Goal: Task Accomplishment & Management: Manage account settings

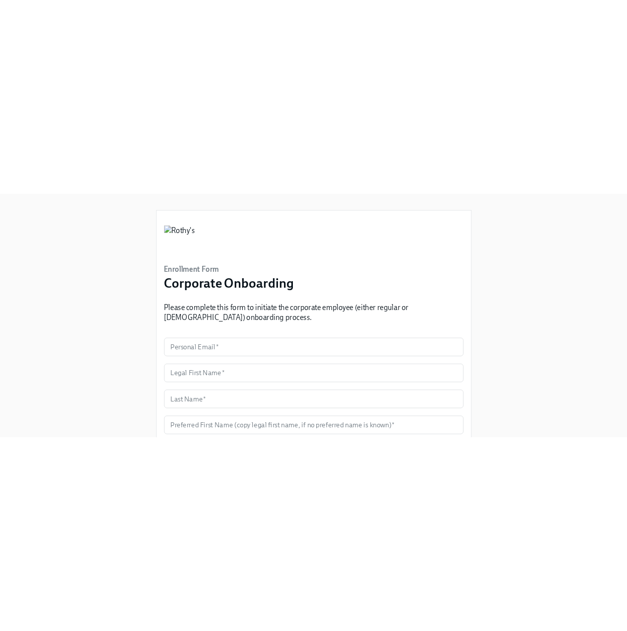
scroll to position [4, 0]
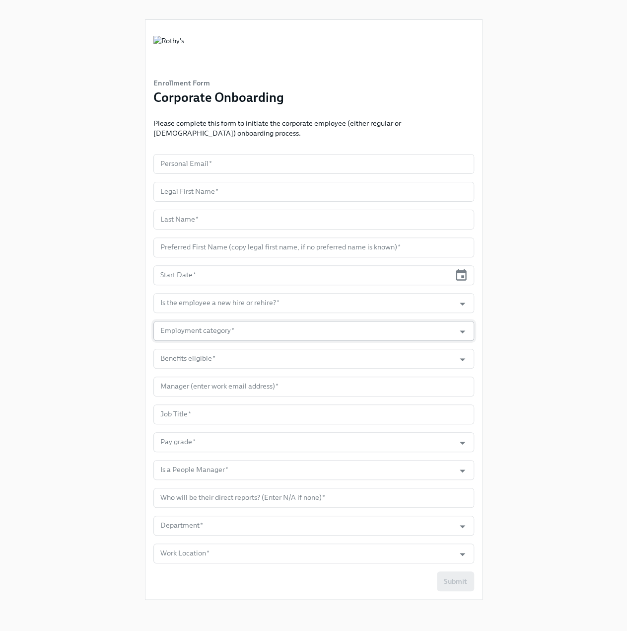
click at [222, 335] on input "Employment category   *" at bounding box center [304, 331] width 292 height 20
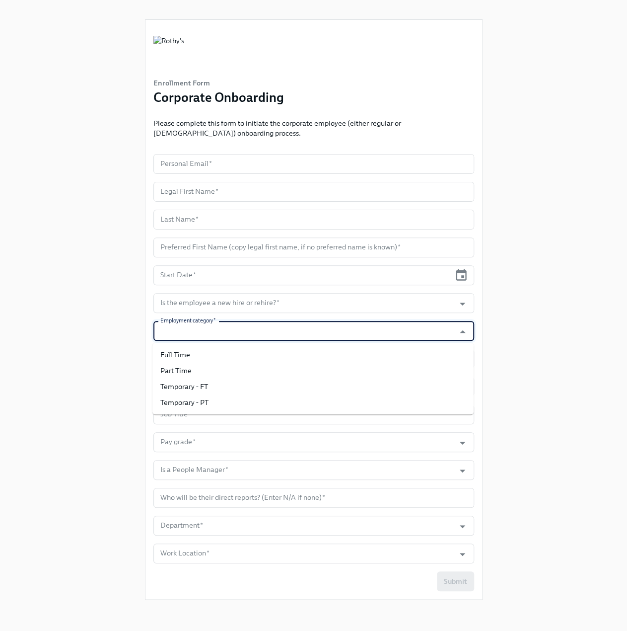
click at [229, 329] on input "Employment category   *" at bounding box center [304, 331] width 292 height 20
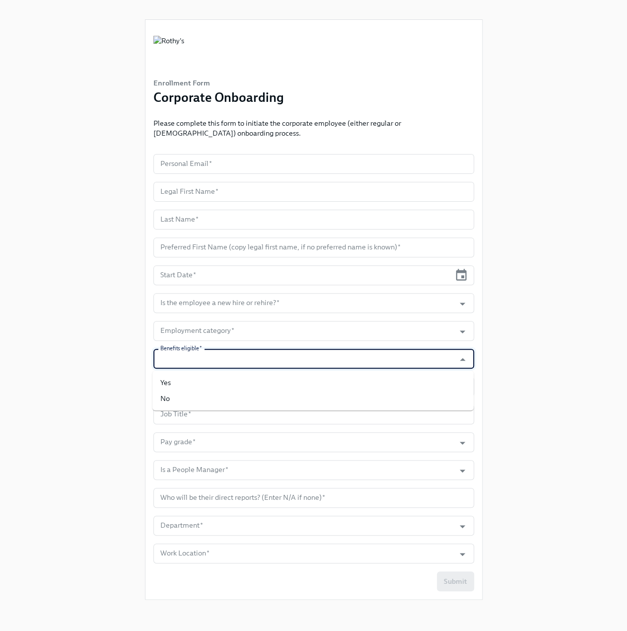
click at [243, 356] on input "Benefits eligible   *" at bounding box center [304, 359] width 292 height 20
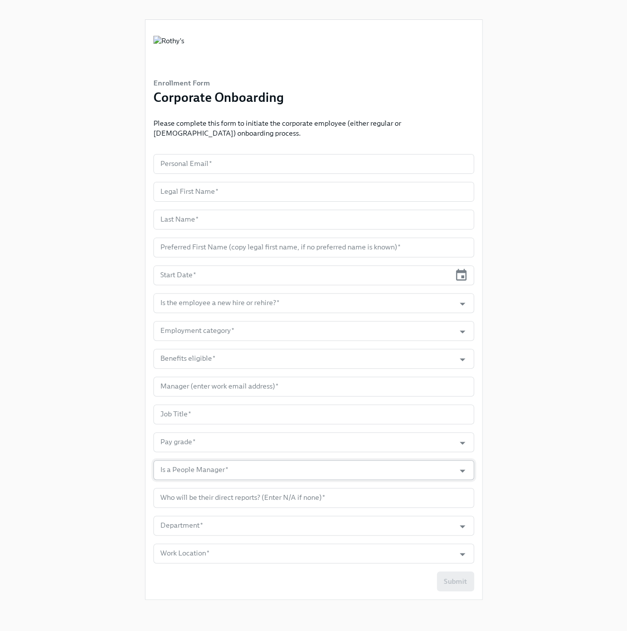
click at [221, 392] on input "Is a People Manager   *" at bounding box center [304, 470] width 292 height 20
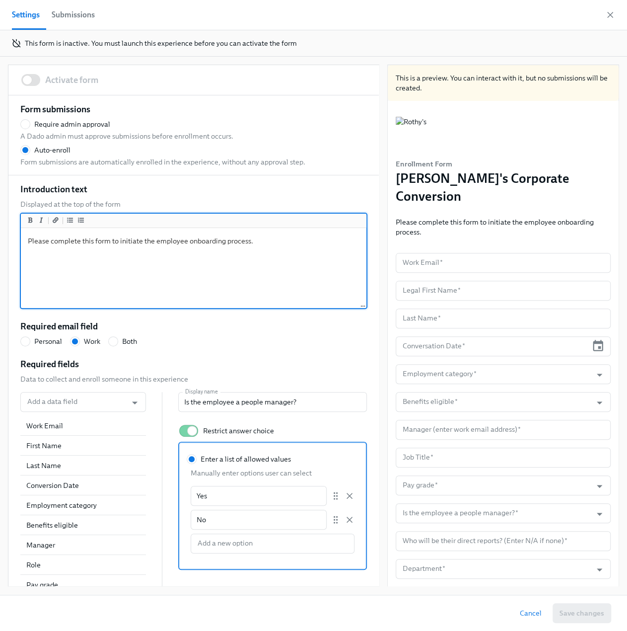
drag, startPoint x: 264, startPoint y: 242, endPoint x: 188, endPoint y: 242, distance: 75.5
click at [188, 242] on textarea "Please complete this form to initiate the employee onboarding process." at bounding box center [194, 268] width 342 height 77
radio input "false"
type textarea "Please complete this form to initiate the employee c"
radio input "false"
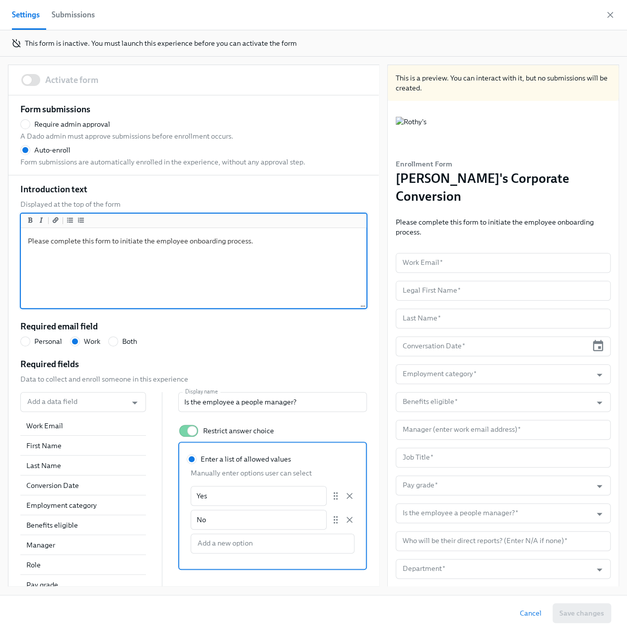
type textarea "Please complete this form to initiate the employee co"
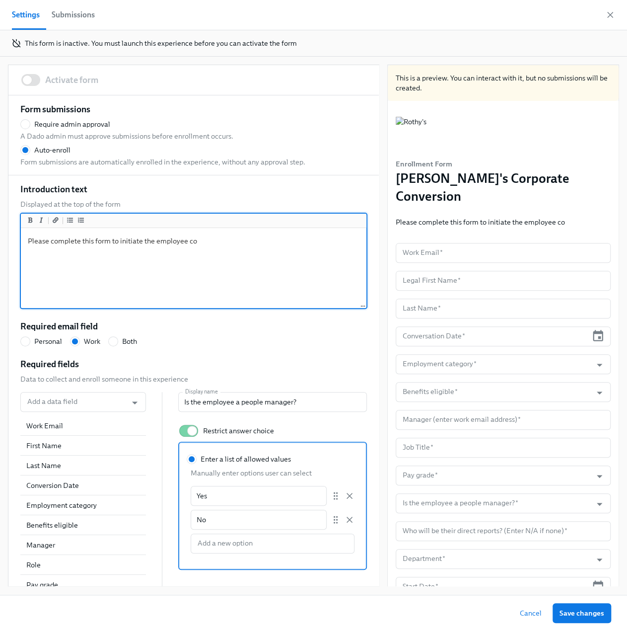
radio input "false"
type textarea "Please complete this form to initiate the employee con"
radio input "false"
type textarea "Please complete this form to initiate the employee conv"
radio input "false"
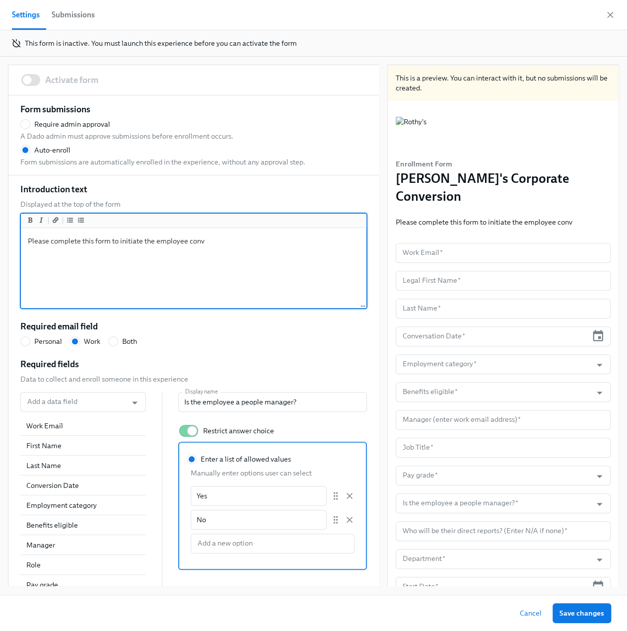
type textarea "Please complete this form to initiate the employee conve"
radio input "false"
type textarea "Please complete this form to initiate the employee conver"
radio input "false"
type textarea "Please complete this form to initiate the employee convers"
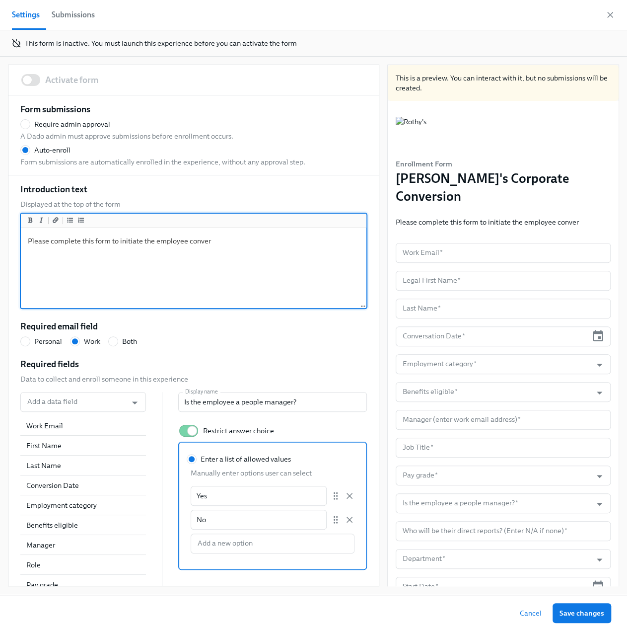
radio input "false"
type textarea "Please complete this form to initiate the employee conversi"
radio input "false"
type textarea "Please complete this form to initiate the employee conversio"
radio input "false"
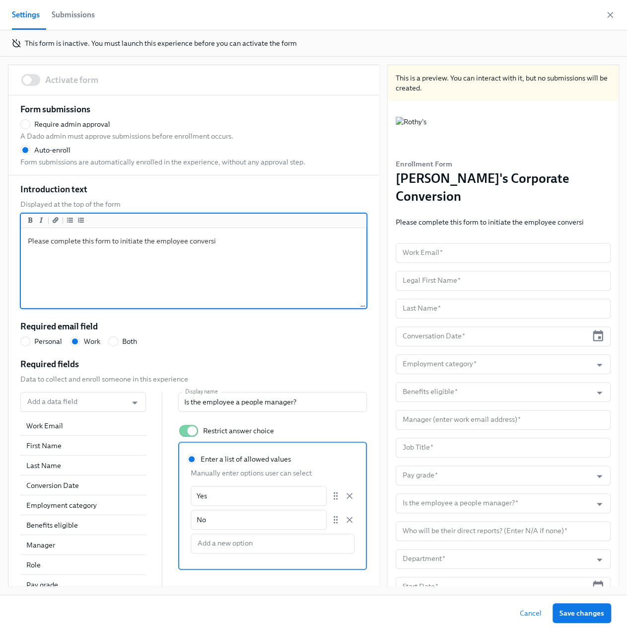
type textarea "Please complete this form to initiate the employee conversion"
radio input "false"
type textarea "Please complete this form to initiate the employee conversion"
radio input "false"
type textarea "Please complete this form to initiate the employee conversion f"
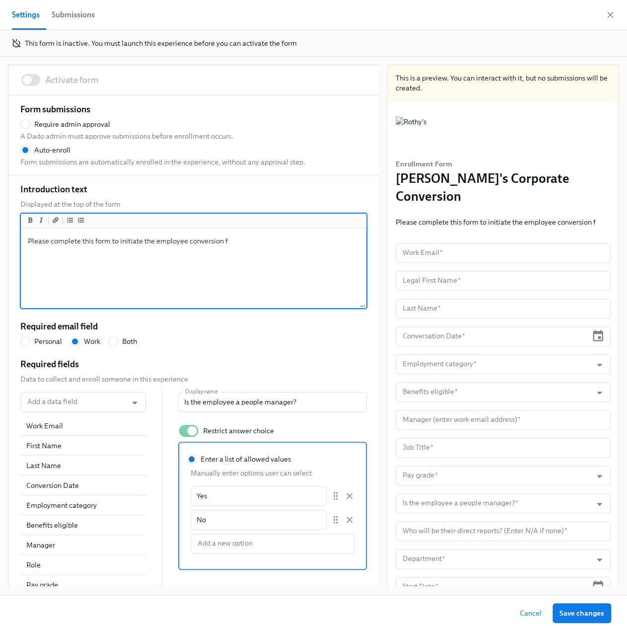
radio input "false"
type textarea "Please complete this form to initiate the employee conversion fr"
radio input "false"
type textarea "Please complete this form to initiate the employee conversion fro"
radio input "false"
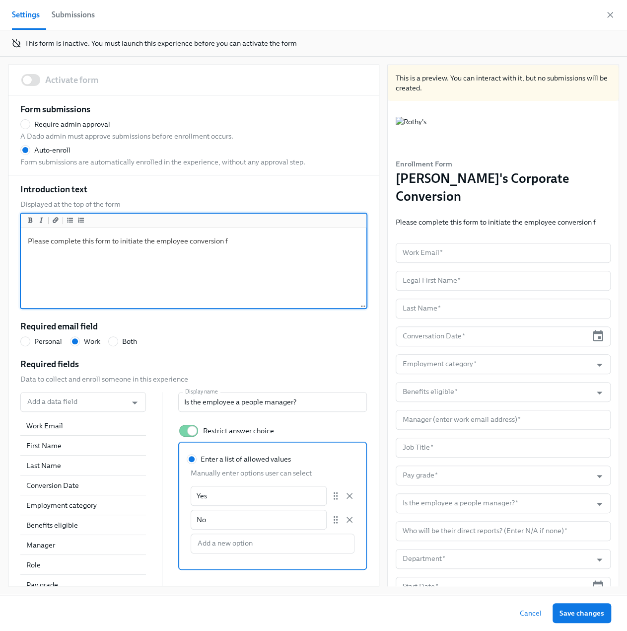
type textarea "Please complete this form to initiate the employee conversion from"
radio input "false"
type textarea "Please complete this form to initiate the employee conversion from"
radio input "false"
type textarea "Please complete this form to initiate the employee conversion from t"
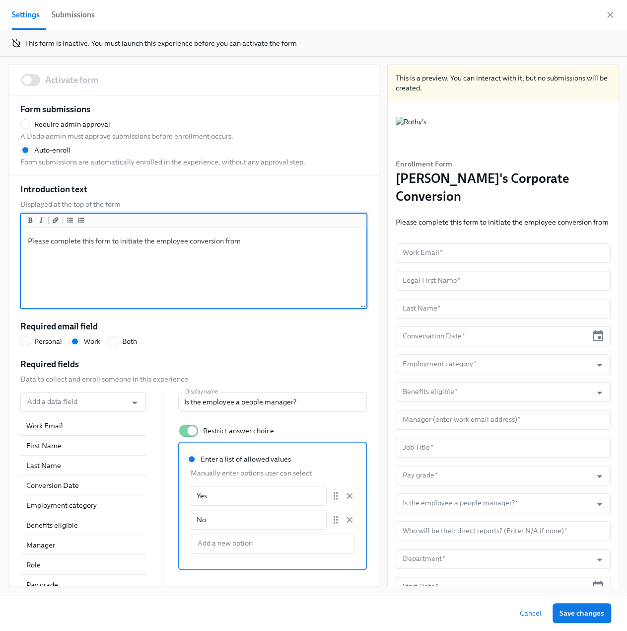
radio input "false"
type textarea "Please complete this form to initiate the employee conversion from te"
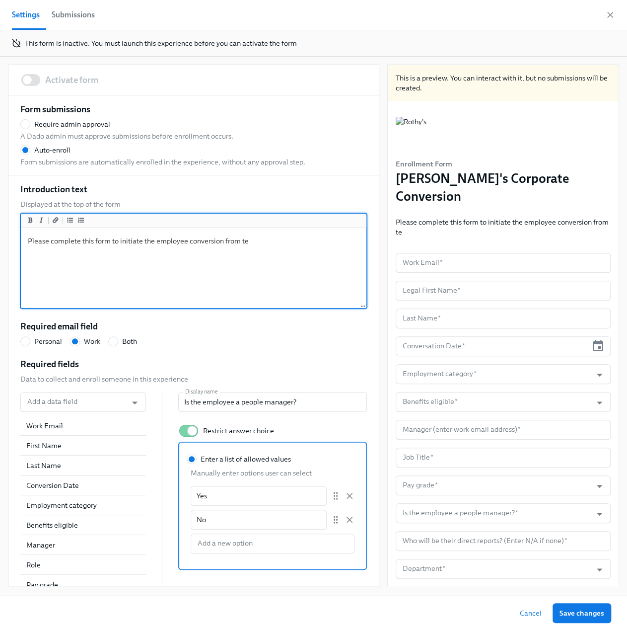
radio input "false"
type textarea "Please complete this form to initiate the employee conversion from tem"
radio input "false"
type textarea "Please complete this form to initiate the employee conversion from temp"
radio input "false"
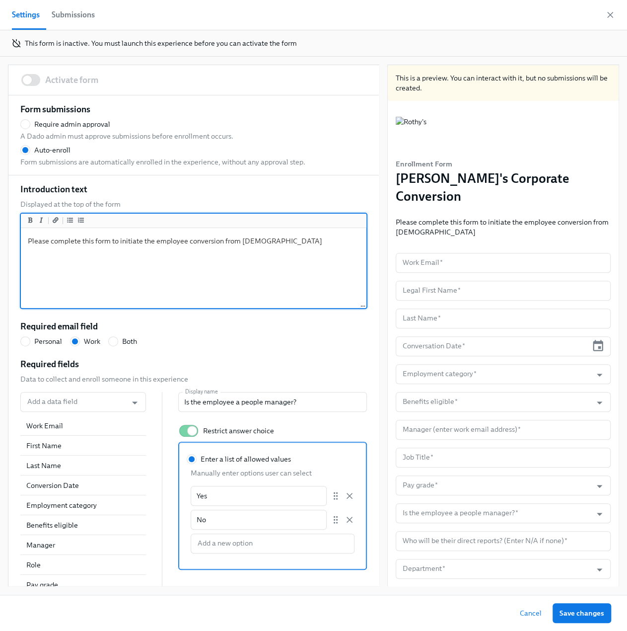
type textarea "Please complete this form to initiate the employee conversion from temp"
radio input "false"
type textarea "Please complete this form to initiate the employee conversion from temp to"
radio input "false"
type textarea "Please complete this form to initiate the employee conversion from temp to"
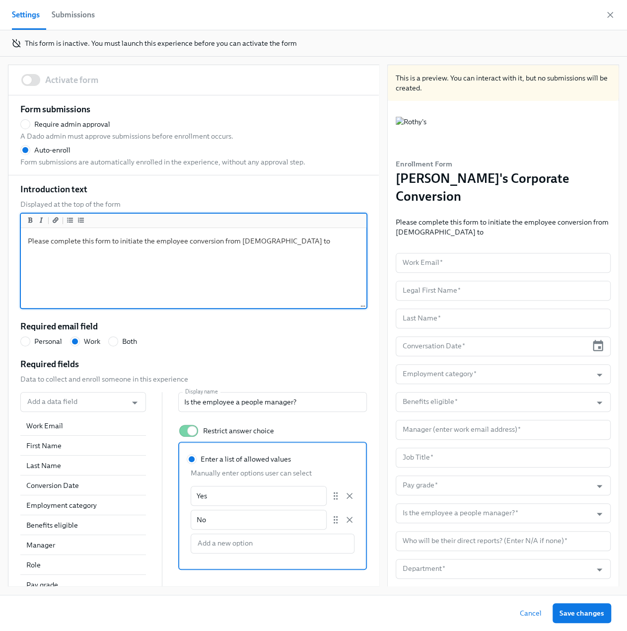
radio input "false"
type textarea "Please complete this form to initiate the employee conversion from temp to pe"
radio input "false"
type textarea "Please complete this form to initiate the employee conversion from temp to per"
radio input "false"
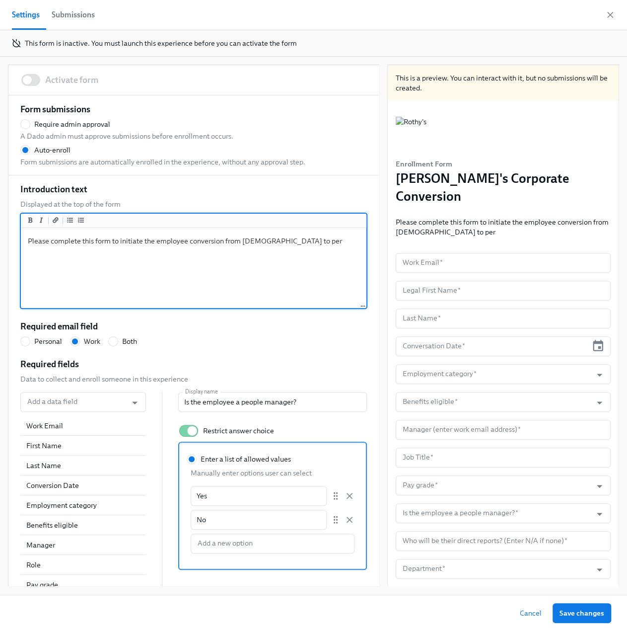
type textarea "Please complete this form to initiate the employee conversion from temp to perm"
radio input "false"
type textarea "Please complete this form to initiate the employee conversion from temp to perma"
radio input "false"
type textarea "Please complete this form to initiate the employee conversion from temp to perm…"
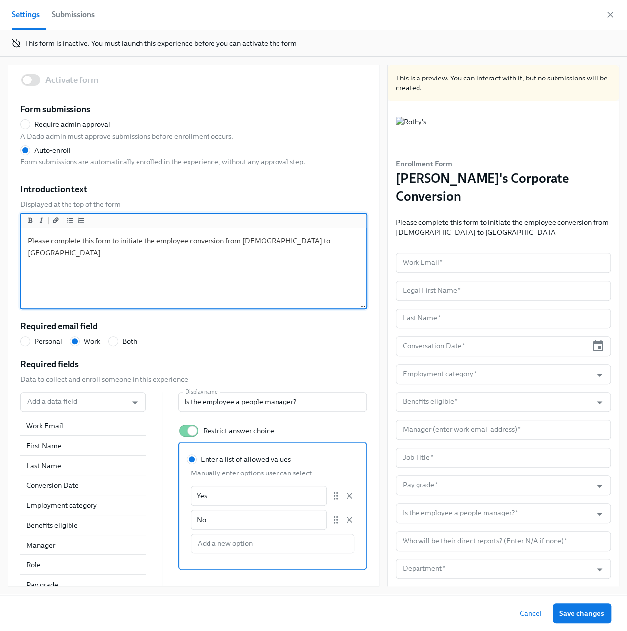
radio input "false"
type textarea "Please complete this form to initiate the employee conversion from temp to perma"
radio input "false"
type textarea "Please complete this form to initiate the employee conversion from temp to perm"
radio input "false"
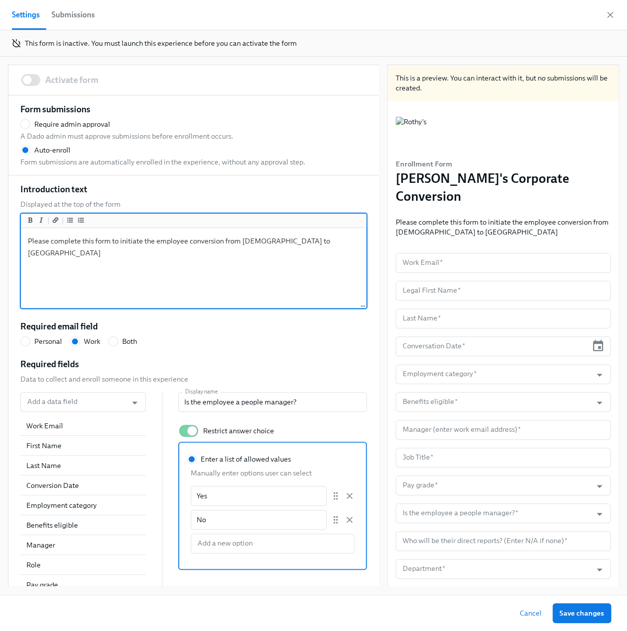
type textarea "Please complete this form to initiate the employee conversion from temp to per"
radio input "false"
type textarea "Please complete this form to initiate the employee conversion from temp to pe"
radio input "false"
type textarea "Please complete this form to initiate the employee conversion from temp to p"
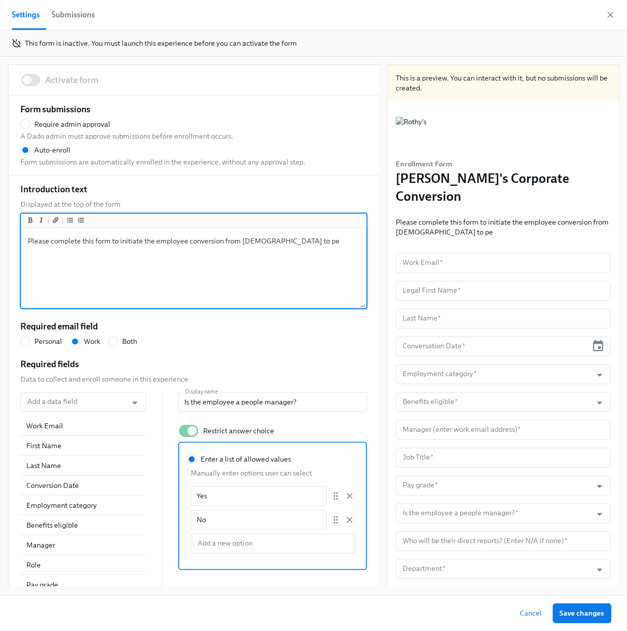
radio input "false"
type textarea "Please complete this form to initiate the employee conversion from temp to"
radio input "false"
type textarea "Please complete this form to initiate the employee conversion from temp to r"
radio input "false"
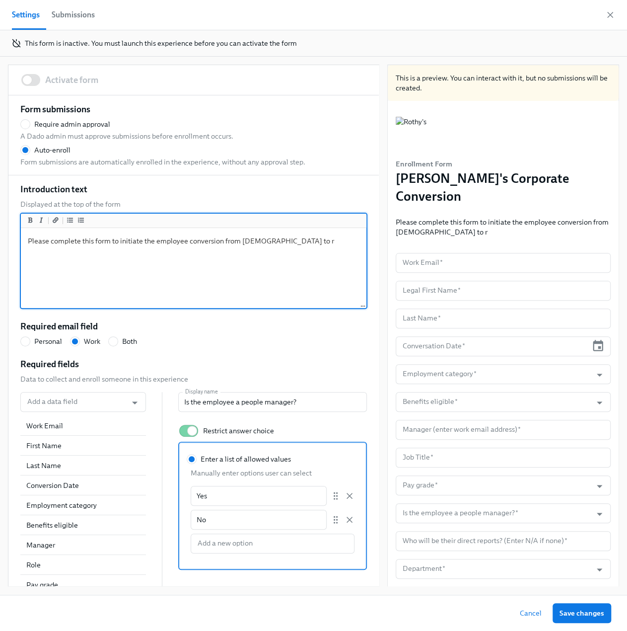
type textarea "Please complete this form to initiate the employee conversion from temp to re"
radio input "false"
type textarea "Please complete this form to initiate the employee conversion from temp to reg"
radio input "false"
type textarea "Please complete this form to initiate the employee conversion from temp to regu"
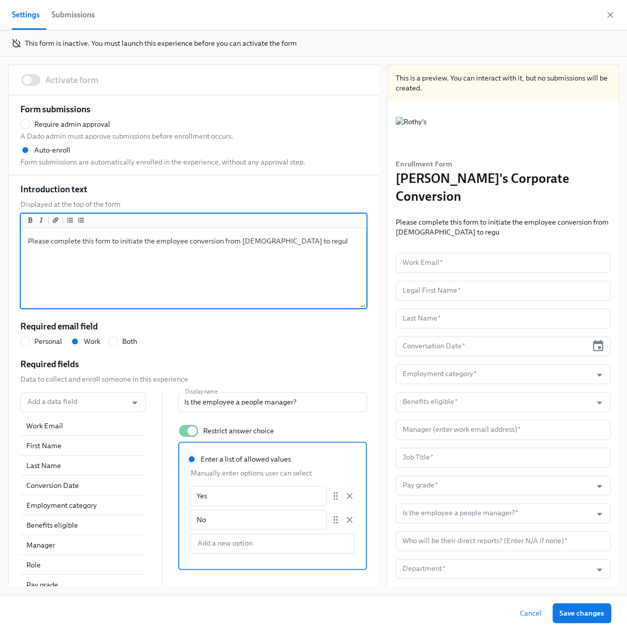
radio input "false"
type textarea "Please complete this form to initiate the employee conversion from temp to regu…"
radio input "false"
type textarea "Please complete this form to initiate the employee conversion from temp to regu…"
radio input "false"
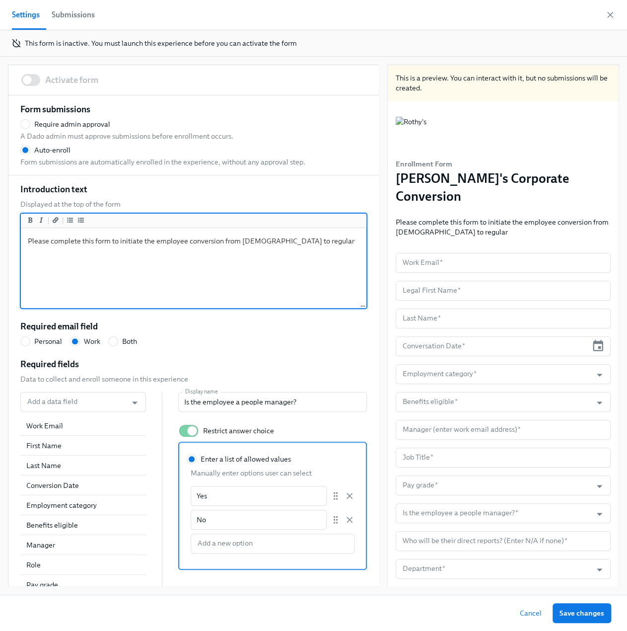
type textarea "Please complete this form to initiate the employee conversion from temp to regu…"
radio input "false"
type textarea "Please complete this form to initiate the employee conversion from temp to regu…"
radio input "false"
type textarea "Please complete this form to initiate the employee conversion from temp to regu…"
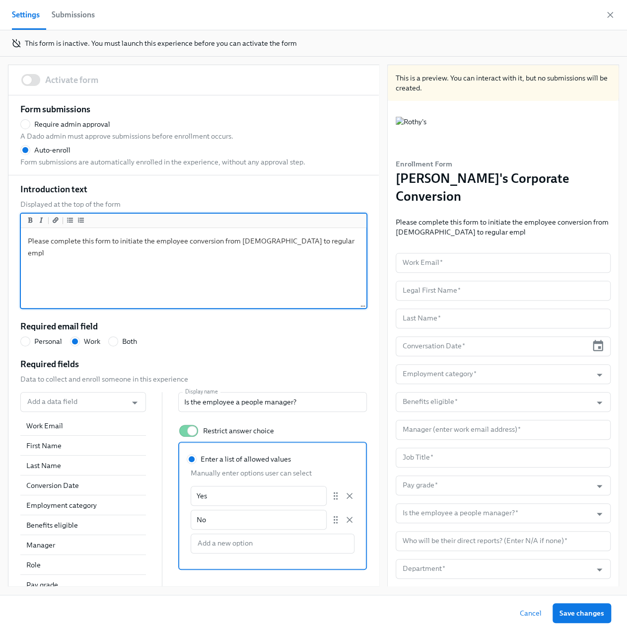
radio input "false"
type textarea "Please complete this form to initiate the employee conversion from temp to regu…"
radio input "false"
type textarea "Please complete this form to initiate the employee conversion from temp to regu…"
radio input "false"
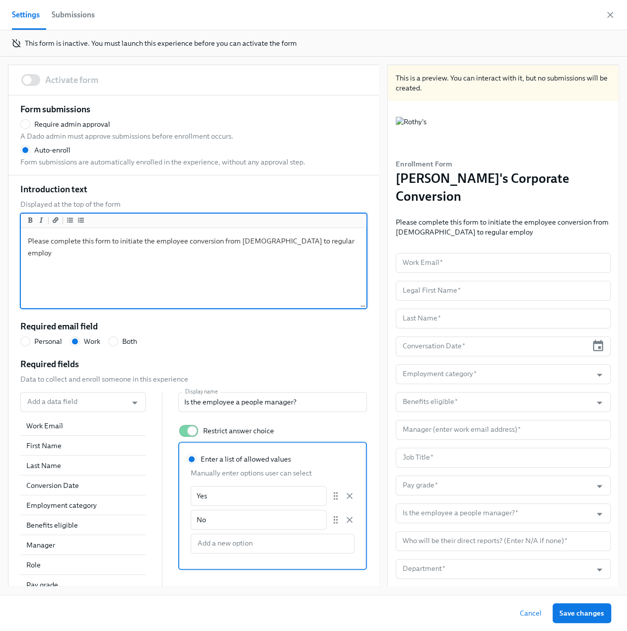
type textarea "Please complete this form to initiate the employee conversion from temp to regu…"
radio input "false"
type textarea "Please complete this form to initiate the employee conversion from temp to regu…"
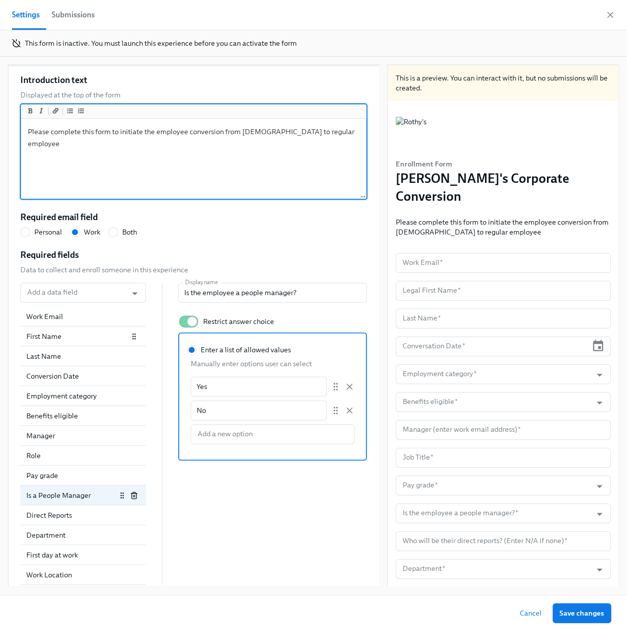
scroll to position [115, 0]
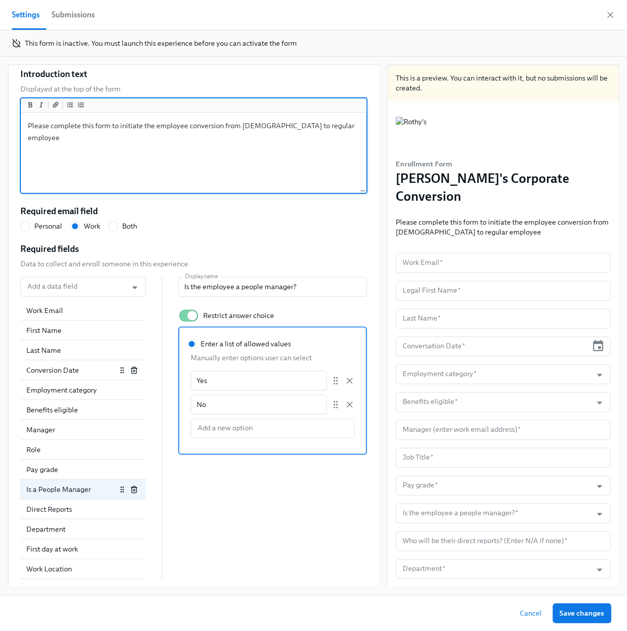
click at [66, 374] on div "Conversion Date" at bounding box center [83, 370] width 126 height 20
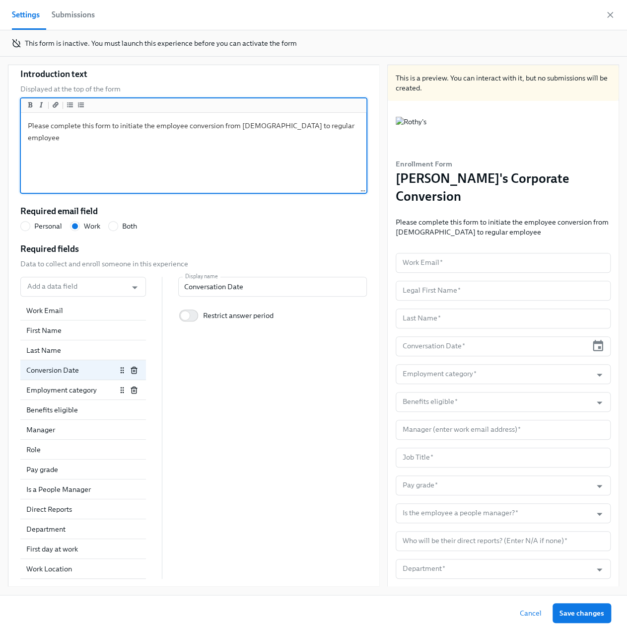
click at [66, 394] on div "Employment category" at bounding box center [83, 390] width 126 height 20
radio input "false"
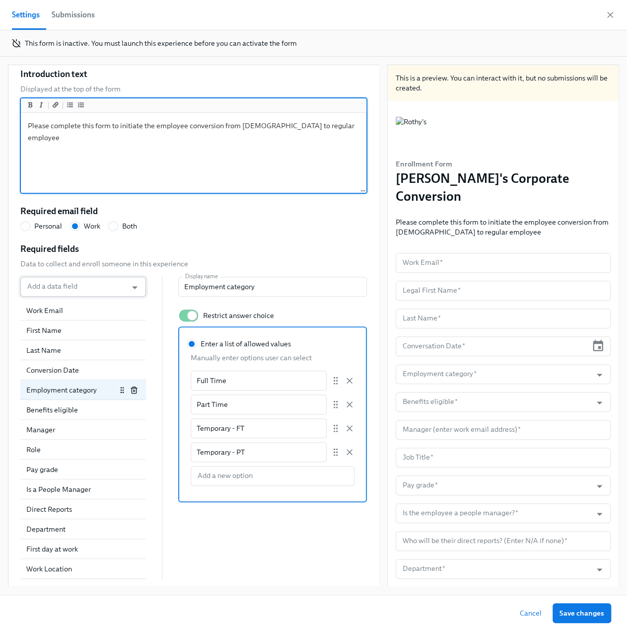
type textarea "Please complete this form to initiate the employee conversion from temp to regu…"
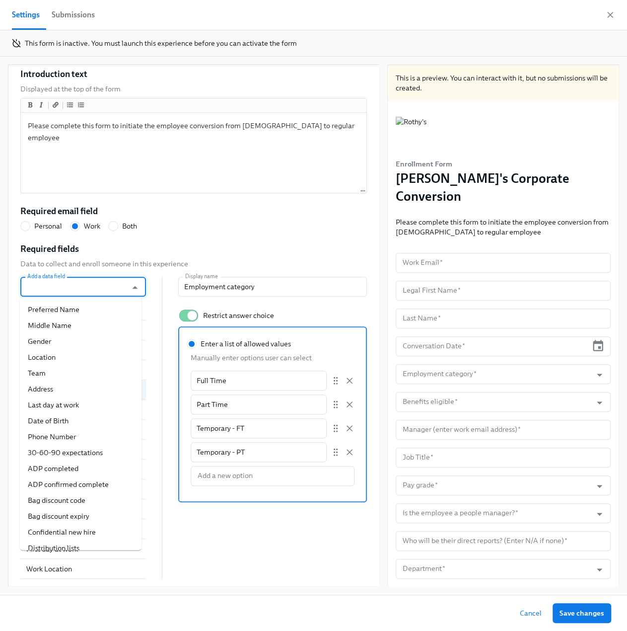
click at [89, 286] on input "Add a data field" at bounding box center [73, 287] width 97 height 20
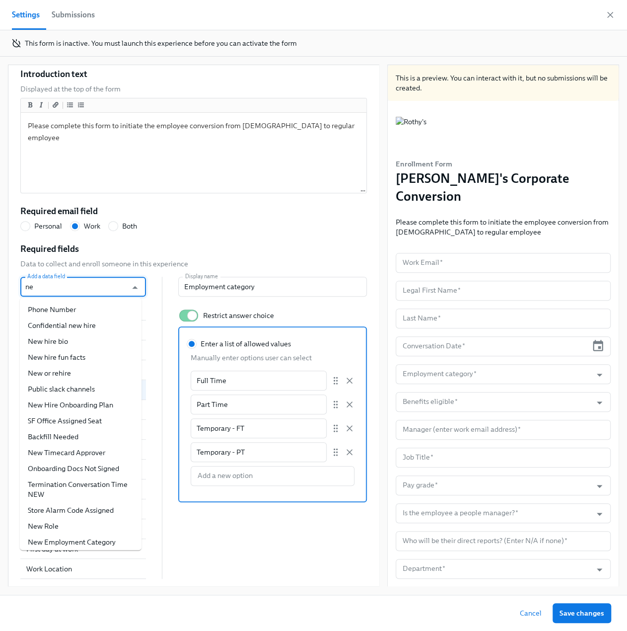
type input "new"
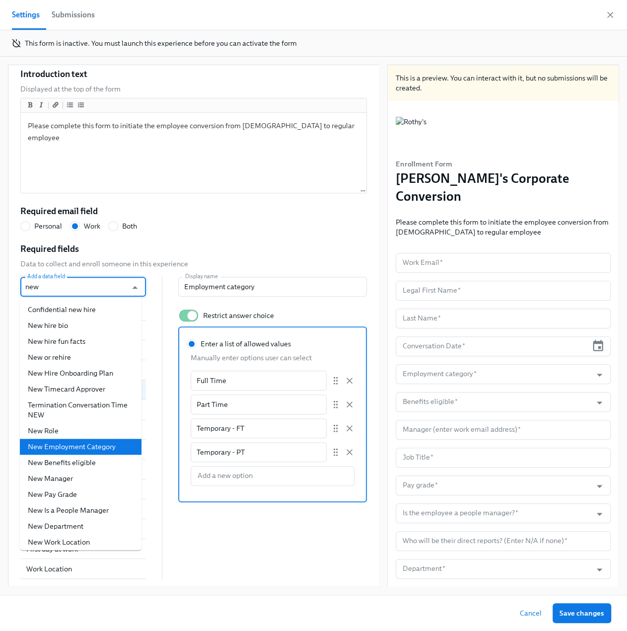
click at [112, 440] on li "New Employment Category" at bounding box center [81, 446] width 122 height 16
radio input "false"
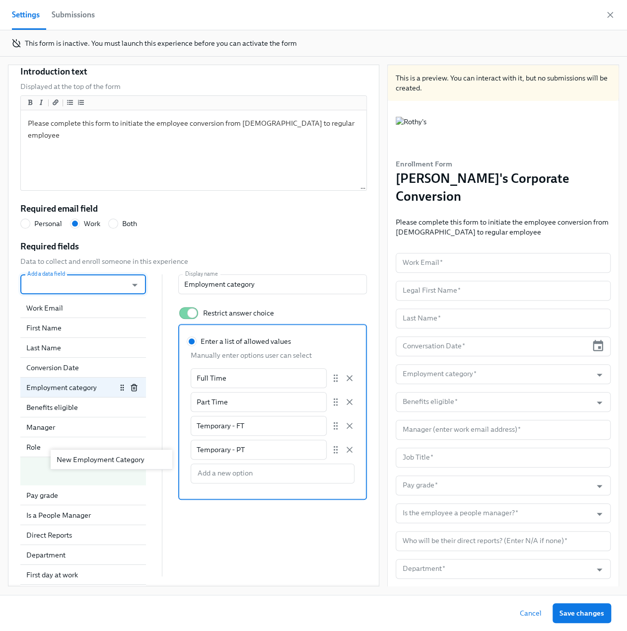
scroll to position [122, 0]
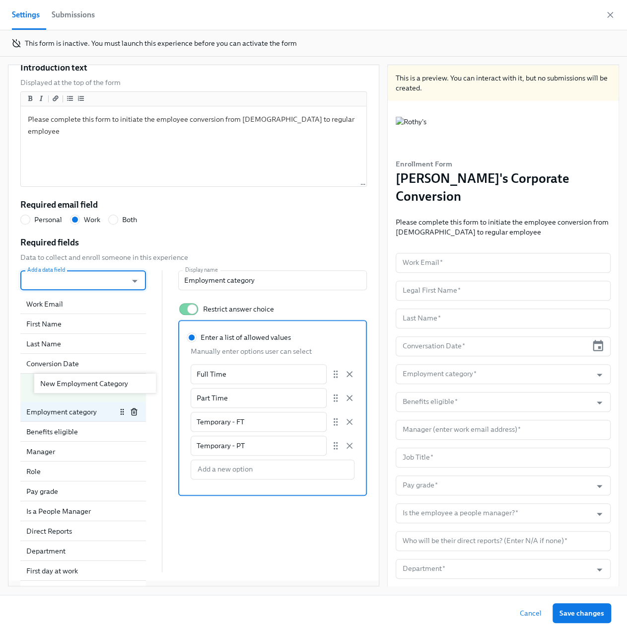
drag, startPoint x: 63, startPoint y: 569, endPoint x: 80, endPoint y: 382, distance: 187.5
click at [80, 382] on div "Work Email First Name Last Name Conversion Date Employment category Benefits el…" at bounding box center [83, 433] width 126 height 278
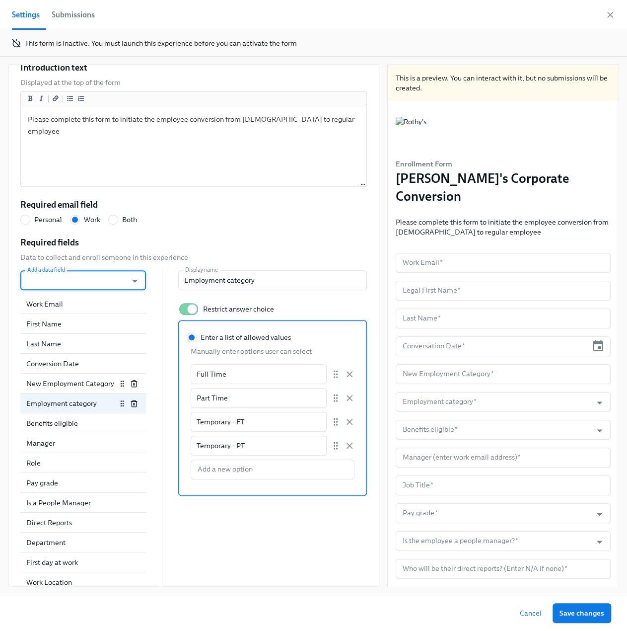
click at [81, 388] on div "New Employment Category" at bounding box center [71, 383] width 90 height 10
radio input "false"
type input "New Employment Category"
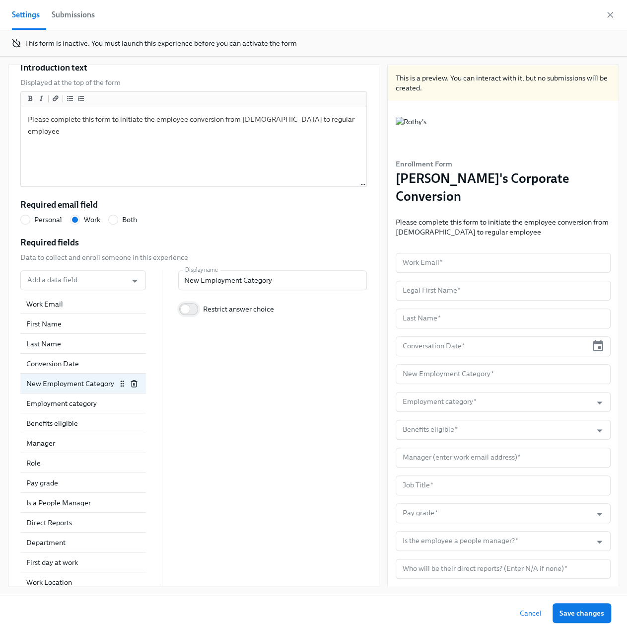
click at [194, 309] on input "Restrict answer choice" at bounding box center [185, 309] width 66 height 22
checkbox input "true"
radio input "false"
click at [192, 335] on label "Enter a list of allowed values" at bounding box center [239, 337] width 104 height 10
click at [192, 335] on input "Enter a list of allowed values" at bounding box center [191, 337] width 9 height 9
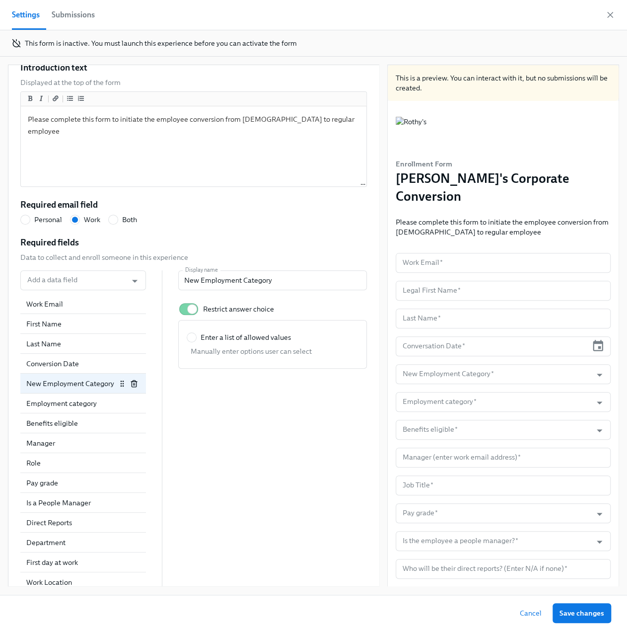
radio input "true"
radio input "false"
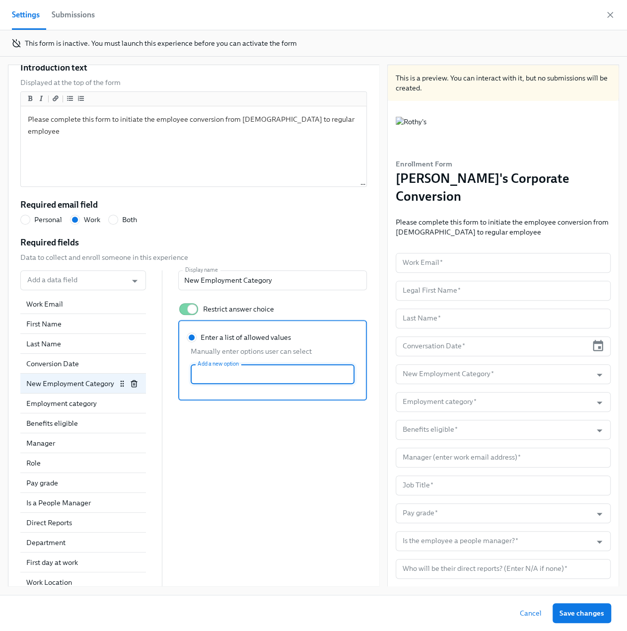
click at [229, 367] on input "Enter a list of allowed values Manually enter options user can select Add a new…" at bounding box center [273, 374] width 164 height 20
click at [259, 379] on input "Full" at bounding box center [273, 374] width 164 height 20
type input "Full Time"
radio input "false"
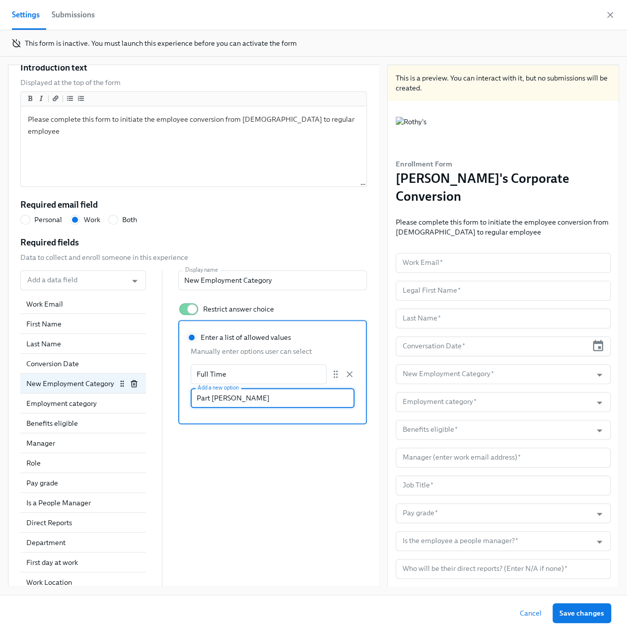
type input "Part Time"
radio input "false"
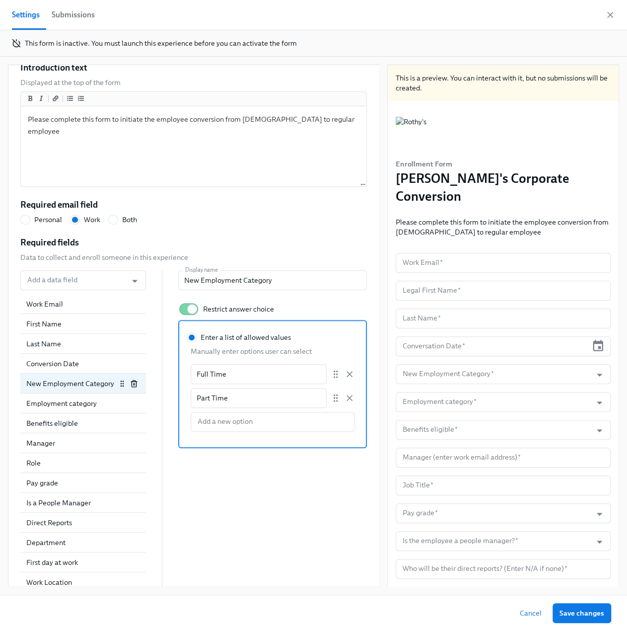
click at [290, 512] on div "Add a data field Add a data field Work Email First Name Last Name Conversion Da…" at bounding box center [193, 431] width 347 height 322
click at [79, 413] on div "Employment category" at bounding box center [83, 403] width 126 height 20
radio input "false"
type input "Employment category"
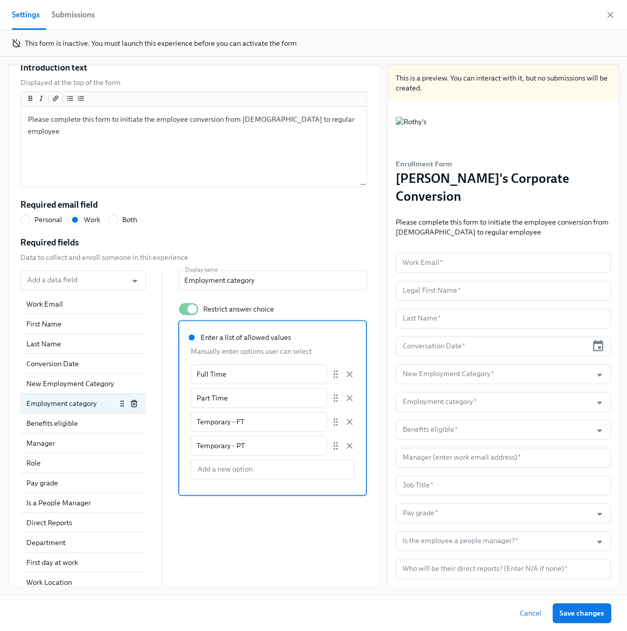
click at [130, 403] on icon "button" at bounding box center [134, 403] width 8 height 8
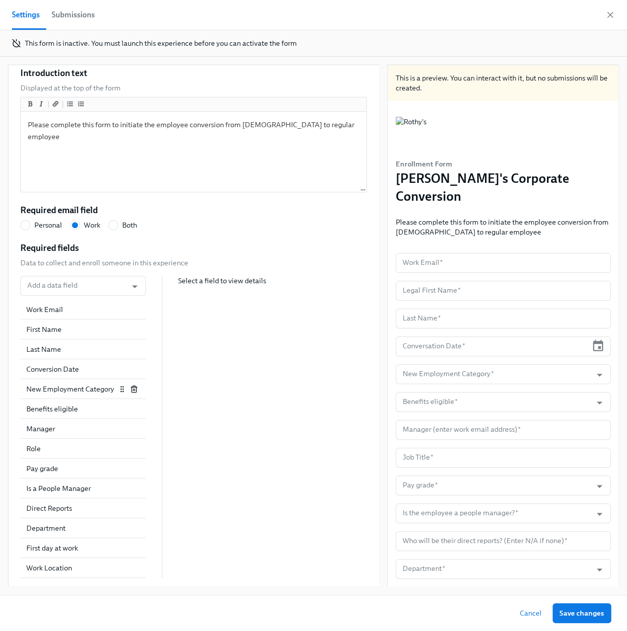
click at [56, 392] on div "New Employment Category" at bounding box center [71, 389] width 90 height 10
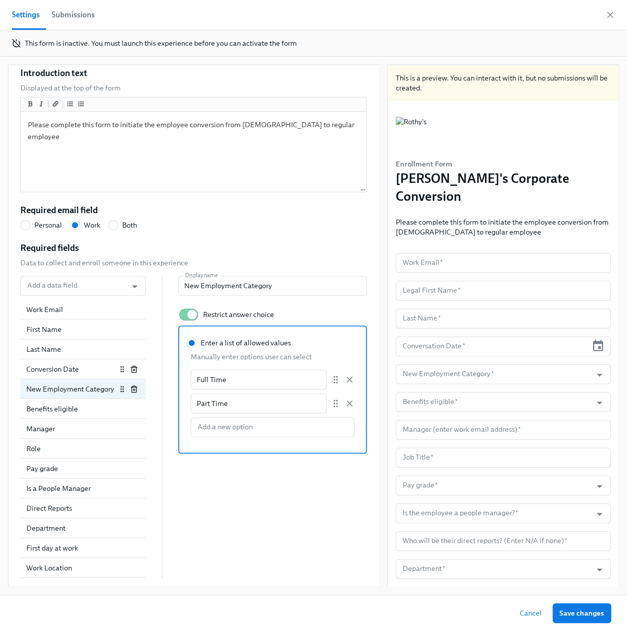
click at [57, 367] on div "Conversion Date" at bounding box center [83, 369] width 126 height 20
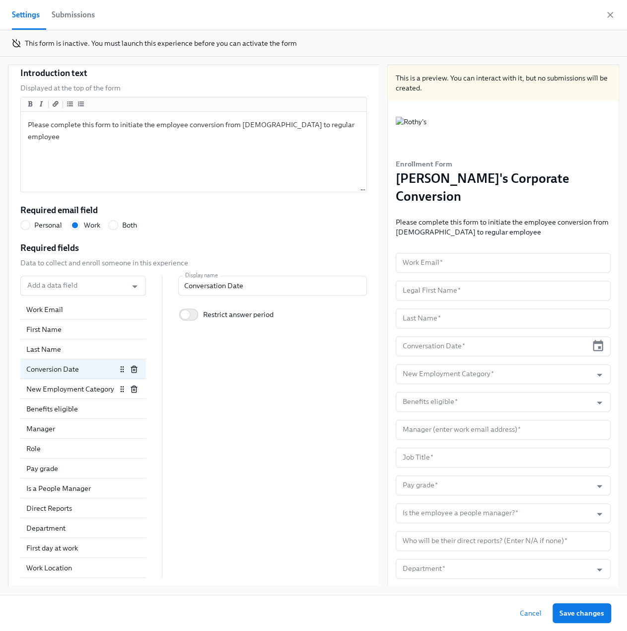
click at [62, 388] on div "New Employment Category" at bounding box center [71, 389] width 90 height 10
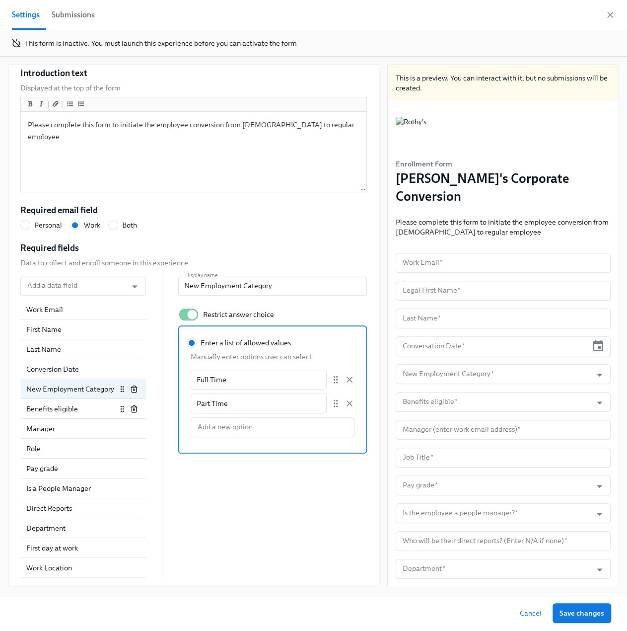
click at [70, 414] on div "Benefits eligible" at bounding box center [71, 409] width 90 height 10
radio input "false"
type input "Benefits eligible"
type input "Yes"
type input "No"
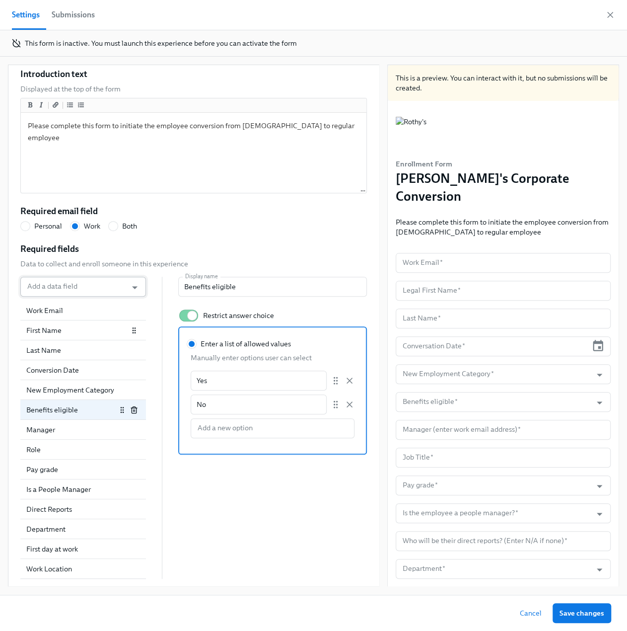
scroll to position [115, 0]
click at [130, 283] on icon "Open" at bounding box center [134, 287] width 13 height 13
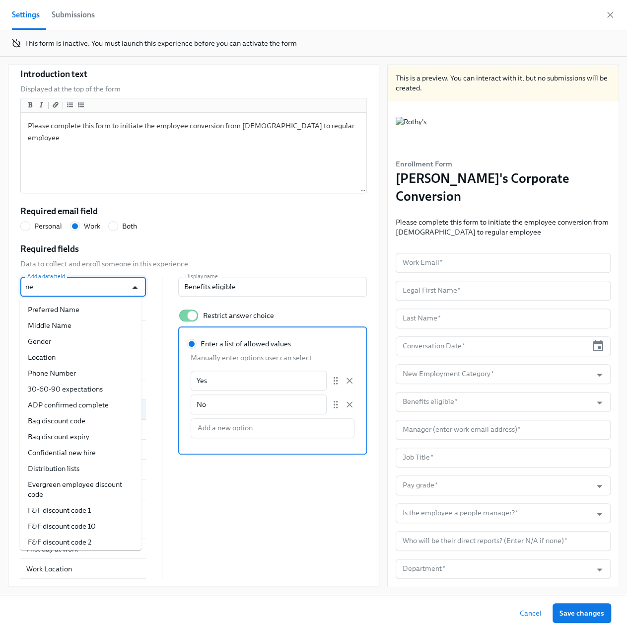
type input "new"
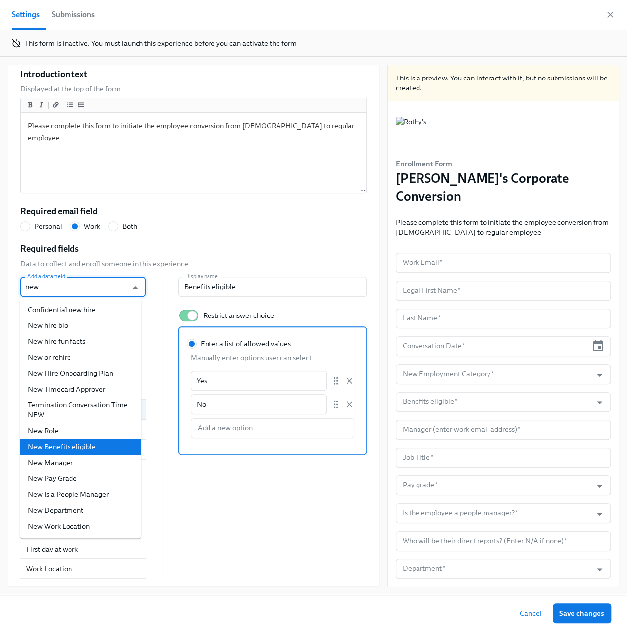
click at [100, 441] on li "New Benefits eligible" at bounding box center [81, 446] width 122 height 16
radio input "false"
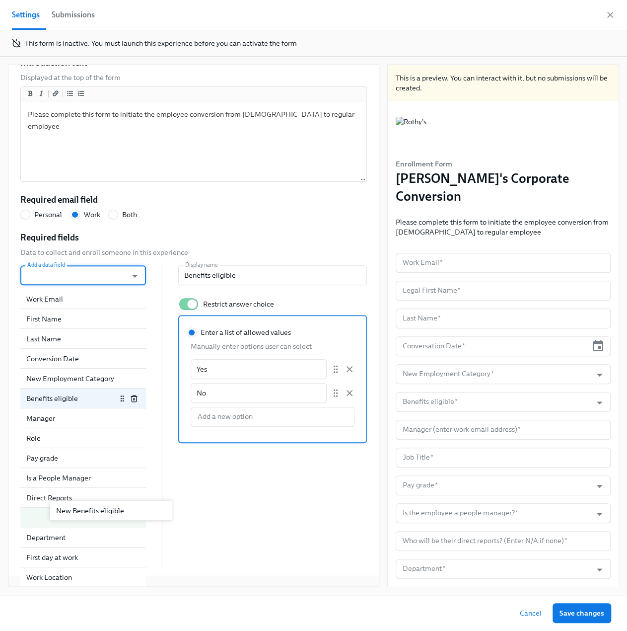
scroll to position [127, 0]
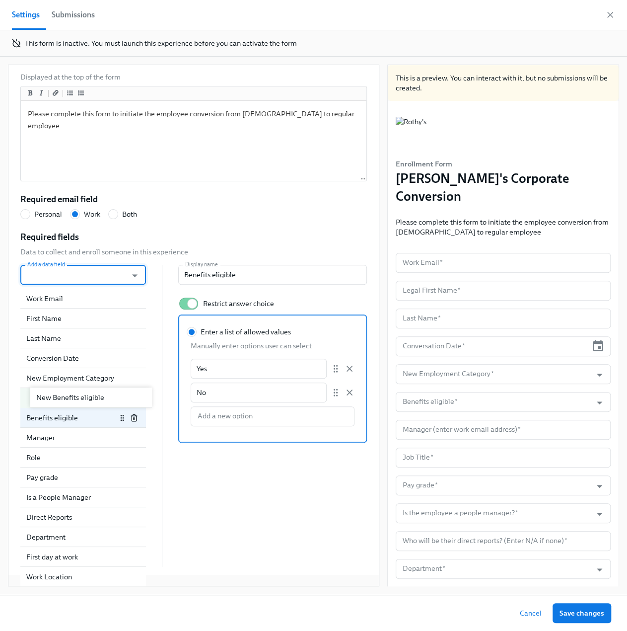
drag, startPoint x: 69, startPoint y: 566, endPoint x: 71, endPoint y: 399, distance: 166.9
click at [71, 399] on div "Work Email First Name Last Name Conversion Date New Employment Category Benefit…" at bounding box center [83, 428] width 126 height 278
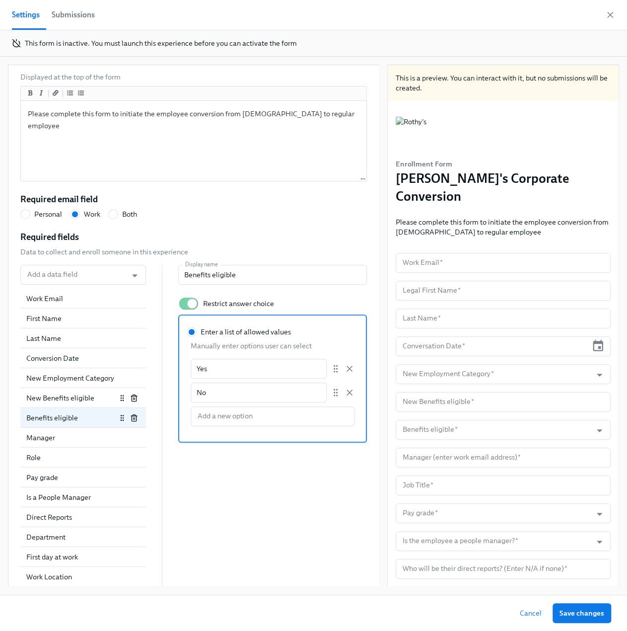
click at [81, 395] on div "New Benefits eligible" at bounding box center [71, 398] width 90 height 10
radio input "false"
type input "New Benefits eligible"
checkbox input "false"
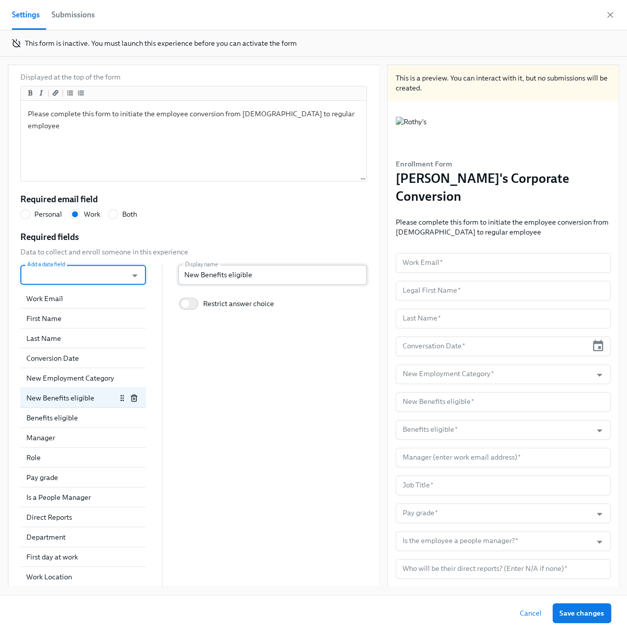
click at [263, 266] on input "New Benefits eligible" at bounding box center [272, 275] width 189 height 20
type input "New Benefits eligible?"
radio input "false"
type input "New Benefits eligible?"
click at [190, 302] on input "Restrict answer choice" at bounding box center [185, 303] width 66 height 22
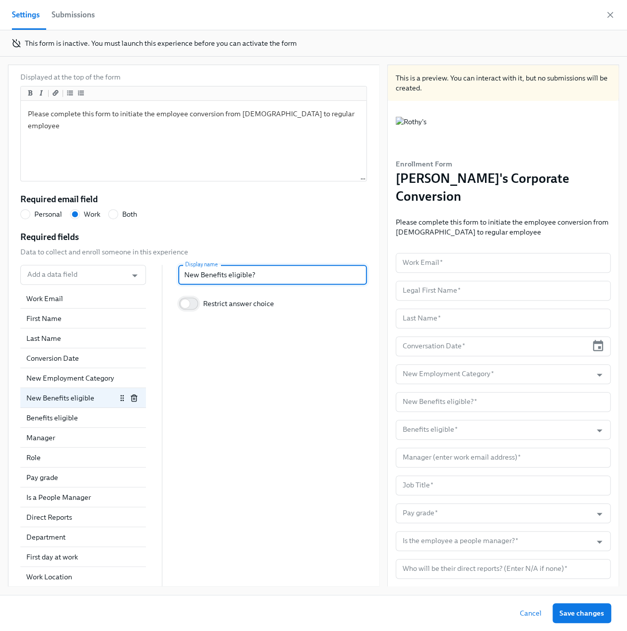
checkbox input "true"
radio input "false"
click at [190, 331] on input "Enter a list of allowed values" at bounding box center [191, 331] width 9 height 9
radio input "true"
radio input "false"
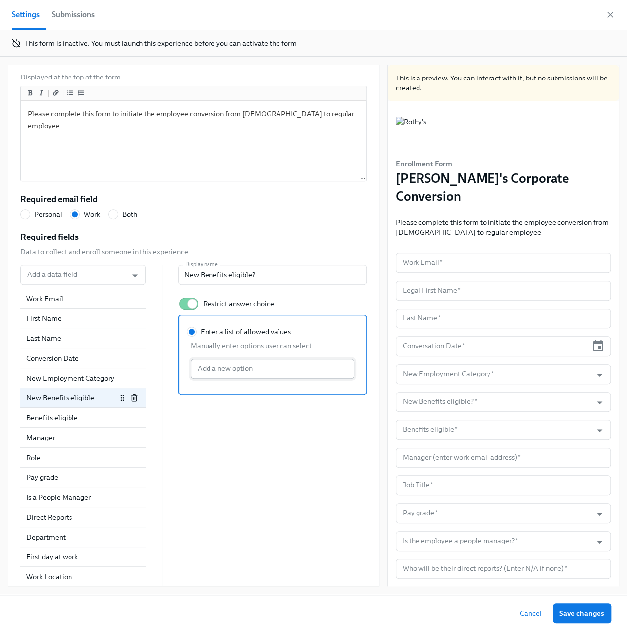
click at [214, 369] on input "Enter a list of allowed values Manually enter options user can select Add a new…" at bounding box center [273, 369] width 164 height 20
type input "Yes"
radio input "false"
type input "No"
radio input "false"
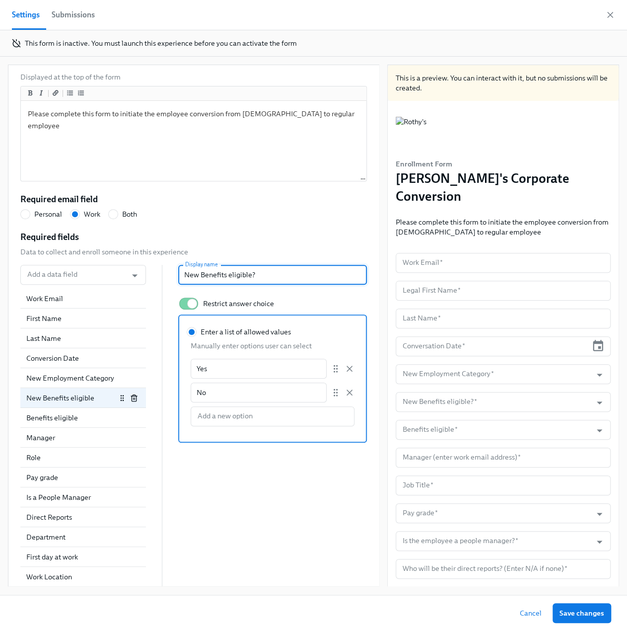
click at [281, 278] on input "New Benefits eligible?" at bounding box center [272, 275] width 189 height 20
radio input "false"
type input "New Benefits eligible?"
radio input "false"
type input "New Benefits eligible? -"
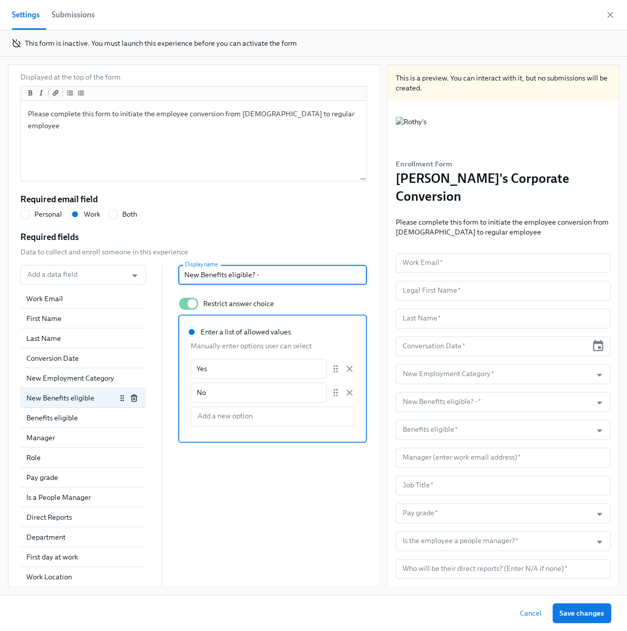
radio input "false"
type input "New Benefits eligible? -"
radio input "false"
type input "New Benefits eligible? - i"
radio input "false"
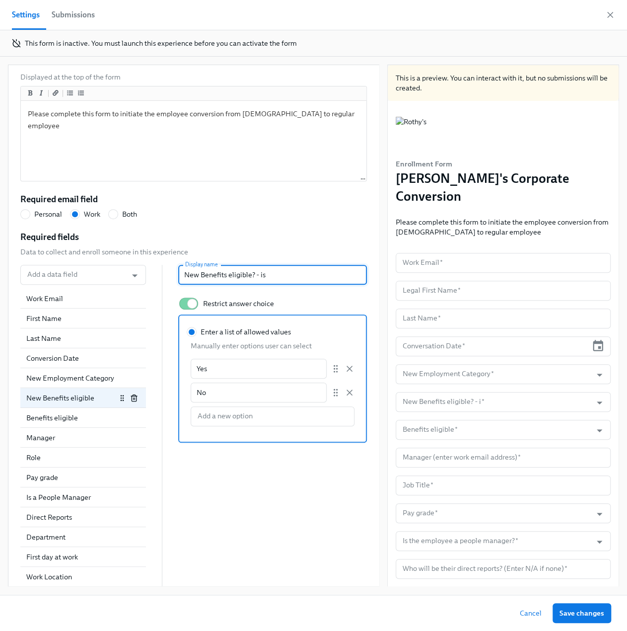
type input "New Benefits eligible? - is"
radio input "false"
type input "New Benefits eligible? - is t"
radio input "false"
type input "New Benefits eligible? - is th"
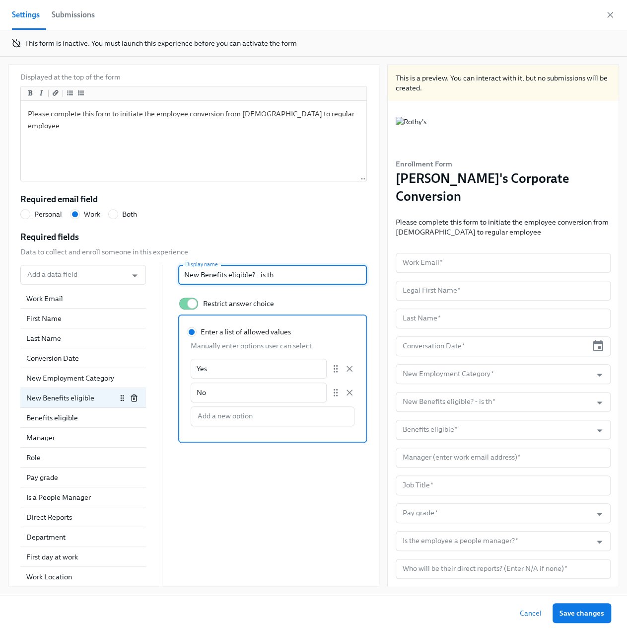
radio input "false"
type input "New Benefits eligible? - is this"
radio input "false"
type input "New Benefits eligible? - is this n"
radio input "false"
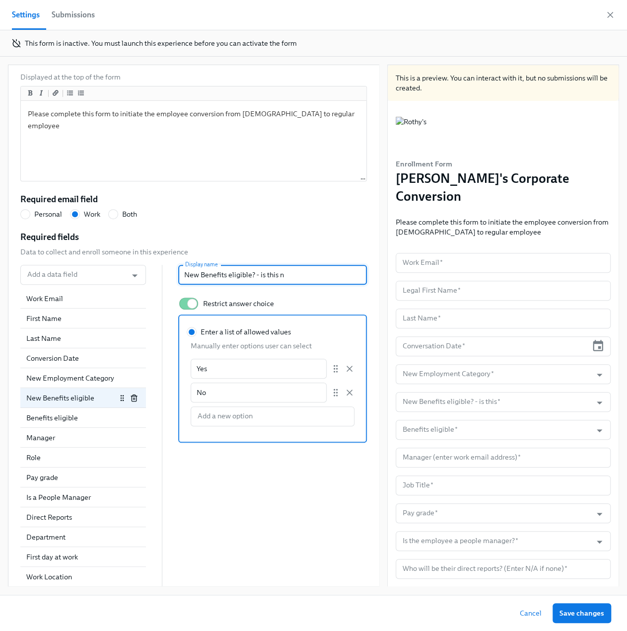
type input "New Benefits eligible? - is this ne"
radio input "false"
type input "New Benefits eligible? - is this nee"
radio input "false"
type input "New Benefits eligible? - is this need"
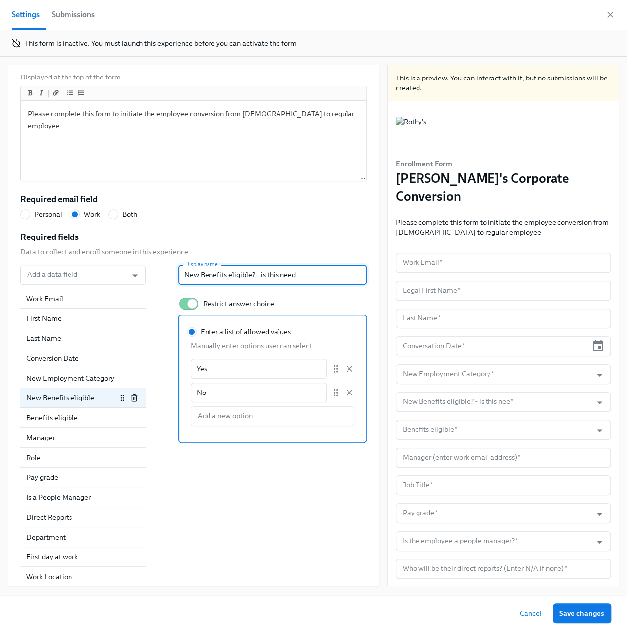
radio input "false"
type input "New Benefits eligible? - is this neede"
radio input "false"
type input "New Benefits eligible? - is this needed"
radio input "false"
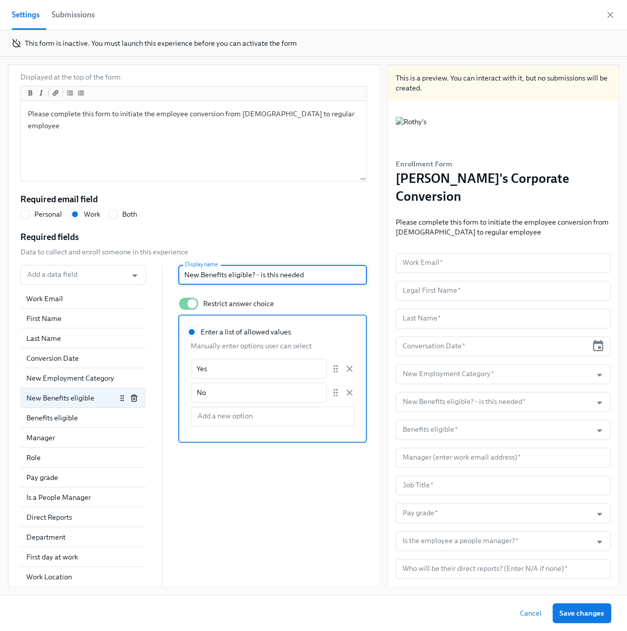
type input "New Benefits eligible? - is this needed?"
click at [67, 420] on div "Benefits eligible" at bounding box center [71, 418] width 90 height 10
radio input "false"
type input "Benefits eligible"
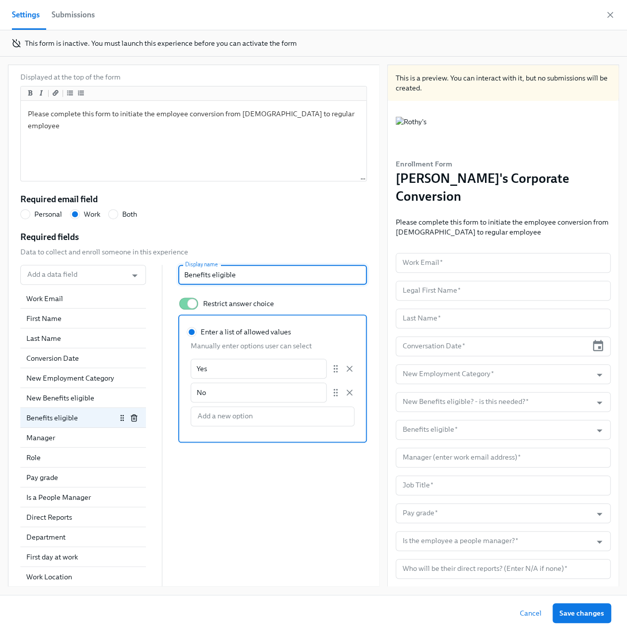
click at [129, 421] on div "Benefits eligible" at bounding box center [83, 418] width 114 height 10
click at [131, 418] on icon "button" at bounding box center [134, 418] width 8 height 8
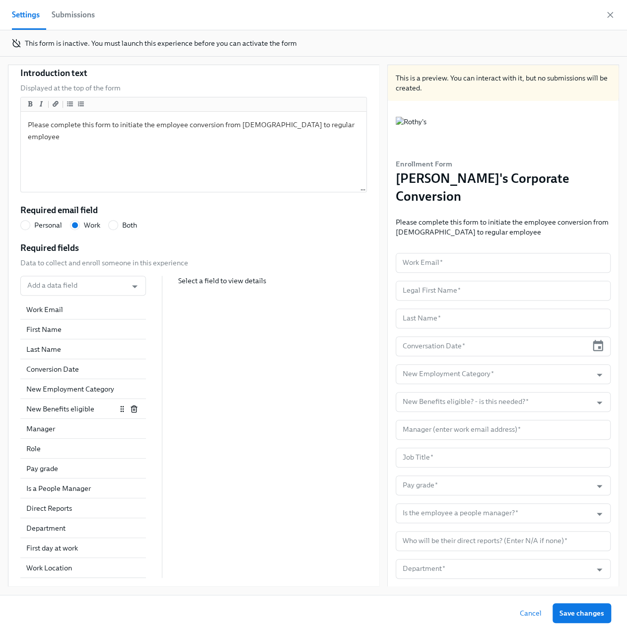
scroll to position [115, 0]
click at [85, 434] on div "Manager" at bounding box center [83, 430] width 126 height 20
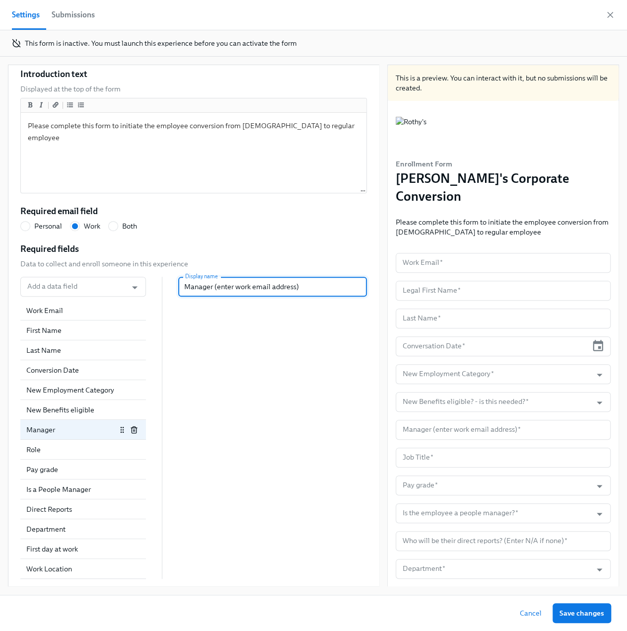
click at [308, 286] on input "Manager (enter work email address)" at bounding box center [272, 287] width 189 height 20
click at [317, 286] on input "Manager (enter work email address)" at bounding box center [272, 287] width 189 height 20
radio input "false"
type input "Manager (enter work email address)"
radio input "false"
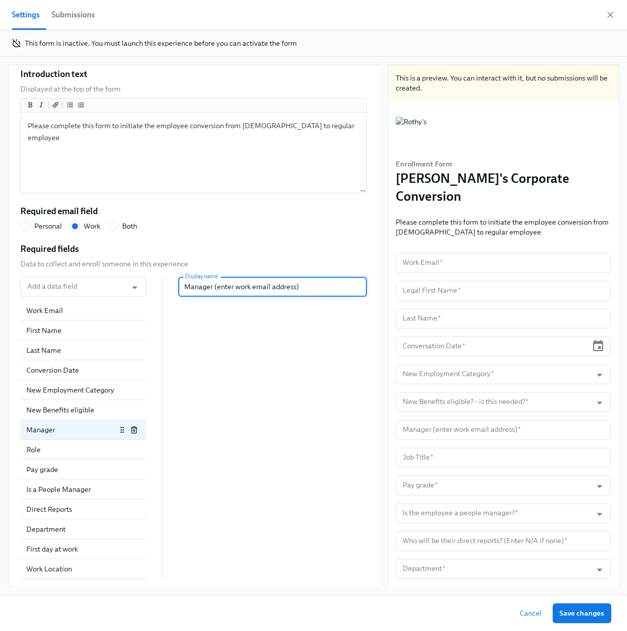
type input "Manager (enter work email address) -"
radio input "false"
type input "Manager (enter work email address) - cha"
radio input "false"
type input "Manager (enter work email address) - chan"
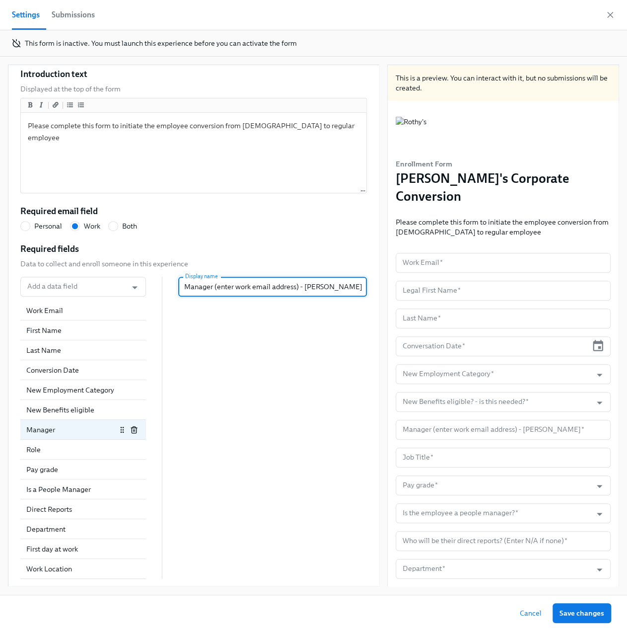
radio input "false"
type input "Manager (enter work email address) - chan"
click at [343, 286] on input "Manager (enter work email address) - chan" at bounding box center [272, 287] width 189 height 20
radio input "false"
type input "Manager (enter work email address) - chang"
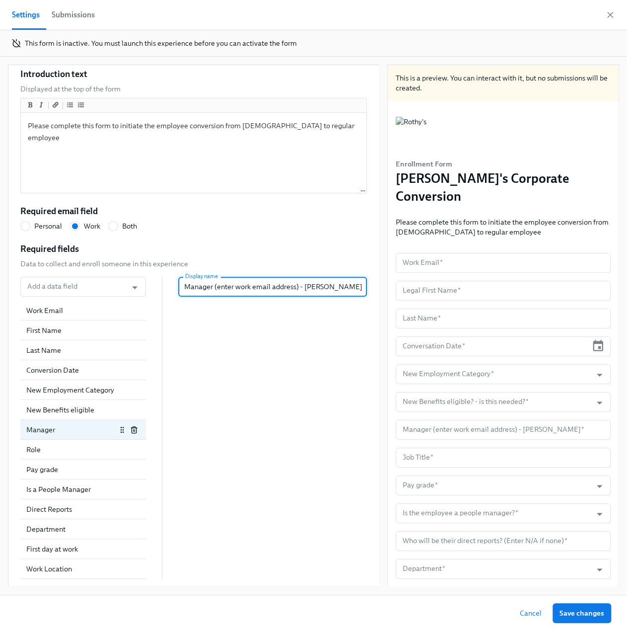
radio input "false"
type input "Manager (enter work email address) - change"
click at [60, 453] on div "Role" at bounding box center [71, 449] width 90 height 10
radio input "false"
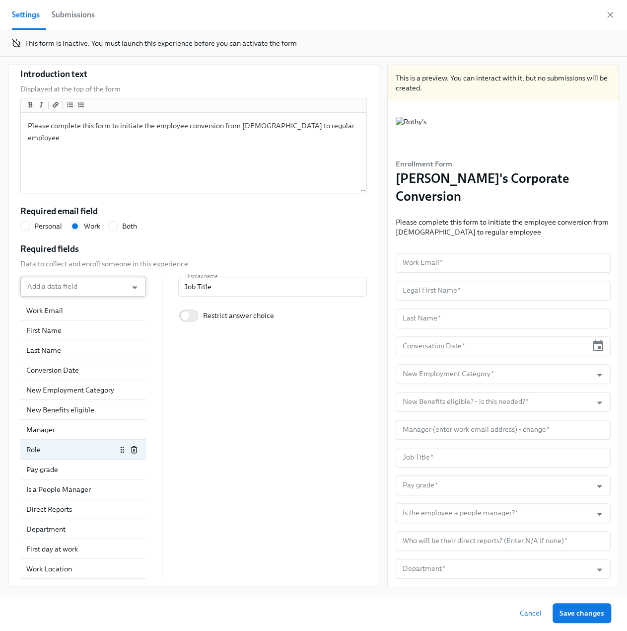
click at [85, 287] on input "Add a data field" at bounding box center [73, 287] width 97 height 20
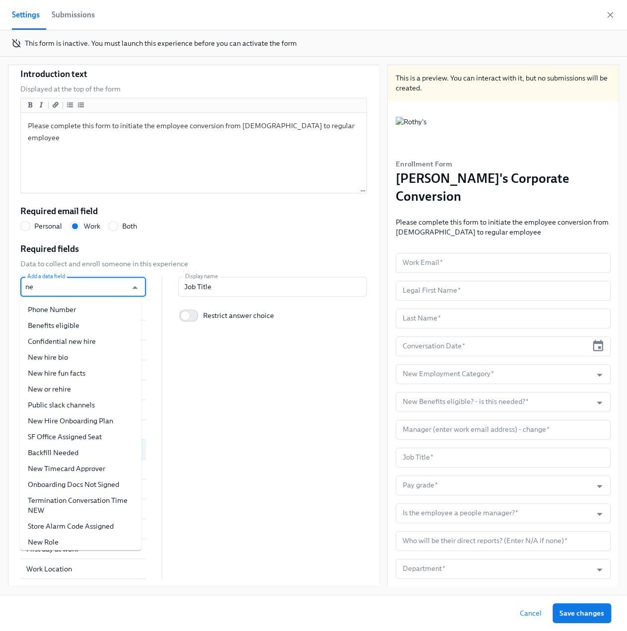
type input "new"
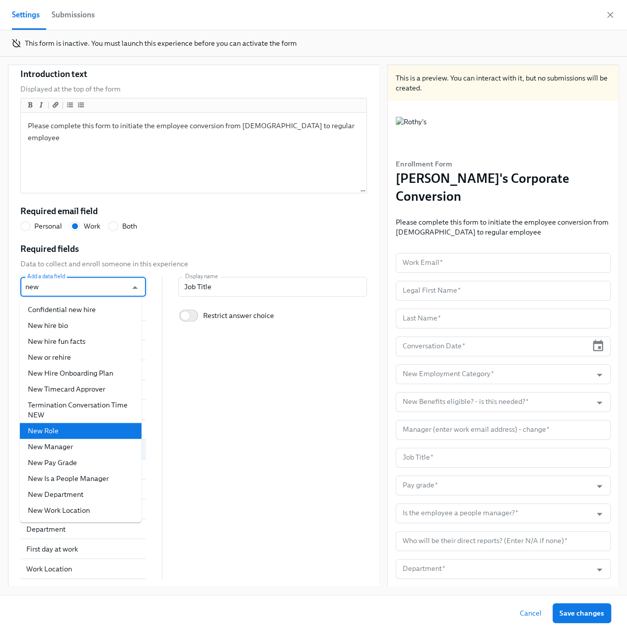
click at [69, 432] on li "New Role" at bounding box center [81, 431] width 122 height 16
radio input "false"
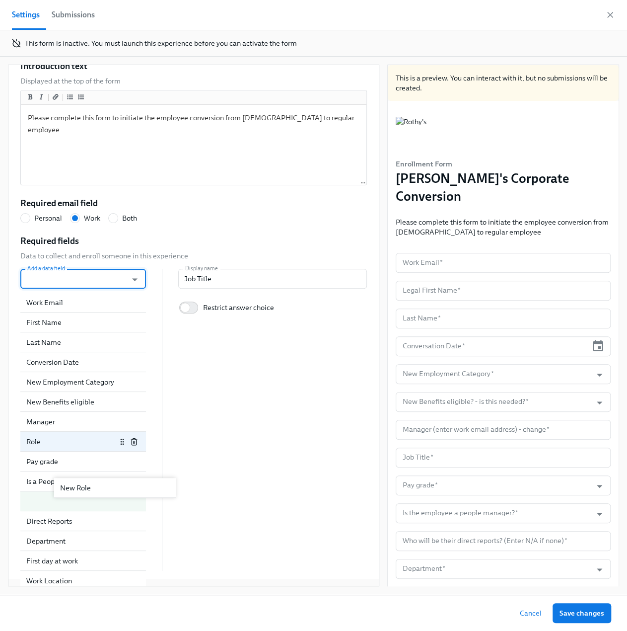
scroll to position [127, 0]
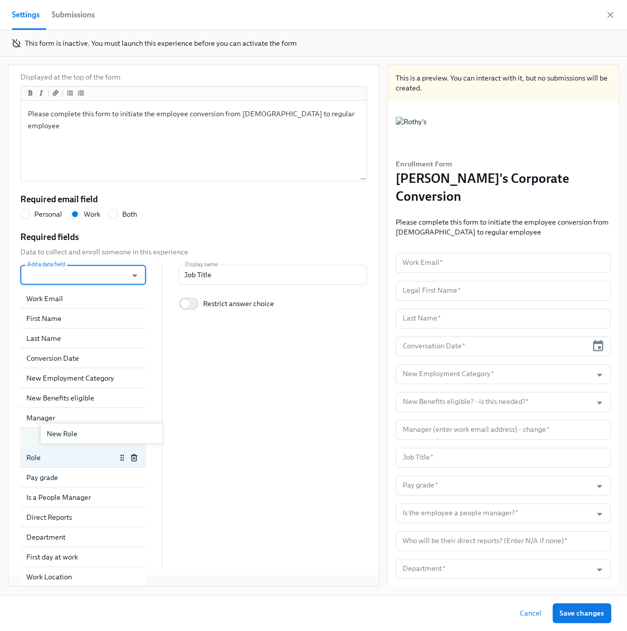
drag, startPoint x: 55, startPoint y: 565, endPoint x: 77, endPoint y: 429, distance: 137.5
click at [77, 429] on div "Work Email First Name Last Name Conversion Date New Employment Category New Ben…" at bounding box center [83, 428] width 126 height 278
click at [130, 457] on icon "button" at bounding box center [134, 457] width 8 height 8
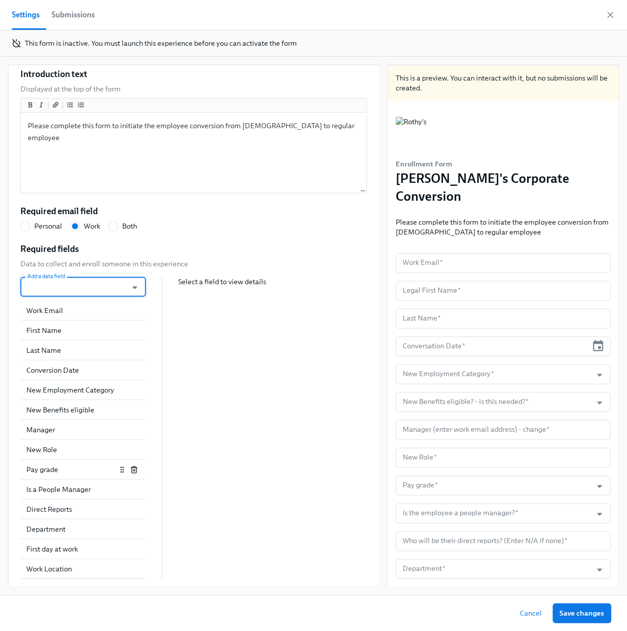
click at [54, 472] on div "Pay grade" at bounding box center [71, 469] width 90 height 10
radio input "false"
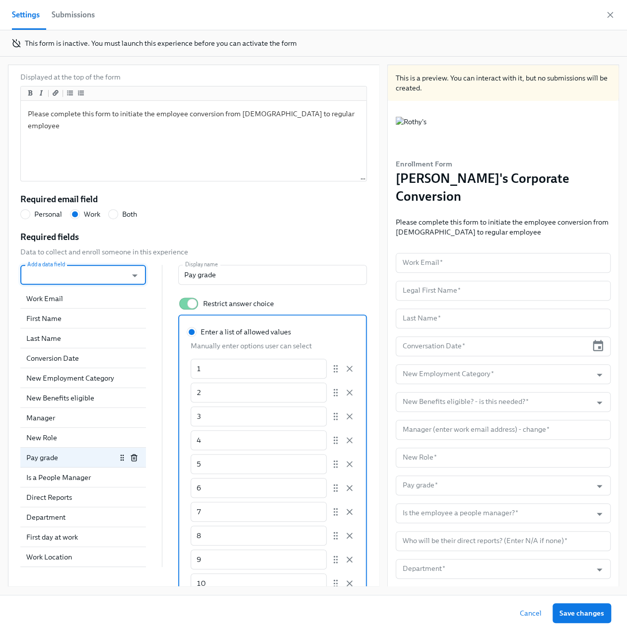
click at [51, 268] on input "Add a data field" at bounding box center [73, 275] width 97 height 20
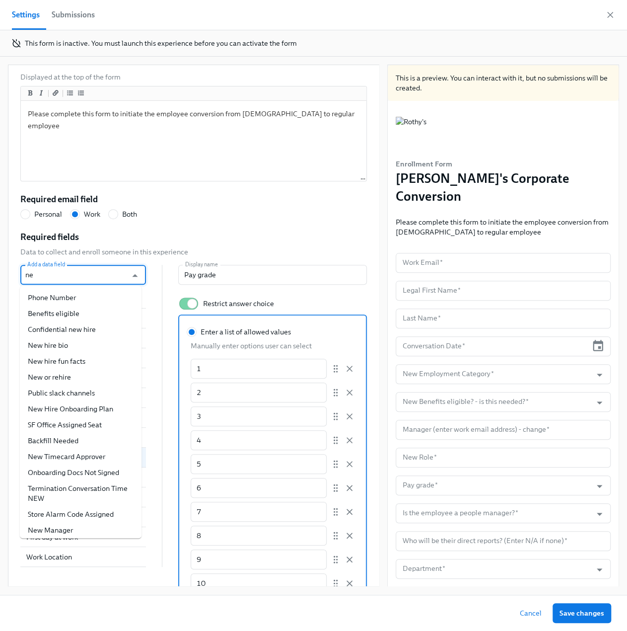
type input "new"
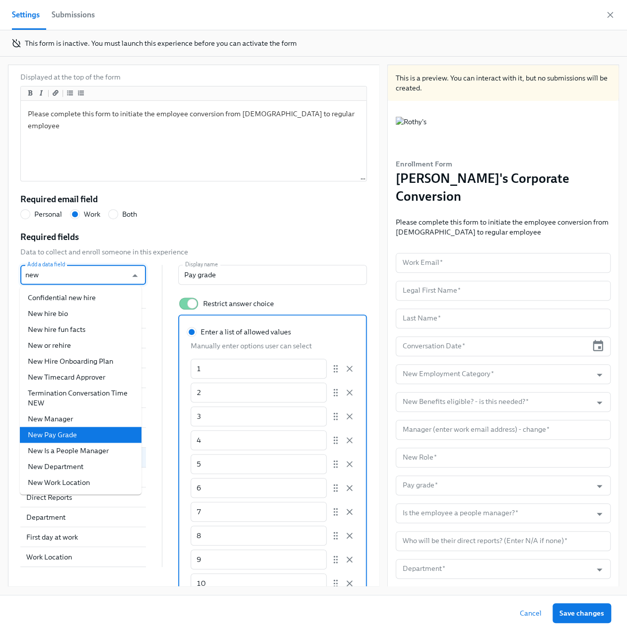
click at [90, 434] on li "New Pay Grade" at bounding box center [81, 435] width 122 height 16
radio input "false"
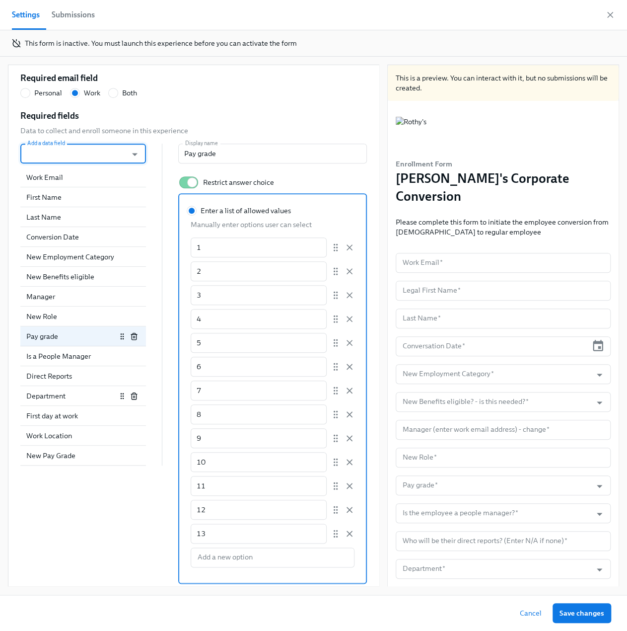
scroll to position [253, 0]
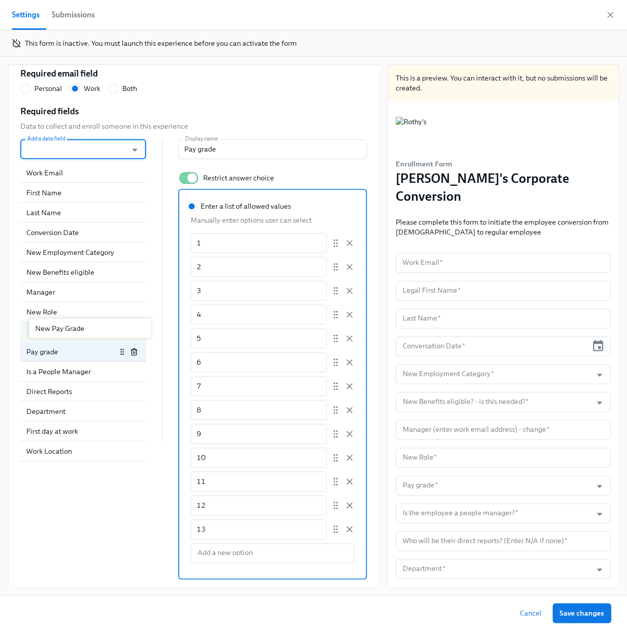
drag, startPoint x: 117, startPoint y: 451, endPoint x: 127, endPoint y: 326, distance: 125.5
click at [132, 350] on icon "button" at bounding box center [134, 352] width 4 height 5
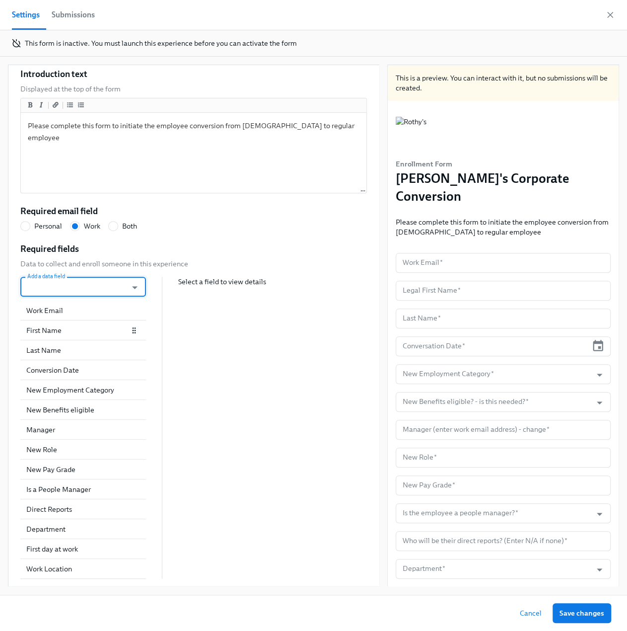
scroll to position [115, 0]
click at [58, 448] on div "New Role" at bounding box center [71, 449] width 90 height 10
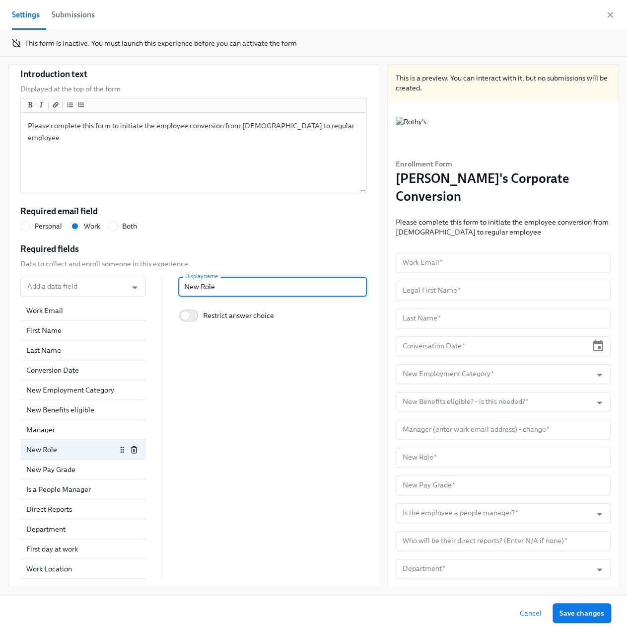
drag, startPoint x: 213, startPoint y: 287, endPoint x: 197, endPoint y: 281, distance: 16.3
click at [197, 281] on input "New Role" at bounding box center [272, 287] width 189 height 20
radio input "false"
type input "New Jo"
radio input "false"
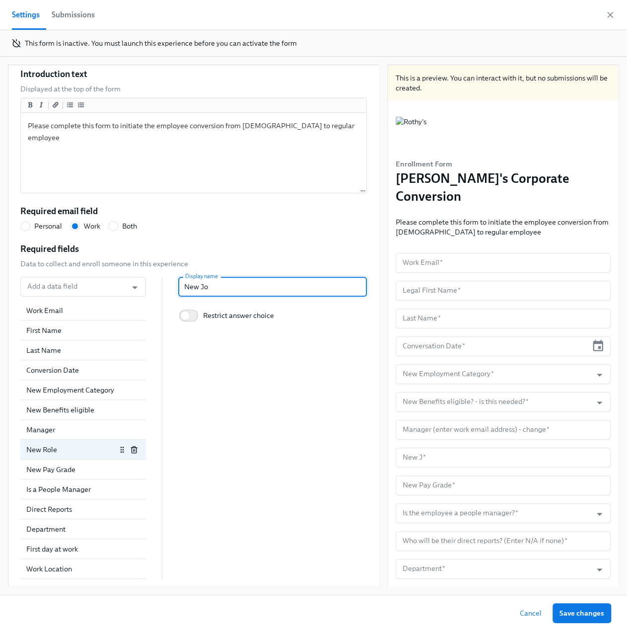
type input "New Job"
radio input "false"
type input "New Job"
radio input "false"
type input "New Job T"
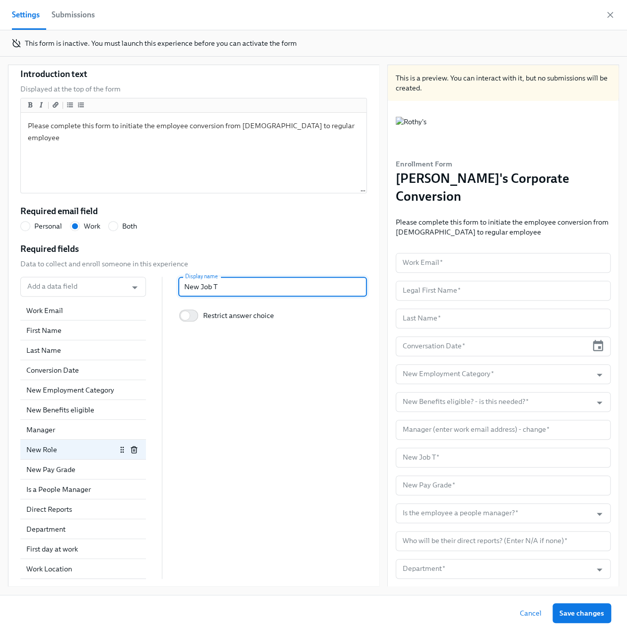
radio input "false"
type input "New Job Tit"
radio input "false"
click at [60, 468] on div "New Pay Grade" at bounding box center [71, 469] width 90 height 10
click at [192, 311] on input "Restrict answer choice" at bounding box center [185, 315] width 66 height 22
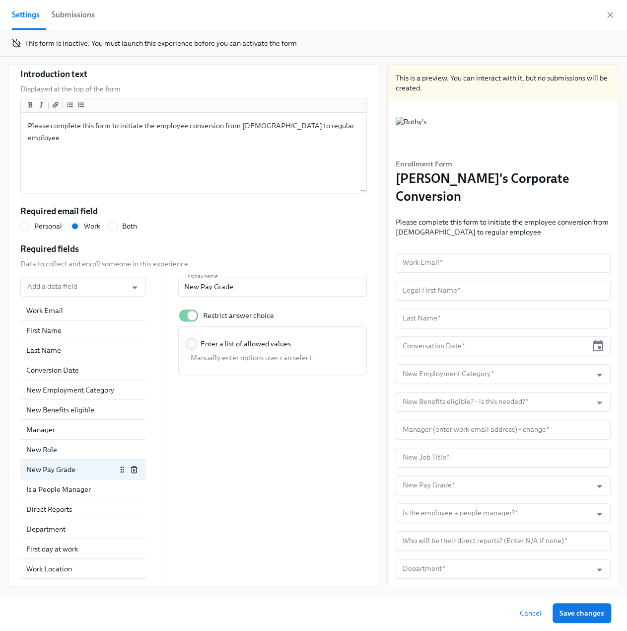
click at [191, 340] on input "Enter a list of allowed values" at bounding box center [191, 343] width 9 height 9
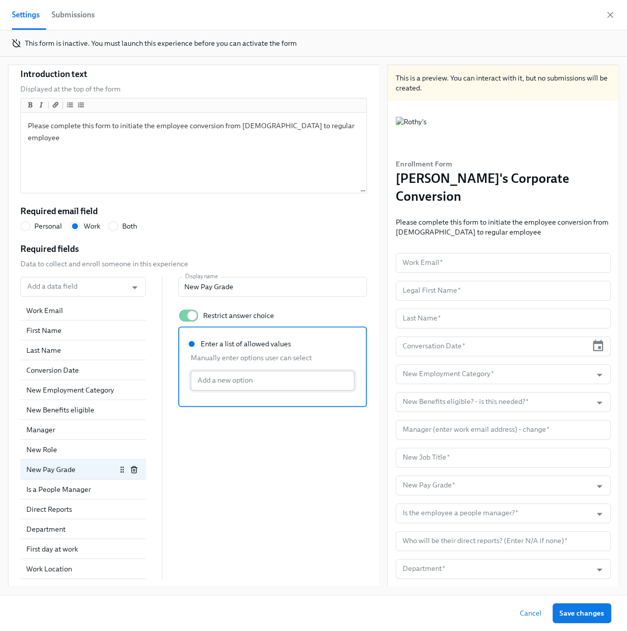
click at [221, 378] on input "Enter a list of allowed values Manually enter options user can select Add a new…" at bounding box center [273, 380] width 164 height 20
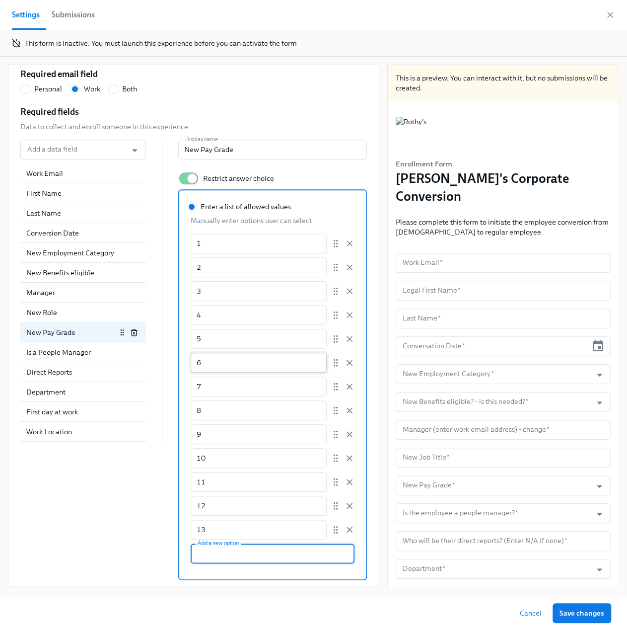
scroll to position [253, 0]
click at [77, 356] on div "Is a People Manager" at bounding box center [83, 352] width 126 height 20
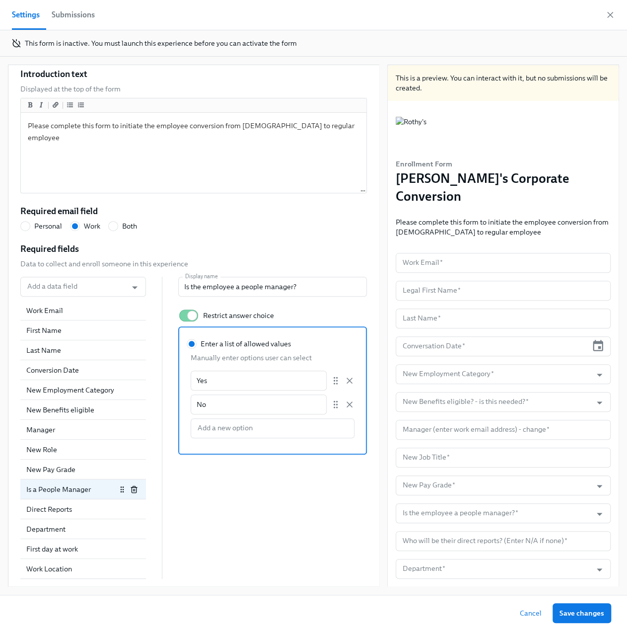
click at [61, 491] on div "Is a People Manager" at bounding box center [71, 489] width 90 height 10
click at [93, 288] on input "Add a data field" at bounding box center [73, 287] width 97 height 20
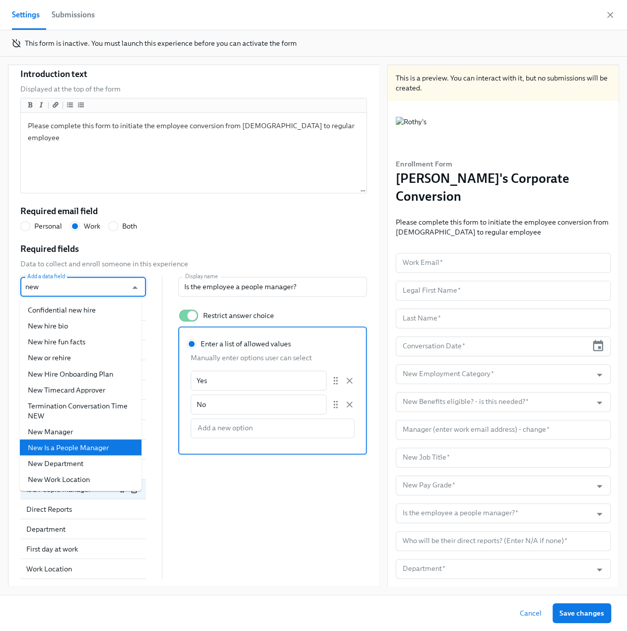
click at [65, 451] on li "New Is a People Manager" at bounding box center [81, 447] width 122 height 16
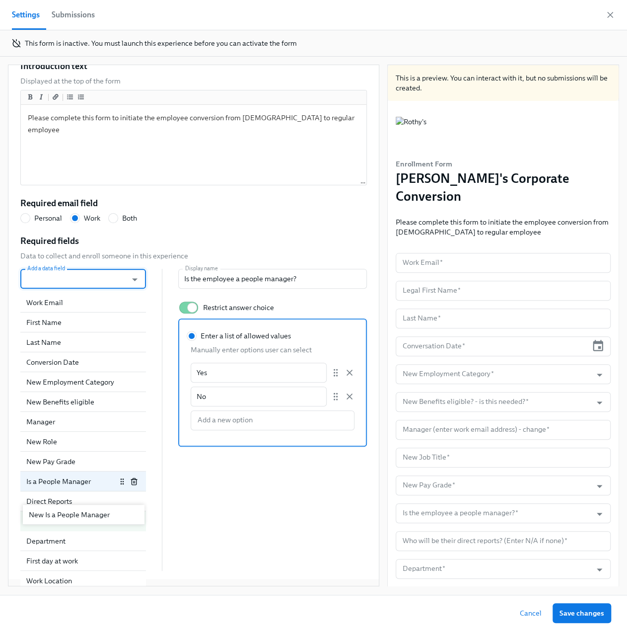
scroll to position [127, 0]
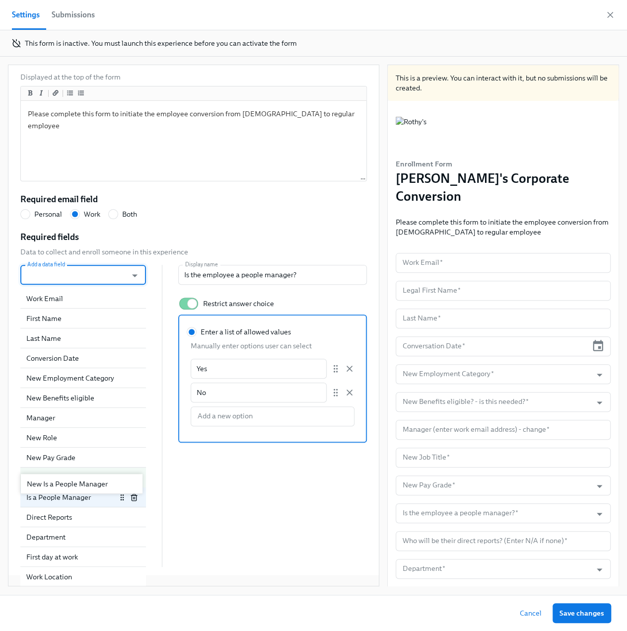
drag, startPoint x: 115, startPoint y: 567, endPoint x: 116, endPoint y: 477, distance: 90.4
click at [133, 500] on div "Is a People Manager" at bounding box center [83, 497] width 114 height 10
click at [130, 498] on icon "button" at bounding box center [134, 497] width 8 height 8
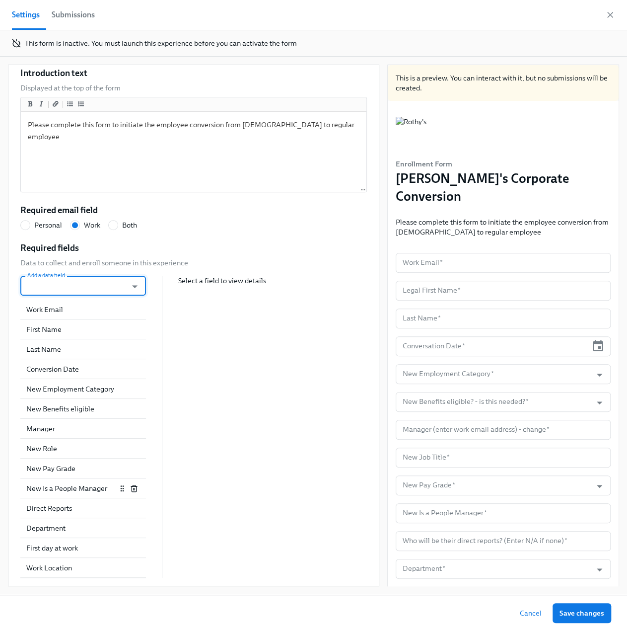
scroll to position [115, 0]
click at [74, 489] on div "New Is a People Manager" at bounding box center [71, 489] width 90 height 10
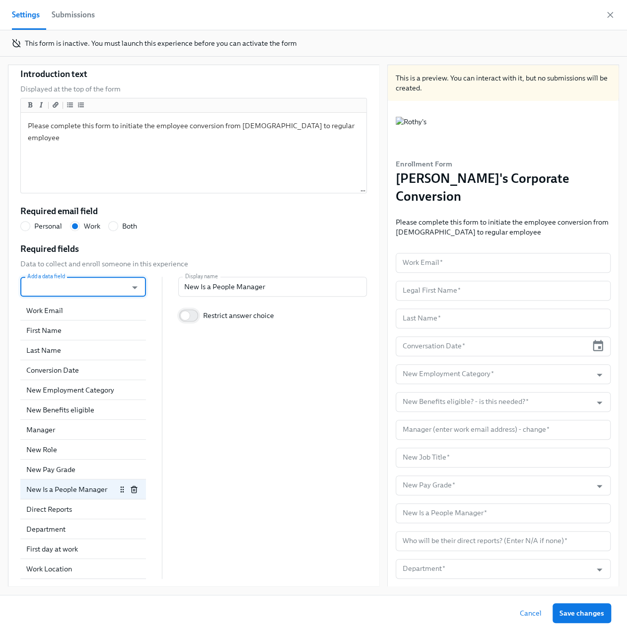
click at [185, 312] on input "Restrict answer choice" at bounding box center [185, 315] width 66 height 22
click at [187, 343] on input "Enter a list of allowed values" at bounding box center [191, 343] width 9 height 9
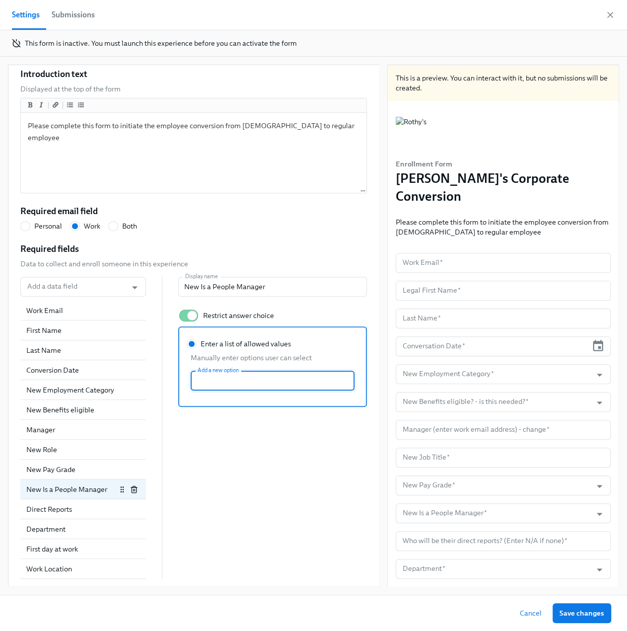
click at [218, 378] on input "Enter a list of allowed values Manually enter options user can select Add a new…" at bounding box center [273, 380] width 164 height 20
drag, startPoint x: 218, startPoint y: 378, endPoint x: 179, endPoint y: 377, distance: 38.8
click at [179, 377] on label "Enter a list of allowed values Manually enter options user can select yes ​ Add…" at bounding box center [272, 378] width 189 height 104
click at [227, 403] on input "Enter a list of allowed values Manually enter options user can select Yes ​ Add…" at bounding box center [273, 404] width 164 height 20
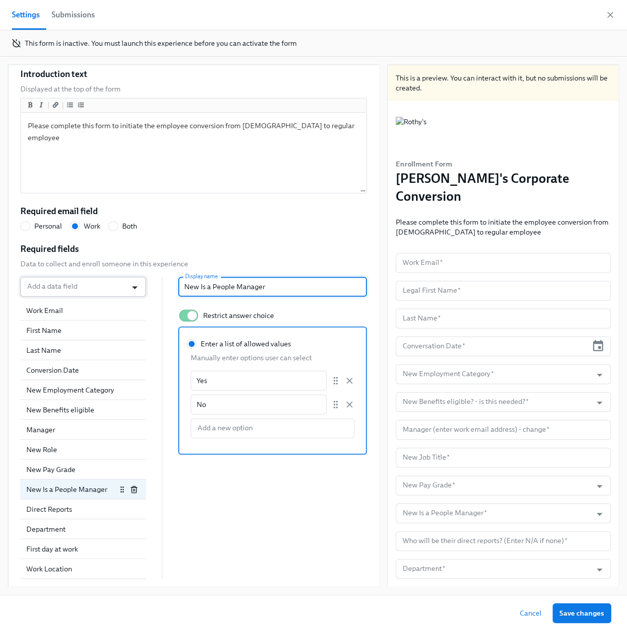
drag, startPoint x: 266, startPoint y: 283, endPoint x: 134, endPoint y: 290, distance: 132.3
click at [134, 290] on div "Add a data field Add a data field Work Email First Name Last Name Conversion Da…" at bounding box center [193, 428] width 347 height 302
click at [270, 514] on div "Add a data field Add a data field Work Email First Name Last Name Conversion Da…" at bounding box center [193, 428] width 347 height 302
click at [70, 508] on div "Direct Reports" at bounding box center [71, 509] width 90 height 10
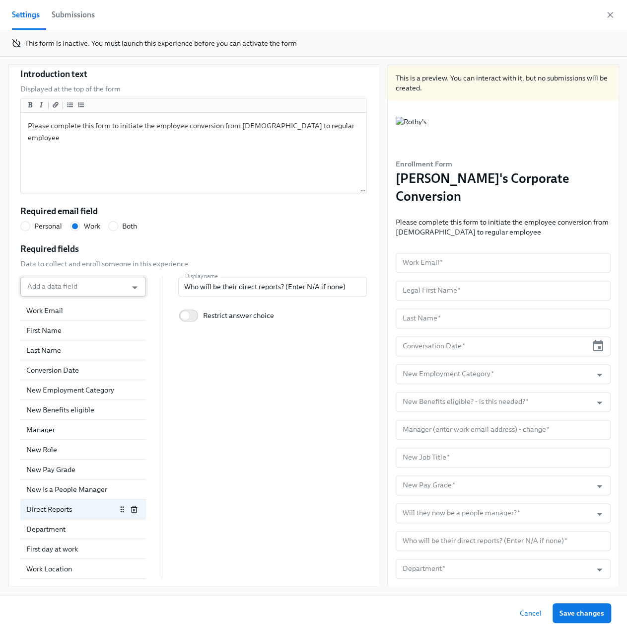
click at [108, 290] on input "Add a data field" at bounding box center [73, 287] width 97 height 20
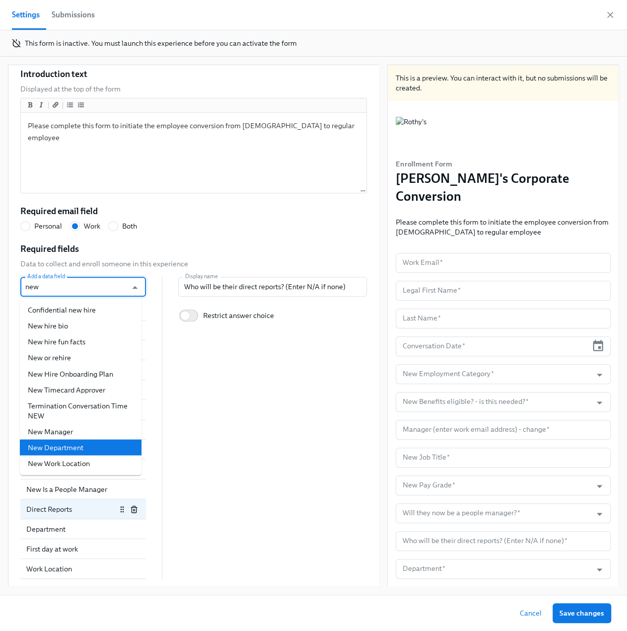
click at [107, 444] on li "New Department" at bounding box center [81, 447] width 122 height 16
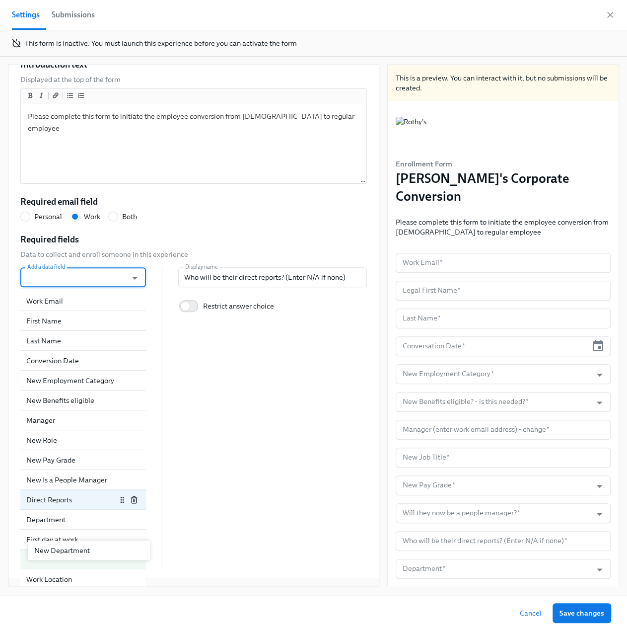
scroll to position [127, 0]
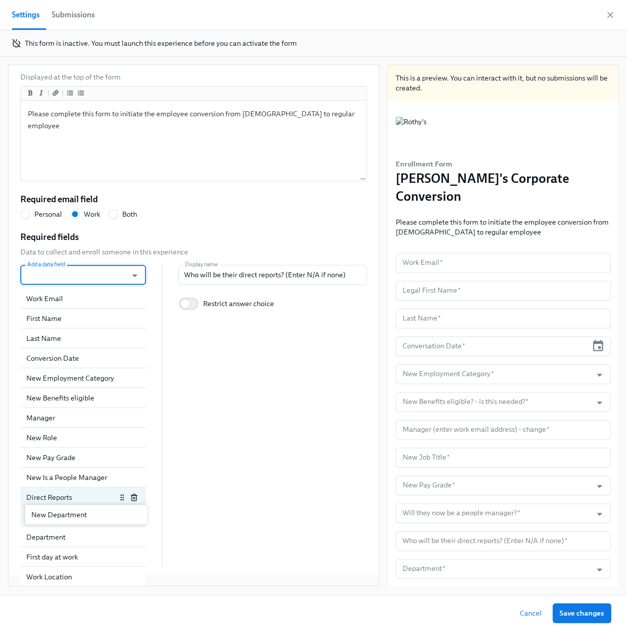
drag, startPoint x: 73, startPoint y: 565, endPoint x: 80, endPoint y: 510, distance: 55.2
click at [80, 510] on div "Work Email First Name Last Name Conversion Date New Employment Category New Ben…" at bounding box center [83, 428] width 126 height 278
click at [83, 538] on div "Department" at bounding box center [71, 537] width 90 height 10
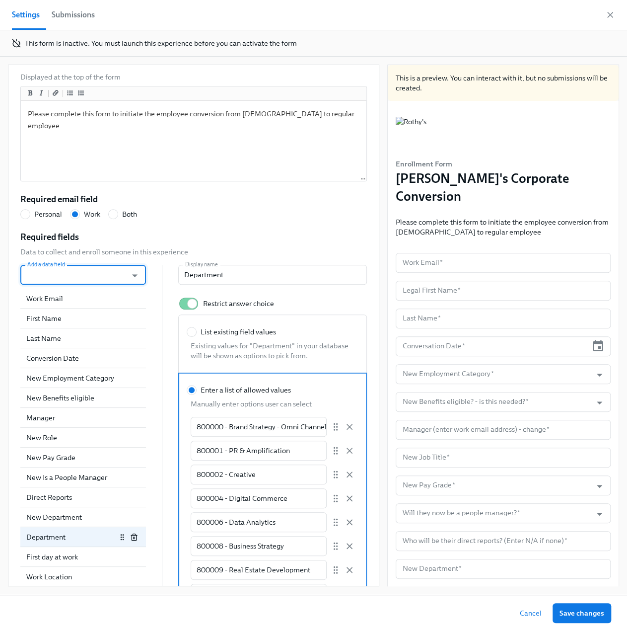
click at [131, 536] on icon "button" at bounding box center [134, 537] width 8 height 8
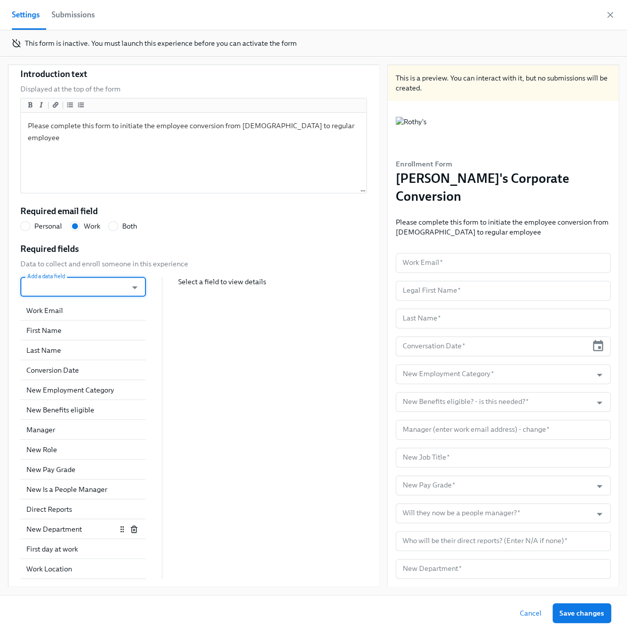
click at [77, 530] on div "New Department" at bounding box center [71, 529] width 90 height 10
click at [187, 312] on input "Restrict answer choice" at bounding box center [185, 315] width 66 height 22
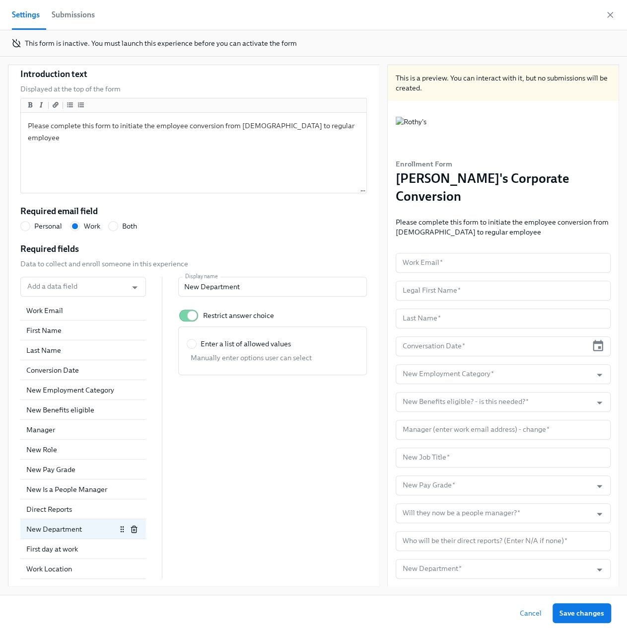
click at [194, 342] on label "Enter a list of allowed values" at bounding box center [239, 344] width 104 height 10
click at [194, 342] on input "Enter a list of allowed values" at bounding box center [191, 343] width 9 height 9
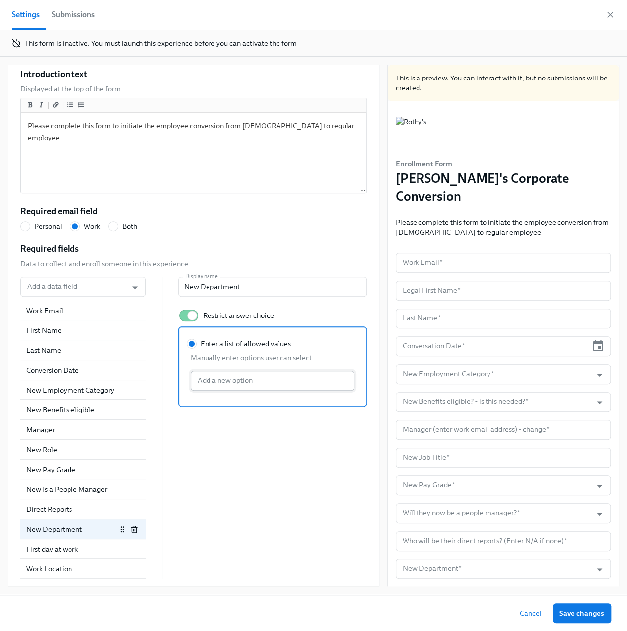
click at [210, 387] on input "Enter a list of allowed values Manually enter options user can select Add a new…" at bounding box center [273, 380] width 164 height 20
paste input "800000 - Brand Strategy - Omni Channel"
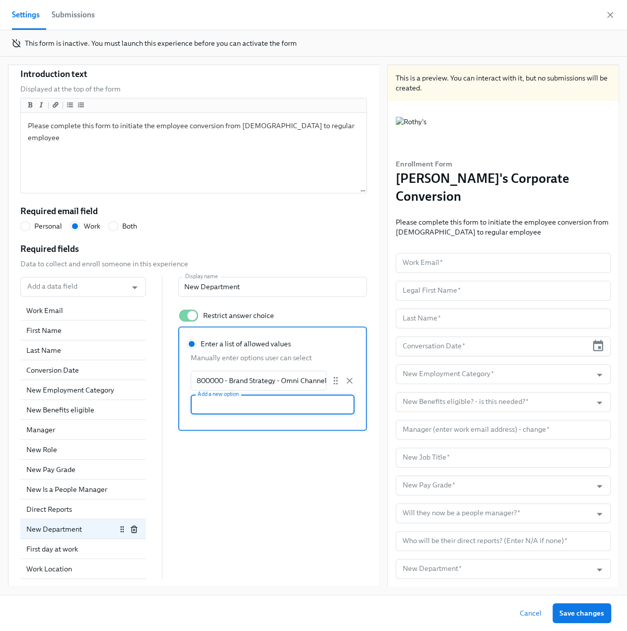
click at [204, 404] on input "Enter a list of allowed values Manually enter options user can select 800000 - …" at bounding box center [273, 404] width 164 height 20
paste input "800001 - PR & Amplification"
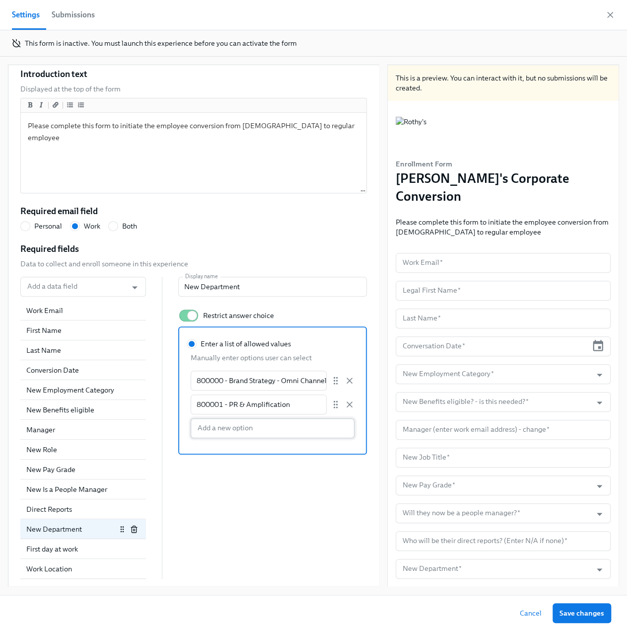
click at [204, 432] on input "Enter a list of allowed values Manually enter options user can select 800000 - …" at bounding box center [273, 428] width 164 height 20
paste input "800002 - Creative"
click at [234, 453] on input "Enter a list of allowed values Manually enter options user can select 800000 - …" at bounding box center [273, 452] width 164 height 20
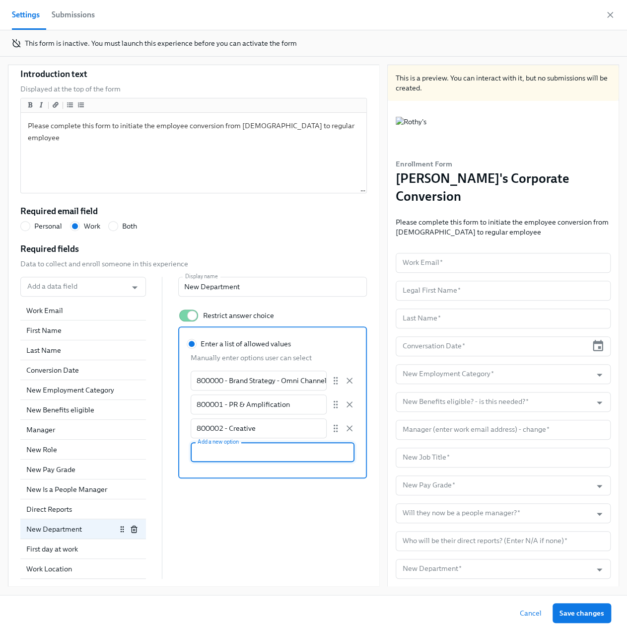
paste input "800004 - Digital Commerce"
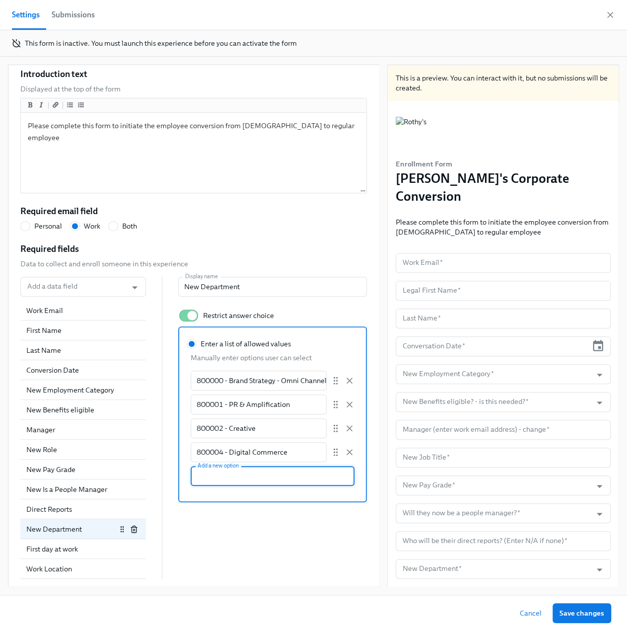
click at [220, 470] on input "Enter a list of allowed values Manually enter options user can select 800000 - …" at bounding box center [273, 476] width 164 height 20
paste input "800006 - Data Analytics"
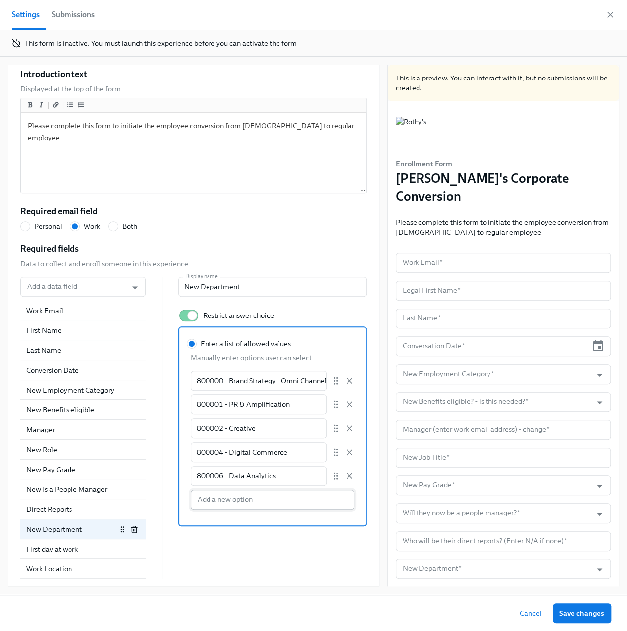
click at [218, 493] on input "Enter a list of allowed values Manually enter options user can select 800000 - …" at bounding box center [273, 500] width 164 height 20
paste input "800008 - Business Strategy"
click at [234, 511] on div "800000 - Brand Strategy - Omni Channel ​ 800001 - PR & Amplification ​ 800002 -…" at bounding box center [273, 451] width 164 height 163
click at [196, 348] on input "Enter a list of allowed values" at bounding box center [191, 343] width 9 height 9
click at [229, 524] on input "Enter a list of allowed values Manually enter options user can select 800000 - …" at bounding box center [273, 523] width 164 height 20
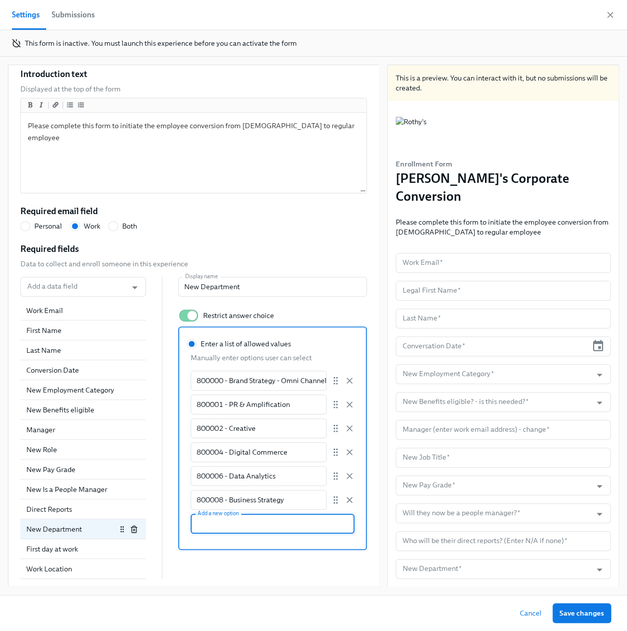
paste input "800009 - Real Estate Development"
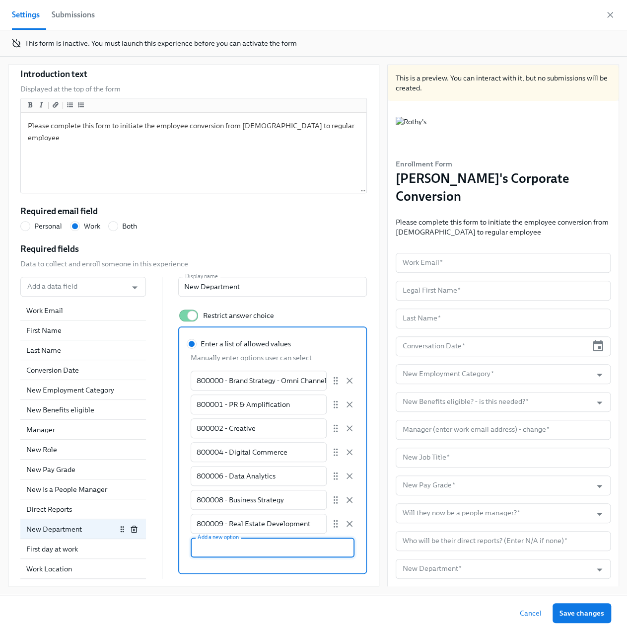
click at [214, 547] on input "Enter a list of allowed values Manually enter options user can select 800000 - …" at bounding box center [273, 547] width 164 height 20
paste input "800010 - Retail Ops"
click at [231, 573] on input "Enter a list of allowed values Manually enter options user can select 800000 - …" at bounding box center [273, 571] width 164 height 20
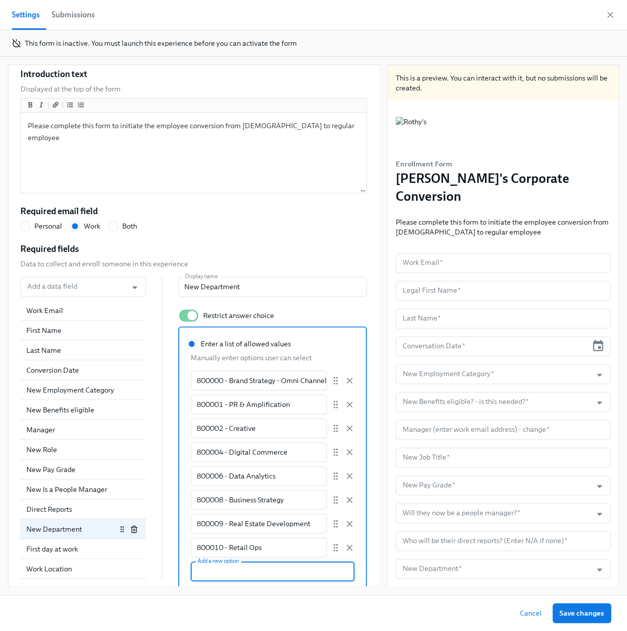
paste input "800011 - Merchandising"
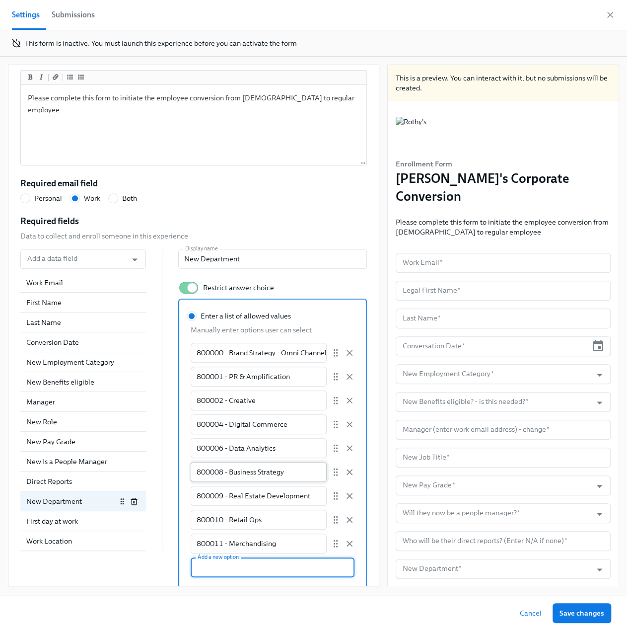
scroll to position [157, 0]
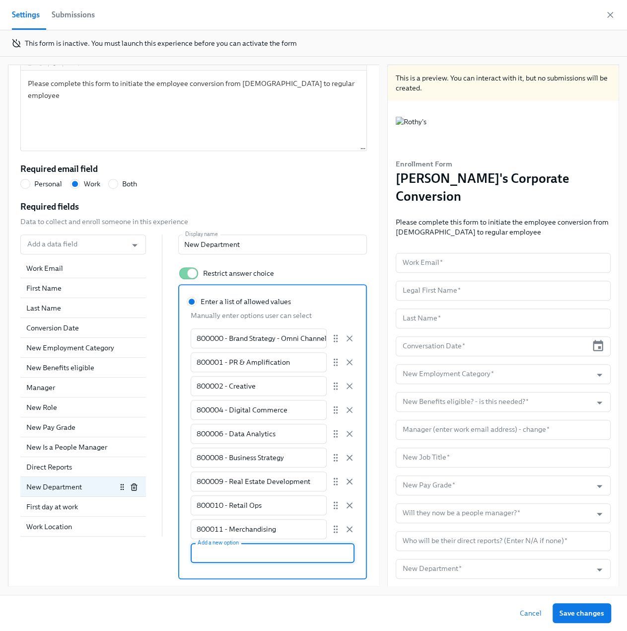
click at [246, 556] on input "Enter a list of allowed values Manually enter options user can select 800000 - …" at bounding box center [273, 553] width 164 height 20
paste input "800012 - Planning & Distribution"
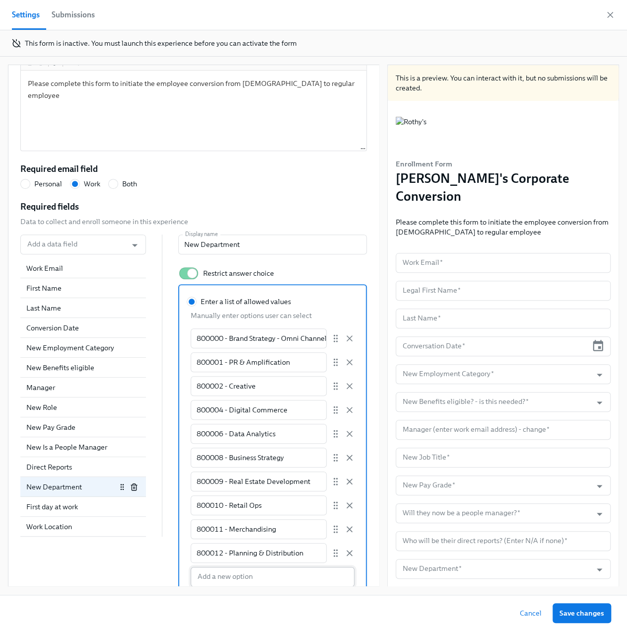
click at [244, 571] on input "Enter a list of allowed values Manually enter options user can select 800000 - …" at bounding box center [273, 577] width 164 height 20
paste input "800014 - Product Design"
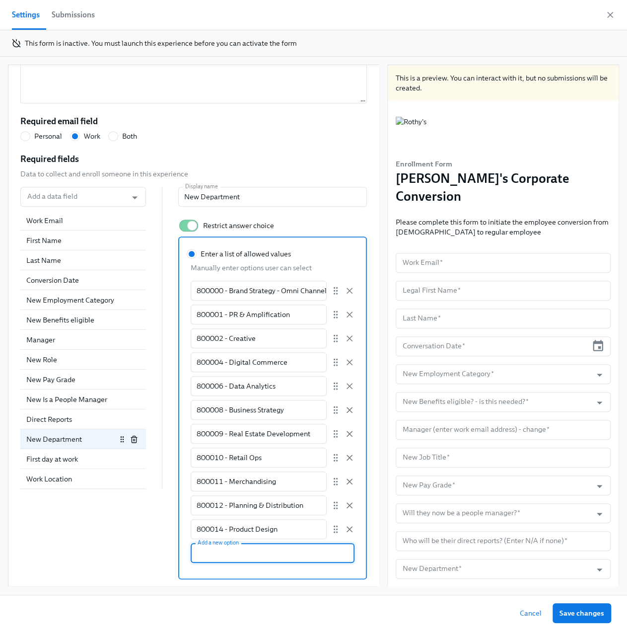
click at [231, 552] on input "Enter a list of allowed values Manually enter options user can select 800000 - …" at bounding box center [273, 553] width 164 height 20
paste input "800015 - Production/R&D"
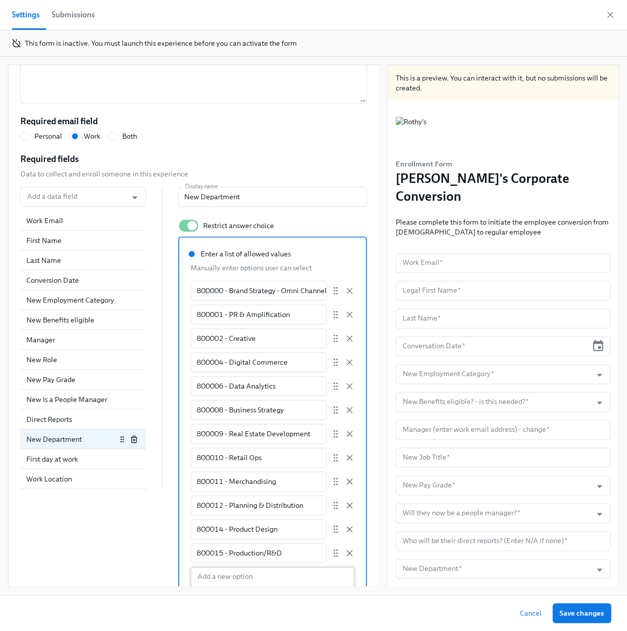
click at [254, 571] on input "Enter a list of allowed values Manually enter options user can select 800000 - …" at bounding box center [273, 577] width 164 height 20
paste input "800018 - Executive"
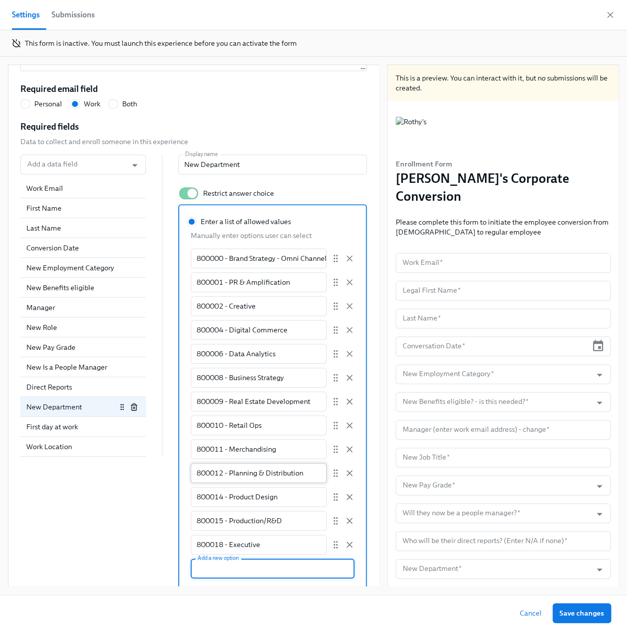
scroll to position [253, 0]
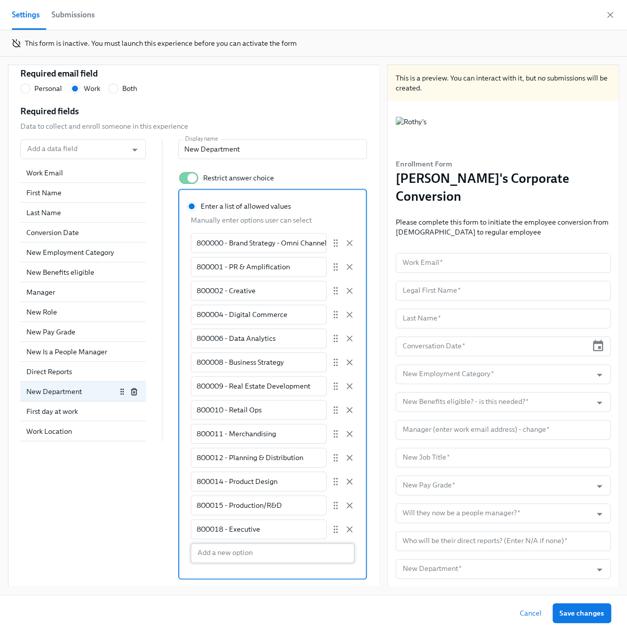
click at [240, 549] on input "Enter a list of allowed values Manually enter options user can select 800000 - …" at bounding box center [273, 553] width 164 height 20
paste input "800019 - Finance"
click at [267, 574] on input "Enter a list of allowed values Manually enter options user can select 800000 - …" at bounding box center [273, 577] width 164 height 20
paste input "800020 - Legal"
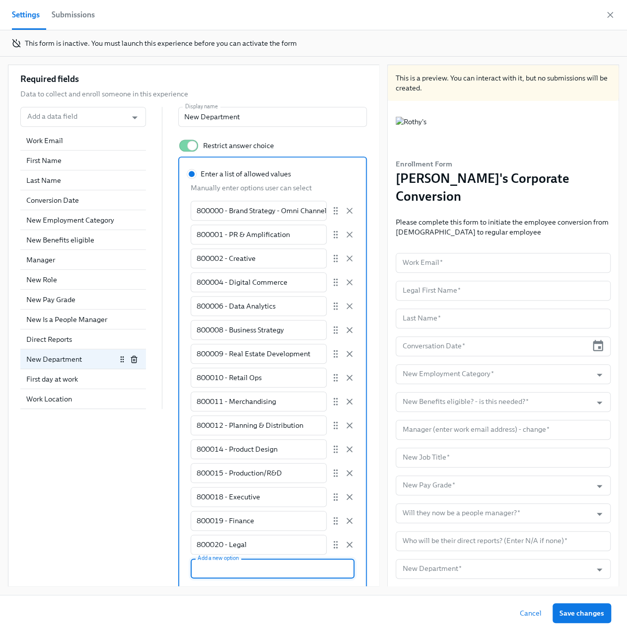
scroll to position [300, 0]
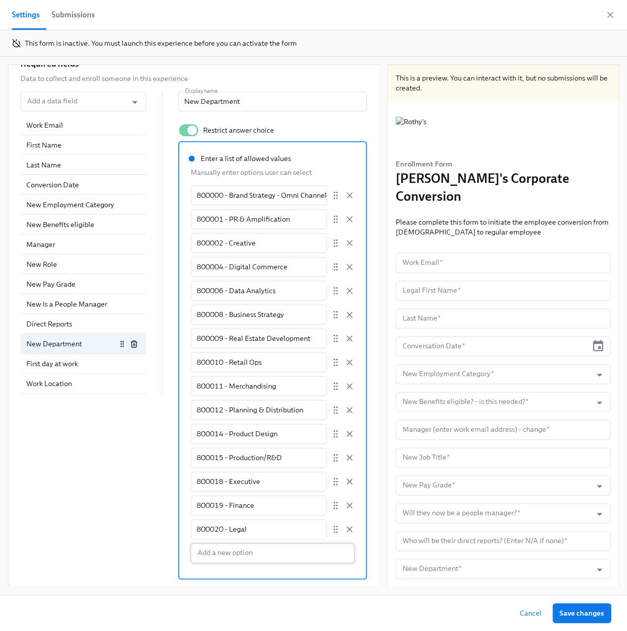
click at [261, 551] on input "Enter a list of allowed values Manually enter options user can select 800000 - …" at bounding box center [273, 553] width 164 height 20
paste input "800021 - Business Development"
click at [210, 567] on input "Enter a list of allowed values Manually enter options user can select 800000 - …" at bounding box center [273, 577] width 164 height 20
paste input "800024 - Operations"
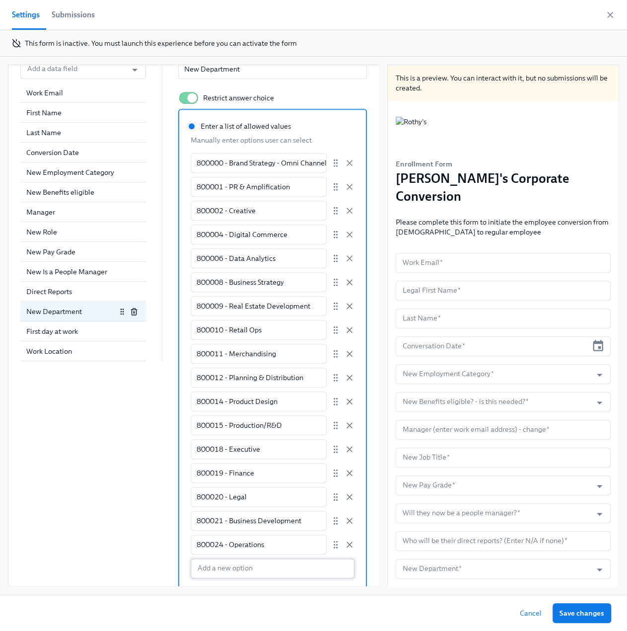
scroll to position [348, 0]
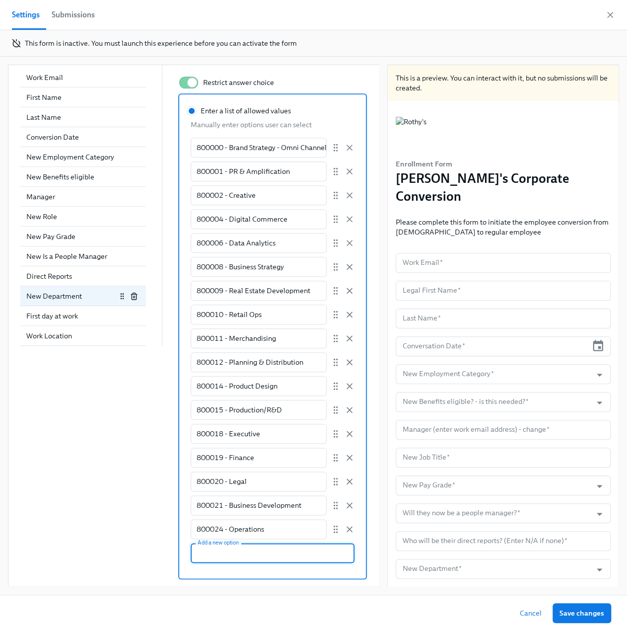
click at [226, 555] on input "Enter a list of allowed values Manually enter options user can select 800000 - …" at bounding box center [273, 553] width 164 height 20
paste input "800025 - Customer Experience"
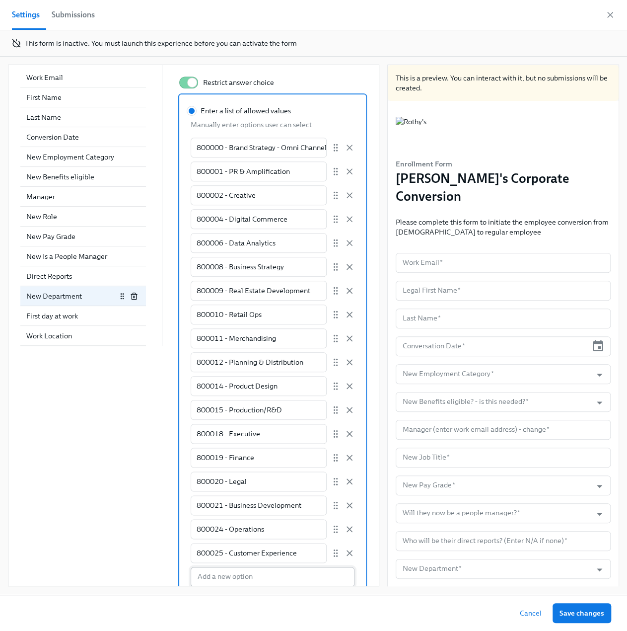
click at [213, 575] on input "Enter a list of allowed values Manually enter options user can select 800000 - …" at bounding box center [273, 577] width 164 height 20
paste input "800027 - People"
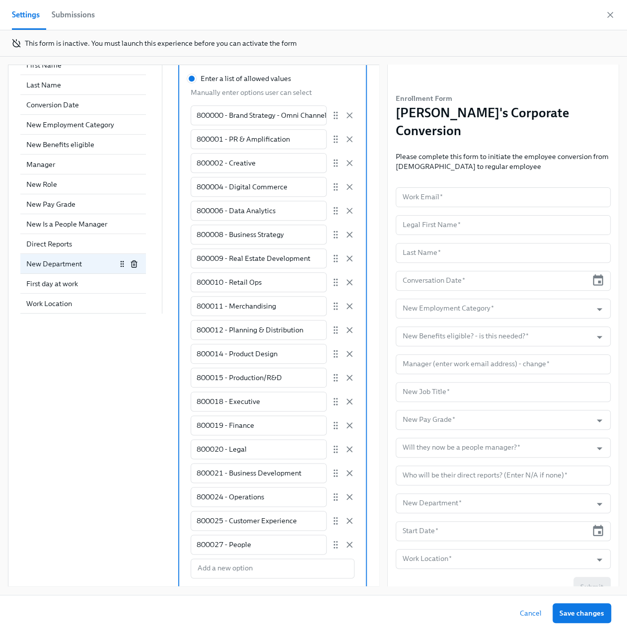
scroll to position [396, 0]
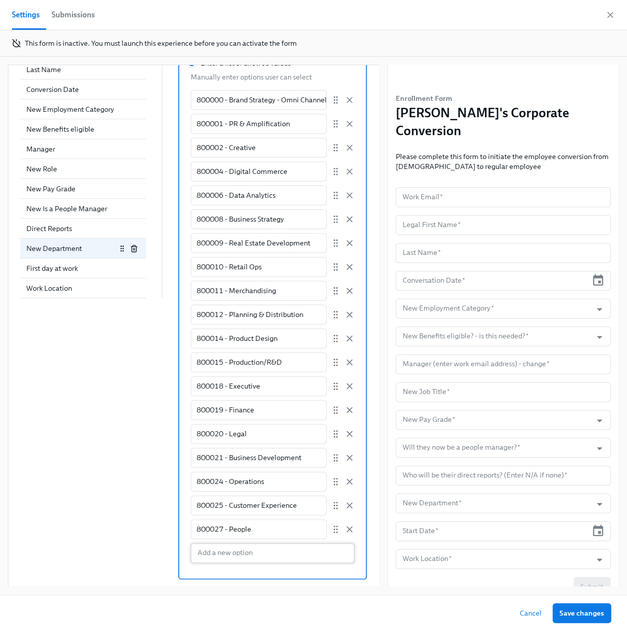
click at [222, 553] on input "Enter a list of allowed values Manually enter options user can select 800000 - …" at bounding box center [273, 553] width 164 height 20
paste input "800029 - Digital Experience"
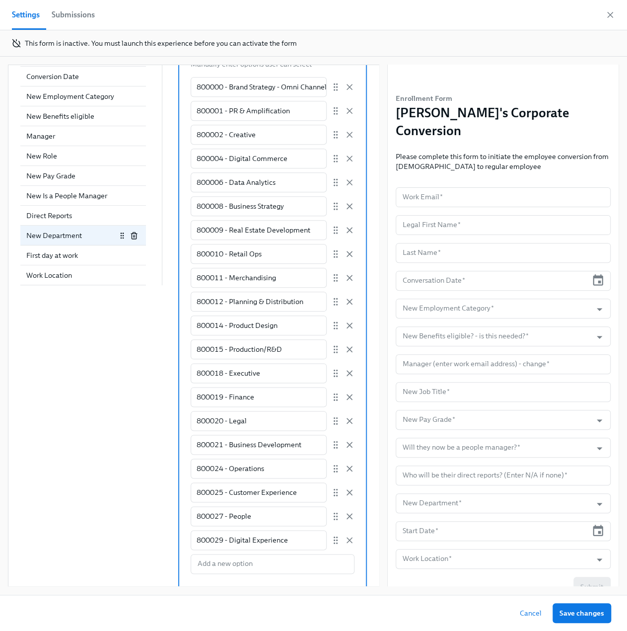
scroll to position [420, 0]
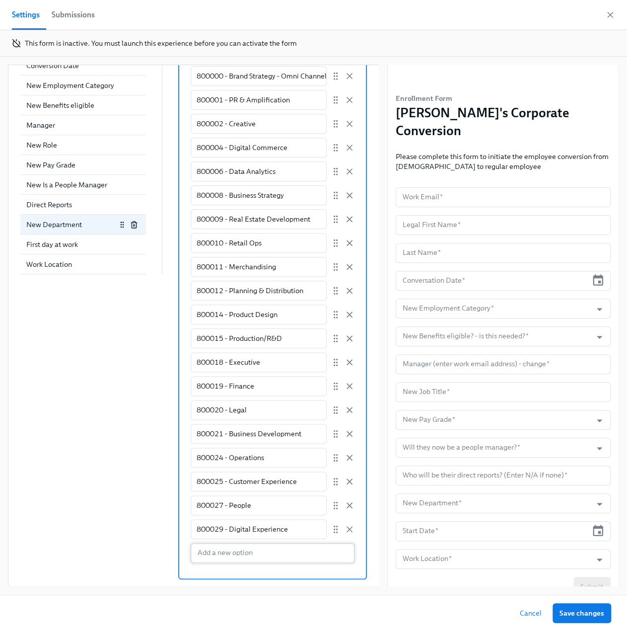
click at [216, 555] on input "Enter a list of allowed values Manually enter options user can select 800000 - …" at bounding box center [273, 553] width 164 height 20
paste input "800030 - Sustainability"
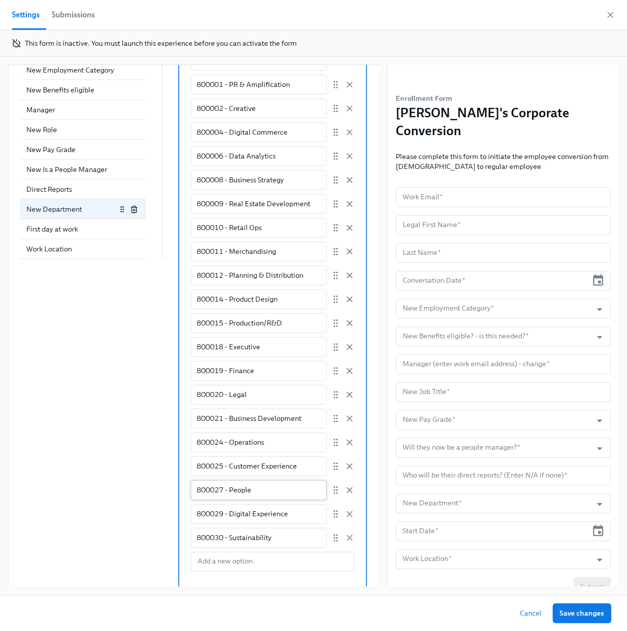
scroll to position [443, 0]
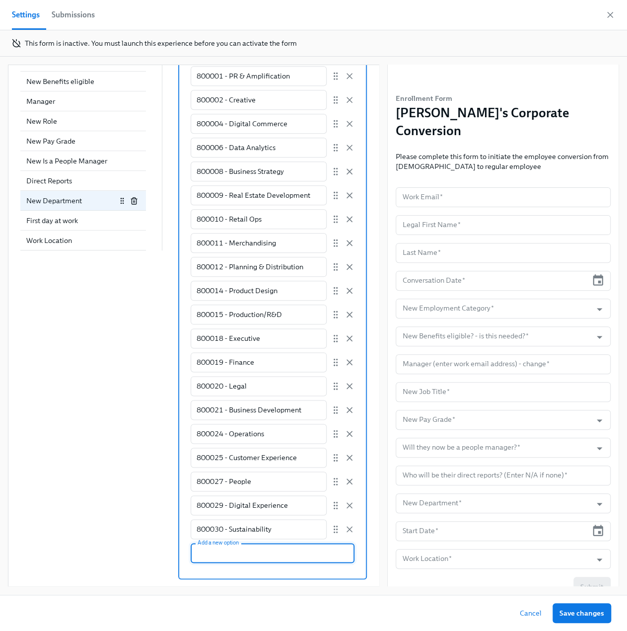
click at [229, 558] on input "Enter a list of allowed values Manually enter options user can select 800000 - …" at bounding box center [273, 553] width 164 height 20
paste input "800031 - SF Office"
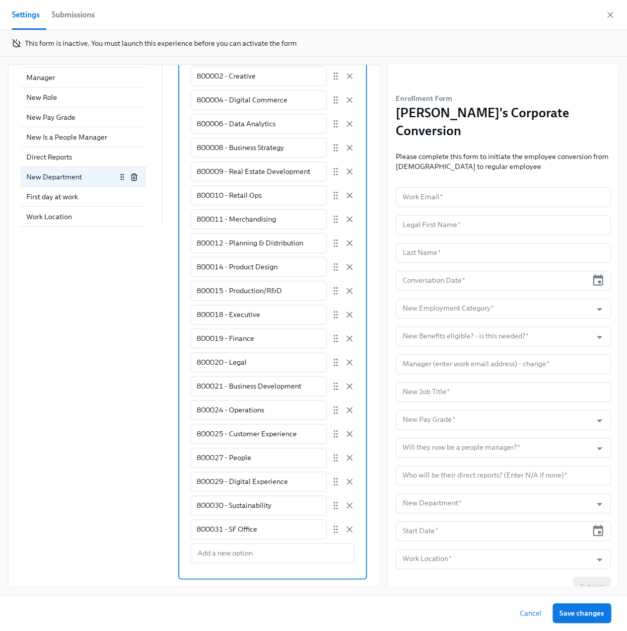
click at [217, 539] on div "800000 - Brand Strategy - Omni Channel ​ 800001 - PR & Amplification ​ 800002 -…" at bounding box center [273, 290] width 164 height 544
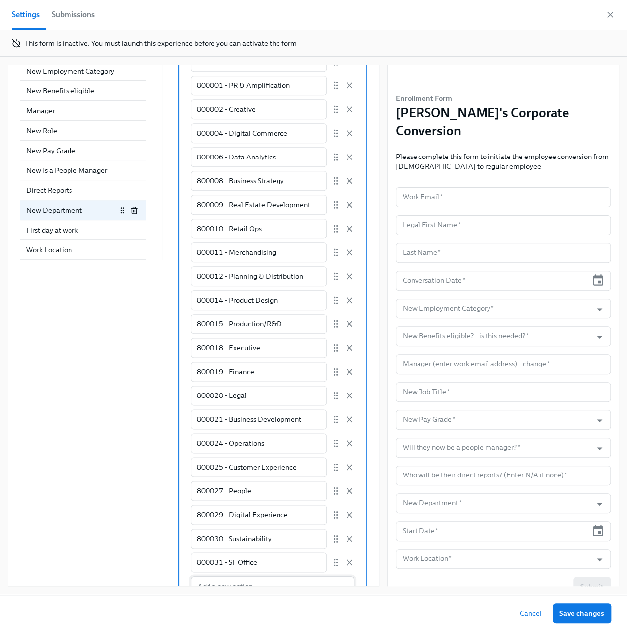
scroll to position [467, 0]
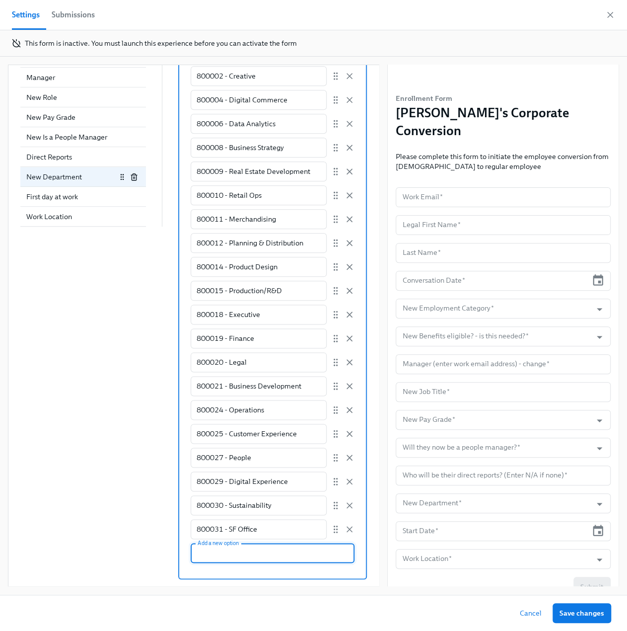
click at [218, 556] on input "Enter a list of allowed values Manually enter options user can select 800000 - …" at bounding box center [273, 553] width 164 height 20
paste input "800032 - Logistics"
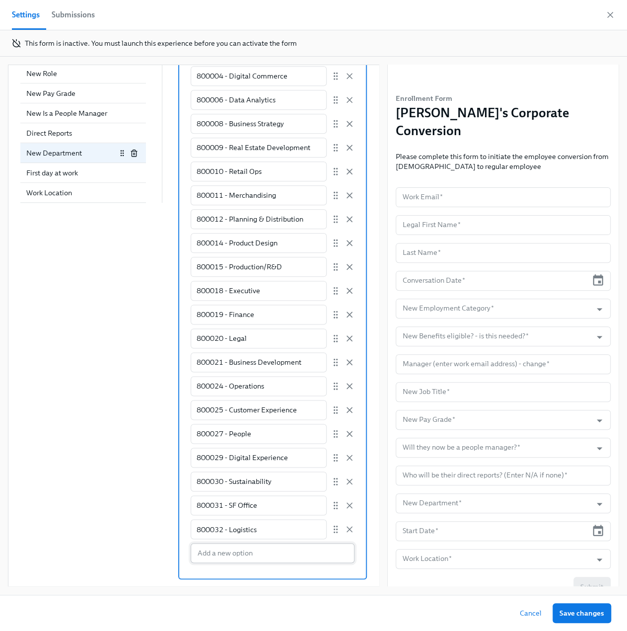
click at [217, 547] on input "Enter a list of allowed values Manually enter options user can select 800000 - …" at bounding box center [273, 553] width 164 height 20
paste input "800033 - Visual"
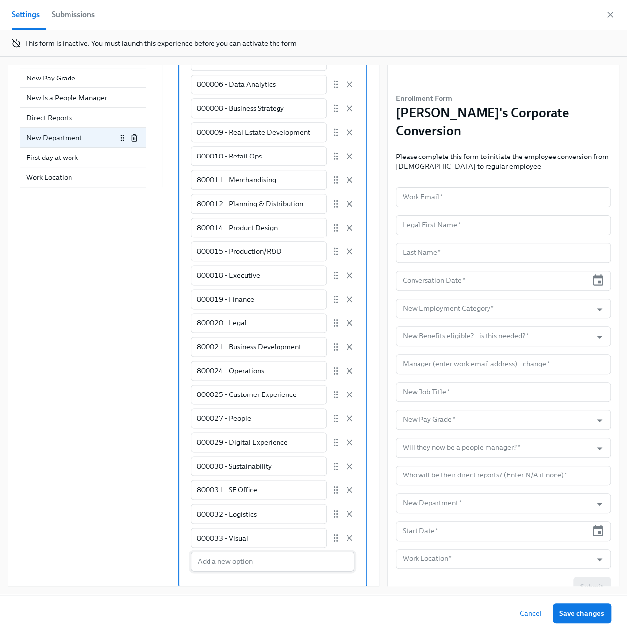
scroll to position [515, 0]
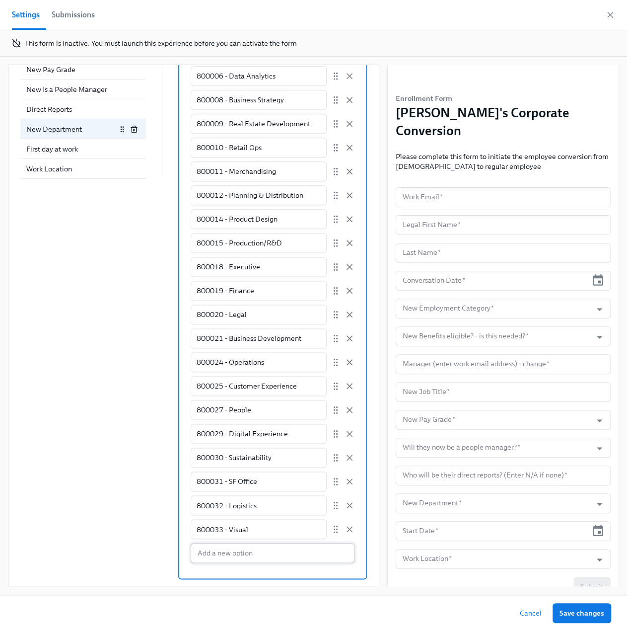
click at [232, 552] on input "Enter a list of allowed values Manually enter options user can select 800000 - …" at bounding box center [273, 553] width 164 height 20
paste input "998900 - Wholesale"
click at [72, 153] on div "First day at work" at bounding box center [83, 149] width 126 height 20
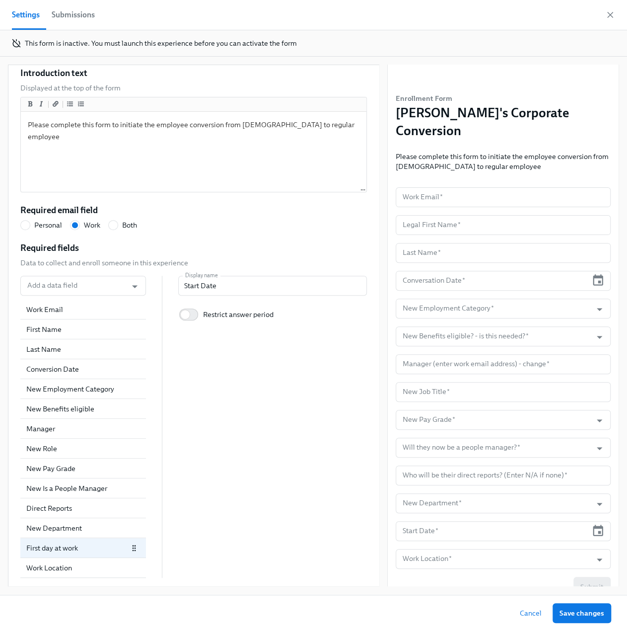
scroll to position [115, 0]
click at [40, 288] on input "Add a data field" at bounding box center [73, 287] width 97 height 20
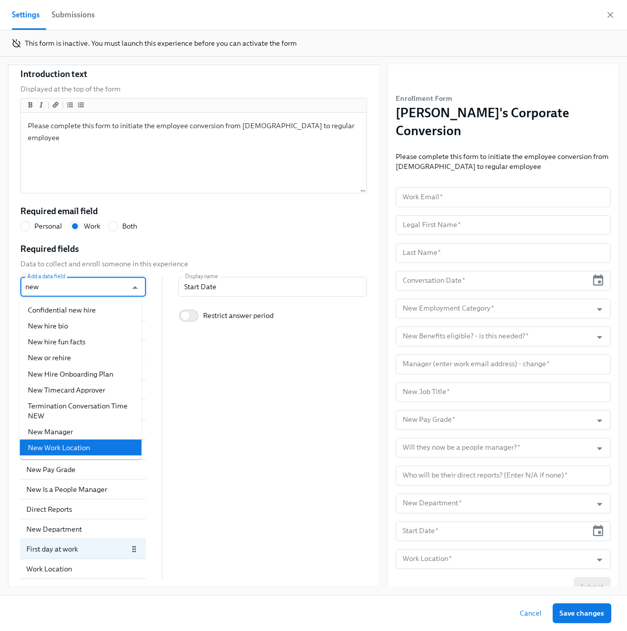
click at [121, 448] on li "New Work Location" at bounding box center [81, 447] width 122 height 16
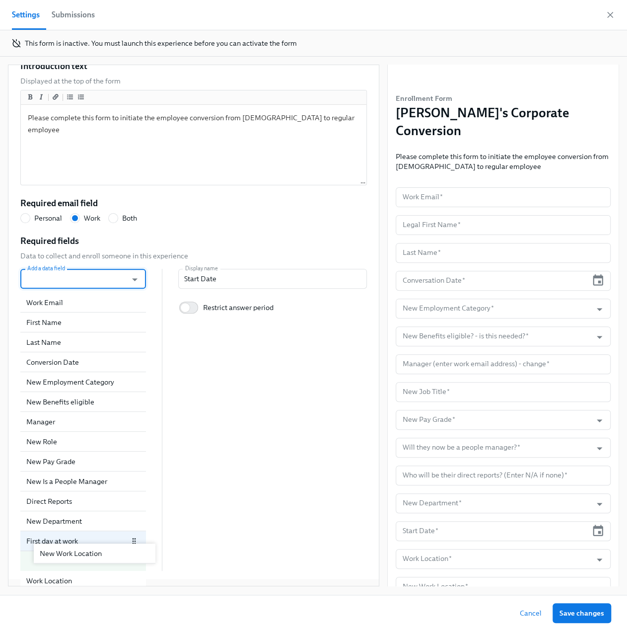
scroll to position [127, 0]
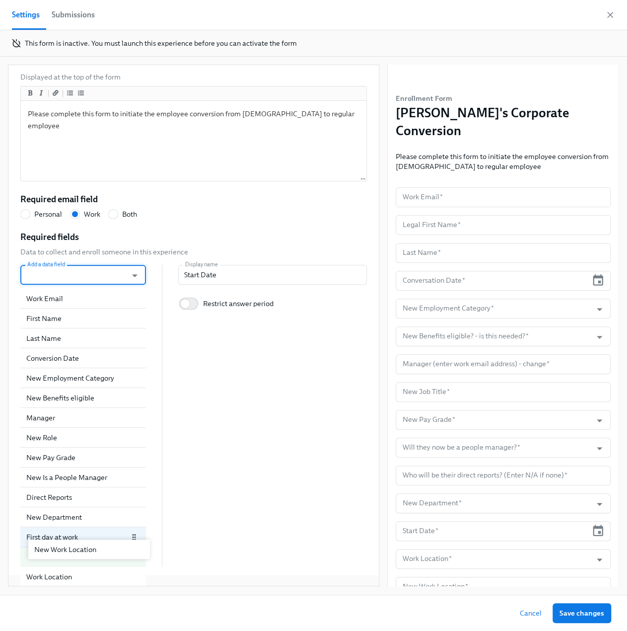
drag, startPoint x: 59, startPoint y: 571, endPoint x: 67, endPoint y: 553, distance: 19.6
click at [67, 553] on div "Work Email First Name Last Name Conversion Date New Employment Category New Ben…" at bounding box center [83, 428] width 126 height 278
drag, startPoint x: 48, startPoint y: 559, endPoint x: 62, endPoint y: 535, distance: 27.8
click at [62, 535] on div "Work Email First Name Last Name Conversion Date New Employment Category New Ben…" at bounding box center [83, 428] width 126 height 278
click at [130, 578] on icon "button" at bounding box center [134, 577] width 8 height 8
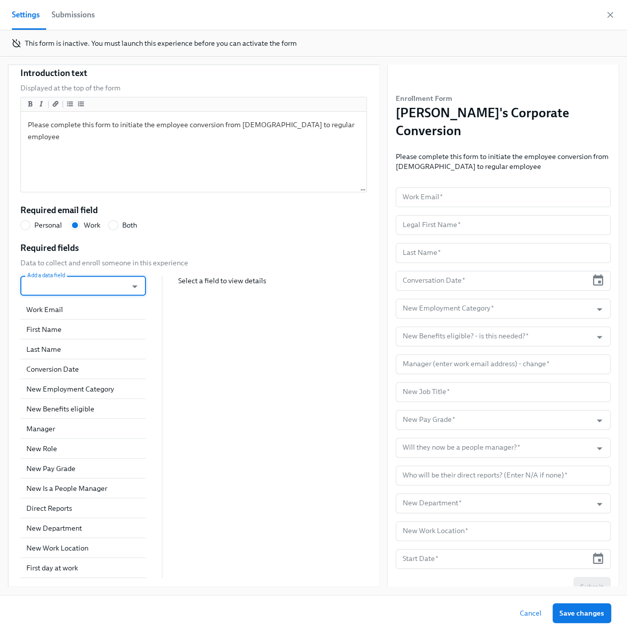
scroll to position [115, 0]
click at [73, 555] on div "New Work Location" at bounding box center [83, 549] width 126 height 20
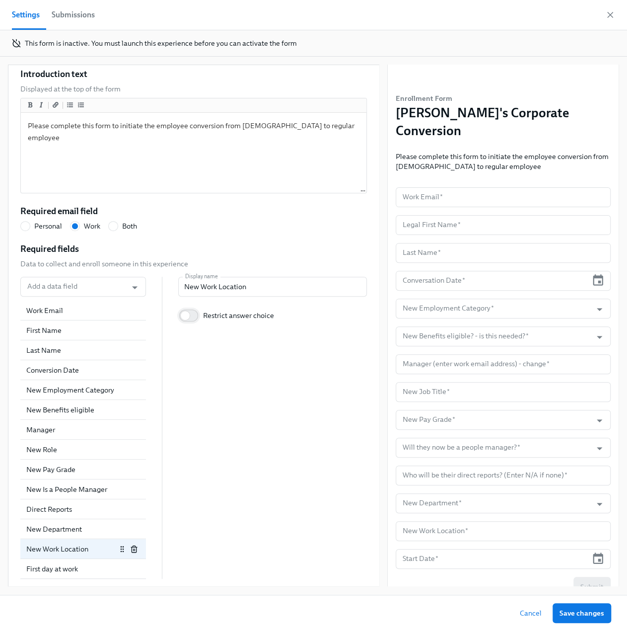
click at [189, 311] on input "Restrict answer choice" at bounding box center [185, 315] width 66 height 22
click at [189, 343] on input "Enter a list of allowed values" at bounding box center [191, 343] width 9 height 9
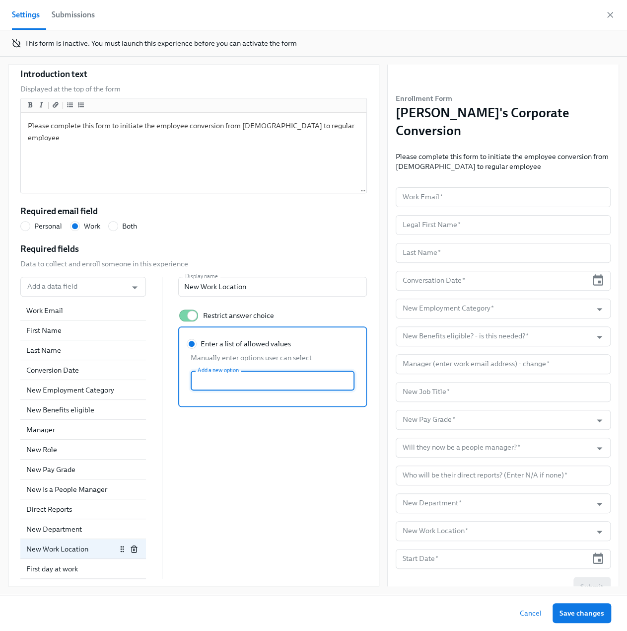
click at [215, 377] on input "Enter a list of allowed values Manually enter options user can select Add a new…" at bounding box center [273, 380] width 164 height 20
paste input "CA - SF Office"
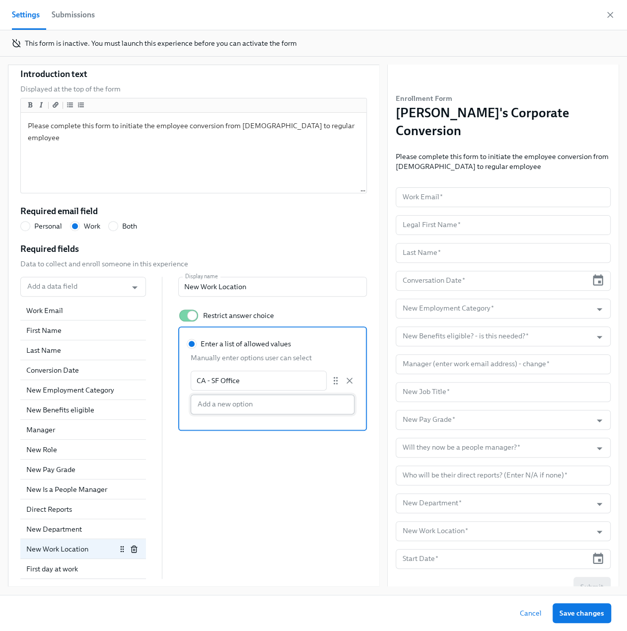
click at [232, 406] on input "Enter a list of allowed values Manually enter options user can select CA - SF O…" at bounding box center [273, 404] width 164 height 20
paste input "NY - NY Office"
click at [215, 427] on input "Enter a list of allowed values Manually enter options user can select CA - SF O…" at bounding box center [273, 428] width 164 height 20
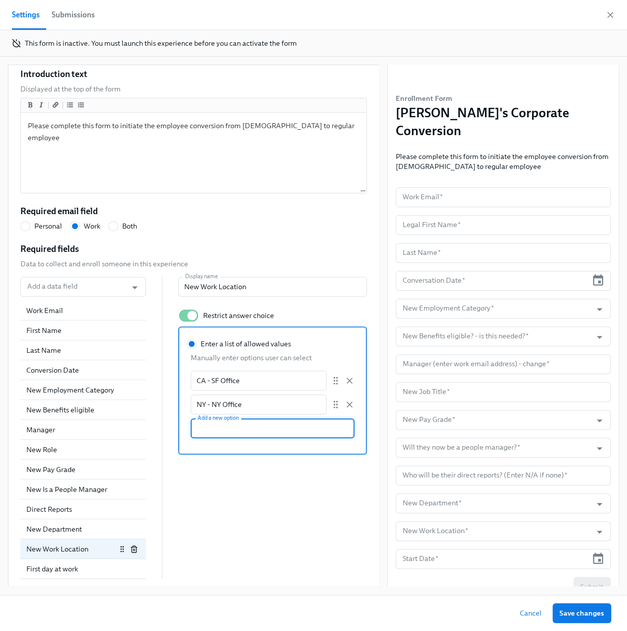
paste input "AZ - Remote"
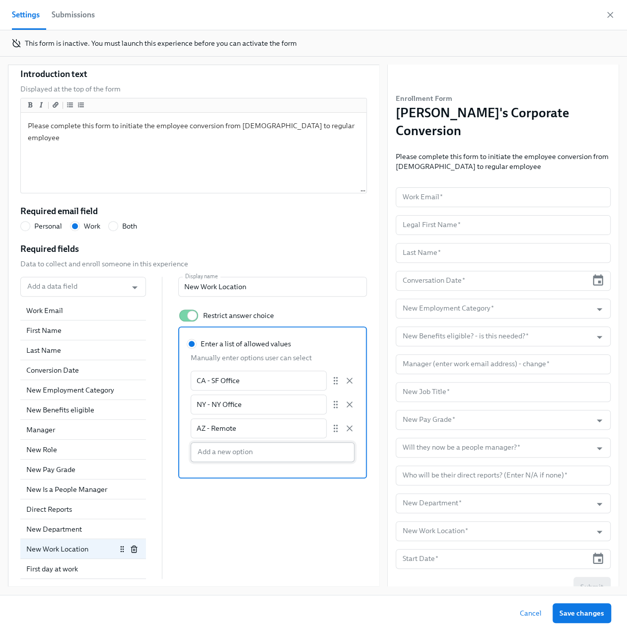
click at [205, 450] on input "Enter a list of allowed values Manually enter options user can select CA - SF O…" at bounding box center [273, 452] width 164 height 20
paste input "CA - Remote"
click at [236, 467] on input "Enter a list of allowed values Manually enter options user can select CA - SF O…" at bounding box center [273, 476] width 164 height 20
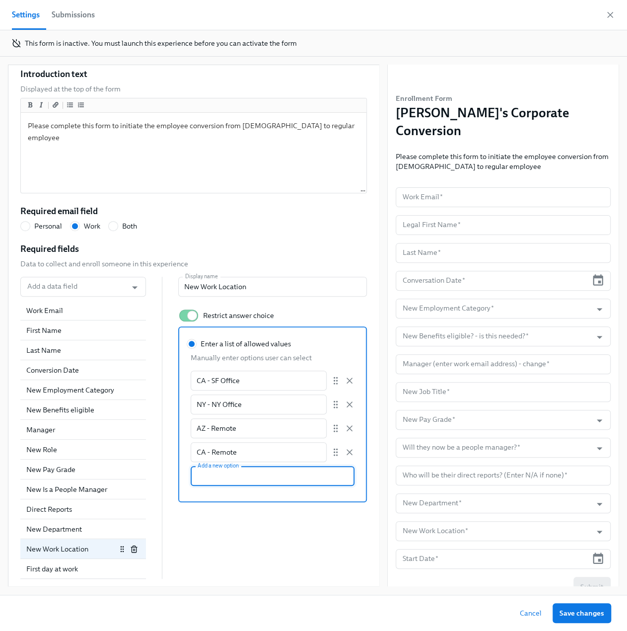
paste input "DC - Remote"
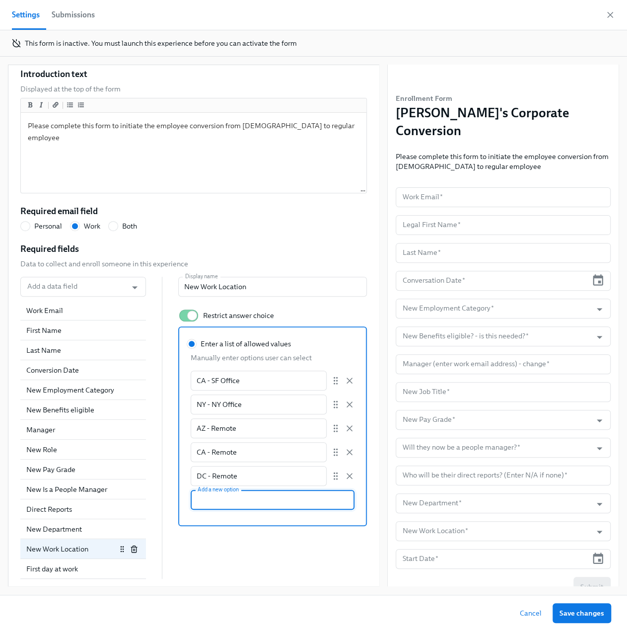
click at [209, 505] on input "Enter a list of allowed values Manually enter options user can select CA - SF O…" at bounding box center [273, 500] width 164 height 20
paste input "FL - Remote"
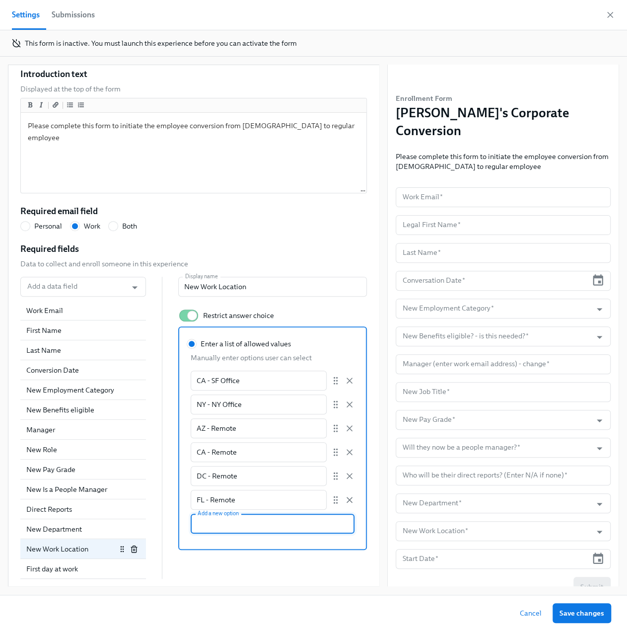
click at [233, 520] on input "Enter a list of allowed values Manually enter options user can select CA - SF O…" at bounding box center [273, 523] width 164 height 20
paste input "GA - Remote"
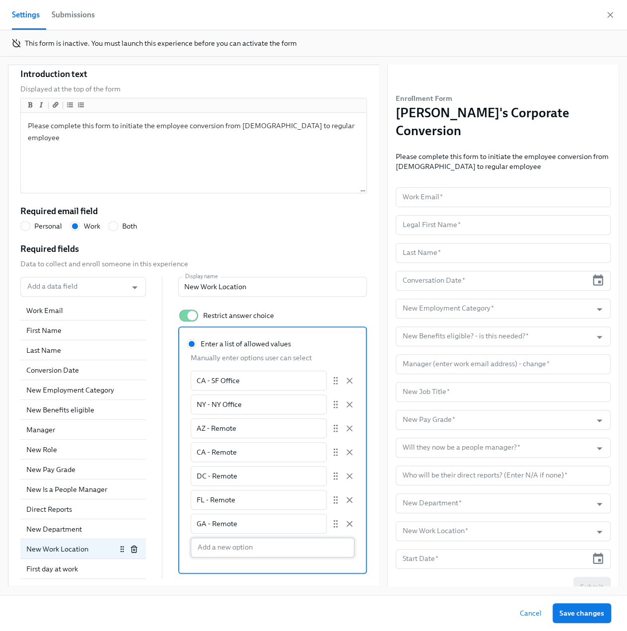
click at [214, 543] on input "Enter a list of allowed values Manually enter options user can select CA - SF O…" at bounding box center [273, 547] width 164 height 20
paste input "IL - Remote"
click at [202, 572] on input "Enter a list of allowed values Manually enter options user can select CA - SF O…" at bounding box center [273, 571] width 164 height 20
paste input "MA - Remote"
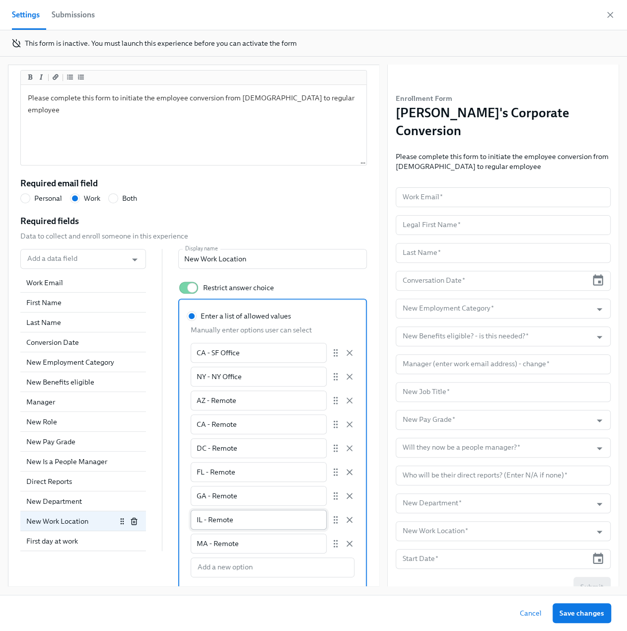
scroll to position [157, 0]
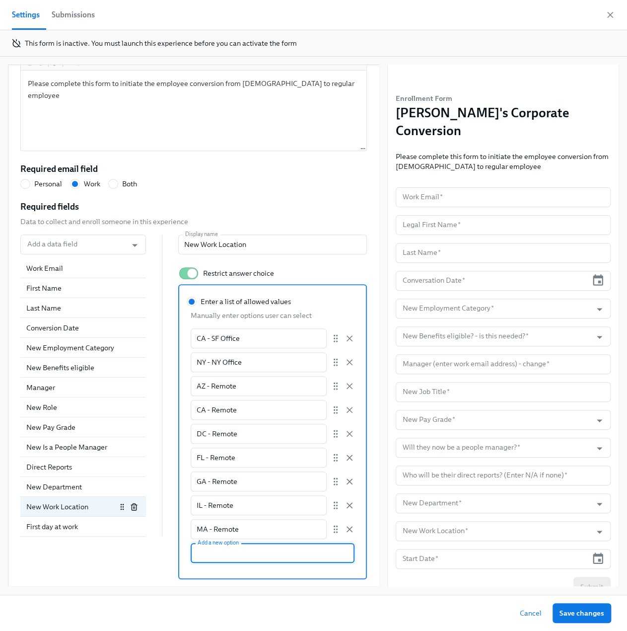
click at [217, 550] on input "Enter a list of allowed values Manually enter options user can select CA - SF O…" at bounding box center [273, 553] width 164 height 20
paste input "ME - Remote"
click at [210, 568] on input "Enter a list of allowed values Manually enter options user can select CA - SF O…" at bounding box center [273, 577] width 164 height 20
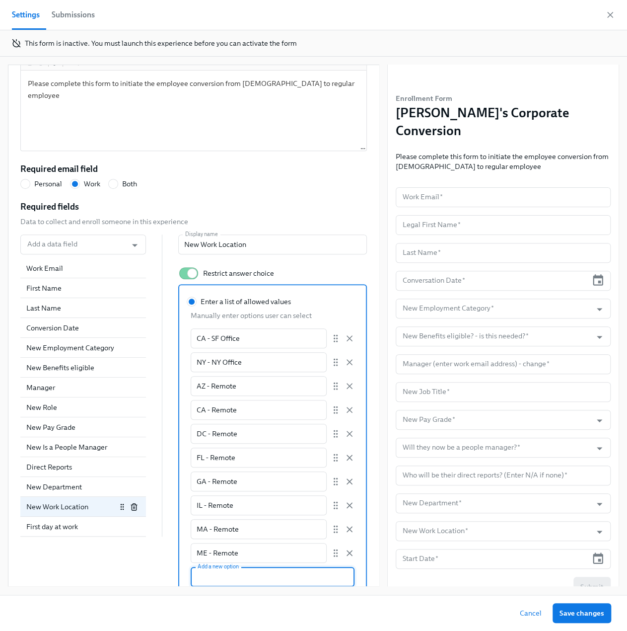
paste input "MN - Remote"
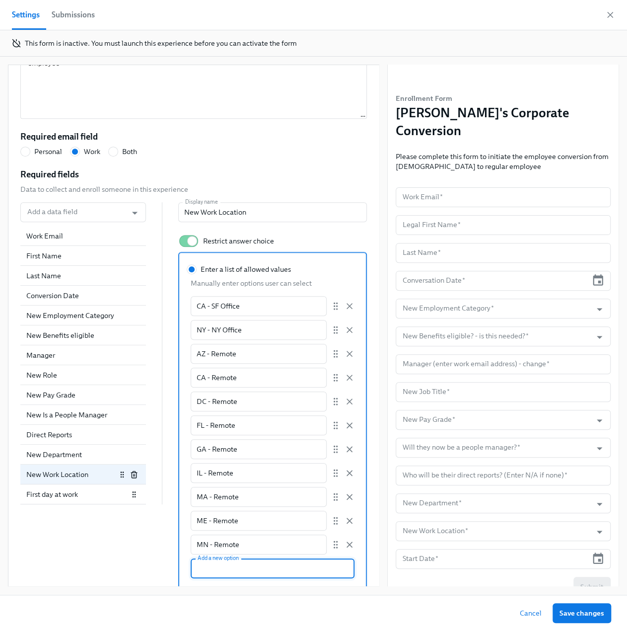
scroll to position [205, 0]
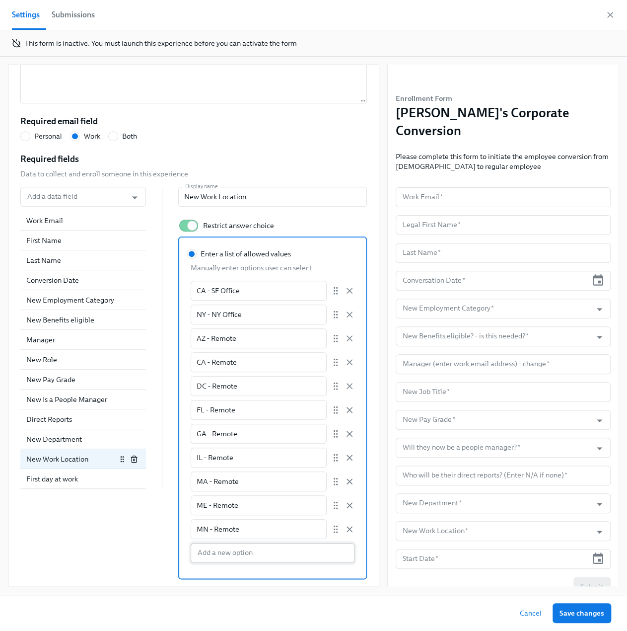
click at [207, 553] on input "Enter a list of allowed values Manually enter options user can select CA - SF O…" at bounding box center [273, 553] width 164 height 20
paste input "MT - Remote"
click at [201, 578] on input "Enter a list of allowed values Manually enter options user can select CA - SF O…" at bounding box center [273, 577] width 164 height 20
paste input "NC - Remote"
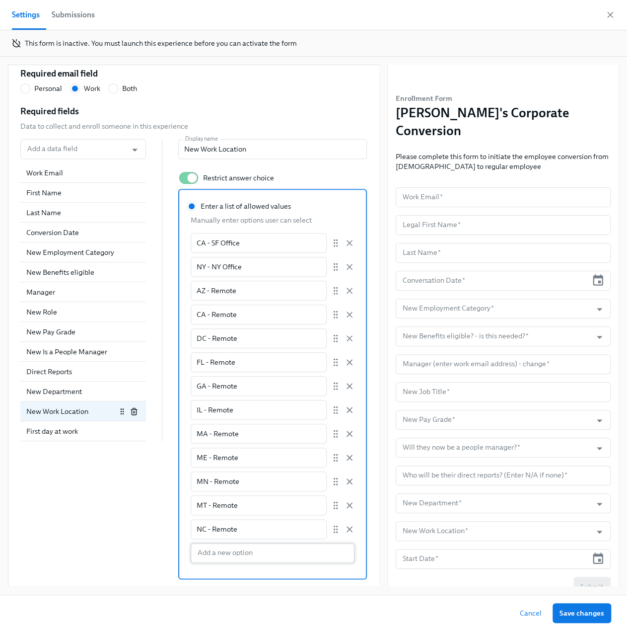
click at [195, 547] on input "Enter a list of allowed values Manually enter options user can select CA - SF O…" at bounding box center [273, 553] width 164 height 20
paste input "NJ - Remote"
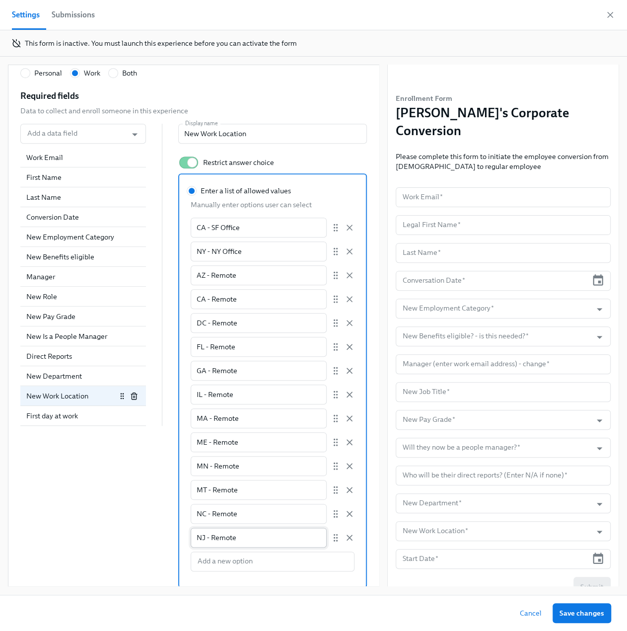
scroll to position [277, 0]
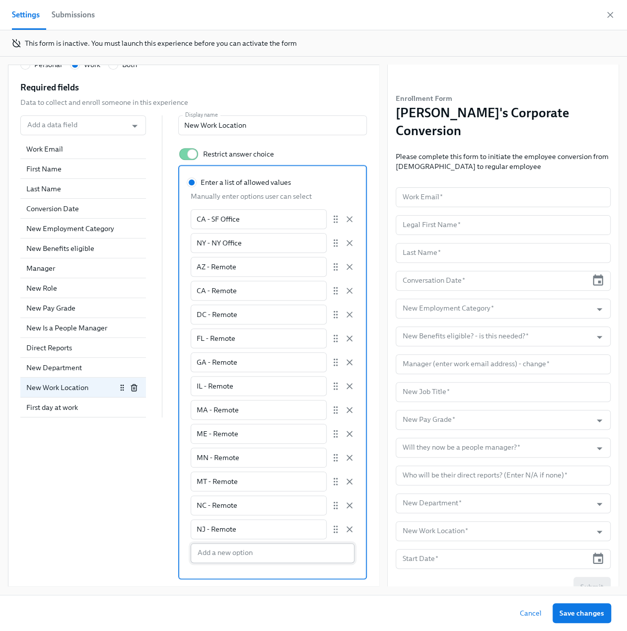
click at [213, 550] on input "Enter a list of allowed values Manually enter options user can select CA - SF O…" at bounding box center [273, 553] width 164 height 20
paste input "NY - Remote"
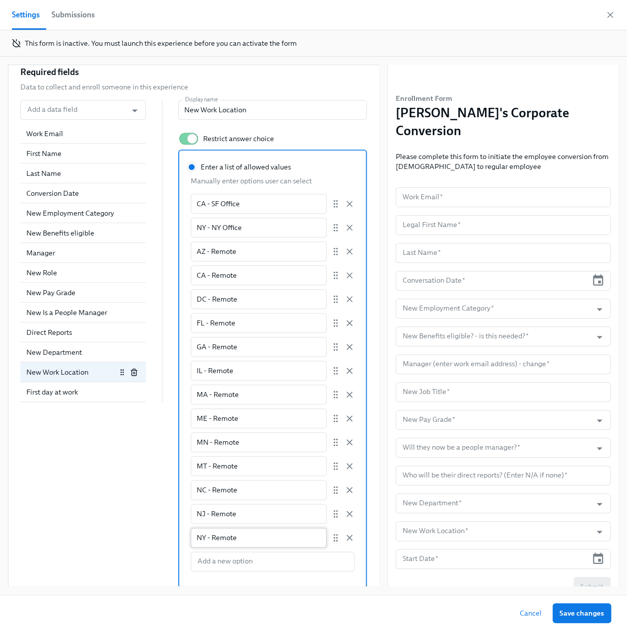
scroll to position [300, 0]
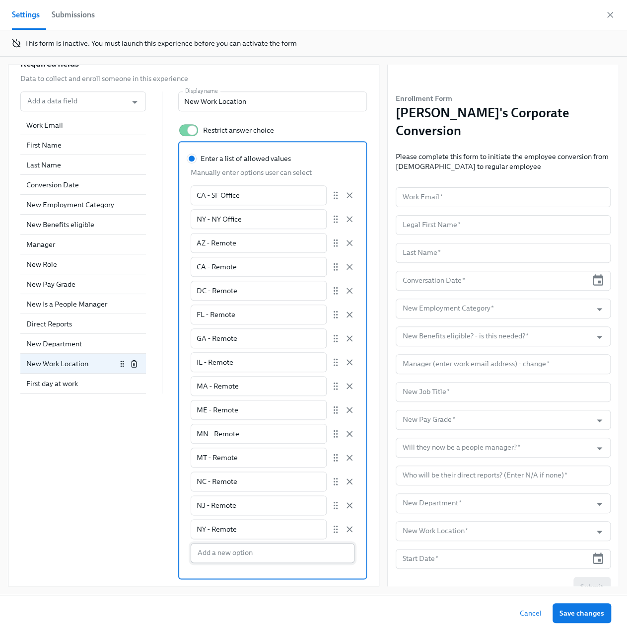
click at [244, 553] on input "Enter a list of allowed values Manually enter options user can select CA - SF O…" at bounding box center [273, 553] width 164 height 20
paste input "TX - Remote"
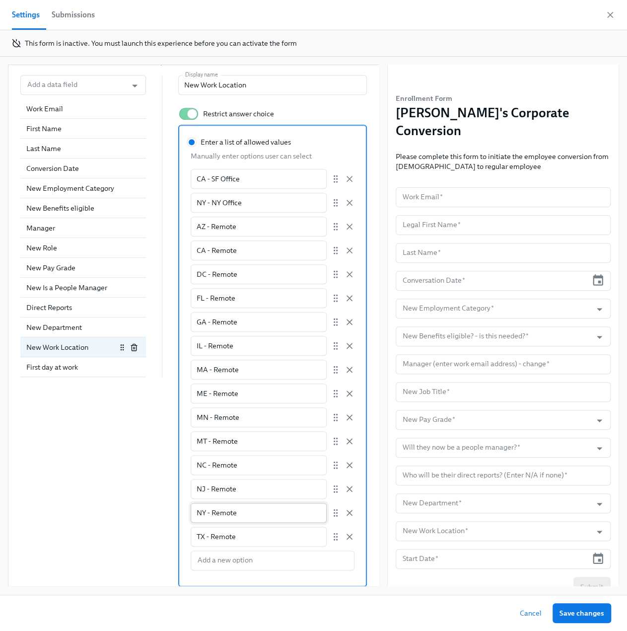
scroll to position [324, 0]
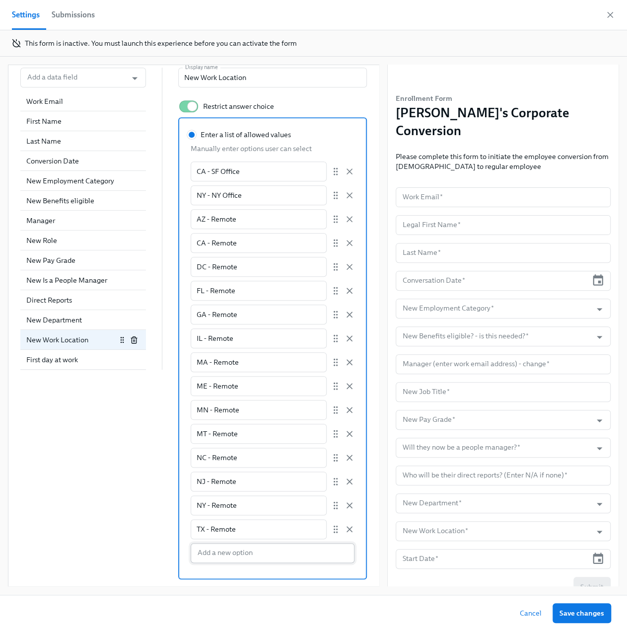
click at [221, 547] on input "Enter a list of allowed values Manually enter options user can select CA - SF O…" at bounding box center [273, 553] width 164 height 20
paste input "UT - Remote"
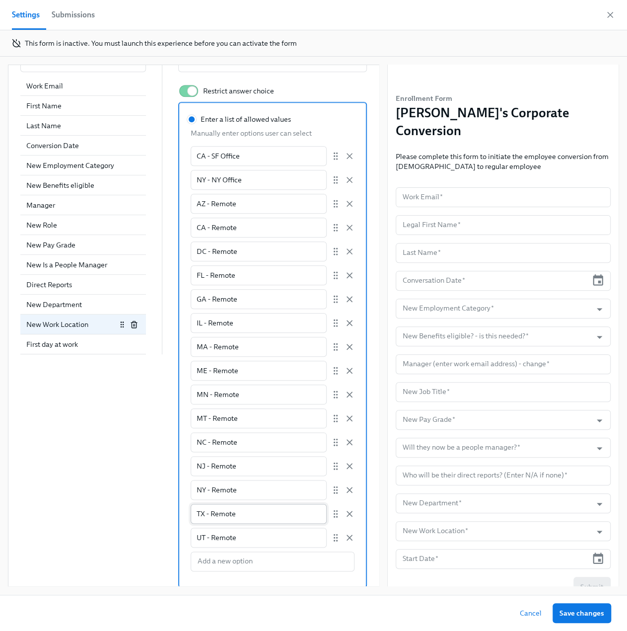
scroll to position [348, 0]
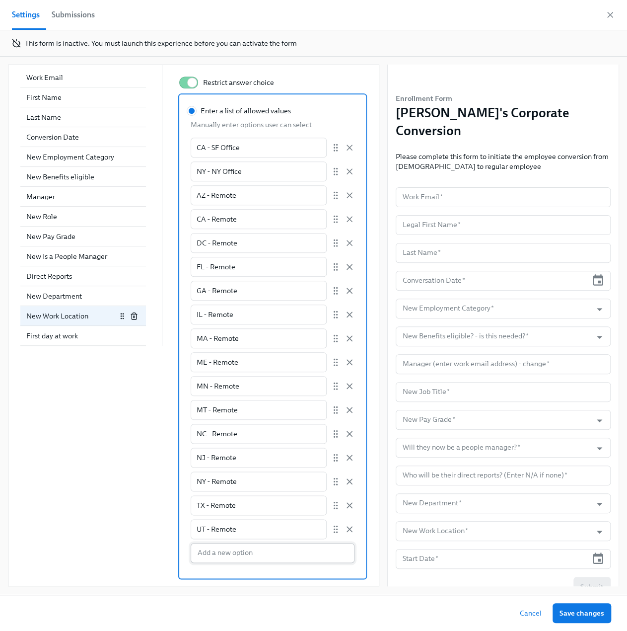
click at [210, 556] on input "Enter a list of allowed values Manually enter options user can select CA - SF O…" at bounding box center [273, 553] width 164 height 20
paste input "VA - Remote"
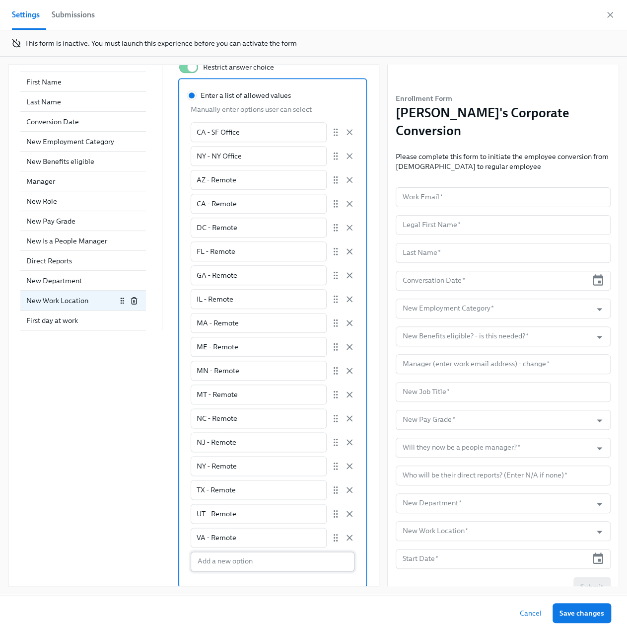
scroll to position [372, 0]
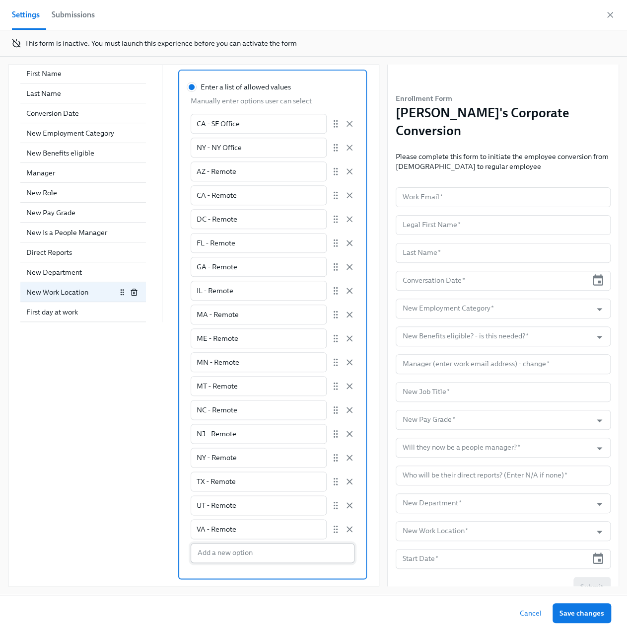
click at [238, 551] on input "Enter a list of allowed values Manually enter options user can select CA - SF O…" at bounding box center [273, 553] width 164 height 20
paste input "WA - Remote"
drag, startPoint x: 245, startPoint y: 575, endPoint x: 166, endPoint y: 574, distance: 79.5
click at [166, 574] on div "Add a data field Add a data field Work Email First Name Last Name Conversion Da…" at bounding box center [193, 311] width 347 height 583
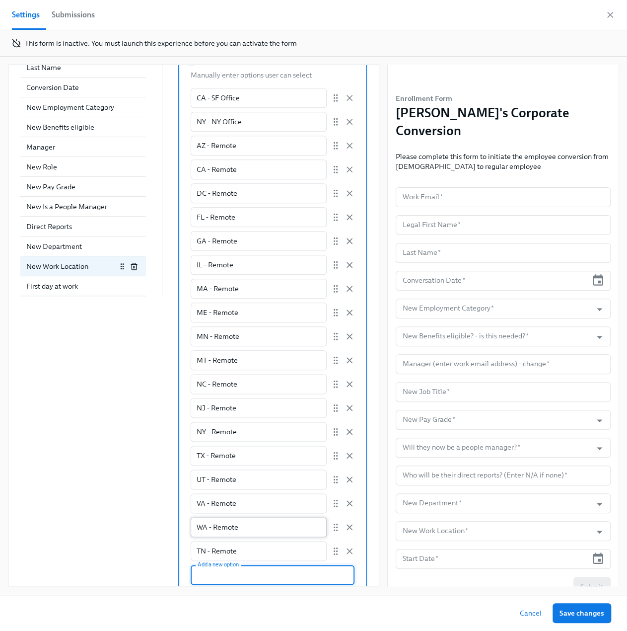
scroll to position [420, 0]
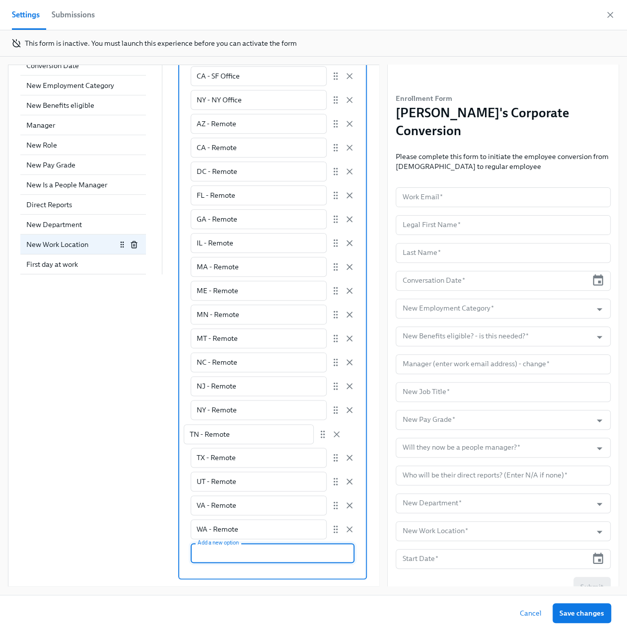
drag, startPoint x: 326, startPoint y: 530, endPoint x: 324, endPoint y: 433, distance: 97.4
click at [324, 433] on div "CA - SF Office ​ NY - NY Office ​ AZ - Remote ​ CA - Remote ​ DC - Remote ​ FL …" at bounding box center [273, 302] width 164 height 473
click at [577, 615] on span "Save changes" at bounding box center [582, 613] width 45 height 10
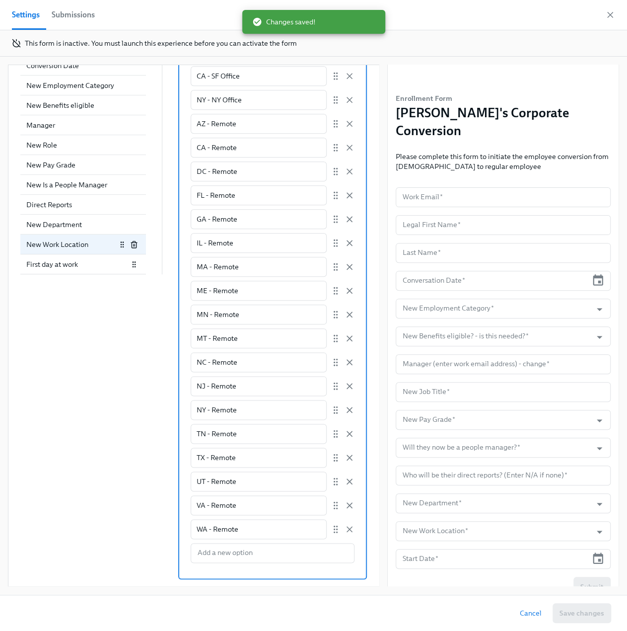
click at [67, 265] on div "First day at work" at bounding box center [77, 264] width 102 height 10
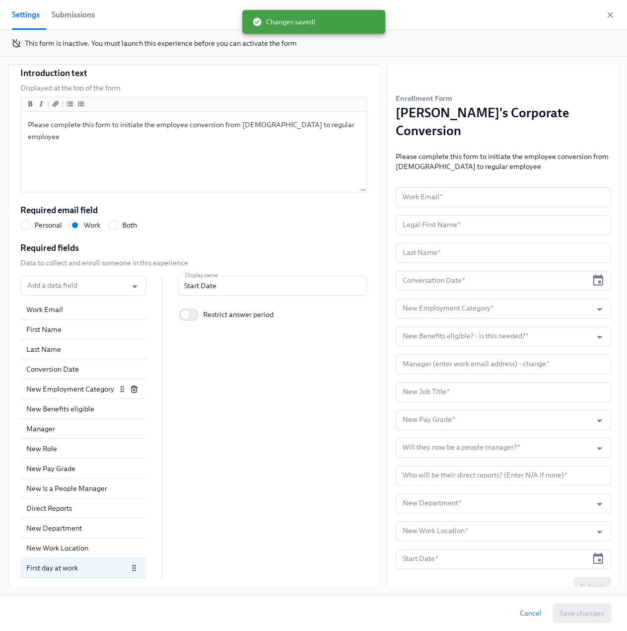
scroll to position [115, 0]
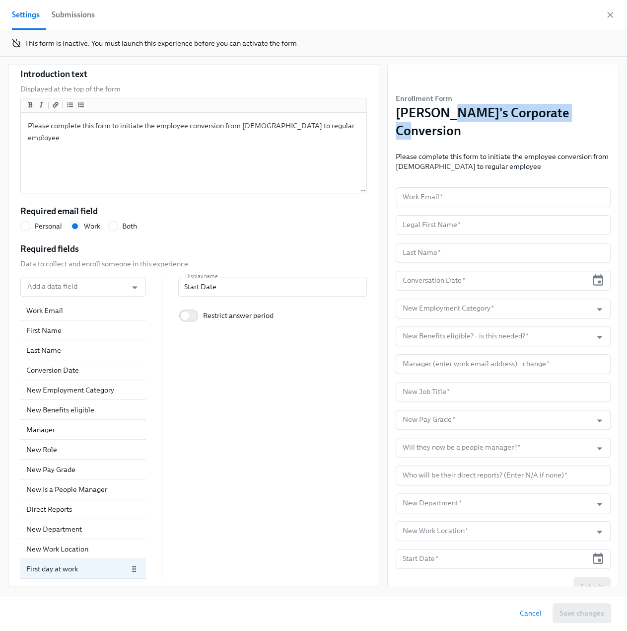
drag, startPoint x: 569, startPoint y: 113, endPoint x: 439, endPoint y: 119, distance: 129.2
click at [439, 119] on div "Enrollment Form Rothy's Corporate Conversion Please complete this form to initi…" at bounding box center [503, 111] width 215 height 136
copy h3 "Corporate Conversion"
click at [132, 569] on icon "button" at bounding box center [134, 569] width 8 height 8
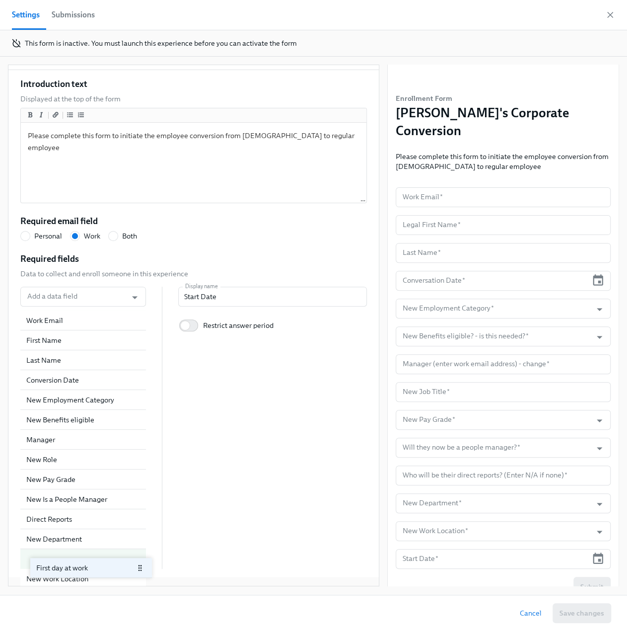
drag, startPoint x: 105, startPoint y: 570, endPoint x: 141, endPoint y: 568, distance: 35.8
click at [141, 568] on div "Introduction text Displayed at the top of the form Please complete this form to…" at bounding box center [193, 323] width 370 height 507
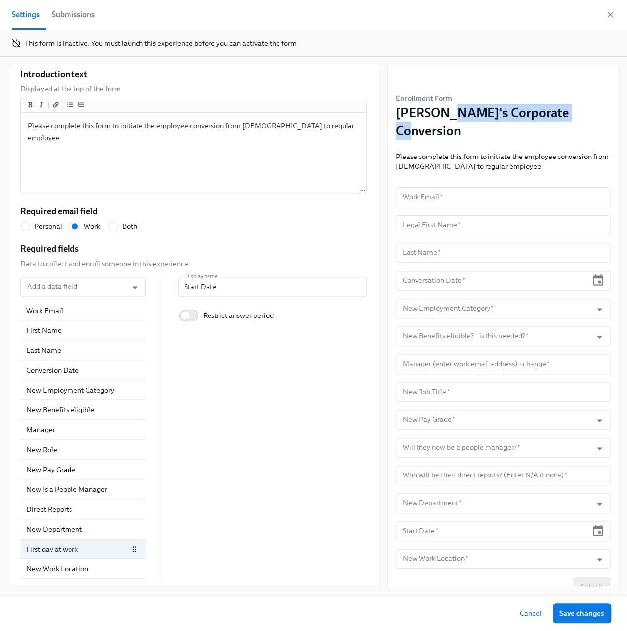
click at [113, 550] on div "First day at work" at bounding box center [77, 549] width 102 height 10
drag, startPoint x: 117, startPoint y: 550, endPoint x: 96, endPoint y: 549, distance: 20.9
click at [96, 549] on div "First day at work" at bounding box center [77, 549] width 102 height 10
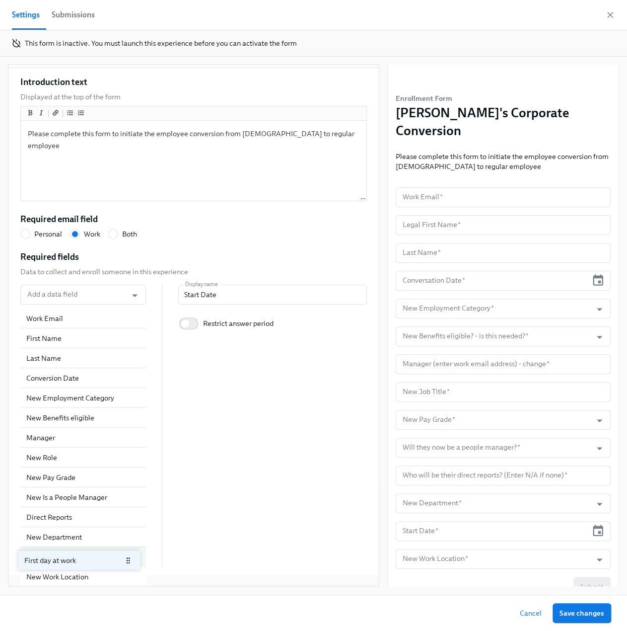
drag, startPoint x: 88, startPoint y: 552, endPoint x: 85, endPoint y: 571, distance: 18.6
click at [85, 571] on div "Introduction text Displayed at the top of the form Please complete this form to…" at bounding box center [193, 321] width 370 height 507
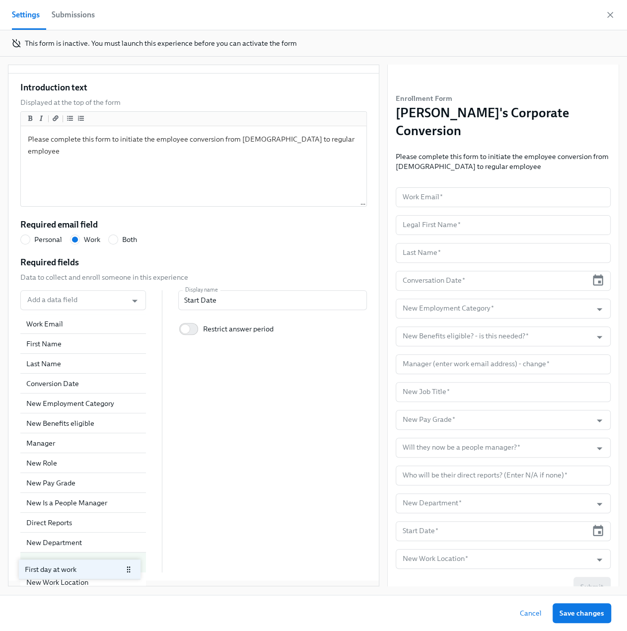
drag, startPoint x: 87, startPoint y: 564, endPoint x: 85, endPoint y: 581, distance: 17.9
click at [85, 581] on div "Activate form Form submissions Require admin approval A Dado admin must approve…" at bounding box center [193, 325] width 371 height 521
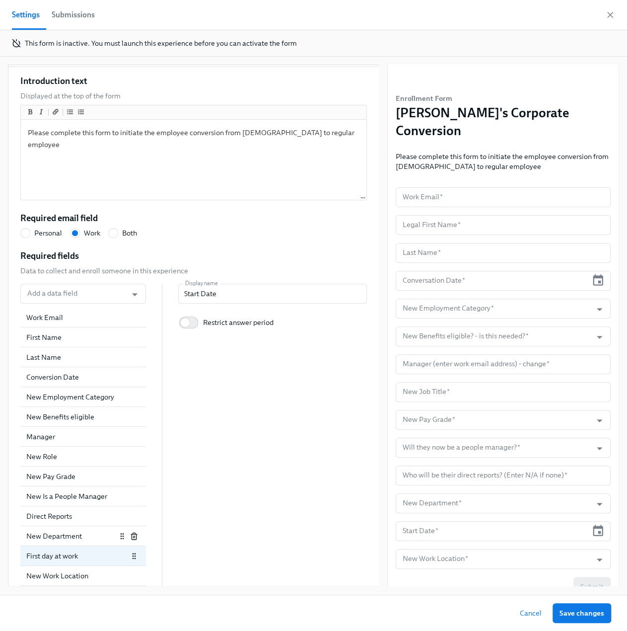
scroll to position [115, 0]
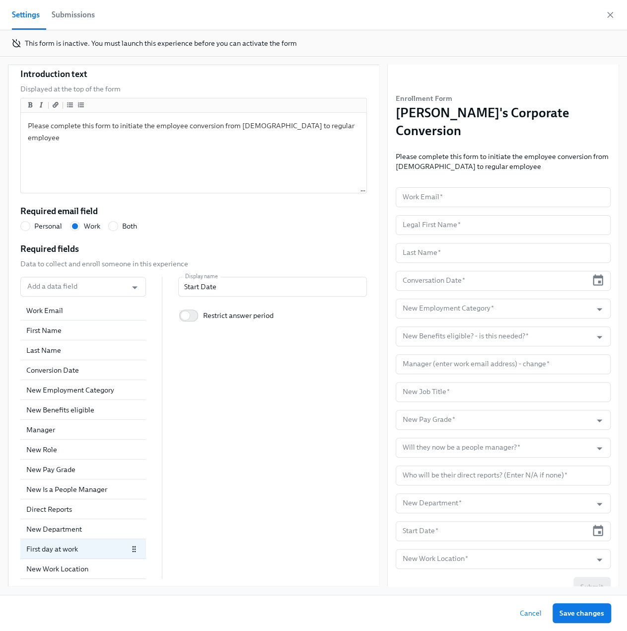
click at [582, 614] on span "Save changes" at bounding box center [582, 613] width 45 height 10
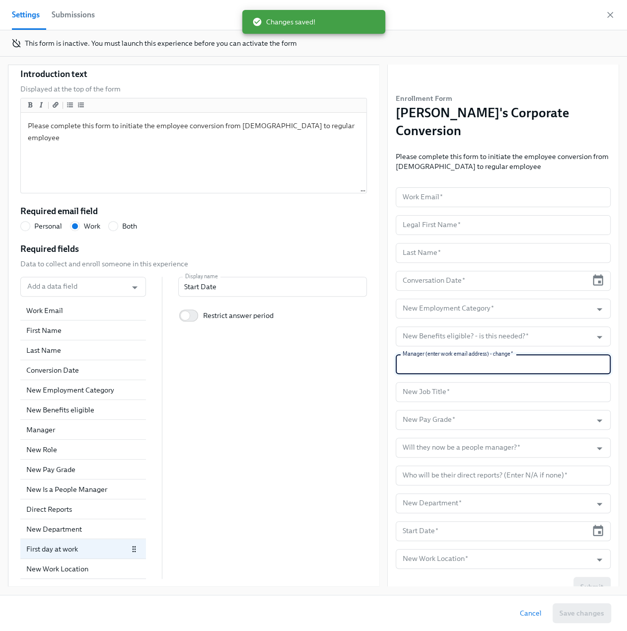
click at [467, 354] on input "text" at bounding box center [503, 364] width 215 height 20
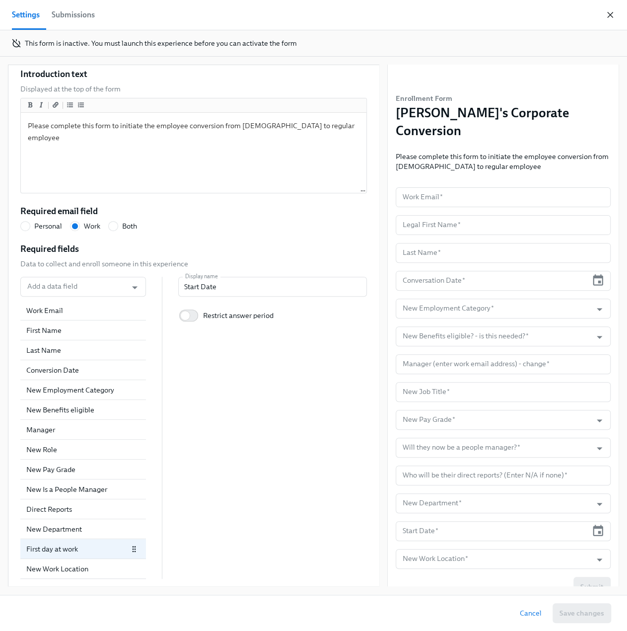
click at [611, 17] on icon "button" at bounding box center [610, 15] width 10 height 10
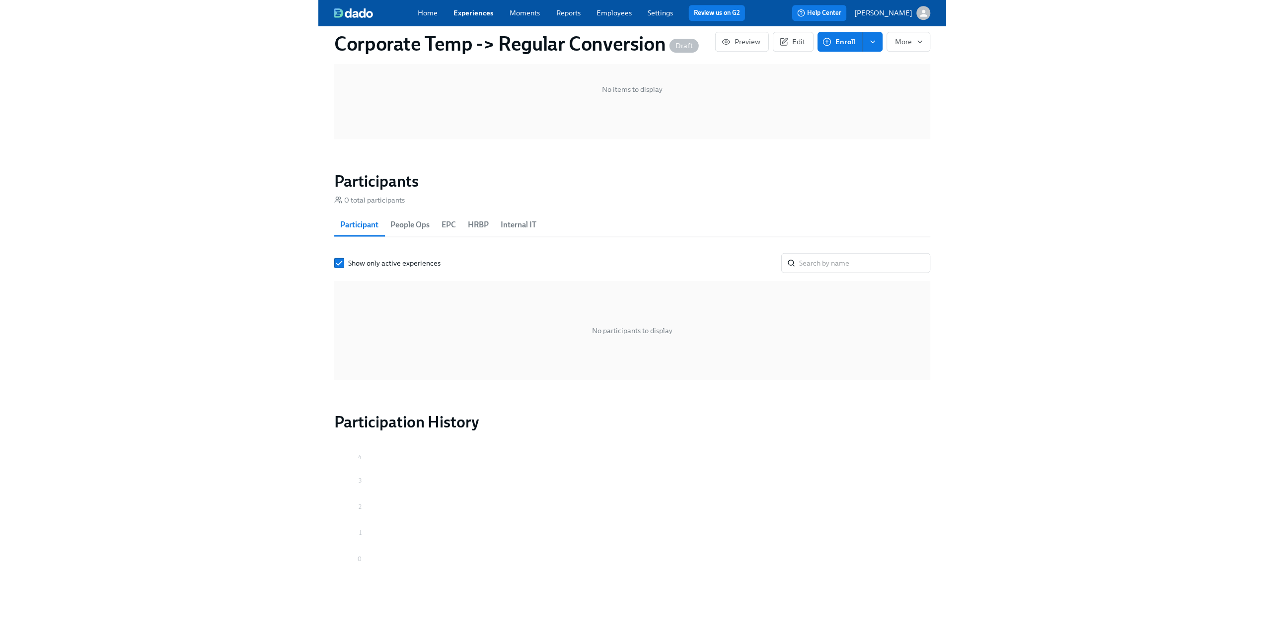
scroll to position [543, 0]
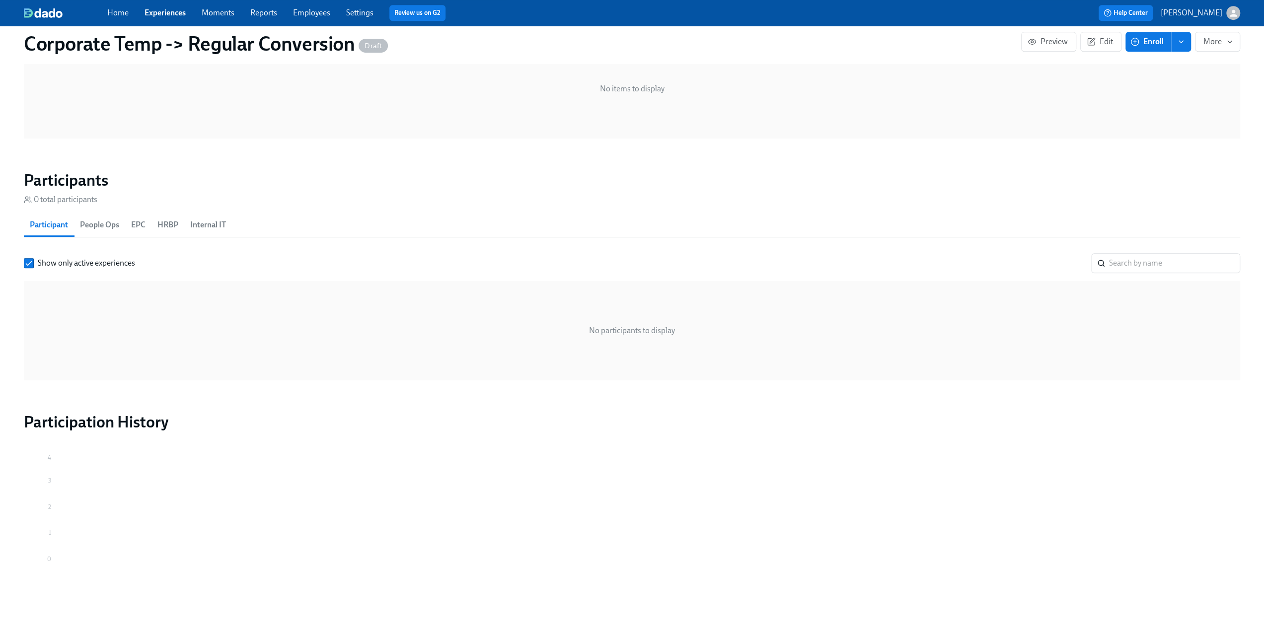
click at [177, 14] on link "Experiences" at bounding box center [165, 12] width 41 height 9
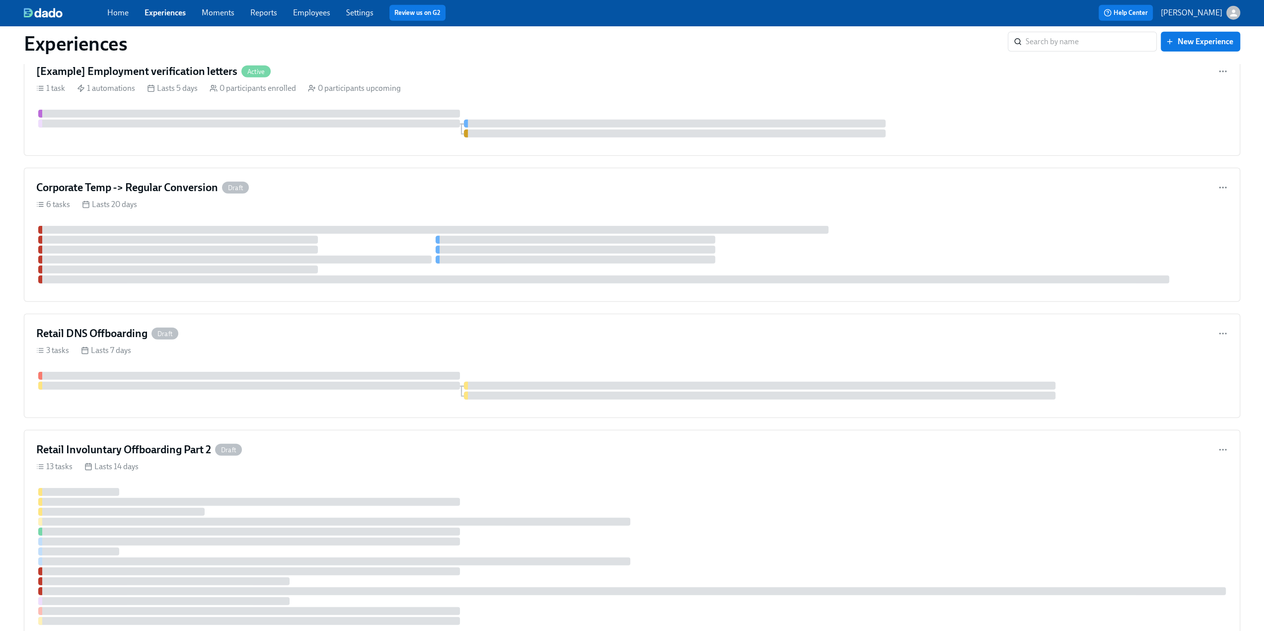
scroll to position [2637, 0]
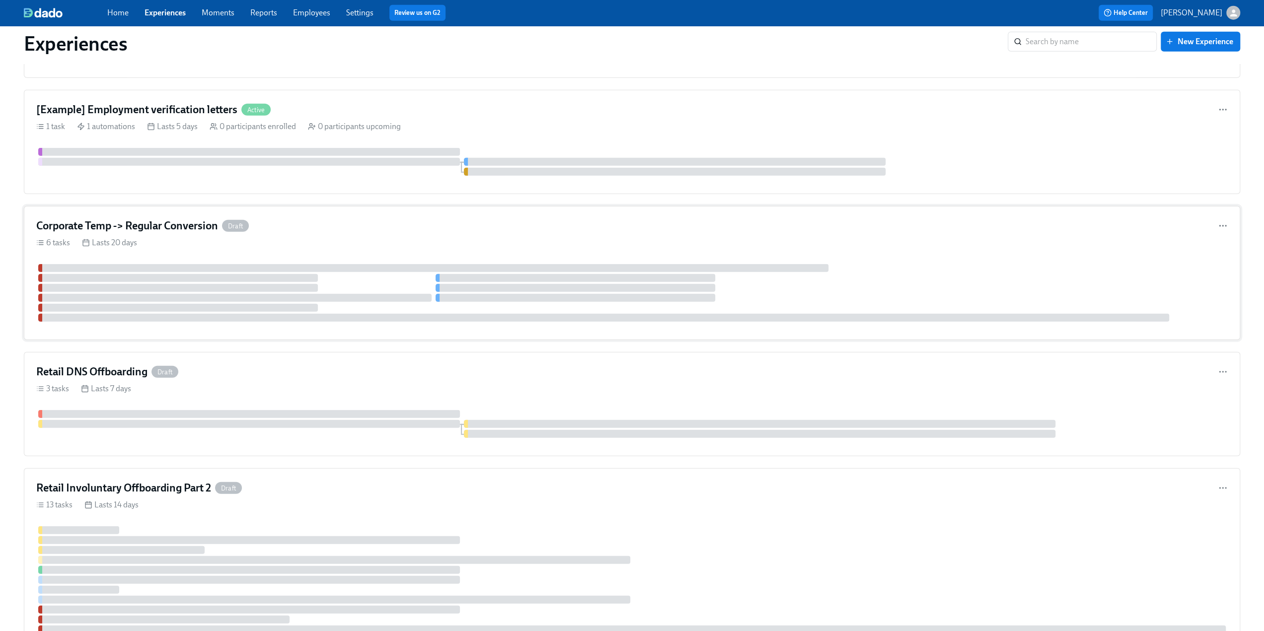
click at [218, 218] on h4 "Corporate Temp -> Regular Conversion" at bounding box center [127, 225] width 182 height 15
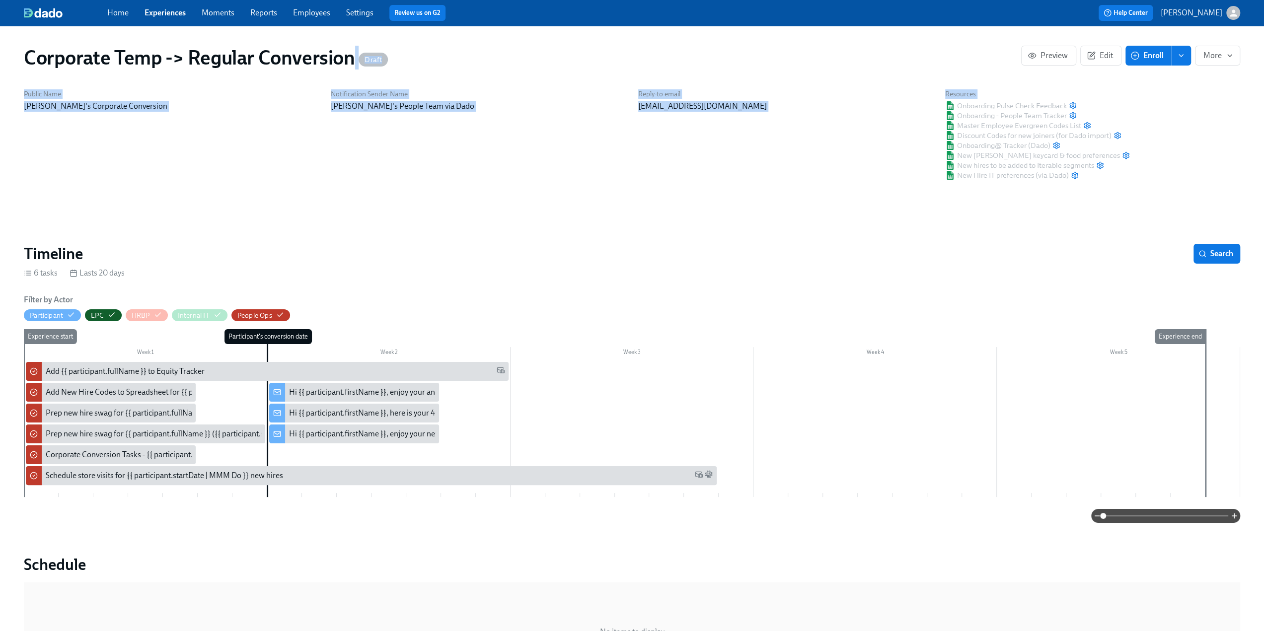
drag, startPoint x: 350, startPoint y: 60, endPoint x: -2, endPoint y: 224, distance: 387.9
click at [0, 224] on html "Home Experiences Moments Reports Employees Settings Review us on G2 Help Center…" at bounding box center [632, 587] width 1264 height 1175
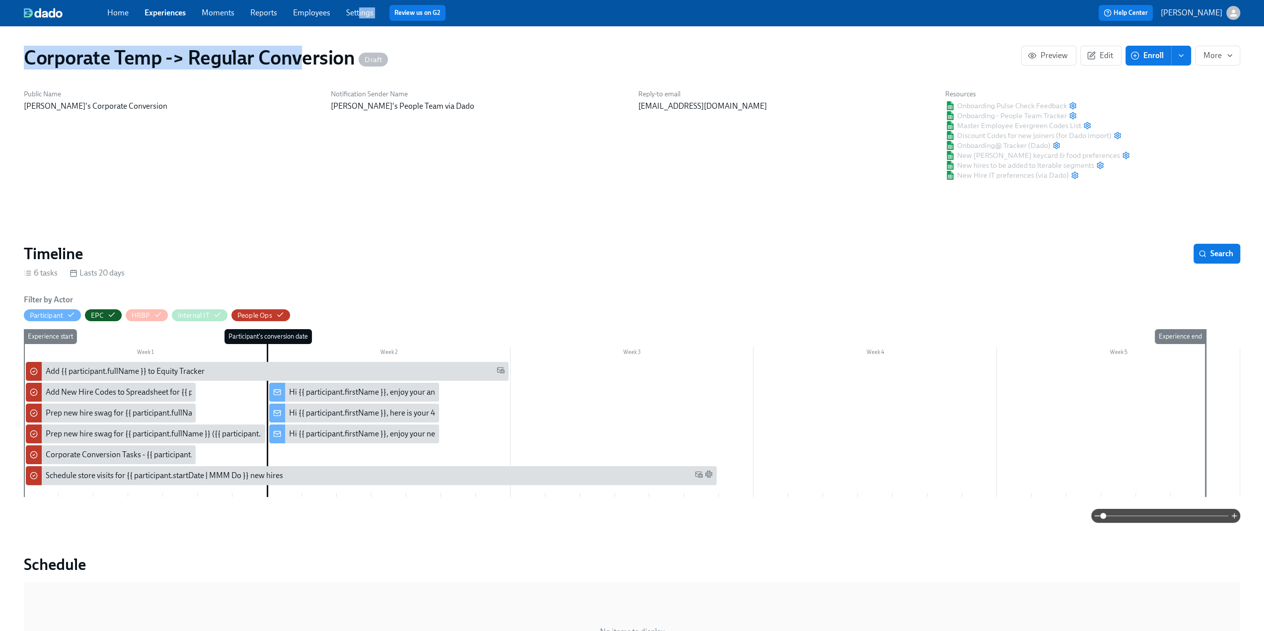
drag, startPoint x: -2, startPoint y: 224, endPoint x: 301, endPoint y: 54, distance: 347.3
click at [301, 54] on div "Home Experiences Moments Reports Employees Settings Review us on G2 Help Center…" at bounding box center [632, 587] width 1264 height 1175
drag, startPoint x: 352, startPoint y: 60, endPoint x: 20, endPoint y: 62, distance: 331.7
click at [20, 62] on div "Corporate Temp -> Regular Conversion Draft Preview Edit Enroll More" at bounding box center [632, 58] width 1232 height 40
copy h1 "Corporate Temp -> Regular Conversion"
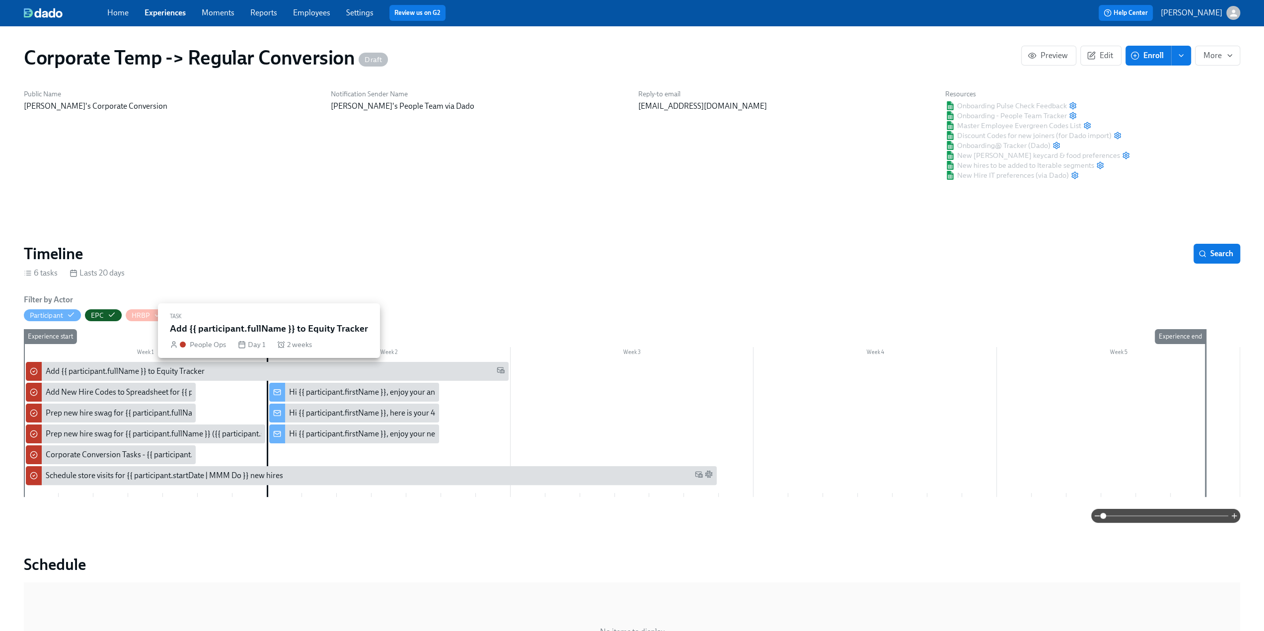
click at [141, 373] on div "Add {{ participant.fullName }} to Equity Tracker" at bounding box center [125, 371] width 159 height 11
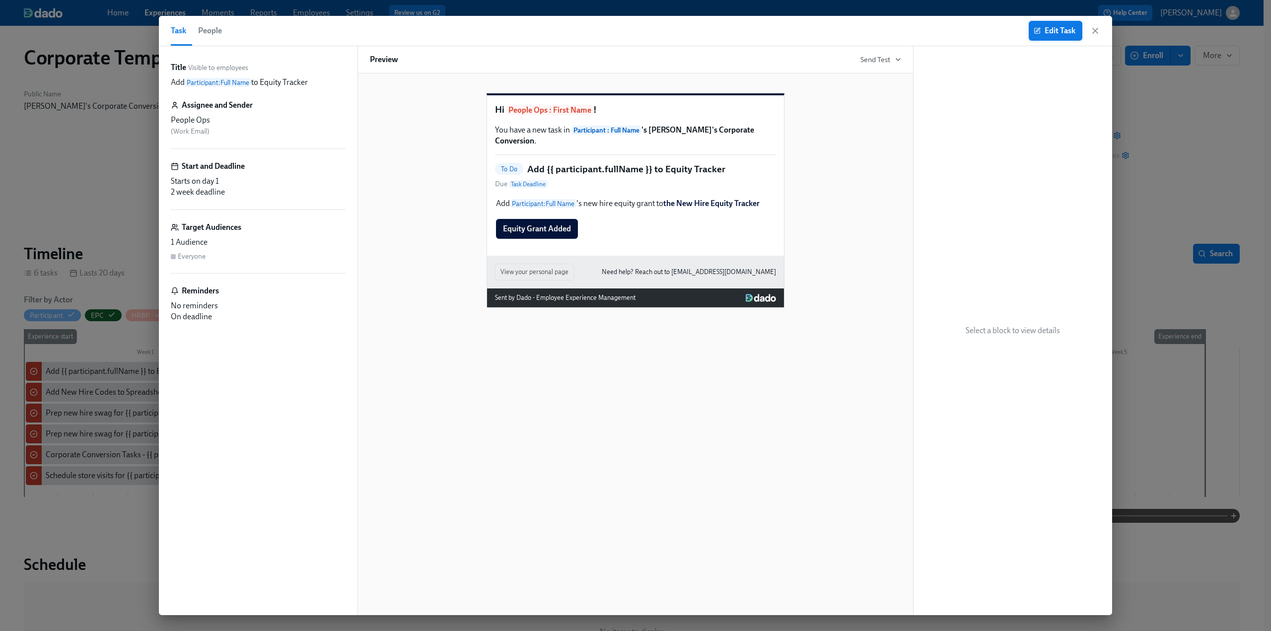
click at [627, 32] on span "Edit Task" at bounding box center [1056, 31] width 40 height 10
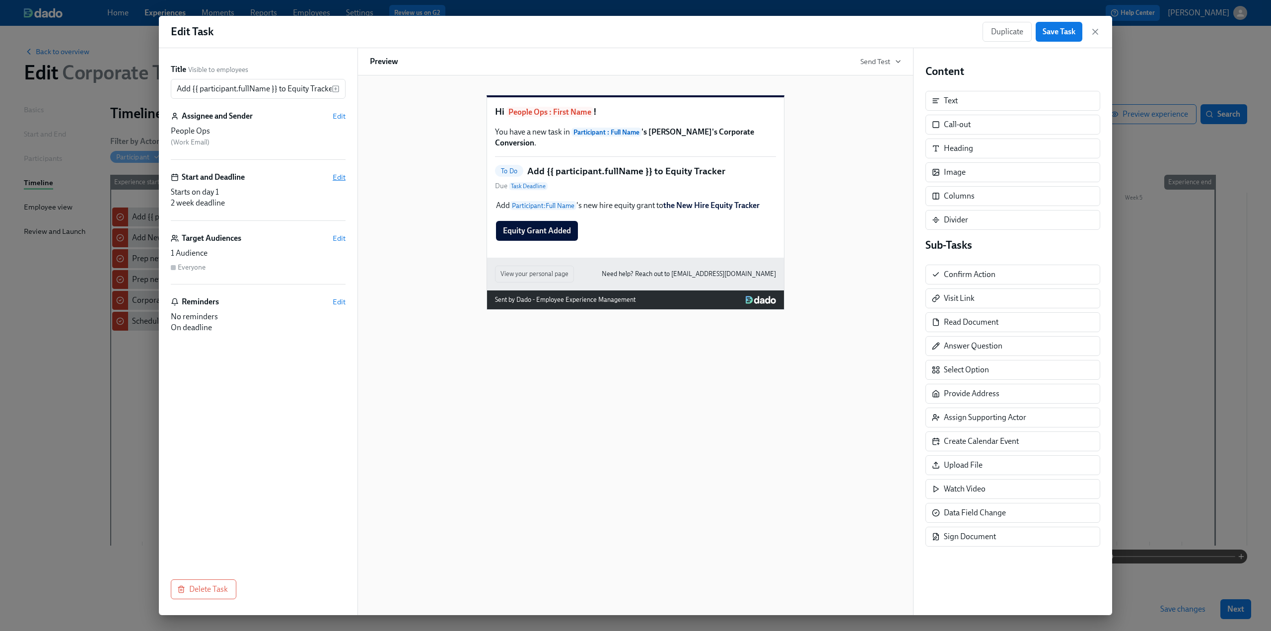
click at [343, 178] on span "Edit" at bounding box center [339, 177] width 13 height 10
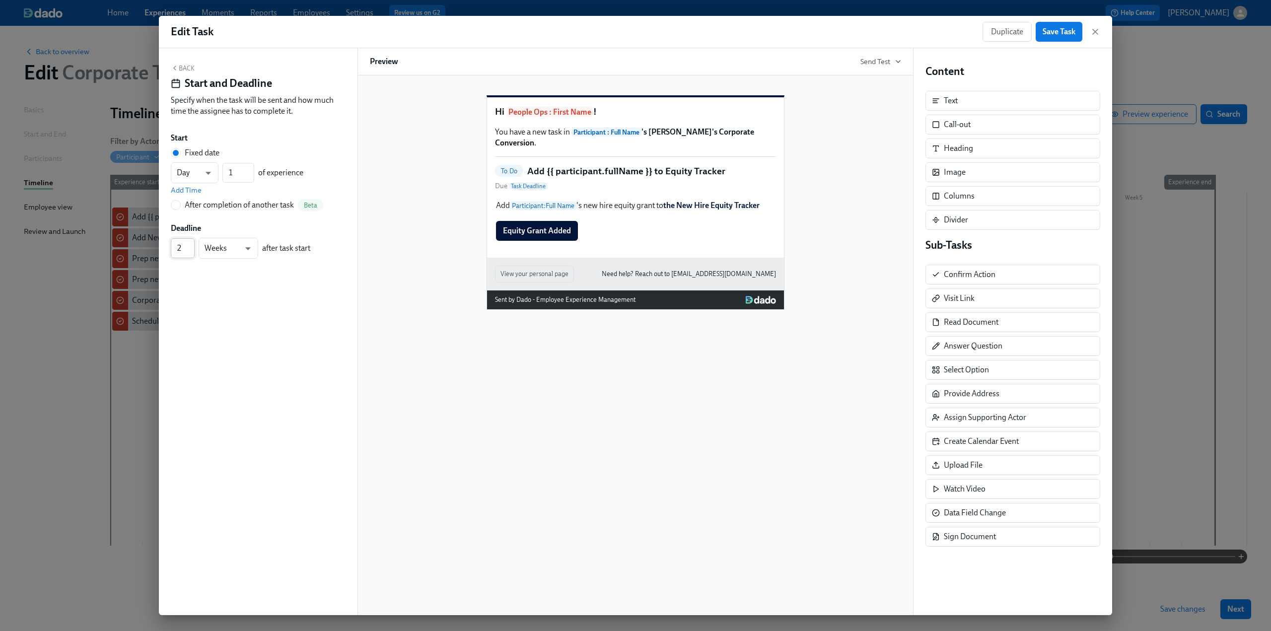
click at [190, 254] on input "2" at bounding box center [183, 248] width 24 height 20
click at [192, 253] on input "1" at bounding box center [183, 248] width 24 height 20
click at [185, 67] on button "Back" at bounding box center [183, 68] width 24 height 8
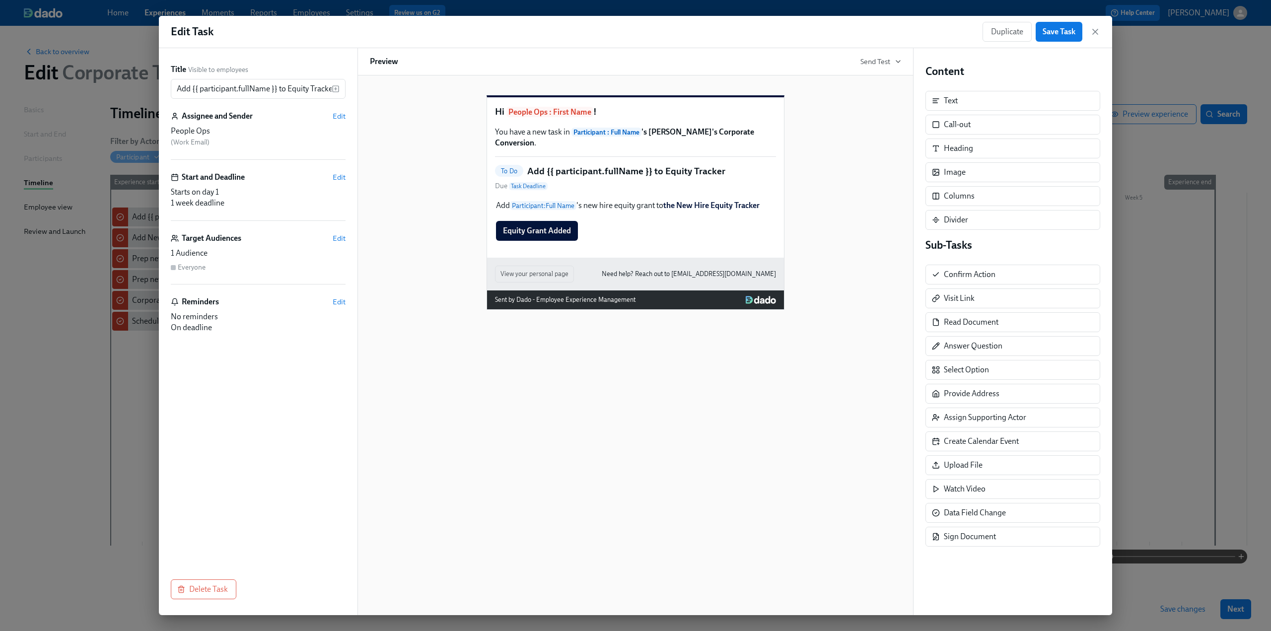
click at [332, 303] on div "Reminders Edit" at bounding box center [258, 301] width 175 height 11
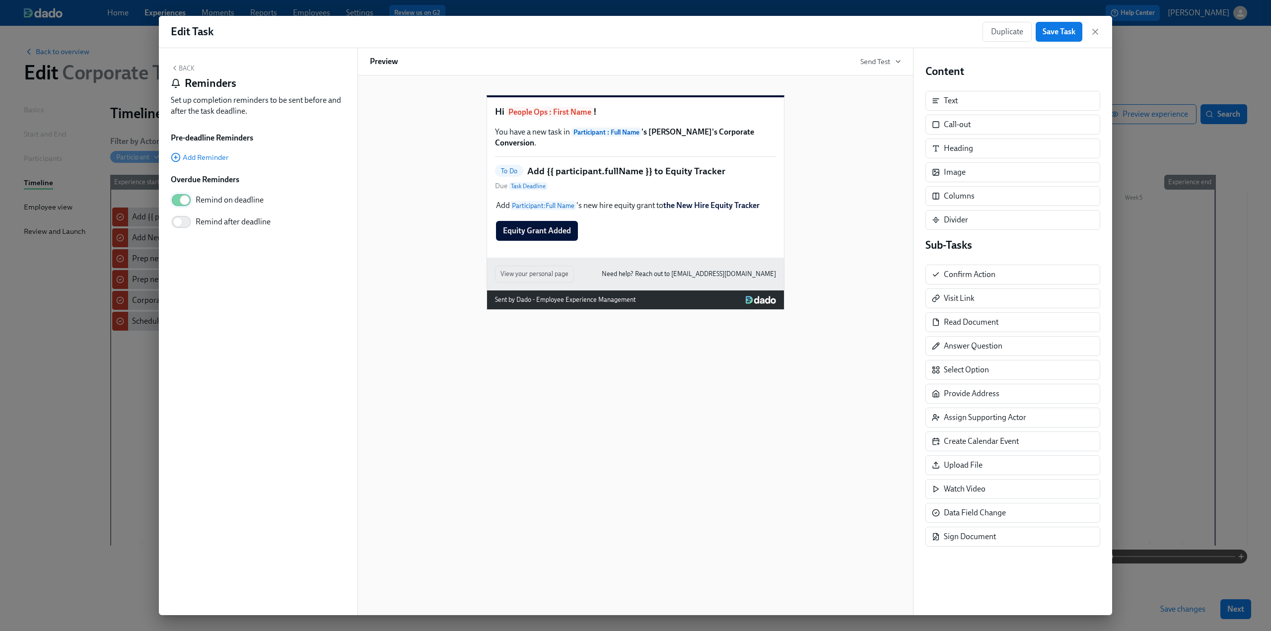
click at [182, 200] on input "Remind on deadline" at bounding box center [185, 200] width 66 height 22
click at [190, 64] on div "Back Reminders Set up completion reminders to be sent before and after the task…" at bounding box center [258, 92] width 175 height 57
click at [188, 69] on button "Back" at bounding box center [183, 68] width 24 height 8
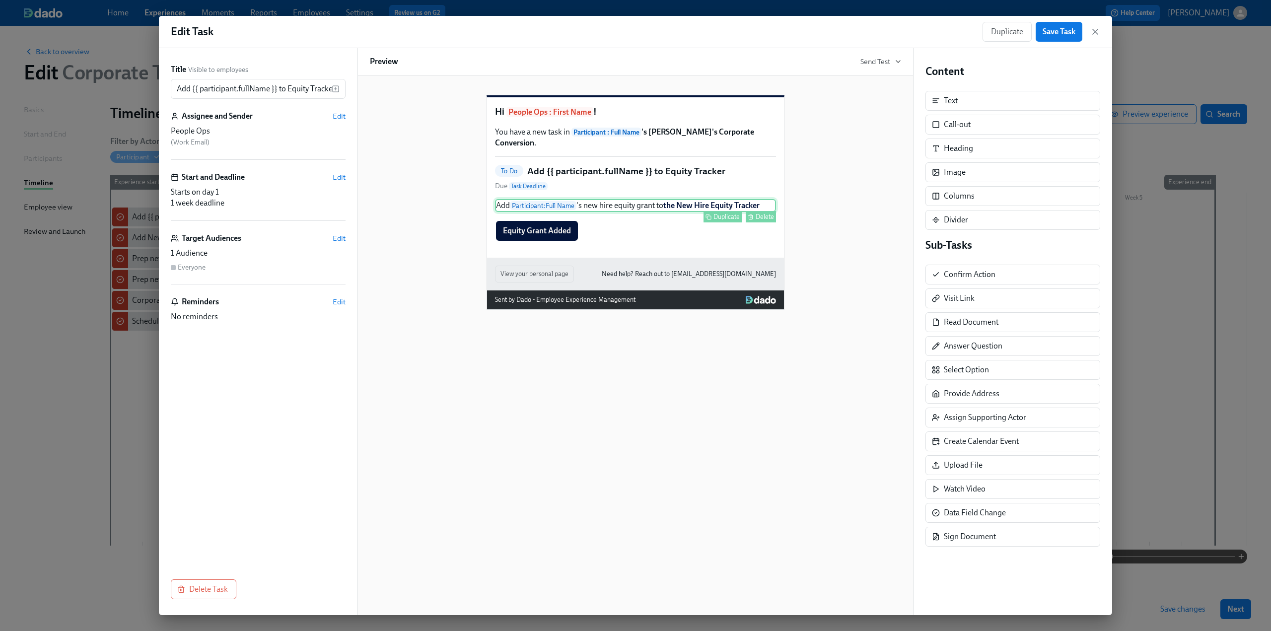
click at [600, 212] on div "Add Participant : Full Name 's new hire equity grant to the New Hire Equity Tra…" at bounding box center [635, 205] width 281 height 13
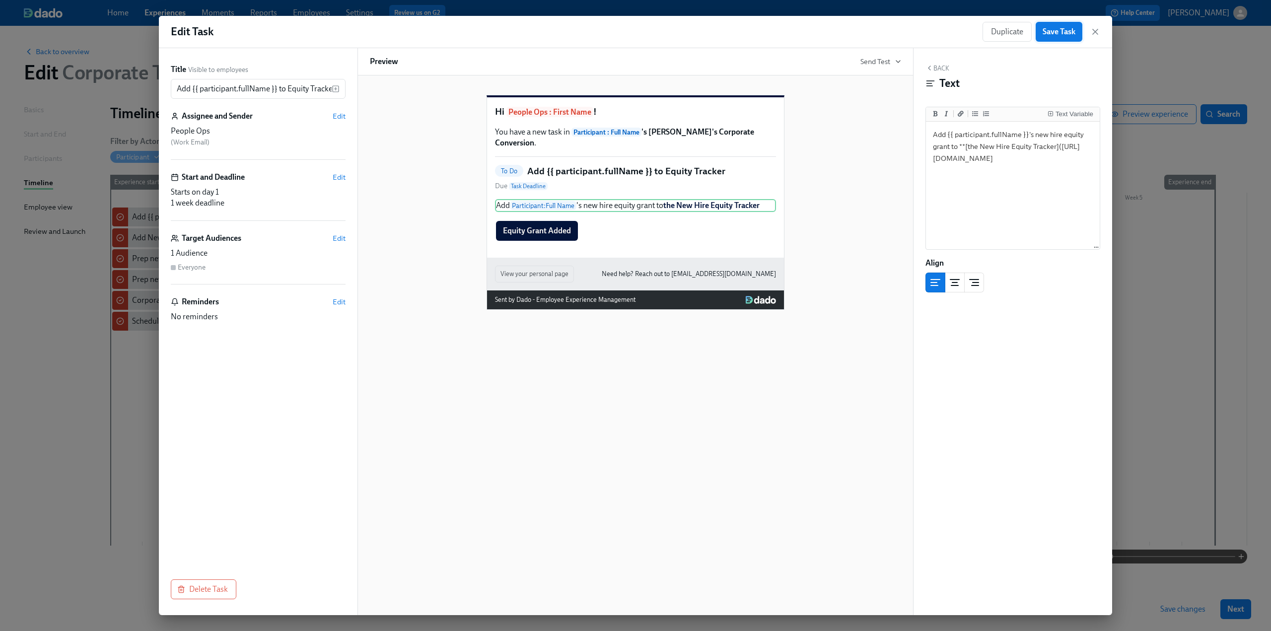
click at [627, 34] on span "Save Task" at bounding box center [1059, 32] width 33 height 10
click at [627, 34] on icon "button" at bounding box center [1095, 32] width 10 height 10
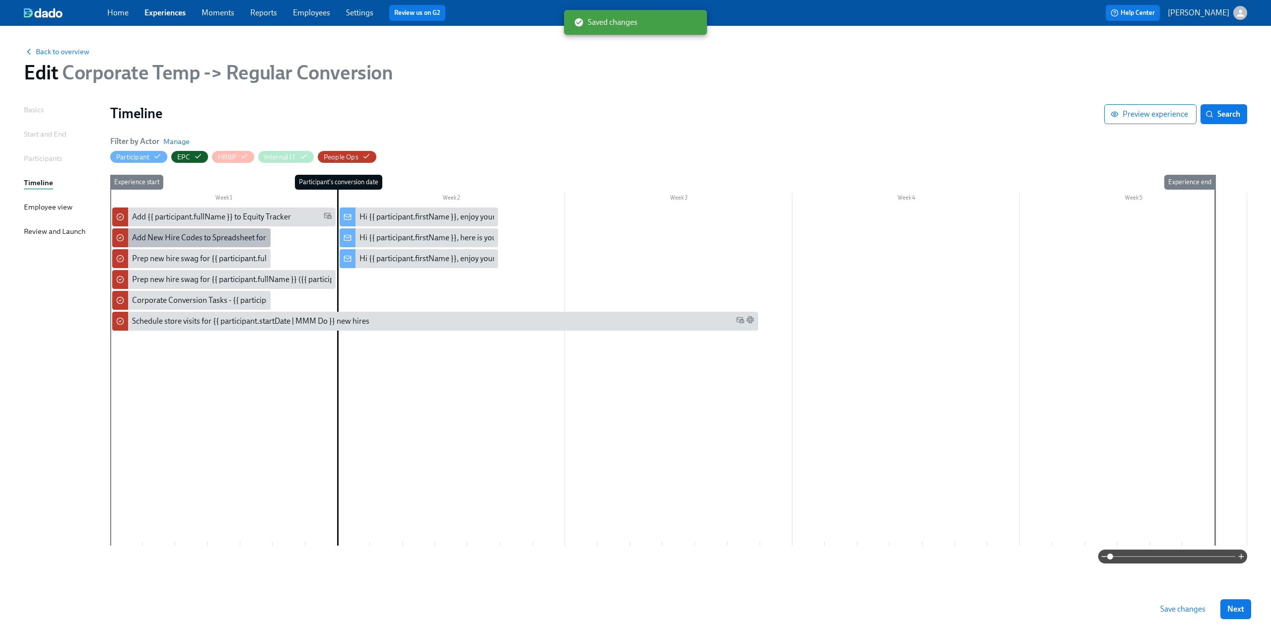
click at [177, 239] on div "Add New Hire Codes to Spreadsheet for {{ participant.fullName }} ({{ participan…" at bounding box center [315, 237] width 366 height 11
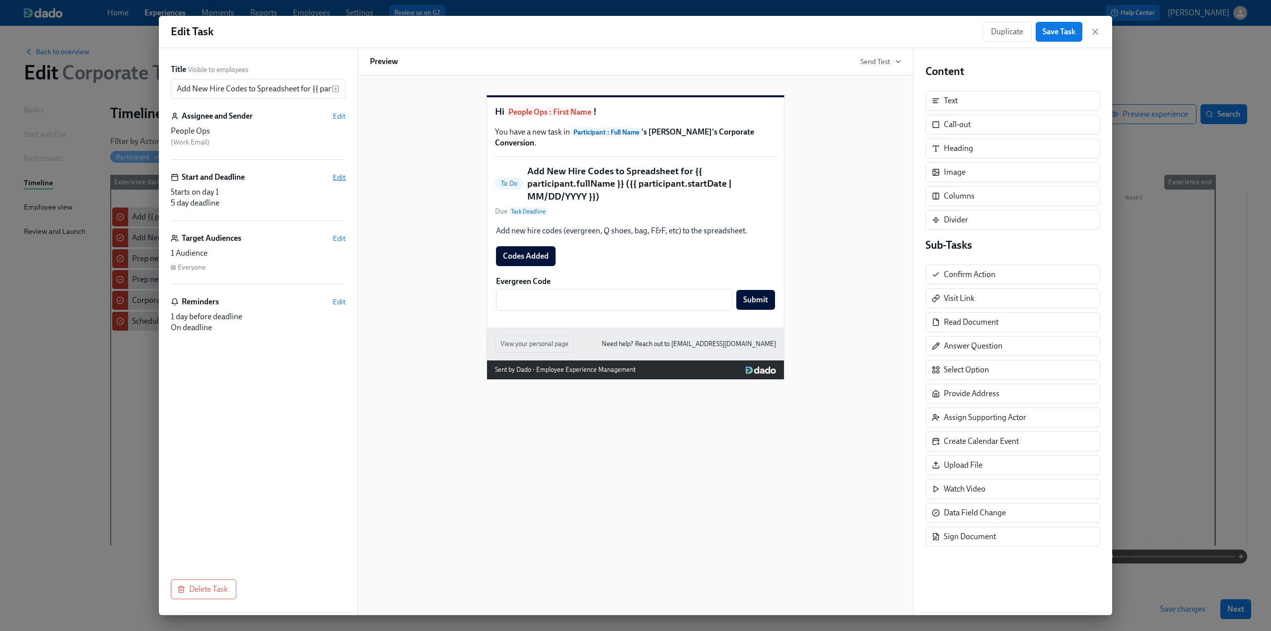
click at [341, 175] on span "Edit" at bounding box center [339, 177] width 13 height 10
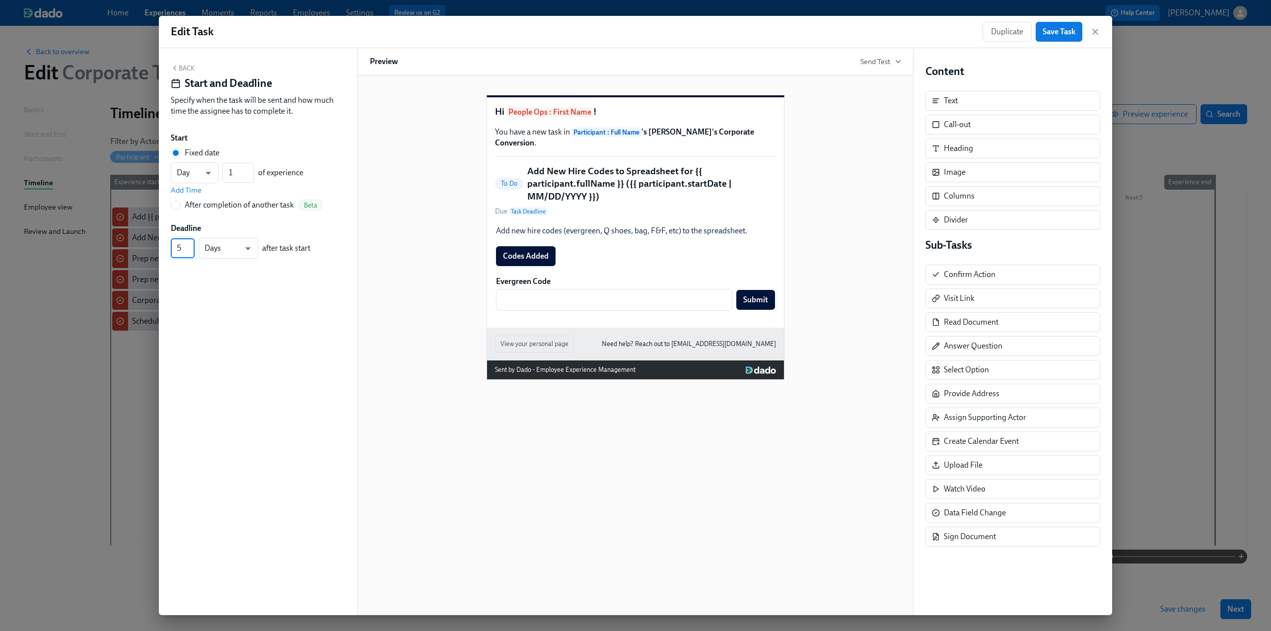
click at [191, 254] on input "5" at bounding box center [183, 248] width 24 height 20
drag, startPoint x: 176, startPoint y: 249, endPoint x: 193, endPoint y: 250, distance: 17.4
click at [193, 250] on input "5" at bounding box center [183, 248] width 24 height 20
click at [234, 246] on body "Home Experiences Moments Reports Employees Settings Review us on G2 Help Center…" at bounding box center [635, 315] width 1271 height 631
click at [231, 268] on li "Week" at bounding box center [229, 265] width 60 height 17
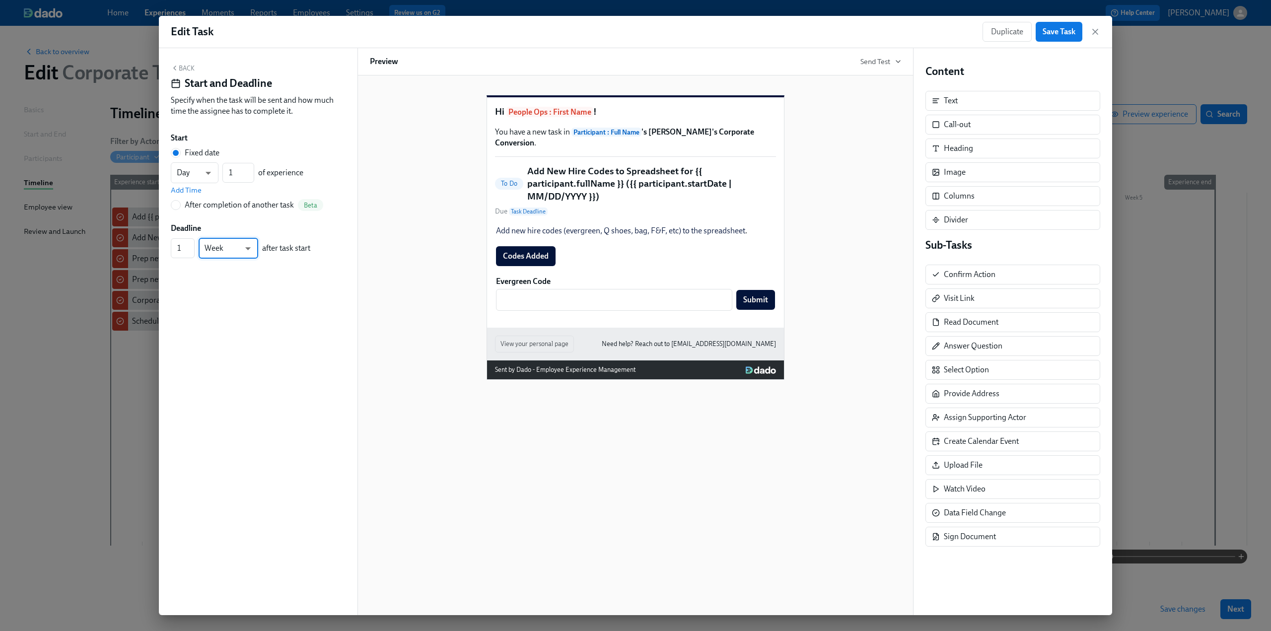
click at [290, 344] on div "Back Start and Deadline Specify when the task will be sent and how much time th…" at bounding box center [258, 331] width 199 height 567
click at [189, 69] on button "Back" at bounding box center [183, 68] width 24 height 8
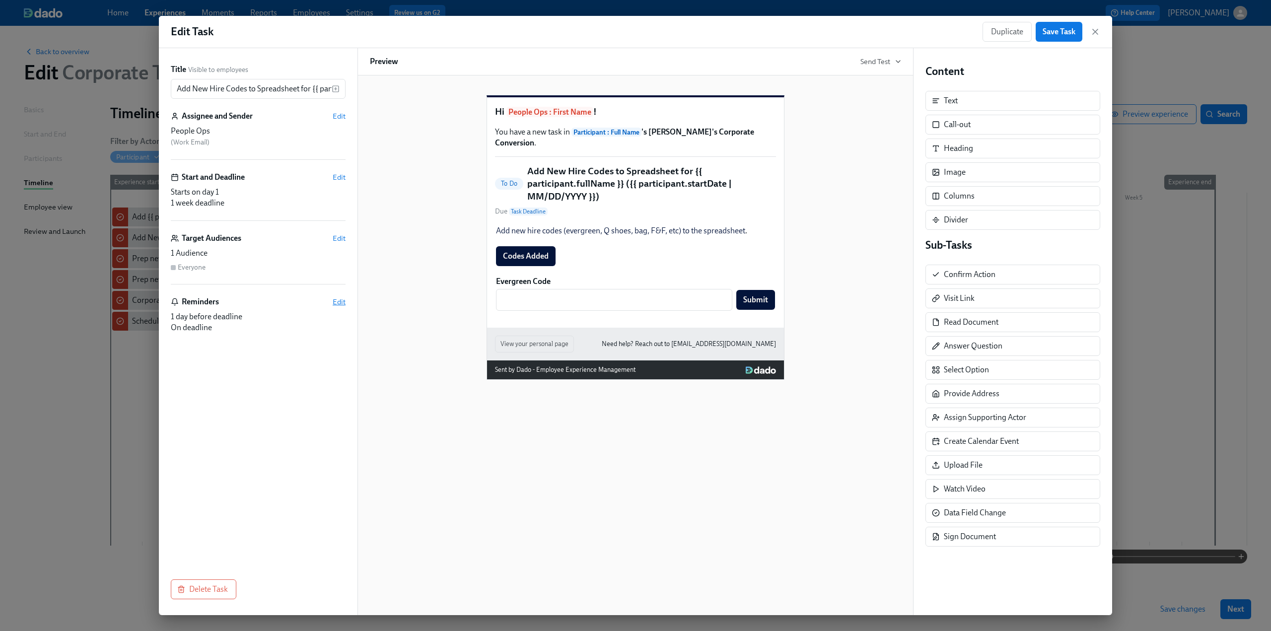
click at [341, 299] on span "Edit" at bounding box center [339, 302] width 13 height 10
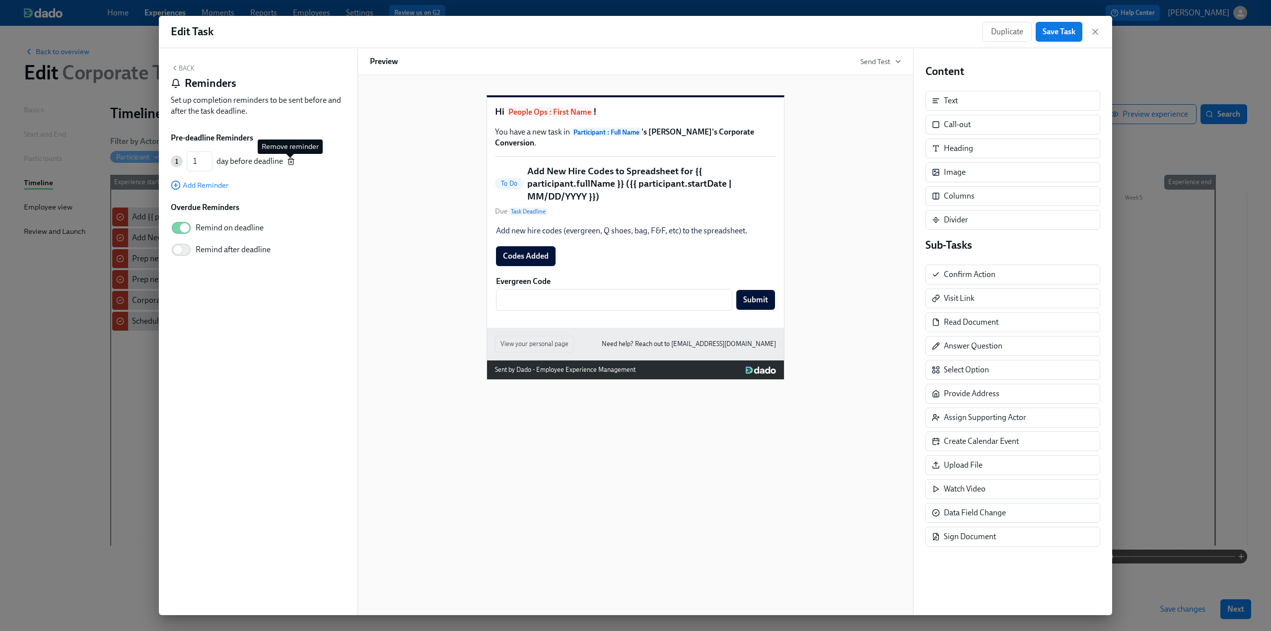
click at [290, 159] on icon "button" at bounding box center [291, 158] width 2 height 1
click at [180, 201] on input "Remind on deadline" at bounding box center [185, 200] width 66 height 22
click at [181, 69] on button "Back" at bounding box center [183, 68] width 24 height 8
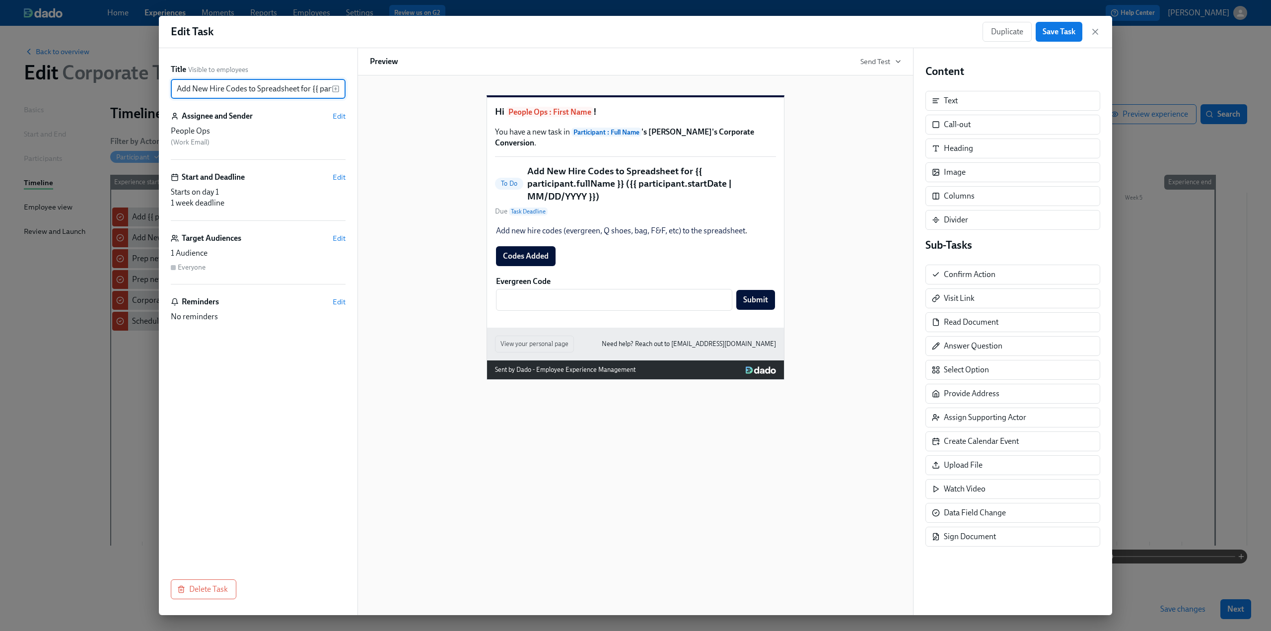
drag, startPoint x: 224, startPoint y: 91, endPoint x: 197, endPoint y: 90, distance: 27.8
click at [197, 90] on input "Add New Hire Codes to Spreadsheet for {{ participant.fullName }} ({{ participan…" at bounding box center [251, 89] width 161 height 20
click at [220, 91] on input "Add New Hire Codes to Spreadsheet for {{ participant.fullName }} ({{ participan…" at bounding box center [251, 89] width 161 height 20
click at [222, 90] on input "Add New Hire Codes to Spreadsheet for {{ participant.fullName }} ({{ participan…" at bounding box center [251, 89] width 161 height 20
drag, startPoint x: 222, startPoint y: 90, endPoint x: 193, endPoint y: 87, distance: 29.4
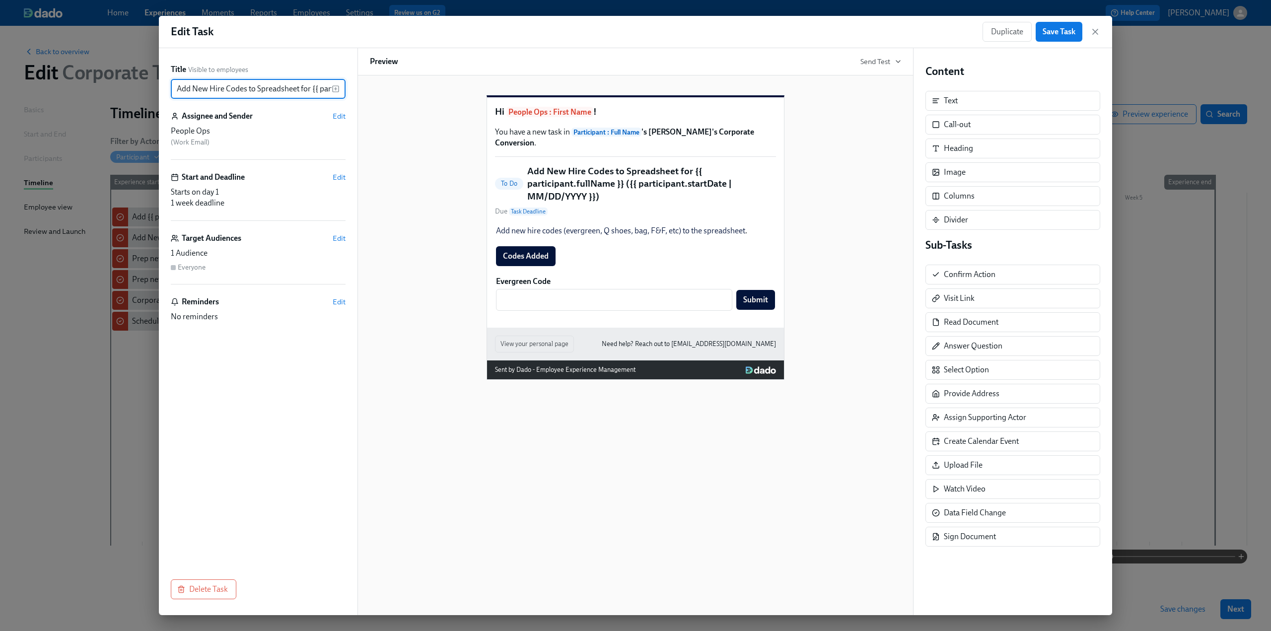
click at [193, 87] on input "Add New Hire Codes to Spreadsheet for {{ participant.fullName }} ({{ participan…" at bounding box center [251, 89] width 161 height 20
click at [627, 30] on span "Save Task" at bounding box center [1059, 32] width 33 height 10
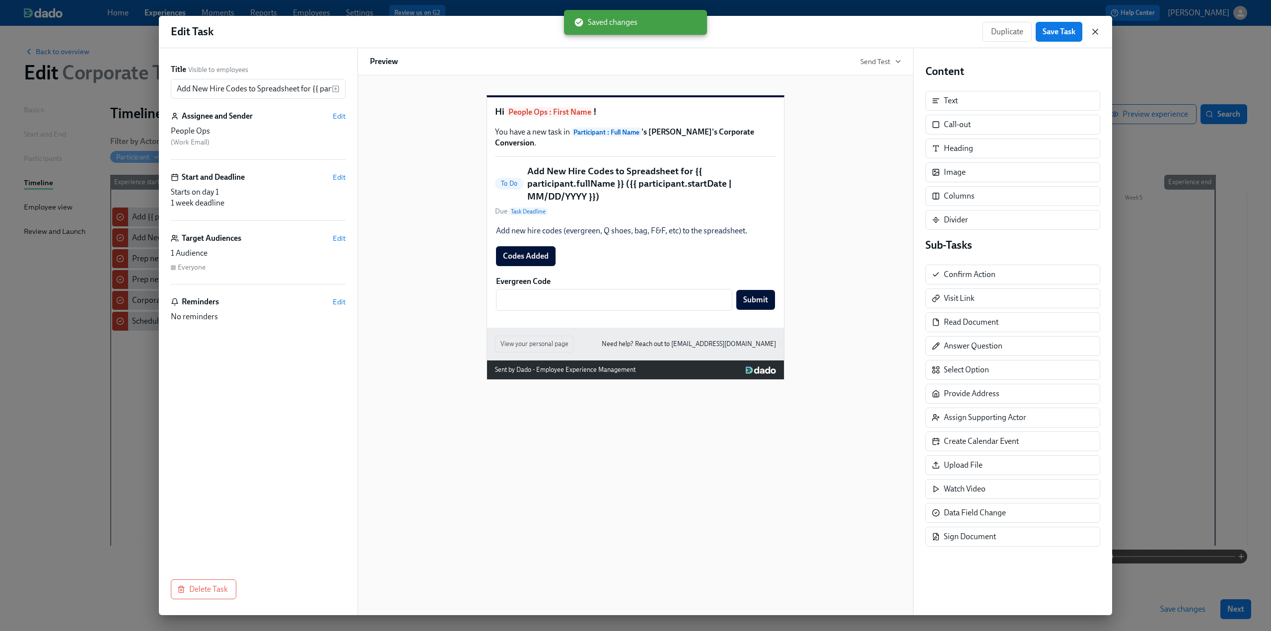
click at [627, 31] on icon "button" at bounding box center [1095, 31] width 5 height 5
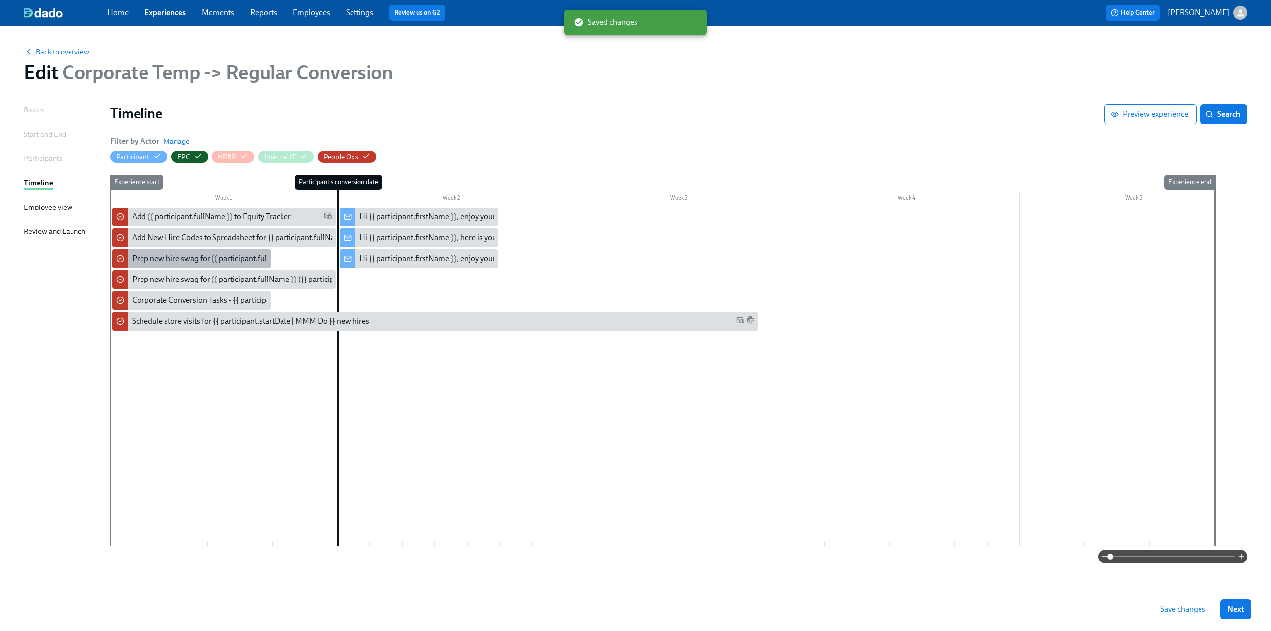
click at [203, 261] on div "Prep new hire swag for {{ participant.fullName }} ({{ participant.startDate | M…" at bounding box center [287, 258] width 310 height 11
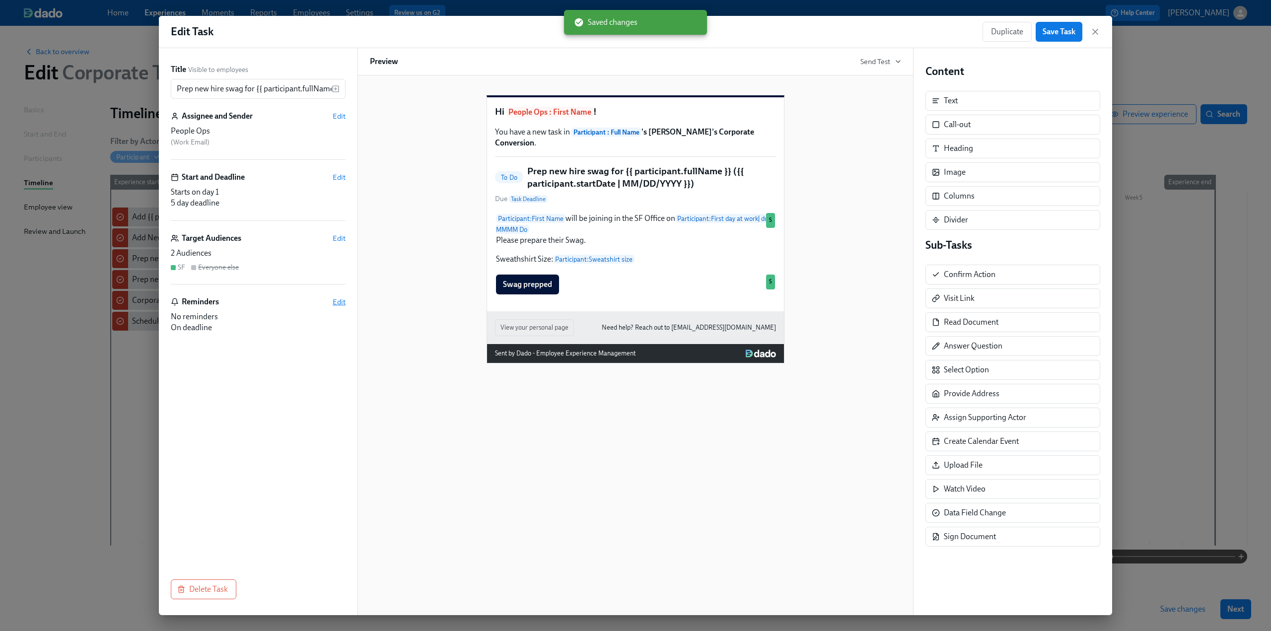
click at [337, 304] on span "Edit" at bounding box center [339, 302] width 13 height 10
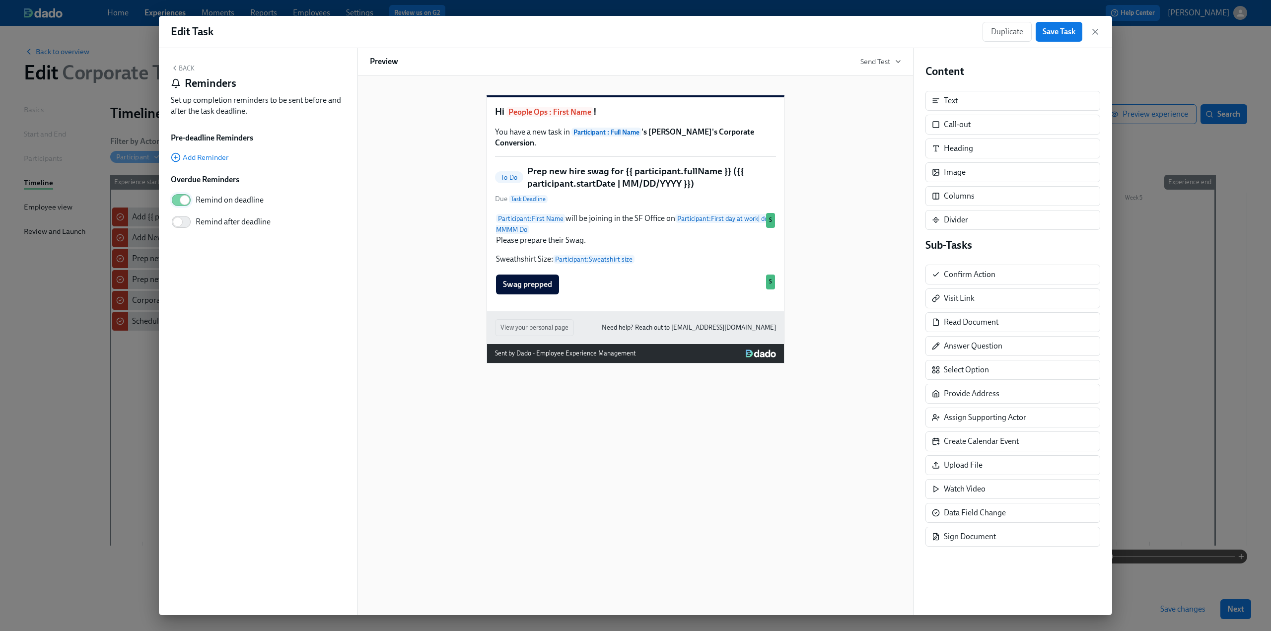
click at [178, 201] on input "Remind on deadline" at bounding box center [185, 200] width 66 height 22
click at [183, 67] on button "Back" at bounding box center [183, 68] width 24 height 8
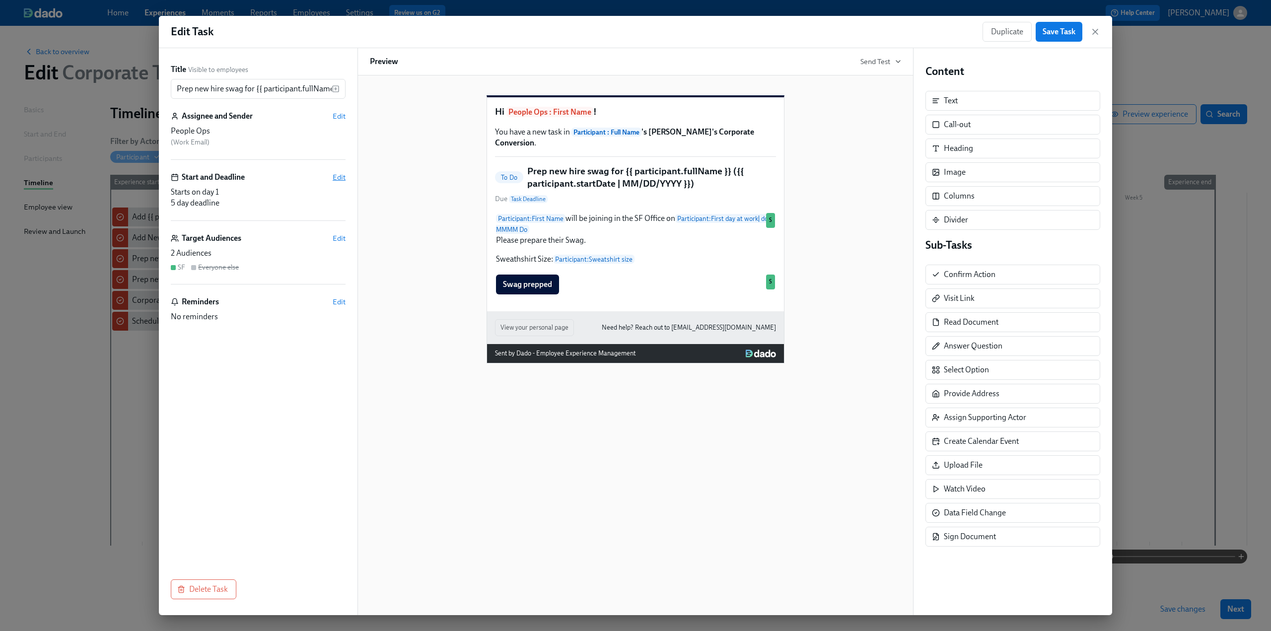
click at [337, 178] on span "Edit" at bounding box center [339, 177] width 13 height 10
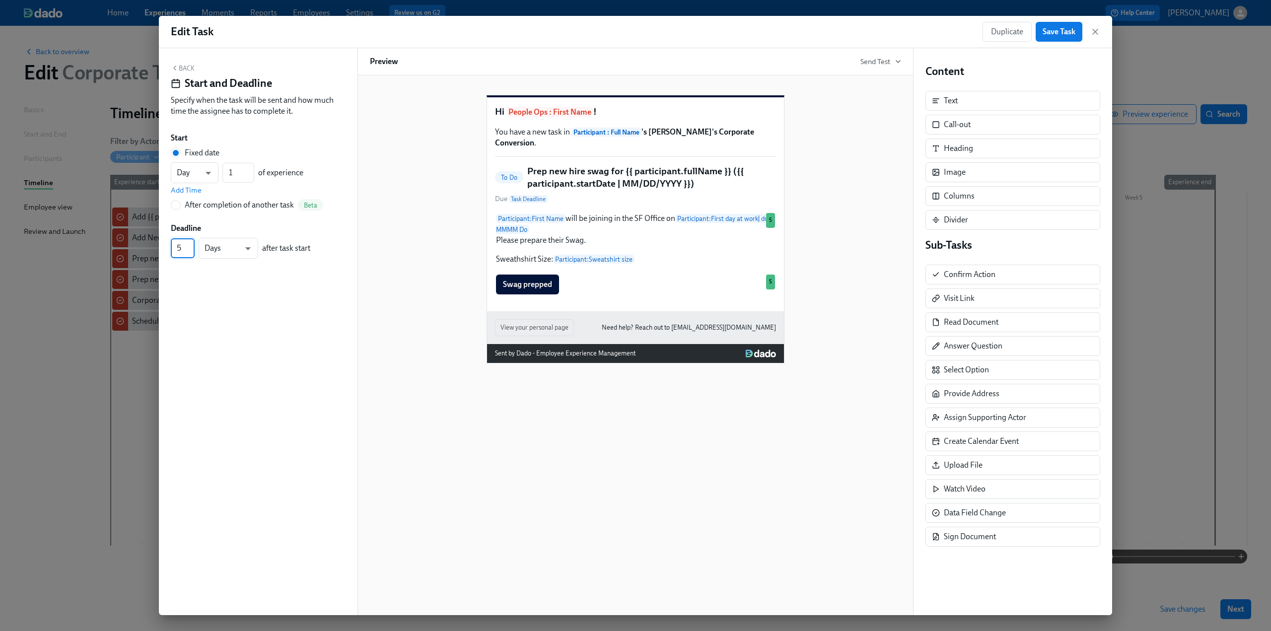
click at [181, 252] on input "5" at bounding box center [183, 248] width 24 height 20
click at [209, 253] on body "Home Experiences Moments Reports Employees Settings Review us on G2 Help Center…" at bounding box center [635, 315] width 1271 height 631
click at [228, 272] on li "Week" at bounding box center [229, 265] width 60 height 17
click at [190, 64] on button "Back" at bounding box center [183, 68] width 24 height 8
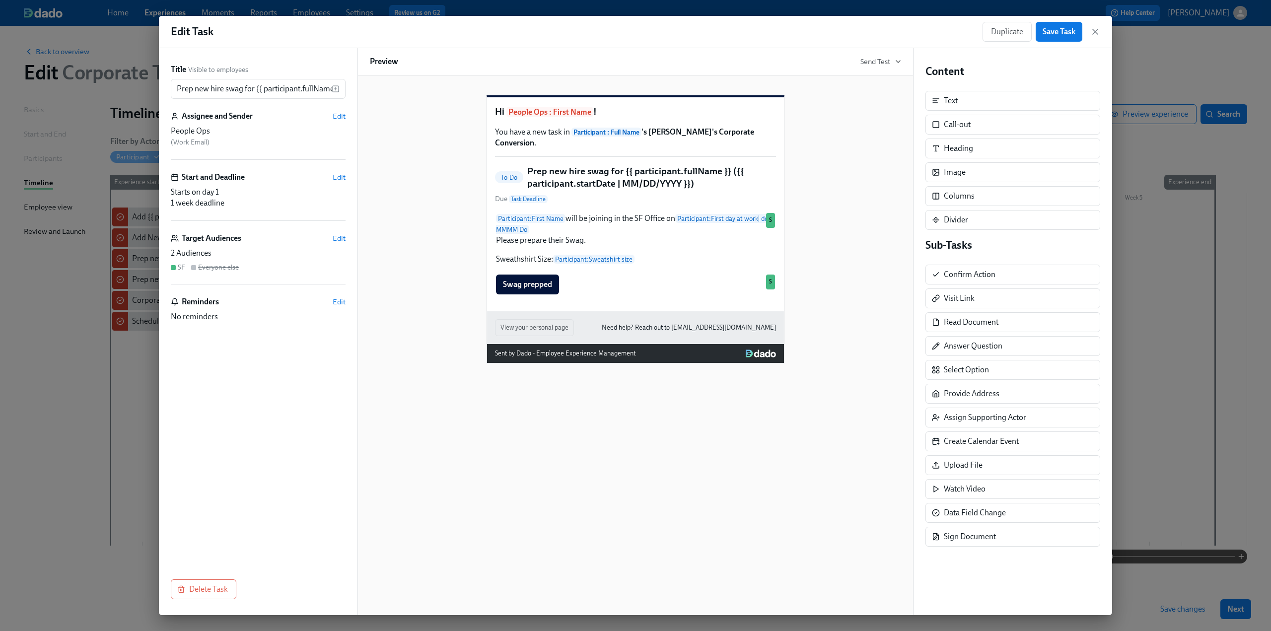
click at [627, 263] on div "Hi People Ops : First Name ! You have a new task in Participant : Full Name 's …" at bounding box center [635, 221] width 531 height 284
click at [549, 266] on div "Participant : First Name will be joining in the SF Office on Participant : Firs…" at bounding box center [635, 239] width 281 height 54
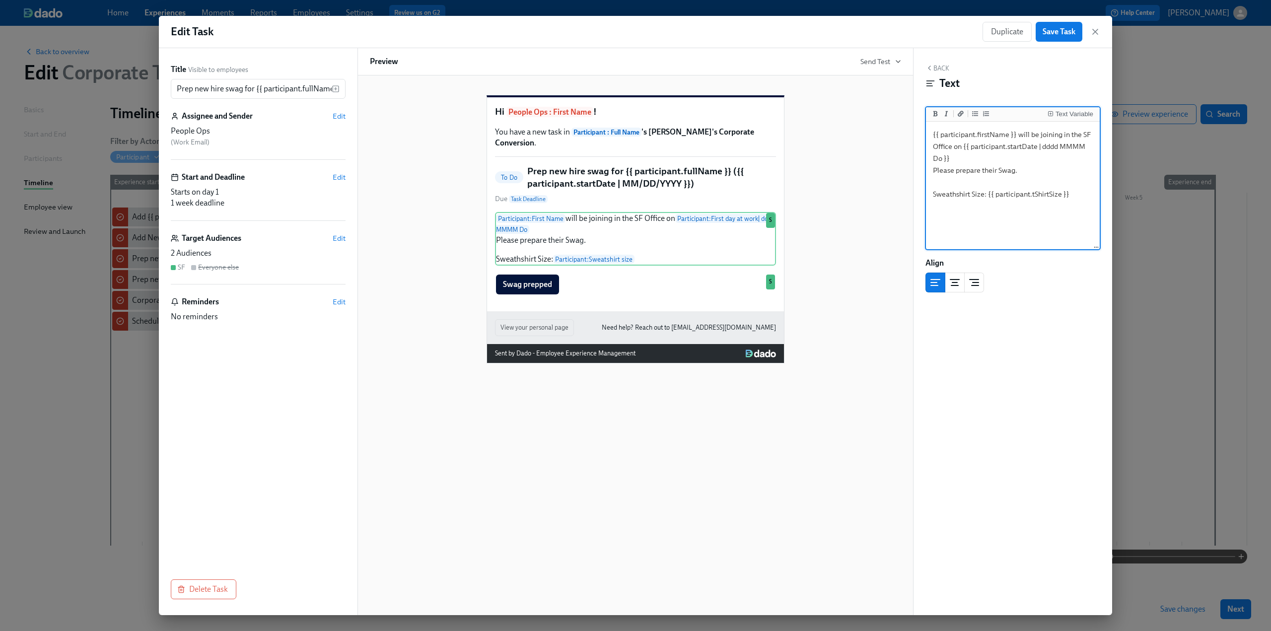
drag, startPoint x: 1079, startPoint y: 193, endPoint x: 932, endPoint y: 201, distance: 147.7
click at [627, 201] on textarea "{{ participant.firstName }} will be joining in the SF Office on {{ participant.…" at bounding box center [1013, 186] width 170 height 125
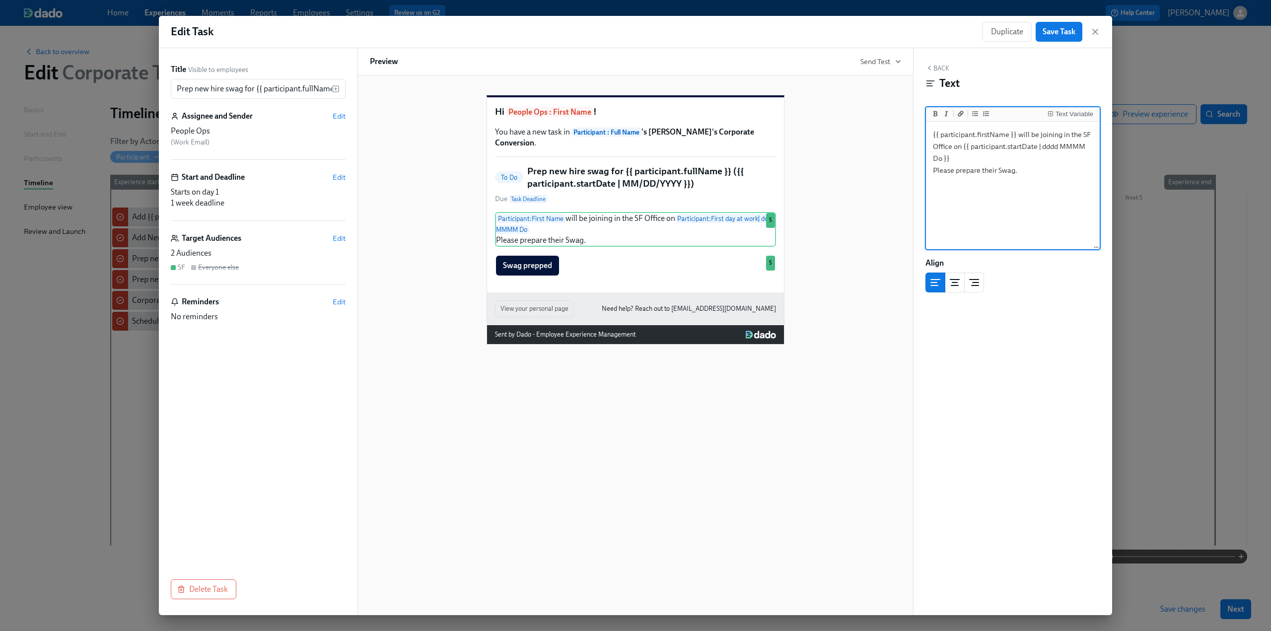
drag, startPoint x: 961, startPoint y: 148, endPoint x: 1018, endPoint y: 134, distance: 58.3
click at [627, 134] on textarea "{{ participant.firstName }} will be joining in the SF Office on {{ participant.…" at bounding box center [1013, 186] width 170 height 125
drag, startPoint x: 999, startPoint y: 159, endPoint x: 1007, endPoint y: 147, distance: 14.6
click at [627, 147] on textarea "{{ participant.firstName }} has converted to a regular employee as of {{ partic…" at bounding box center [1013, 186] width 170 height 125
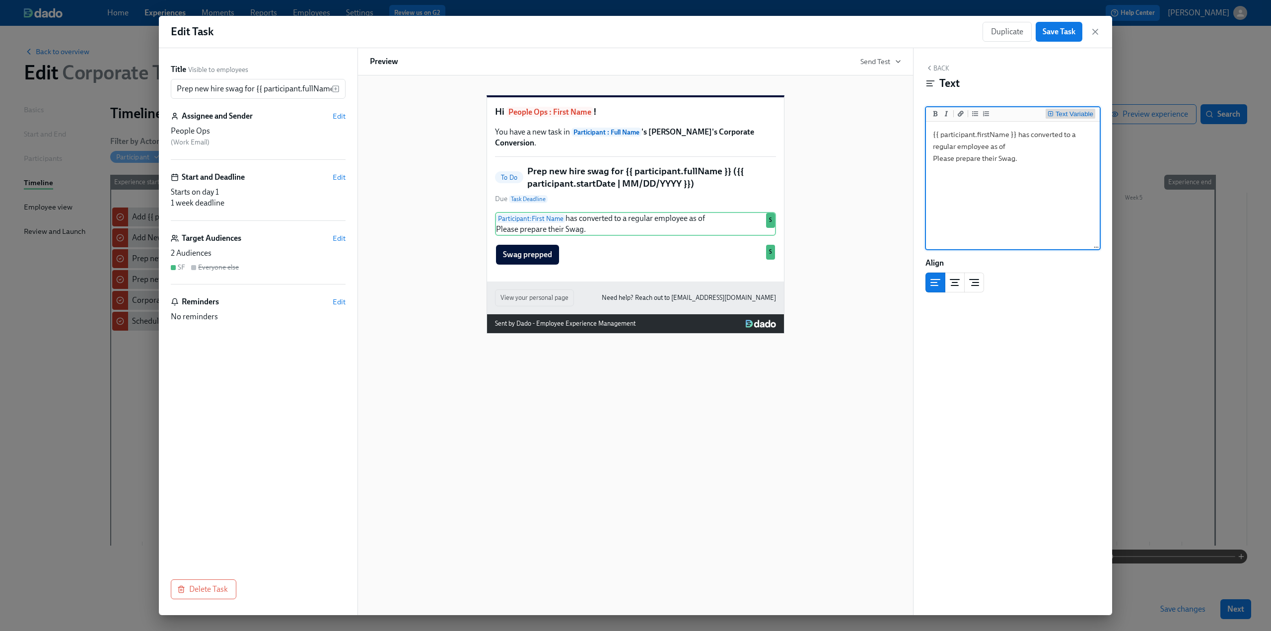
click at [627, 110] on button "Text Variable" at bounding box center [1071, 114] width 50 height 10
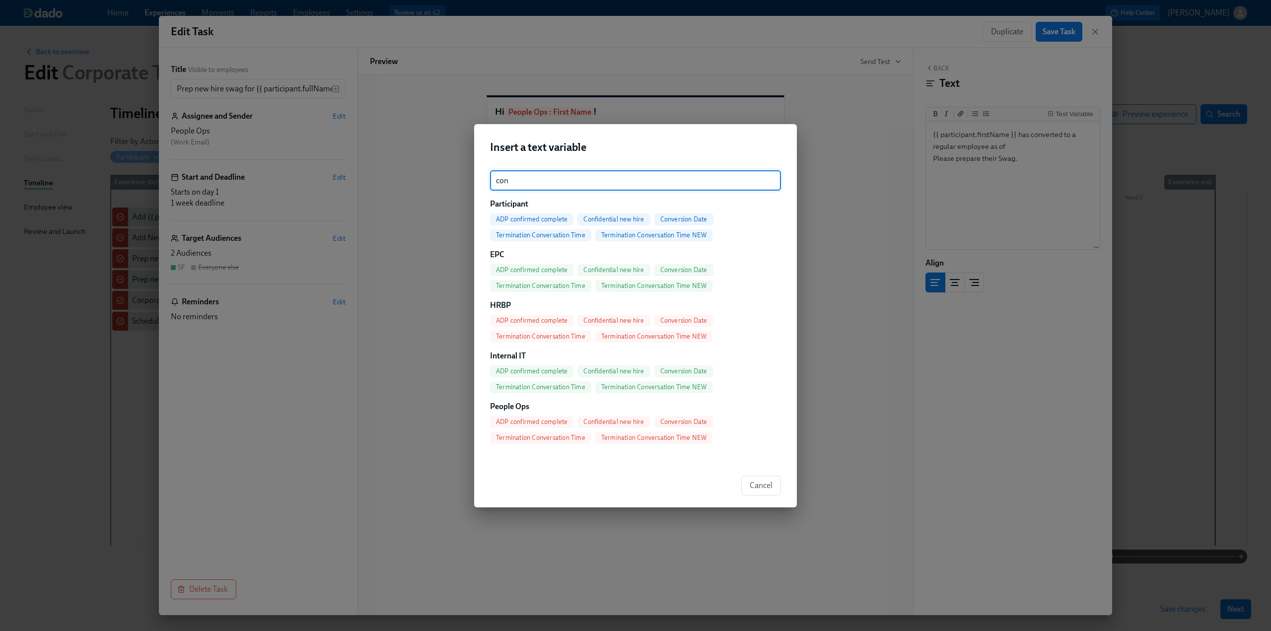
click at [627, 219] on span "Conversion Date" at bounding box center [683, 219] width 59 height 7
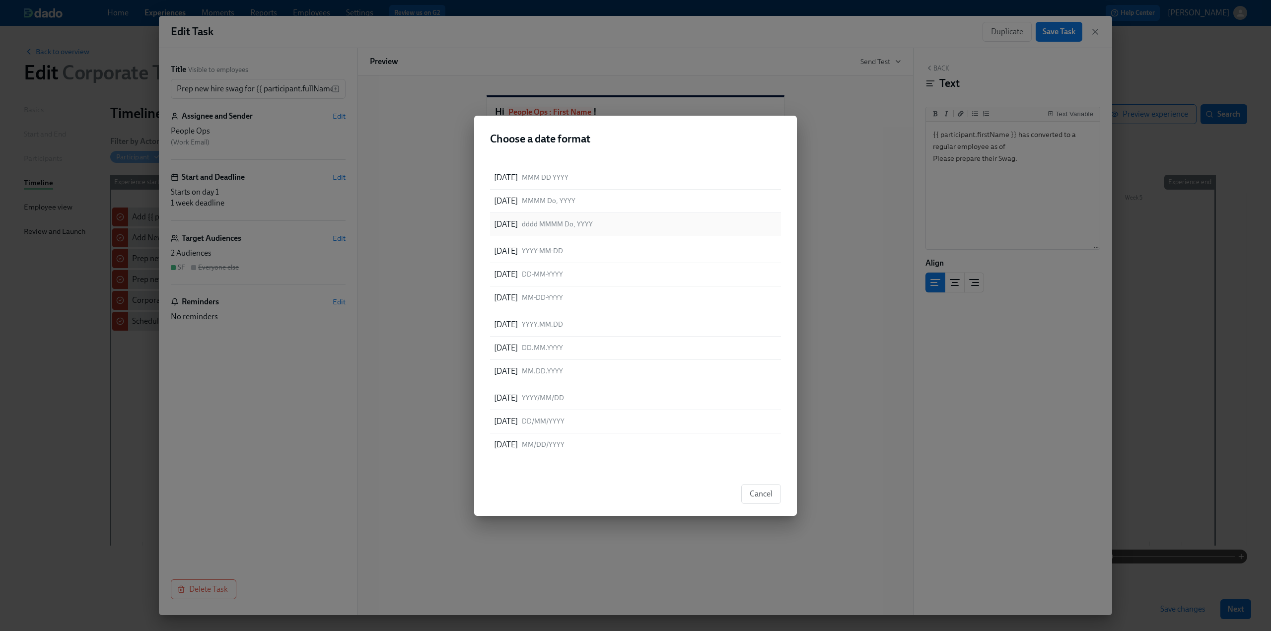
click at [518, 228] on p "Thursday September 11th, 2025" at bounding box center [506, 224] width 24 height 11
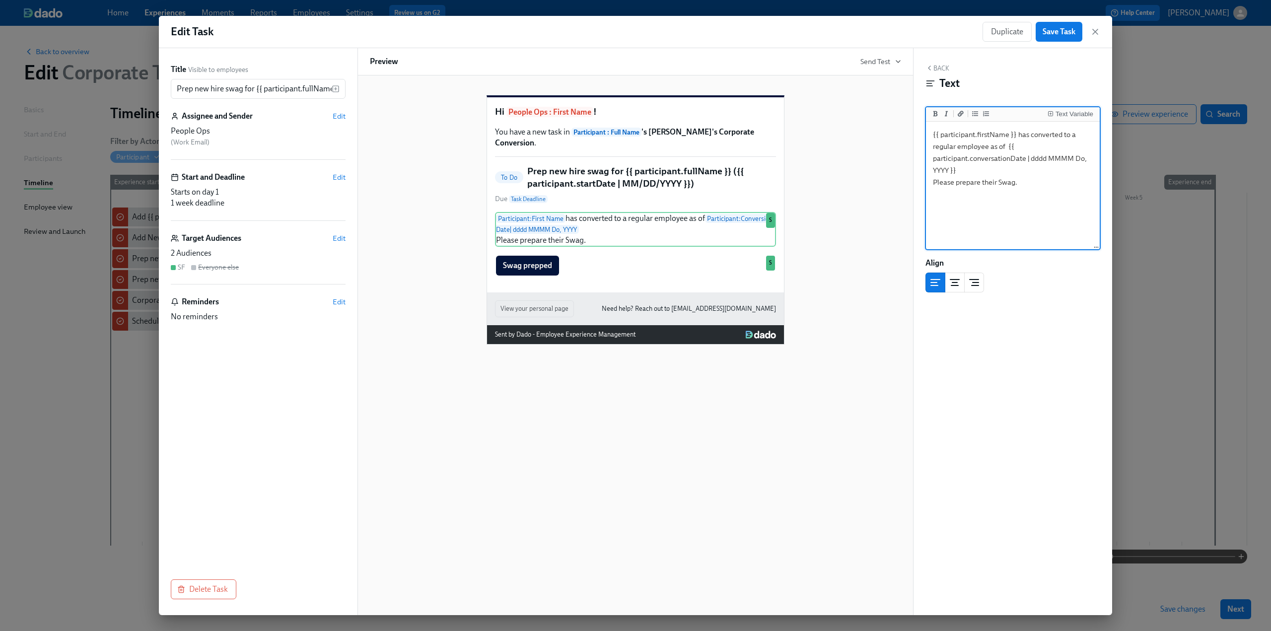
click at [627, 180] on textarea "{{ participant.firstName }} has converted to a regular employee as of {{ partic…" at bounding box center [1013, 186] width 170 height 125
click at [627, 173] on textarea "{{ participant.firstName }} has converted to a regular employee as of {{ partic…" at bounding box center [1013, 186] width 170 height 125
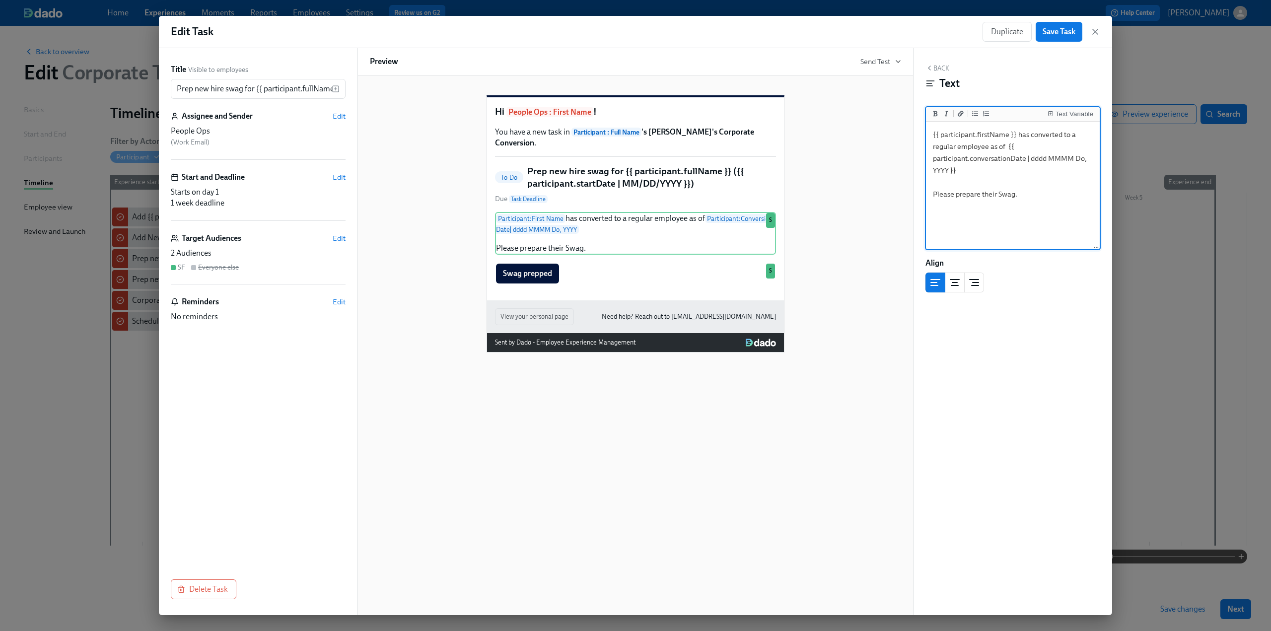
click at [627, 194] on textarea "{{ participant.firstName }} has converted to a regular employee as of {{ partic…" at bounding box center [1013, 186] width 170 height 125
click at [627, 178] on textarea "{{ participant.firstName }} has converted to a regular employee as of {{ partic…" at bounding box center [1013, 186] width 170 height 125
click at [627, 170] on textarea "{{ participant.firstName }} has converted to a regular employee as of {{ partic…" at bounding box center [1013, 186] width 170 height 125
click at [627, 192] on textarea "{{ participant.firstName }} has converted to a regular employee as of {{ partic…" at bounding box center [1013, 186] width 170 height 125
click at [627, 206] on textarea "{{ participant.firstName }} has converted to a regular employee as of {{ partic…" at bounding box center [1013, 186] width 170 height 125
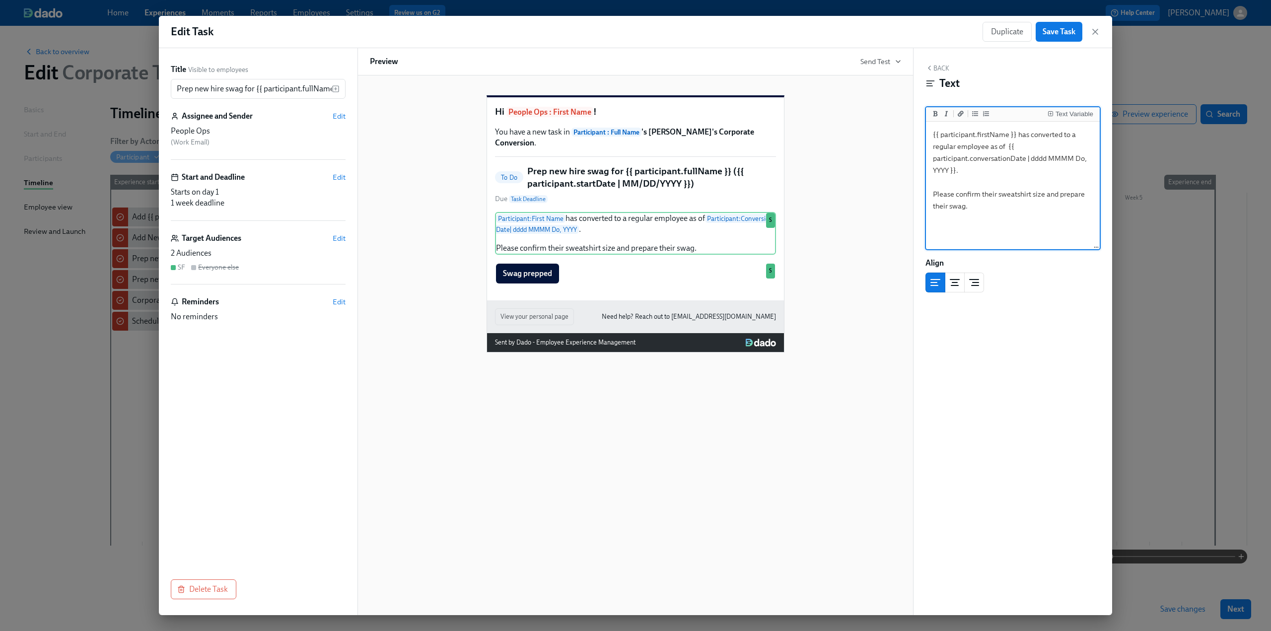
click at [627, 209] on textarea "{{ participant.firstName }} has converted to a regular employee as of {{ partic…" at bounding box center [1013, 186] width 170 height 125
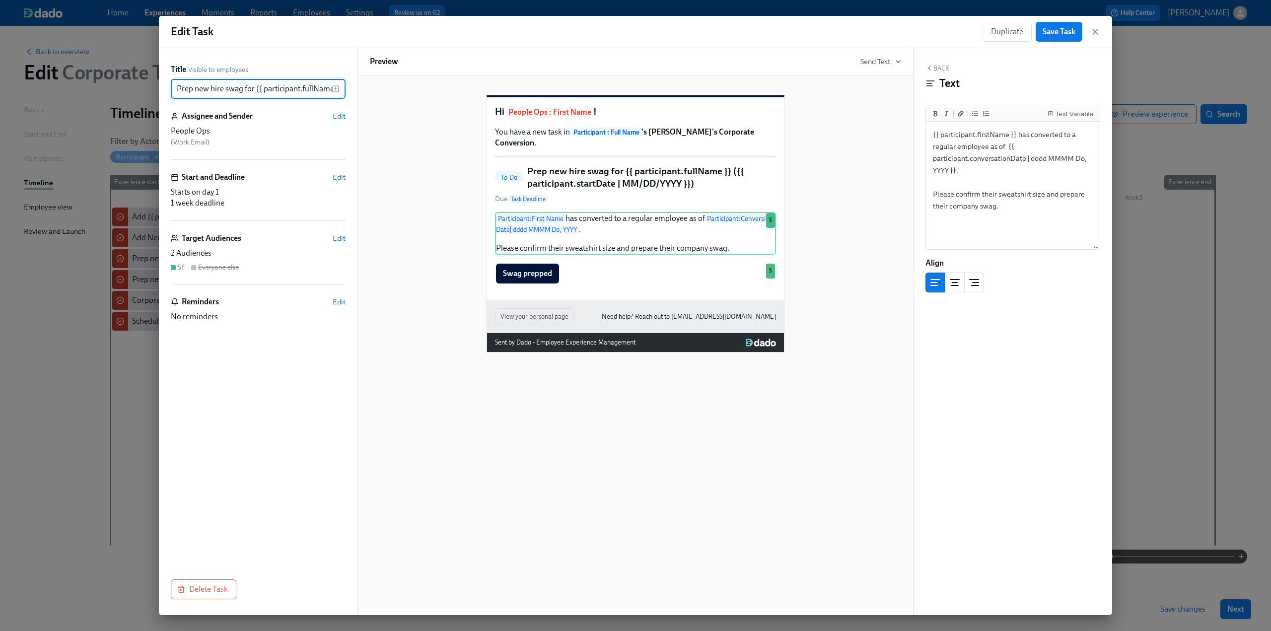
scroll to position [0, 154]
drag, startPoint x: 268, startPoint y: 88, endPoint x: 365, endPoint y: 88, distance: 97.3
click at [372, 89] on div "Title Visible to employees Prep new hire swag for {{ participant.fullName }} ({…" at bounding box center [635, 331] width 953 height 567
click at [275, 89] on input "Prep new hire swag for {{ participant.fullName }} ({{ participant.startDate | M…" at bounding box center [251, 89] width 161 height 20
drag, startPoint x: 329, startPoint y: 89, endPoint x: 191, endPoint y: 92, distance: 138.1
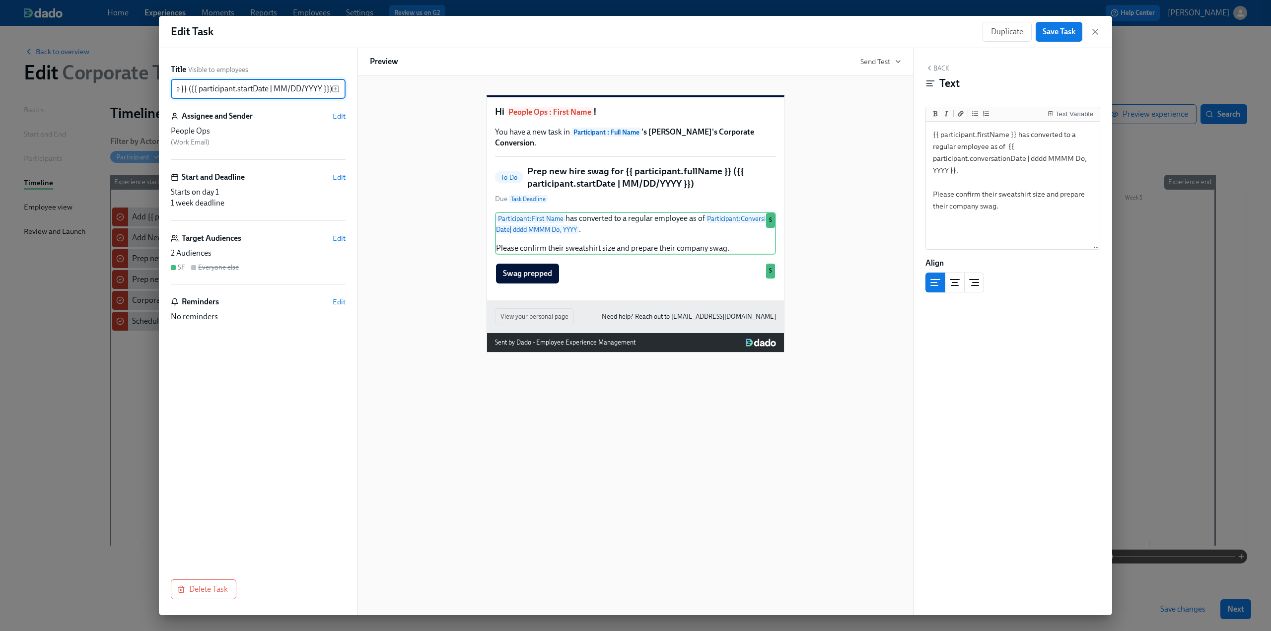
click at [191, 92] on input "Prep new hire swag for {{ participant.fullName }} ({{ participant.startDate | M…" at bounding box center [251, 89] width 161 height 20
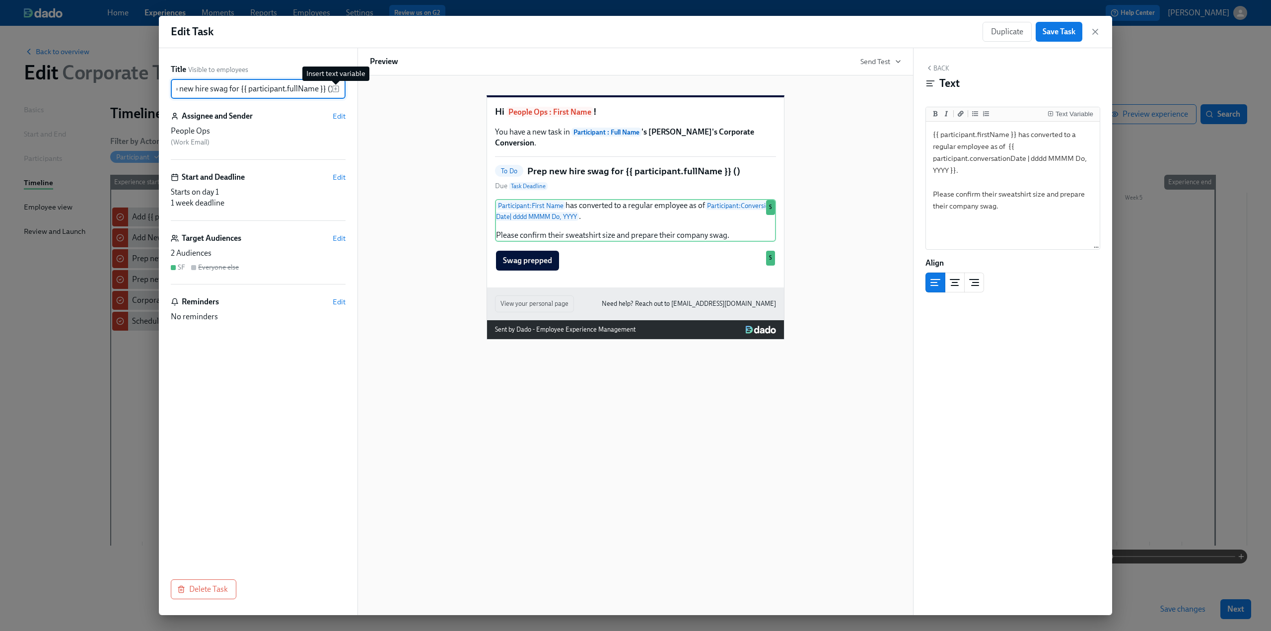
scroll to position [0, 0]
click at [338, 87] on icon "button" at bounding box center [336, 89] width 8 height 8
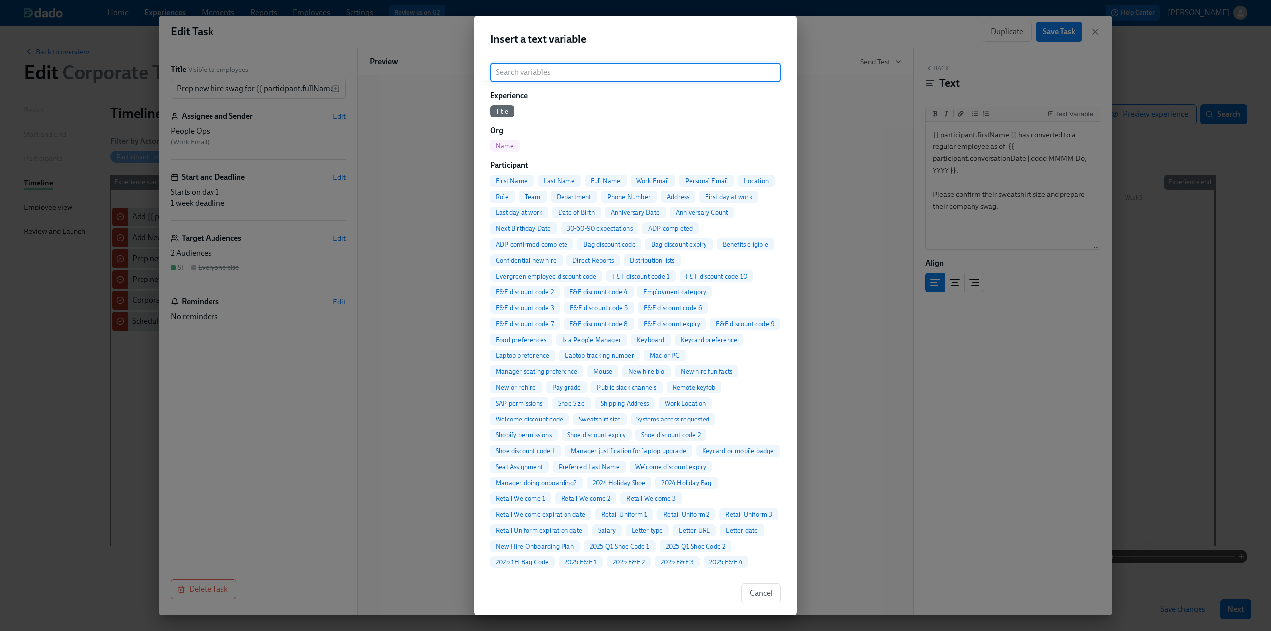
click at [594, 73] on input "search" at bounding box center [635, 73] width 291 height 20
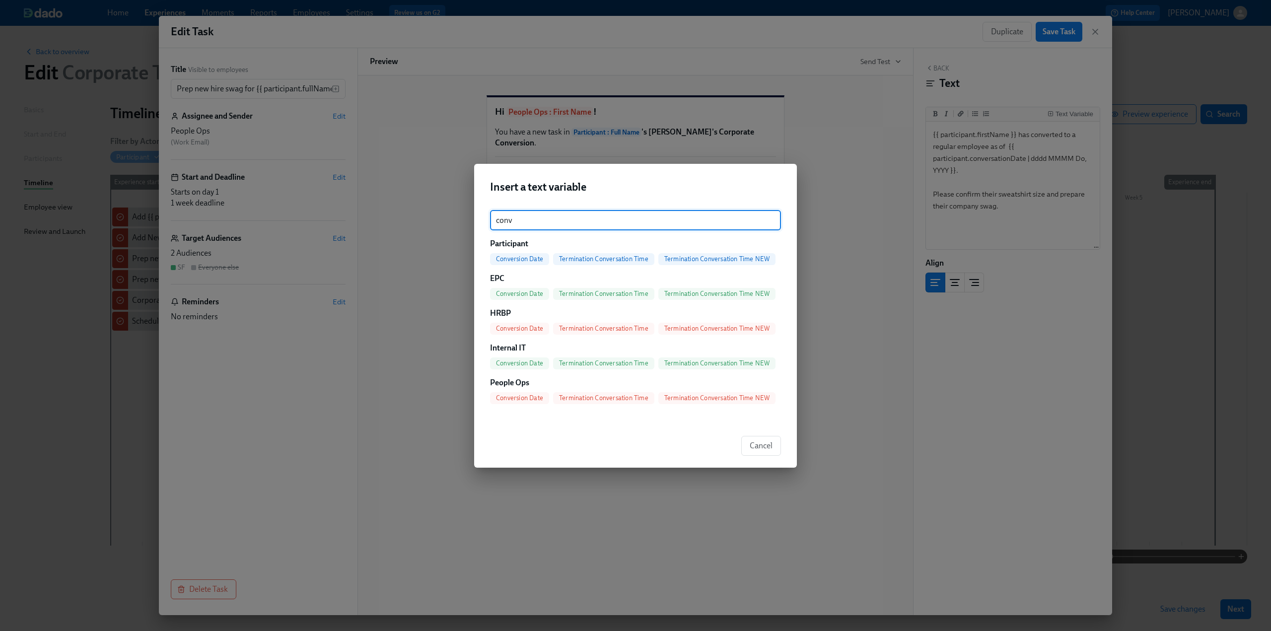
click at [520, 260] on span "Conversion Date" at bounding box center [519, 258] width 59 height 7
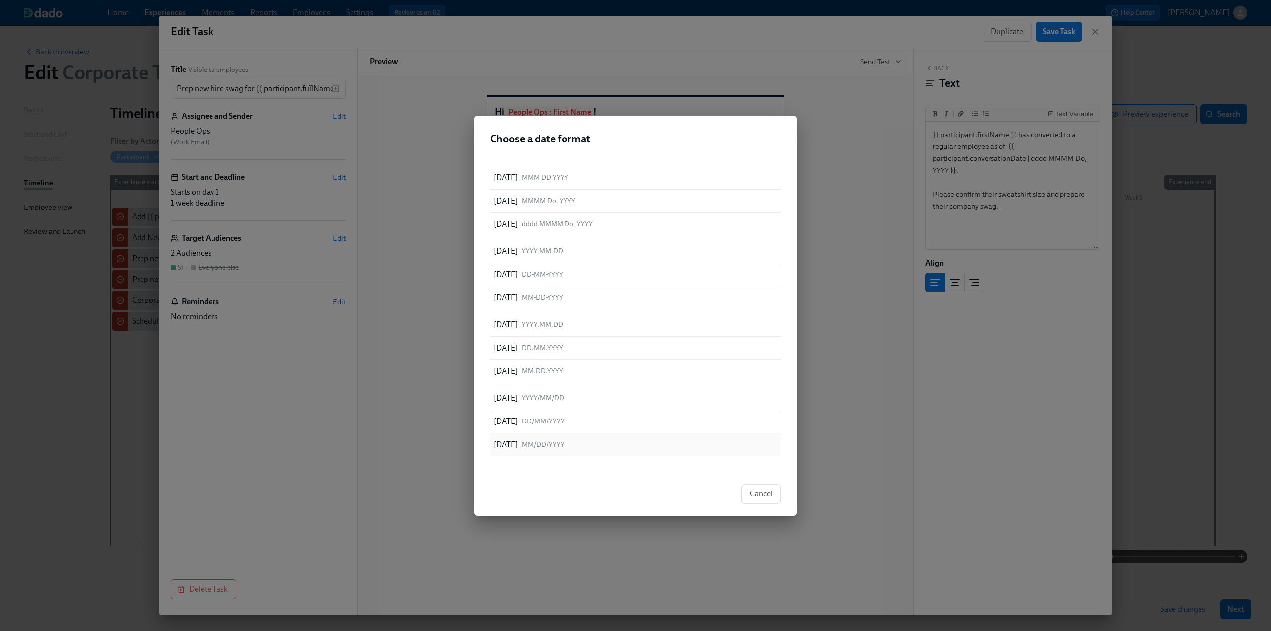
click at [551, 441] on span "MM/DD/YYYY" at bounding box center [543, 444] width 43 height 9
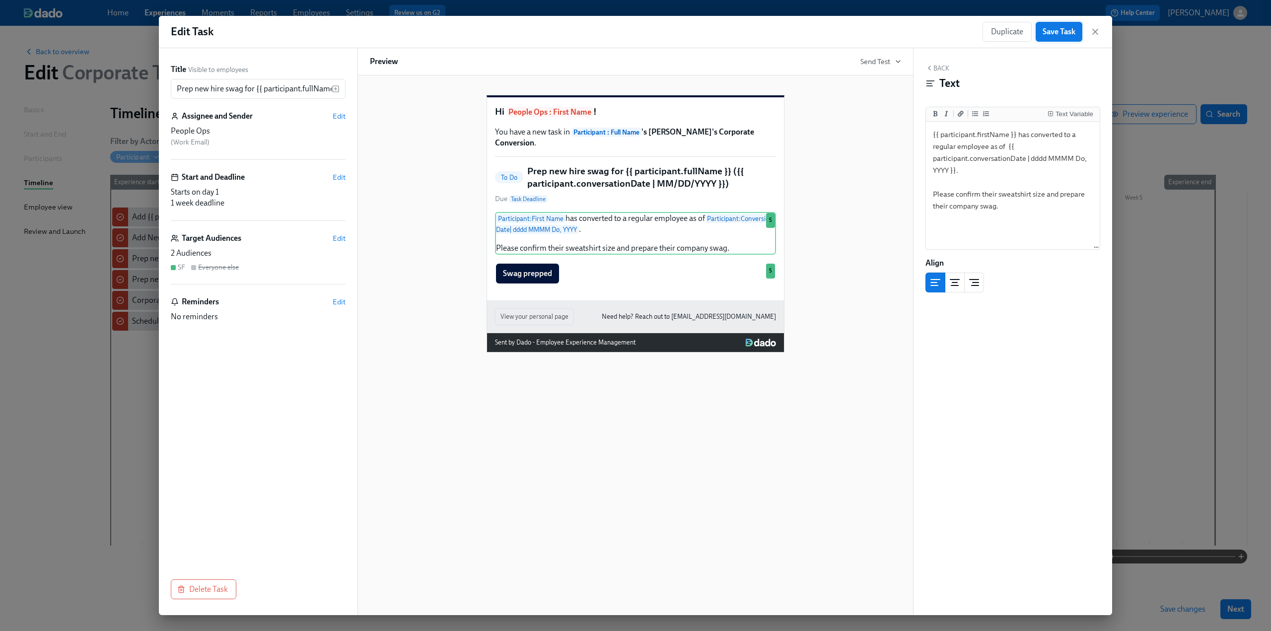
click at [627, 31] on span "Save Task" at bounding box center [1059, 32] width 33 height 10
click at [627, 28] on icon "button" at bounding box center [1095, 32] width 10 height 10
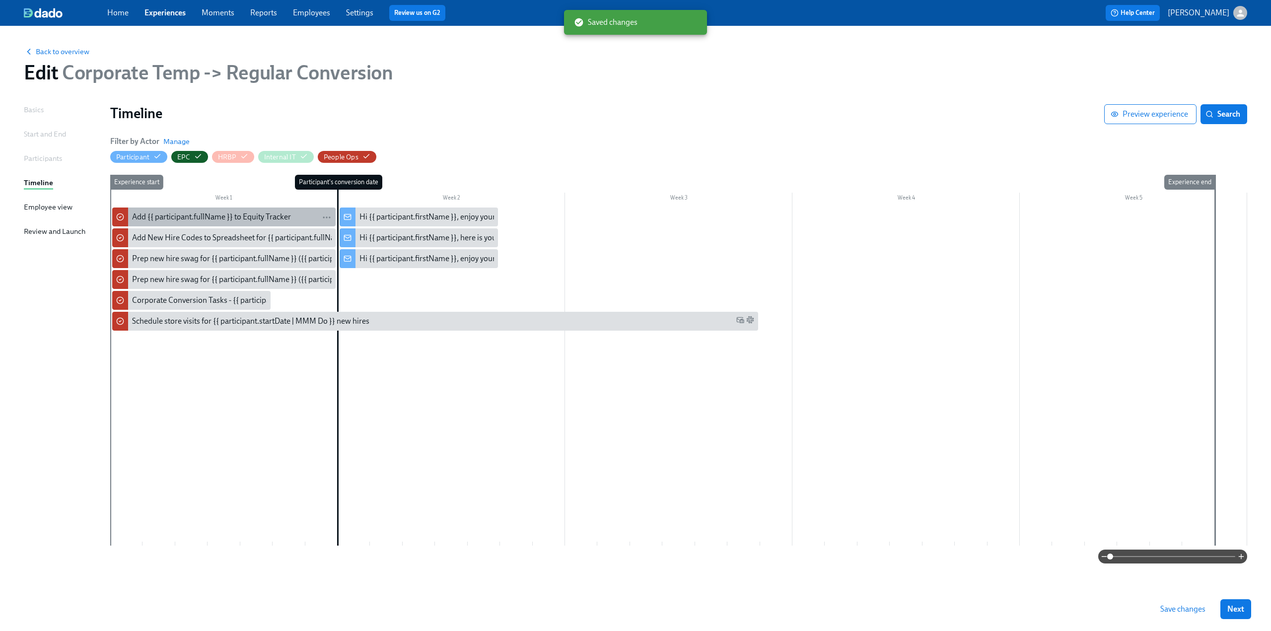
click at [209, 217] on div "Add {{ participant.fullName }} to Equity Tracker" at bounding box center [211, 217] width 159 height 11
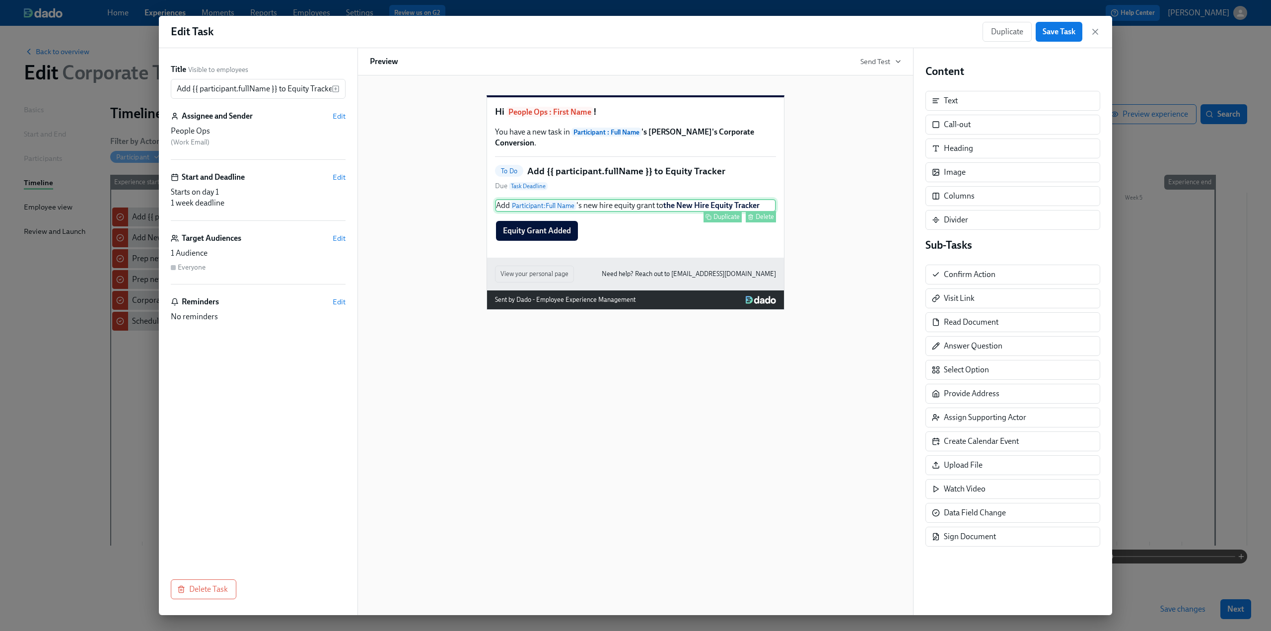
click at [627, 212] on div "Add Participant : Full Name 's new hire equity grant to the New Hire Equity Tra…" at bounding box center [635, 205] width 281 height 13
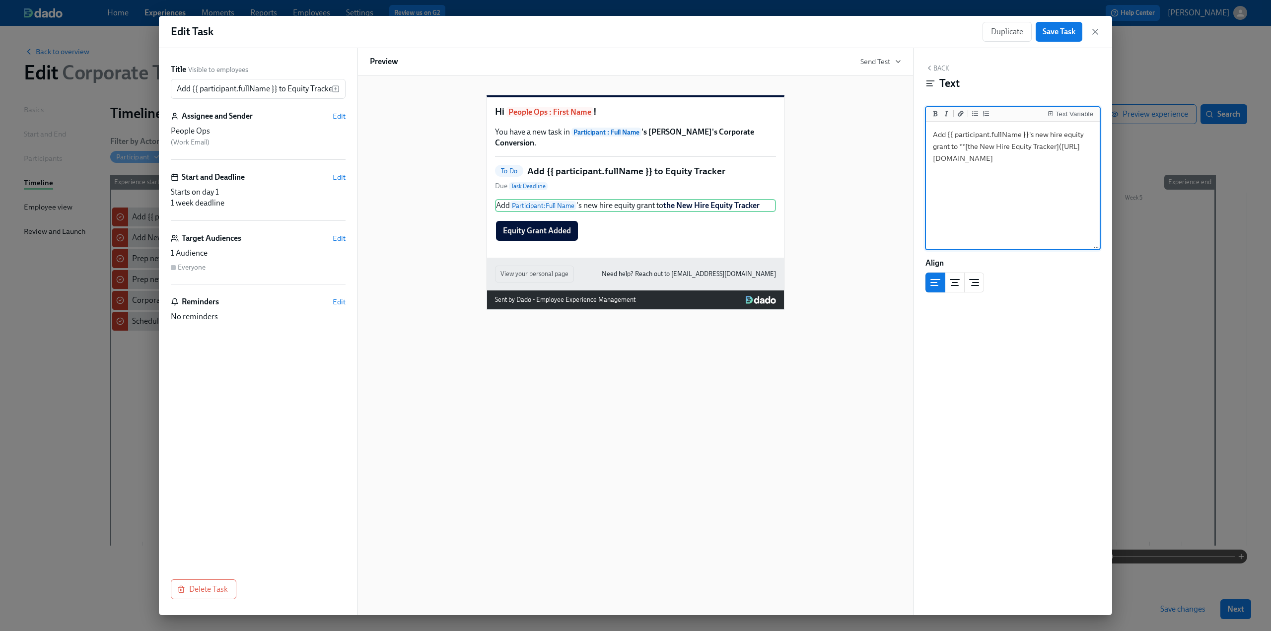
click at [627, 192] on textarea "Add {{ participant.fullName }}'s new hire equity grant to **[the New Hire Equit…" at bounding box center [1013, 186] width 170 height 125
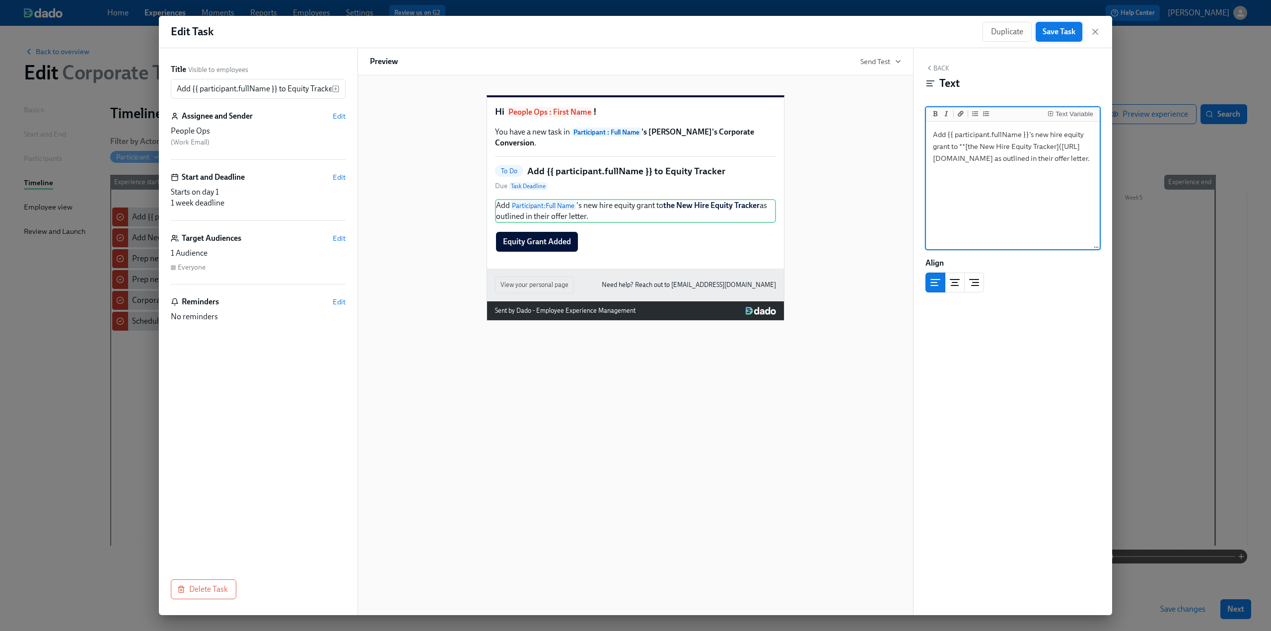
click at [627, 29] on span "Save Task" at bounding box center [1059, 32] width 33 height 10
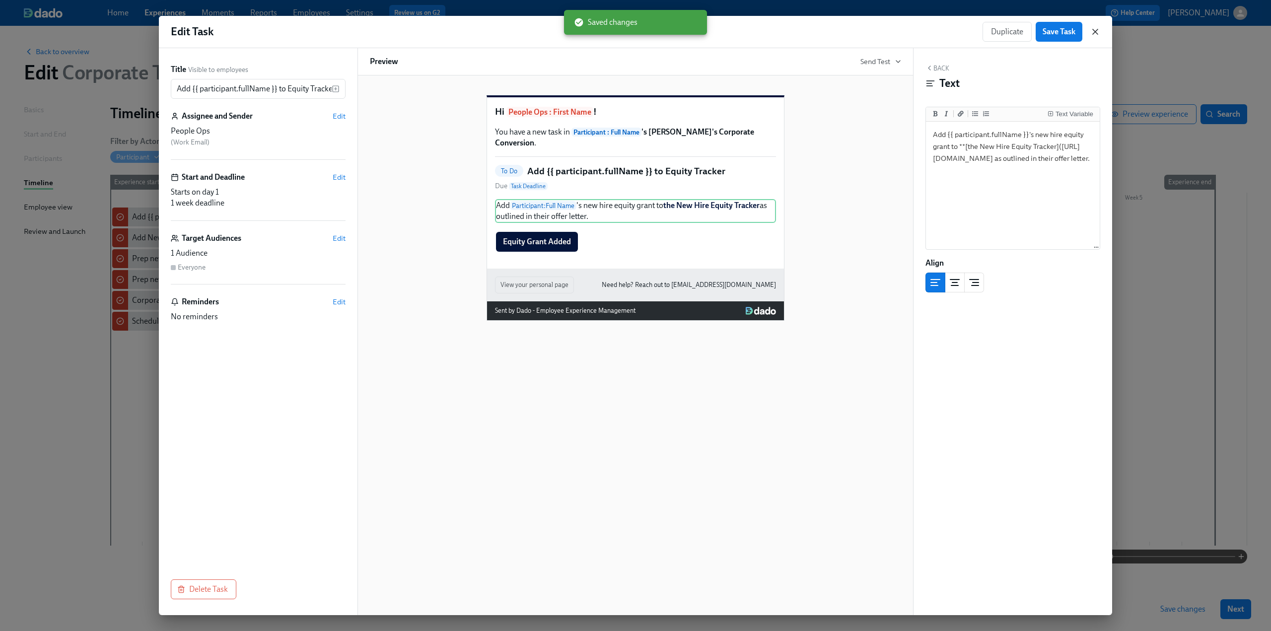
click at [627, 29] on icon "button" at bounding box center [1095, 32] width 10 height 10
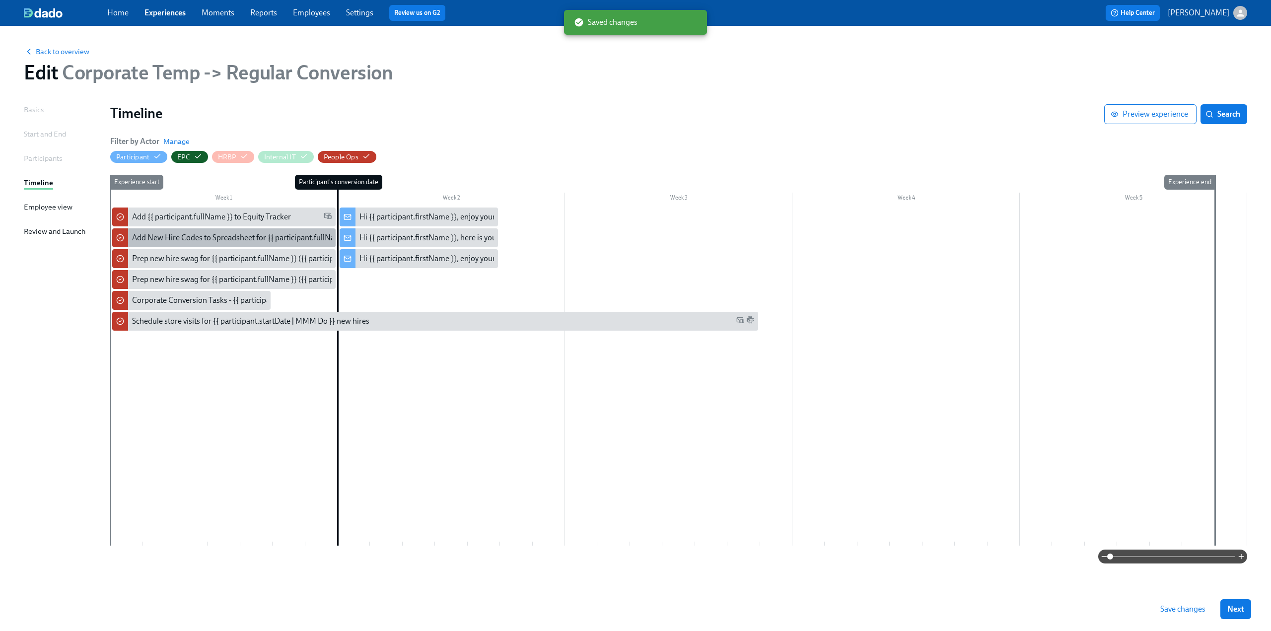
click at [249, 242] on div "Add New Hire Codes to Spreadsheet for {{ participant.fullName }} ({{ participan…" at bounding box center [315, 237] width 366 height 11
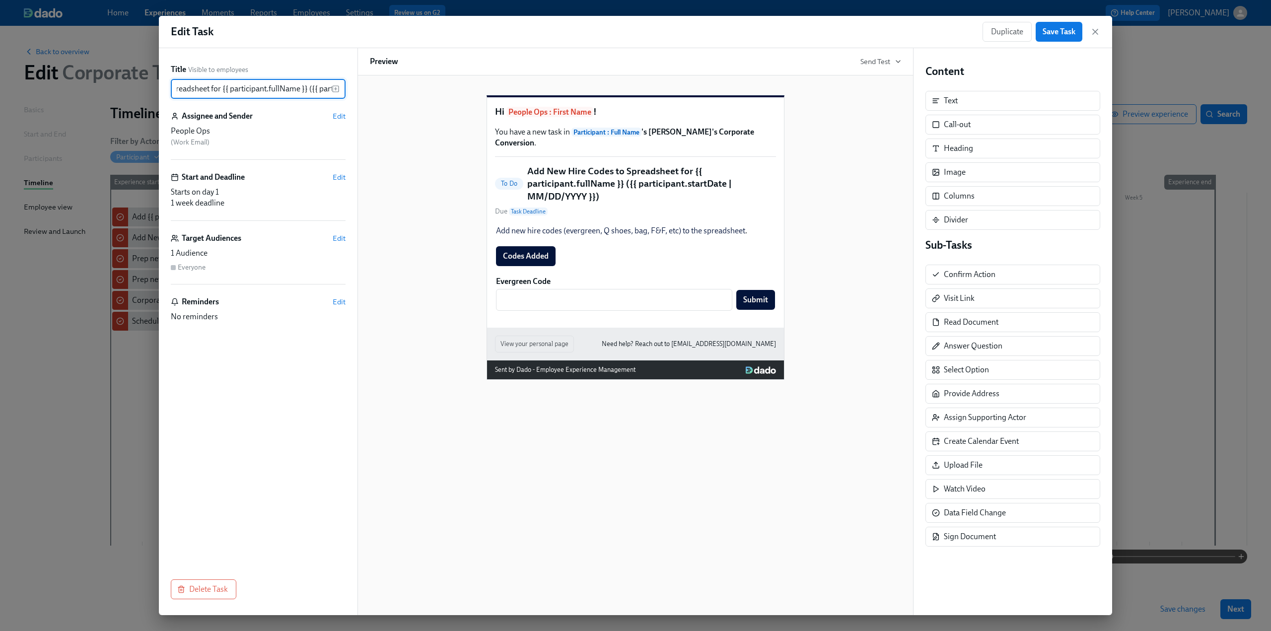
scroll to position [0, 211]
drag, startPoint x: 262, startPoint y: 89, endPoint x: 349, endPoint y: 90, distance: 87.4
click at [349, 90] on div "Title Visible to employees Add New Hire Codes to Spreadsheet for {{ participant…" at bounding box center [258, 331] width 199 height 567
click at [260, 85] on input "Add New Hire Codes to Spreadsheet for {{ participant.fullName }} ({{ participan…" at bounding box center [251, 89] width 161 height 20
drag, startPoint x: 191, startPoint y: 88, endPoint x: 329, endPoint y: 91, distance: 137.6
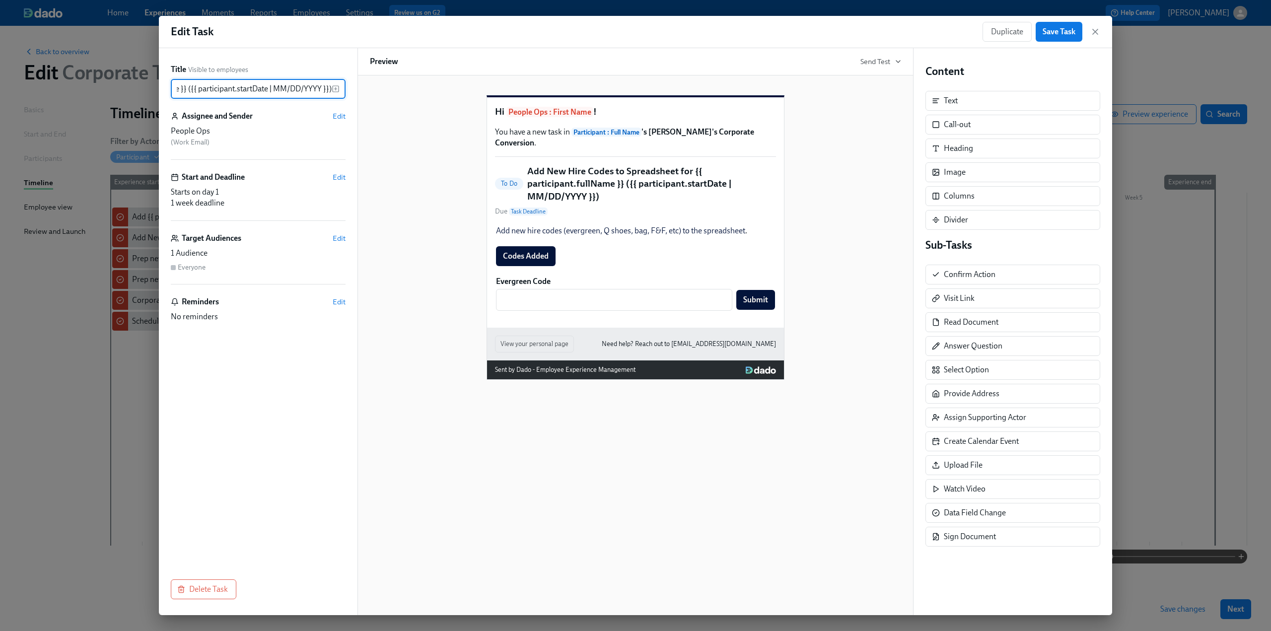
click at [329, 91] on input "Add New Hire Codes to Spreadsheet for {{ participant.fullName }} ({{ participan…" at bounding box center [251, 89] width 161 height 20
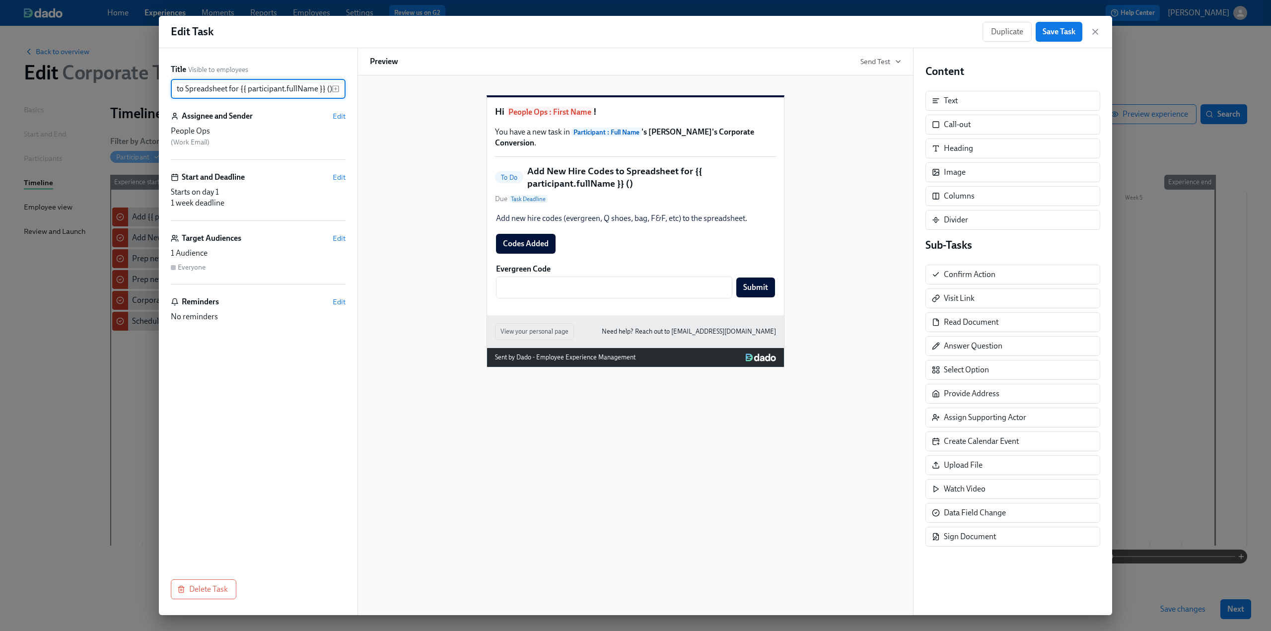
scroll to position [0, 0]
click at [337, 91] on icon "button" at bounding box center [336, 89] width 8 height 8
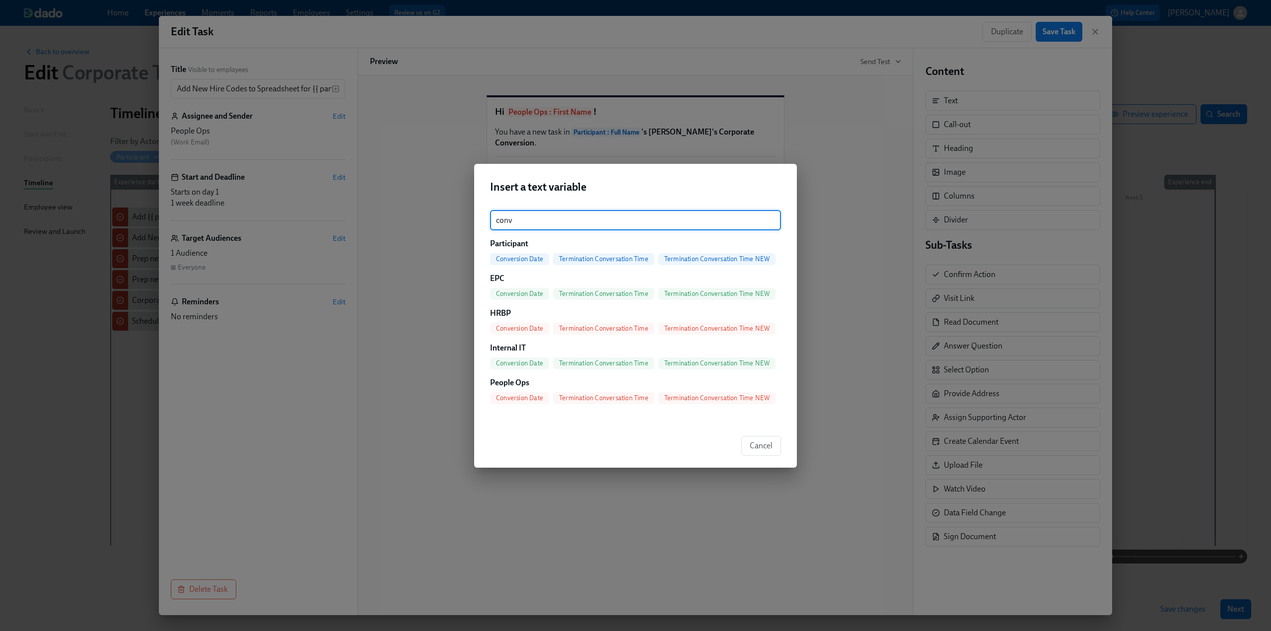
click at [530, 259] on span "Conversion Date" at bounding box center [519, 258] width 59 height 7
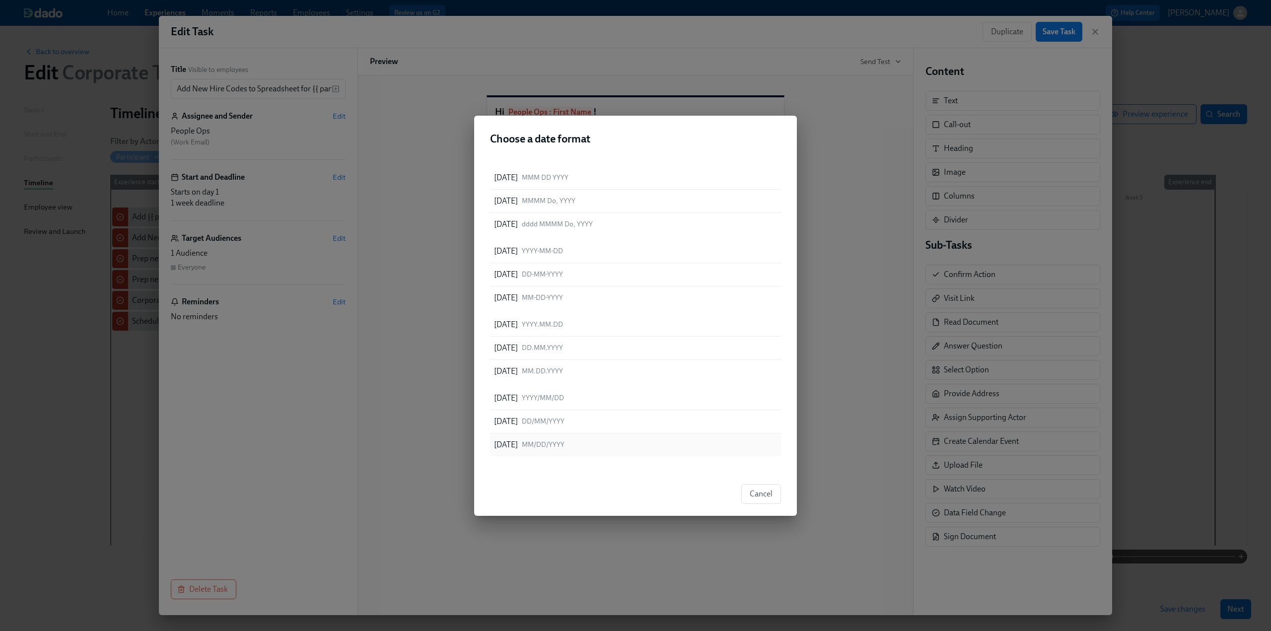
click at [587, 444] on div "09/11/2025 MM/DD/YYYY" at bounding box center [635, 445] width 291 height 23
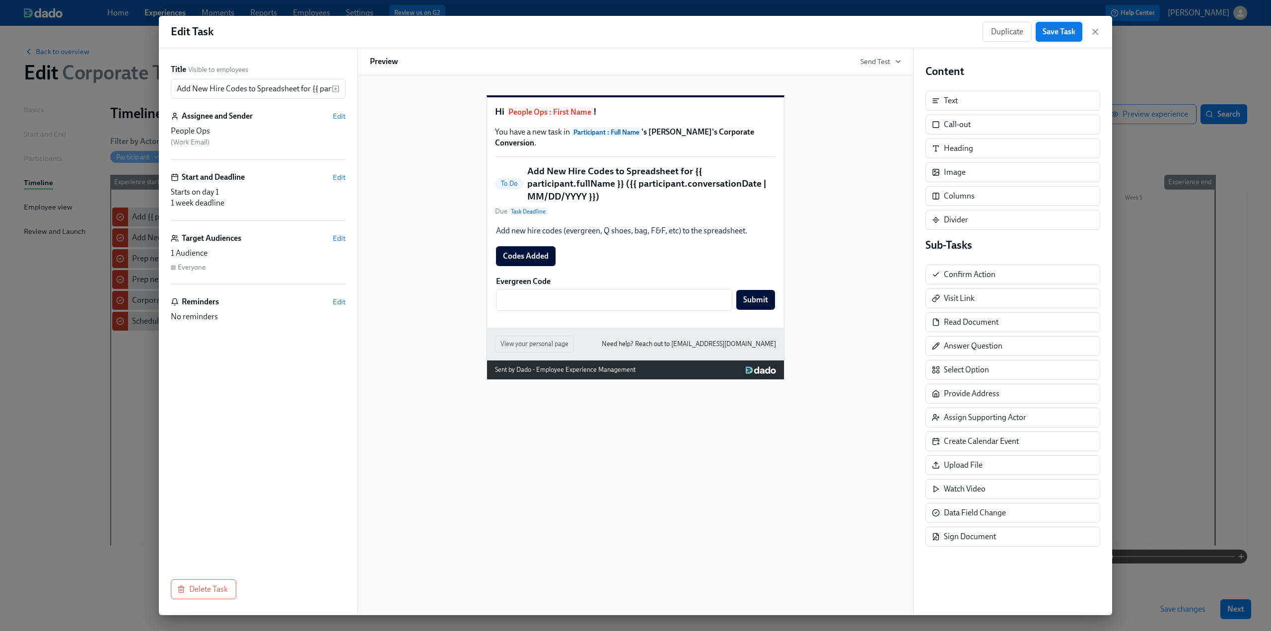
click at [627, 35] on span "Save Task" at bounding box center [1059, 32] width 33 height 10
click at [627, 30] on icon "button" at bounding box center [1095, 32] width 10 height 10
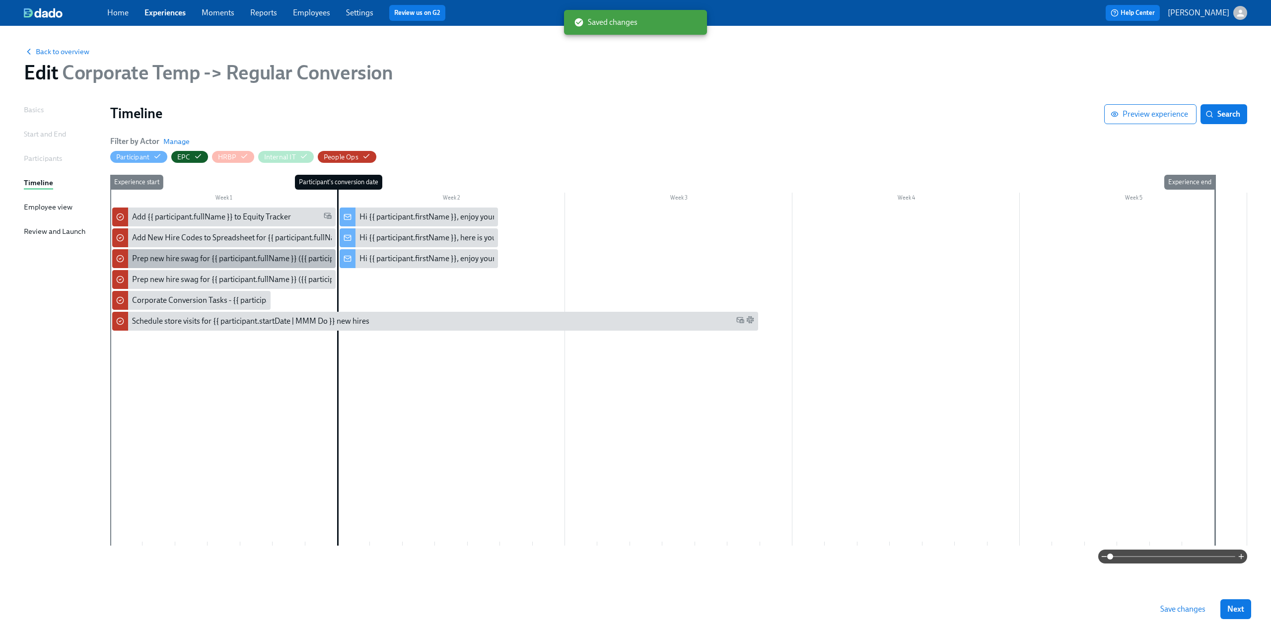
click at [183, 255] on div "Prep new hire swag for {{ participant.fullName }} ({{ participant.conversationD…" at bounding box center [301, 258] width 338 height 11
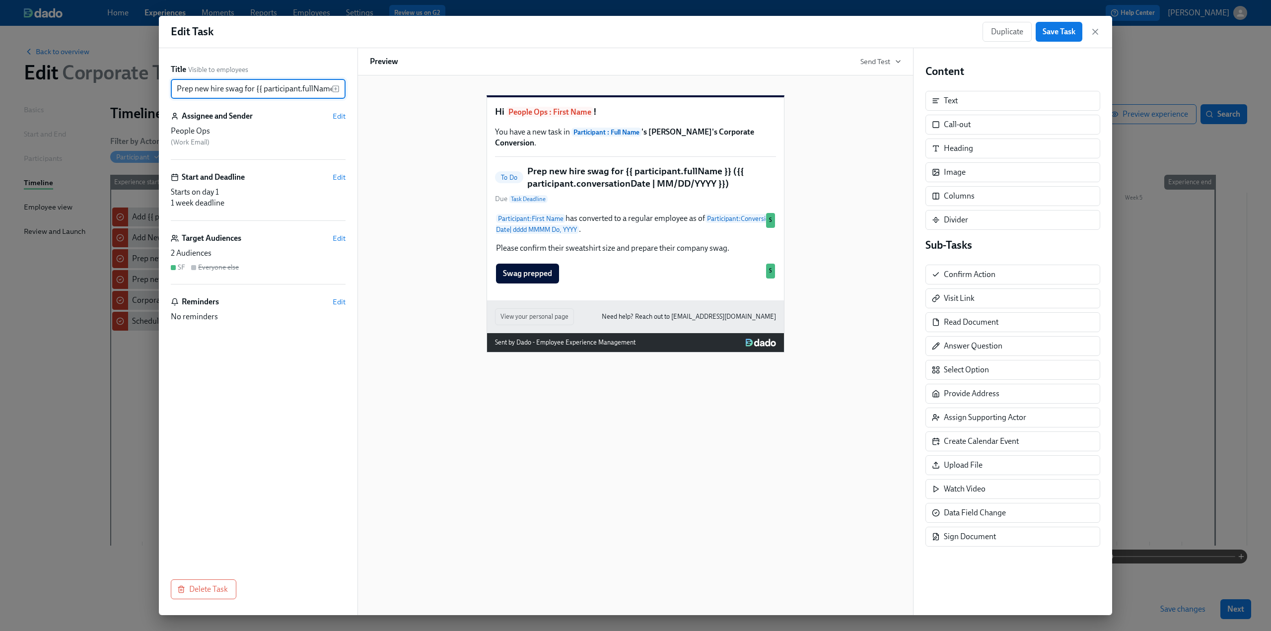
scroll to position [0, 182]
drag, startPoint x: 293, startPoint y: 92, endPoint x: 394, endPoint y: 84, distance: 100.6
click at [394, 84] on div "Title Visible to employees Prep new hire swag for {{ participant.fullName }} ({…" at bounding box center [635, 331] width 953 height 567
click at [273, 85] on input "Prep new hire swag for {{ participant.fullName }} ({{ participant.conversationD…" at bounding box center [251, 89] width 161 height 20
drag, startPoint x: 329, startPoint y: 89, endPoint x: 196, endPoint y: 92, distance: 132.6
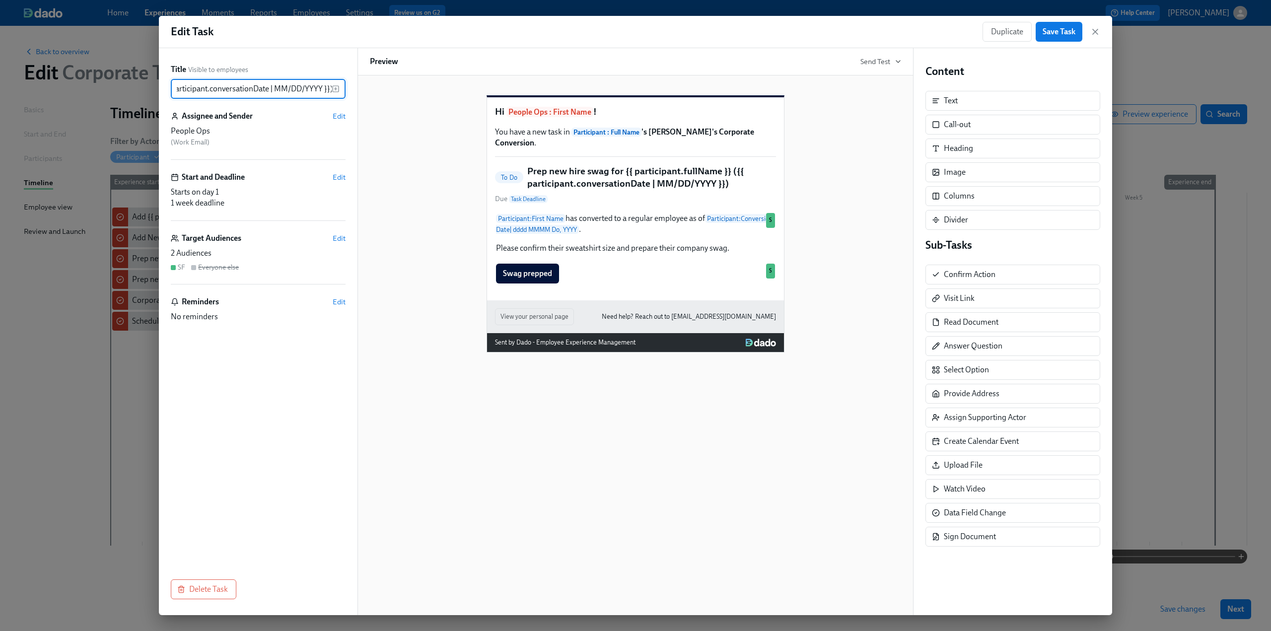
click at [196, 92] on input "Prep new hire swag for {{ participant.fullName }} ({{ participant.conversationD…" at bounding box center [251, 89] width 161 height 20
click at [354, 270] on div "Title Visible to employees Prep new hire swag for {{ participant.fullName }} ({…" at bounding box center [258, 331] width 199 height 567
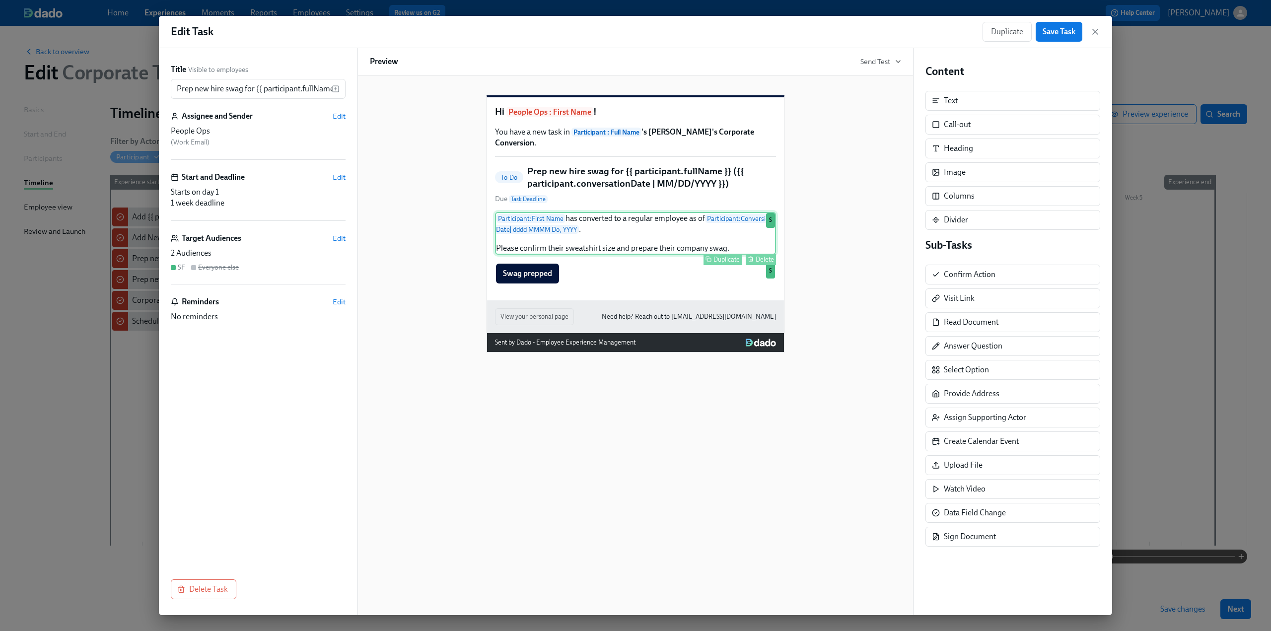
click at [627, 246] on div "Participant : First Name has converted to a regular employee as of Participant …" at bounding box center [635, 233] width 281 height 43
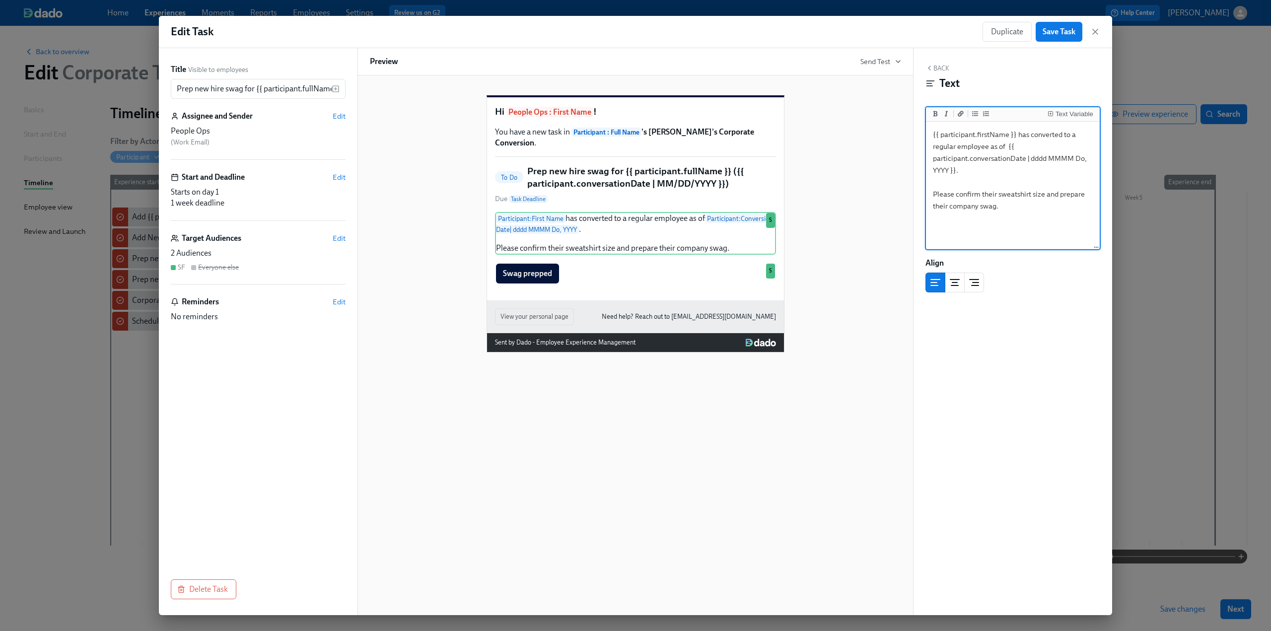
drag, startPoint x: 993, startPoint y: 212, endPoint x: 907, endPoint y: 132, distance: 117.0
click at [627, 132] on div "Title Visible to employees Prep new hire swag for {{ participant.fullName }} ({…" at bounding box center [635, 331] width 953 height 567
click at [627, 247] on textarea "{{ participant.firstName }} has converted to a regular employee as of {{ partic…" at bounding box center [1013, 186] width 170 height 125
click at [627, 28] on span "Save Task" at bounding box center [1059, 32] width 33 height 10
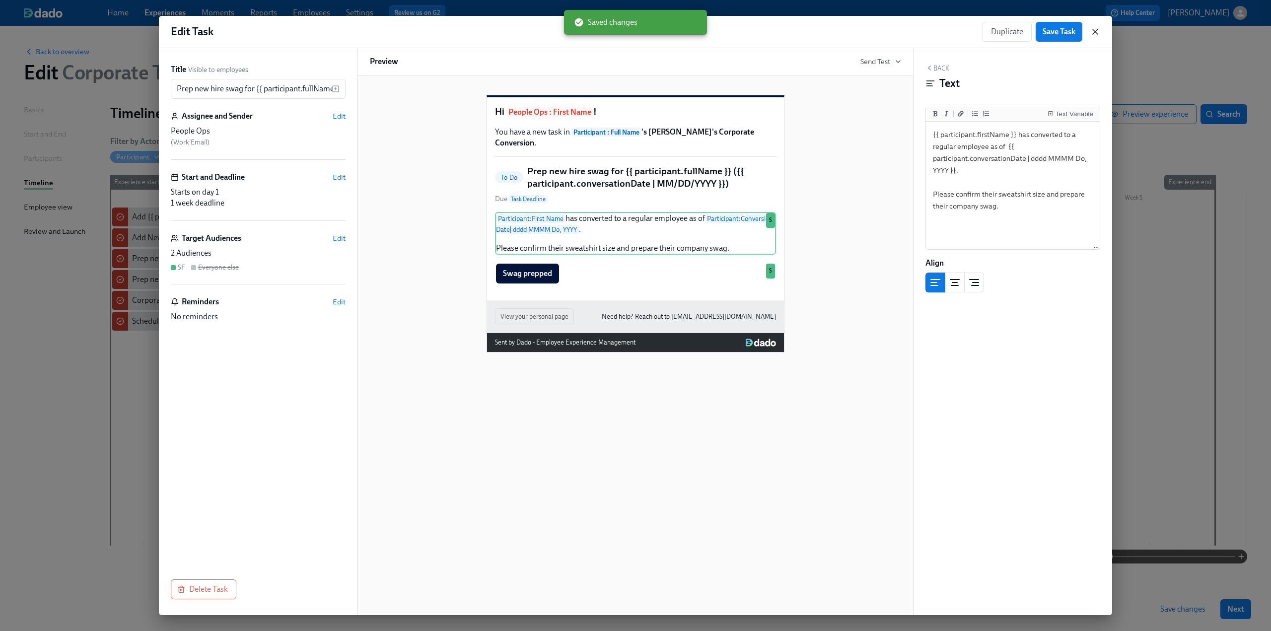
click at [627, 32] on icon "button" at bounding box center [1095, 32] width 10 height 10
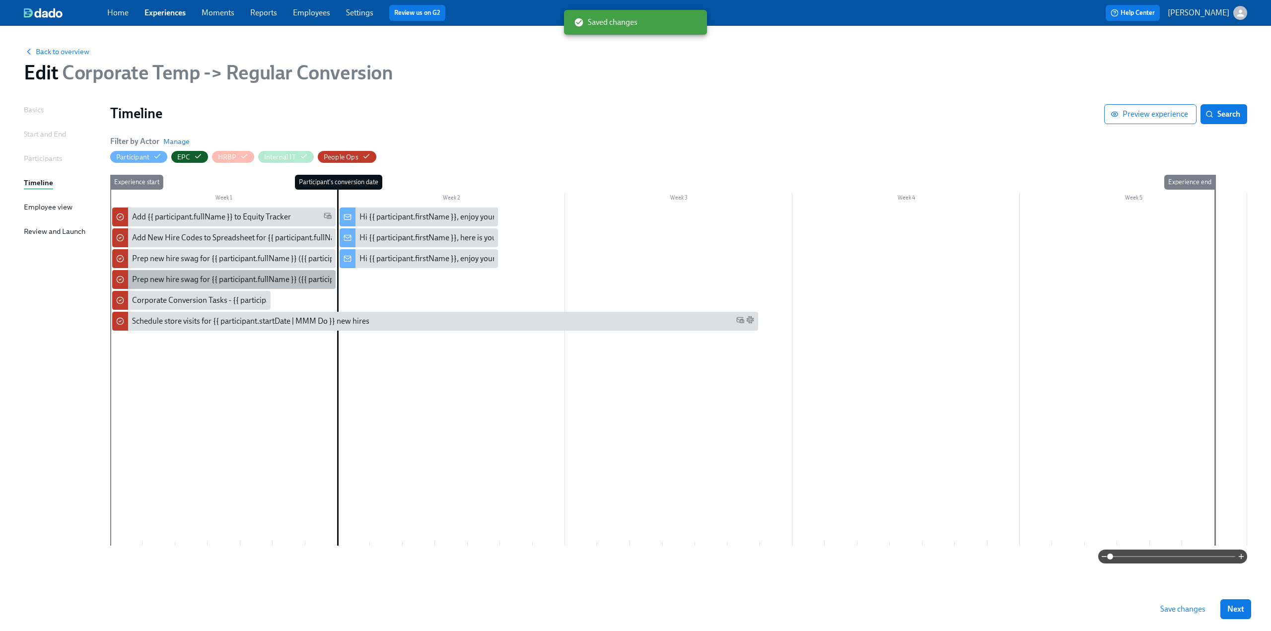
click at [257, 276] on div "Prep new hire swag for {{ participant.fullName }} ({{ participant.startDate | M…" at bounding box center [287, 279] width 310 height 11
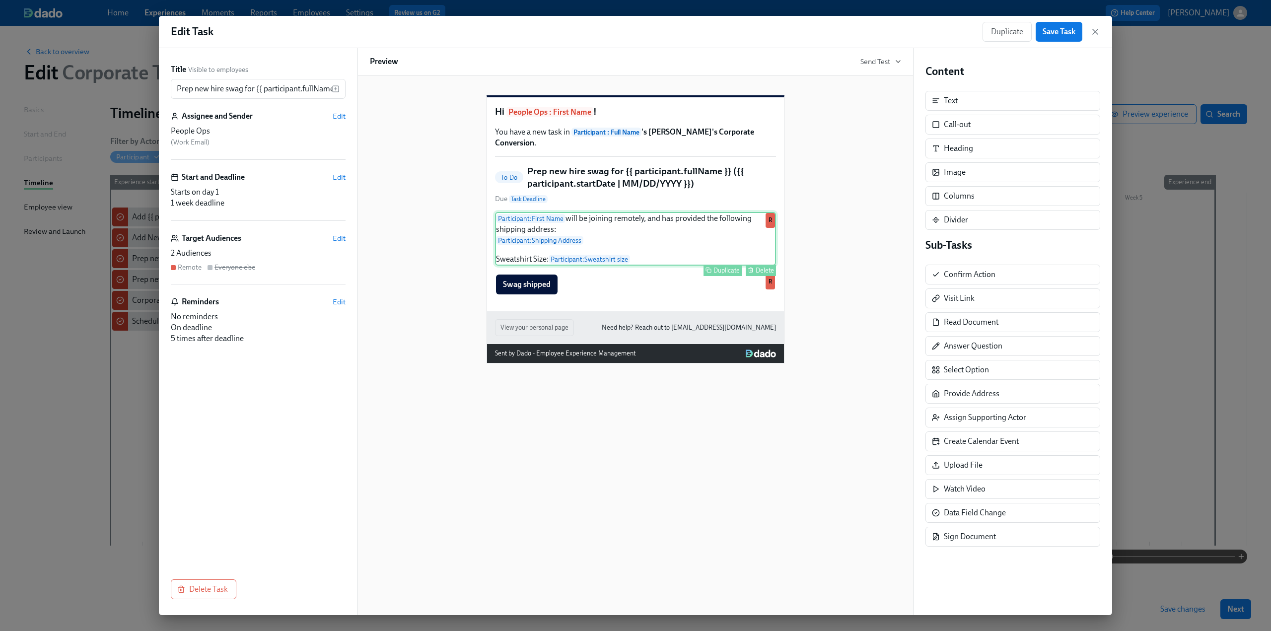
click at [627, 236] on div "Participant : First Name will be joining remotely, and has provided the followi…" at bounding box center [635, 239] width 281 height 54
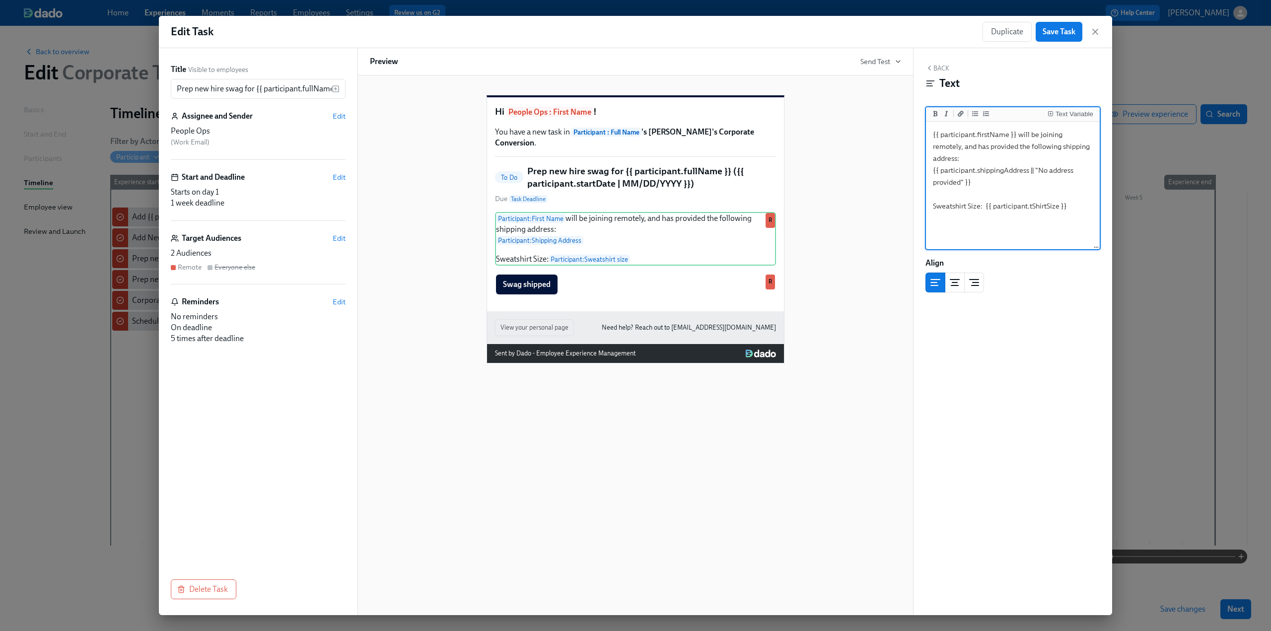
drag, startPoint x: 1072, startPoint y: 198, endPoint x: 898, endPoint y: 134, distance: 185.2
click at [627, 134] on div "Title Visible to employees Prep new hire swag for {{ participant.fullName }} ({…" at bounding box center [635, 331] width 953 height 567
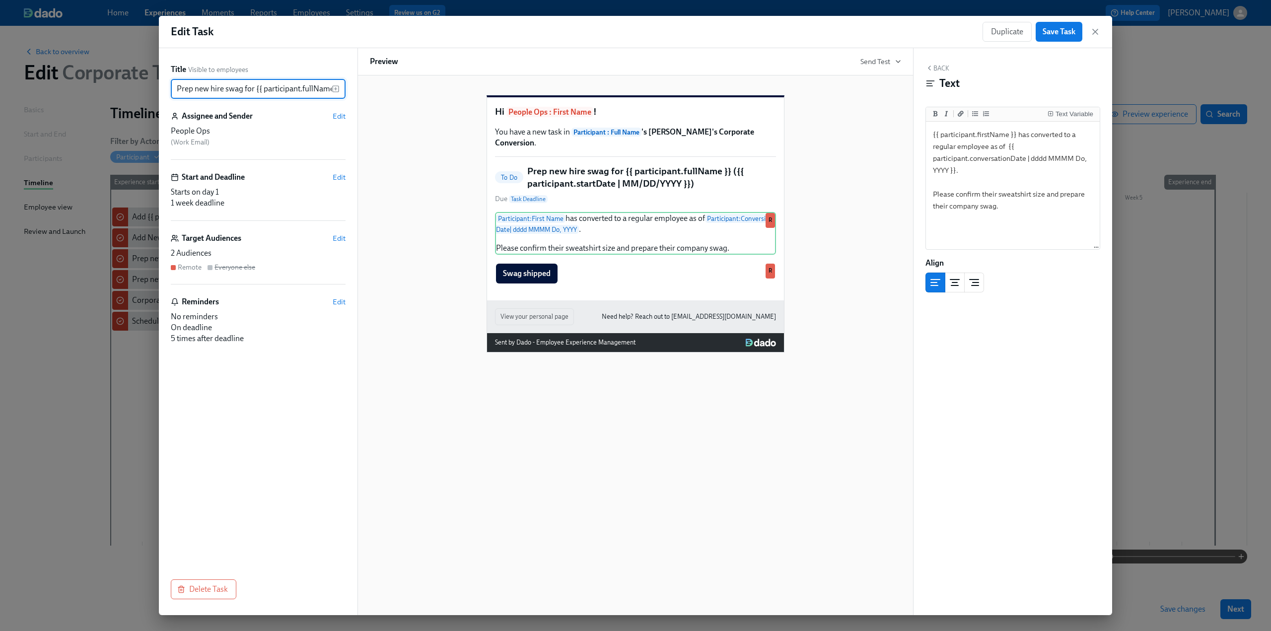
scroll to position [0, 154]
drag, startPoint x: 276, startPoint y: 87, endPoint x: 356, endPoint y: 84, distance: 79.5
click at [356, 84] on div "Title Visible to employees Prep new hire swag for {{ participant.fullName }} ({…" at bounding box center [258, 331] width 199 height 567
click at [259, 90] on input "Prep new hire swag for {{ participant.fullName }} ({{ participant.startDate | M…" at bounding box center [251, 89] width 161 height 20
drag, startPoint x: 327, startPoint y: 91, endPoint x: 305, endPoint y: 88, distance: 22.0
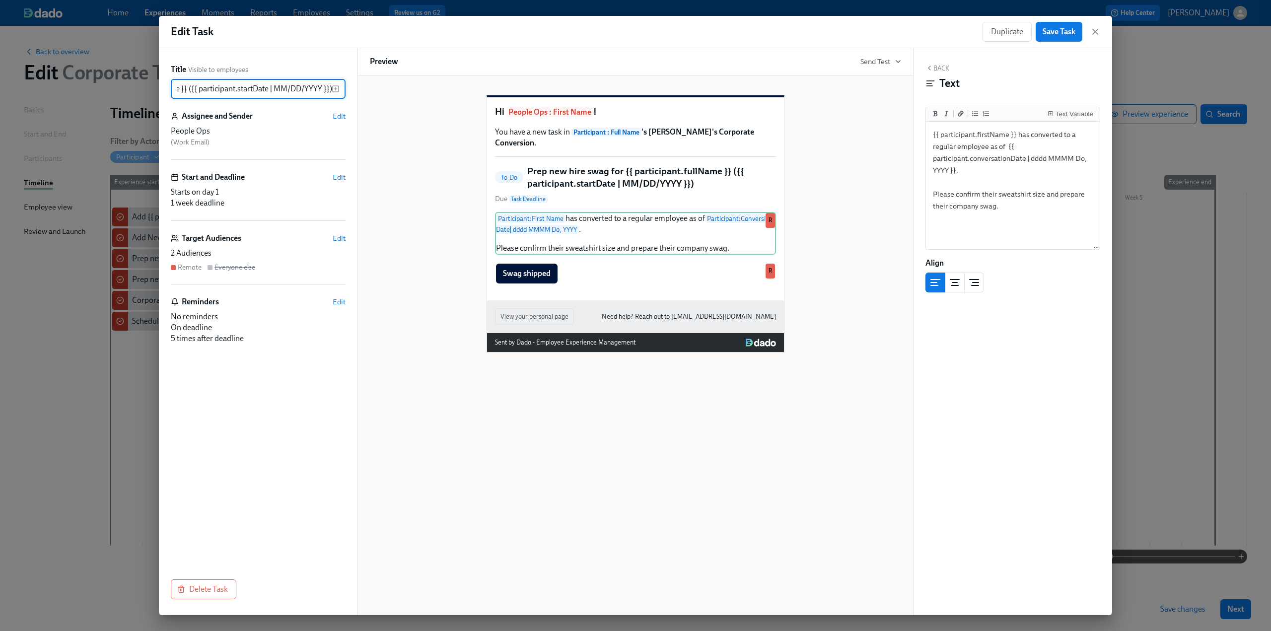
click at [305, 88] on input "Prep new hire swag for {{ participant.fullName }} ({{ participant.startDate | M…" at bounding box center [251, 89] width 161 height 20
click at [325, 87] on input "Prep new hire swag for {{ participant.fullName }} ({{ participant.startDate | M…" at bounding box center [251, 89] width 161 height 20
drag, startPoint x: 328, startPoint y: 90, endPoint x: 191, endPoint y: 91, distance: 137.1
click at [191, 91] on input "Prep new hire swag for {{ participant.fullName }} ({{ participant.startDate | M…" at bounding box center [251, 89] width 161 height 20
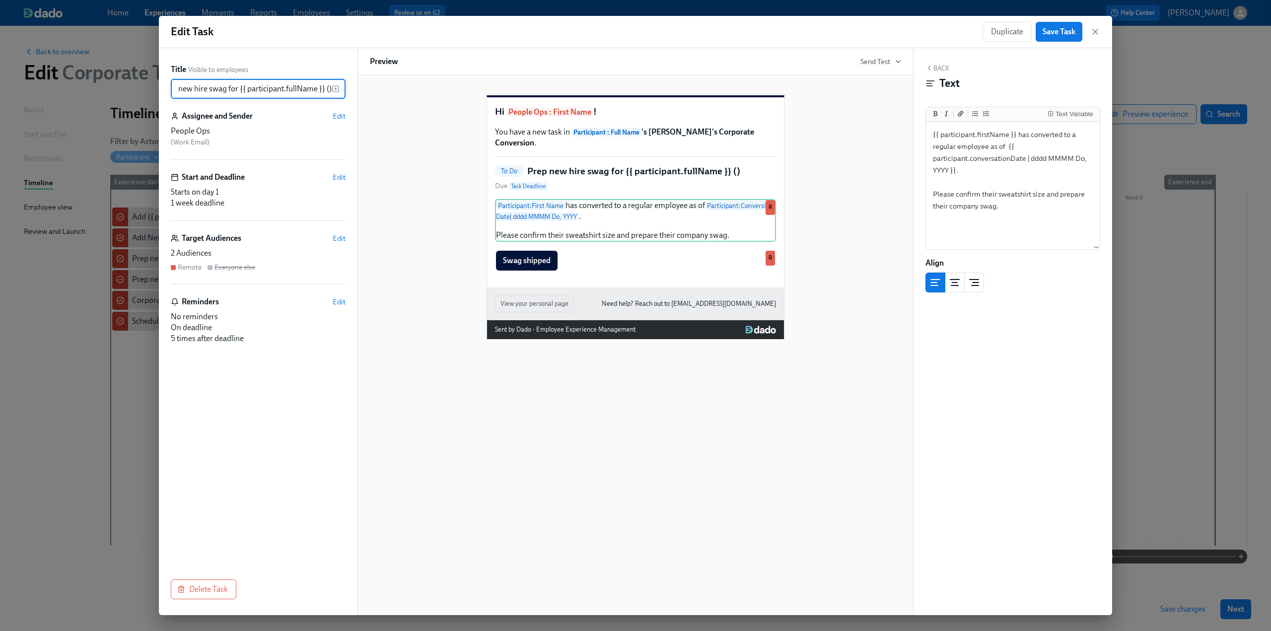
scroll to position [0, 15]
click at [336, 87] on icon "button" at bounding box center [336, 88] width 0 height 2
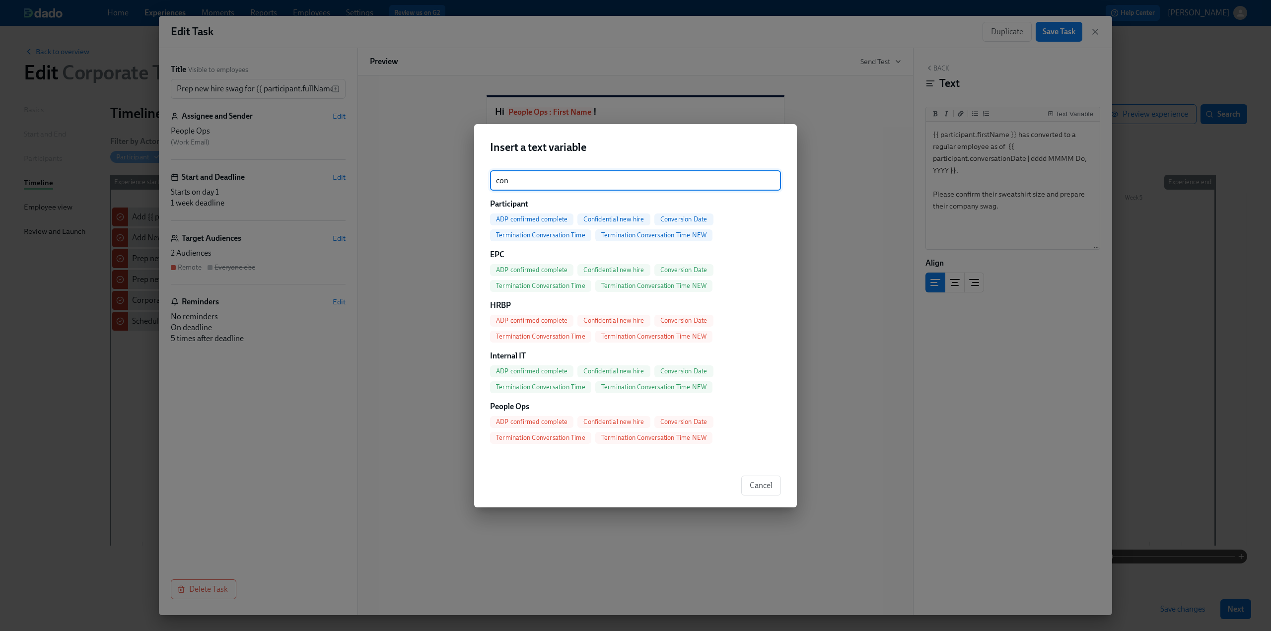
click at [627, 216] on span "Conversion Date" at bounding box center [683, 219] width 59 height 7
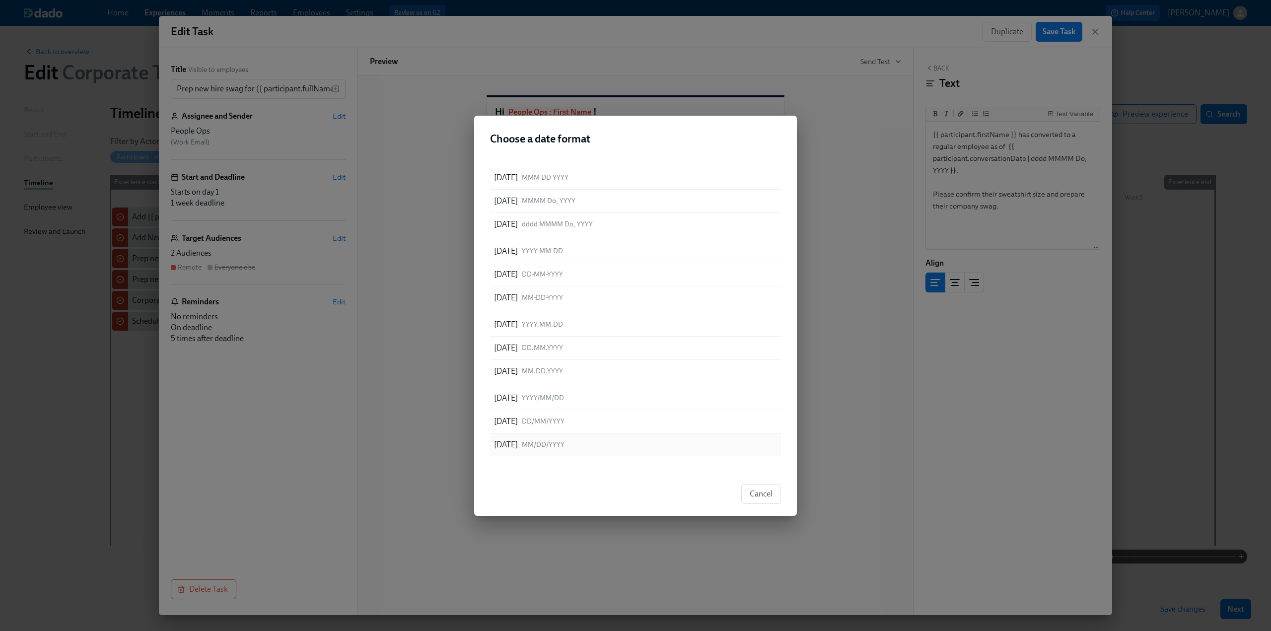
click at [589, 440] on div "09/11/2025 MM/DD/YYYY" at bounding box center [635, 445] width 291 height 23
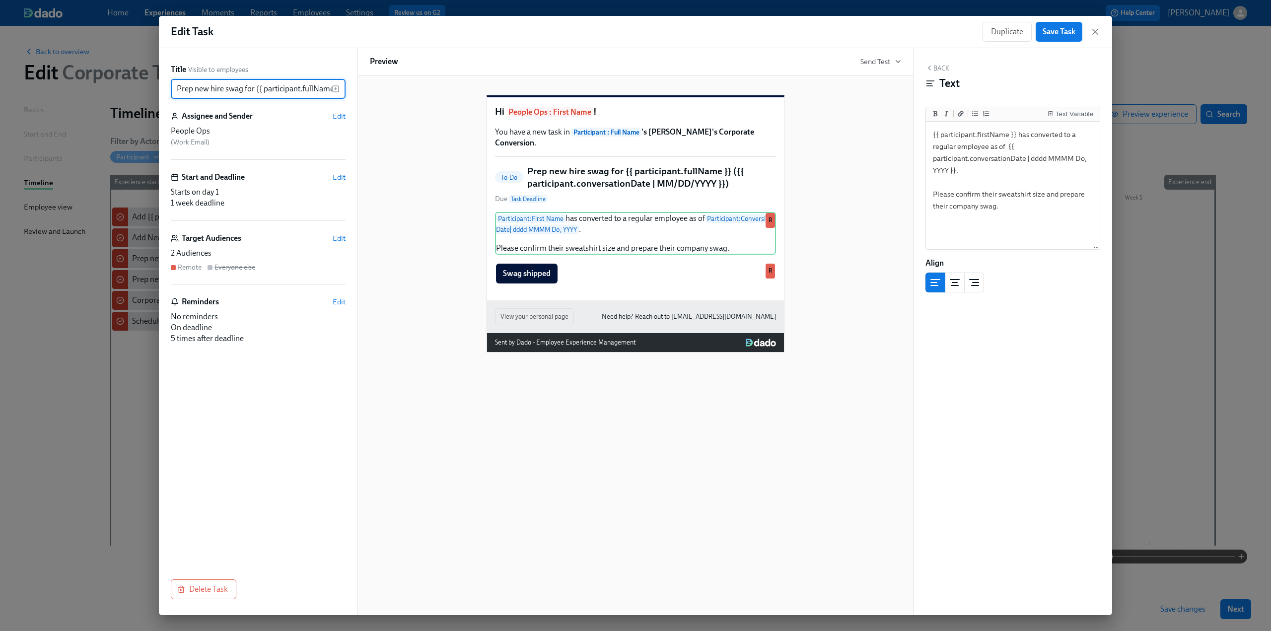
scroll to position [0, 182]
click at [341, 302] on span "Edit" at bounding box center [339, 302] width 13 height 10
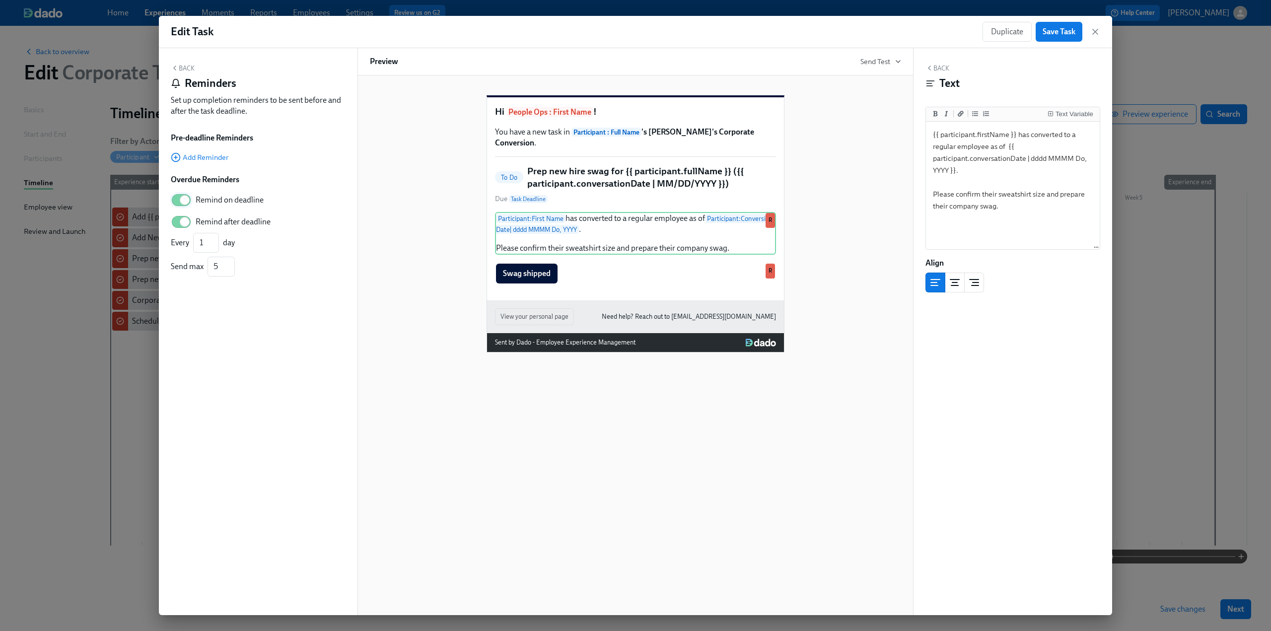
click at [178, 197] on input "Remind on deadline" at bounding box center [185, 200] width 66 height 22
click at [177, 218] on input "Remind after deadline" at bounding box center [185, 222] width 66 height 22
click at [184, 69] on button "Back" at bounding box center [183, 68] width 24 height 8
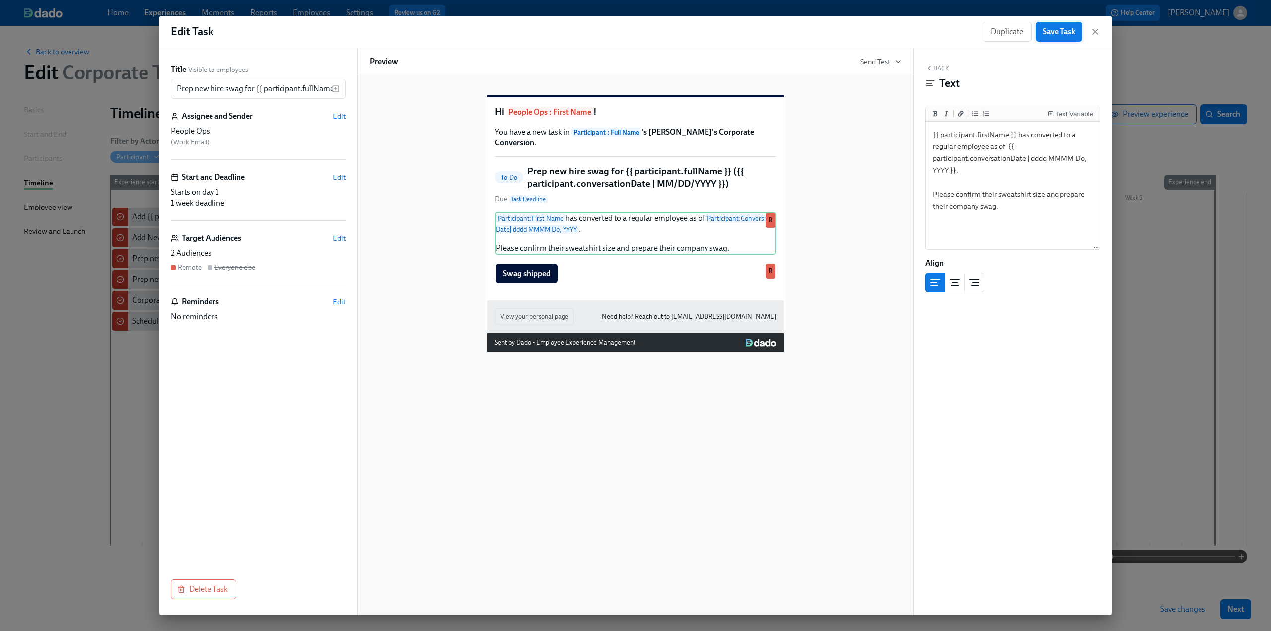
click at [627, 29] on span "Save Task" at bounding box center [1059, 32] width 33 height 10
click at [627, 32] on icon "button" at bounding box center [1095, 31] width 5 height 5
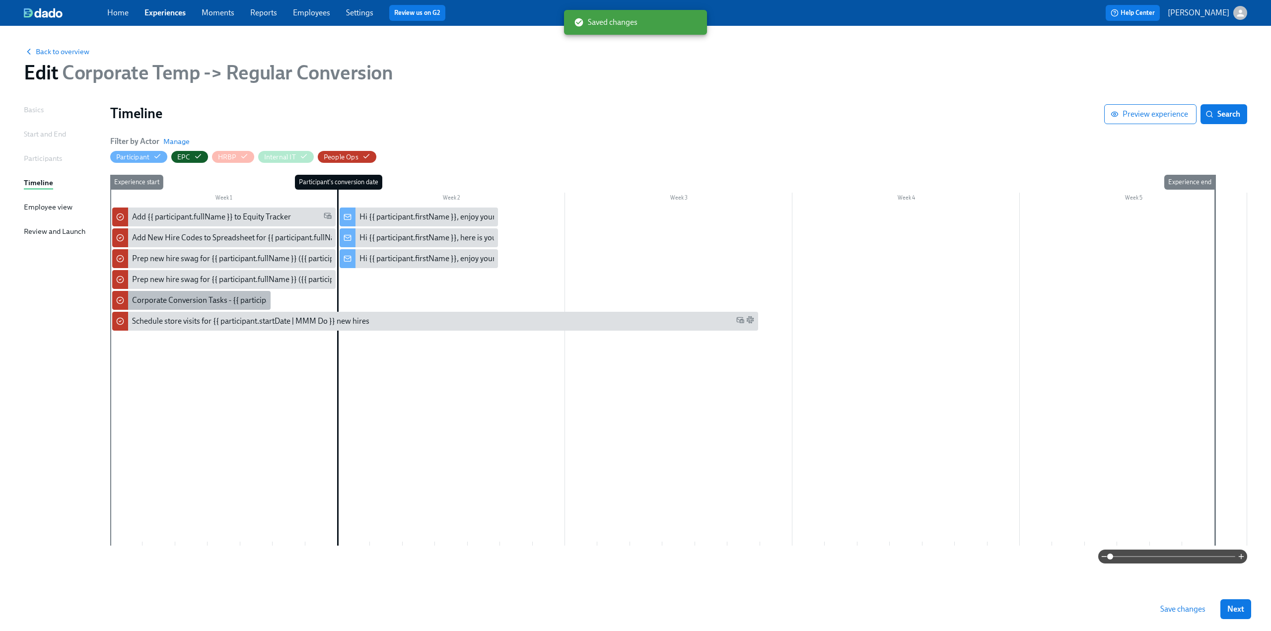
click at [219, 298] on div "Corporate Conversion Tasks - {{ participant.fullName }} ({{ participant.convers…" at bounding box center [312, 300] width 360 height 11
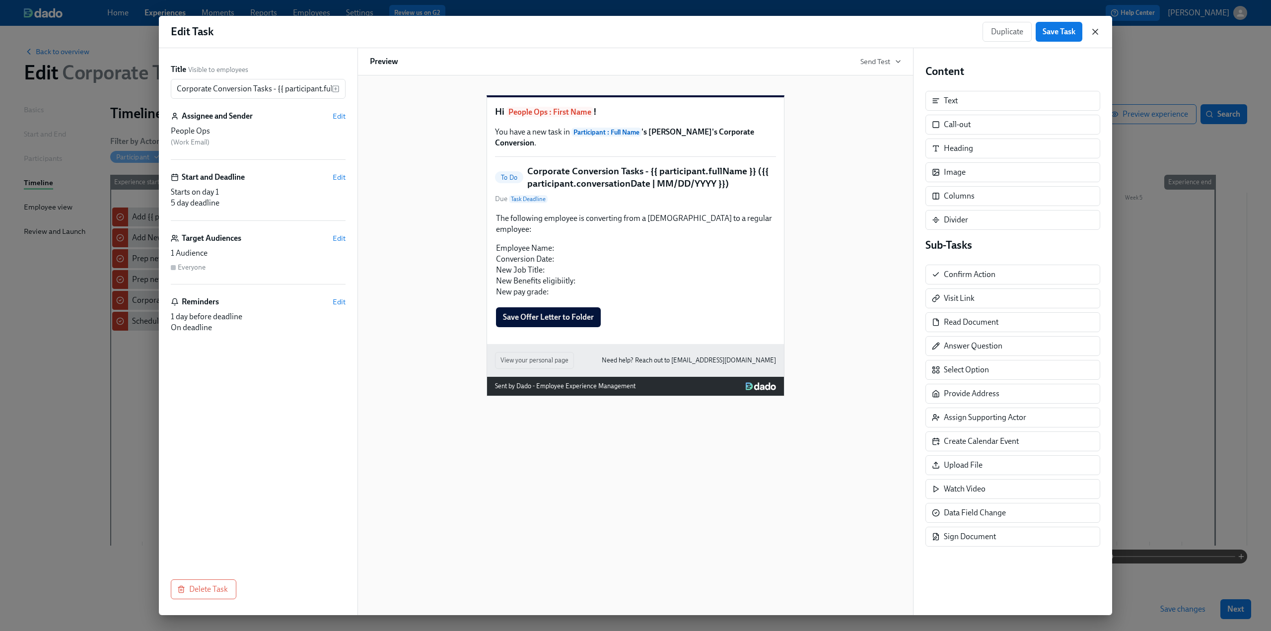
click at [627, 33] on icon "button" at bounding box center [1095, 31] width 5 height 5
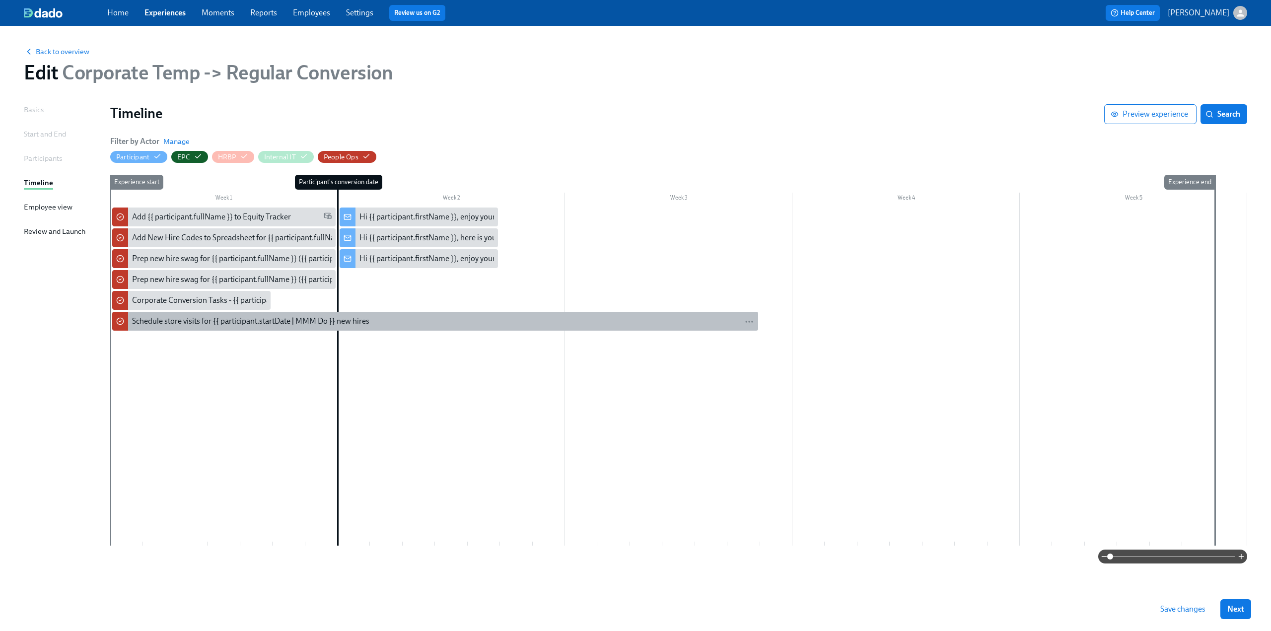
click at [217, 317] on div "Schedule store visits for {{ participant.startDate | MMM Do }} new hires" at bounding box center [250, 321] width 237 height 11
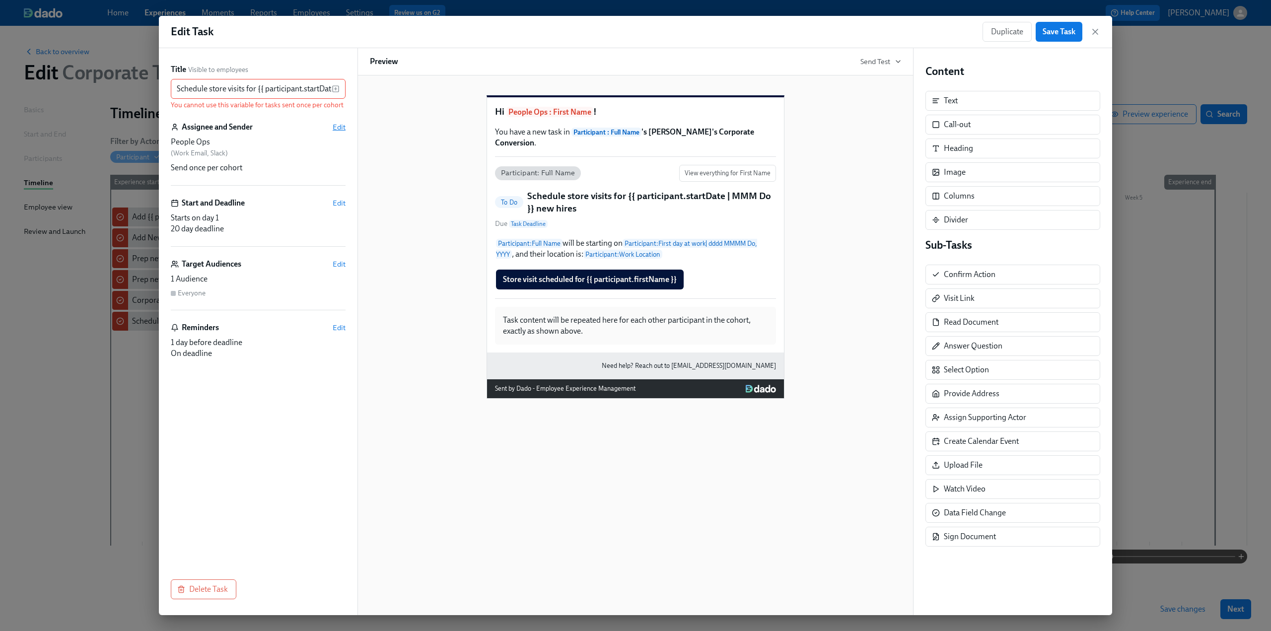
click at [341, 127] on span "Edit" at bounding box center [339, 127] width 13 height 10
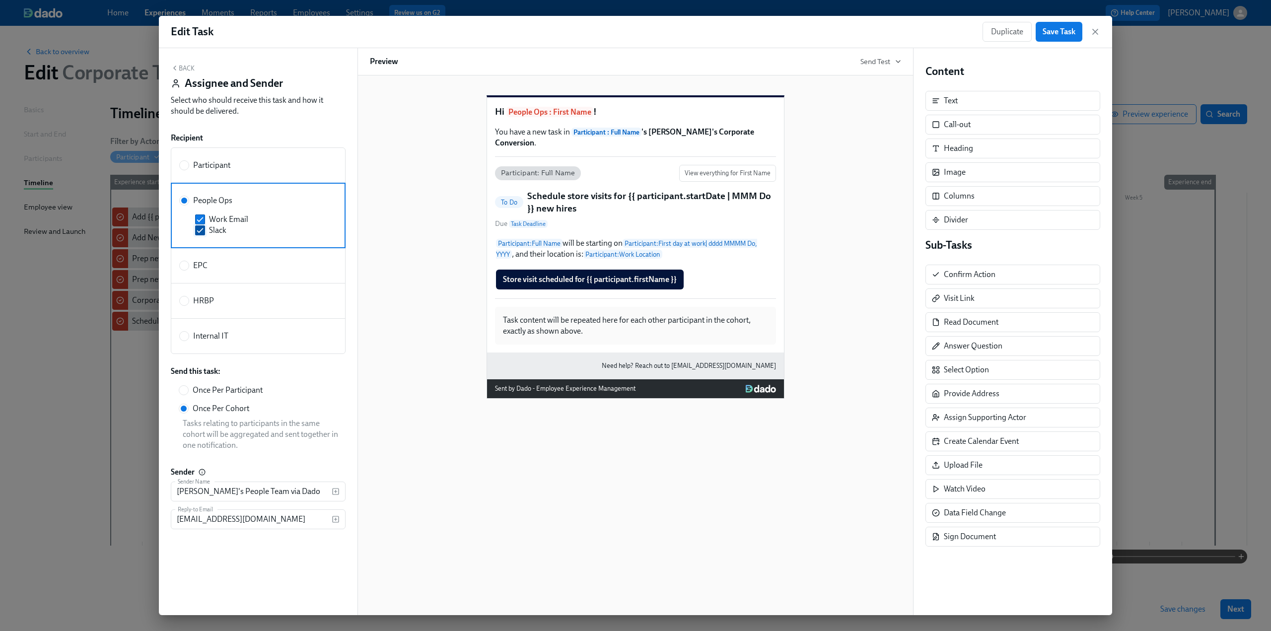
click at [200, 234] on input "Slack" at bounding box center [200, 230] width 9 height 9
click at [180, 67] on button "Back" at bounding box center [183, 68] width 24 height 8
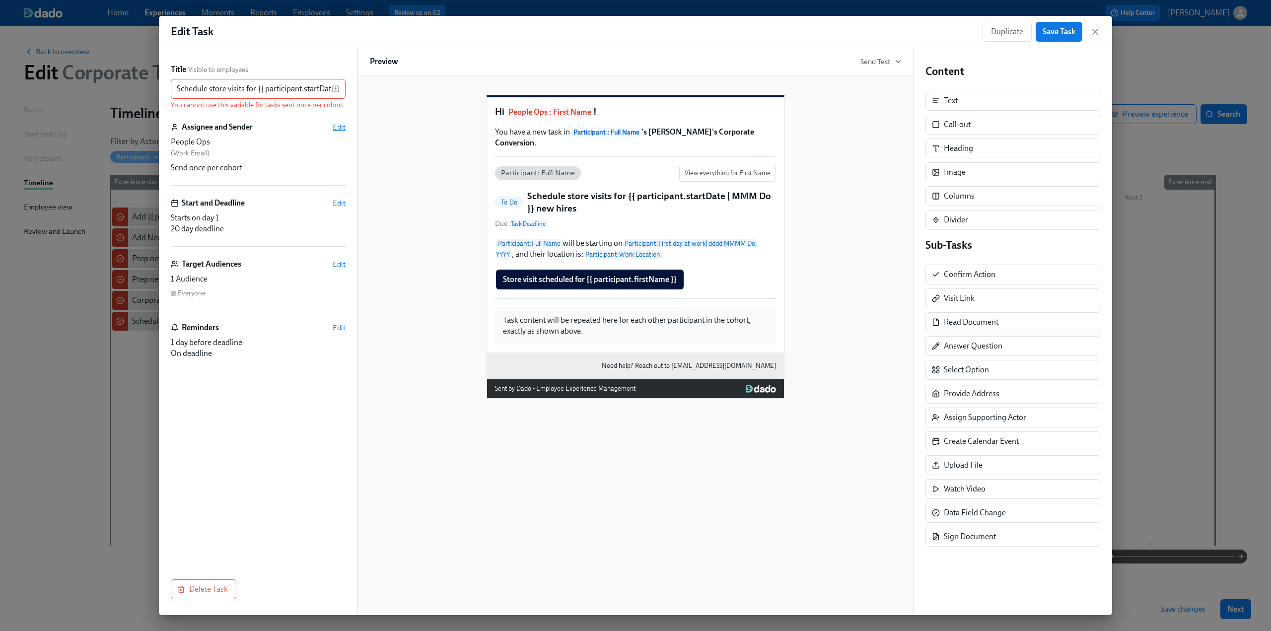
click at [337, 131] on span "Edit" at bounding box center [339, 127] width 13 height 10
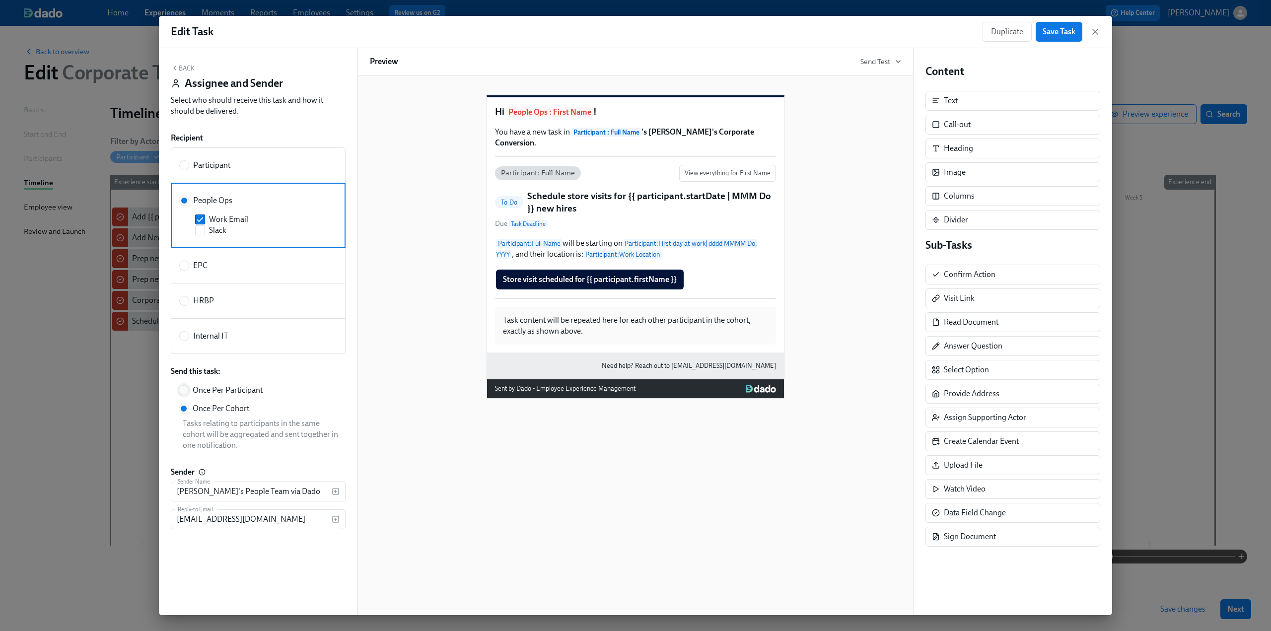
click at [186, 390] on input "Once Per Participant" at bounding box center [183, 390] width 9 height 9
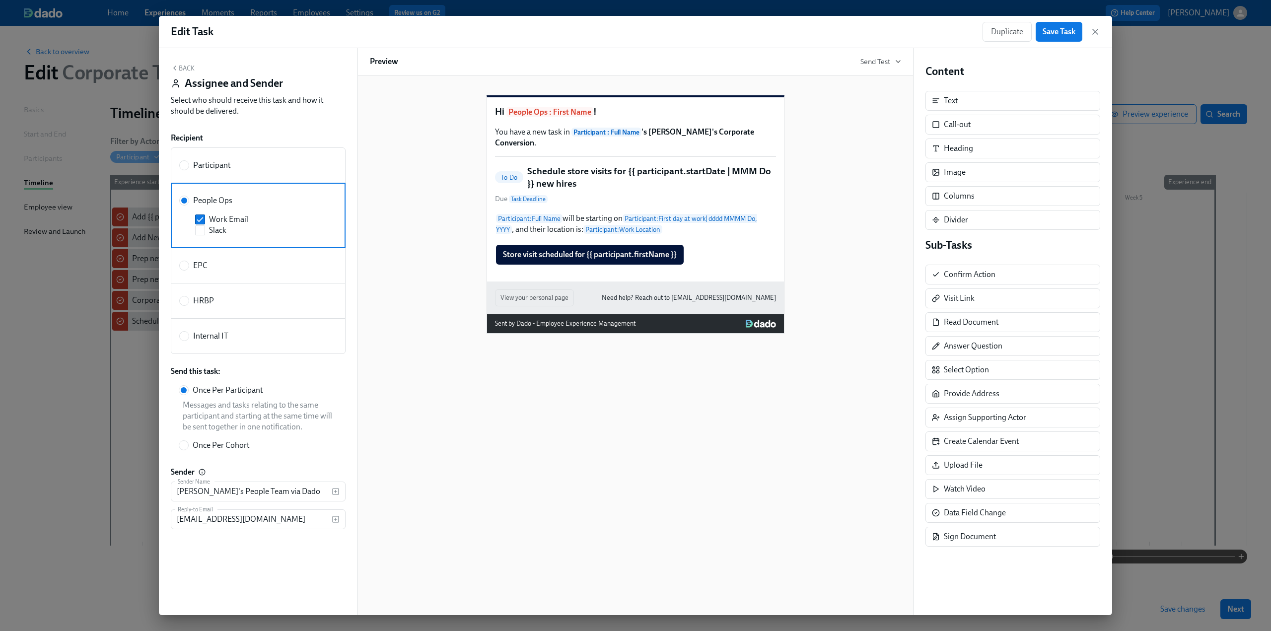
click at [179, 69] on button "Back" at bounding box center [183, 68] width 24 height 8
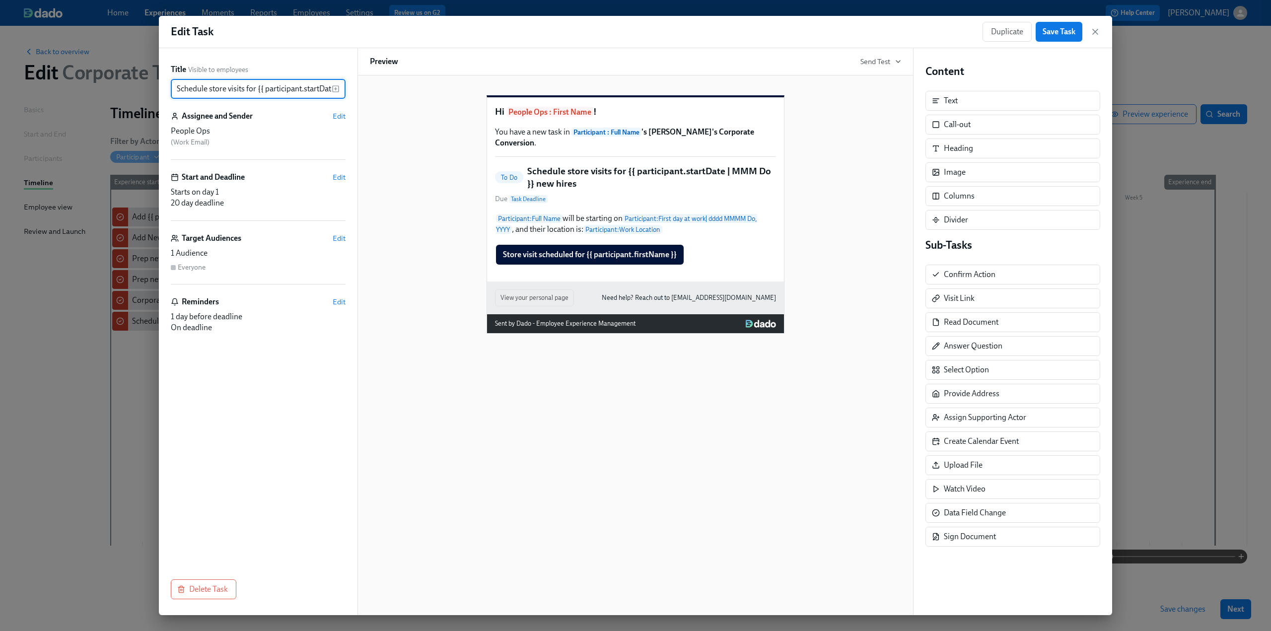
click at [242, 89] on input "Schedule store visits for {{ participant.startDate | MMM Do }} new hires" at bounding box center [251, 89] width 161 height 20
drag, startPoint x: 256, startPoint y: 89, endPoint x: 425, endPoint y: 90, distance: 168.3
click at [425, 90] on div "Title Visible to employees Schedule store visits for {{ participant.startDate |…" at bounding box center [635, 331] width 953 height 567
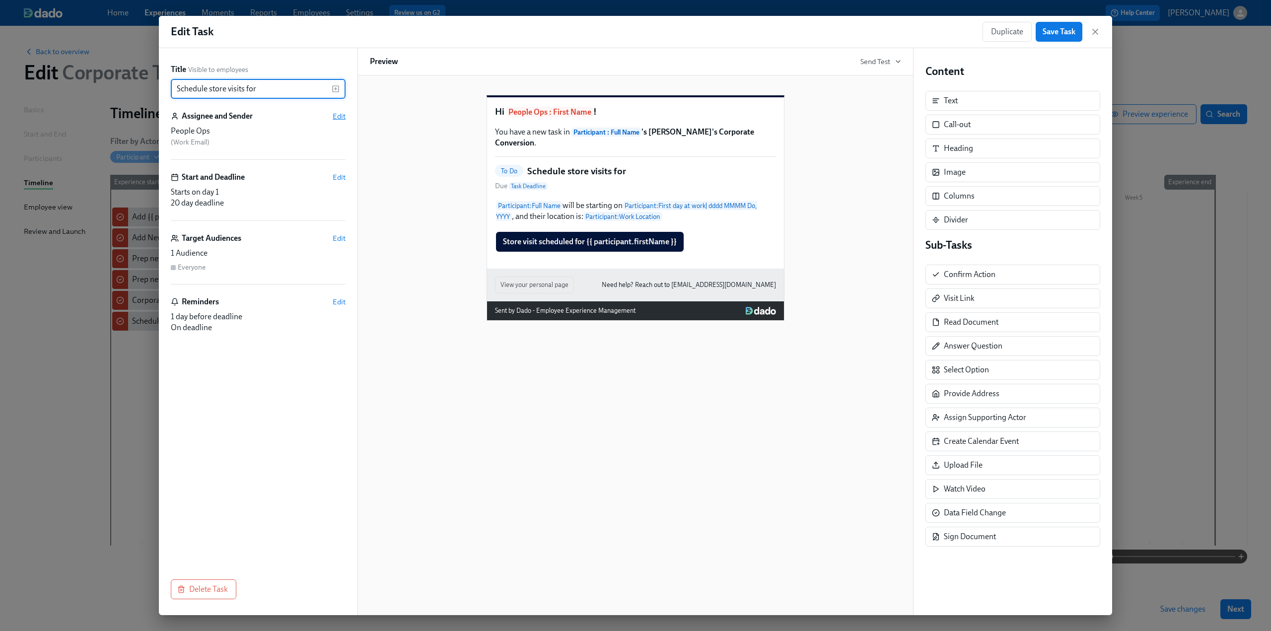
click at [341, 114] on span "Edit" at bounding box center [339, 116] width 13 height 10
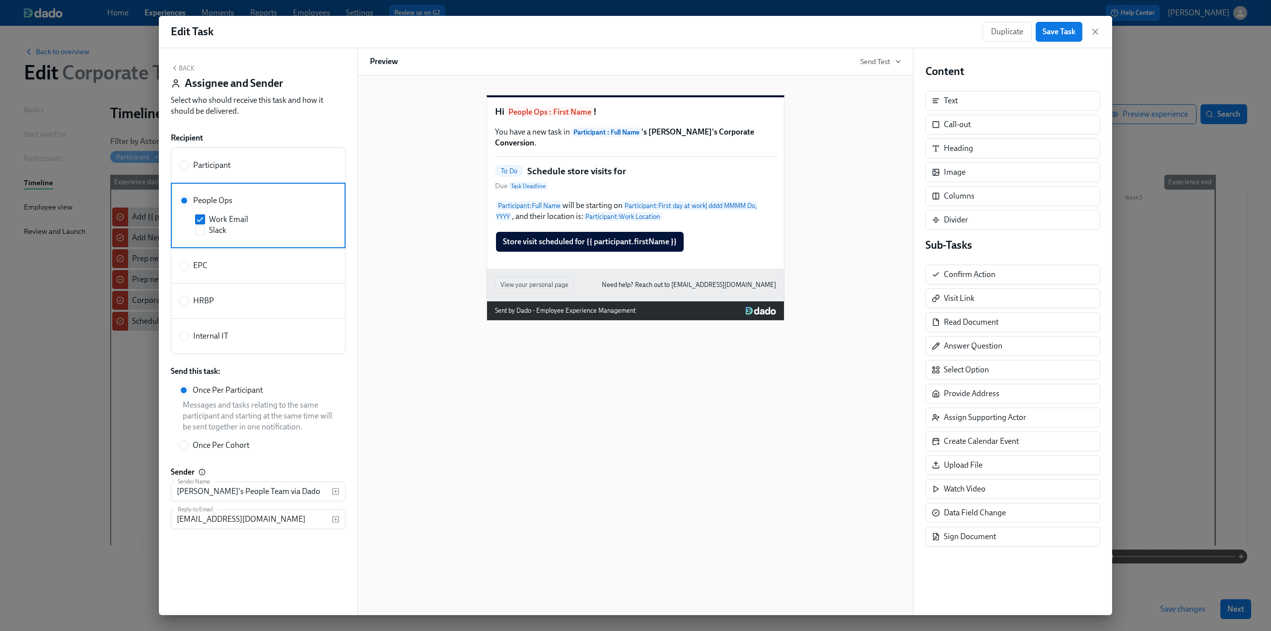
click at [190, 71] on button "Back" at bounding box center [183, 68] width 24 height 8
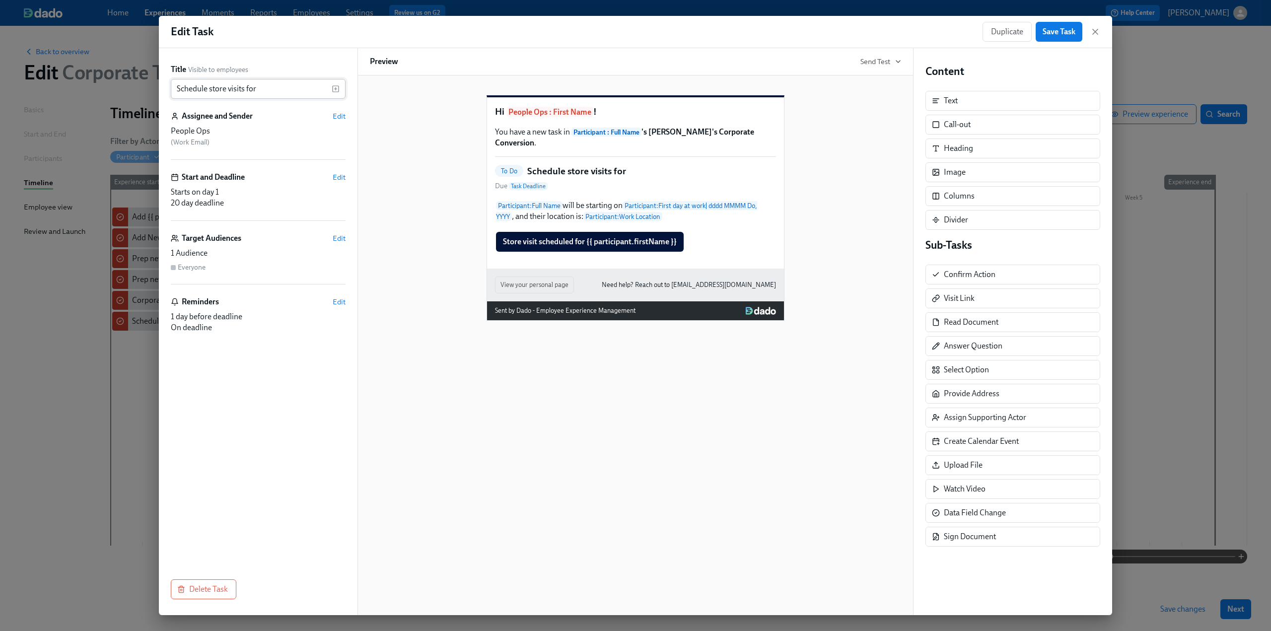
click at [275, 92] on input "Schedule store visits for" at bounding box center [251, 89] width 161 height 20
click at [338, 88] on icon "button" at bounding box center [336, 89] width 8 height 8
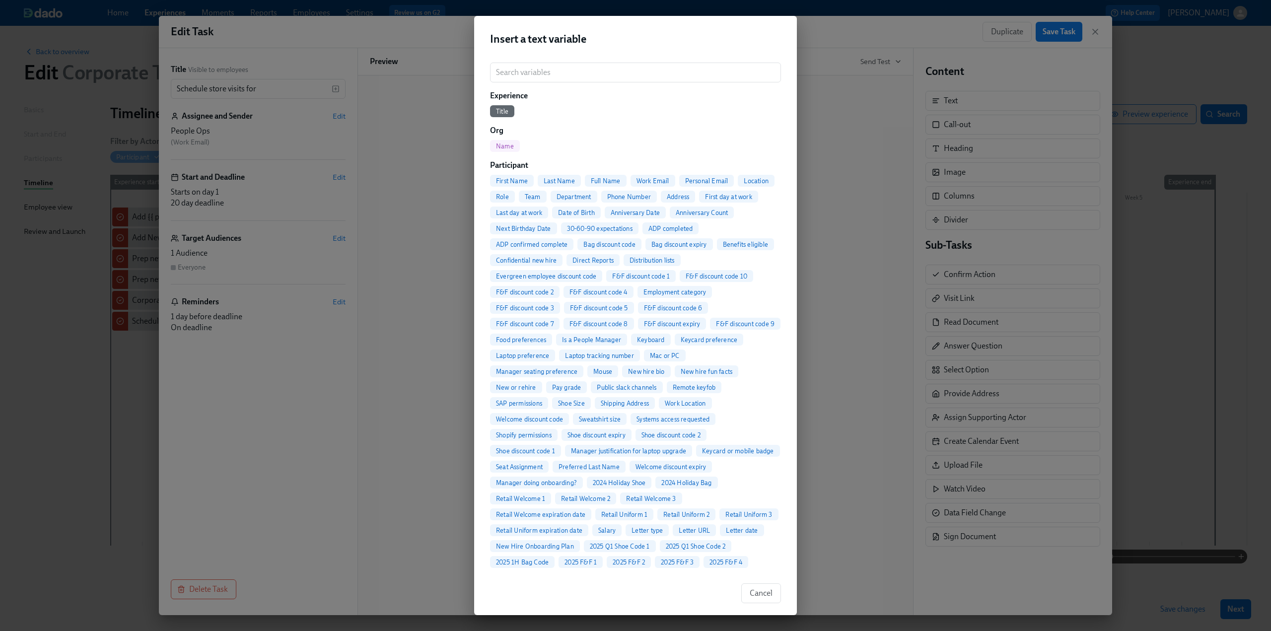
click at [596, 179] on span "Full Name" at bounding box center [606, 180] width 42 height 7
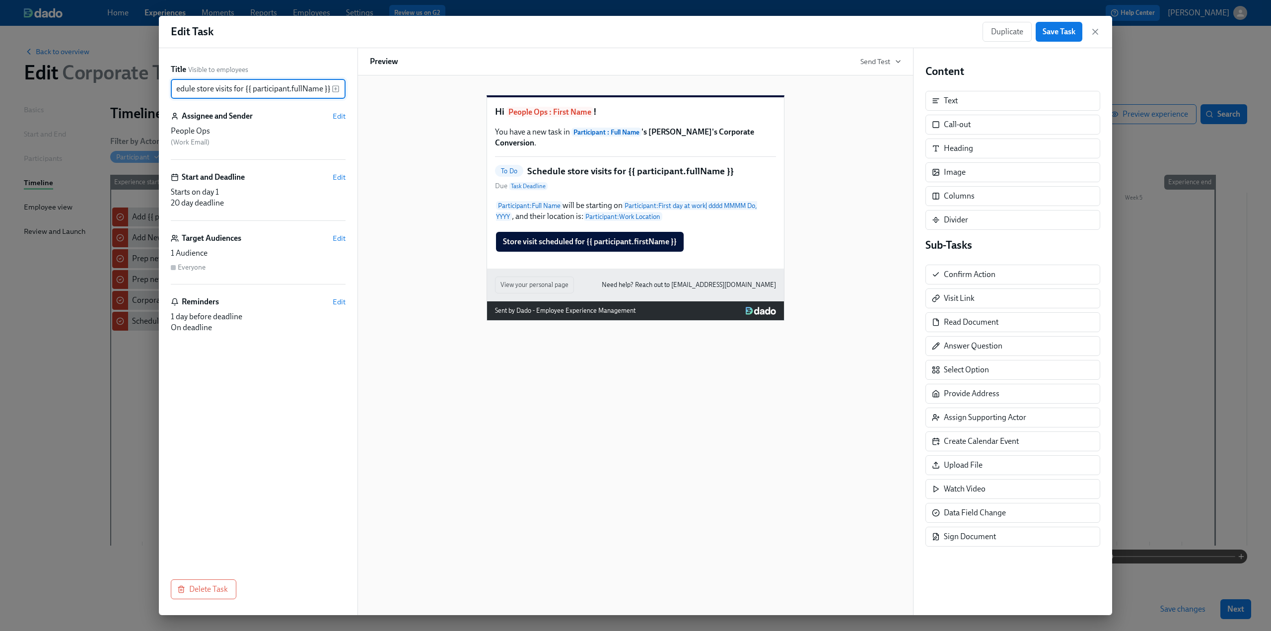
scroll to position [0, 15]
click at [337, 87] on icon "button" at bounding box center [336, 89] width 8 height 8
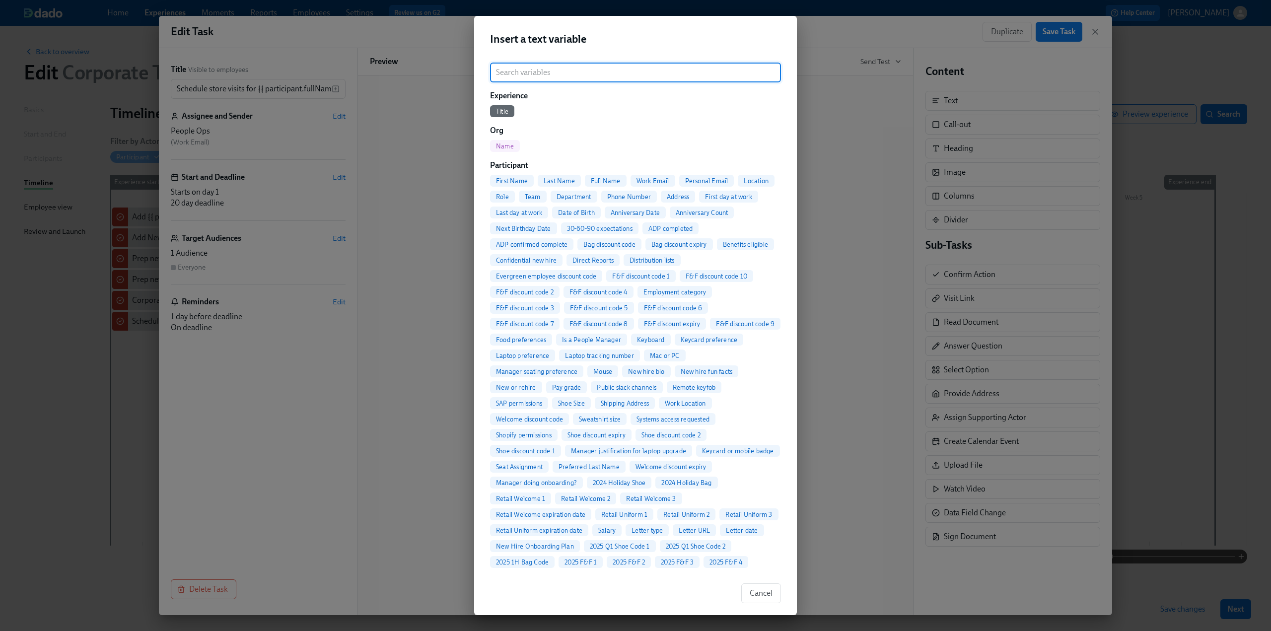
click at [546, 76] on input "search" at bounding box center [635, 73] width 291 height 20
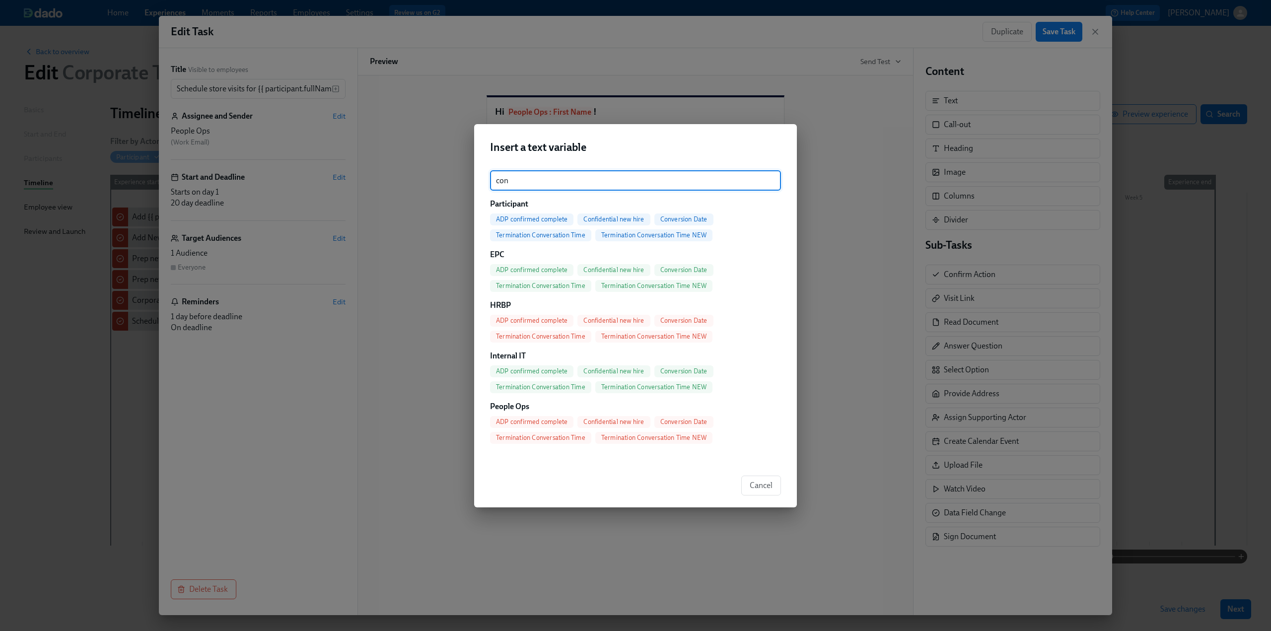
click at [627, 218] on span "Conversion Date" at bounding box center [683, 219] width 59 height 7
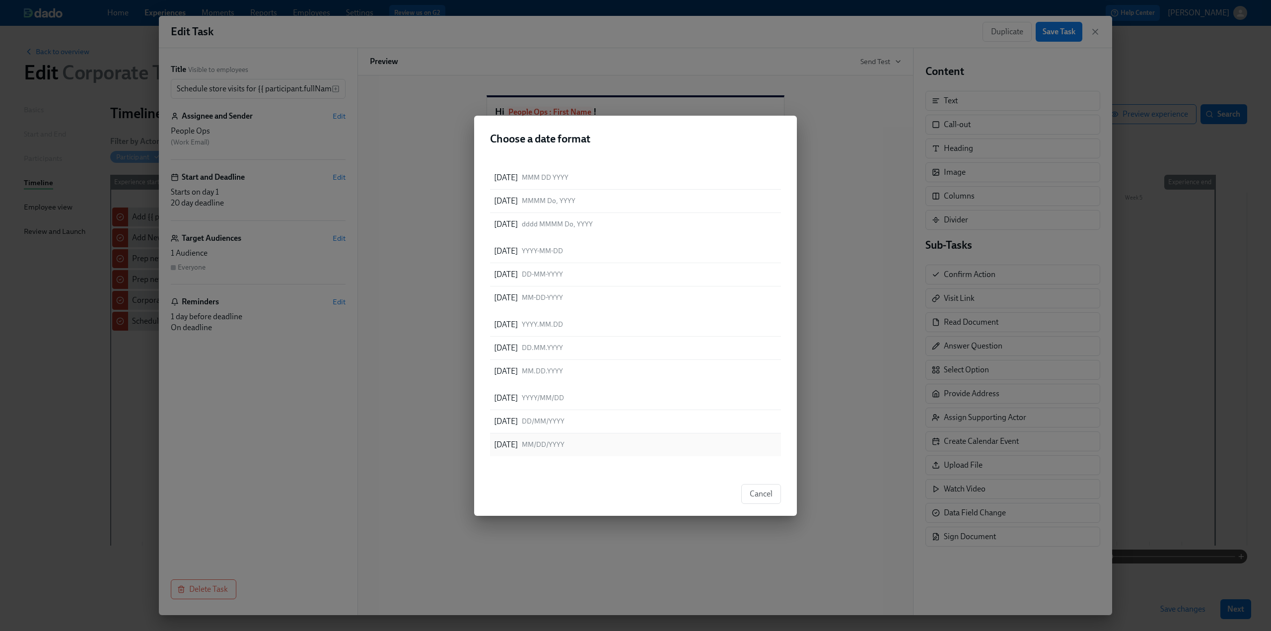
click at [564, 445] on span "MM/DD/YYYY" at bounding box center [543, 444] width 43 height 9
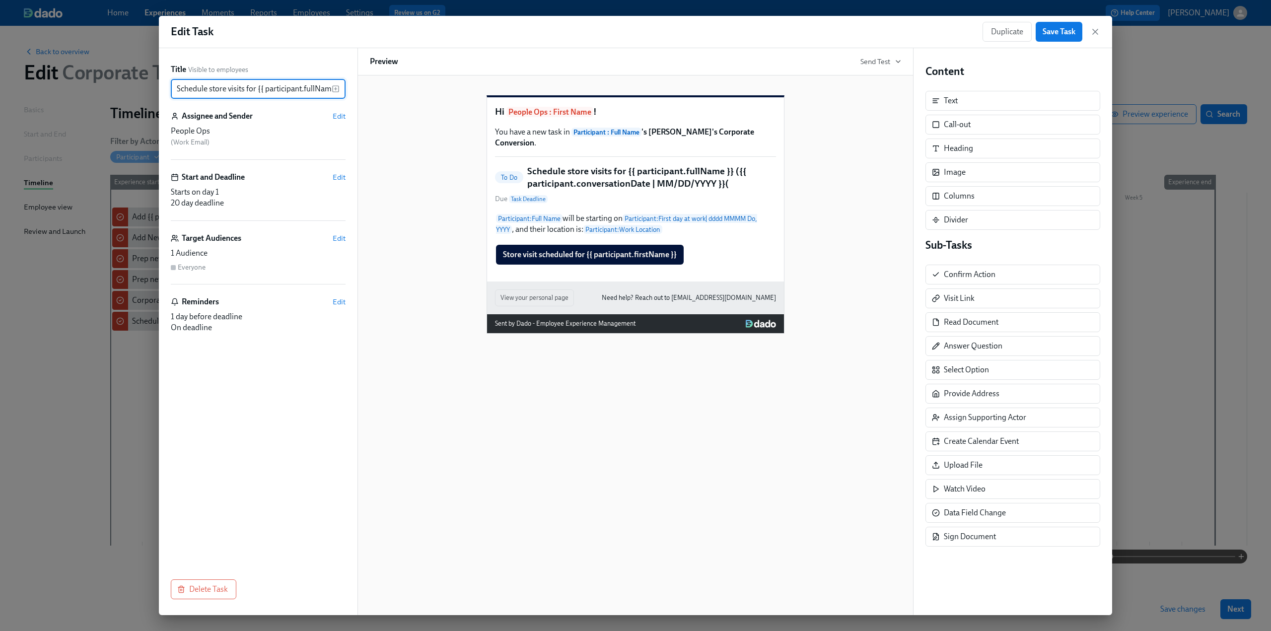
click at [335, 306] on div "Reminders Edit" at bounding box center [258, 301] width 175 height 11
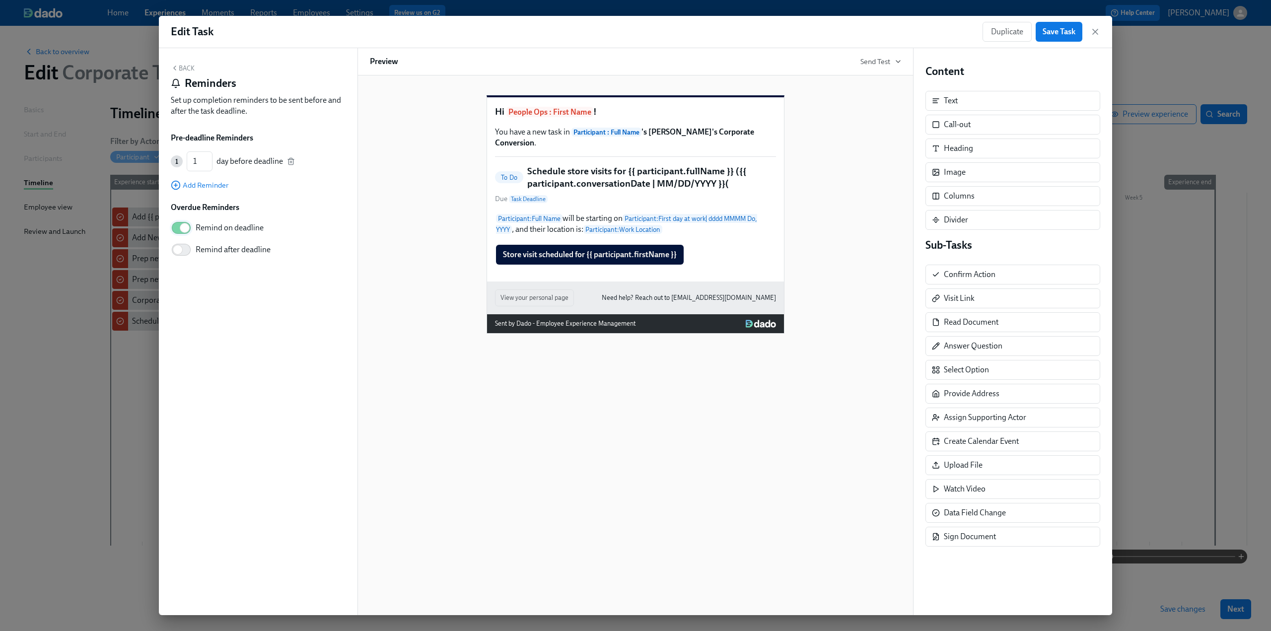
click at [180, 230] on input "Remind on deadline" at bounding box center [185, 228] width 66 height 22
click at [286, 163] on div "1 1 ​ day before deadline" at bounding box center [258, 161] width 175 height 20
click at [290, 164] on icon "button" at bounding box center [291, 161] width 8 height 8
click at [181, 72] on button "Back" at bounding box center [183, 68] width 24 height 8
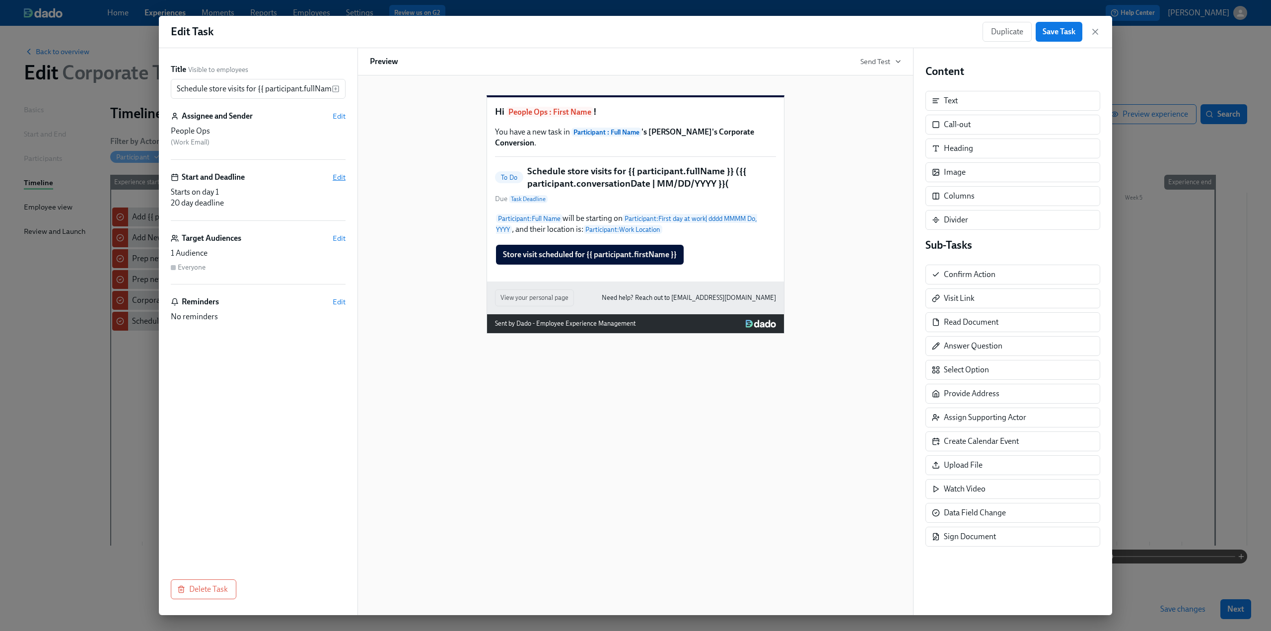
click at [340, 175] on span "Edit" at bounding box center [339, 177] width 13 height 10
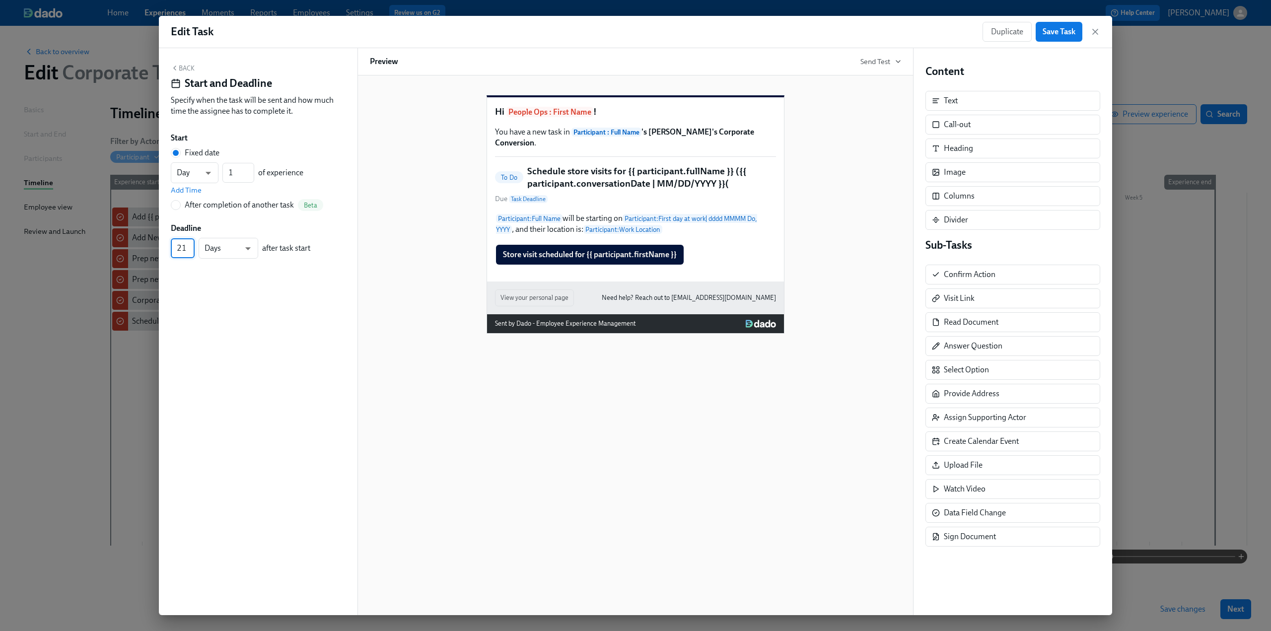
click at [187, 246] on input "21" at bounding box center [183, 248] width 24 height 20
click at [245, 303] on div "Back Start and Deadline Specify when the task will be sent and how much time th…" at bounding box center [258, 331] width 199 height 567
click at [178, 70] on icon "button" at bounding box center [175, 68] width 8 height 8
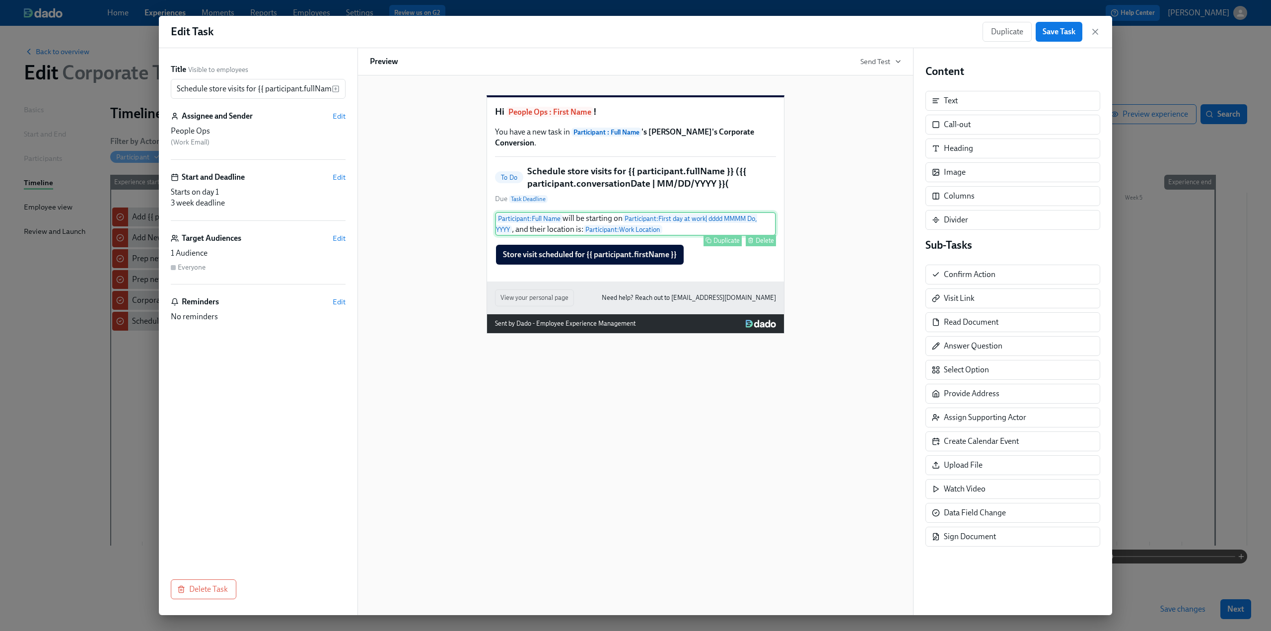
click at [627, 226] on div "Participant : Full Name will be starting on Participant : First day at work | d…" at bounding box center [635, 224] width 281 height 24
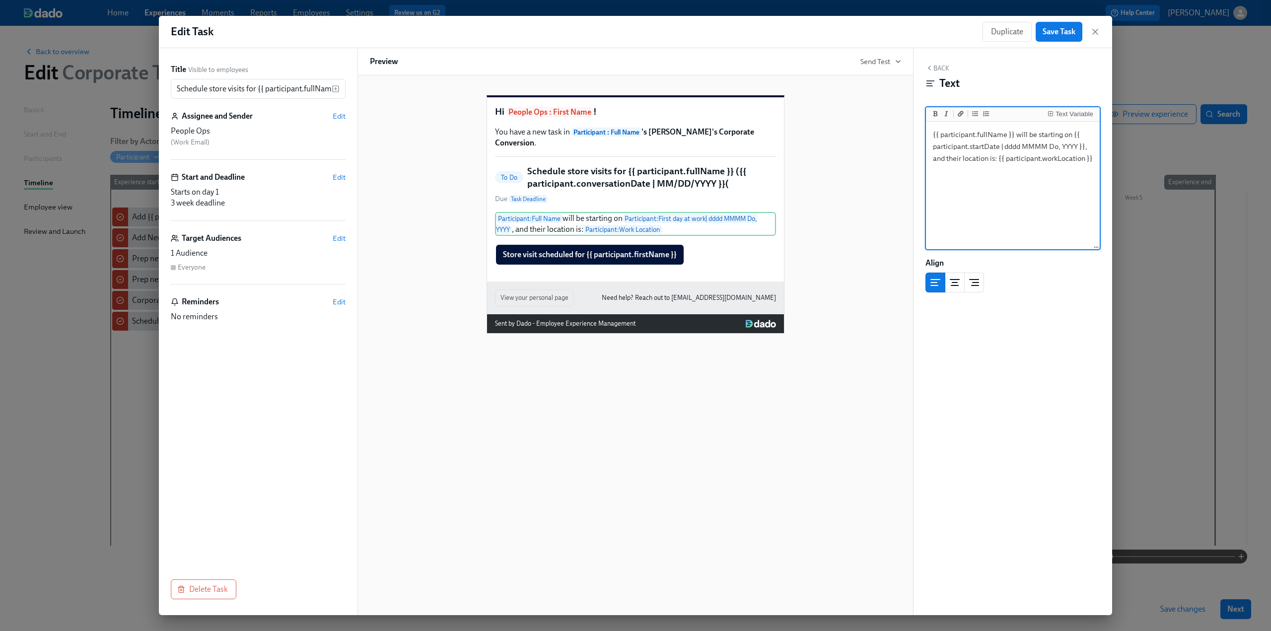
drag, startPoint x: 1095, startPoint y: 159, endPoint x: 923, endPoint y: 134, distance: 174.7
click at [627, 134] on div "Back Text Text Variable {{ participant.fullName }} will be starting on {{ parti…" at bounding box center [1013, 331] width 199 height 567
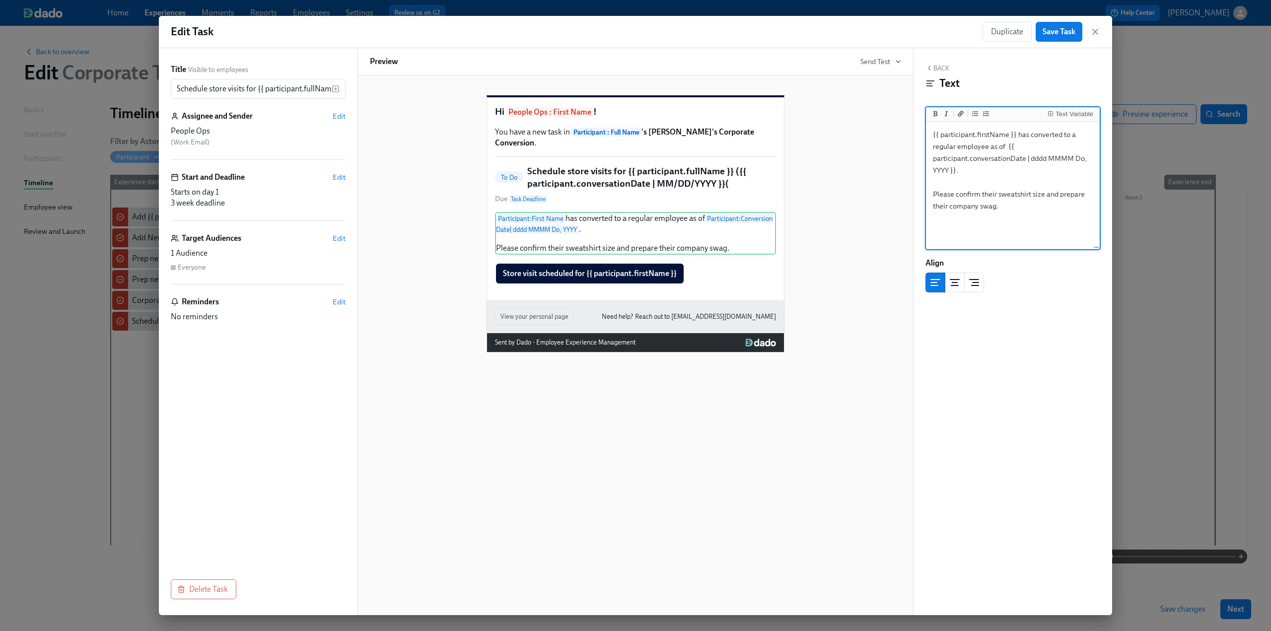
click at [627, 145] on textarea "{{ participant.firstName }} has converted to a regular employee as of {{ partic…" at bounding box center [1013, 186] width 170 height 125
drag, startPoint x: 1008, startPoint y: 206, endPoint x: 954, endPoint y: 196, distance: 54.1
click at [627, 196] on textarea "{{ participant.firstName }} has converted to a regular employee as of {{ partic…" at bounding box center [1013, 186] width 170 height 125
click at [627, 194] on textarea "{{ participant.firstName }} has converted to a regular employee as of {{ partic…" at bounding box center [1013, 186] width 170 height 125
drag, startPoint x: 1062, startPoint y: 198, endPoint x: 1037, endPoint y: 196, distance: 24.9
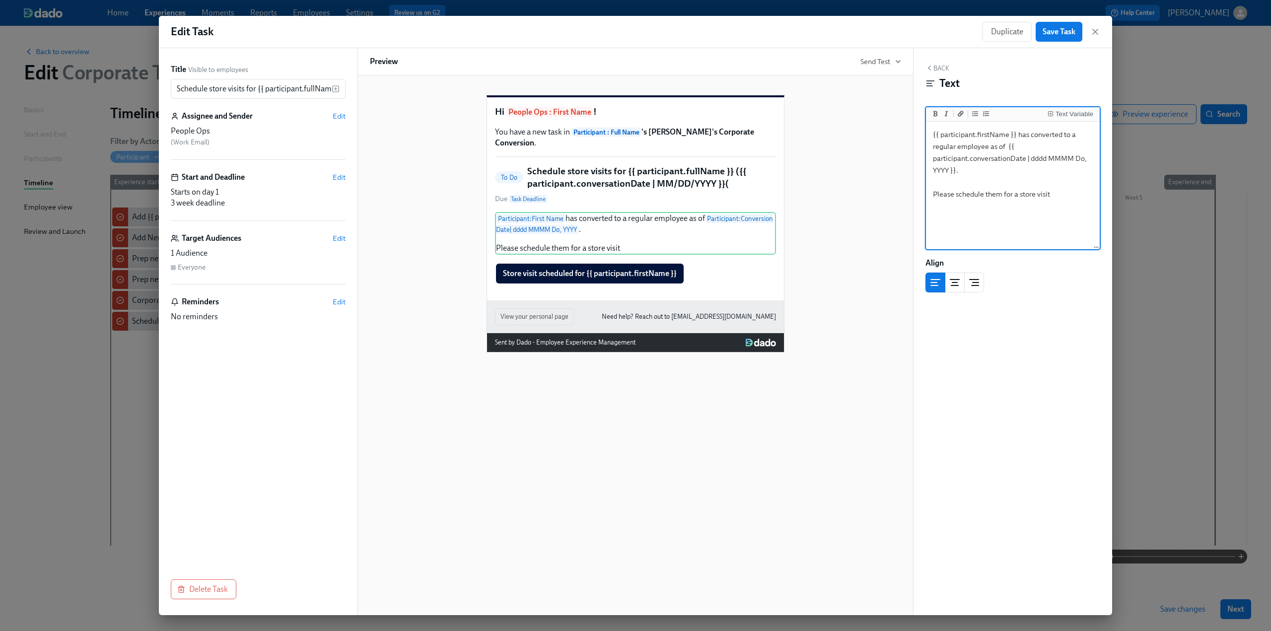
click at [627, 196] on textarea "{{ participant.firstName }} has converted to a regular employee as of {{ partic…" at bounding box center [1013, 186] width 170 height 125
click at [627, 194] on textarea "{{ participant.firstName }} has converted to a regular employee as of {{ partic…" at bounding box center [1013, 186] width 170 height 125
click at [627, 29] on span "Save Task" at bounding box center [1059, 32] width 33 height 10
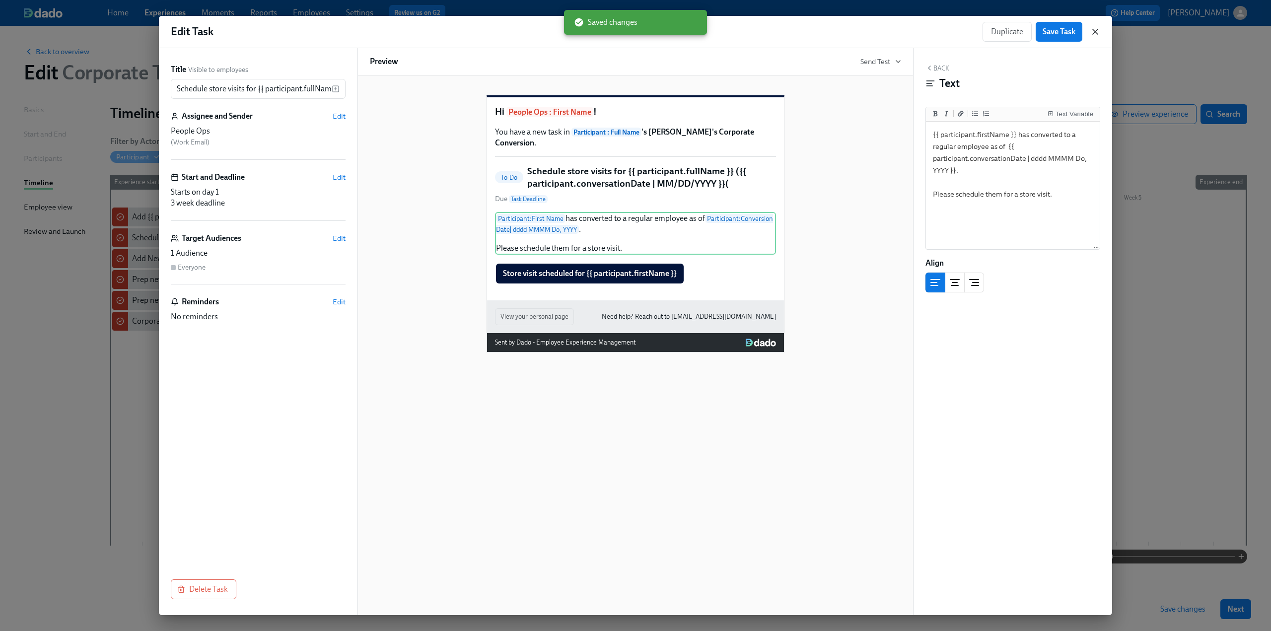
click at [627, 28] on icon "button" at bounding box center [1095, 32] width 10 height 10
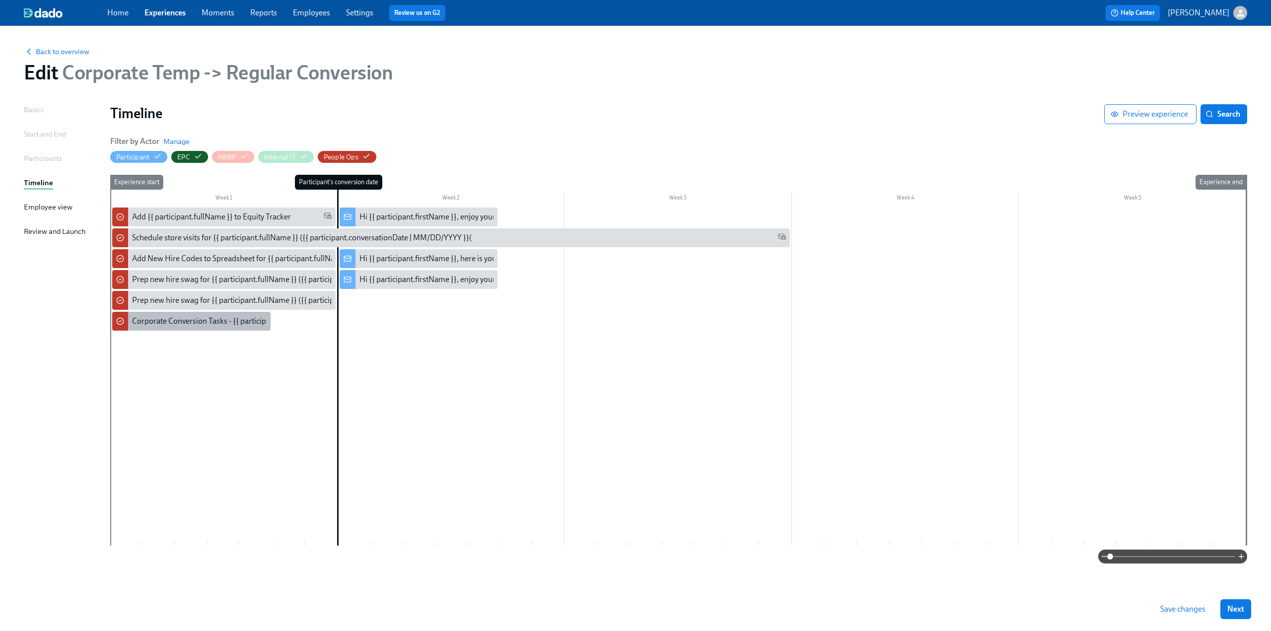
click at [158, 319] on div "Corporate Conversion Tasks - {{ participant.fullName }} ({{ participant.convers…" at bounding box center [312, 321] width 360 height 11
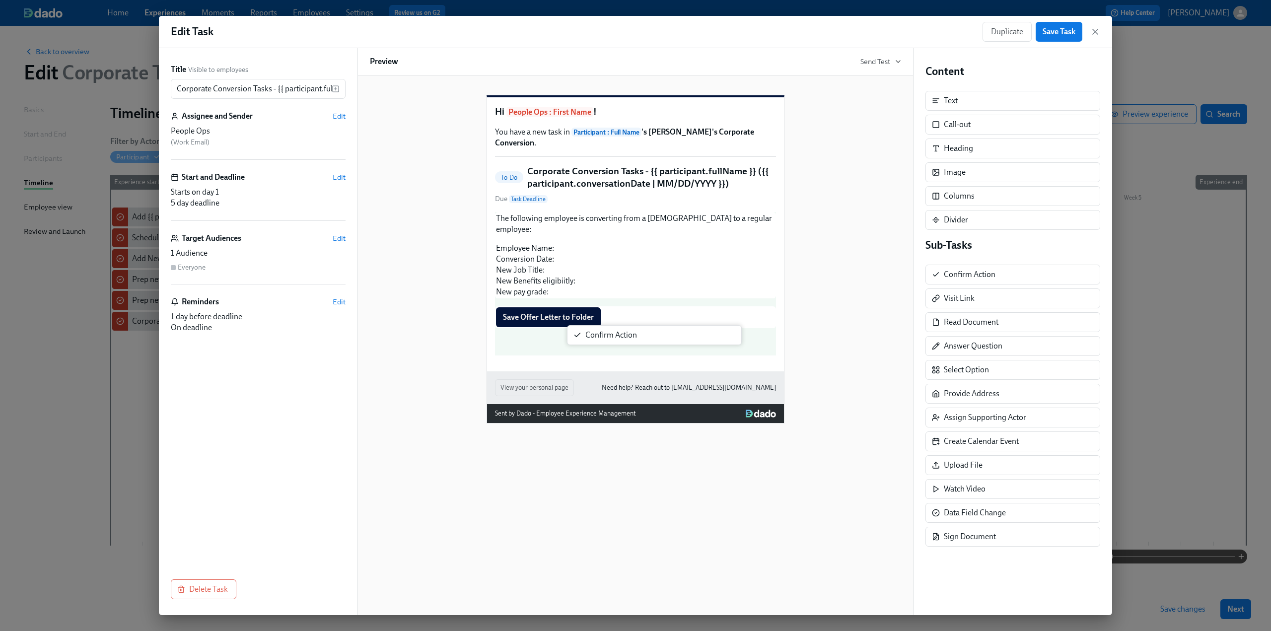
drag, startPoint x: 1010, startPoint y: 267, endPoint x: 640, endPoint y: 333, distance: 376.4
click at [627, 333] on div "Title Visible to employees Corporate Conversion Tasks - {{ participant.fullName…" at bounding box center [635, 331] width 953 height 567
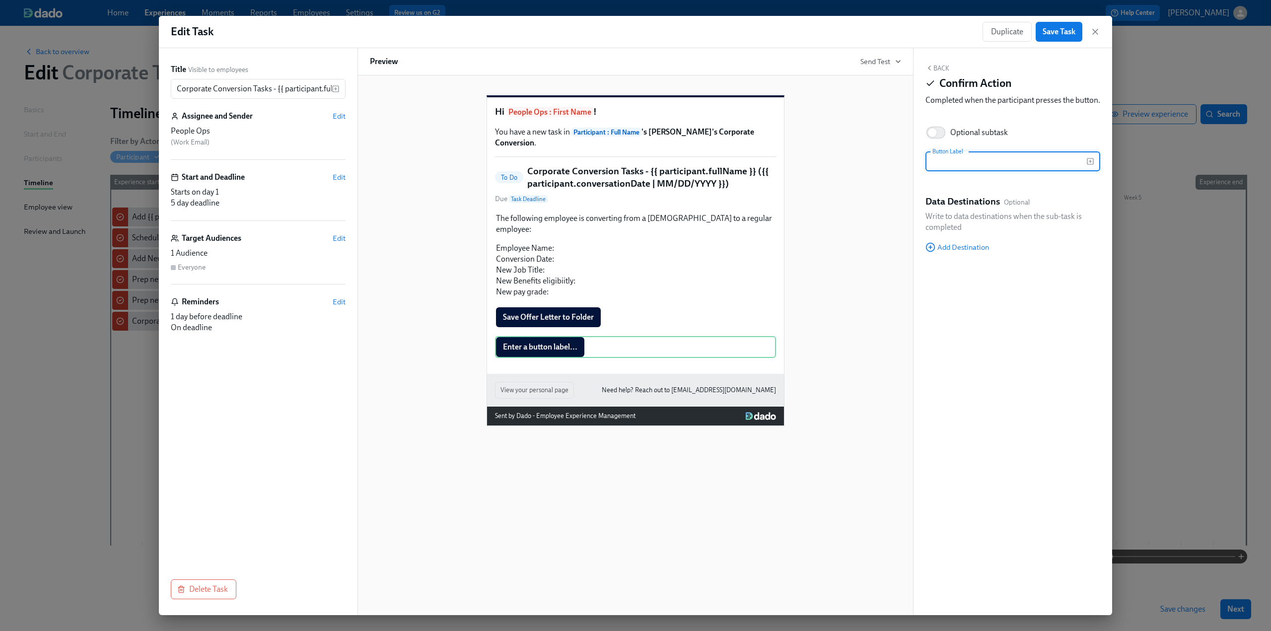
click at [627, 171] on input "text" at bounding box center [1006, 161] width 161 height 20
drag, startPoint x: 992, startPoint y: 172, endPoint x: 881, endPoint y: 174, distance: 111.3
click at [627, 174] on div "Title Visible to employees Corporate Conversion Tasks - {{ participant.fullName…" at bounding box center [635, 331] width 953 height 567
click at [627, 69] on button "Back" at bounding box center [938, 68] width 24 height 8
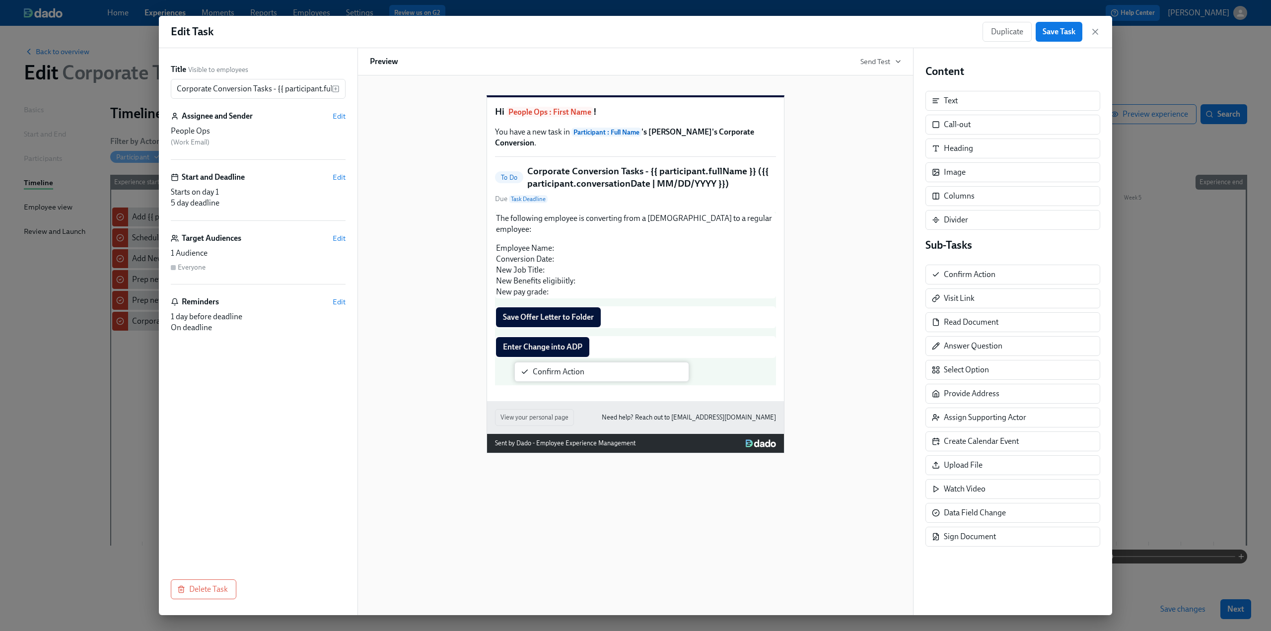
drag, startPoint x: 976, startPoint y: 277, endPoint x: 562, endPoint y: 375, distance: 425.3
click at [562, 375] on div "Title Visible to employees Corporate Conversion Tasks - {{ participant.fullName…" at bounding box center [635, 331] width 953 height 567
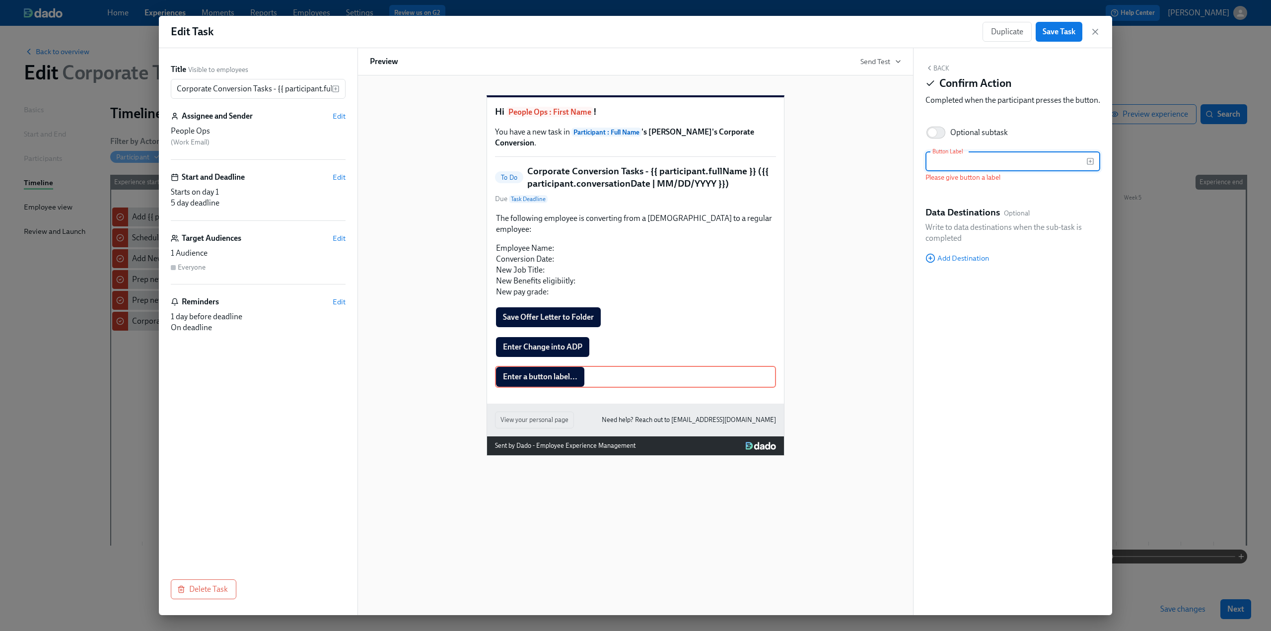
click at [627, 167] on input "text" at bounding box center [1006, 161] width 161 height 20
paste input "ADP Update - remove status flag for Fidelity"
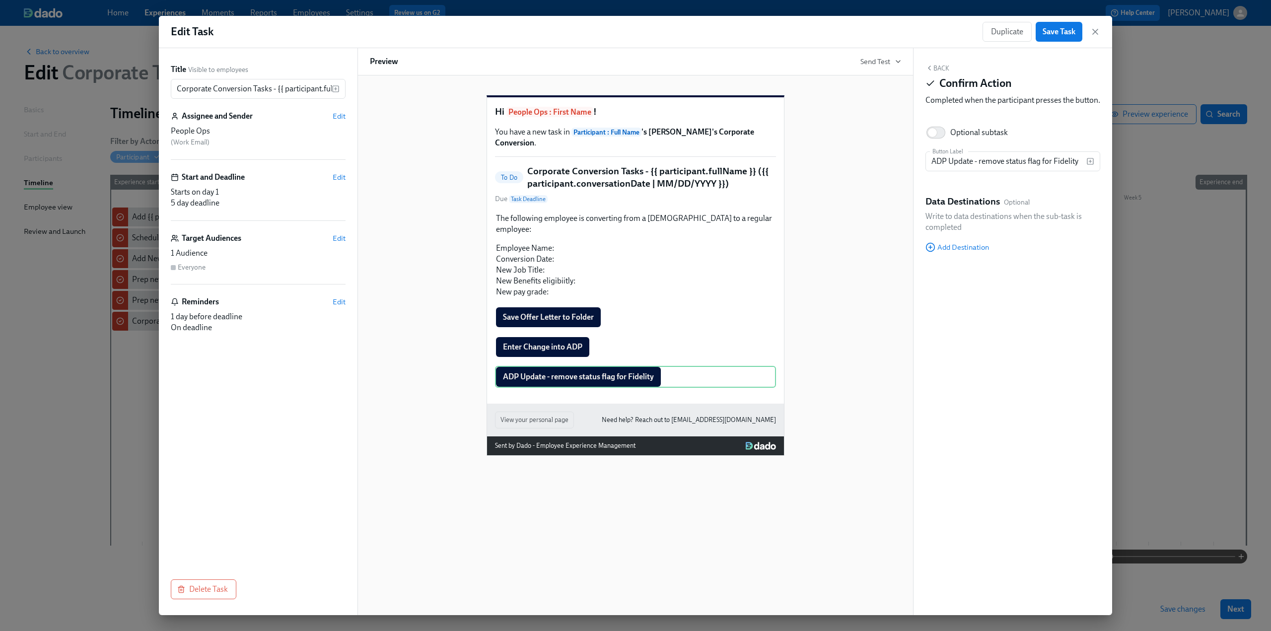
click at [627, 70] on button "Back" at bounding box center [938, 68] width 24 height 8
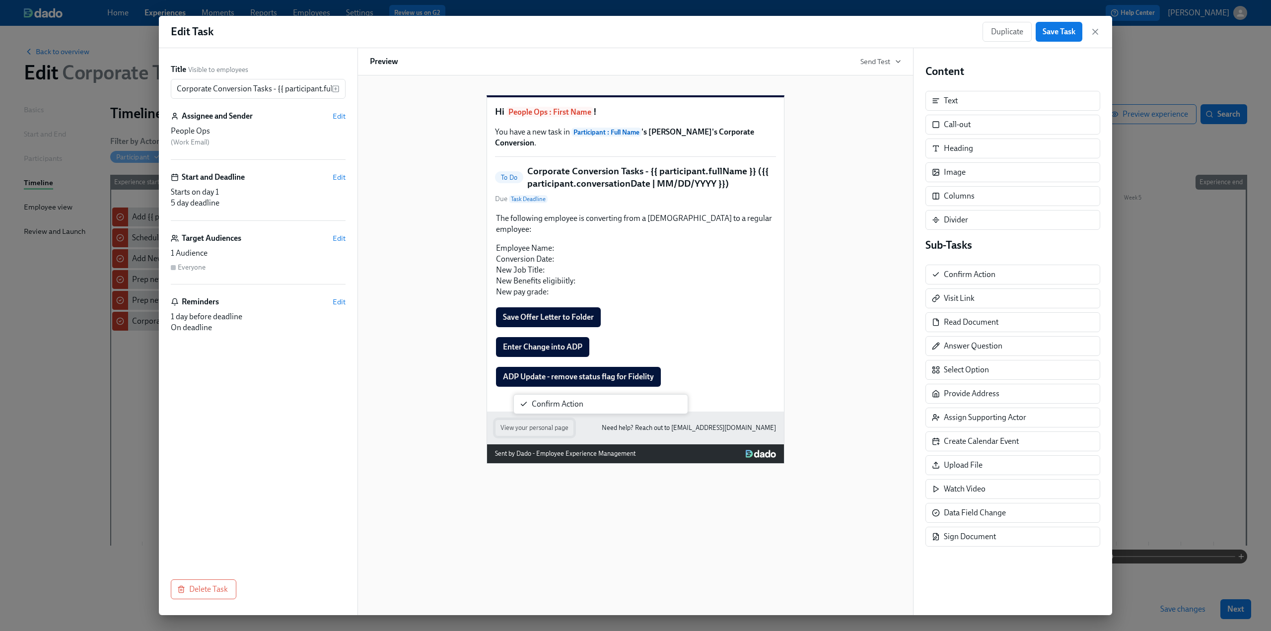
drag, startPoint x: 977, startPoint y: 271, endPoint x: 561, endPoint y: 406, distance: 437.4
click at [561, 406] on div "Title Visible to employees Corporate Conversion Tasks - {{ participant.fullName…" at bounding box center [635, 331] width 953 height 567
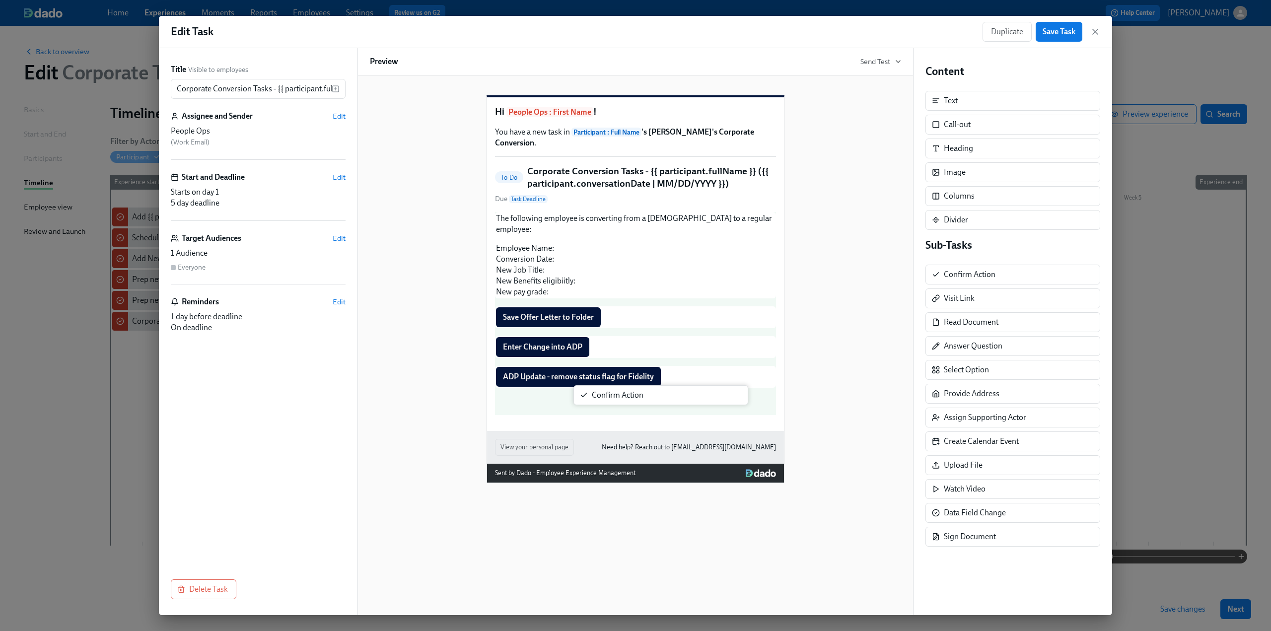
drag, startPoint x: 949, startPoint y: 274, endPoint x: 593, endPoint y: 397, distance: 376.9
click at [593, 397] on div "Title Visible to employees Corporate Conversion Tasks - {{ participant.fullName…" at bounding box center [635, 331] width 953 height 567
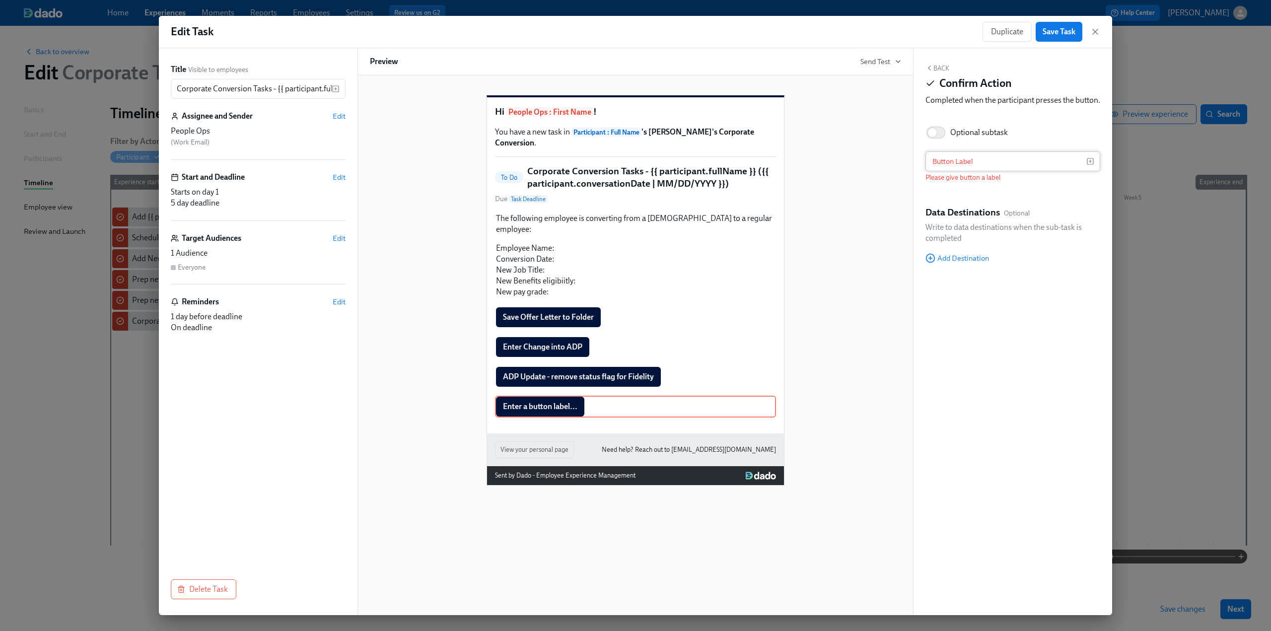
click at [627, 171] on input "text" at bounding box center [1006, 161] width 161 height 20
paste input "ADP Update - Update Pay Class in T&A"
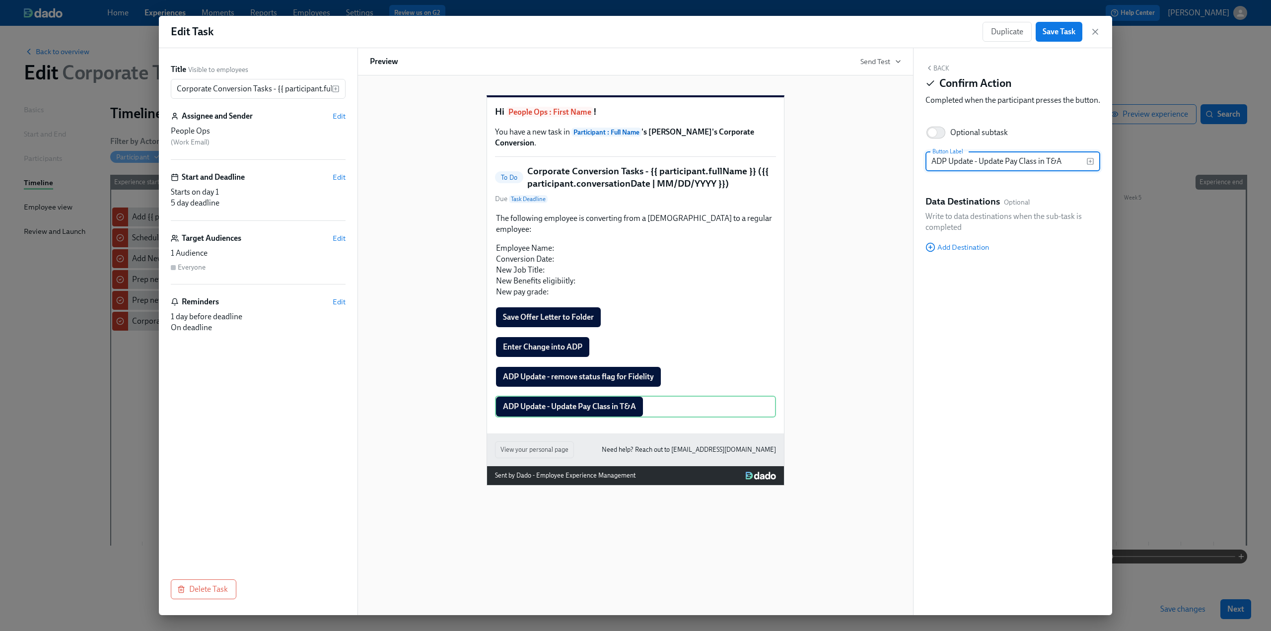
click at [627, 67] on button "Back" at bounding box center [938, 68] width 24 height 8
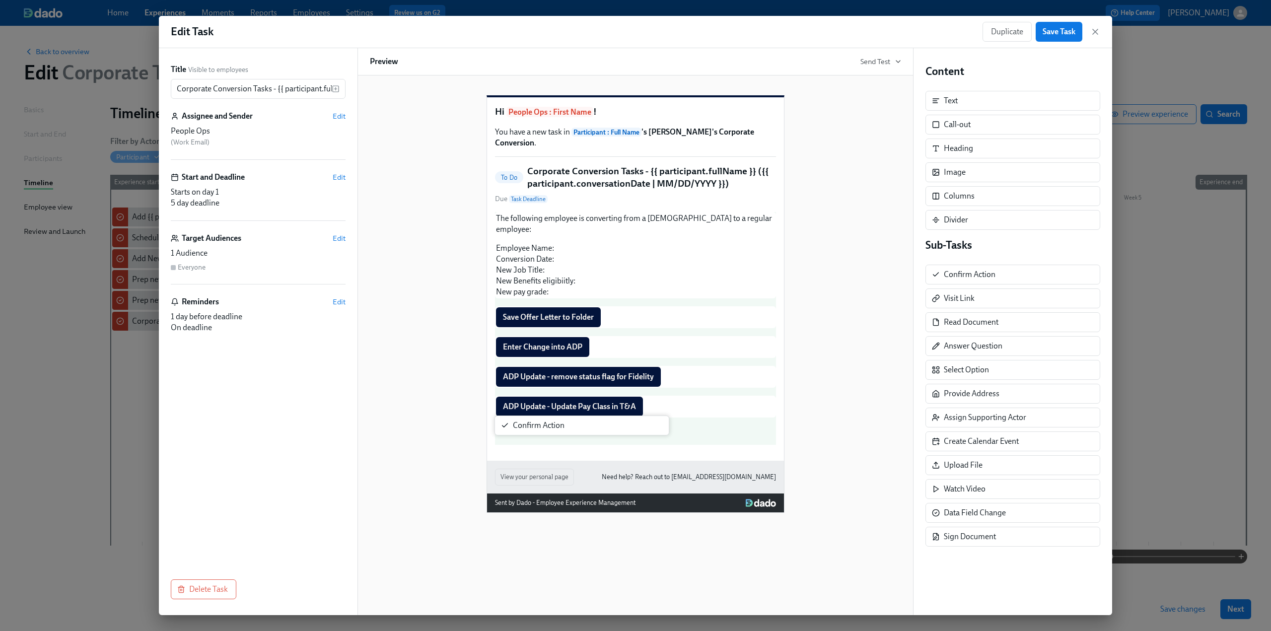
drag, startPoint x: 971, startPoint y: 268, endPoint x: 538, endPoint y: 423, distance: 460.1
click at [538, 423] on div "Title Visible to employees Corporate Conversion Tasks - {{ participant.fullName…" at bounding box center [635, 331] width 953 height 567
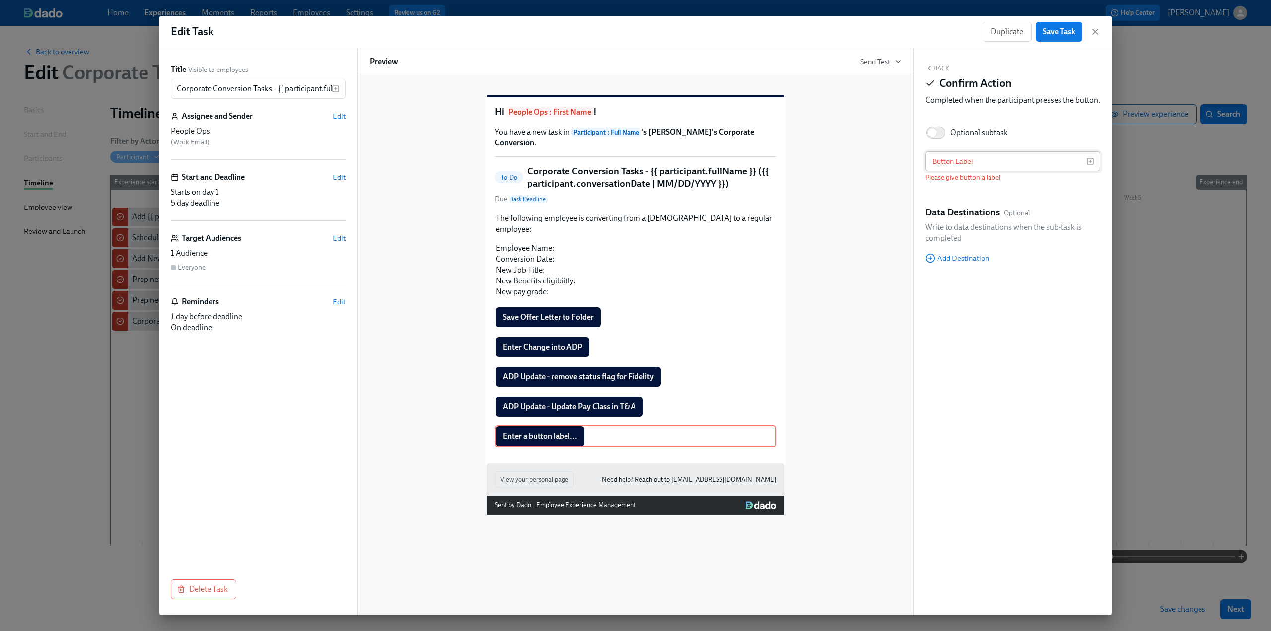
click at [627, 171] on input "text" at bounding box center [1006, 161] width 161 height 20
paste input "ADP Update - update time off policies"
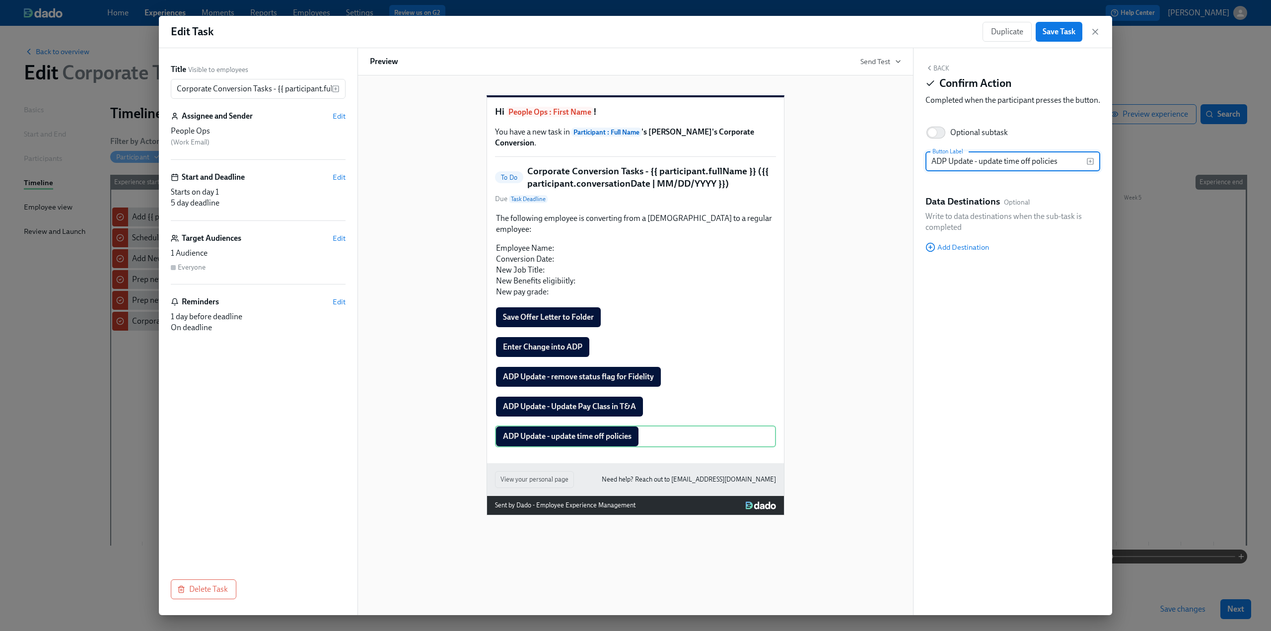
click at [627, 68] on button "Back" at bounding box center [938, 68] width 24 height 8
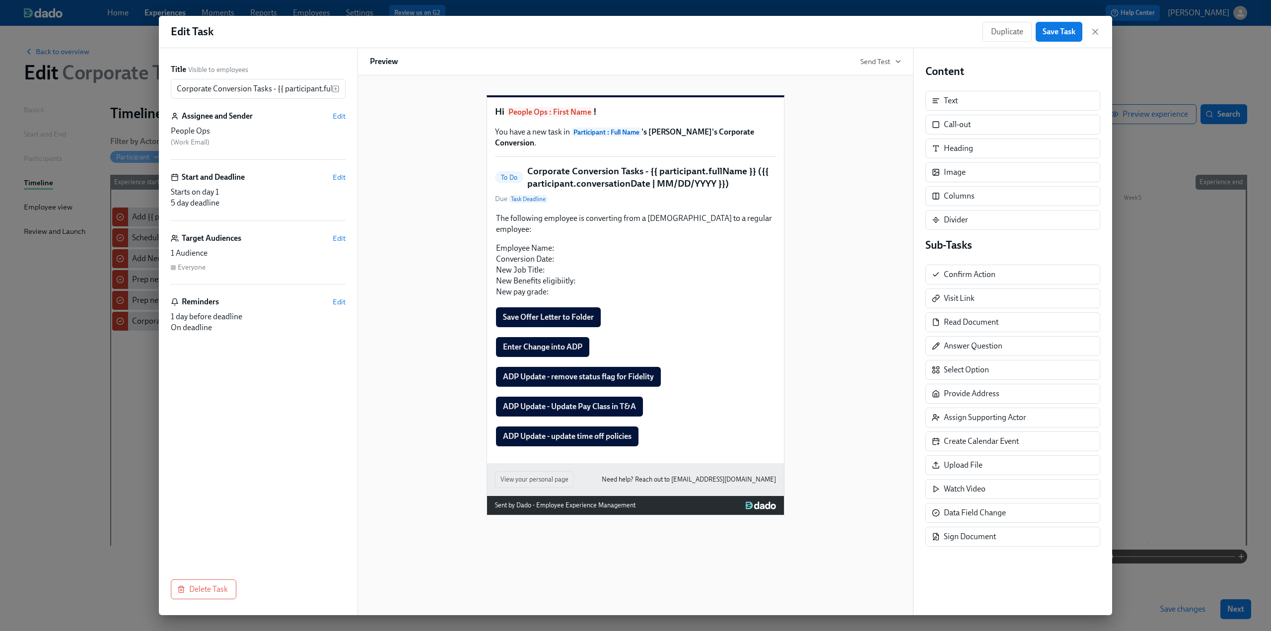
click at [627, 392] on div "Hi People Ops : First Name ! You have a new task in Participant : Full Name 's …" at bounding box center [635, 297] width 531 height 436
click at [591, 245] on div "The following employee is converting from a temp to a regular employee: Employe…" at bounding box center [635, 255] width 281 height 86
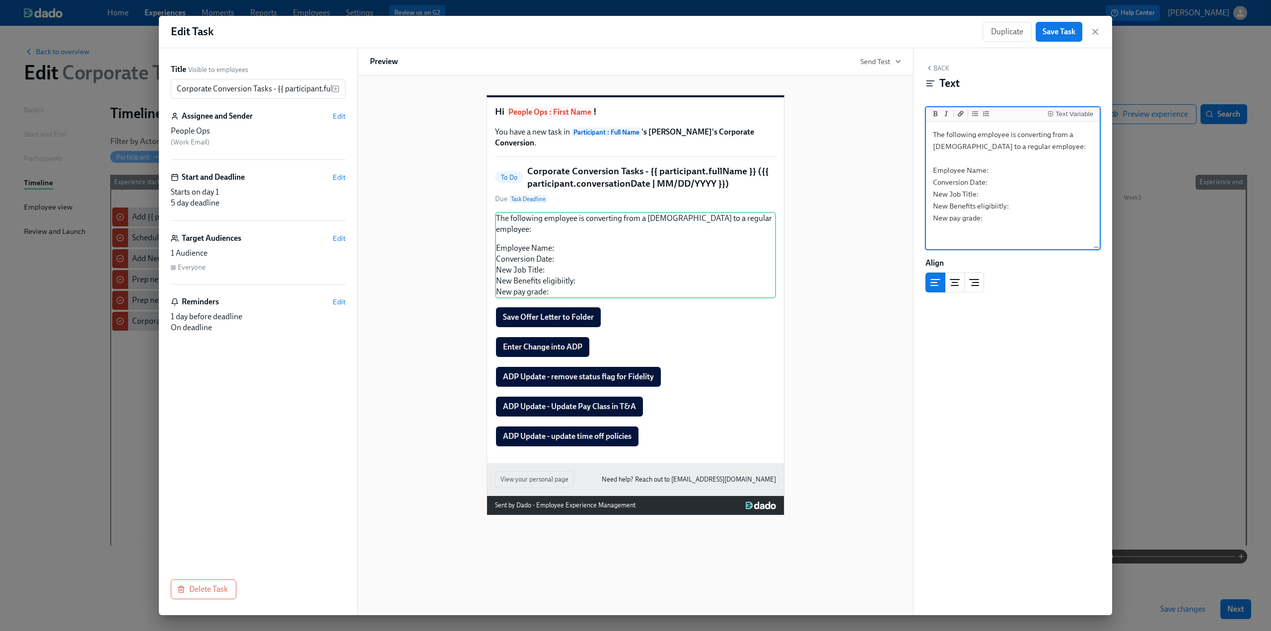
click at [627, 172] on textarea "The following employee is converting from a temp to a regular employee: Employe…" at bounding box center [1013, 186] width 170 height 125
click at [627, 114] on div "Text Variable" at bounding box center [1075, 114] width 38 height 7
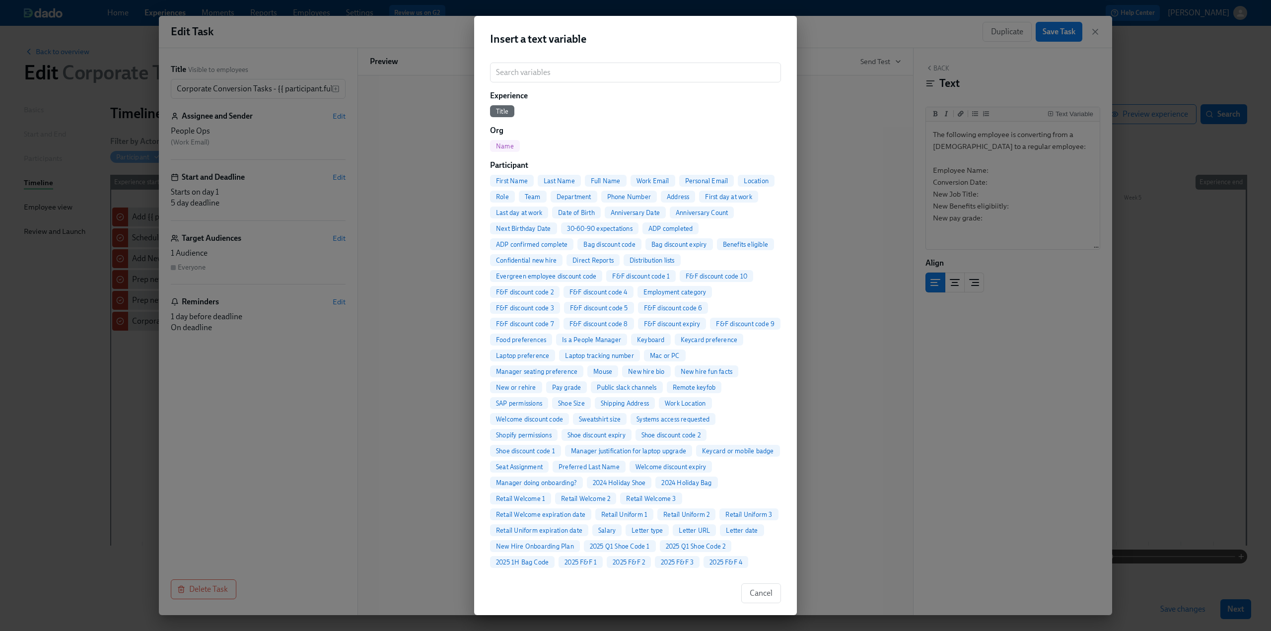
click at [606, 181] on span "Full Name" at bounding box center [606, 180] width 42 height 7
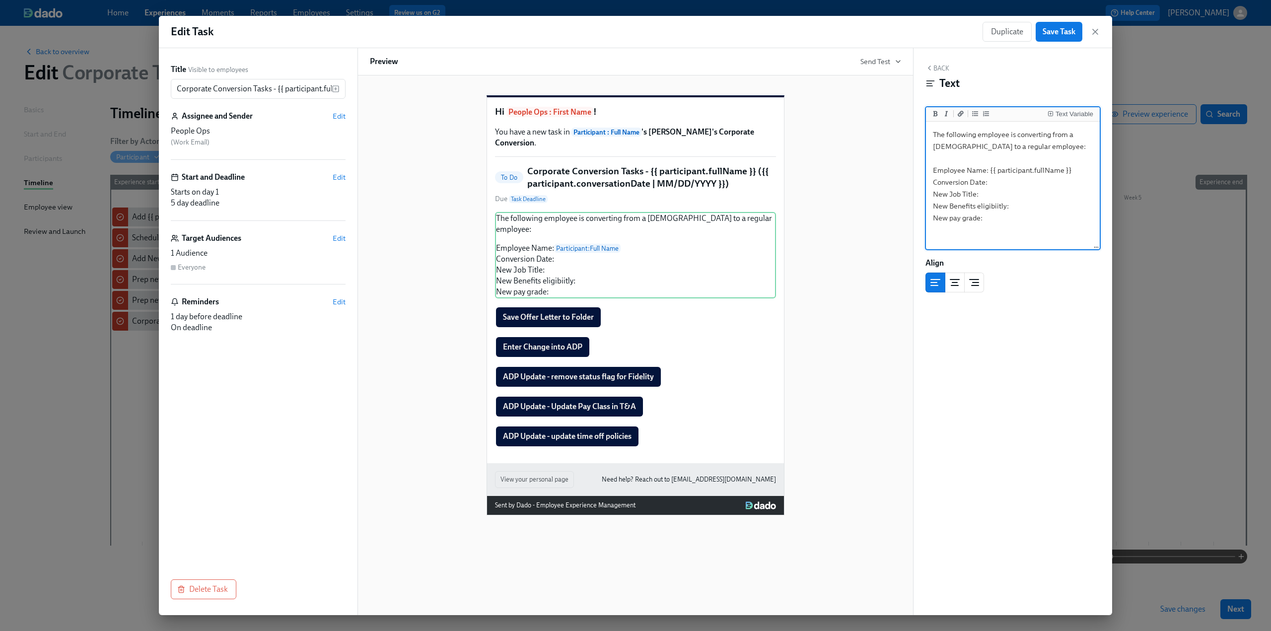
click at [627, 178] on textarea "The following employee is converting from a temp to a regular employee: Employe…" at bounding box center [1013, 186] width 170 height 125
click at [627, 117] on div "Text Variable" at bounding box center [1075, 114] width 38 height 7
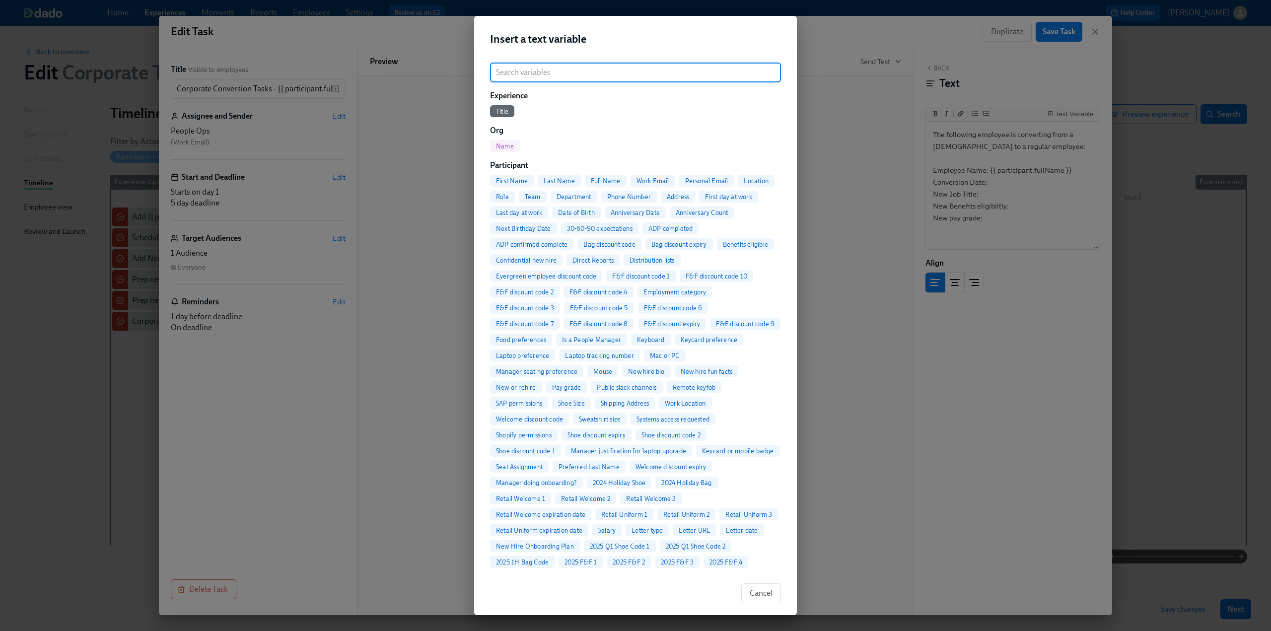
click at [598, 72] on input "search" at bounding box center [635, 73] width 291 height 20
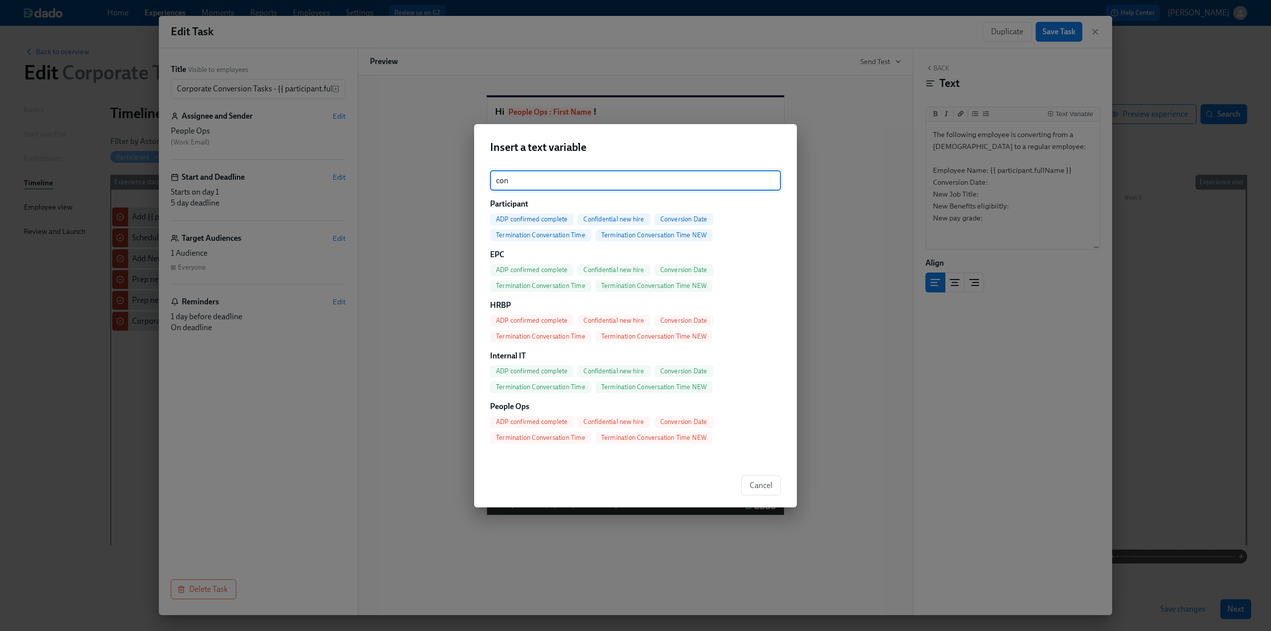
click at [627, 217] on span "Conversion Date" at bounding box center [683, 219] width 59 height 7
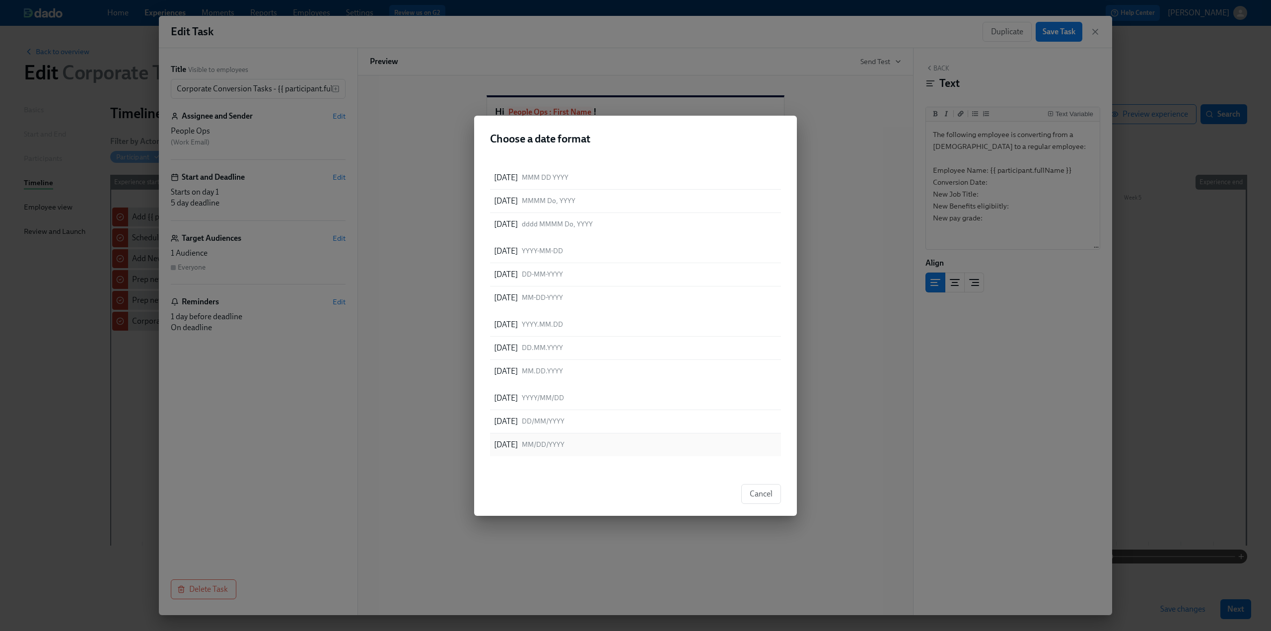
click at [576, 436] on div "09/11/2025 MM/DD/YYYY" at bounding box center [635, 445] width 291 height 23
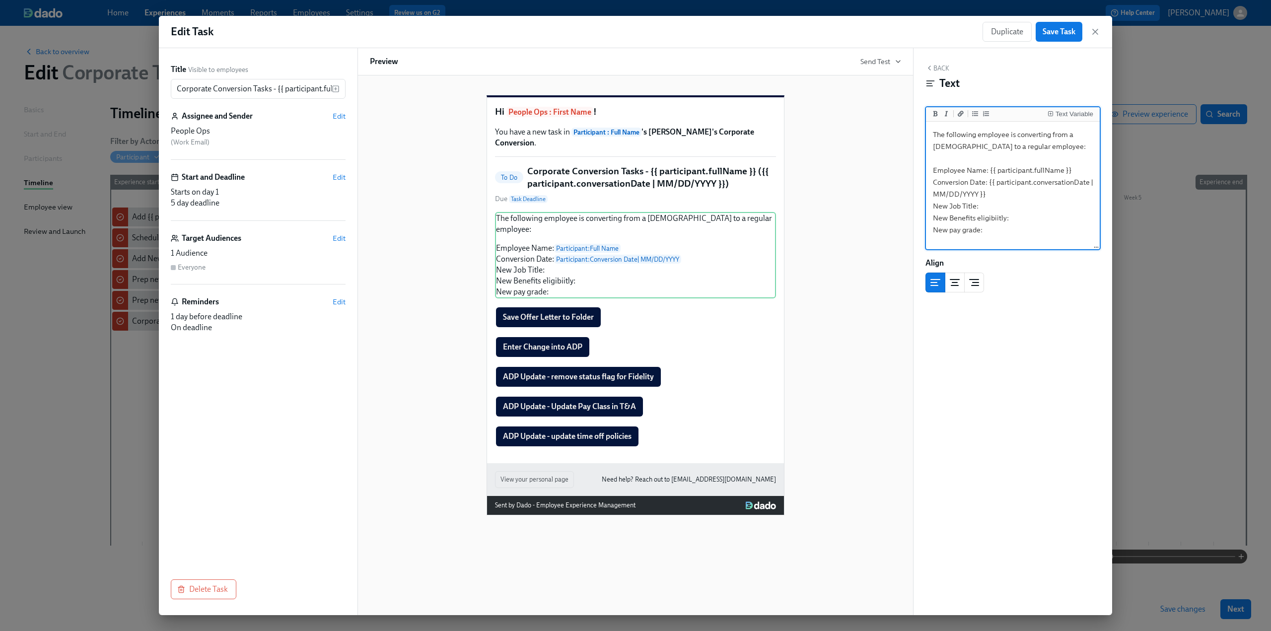
click at [627, 204] on textarea "The following employee is converting from a temp to a regular employee: Employe…" at bounding box center [1013, 186] width 170 height 125
click at [627, 118] on div "Text Variable" at bounding box center [1075, 114] width 38 height 7
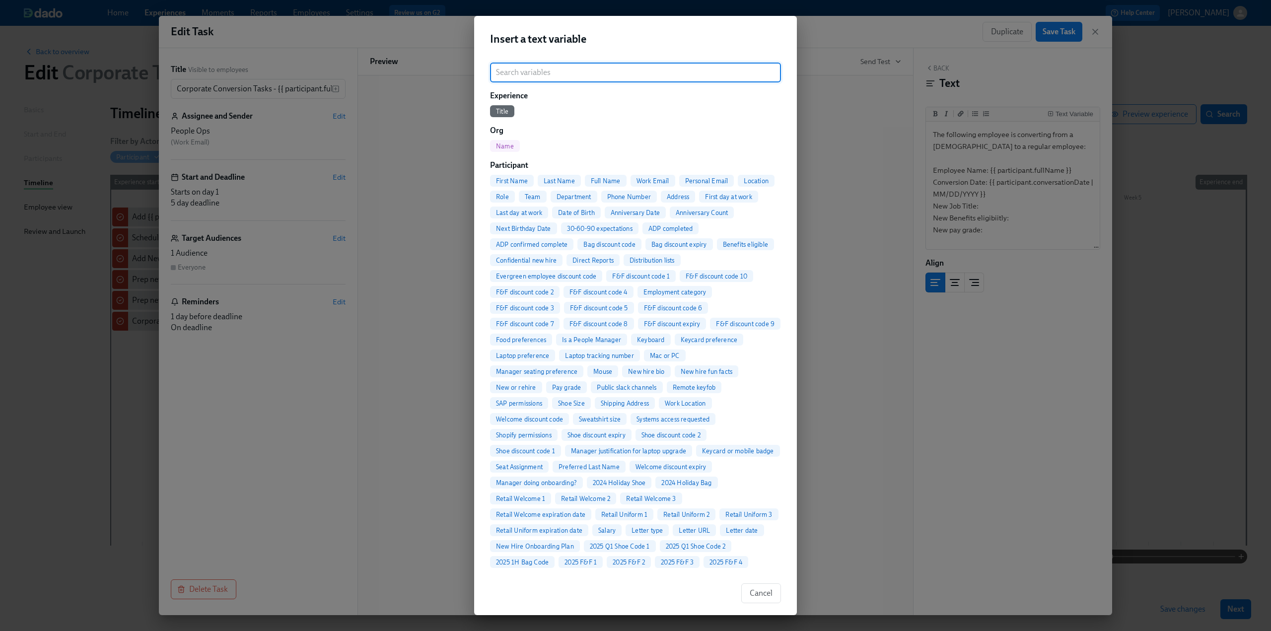
click at [516, 68] on input "search" at bounding box center [635, 73] width 291 height 20
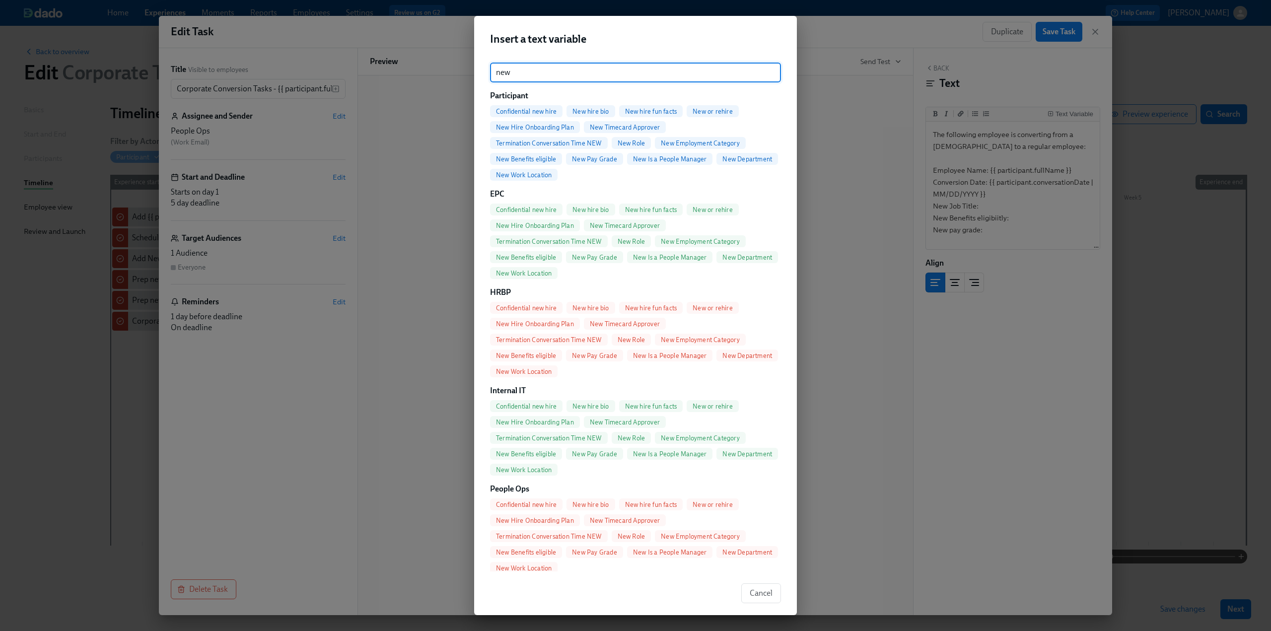
click at [627, 145] on span "New Role" at bounding box center [632, 143] width 40 height 7
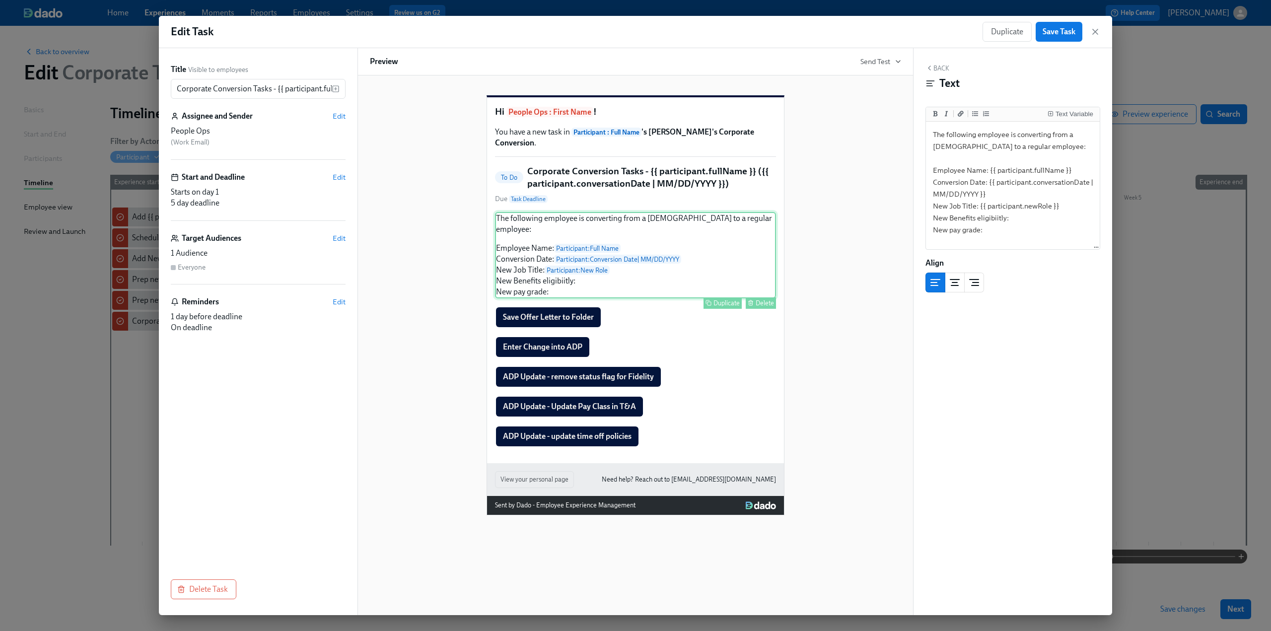
click at [596, 278] on div "The following employee is converting from a temp to a regular employee: Employe…" at bounding box center [635, 255] width 281 height 86
click at [627, 69] on button "Back" at bounding box center [938, 68] width 24 height 8
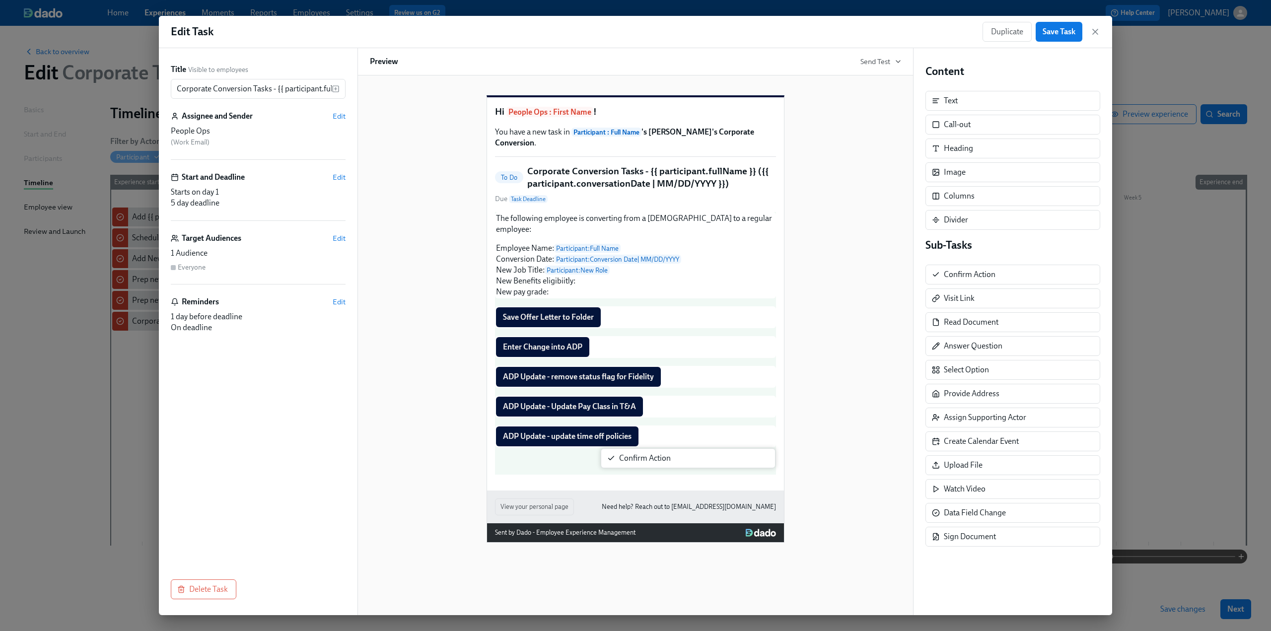
drag, startPoint x: 956, startPoint y: 276, endPoint x: 629, endPoint y: 461, distance: 376.7
click at [627, 461] on div "Title Visible to employees Corporate Conversion Tasks - {{ participant.fullName…" at bounding box center [635, 331] width 953 height 567
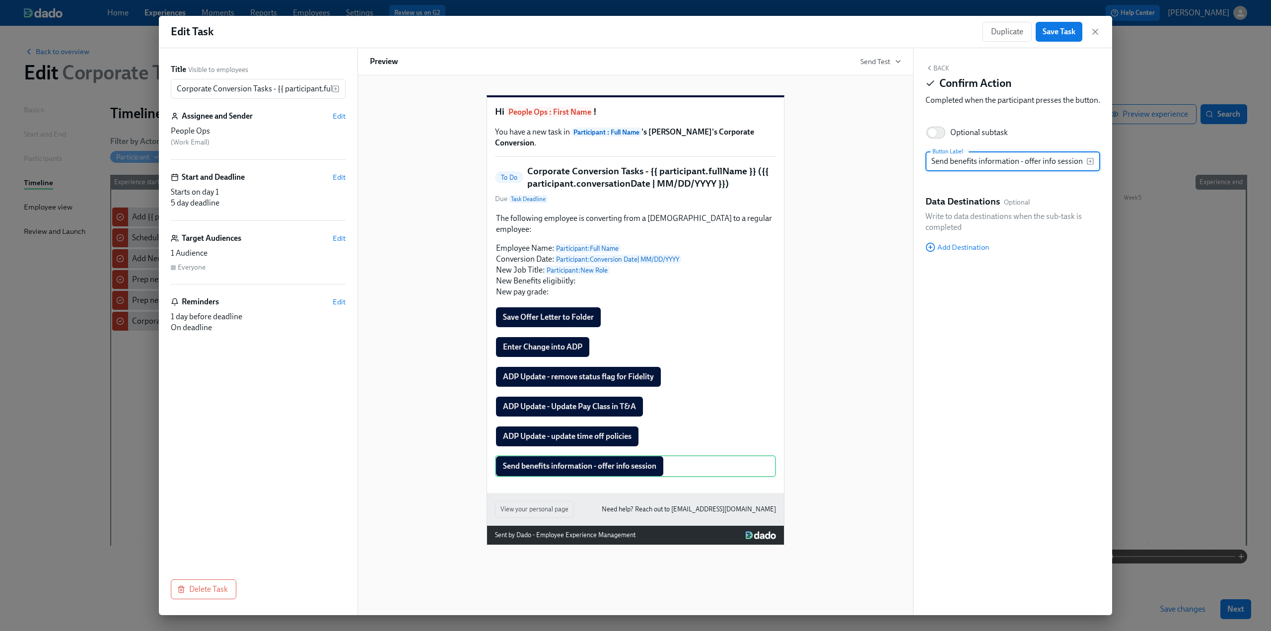
click at [627, 171] on input "Send benefits information - offer info session" at bounding box center [1006, 161] width 161 height 20
drag, startPoint x: 1058, startPoint y: 175, endPoint x: 1046, endPoint y: 173, distance: 12.5
click at [627, 171] on input "Send benefits information + offer info session" at bounding box center [1006, 161] width 161 height 20
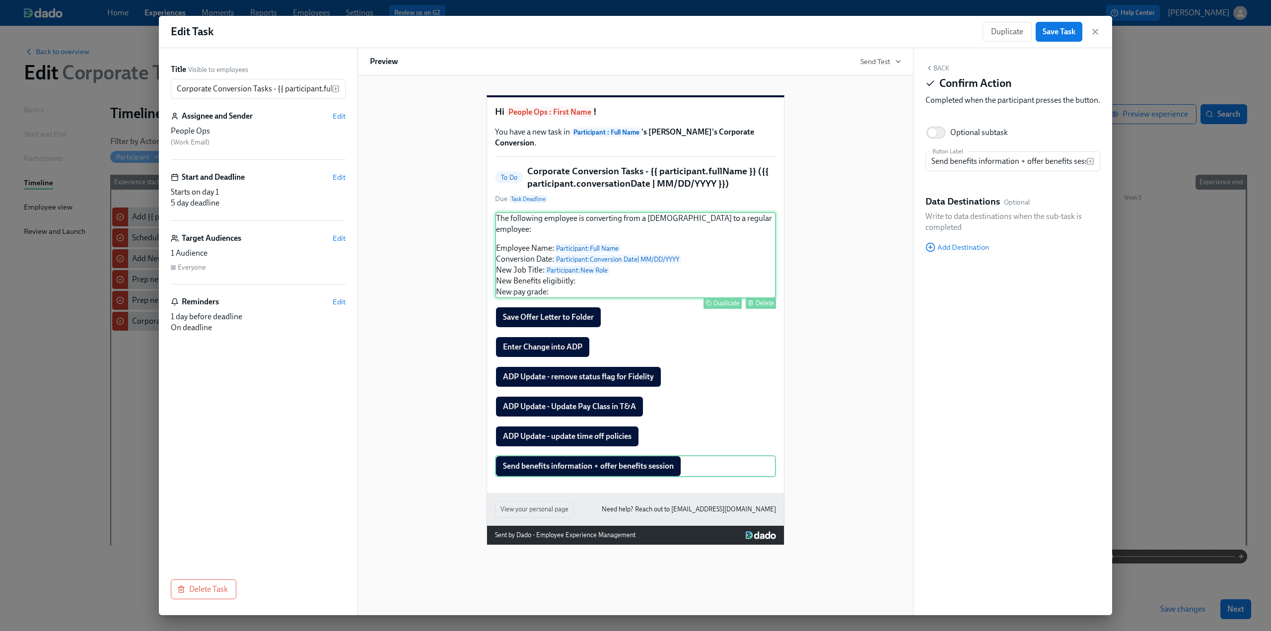
click at [527, 268] on div "The following employee is converting from a temp to a regular employee: Employe…" at bounding box center [635, 255] width 281 height 86
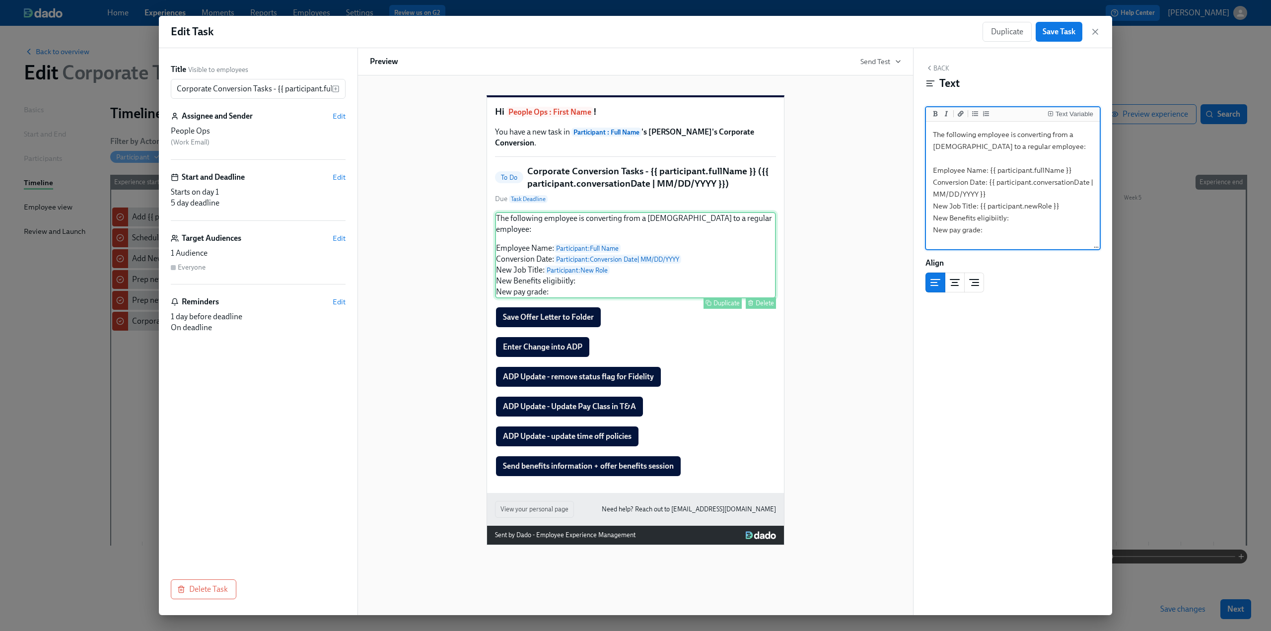
click at [585, 280] on div "The following employee is converting from a temp to a regular employee: Employe…" at bounding box center [635, 255] width 281 height 86
drag, startPoint x: 1023, startPoint y: 217, endPoint x: 934, endPoint y: 217, distance: 88.9
click at [627, 217] on textarea "The following employee is converting from a temp to a regular employee: Employe…" at bounding box center [1013, 186] width 170 height 125
click at [627, 113] on div "Text Variable" at bounding box center [1075, 114] width 38 height 7
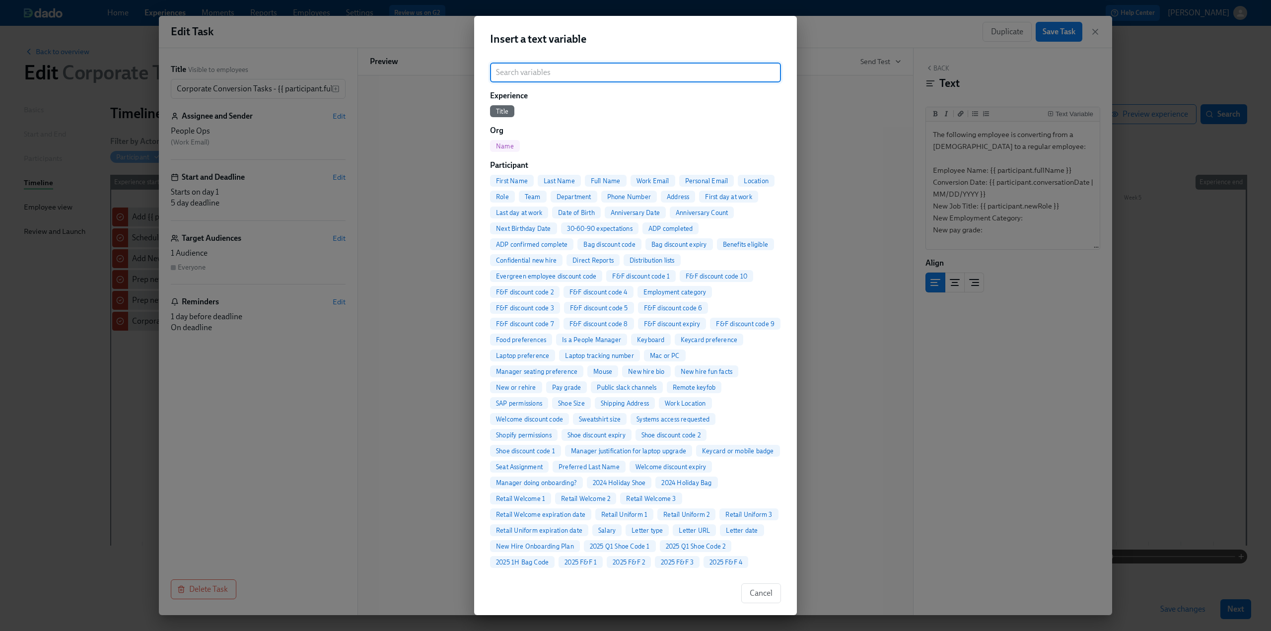
click at [608, 73] on input "search" at bounding box center [635, 73] width 291 height 20
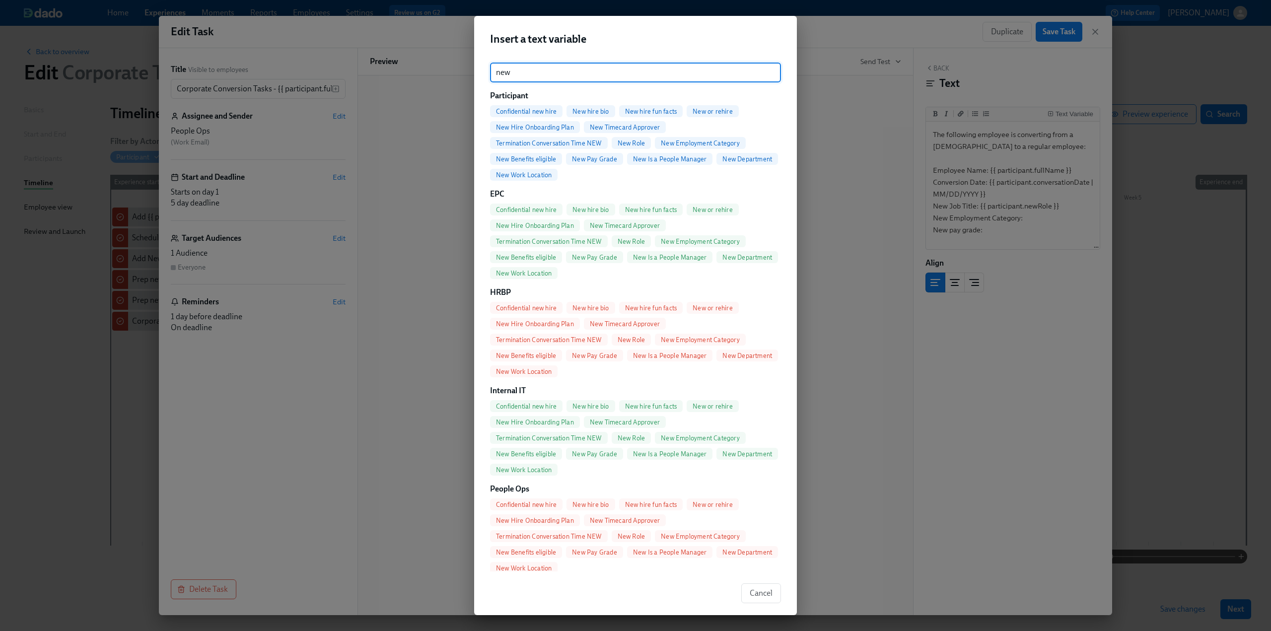
click at [627, 141] on span "New Employment Category" at bounding box center [700, 143] width 91 height 7
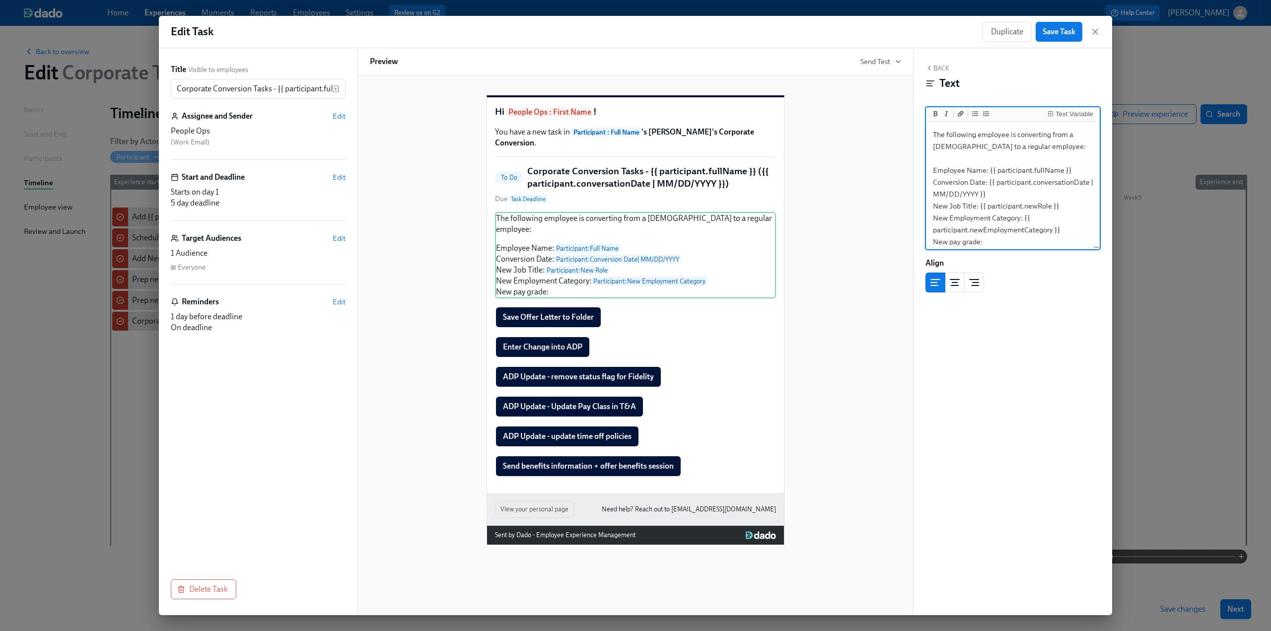
click at [627, 242] on textarea "The following employee is converting from a temp to a regular employee: Employe…" at bounding box center [1013, 188] width 170 height 129
drag, startPoint x: 993, startPoint y: 242, endPoint x: 950, endPoint y: 212, distance: 52.1
click at [627, 212] on textarea "The following employee is converting from a temp to a regular employee: Employe…" at bounding box center [1013, 183] width 170 height 129
click at [627, 112] on div "Text Variable" at bounding box center [1075, 114] width 38 height 7
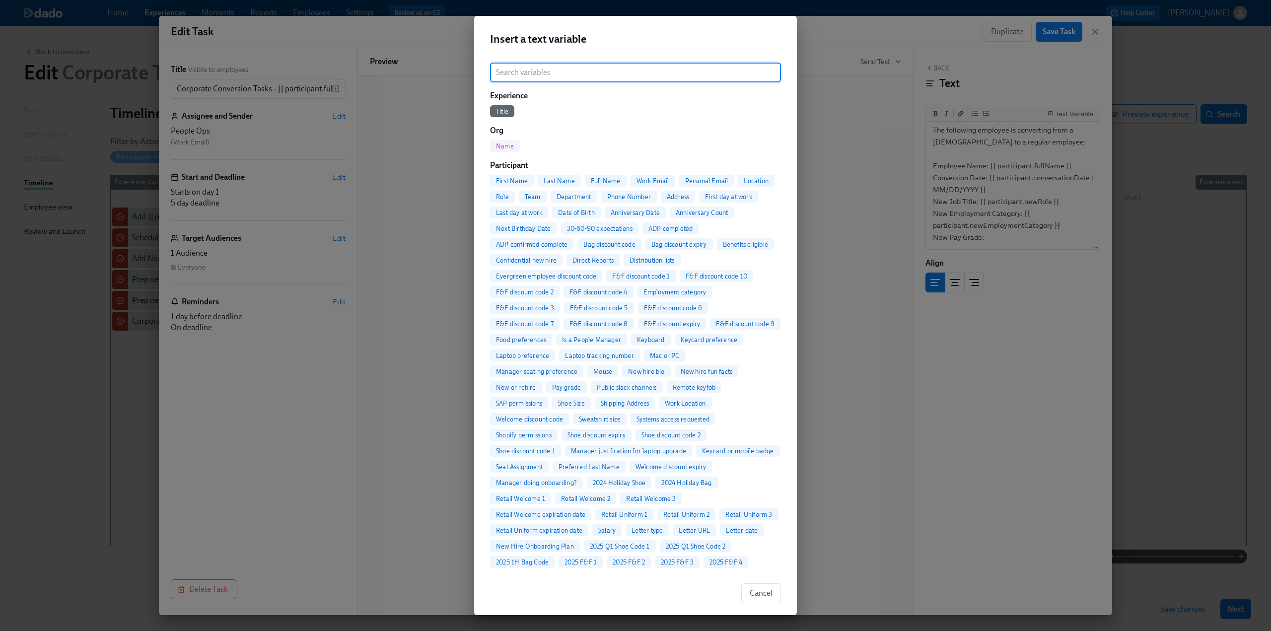
click at [549, 78] on input "search" at bounding box center [635, 73] width 291 height 20
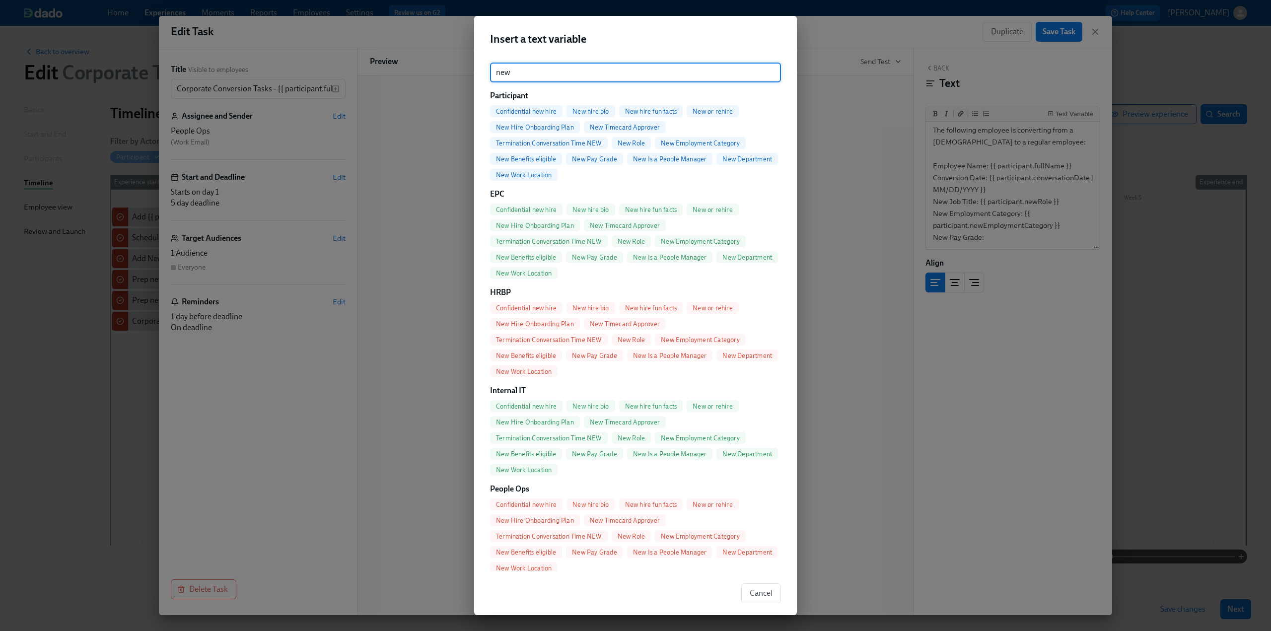
click at [587, 158] on span "New Pay Grade" at bounding box center [594, 158] width 57 height 7
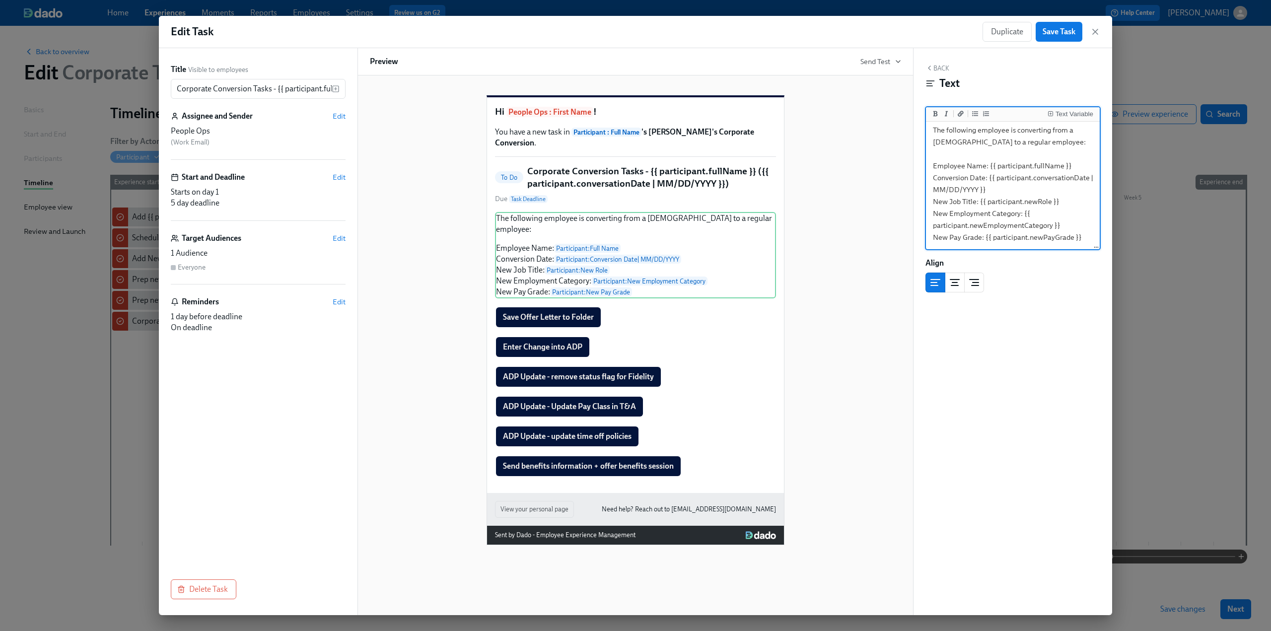
click at [627, 214] on textarea "The following employee is converting from a temp to a regular employee: Employe…" at bounding box center [1013, 183] width 170 height 129
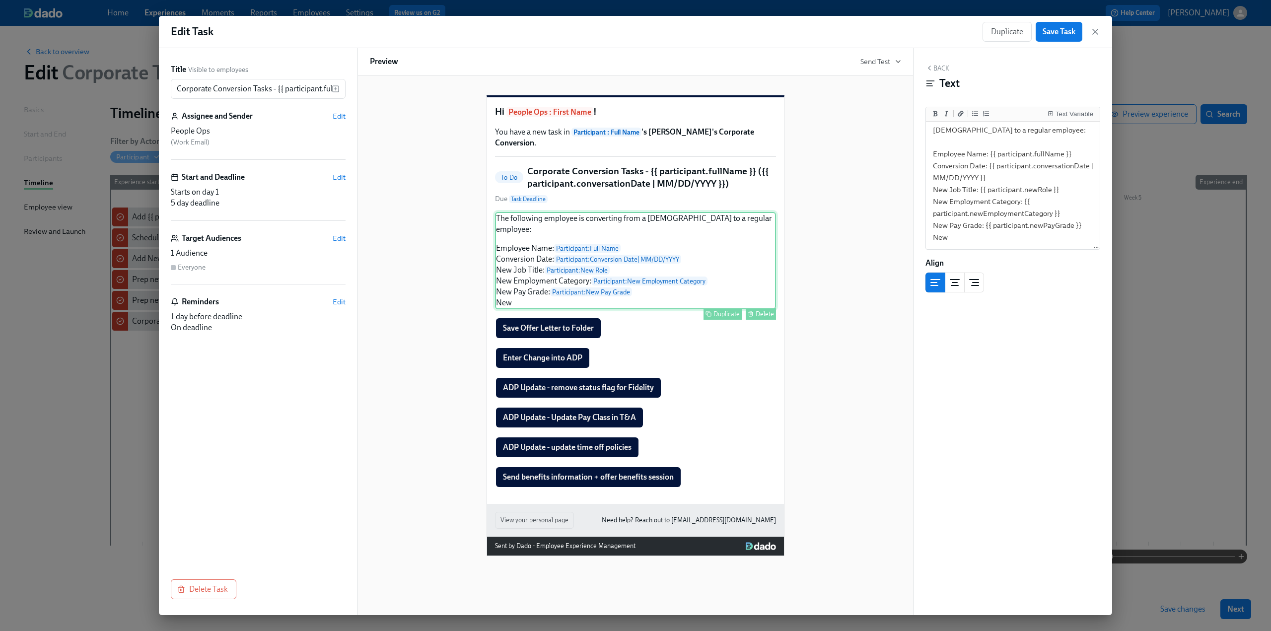
click at [532, 299] on div "The following employee is converting from a temp to a regular employee: Employe…" at bounding box center [635, 260] width 281 height 97
click at [627, 224] on textarea "The following employee is converting from a temp to a regular employee: Employe…" at bounding box center [1013, 177] width 170 height 141
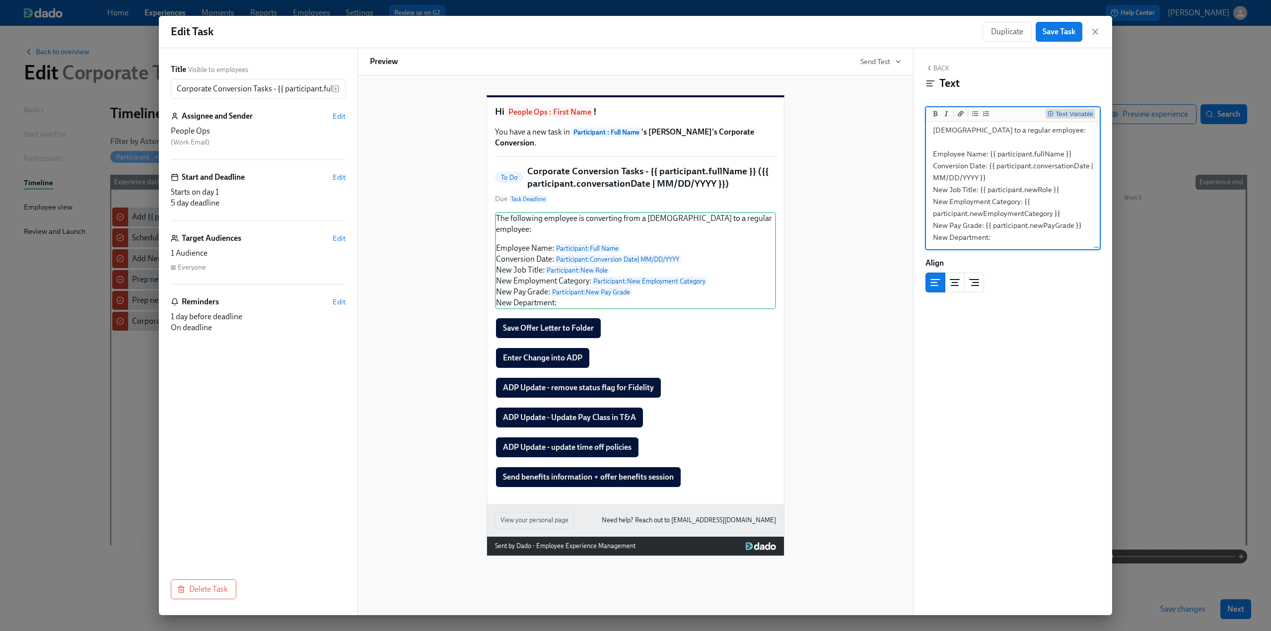
click at [627, 112] on div "Text Variable" at bounding box center [1075, 114] width 38 height 7
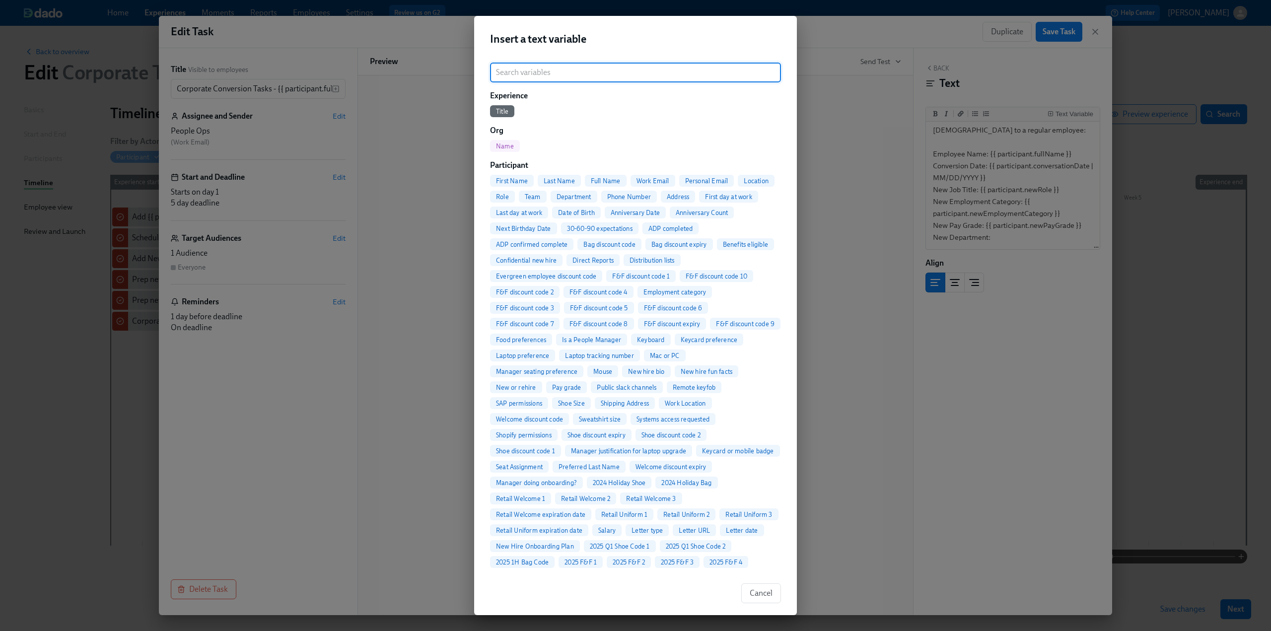
click at [521, 81] on input "search" at bounding box center [635, 73] width 291 height 20
click at [519, 73] on input "search" at bounding box center [635, 73] width 291 height 20
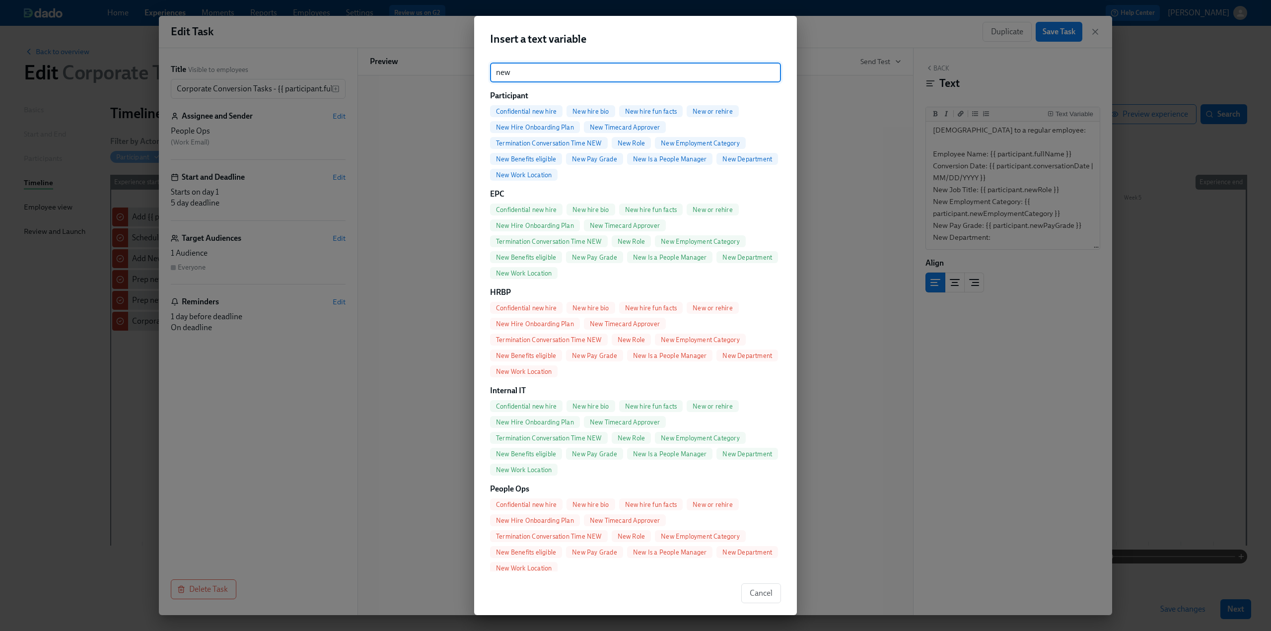
click at [627, 163] on span "New Department" at bounding box center [748, 158] width 62 height 7
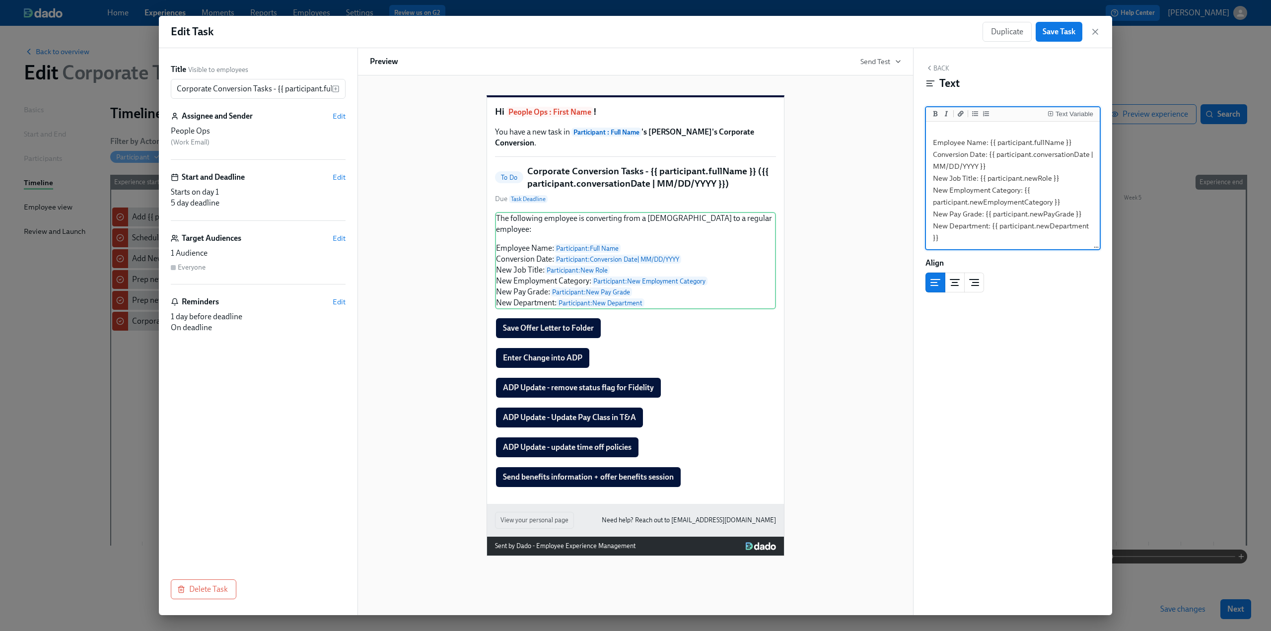
scroll to position [34, 0]
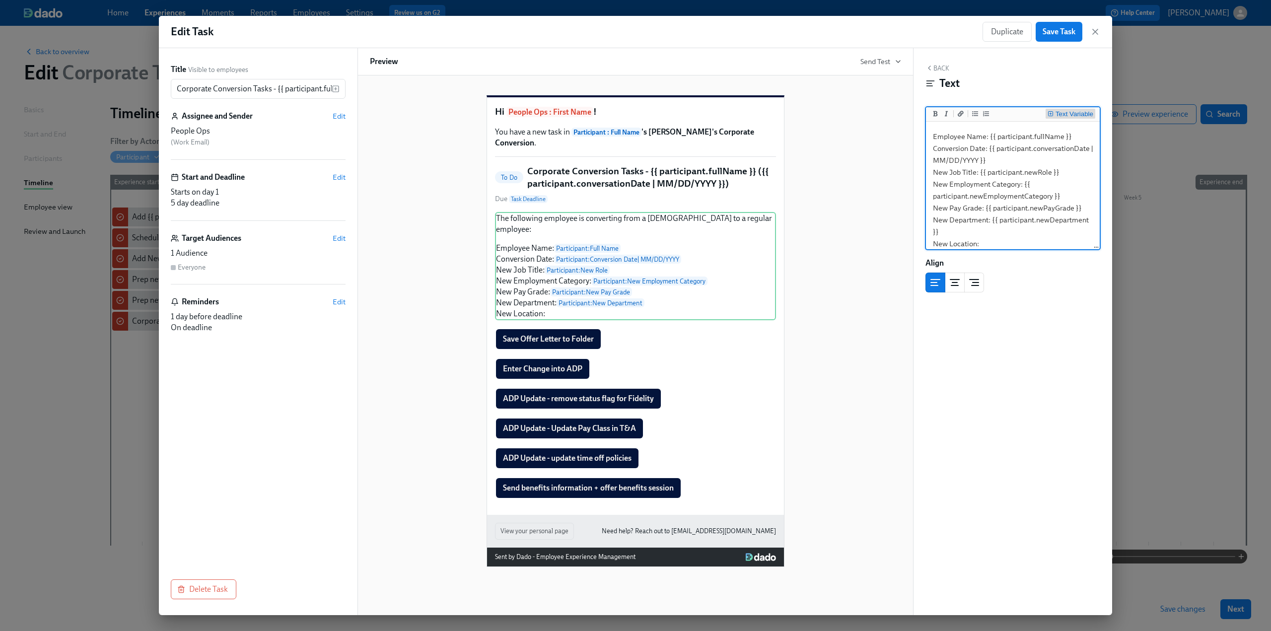
click at [627, 114] on div "Text Variable" at bounding box center [1075, 114] width 38 height 7
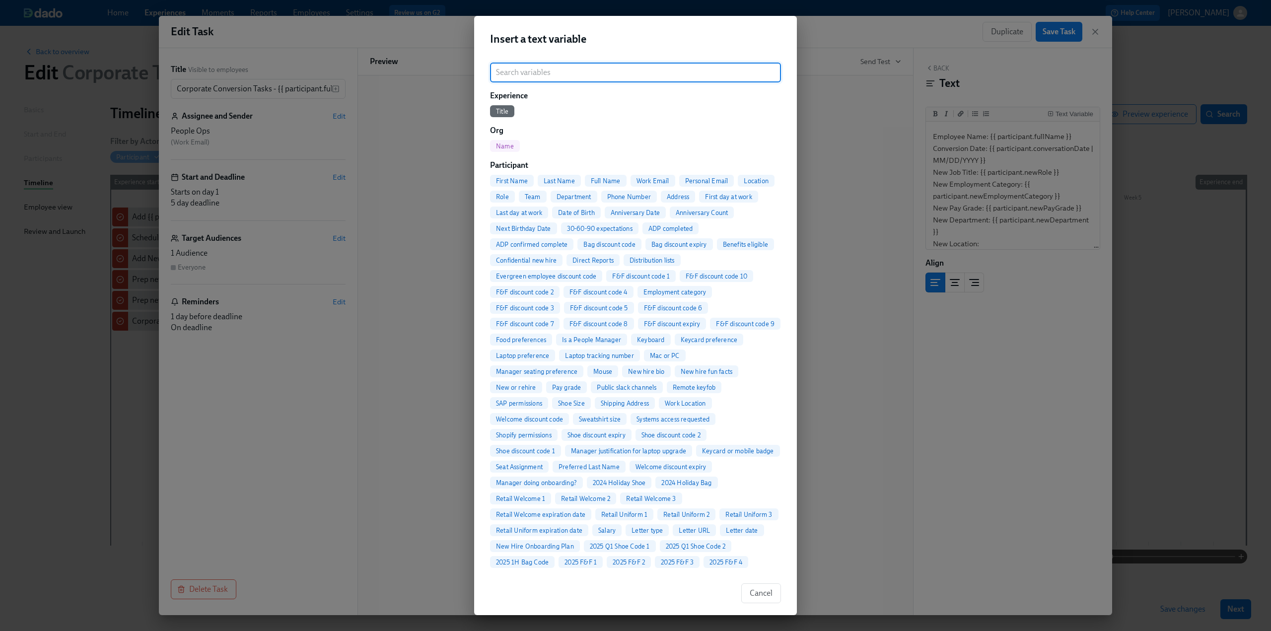
click at [529, 71] on input "search" at bounding box center [635, 73] width 291 height 20
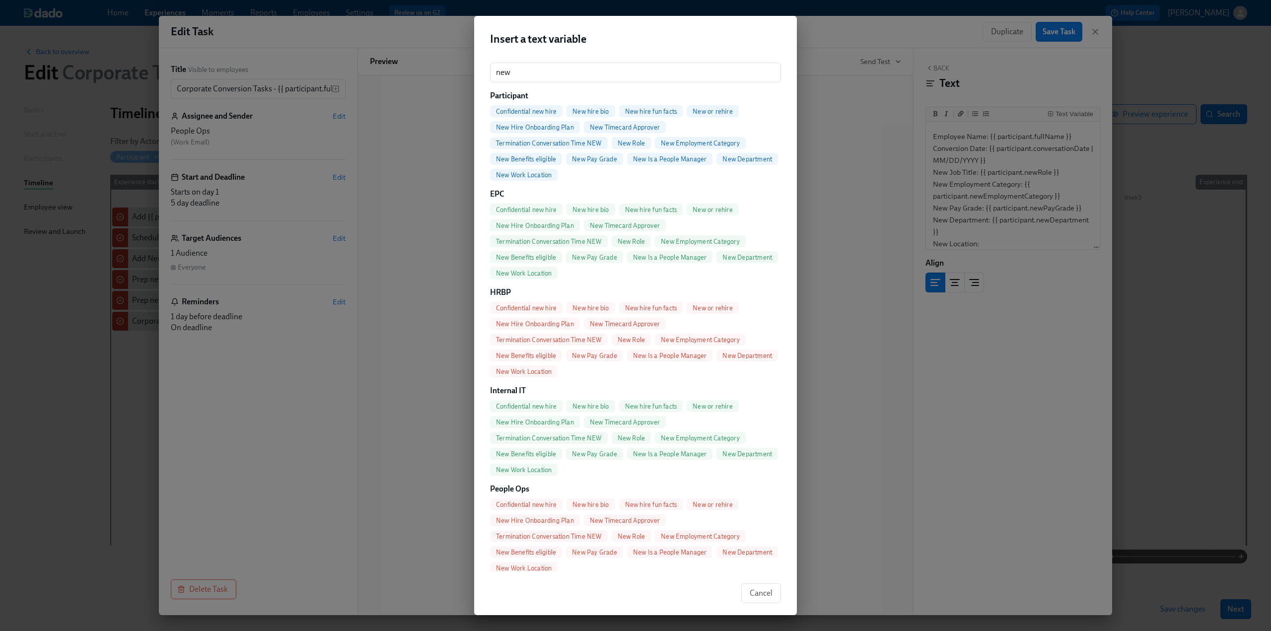
click at [558, 176] on span "New Work Location" at bounding box center [524, 174] width 68 height 7
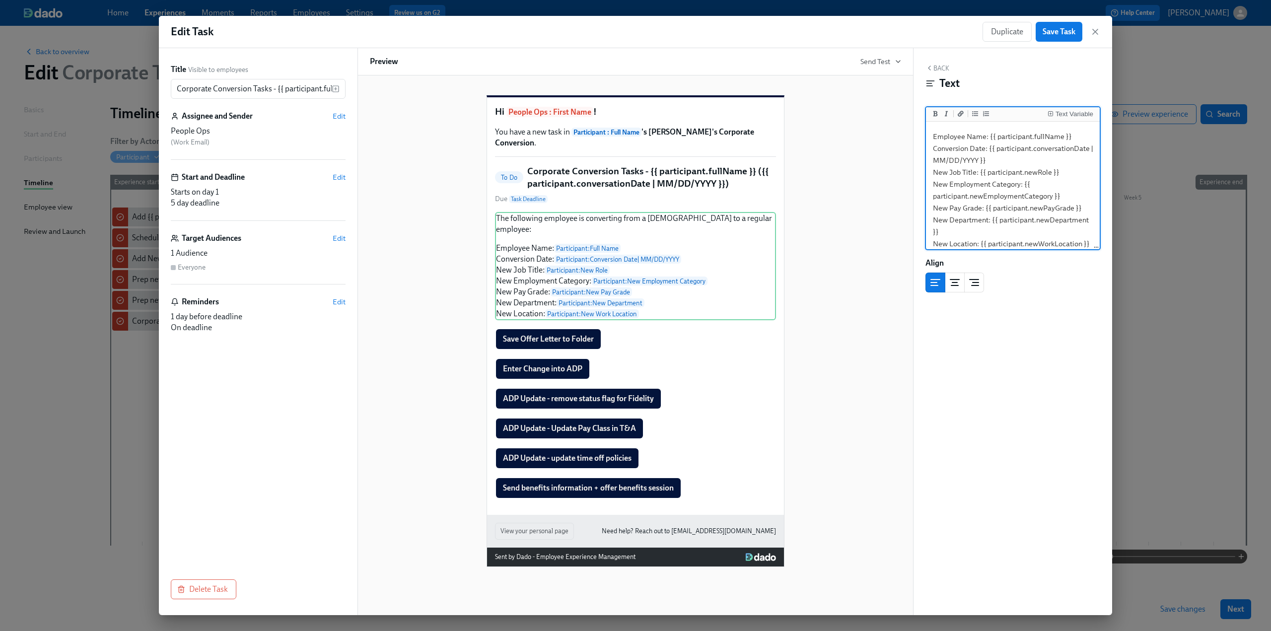
scroll to position [58, 0]
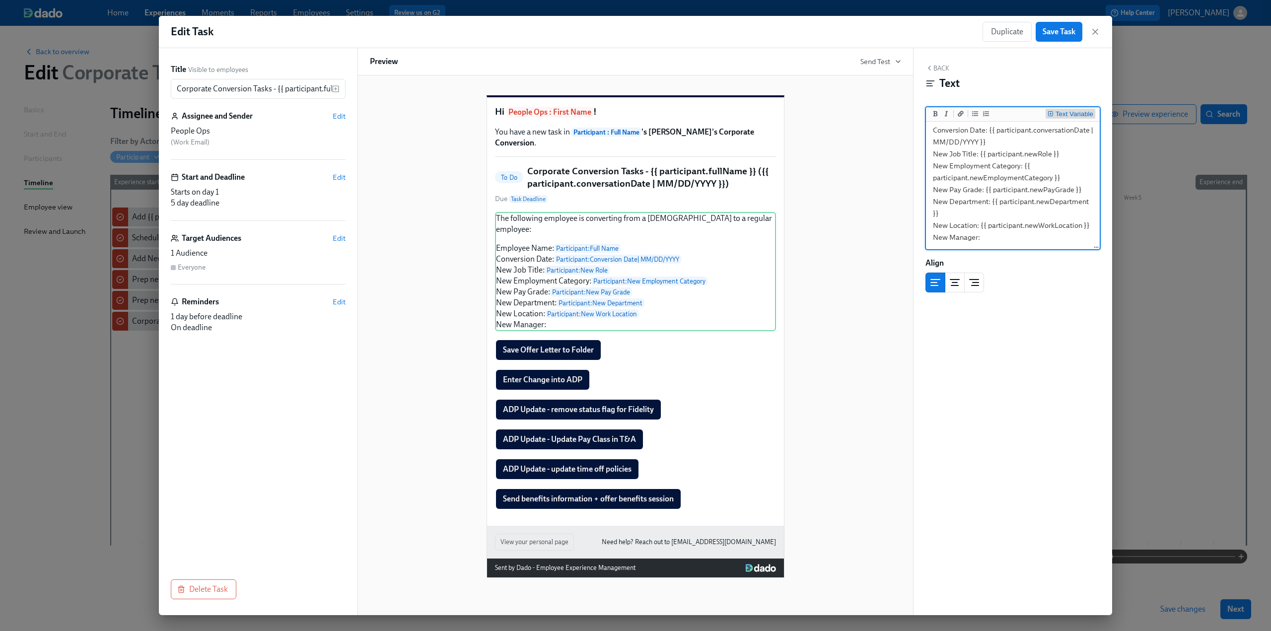
click at [627, 111] on div "Text Variable" at bounding box center [1075, 114] width 38 height 7
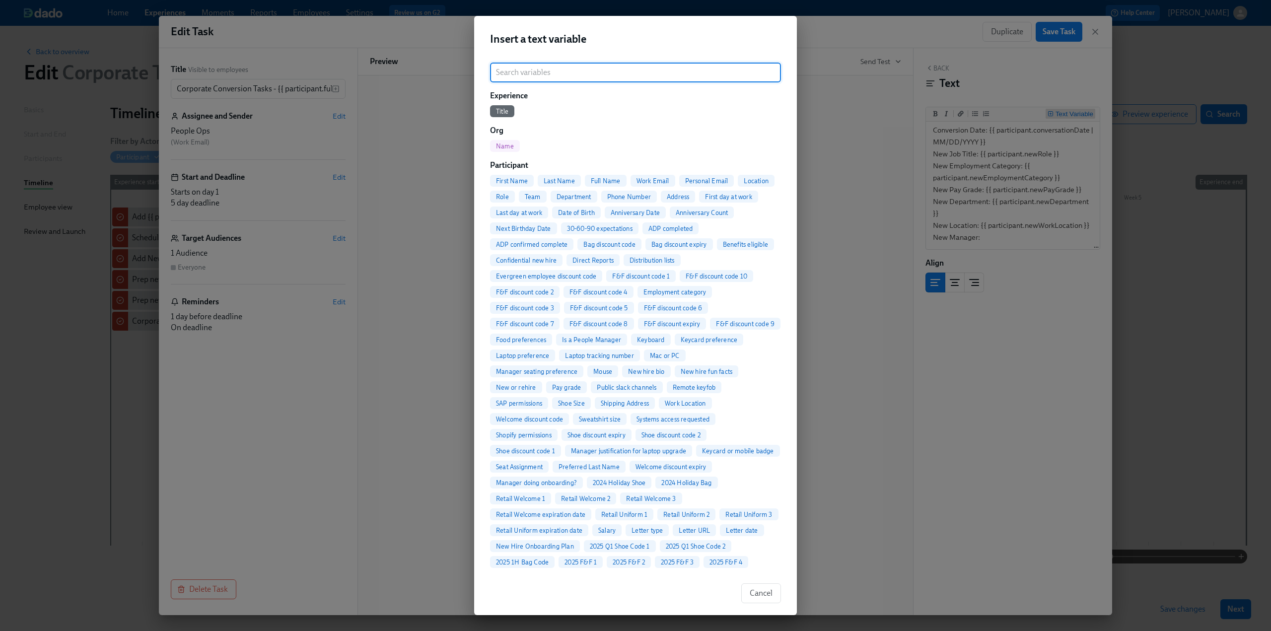
click at [627, 235] on div "Insert a text variable ​ Experience Title Org Name Participant First Name Last …" at bounding box center [635, 315] width 1271 height 631
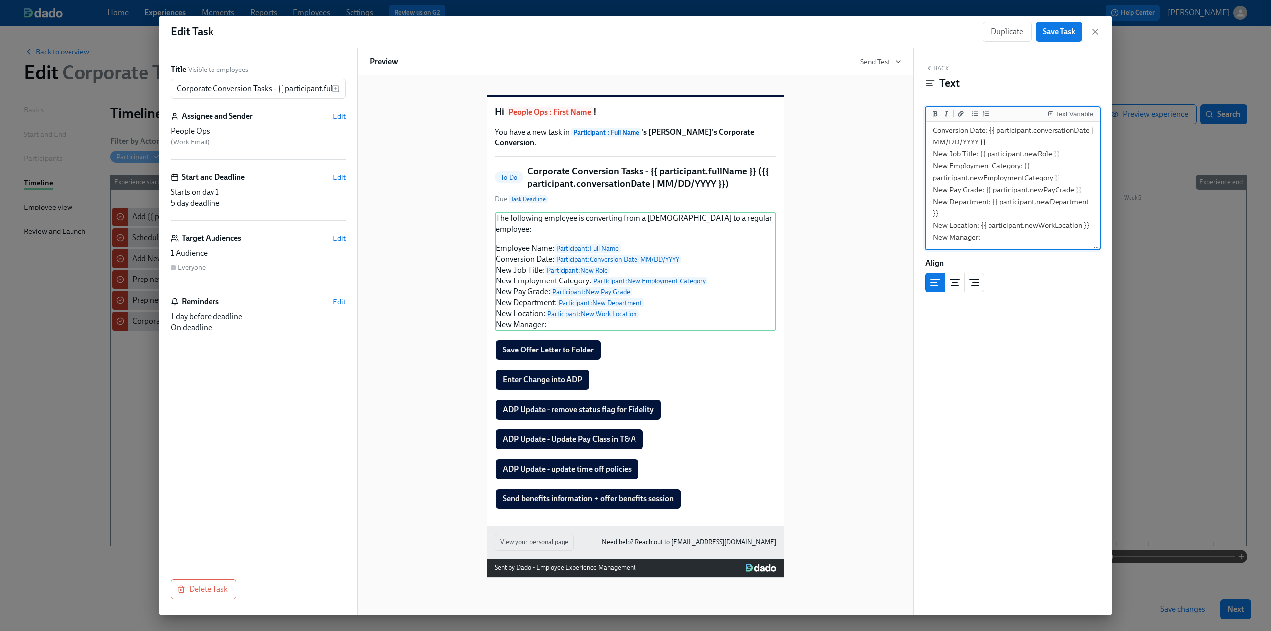
scroll to position [70, 0]
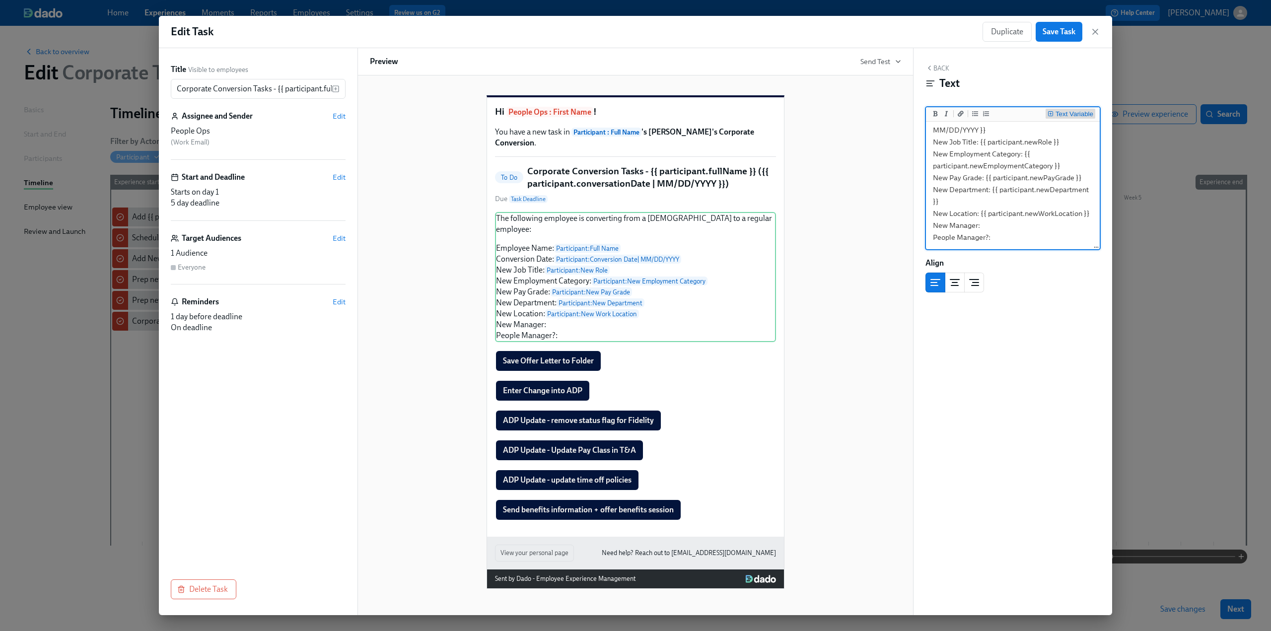
click at [627, 114] on div "Text Variable" at bounding box center [1075, 114] width 38 height 7
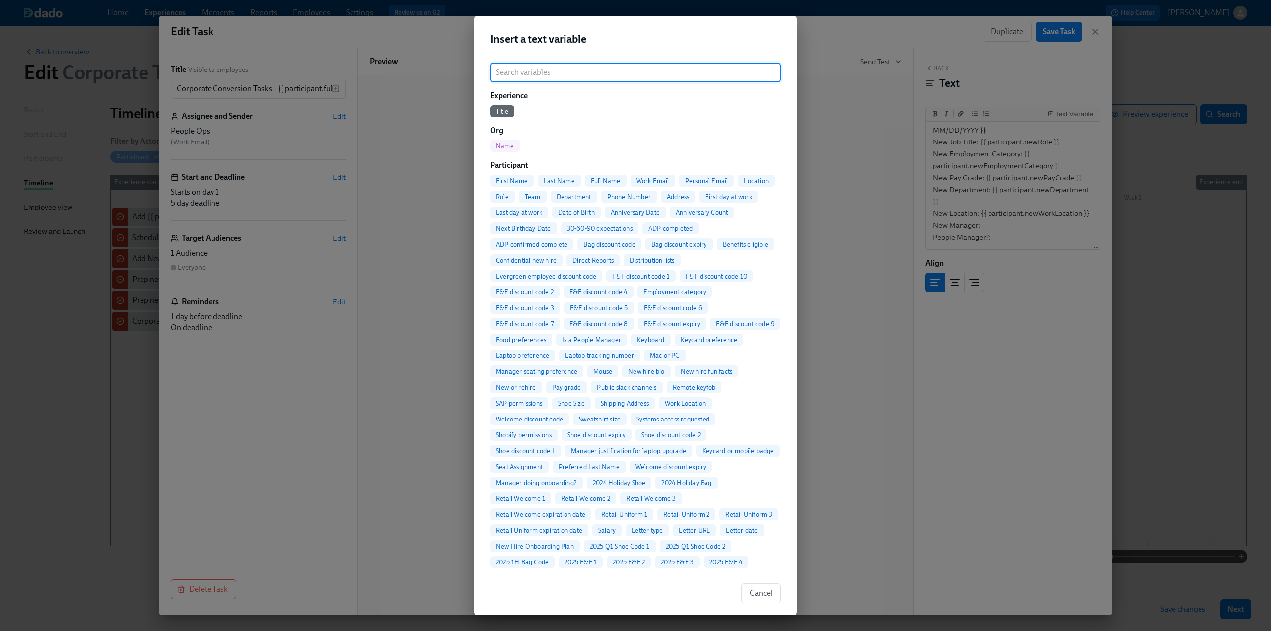
click at [535, 69] on input "search" at bounding box center [635, 73] width 291 height 20
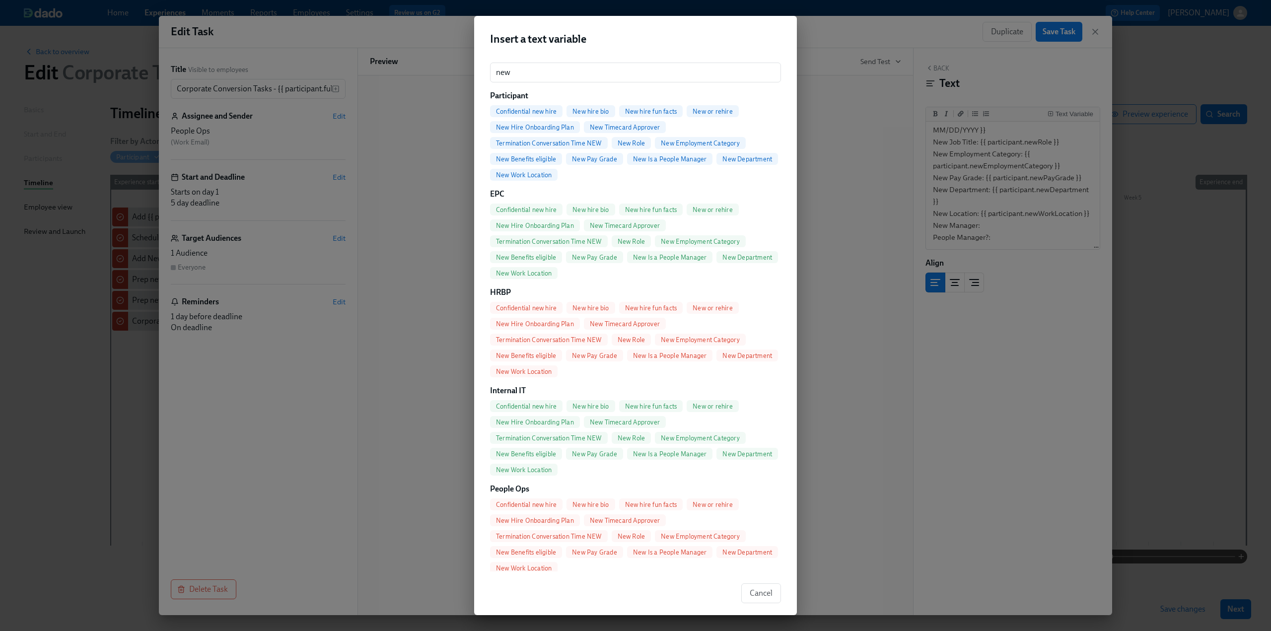
click at [627, 158] on span "New Is a People Manager" at bounding box center [670, 158] width 86 height 7
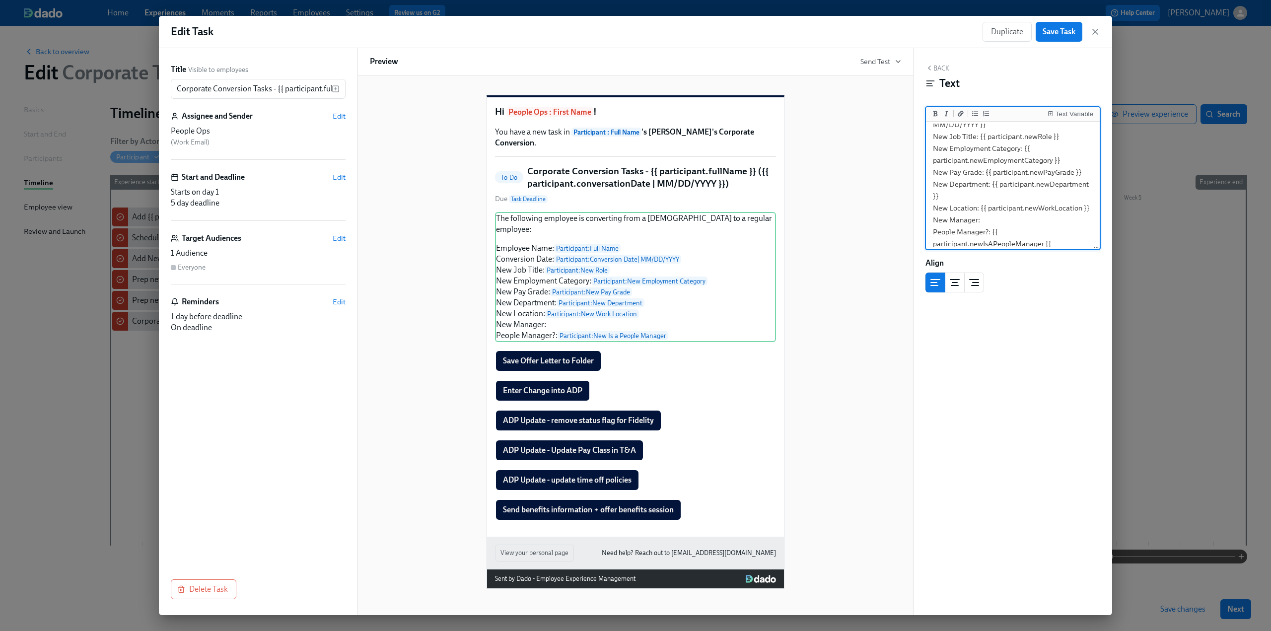
scroll to position [93, 0]
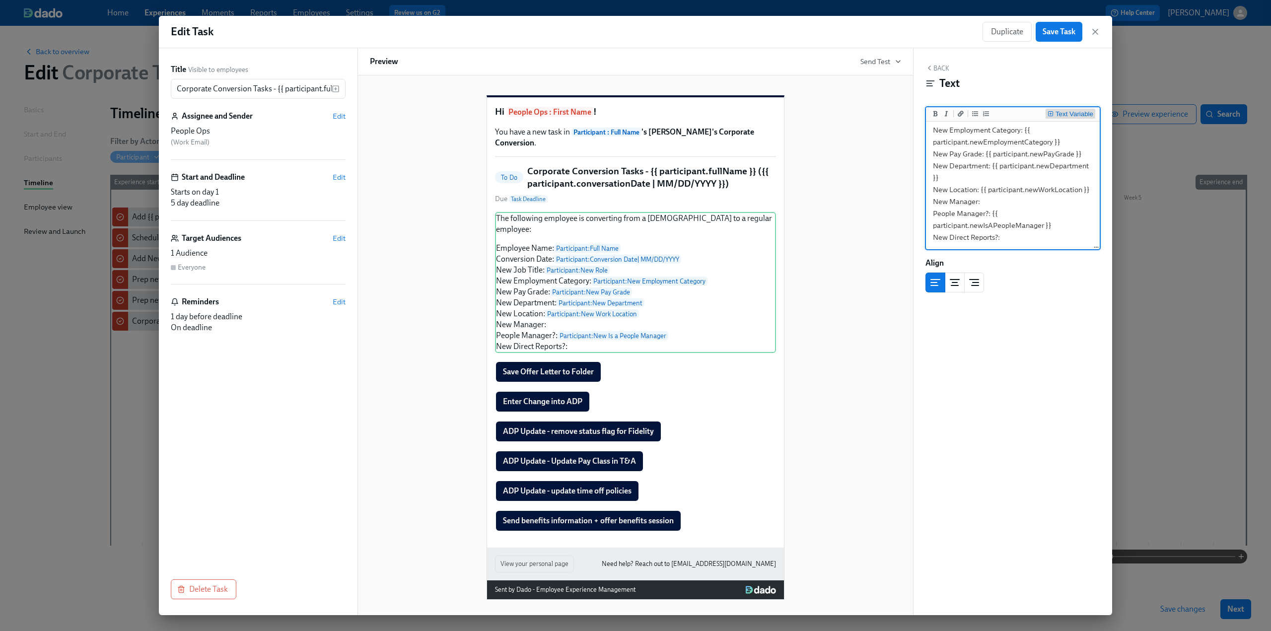
click at [627, 111] on div "Text Variable" at bounding box center [1075, 114] width 38 height 7
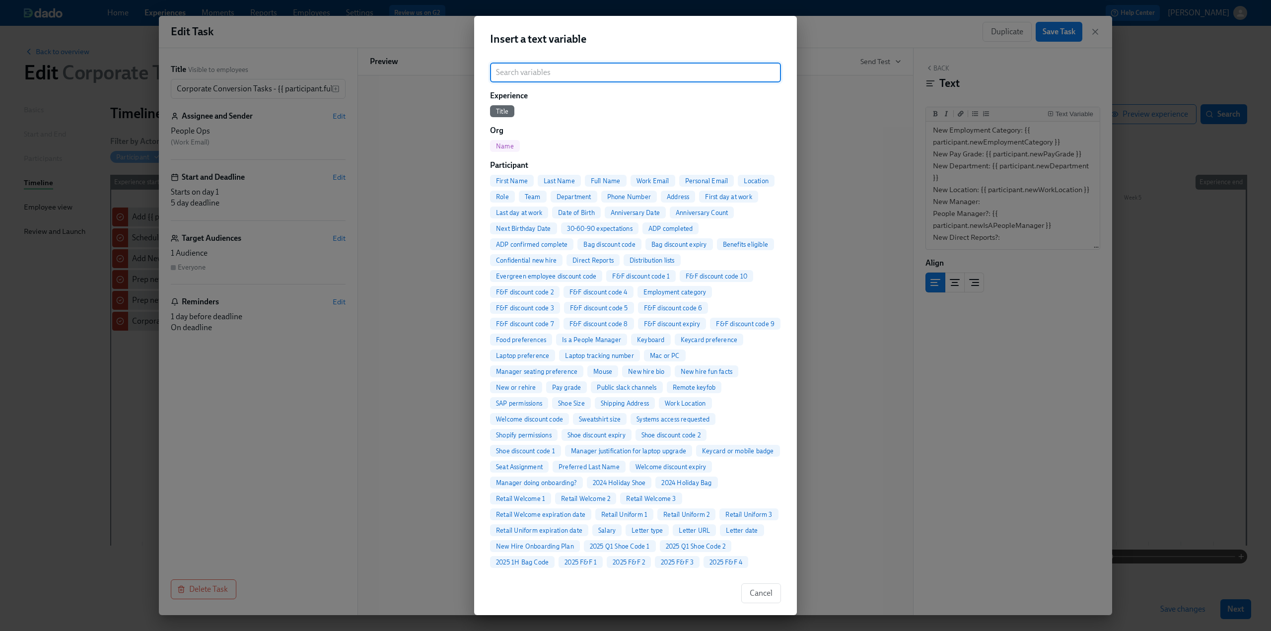
click at [557, 70] on input "search" at bounding box center [635, 73] width 291 height 20
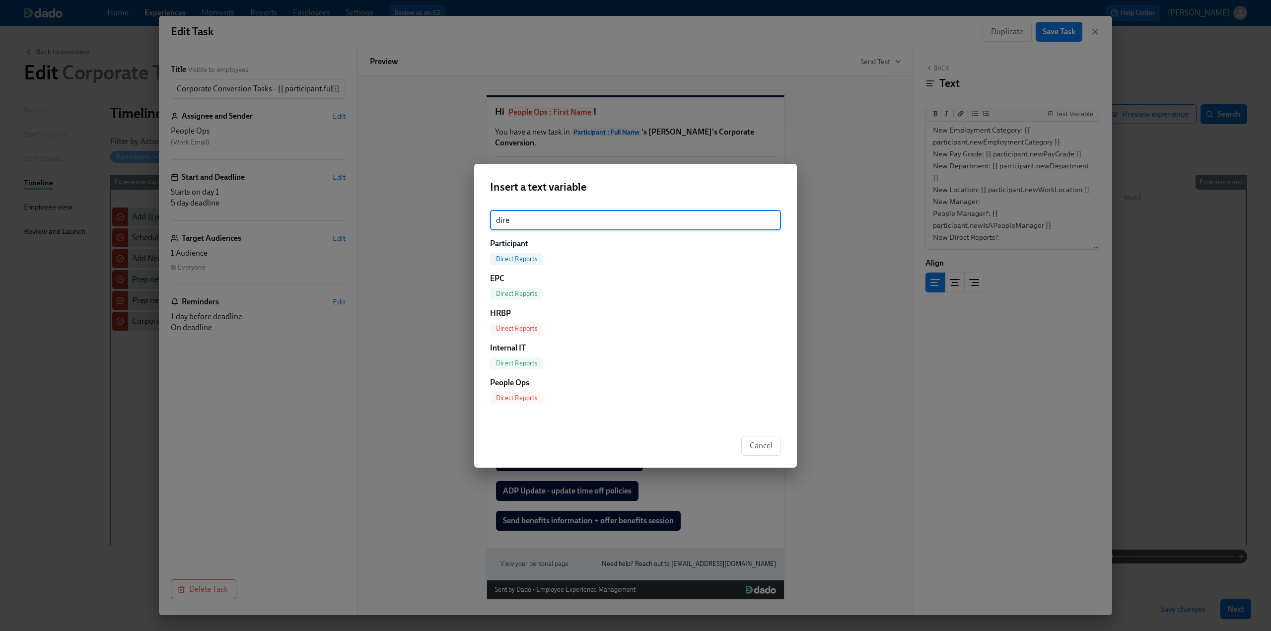
click at [518, 259] on span "Direct Reports" at bounding box center [516, 258] width 53 height 7
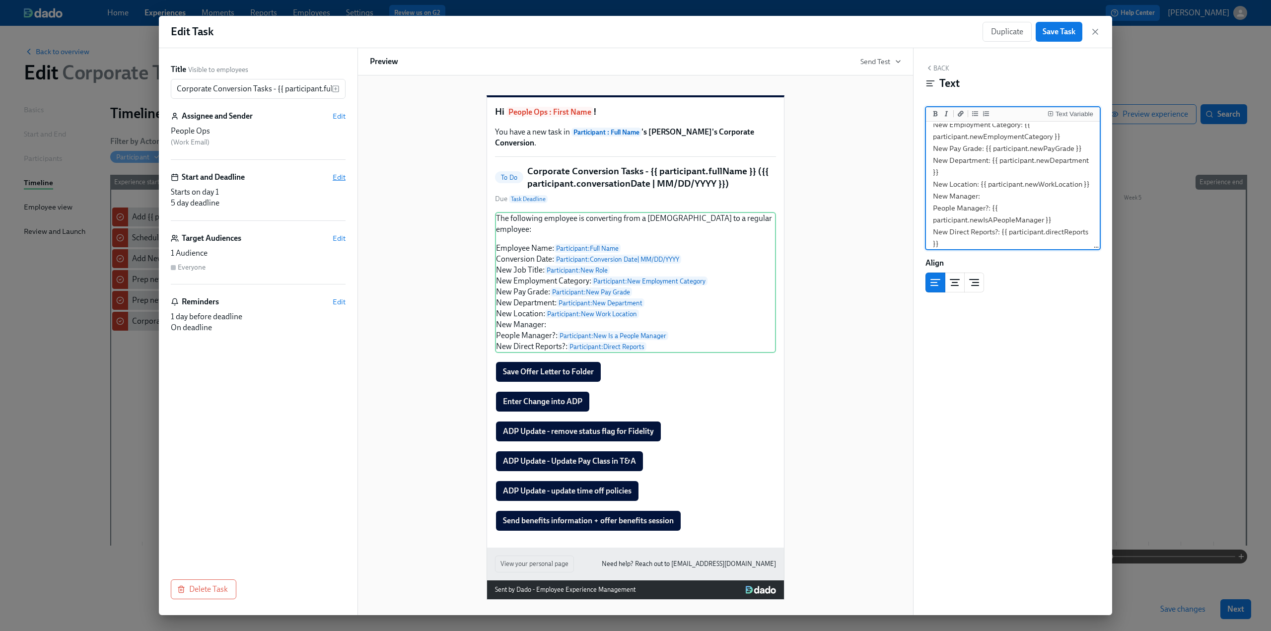
click at [341, 176] on span "Edit" at bounding box center [339, 177] width 13 height 10
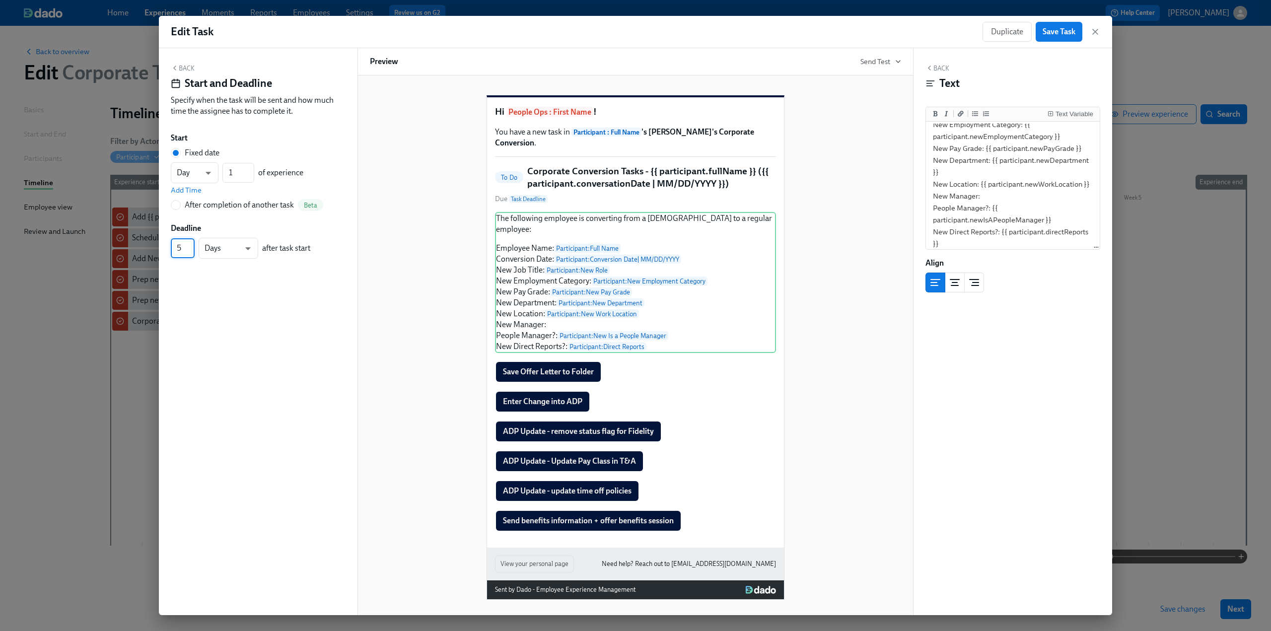
drag, startPoint x: 184, startPoint y: 247, endPoint x: 164, endPoint y: 246, distance: 19.4
click at [164, 246] on div "Back Start and Deadline Specify when the task will be sent and how much time th…" at bounding box center [258, 331] width 199 height 567
click at [247, 245] on body "Home Experiences Moments Reports Employees Settings Review us on G2 Help Center…" at bounding box center [635, 315] width 1271 height 631
click at [243, 265] on li "Week" at bounding box center [229, 265] width 60 height 17
click at [176, 67] on icon "button" at bounding box center [175, 68] width 8 height 8
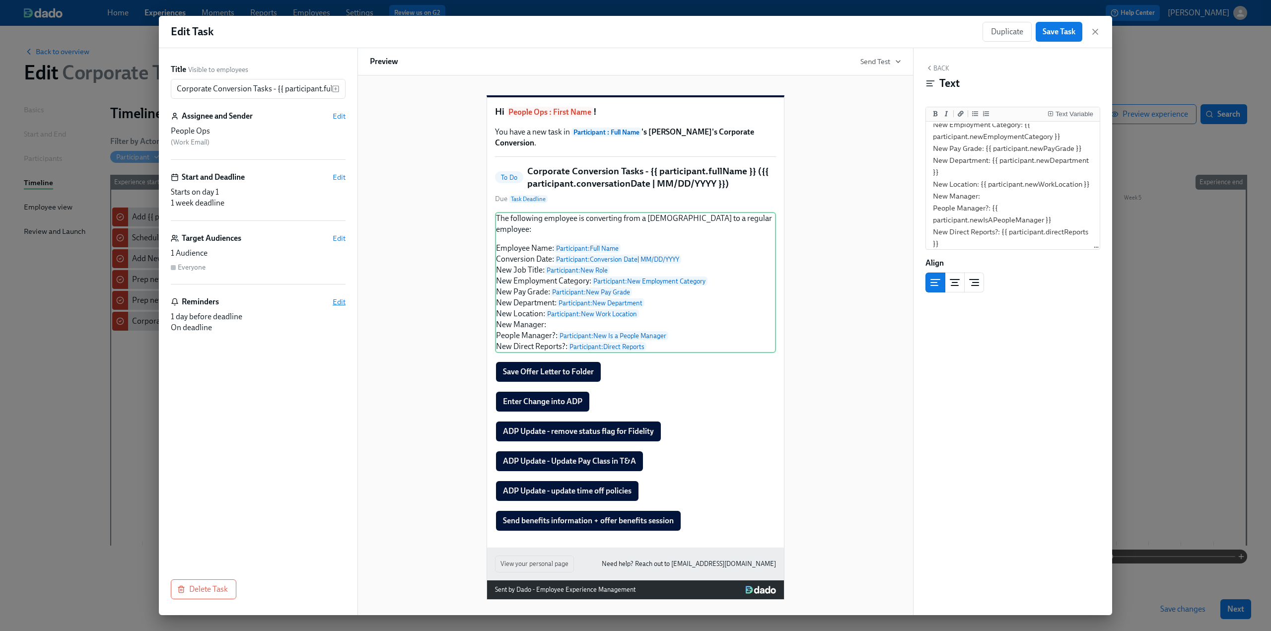
click at [342, 299] on span "Edit" at bounding box center [339, 302] width 13 height 10
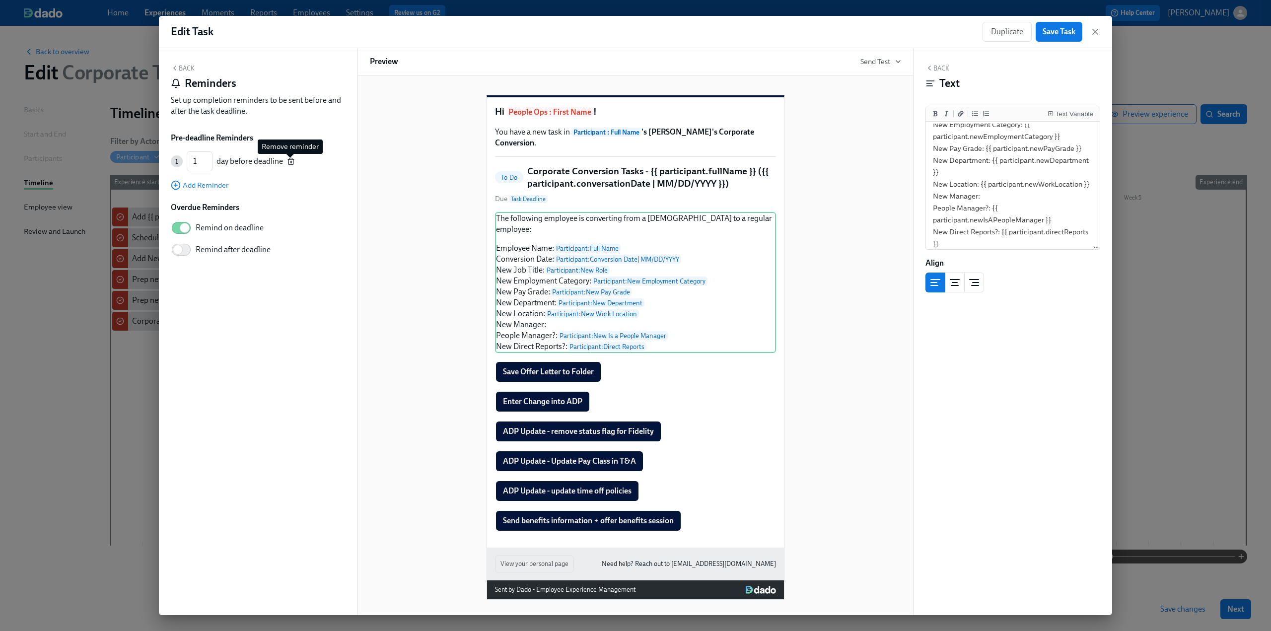
click at [289, 161] on icon "button" at bounding box center [291, 161] width 8 height 8
click at [176, 209] on input "Remind on deadline" at bounding box center [185, 200] width 66 height 22
click at [187, 73] on div "Back Reminders Set up completion reminders to be sent before and after the task…" at bounding box center [258, 92] width 175 height 57
click at [186, 64] on button "Back" at bounding box center [183, 68] width 24 height 8
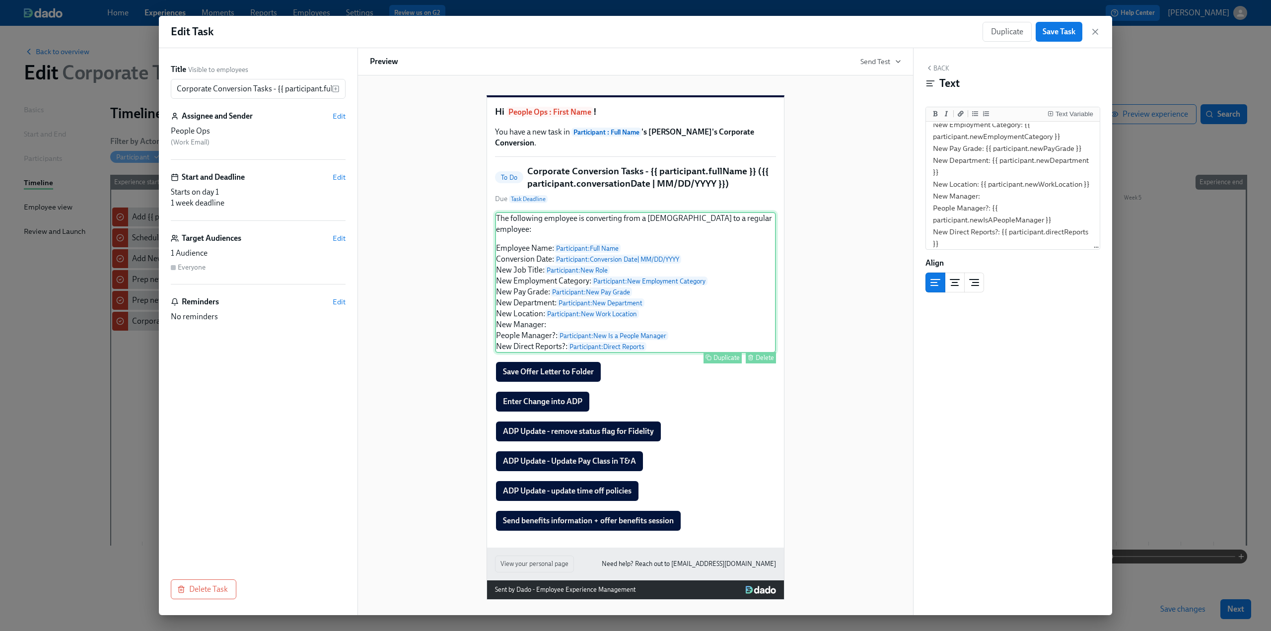
click at [523, 247] on div "The following employee is converting from a temp to a regular employee: Employe…" at bounding box center [635, 282] width 281 height 141
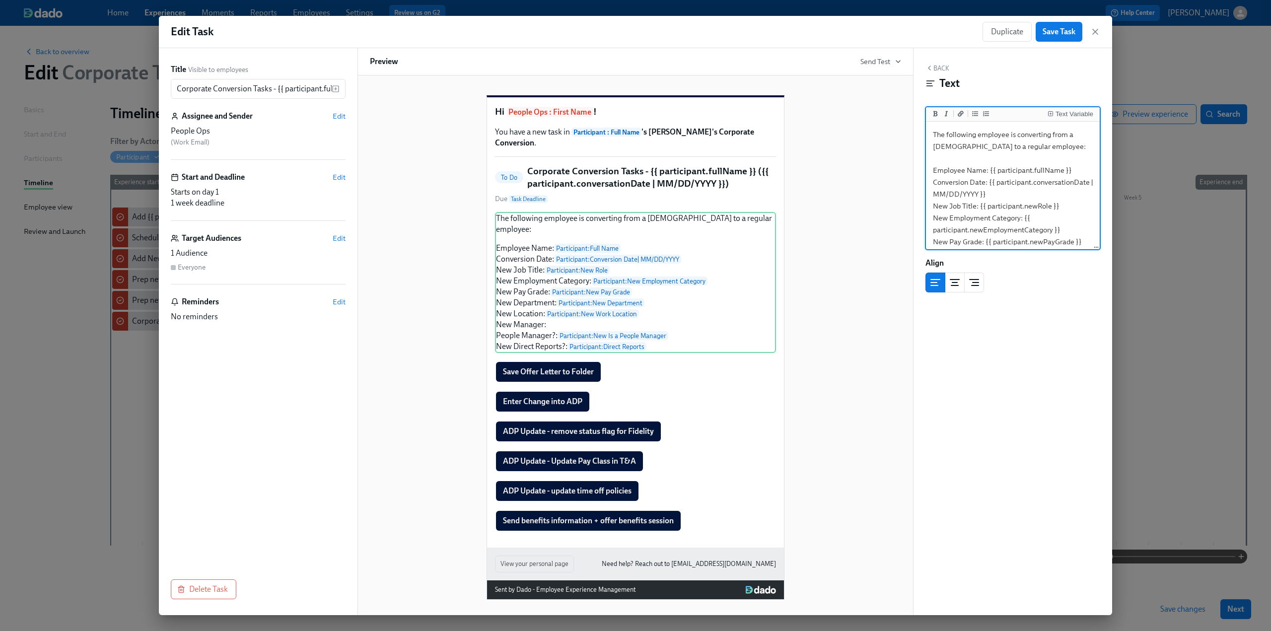
drag, startPoint x: 989, startPoint y: 172, endPoint x: 926, endPoint y: 173, distance: 63.1
click at [627, 173] on div "The following employee is converting from a temp to a regular employee: Employe…" at bounding box center [1013, 186] width 174 height 129
click at [627, 115] on button "Add bold text" at bounding box center [936, 114] width 10 height 10
drag, startPoint x: 989, startPoint y: 184, endPoint x: 926, endPoint y: 187, distance: 63.1
click at [627, 187] on div "The following employee is converting from a temp to a regular employee: **Emplo…" at bounding box center [1013, 186] width 174 height 129
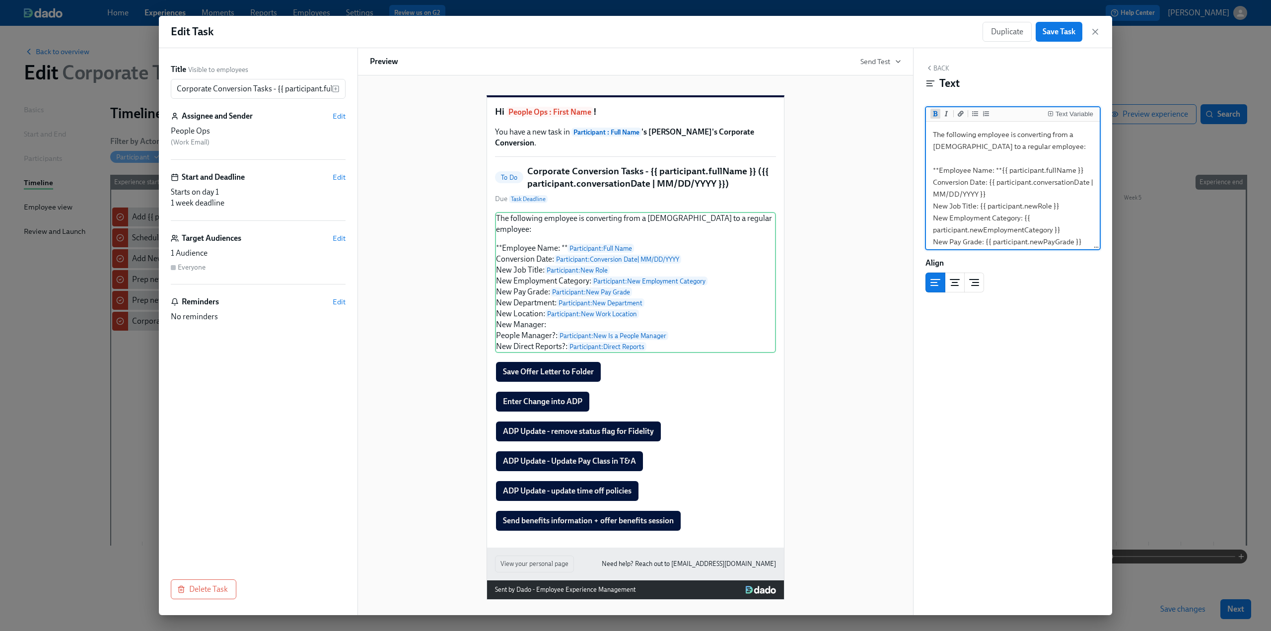
click at [627, 113] on icon "Add bold text" at bounding box center [936, 113] width 4 height 5
click at [627, 189] on textarea "The following employee is converting from a temp to a regular employee: **Emplo…" at bounding box center [1013, 236] width 170 height 224
click at [627, 183] on textarea "The following employee is converting from a temp to a regular employee: **Emplo…" at bounding box center [1013, 236] width 170 height 224
click at [627, 182] on textarea "The following employee is converting from a temp to a regular employee: **Emplo…" at bounding box center [1013, 236] width 170 height 224
click at [627, 168] on textarea "The following employee is converting from a temp to a regular employee: **Emplo…" at bounding box center [1013, 236] width 170 height 224
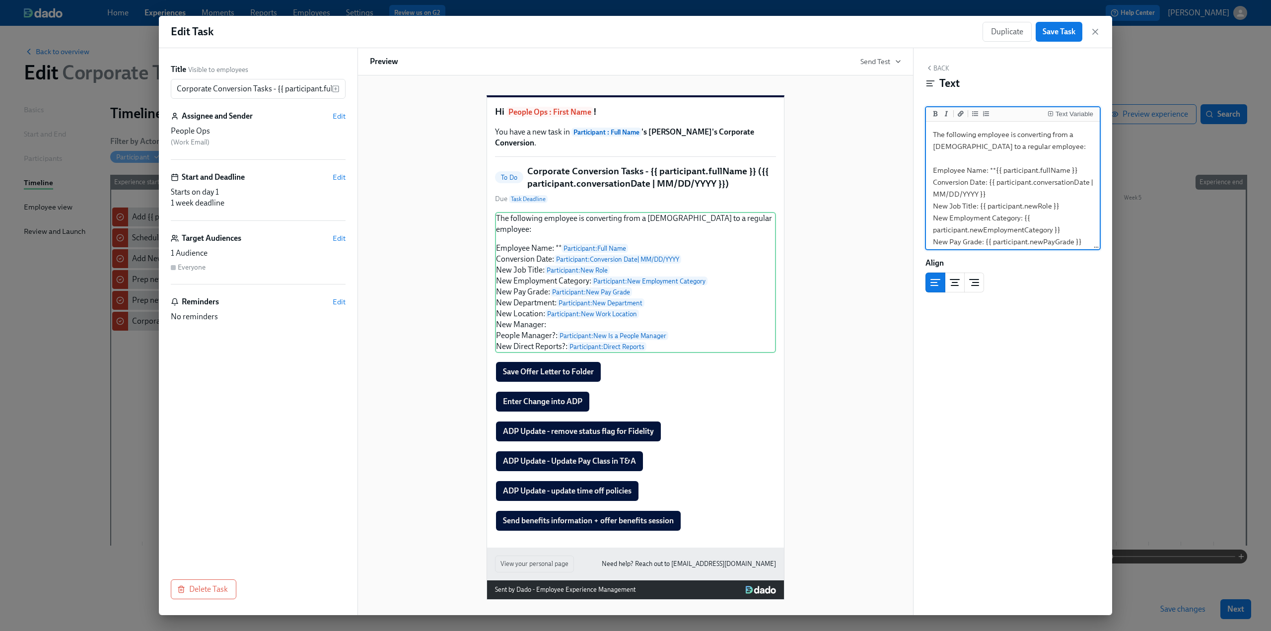
click at [627, 172] on textarea "The following employee is converting from a temp to a regular employee: Employe…" at bounding box center [1013, 236] width 170 height 224
drag, startPoint x: 988, startPoint y: 172, endPoint x: 934, endPoint y: 168, distance: 54.3
click at [627, 168] on textarea "The following employee is converting from a temp to a regular employee: Employe…" at bounding box center [1013, 236] width 170 height 224
click at [627, 115] on icon "Add bold text" at bounding box center [936, 114] width 6 height 6
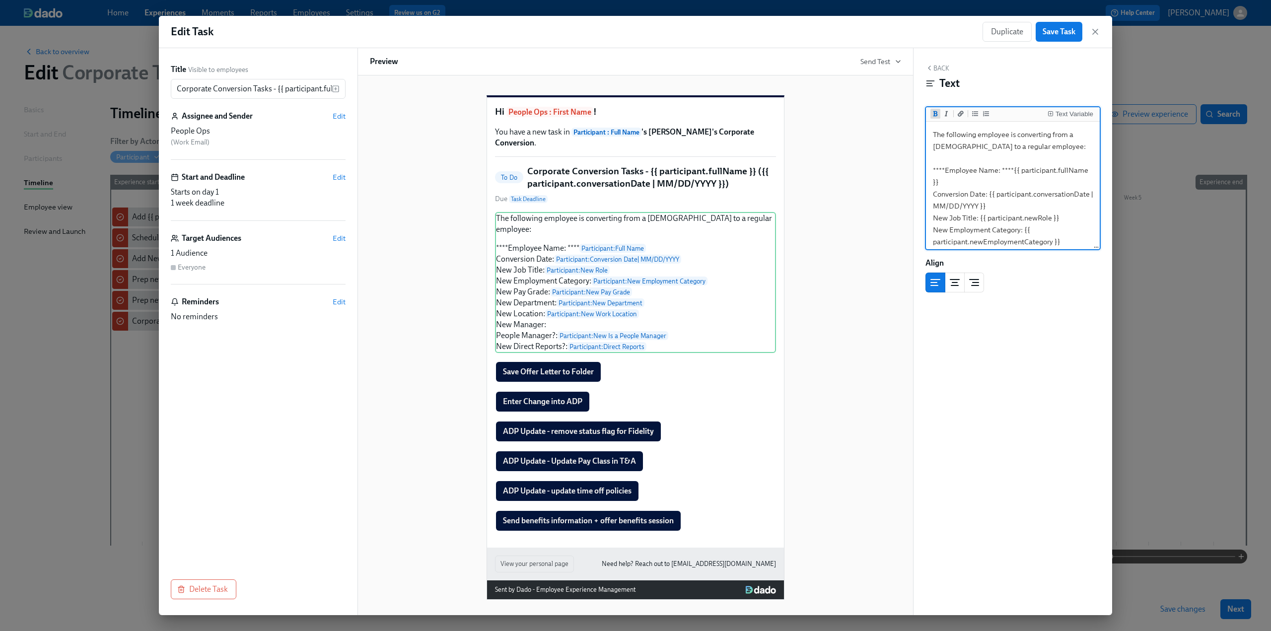
click at [627, 115] on icon "Add bold text" at bounding box center [936, 114] width 6 height 6
click at [627, 171] on textarea "The following employee is converting from a temp to a regular employee: ******E…" at bounding box center [1013, 242] width 170 height 236
drag, startPoint x: 950, startPoint y: 170, endPoint x: 919, endPoint y: 170, distance: 31.3
click at [627, 170] on div "Back Text Text Variable The following employee is converting from a temp to a r…" at bounding box center [1013, 331] width 199 height 567
drag, startPoint x: 1008, startPoint y: 171, endPoint x: 990, endPoint y: 170, distance: 17.9
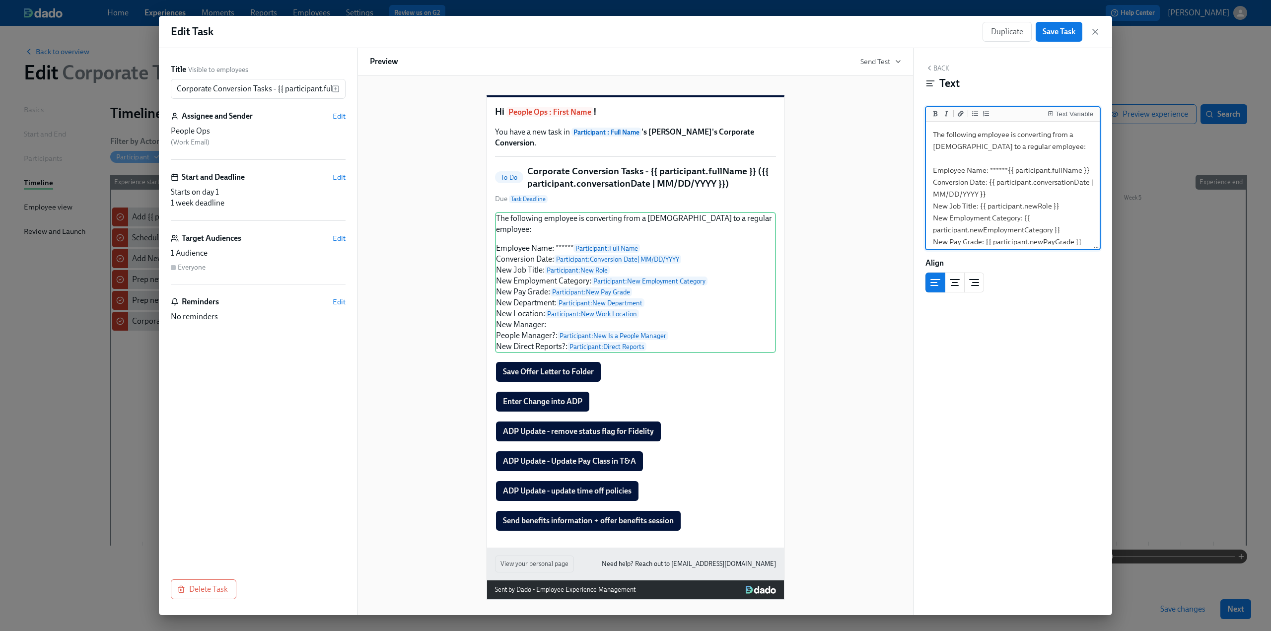
click at [627, 170] on textarea "The following employee is converting from a temp to a regular employee: Employe…" at bounding box center [1013, 236] width 170 height 224
click at [627, 180] on textarea "The following employee is converting from a temp to a regular employee: Employe…" at bounding box center [1013, 236] width 170 height 224
drag, startPoint x: 933, startPoint y: 170, endPoint x: 987, endPoint y: 171, distance: 54.1
click at [627, 171] on textarea "The following employee is converting from a temp to a regular employee: Employe…" at bounding box center [1013, 236] width 170 height 224
click at [627, 116] on icon "Add bold text" at bounding box center [936, 114] width 6 height 6
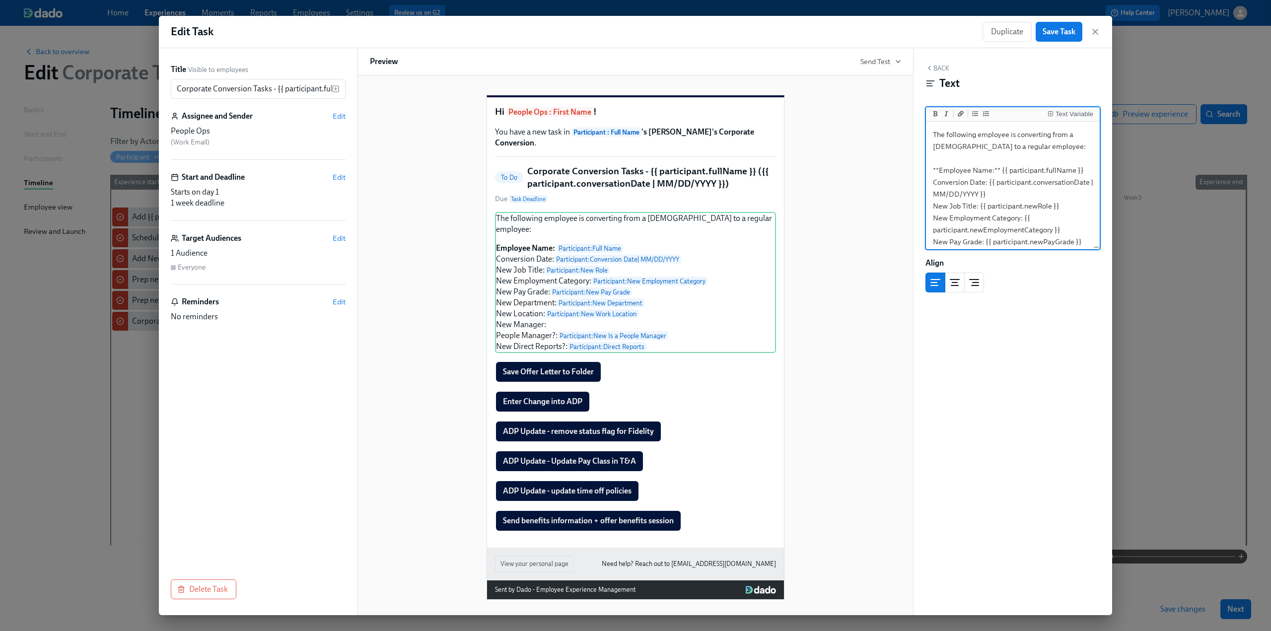
drag, startPoint x: 934, startPoint y: 180, endPoint x: 986, endPoint y: 184, distance: 52.8
click at [627, 184] on textarea "The following employee is converting from a temp to a regular employee: **Emplo…" at bounding box center [1013, 236] width 170 height 224
click at [627, 116] on icon "Add bold text" at bounding box center [936, 114] width 6 height 6
drag, startPoint x: 931, startPoint y: 205, endPoint x: 978, endPoint y: 208, distance: 47.3
click at [627, 208] on textarea "The following employee is converting from a temp to a regular employee: **Emplo…" at bounding box center [1013, 236] width 170 height 224
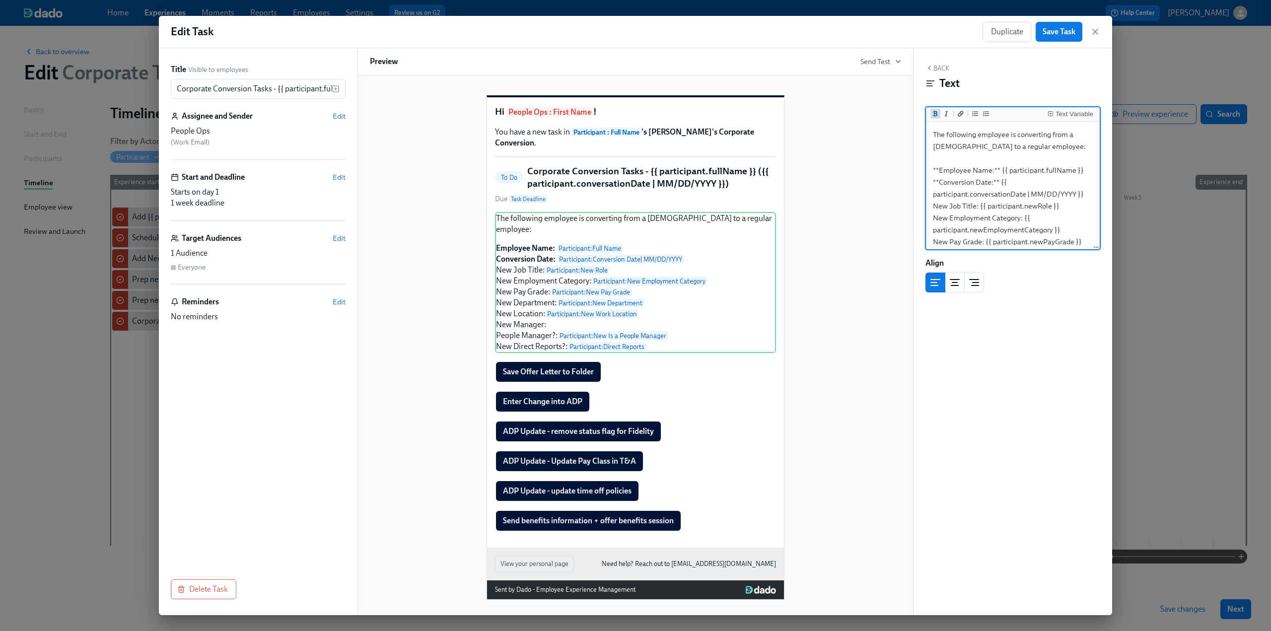
click at [627, 116] on icon "Add bold text" at bounding box center [936, 113] width 4 height 5
drag, startPoint x: 934, startPoint y: 168, endPoint x: 1021, endPoint y: 172, distance: 88.0
click at [627, 172] on textarea "The following employee is converting from a temp to a regular employee: **Emplo…" at bounding box center [1013, 186] width 170 height 224
click at [627, 115] on icon "Add bold text" at bounding box center [936, 114] width 6 height 6
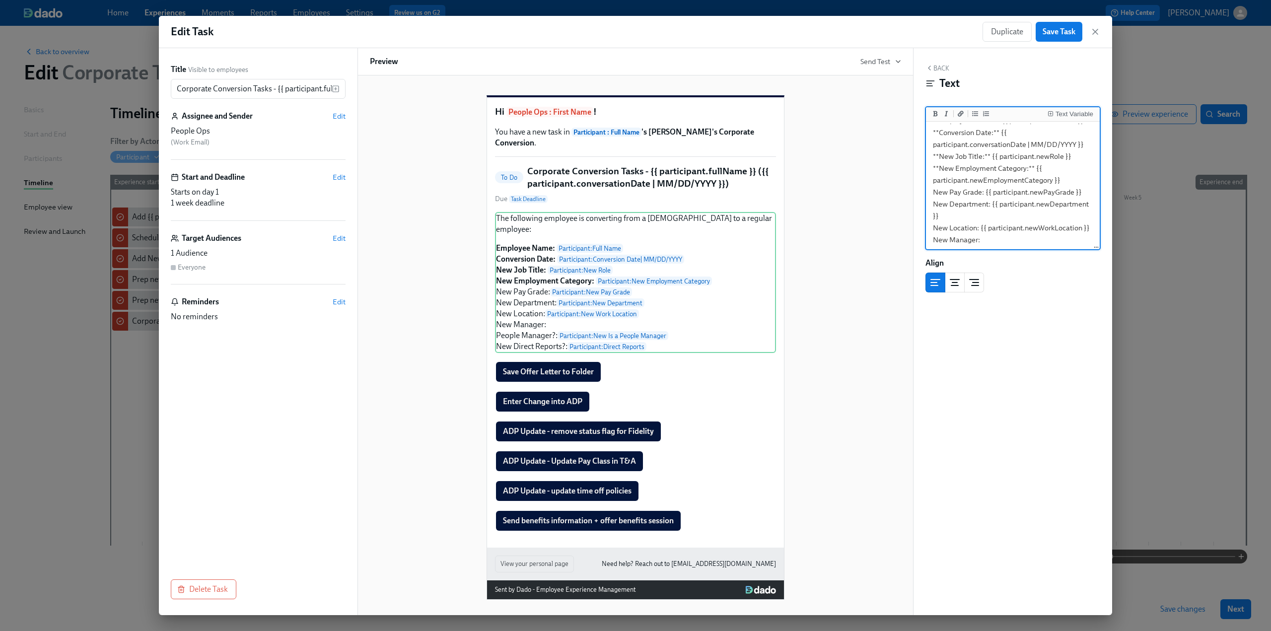
drag, startPoint x: 933, startPoint y: 191, endPoint x: 983, endPoint y: 195, distance: 50.8
click at [627, 195] on textarea "The following employee is converting from a temp to a regular employee: **Emplo…" at bounding box center [1013, 186] width 170 height 224
click at [627, 112] on icon "Add bold text" at bounding box center [936, 113] width 4 height 5
drag, startPoint x: 932, startPoint y: 215, endPoint x: 990, endPoint y: 216, distance: 58.1
click at [627, 216] on textarea "The following employee is converting from a temp to a regular employee: **Emplo…" at bounding box center [1013, 192] width 170 height 236
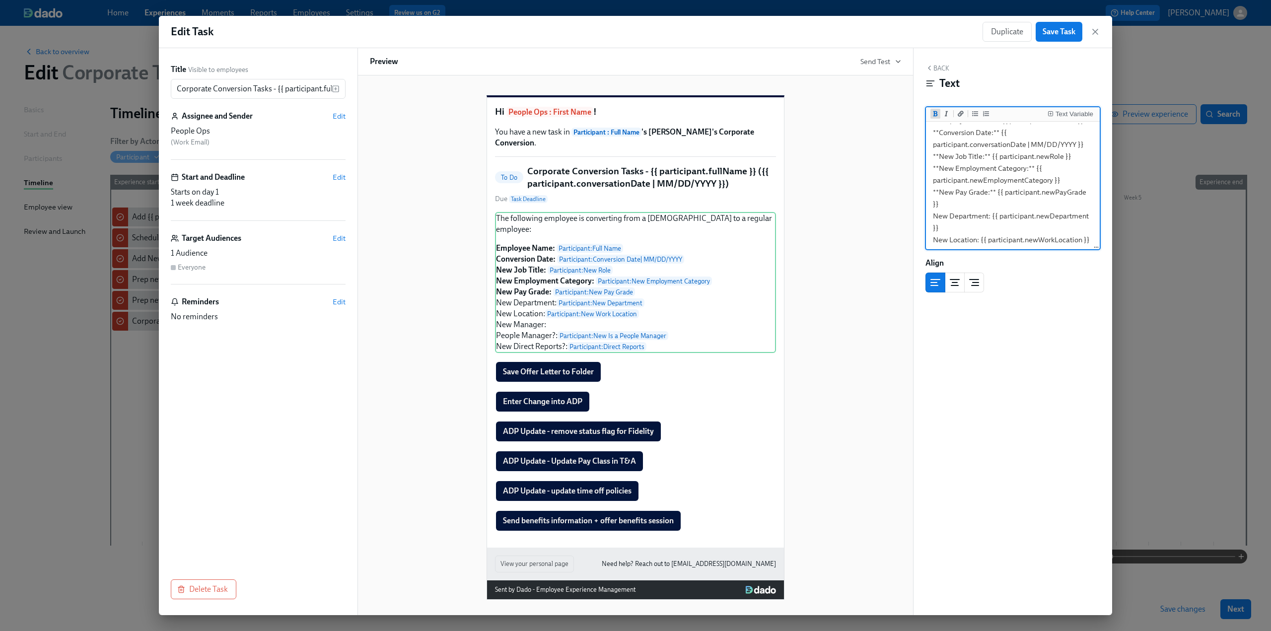
click at [627, 113] on icon "Add bold text" at bounding box center [936, 114] width 6 height 6
drag, startPoint x: 931, startPoint y: 190, endPoint x: 979, endPoint y: 193, distance: 47.8
click at [627, 193] on textarea "The following employee is converting from a temp to a regular employee: **Emplo…" at bounding box center [1013, 142] width 170 height 236
click at [627, 113] on icon "Add bold text" at bounding box center [936, 114] width 6 height 6
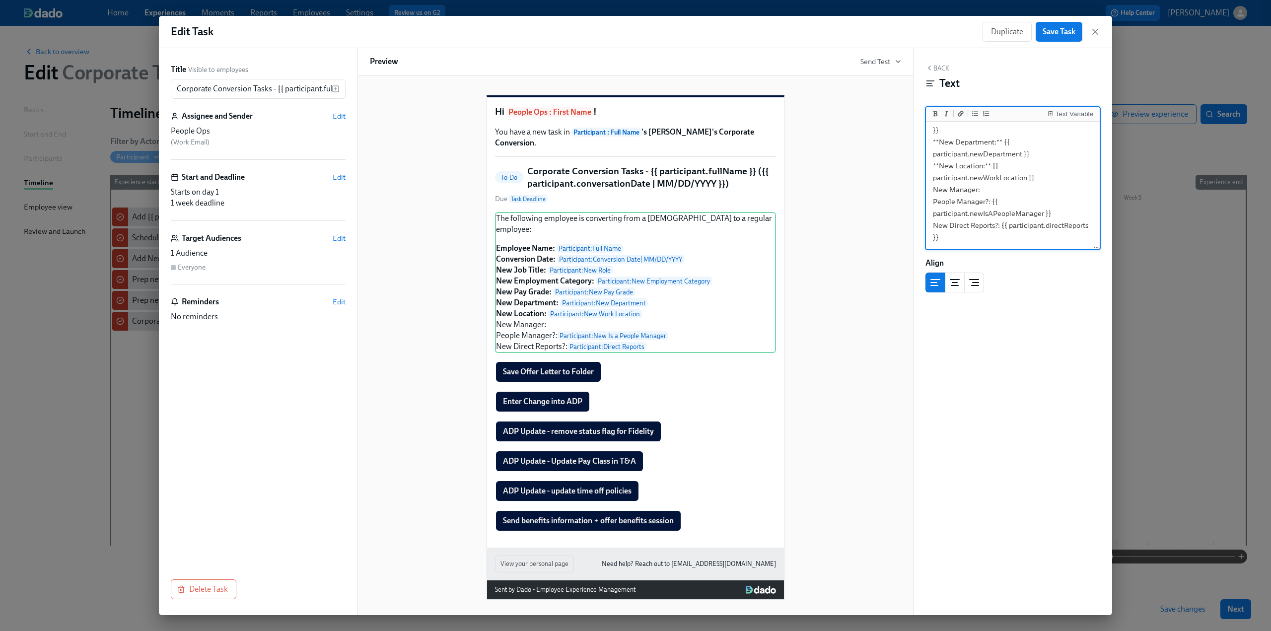
scroll to position [149, 0]
drag, startPoint x: 933, startPoint y: 162, endPoint x: 979, endPoint y: 166, distance: 46.8
click at [627, 166] on textarea "The following employee is converting from a temp to a regular employee: **Emplo…" at bounding box center [1013, 124] width 170 height 248
click at [627, 115] on icon "Add bold text" at bounding box center [936, 114] width 6 height 6
drag, startPoint x: 931, startPoint y: 177, endPoint x: 990, endPoint y: 180, distance: 59.2
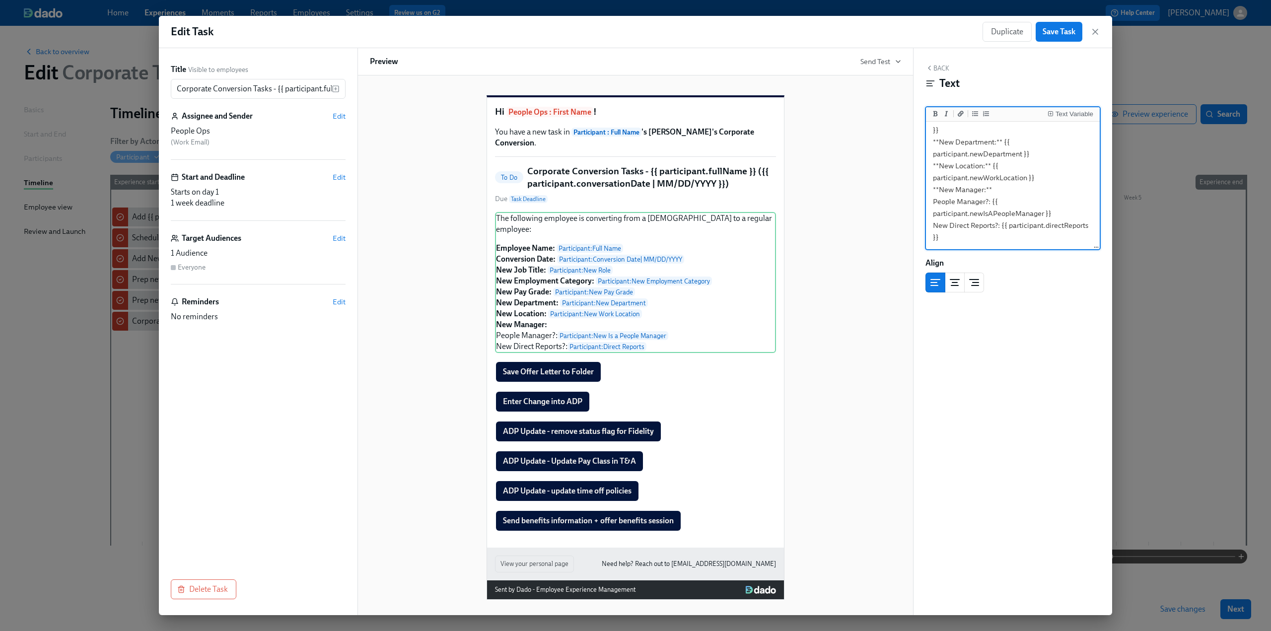
click at [627, 180] on textarea "The following employee is converting from a temp to a regular employee: **Emplo…" at bounding box center [1013, 124] width 170 height 248
click at [627, 116] on icon "Add bold text" at bounding box center [936, 114] width 6 height 6
drag, startPoint x: 932, startPoint y: 201, endPoint x: 999, endPoint y: 202, distance: 67.5
click at [627, 202] on textarea "The following employee is converting from a temp to a regular employee: **Emplo…" at bounding box center [1013, 124] width 170 height 248
click at [627, 116] on icon "Add bold text" at bounding box center [936, 113] width 4 height 5
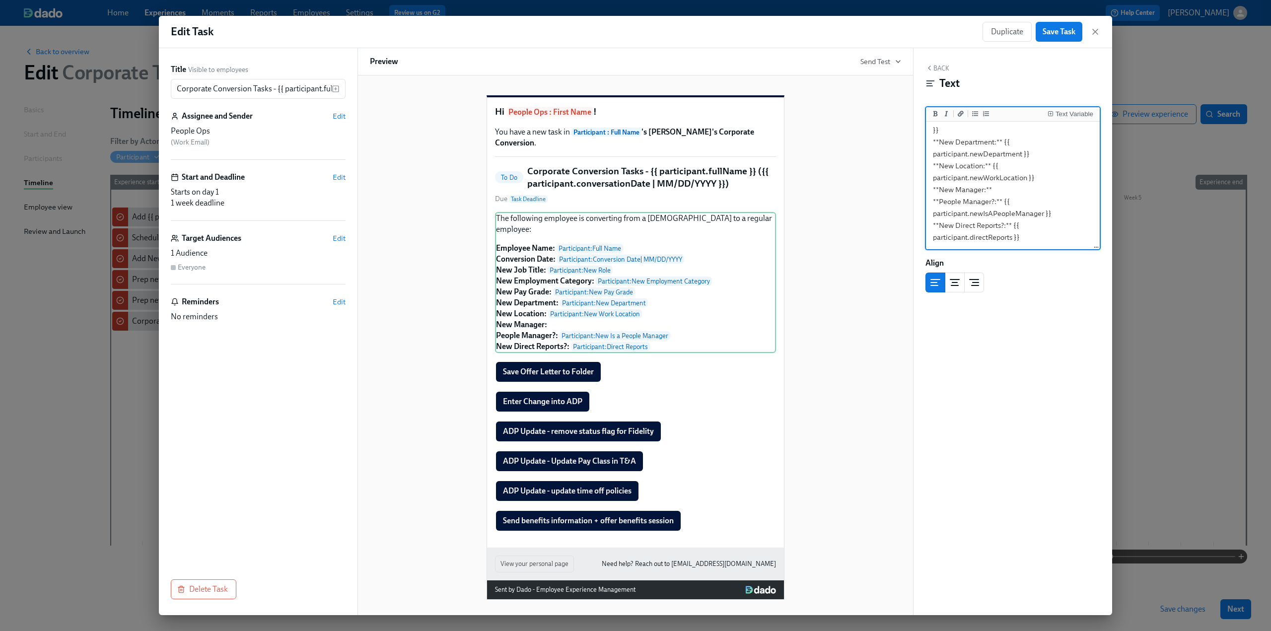
click at [627, 222] on textarea "The following employee is converting from a temp to a regular employee: **Emplo…" at bounding box center [1013, 124] width 170 height 248
click at [627, 31] on span "Save Task" at bounding box center [1059, 32] width 33 height 10
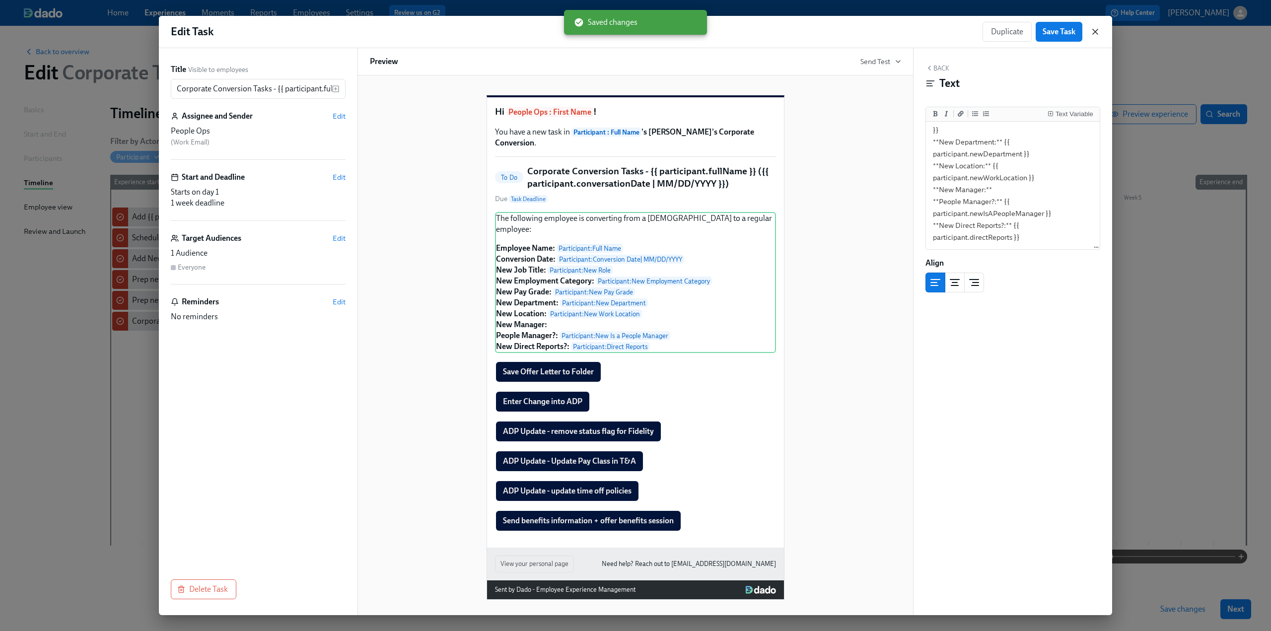
click at [627, 33] on icon "button" at bounding box center [1095, 31] width 5 height 5
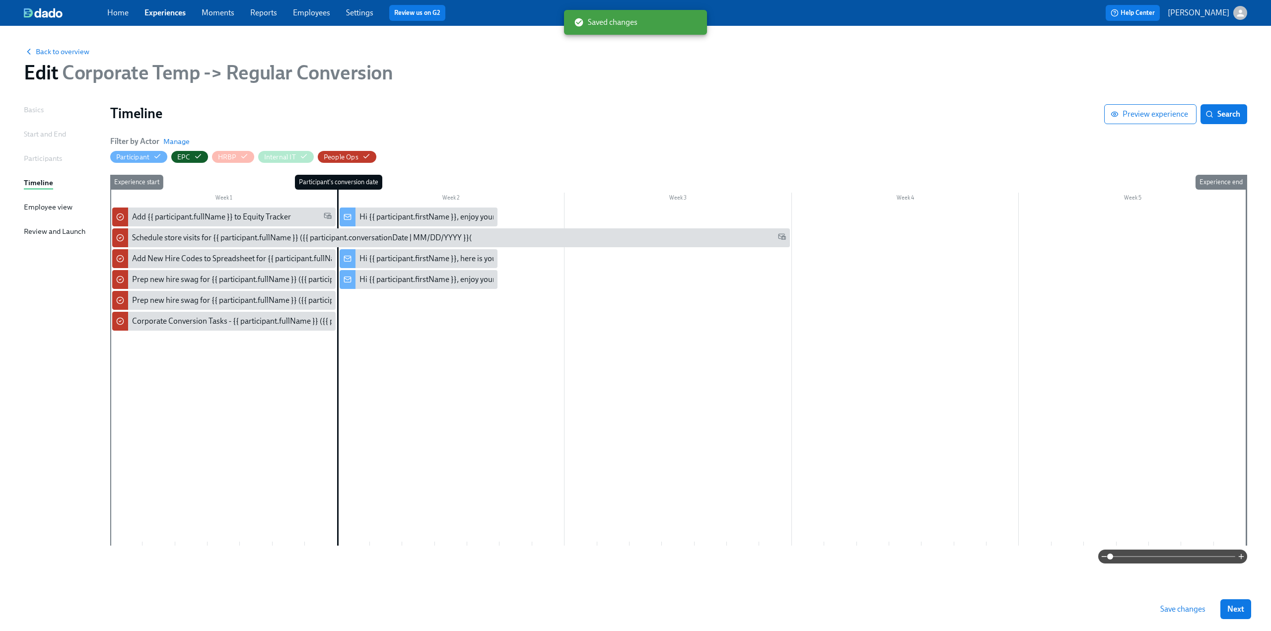
click at [627, 612] on span "Save changes" at bounding box center [1183, 609] width 45 height 10
click at [627, 141] on div "Filter by Actor Manage Participant EPC HRBP Internal IT People Ops" at bounding box center [678, 149] width 1137 height 27
click at [627, 611] on span "Save changes" at bounding box center [1183, 609] width 45 height 10
click at [372, 378] on div at bounding box center [678, 377] width 1136 height 338
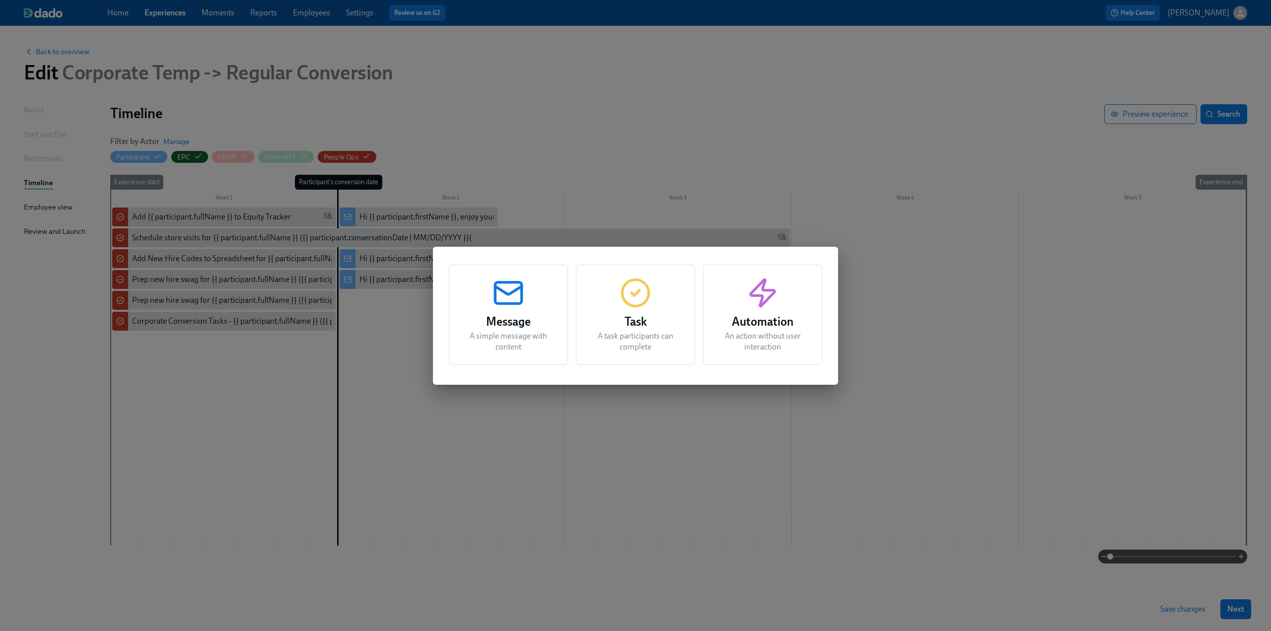
click at [503, 298] on icon "button" at bounding box center [509, 293] width 32 height 32
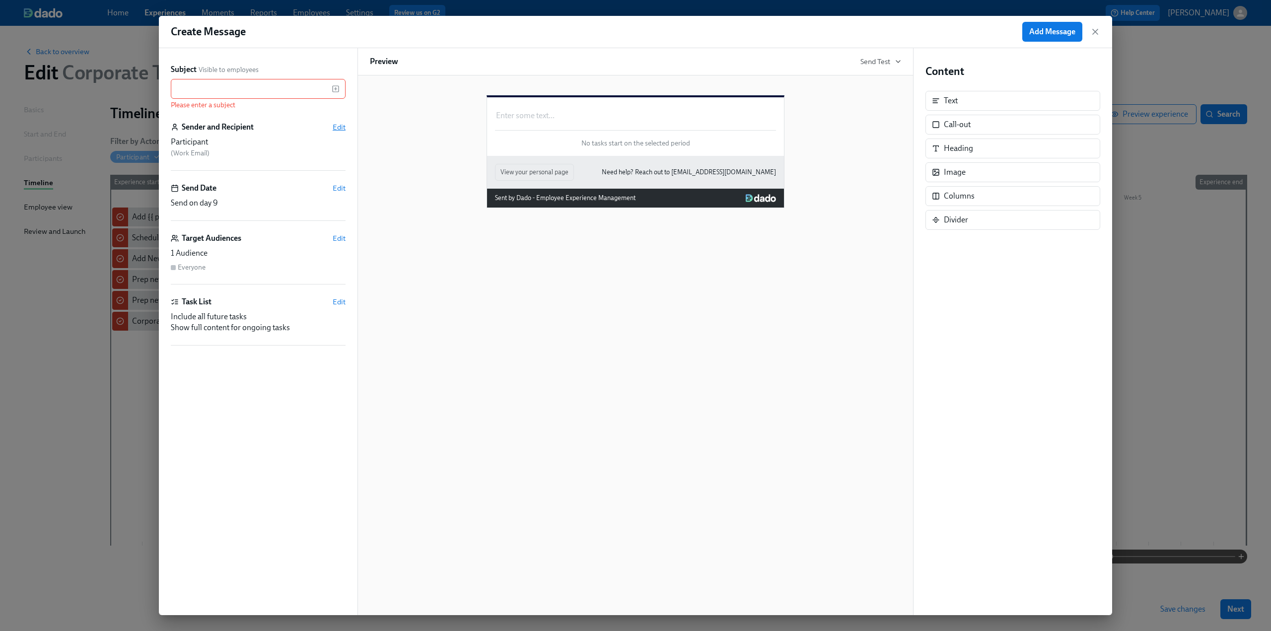
click at [337, 125] on span "Edit" at bounding box center [339, 127] width 13 height 10
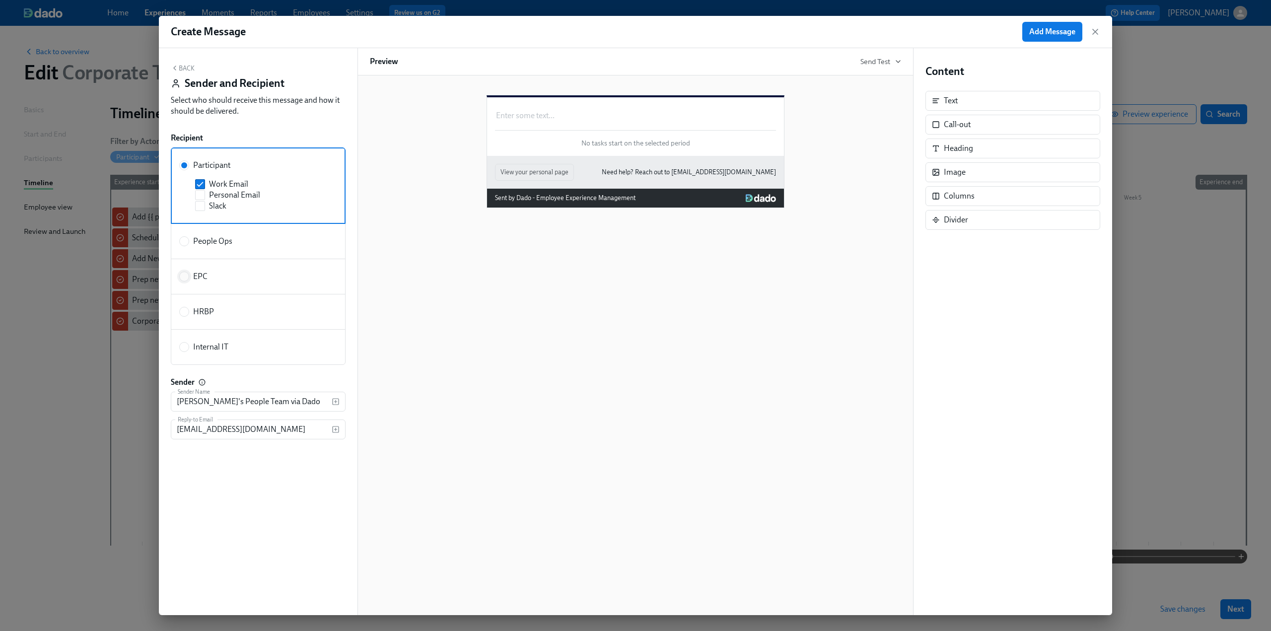
click at [184, 273] on input "EPC" at bounding box center [184, 276] width 9 height 9
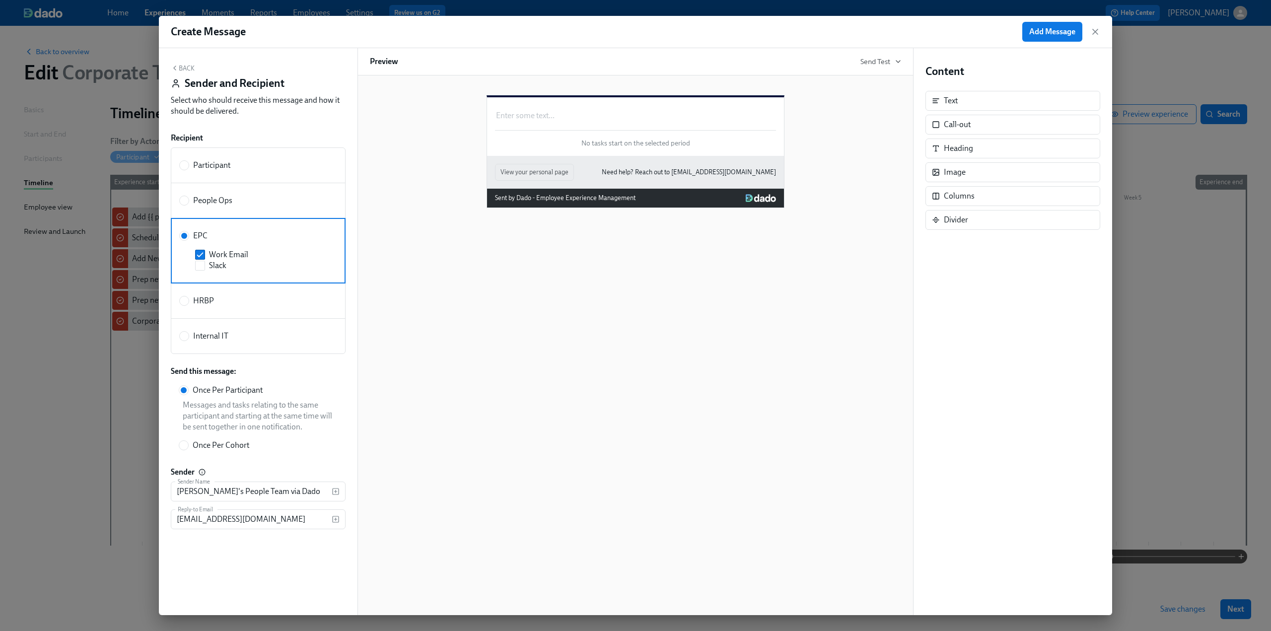
click at [183, 70] on button "Back" at bounding box center [183, 68] width 24 height 8
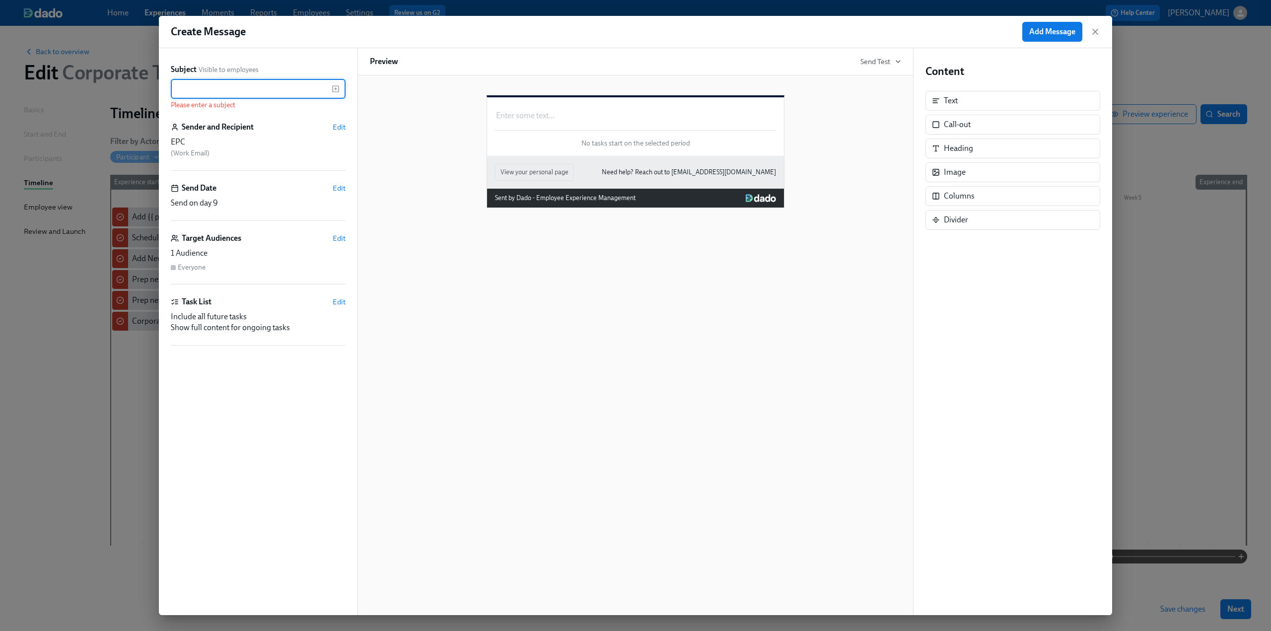
click at [191, 92] on input "text" at bounding box center [251, 89] width 161 height 20
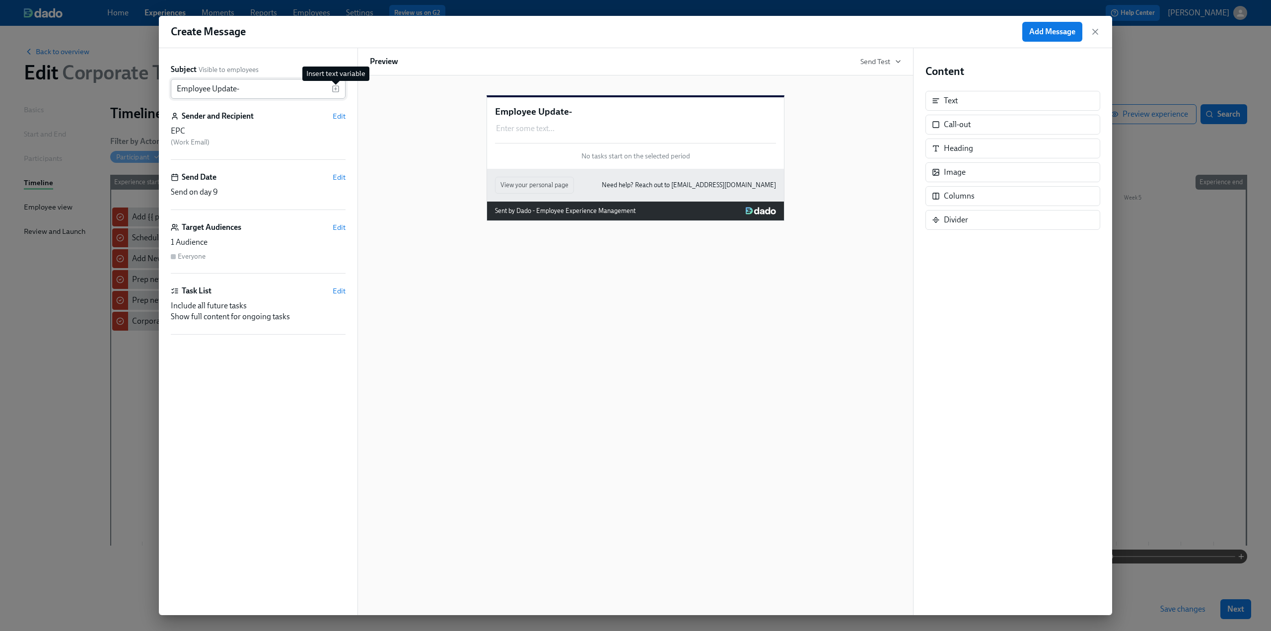
click at [334, 90] on icon "button" at bounding box center [336, 89] width 8 height 8
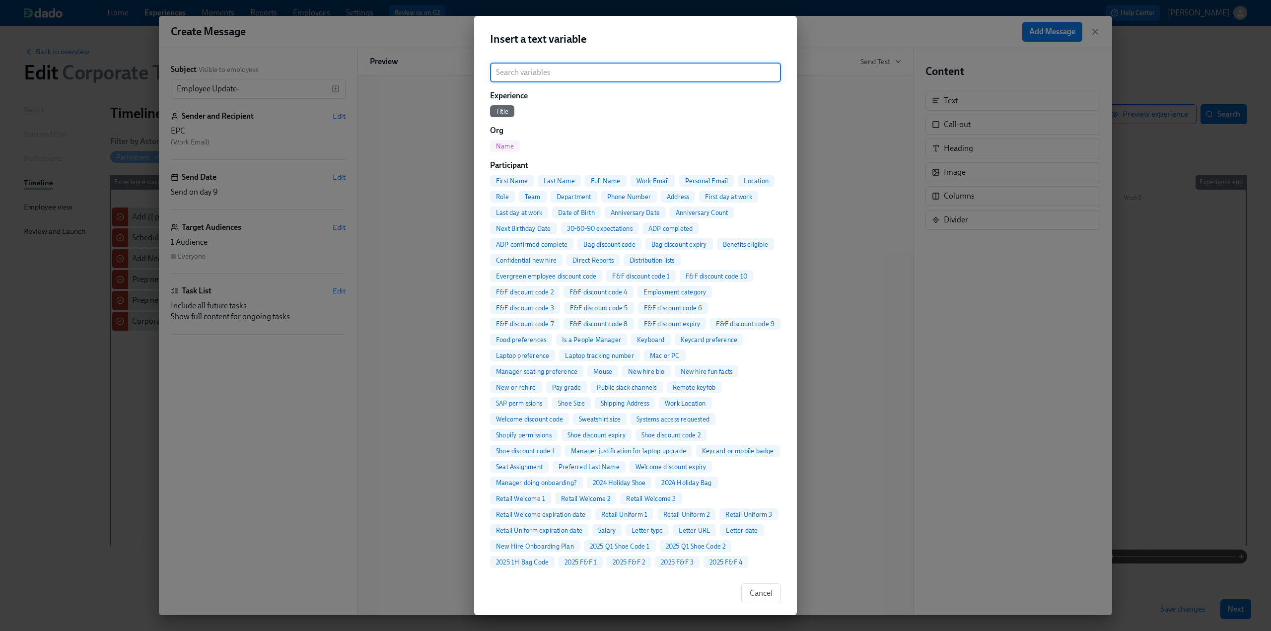
click at [599, 181] on span "Full Name" at bounding box center [606, 180] width 42 height 7
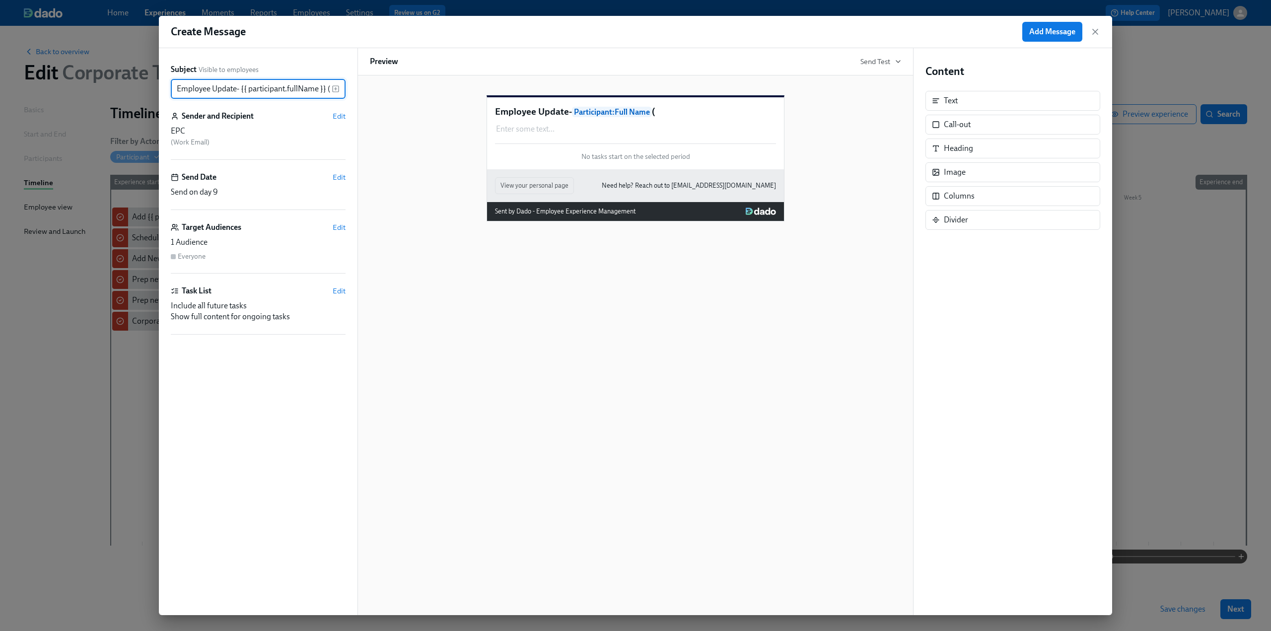
click at [336, 90] on icon "button" at bounding box center [336, 89] width 8 height 8
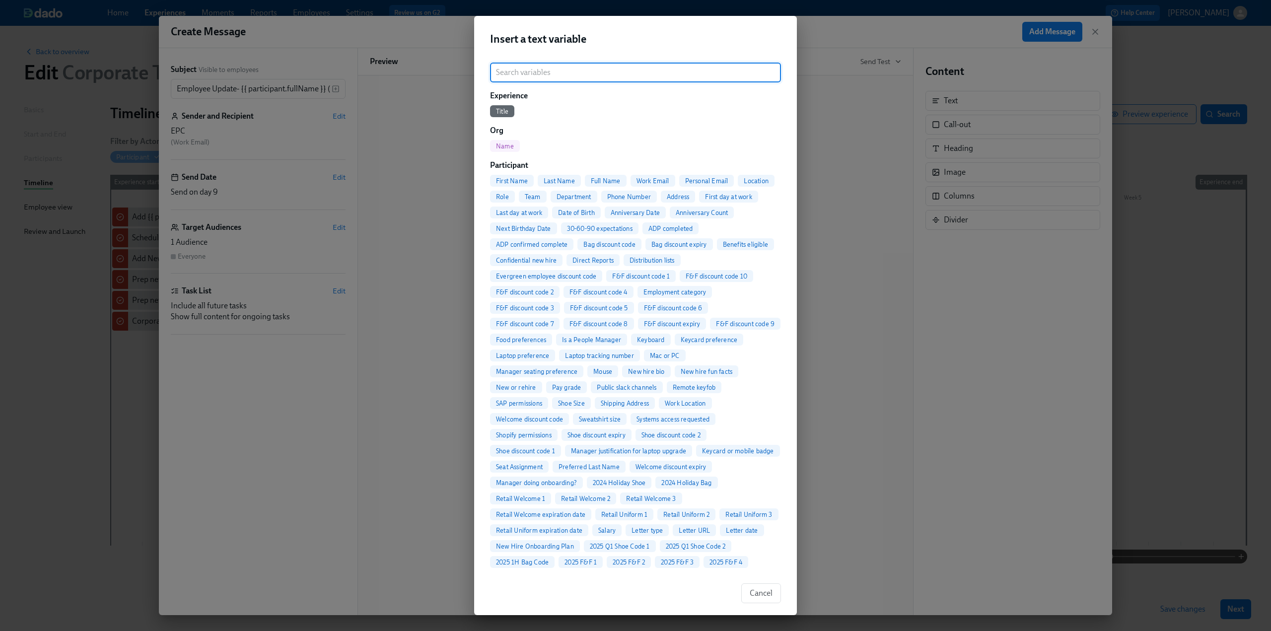
click at [562, 67] on input "search" at bounding box center [635, 73] width 291 height 20
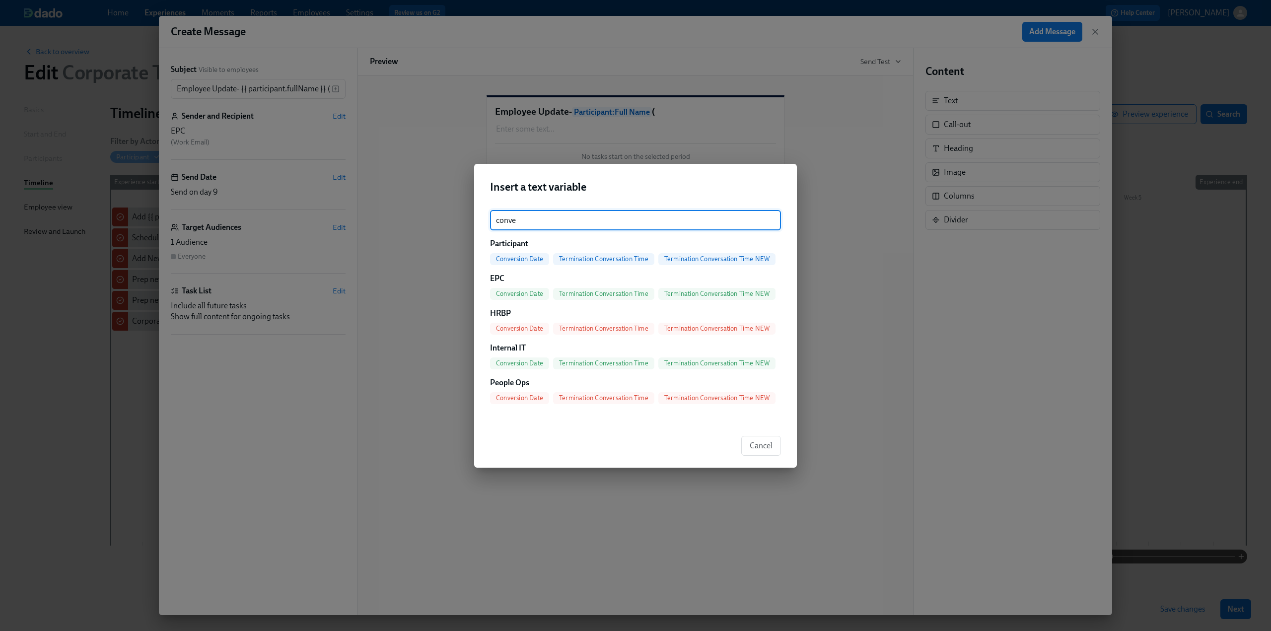
click at [514, 259] on span "Conversion Date" at bounding box center [519, 258] width 59 height 7
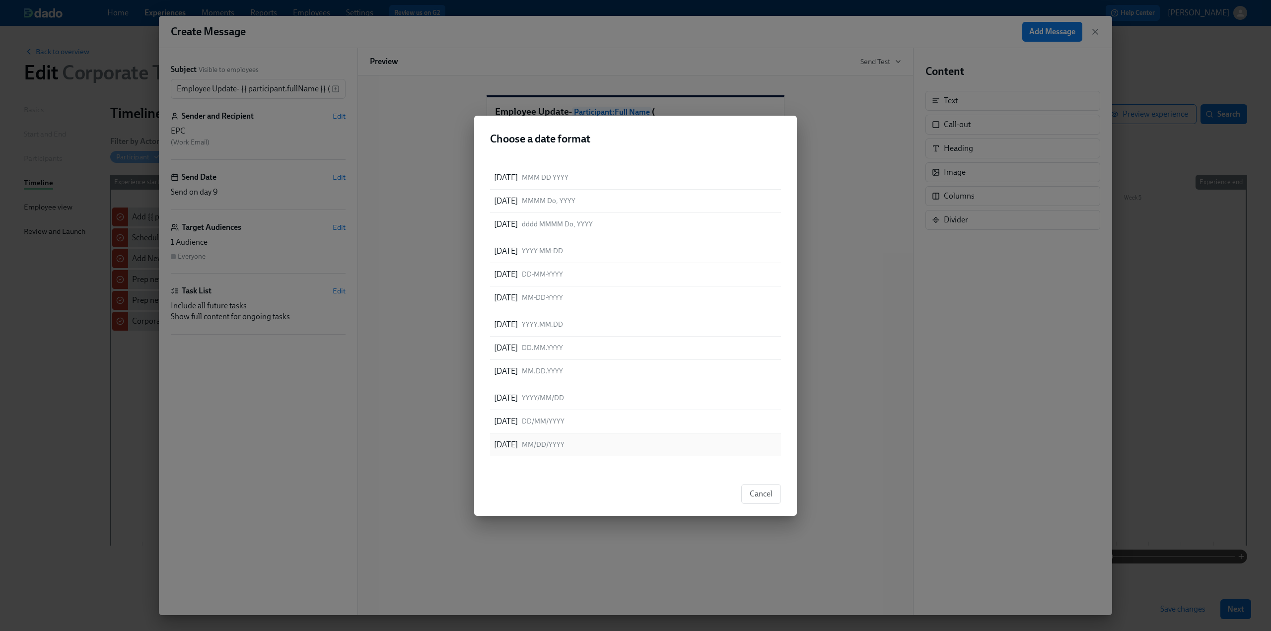
click at [627, 448] on div "09/11/2025 MM/DD/YYYY" at bounding box center [635, 445] width 291 height 23
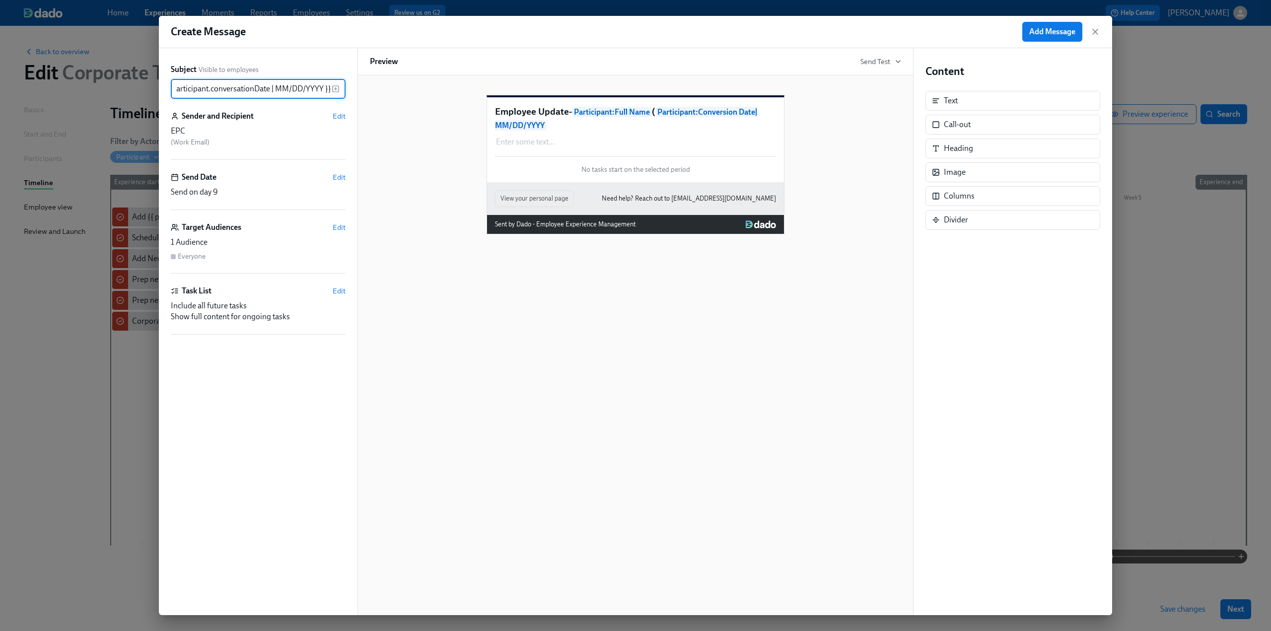
scroll to position [0, 168]
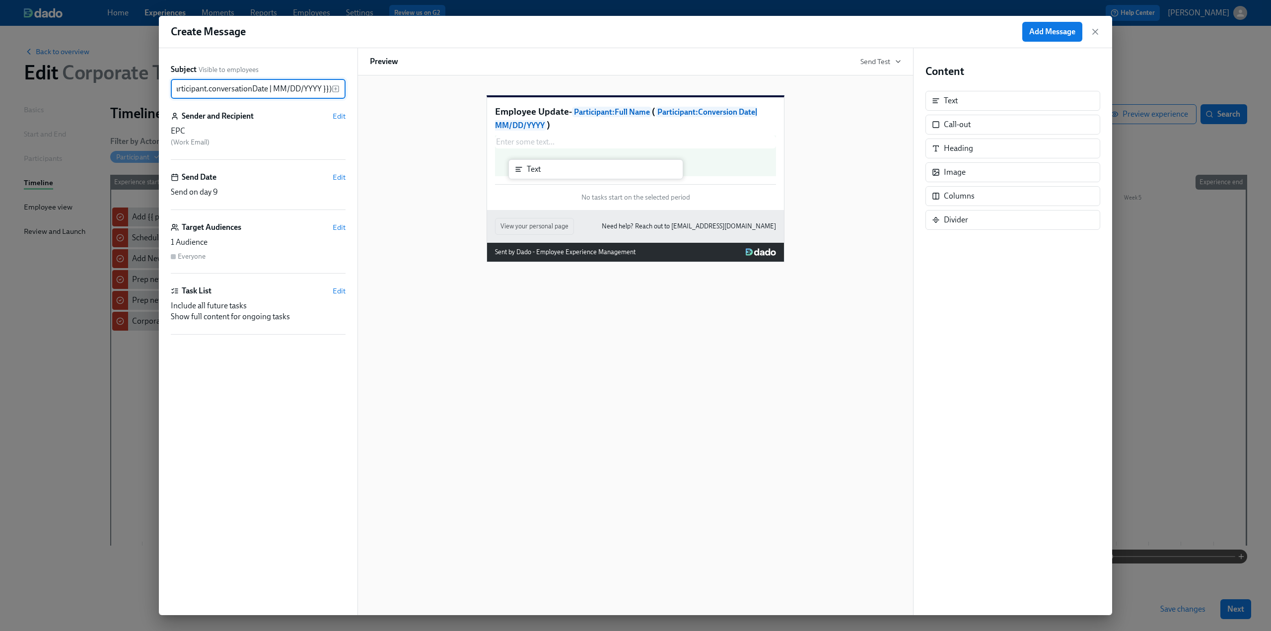
drag, startPoint x: 959, startPoint y: 98, endPoint x: 537, endPoint y: 168, distance: 428.3
click at [537, 168] on div "Subject Visible to employees Employee Update- {{ participant.fullName }} ({{ pa…" at bounding box center [635, 331] width 953 height 567
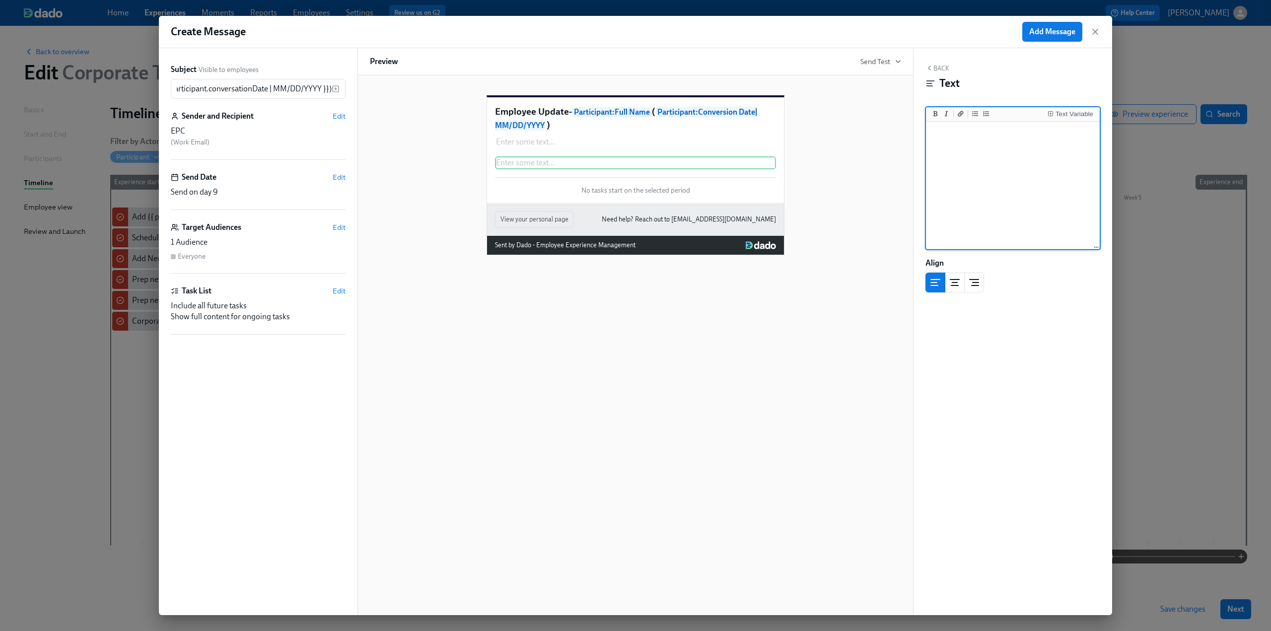
scroll to position [0, 0]
click at [627, 166] on textarea at bounding box center [1013, 186] width 170 height 125
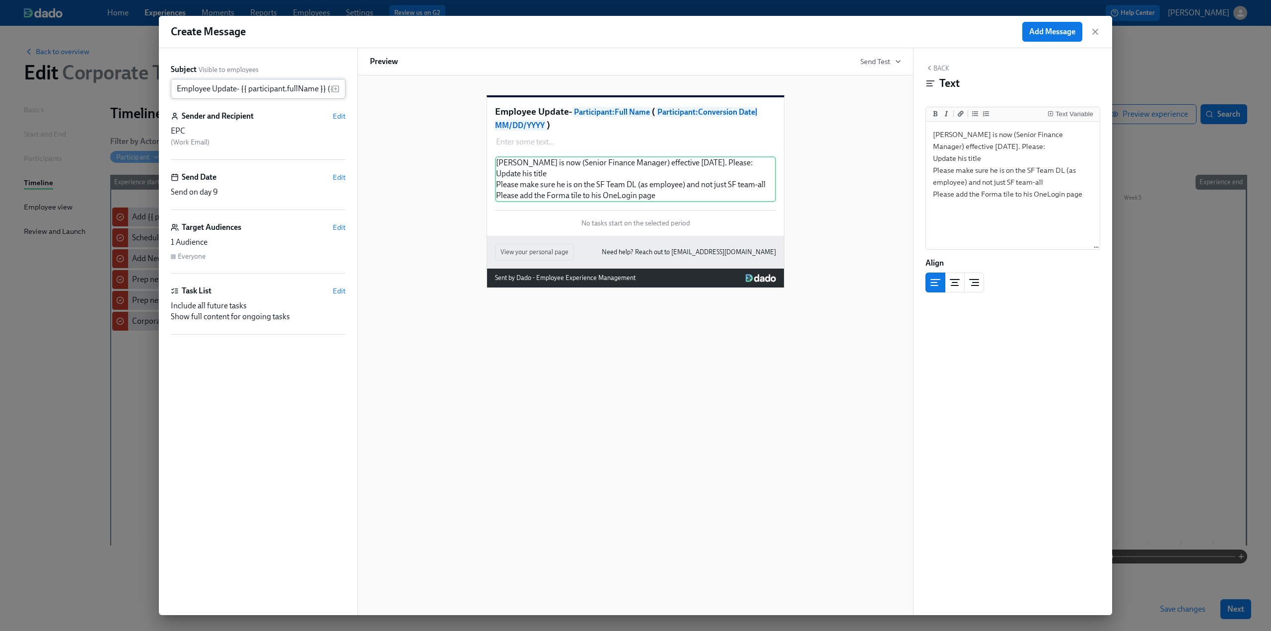
click at [213, 87] on input "Employee Update- {{ participant.fullName }} ({{ participant.conversationDate | …" at bounding box center [251, 89] width 161 height 20
click at [542, 187] on div "Franco Serafini is now (Senior Finance Manager) effective today, 8/25. Please: …" at bounding box center [635, 179] width 281 height 46
click at [627, 138] on textarea "Franco Serafini is now (Senior Finance Manager) effective today, 8/25. Please: …" at bounding box center [1013, 186] width 170 height 125
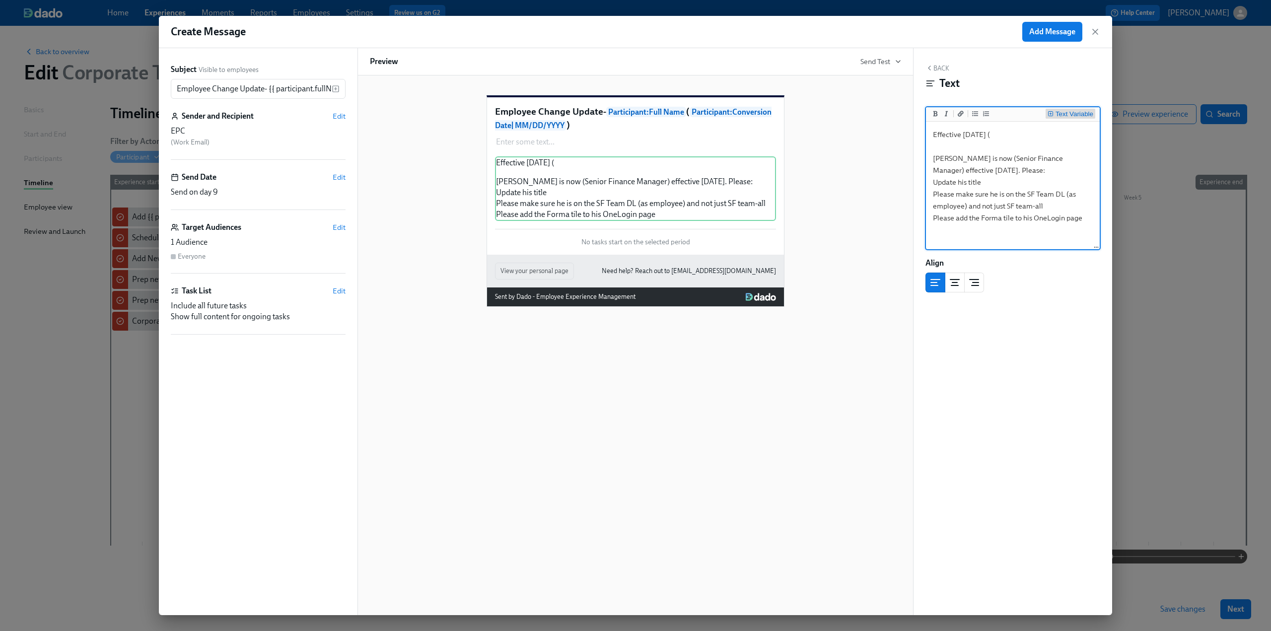
click at [627, 113] on div "Text Variable" at bounding box center [1075, 114] width 38 height 7
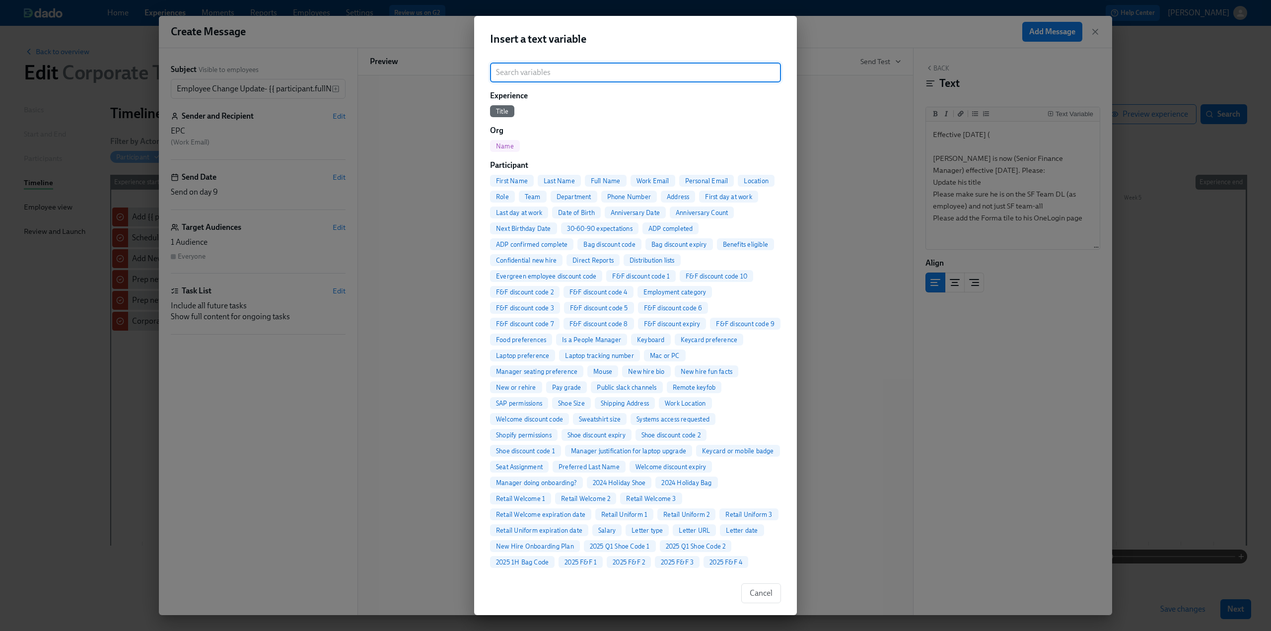
click at [627, 76] on input "search" at bounding box center [635, 73] width 291 height 20
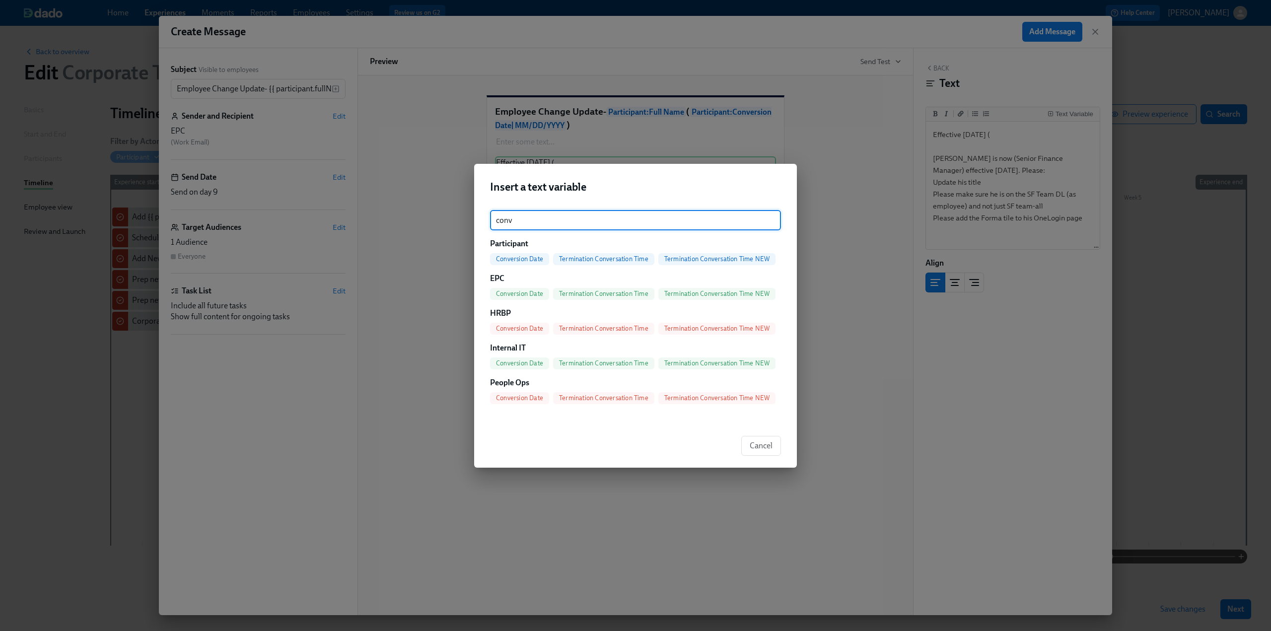
click at [508, 260] on span "Conversion Date" at bounding box center [519, 258] width 59 height 7
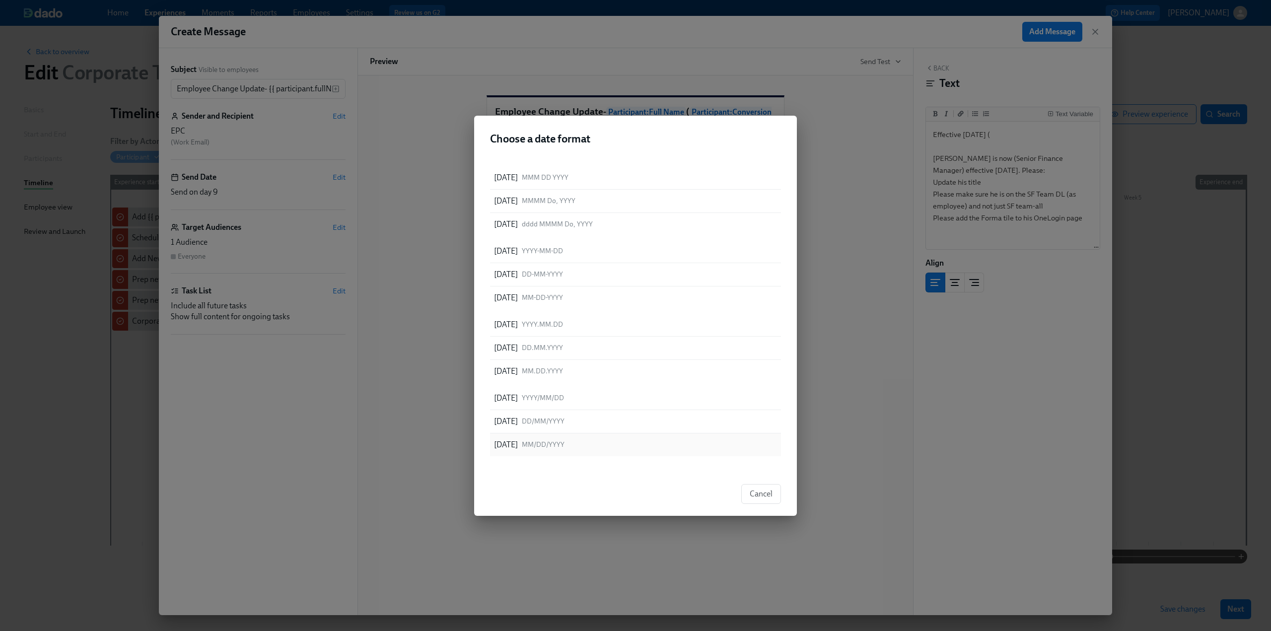
click at [518, 443] on p "09/11/2025" at bounding box center [506, 444] width 24 height 11
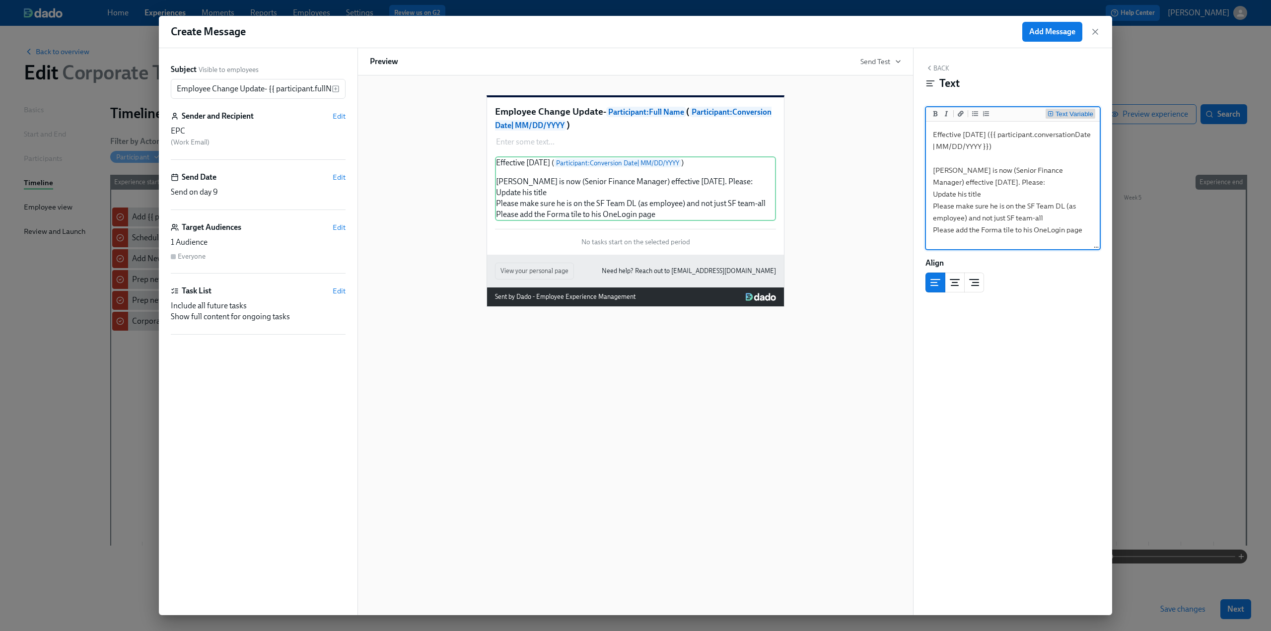
click at [627, 112] on div "Text Variable" at bounding box center [1075, 114] width 38 height 7
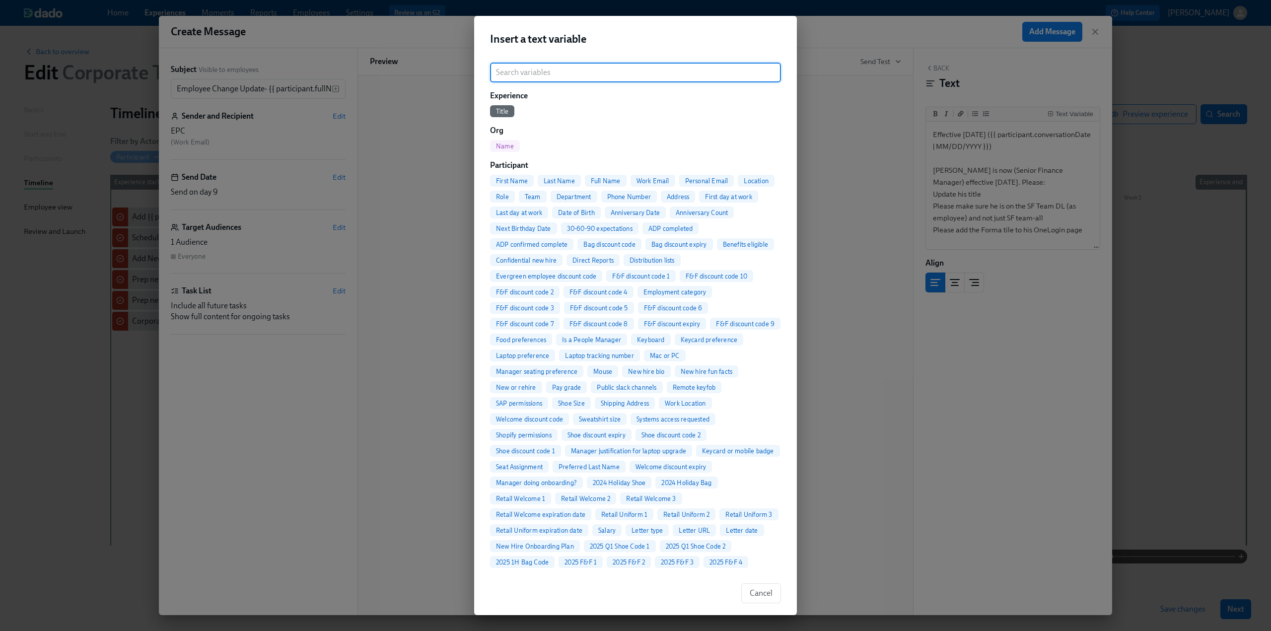
click at [616, 176] on div "Full Name" at bounding box center [606, 181] width 42 height 12
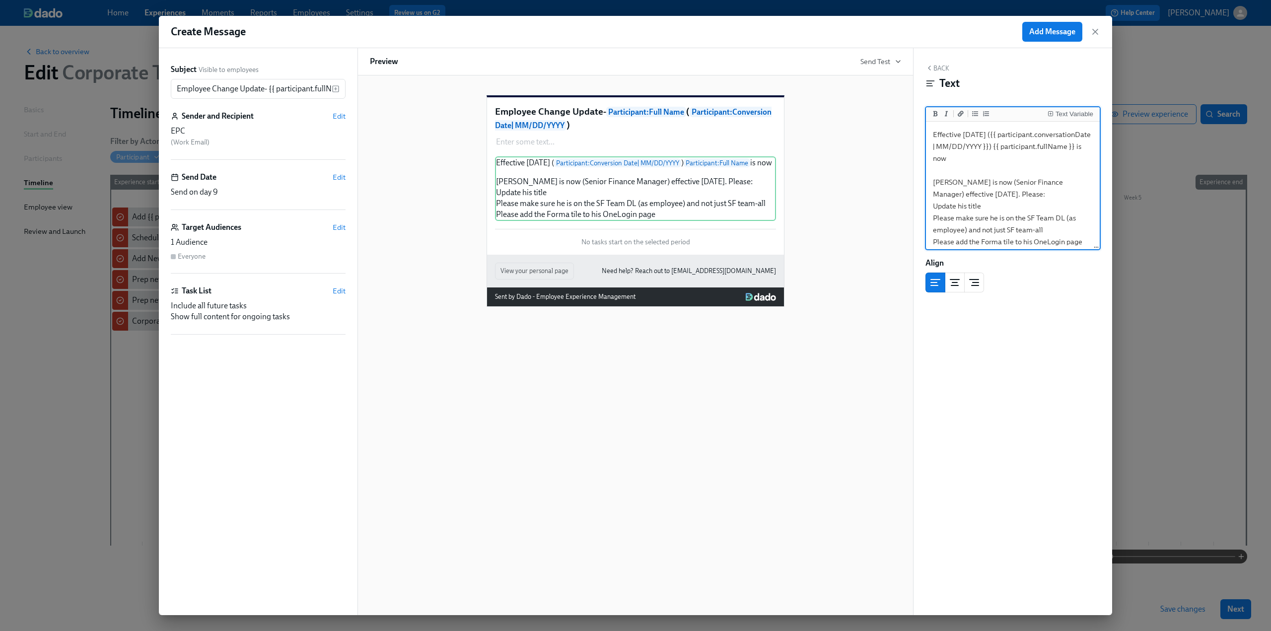
drag, startPoint x: 955, startPoint y: 160, endPoint x: 1069, endPoint y: 153, distance: 113.4
click at [627, 153] on textarea "Effective today ({{ participant.conversationDate | MM/DD/YYYY }}) {{ participan…" at bounding box center [1013, 188] width 170 height 129
drag, startPoint x: 953, startPoint y: 160, endPoint x: 1074, endPoint y: 143, distance: 121.4
click at [627, 143] on textarea "Effective today ({{ participant.conversationDate | MM/DD/YYYY }}) {{ participan…" at bounding box center [1013, 188] width 170 height 129
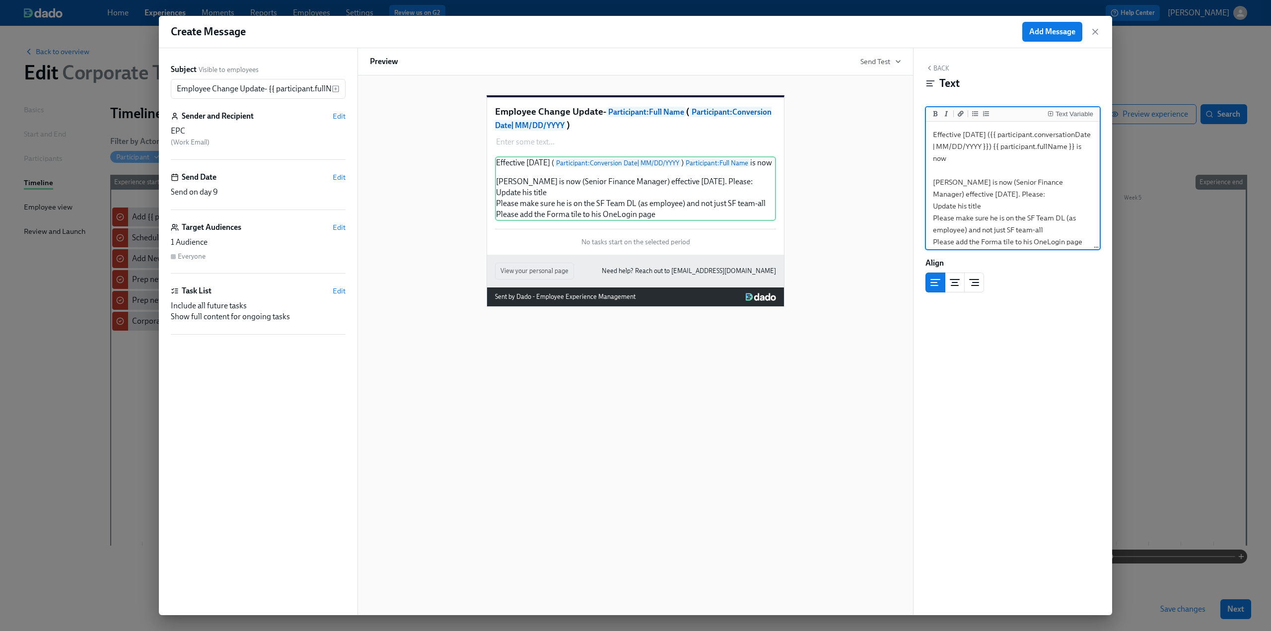
click at [627, 147] on textarea "Effective today ({{ participant.conversationDate | MM/DD/YYYY }}) {{ participan…" at bounding box center [1013, 188] width 170 height 129
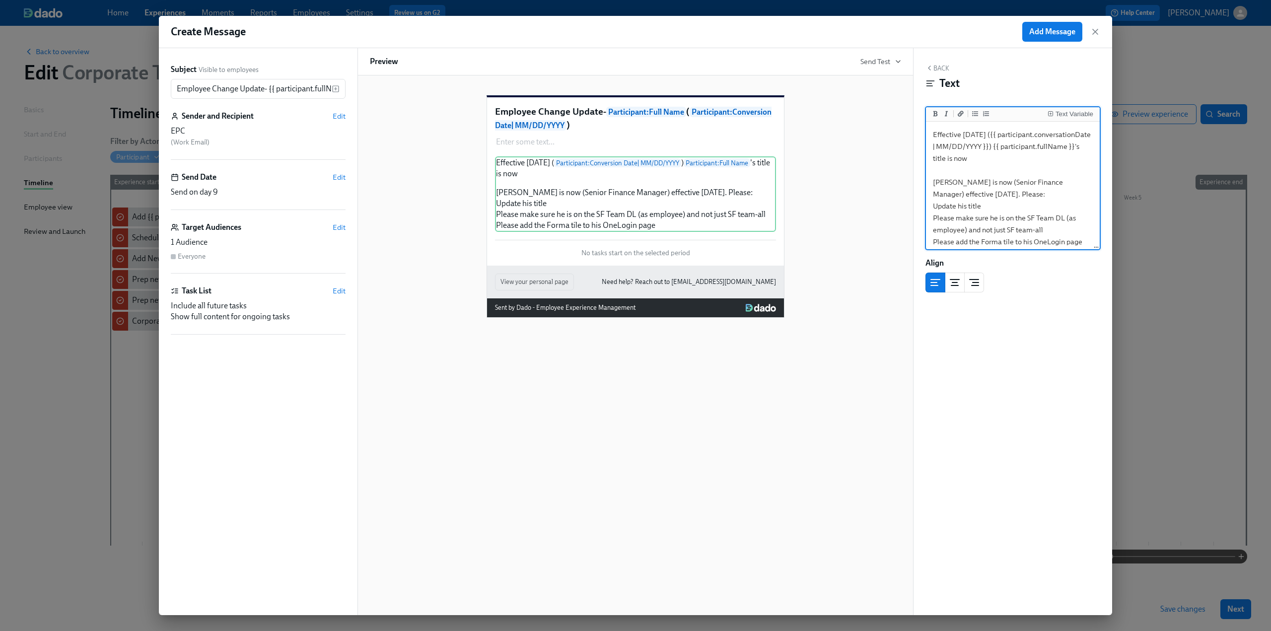
click at [627, 162] on textarea "Effective today ({{ participant.conversationDate | MM/DD/YYYY }}) {{ participan…" at bounding box center [1013, 188] width 170 height 129
click at [627, 118] on div "Text Variable" at bounding box center [1075, 114] width 38 height 7
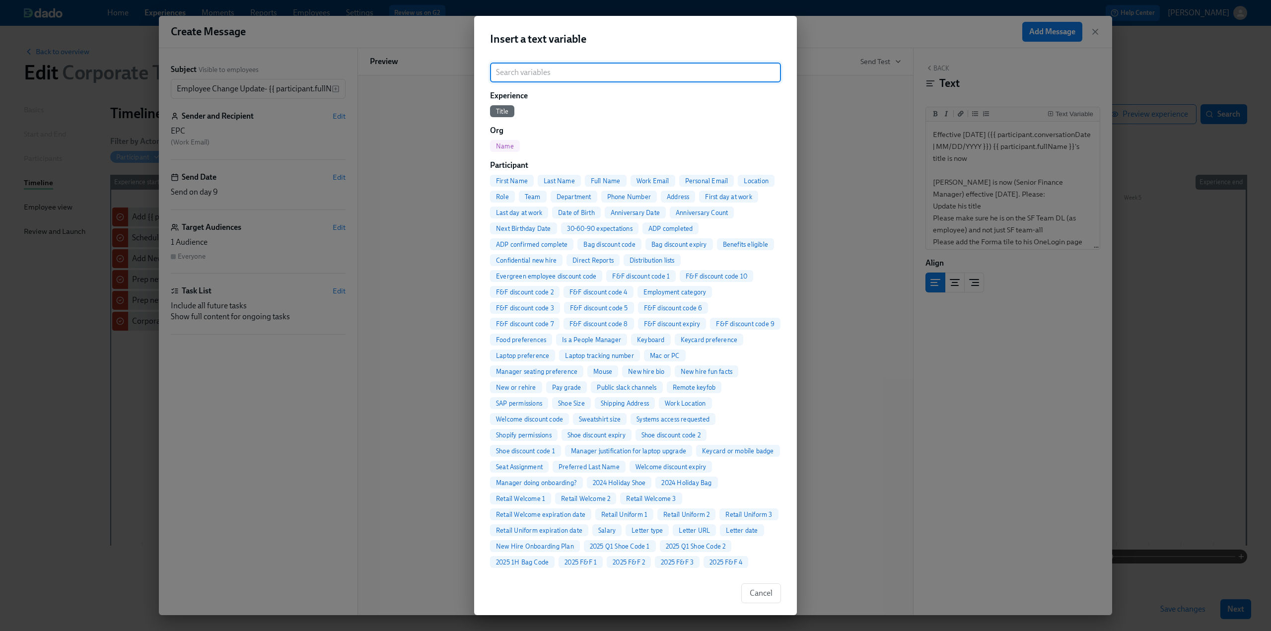
click at [627, 74] on input "search" at bounding box center [635, 73] width 291 height 20
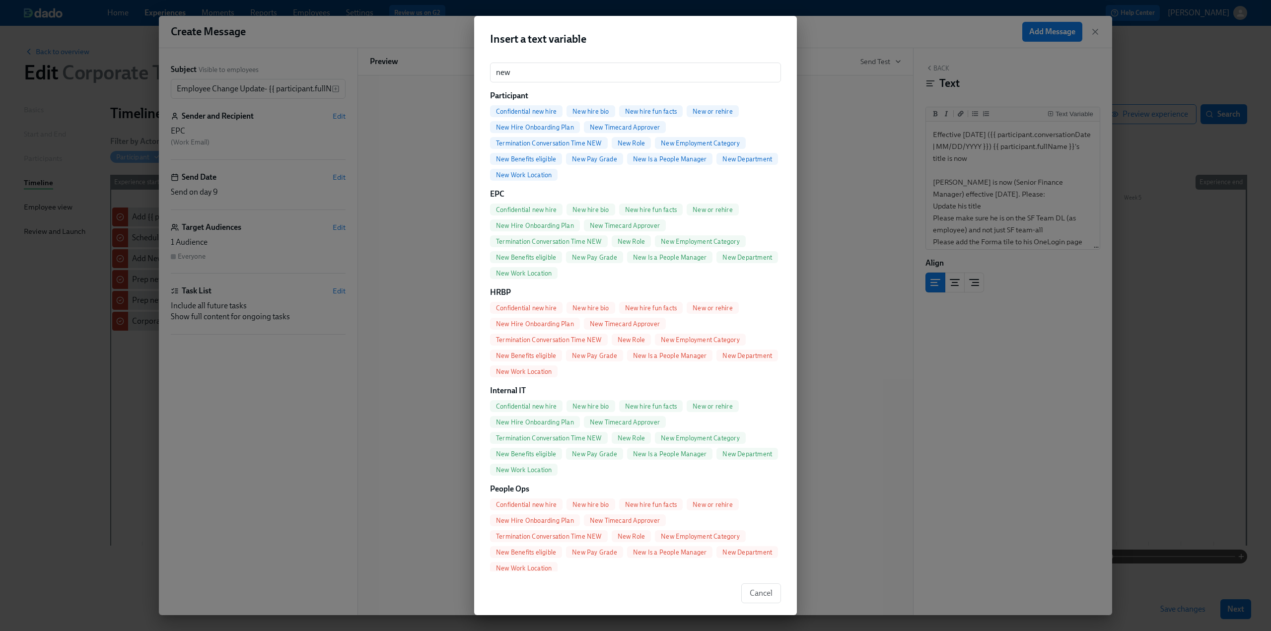
click at [627, 144] on span "New Role" at bounding box center [632, 143] width 40 height 7
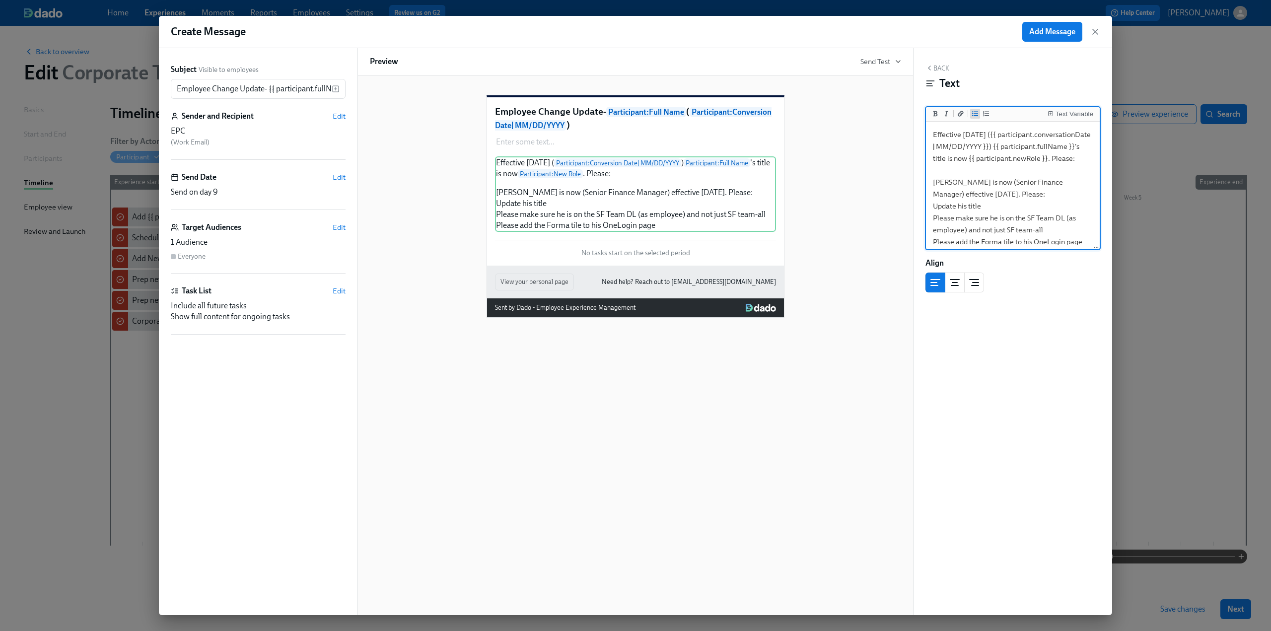
click at [627, 115] on icon "Add unordered list" at bounding box center [975, 114] width 6 height 6
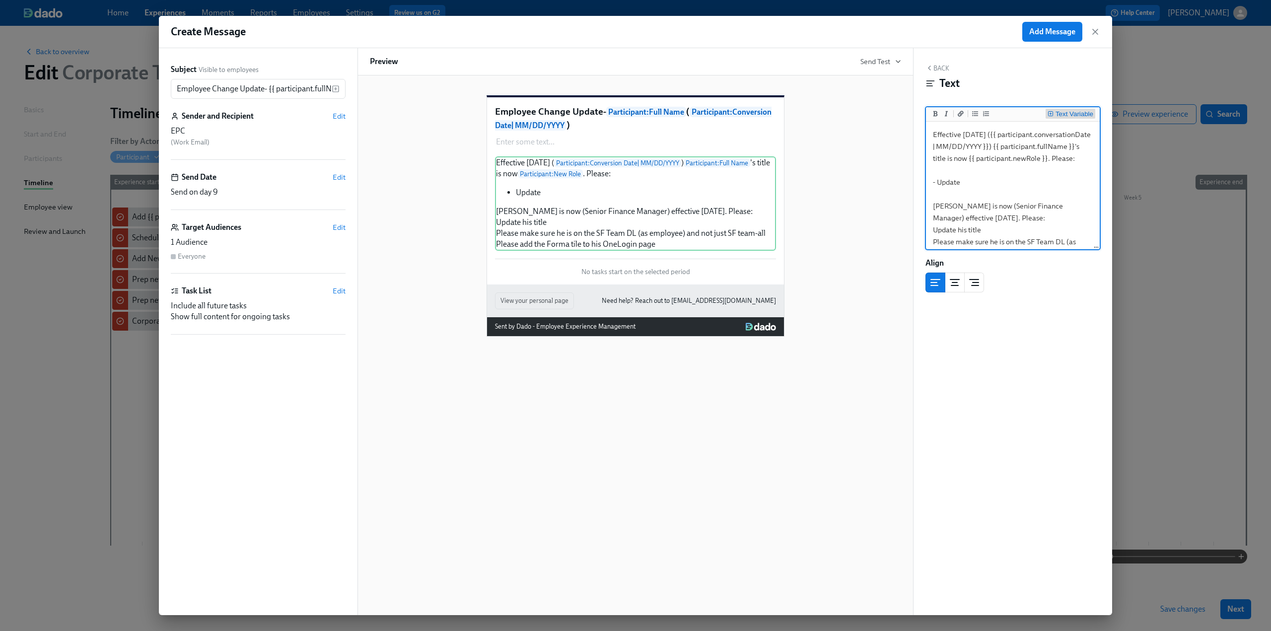
click at [627, 115] on div "Text Variable" at bounding box center [1075, 114] width 38 height 7
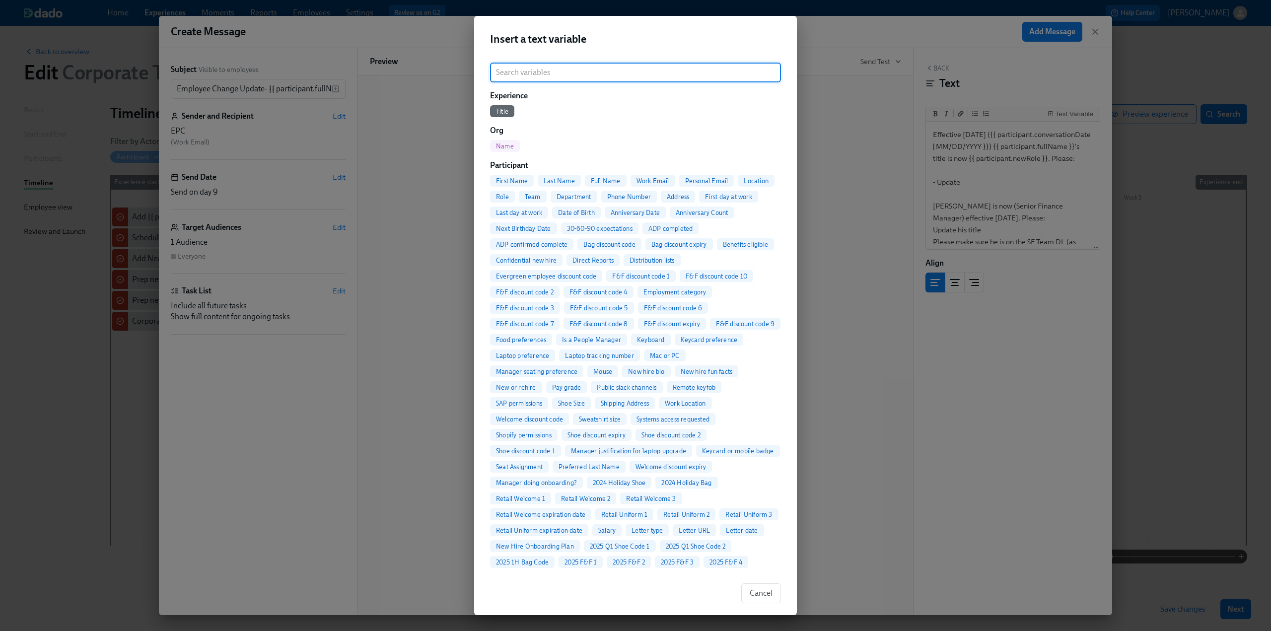
click at [516, 179] on span "First Name" at bounding box center [512, 180] width 44 height 7
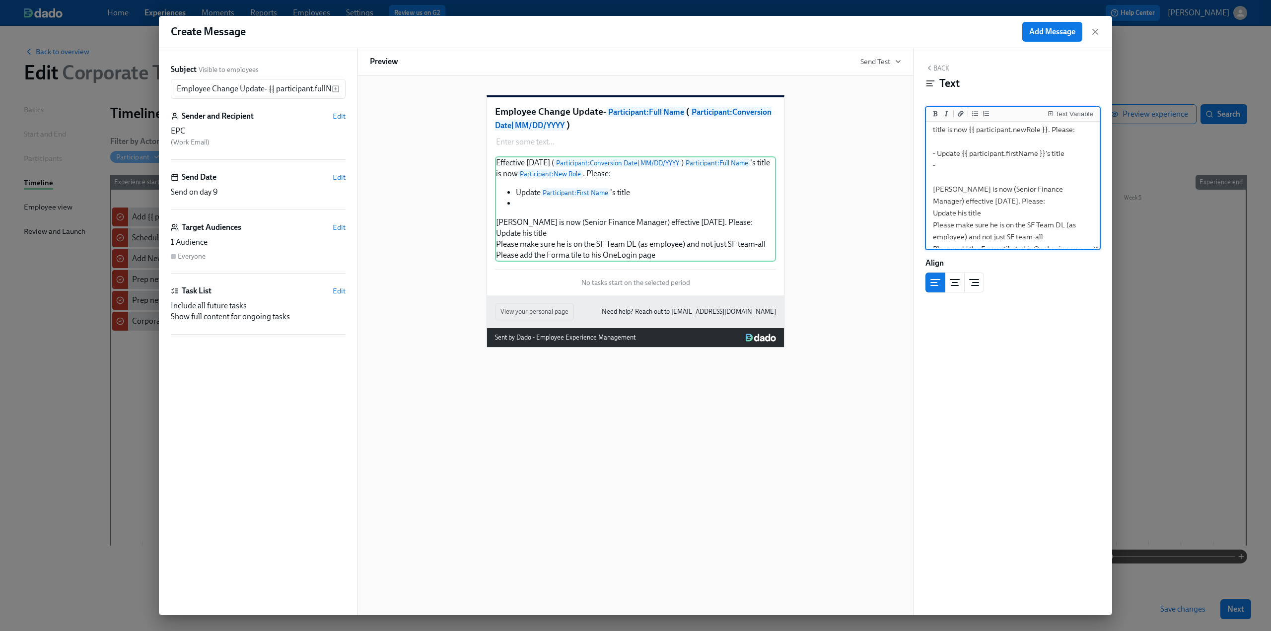
scroll to position [40, 0]
drag, startPoint x: 1085, startPoint y: 238, endPoint x: 935, endPoint y: 238, distance: 150.5
click at [627, 238] on textarea "Effective today ({{ participant.conversationDate | MM/DD/YYYY }}) {{ participan…" at bounding box center [1013, 166] width 170 height 165
click at [627, 154] on textarea "Effective today ({{ participant.conversationDate | MM/DD/YYYY }}) {{ participan…" at bounding box center [1013, 166] width 170 height 165
paste textarea "Please add the Forma tile to his OneLogin page"
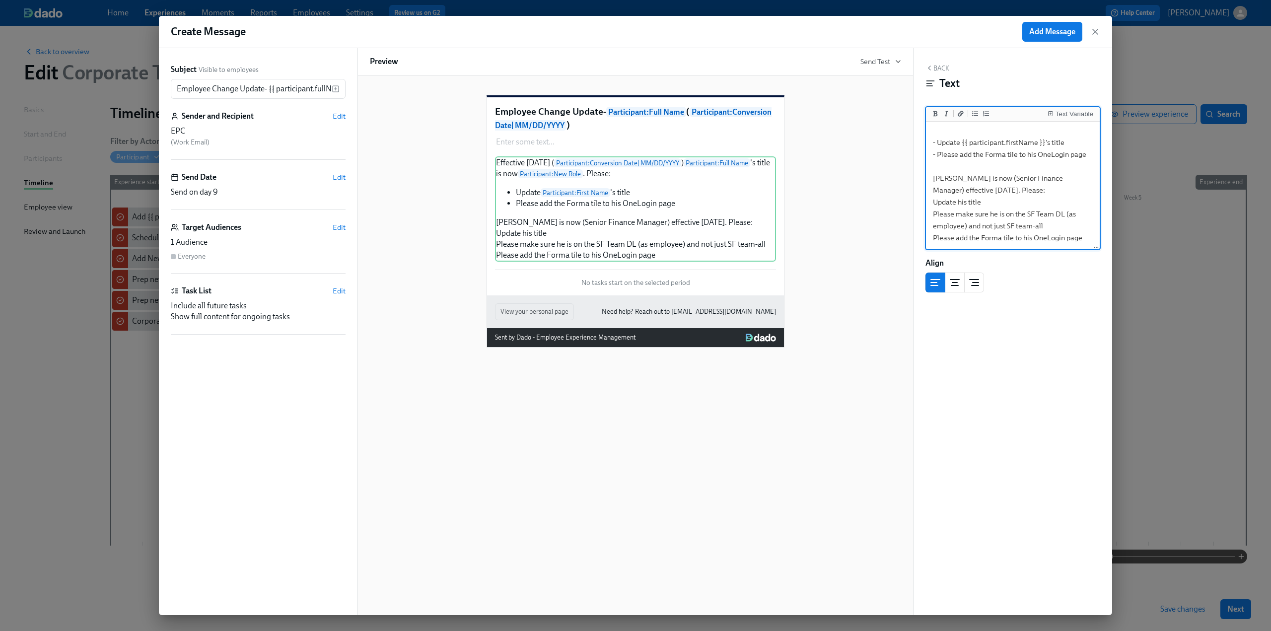
click at [627, 154] on textarea "Effective today ({{ participant.conversationDate | MM/DD/YYYY }}) {{ participan…" at bounding box center [1013, 166] width 170 height 165
click at [627, 156] on textarea "Effective today ({{ participant.conversationDate | MM/DD/YYYY }}) {{ participan…" at bounding box center [1013, 172] width 170 height 177
drag, startPoint x: 1070, startPoint y: 156, endPoint x: 1060, endPoint y: 156, distance: 10.4
click at [627, 156] on textarea "Effective today ({{ participant.conversationDate | MM/DD/YYYY }}) {{ participan…" at bounding box center [1013, 172] width 170 height 177
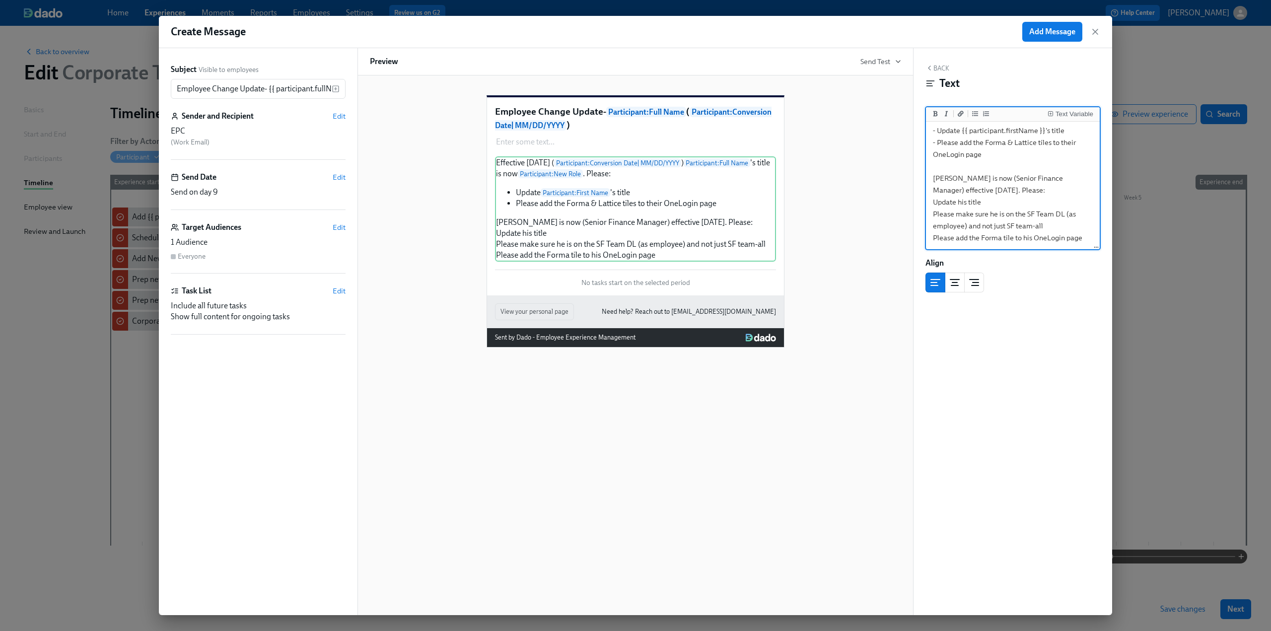
drag, startPoint x: 1084, startPoint y: 240, endPoint x: 929, endPoint y: 183, distance: 165.1
click at [627, 183] on textarea "Effective today ({{ participant.conversationDate | MM/DD/YYYY }}) {{ participan…" at bounding box center [1013, 160] width 170 height 177
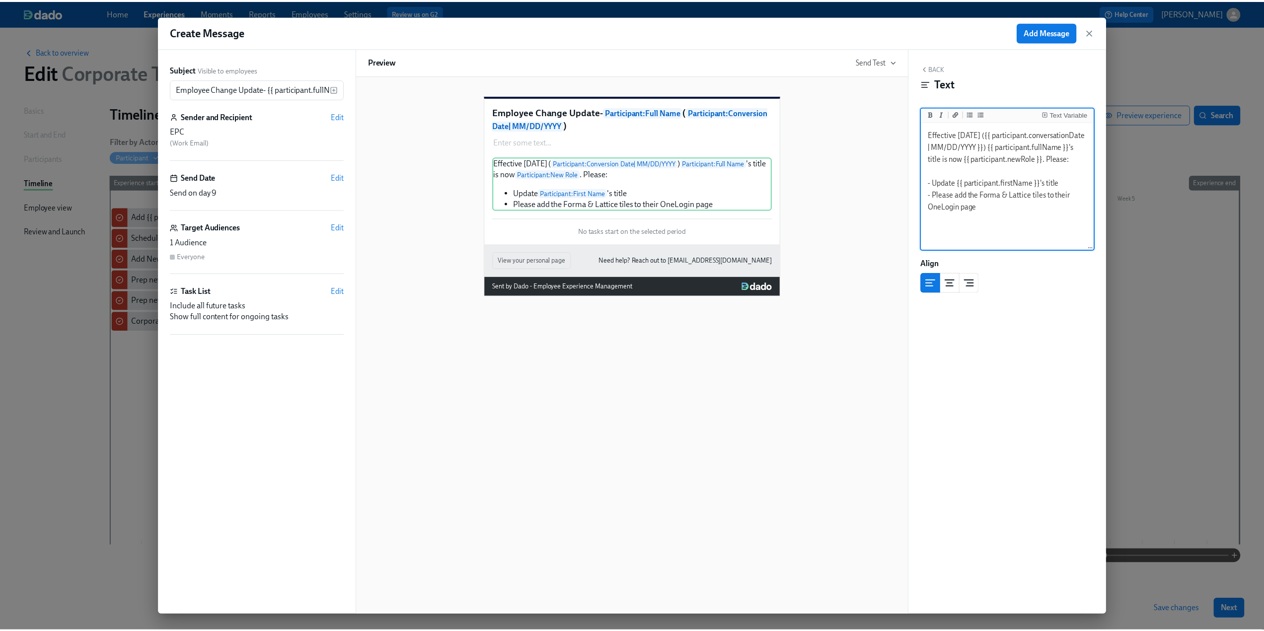
scroll to position [0, 0]
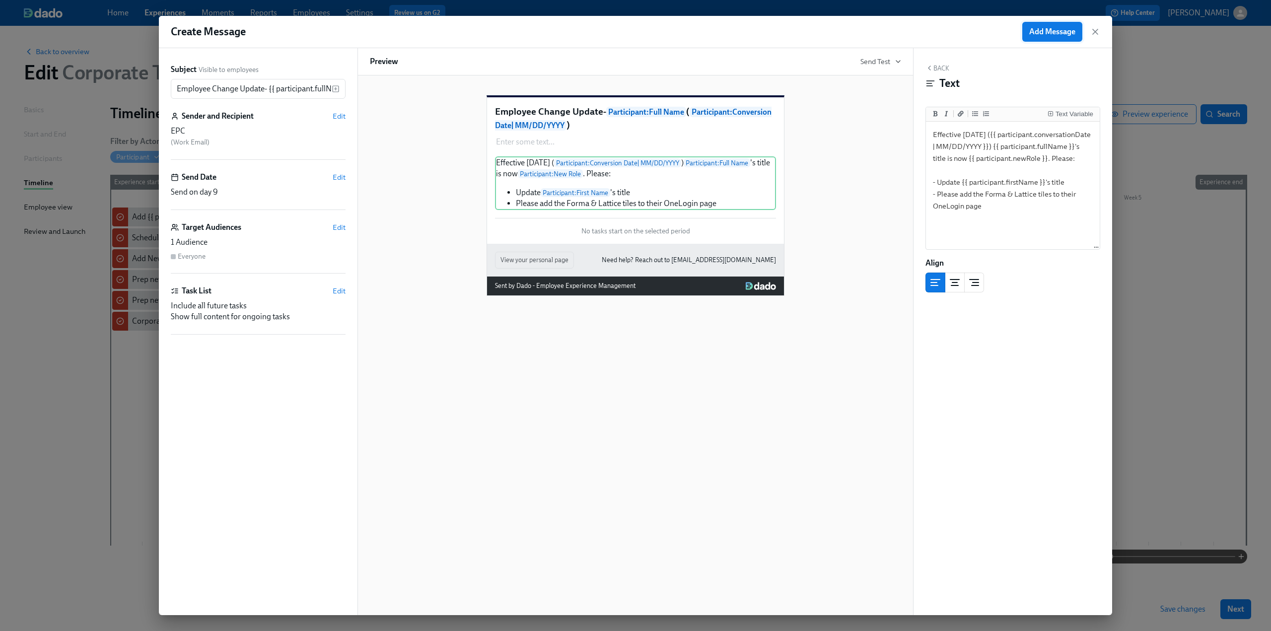
click at [627, 38] on button "Add Message" at bounding box center [1052, 32] width 60 height 20
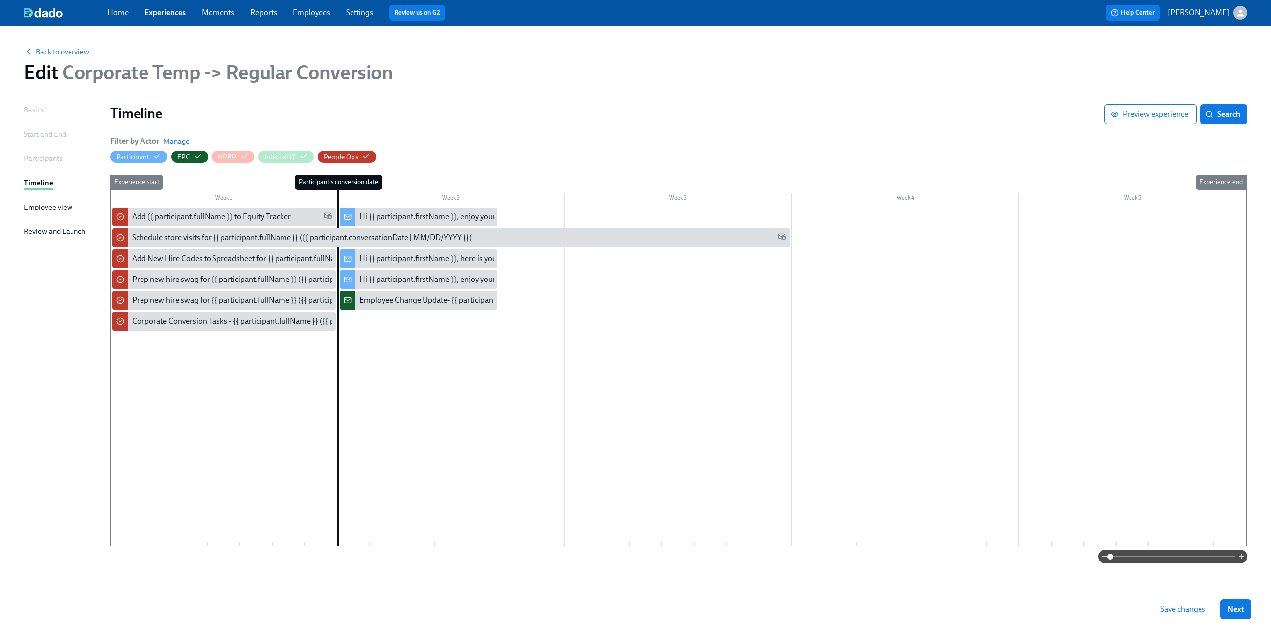
click at [627, 609] on span "Save changes" at bounding box center [1183, 609] width 45 height 10
click at [40, 51] on span "Back to overview" at bounding box center [57, 52] width 66 height 10
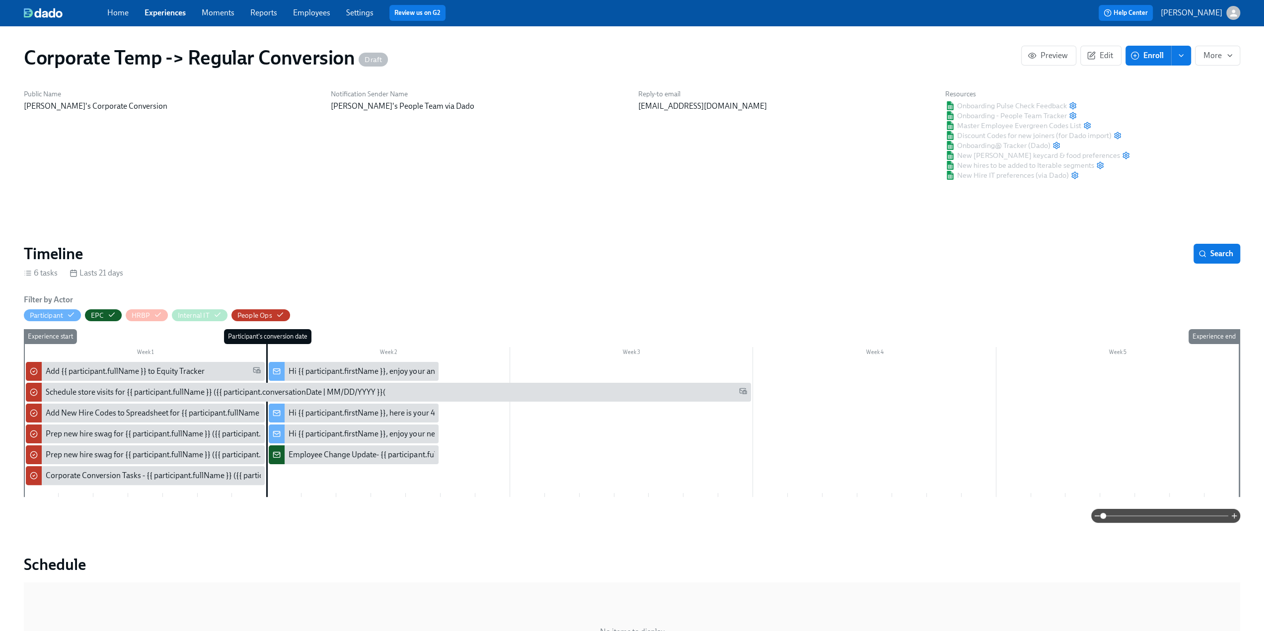
click at [627, 56] on button "enroll" at bounding box center [1181, 56] width 20 height 20
click at [627, 102] on span "Enrollment form" at bounding box center [1155, 100] width 57 height 11
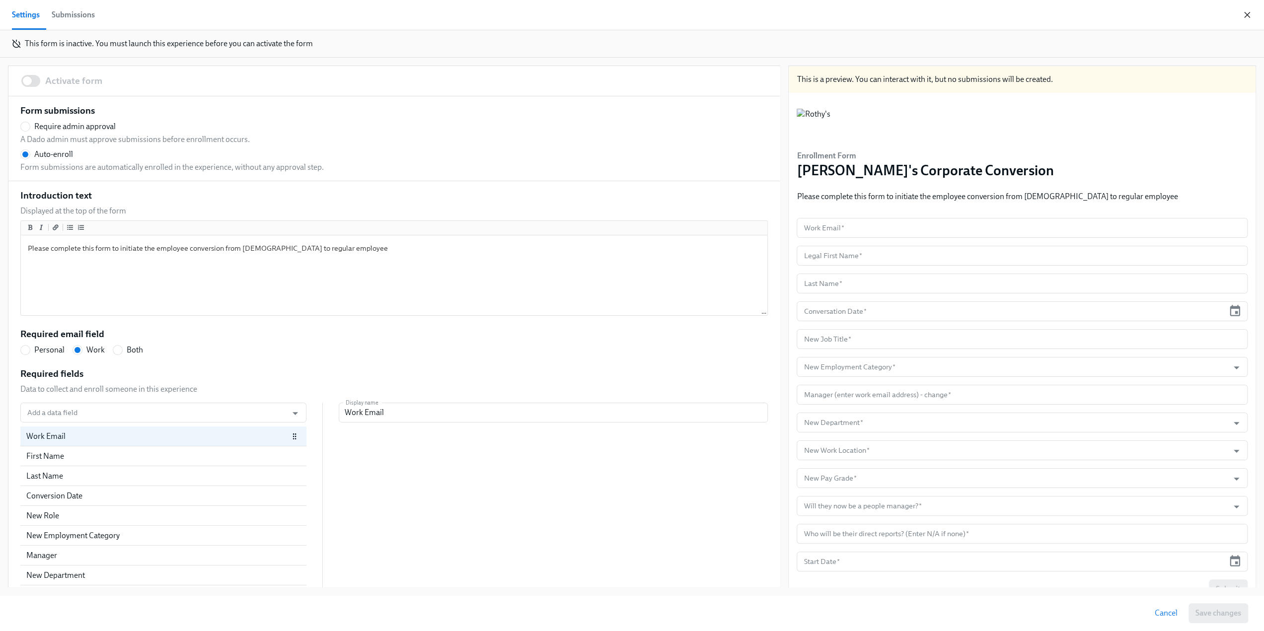
click at [627, 14] on icon "button" at bounding box center [1247, 15] width 10 height 10
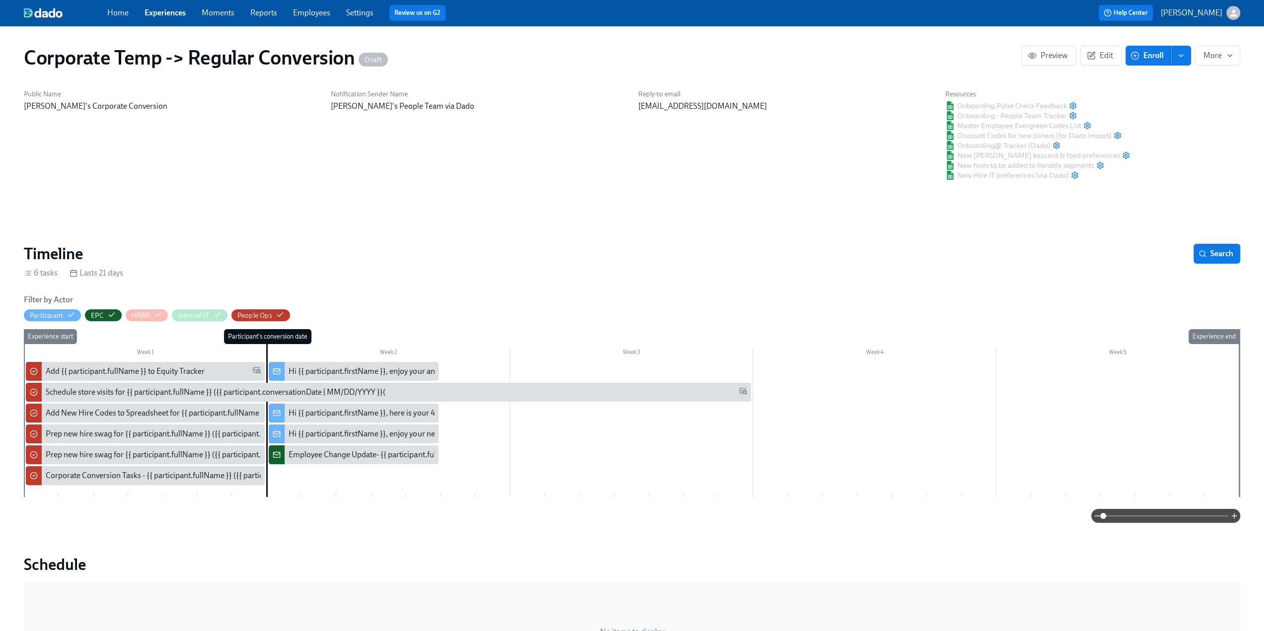
click at [319, 11] on link "Employees" at bounding box center [311, 12] width 37 height 9
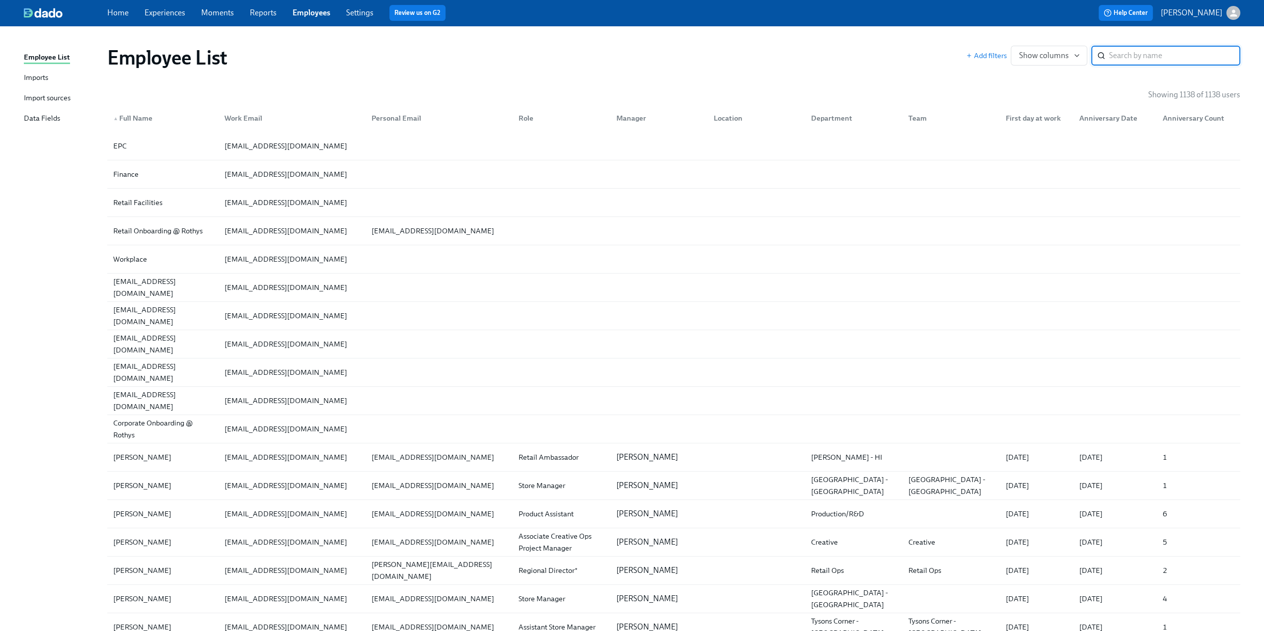
click at [39, 120] on div "Data Fields" at bounding box center [42, 119] width 36 height 12
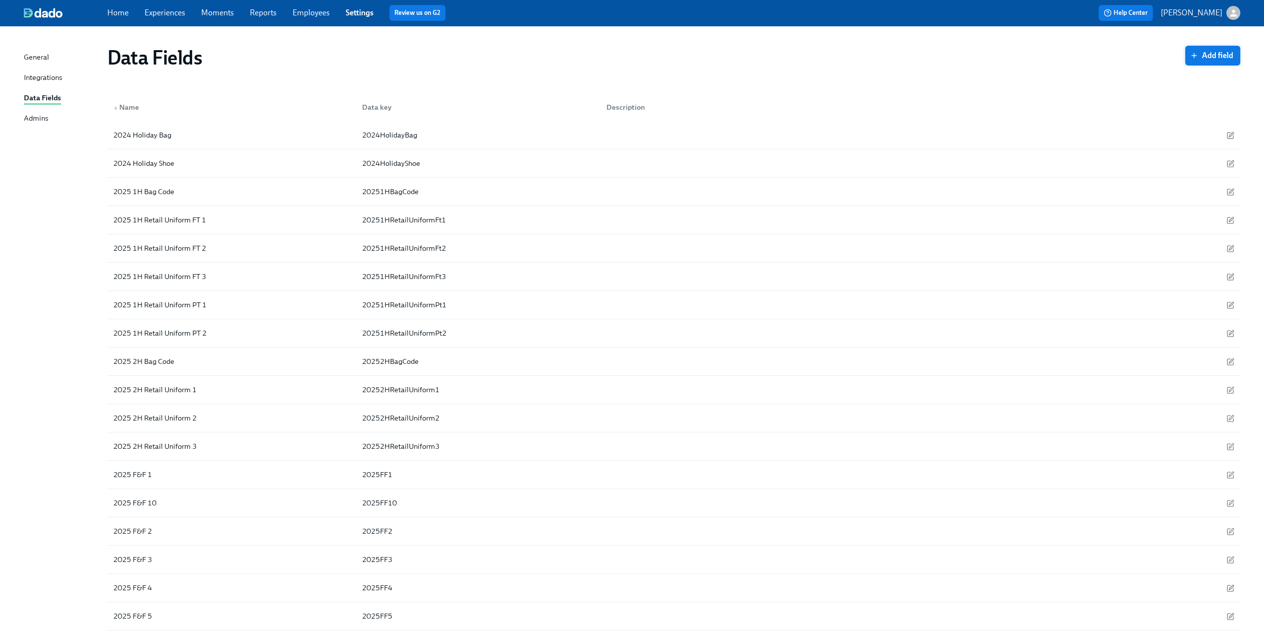
click at [627, 55] on span "Add field" at bounding box center [1212, 56] width 41 height 10
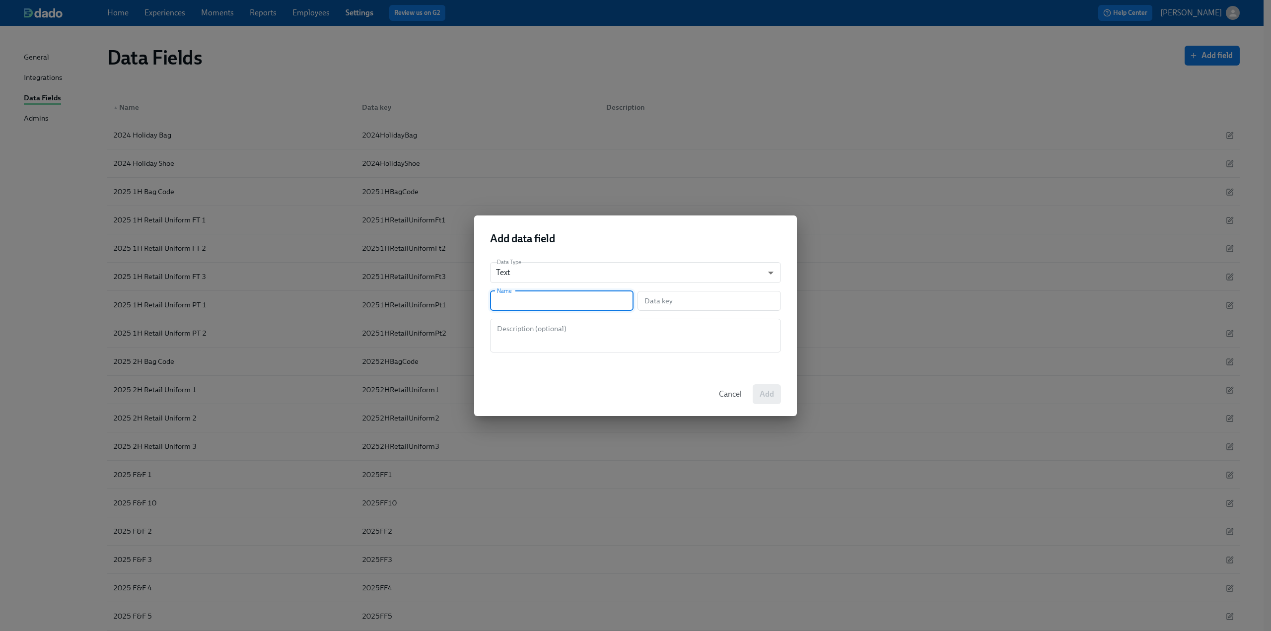
click at [558, 301] on input "text" at bounding box center [562, 301] width 144 height 20
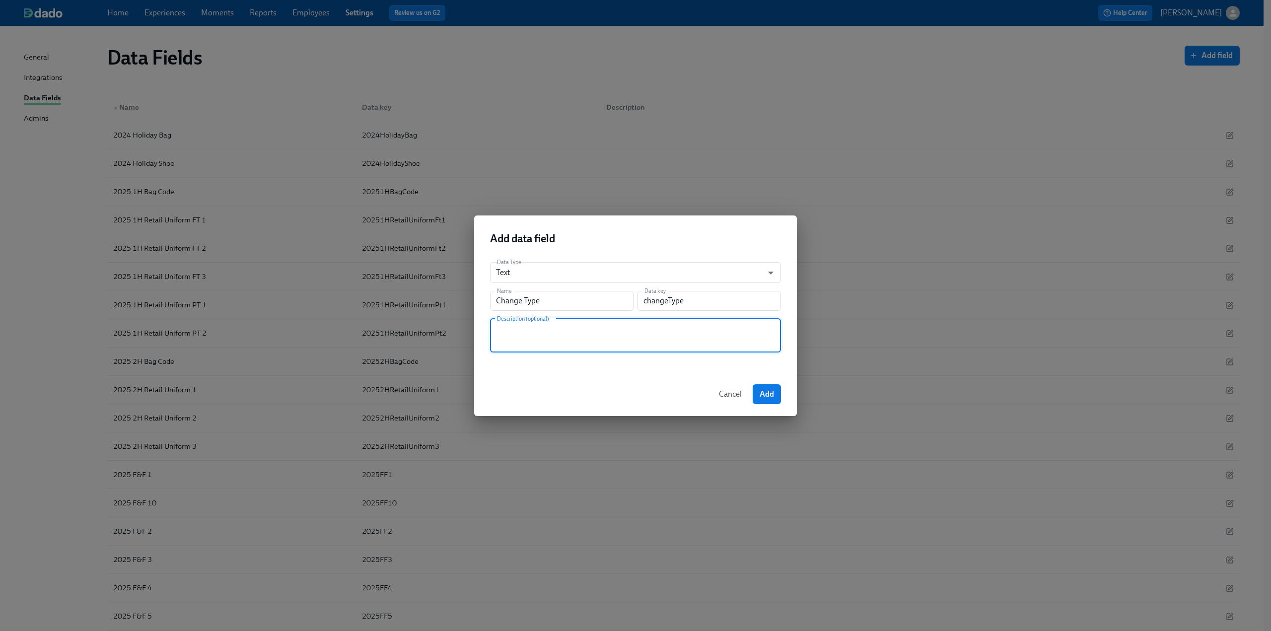
click at [557, 330] on textarea at bounding box center [635, 336] width 279 height 24
click at [627, 393] on button "Add" at bounding box center [767, 394] width 28 height 20
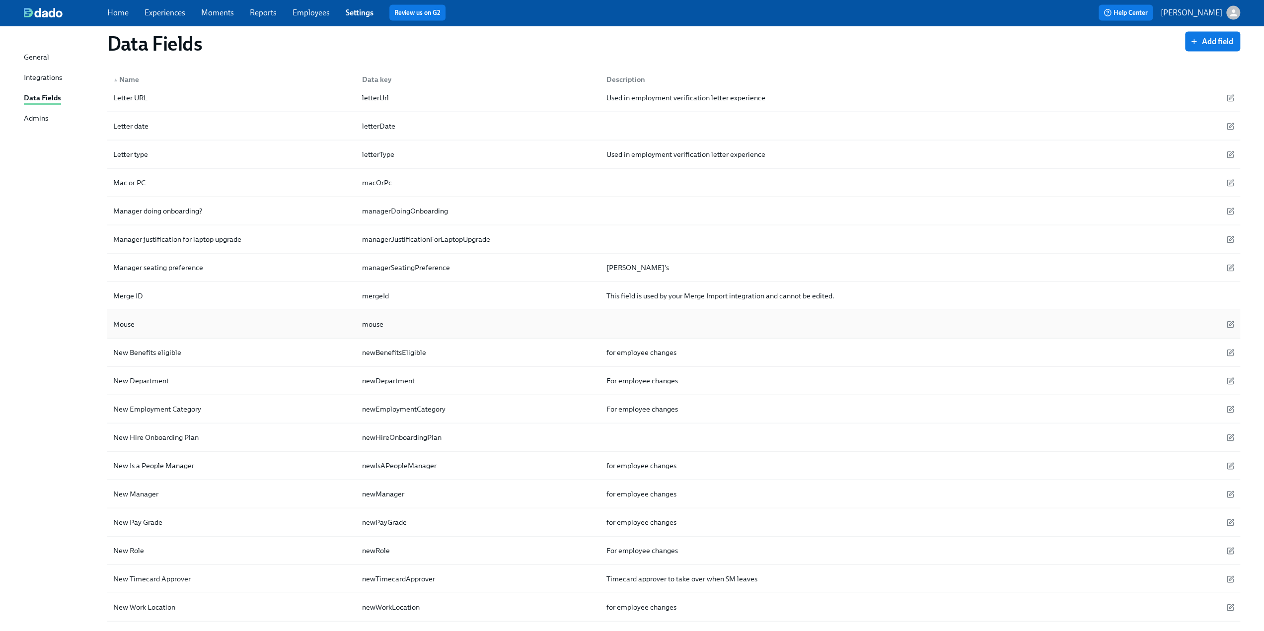
scroll to position [2235, 0]
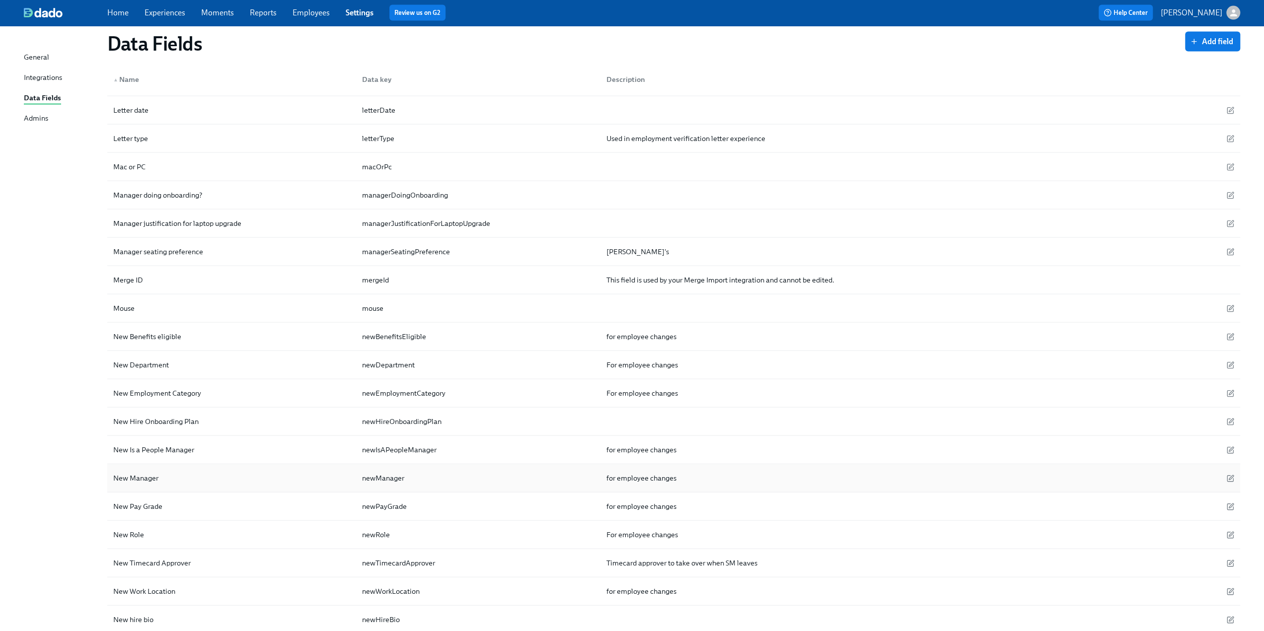
click at [278, 468] on div "New Manager" at bounding box center [231, 478] width 245 height 20
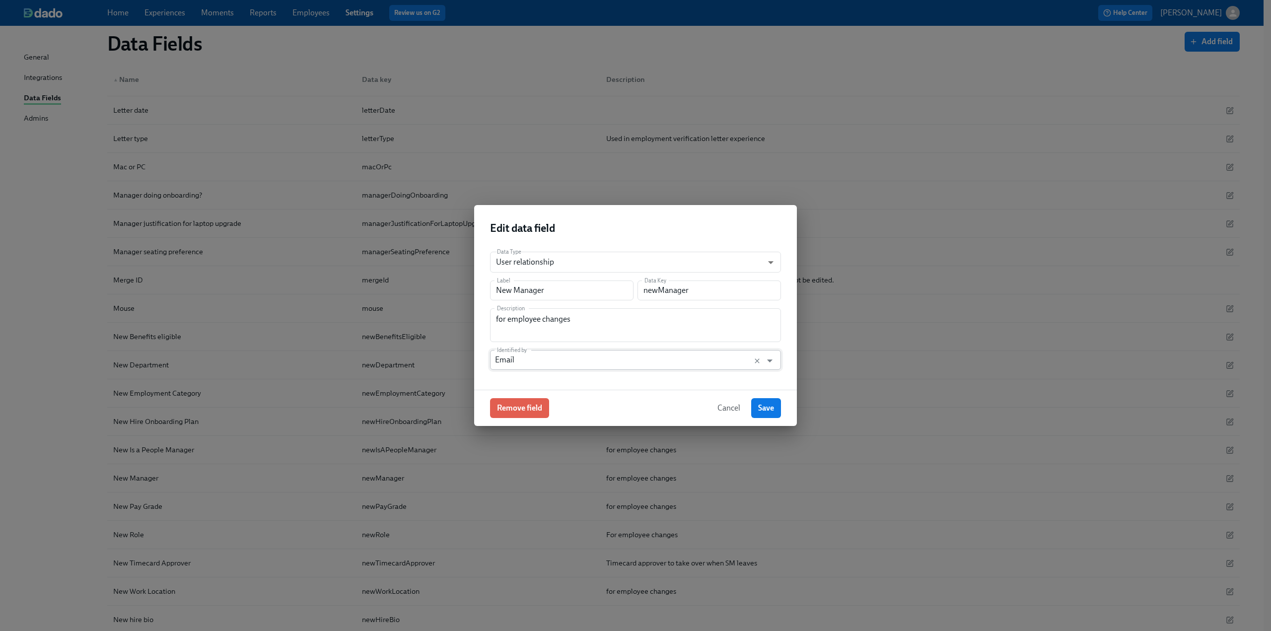
click at [627, 363] on input "Email" at bounding box center [626, 360] width 262 height 20
click at [627, 225] on h2 "Edit data field" at bounding box center [635, 228] width 291 height 15
click at [627, 409] on span "Cancel" at bounding box center [729, 408] width 23 height 10
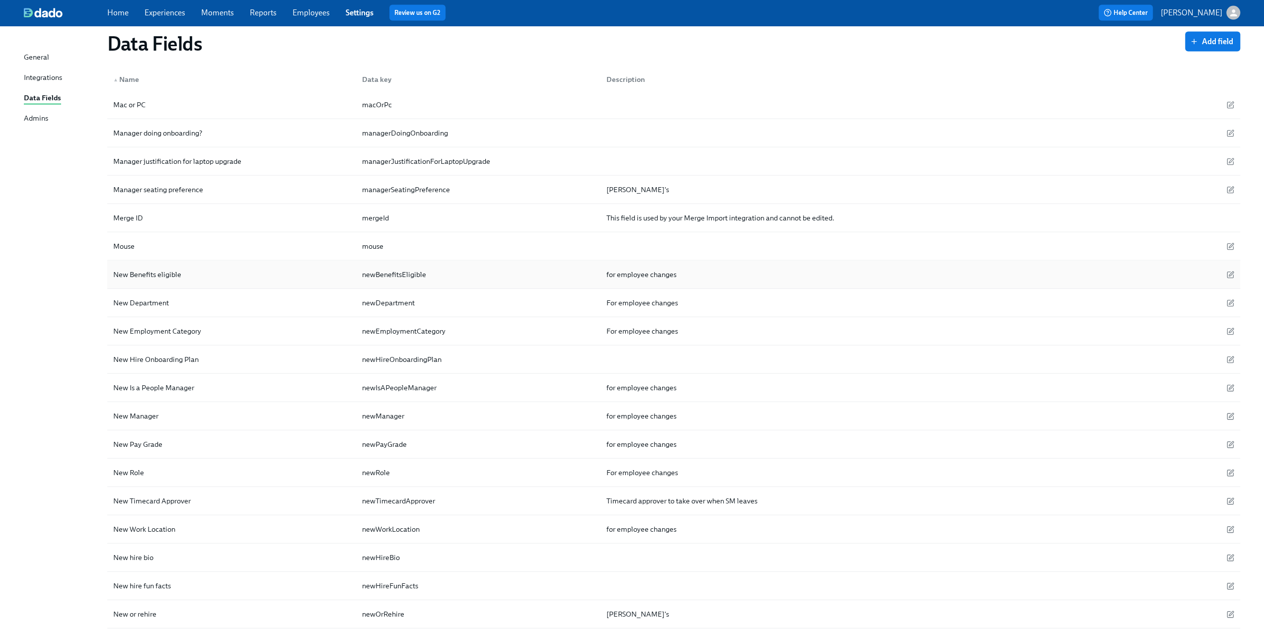
scroll to position [2318, 0]
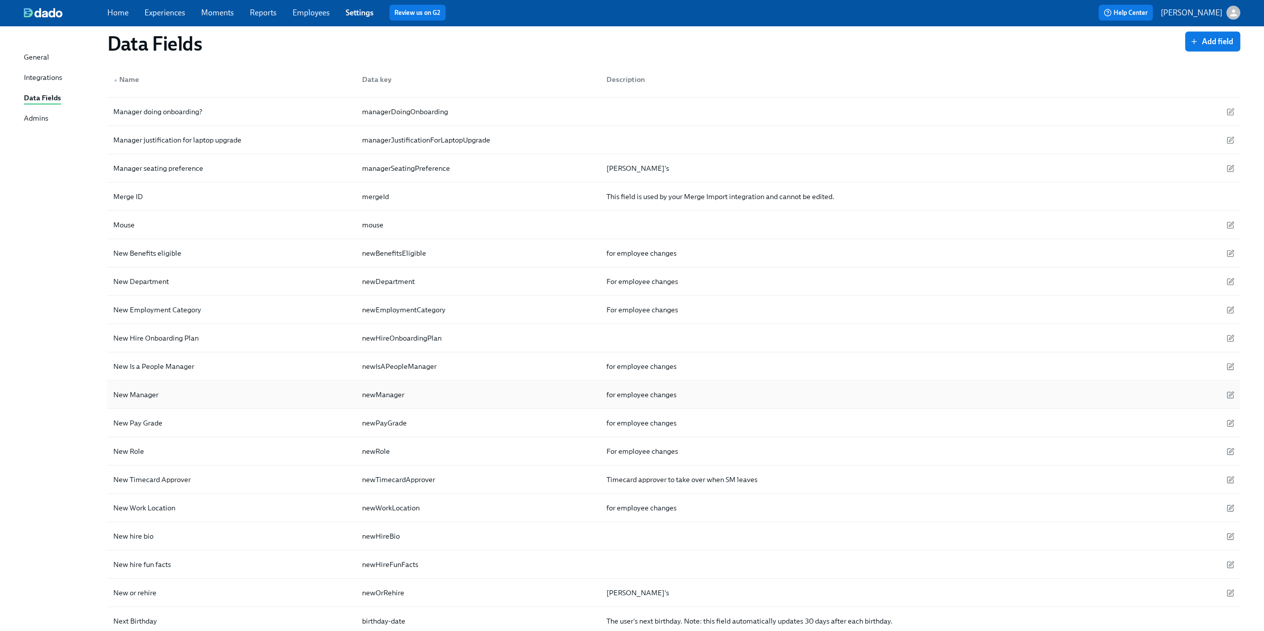
click at [268, 385] on div "New Manager" at bounding box center [231, 395] width 245 height 20
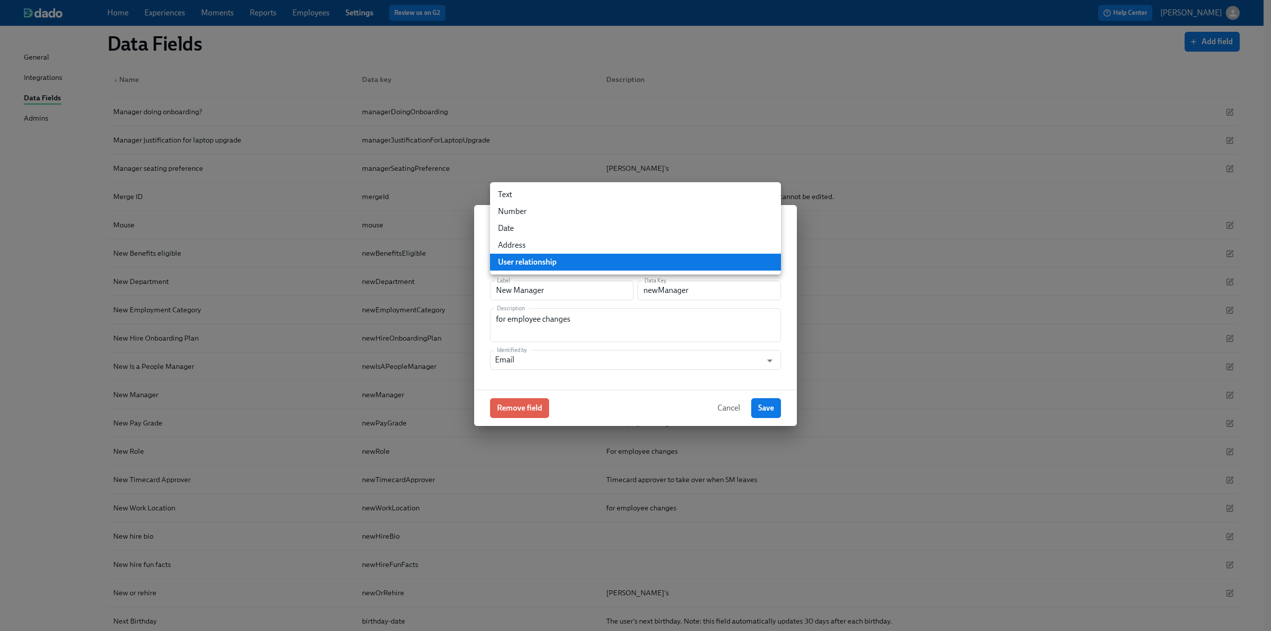
click at [537, 196] on li "Text" at bounding box center [635, 194] width 291 height 17
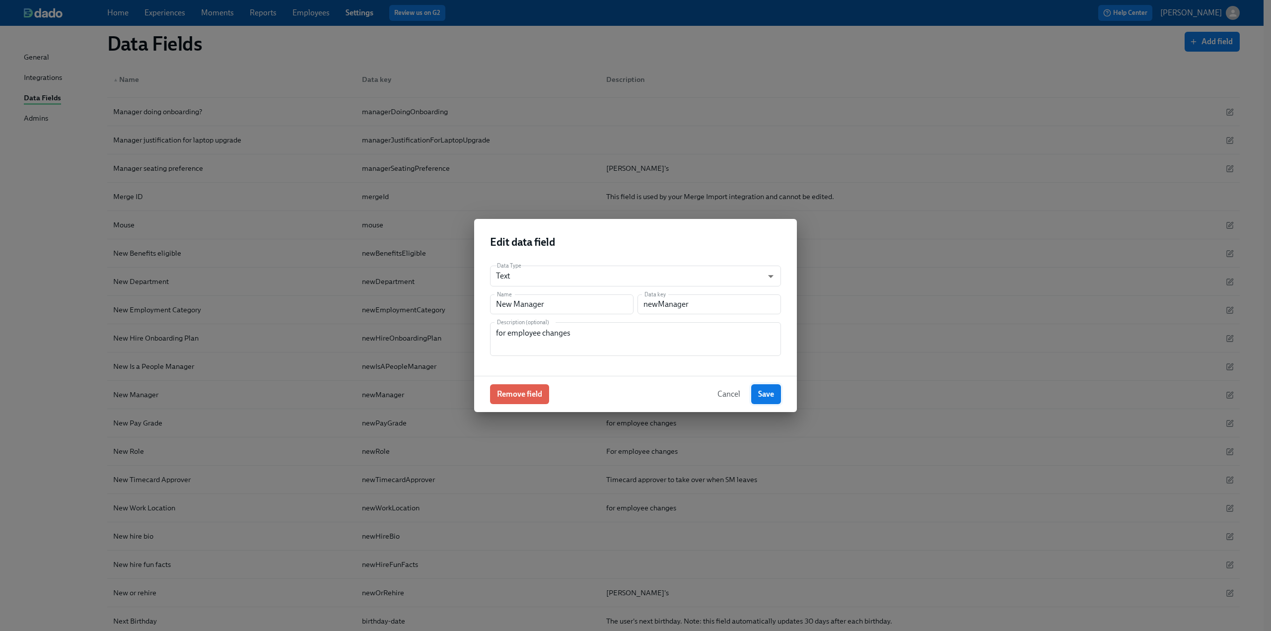
click at [627, 396] on span "Save" at bounding box center [766, 394] width 16 height 10
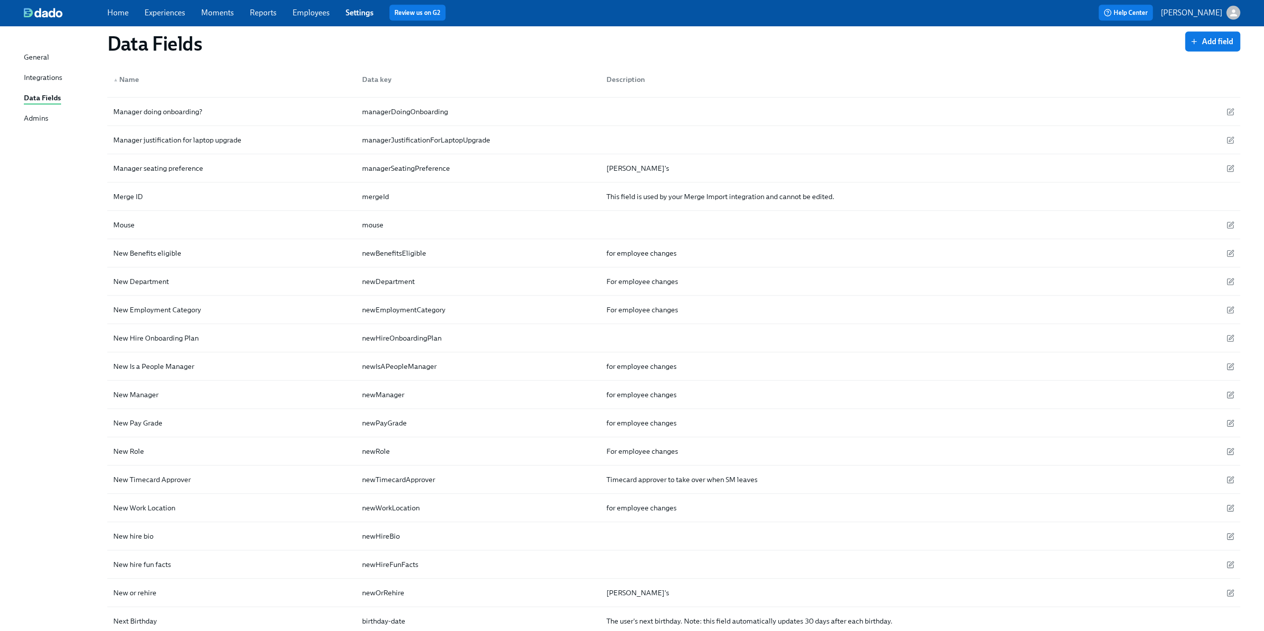
click at [175, 14] on link "Experiences" at bounding box center [165, 12] width 41 height 9
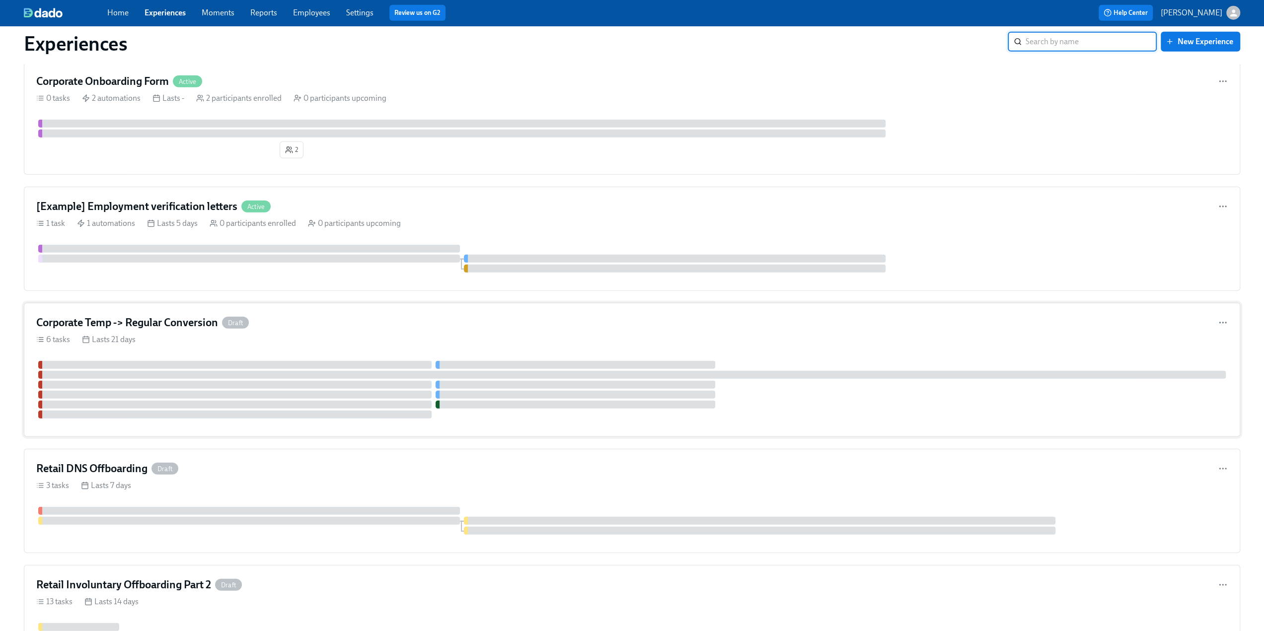
scroll to position [2538, 0]
click at [202, 318] on h4 "Corporate Temp -> Regular Conversion" at bounding box center [127, 325] width 182 height 15
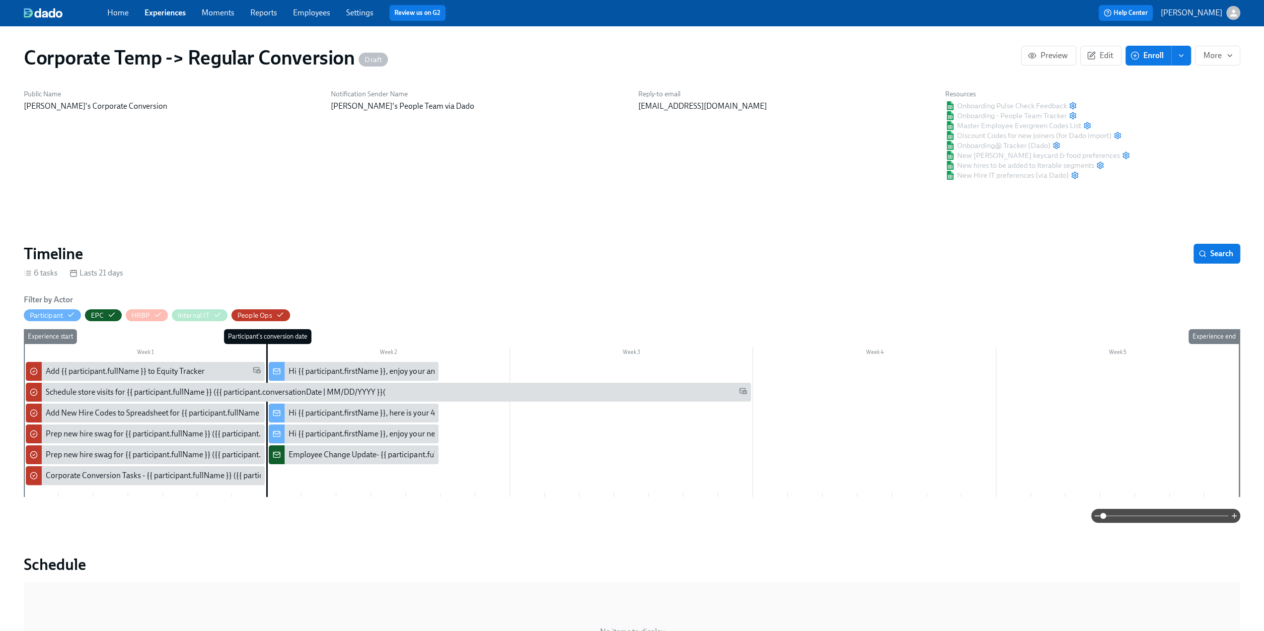
click at [67, 299] on h6 "Filter by Actor" at bounding box center [48, 299] width 49 height 11
click at [627, 55] on icon "enroll" at bounding box center [1181, 56] width 8 height 8
click at [627, 105] on span "Enrollment form" at bounding box center [1155, 100] width 57 height 11
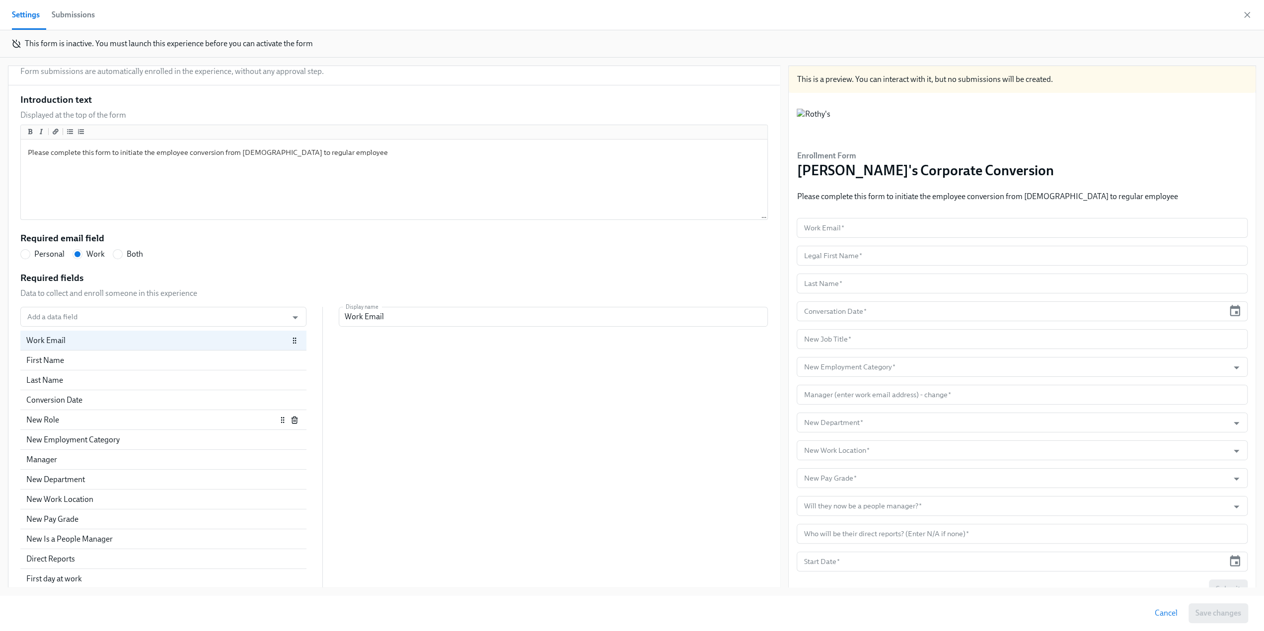
scroll to position [99, 0]
click at [124, 458] on div "Manager" at bounding box center [151, 456] width 250 height 11
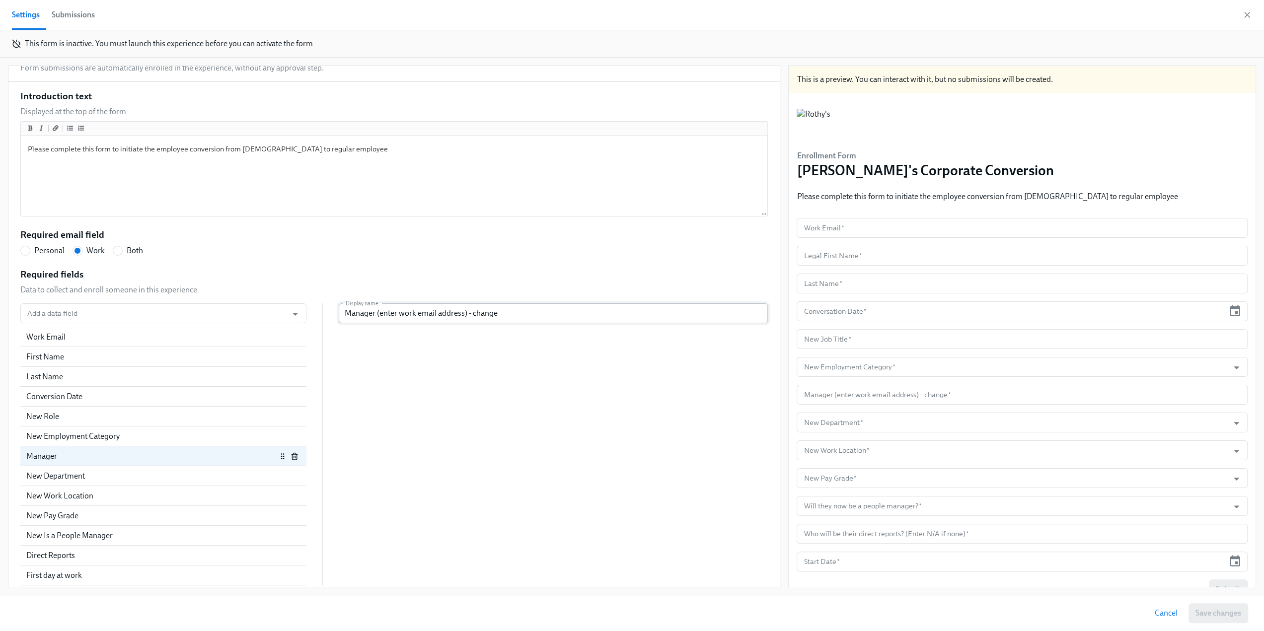
click at [372, 318] on input "Manager (enter work email address) - change" at bounding box center [553, 313] width 429 height 20
drag, startPoint x: 500, startPoint y: 314, endPoint x: 463, endPoint y: 316, distance: 36.8
click at [465, 317] on input "Manager (enter work email address) - change" at bounding box center [553, 313] width 429 height 20
click at [462, 315] on input "Manager (enter work email address) - change" at bounding box center [553, 313] width 429 height 20
drag, startPoint x: 490, startPoint y: 316, endPoint x: 461, endPoint y: 315, distance: 28.8
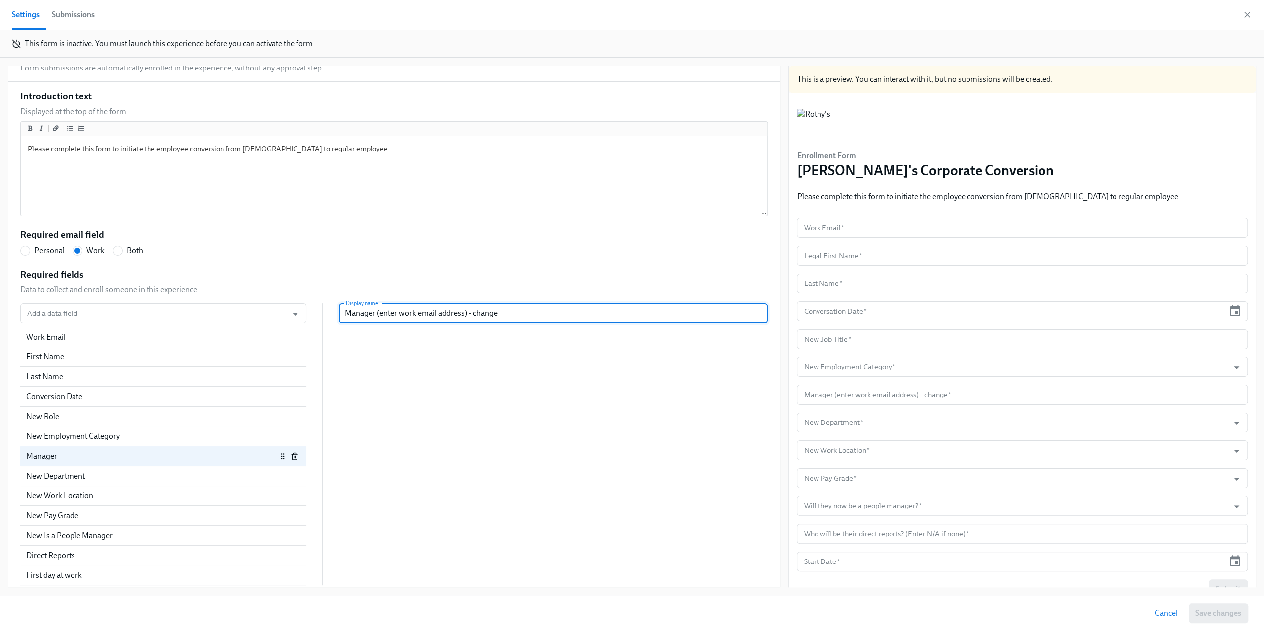
click at [461, 315] on input "Manager (enter work email address) - change" at bounding box center [553, 313] width 429 height 20
click at [339, 318] on input "Manager (enter work email address)" at bounding box center [553, 313] width 429 height 20
drag, startPoint x: 474, startPoint y: 314, endPoint x: 369, endPoint y: 315, distance: 104.3
click at [369, 315] on input "Manager (enter work email address)" at bounding box center [553, 313] width 429 height 20
click at [339, 313] on input "Manager" at bounding box center [553, 313] width 429 height 20
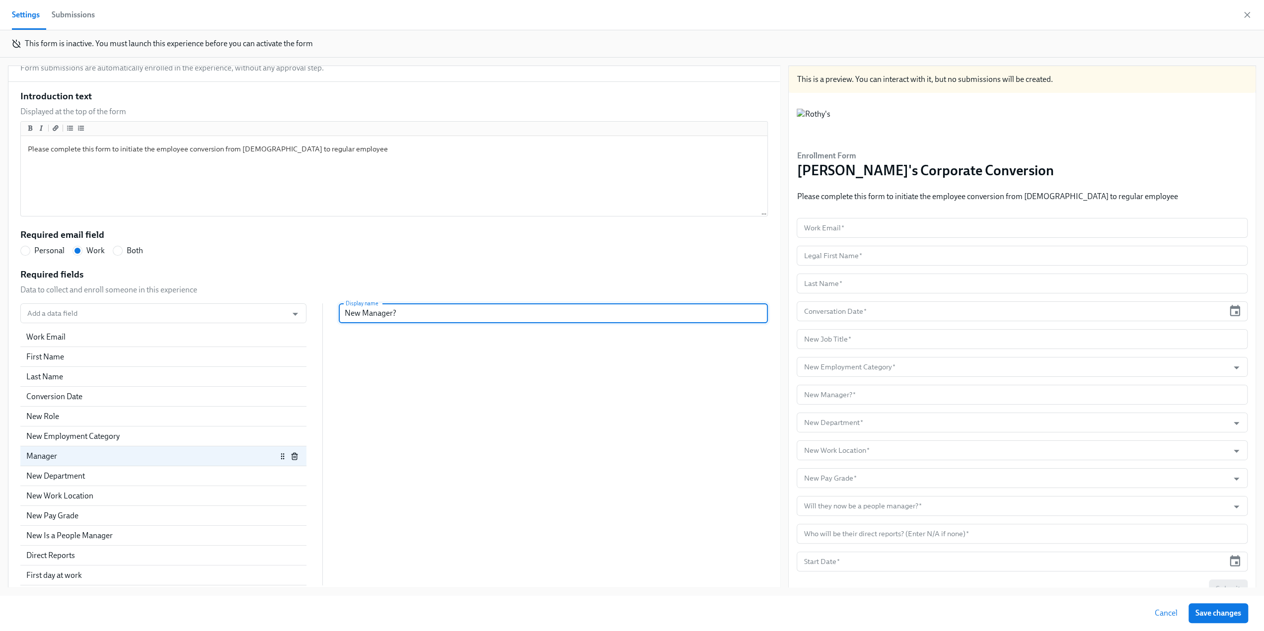
drag, startPoint x: 464, startPoint y: 319, endPoint x: 313, endPoint y: 310, distance: 151.2
click at [313, 310] on div "Add a data field Add a data field Work Email First Name Last Name Conversion Da…" at bounding box center [393, 444] width 747 height 282
click at [447, 312] on input "Will they have a new manager? (enter new manager name here." at bounding box center [553, 313] width 429 height 20
click at [608, 308] on input "Will they have a new manager? (Enter new manager name here." at bounding box center [553, 313] width 429 height 20
click at [554, 317] on input "Will they have a new manager? (Enter new manager name here. If same manager, en…" at bounding box center [553, 313] width 429 height 20
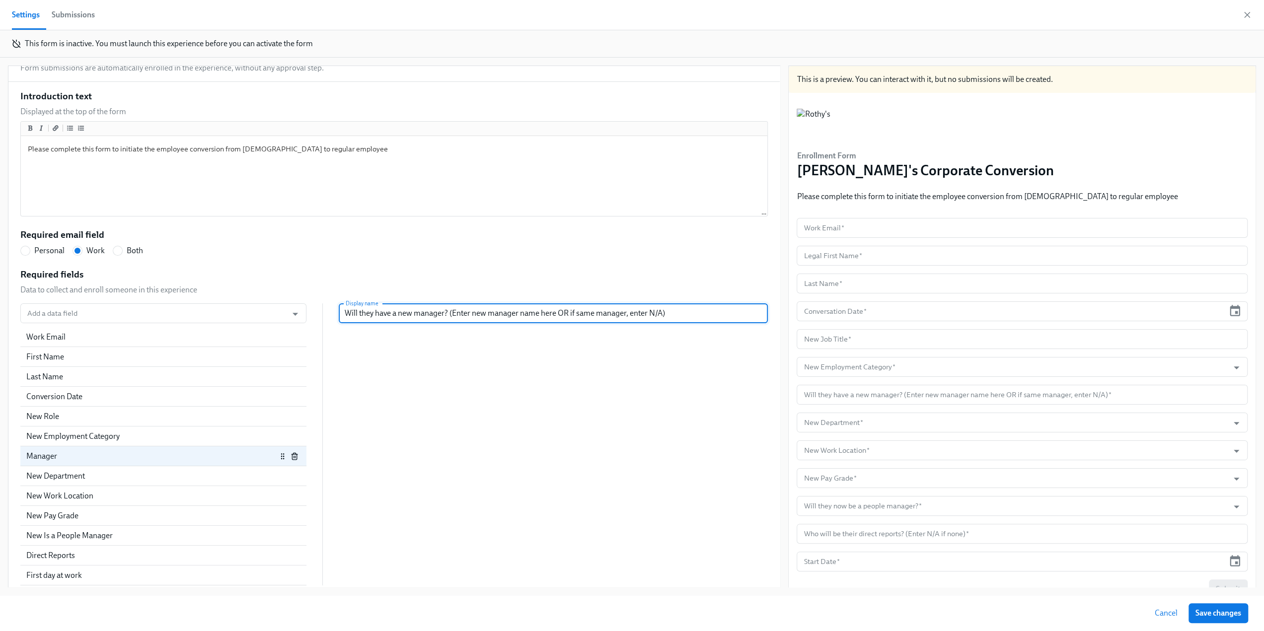
click at [627, 392] on div "Add a data field Add a data field Work Email First Name Last Name Conversion Da…" at bounding box center [393, 444] width 747 height 282
click at [81, 315] on input "Add a data field" at bounding box center [153, 313] width 257 height 20
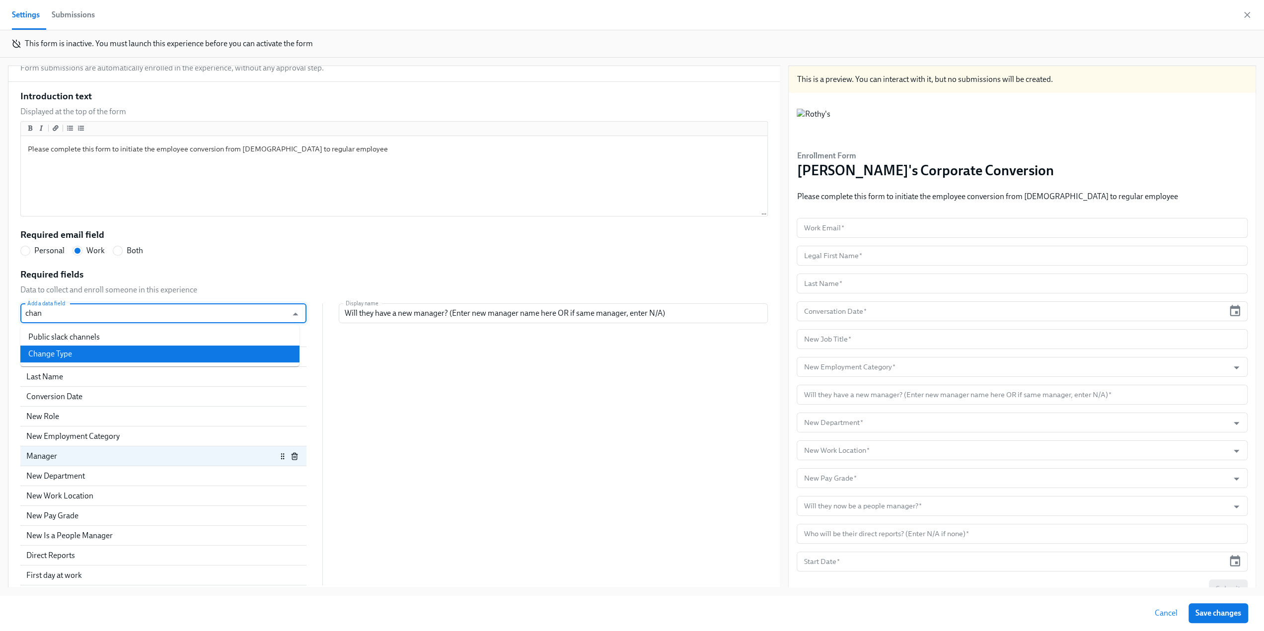
click at [79, 354] on li "Change Type" at bounding box center [159, 354] width 279 height 17
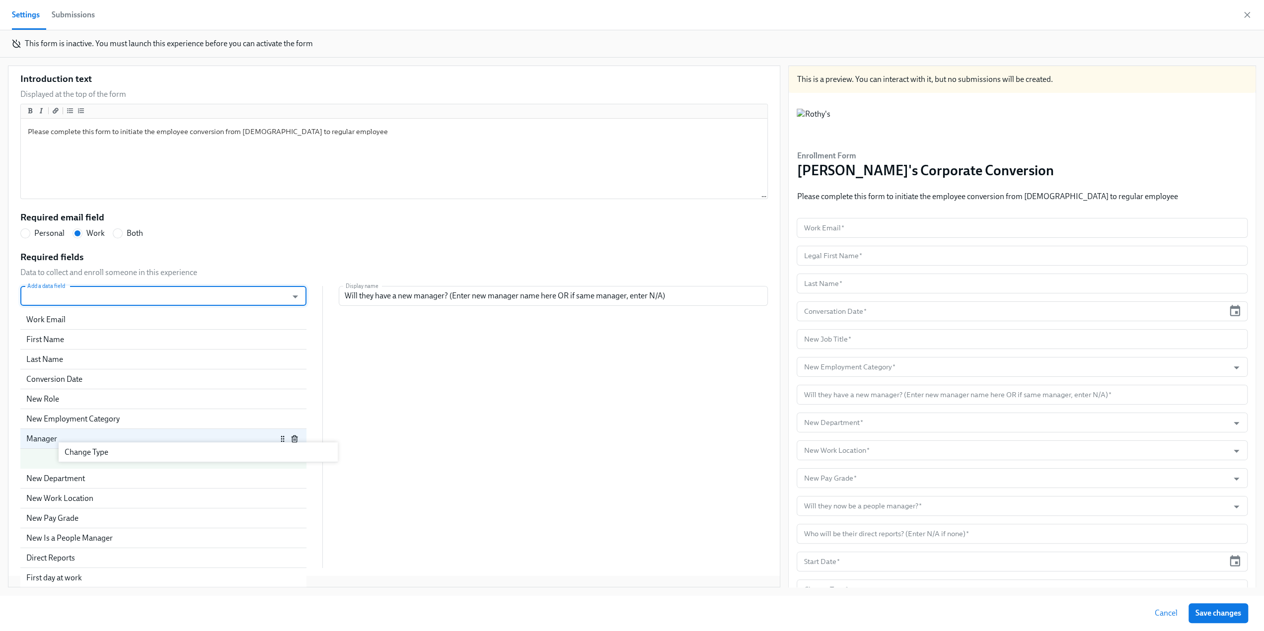
scroll to position [117, 0]
drag, startPoint x: 55, startPoint y: 571, endPoint x: 92, endPoint y: 384, distance: 189.9
click at [92, 384] on div "Work Email First Name Last Name Conversion Date New Role New Employment Categor…" at bounding box center [163, 439] width 286 height 258
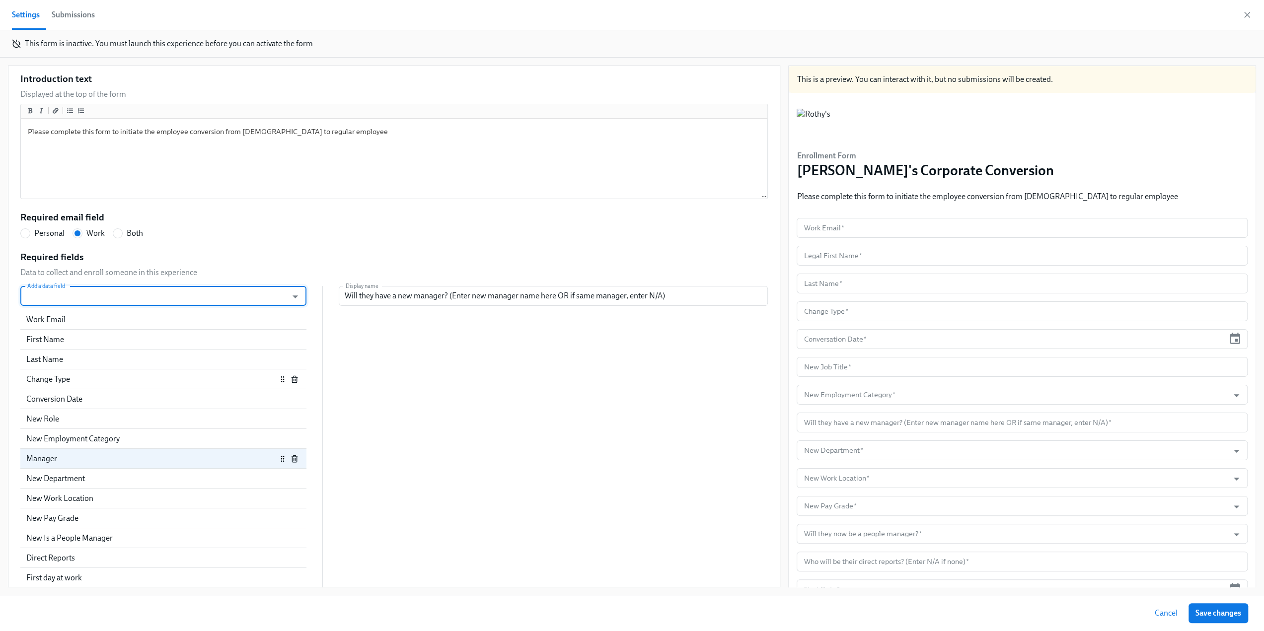
click at [104, 383] on div "Change Type" at bounding box center [151, 379] width 250 height 11
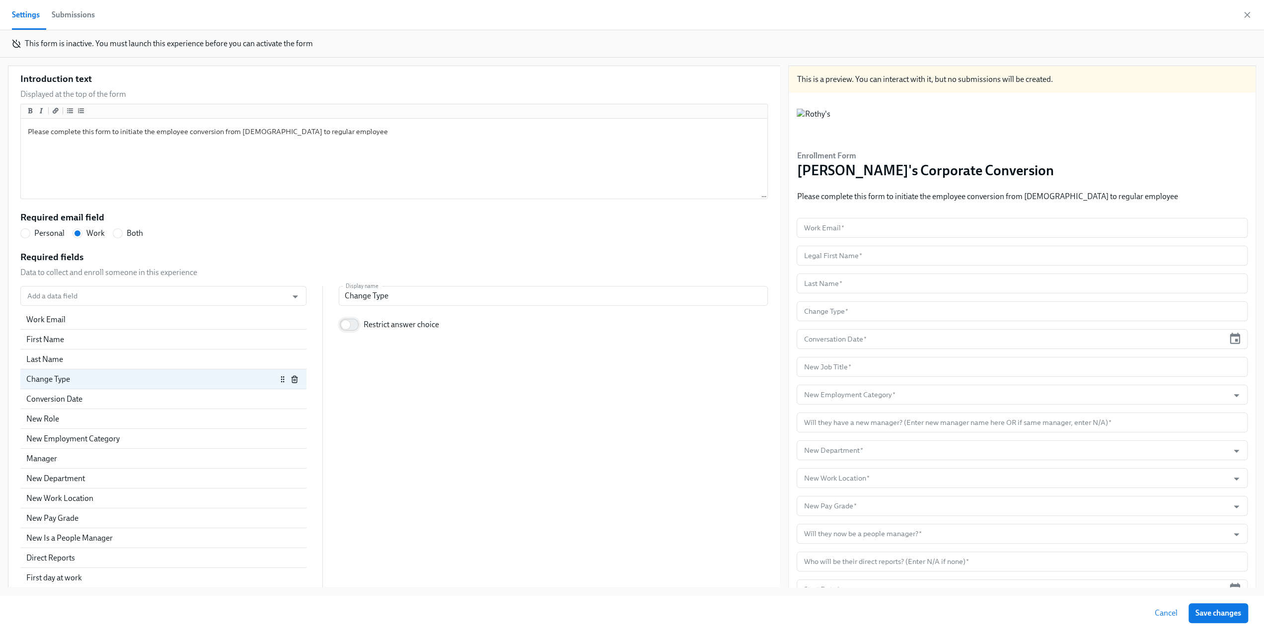
click at [347, 322] on input "Restrict answer choice" at bounding box center [346, 325] width 66 height 22
click at [348, 354] on input "Enter a list of allowed values" at bounding box center [352, 353] width 9 height 9
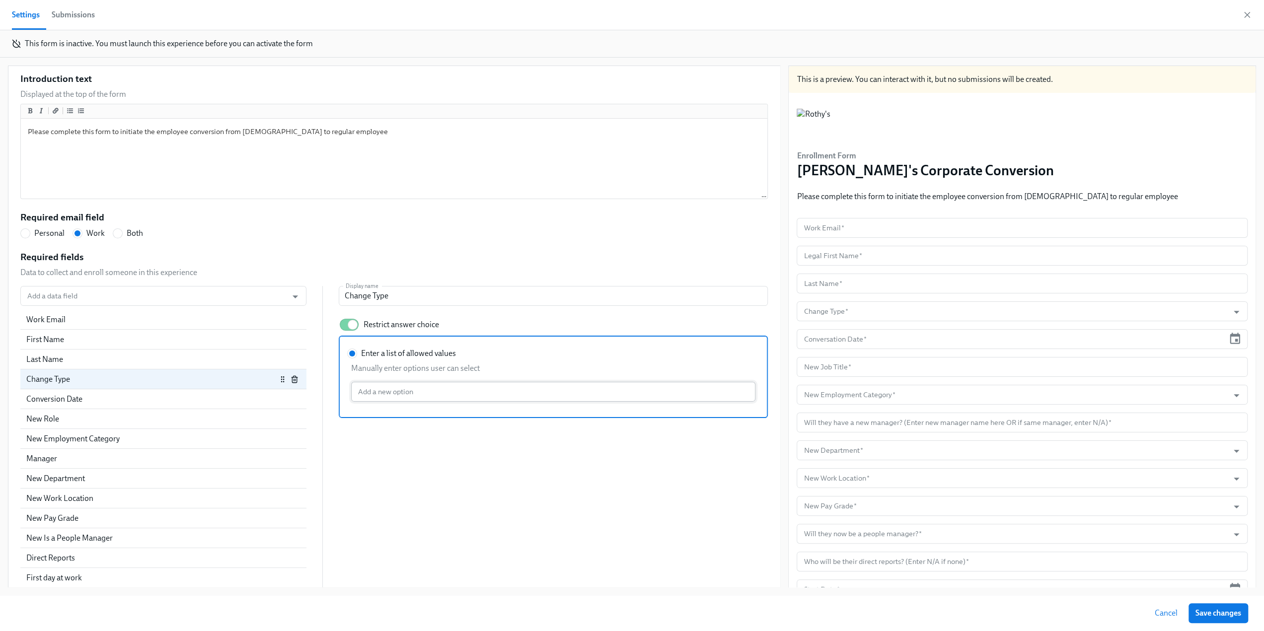
click at [397, 390] on input "Enter a list of allowed values Manually enter options user can select Add a new…" at bounding box center [553, 392] width 404 height 20
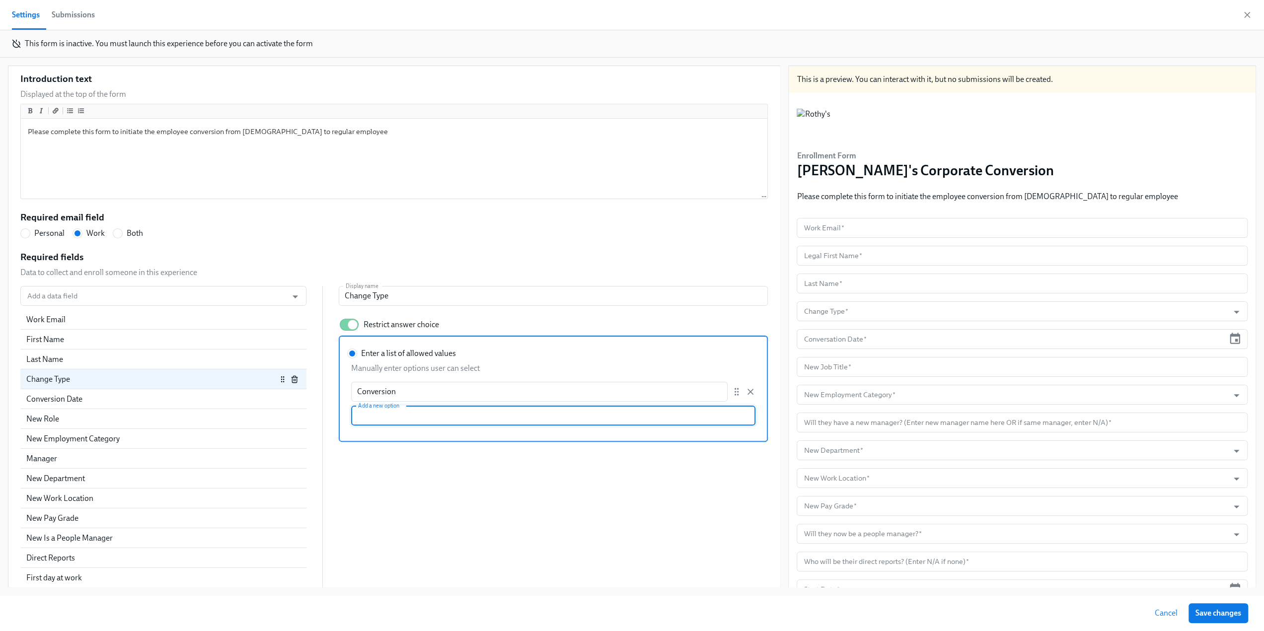
click at [454, 514] on div "Add a data field Add a data field Work Email First Name Last Name Change Type C…" at bounding box center [393, 437] width 747 height 302
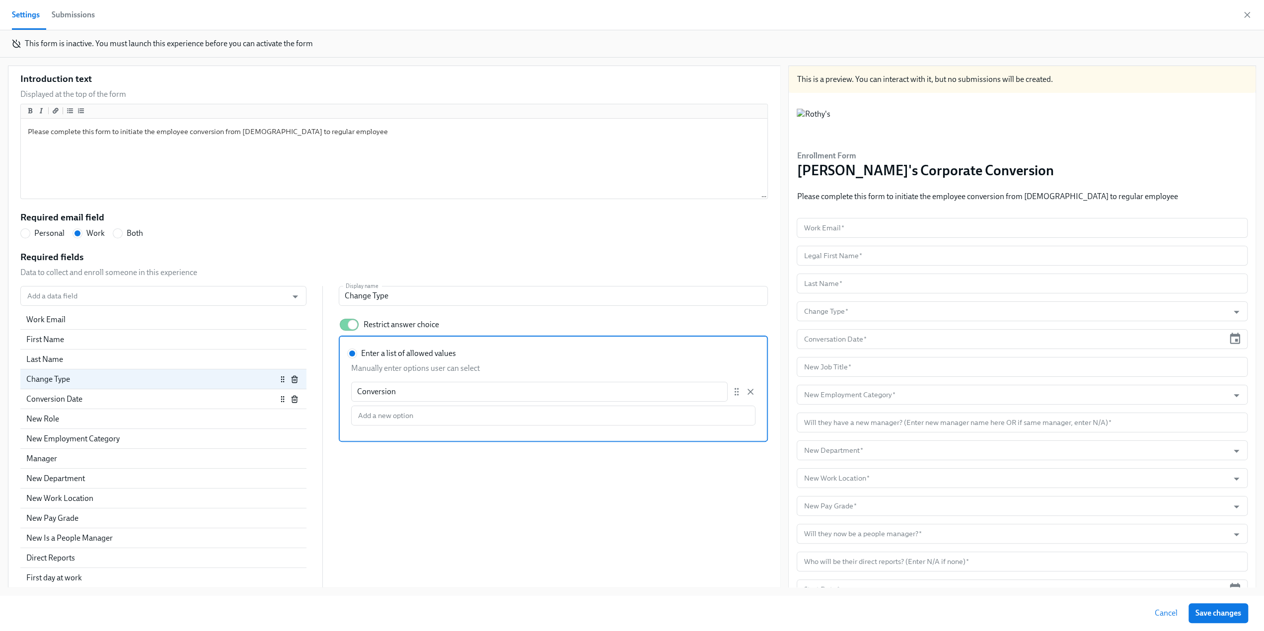
click at [88, 407] on div "Conversion Date" at bounding box center [163, 399] width 286 height 20
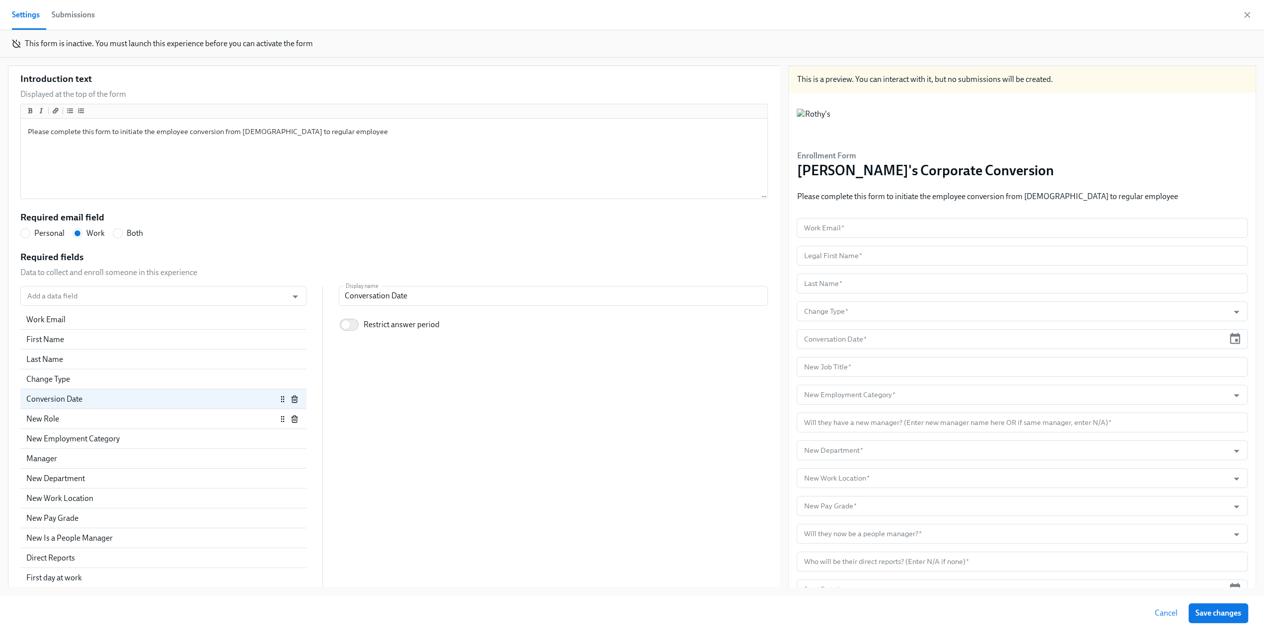
click at [84, 420] on div "New Role" at bounding box center [151, 419] width 250 height 11
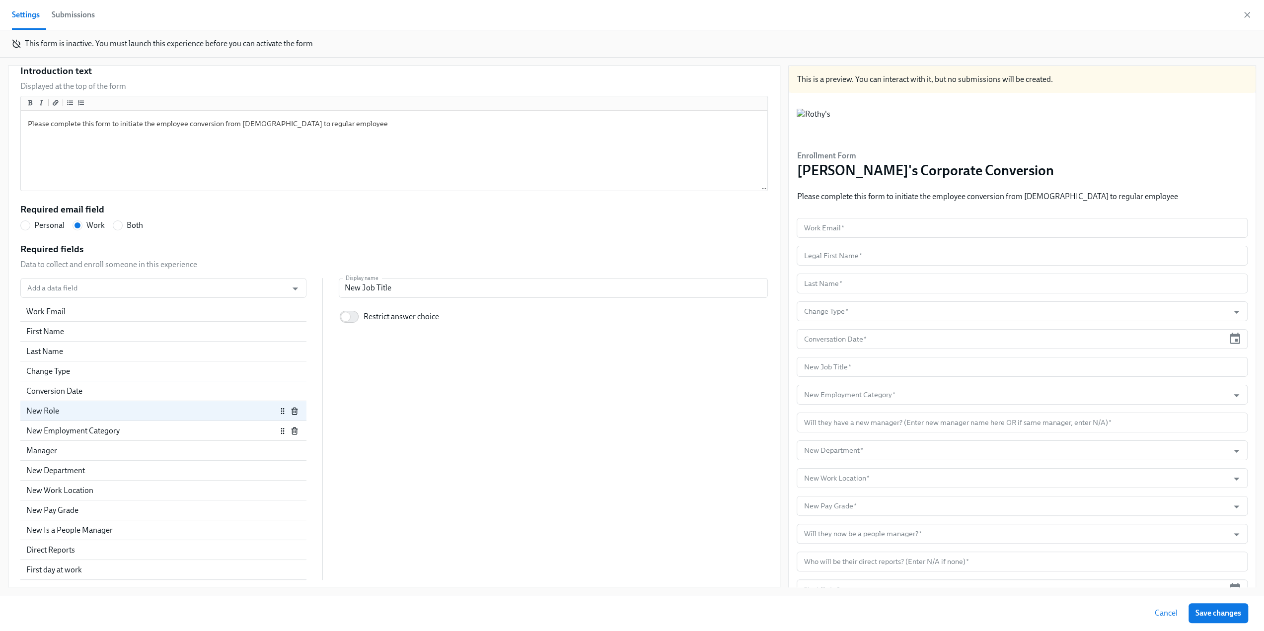
click at [81, 433] on div "New Employment Category" at bounding box center [151, 431] width 250 height 11
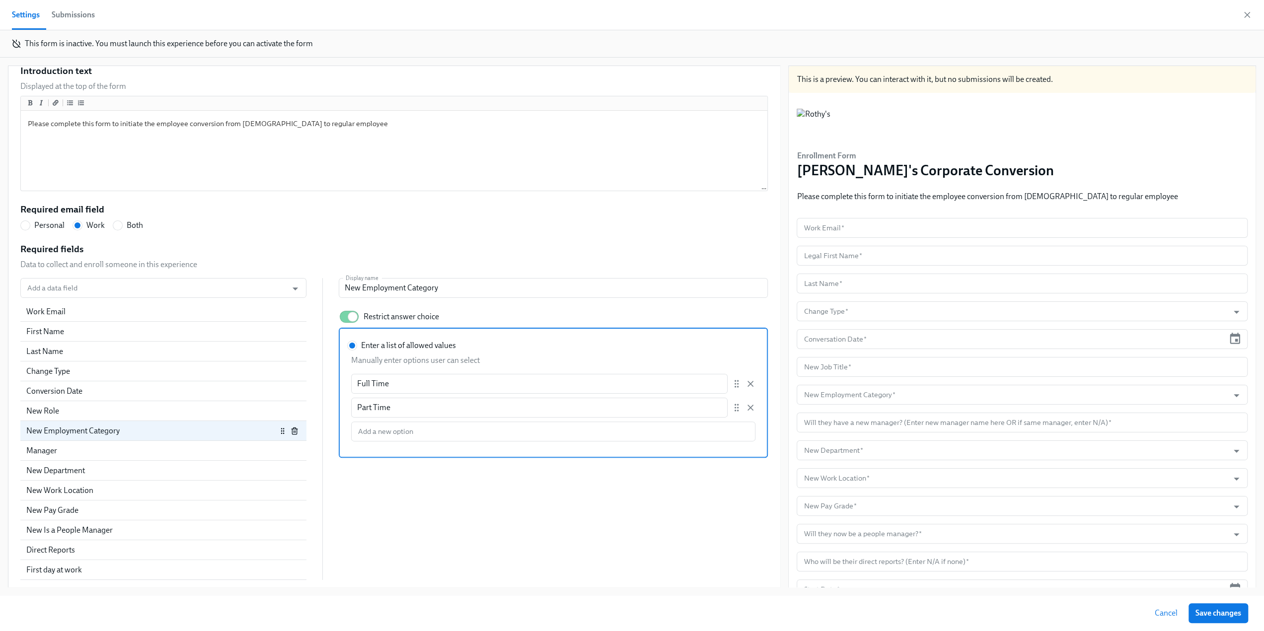
scroll to position [0, 0]
click at [94, 450] on div "Manager" at bounding box center [151, 450] width 250 height 11
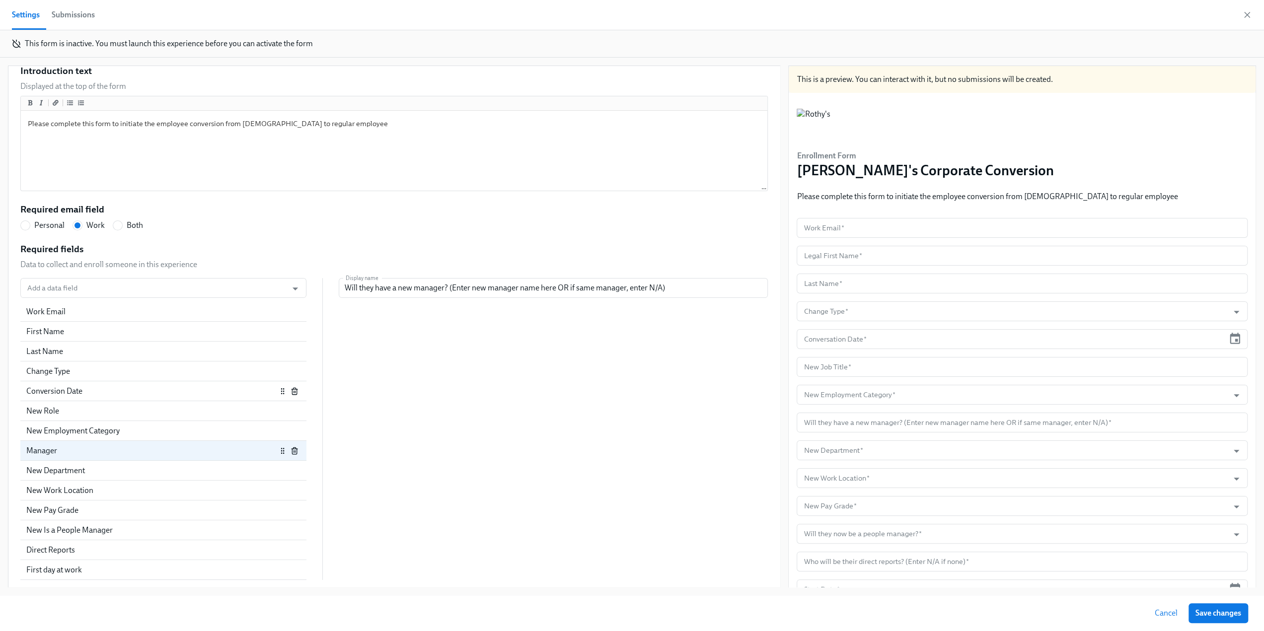
scroll to position [149, 0]
click at [111, 470] on div "New Department" at bounding box center [151, 470] width 250 height 11
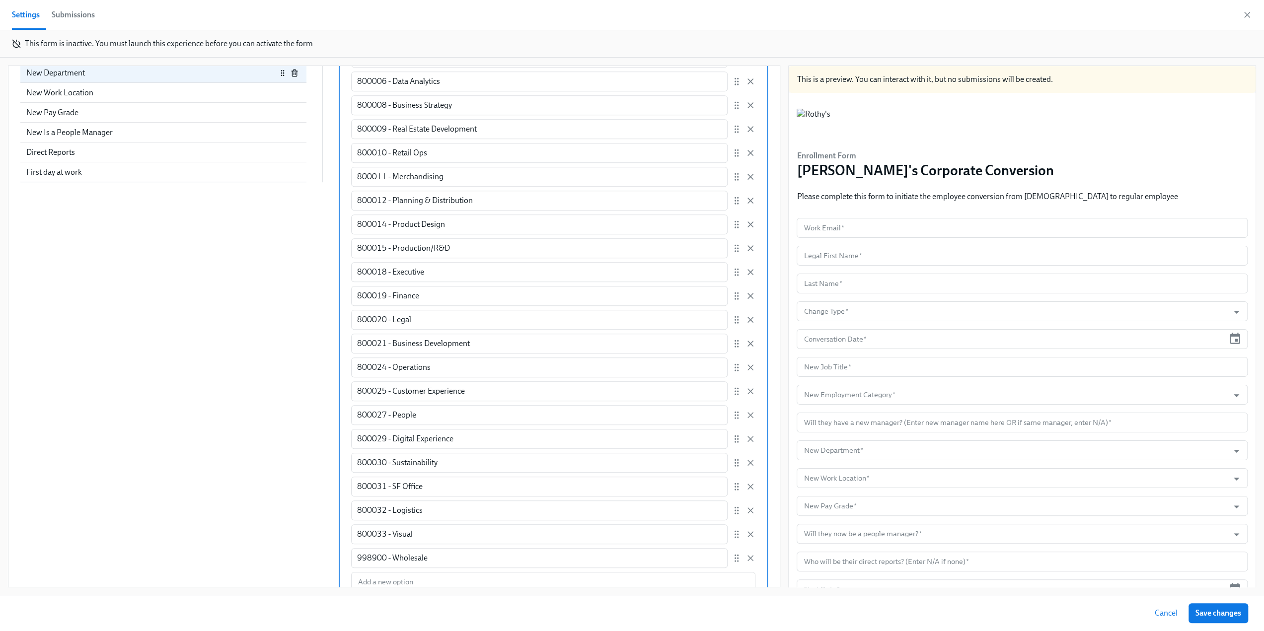
scroll to position [550, 0]
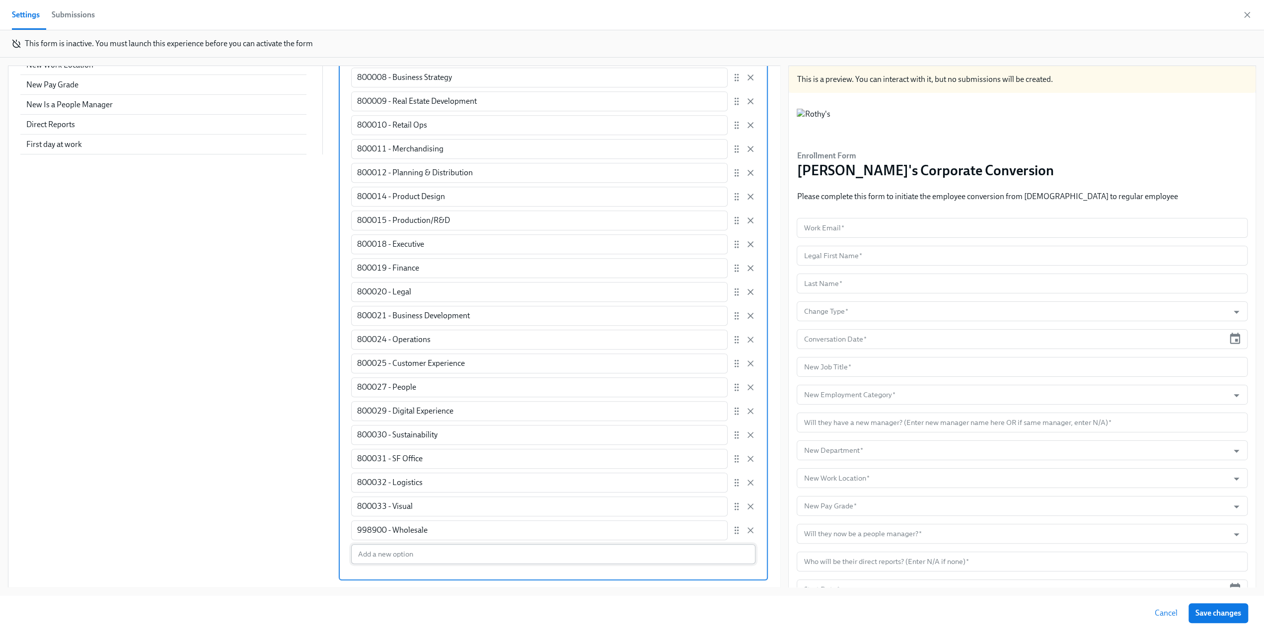
click at [369, 557] on input "Enter a list of allowed values Manually enter options user can select 800000 - …" at bounding box center [553, 554] width 404 height 20
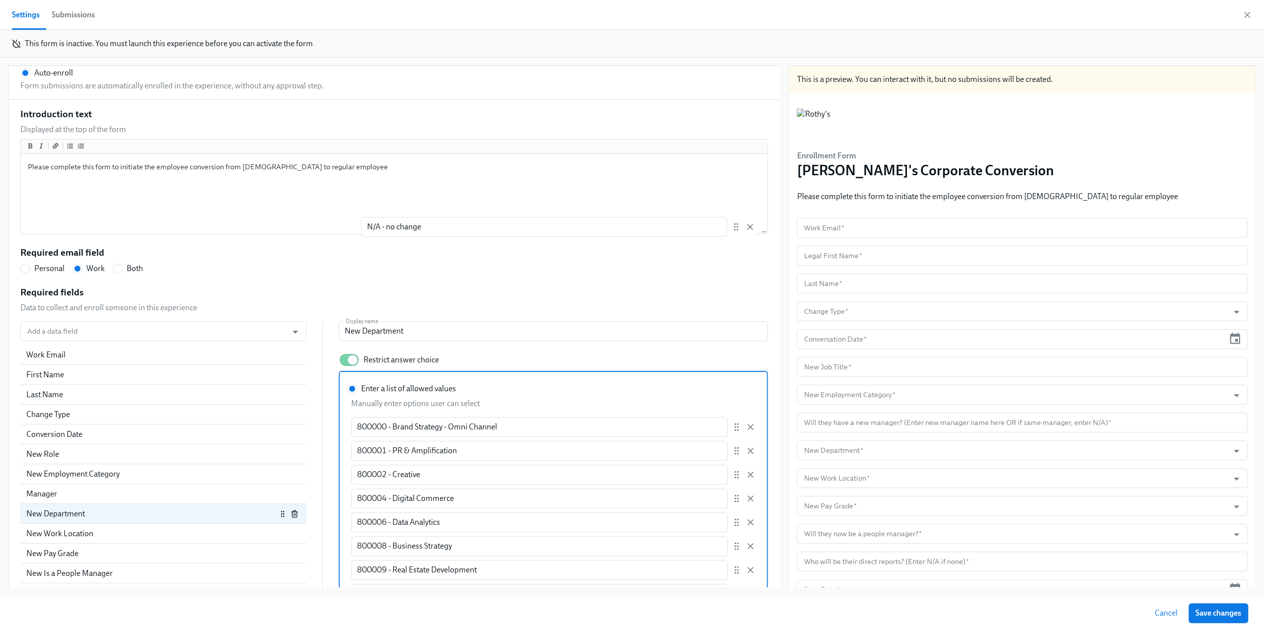
scroll to position [77, 0]
drag, startPoint x: 718, startPoint y: 552, endPoint x: 717, endPoint y: 414, distance: 138.1
click at [516, 327] on input "New Department" at bounding box center [553, 335] width 429 height 20
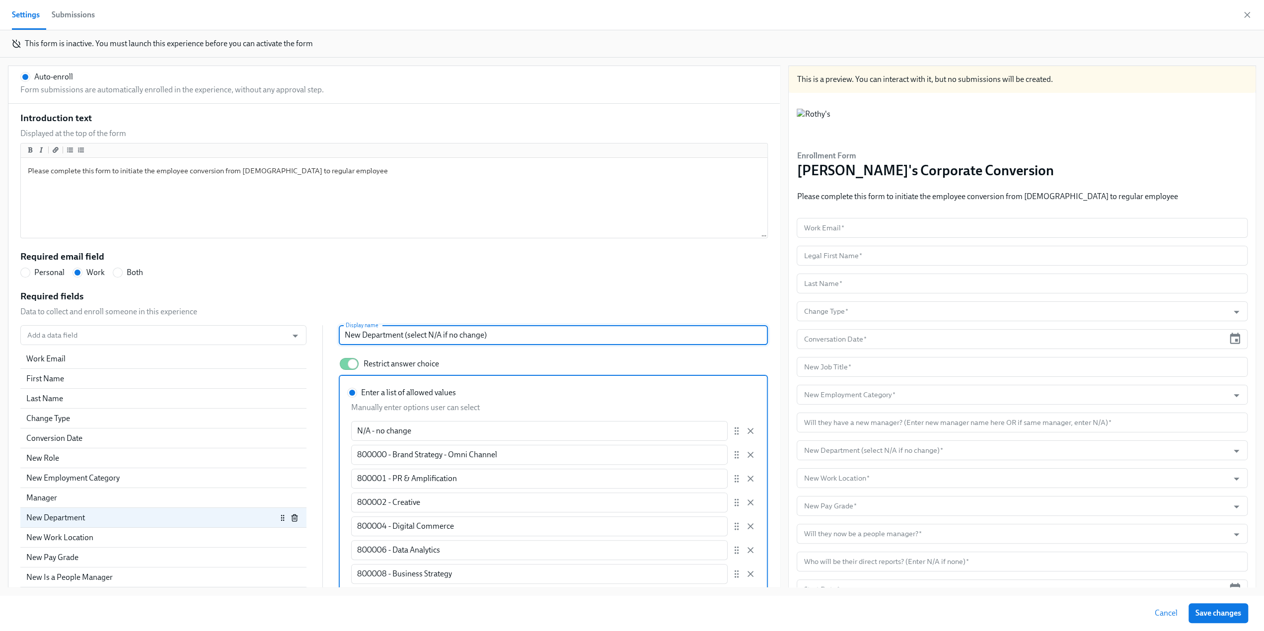
drag, startPoint x: 478, startPoint y: 334, endPoint x: 400, endPoint y: 336, distance: 77.5
click at [400, 336] on input "New Department (select N/A if no change)" at bounding box center [553, 335] width 429 height 20
click at [480, 332] on input "New Department (select N/A if no change)" at bounding box center [553, 335] width 429 height 20
drag, startPoint x: 496, startPoint y: 334, endPoint x: 398, endPoint y: 331, distance: 97.9
click at [398, 331] on input "New Department (select N/A if no change)" at bounding box center [553, 335] width 429 height 20
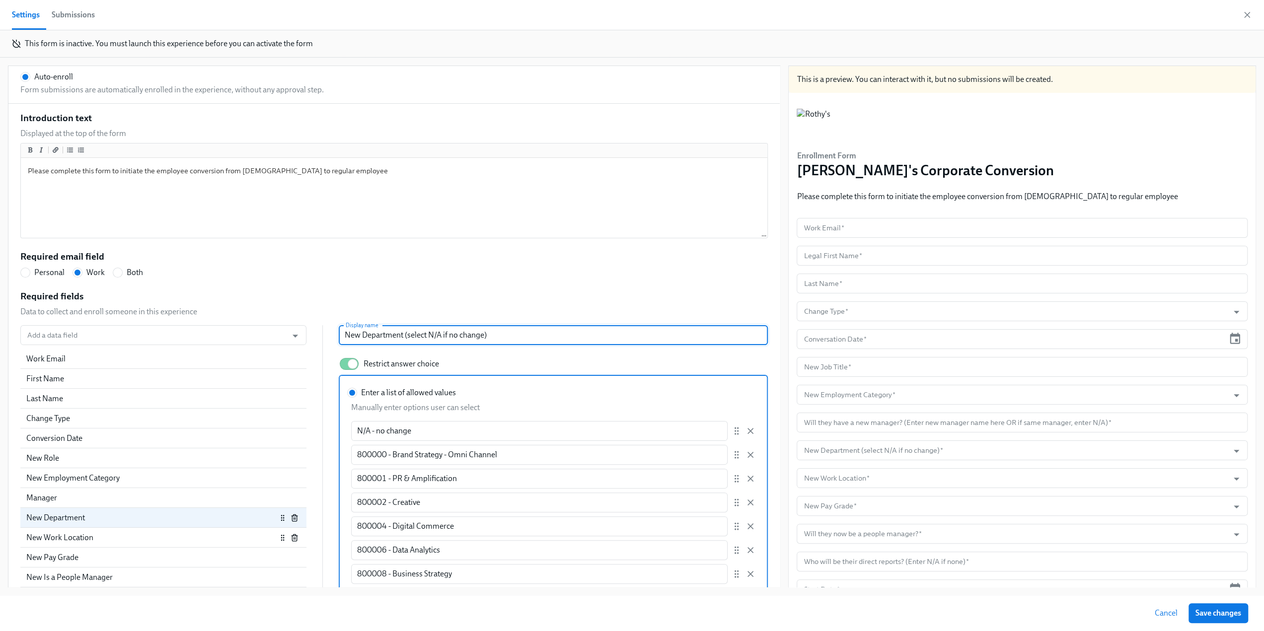
click at [93, 539] on div "New Work Location" at bounding box center [151, 537] width 250 height 11
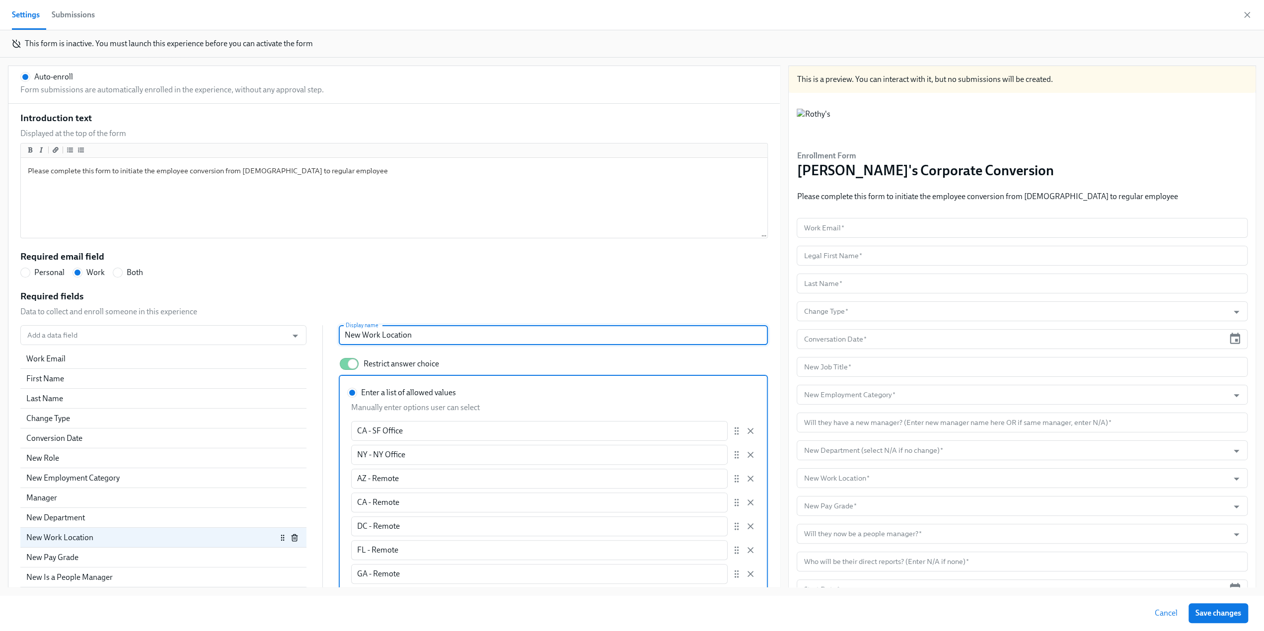
click at [424, 325] on input "New Work Location" at bounding box center [553, 335] width 429 height 20
click at [425, 334] on input "New Work Location" at bounding box center [553, 335] width 429 height 20
paste input "(select N/A if no change)"
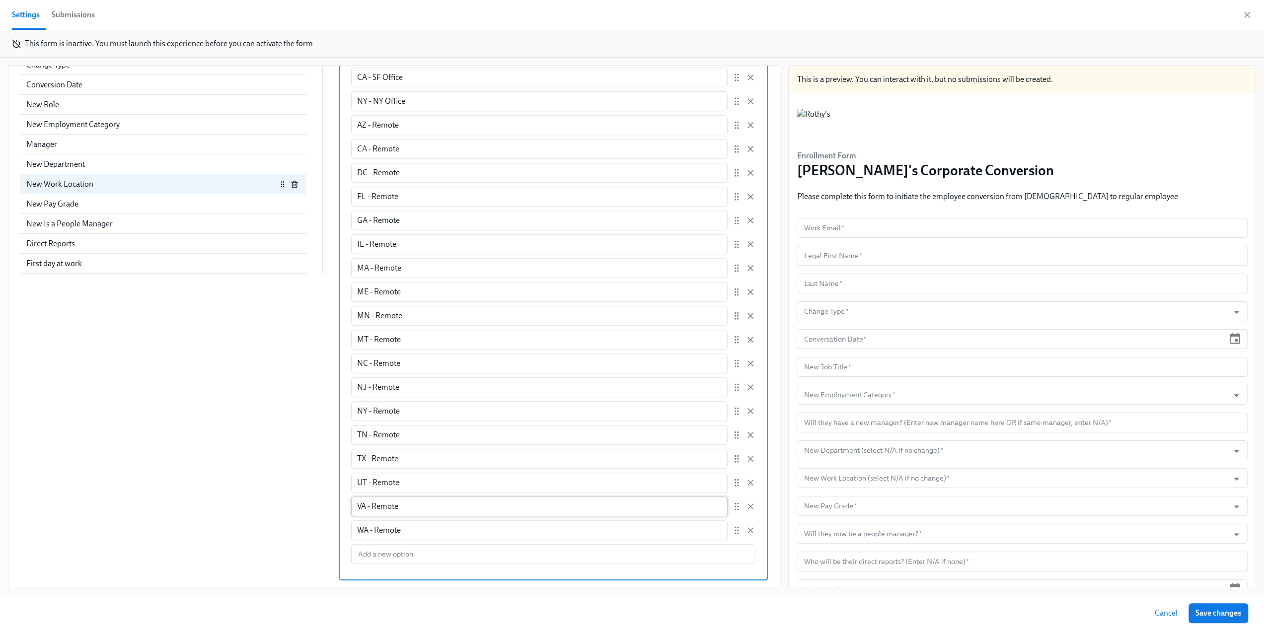
scroll to position [348, 0]
click at [375, 559] on input "Enter a list of allowed values Manually enter options user can select CA - SF O…" at bounding box center [553, 554] width 404 height 20
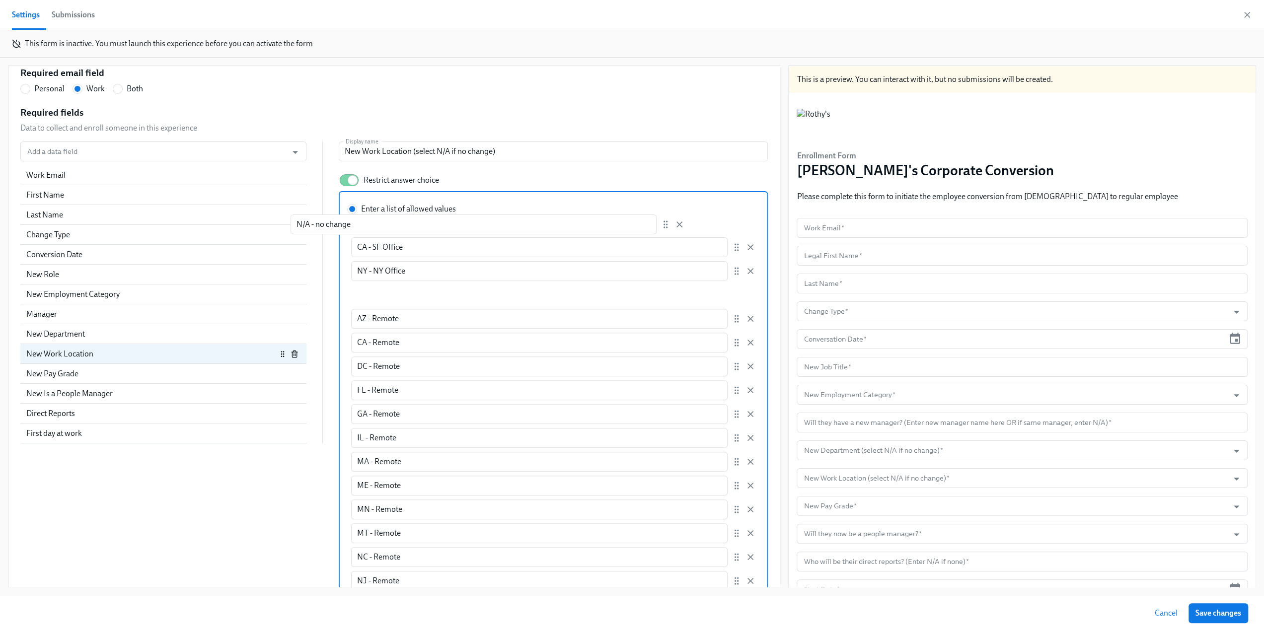
scroll to position [236, 0]
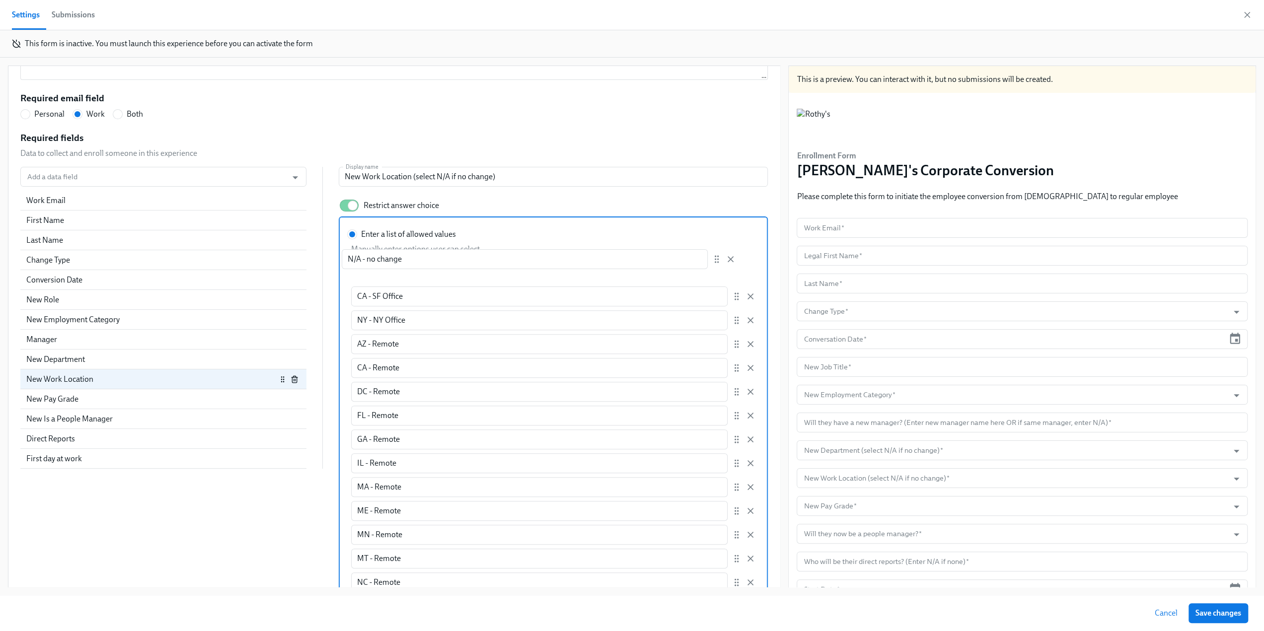
drag, startPoint x: 719, startPoint y: 556, endPoint x: 714, endPoint y: 254, distance: 302.5
click at [627, 254] on div "Manually enter options user can select CA - SF Office ​ NY - NY Office ​ AZ - R…" at bounding box center [551, 513] width 408 height 547
click at [627, 447] on icon "Open" at bounding box center [1236, 450] width 13 height 13
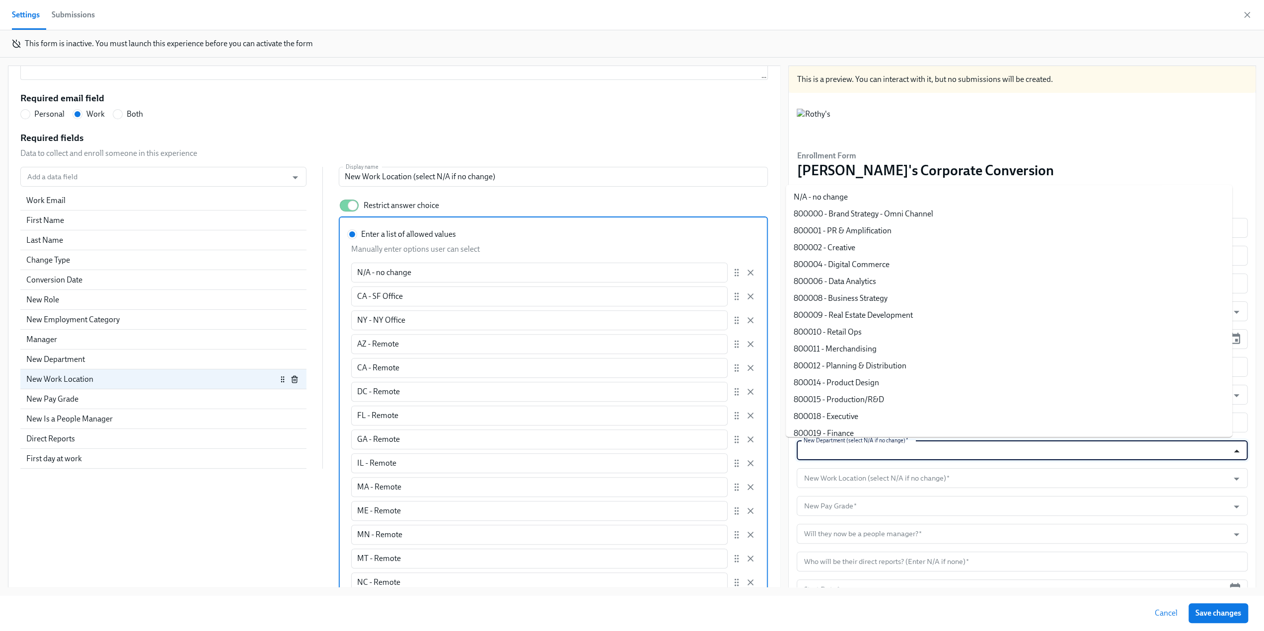
click at [627, 449] on icon "Close" at bounding box center [1236, 450] width 13 height 13
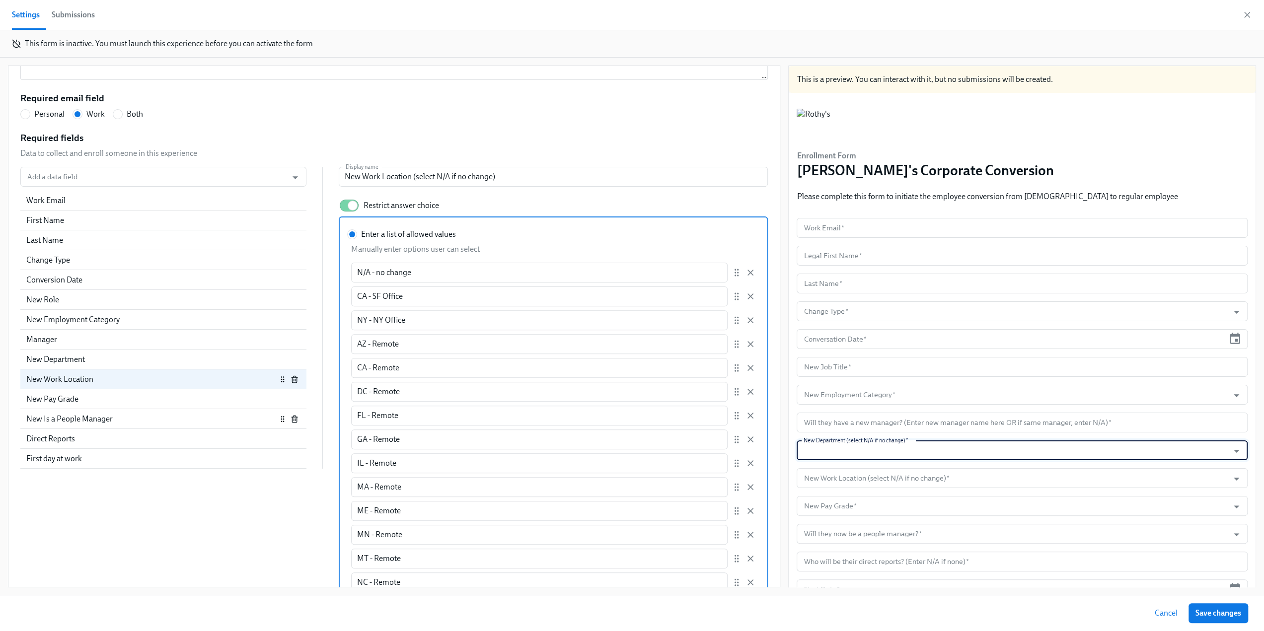
click at [119, 423] on div "New Is a People Manager" at bounding box center [151, 419] width 250 height 11
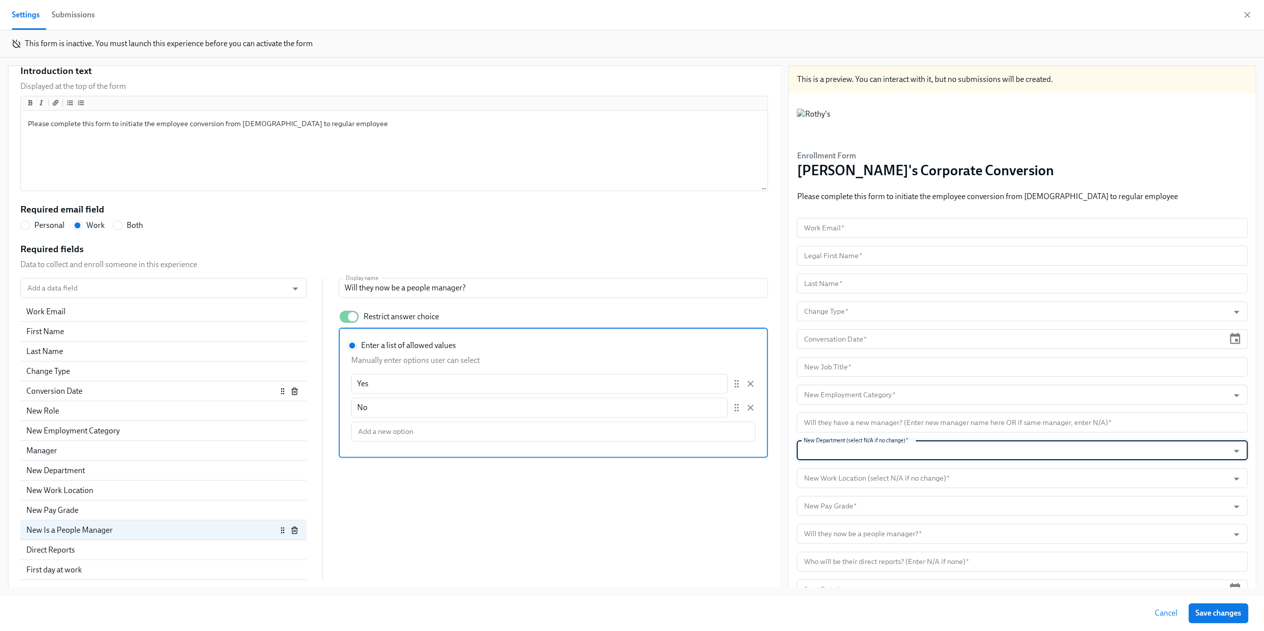
scroll to position [543, 0]
click at [480, 544] on div "Add a data field Add a data field Work Email First Name Last Name Change Type C…" at bounding box center [393, 429] width 747 height 302
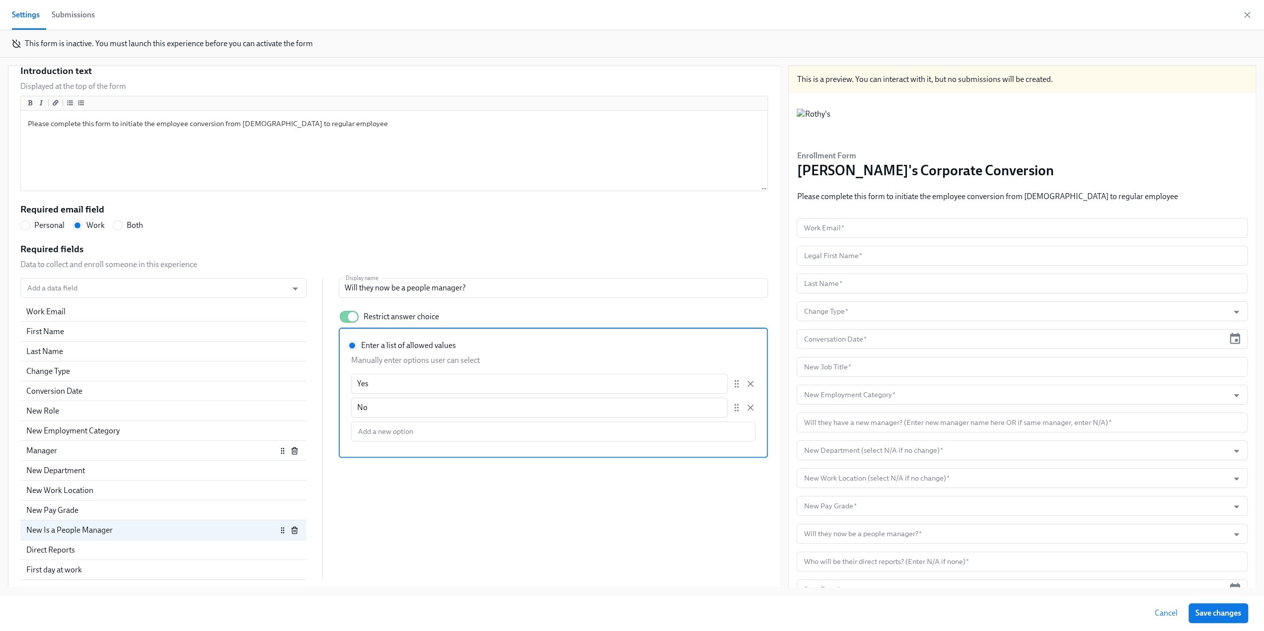
click at [101, 450] on div "Manager" at bounding box center [151, 450] width 250 height 11
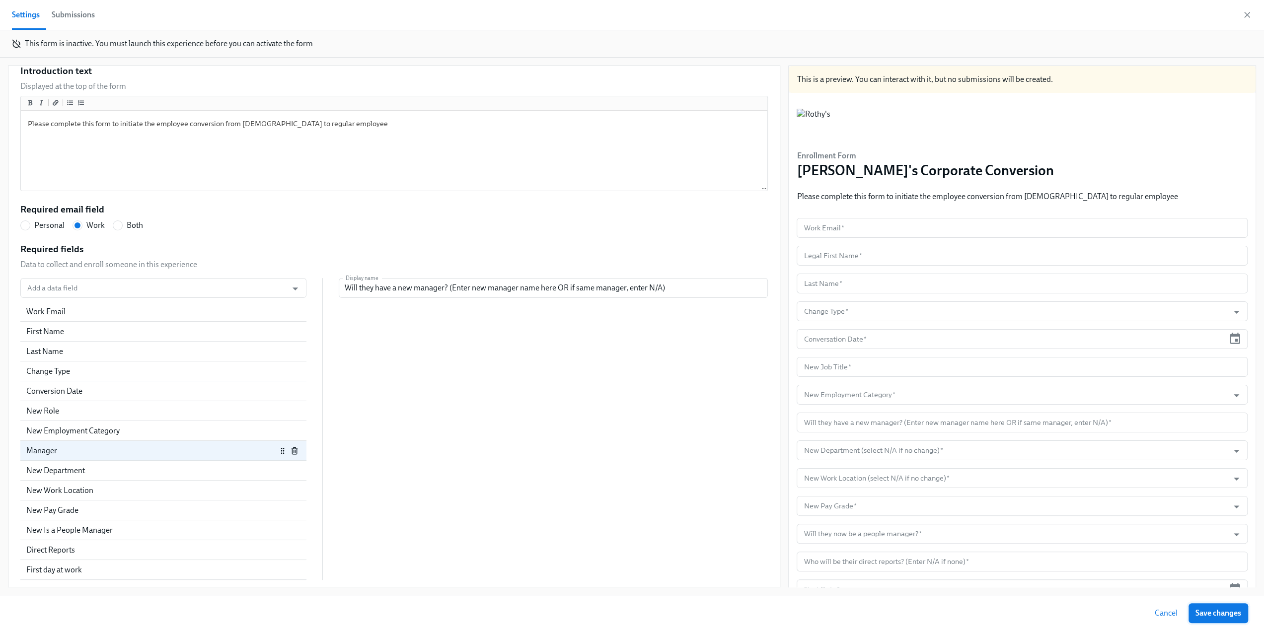
click at [627, 608] on button "Save changes" at bounding box center [1218, 613] width 60 height 20
click at [126, 453] on div "Manager" at bounding box center [151, 450] width 250 height 11
click at [70, 283] on input "Add a data field" at bounding box center [153, 288] width 257 height 20
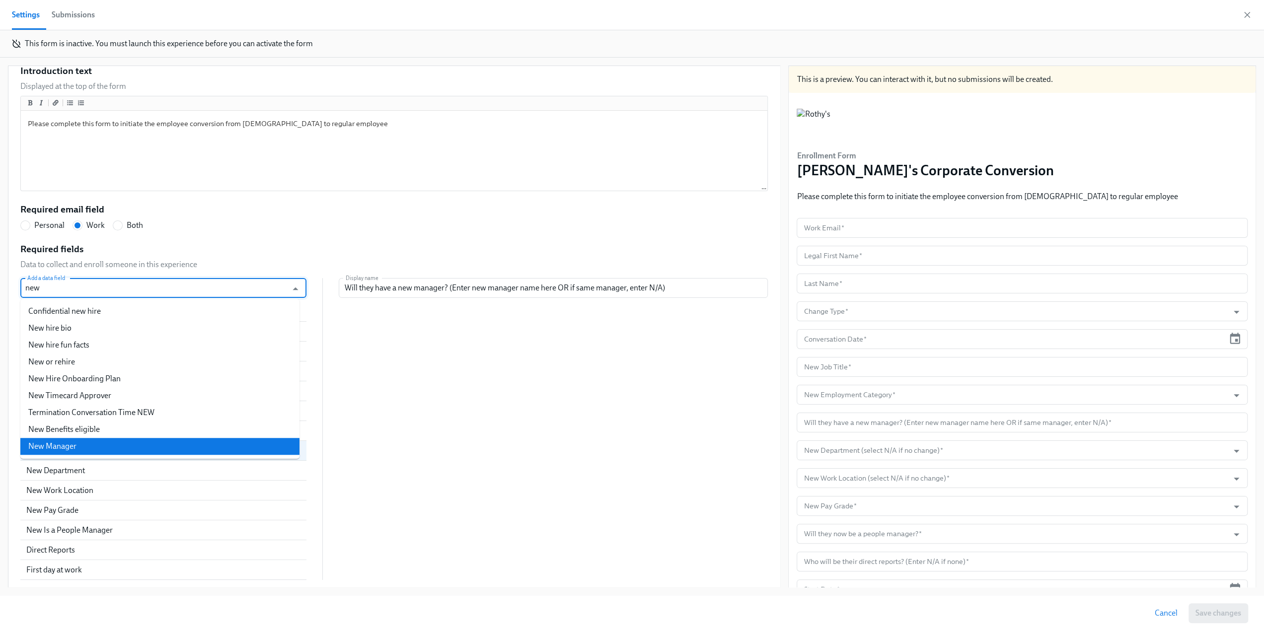
click at [114, 445] on li "New Manager" at bounding box center [159, 446] width 279 height 17
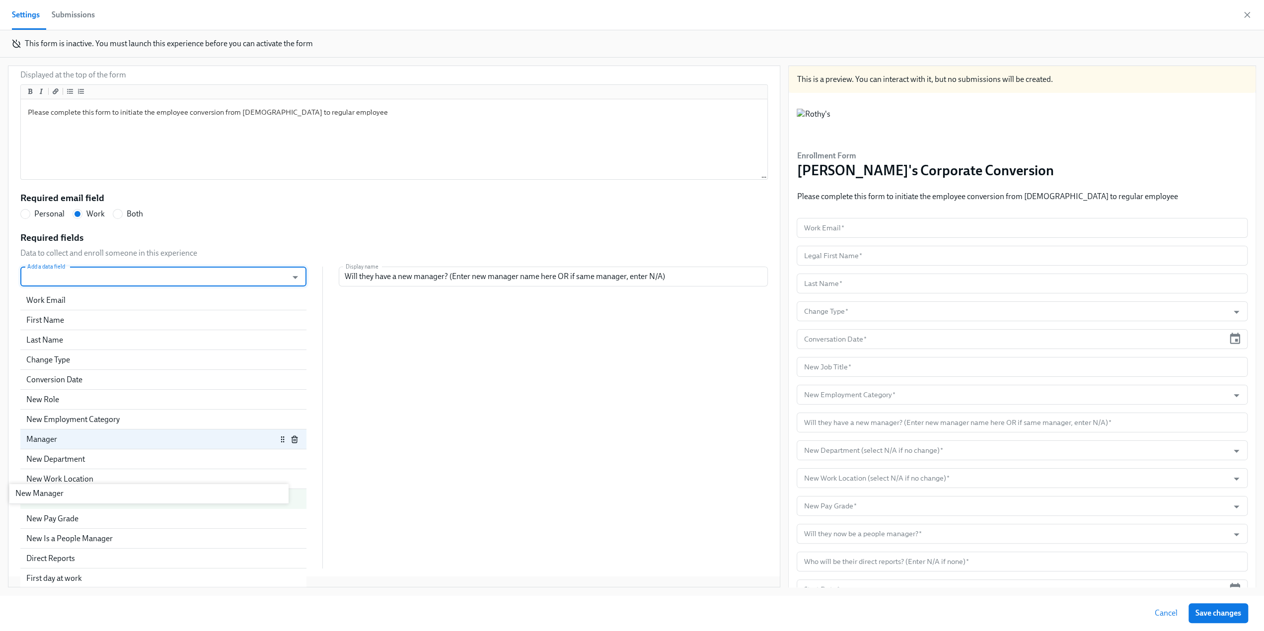
scroll to position [137, 0]
drag, startPoint x: 272, startPoint y: 571, endPoint x: 268, endPoint y: 441, distance: 129.7
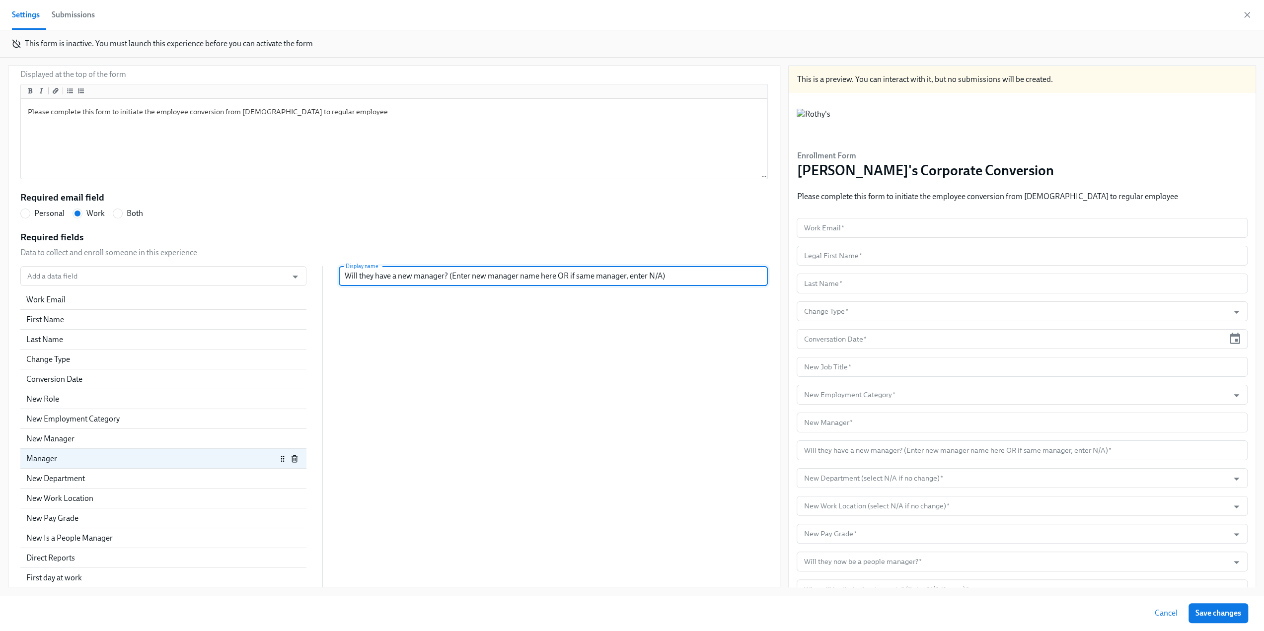
drag, startPoint x: 671, startPoint y: 276, endPoint x: 318, endPoint y: 291, distance: 353.9
click at [318, 291] on div "Add a data field Add a data field Work Email First Name Last Name Change Type C…" at bounding box center [393, 427] width 747 height 322
click at [77, 440] on div "New Manager" at bounding box center [151, 439] width 250 height 11
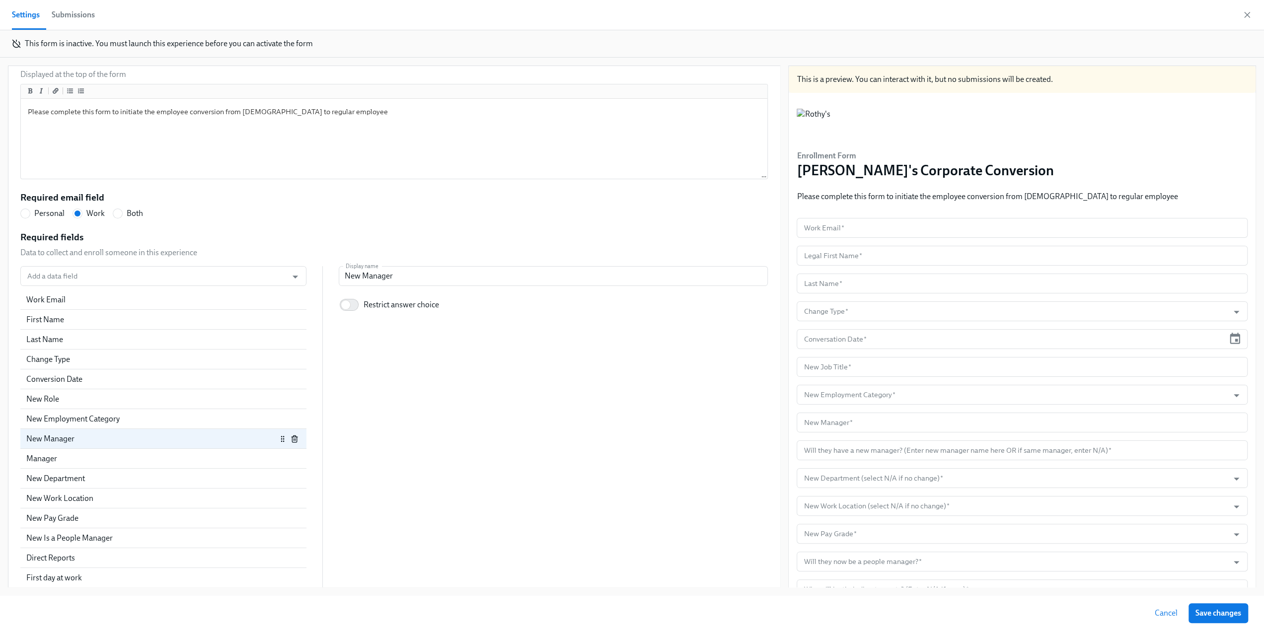
click at [433, 265] on div "Required fields Data to collect and enroll someone in this experience Add a dat…" at bounding box center [393, 410] width 747 height 358
drag, startPoint x: 413, startPoint y: 279, endPoint x: 283, endPoint y: 279, distance: 130.1
click at [283, 279] on div "Add a data field Add a data field Work Email First Name Last Name Change Type C…" at bounding box center [393, 427] width 747 height 322
paste input "Will they have a new manager? (Enter new manager name here OR if same manager, …"
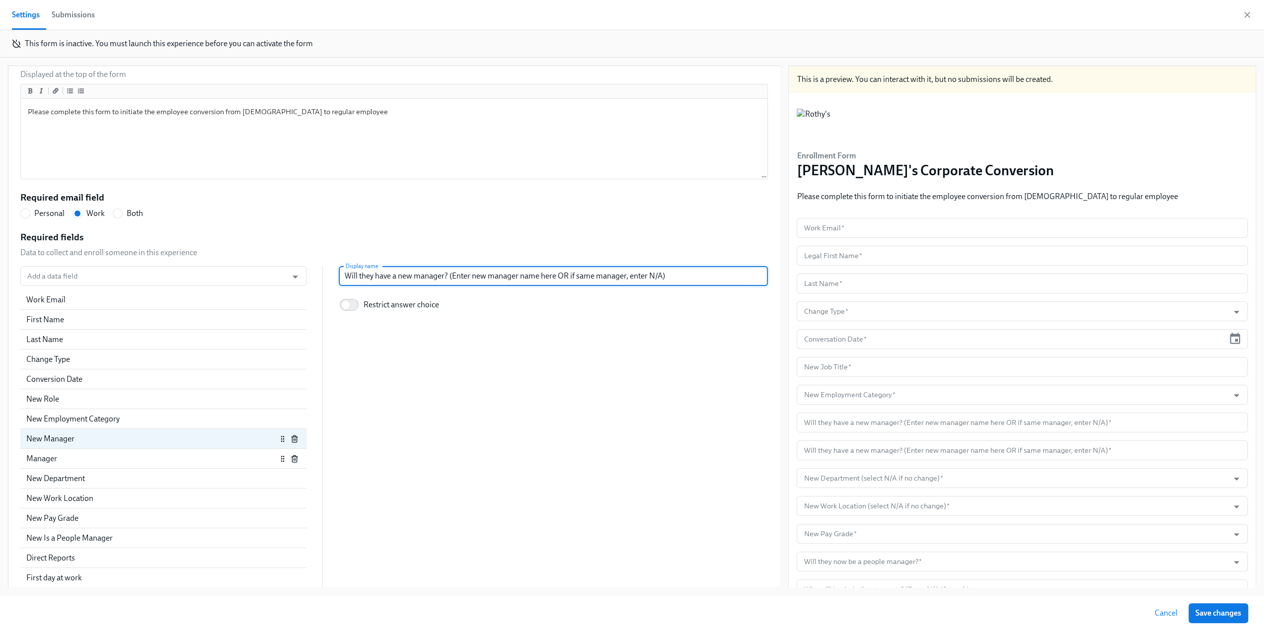
click at [197, 462] on div "Manager" at bounding box center [151, 458] width 250 height 11
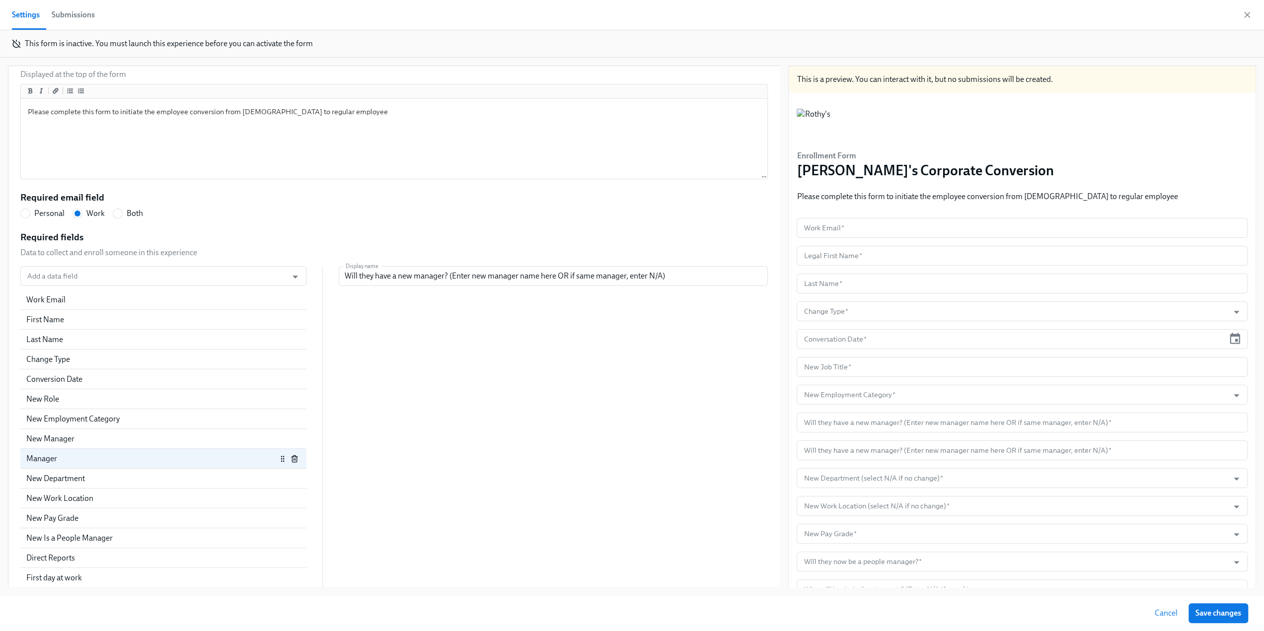
click at [290, 457] on icon "button" at bounding box center [294, 459] width 8 height 8
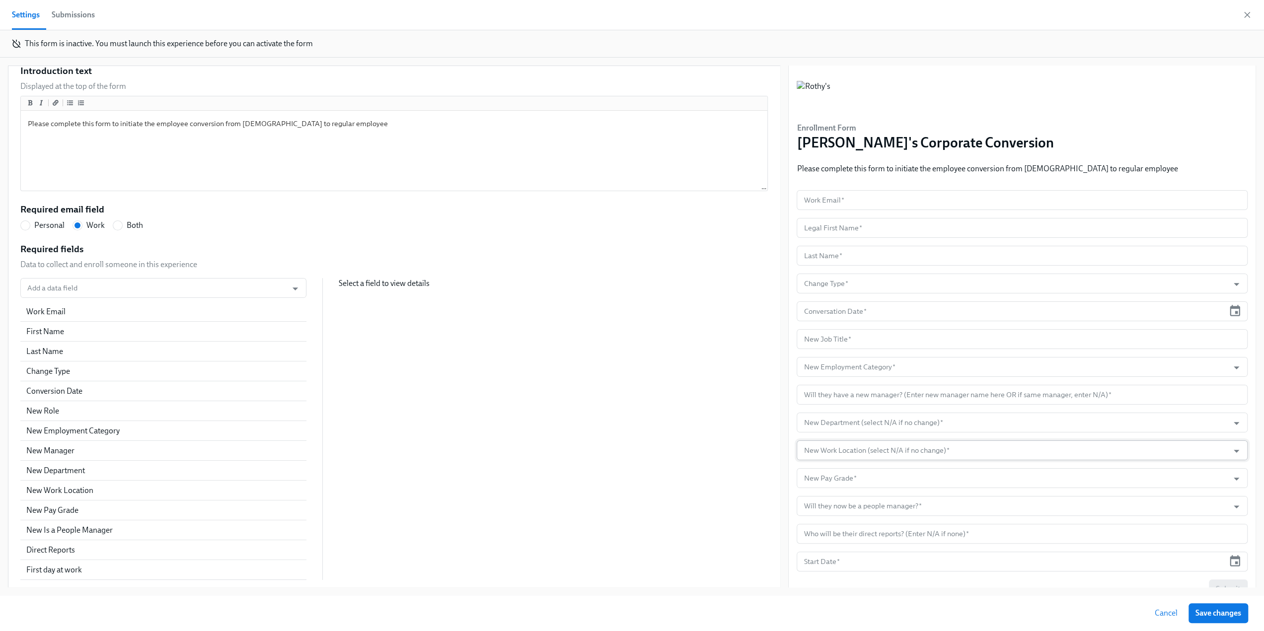
scroll to position [49, 0]
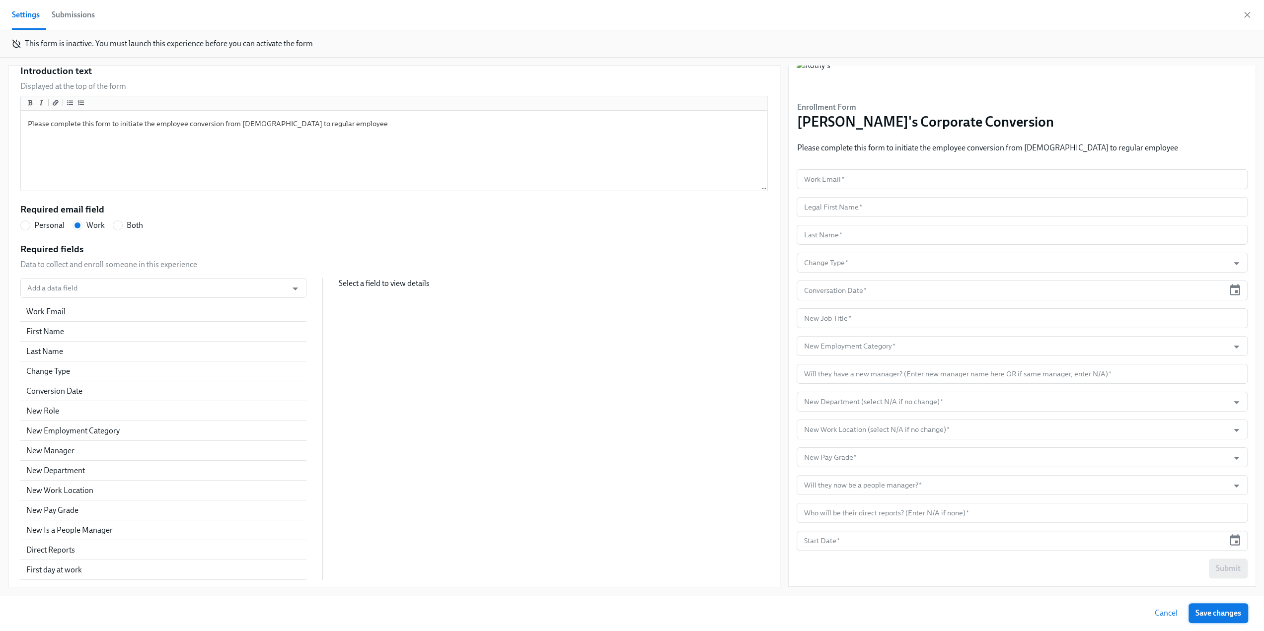
click at [627, 617] on span "Save changes" at bounding box center [1218, 613] width 46 height 10
click at [627, 17] on icon "button" at bounding box center [1247, 15] width 10 height 10
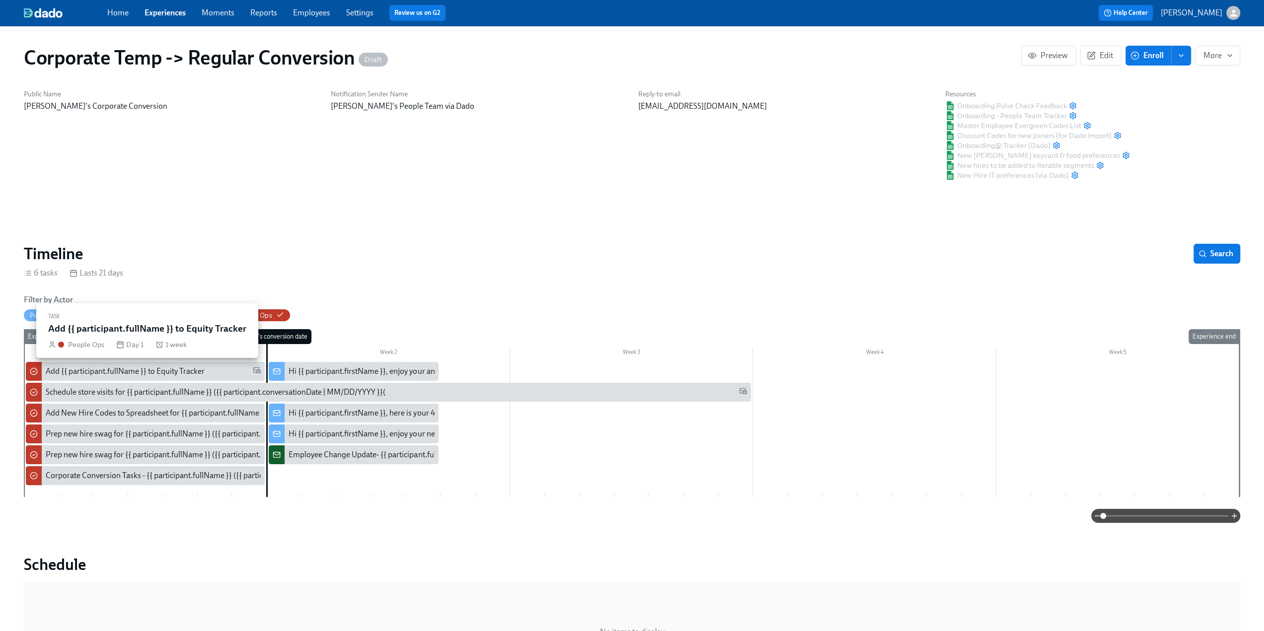
click at [68, 373] on div "Add {{ participant.fullName }} to Equity Tracker" at bounding box center [125, 371] width 159 height 11
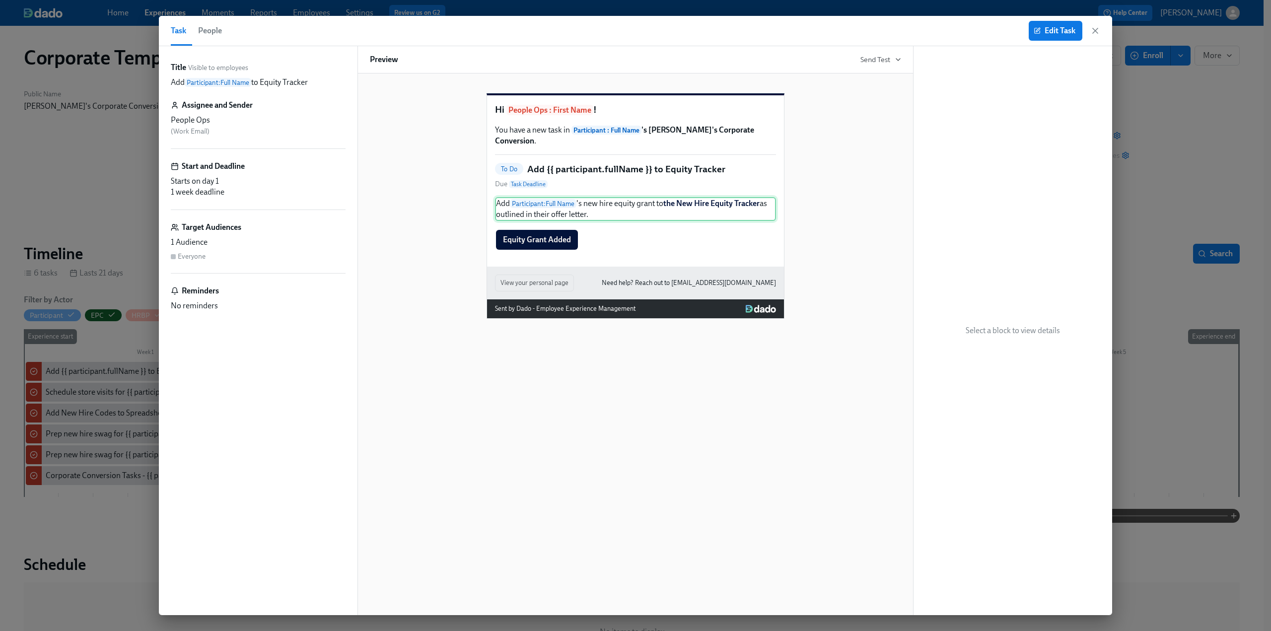
click at [594, 221] on div "Add Participant : Full Name 's new hire equity grant to the New Hire Equity Tra…" at bounding box center [635, 209] width 281 height 24
click at [627, 31] on span "Edit Task" at bounding box center [1056, 31] width 40 height 10
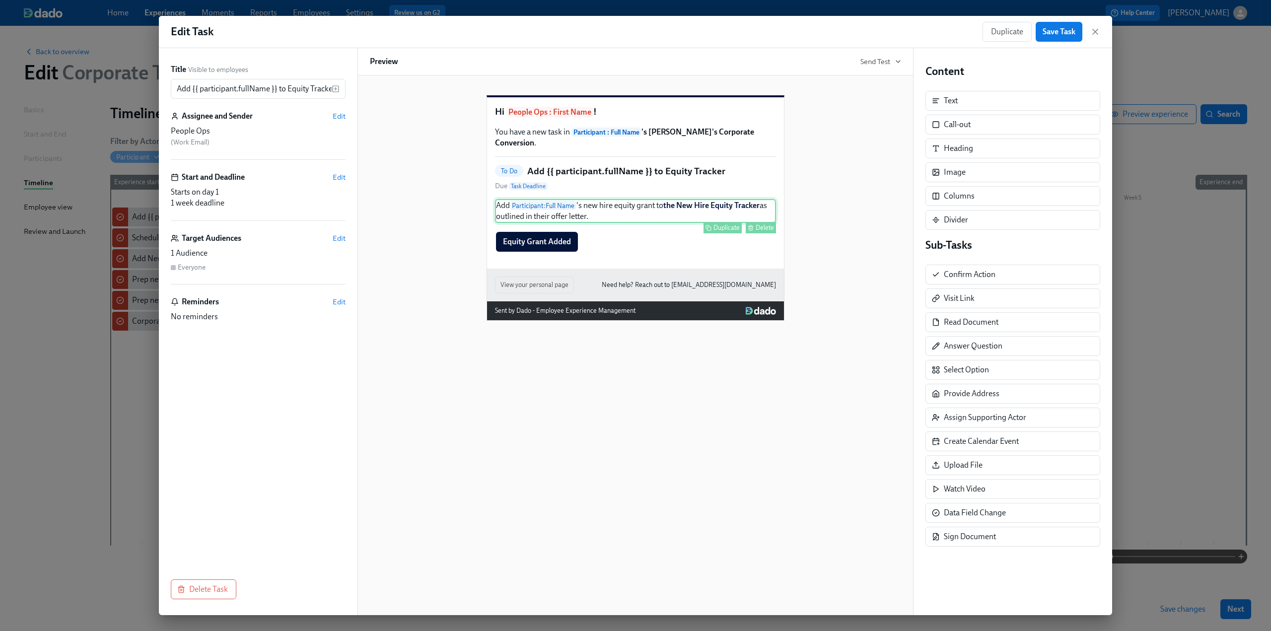
click at [627, 220] on div "Add Participant : Full Name 's new hire equity grant to the New Hire Equity Tra…" at bounding box center [635, 211] width 281 height 24
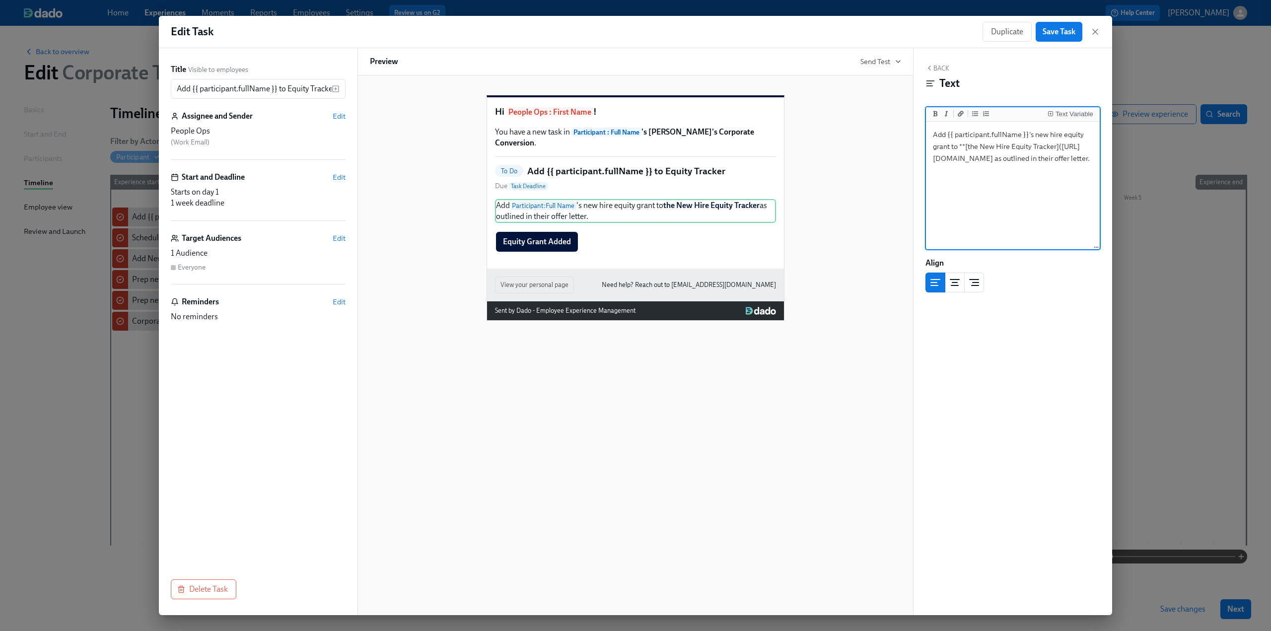
drag, startPoint x: 994, startPoint y: 211, endPoint x: 1062, endPoint y: 139, distance: 98.7
click at [627, 139] on textarea "Add {{ participant.fullName }}'s new hire equity grant to **[the New Hire Equit…" at bounding box center [1013, 186] width 170 height 125
click at [627, 33] on icon "button" at bounding box center [1095, 31] width 5 height 5
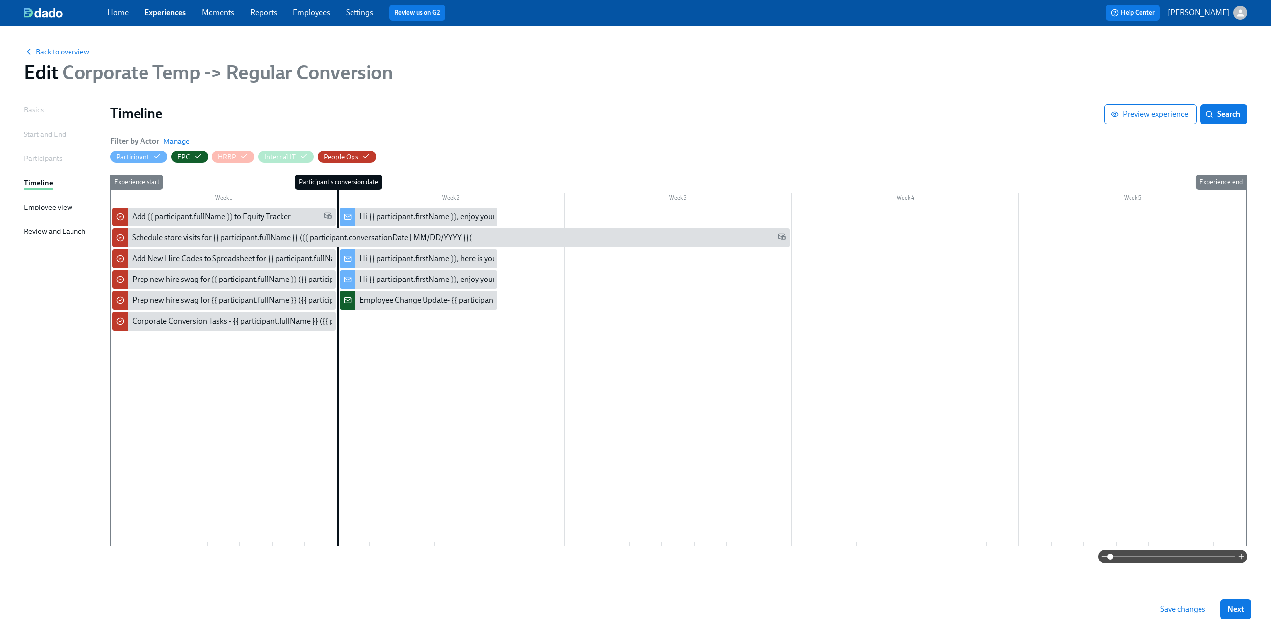
click at [183, 358] on div at bounding box center [678, 377] width 1136 height 338
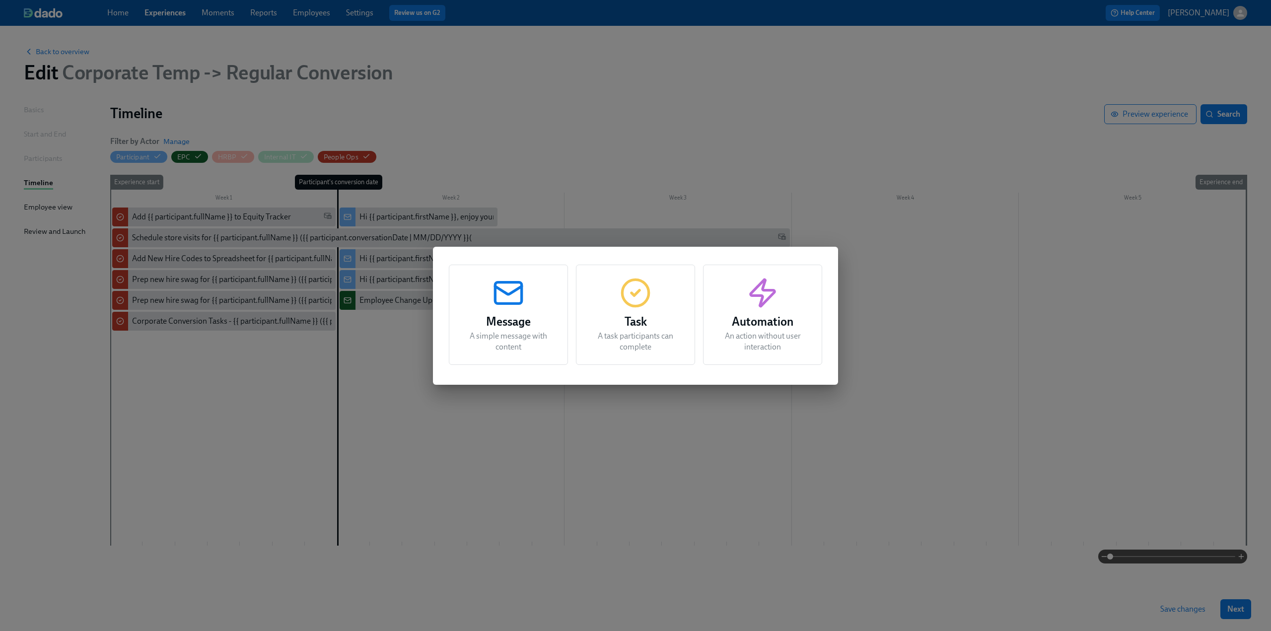
click at [183, 329] on div "Message A simple message with content Task A task participants can complete Aut…" at bounding box center [635, 315] width 1271 height 631
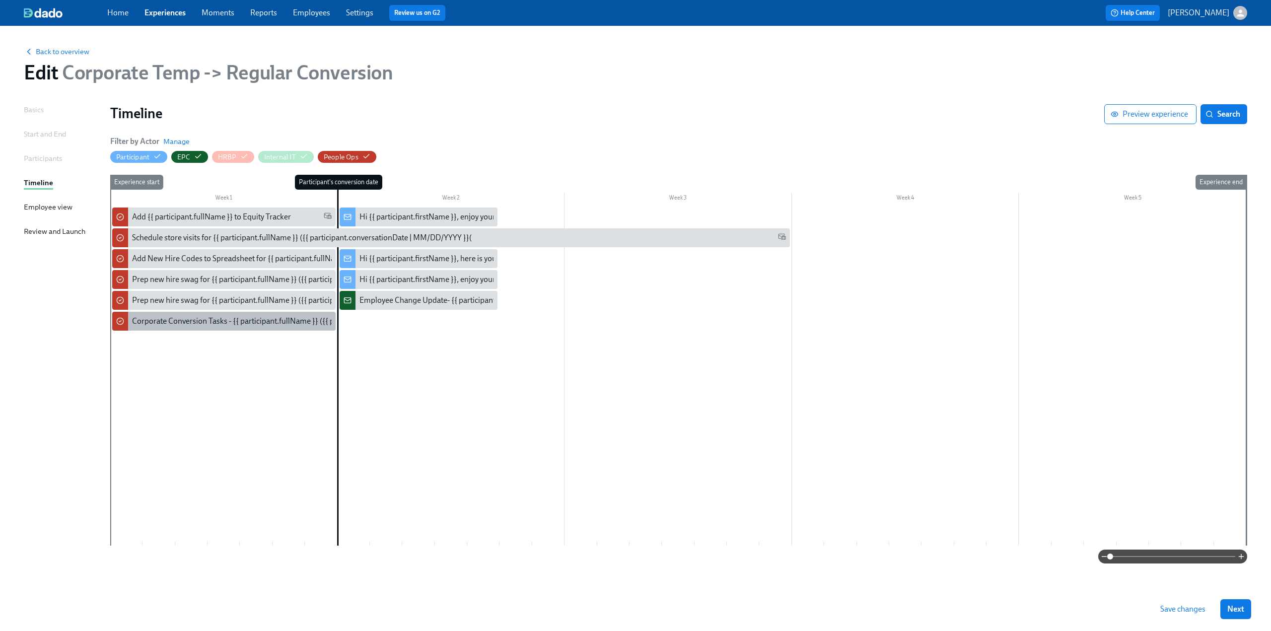
click at [175, 324] on div "Corporate Conversion Tasks - {{ participant.fullName }} ({{ participant.convers…" at bounding box center [312, 321] width 360 height 11
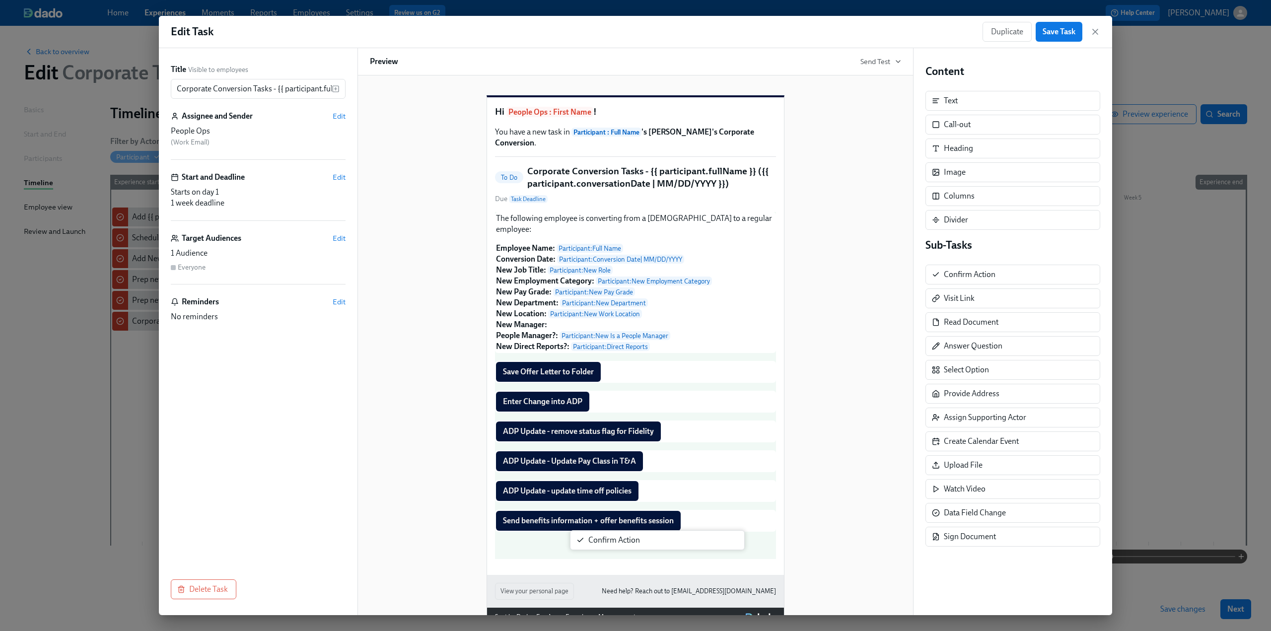
drag, startPoint x: 992, startPoint y: 274, endPoint x: 628, endPoint y: 543, distance: 453.0
click at [627, 543] on div "Title Visible to employees Corporate Conversion Tasks - {{ participant.fullName…" at bounding box center [635, 331] width 953 height 567
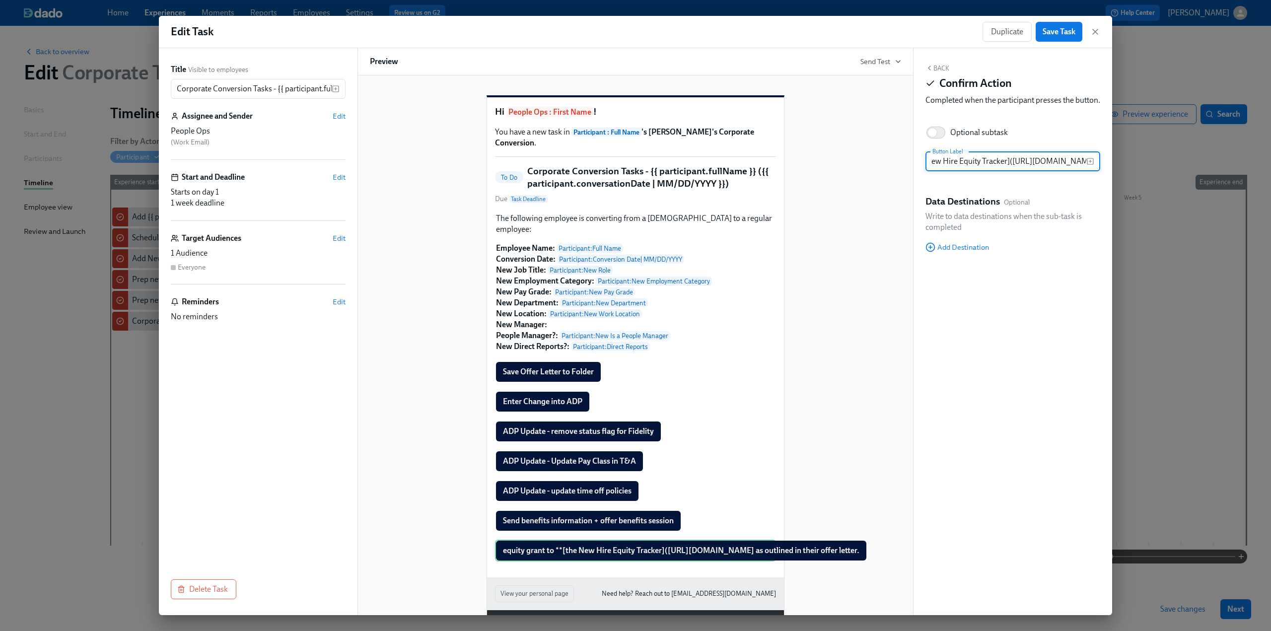
scroll to position [0, 79]
drag, startPoint x: 975, startPoint y: 173, endPoint x: 1012, endPoint y: 172, distance: 36.8
click at [627, 171] on input "equity grant to **[the New Hire Equity Tracker](https://docs.google.com/spreads…" at bounding box center [1006, 161] width 161 height 20
click at [627, 295] on div "Back Confirm Action Completed when the participant presses the button. Optional…" at bounding box center [1013, 331] width 199 height 567
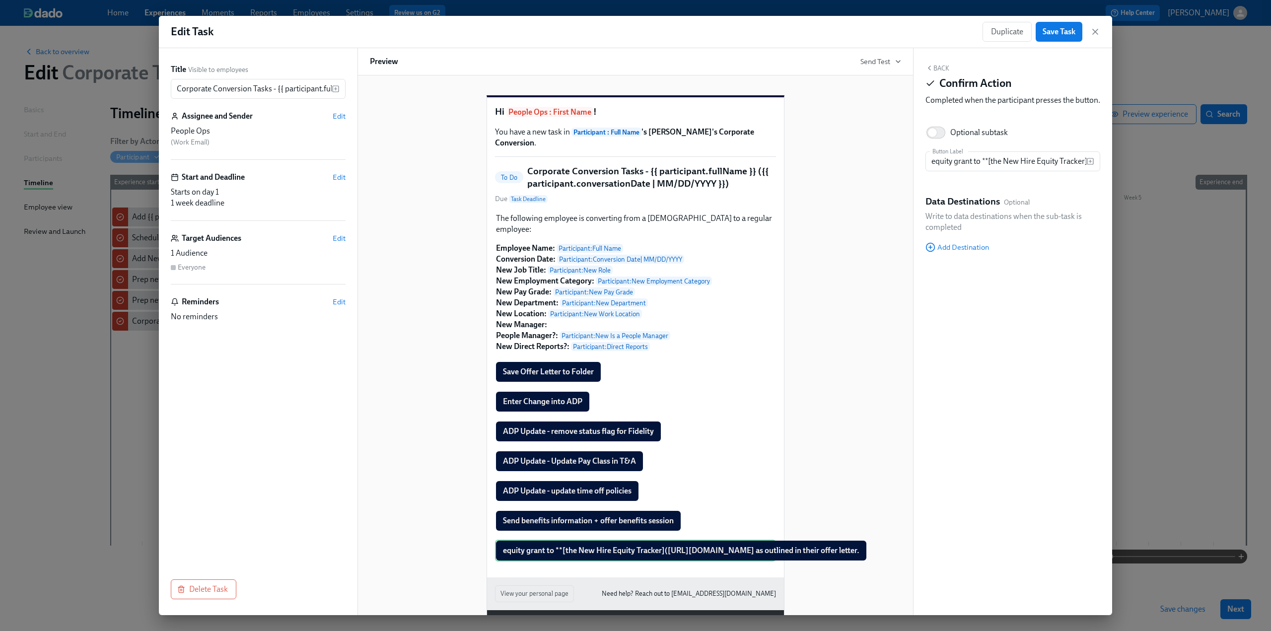
click at [627, 69] on icon "button" at bounding box center [930, 68] width 8 height 8
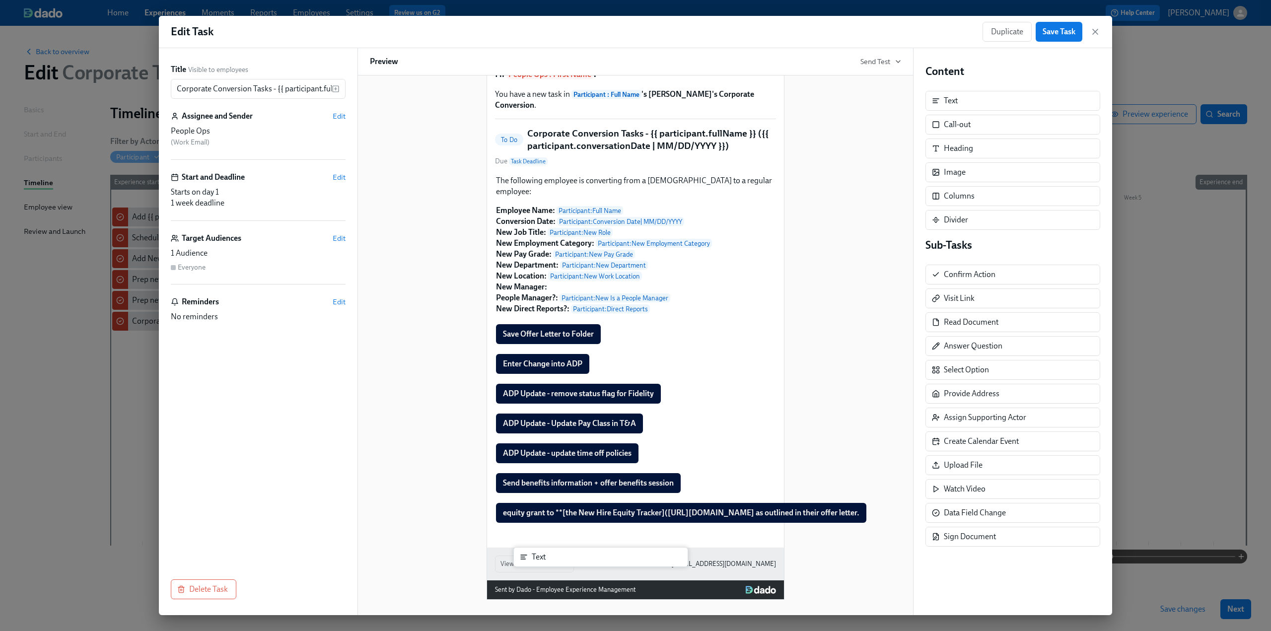
scroll to position [38, 46]
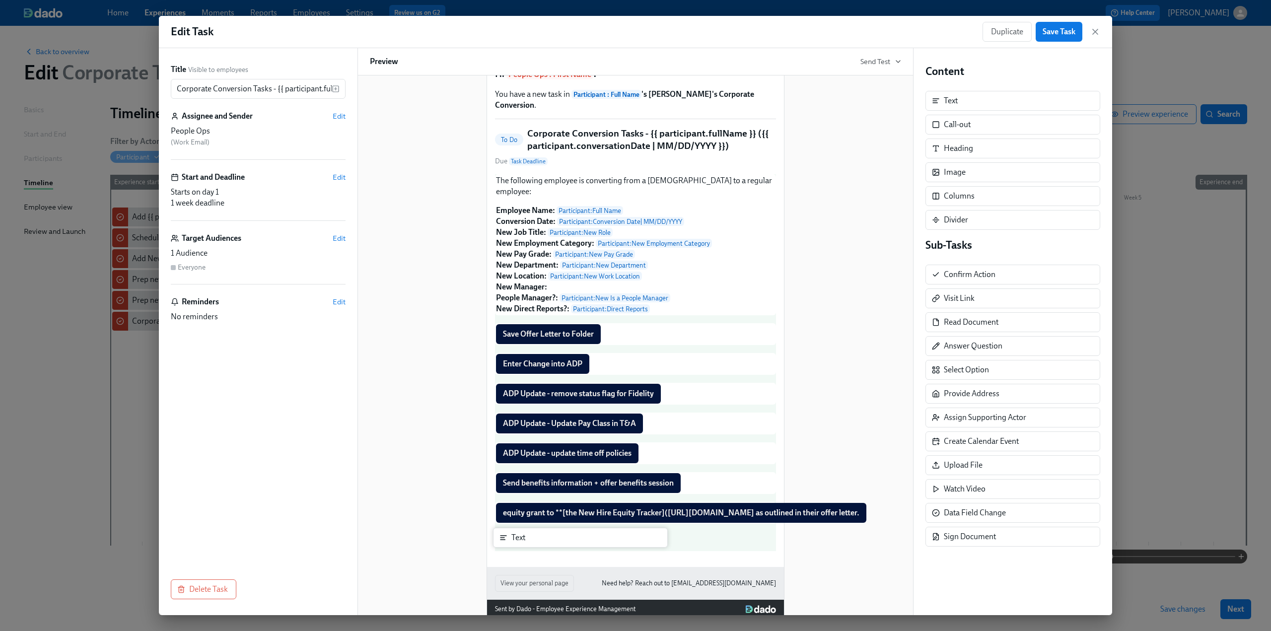
drag, startPoint x: 963, startPoint y: 102, endPoint x: 527, endPoint y: 538, distance: 616.9
click at [527, 538] on div "Title Visible to employees Corporate Conversion Tasks - {{ participant.fullName…" at bounding box center [635, 331] width 953 height 567
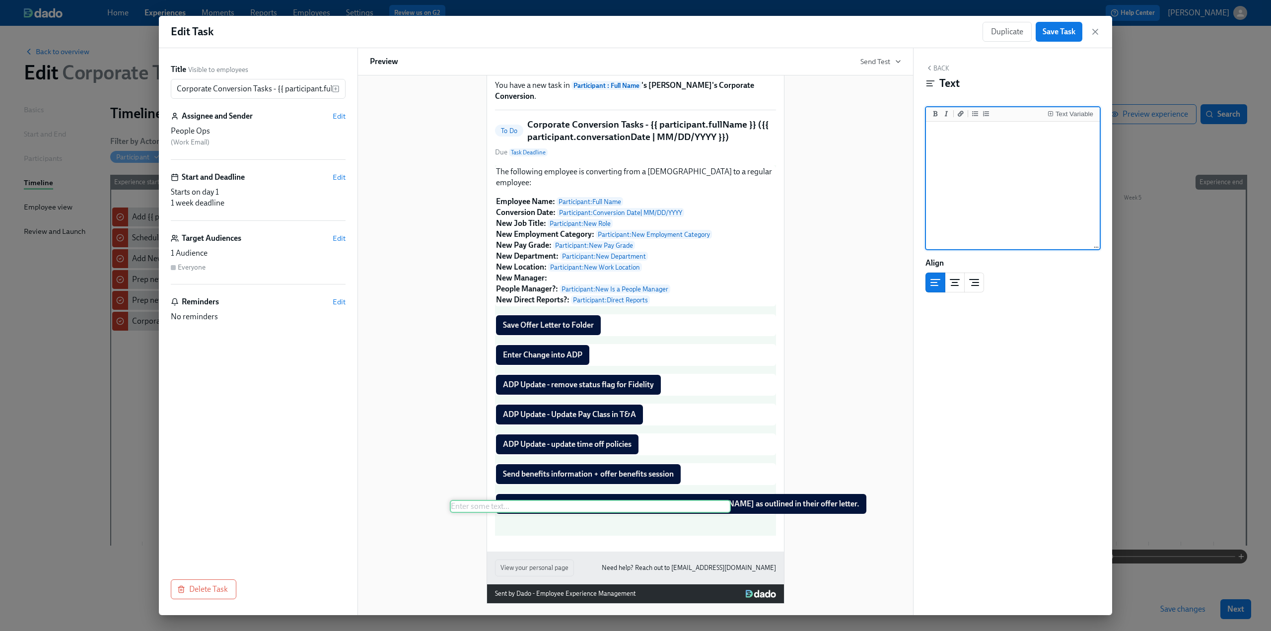
scroll to position [51, 46]
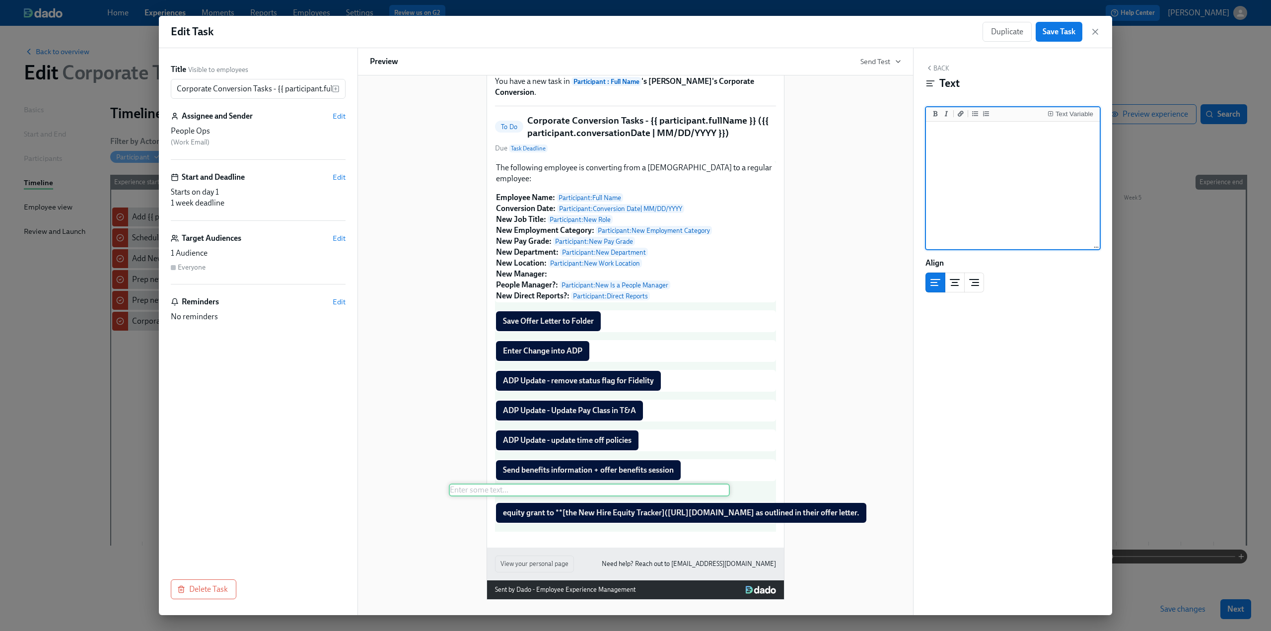
drag, startPoint x: 513, startPoint y: 543, endPoint x: 519, endPoint y: 490, distance: 53.0
click at [519, 490] on div "The following employee is converting from a temp to a regular employee: Employe…" at bounding box center [635, 346] width 281 height 370
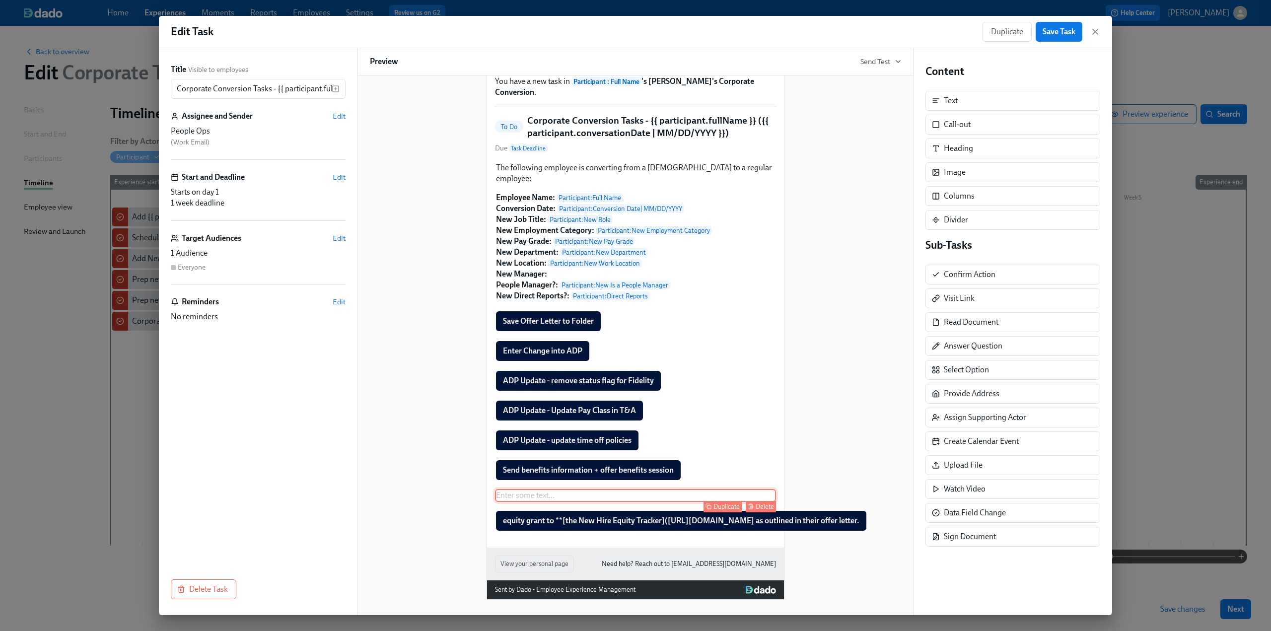
click at [576, 493] on div "Enter some text ... Duplicate Delete" at bounding box center [635, 495] width 281 height 13
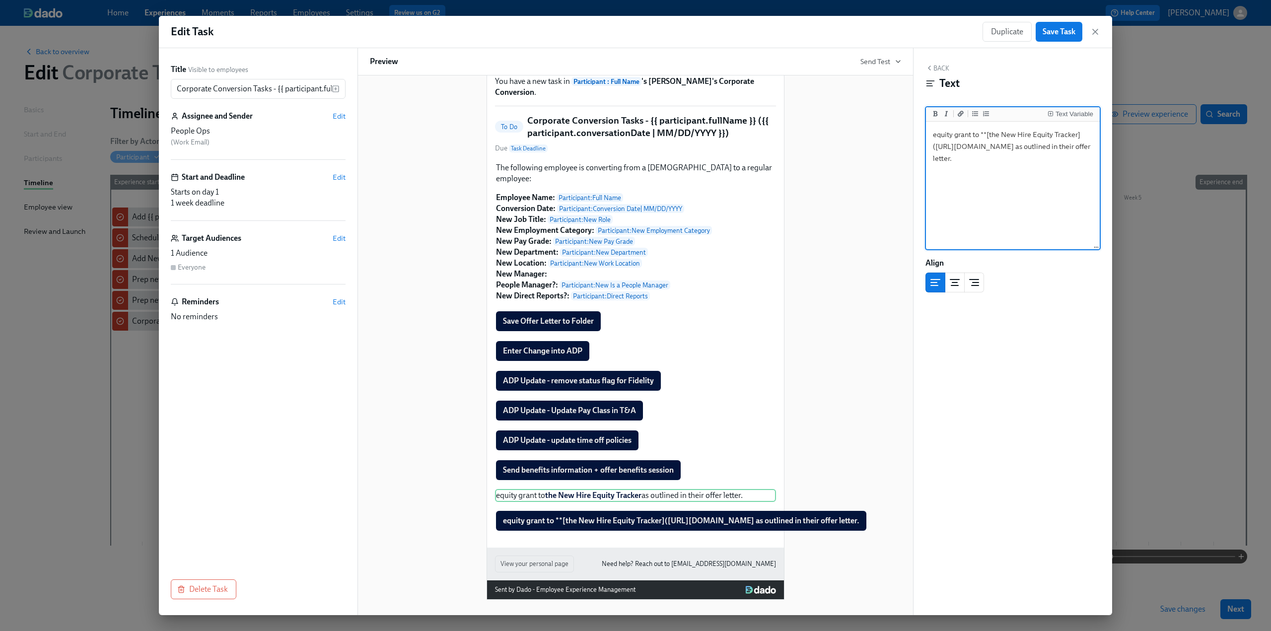
drag, startPoint x: 988, startPoint y: 134, endPoint x: 920, endPoint y: 140, distance: 68.7
click at [627, 140] on div "Back Text Text Variable equity grant to **[the New Hire Equity Tracker](https:/…" at bounding box center [1013, 331] width 199 height 567
click at [627, 134] on textarea "equity grant to **[the New Hire Equity Tracker](https://docs.google.com/spreads…" at bounding box center [1013, 186] width 170 height 125
drag, startPoint x: 981, startPoint y: 136, endPoint x: 907, endPoint y: 137, distance: 74.0
click at [627, 137] on div "Title Visible to employees Corporate Conversion Tasks - {{ participant.fullName…" at bounding box center [635, 331] width 953 height 567
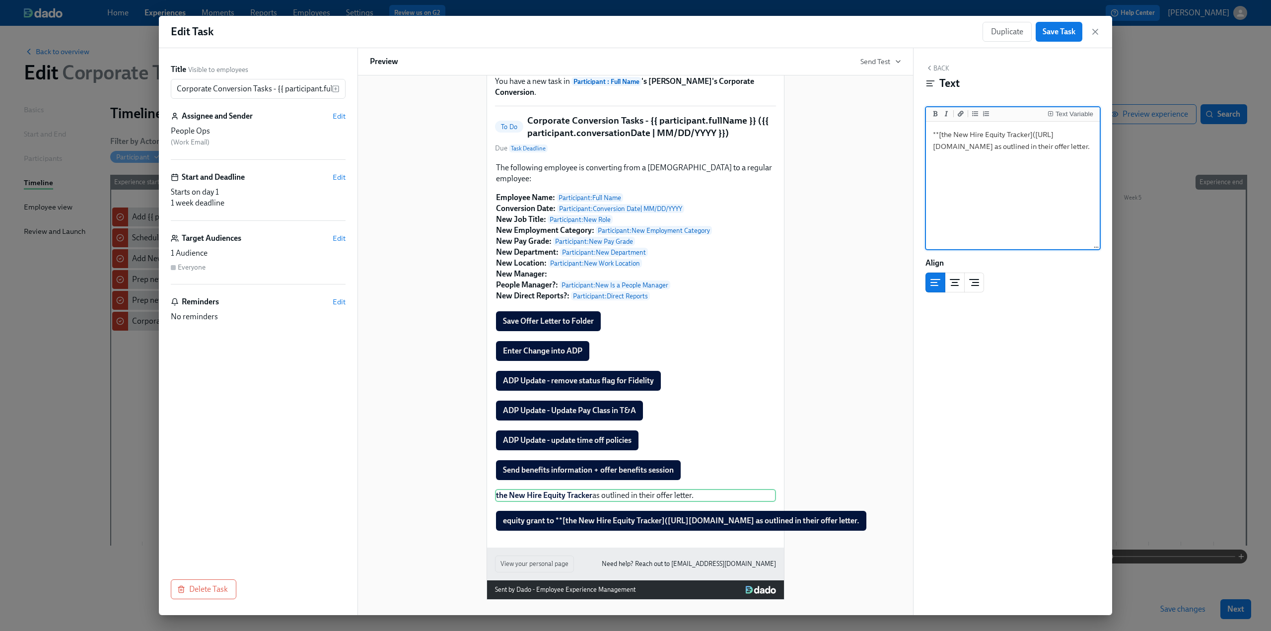
drag, startPoint x: 989, startPoint y: 198, endPoint x: 1046, endPoint y: 186, distance: 58.9
click at [627, 186] on textarea "**[the New Hire Equity Tracker](https://docs.google.com/spreadsheets/d/1s_ImQIh…" at bounding box center [1013, 186] width 170 height 125
click at [627, 137] on textarea "**[the New Hire Equity Tracker](https://docs.google.com/spreadsheets/d/1s_ImQIh…" at bounding box center [1013, 186] width 170 height 125
click at [627, 407] on div "Back Text Text Variable **[New Hire Equity Tracker](https://docs.google.com/spr…" at bounding box center [1013, 331] width 199 height 567
click at [627, 62] on div "Back Text Text Variable **[New Hire Equity Tracker](https://docs.google.com/spr…" at bounding box center [1013, 331] width 199 height 567
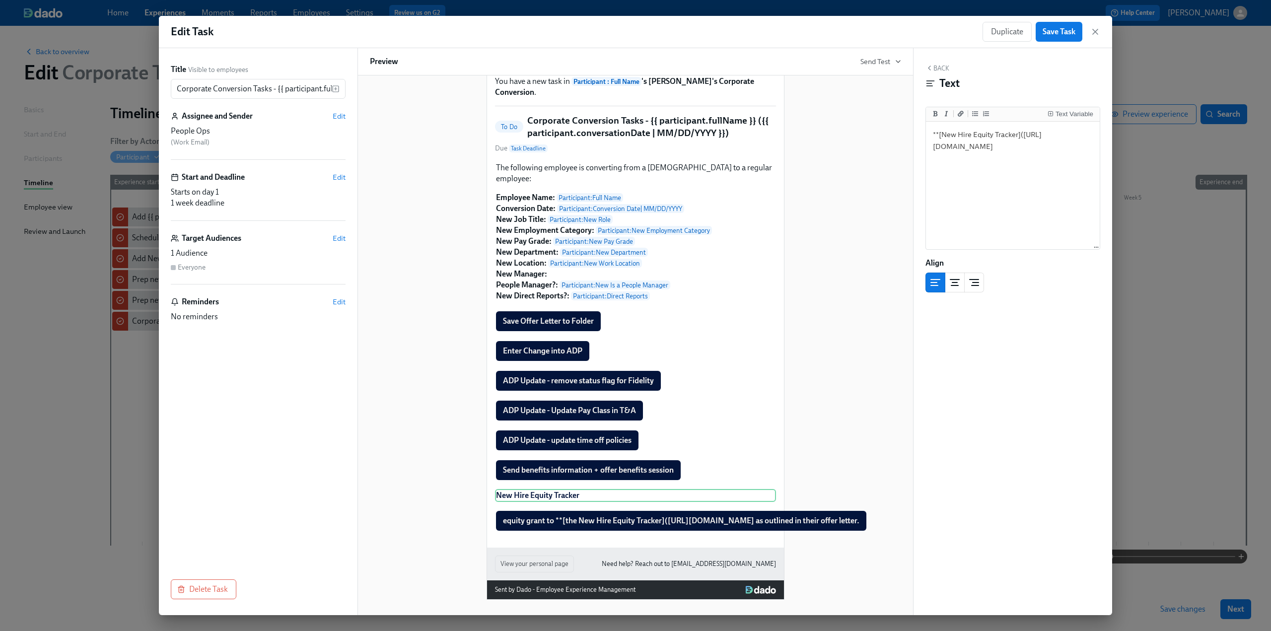
click at [627, 66] on button "Back" at bounding box center [938, 68] width 24 height 8
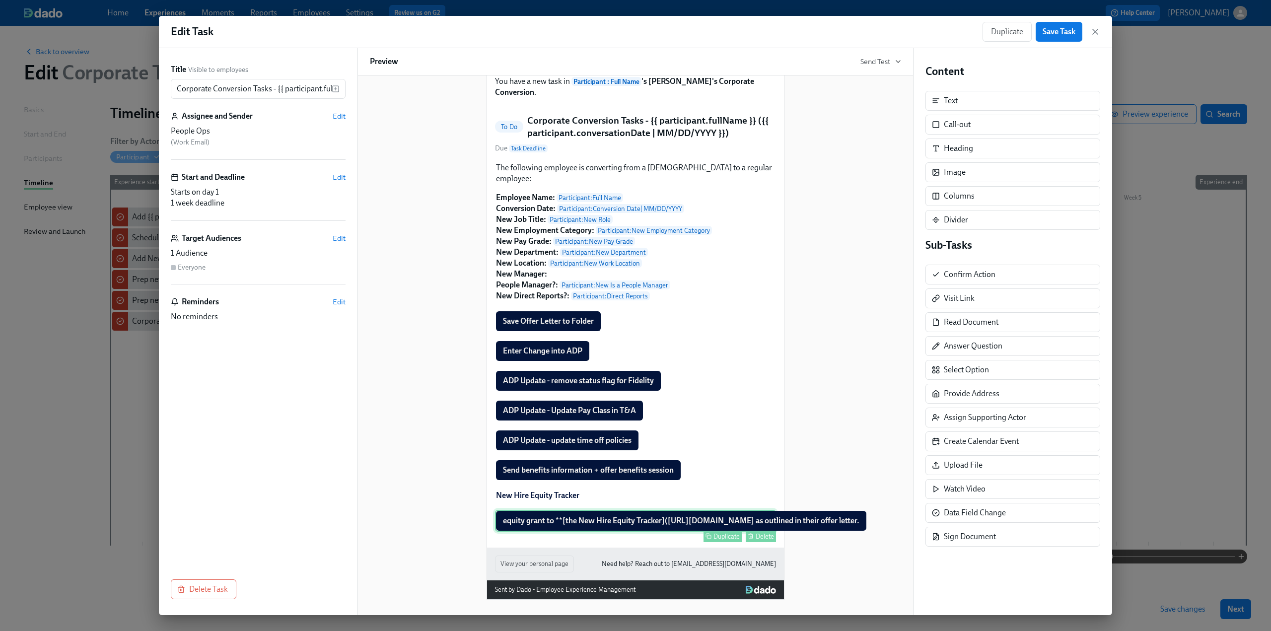
click at [547, 521] on div "equity grant to **[the New Hire Equity Tracker](https://docs.google.com/spreads…" at bounding box center [635, 521] width 281 height 22
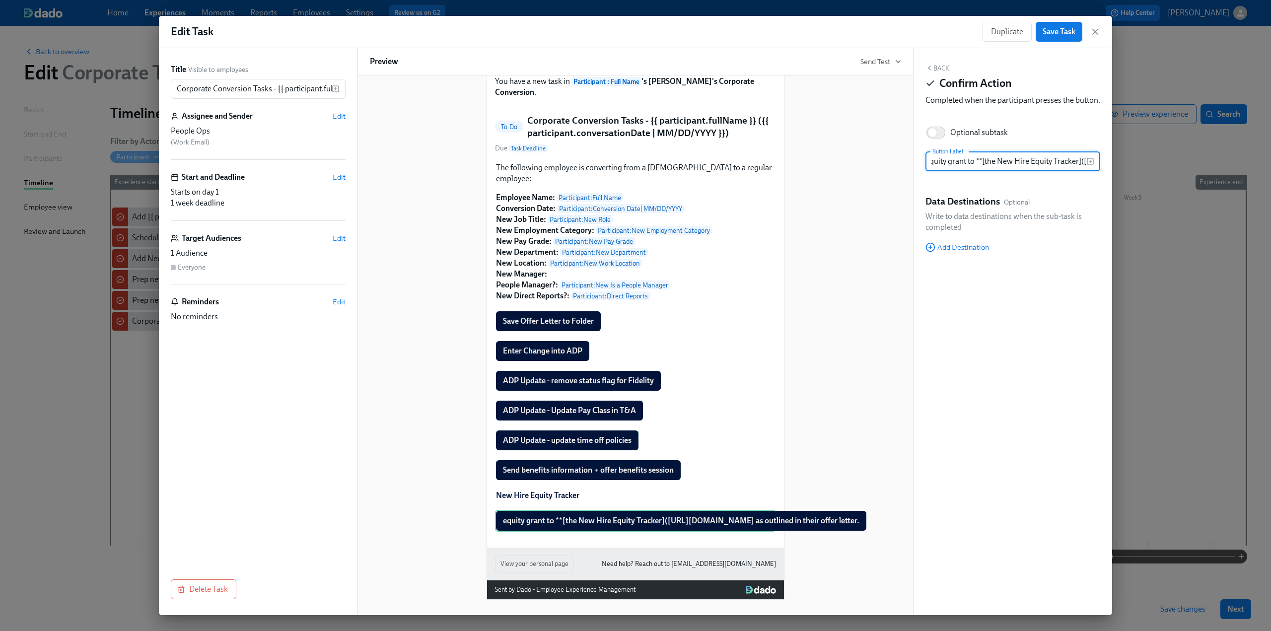
scroll to position [0, 0]
drag, startPoint x: 986, startPoint y: 173, endPoint x: 758, endPoint y: 175, distance: 228.4
click at [627, 175] on div "Title Visible to employees Corporate Conversion Tasks - {{ participant.fullName…" at bounding box center [635, 331] width 953 height 567
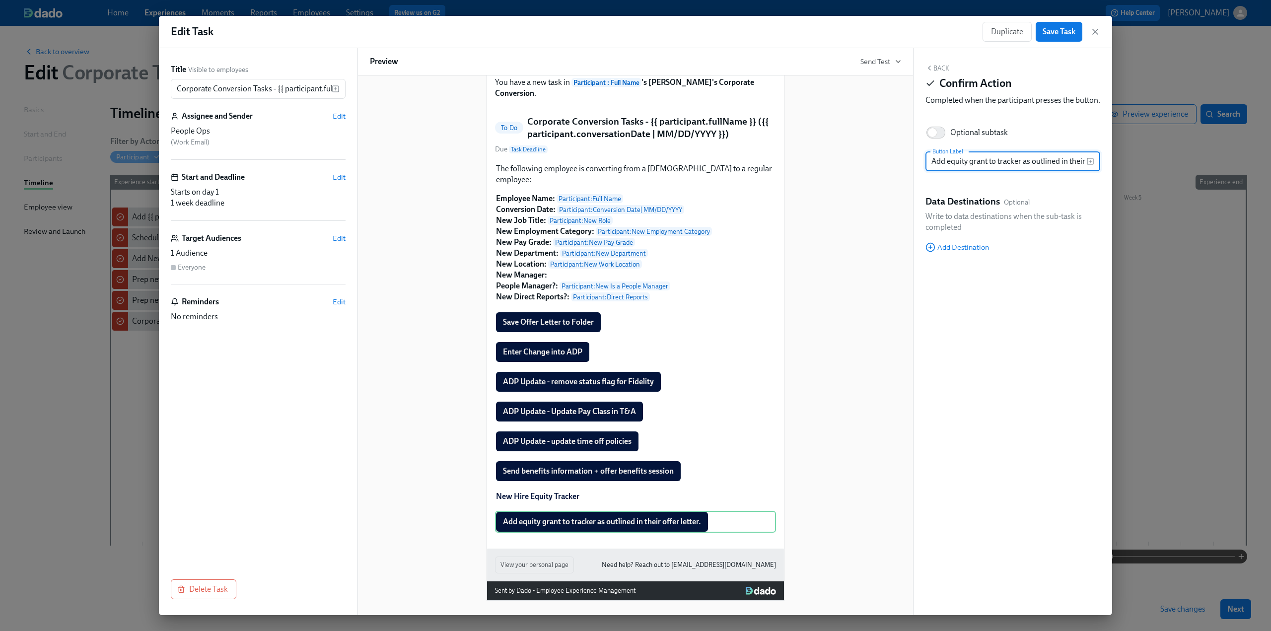
scroll to position [0, 38]
drag, startPoint x: 1040, startPoint y: 174, endPoint x: 1094, endPoint y: 169, distance: 54.8
click at [627, 169] on div "Add equity grant to tracker as outlined in their offer letter. Button Label" at bounding box center [1013, 161] width 175 height 20
click at [627, 169] on input "Add equity grant to tracker as outlined in their offer letter." at bounding box center [1006, 161] width 161 height 20
drag, startPoint x: 1032, startPoint y: 172, endPoint x: 1047, endPoint y: 173, distance: 15.4
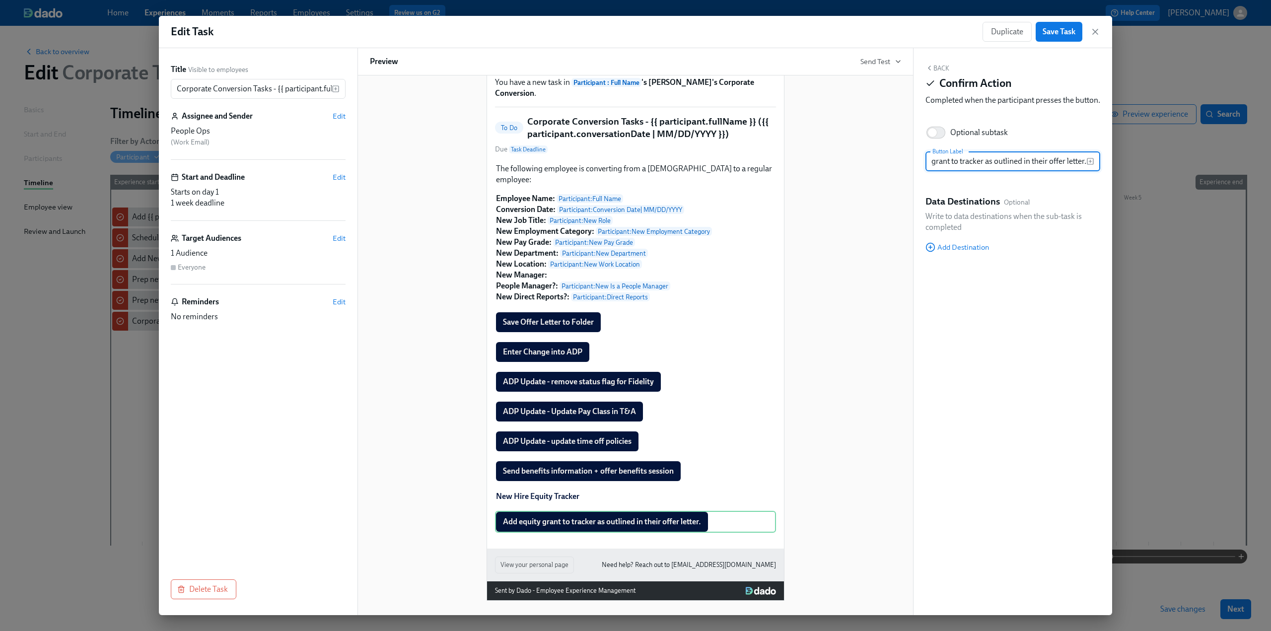
click at [627, 171] on input "Add equity grant to tracker as outlined in their offer letter." at bounding box center [1006, 161] width 161 height 20
click at [627, 171] on input "Add equity grant to tracker as outlined in offer letter." at bounding box center [1006, 161] width 161 height 20
click at [627, 65] on icon "button" at bounding box center [930, 68] width 8 height 8
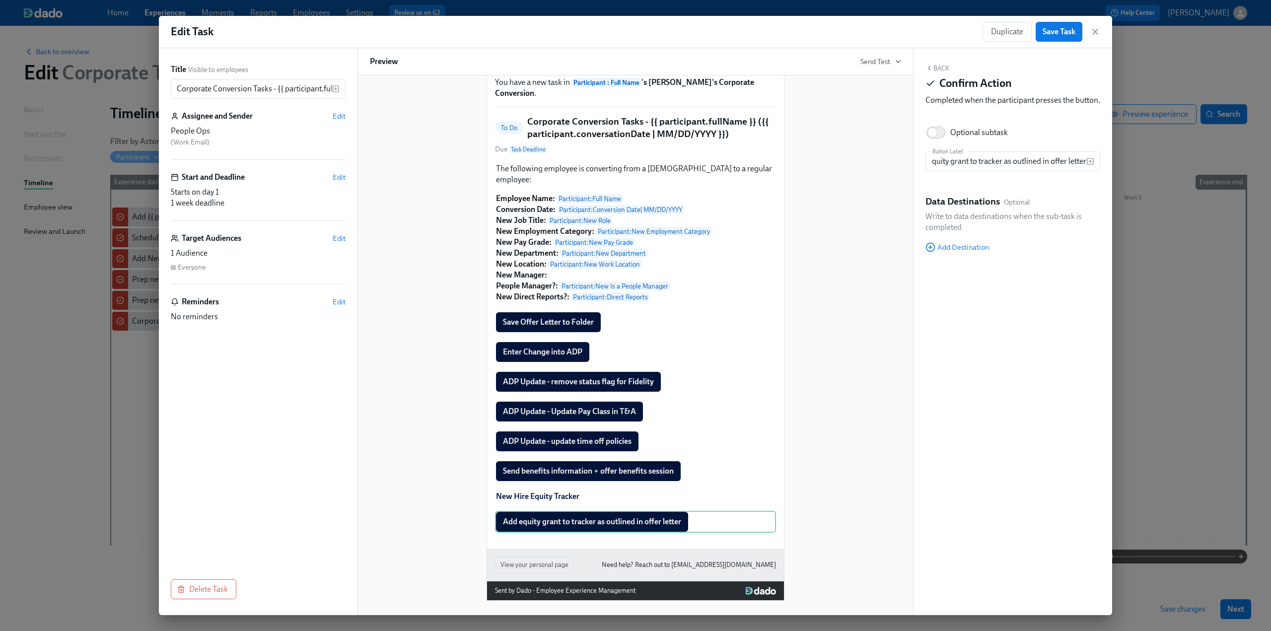
scroll to position [0, 0]
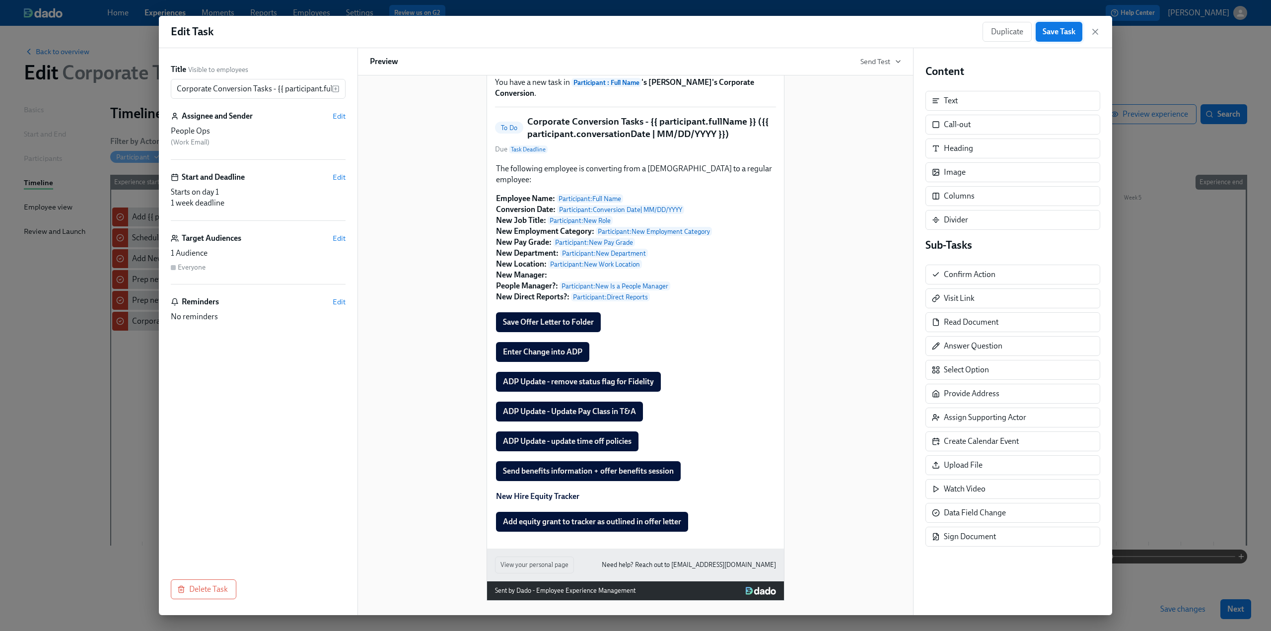
click at [627, 29] on span "Save Task" at bounding box center [1059, 32] width 33 height 10
click at [627, 32] on icon "button" at bounding box center [1095, 32] width 10 height 10
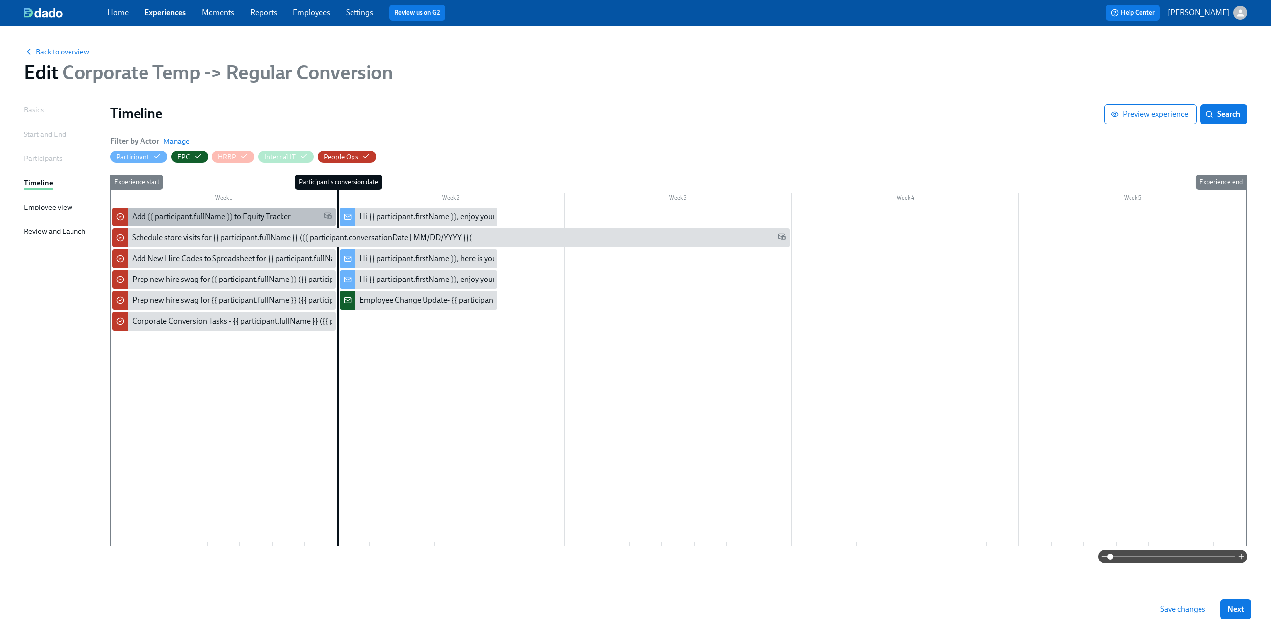
click at [225, 210] on div "Add {{ participant.fullName }} to Equity Tracker" at bounding box center [223, 217] width 223 height 19
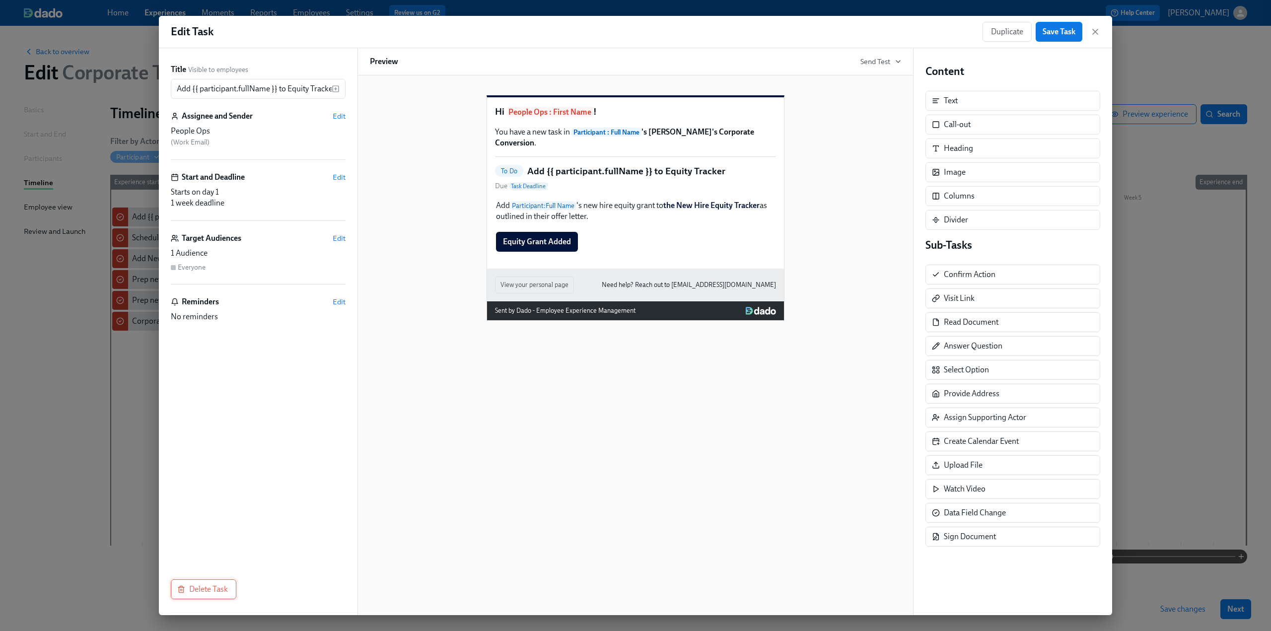
click at [215, 592] on span "Delete Task" at bounding box center [203, 589] width 49 height 10
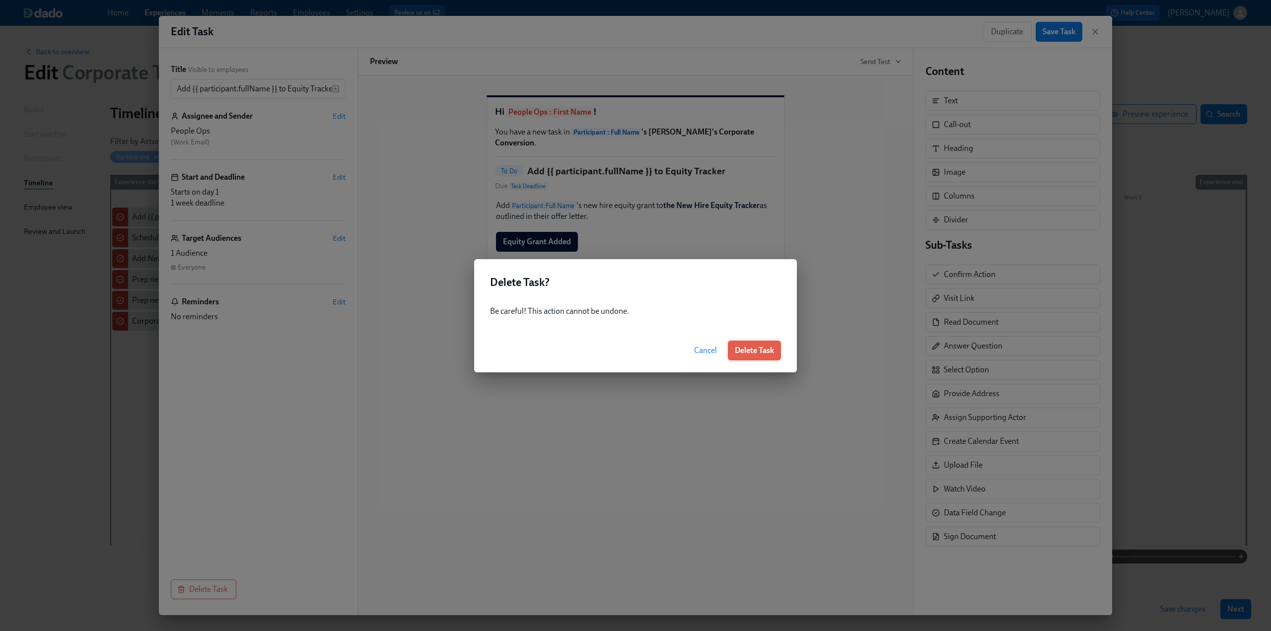
click at [627, 349] on span "Delete Task" at bounding box center [754, 351] width 39 height 10
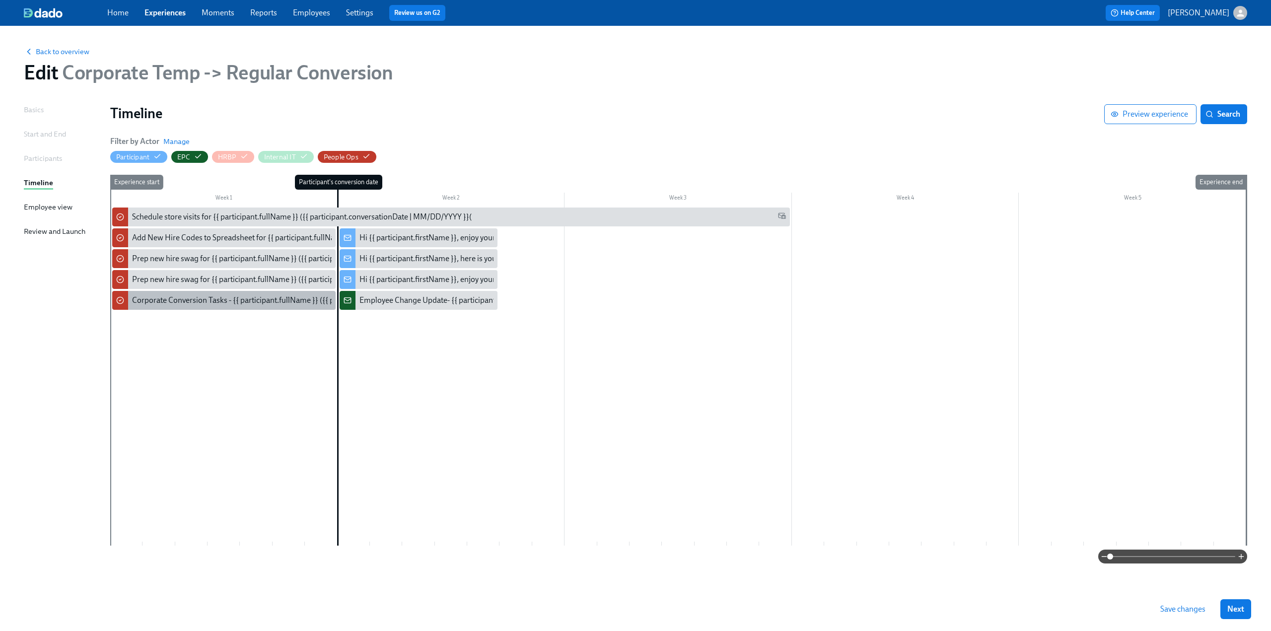
click at [174, 297] on div "Corporate Conversion Tasks - {{ participant.fullName }} ({{ participant.convers…" at bounding box center [312, 300] width 360 height 11
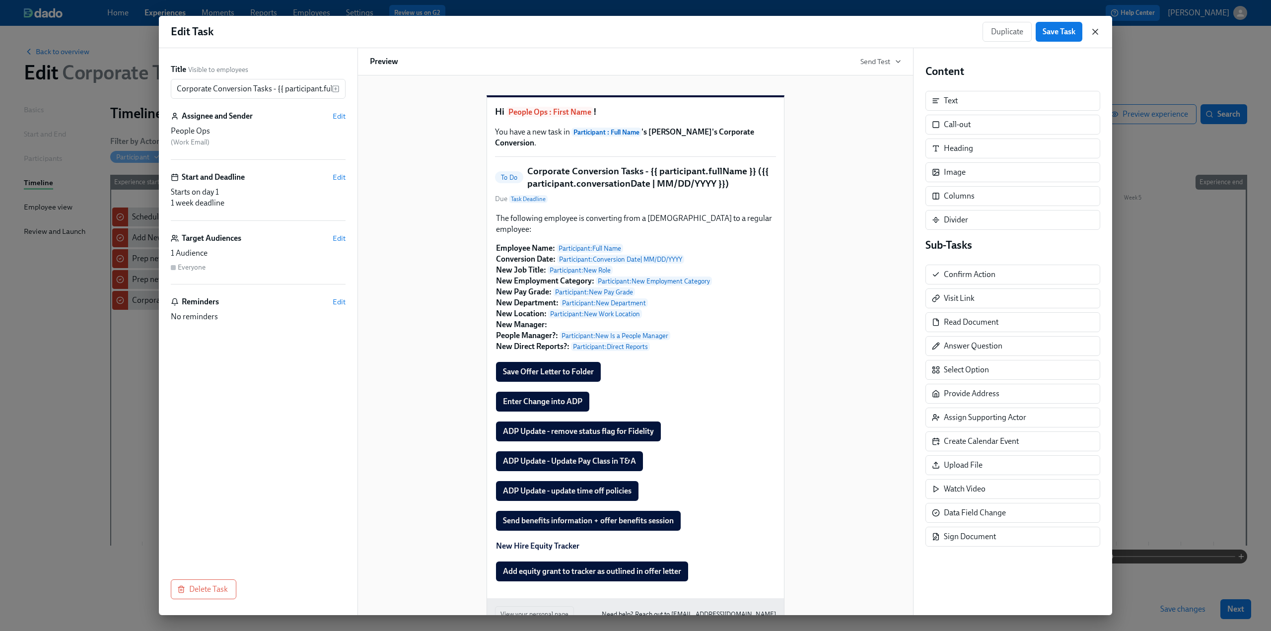
click at [627, 33] on icon "button" at bounding box center [1095, 31] width 5 height 5
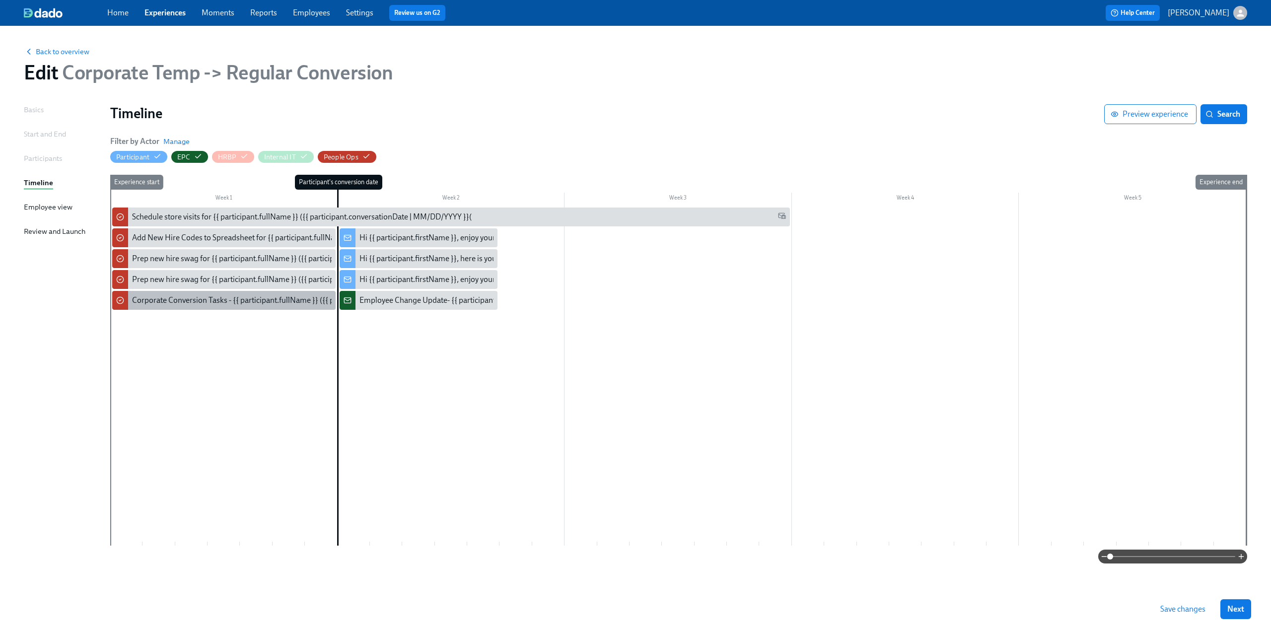
click at [185, 294] on div "Corporate Conversion Tasks - {{ participant.fullName }} ({{ participant.convers…" at bounding box center [223, 300] width 223 height 19
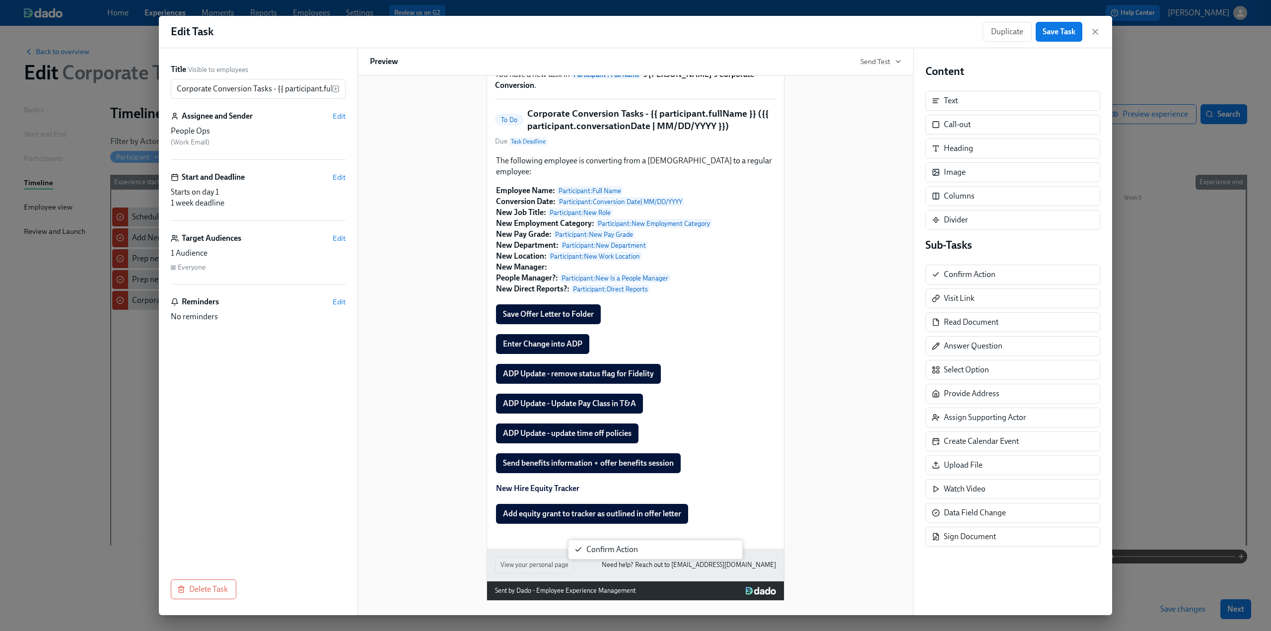
scroll to position [58, 0]
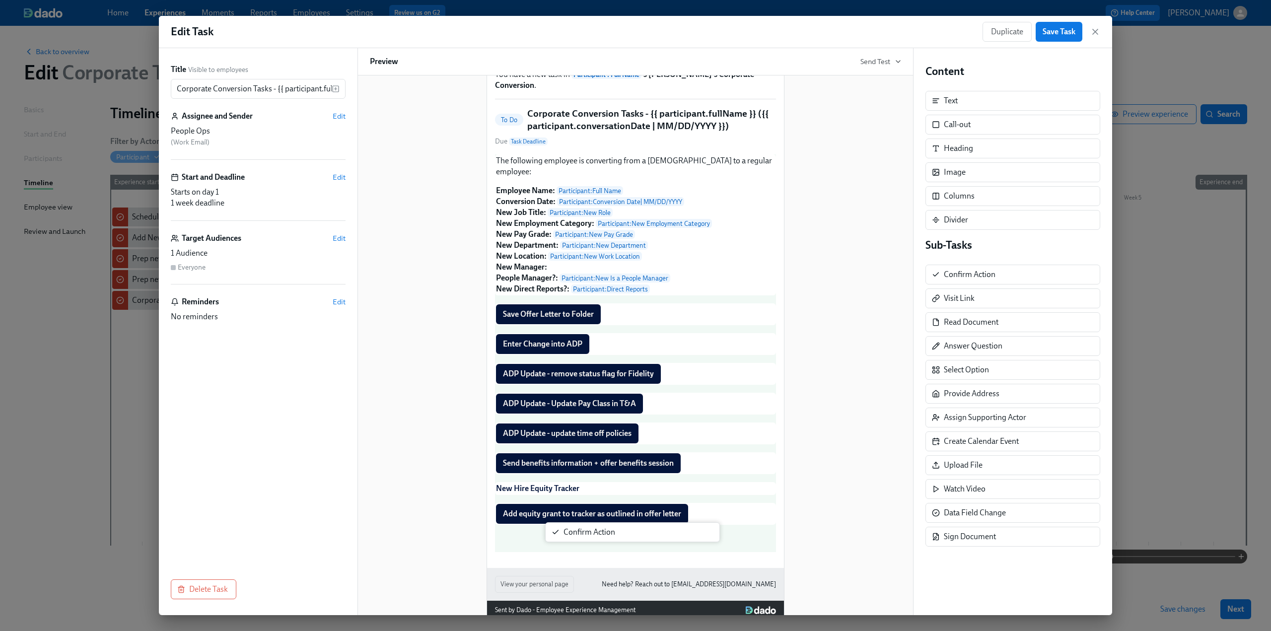
drag, startPoint x: 955, startPoint y: 273, endPoint x: 571, endPoint y: 537, distance: 466.4
click at [571, 537] on div "Title Visible to employees Corporate Conversion Tasks - {{ participant.fullName…" at bounding box center [635, 331] width 953 height 567
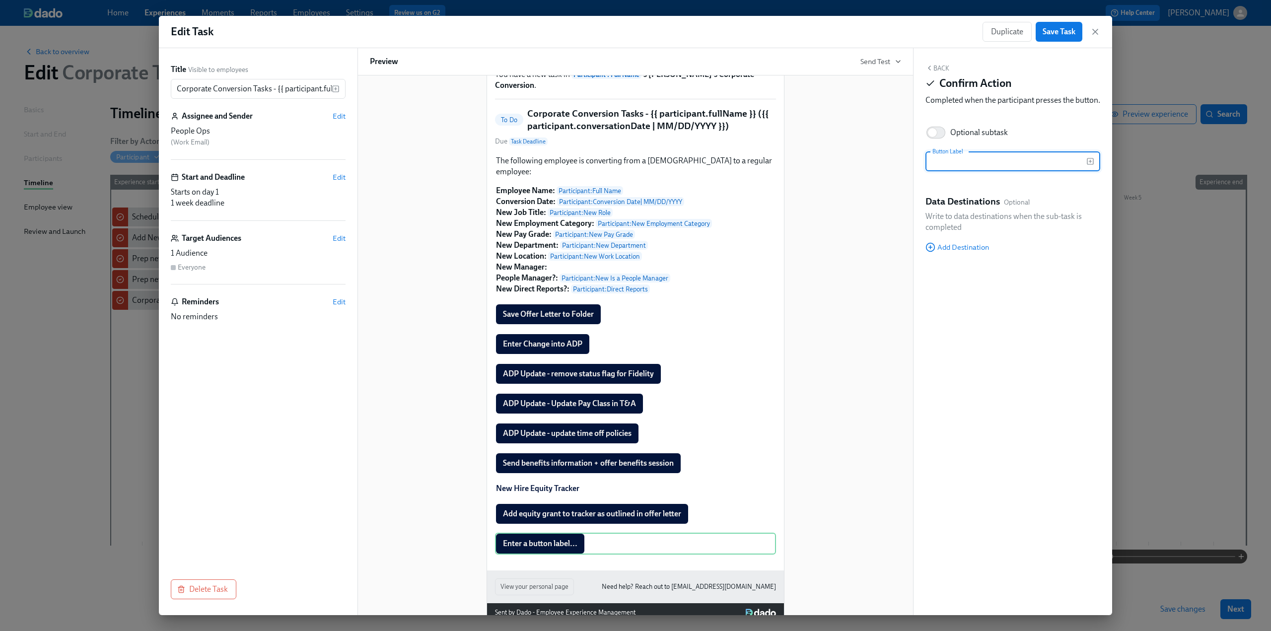
click at [627, 171] on input "text" at bounding box center [1006, 161] width 161 height 20
click at [627, 171] on input "Prep New Hire Swag" at bounding box center [1006, 161] width 161 height 20
click at [627, 66] on button "Back" at bounding box center [938, 68] width 24 height 8
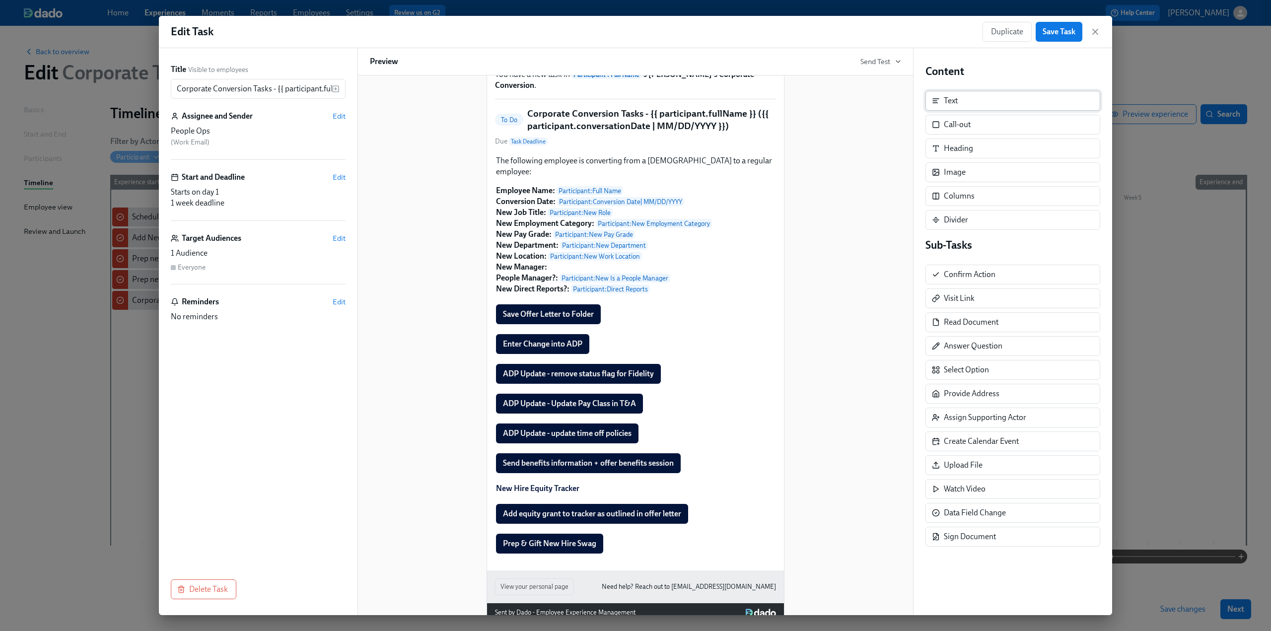
click at [627, 105] on div "Text" at bounding box center [1013, 101] width 175 height 20
click at [627, 34] on icon "button" at bounding box center [1095, 32] width 10 height 10
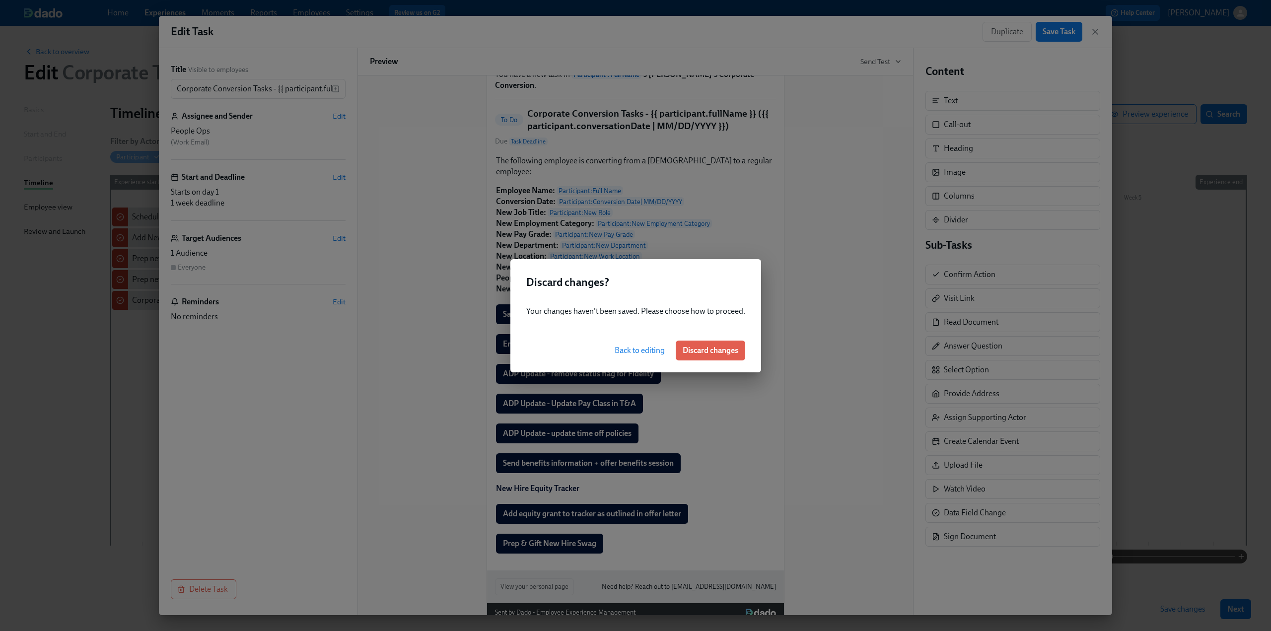
click at [623, 350] on span "Back to editing" at bounding box center [640, 351] width 50 height 10
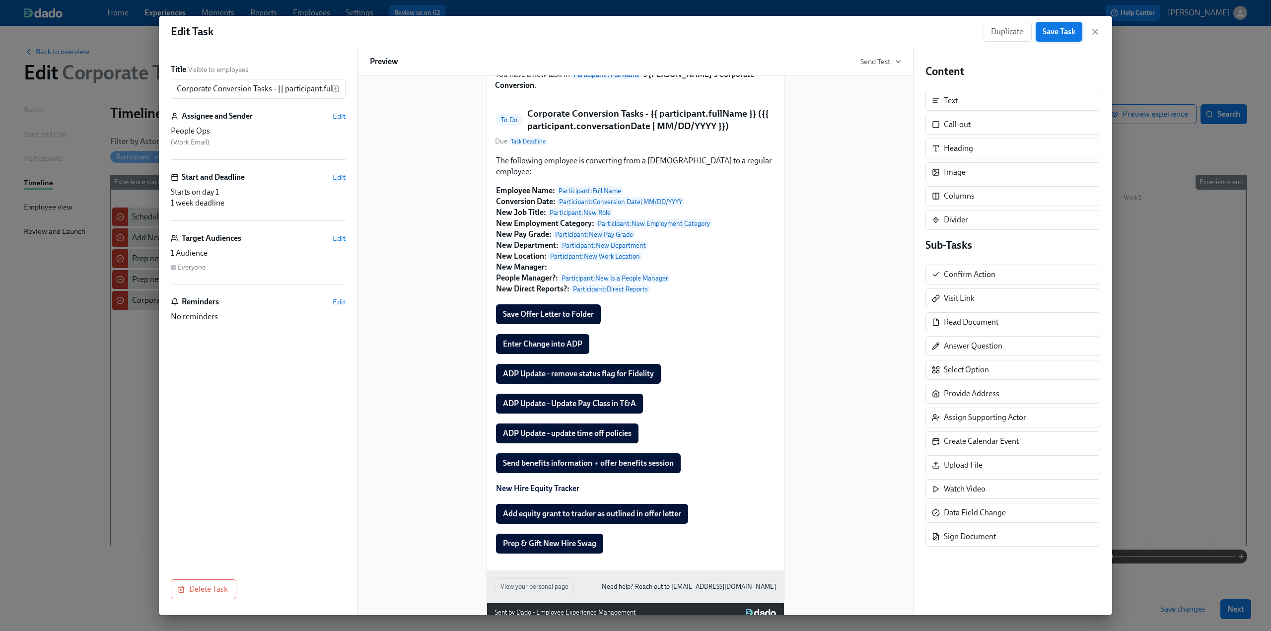
click at [627, 30] on span "Save Task" at bounding box center [1059, 32] width 33 height 10
click at [627, 31] on icon "button" at bounding box center [1095, 31] width 5 height 5
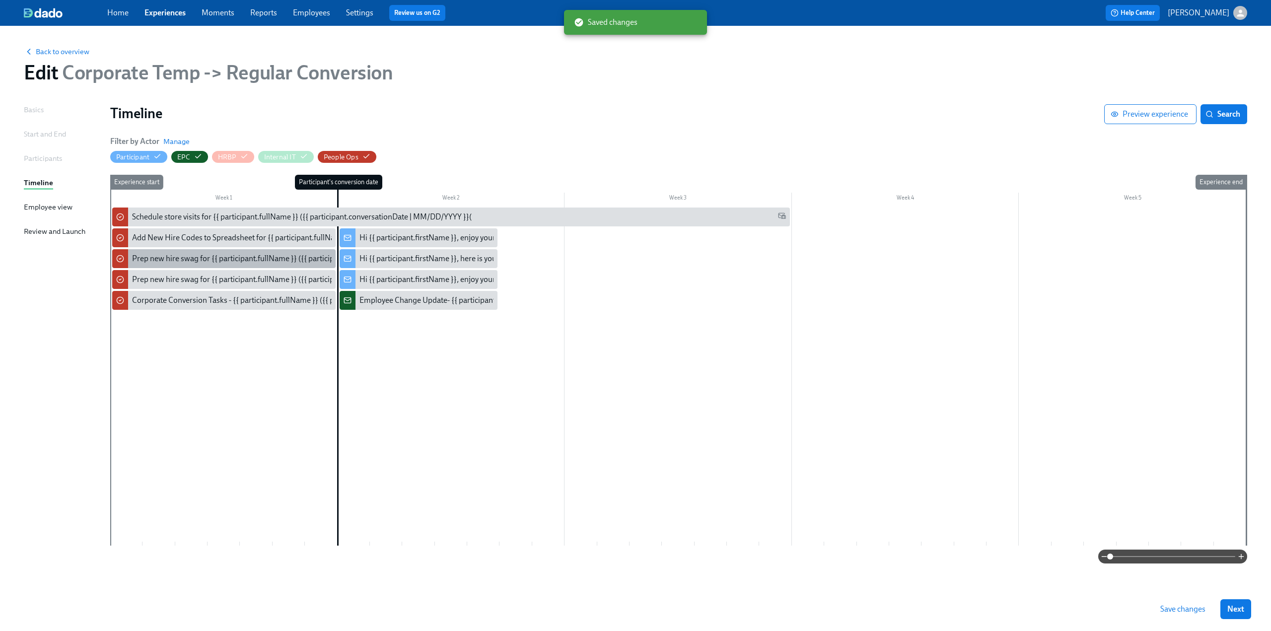
click at [240, 255] on div "Prep new hire swag for {{ participant.fullName }} ({{ participant.conversationD…" at bounding box center [301, 258] width 338 height 11
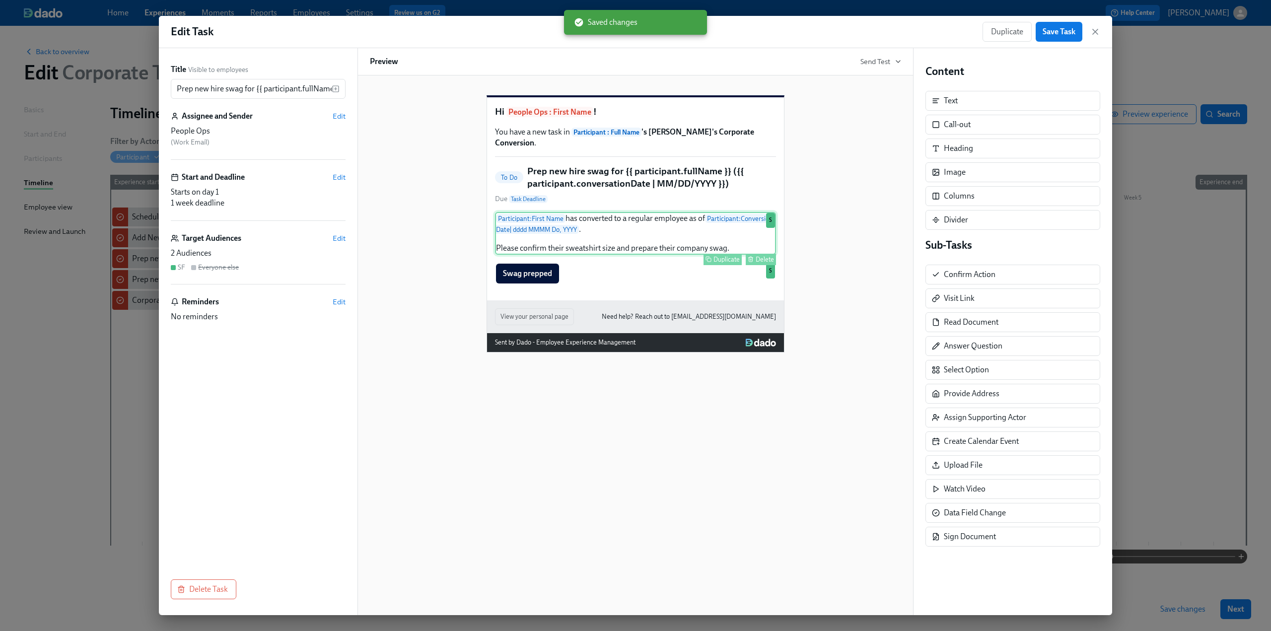
click at [562, 255] on div "Participant : First Name has converted to a regular employee as of Participant …" at bounding box center [635, 233] width 281 height 43
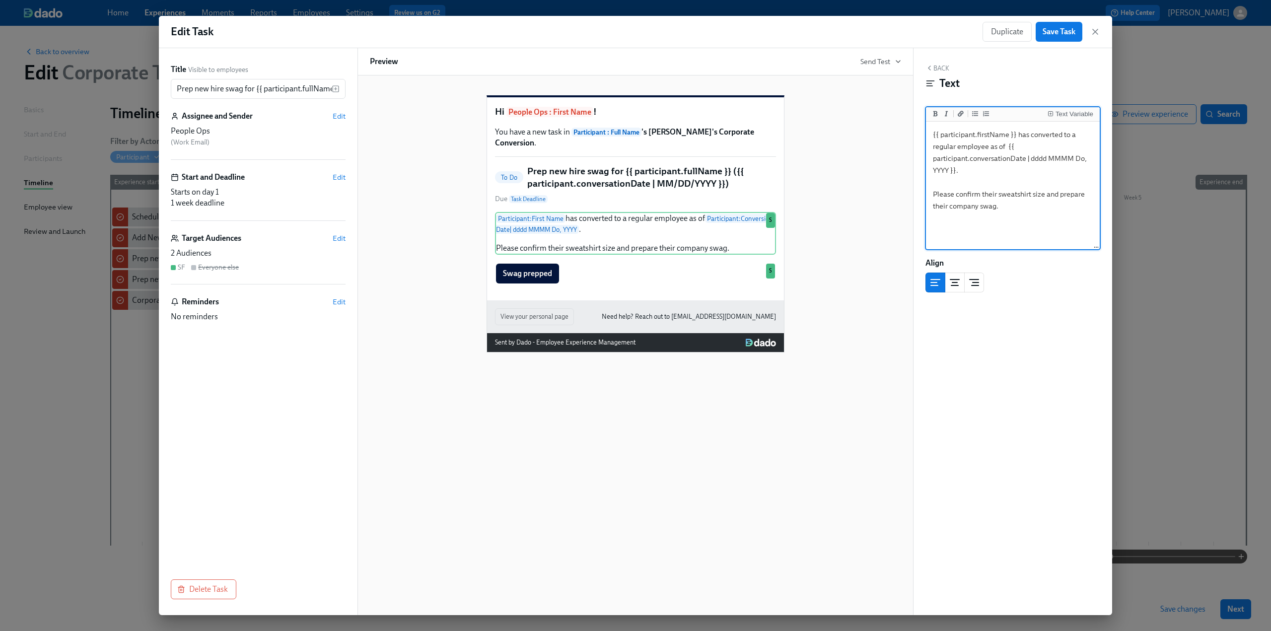
drag, startPoint x: 1006, startPoint y: 206, endPoint x: 924, endPoint y: 198, distance: 82.8
click at [627, 198] on div "Back Text Text Variable {{ participant.firstName }} has converted to a regular …" at bounding box center [1013, 331] width 199 height 567
click at [627, 32] on div "Duplicate Save Task" at bounding box center [1042, 32] width 118 height 20
click at [627, 24] on div "Duplicate Save Task" at bounding box center [1042, 32] width 118 height 20
click at [627, 31] on icon "button" at bounding box center [1095, 32] width 10 height 10
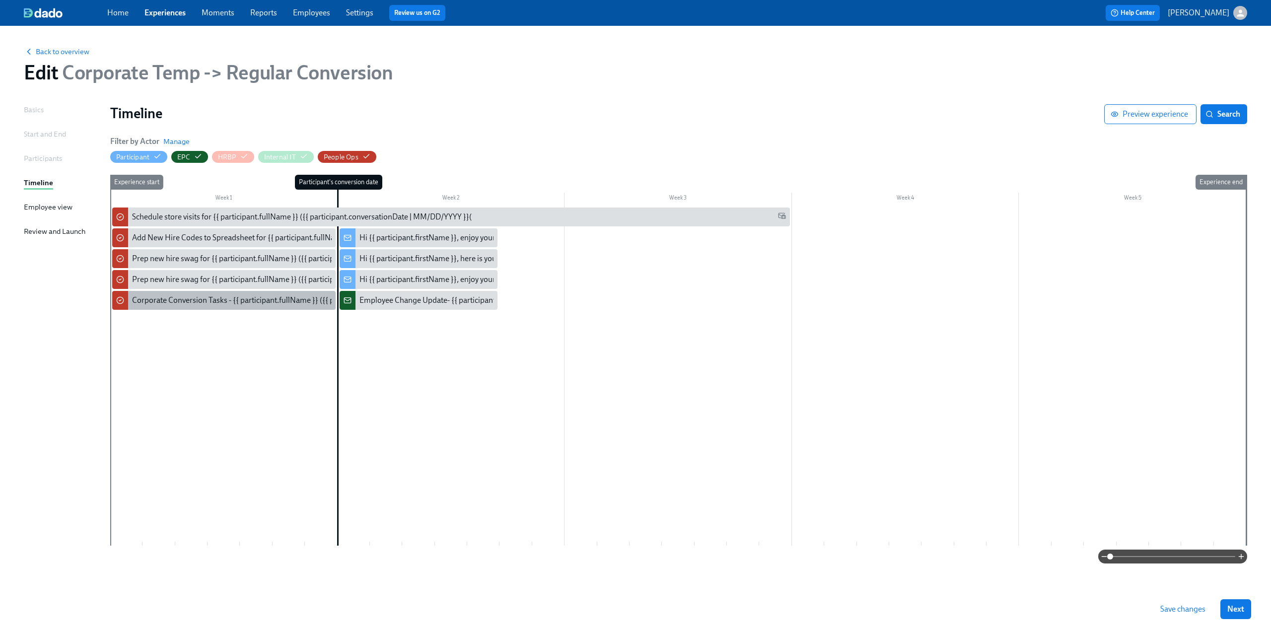
click at [209, 298] on div "Corporate Conversion Tasks - {{ participant.fullName }} ({{ participant.convers…" at bounding box center [312, 300] width 360 height 11
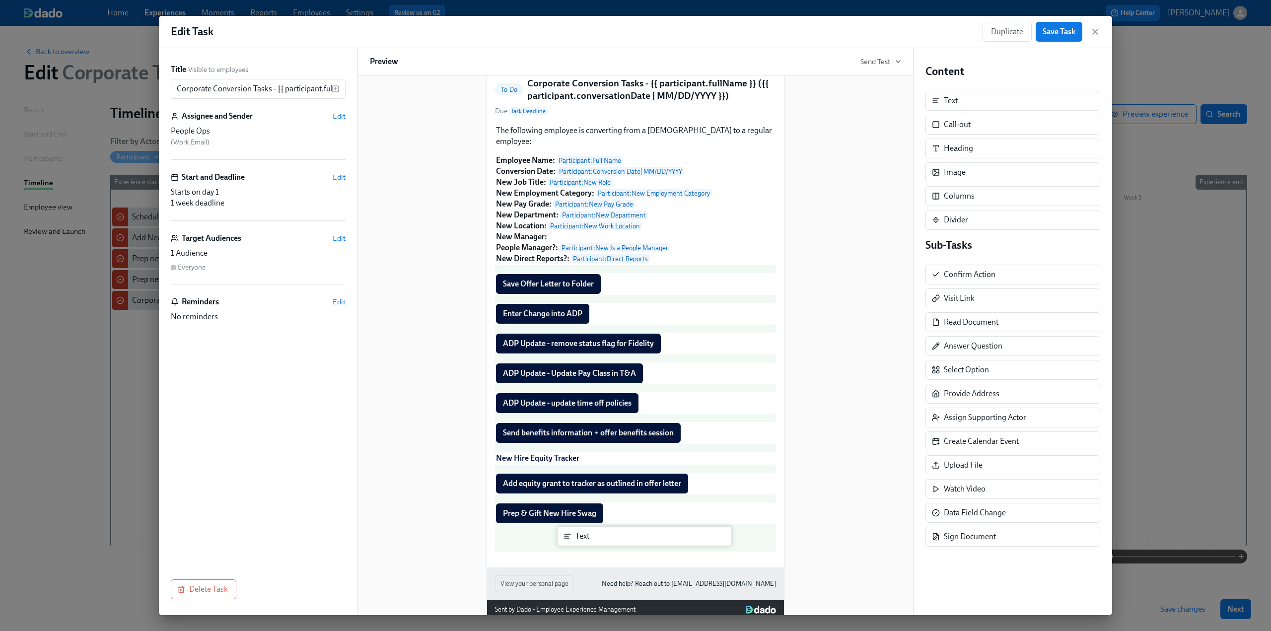
scroll to position [94, 0]
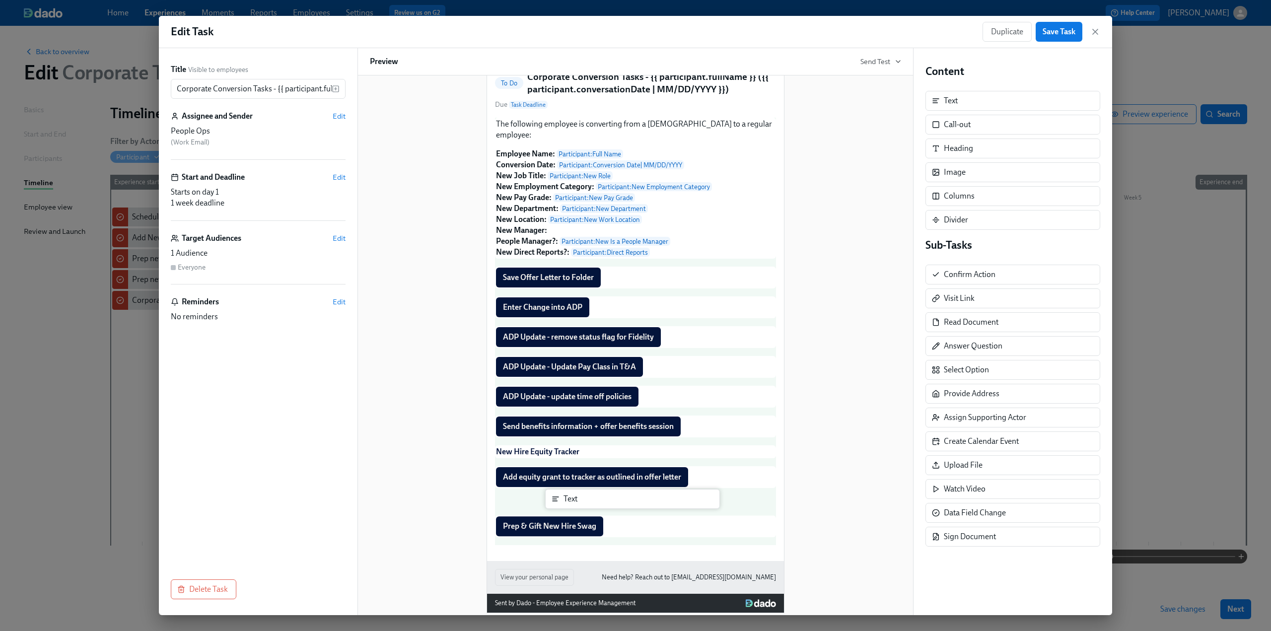
drag, startPoint x: 957, startPoint y: 101, endPoint x: 575, endPoint y: 502, distance: 554.3
click at [575, 502] on div "Title Visible to employees Corporate Conversion Tasks - {{ participant.fullName…" at bounding box center [635, 331] width 953 height 567
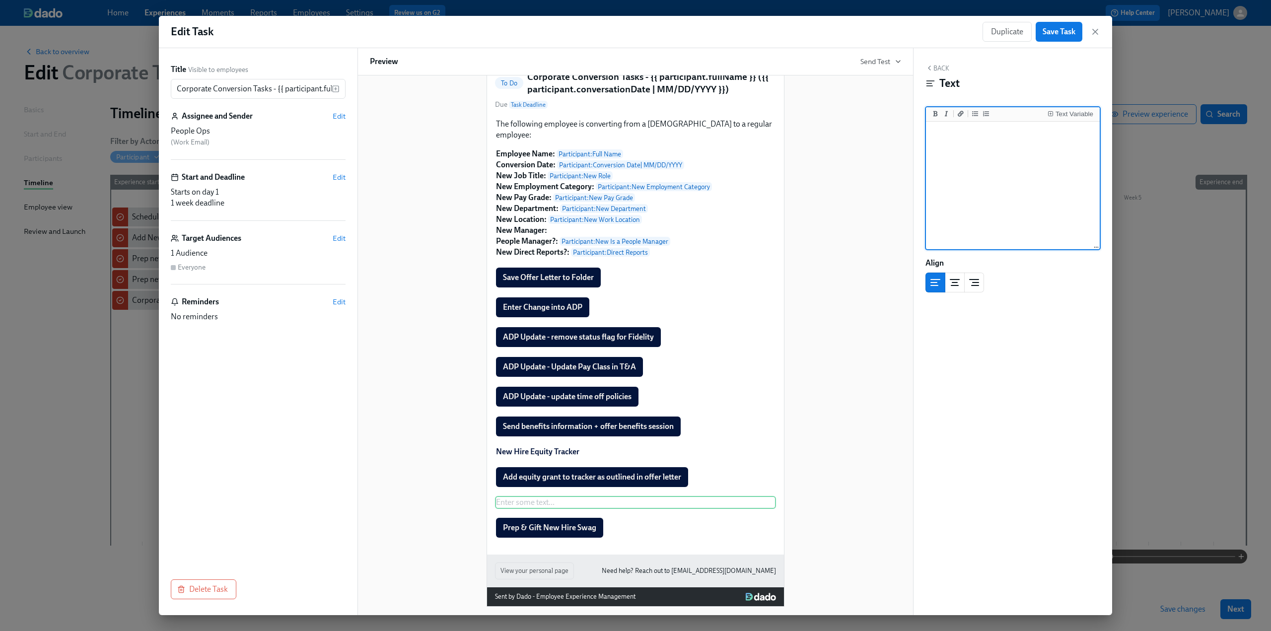
click at [627, 164] on textarea at bounding box center [1013, 186] width 170 height 125
click at [627, 140] on textarea "Please confirm their sweatshirt size and prepare their company swag." at bounding box center [1013, 186] width 170 height 125
click at [627, 147] on textarea "Please confirm their sweatshirt size and prepare their company swag." at bounding box center [1013, 186] width 170 height 125
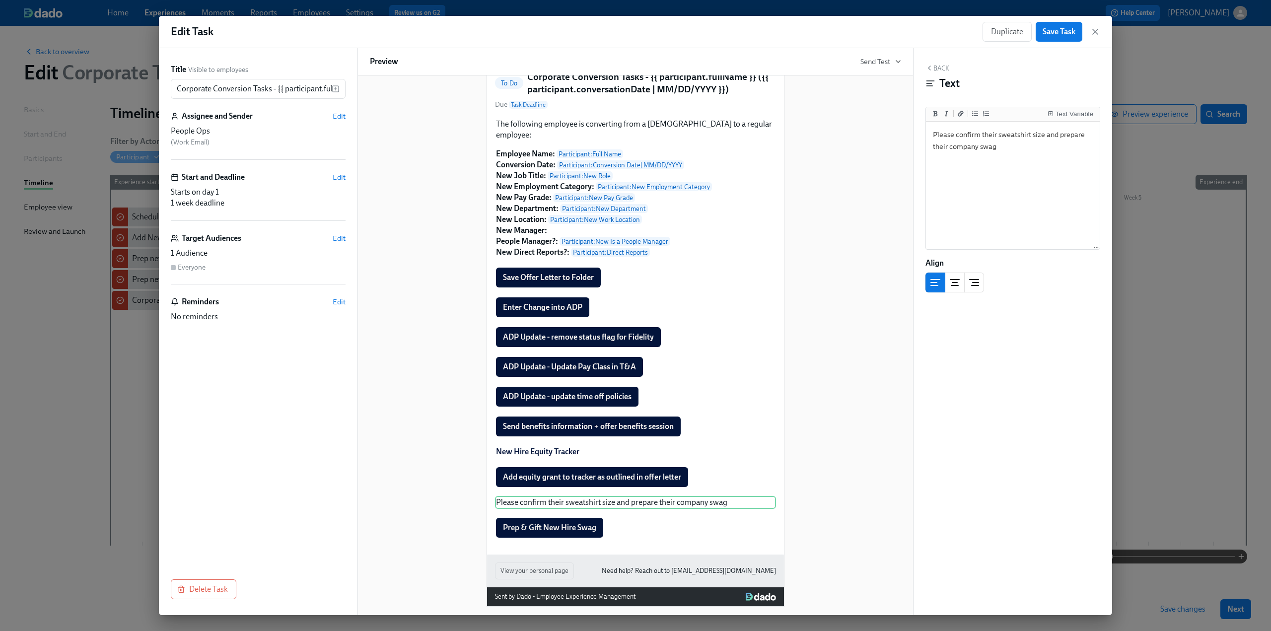
click at [627, 385] on div "Back Text Text Variable Please confirm their sweatshirt size and prepare their …" at bounding box center [1013, 331] width 199 height 567
click at [627, 68] on button "Back" at bounding box center [938, 68] width 24 height 8
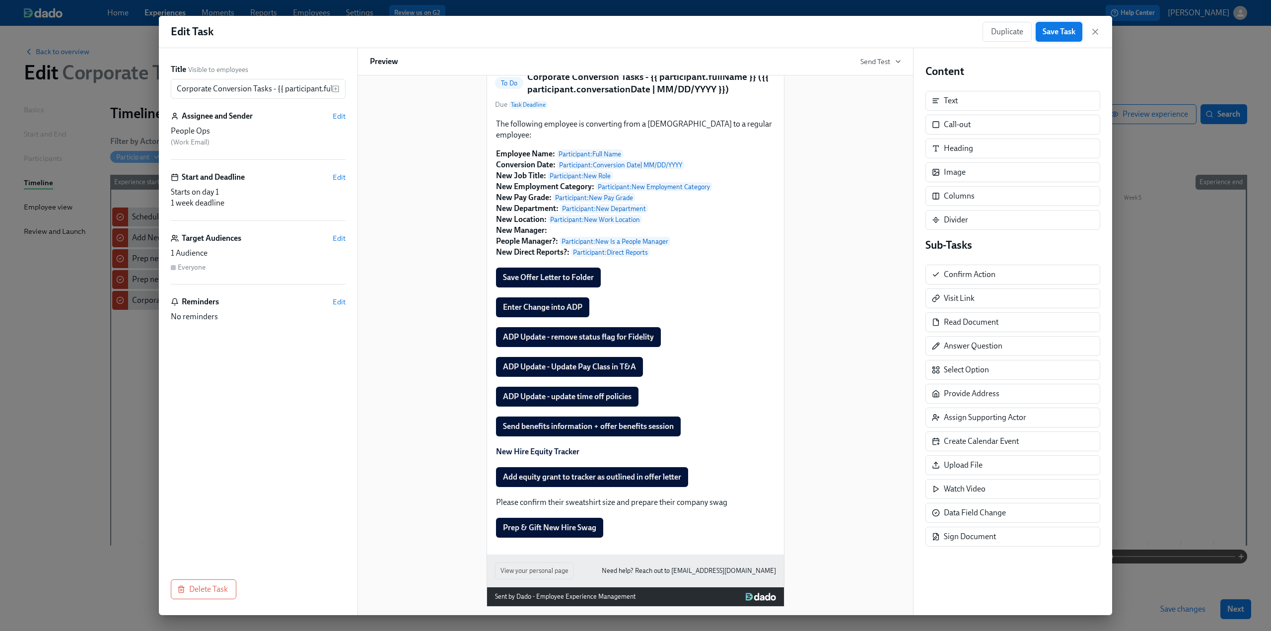
click at [627, 27] on span "Save Task" at bounding box center [1059, 32] width 33 height 10
click at [627, 31] on icon "button" at bounding box center [1095, 31] width 5 height 5
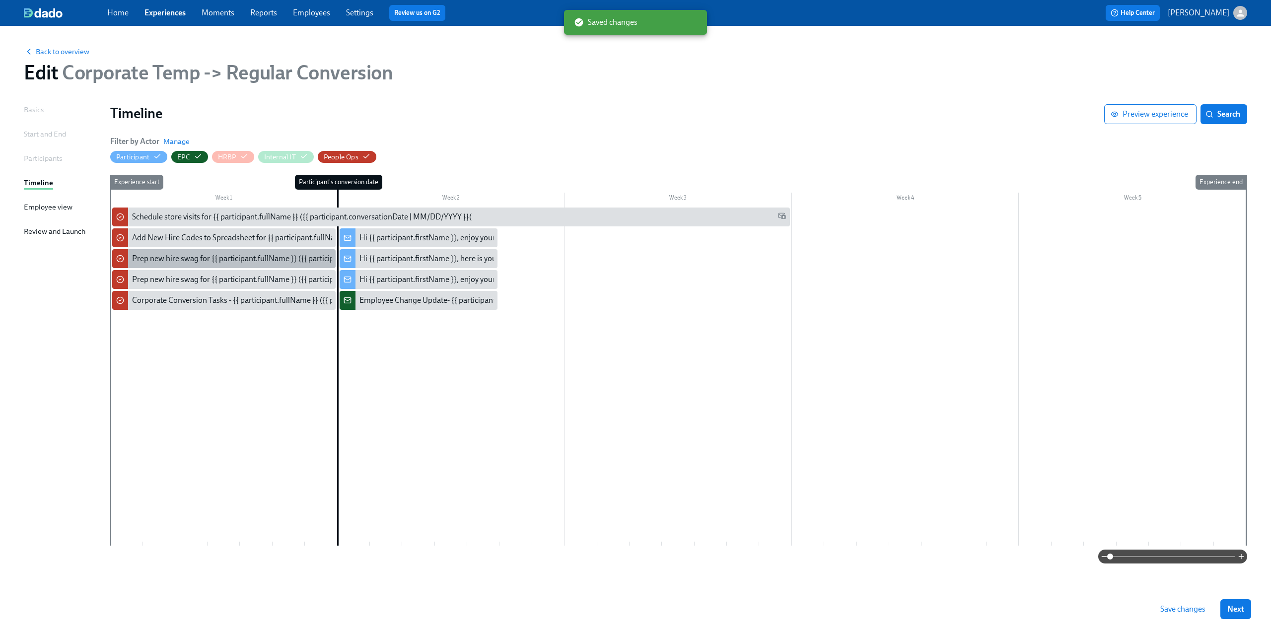
click at [191, 259] on div "Prep new hire swag for {{ participant.fullName }} ({{ participant.conversationD…" at bounding box center [301, 258] width 338 height 11
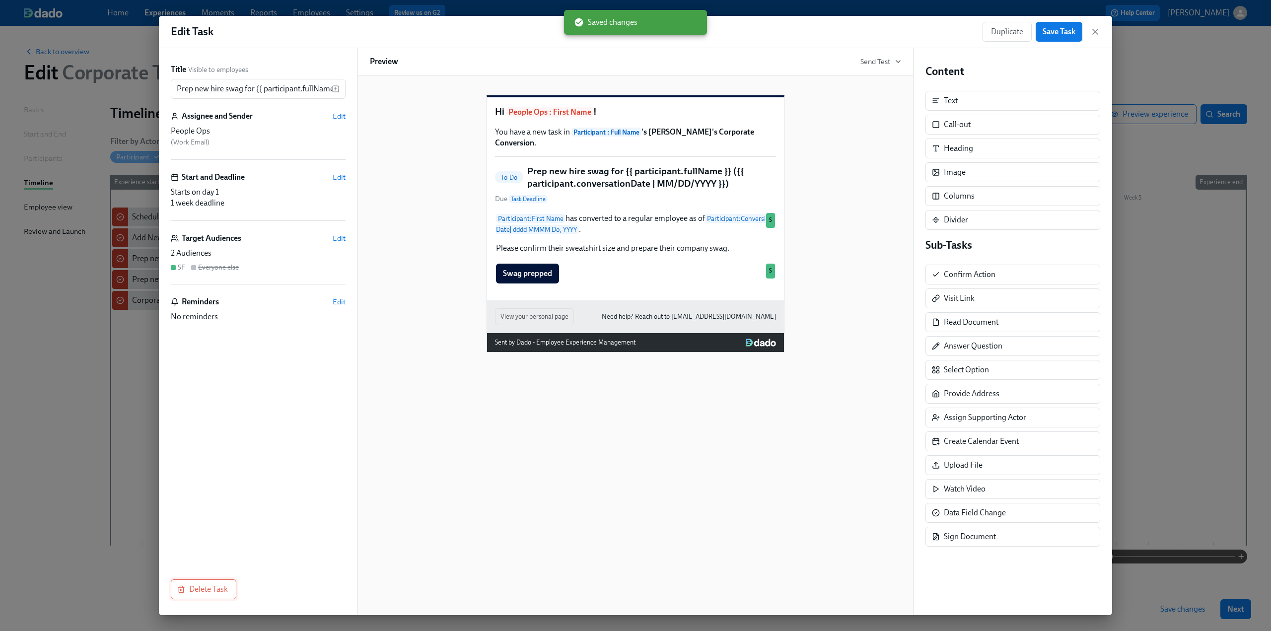
click at [200, 591] on span "Delete Task" at bounding box center [203, 589] width 49 height 10
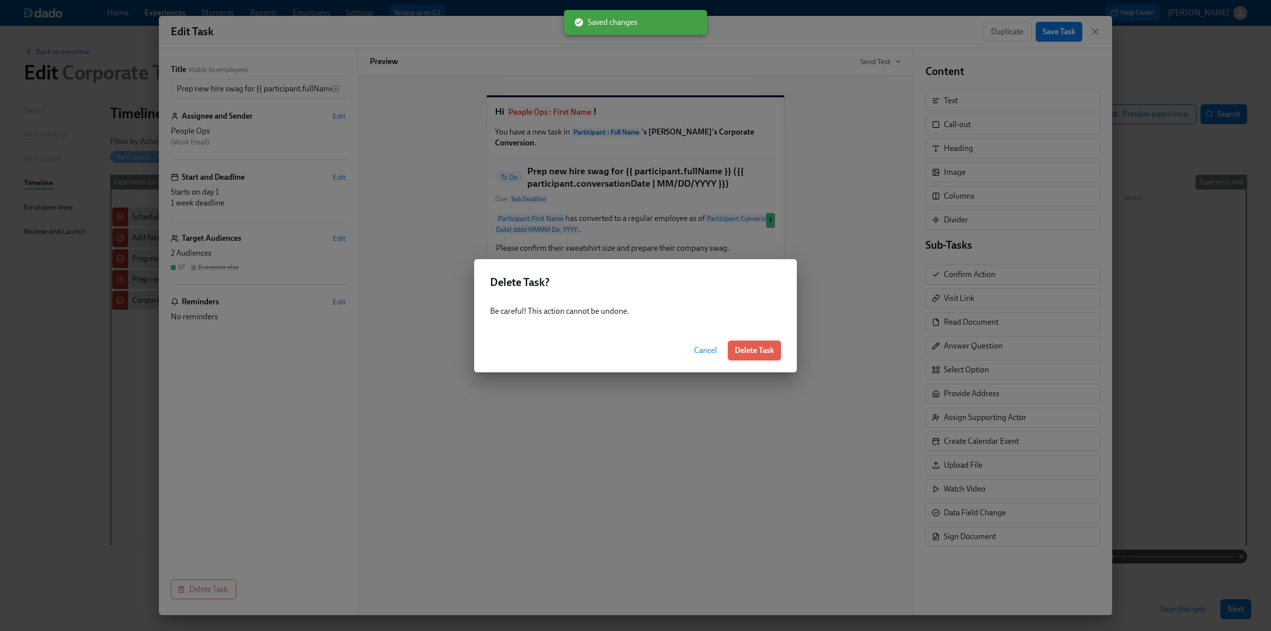
click at [627, 351] on span "Delete Task" at bounding box center [754, 351] width 39 height 10
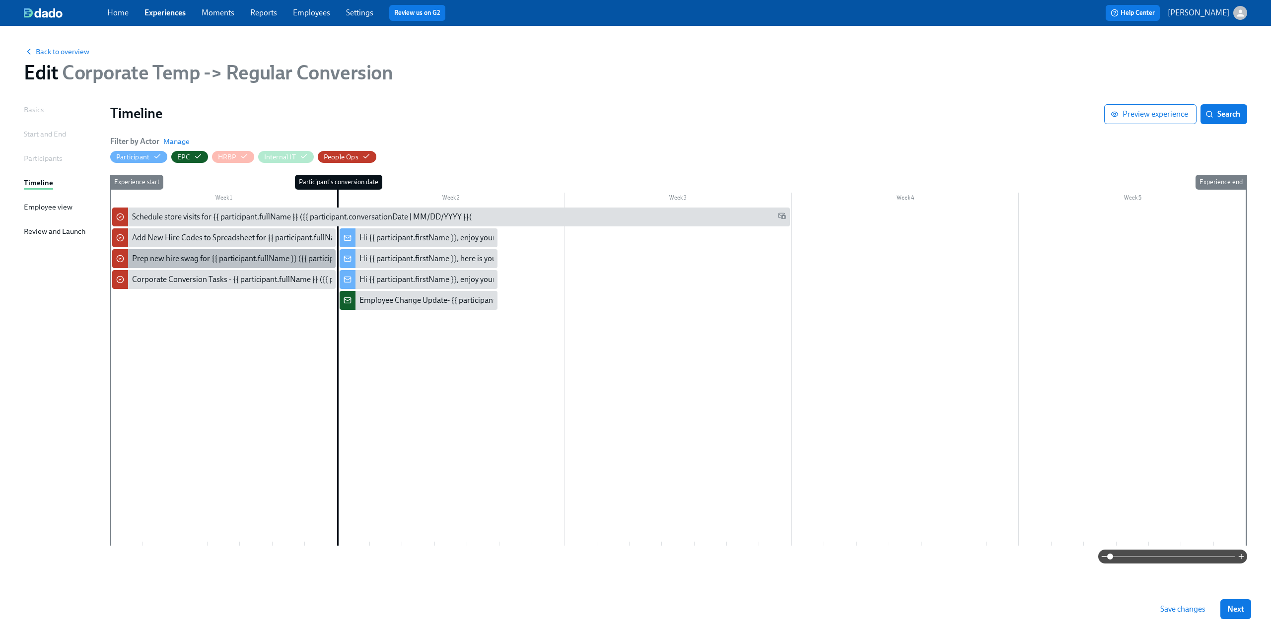
click at [222, 255] on div "Prep new hire swag for {{ participant.fullName }} ({{ participant.conversationD…" at bounding box center [301, 258] width 338 height 11
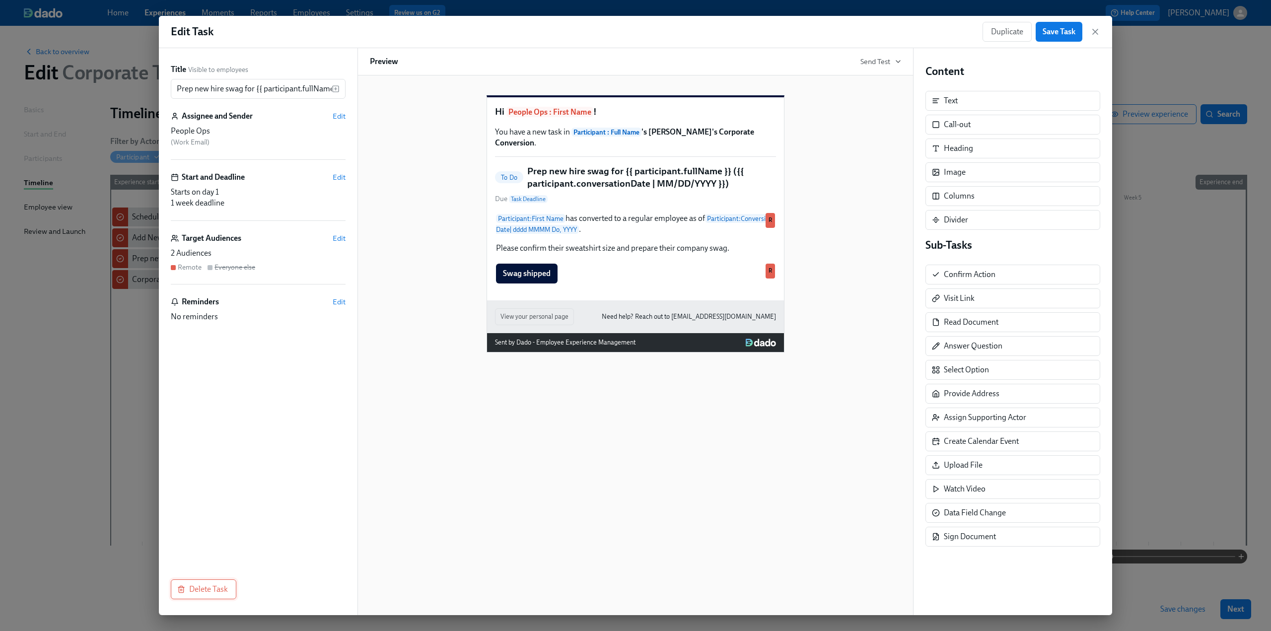
click at [199, 587] on span "Delete Task" at bounding box center [203, 589] width 49 height 10
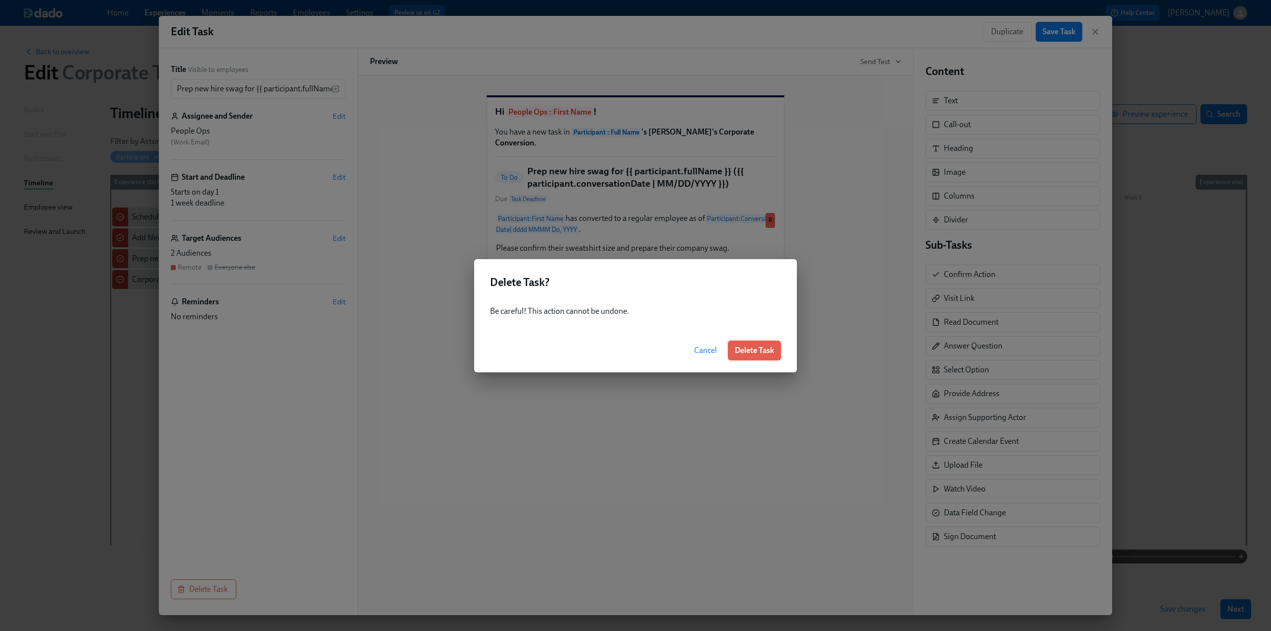
click at [627, 351] on span "Delete Task" at bounding box center [754, 351] width 39 height 10
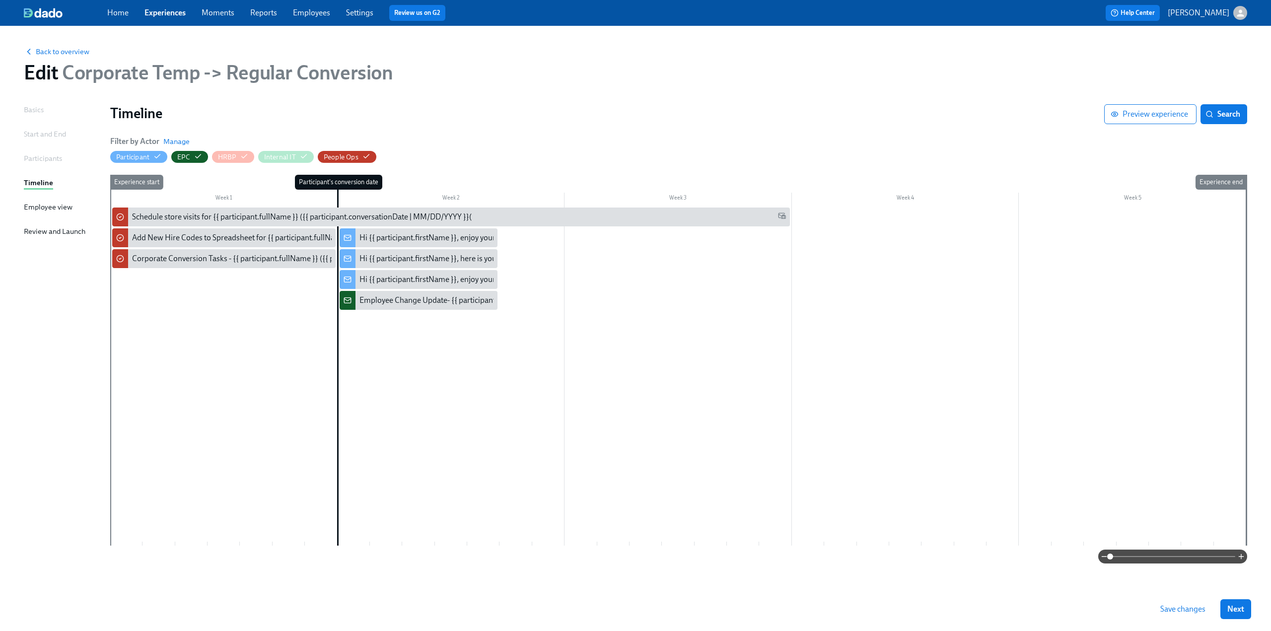
click at [190, 359] on div at bounding box center [678, 377] width 1136 height 338
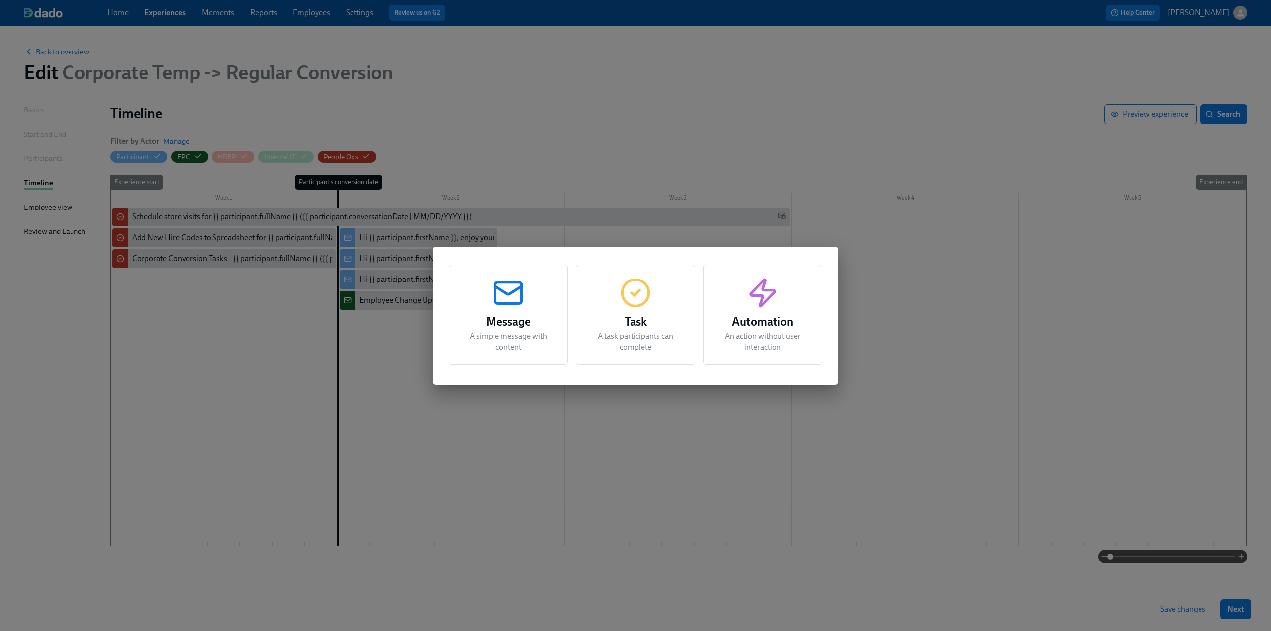
click at [627, 458] on div "Message A simple message with content Task A task participants can complete Aut…" at bounding box center [635, 315] width 1271 height 631
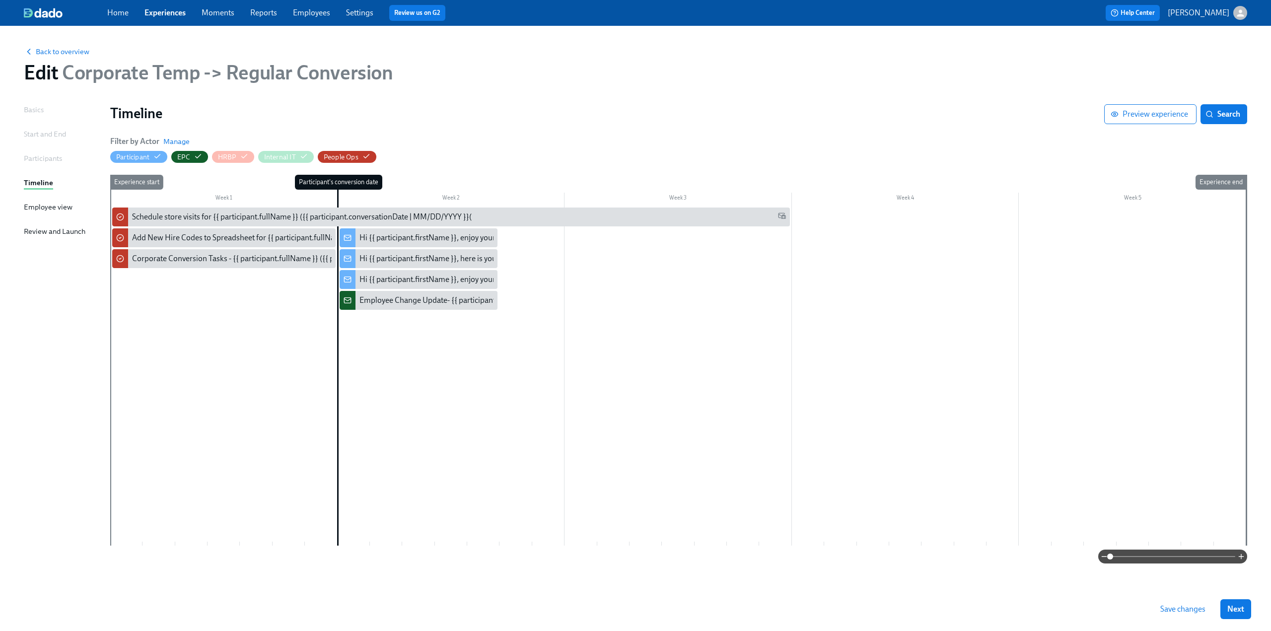
click at [627, 613] on span "Save changes" at bounding box center [1183, 609] width 45 height 10
click at [183, 140] on span "Manage" at bounding box center [176, 142] width 26 height 10
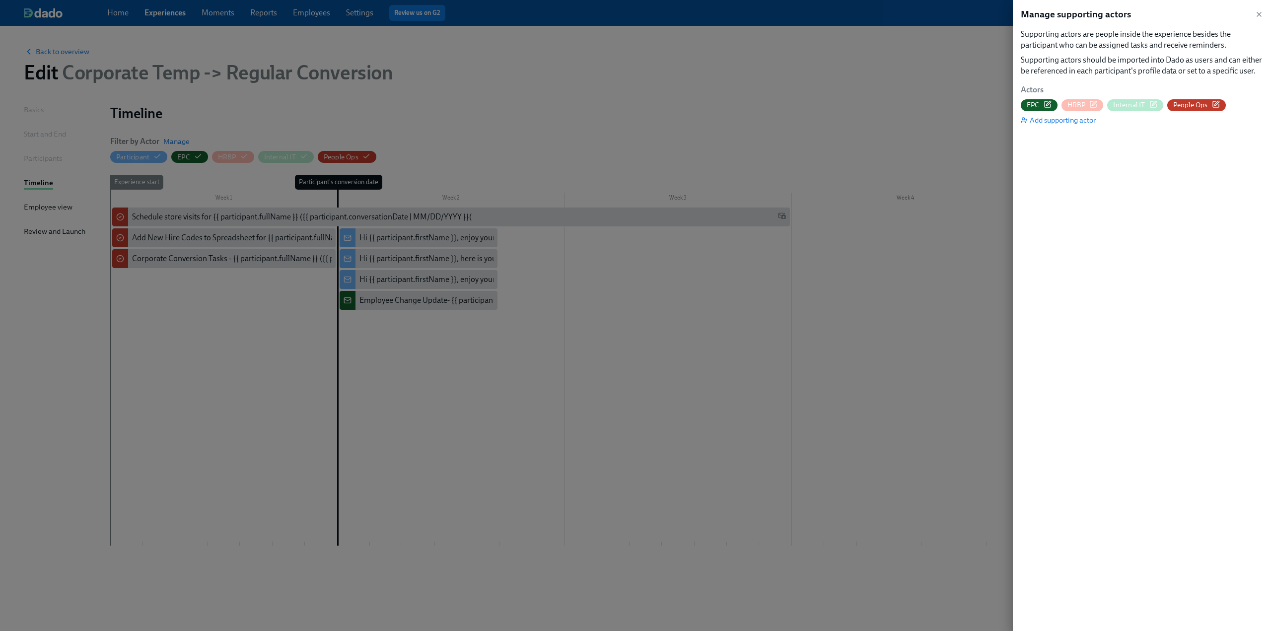
click at [627, 108] on span "HRBP" at bounding box center [1077, 104] width 18 height 9
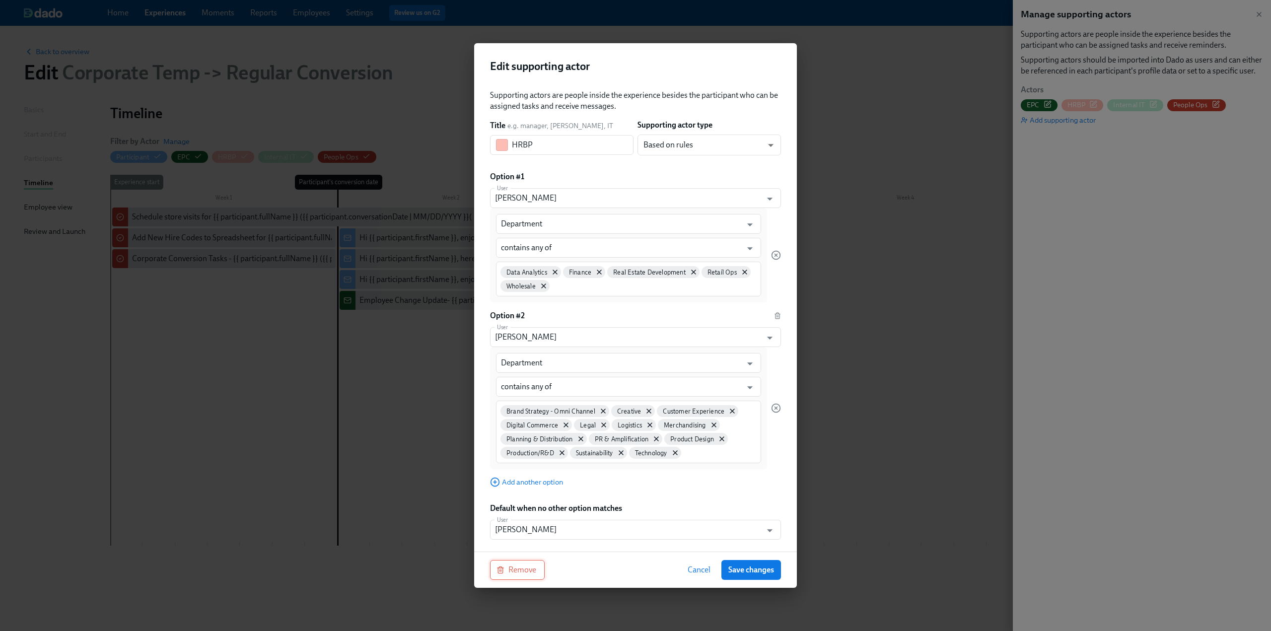
click at [508, 573] on span "Remove" at bounding box center [518, 570] width 38 height 10
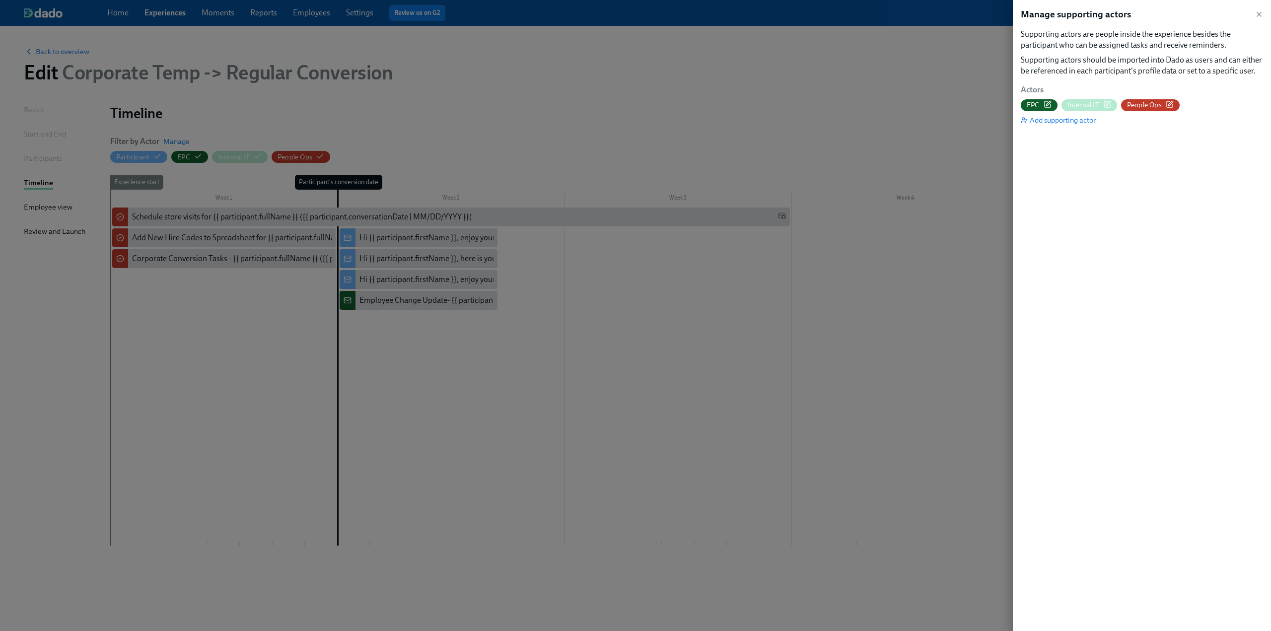
click at [627, 103] on span "Internal IT" at bounding box center [1084, 104] width 32 height 9
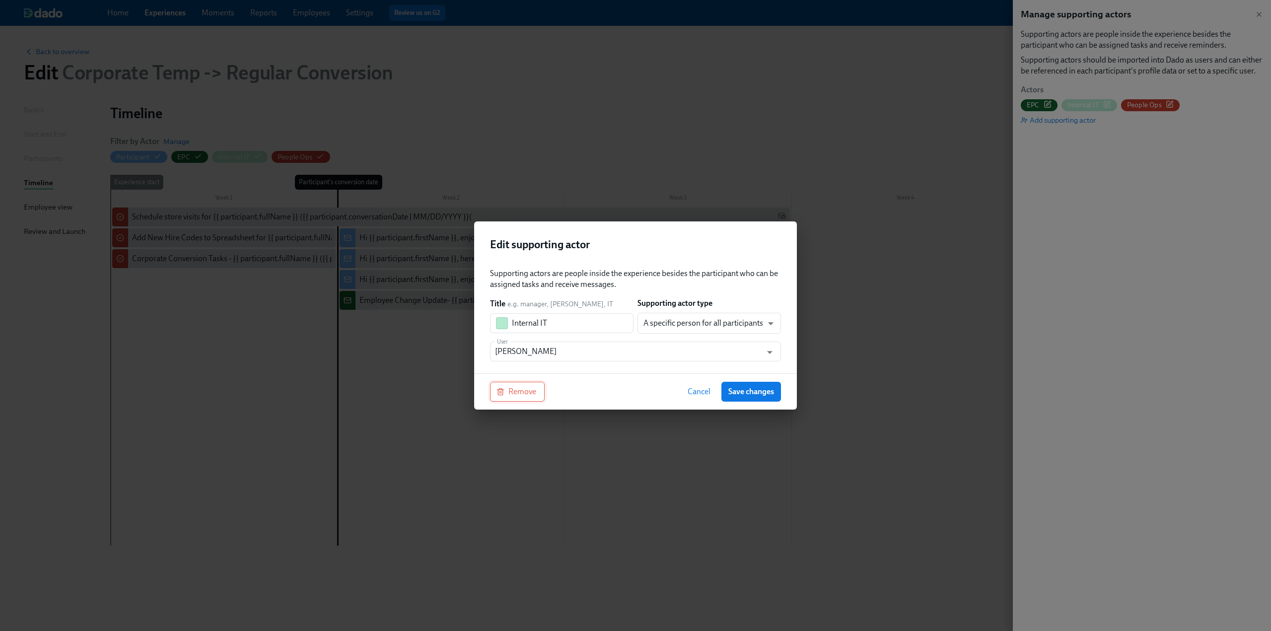
click at [522, 389] on span "Remove" at bounding box center [518, 392] width 38 height 10
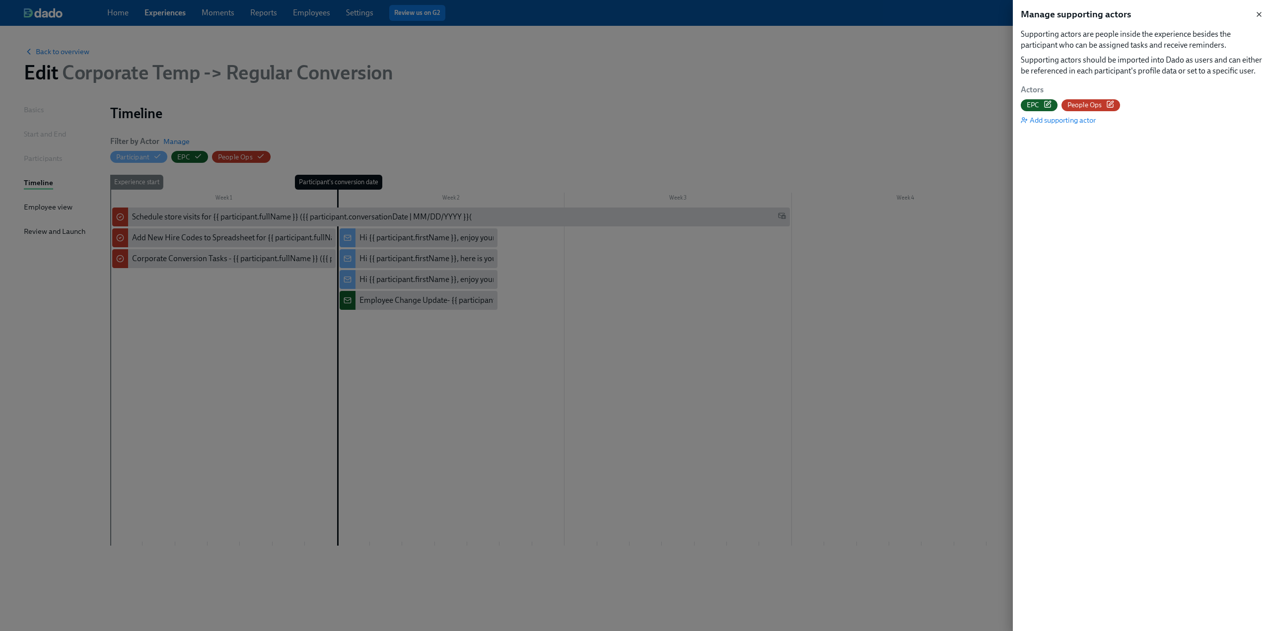
click at [627, 15] on icon "button" at bounding box center [1259, 14] width 8 height 8
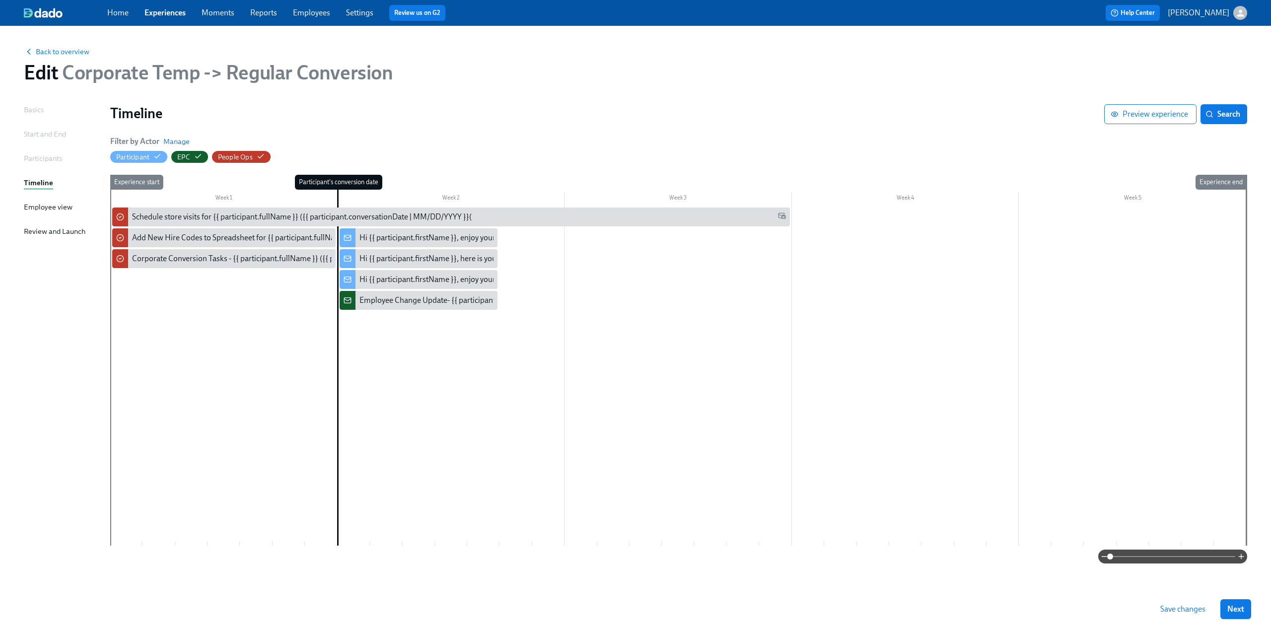
click at [627, 607] on span "Save changes" at bounding box center [1183, 609] width 45 height 10
click at [627, 614] on span "Save changes" at bounding box center [1183, 609] width 45 height 10
click at [627, 607] on span "Save changes" at bounding box center [1183, 609] width 45 height 10
click at [454, 300] on div "Employee Change Update- {{ participant.fullName }} ({{ participant.conversation…" at bounding box center [535, 300] width 351 height 11
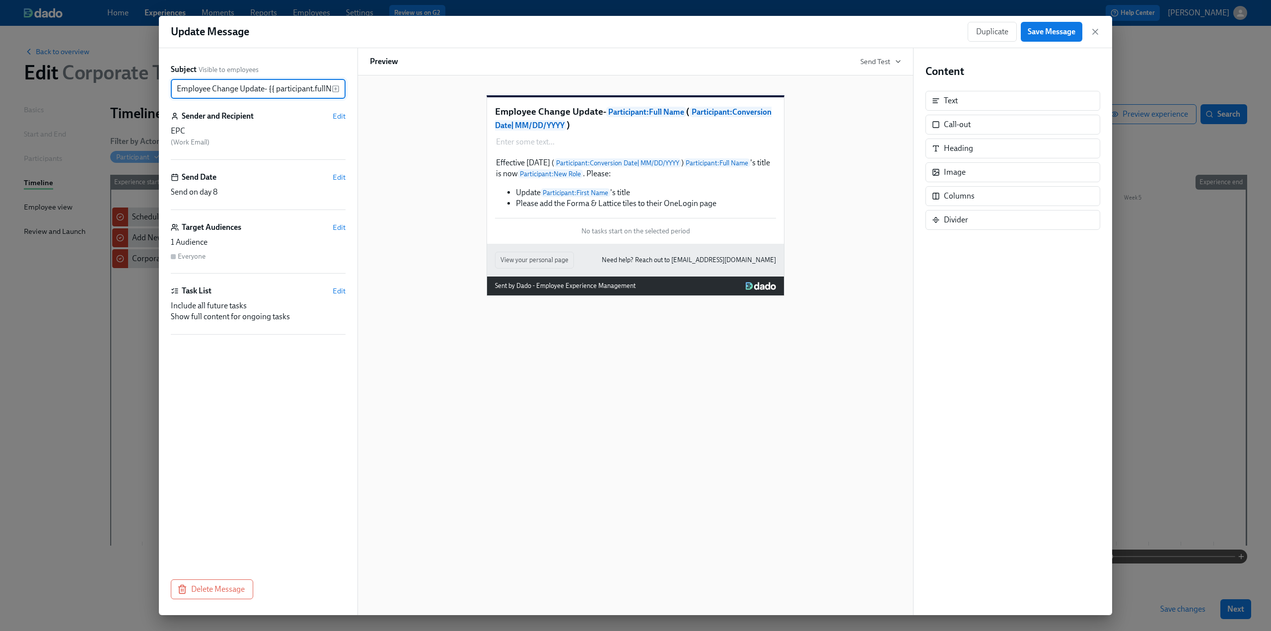
scroll to position [0, 196]
click at [627, 31] on icon "button" at bounding box center [1095, 32] width 10 height 10
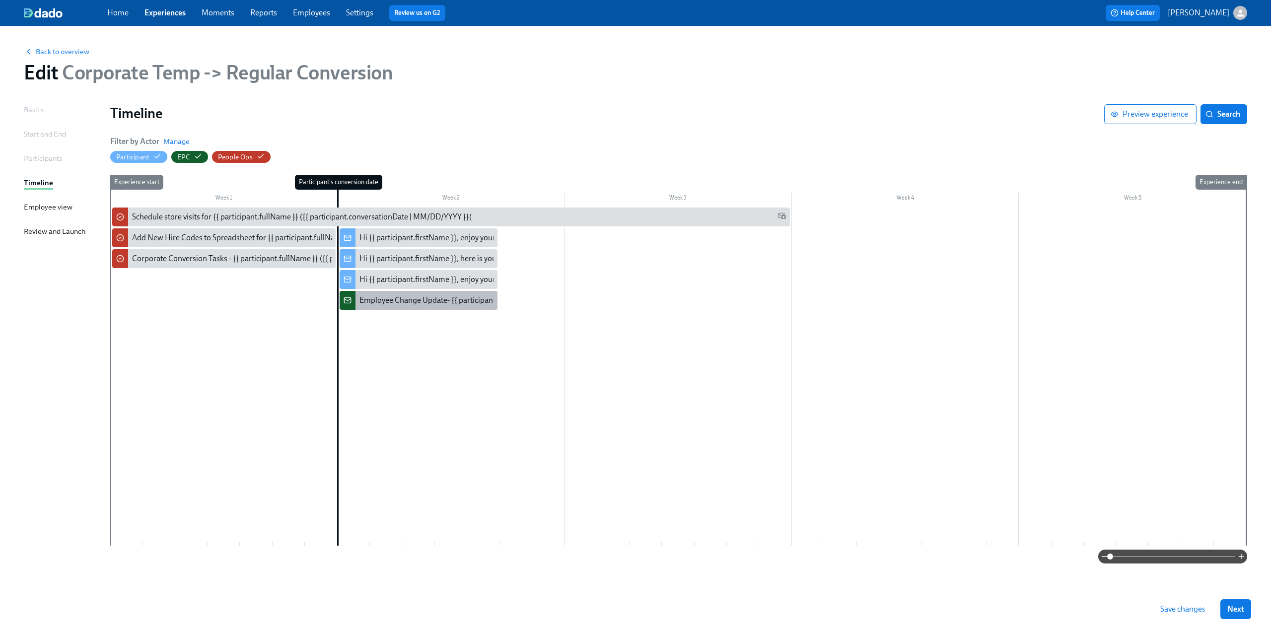
click at [411, 296] on div "Employee Change Update- {{ participant.fullName }} ({{ participant.conversation…" at bounding box center [535, 300] width 351 height 11
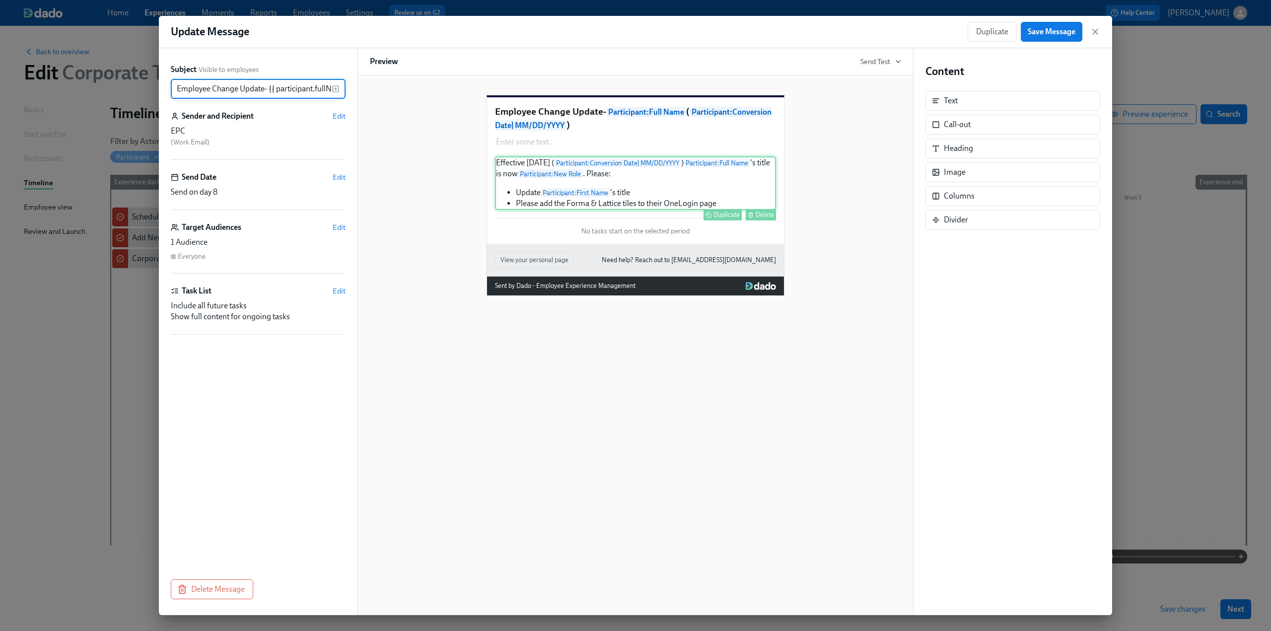
scroll to position [0, 196]
click at [576, 210] on div "Effective today ( Participant : Conversion Date | MM/DD/YYYY ) Participant : Fu…" at bounding box center [635, 183] width 281 height 54
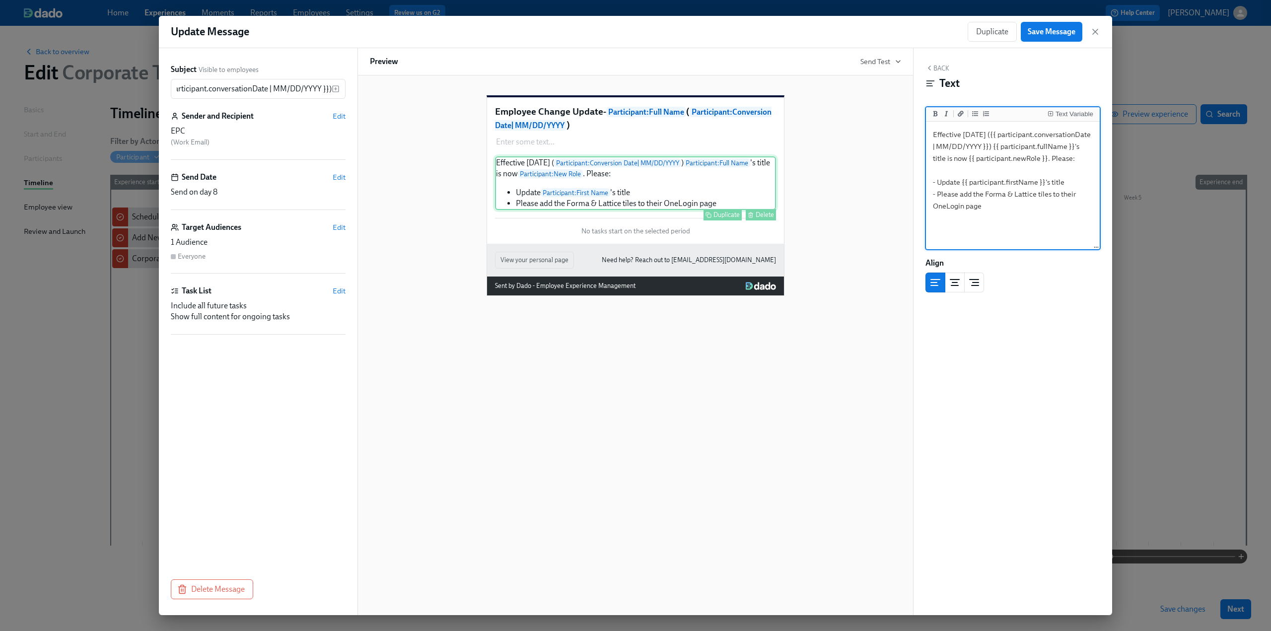
scroll to position [0, 0]
drag, startPoint x: 993, startPoint y: 209, endPoint x: 919, endPoint y: 137, distance: 103.3
click at [627, 137] on div "Back Text Text Variable Effective today ({{ participant.conversationDate | MM/D…" at bounding box center [1013, 331] width 199 height 567
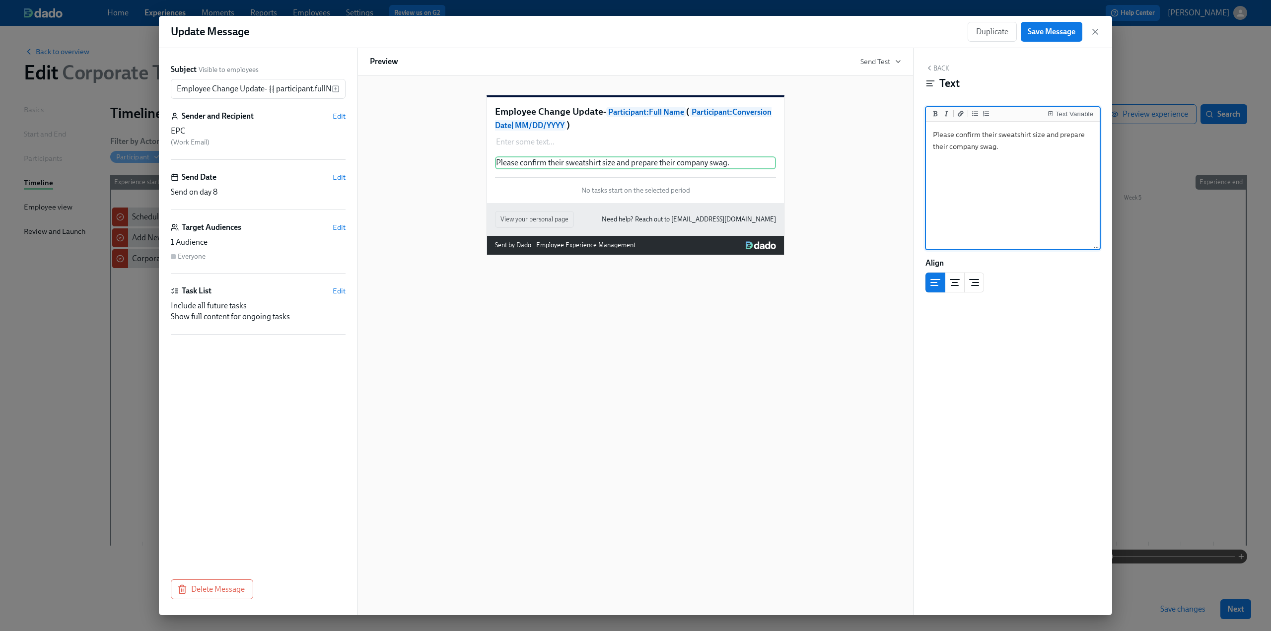
click at [627, 182] on textarea "Please confirm their sweatshirt size and prepare their company swag." at bounding box center [1013, 186] width 170 height 125
click at [627, 34] on icon "button" at bounding box center [1095, 32] width 10 height 10
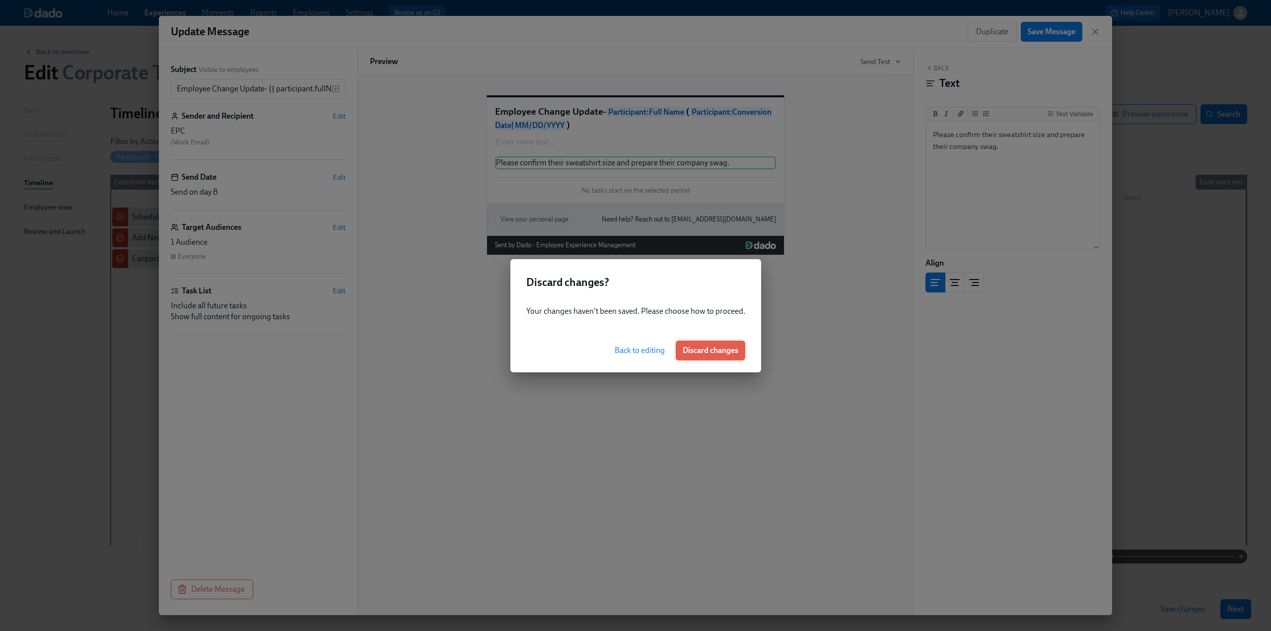
click at [627, 349] on span "Discard changes" at bounding box center [711, 351] width 56 height 10
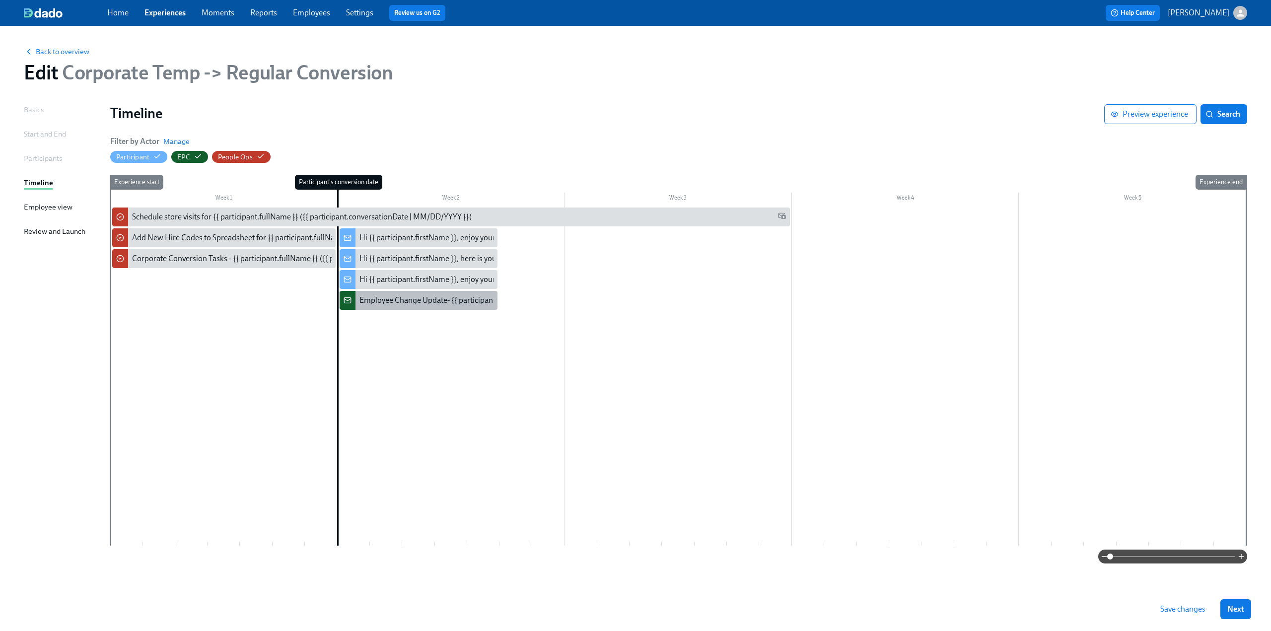
click at [381, 307] on div "Employee Change Update- {{ participant.fullName }} ({{ participant.conversation…" at bounding box center [419, 300] width 158 height 19
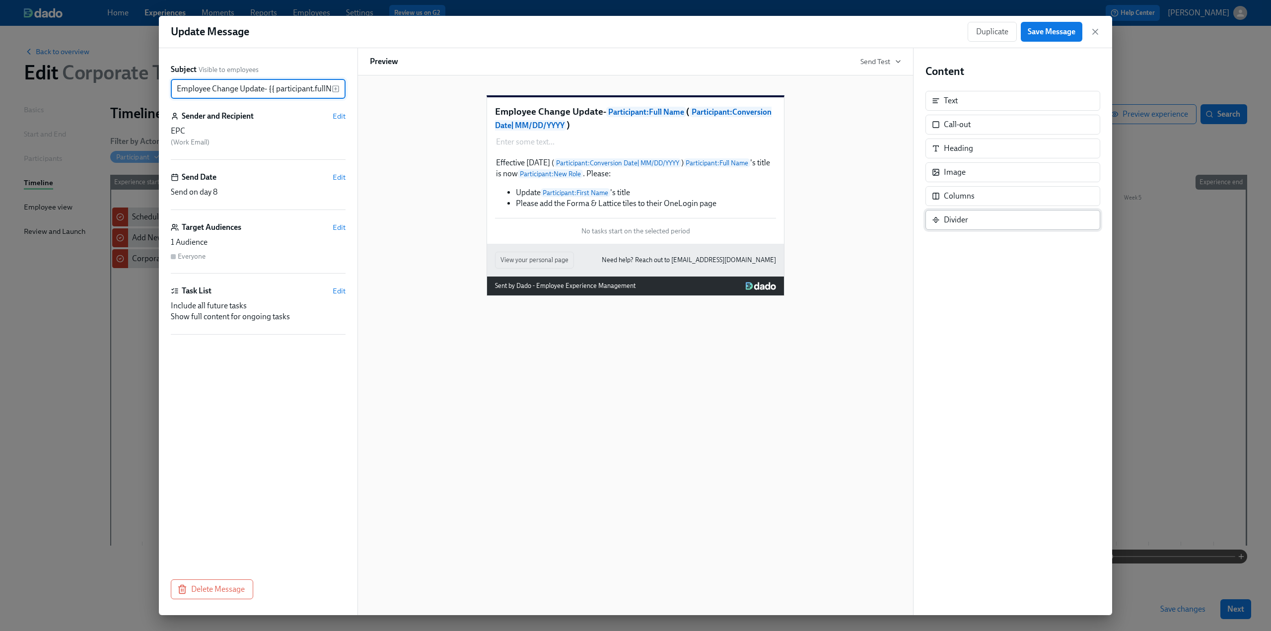
scroll to position [0, 196]
click at [599, 197] on div "Effective today ( Participant : Conversion Date | MM/DD/YYYY ) Participant : Fu…" at bounding box center [635, 183] width 281 height 54
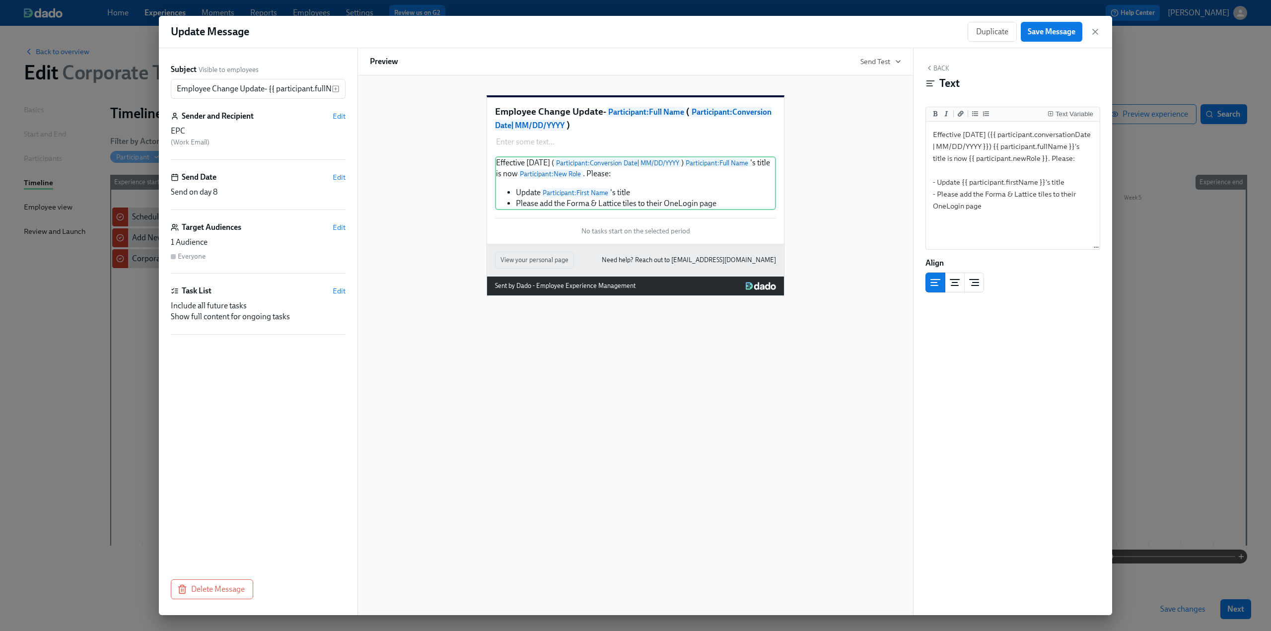
drag, startPoint x: 1038, startPoint y: 31, endPoint x: 1008, endPoint y: 56, distance: 38.5
click at [627, 84] on div "Update Message Duplicate Save Message Subject Visible to employees Employee Cha…" at bounding box center [635, 315] width 953 height 599
drag, startPoint x: 988, startPoint y: 211, endPoint x: 919, endPoint y: 127, distance: 109.4
click at [627, 127] on div "Back Text Text Variable Effective today ({{ participant.conversationDate | MM/D…" at bounding box center [1013, 331] width 199 height 567
click at [627, 386] on div "Back Text Text Variable Effective today ({{ participant.conversationDate | MM/D…" at bounding box center [1013, 331] width 199 height 567
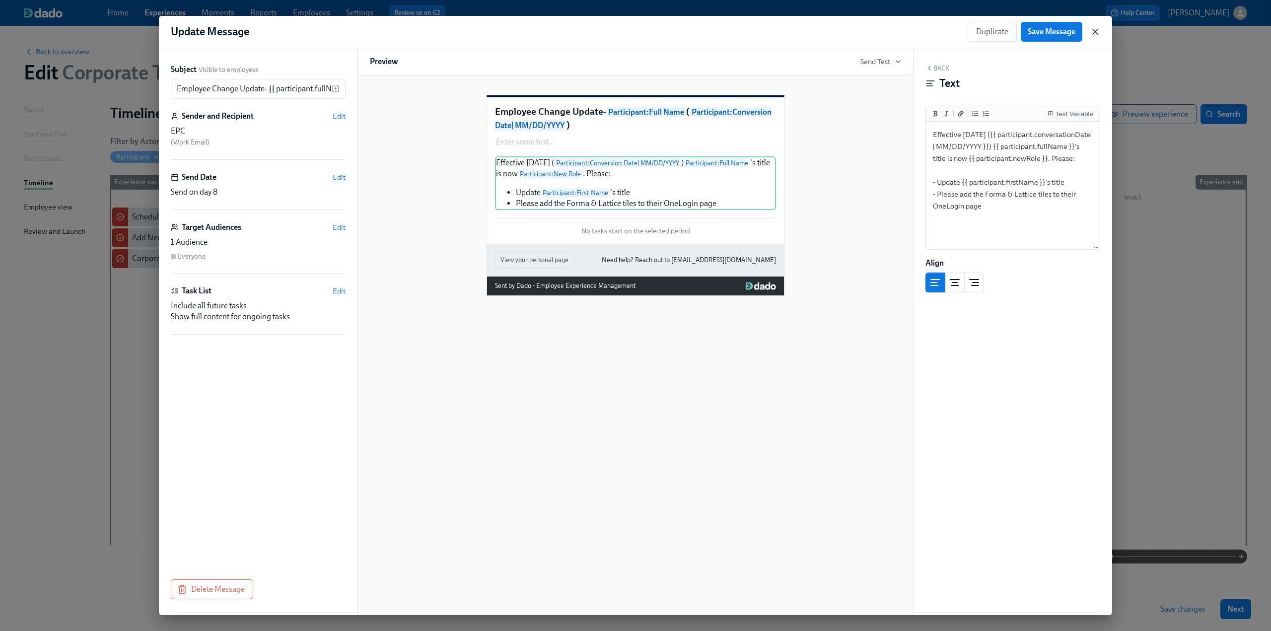
click at [627, 31] on icon "button" at bounding box center [1095, 31] width 5 height 5
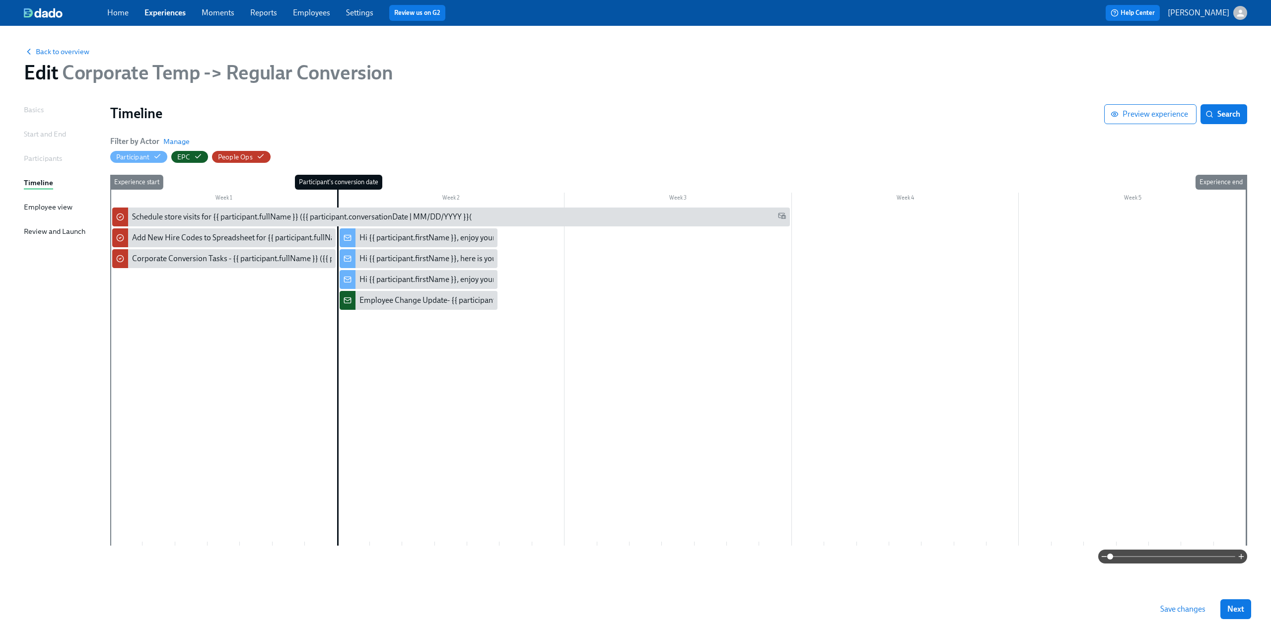
click at [406, 363] on div at bounding box center [678, 377] width 1136 height 338
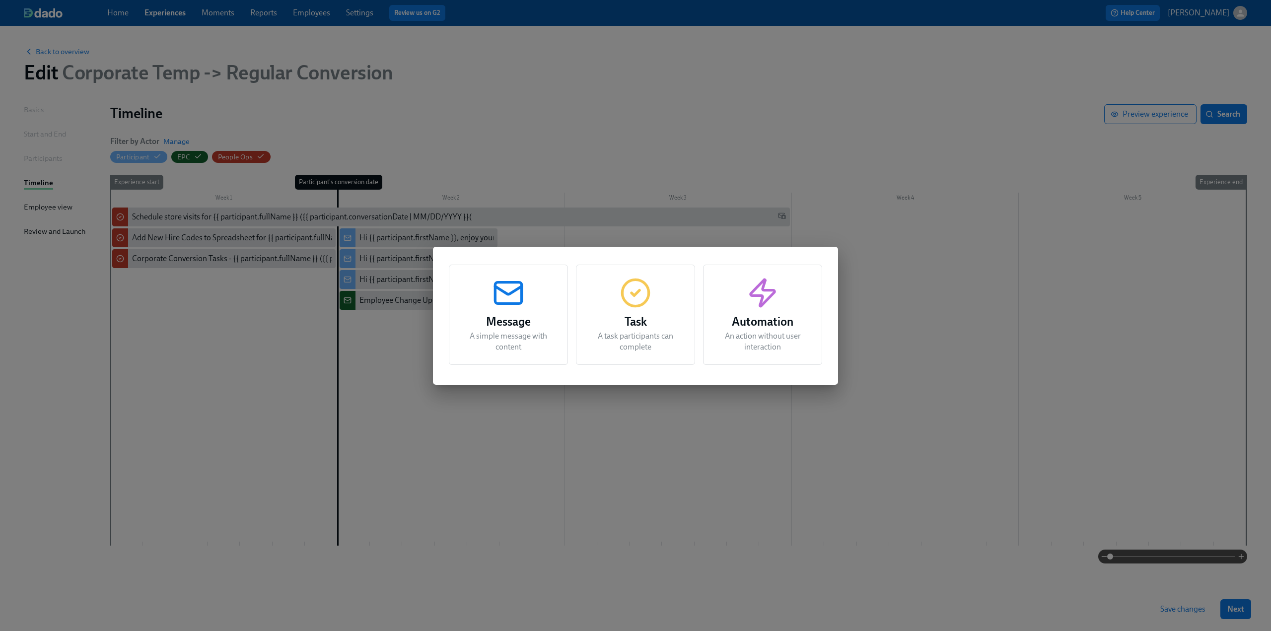
click at [598, 302] on div "Task A task participants can complete" at bounding box center [635, 315] width 119 height 100
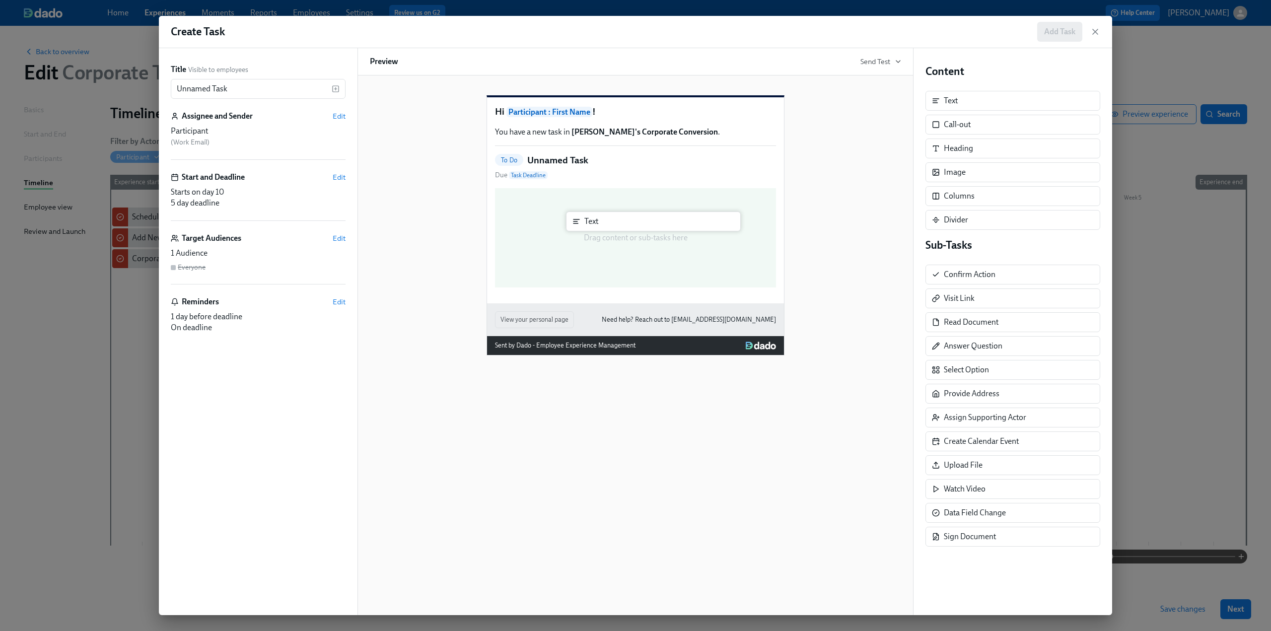
drag, startPoint x: 955, startPoint y: 104, endPoint x: 591, endPoint y: 226, distance: 383.9
click at [591, 226] on div "Title Visible to employees Unnamed Task ​ Assignee and Sender Edit Participant …" at bounding box center [635, 331] width 953 height 567
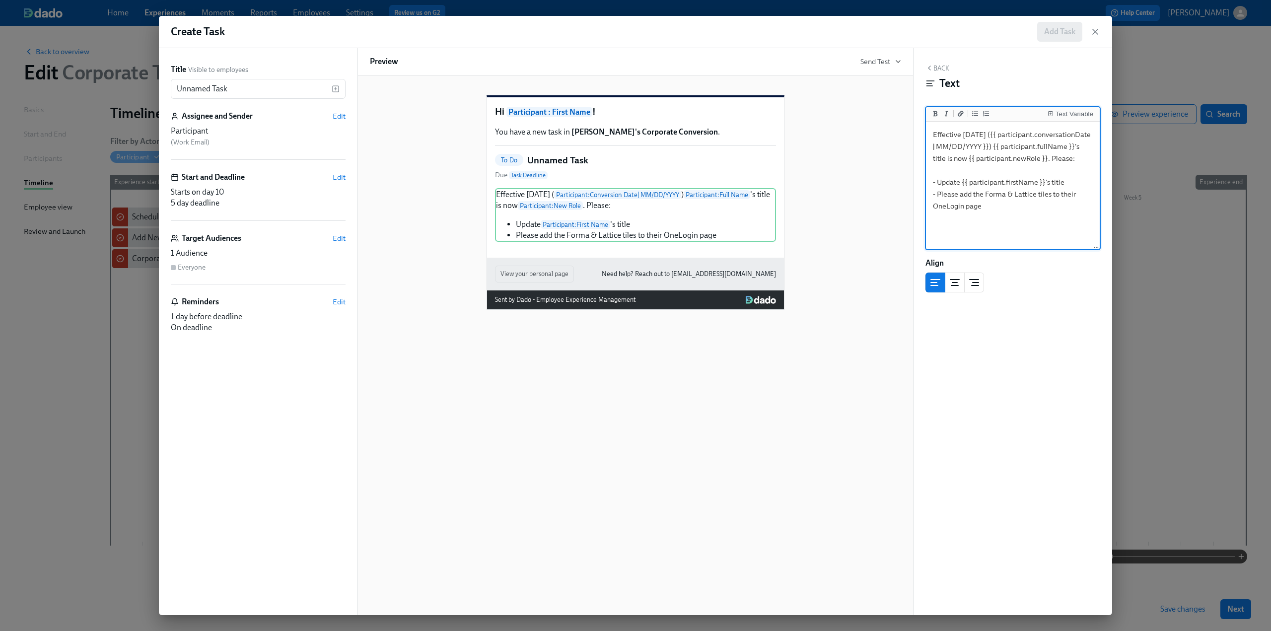
click at [627, 67] on button "Back" at bounding box center [938, 68] width 24 height 8
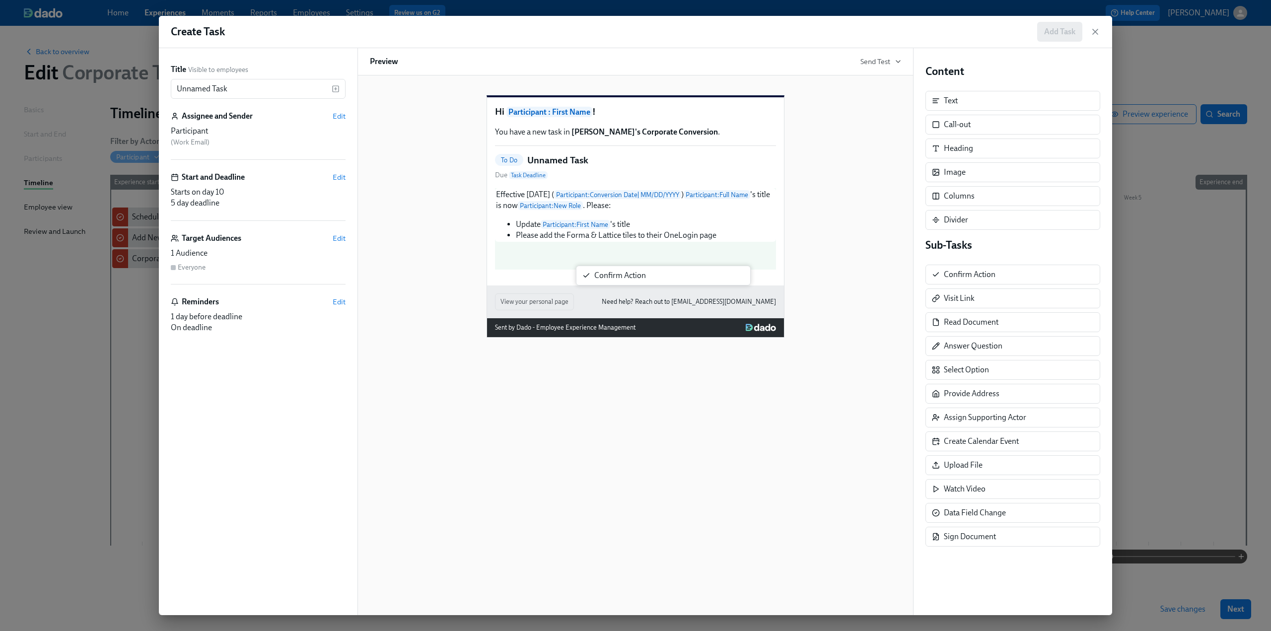
drag, startPoint x: 965, startPoint y: 270, endPoint x: 611, endPoint y: 273, distance: 354.1
click at [611, 273] on div "Title Visible to employees Unnamed Task ​ Assignee and Sender Edit Participant …" at bounding box center [635, 331] width 953 height 567
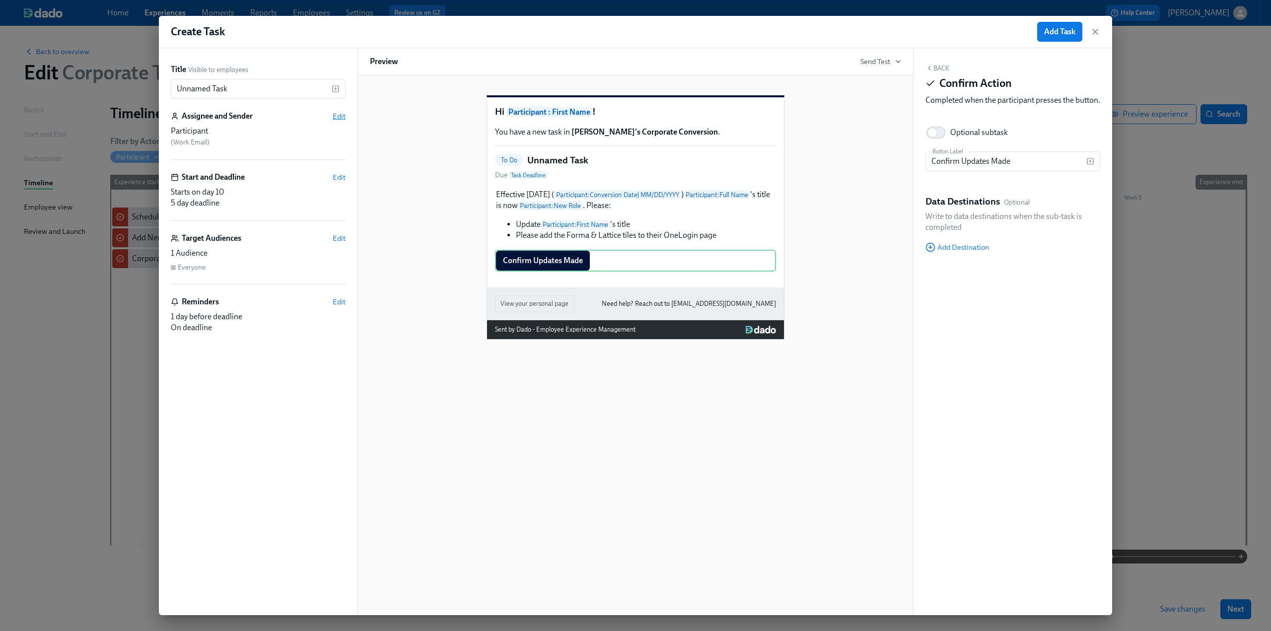
click at [341, 117] on span "Edit" at bounding box center [339, 116] width 13 height 10
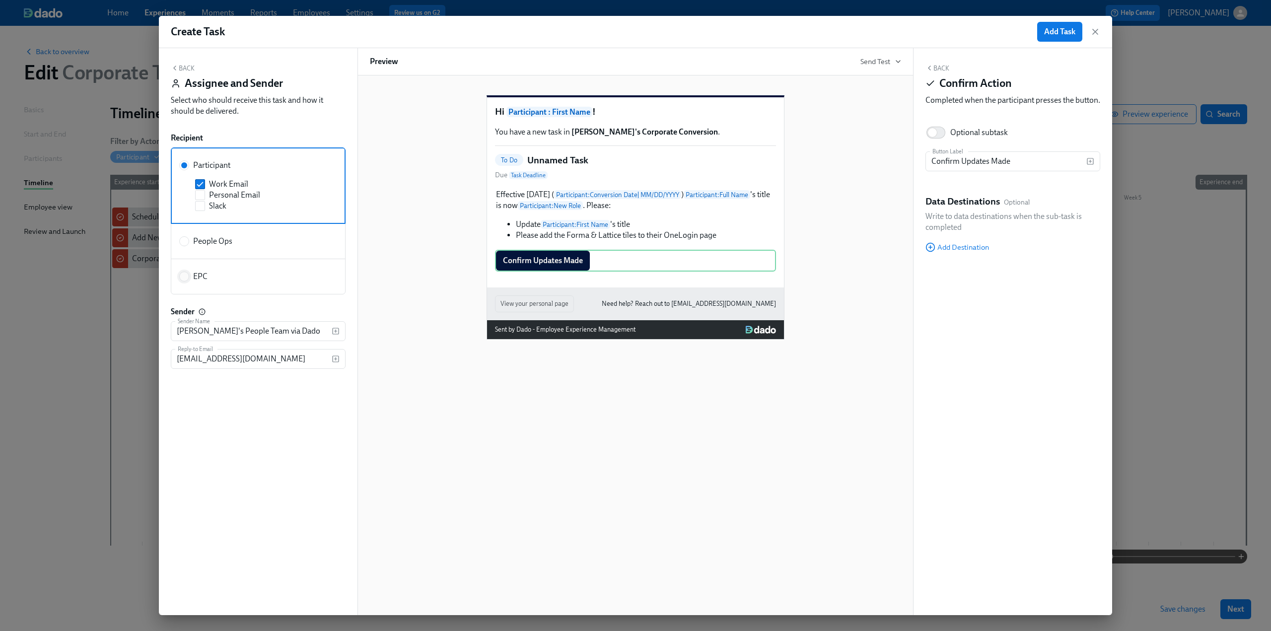
click at [180, 280] on input "EPC" at bounding box center [184, 276] width 9 height 9
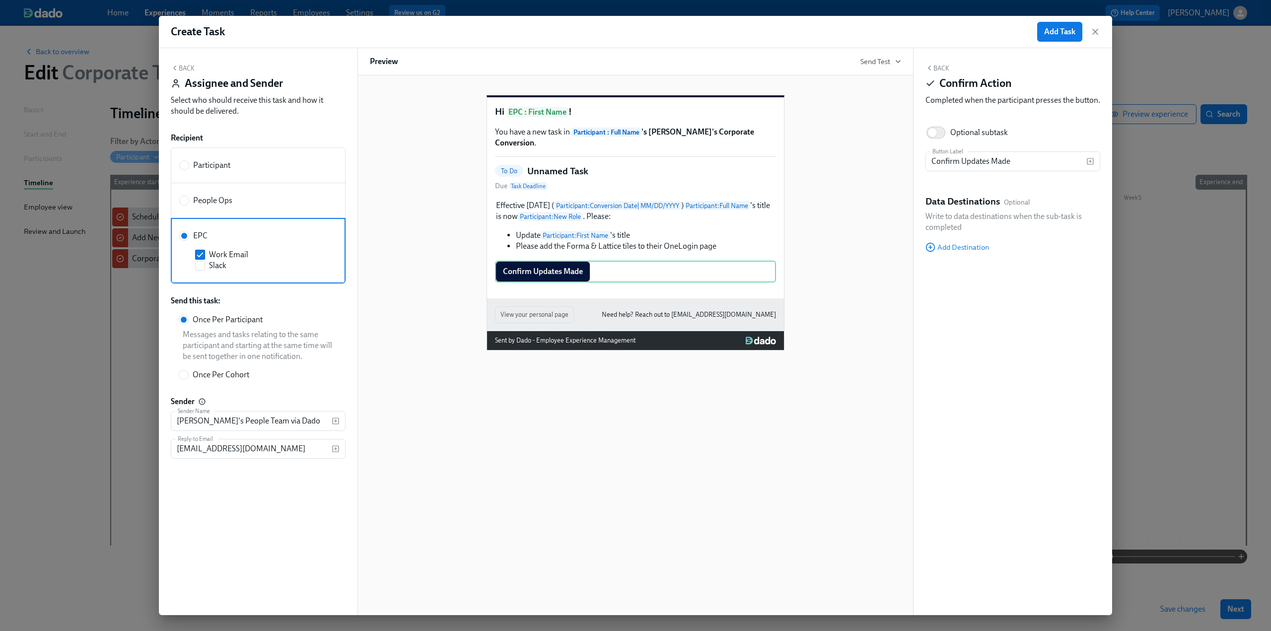
click at [185, 66] on button "Back" at bounding box center [183, 68] width 24 height 8
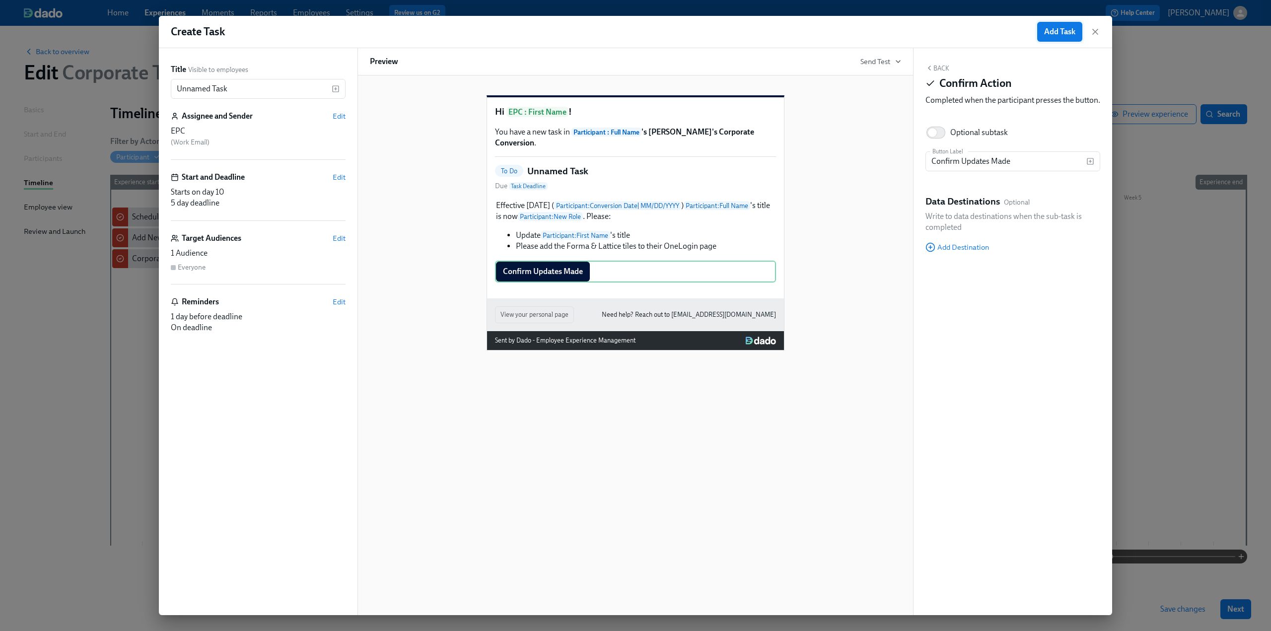
click at [627, 31] on span "Add Task" at bounding box center [1059, 32] width 31 height 10
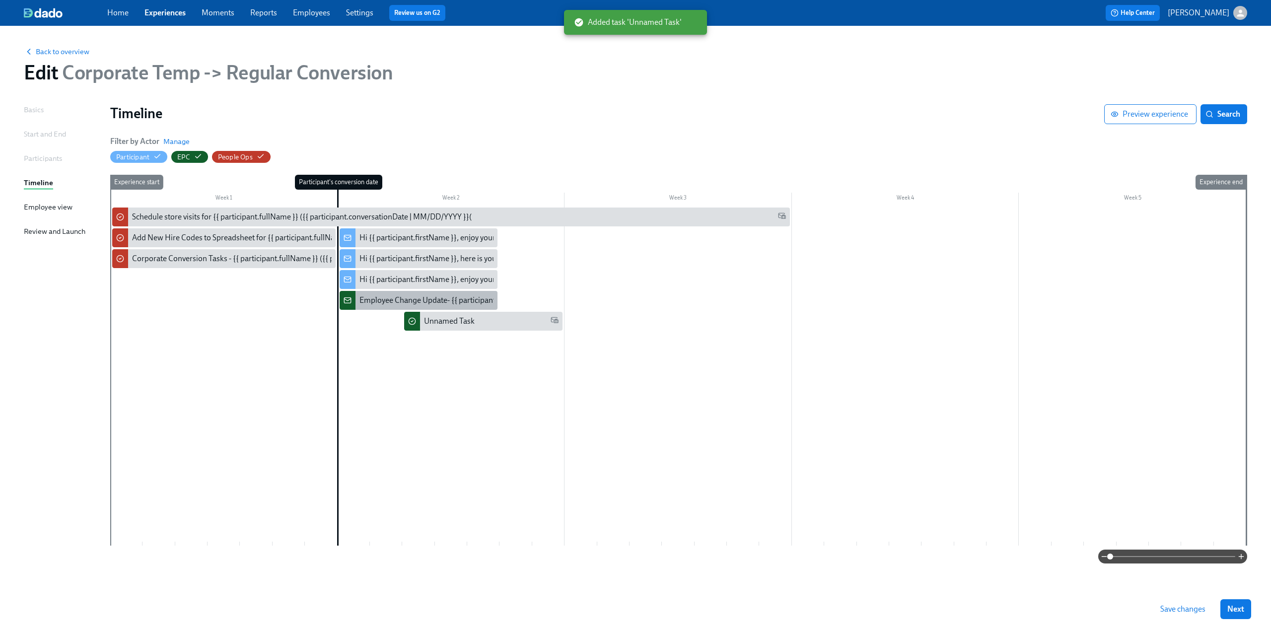
click at [418, 301] on div "Employee Change Update- {{ participant.fullName }} ({{ participant.conversation…" at bounding box center [535, 300] width 351 height 11
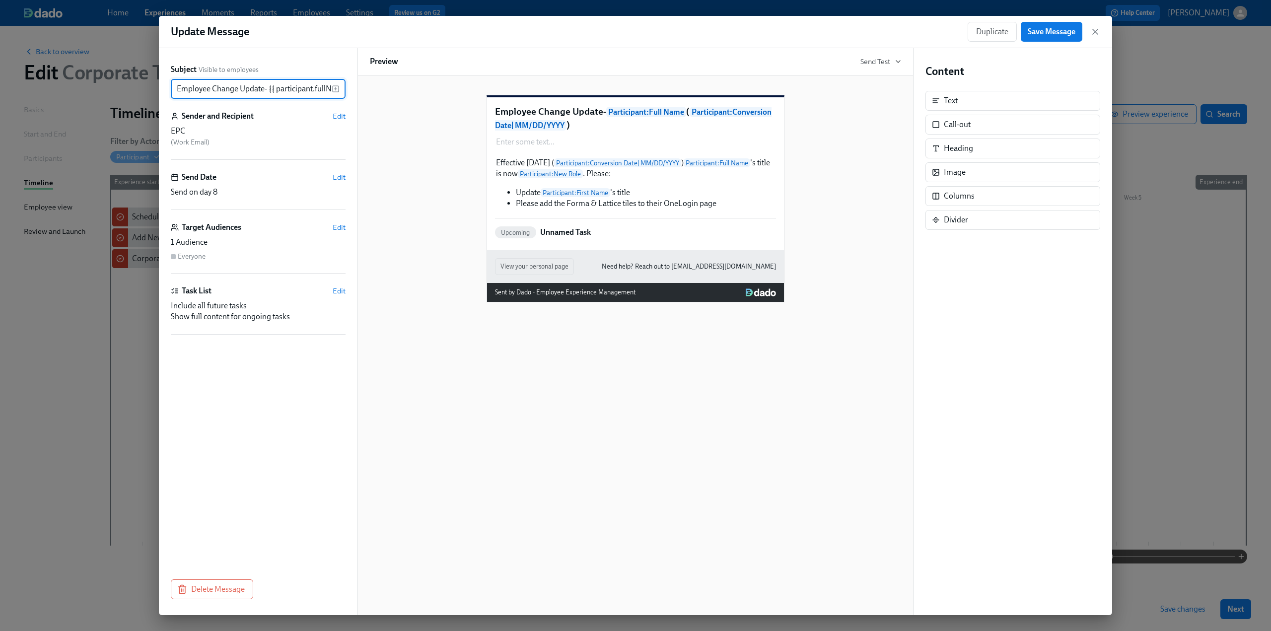
drag, startPoint x: 331, startPoint y: 91, endPoint x: 131, endPoint y: 95, distance: 199.7
click at [131, 95] on div "Update Message Duplicate Save Message Subject Visible to employees Employee Cha…" at bounding box center [635, 315] width 1271 height 631
click at [627, 31] on icon "button" at bounding box center [1095, 32] width 10 height 10
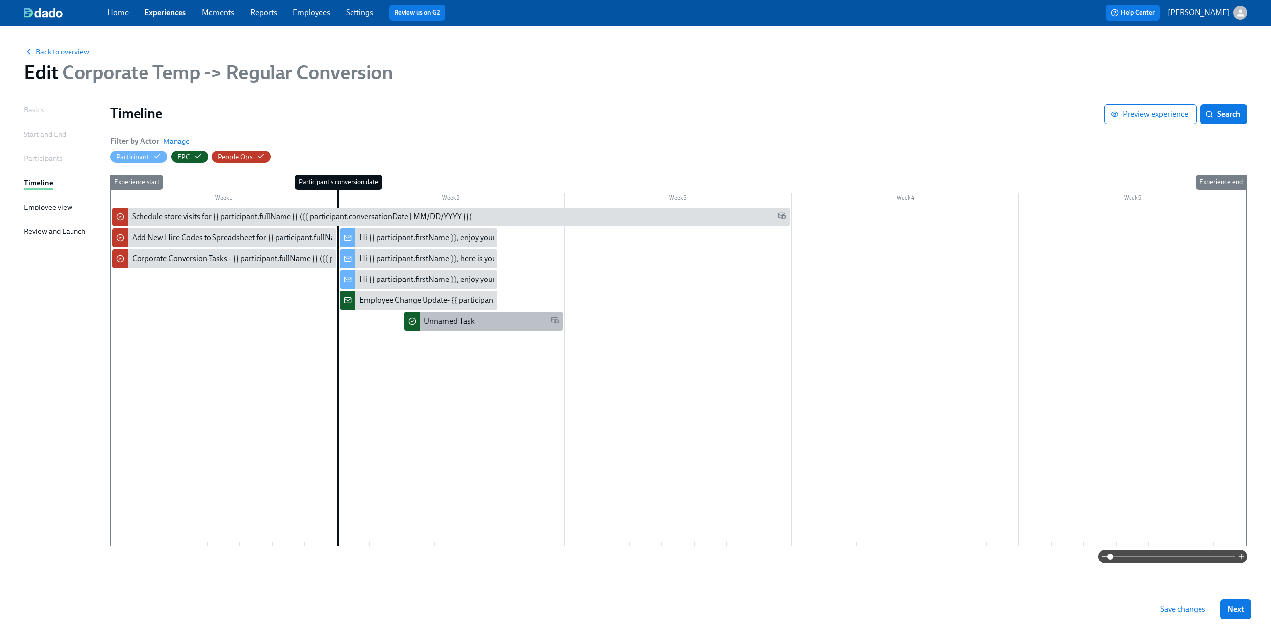
click at [440, 329] on div "Unnamed Task" at bounding box center [483, 321] width 158 height 19
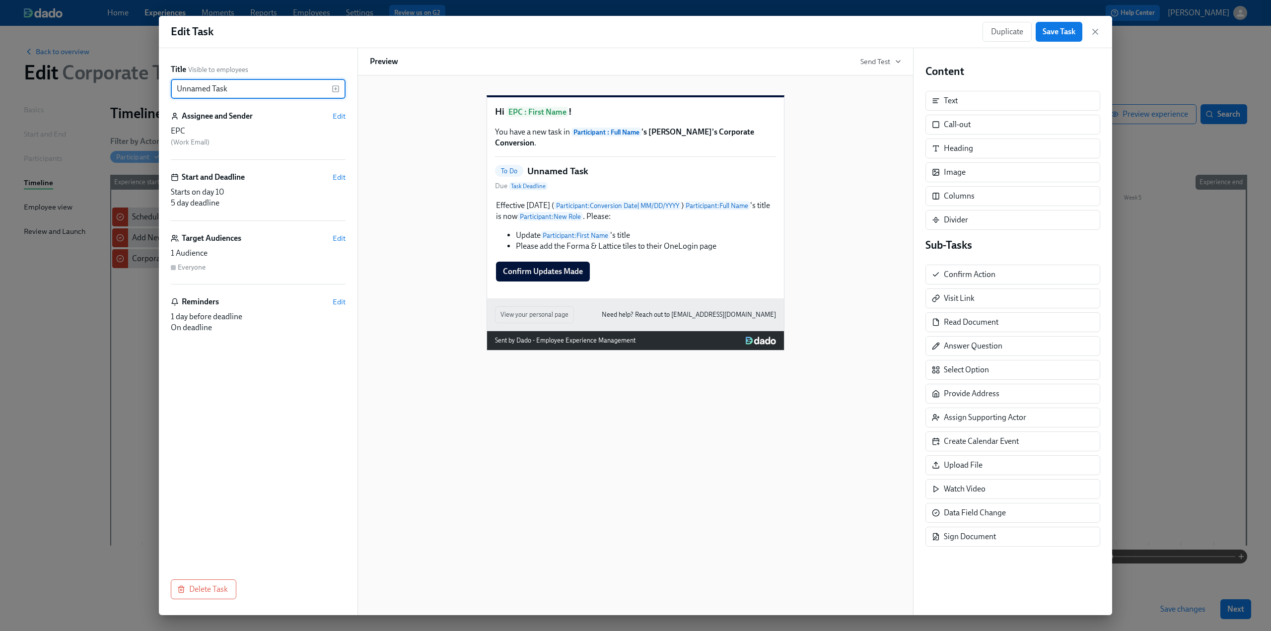
drag, startPoint x: 253, startPoint y: 89, endPoint x: 141, endPoint y: 93, distance: 112.3
click at [141, 93] on div "Edit Task Duplicate Save Task Title Visible to employees Unnamed Task ​ Assigne…" at bounding box center [635, 315] width 1271 height 631
paste input "Employee Change Update- {{ participant.fullName }} ({{ participant.conversation…"
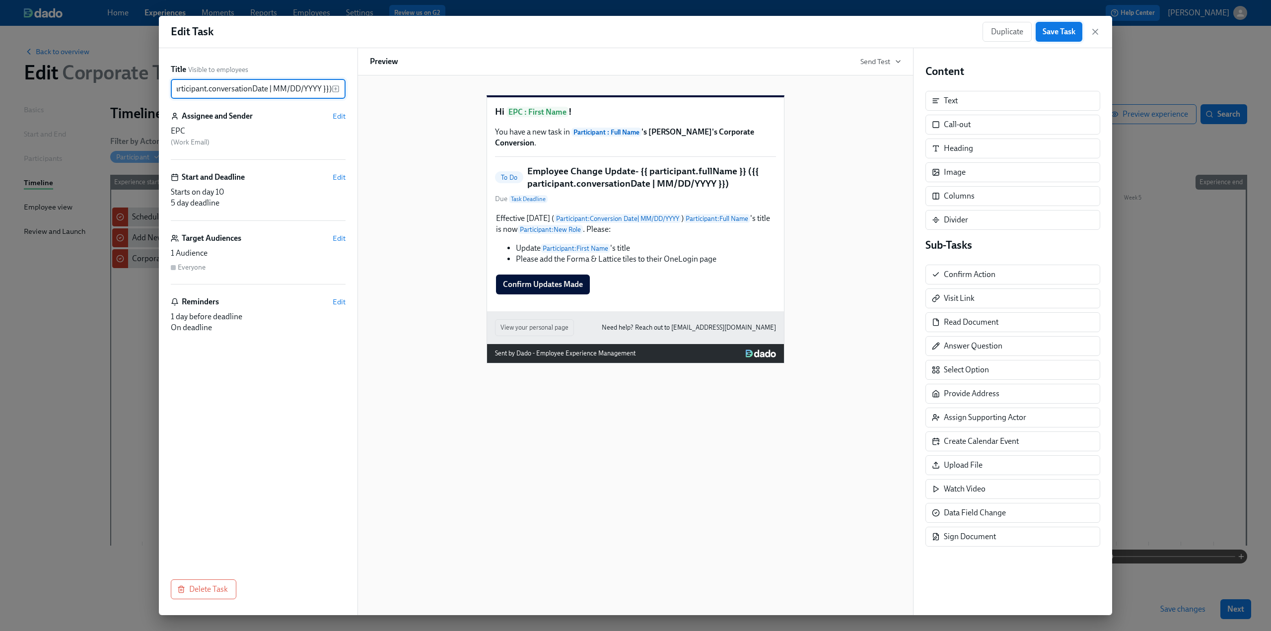
click at [627, 29] on span "Save Task" at bounding box center [1059, 32] width 33 height 10
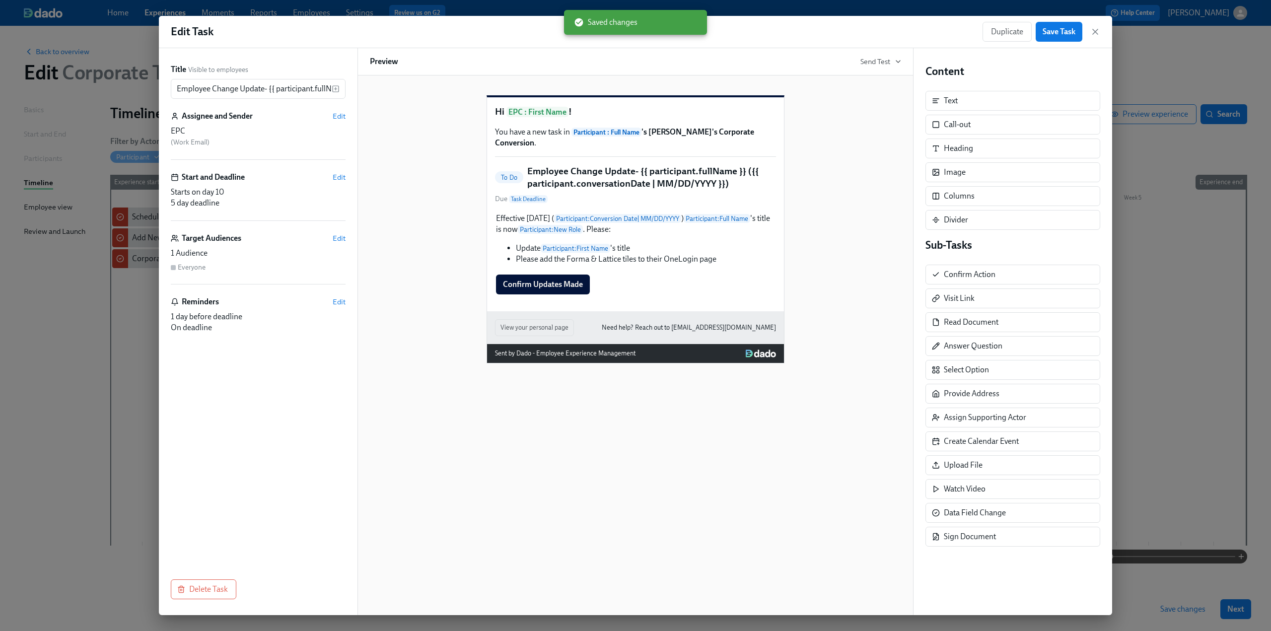
click at [627, 36] on div "Duplicate Save Task" at bounding box center [1042, 32] width 118 height 20
click at [627, 31] on div "Duplicate Save Task" at bounding box center [1042, 32] width 118 height 20
click at [627, 33] on icon "button" at bounding box center [1095, 31] width 5 height 5
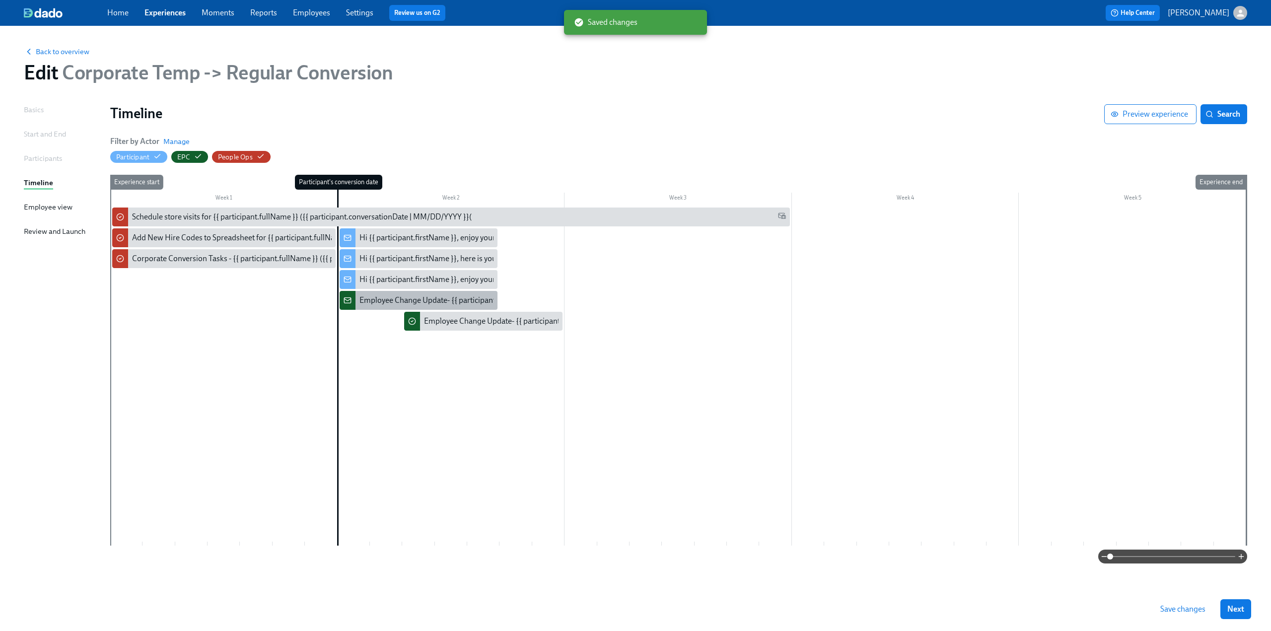
click at [420, 294] on div "Employee Change Update- {{ participant.fullName }} ({{ participant.conversation…" at bounding box center [419, 300] width 158 height 19
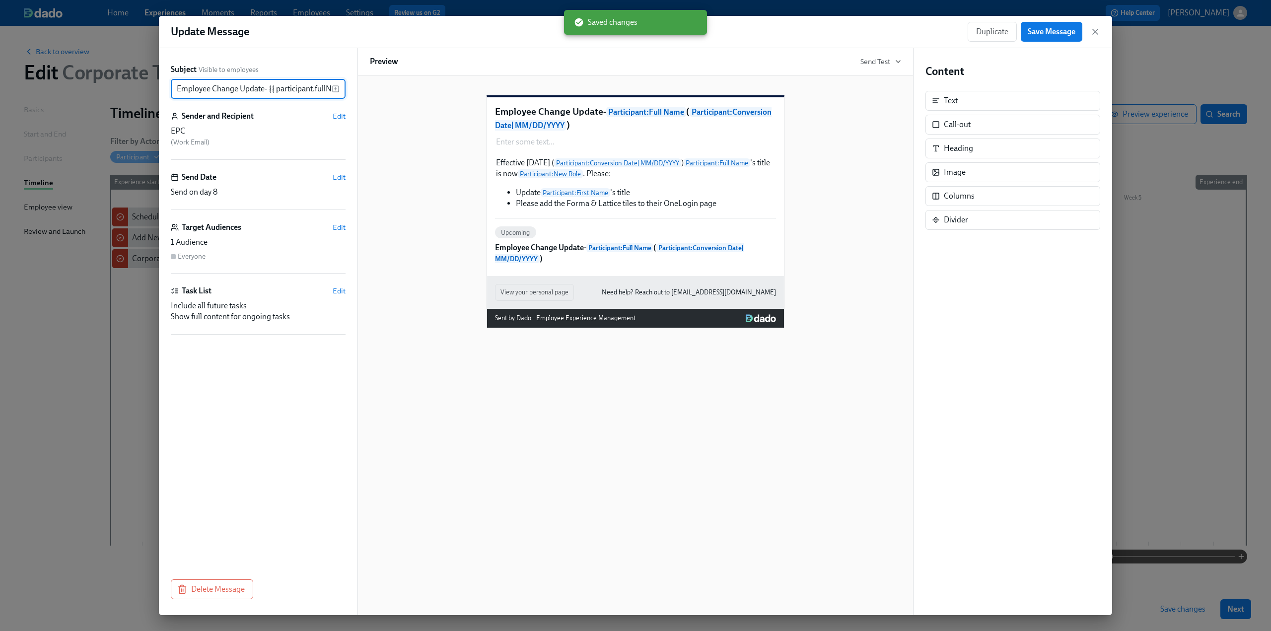
scroll to position [0, 196]
click at [210, 583] on button "Delete Message" at bounding box center [212, 590] width 82 height 20
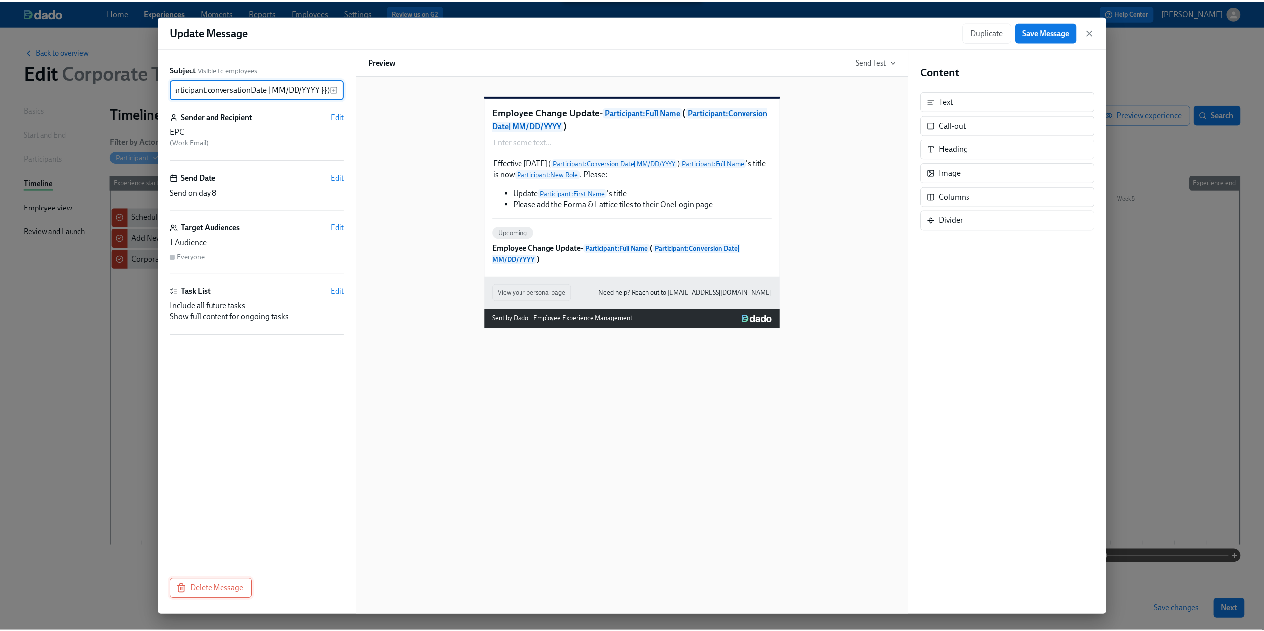
scroll to position [0, 0]
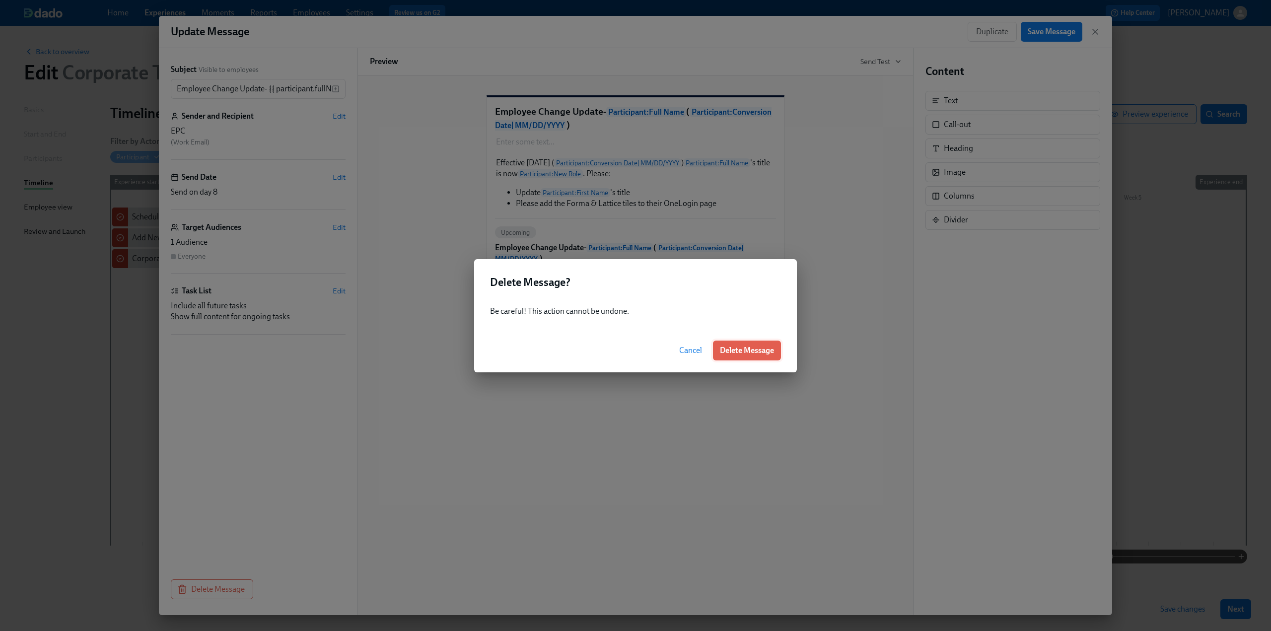
click at [627, 351] on span "Delete Message" at bounding box center [747, 351] width 54 height 10
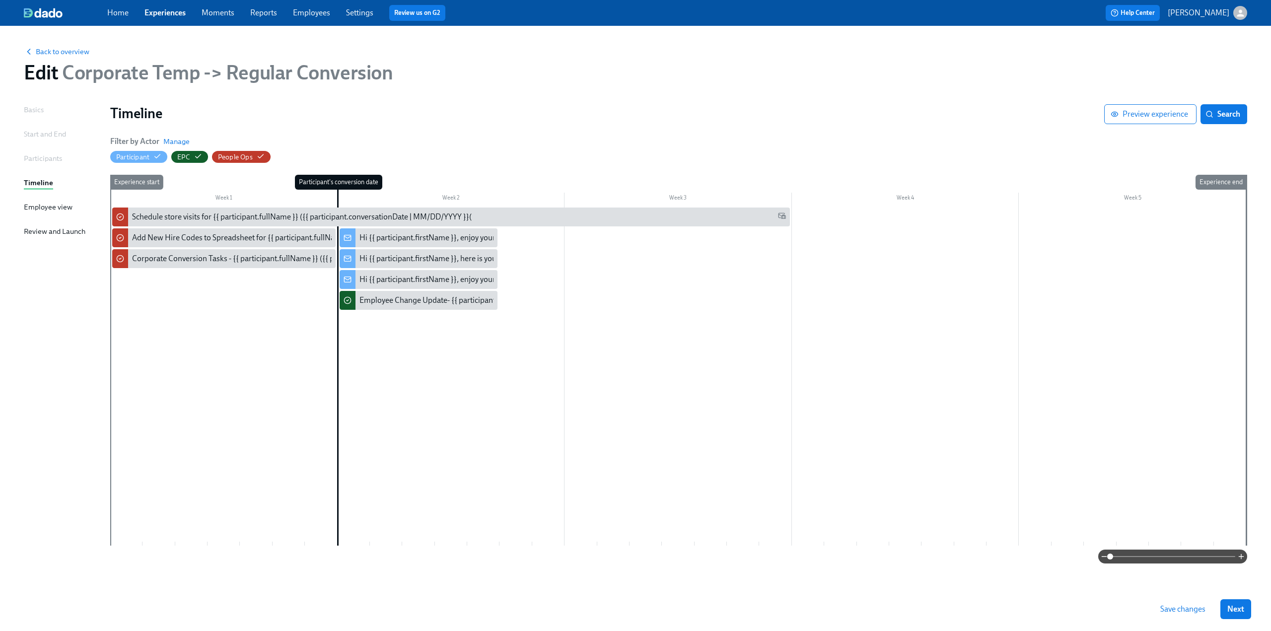
click at [164, 11] on link "Experiences" at bounding box center [165, 12] width 41 height 9
click at [627, 610] on span "Save changes" at bounding box center [1183, 609] width 45 height 10
click at [53, 54] on span "Back to overview" at bounding box center [57, 52] width 66 height 10
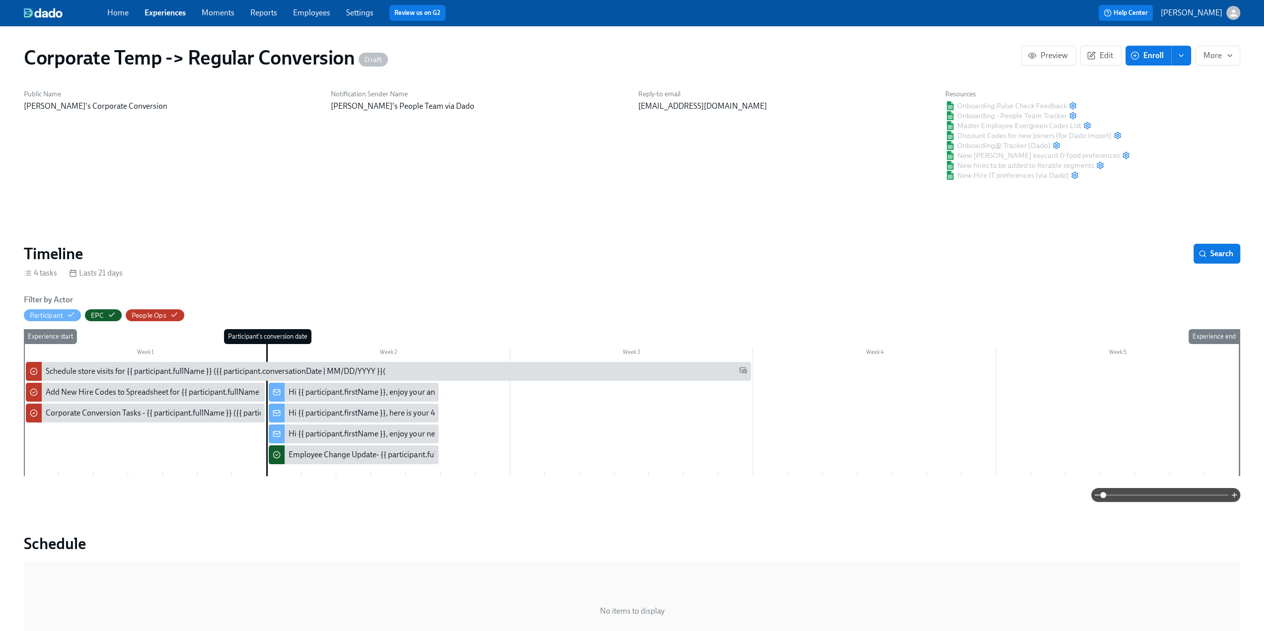
click at [213, 14] on link "Moments" at bounding box center [218, 12] width 33 height 9
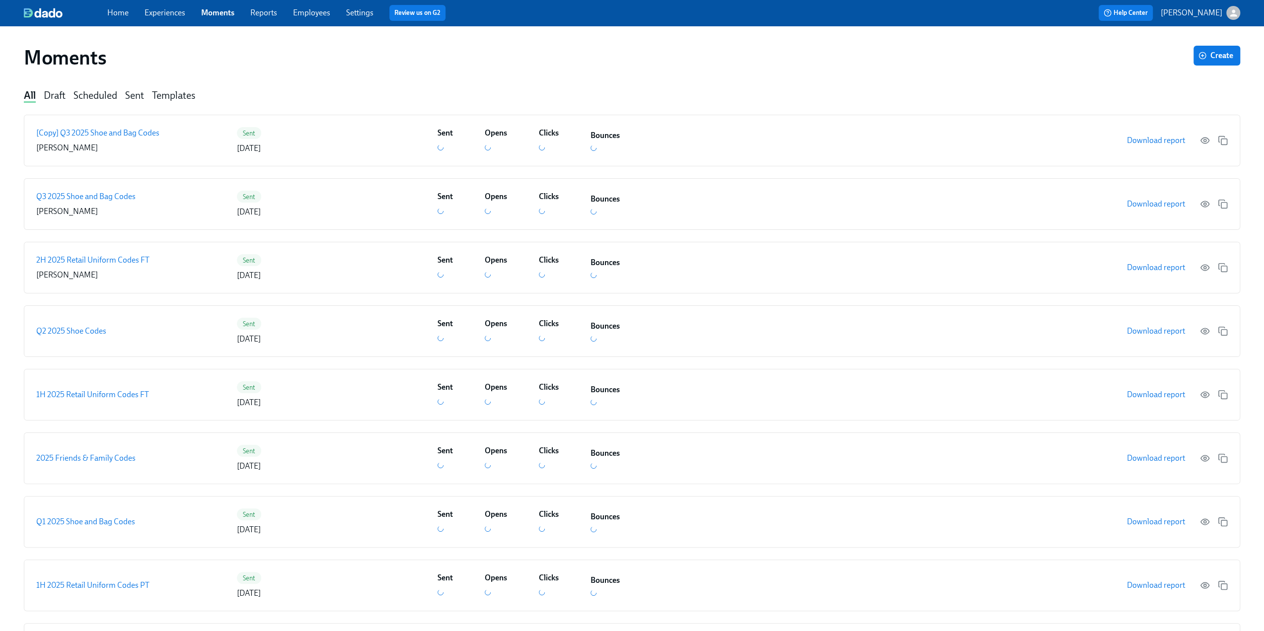
click at [161, 13] on link "Experiences" at bounding box center [165, 12] width 41 height 9
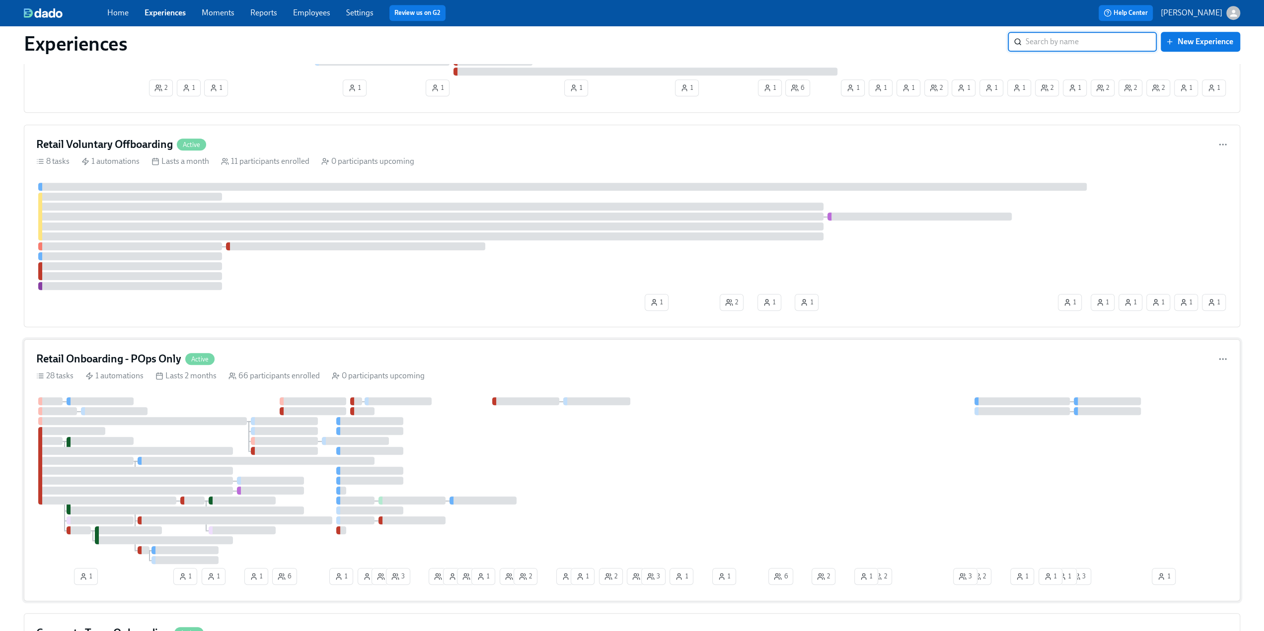
scroll to position [596, 0]
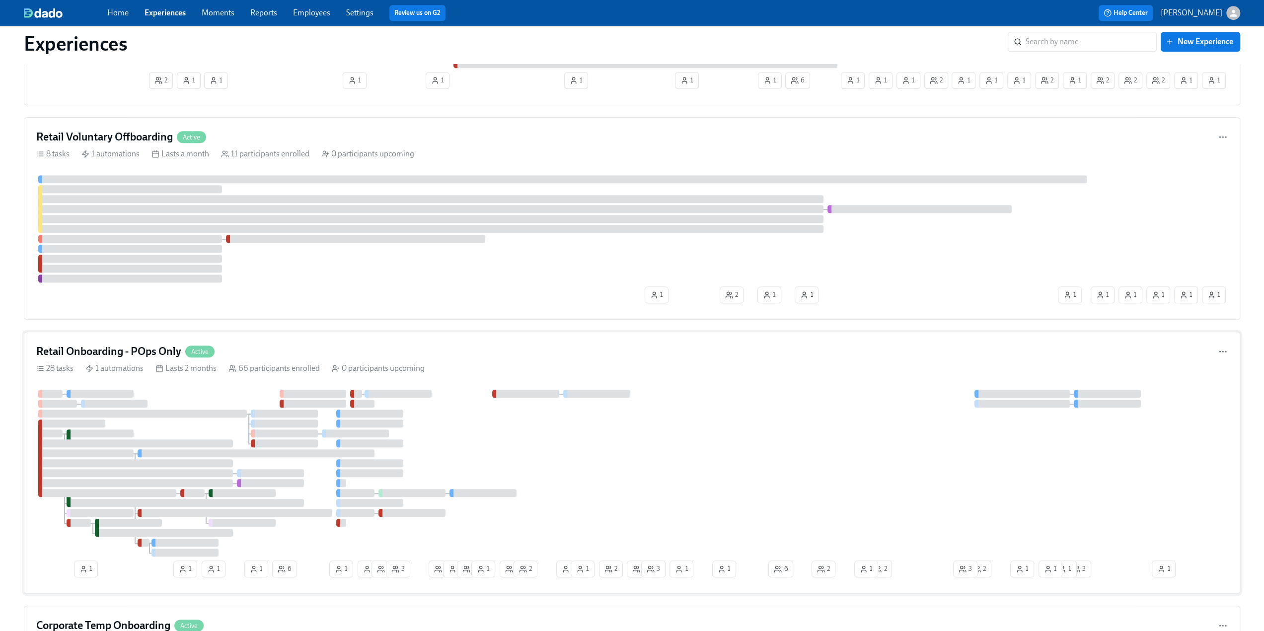
click at [76, 349] on h4 "Retail Onboarding - POps Only" at bounding box center [108, 351] width 145 height 15
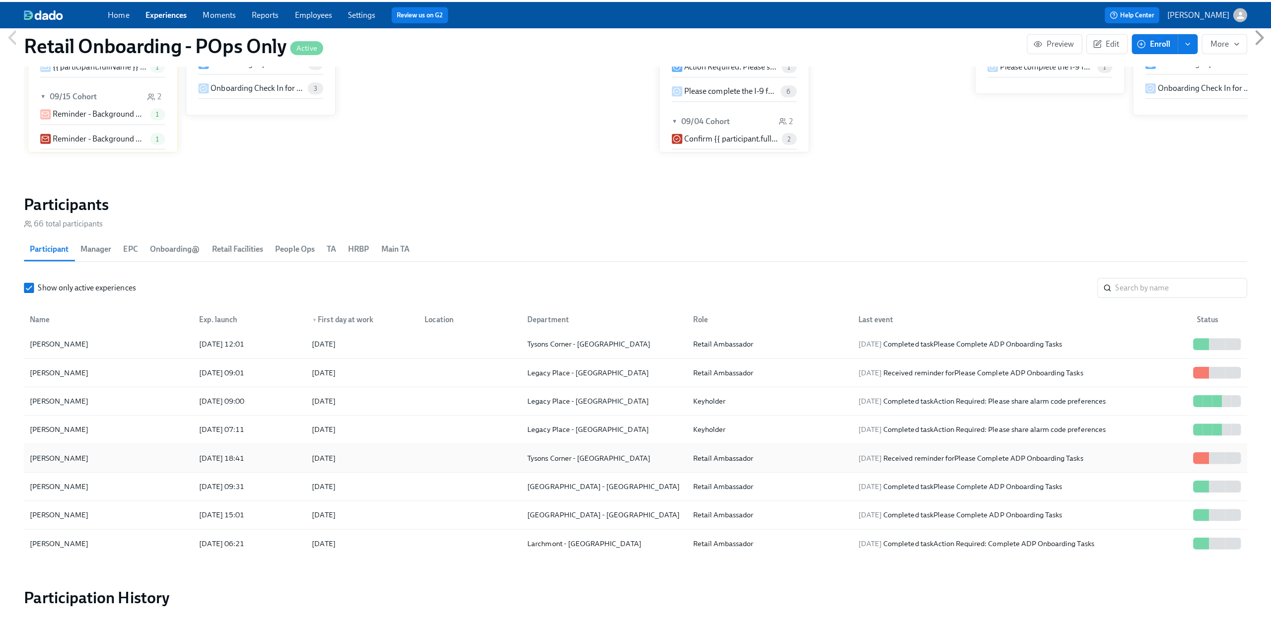
scroll to position [397, 0]
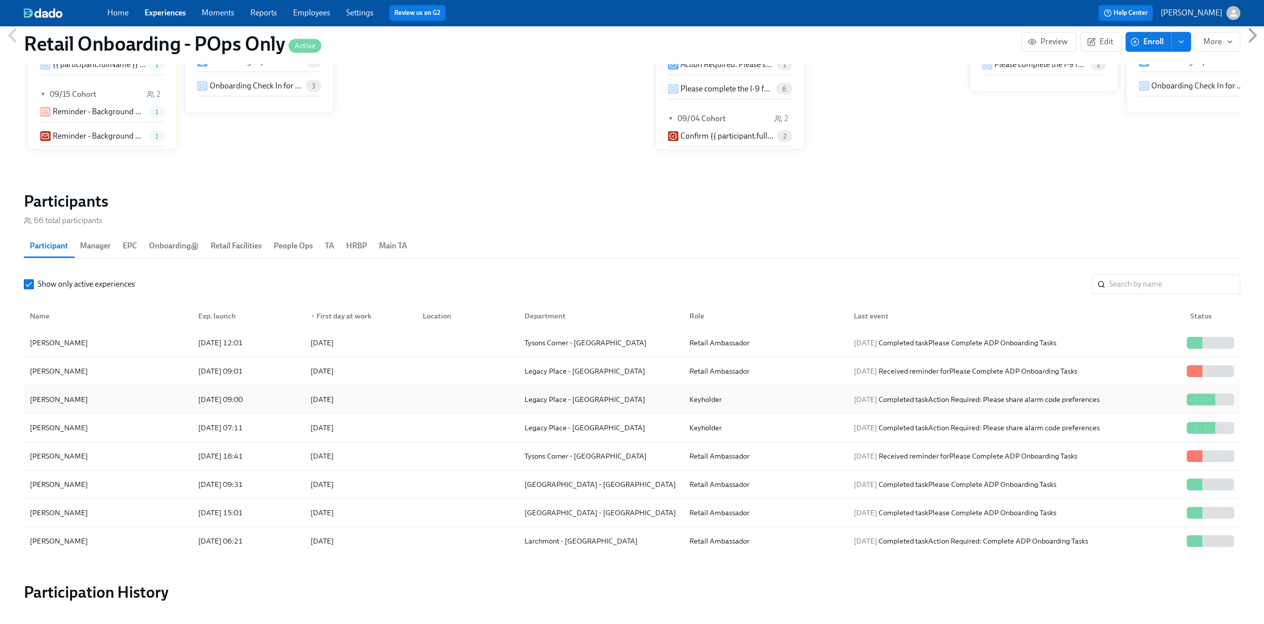
click at [89, 395] on div "[PERSON_NAME]" at bounding box center [108, 399] width 164 height 20
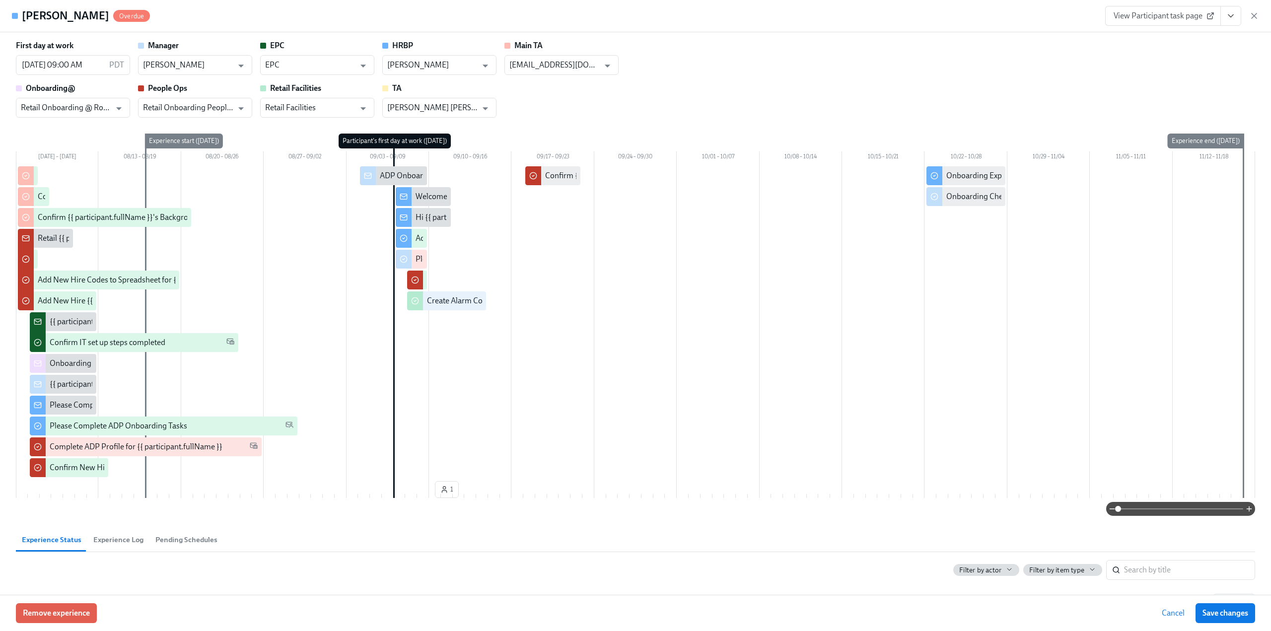
click at [429, 195] on div "Welcome to Team Rothy’s!" at bounding box center [460, 196] width 89 height 11
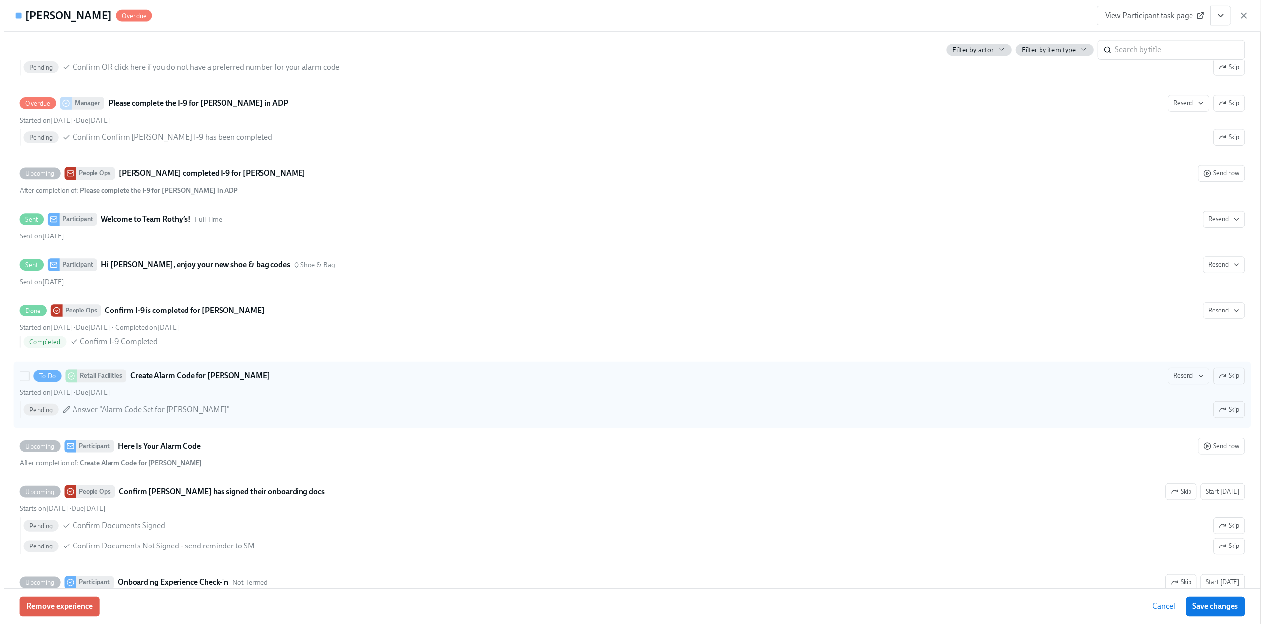
scroll to position [1639, 0]
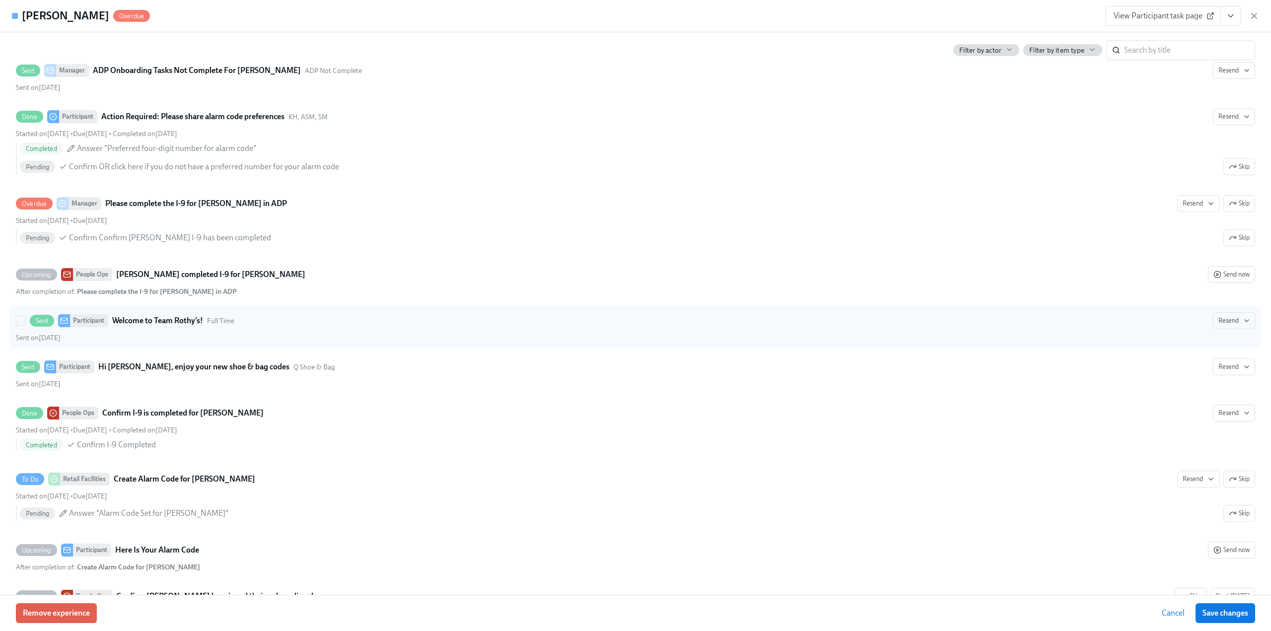
click at [166, 315] on strong "Welcome to Team Rothy’s!" at bounding box center [157, 321] width 91 height 12
click at [25, 316] on input "Sent Participant Welcome to Team Rothy’s! Full Time Resend Sent on September 7th" at bounding box center [20, 320] width 9 height 9
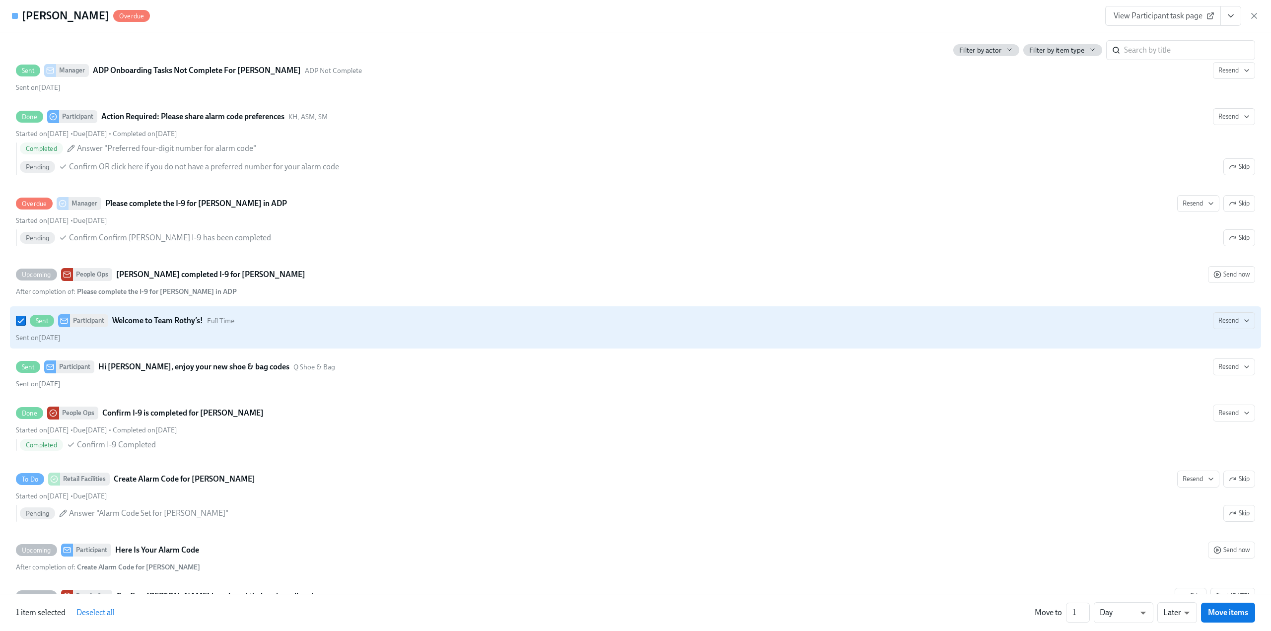
click at [19, 312] on div "Sent Participant Welcome to Team Rothy’s! Full Time Resend" at bounding box center [635, 320] width 1239 height 17
click at [19, 316] on input "Sent Participant Welcome to Team Rothy’s! Full Time Resend Sent on September 7th" at bounding box center [20, 320] width 9 height 9
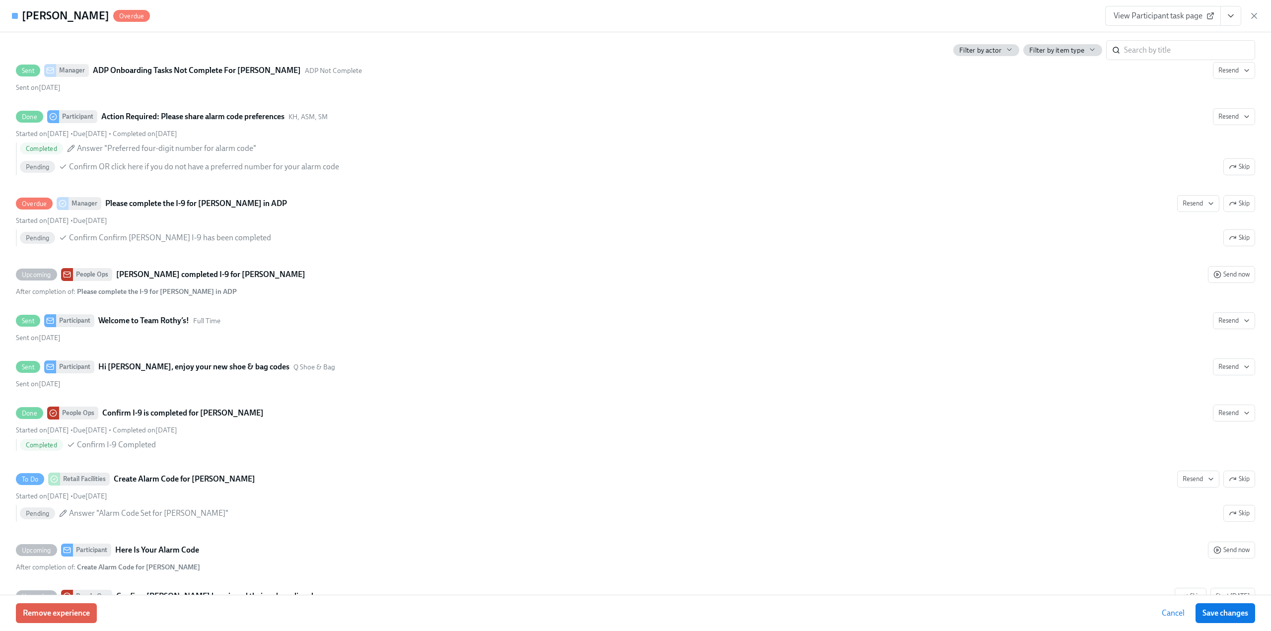
click at [627, 13] on icon "button" at bounding box center [1254, 15] width 5 height 5
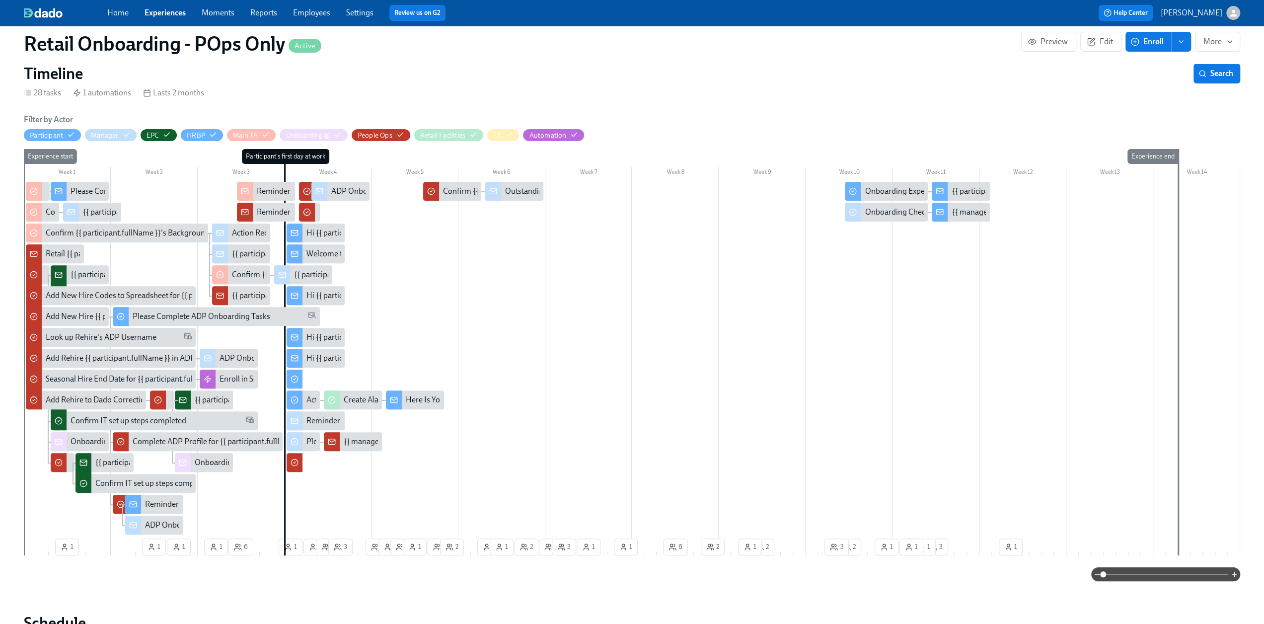
scroll to position [199, 0]
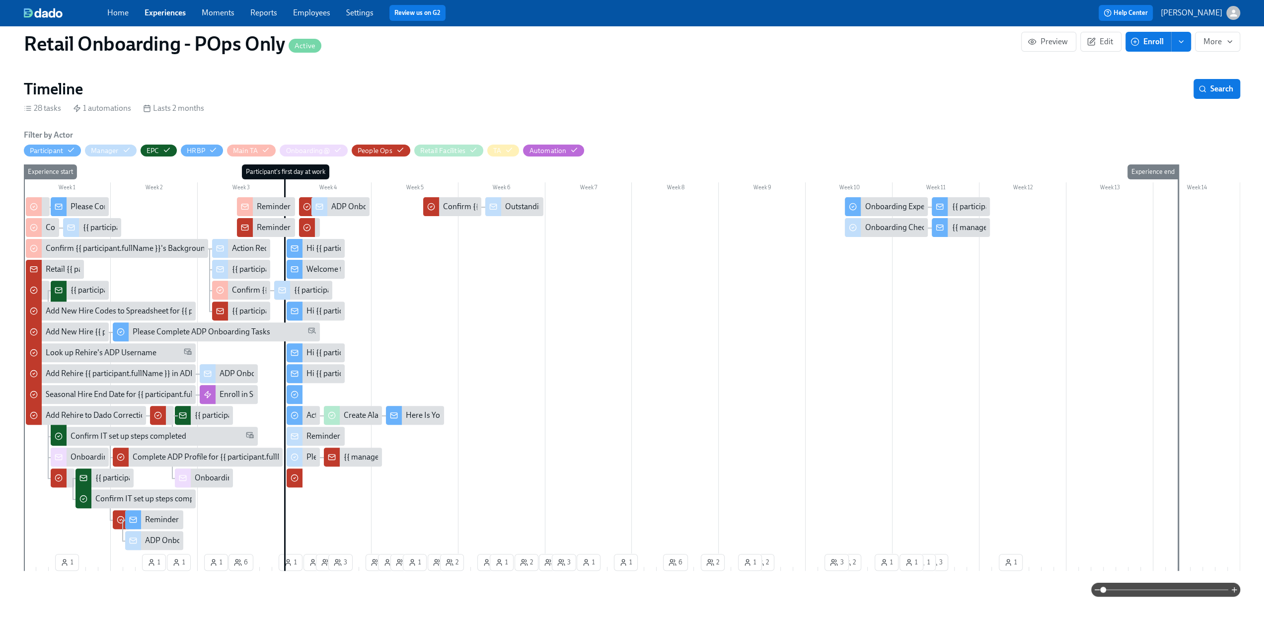
click at [318, 242] on div "Hi {{ participant.firstName }}, enjoy your semi-annual uniform codes." at bounding box center [316, 248] width 58 height 19
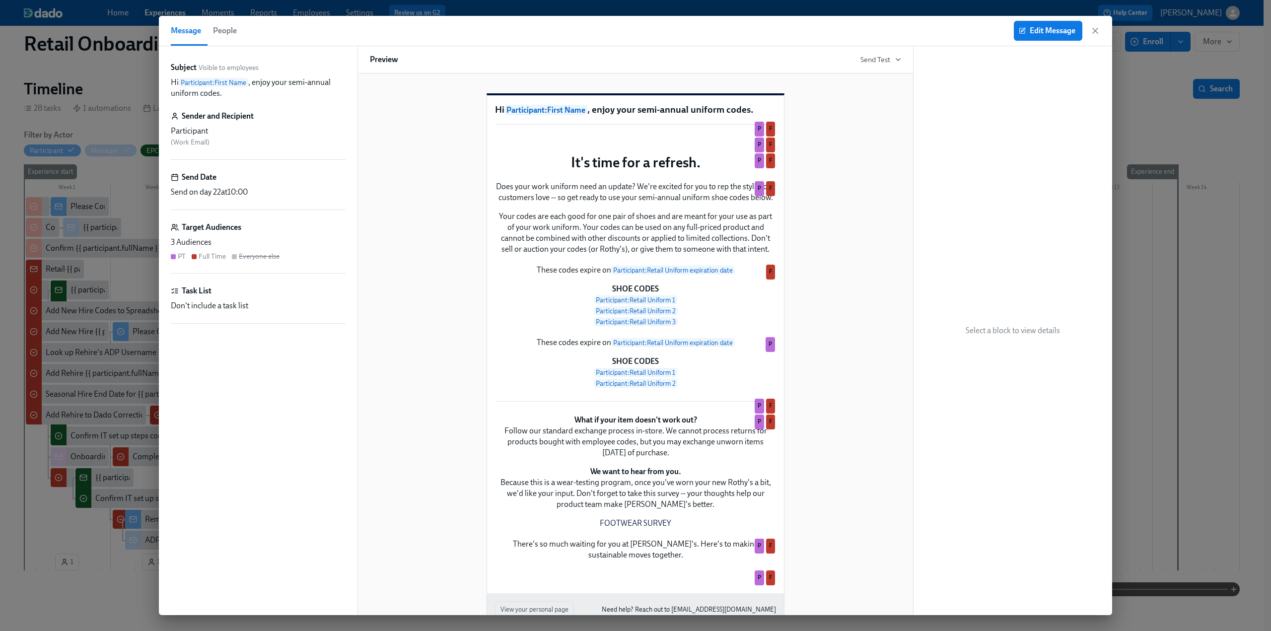
click at [627, 33] on icon "button" at bounding box center [1095, 31] width 10 height 10
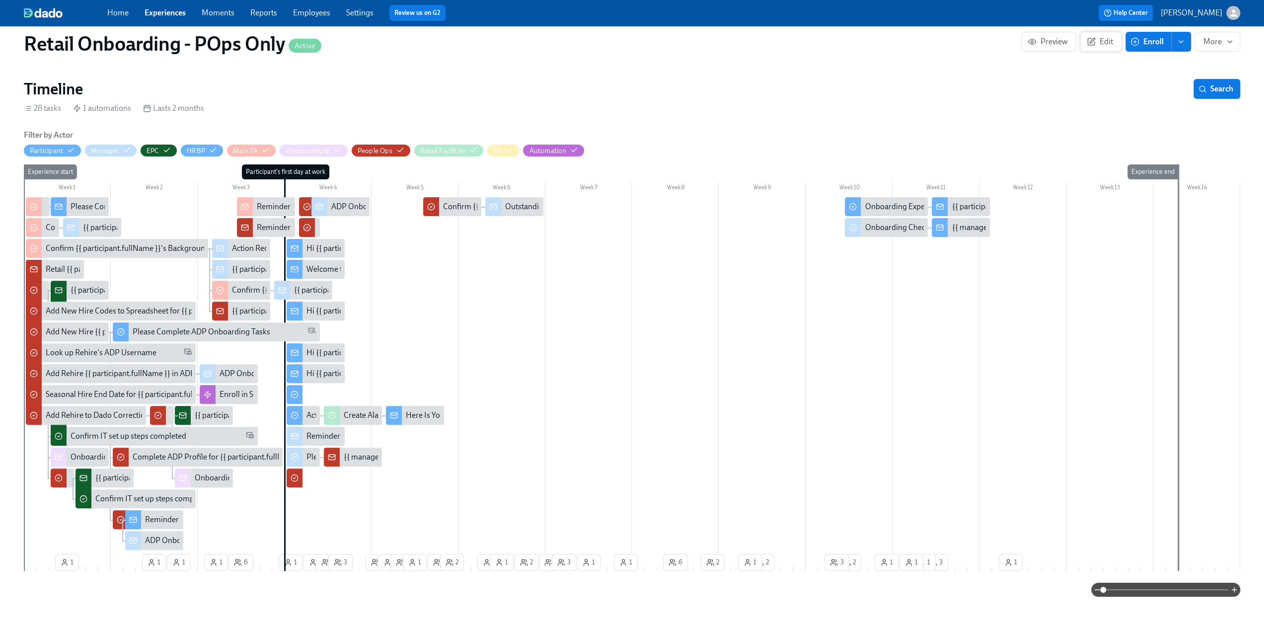
click at [627, 39] on span "Edit" at bounding box center [1101, 42] width 24 height 10
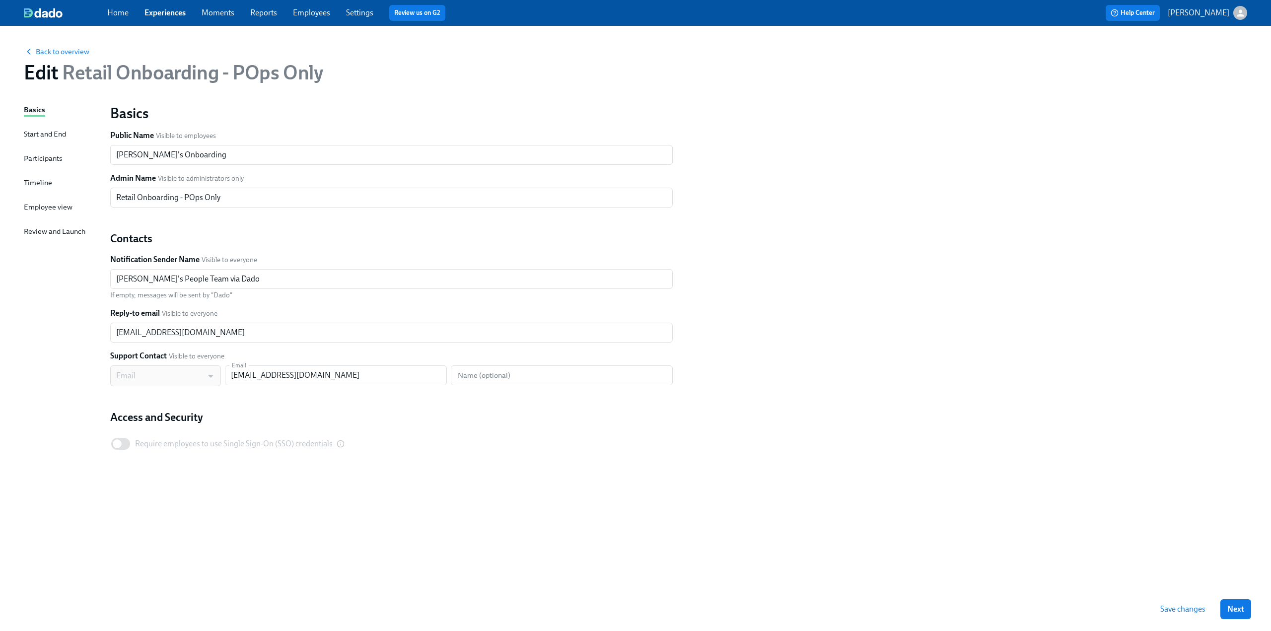
click at [37, 180] on div "Timeline" at bounding box center [38, 182] width 28 height 11
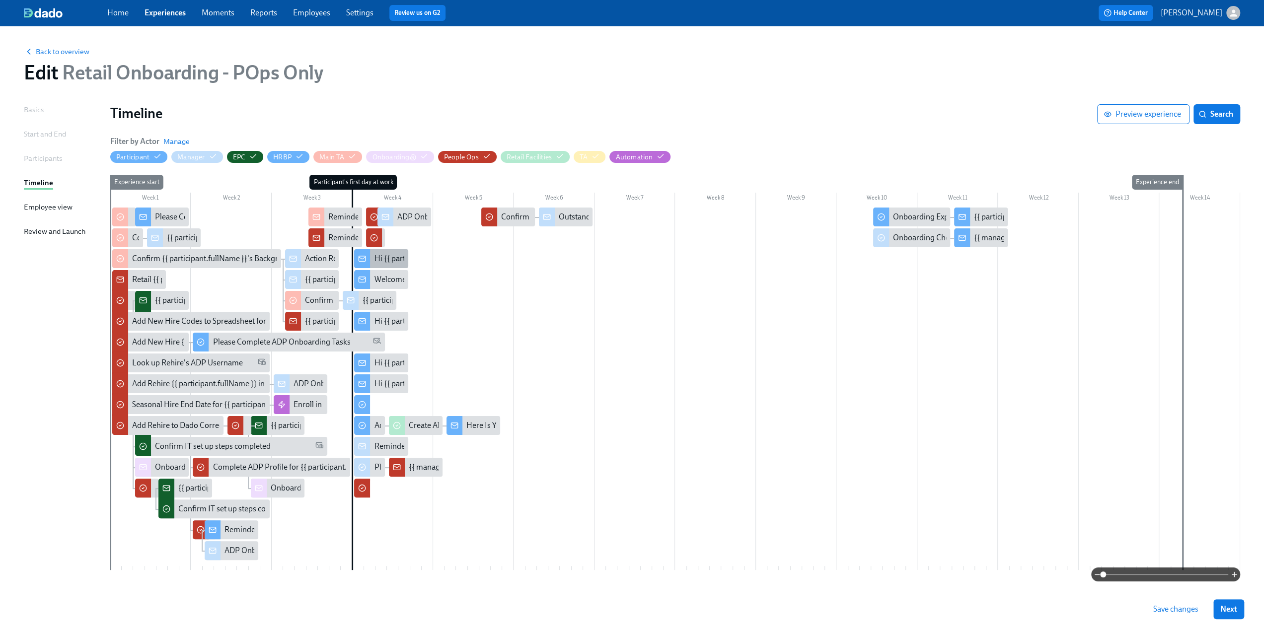
click at [382, 264] on div "Hi {{ participant.firstName }}, enjoy your semi-annual uniform codes." at bounding box center [490, 258] width 232 height 11
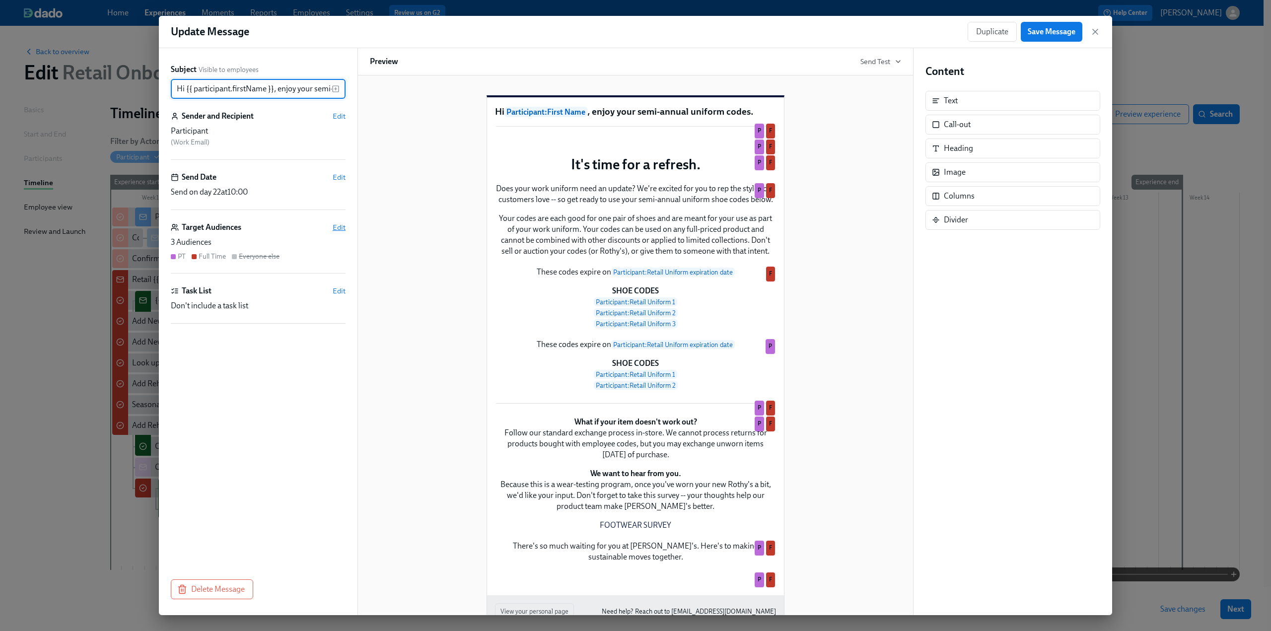
click at [343, 225] on span "Edit" at bounding box center [339, 227] width 13 height 10
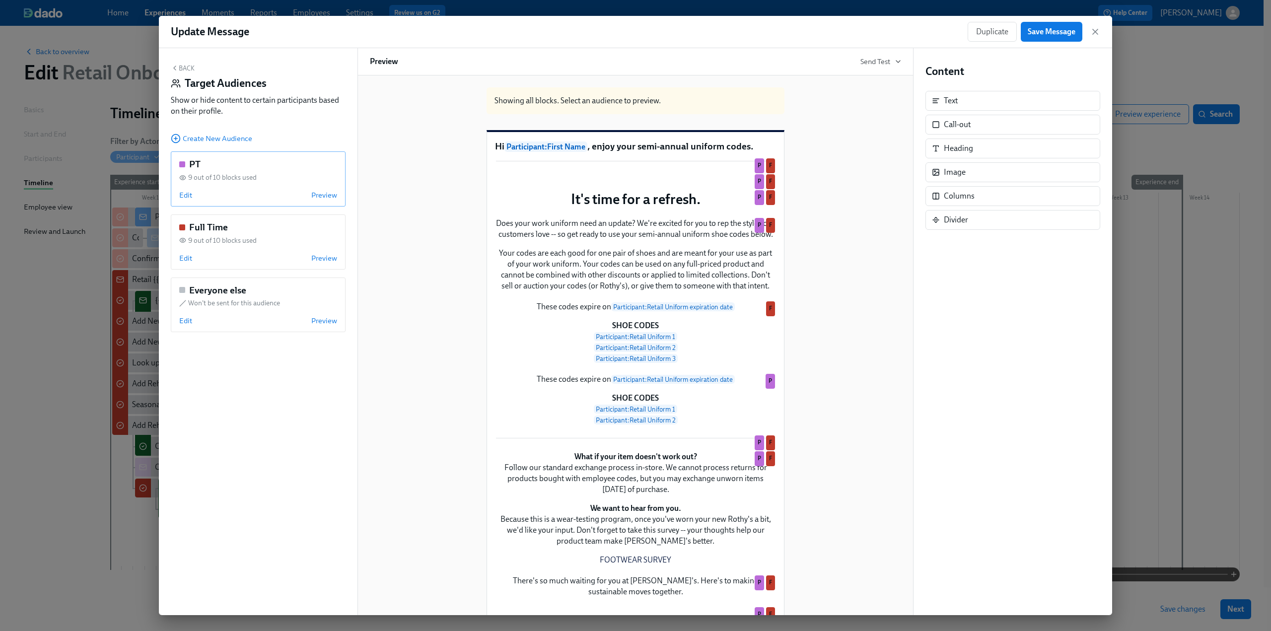
click at [193, 191] on div "Edit Preview" at bounding box center [258, 195] width 158 height 10
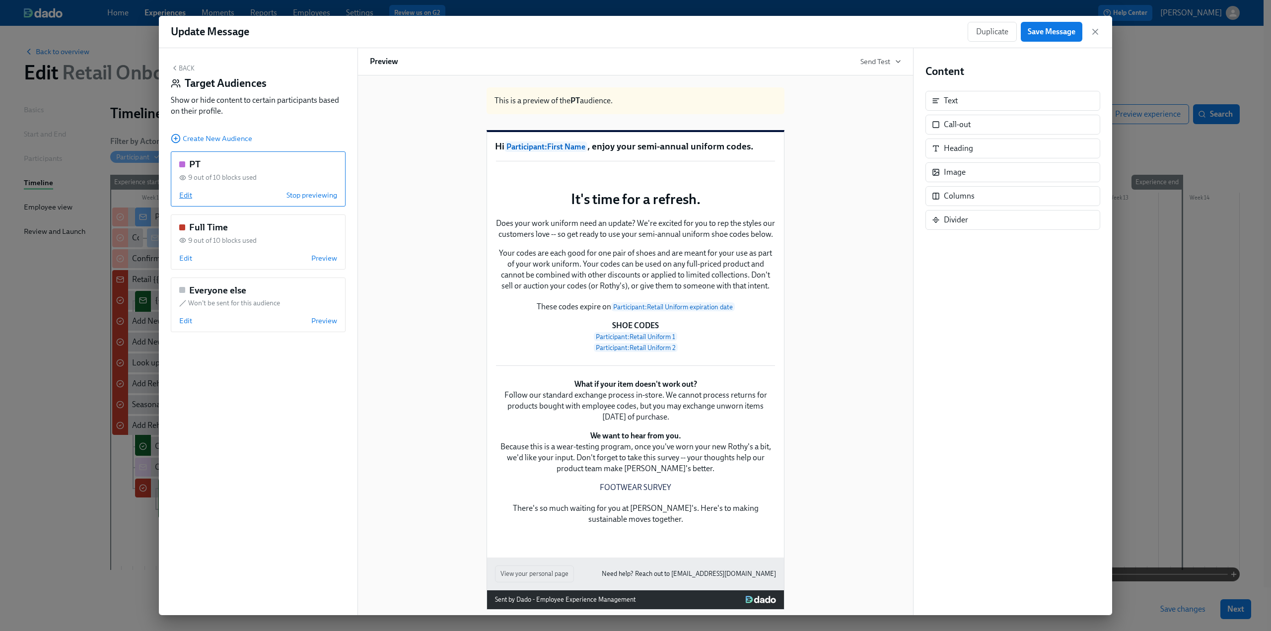
click at [182, 196] on span "Edit" at bounding box center [185, 195] width 13 height 10
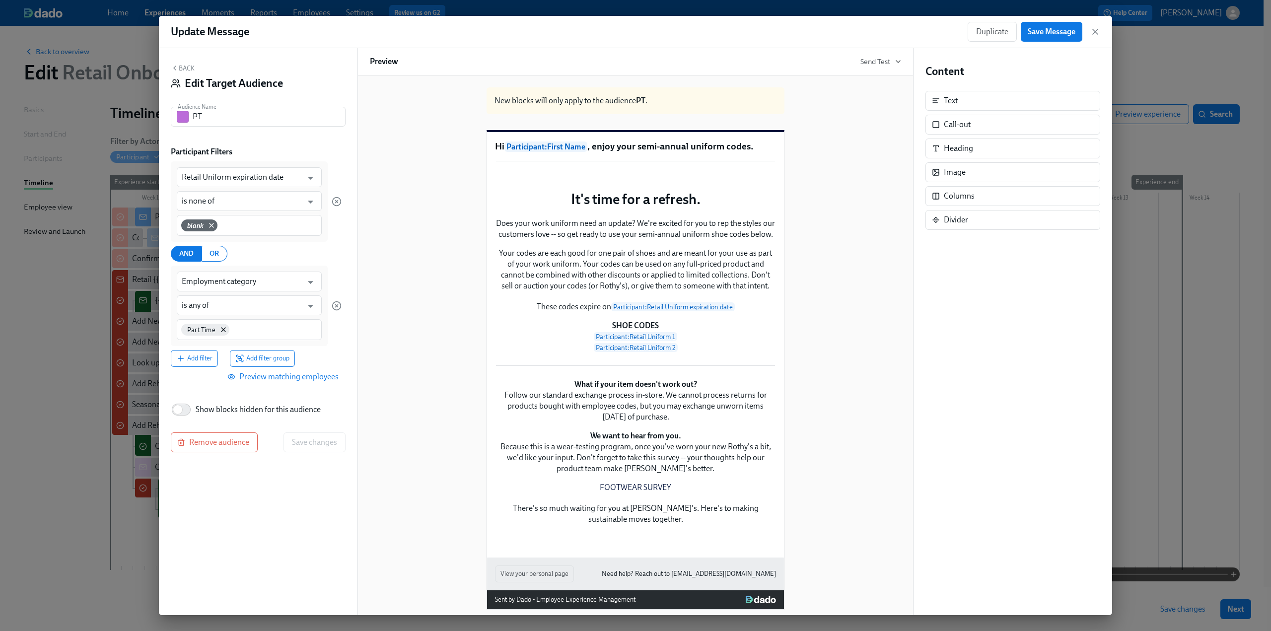
click at [185, 69] on button "Back" at bounding box center [183, 68] width 24 height 8
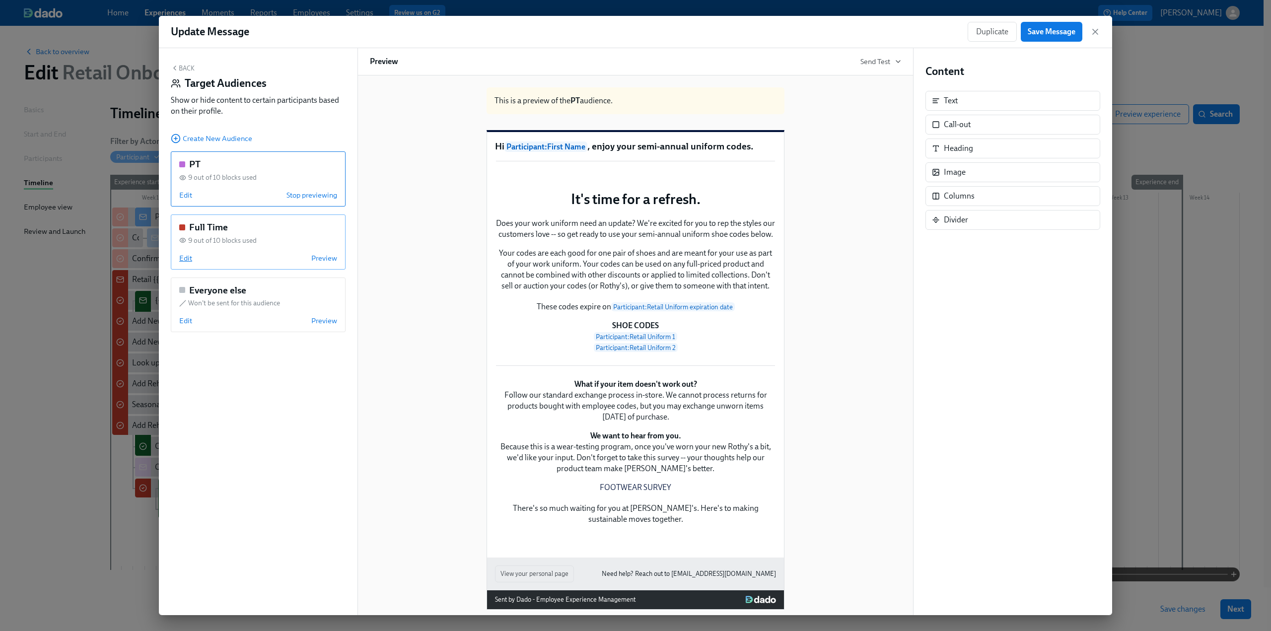
click at [182, 258] on span "Edit" at bounding box center [185, 258] width 13 height 10
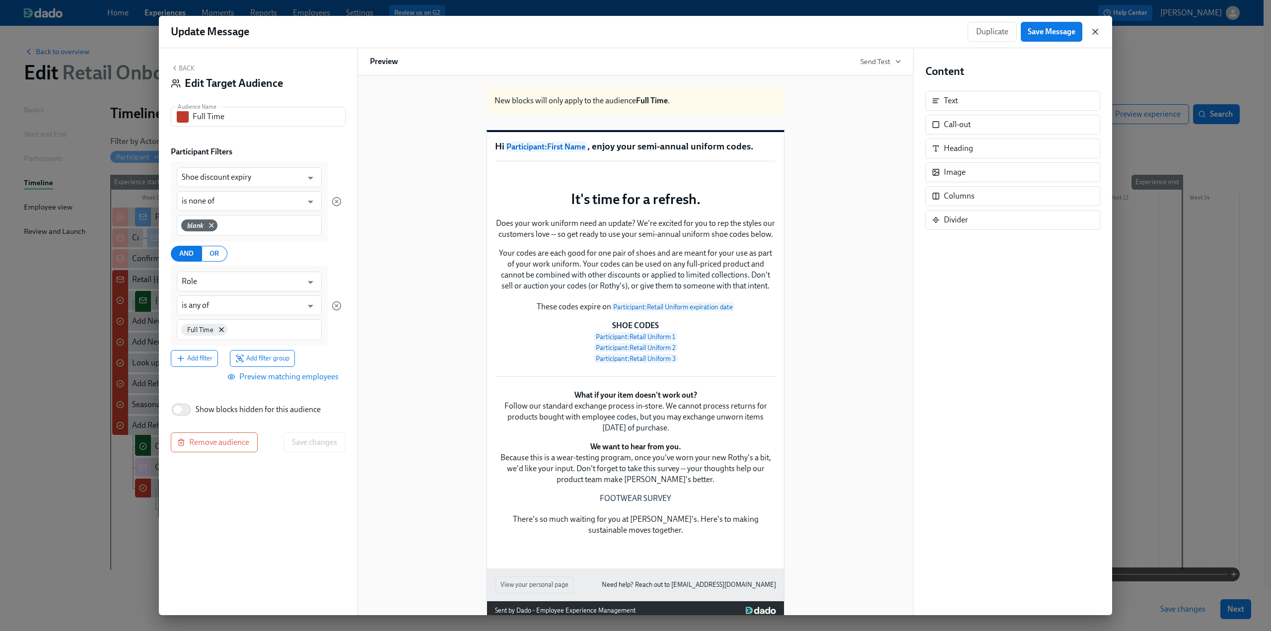
click at [627, 29] on icon "button" at bounding box center [1095, 32] width 10 height 10
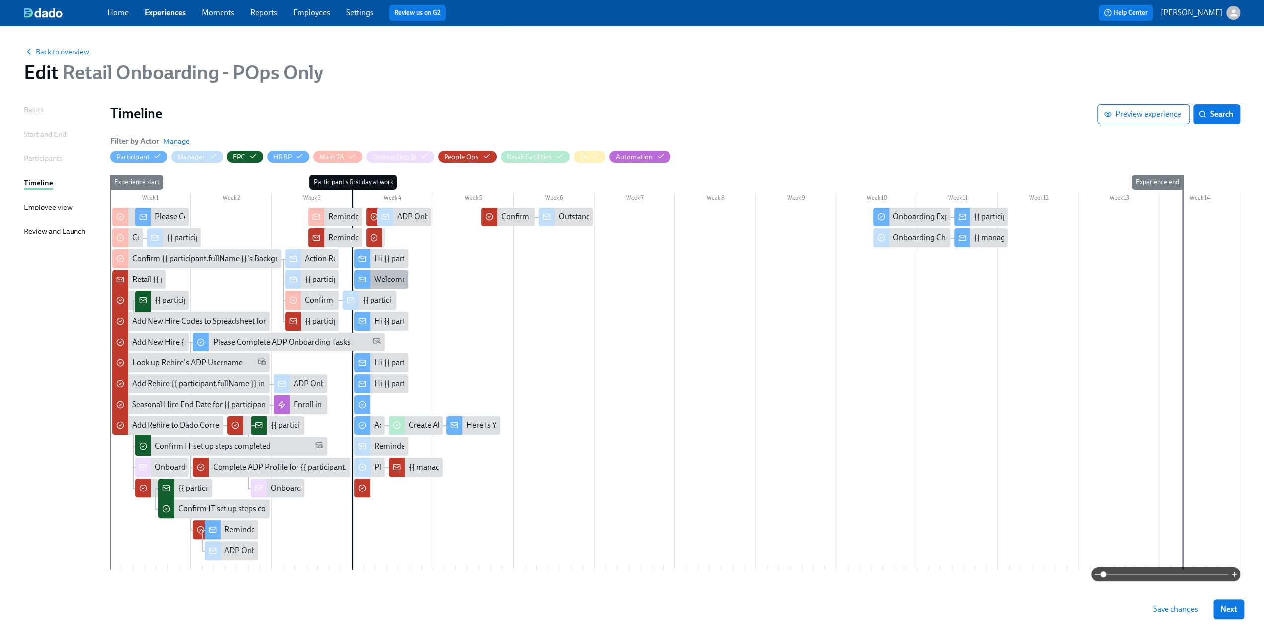
click at [388, 276] on div "Welcome to Team Rothy’s!" at bounding box center [418, 279] width 89 height 11
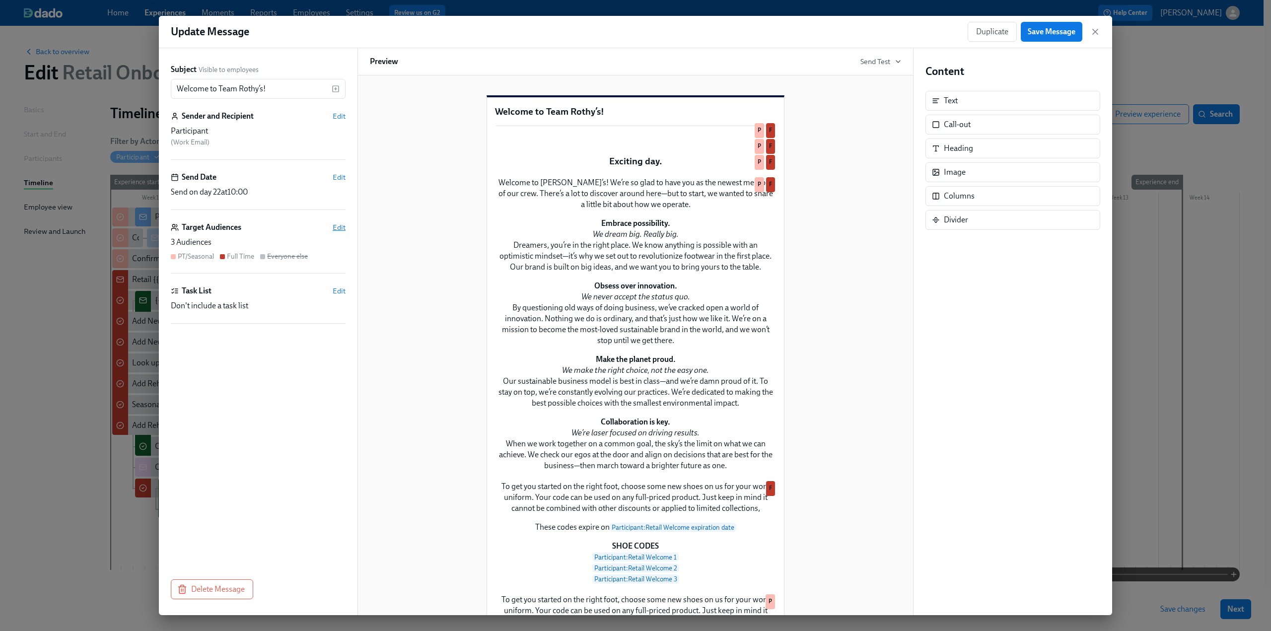
click at [340, 224] on span "Edit" at bounding box center [339, 227] width 13 height 10
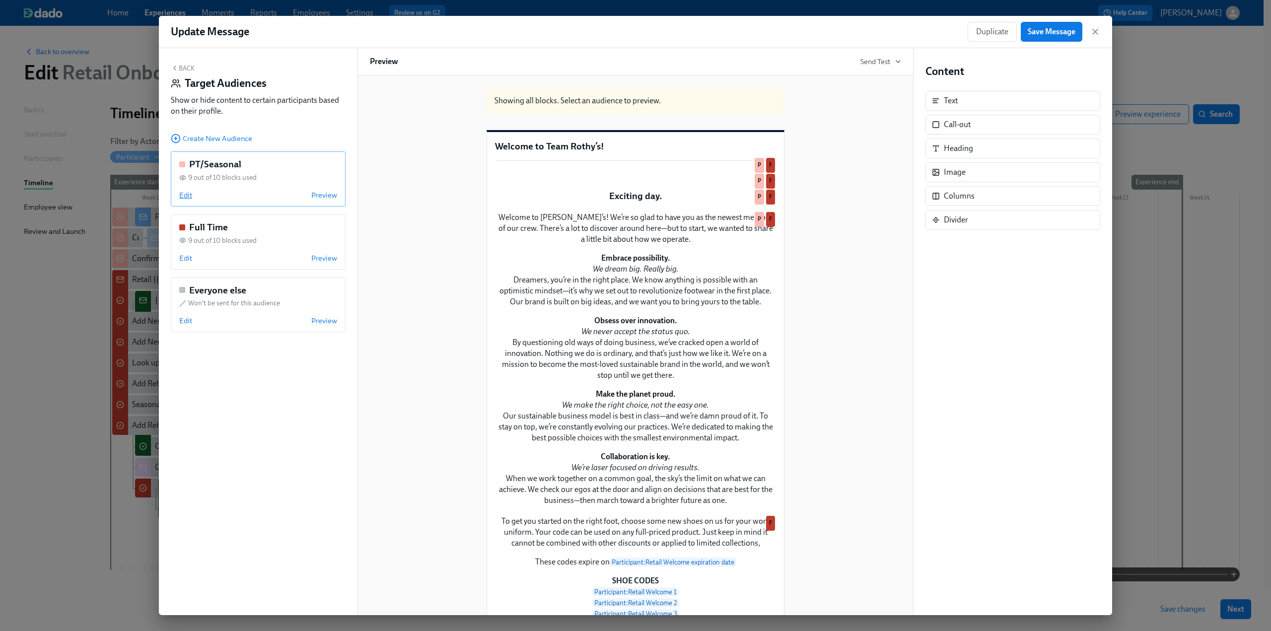
click at [188, 193] on span "Edit" at bounding box center [185, 195] width 13 height 10
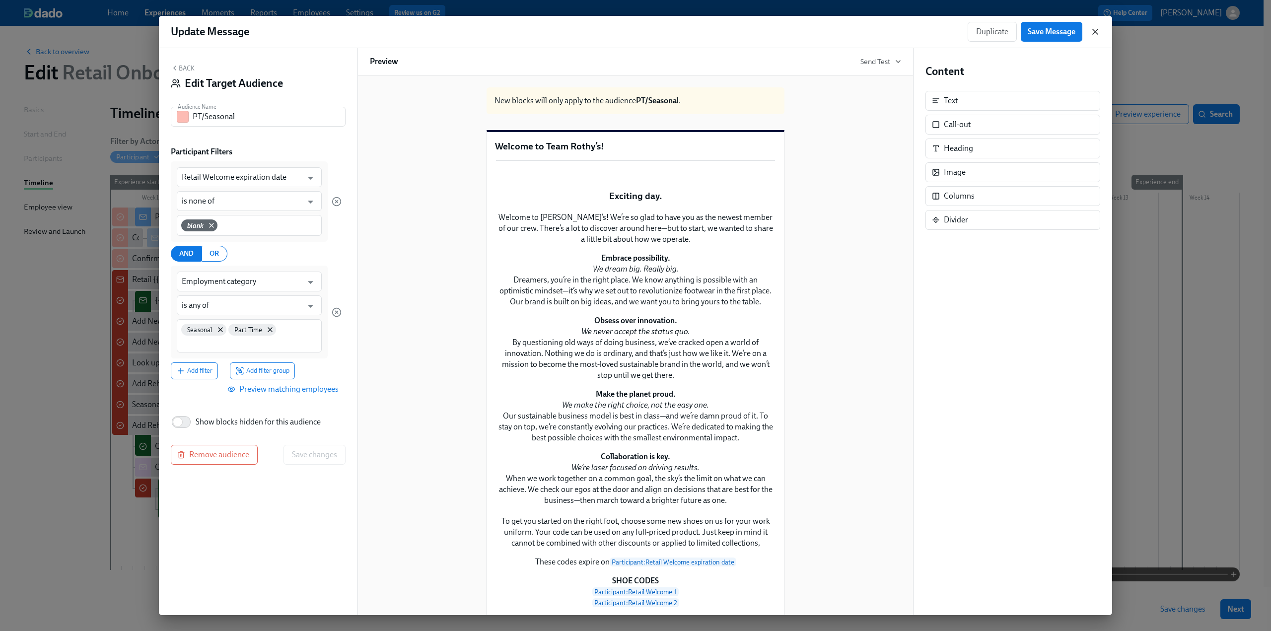
click at [627, 29] on icon "button" at bounding box center [1095, 32] width 10 height 10
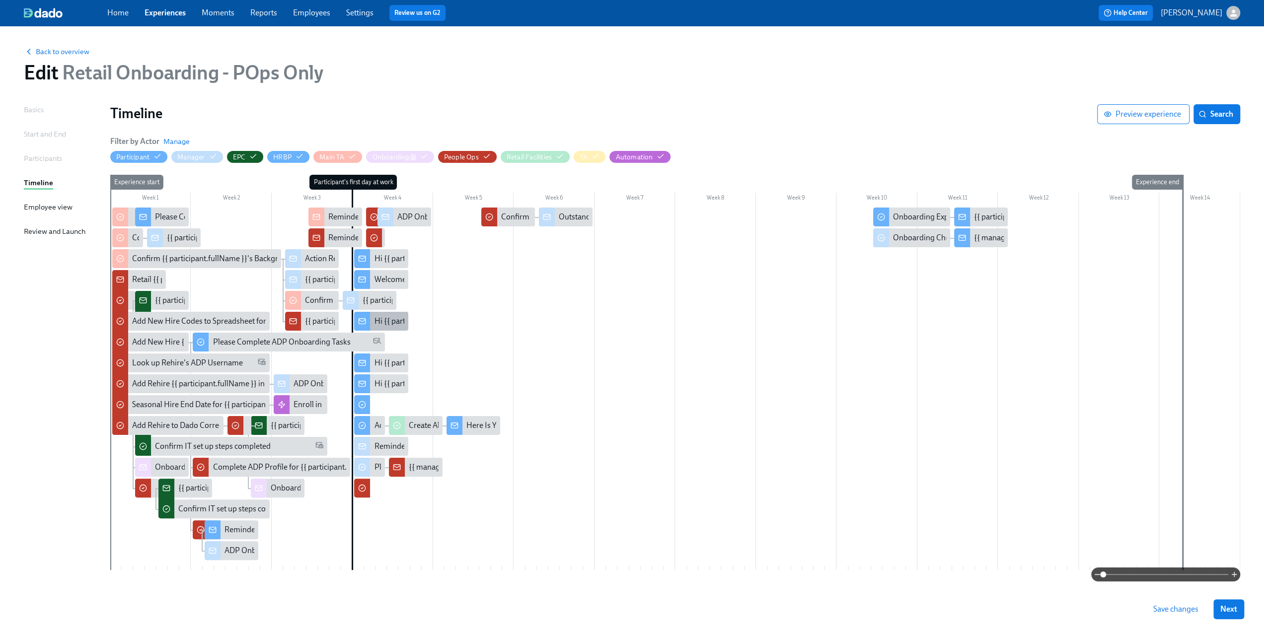
click at [391, 321] on div "Hi {{ participant.firstName }}, here is your 40% off evergreen code" at bounding box center [484, 321] width 221 height 11
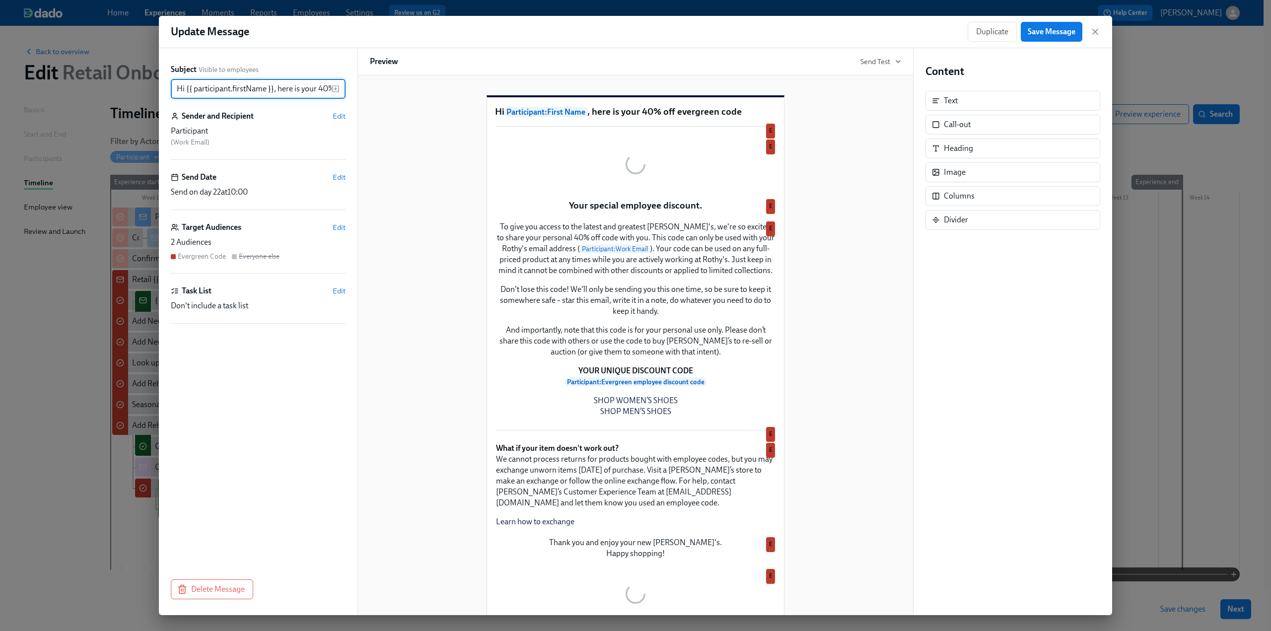
scroll to position [0, 67]
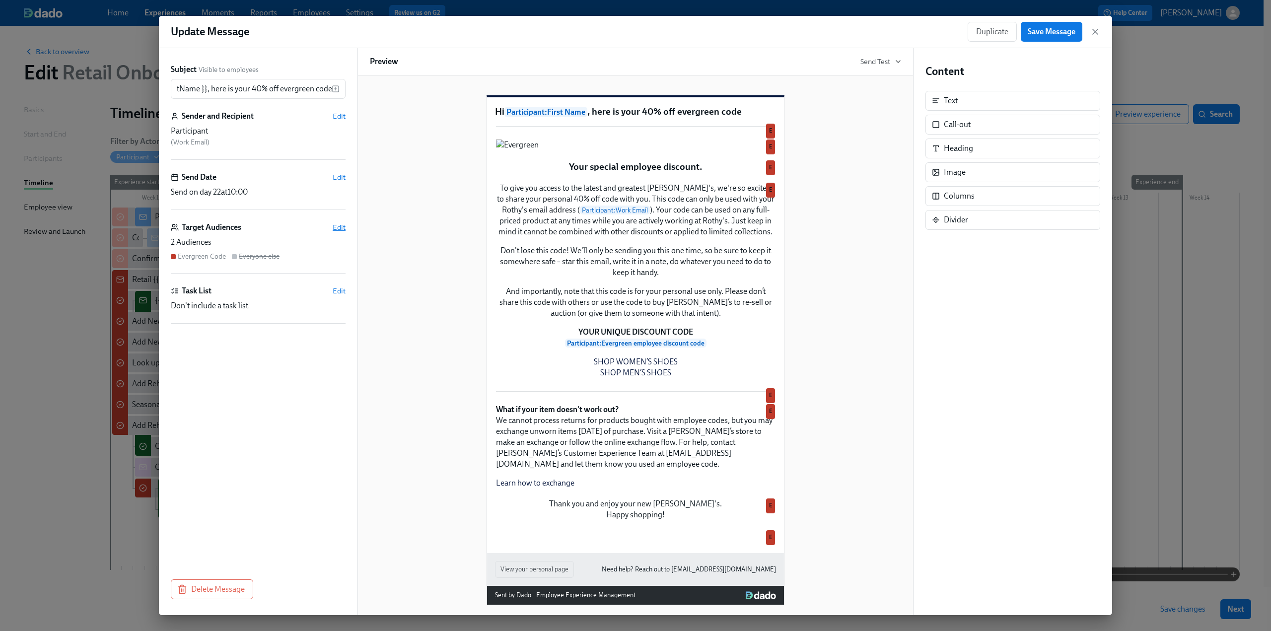
click at [341, 227] on span "Edit" at bounding box center [339, 227] width 13 height 10
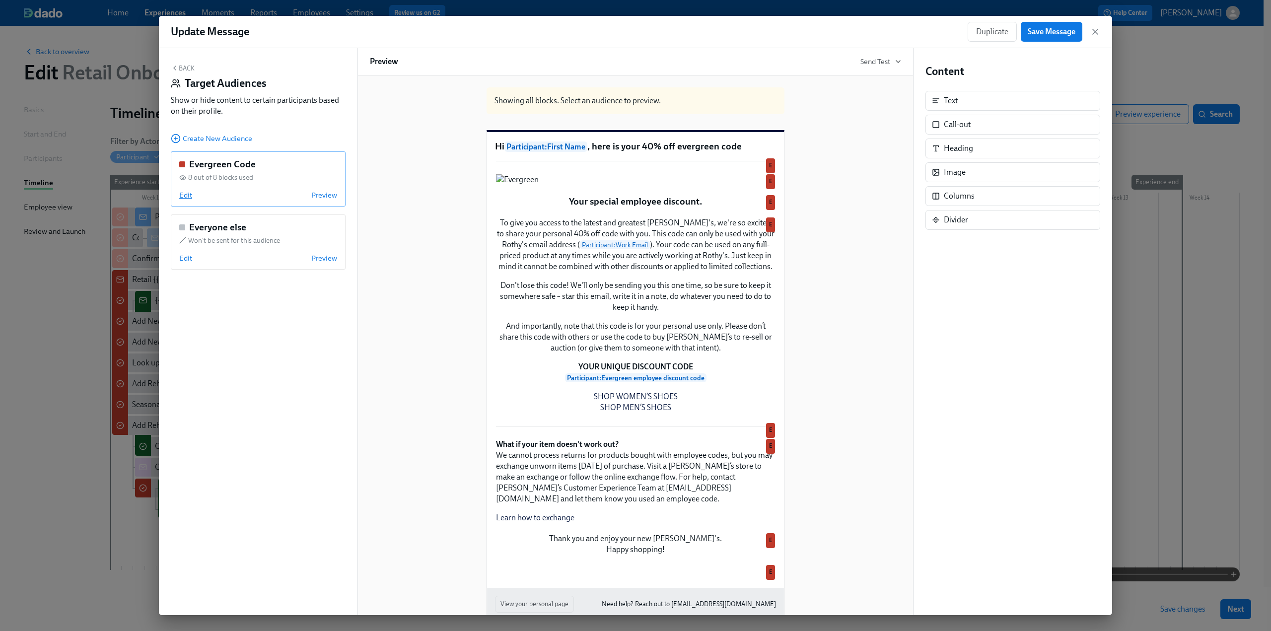
click at [188, 199] on span "Edit" at bounding box center [185, 195] width 13 height 10
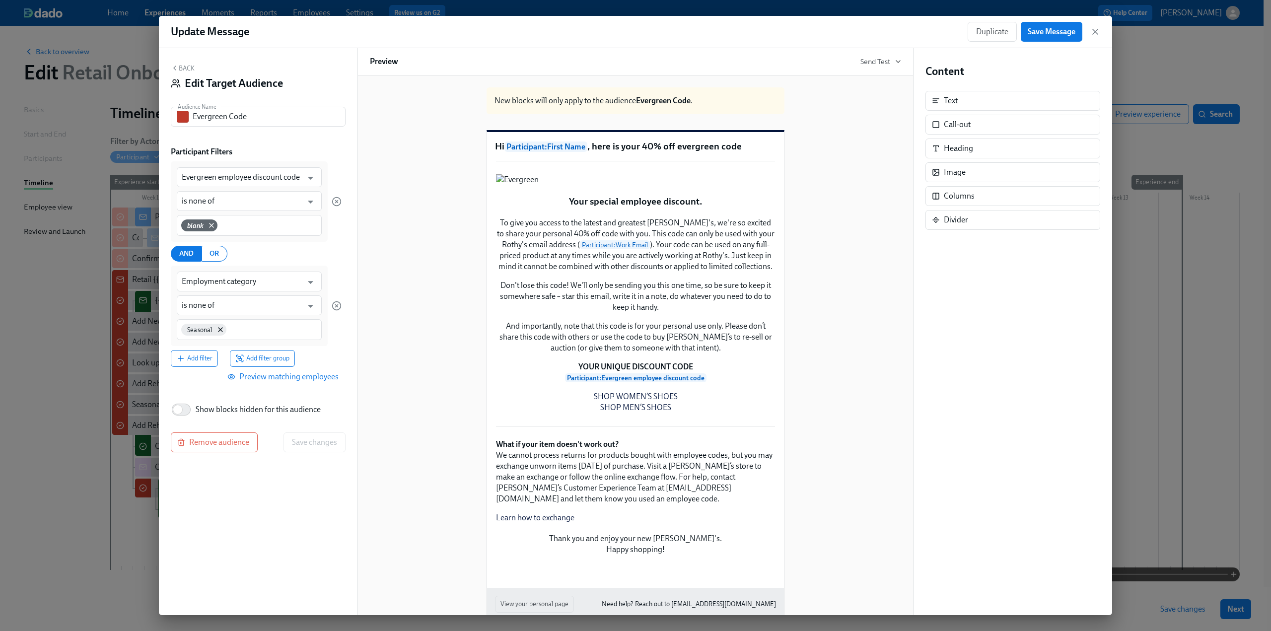
click at [323, 381] on span "Preview matching employees" at bounding box center [283, 377] width 109 height 10
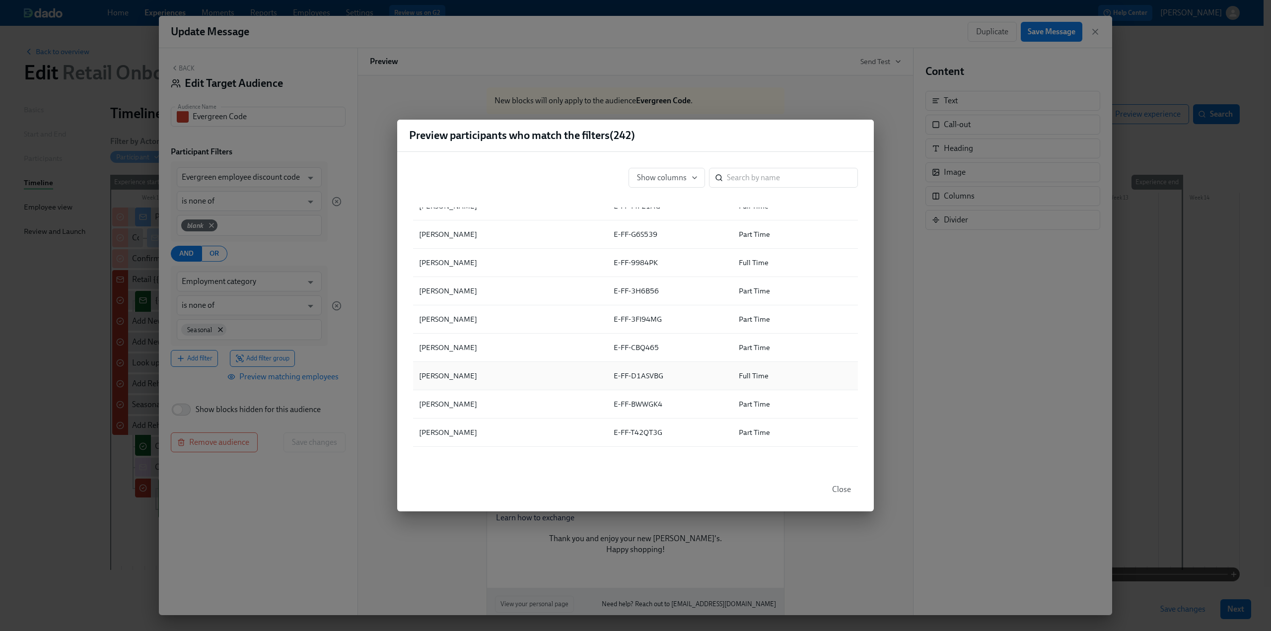
scroll to position [2732, 0]
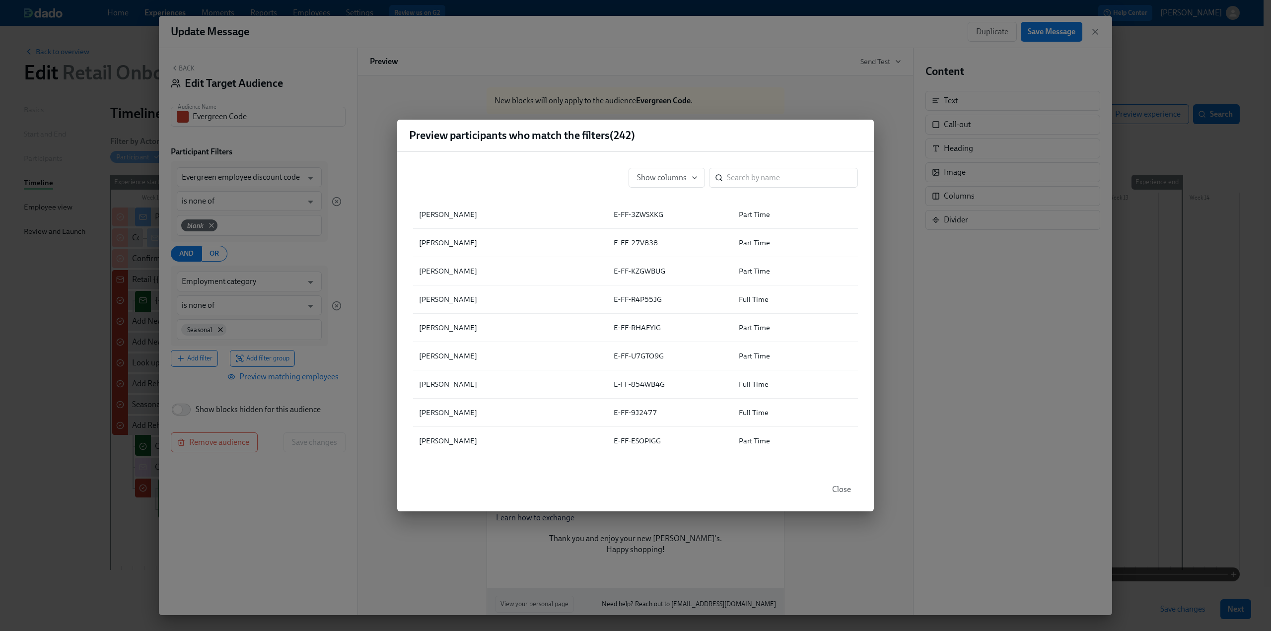
click at [627, 474] on div "Preview participants who match the filters ( 242 ) Show columns ​ ▲ Full Name E…" at bounding box center [635, 315] width 1271 height 631
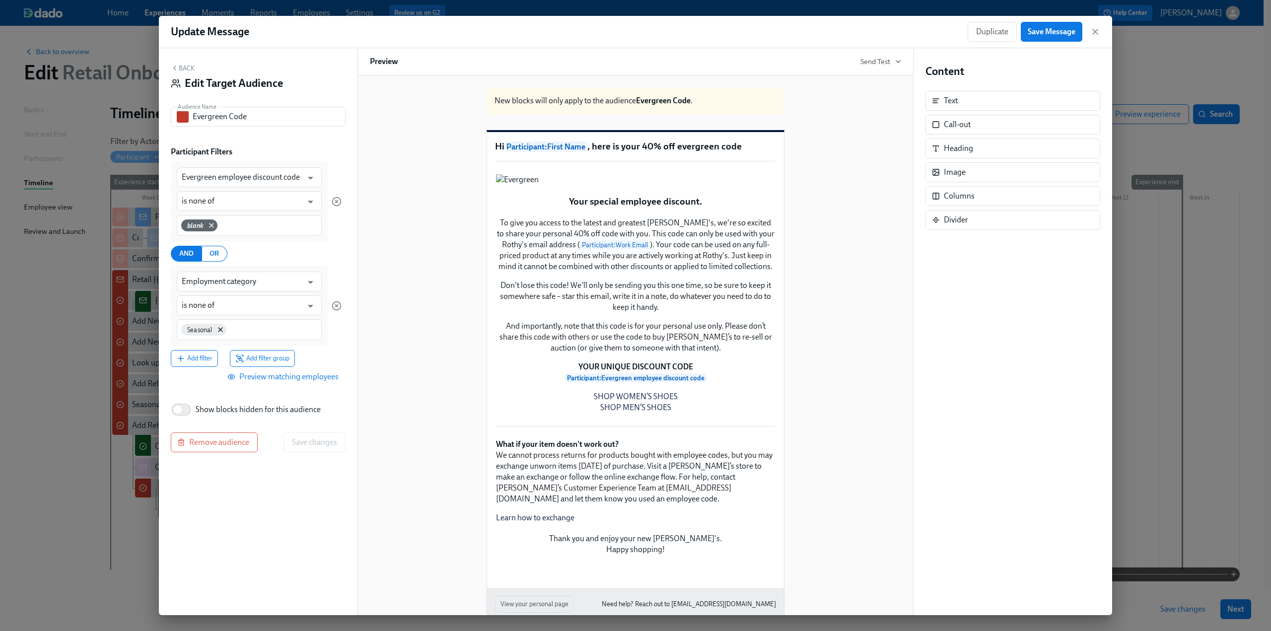
click at [627, 24] on div "Duplicate Save Message" at bounding box center [1034, 32] width 133 height 20
click at [627, 32] on icon "button" at bounding box center [1095, 32] width 10 height 10
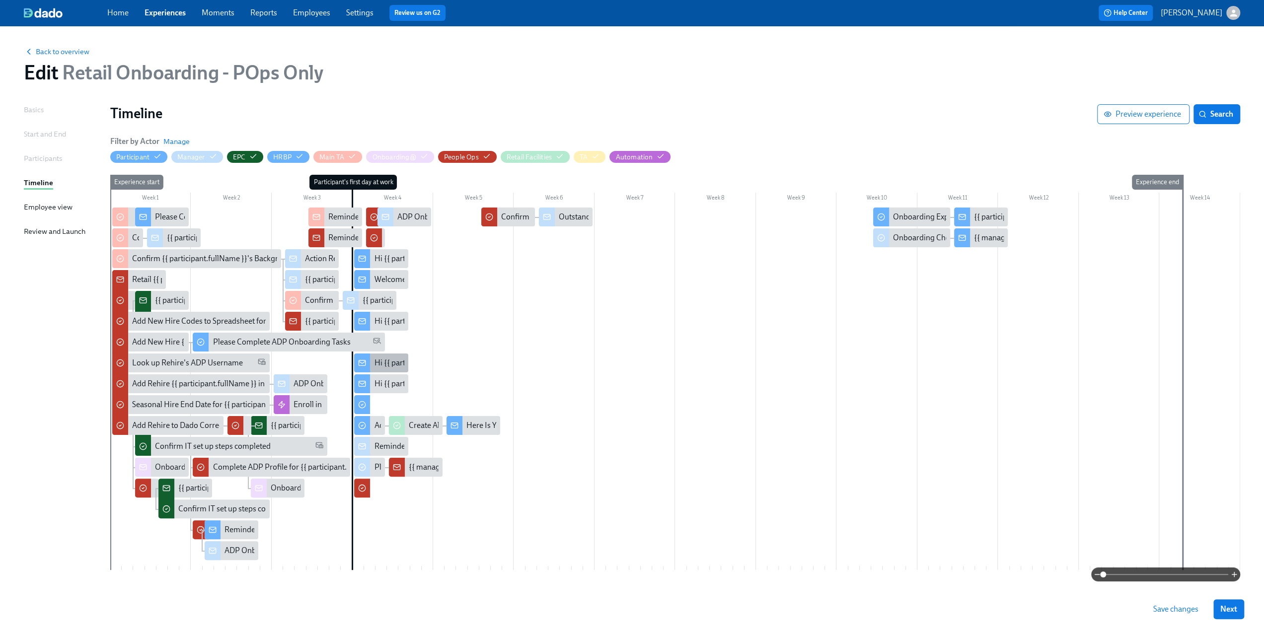
click at [386, 364] on div "Hi {{ participant.firstName }}, enjoy your annual $50 off codes." at bounding box center [479, 363] width 211 height 11
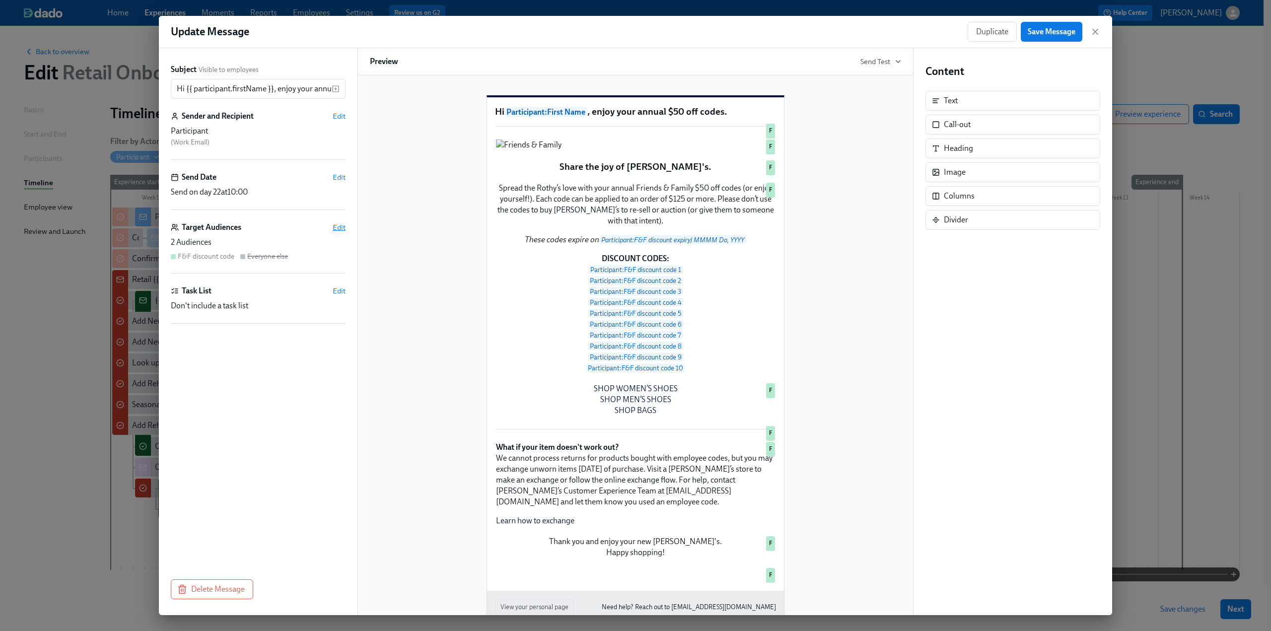
click at [343, 228] on span "Edit" at bounding box center [339, 227] width 13 height 10
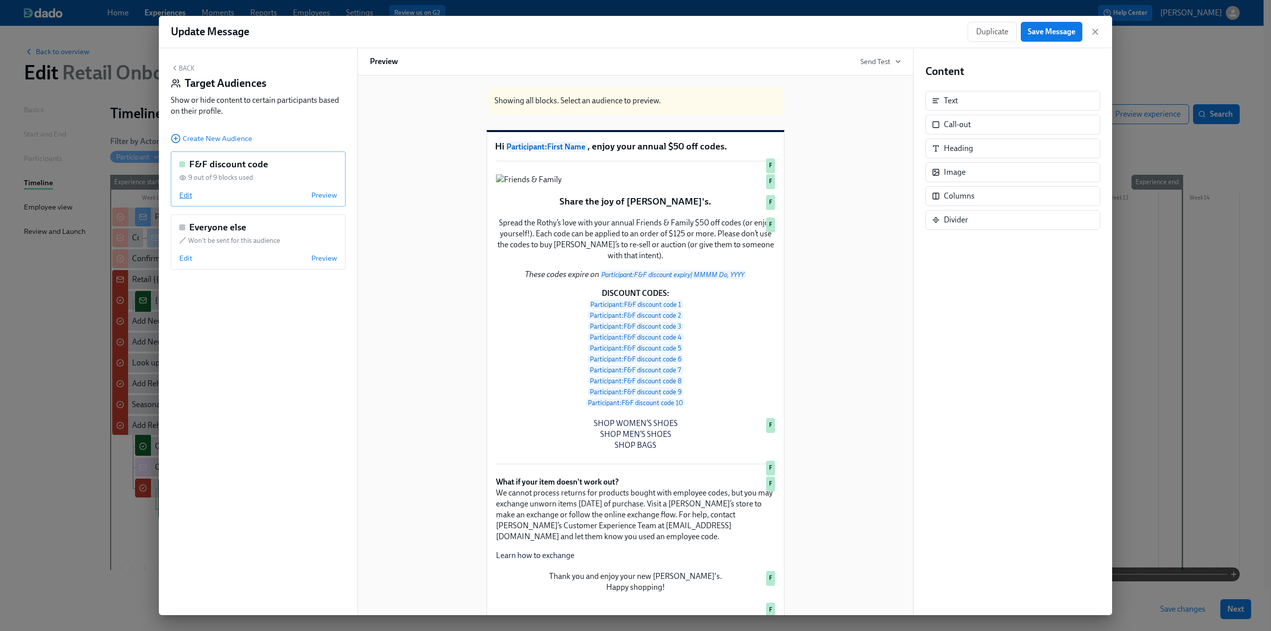
click at [182, 194] on span "Edit" at bounding box center [185, 195] width 13 height 10
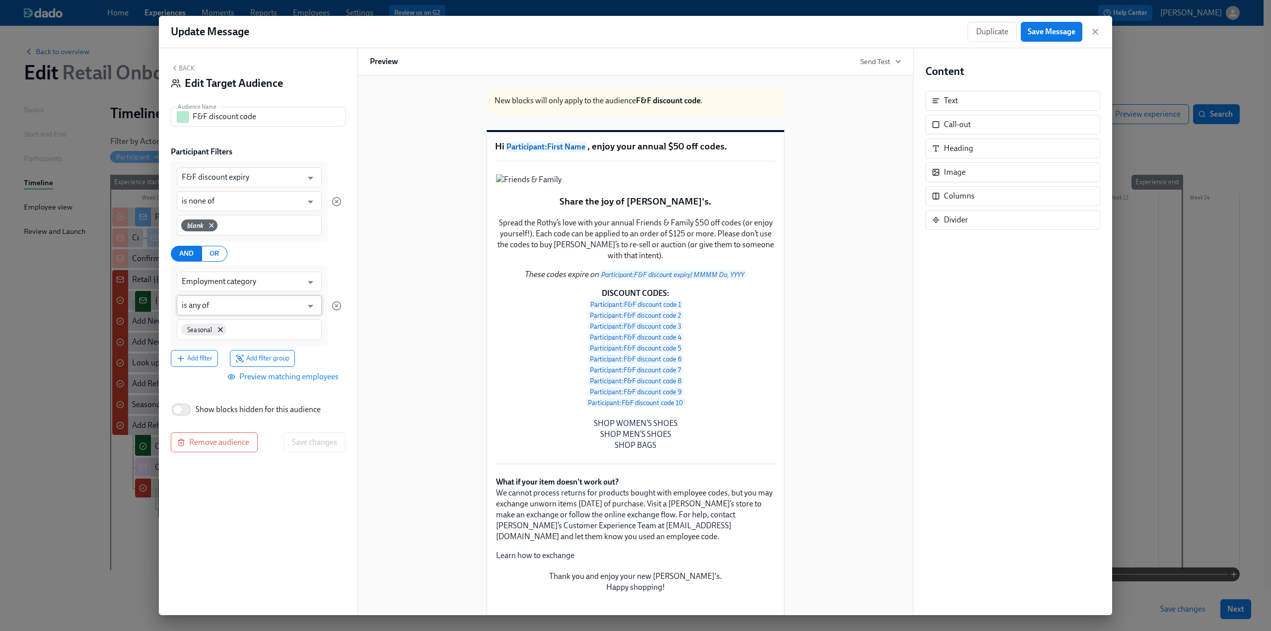
click at [253, 307] on input "is any of" at bounding box center [242, 305] width 121 height 20
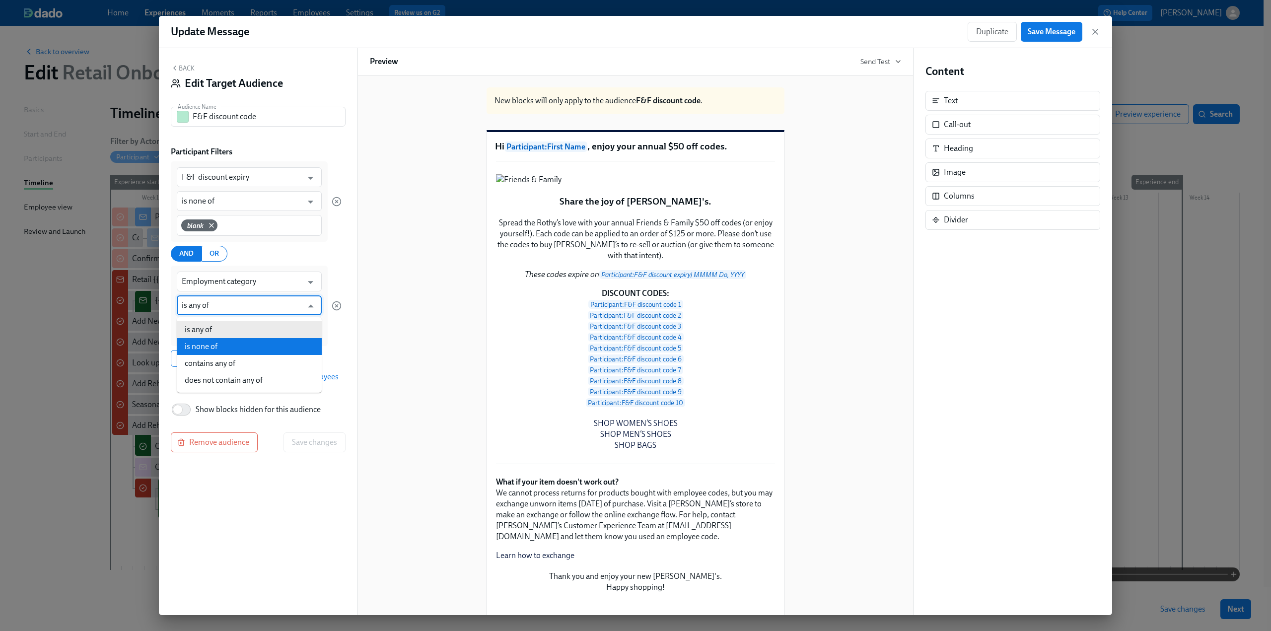
click at [252, 345] on li "is none of" at bounding box center [249, 346] width 145 height 17
click at [217, 388] on div "Back Edit Target Audience Audience Name F&F discount code Audience Name Partici…" at bounding box center [258, 331] width 199 height 567
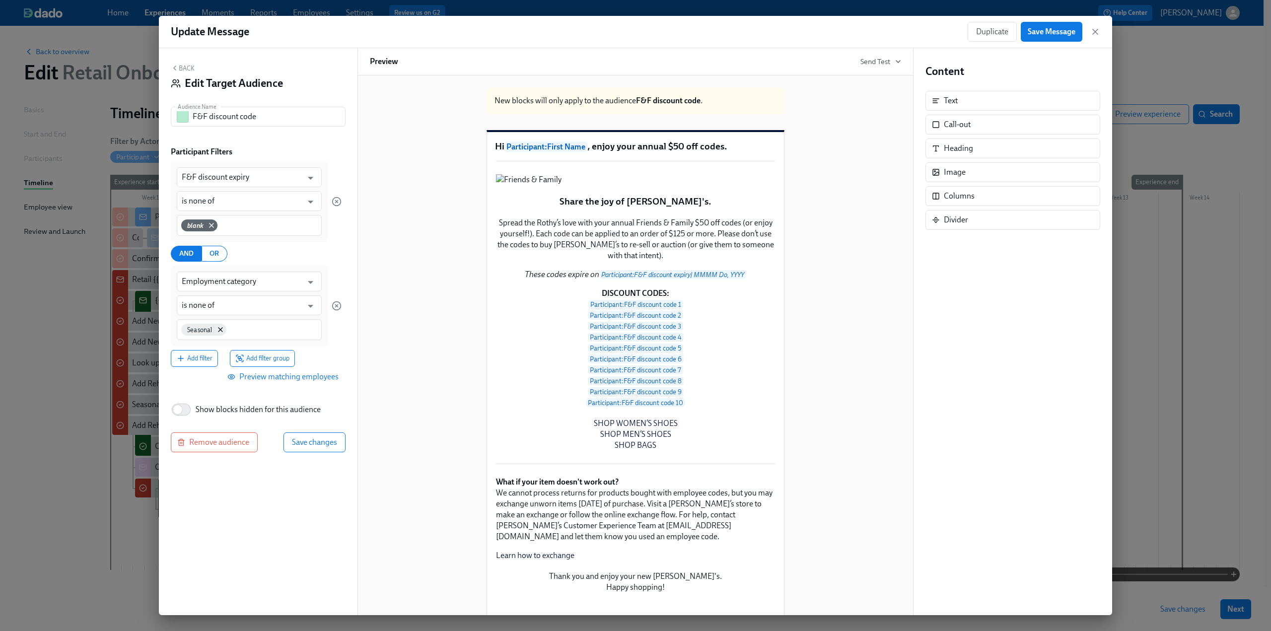
click at [262, 379] on span "Preview matching employees" at bounding box center [283, 377] width 109 height 10
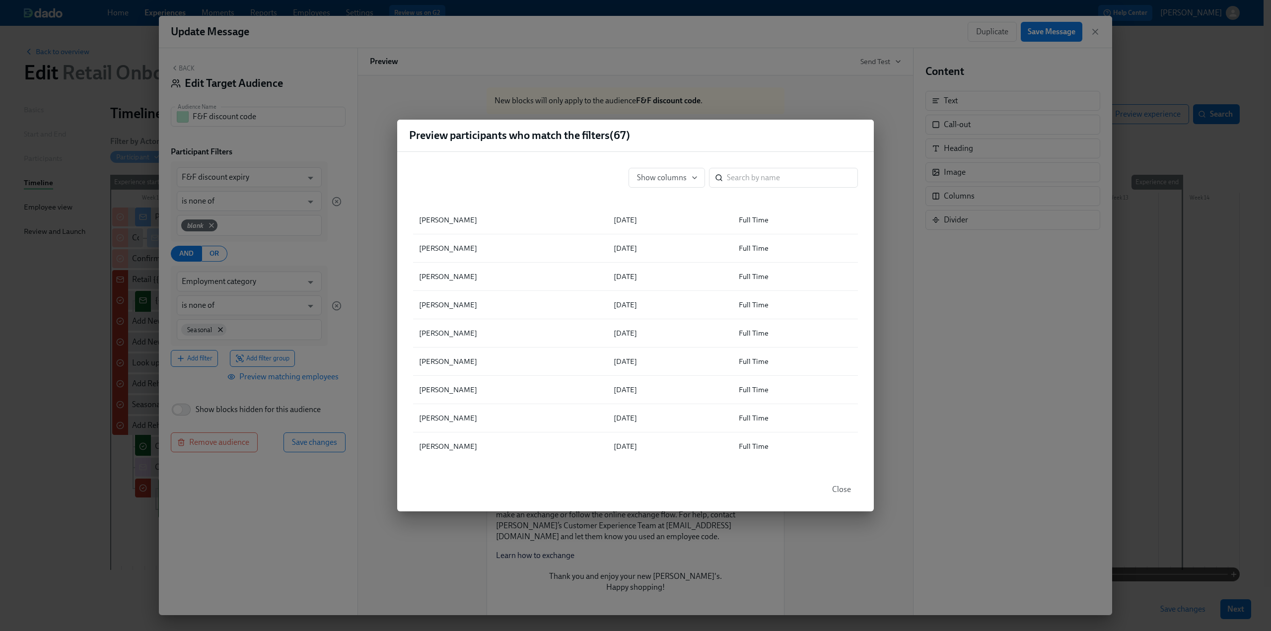
scroll to position [1669, 0]
click at [287, 304] on div "Preview participants who match the filters ( 67 ) Show columns ​ ▲ Full Name F&…" at bounding box center [635, 315] width 1271 height 631
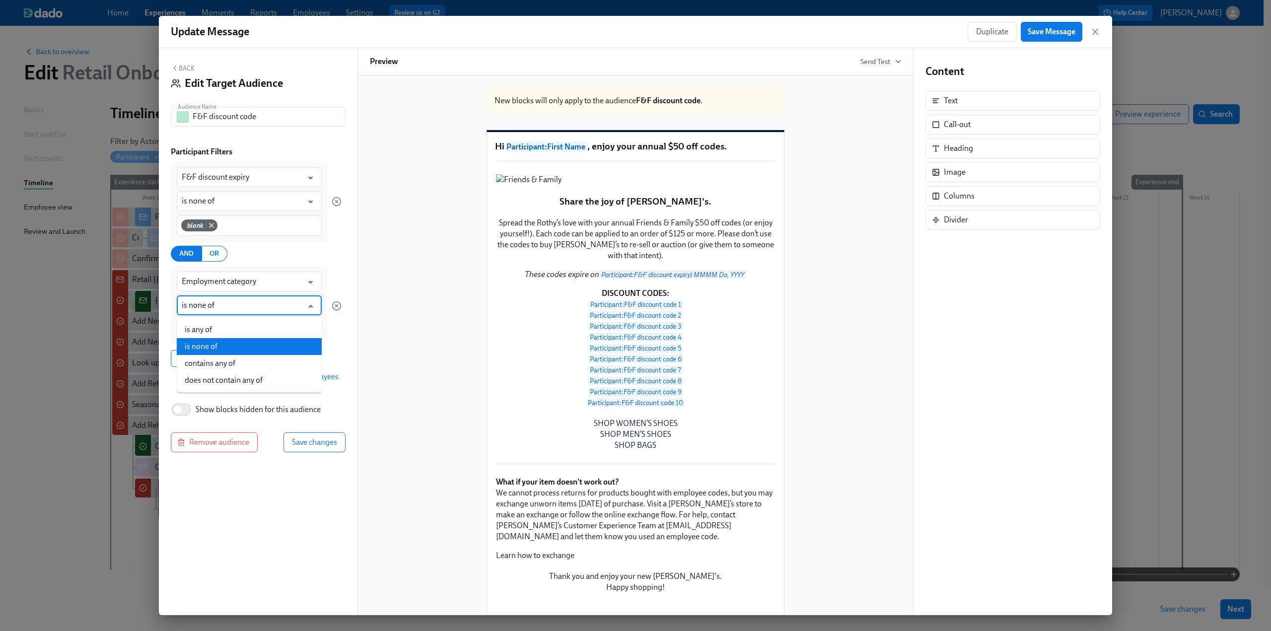
click at [277, 309] on input "is none of" at bounding box center [242, 305] width 121 height 20
click at [273, 332] on li "is any of" at bounding box center [249, 329] width 145 height 17
click at [256, 377] on span "Preview matching employees" at bounding box center [283, 377] width 109 height 10
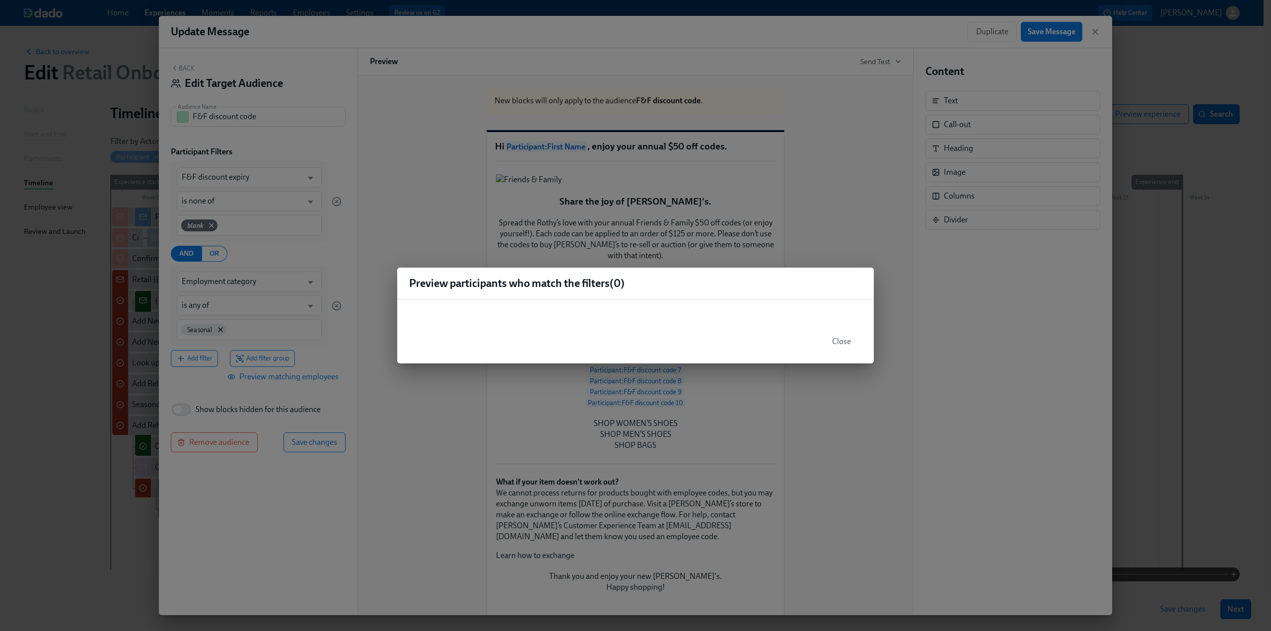
click at [627, 343] on span "Close" at bounding box center [841, 342] width 19 height 10
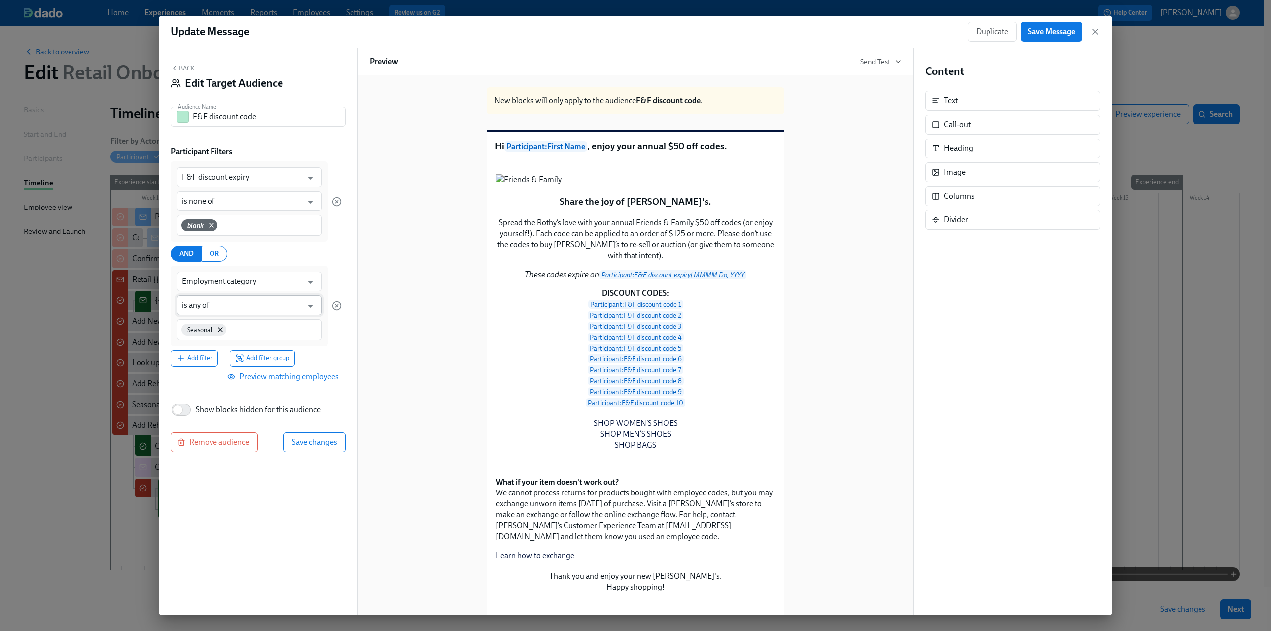
click at [220, 302] on input "is any of" at bounding box center [242, 305] width 121 height 20
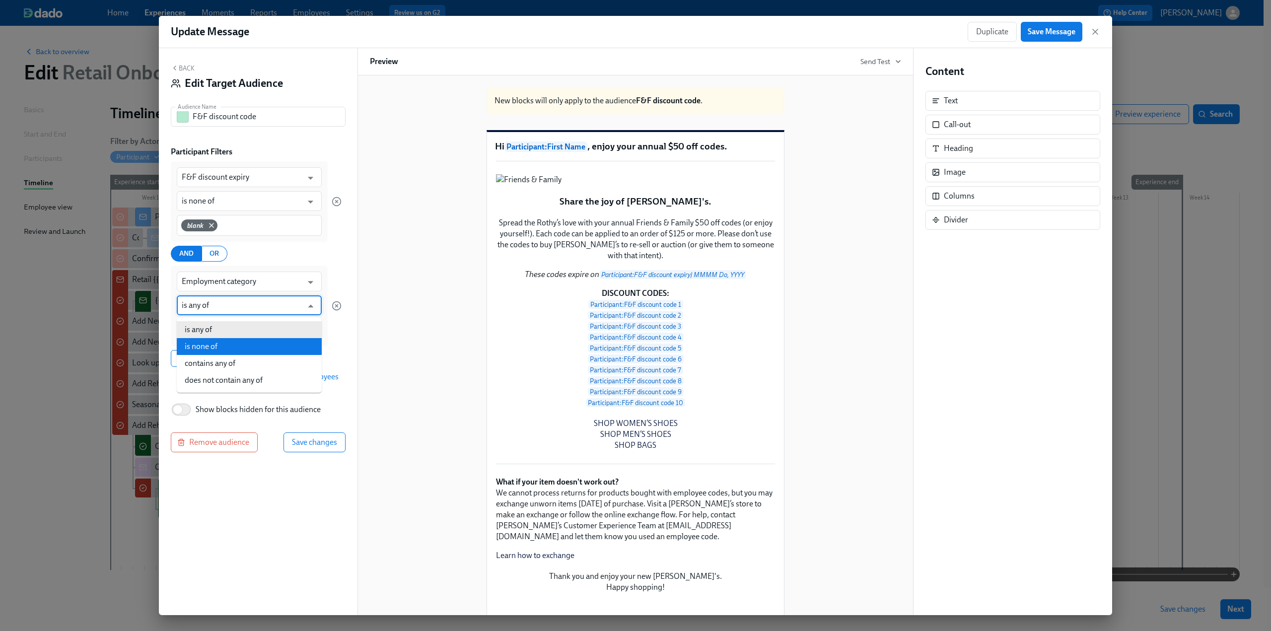
click at [239, 348] on li "is none of" at bounding box center [249, 346] width 145 height 17
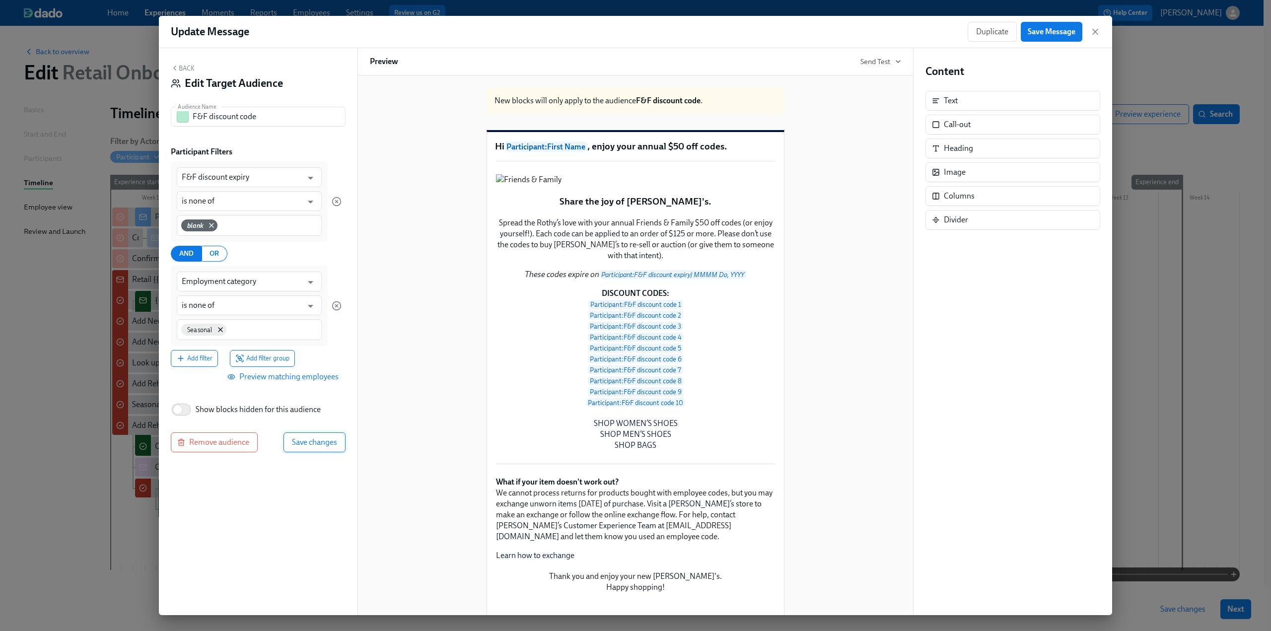
click at [318, 443] on span "Save changes" at bounding box center [314, 442] width 45 height 10
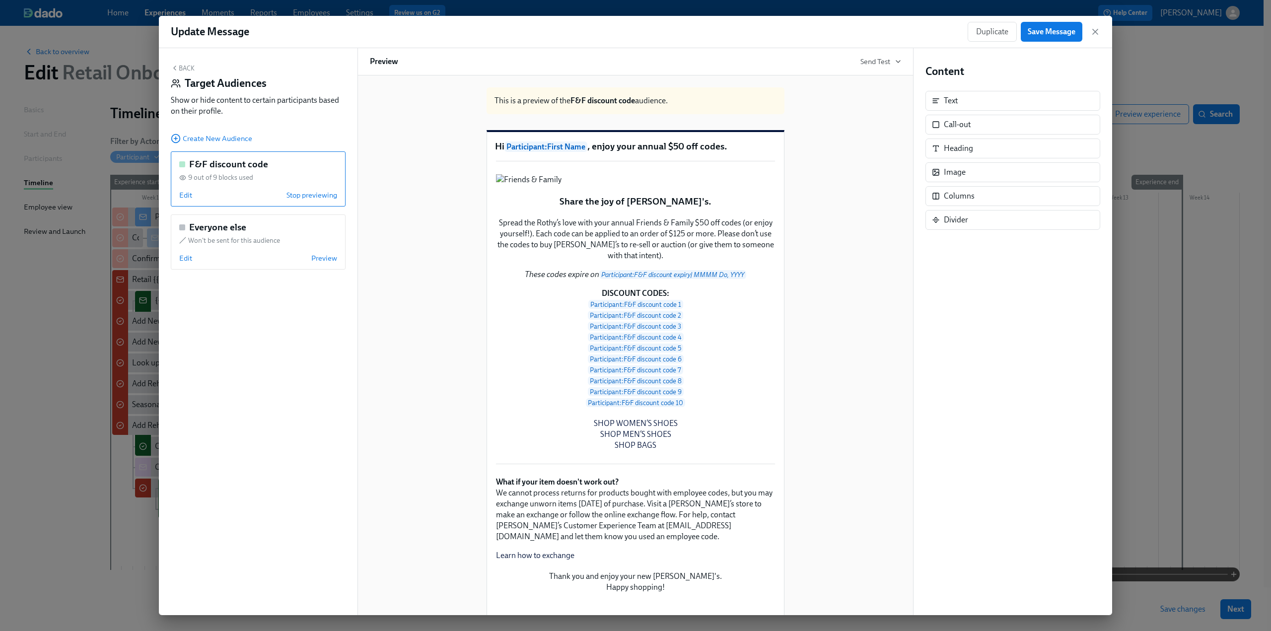
click at [187, 66] on button "Back" at bounding box center [183, 68] width 24 height 8
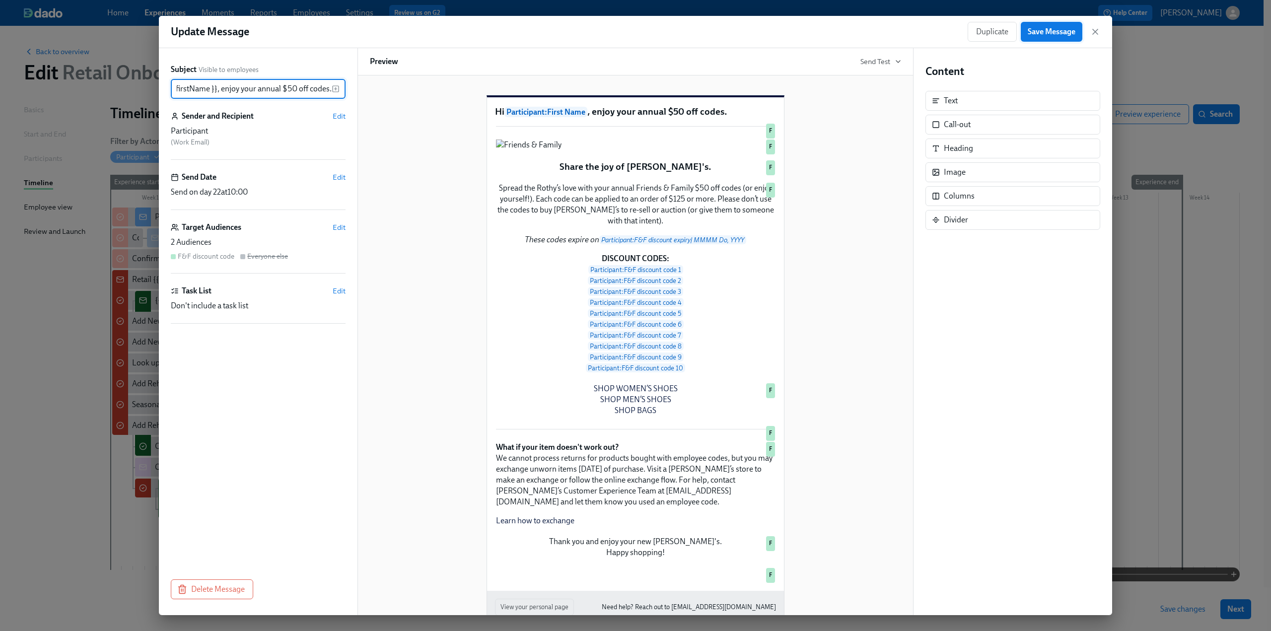
scroll to position [0, 0]
click at [627, 29] on span "Save Message" at bounding box center [1052, 32] width 48 height 10
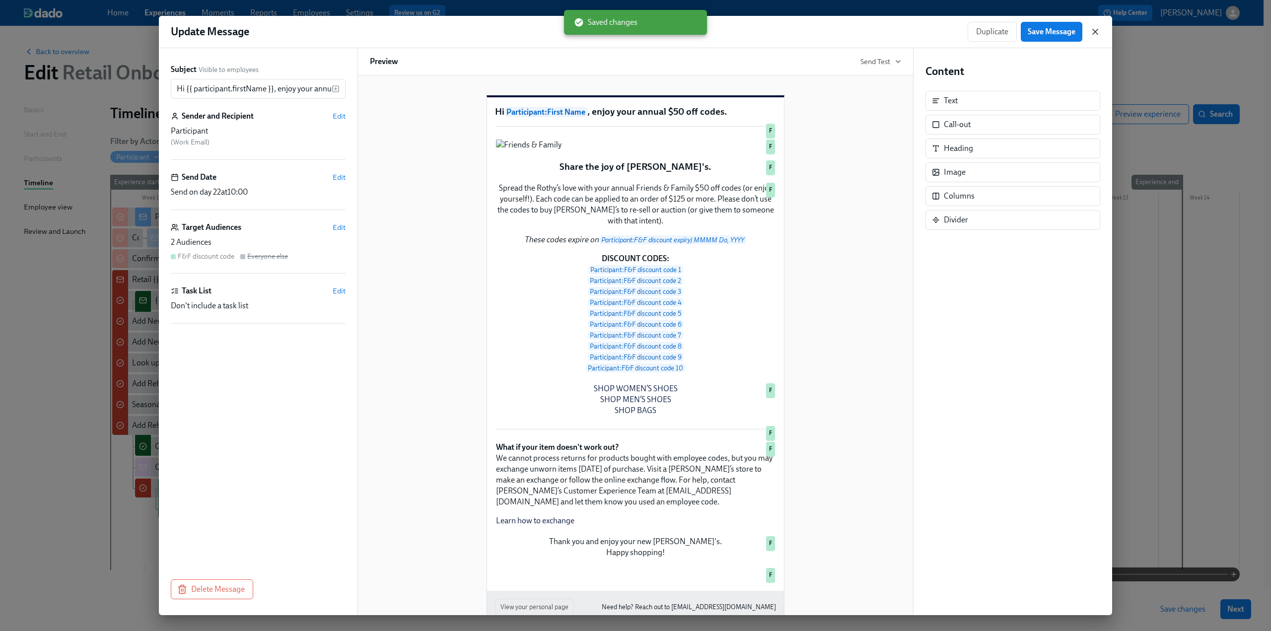
click at [627, 31] on icon "button" at bounding box center [1095, 32] width 10 height 10
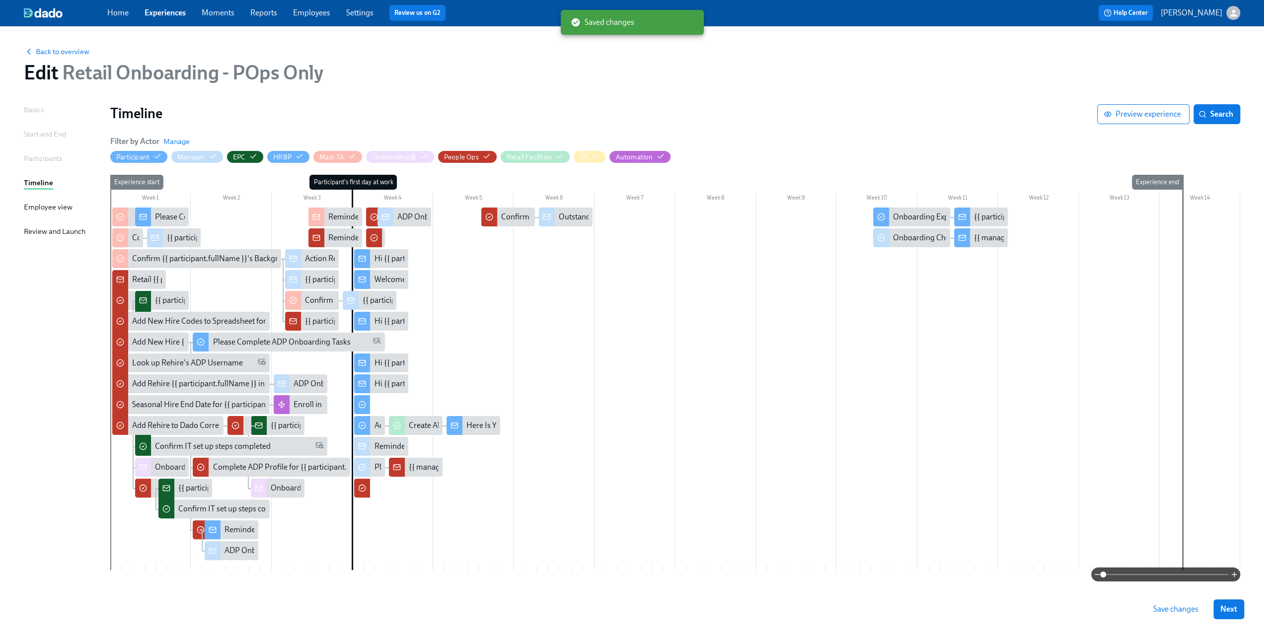
click at [627, 605] on span "Save changes" at bounding box center [1175, 609] width 45 height 10
click at [394, 366] on div "Hi {{ participant.firstName }}, enjoy your annual $50 off codes." at bounding box center [479, 363] width 211 height 11
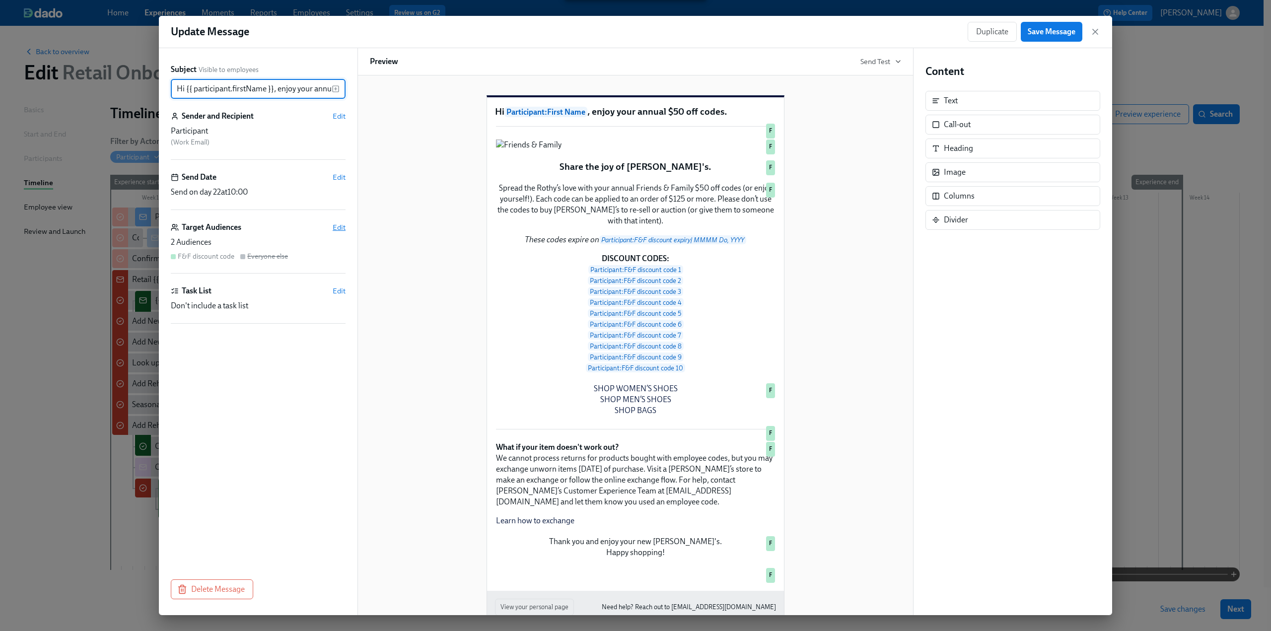
click at [338, 224] on span "Edit" at bounding box center [339, 227] width 13 height 10
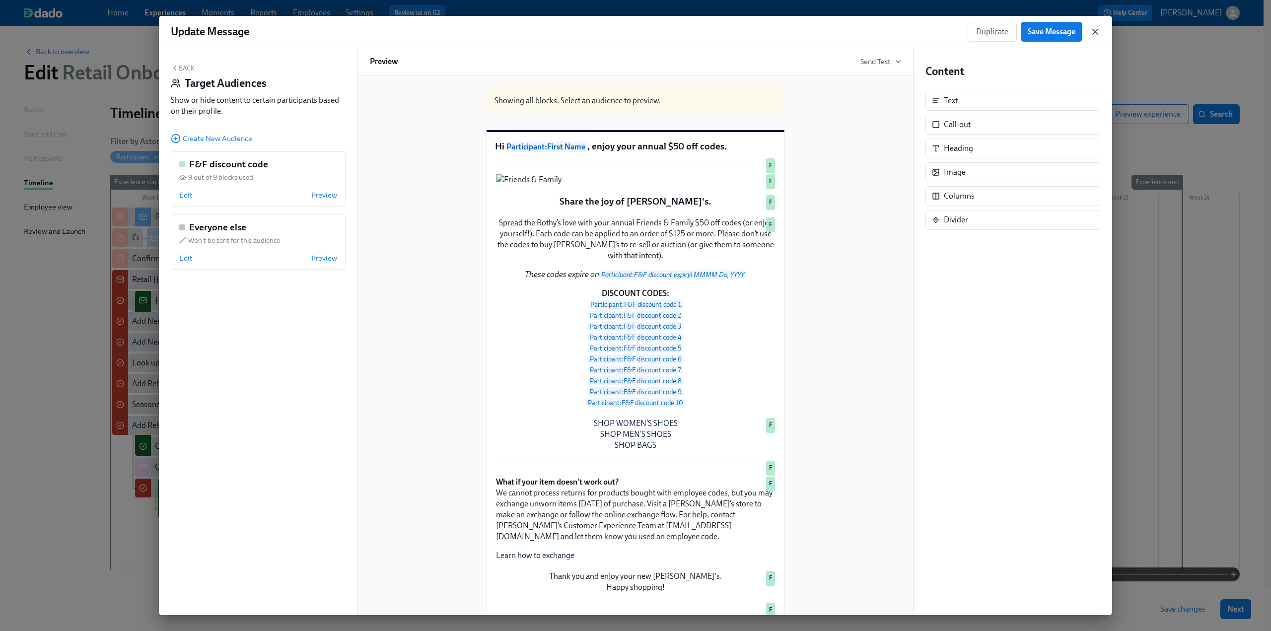
click at [627, 31] on icon "button" at bounding box center [1095, 32] width 10 height 10
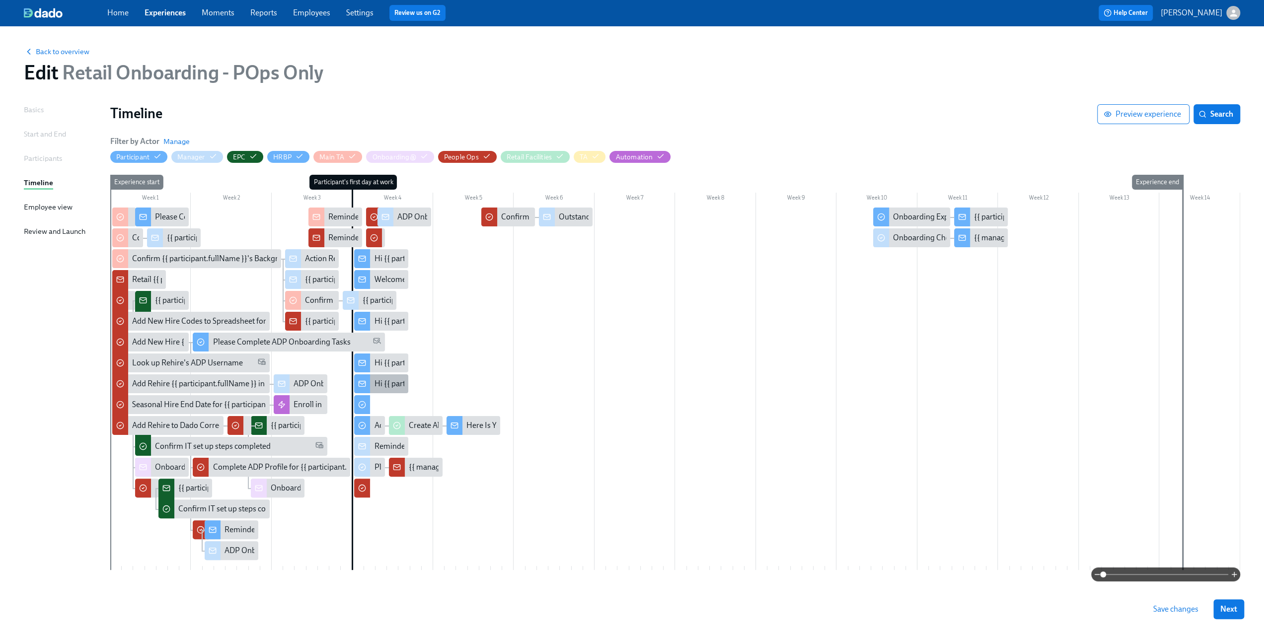
click at [384, 382] on div "Hi {{ participant.firstName }}, enjoy your new shoe & bag codes" at bounding box center [480, 383] width 213 height 11
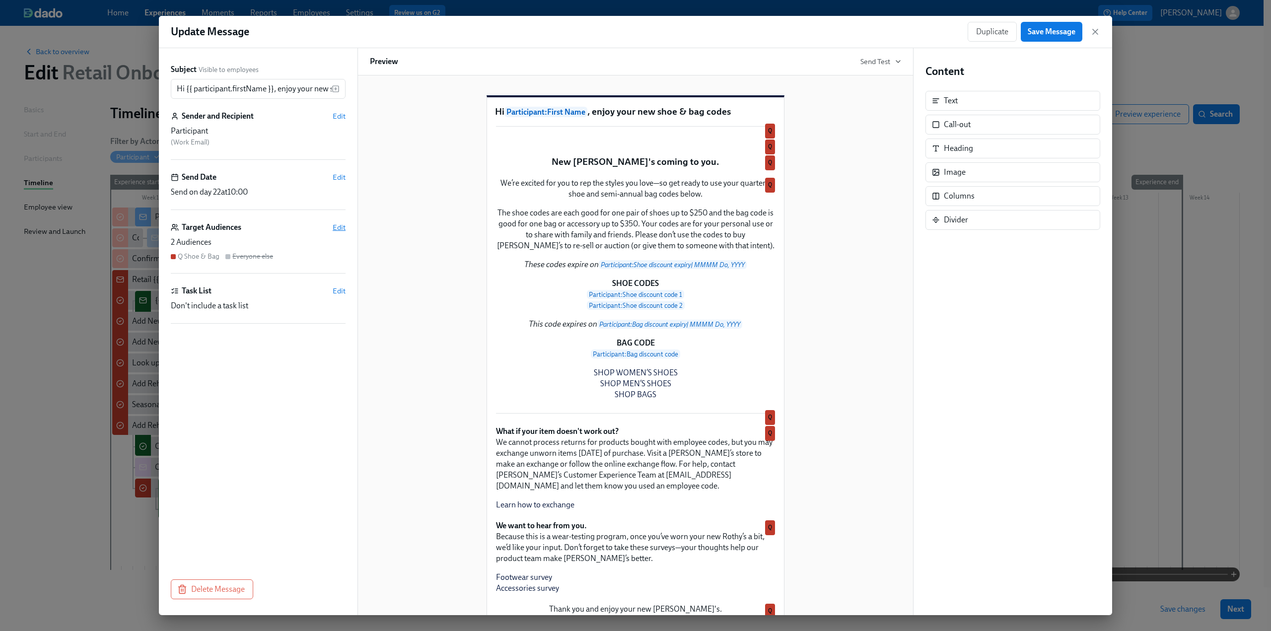
click at [337, 227] on span "Edit" at bounding box center [339, 227] width 13 height 10
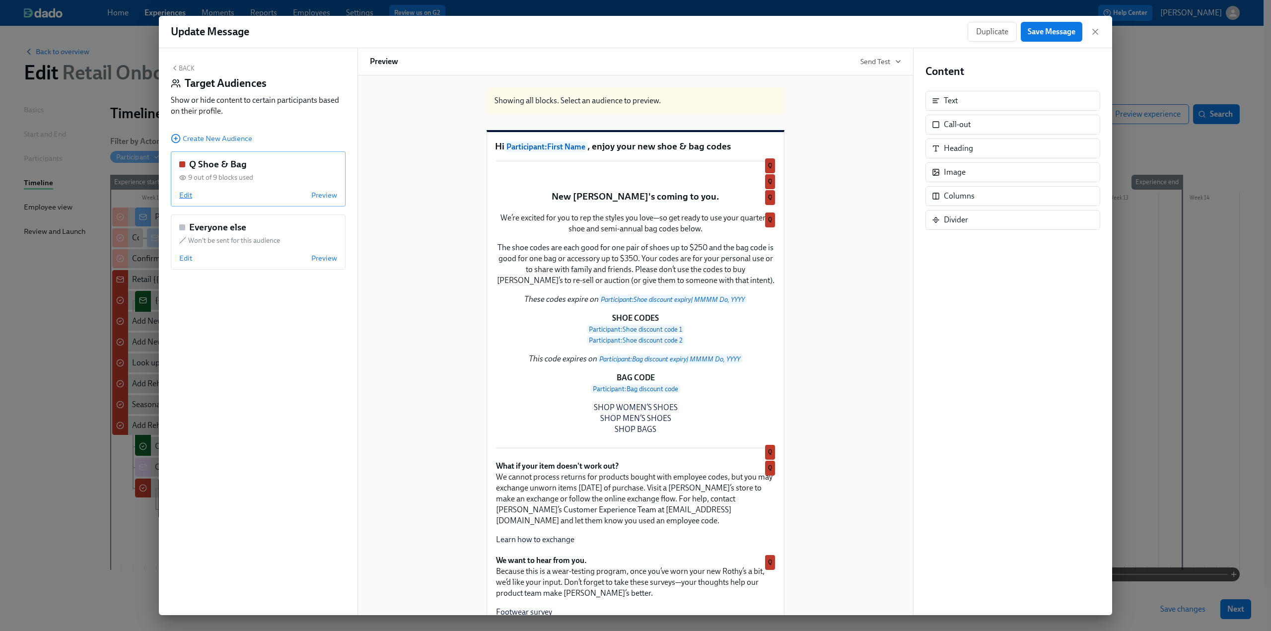
click at [184, 198] on span "Edit" at bounding box center [185, 195] width 13 height 10
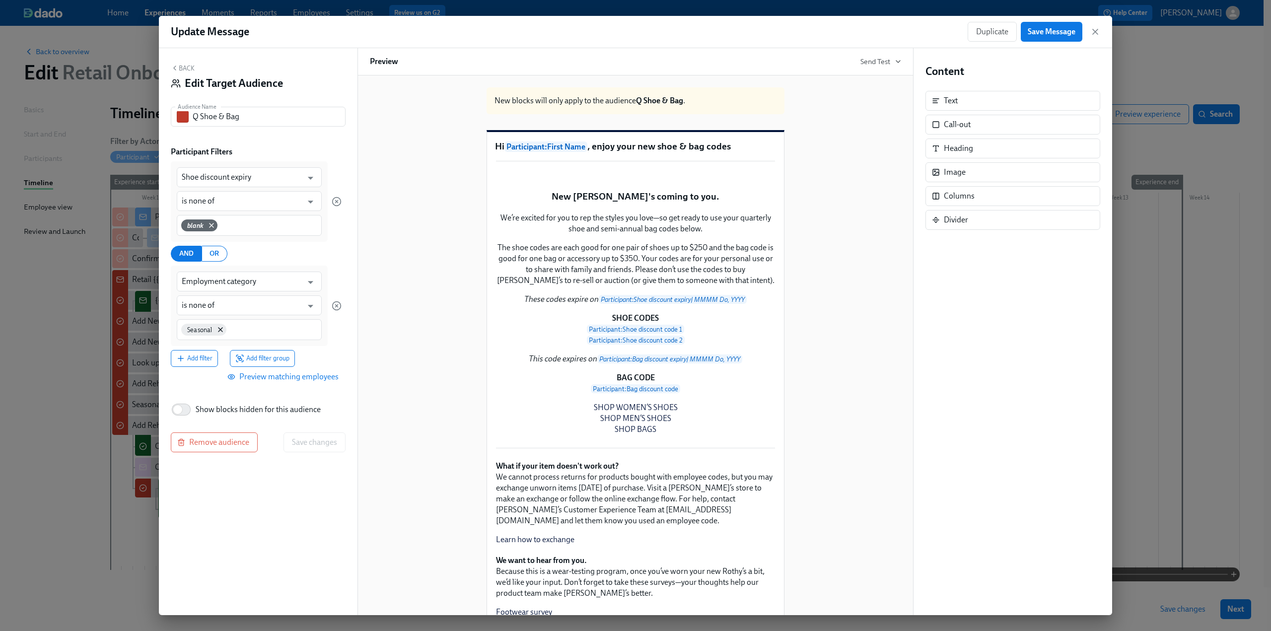
click at [178, 68] on icon "button" at bounding box center [175, 68] width 8 height 8
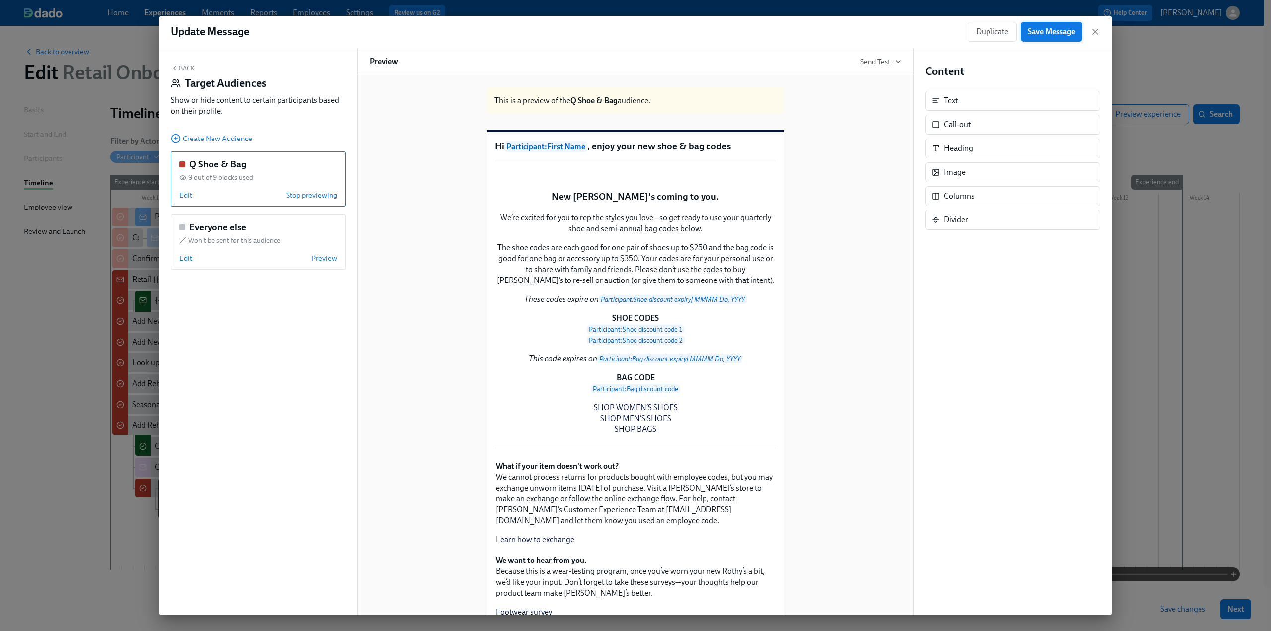
click at [627, 29] on span "Save Message" at bounding box center [1052, 32] width 48 height 10
click at [627, 30] on icon "button" at bounding box center [1095, 32] width 10 height 10
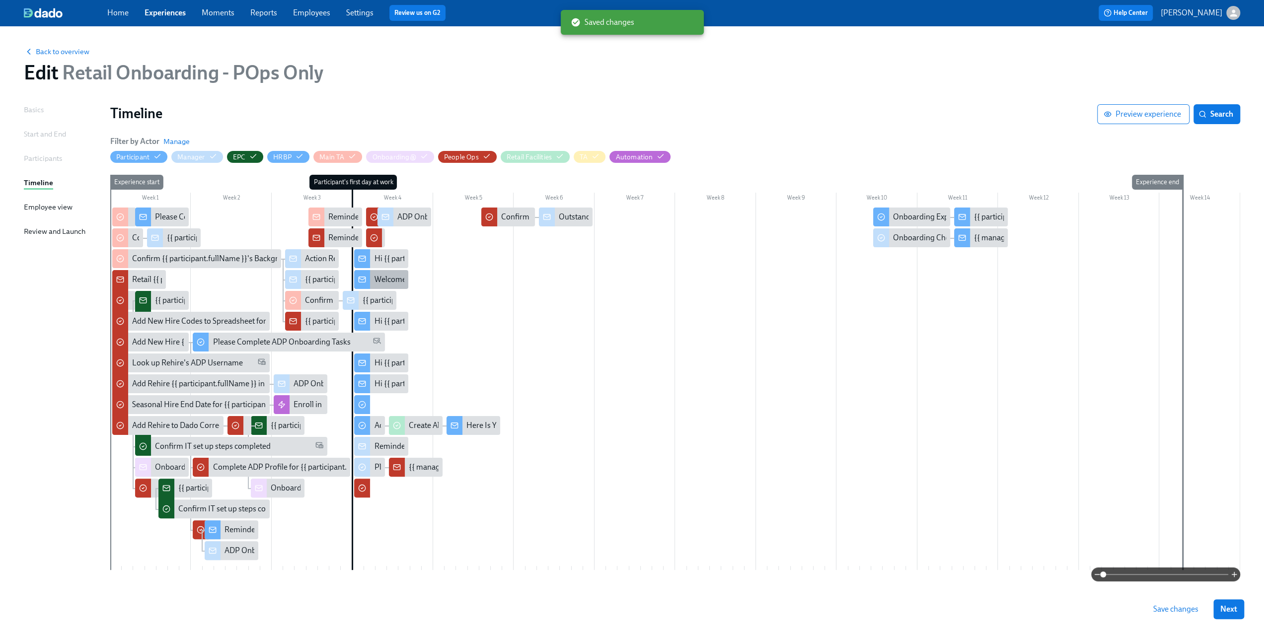
click at [393, 278] on div "Welcome to Team Rothy’s!" at bounding box center [418, 279] width 89 height 11
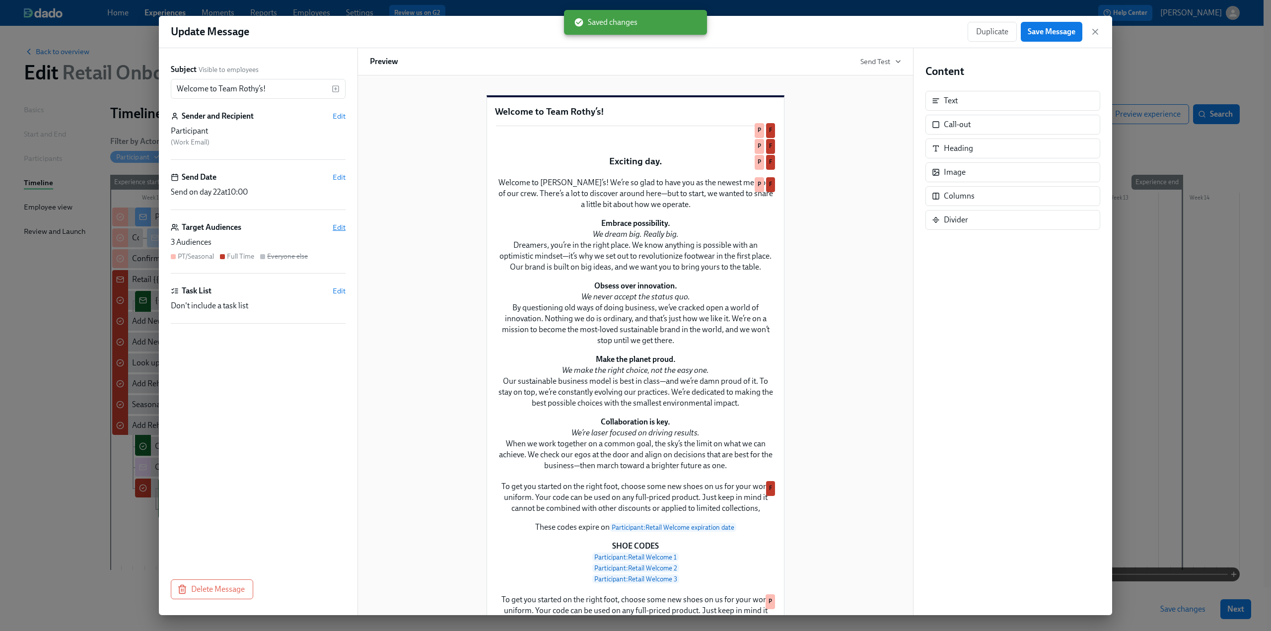
click at [337, 226] on span "Edit" at bounding box center [339, 227] width 13 height 10
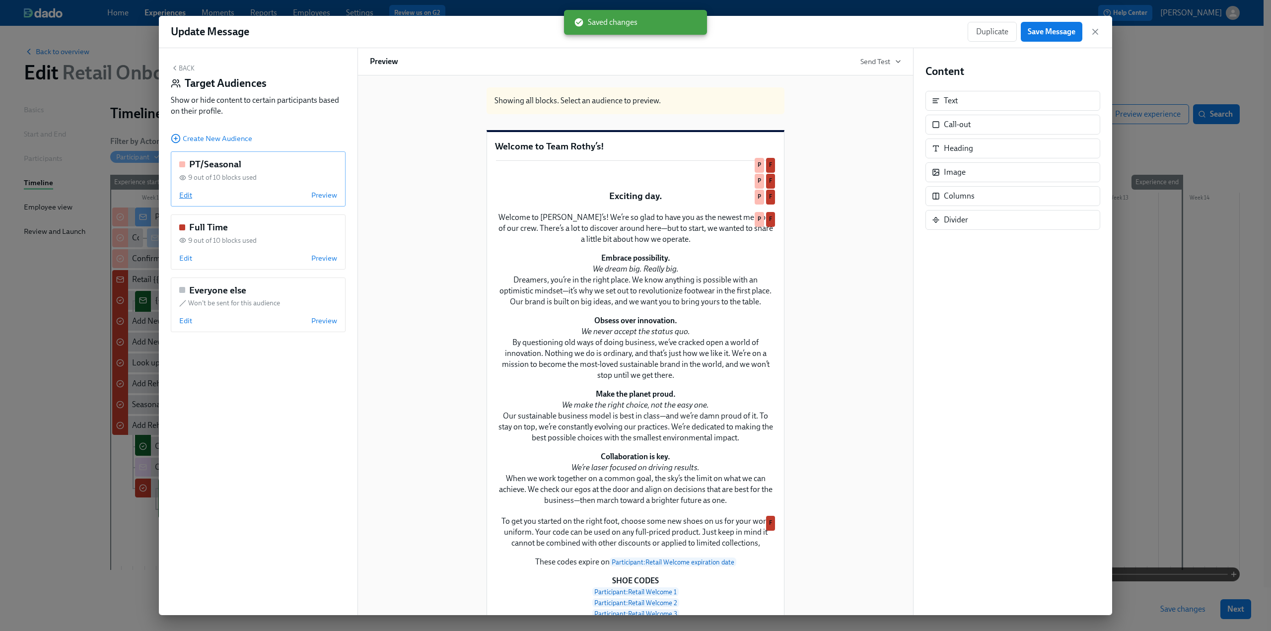
click at [181, 197] on span "Edit" at bounding box center [185, 195] width 13 height 10
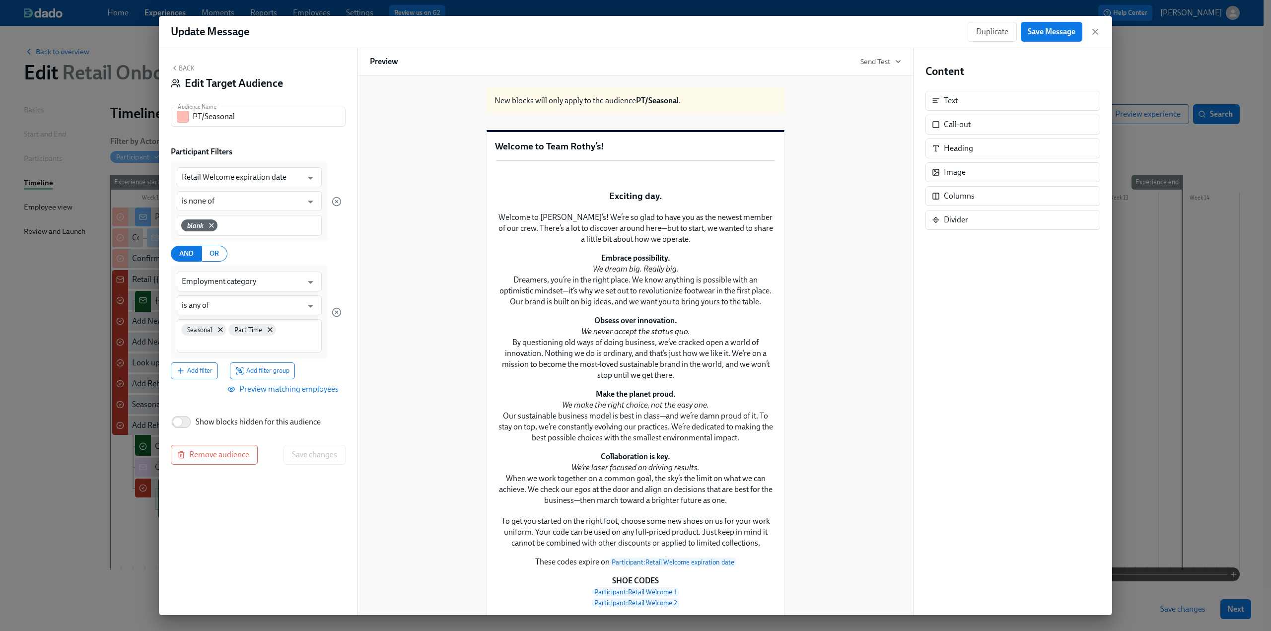
click at [271, 390] on span "Preview matching employees" at bounding box center [283, 389] width 109 height 10
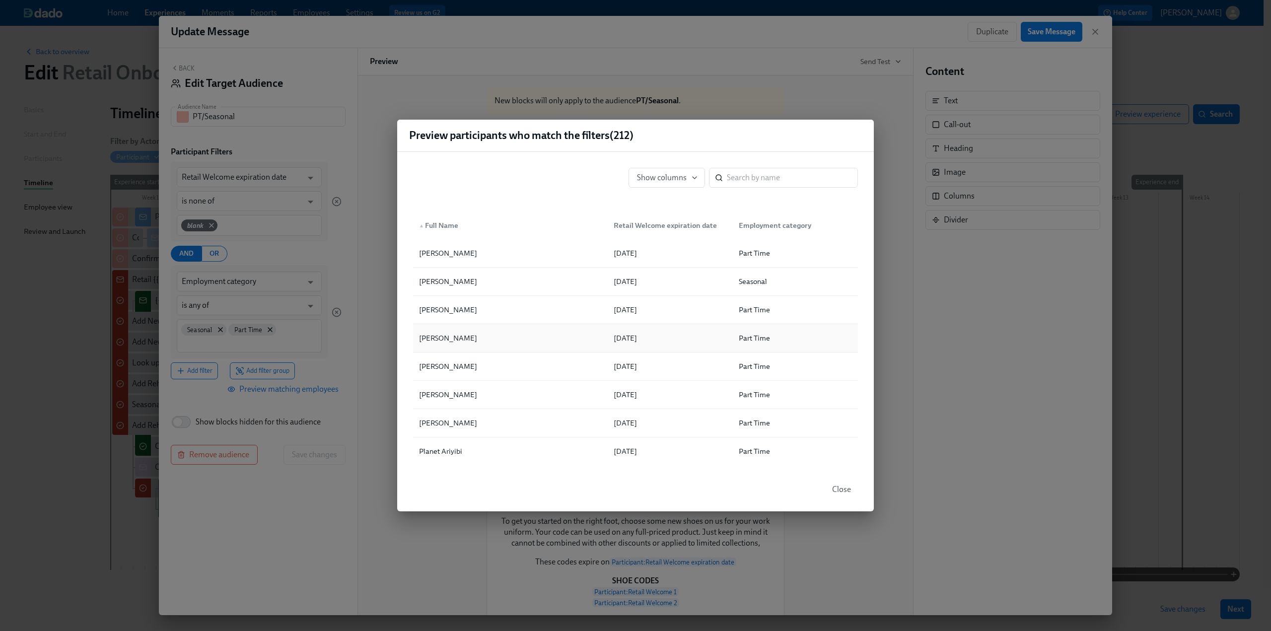
scroll to position [248, 0]
click at [275, 508] on div "Preview participants who match the filters ( 212 ) Show columns ​ ▲ Full Name R…" at bounding box center [635, 315] width 1271 height 631
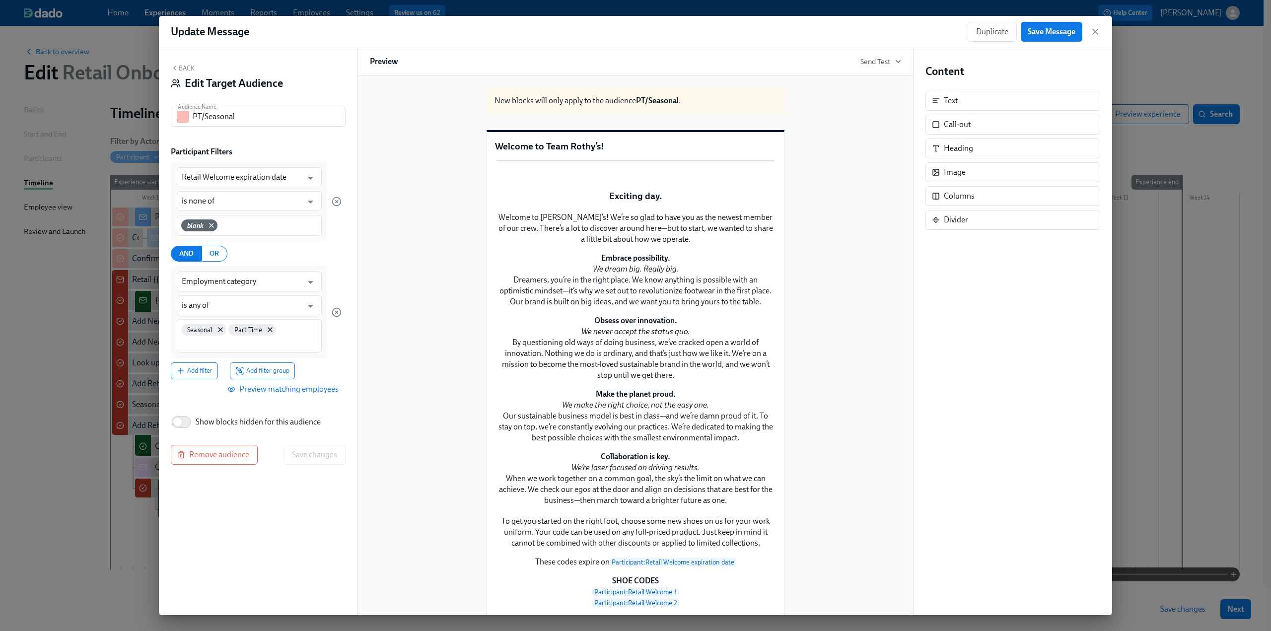
click at [181, 63] on div "Back Edit Target Audience Audience Name PT/Seasonal Audience Name Participant F…" at bounding box center [258, 331] width 199 height 567
click at [182, 70] on button "Back" at bounding box center [183, 68] width 24 height 8
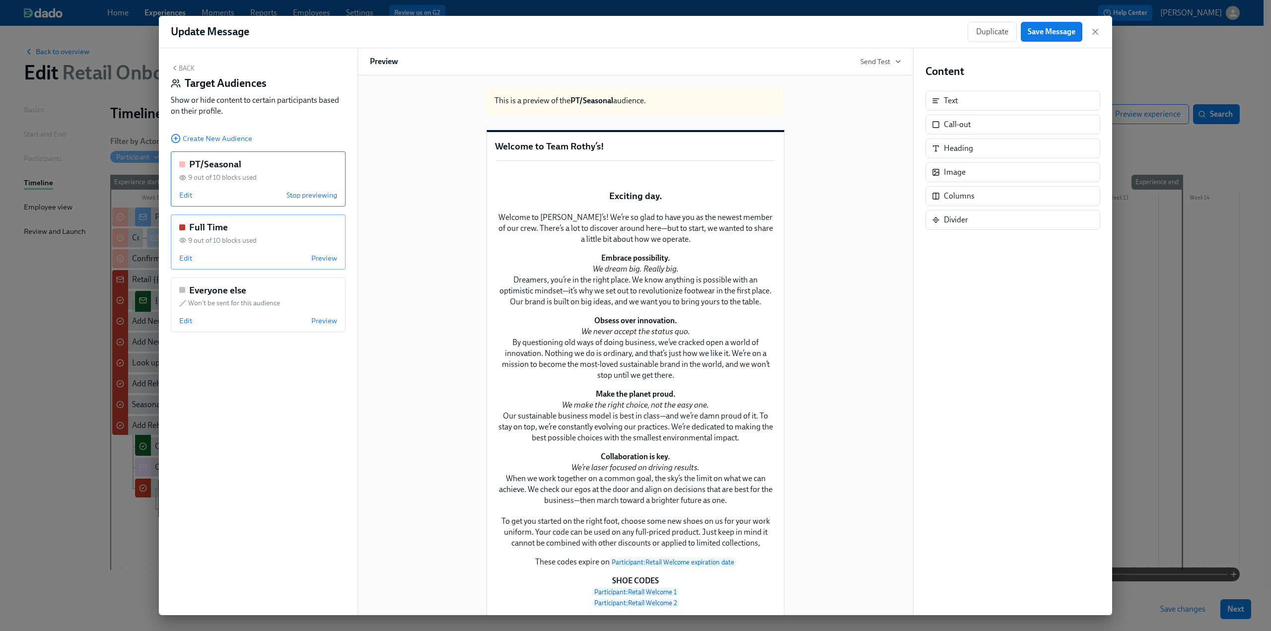
click at [194, 250] on div "Full Time 9 out of 10 blocks used Edit Preview" at bounding box center [258, 242] width 175 height 55
click at [183, 261] on span "Edit" at bounding box center [185, 258] width 13 height 10
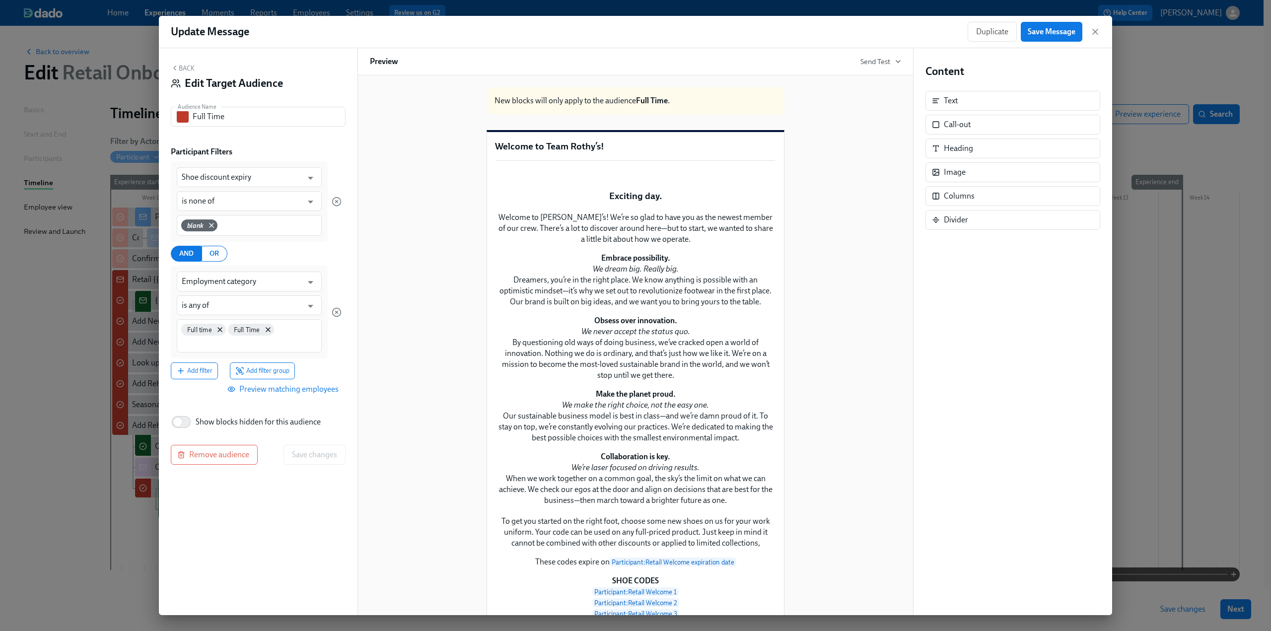
click at [258, 391] on span "Preview matching employees" at bounding box center [283, 389] width 109 height 10
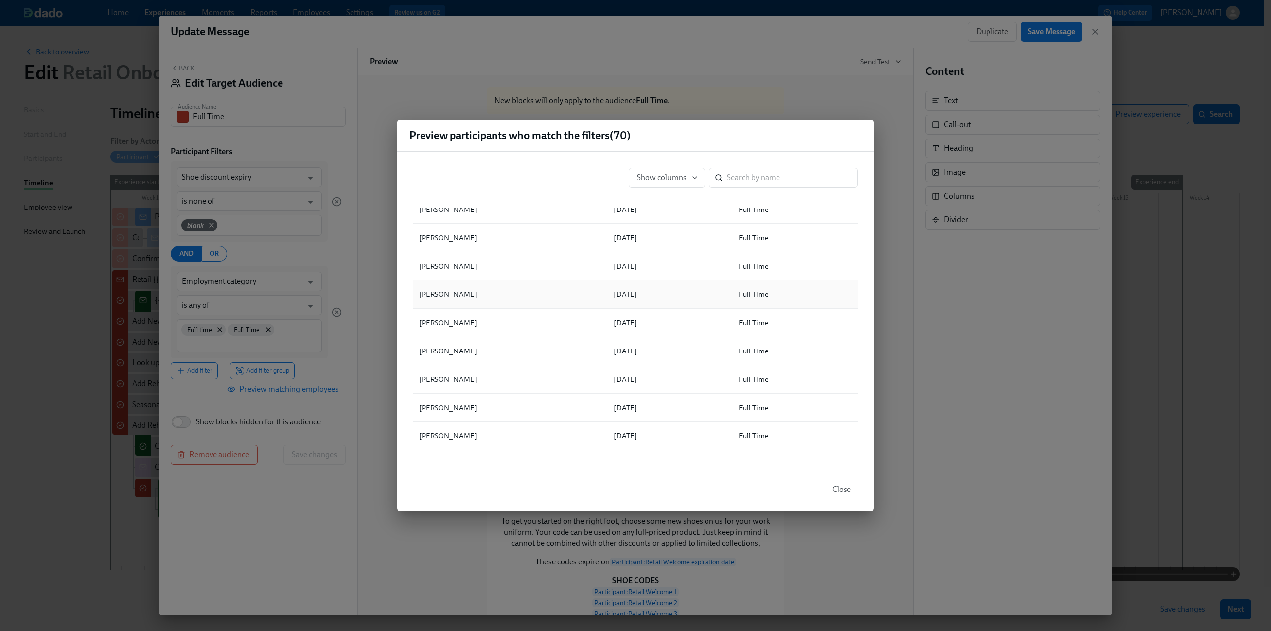
scroll to position [50, 0]
click at [315, 153] on div "Preview participants who match the filters ( 70 ) Show columns ​ ▲ Full Name Sh…" at bounding box center [635, 315] width 1271 height 631
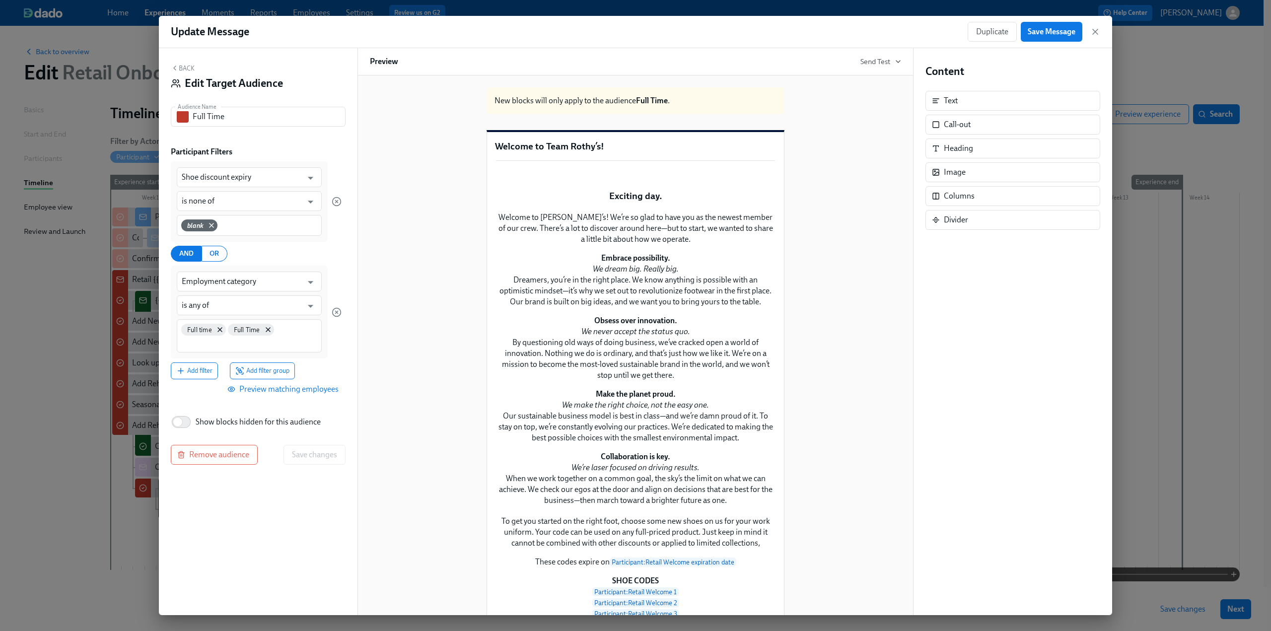
click at [187, 69] on button "Back" at bounding box center [183, 68] width 24 height 8
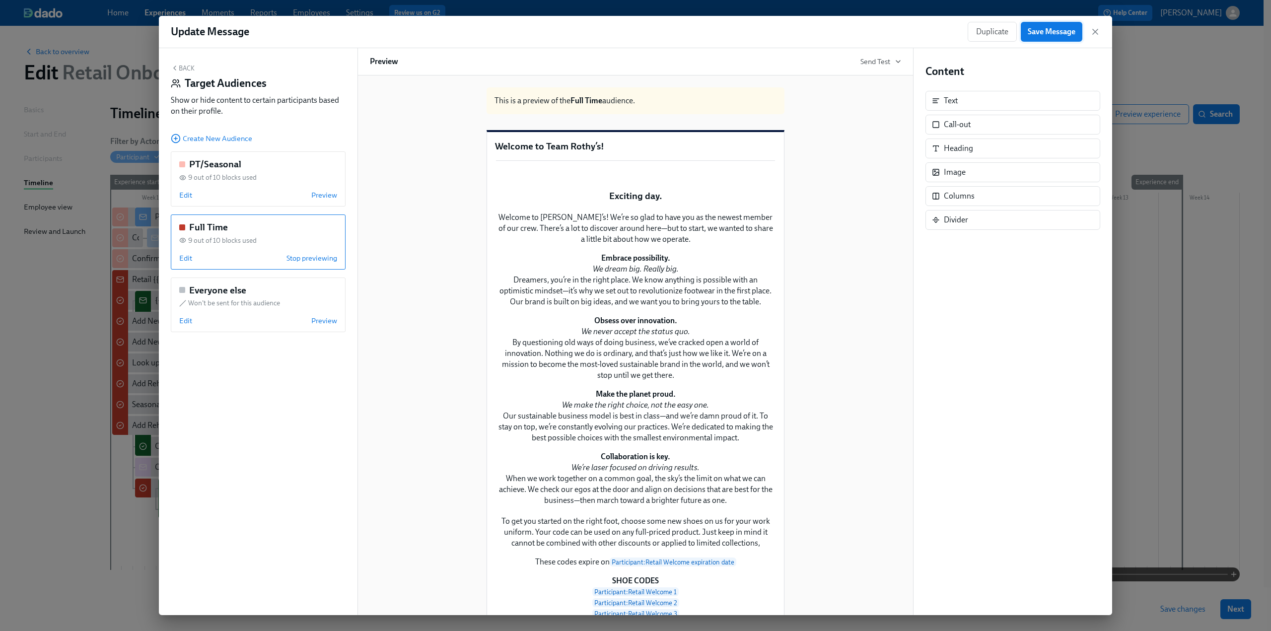
click at [627, 26] on button "Save Message" at bounding box center [1052, 32] width 62 height 20
click at [627, 32] on icon "button" at bounding box center [1095, 32] width 10 height 10
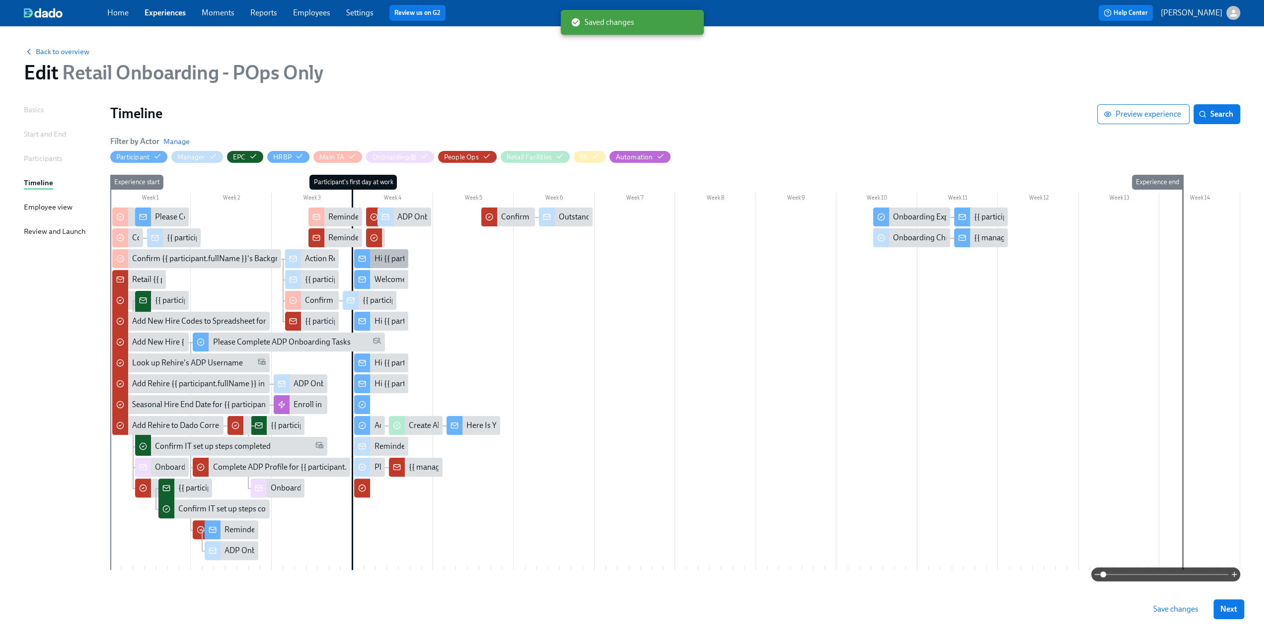
click at [390, 265] on div "Hi {{ participant.firstName }}, enjoy your semi-annual uniform codes." at bounding box center [381, 258] width 54 height 19
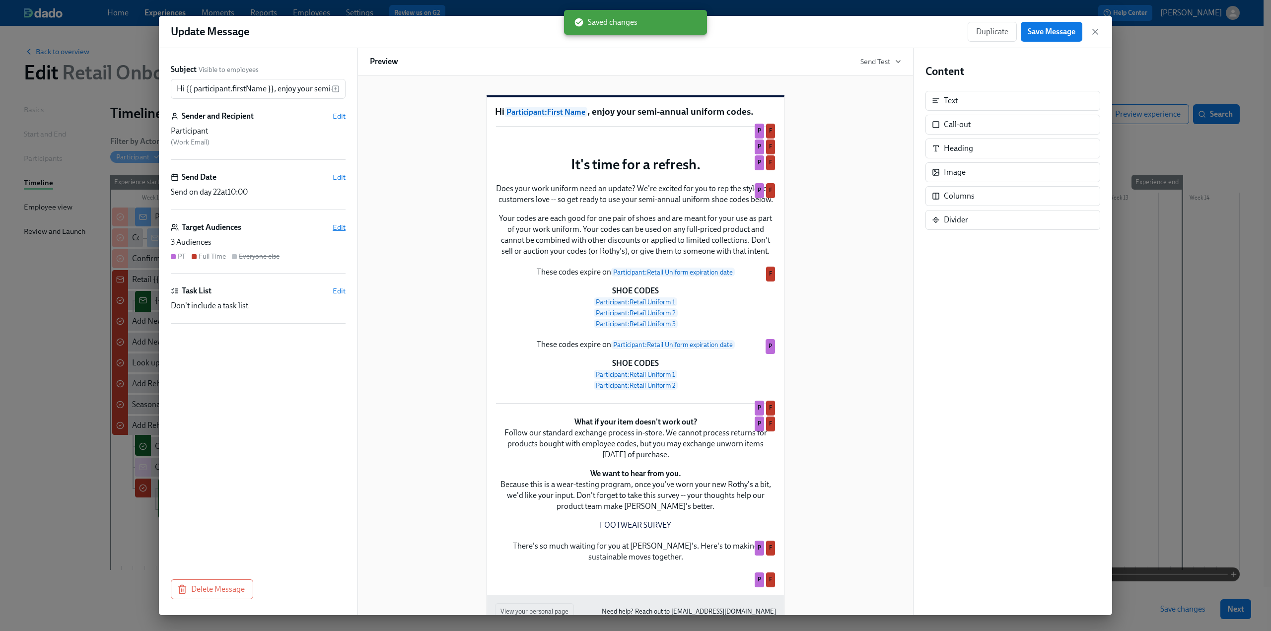
click at [339, 224] on span "Edit" at bounding box center [339, 227] width 13 height 10
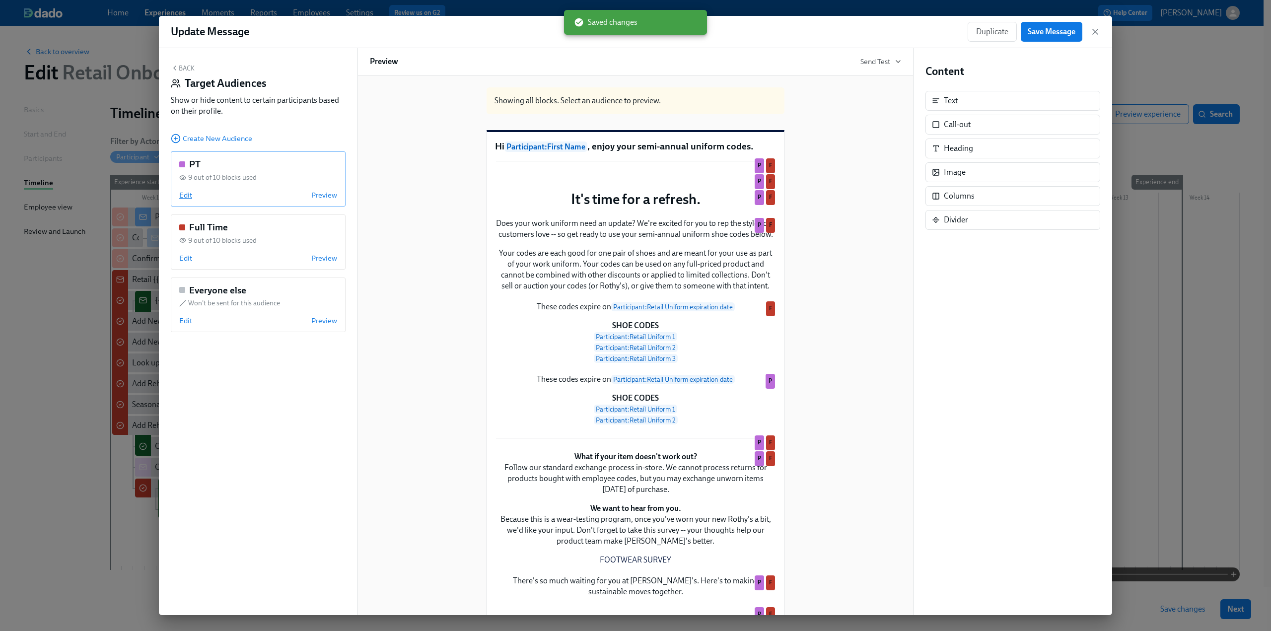
click at [185, 197] on span "Edit" at bounding box center [185, 195] width 13 height 10
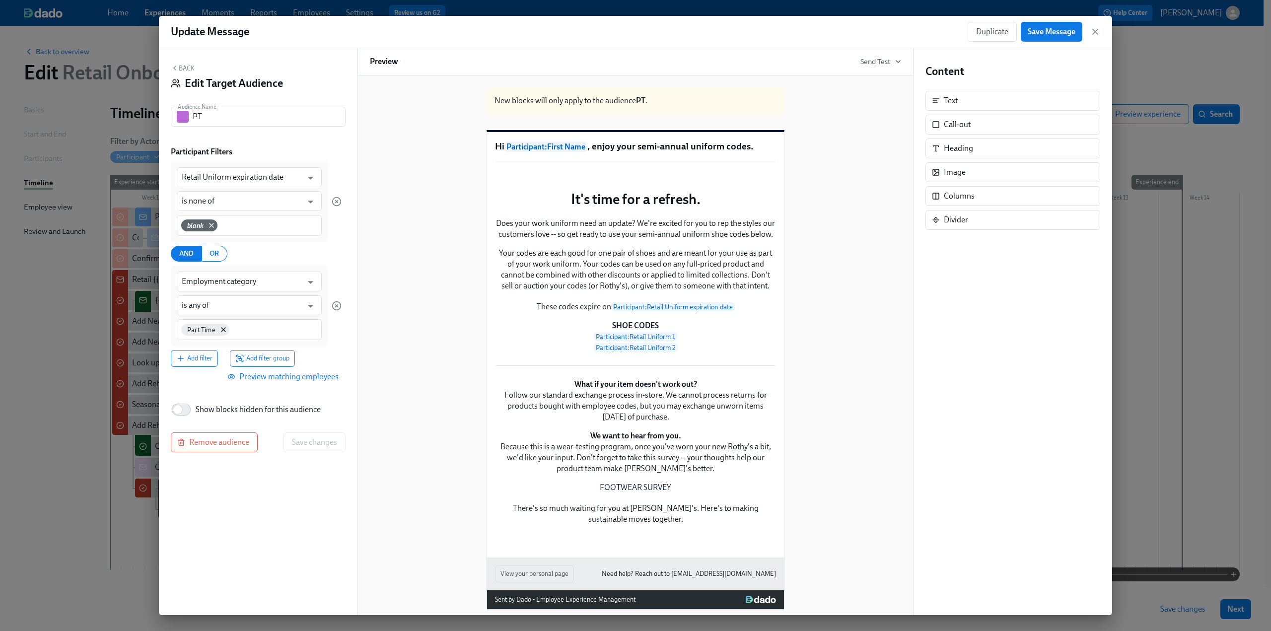
click at [305, 380] on span "Preview matching employees" at bounding box center [283, 377] width 109 height 10
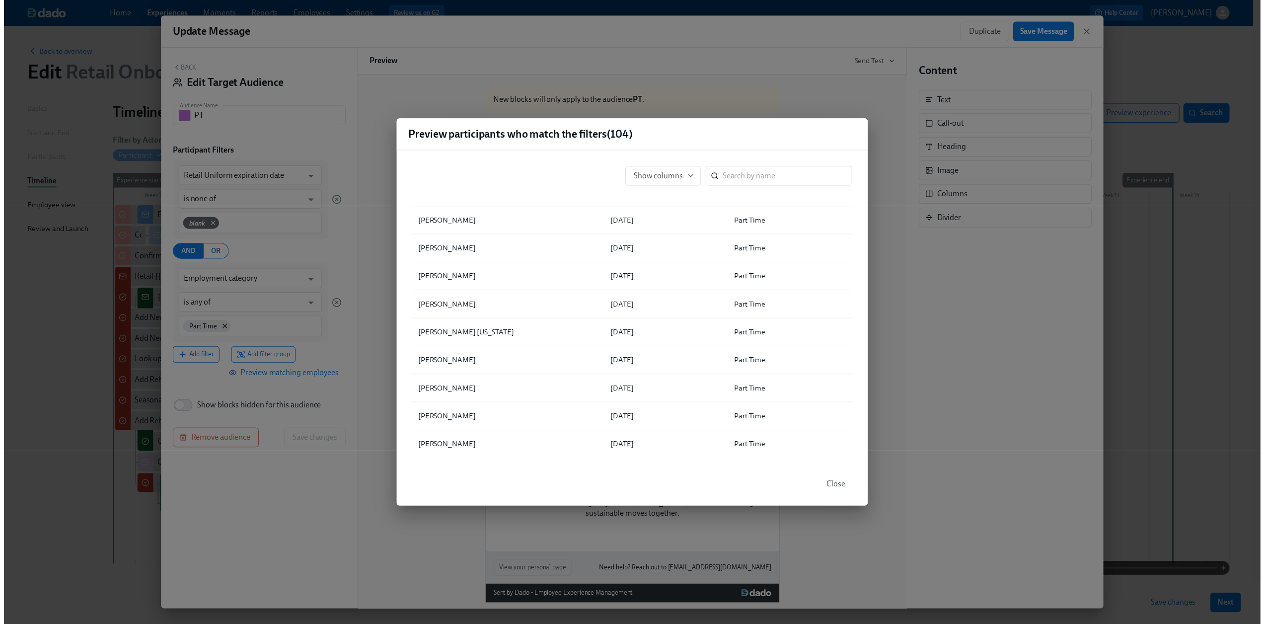
scroll to position [248, 0]
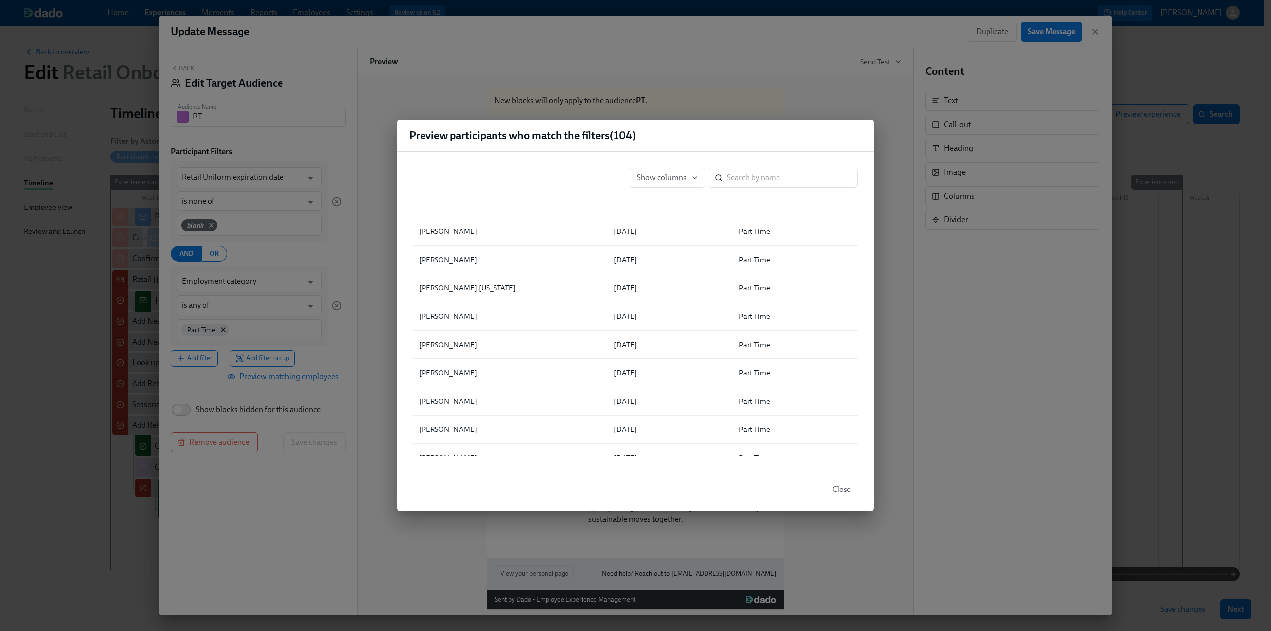
click at [290, 550] on div "Preview participants who match the filters ( 104 ) Show columns ​ ▲ Full Name R…" at bounding box center [635, 315] width 1271 height 631
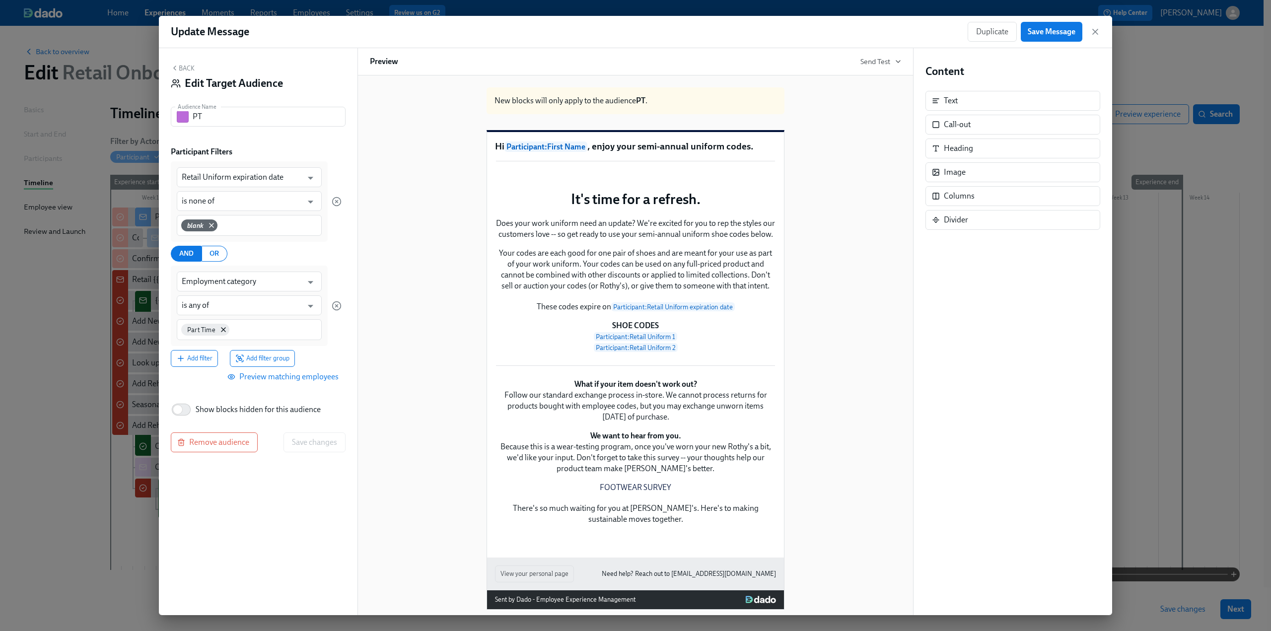
click at [180, 67] on button "Back" at bounding box center [183, 68] width 24 height 8
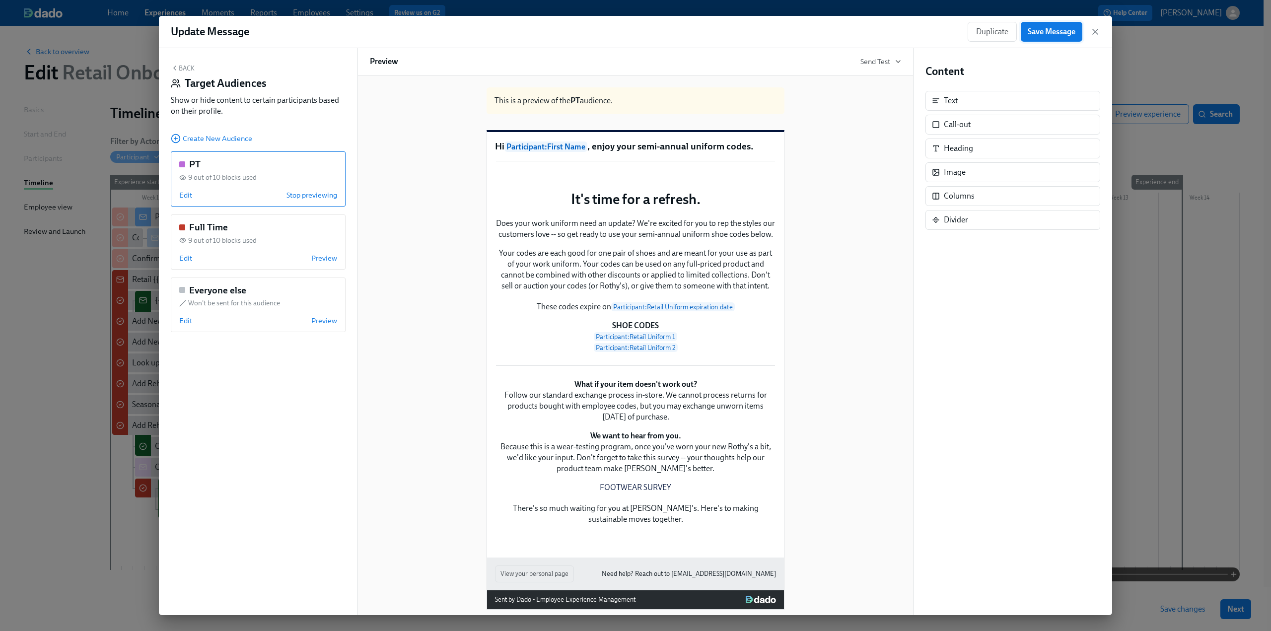
click at [627, 32] on span "Save Message" at bounding box center [1052, 32] width 48 height 10
click at [627, 31] on icon "button" at bounding box center [1095, 32] width 10 height 10
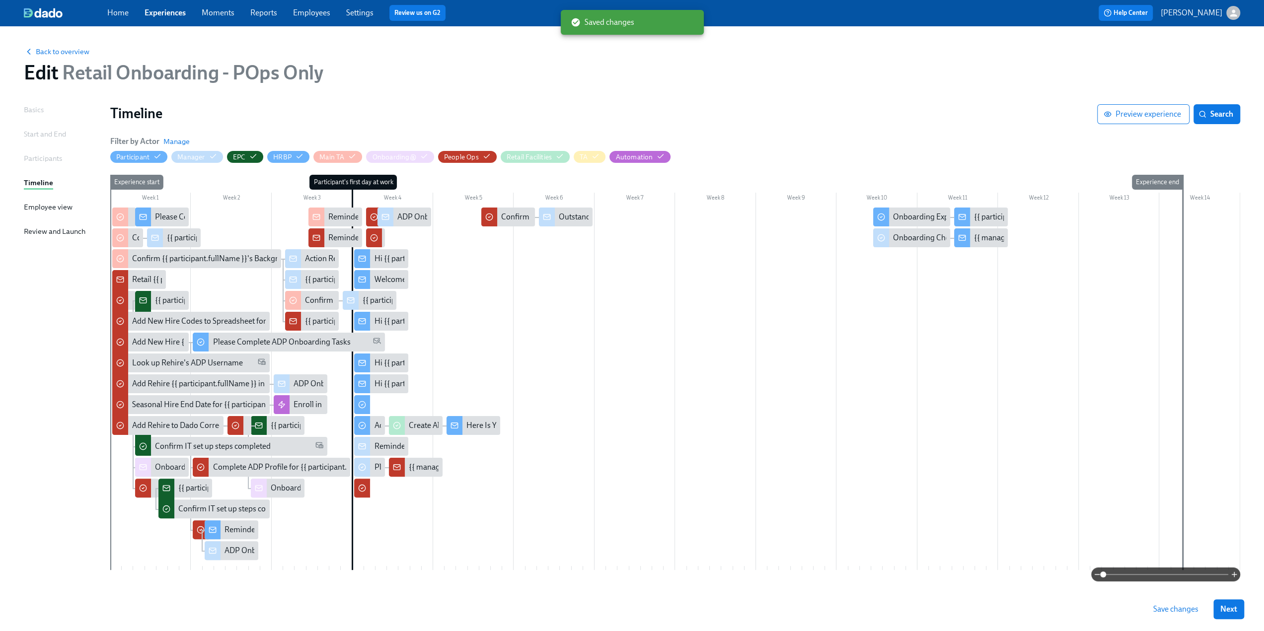
click at [627, 616] on button "Save changes" at bounding box center [1175, 609] width 59 height 20
click at [73, 49] on span "Back to overview" at bounding box center [57, 52] width 66 height 10
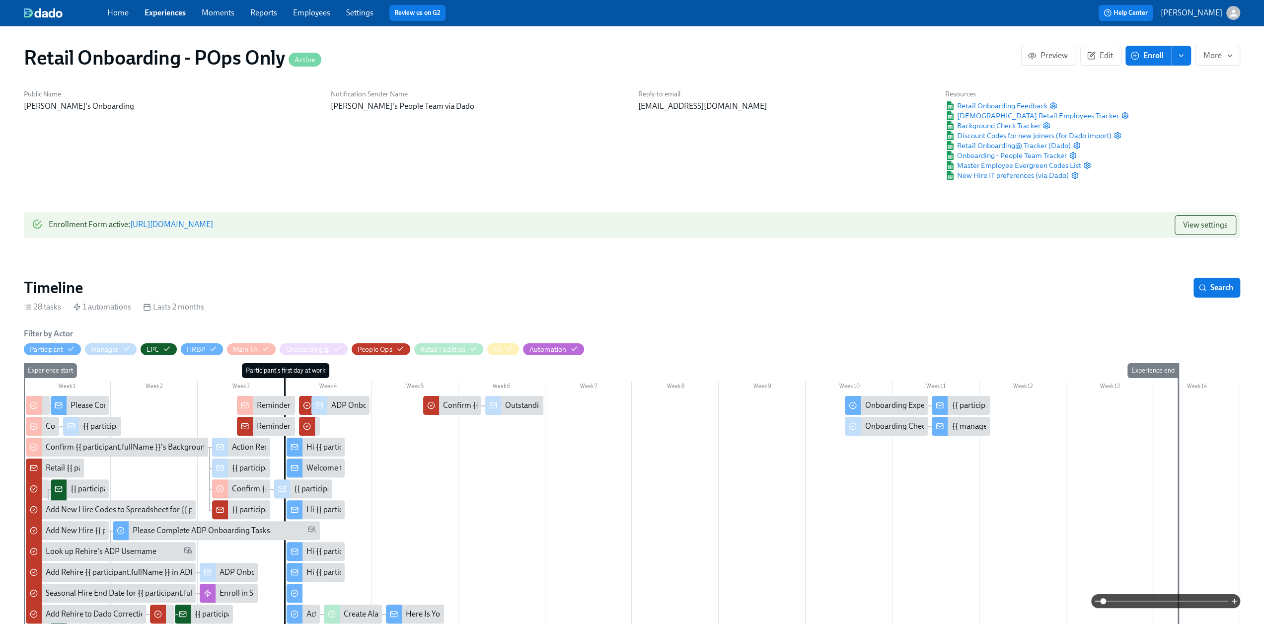
scroll to position [0, 10823]
click at [488, 301] on div "28 tasks 1 automations Lasts 2 months" at bounding box center [632, 306] width 1216 height 11
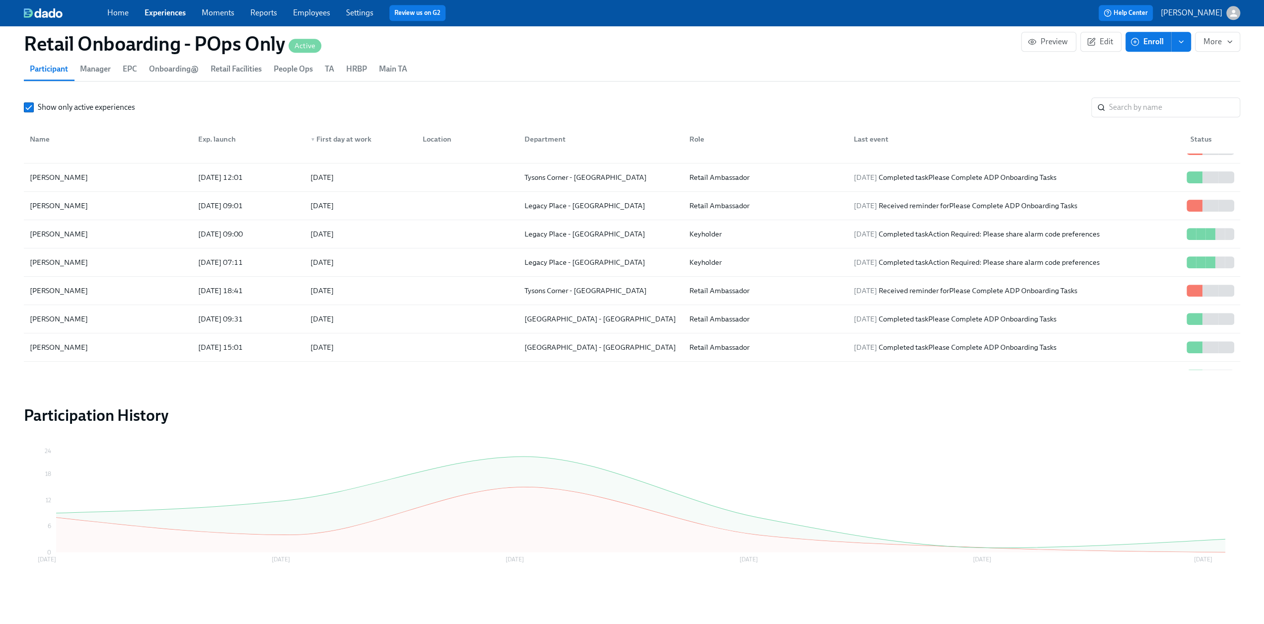
scroll to position [397, 0]
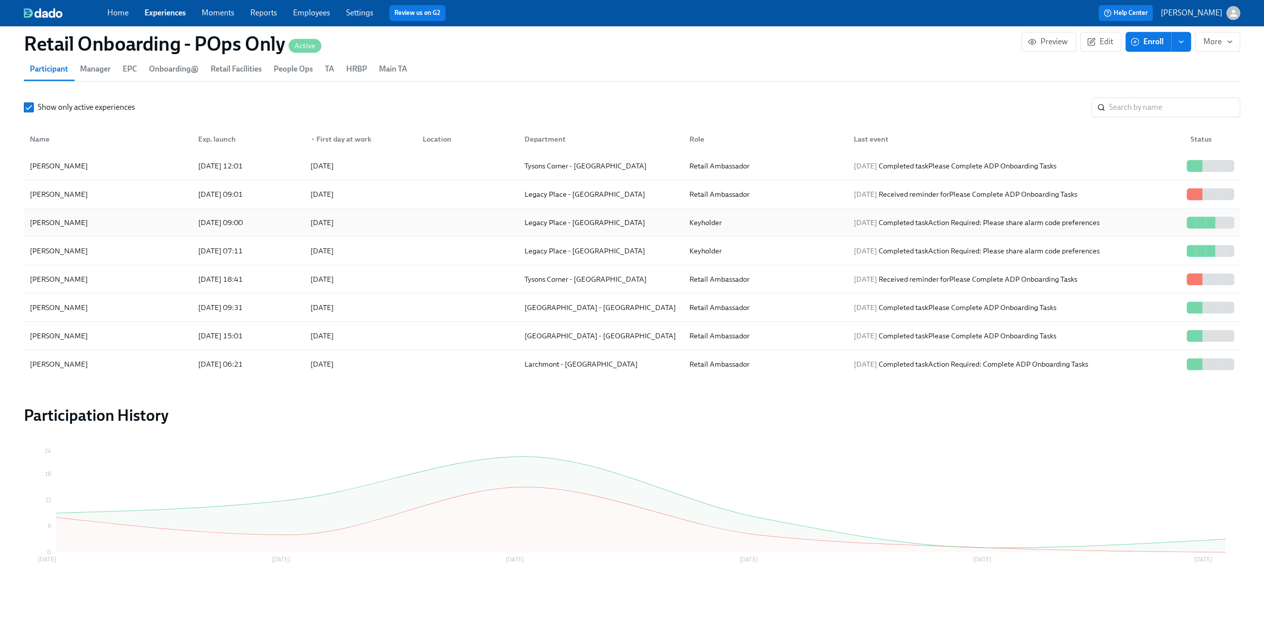
click at [62, 222] on div "[PERSON_NAME]" at bounding box center [59, 223] width 66 height 12
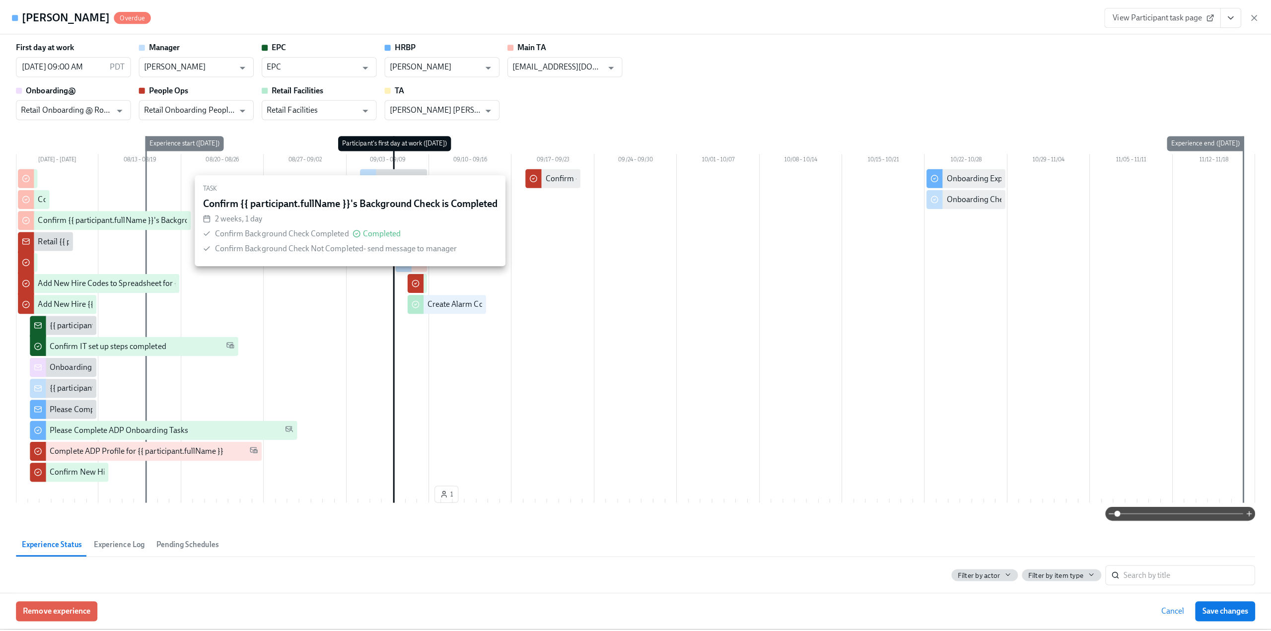
scroll to position [1113, 0]
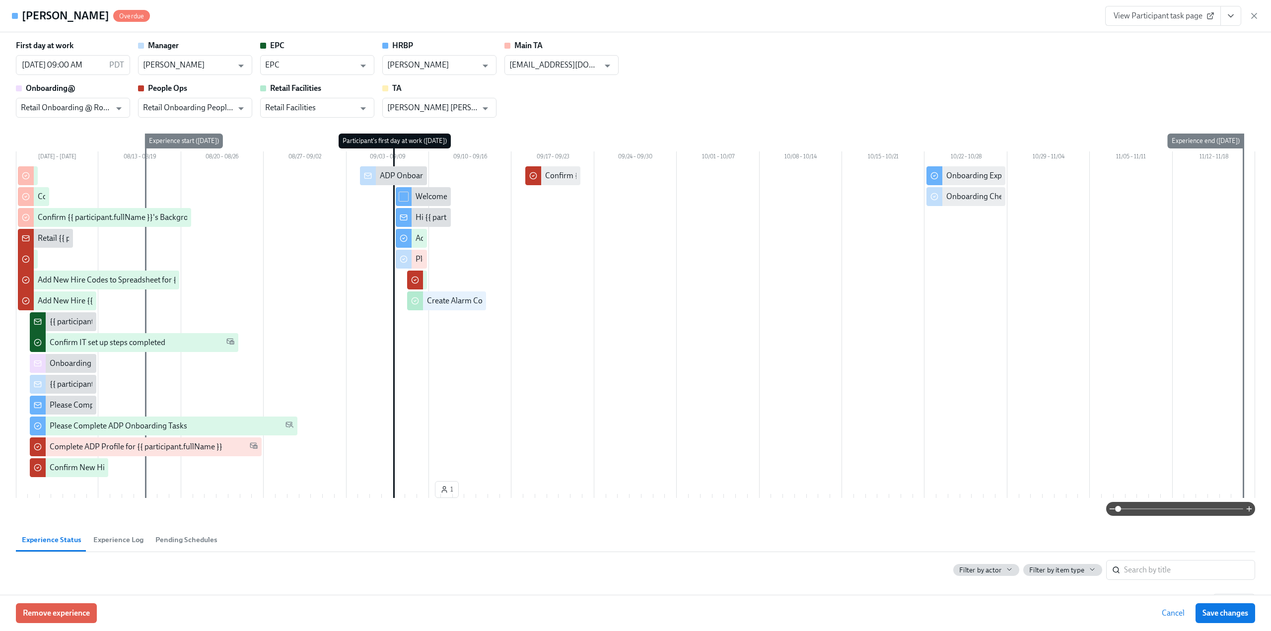
click at [408, 200] on div at bounding box center [404, 196] width 16 height 19
click at [432, 197] on div "Welcome to Team Rothy’s!" at bounding box center [460, 196] width 89 height 11
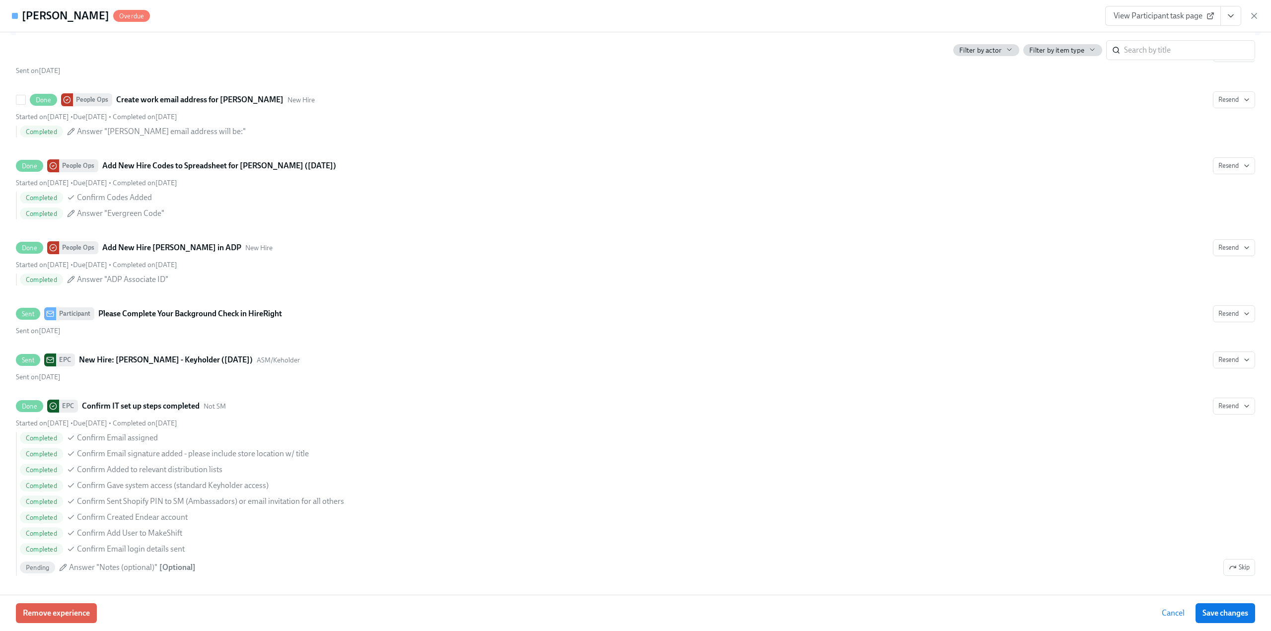
scroll to position [695, 0]
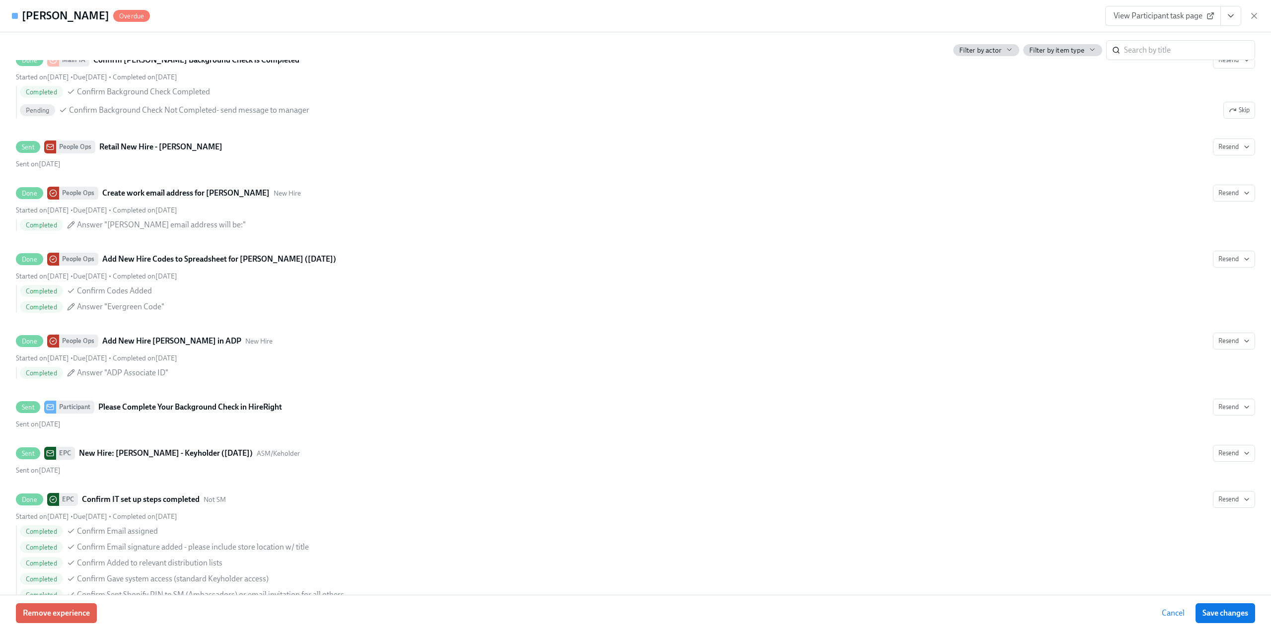
click at [627, 19] on span "View Participant task page" at bounding box center [1163, 16] width 99 height 10
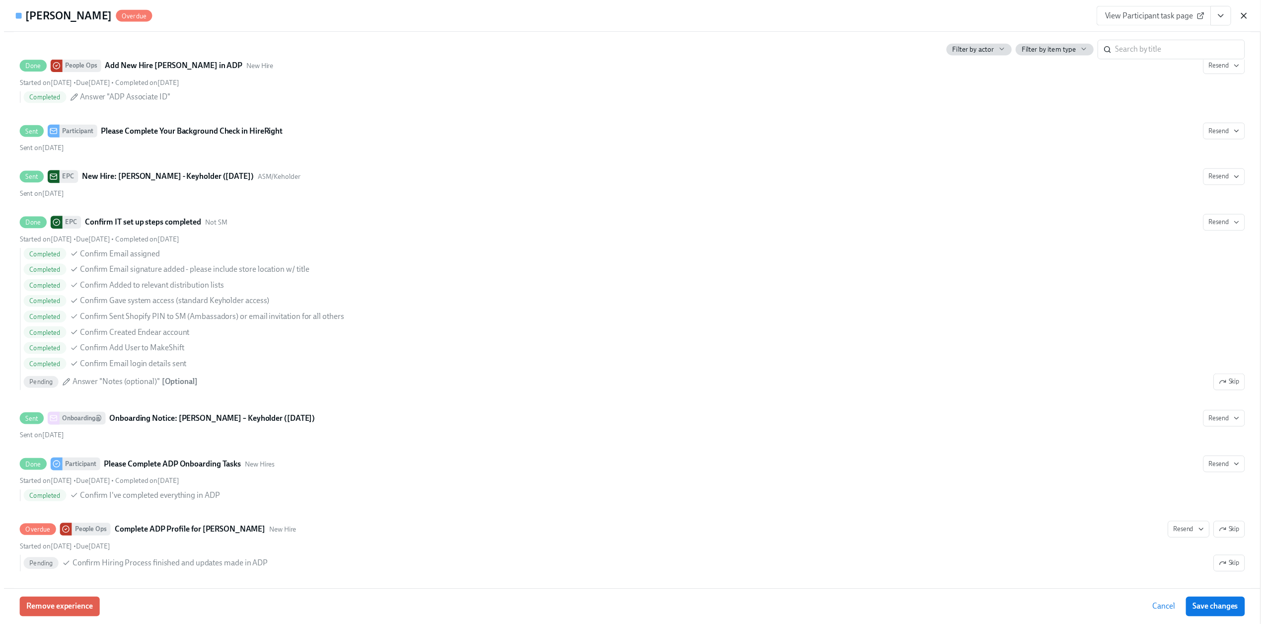
scroll to position [960, 0]
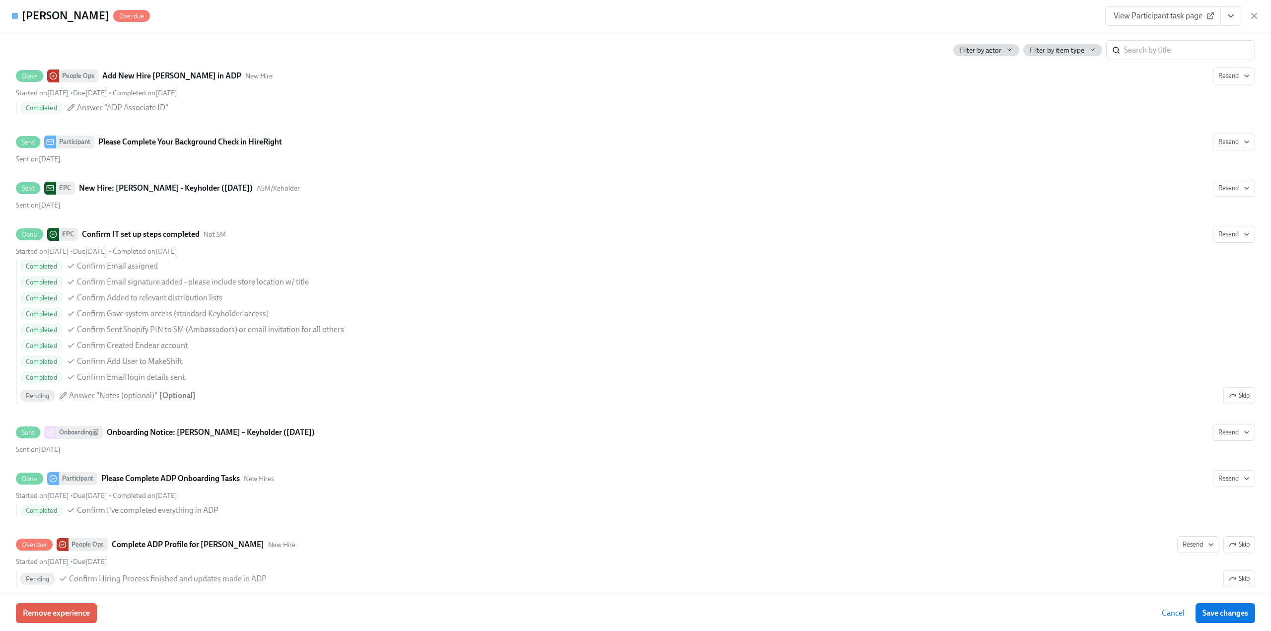
click at [627, 17] on icon "button" at bounding box center [1254, 16] width 10 height 10
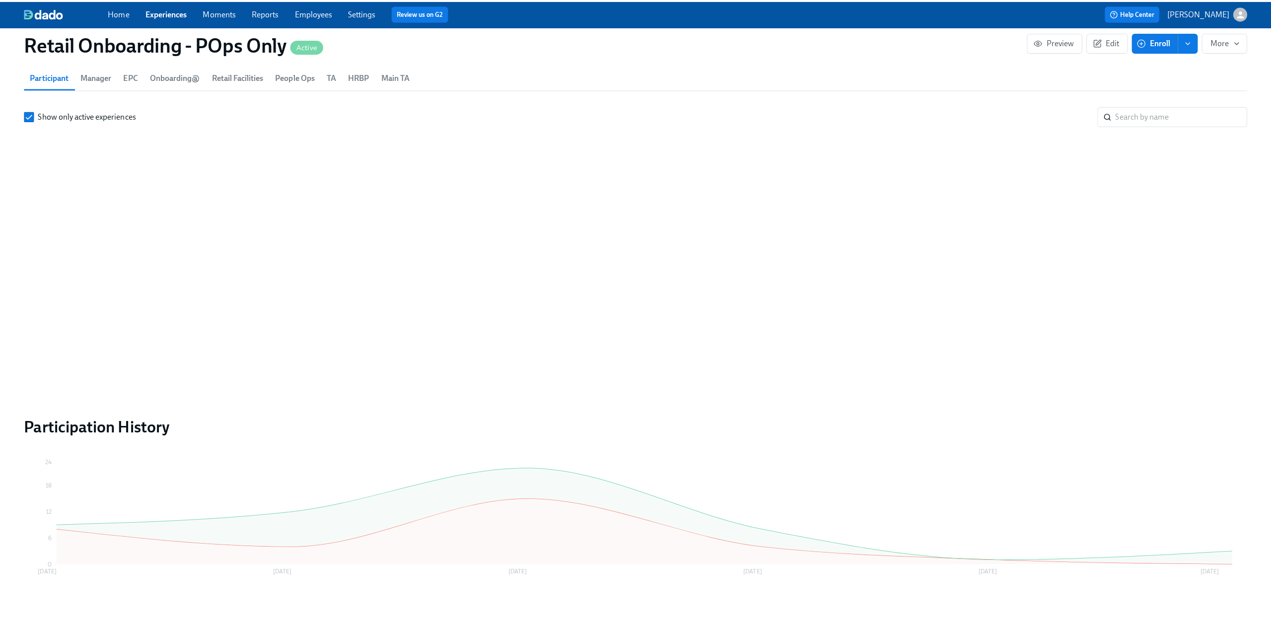
scroll to position [328, 0]
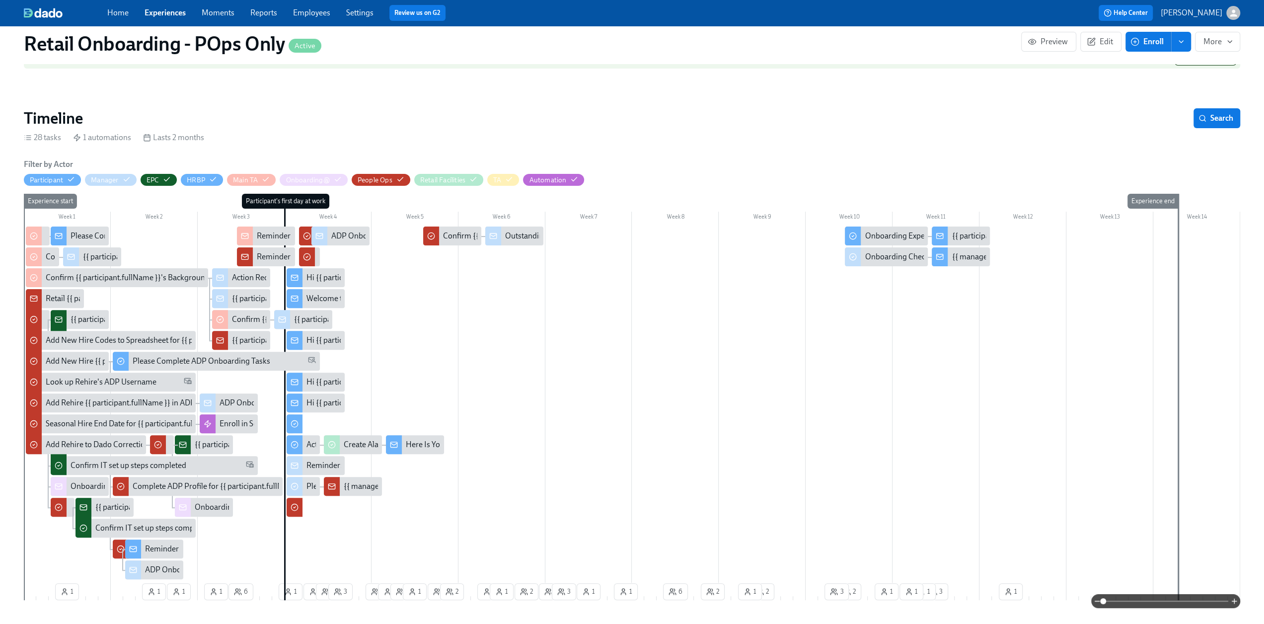
click at [321, 276] on div "Hi {{ participant.firstName }}, enjoy your semi-annual uniform codes." at bounding box center [422, 277] width 232 height 11
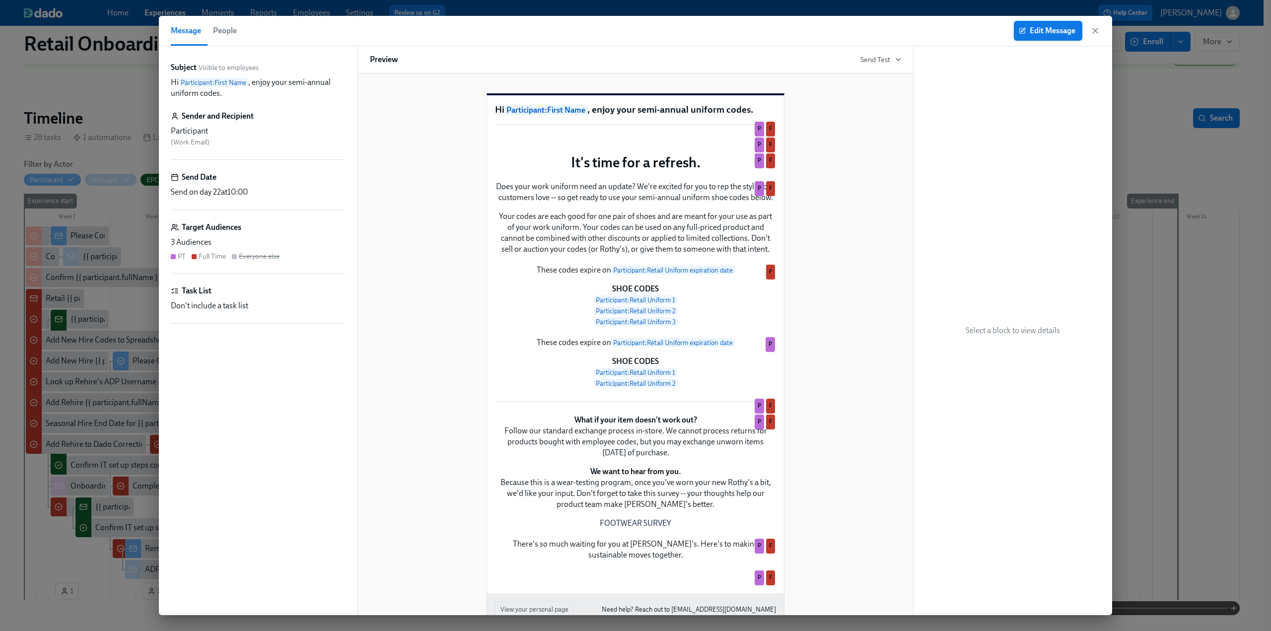
click at [627, 29] on span "Edit Message" at bounding box center [1048, 31] width 55 height 10
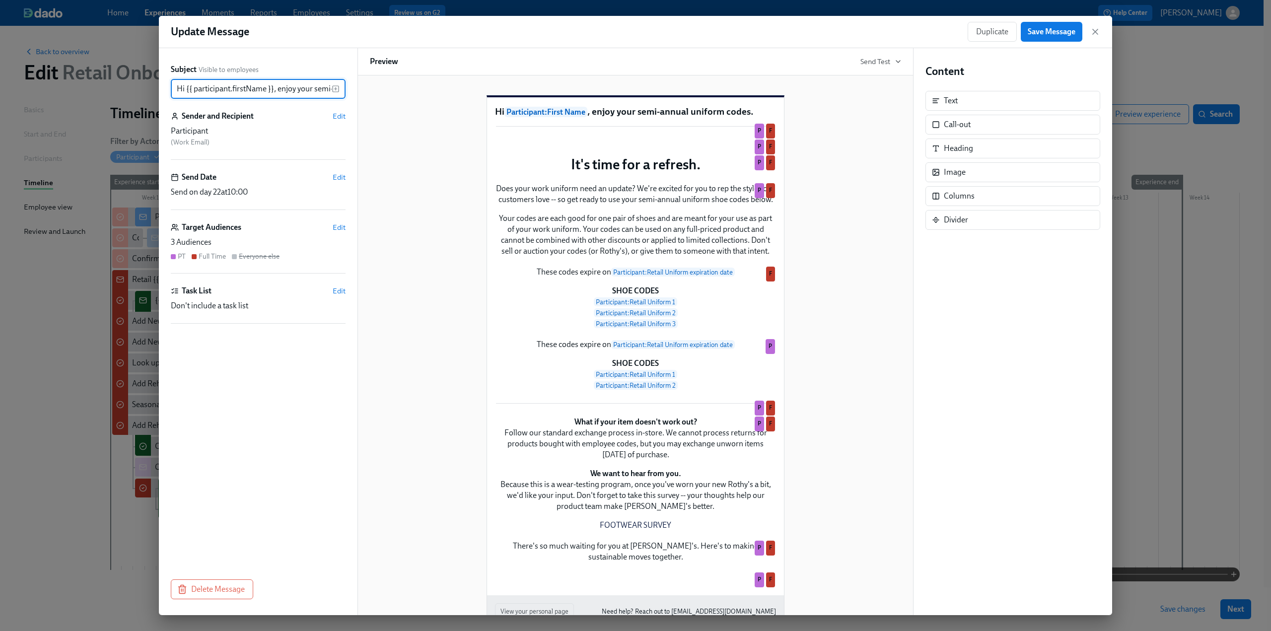
scroll to position [0, 77]
click at [341, 229] on span "Edit" at bounding box center [339, 227] width 13 height 10
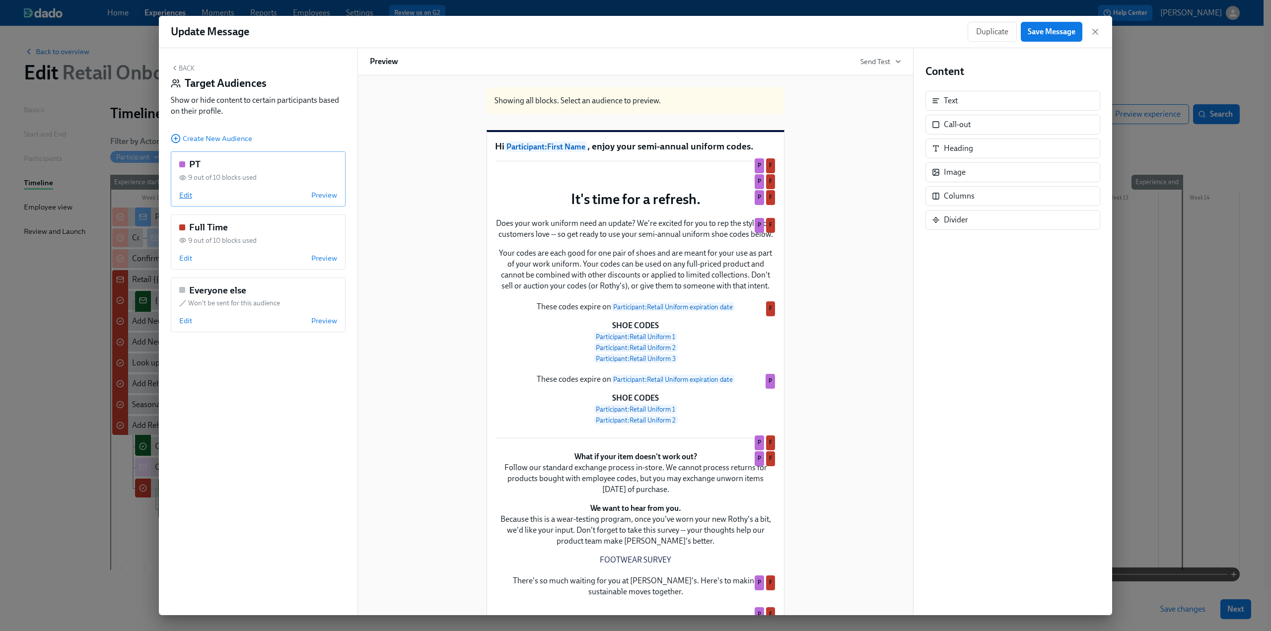
click at [184, 197] on span "Edit" at bounding box center [185, 195] width 13 height 10
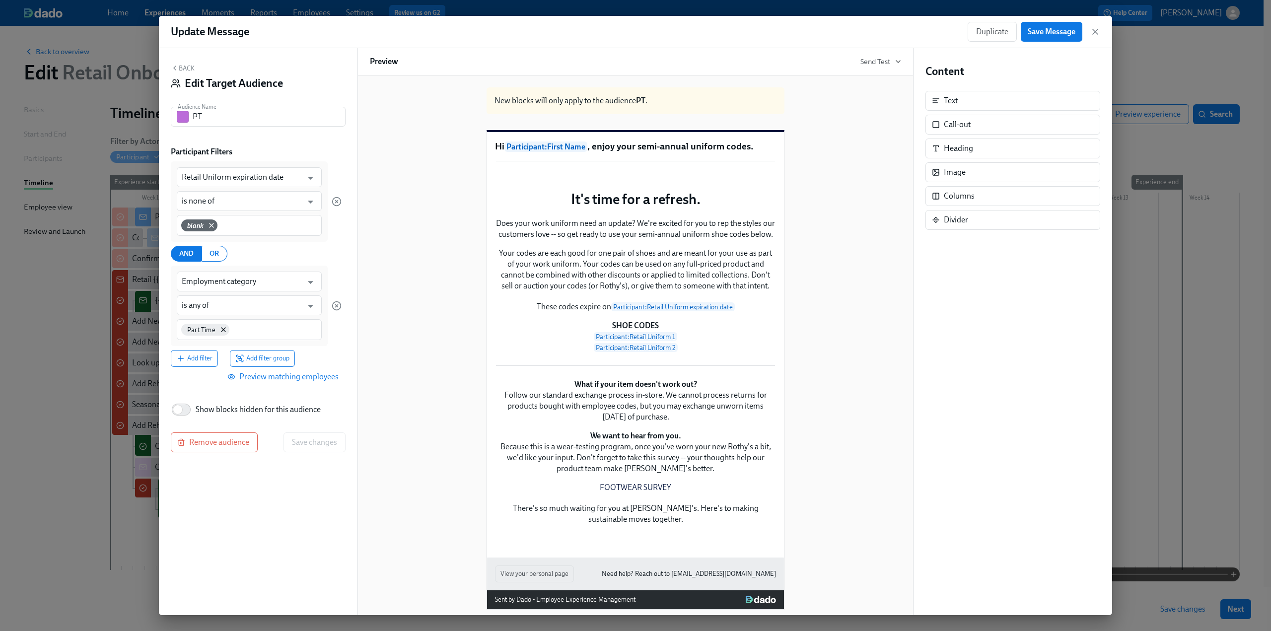
click at [291, 378] on span "Preview matching employees" at bounding box center [283, 377] width 109 height 10
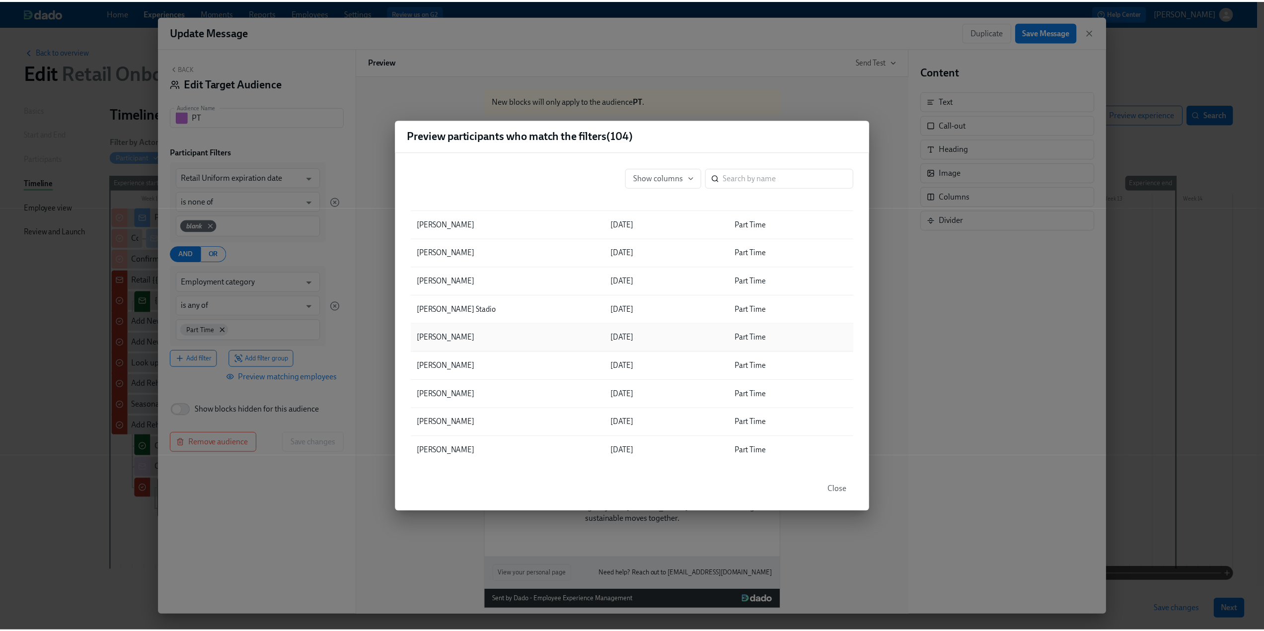
scroll to position [596, 0]
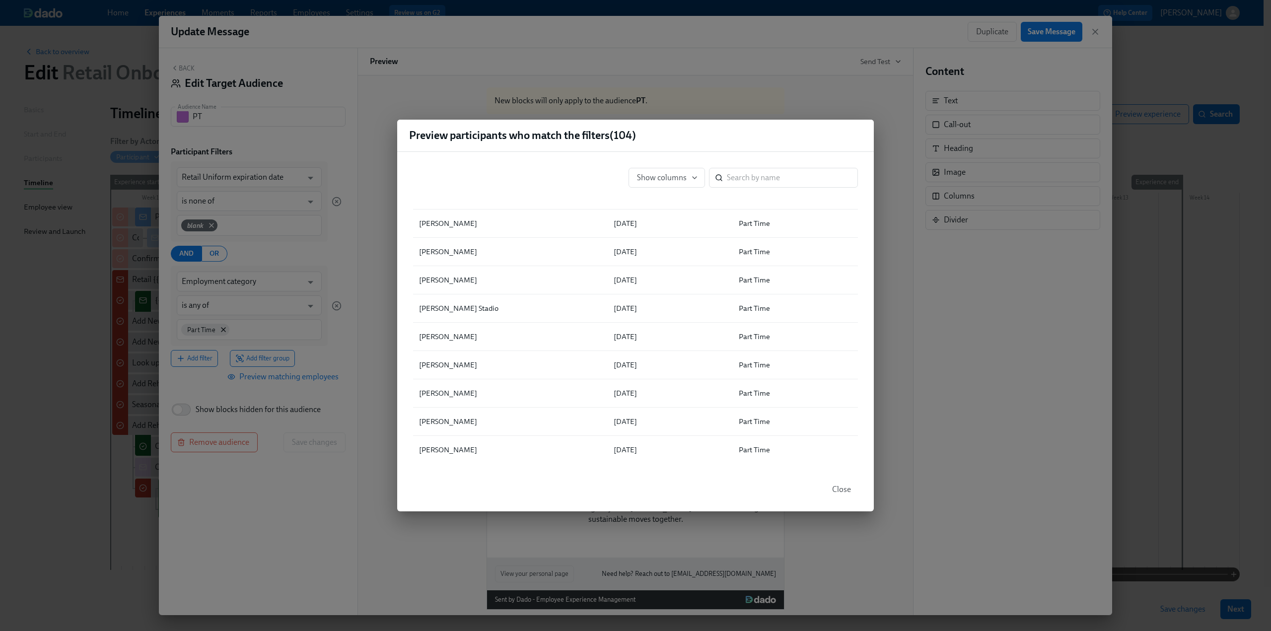
click at [627, 346] on div "Preview participants who match the filters ( 104 ) Show columns ​ ▲ Full Name R…" at bounding box center [635, 315] width 1271 height 631
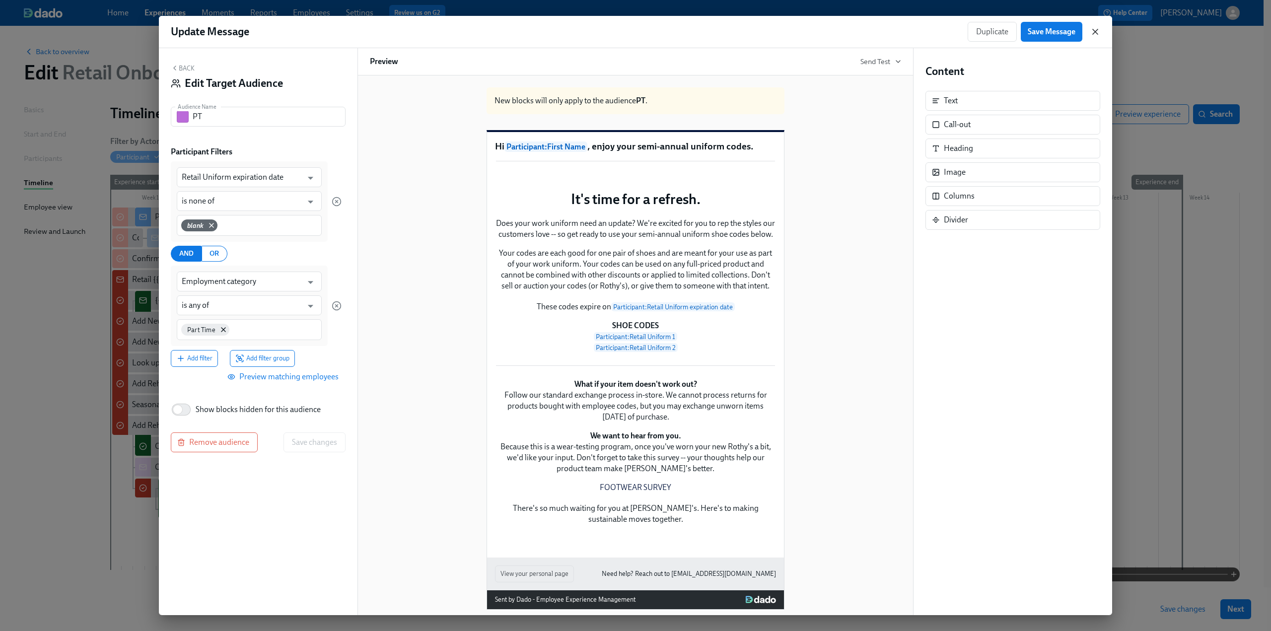
click at [627, 31] on icon "button" at bounding box center [1095, 32] width 10 height 10
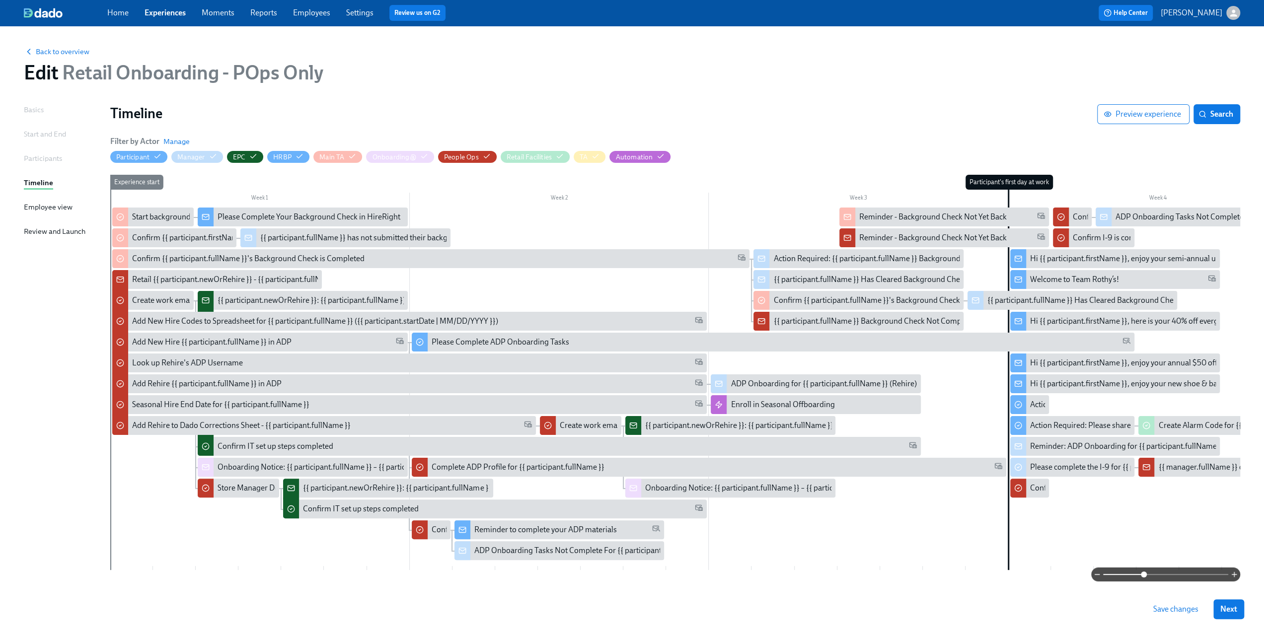
click at [627, 575] on span at bounding box center [1165, 575] width 125 height 14
click at [627, 568] on div at bounding box center [675, 575] width 1130 height 14
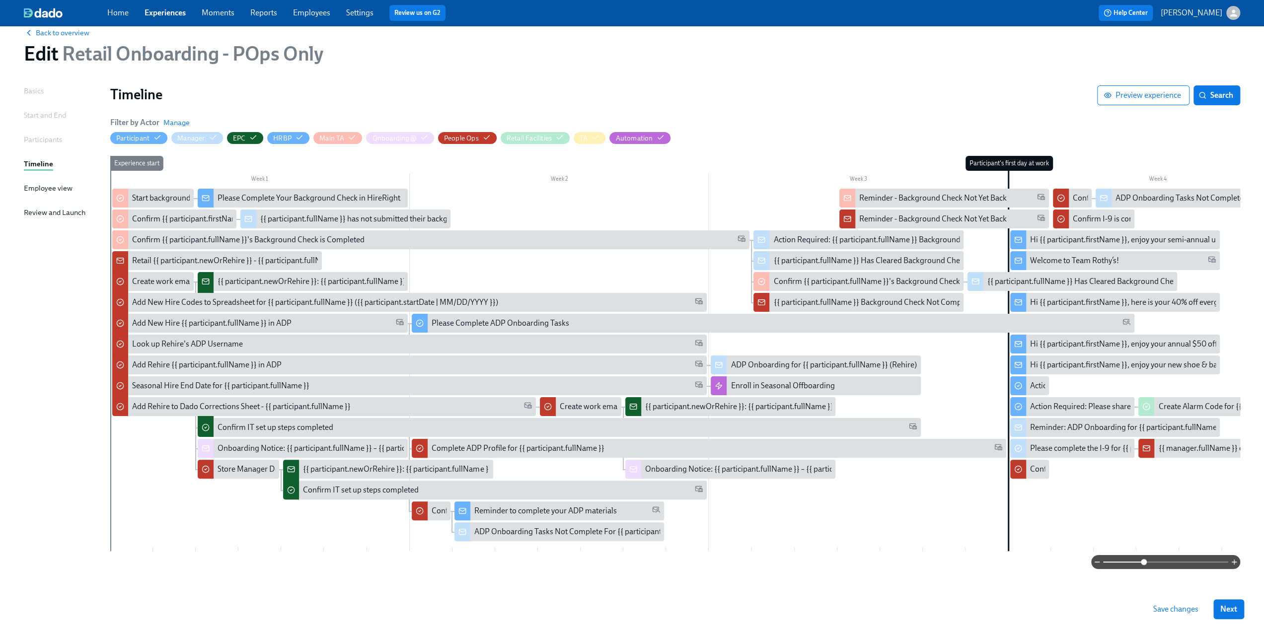
scroll to position [28, 0]
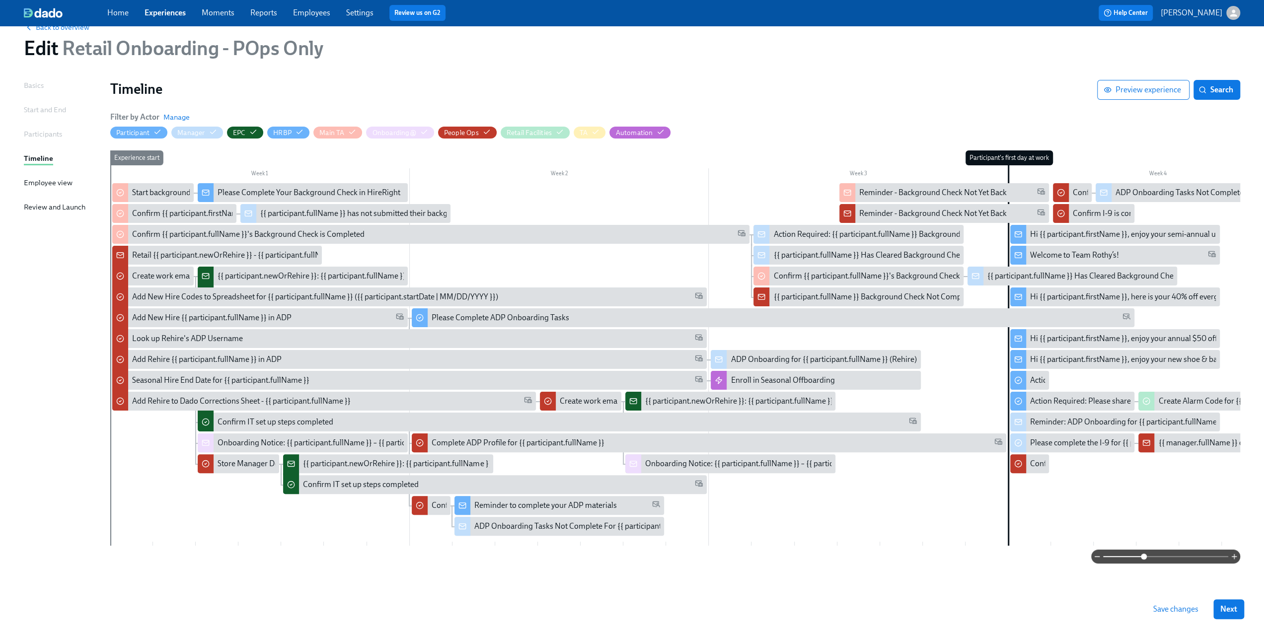
drag, startPoint x: 767, startPoint y: 560, endPoint x: 873, endPoint y: 557, distance: 105.8
click at [627, 557] on div at bounding box center [675, 557] width 1130 height 14
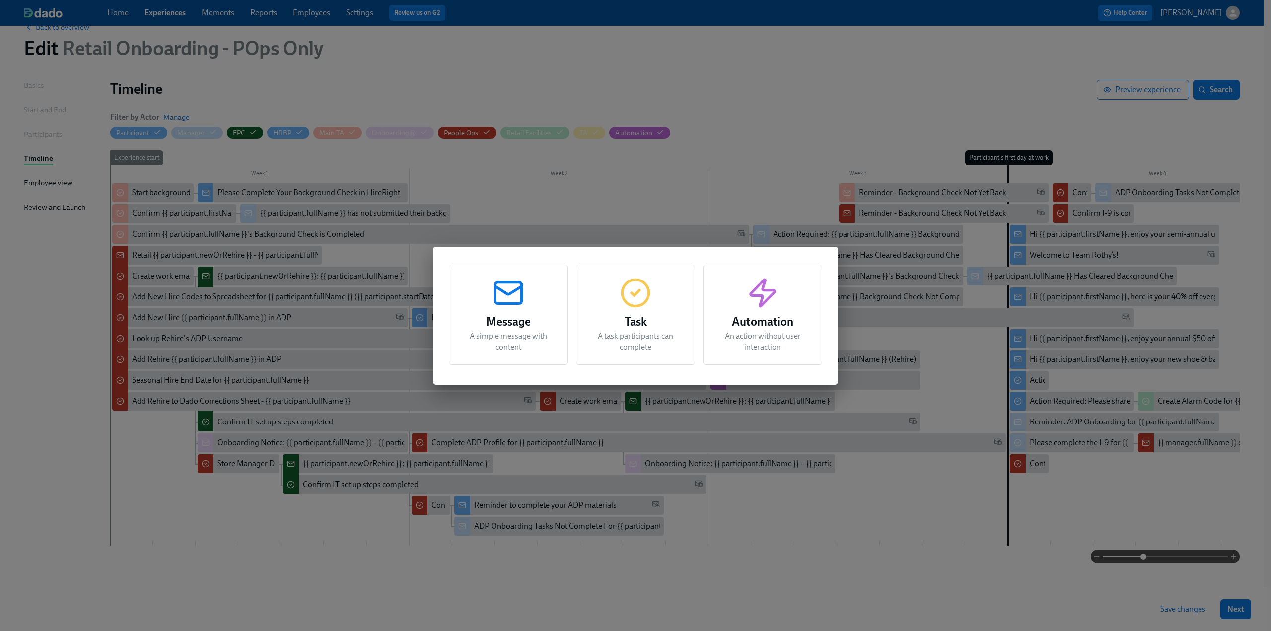
click at [627, 549] on div "Message A simple message with content Task A task participants can complete Aut…" at bounding box center [635, 315] width 1271 height 631
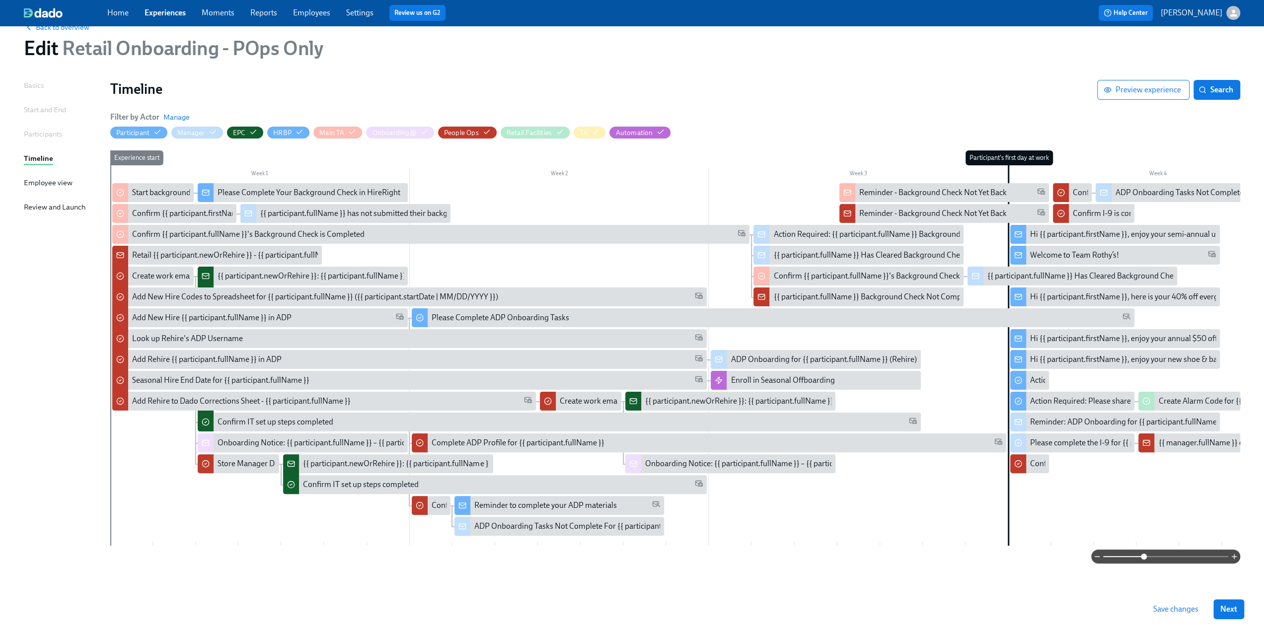
drag, startPoint x: 807, startPoint y: 566, endPoint x: 901, endPoint y: 569, distance: 93.4
click at [627, 569] on div "Basics Start and End Participants Timeline Employee view Review and Launch Time…" at bounding box center [632, 334] width 1216 height 508
drag, startPoint x: 995, startPoint y: 550, endPoint x: 965, endPoint y: 560, distance: 31.6
click at [627, 560] on div at bounding box center [675, 557] width 1130 height 14
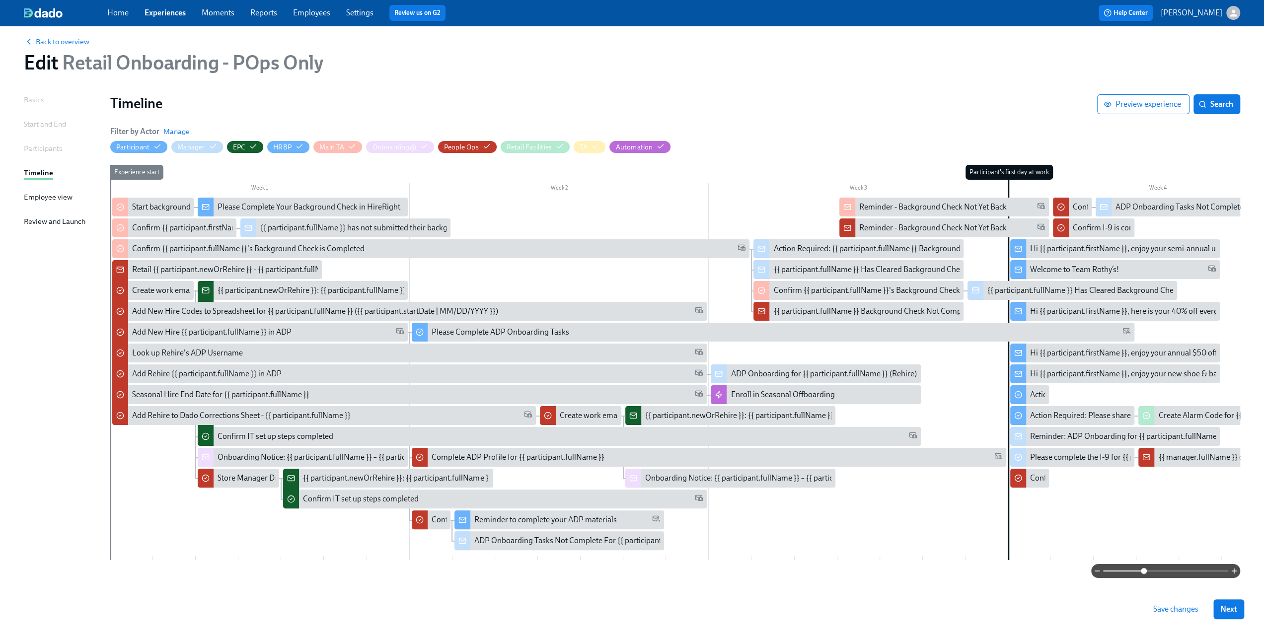
scroll to position [0, 0]
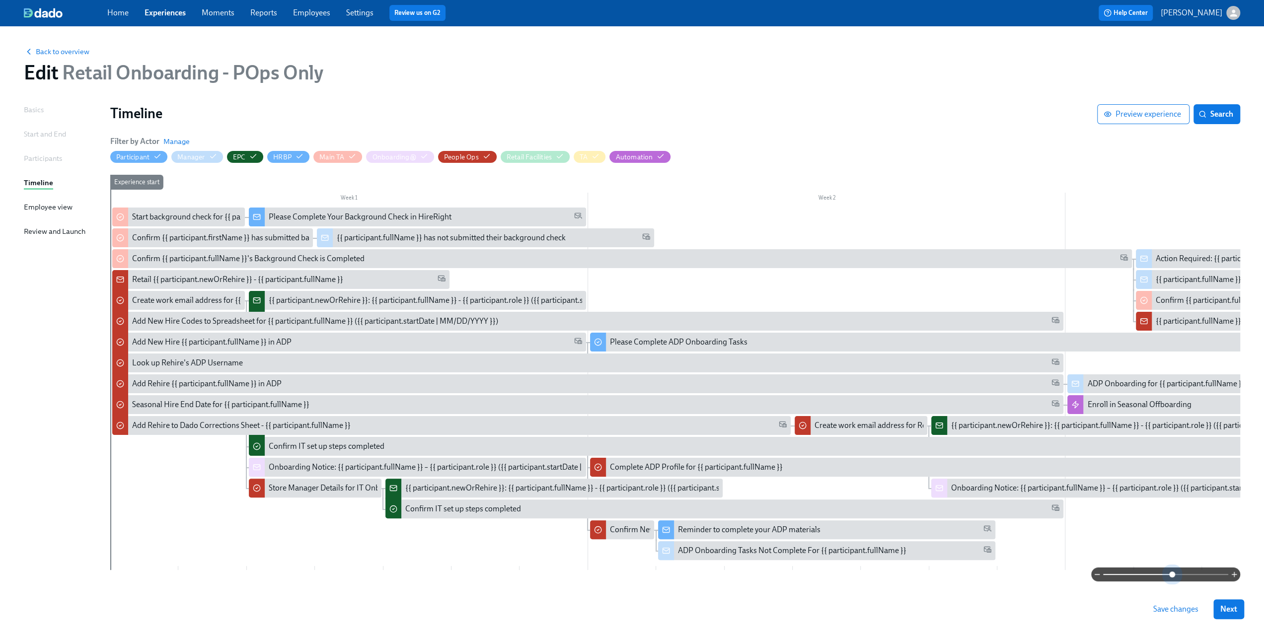
click at [627, 573] on span at bounding box center [1165, 575] width 125 height 14
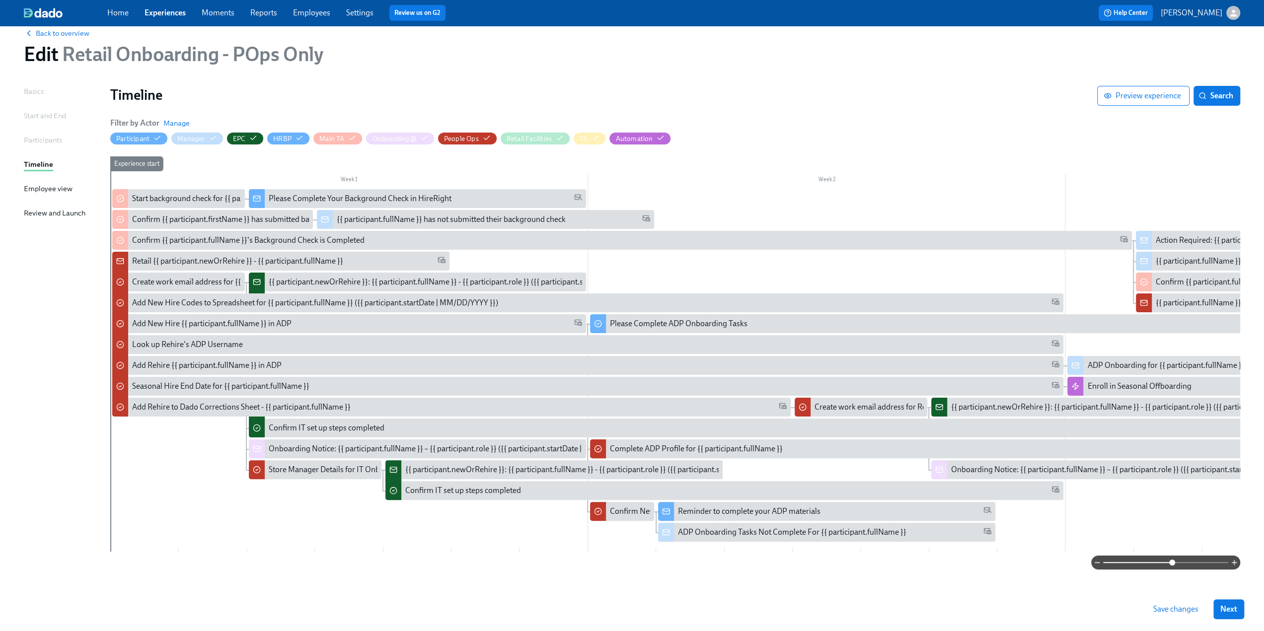
scroll to position [28, 0]
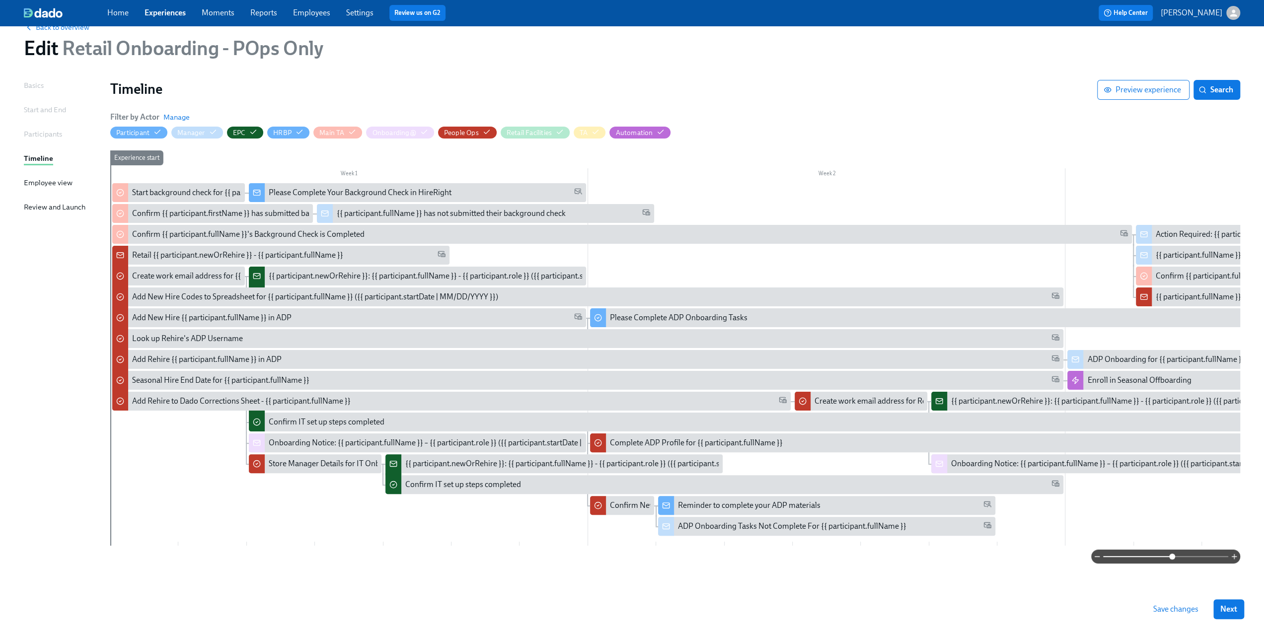
click at [627, 552] on div at bounding box center [675, 557] width 1130 height 14
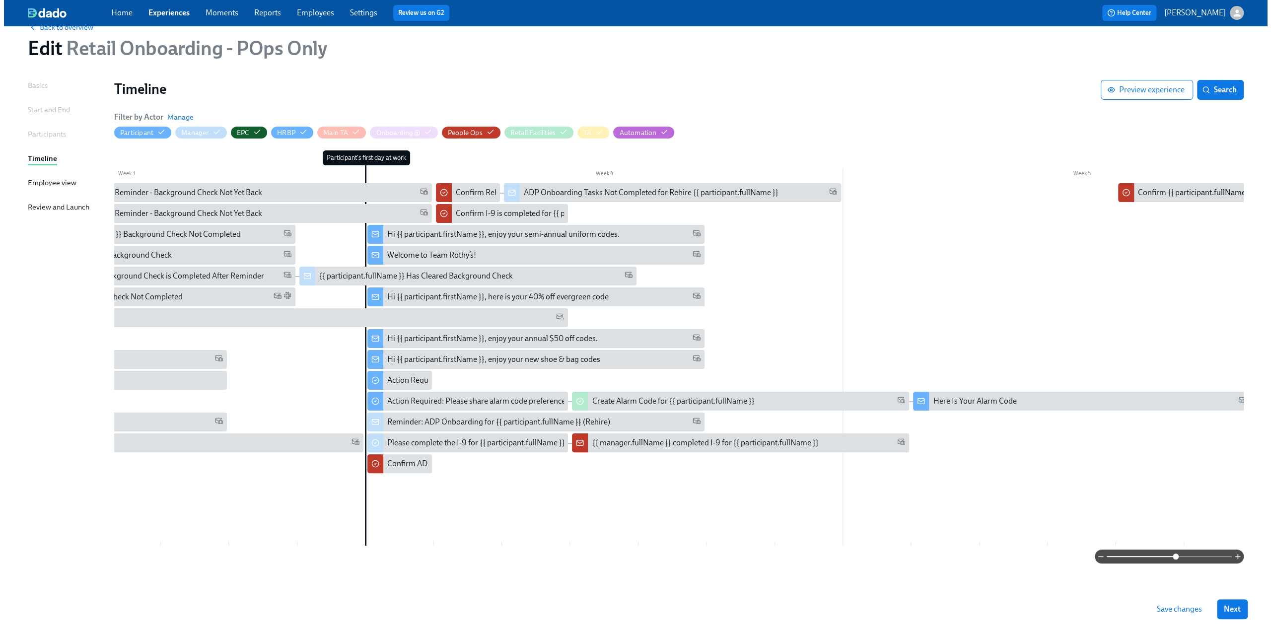
scroll to position [0, 1309]
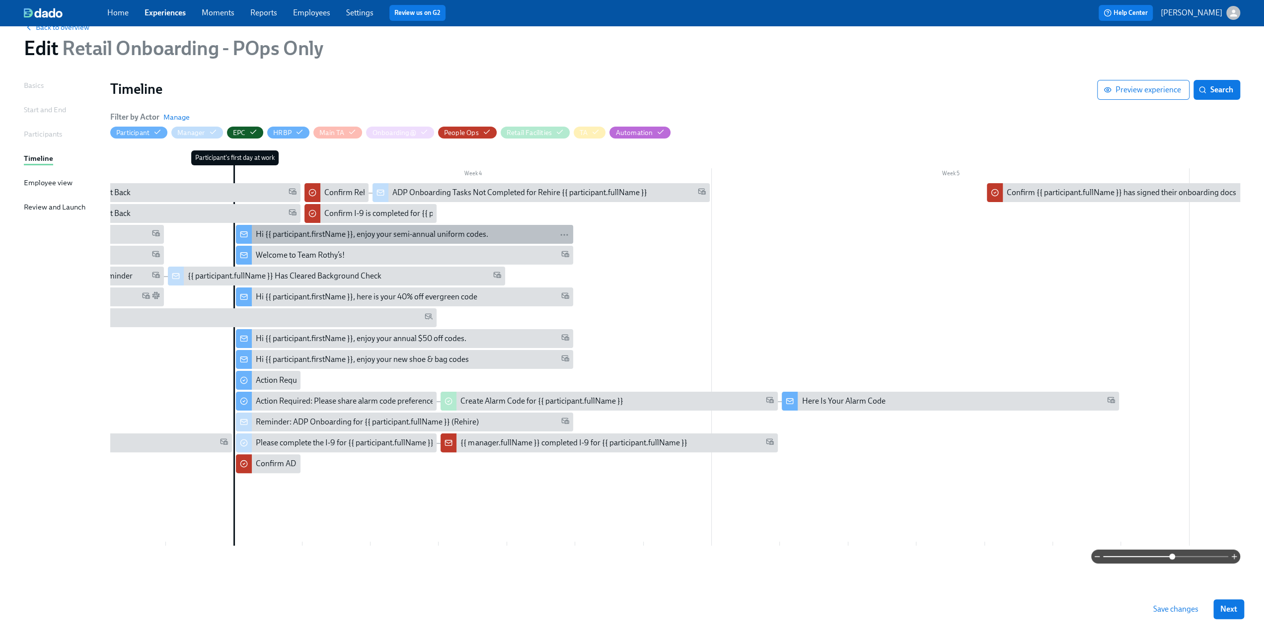
click at [361, 232] on div "Hi {{ participant.firstName }}, enjoy your semi-annual uniform codes." at bounding box center [372, 234] width 232 height 11
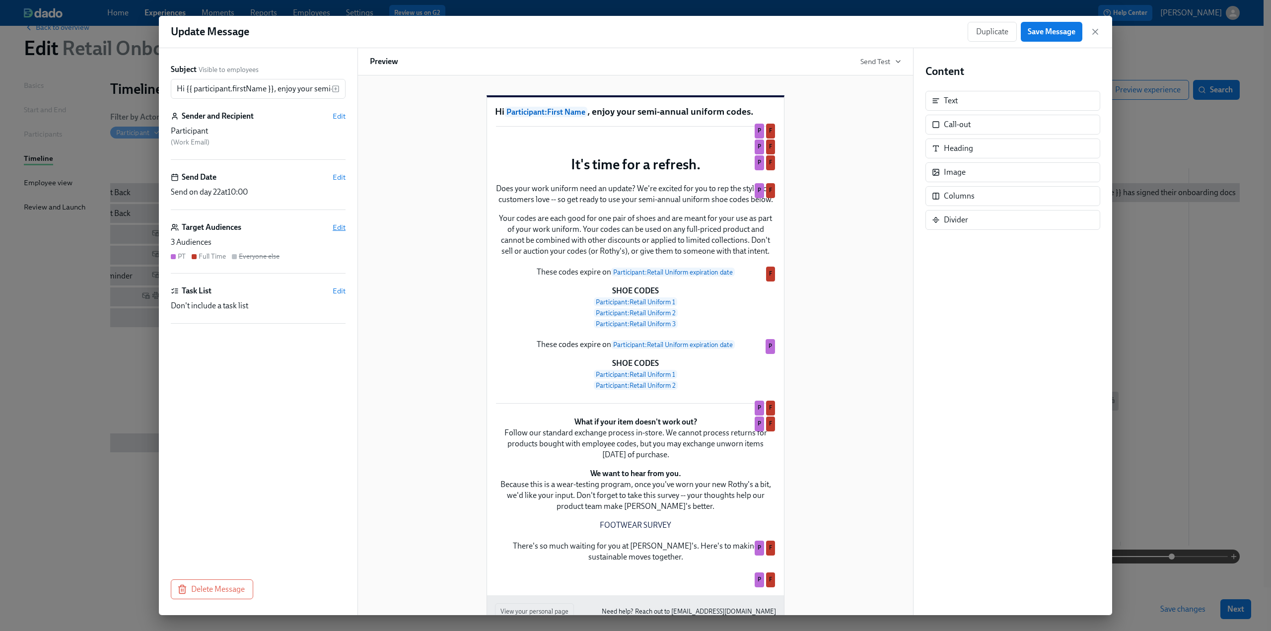
click at [337, 225] on span "Edit" at bounding box center [339, 227] width 13 height 10
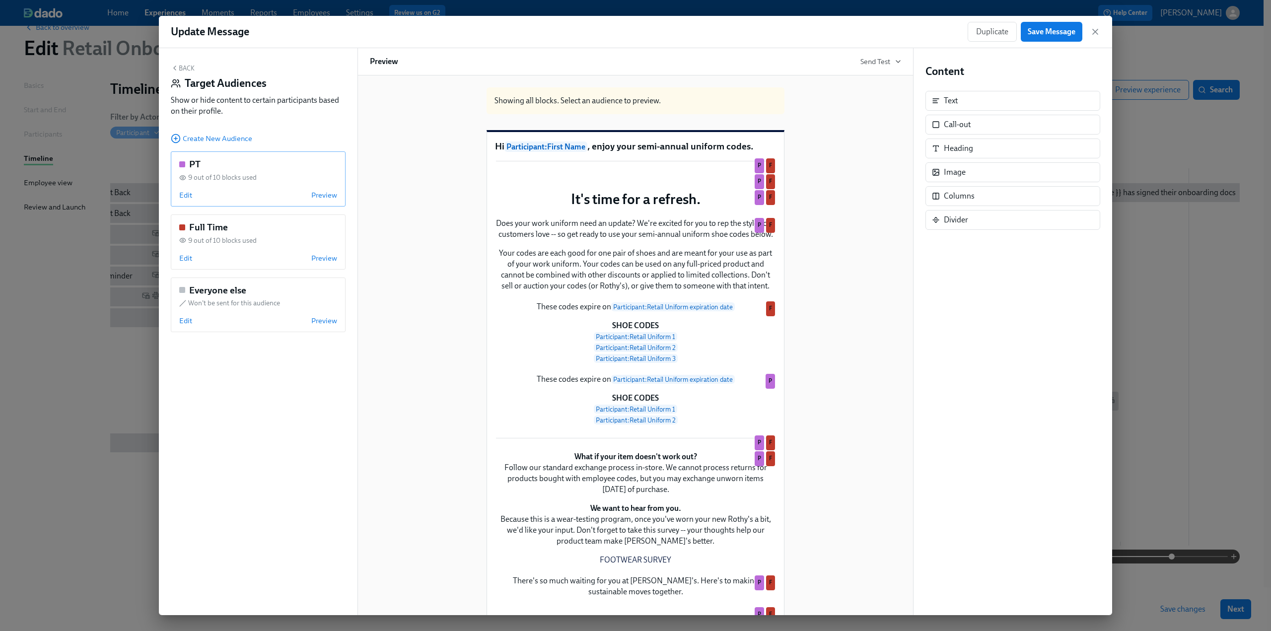
click at [193, 195] on div "Edit Preview" at bounding box center [258, 195] width 158 height 10
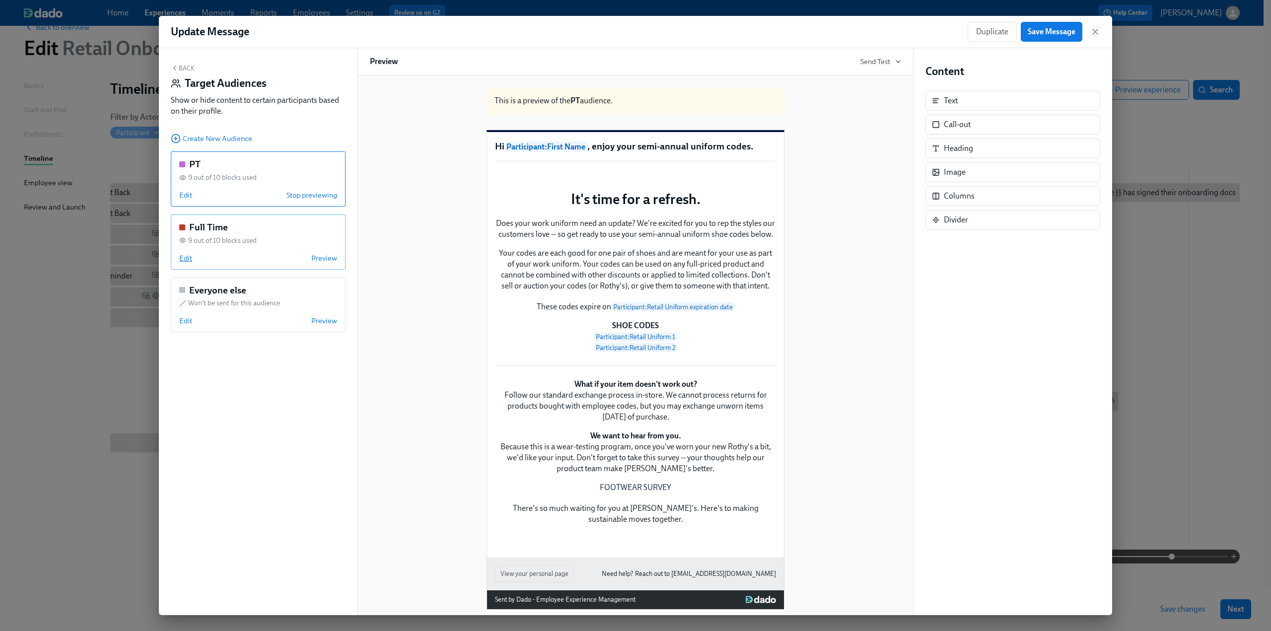
click at [184, 256] on span "Edit" at bounding box center [185, 258] width 13 height 10
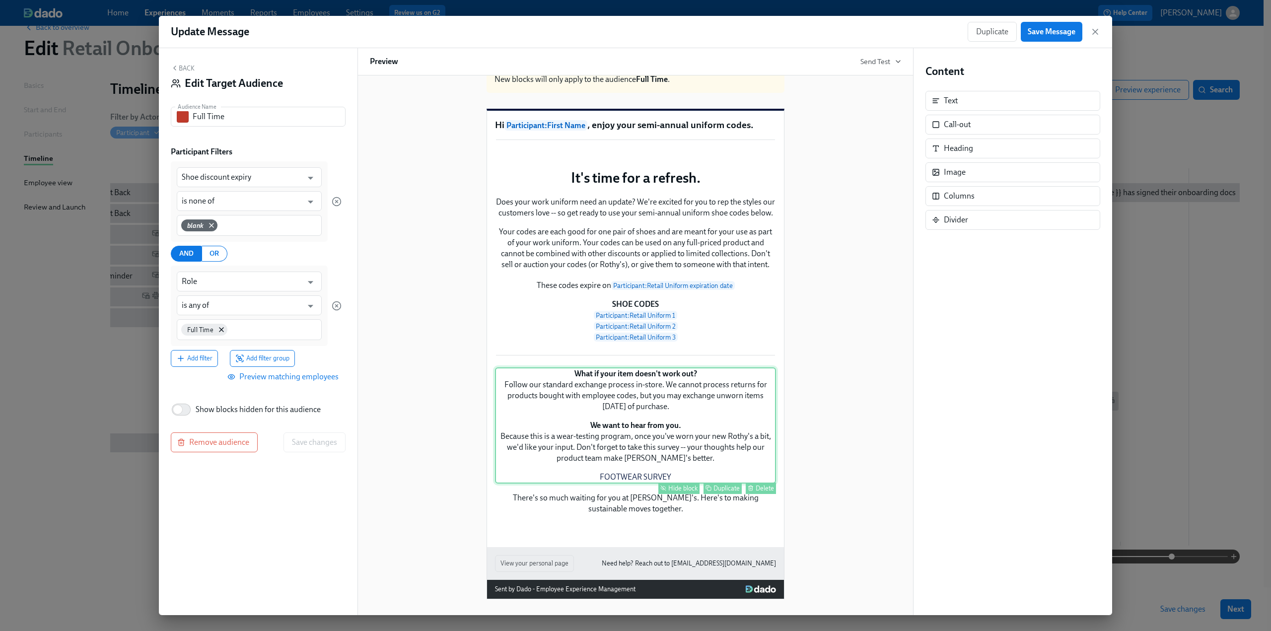
scroll to position [248, 0]
click at [268, 375] on span "Preview matching employees" at bounding box center [283, 377] width 109 height 10
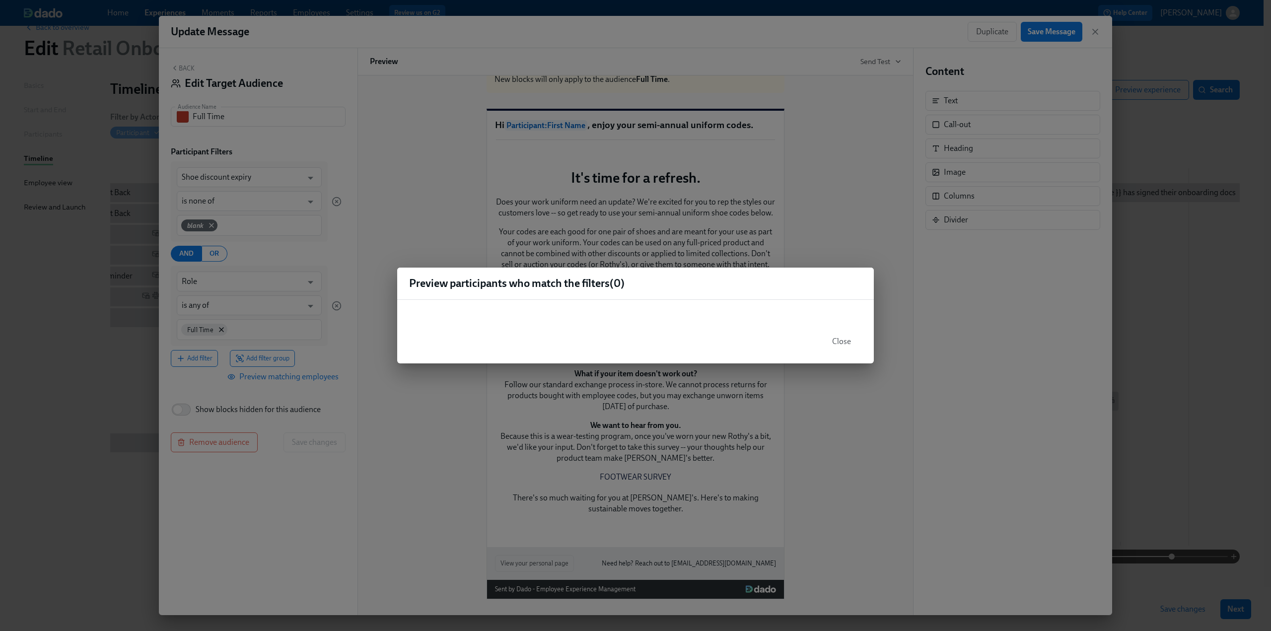
click at [627, 344] on span "Close" at bounding box center [841, 342] width 19 height 10
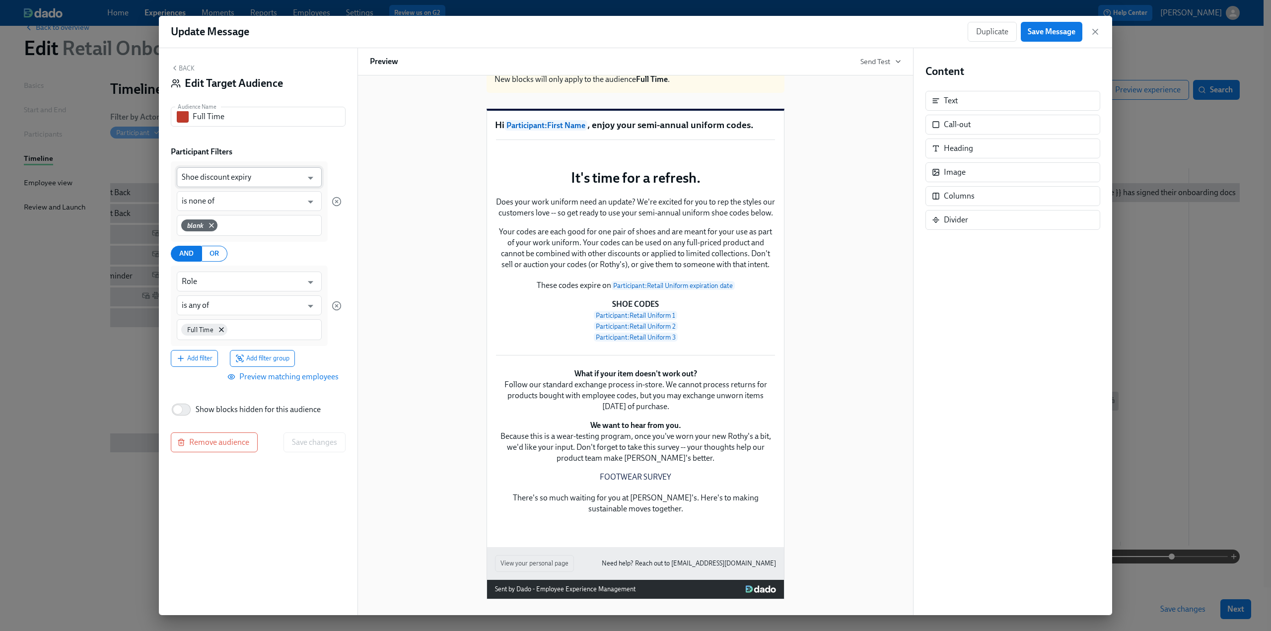
click at [270, 177] on input "Shoe discount expiry" at bounding box center [242, 177] width 121 height 20
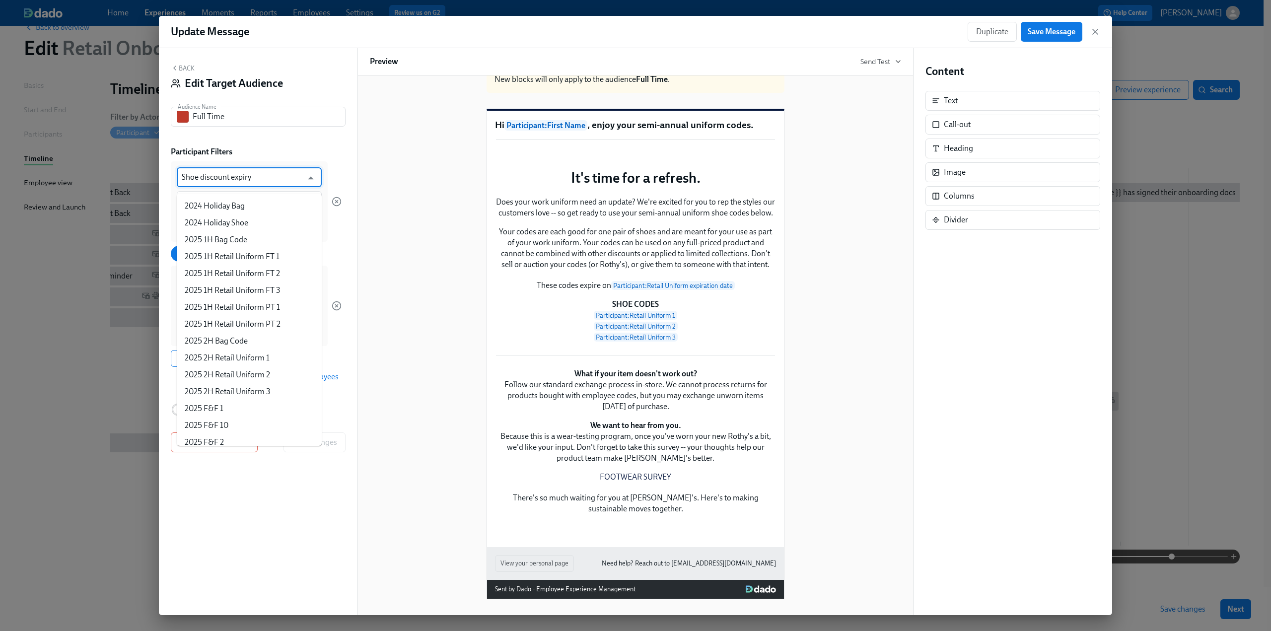
scroll to position [2233, 0]
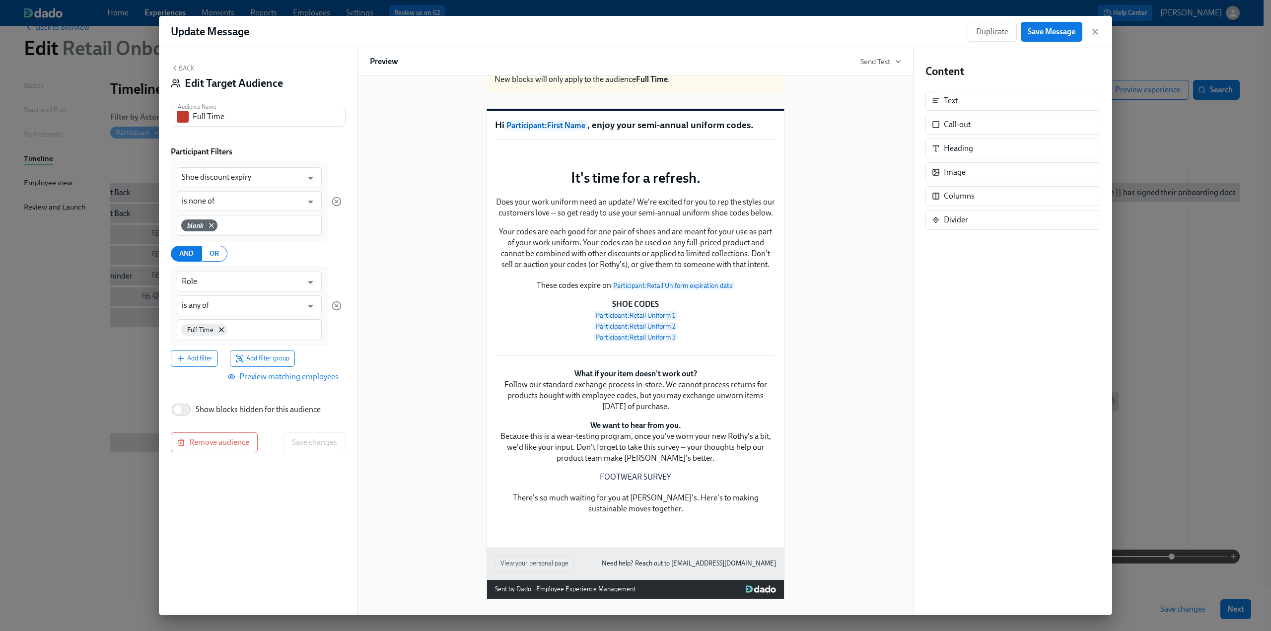
click at [292, 155] on div "Participant Filters" at bounding box center [258, 151] width 175 height 11
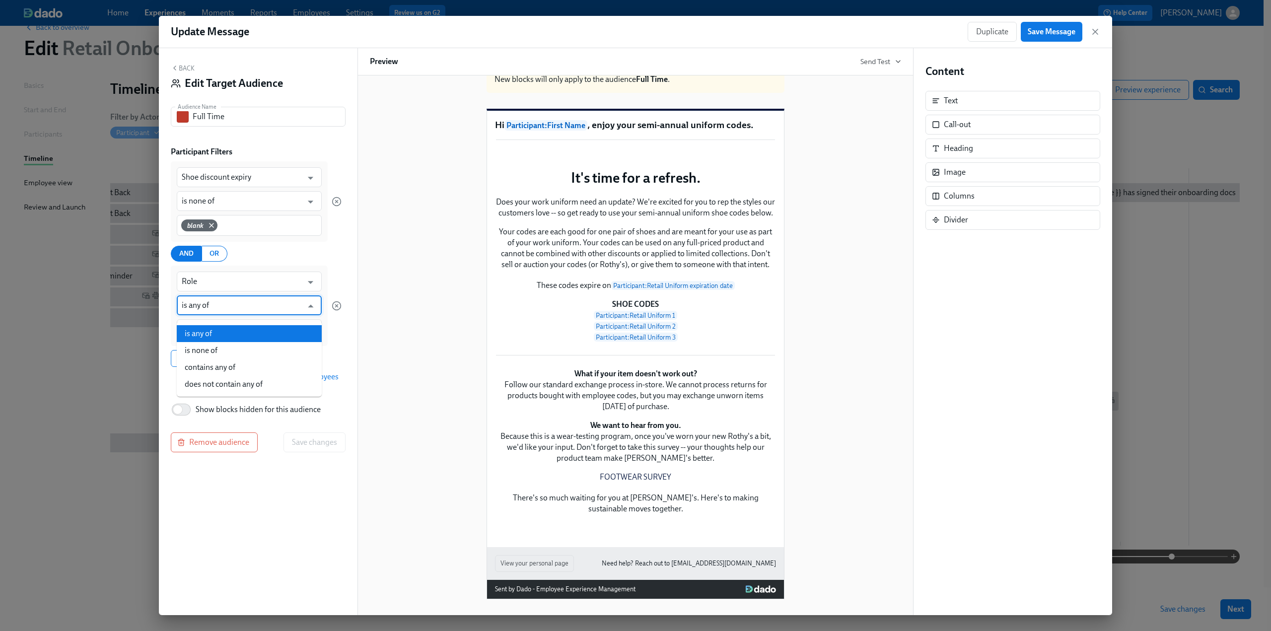
click at [225, 311] on input "is any of" at bounding box center [242, 305] width 121 height 20
click at [224, 309] on input "is any of" at bounding box center [242, 305] width 121 height 20
click at [346, 364] on div "Back Edit Target Audience Audience Name Full Time Audience Name Participant Fil…" at bounding box center [258, 331] width 199 height 567
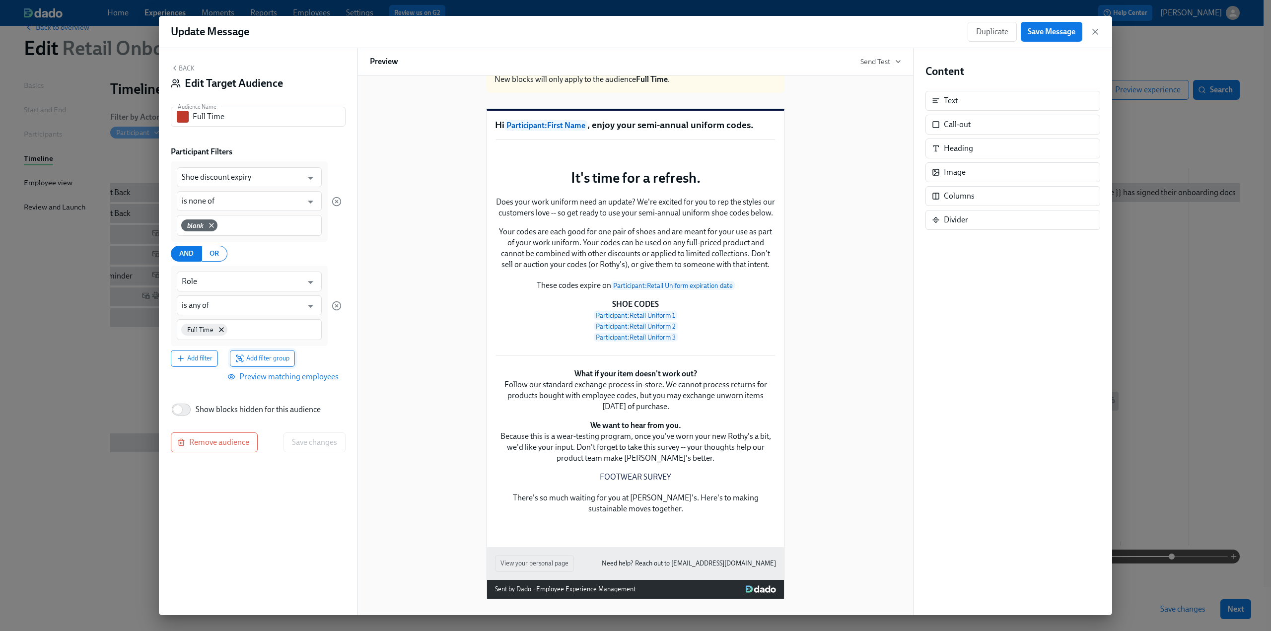
click at [263, 358] on span "Add filter group" at bounding box center [262, 359] width 54 height 10
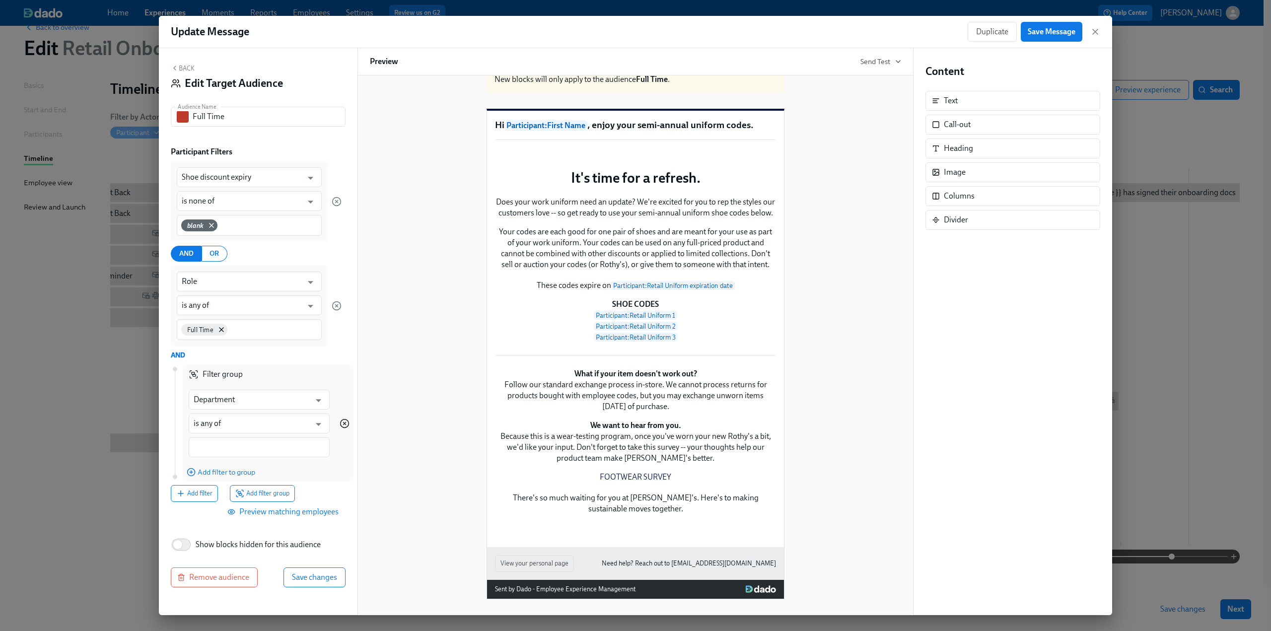
click at [344, 425] on icon "button" at bounding box center [345, 424] width 10 height 10
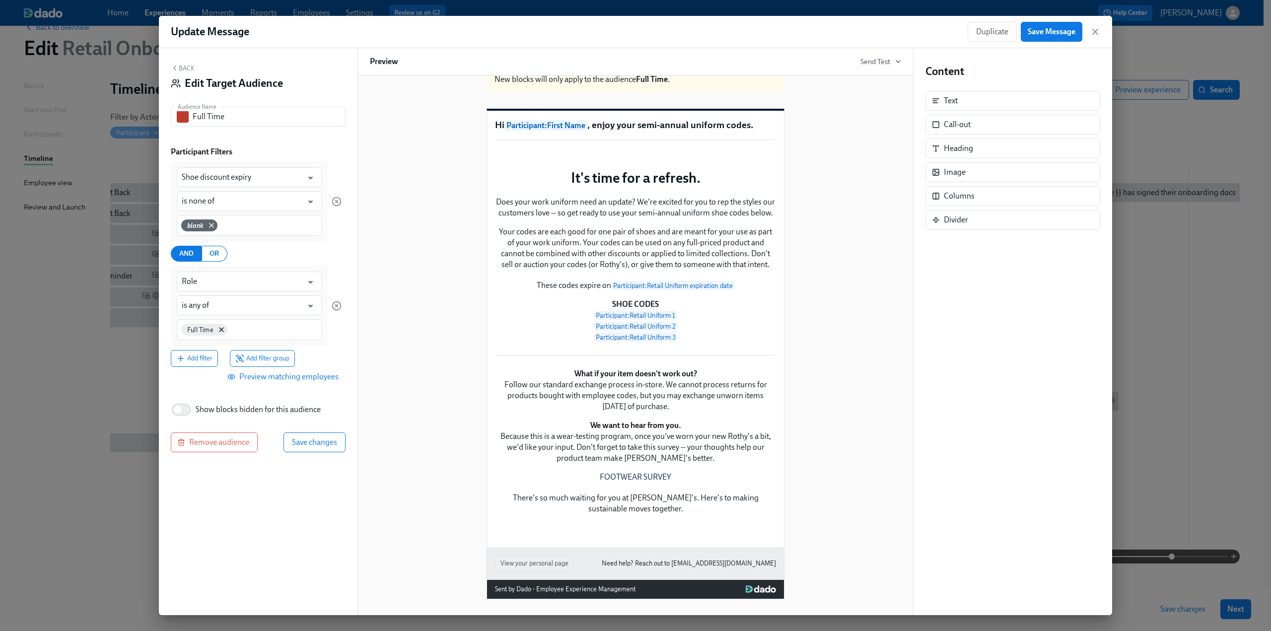
click at [284, 380] on span "Preview matching employees" at bounding box center [283, 377] width 109 height 10
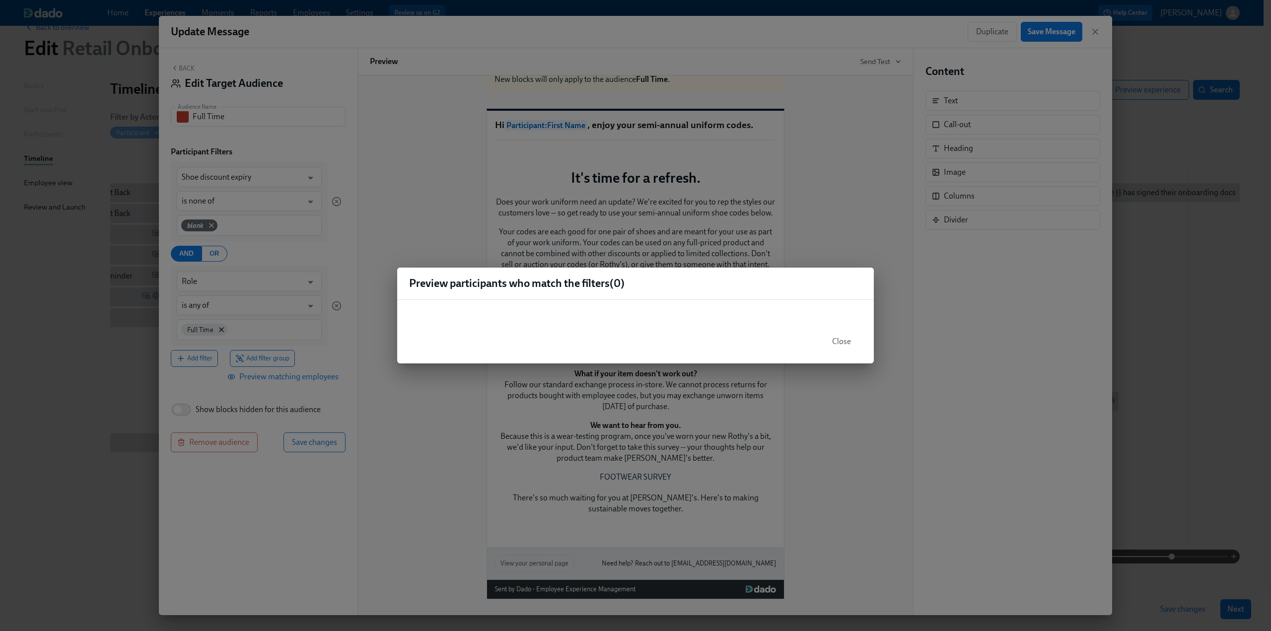
click at [277, 198] on div "Preview participants who match the filters ( 0 ) Close" at bounding box center [635, 315] width 1271 height 631
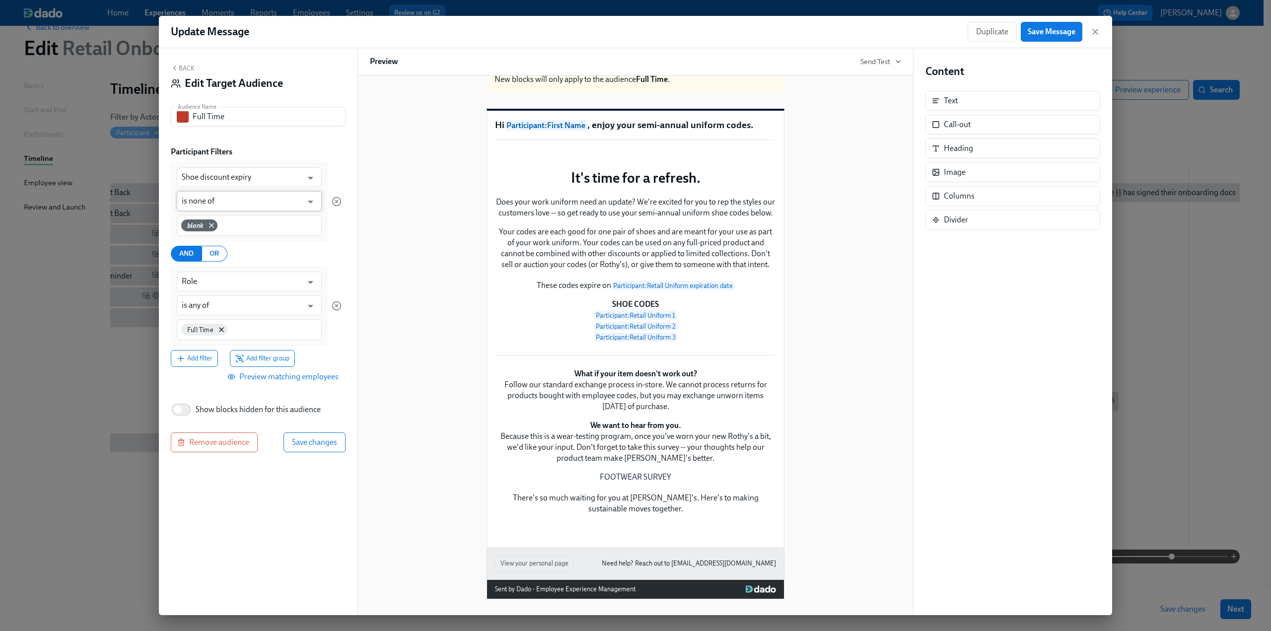
click at [243, 202] on input "is none of" at bounding box center [242, 201] width 121 height 20
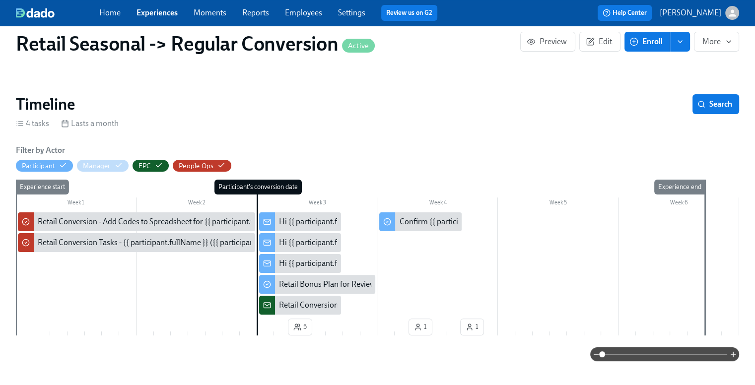
scroll to position [0, 516]
click at [149, 9] on link "Experiences" at bounding box center [157, 12] width 41 height 9
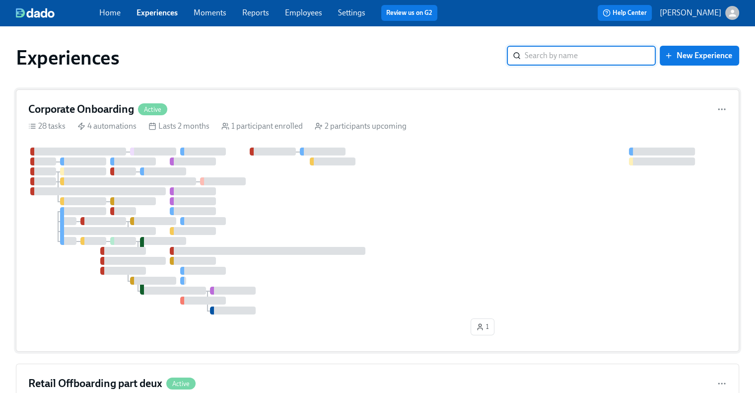
click at [97, 107] on h4 "Corporate Onboarding" at bounding box center [81, 109] width 106 height 15
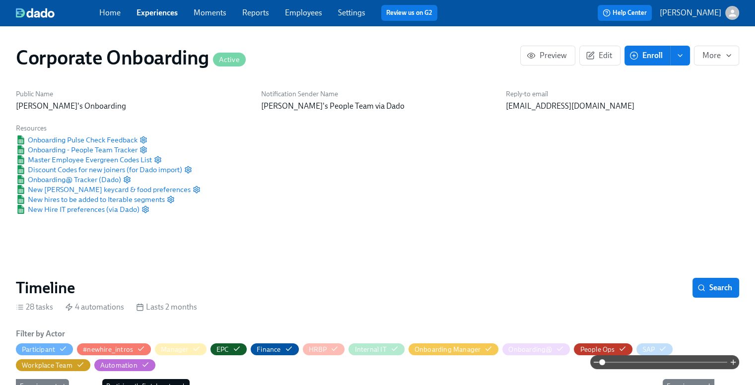
scroll to position [0, 1565]
click at [686, 55] on button "enroll" at bounding box center [680, 56] width 20 height 20
click at [665, 105] on span "Enrollment form" at bounding box center [654, 100] width 57 height 11
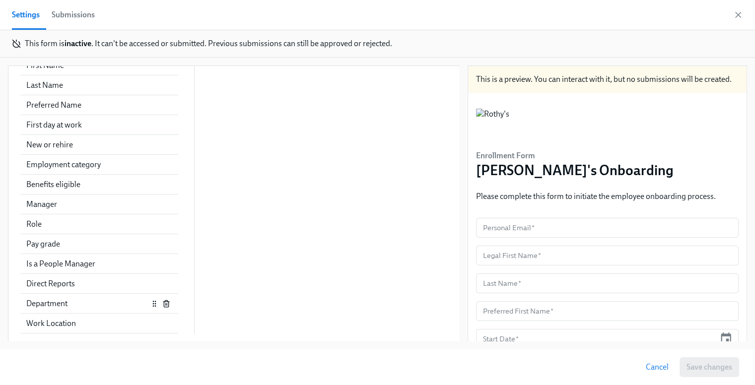
click at [72, 301] on div "Department" at bounding box center [87, 303] width 122 height 11
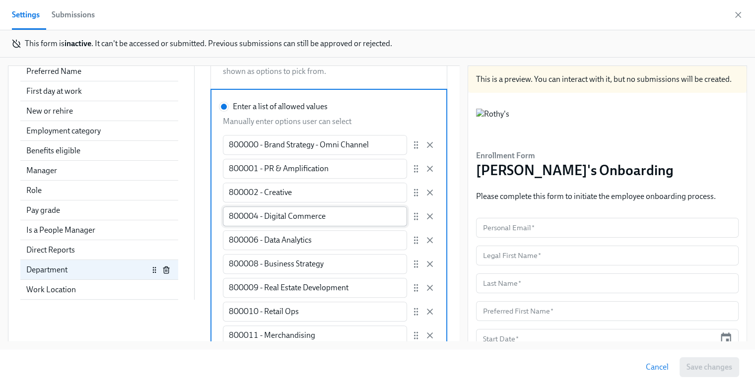
scroll to position [440, 0]
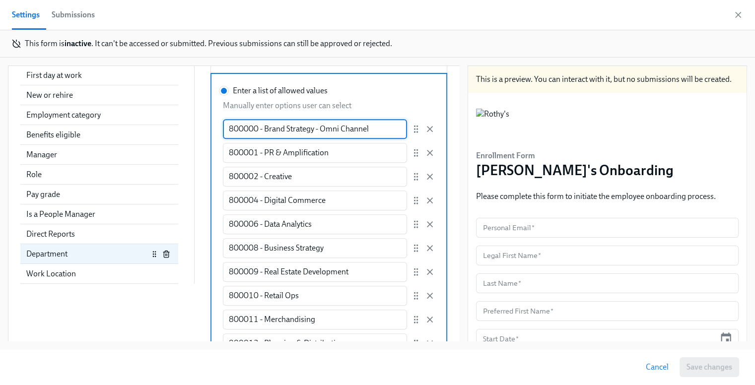
drag, startPoint x: 373, startPoint y: 130, endPoint x: 111, endPoint y: 136, distance: 262.3
click at [111, 136] on div "Add a data field Add a data field Personal Email First Name Last Name Preferred…" at bounding box center [233, 356] width 427 height 789
drag, startPoint x: 308, startPoint y: 126, endPoint x: 319, endPoint y: 126, distance: 10.9
click at [308, 126] on input "800000 - Brand Strategy - Omni Channel" at bounding box center [315, 129] width 184 height 20
drag, startPoint x: 377, startPoint y: 129, endPoint x: 207, endPoint y: 131, distance: 170.8
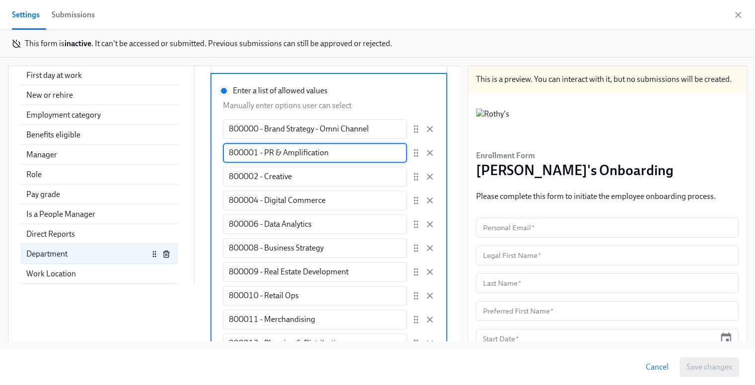
drag, startPoint x: 351, startPoint y: 152, endPoint x: 207, endPoint y: 156, distance: 144.1
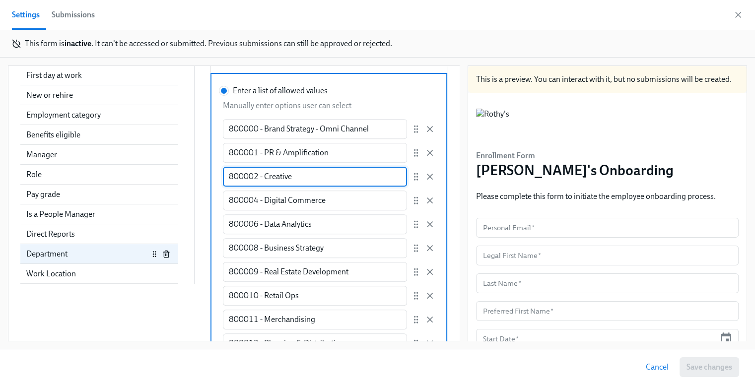
drag, startPoint x: 306, startPoint y: 178, endPoint x: 197, endPoint y: 178, distance: 108.8
click at [197, 178] on div "Add a data field Add a data field Personal Email First Name Last Name Preferred…" at bounding box center [233, 356] width 427 height 789
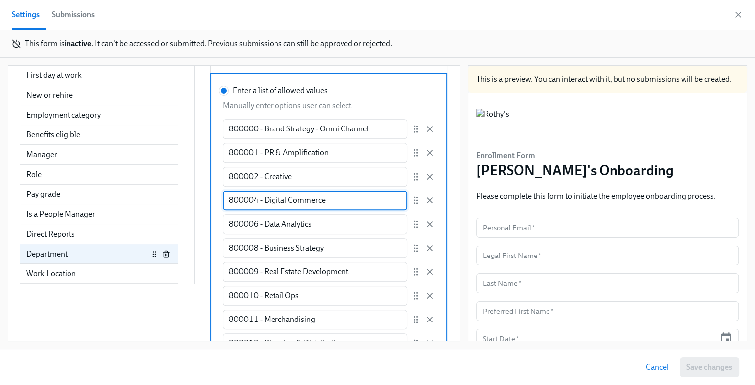
drag, startPoint x: 336, startPoint y: 203, endPoint x: 202, endPoint y: 201, distance: 134.1
click at [203, 200] on div "Add a data field Add a data field Personal Email First Name Last Name Preferred…" at bounding box center [233, 356] width 427 height 789
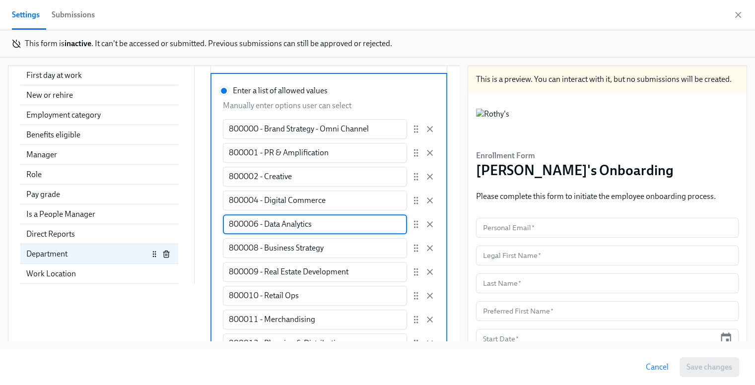
click at [161, 229] on div "Add a data field Add a data field Personal Email First Name Last Name Preferred…" at bounding box center [233, 356] width 427 height 789
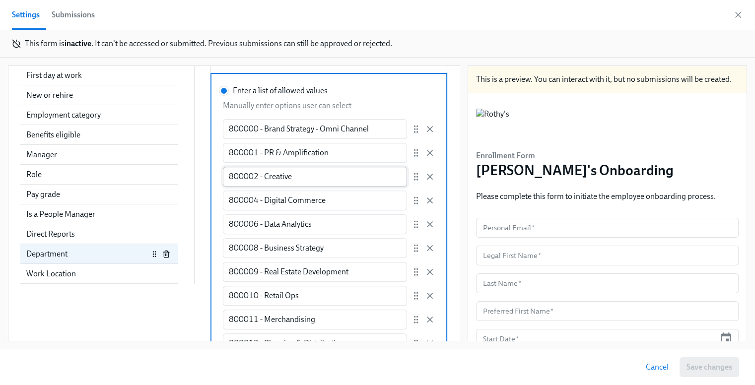
scroll to position [540, 0]
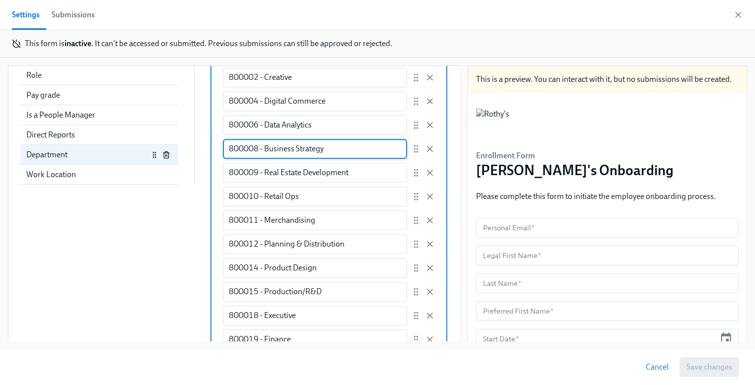
drag, startPoint x: 316, startPoint y: 150, endPoint x: 207, endPoint y: 154, distance: 109.3
click at [211, 154] on label "Enter a list of allowed values Manually enter options user can select 800000 - …" at bounding box center [329, 313] width 237 height 678
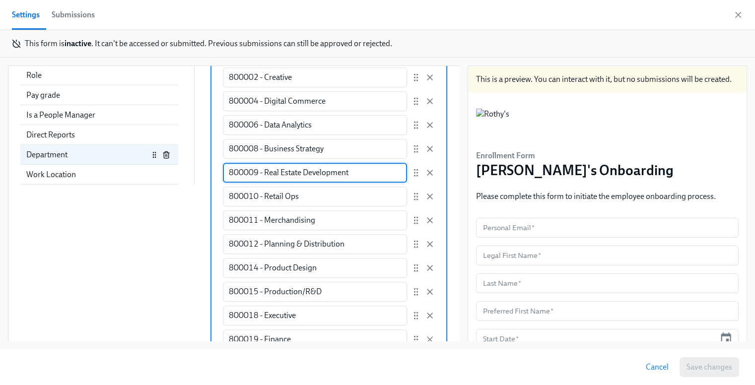
click at [141, 176] on div "Add a data field Add a data field Personal Email First Name Last Name Preferred…" at bounding box center [233, 257] width 427 height 789
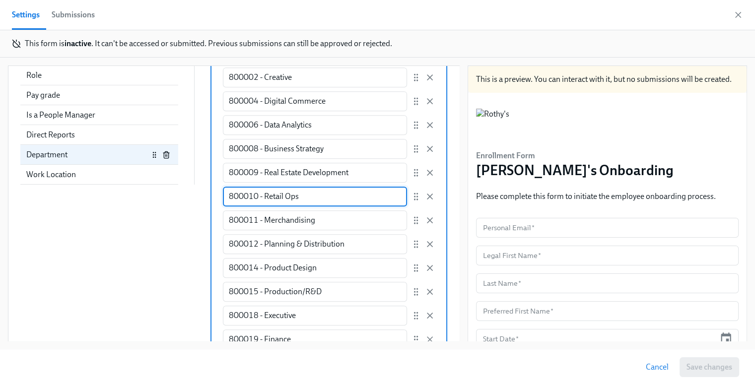
drag, startPoint x: 315, startPoint y: 199, endPoint x: 182, endPoint y: 200, distance: 132.6
click at [182, 200] on div "Add a data field Add a data field Personal Email First Name Last Name Preferred…" at bounding box center [233, 257] width 427 height 789
drag, startPoint x: 321, startPoint y: 219, endPoint x: 178, endPoint y: 223, distance: 143.1
click at [178, 223] on div "Add a data field Add a data field Personal Email First Name Last Name Preferred…" at bounding box center [233, 257] width 427 height 789
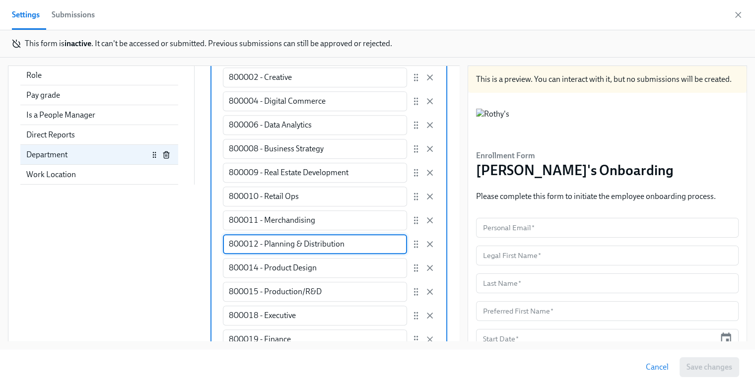
drag, startPoint x: 347, startPoint y: 246, endPoint x: 190, endPoint y: 246, distance: 156.4
click at [190, 246] on div "Add a data field Add a data field Personal Email First Name Last Name Preferred…" at bounding box center [233, 257] width 427 height 789
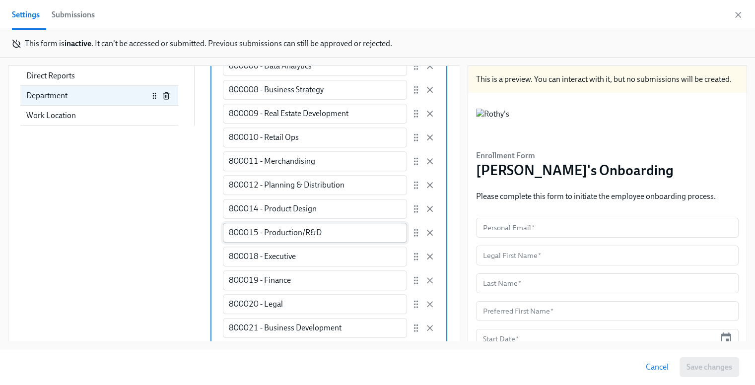
scroll to position [639, 0]
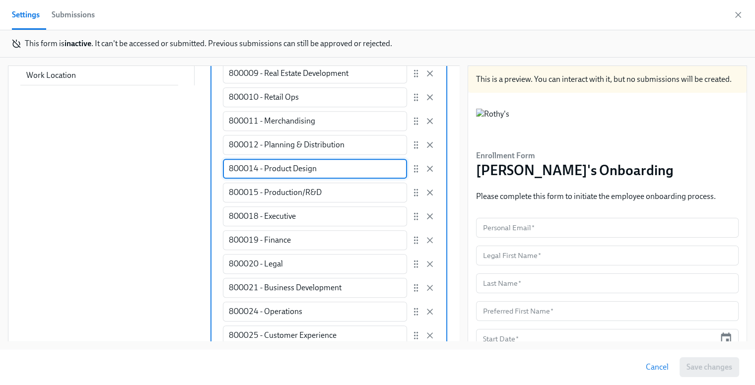
drag, startPoint x: 338, startPoint y: 168, endPoint x: 179, endPoint y: 172, distance: 158.9
click at [179, 172] on div "Add a data field Add a data field Personal Email First Name Last Name Preferred…" at bounding box center [233, 158] width 427 height 789
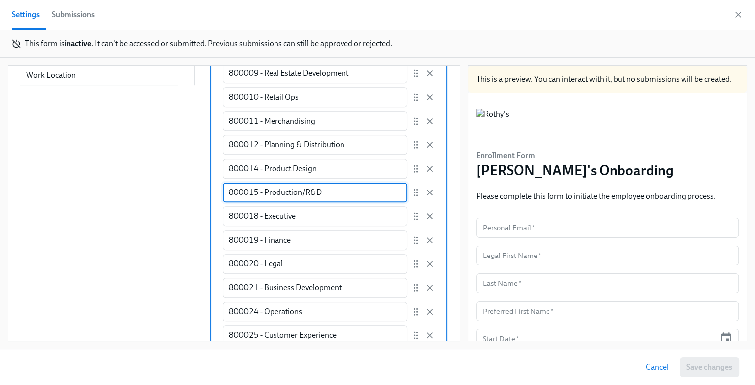
drag, startPoint x: 333, startPoint y: 196, endPoint x: 185, endPoint y: 199, distance: 148.5
click at [185, 199] on div "Add a data field Add a data field Personal Email First Name Last Name Preferred…" at bounding box center [233, 158] width 427 height 789
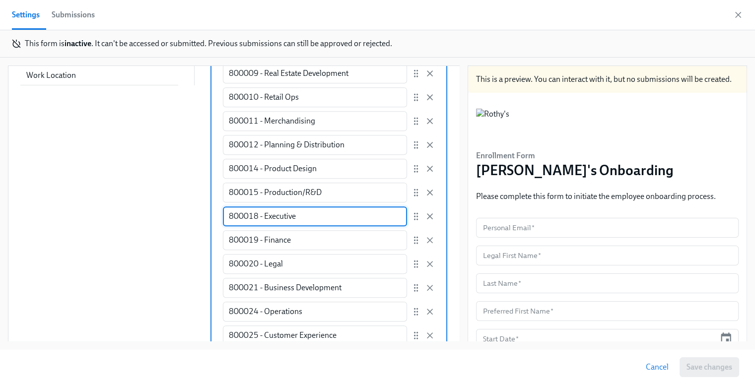
drag, startPoint x: 318, startPoint y: 217, endPoint x: 203, endPoint y: 218, distance: 115.7
click at [211, 218] on label "Enter a list of allowed values Manually enter options user can select 800000 - …" at bounding box center [329, 213] width 237 height 678
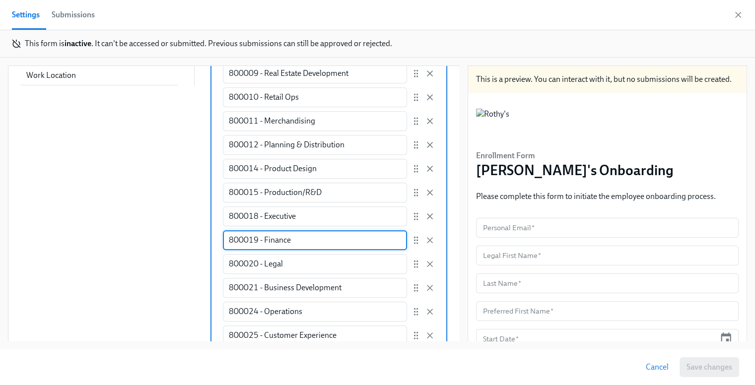
drag, startPoint x: 315, startPoint y: 244, endPoint x: 201, endPoint y: 244, distance: 114.2
click at [201, 244] on div "Add a data field Add a data field Personal Email First Name Last Name Preferred…" at bounding box center [233, 158] width 427 height 789
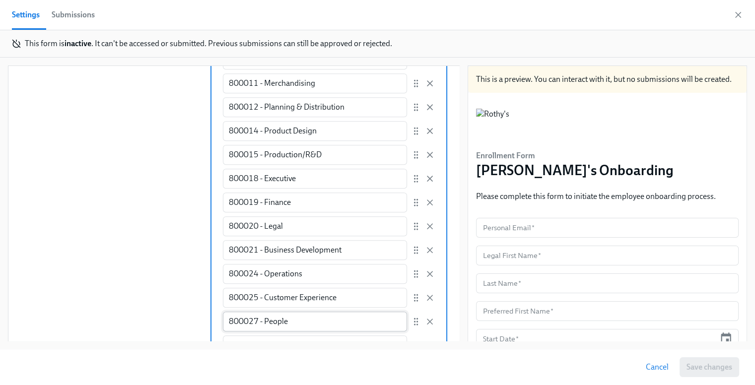
scroll to position [788, 0]
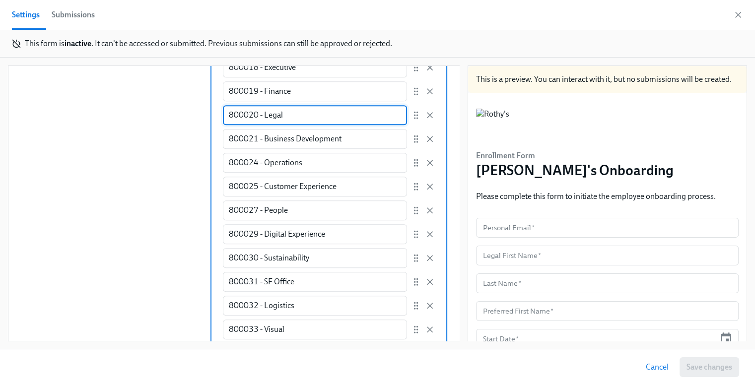
drag, startPoint x: 297, startPoint y: 115, endPoint x: 204, endPoint y: 123, distance: 93.7
click at [211, 123] on label "Enter a list of allowed values Manually enter options user can select 800000 - …" at bounding box center [329, 64] width 237 height 678
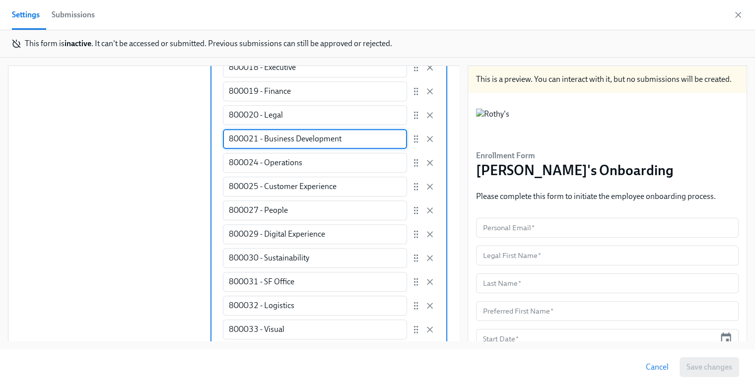
drag, startPoint x: 338, startPoint y: 139, endPoint x: 198, endPoint y: 147, distance: 140.3
click at [198, 147] on div "Add a data field Add a data field Personal Email First Name Last Name Preferred…" at bounding box center [233, 9] width 427 height 789
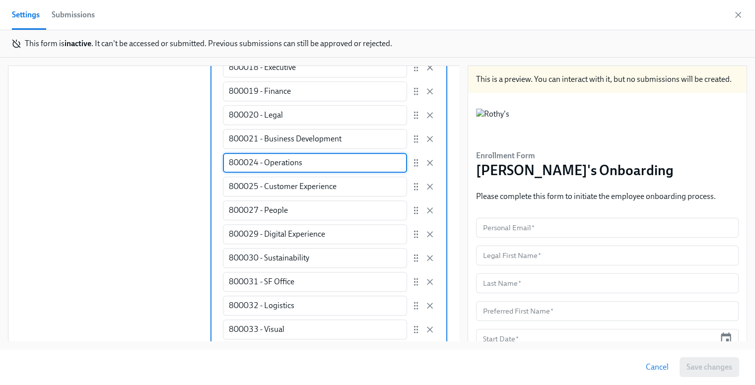
drag, startPoint x: 329, startPoint y: 162, endPoint x: 190, endPoint y: 167, distance: 139.1
click at [190, 167] on div "Add a data field Add a data field Personal Email First Name Last Name Preferred…" at bounding box center [233, 9] width 427 height 789
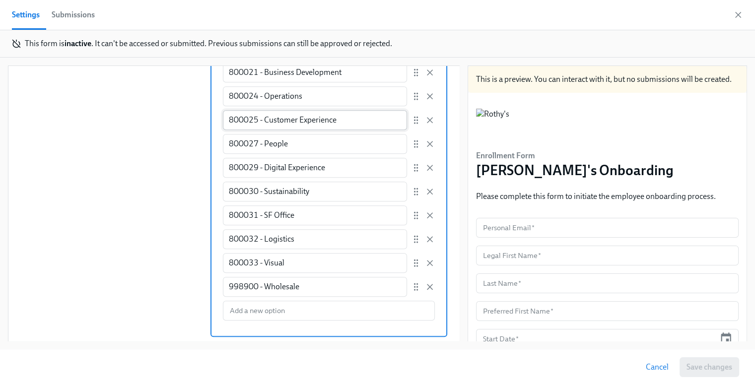
scroll to position [858, 0]
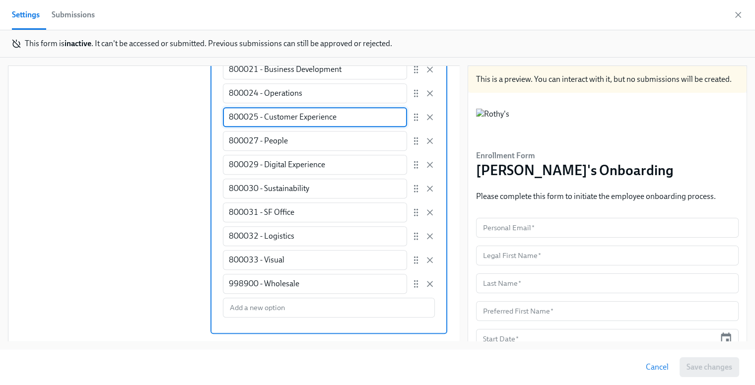
drag, startPoint x: 376, startPoint y: 112, endPoint x: 188, endPoint y: 117, distance: 188.3
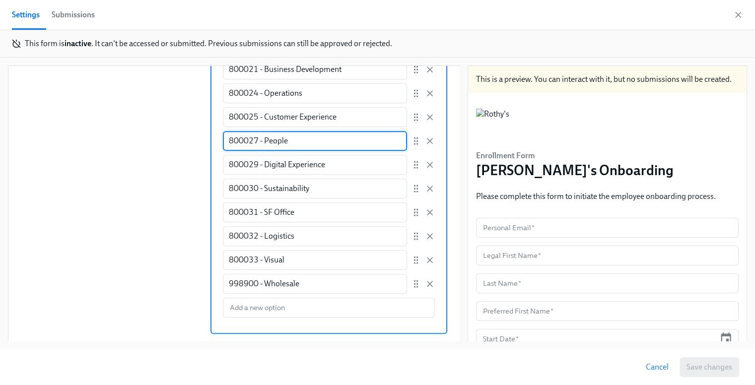
drag, startPoint x: 321, startPoint y: 141, endPoint x: 199, endPoint y: 145, distance: 122.7
drag, startPoint x: 327, startPoint y: 168, endPoint x: 226, endPoint y: 170, distance: 100.8
click at [226, 170] on input "800029 - Digital Experience" at bounding box center [315, 165] width 184 height 20
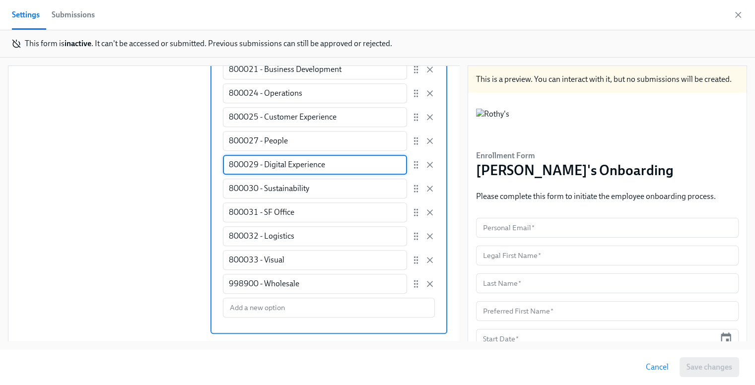
click at [332, 161] on input "800029 - Digital Experience" at bounding box center [315, 165] width 184 height 20
drag, startPoint x: 336, startPoint y: 163, endPoint x: 195, endPoint y: 164, distance: 140.5
drag, startPoint x: 318, startPoint y: 188, endPoint x: 189, endPoint y: 192, distance: 128.7
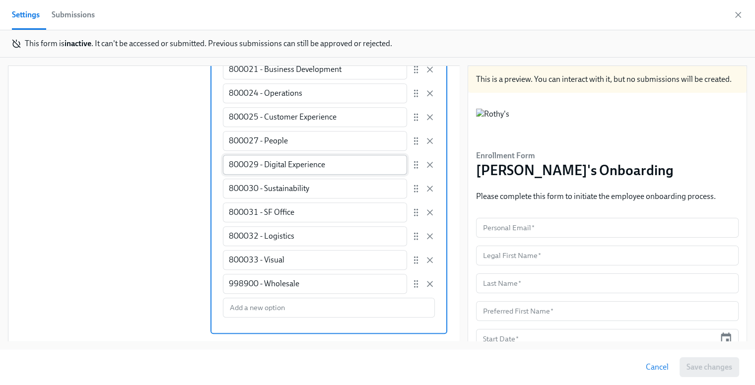
scroll to position [149, 0]
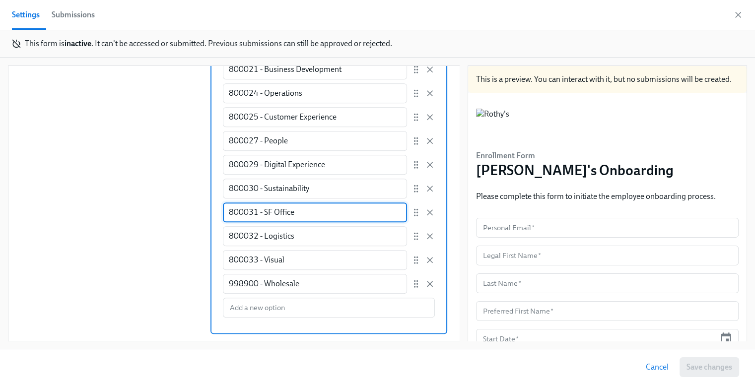
drag, startPoint x: 291, startPoint y: 208, endPoint x: 177, endPoint y: 214, distance: 114.9
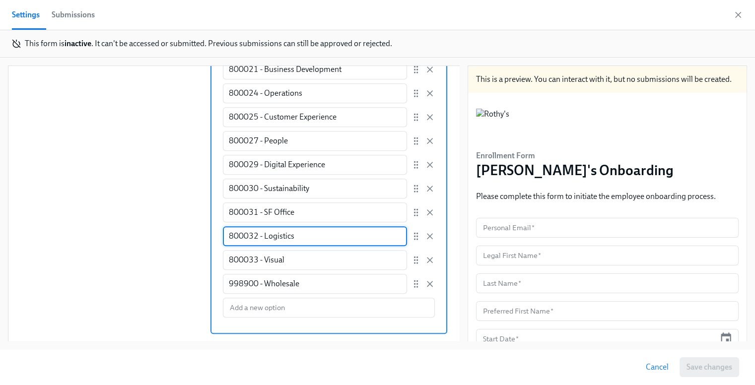
drag, startPoint x: 298, startPoint y: 236, endPoint x: 189, endPoint y: 236, distance: 109.2
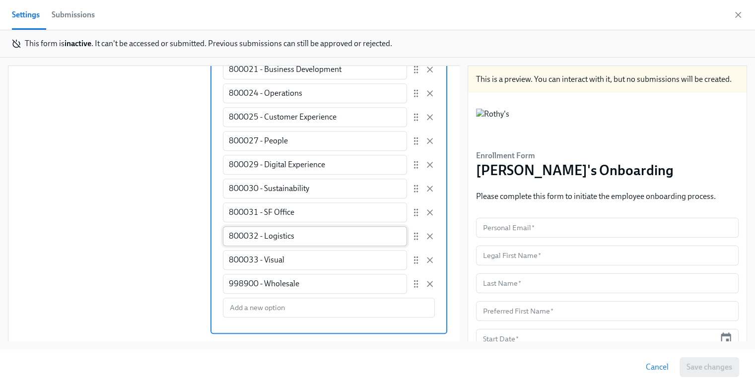
scroll to position [248, 0]
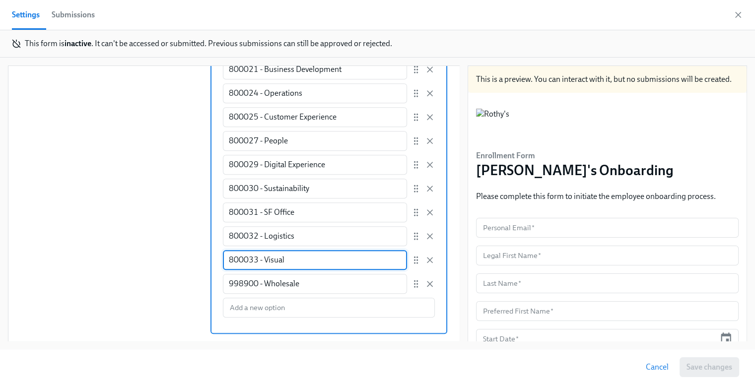
drag, startPoint x: 308, startPoint y: 262, endPoint x: 181, endPoint y: 260, distance: 127.1
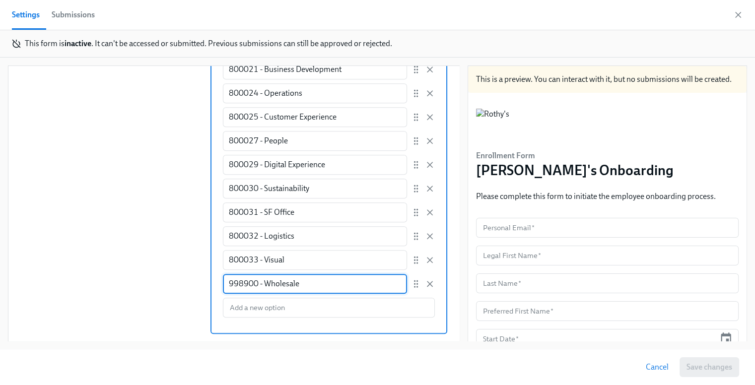
drag, startPoint x: 317, startPoint y: 291, endPoint x: 180, endPoint y: 281, distance: 137.0
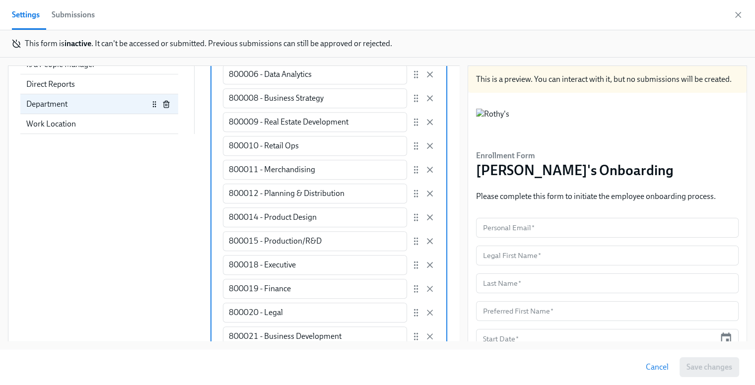
scroll to position [510, 0]
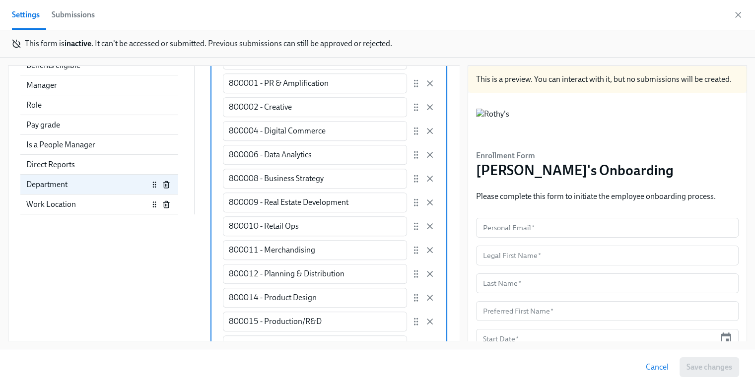
click at [36, 204] on div "Work Location" at bounding box center [87, 204] width 122 height 11
radio input "false"
type input "Work Location"
radio input "true"
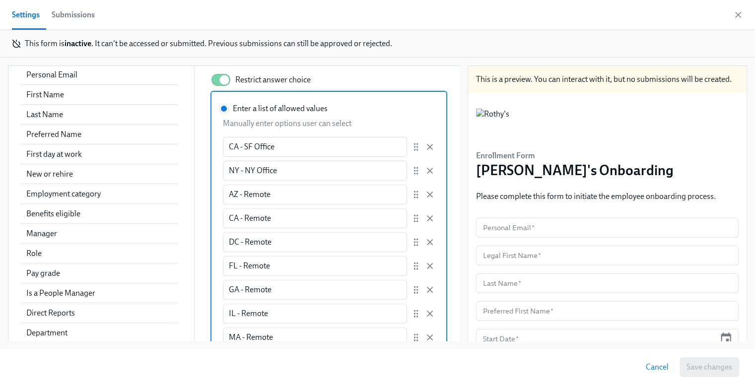
scroll to position [361, 0]
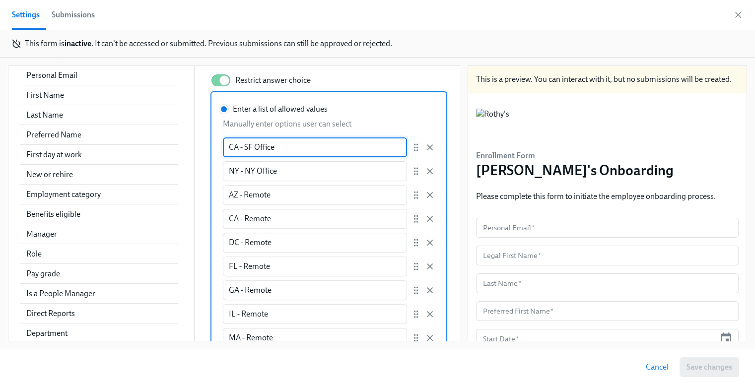
drag, startPoint x: 319, startPoint y: 152, endPoint x: 205, endPoint y: 146, distance: 114.4
click at [211, 146] on label "Enter a list of allowed values Manually enter options user can select CA - SF O…" at bounding box center [329, 358] width 237 height 535
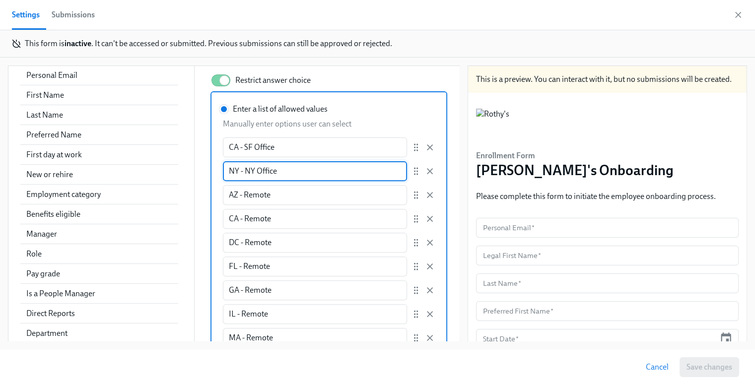
drag, startPoint x: 308, startPoint y: 168, endPoint x: 191, endPoint y: 176, distance: 117.5
click at [181, 170] on div "Add a data field Add a data field Personal Email First Name Last Name Preferred…" at bounding box center [233, 334] width 427 height 585
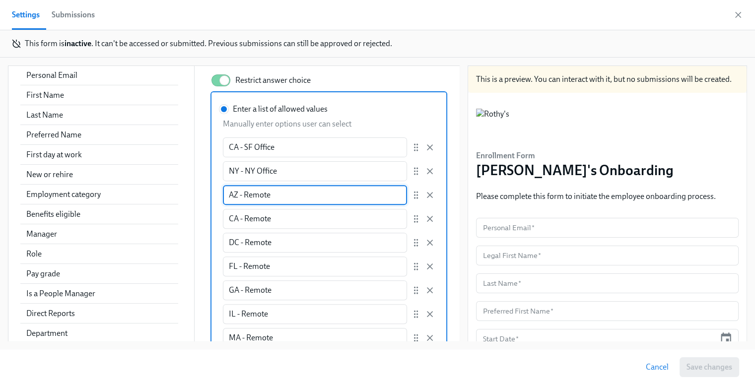
drag, startPoint x: 301, startPoint y: 193, endPoint x: 187, endPoint y: 192, distance: 114.7
click at [187, 192] on div "Add a data field Add a data field Personal Email First Name Last Name Preferred…" at bounding box center [233, 334] width 427 height 585
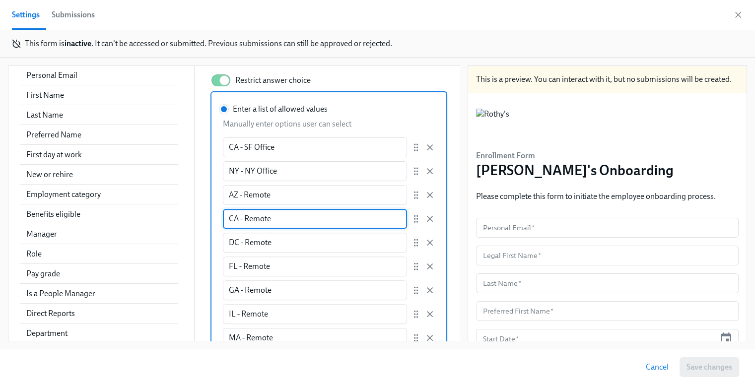
drag, startPoint x: 288, startPoint y: 217, endPoint x: 183, endPoint y: 220, distance: 104.8
click at [183, 220] on div "Add a data field Add a data field Personal Email First Name Last Name Preferred…" at bounding box center [233, 334] width 427 height 585
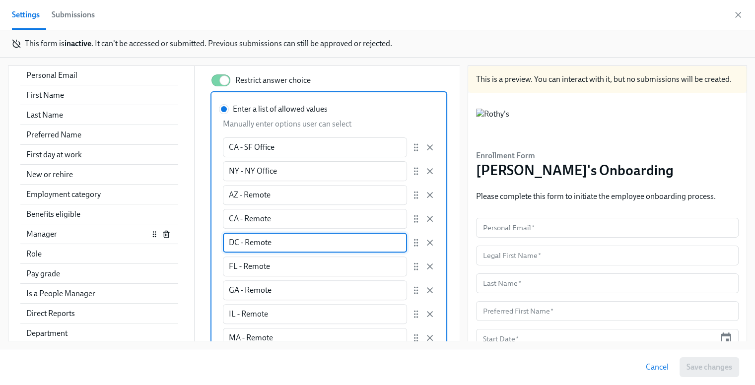
drag, startPoint x: 318, startPoint y: 241, endPoint x: 161, endPoint y: 239, distance: 156.9
click at [161, 239] on div "Add a data field Add a data field Personal Email First Name Last Name Preferred…" at bounding box center [233, 334] width 427 height 585
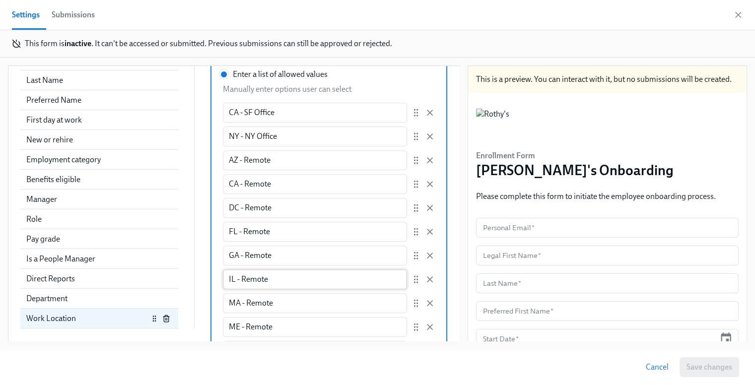
scroll to position [460, 0]
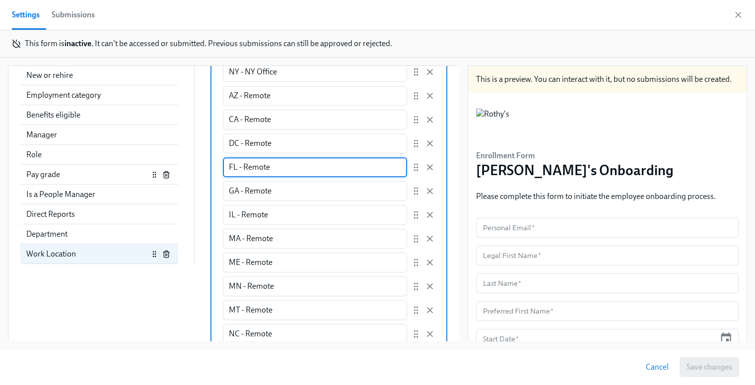
drag, startPoint x: 270, startPoint y: 163, endPoint x: 171, endPoint y: 166, distance: 99.3
click at [171, 166] on div "Add a data field Add a data field Personal Email First Name Last Name Preferred…" at bounding box center [233, 234] width 427 height 585
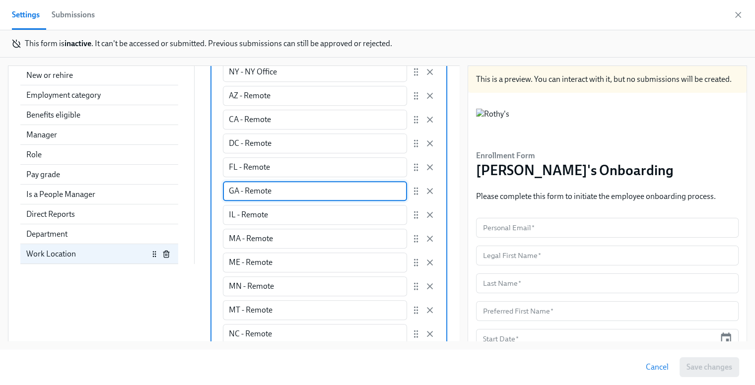
drag, startPoint x: 290, startPoint y: 188, endPoint x: 191, endPoint y: 187, distance: 98.8
click at [192, 187] on div "Add a data field Add a data field Personal Email First Name Last Name Preferred…" at bounding box center [233, 234] width 427 height 585
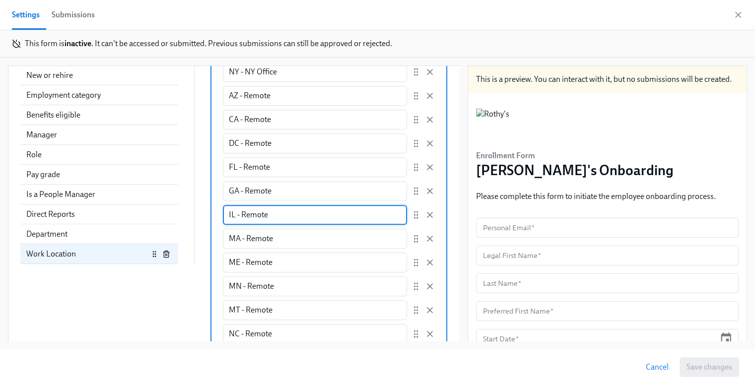
drag, startPoint x: 289, startPoint y: 214, endPoint x: 189, endPoint y: 215, distance: 99.8
click at [189, 215] on div "Add a data field Add a data field Personal Email First Name Last Name Preferred…" at bounding box center [233, 234] width 427 height 585
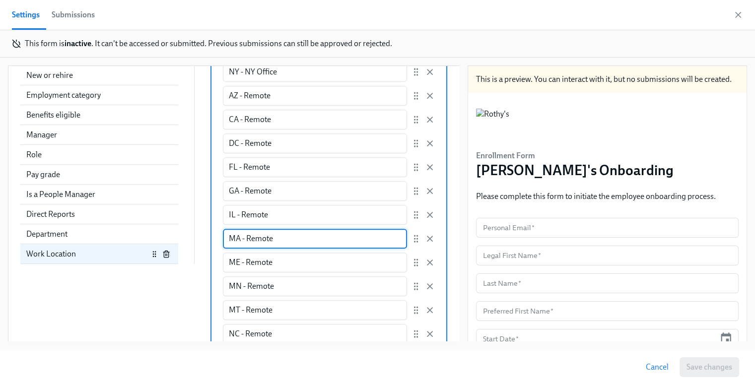
drag, startPoint x: 290, startPoint y: 240, endPoint x: 169, endPoint y: 240, distance: 121.7
click at [169, 240] on div "Add a data field Add a data field Personal Email First Name Last Name Preferred…" at bounding box center [233, 234] width 427 height 585
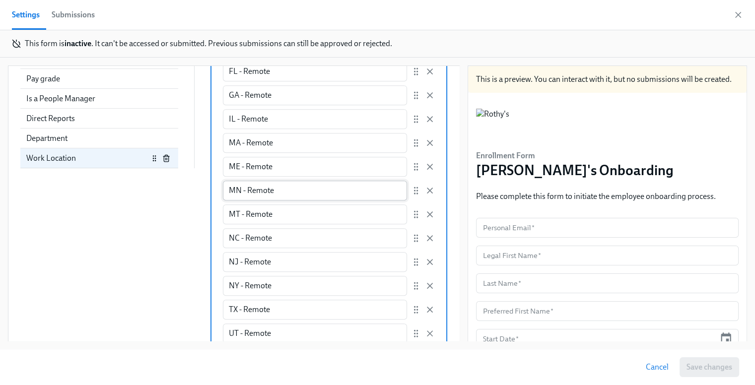
scroll to position [560, 0]
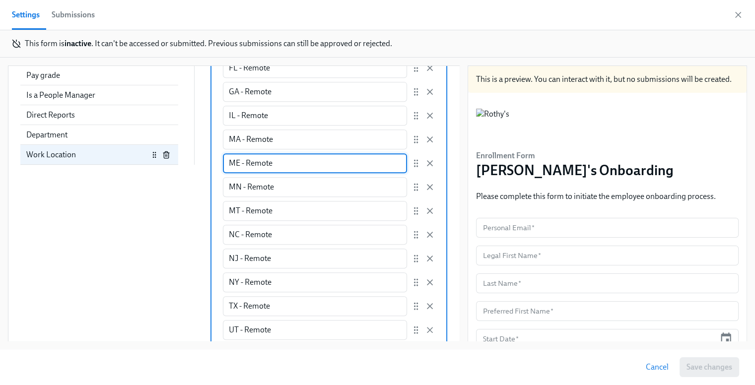
drag, startPoint x: 273, startPoint y: 164, endPoint x: 188, endPoint y: 164, distance: 85.4
click at [188, 164] on div "Add a data field Add a data field Personal Email First Name Last Name Preferred…" at bounding box center [233, 135] width 427 height 585
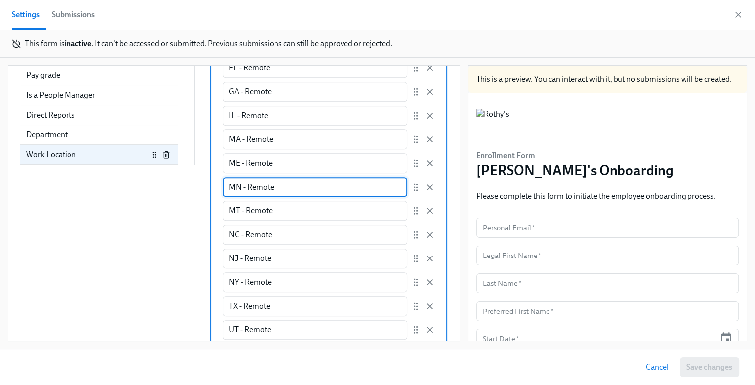
drag, startPoint x: 286, startPoint y: 185, endPoint x: 199, endPoint y: 182, distance: 86.5
click at [199, 182] on div "Add a data field Add a data field Personal Email First Name Last Name Preferred…" at bounding box center [233, 135] width 427 height 585
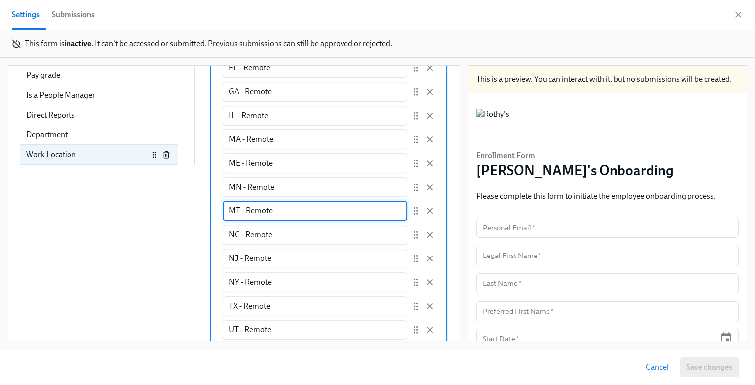
drag, startPoint x: 280, startPoint y: 208, endPoint x: 182, endPoint y: 208, distance: 97.3
click at [182, 208] on div "Add a data field Add a data field Personal Email First Name Last Name Preferred…" at bounding box center [233, 135] width 427 height 585
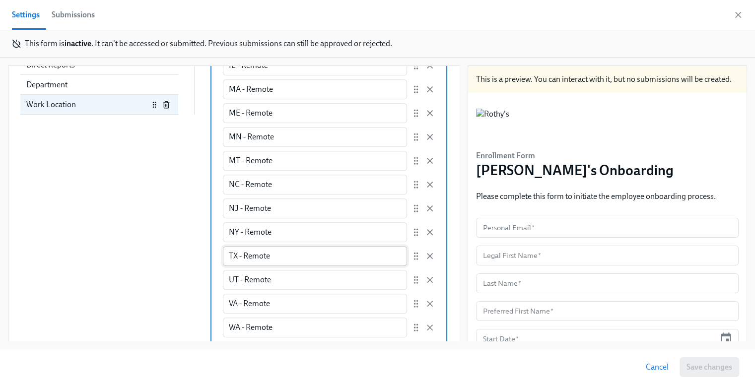
scroll to position [653, 0]
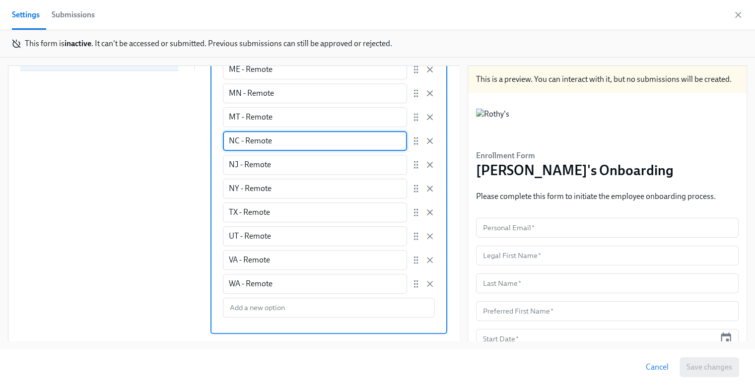
drag, startPoint x: 298, startPoint y: 146, endPoint x: 177, endPoint y: 143, distance: 121.2
click at [177, 143] on div "Add a data field Add a data field Personal Email First Name Last Name Preferred…" at bounding box center [233, 41] width 427 height 585
drag, startPoint x: 274, startPoint y: 168, endPoint x: 184, endPoint y: 164, distance: 90.4
click at [184, 164] on div "Add a data field Add a data field Personal Email First Name Last Name Preferred…" at bounding box center [233, 41] width 427 height 585
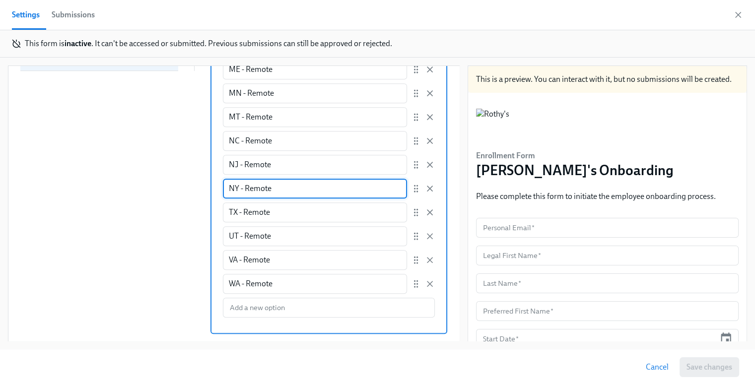
drag, startPoint x: 274, startPoint y: 192, endPoint x: 181, endPoint y: 190, distance: 92.9
click at [181, 190] on div "Add a data field Add a data field Personal Email First Name Last Name Preferred…" at bounding box center [233, 41] width 427 height 585
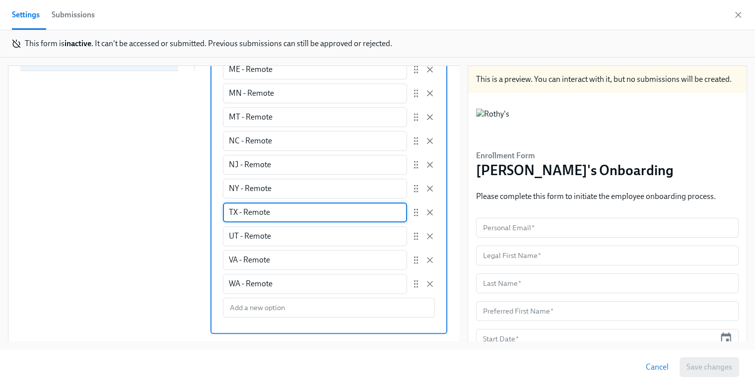
drag, startPoint x: 303, startPoint y: 213, endPoint x: 184, endPoint y: 210, distance: 119.2
click at [184, 210] on div "Add a data field Add a data field Personal Email First Name Last Name Preferred…" at bounding box center [233, 41] width 427 height 585
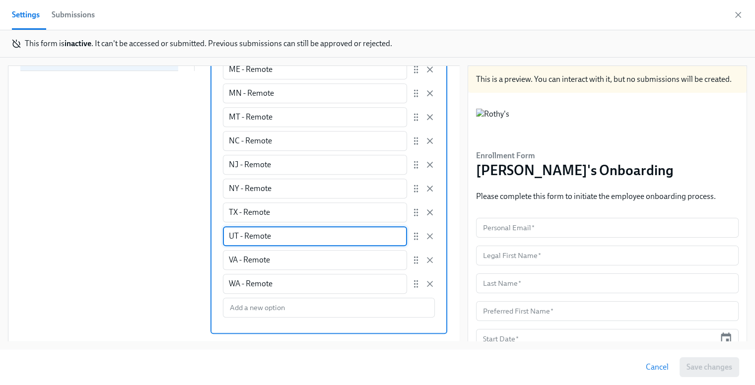
drag, startPoint x: 279, startPoint y: 234, endPoint x: 164, endPoint y: 234, distance: 114.7
click at [164, 234] on div "Add a data field Add a data field Personal Email First Name Last Name Preferred…" at bounding box center [233, 41] width 427 height 585
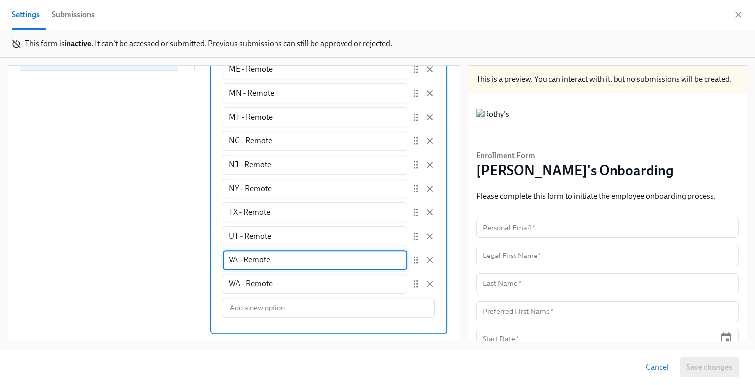
drag, startPoint x: 262, startPoint y: 263, endPoint x: 193, endPoint y: 260, distance: 69.6
click at [193, 260] on div "Add a data field Add a data field Personal Email First Name Last Name Preferred…" at bounding box center [233, 41] width 427 height 585
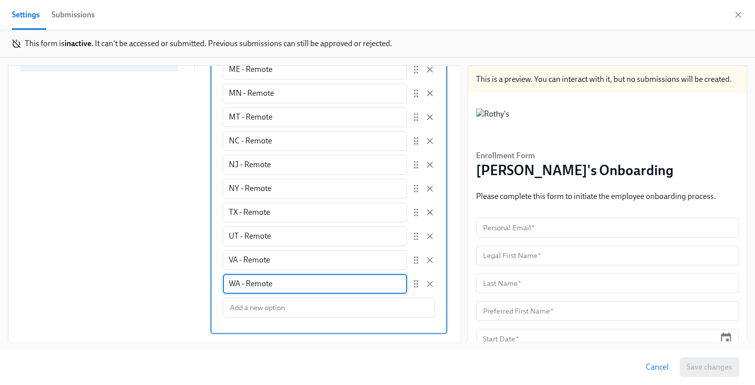
drag, startPoint x: 274, startPoint y: 282, endPoint x: 189, endPoint y: 277, distance: 85.5
click at [189, 277] on div "Add a data field Add a data field Personal Email First Name Last Name Preferred…" at bounding box center [233, 41] width 427 height 585
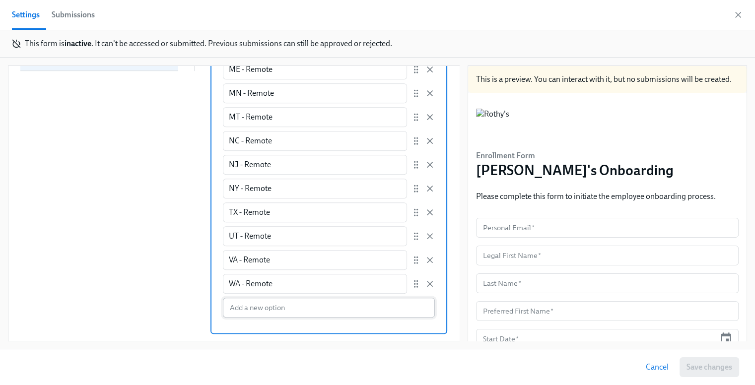
click at [243, 307] on input "Enter a list of allowed values Manually enter options user can select CA - SF O…" at bounding box center [329, 308] width 212 height 20
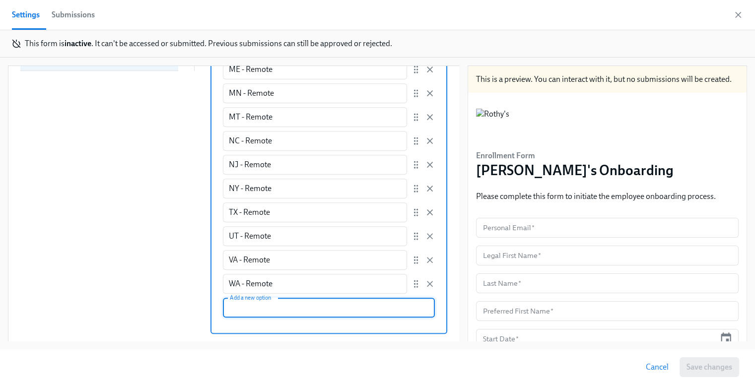
paste input "TN - Remote"
type input "TN - Remote"
radio input "false"
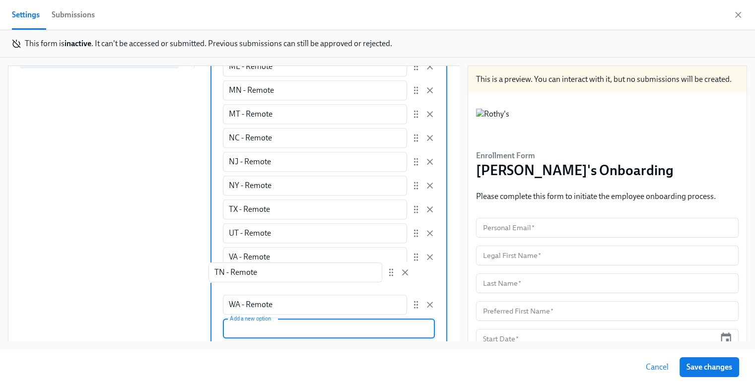
scroll to position [657, 0]
drag, startPoint x: 398, startPoint y: 309, endPoint x: 399, endPoint y: 209, distance: 100.8
click at [399, 209] on div "CA - SF Office ​ NY - NY Office ​ AZ - Remote ​ CA - Remote ​ DC - Remote ​ FL …" at bounding box center [329, 77] width 212 height 473
radio input "false"
type input "TN - Remote"
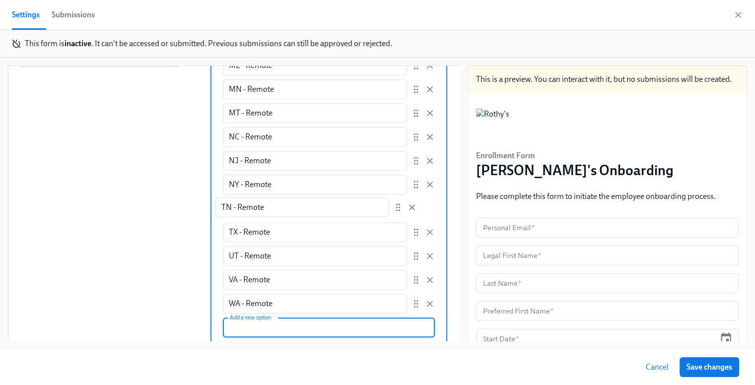
type input "TX - Remote"
type input "UT - Remote"
type input "VA - Remote"
type input "WA - Remote"
click at [701, 365] on span "Save changes" at bounding box center [710, 368] width 46 height 10
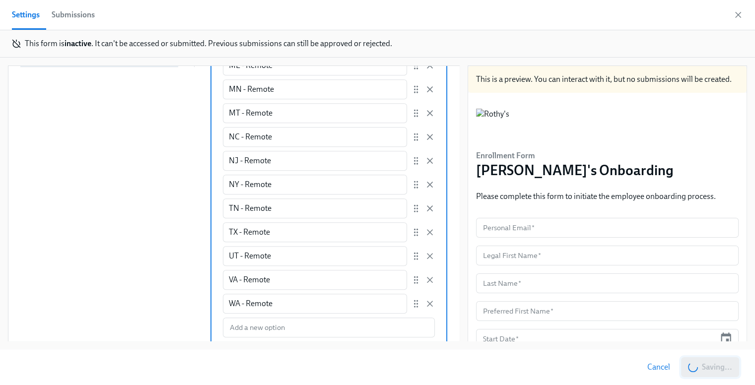
radio input "false"
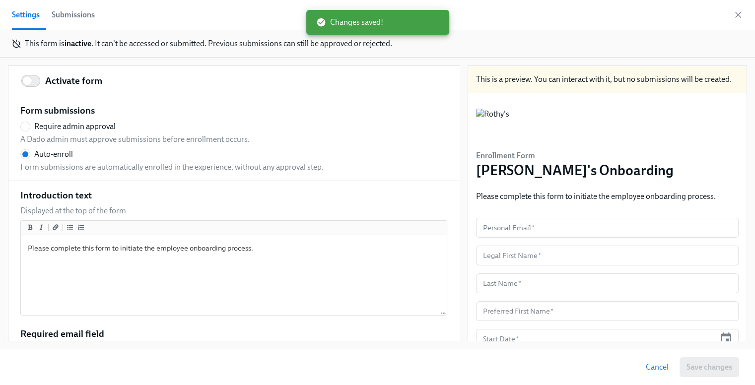
scroll to position [0, 0]
click at [735, 11] on icon "button" at bounding box center [738, 15] width 10 height 10
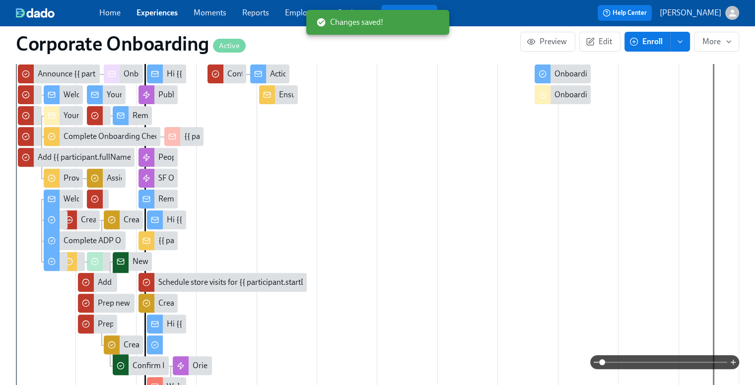
click at [159, 8] on link "Experiences" at bounding box center [157, 12] width 41 height 9
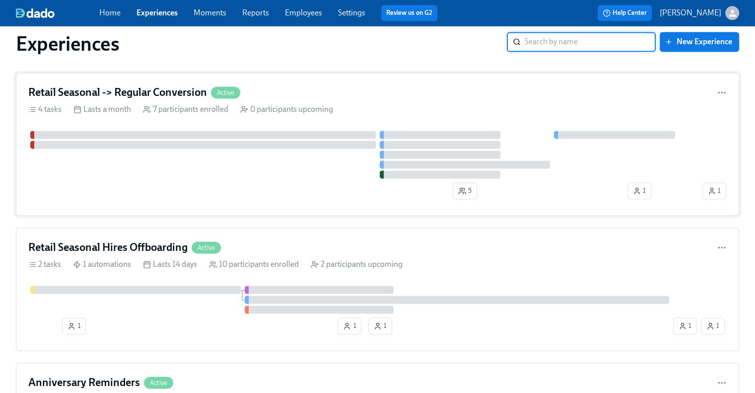
scroll to position [1341, 0]
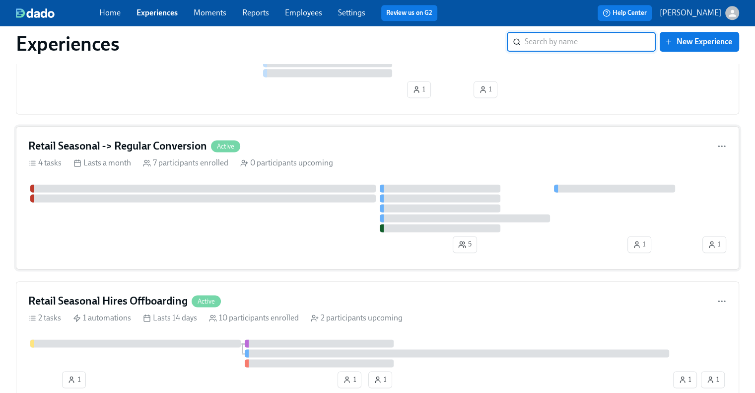
click at [158, 140] on h4 "Retail Seasonal -> Regular Conversion" at bounding box center [117, 146] width 179 height 15
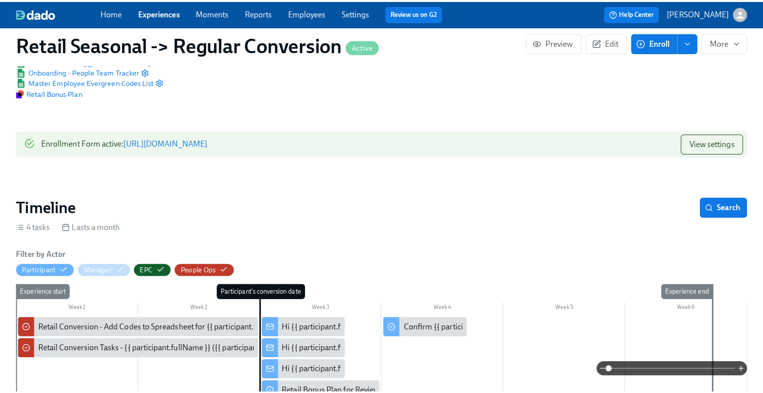
scroll to position [199, 0]
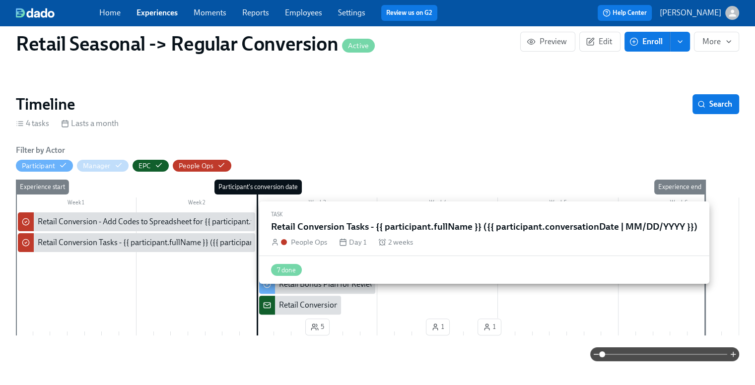
click at [173, 241] on div "Retail Conversion Tasks - {{ participant.fullName }} ({{ participant.conversati…" at bounding box center [210, 242] width 344 height 11
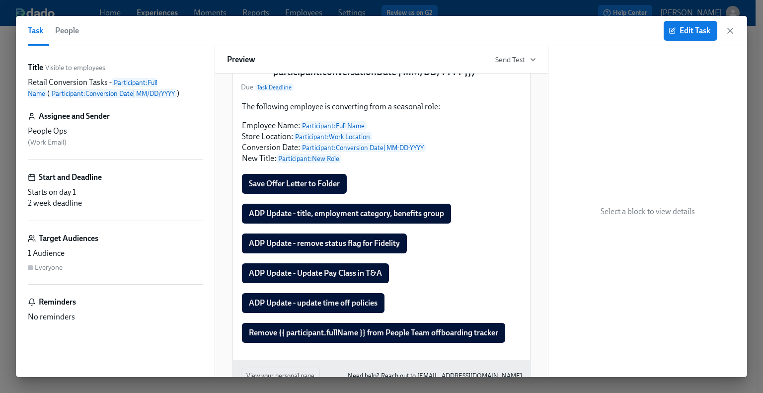
scroll to position [99, 0]
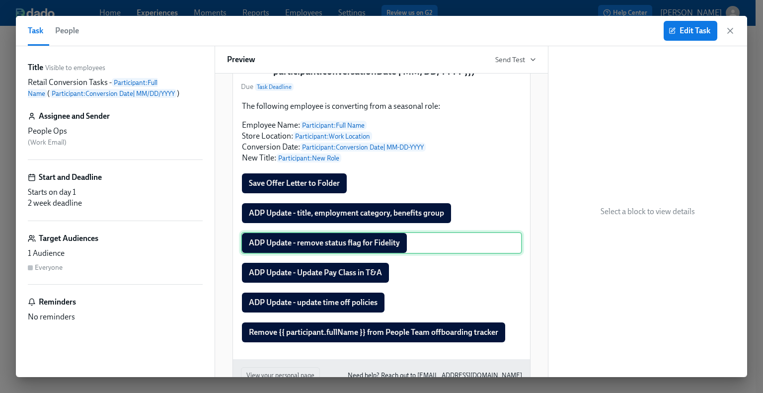
click at [317, 254] on div "ADP Update - remove status flag for Fidelity" at bounding box center [381, 243] width 281 height 22
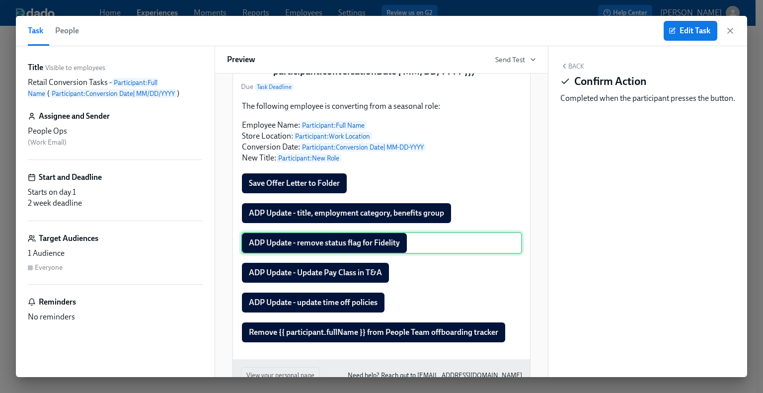
click at [360, 254] on div "ADP Update - remove status flag for Fidelity" at bounding box center [381, 243] width 281 height 22
click at [381, 254] on div "ADP Update - remove status flag for Fidelity" at bounding box center [381, 243] width 281 height 22
click at [693, 25] on button "Edit Task" at bounding box center [690, 31] width 54 height 20
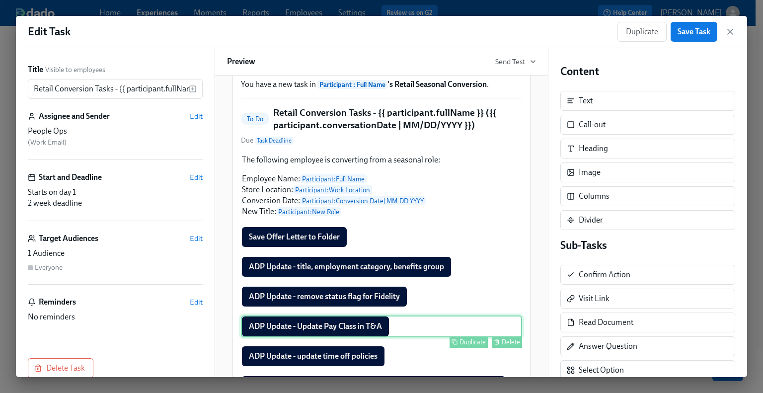
scroll to position [99, 0]
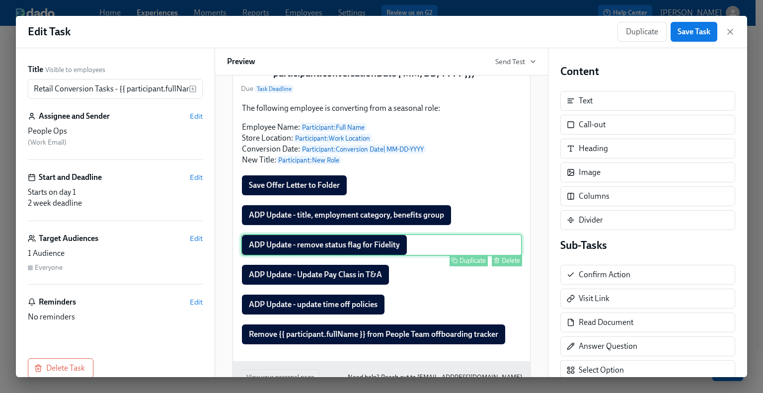
click at [348, 256] on div "ADP Update - remove status flag for Fidelity Duplicate Delete" at bounding box center [381, 245] width 281 height 22
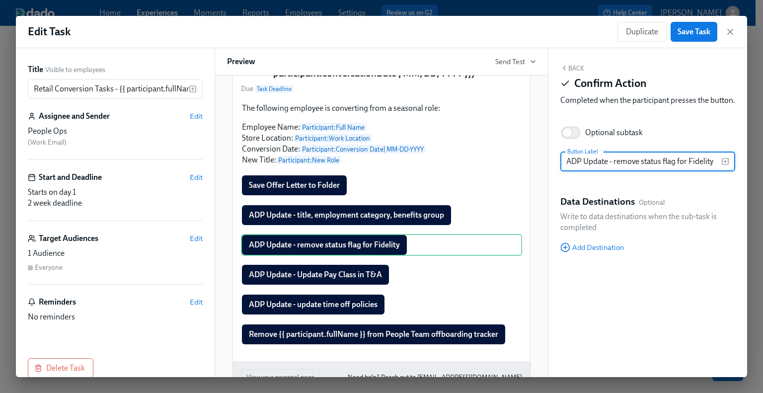
drag, startPoint x: 564, startPoint y: 171, endPoint x: 729, endPoint y: 173, distance: 164.9
click at [729, 171] on div "ADP Update - remove status flag for Fidelity Button Label" at bounding box center [647, 161] width 175 height 20
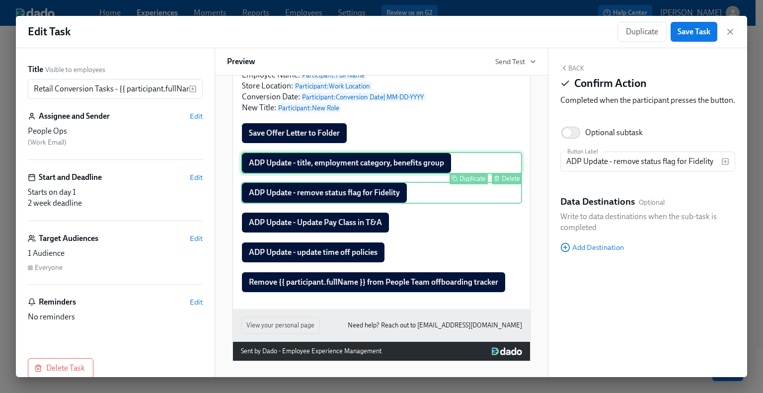
scroll to position [165, 0]
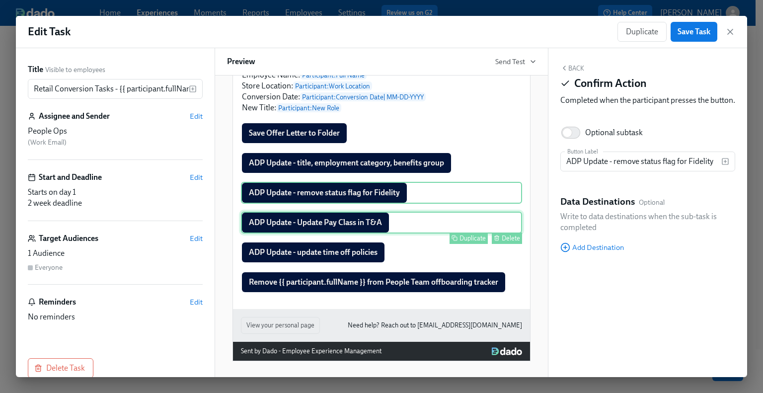
click at [306, 230] on div "ADP Update - Update Pay Class in T&A Duplicate Delete" at bounding box center [381, 223] width 281 height 22
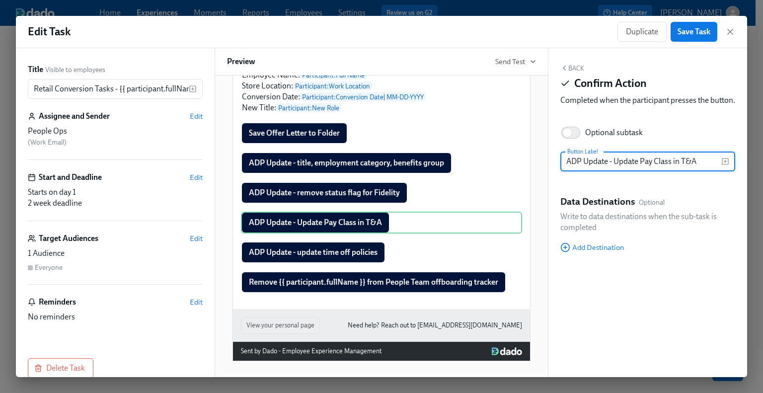
drag, startPoint x: 707, startPoint y: 173, endPoint x: 533, endPoint y: 178, distance: 173.9
click at [533, 178] on div "Title Visible to employees Retail Conversion Tasks - {{ participant.fullName }}…" at bounding box center [381, 212] width 731 height 329
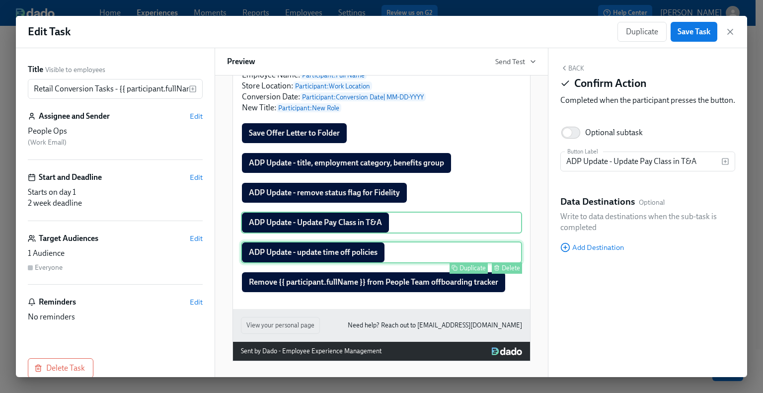
click at [303, 258] on div "ADP Update - update time off policies Duplicate Delete" at bounding box center [381, 252] width 281 height 22
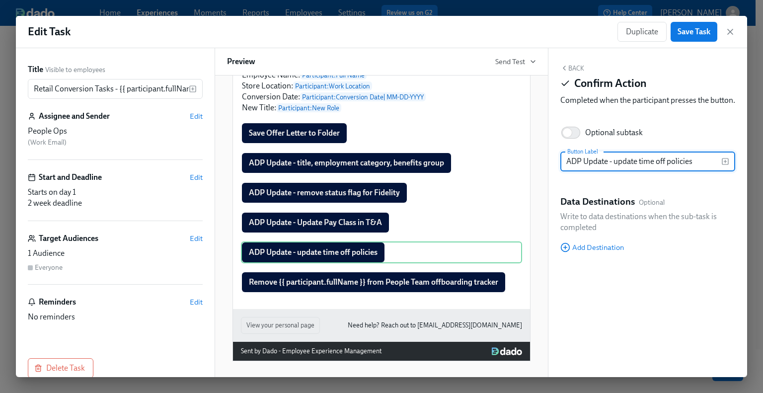
drag, startPoint x: 702, startPoint y: 176, endPoint x: 539, endPoint y: 177, distance: 162.4
click at [539, 177] on div "Title Visible to employees Retail Conversion Tasks - {{ participant.fullName }}…" at bounding box center [381, 212] width 731 height 329
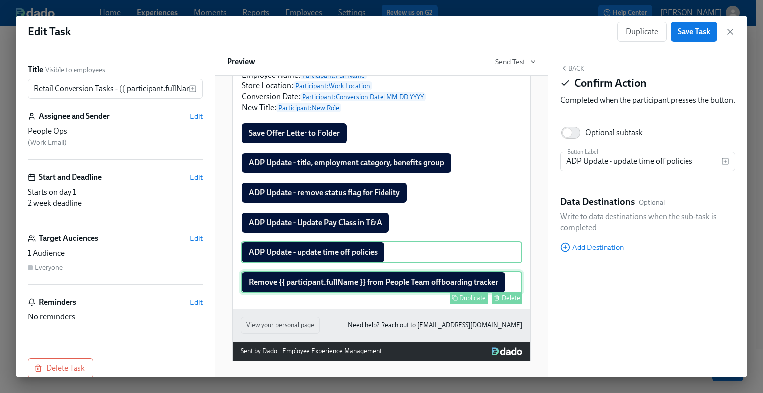
click at [441, 285] on div "Remove {{ participant.fullName }} from People Team offboarding tracker Duplicat…" at bounding box center [381, 282] width 281 height 22
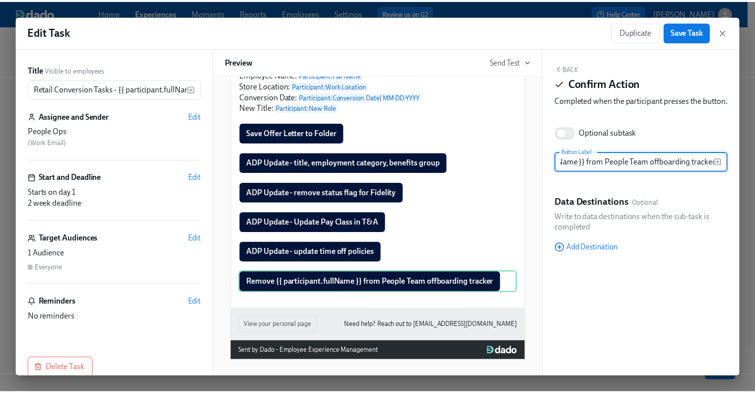
scroll to position [0, 0]
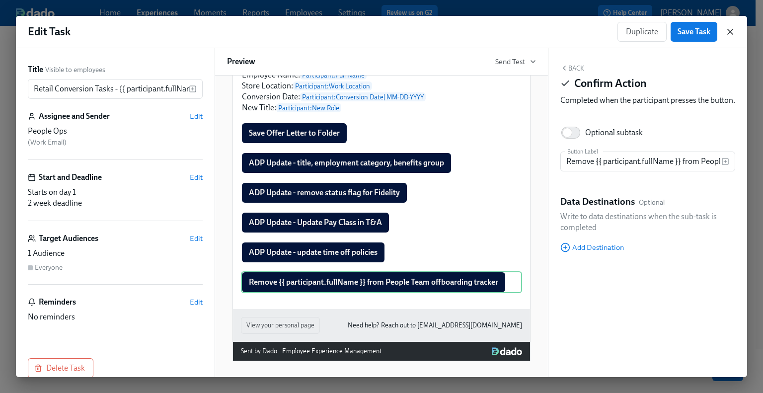
click at [731, 34] on icon "button" at bounding box center [729, 31] width 5 height 5
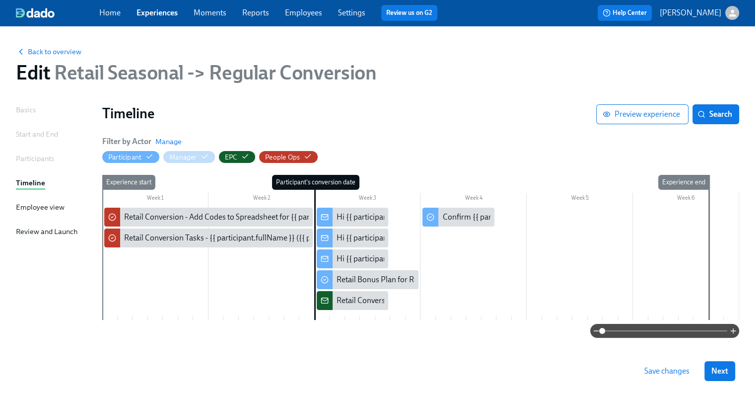
click at [665, 371] on span "Save changes" at bounding box center [667, 371] width 45 height 10
click at [163, 13] on link "Experiences" at bounding box center [157, 12] width 41 height 9
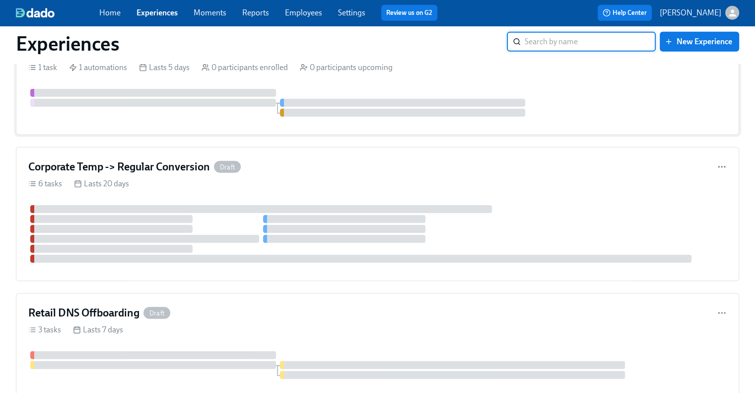
scroll to position [2632, 0]
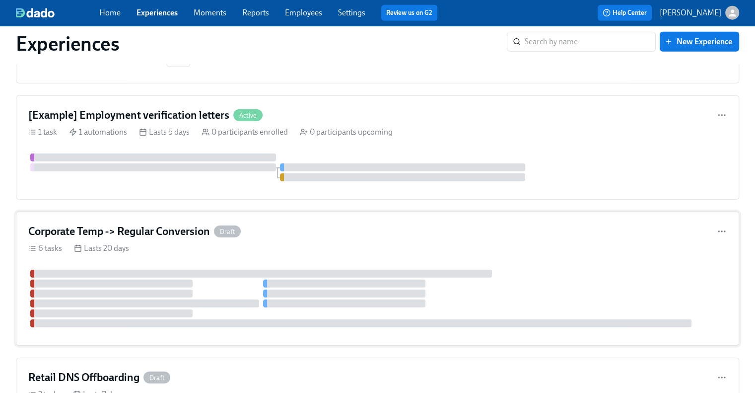
click at [66, 226] on h4 "Corporate Temp -> Regular Conversion" at bounding box center [119, 231] width 182 height 15
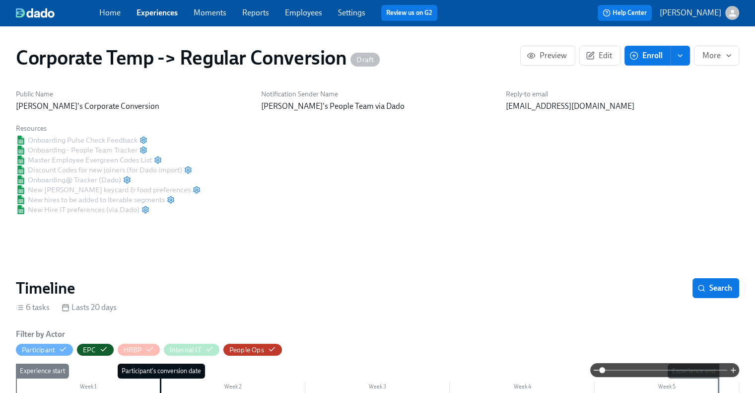
click at [679, 59] on icon "enroll" at bounding box center [680, 56] width 8 height 8
click at [667, 102] on span "Enrollment form" at bounding box center [654, 100] width 57 height 11
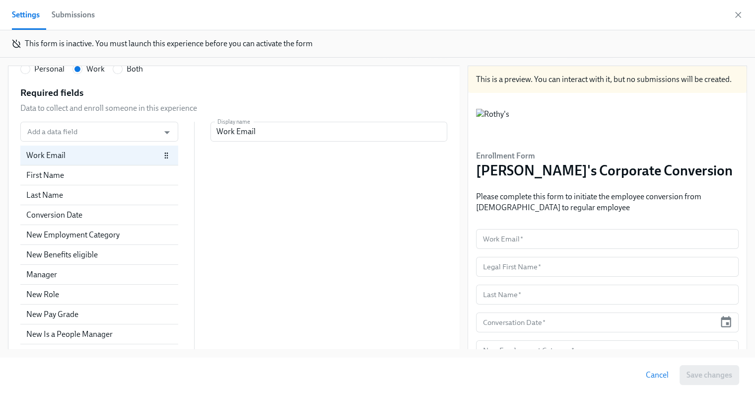
scroll to position [298, 0]
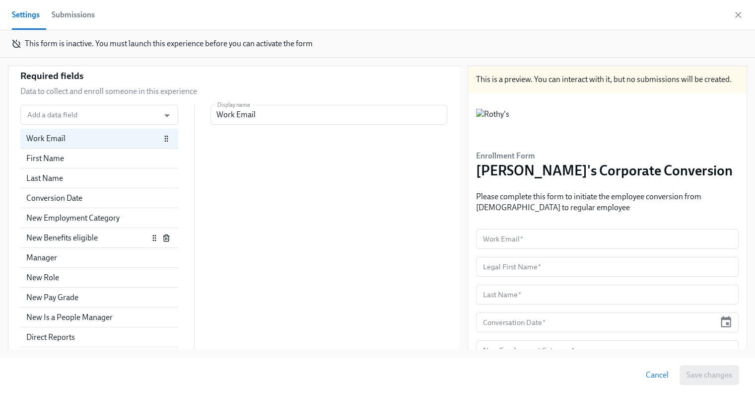
click at [100, 238] on div "New Benefits eligible" at bounding box center [87, 237] width 122 height 11
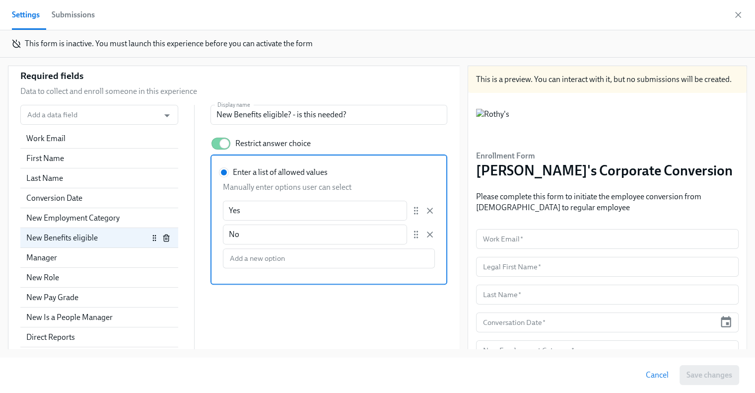
click at [159, 241] on div "New Benefits eligible" at bounding box center [99, 237] width 146 height 11
click at [162, 240] on icon "button" at bounding box center [166, 238] width 8 height 8
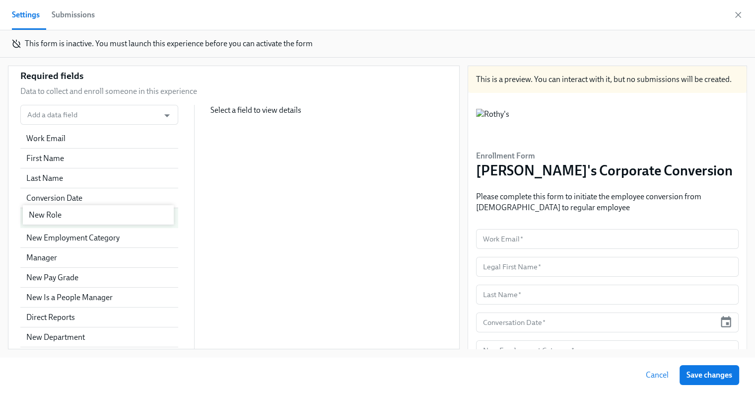
drag, startPoint x: 144, startPoint y: 258, endPoint x: 146, endPoint y: 213, distance: 45.3
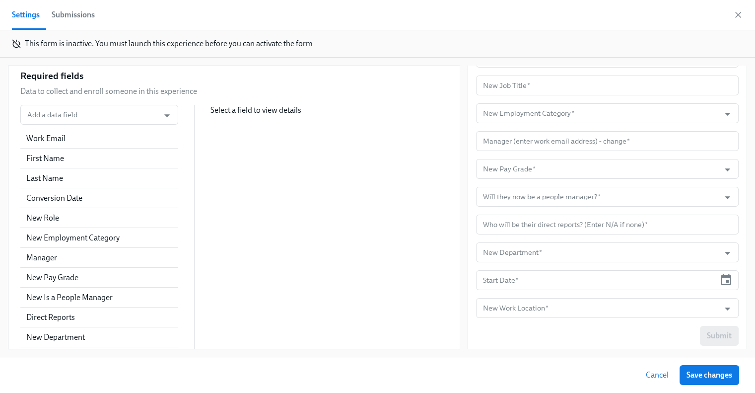
scroll to position [269, 0]
click at [581, 191] on input "Will they now be a people manager?   *" at bounding box center [598, 193] width 234 height 20
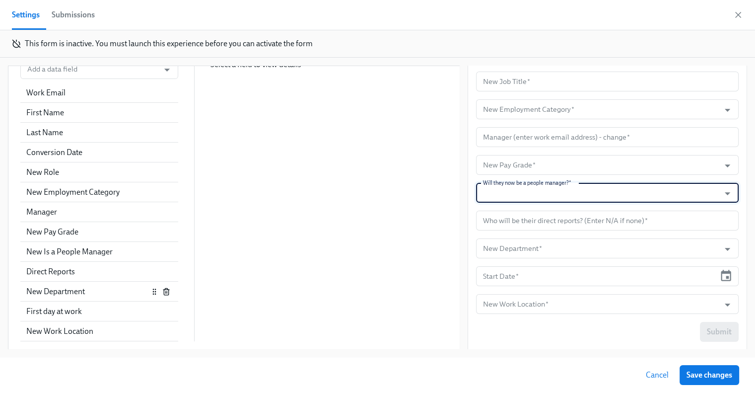
scroll to position [336, 0]
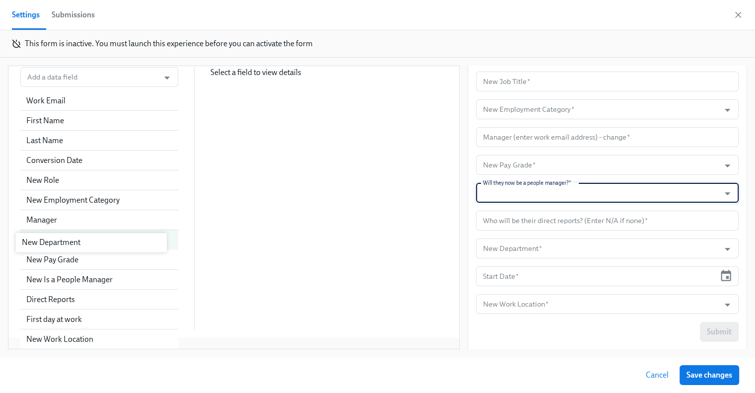
drag, startPoint x: 148, startPoint y: 289, endPoint x: 144, endPoint y: 236, distance: 52.8
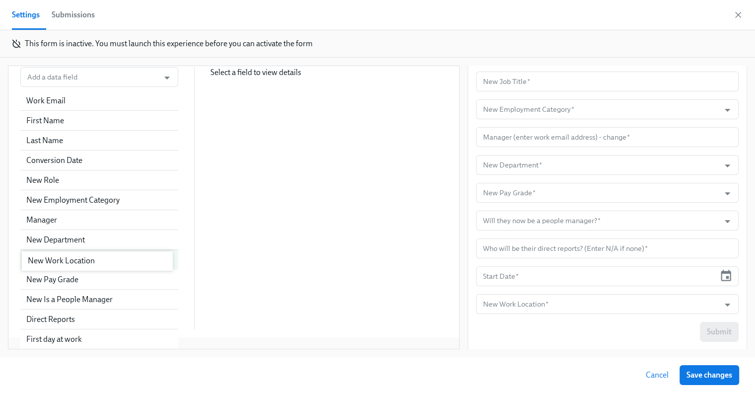
drag, startPoint x: 147, startPoint y: 327, endPoint x: 148, endPoint y: 254, distance: 73.5
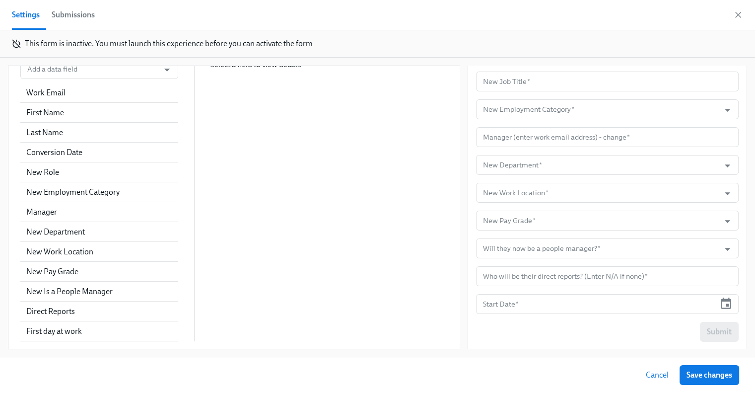
click at [711, 374] on span "Save changes" at bounding box center [710, 375] width 46 height 10
radio input "false"
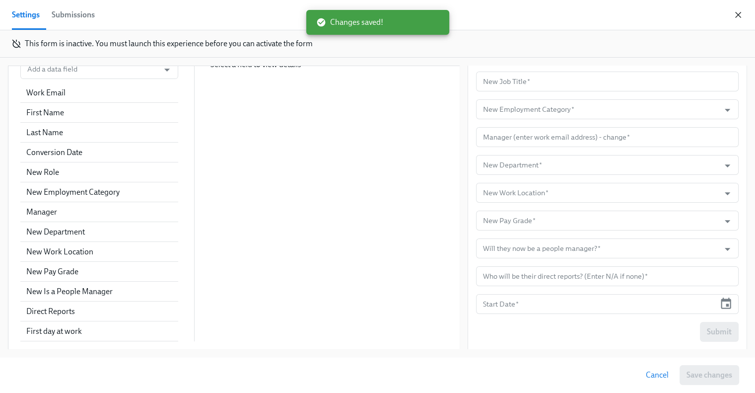
click at [733, 15] on icon "button" at bounding box center [738, 15] width 10 height 10
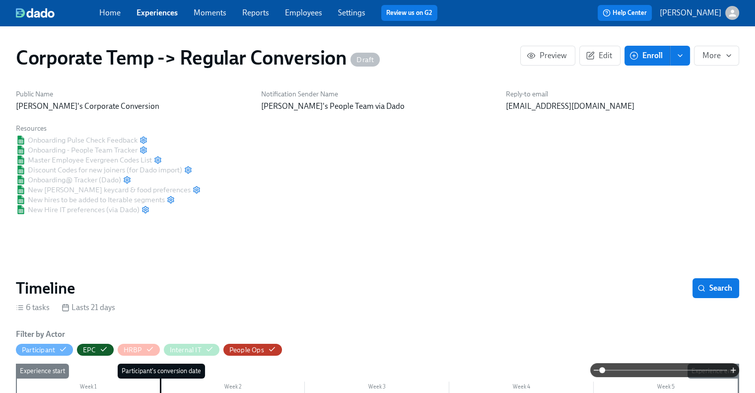
click at [150, 14] on link "Experiences" at bounding box center [157, 12] width 41 height 9
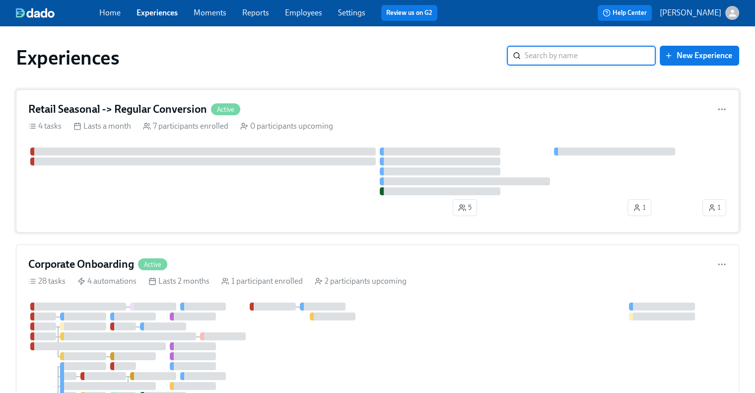
click at [167, 110] on h4 "Retail Seasonal -> Regular Conversion" at bounding box center [117, 109] width 179 height 15
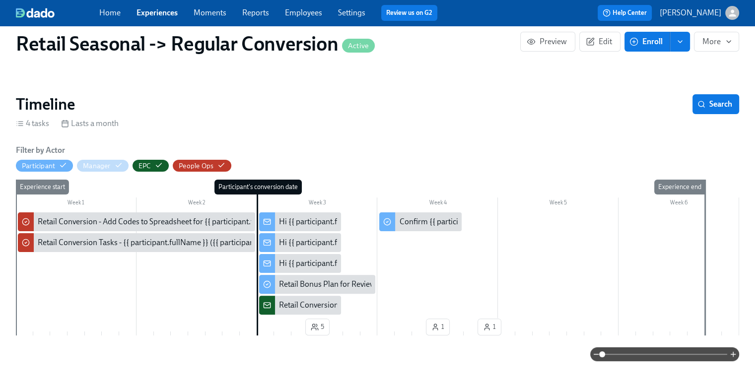
scroll to position [298, 0]
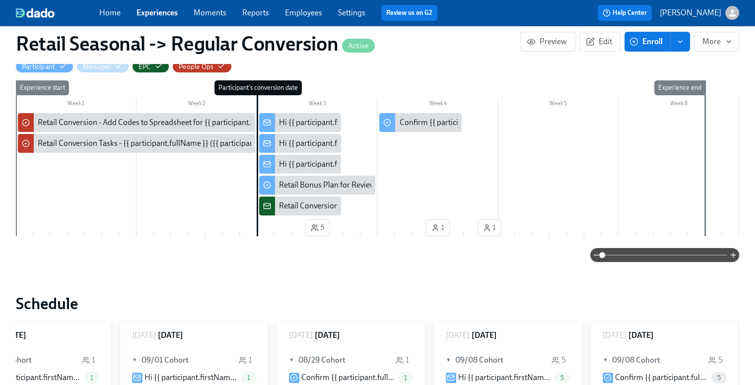
click at [304, 210] on div "Retail Conversion - {{ participant.fullName }} ({{ participant.conversationDate…" at bounding box center [440, 206] width 322 height 11
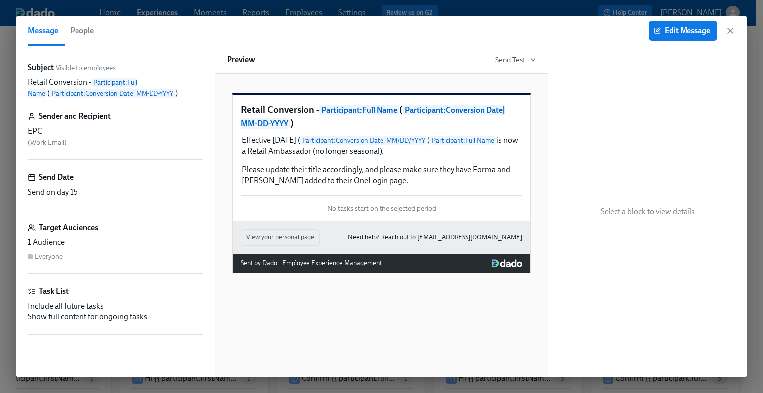
click at [739, 28] on div "Message People Edit Message" at bounding box center [381, 31] width 731 height 30
click at [733, 30] on icon "button" at bounding box center [730, 31] width 10 height 10
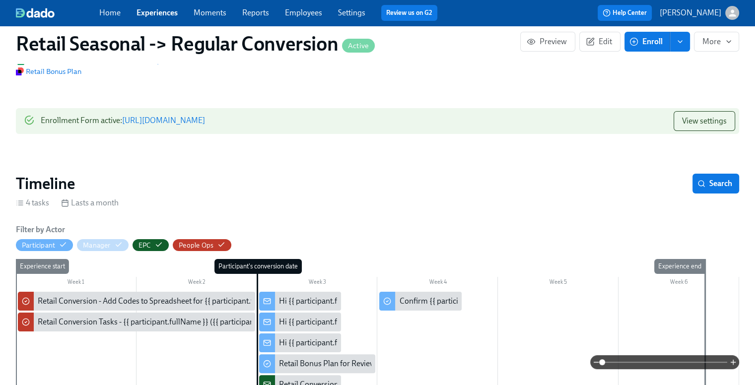
scroll to position [99, 0]
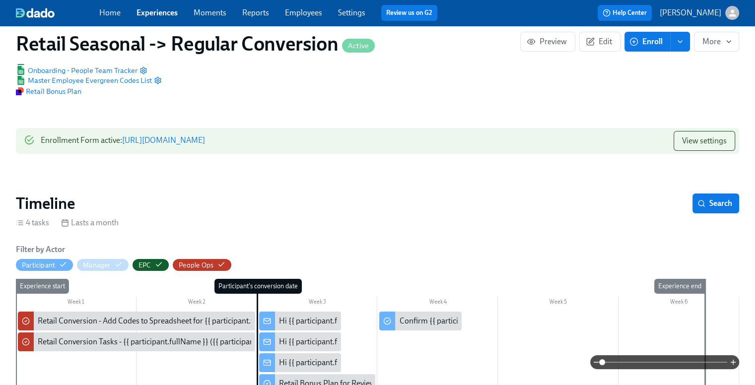
click at [680, 44] on icon "enroll" at bounding box center [680, 42] width 8 height 8
click at [662, 88] on span "Enrollment form" at bounding box center [654, 86] width 57 height 11
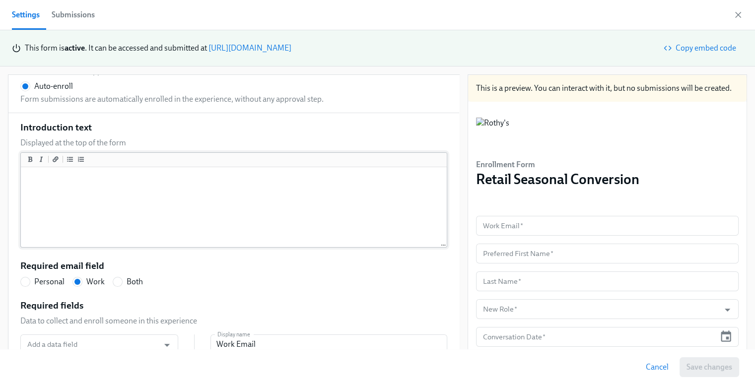
scroll to position [192, 0]
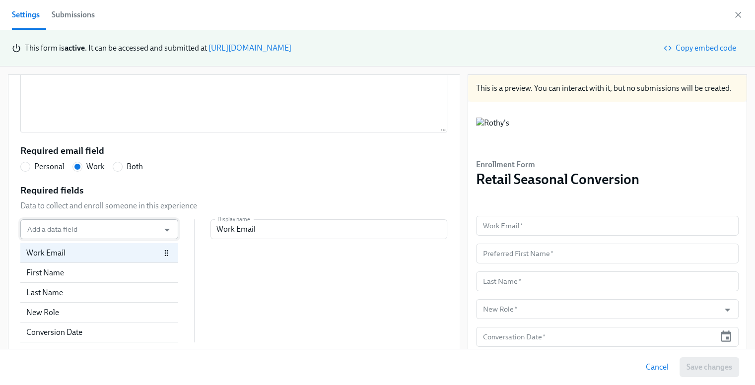
click at [102, 228] on input "Add a data field" at bounding box center [89, 229] width 129 height 20
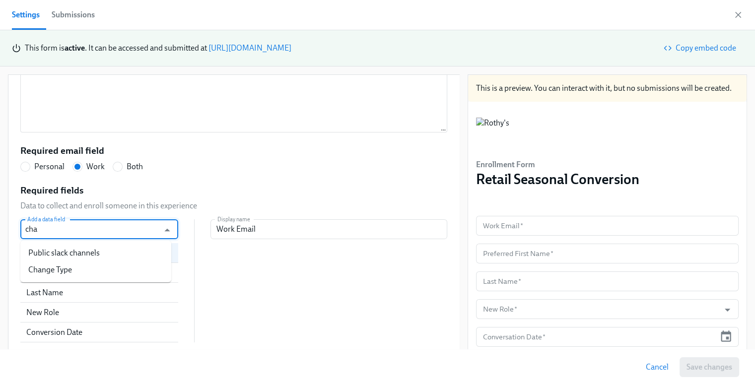
type input "chan"
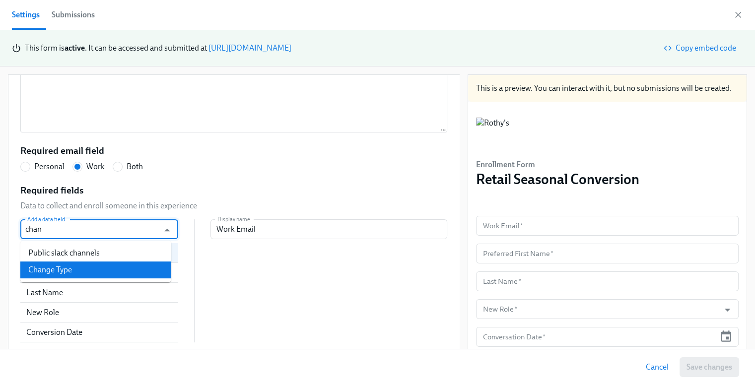
click at [91, 268] on li "Change Type" at bounding box center [95, 270] width 151 height 17
radio input "false"
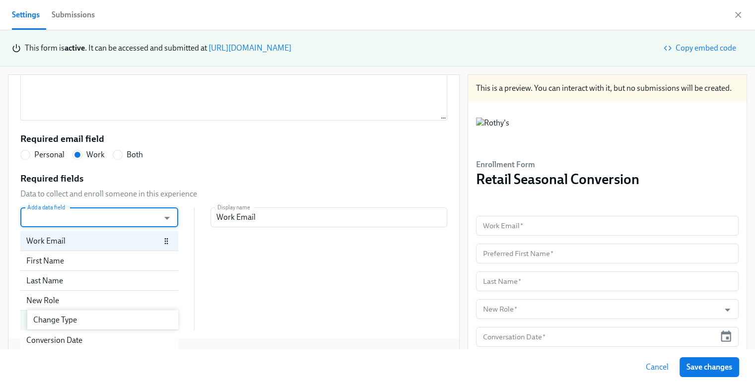
scroll to position [204, 0]
drag, startPoint x: 56, startPoint y: 331, endPoint x: 68, endPoint y: 293, distance: 40.2
click at [68, 293] on div "Work Email First Name Last Name New Role Conversion Date Change Type" at bounding box center [99, 280] width 158 height 99
drag, startPoint x: 43, startPoint y: 333, endPoint x: 58, endPoint y: 299, distance: 37.4
click at [58, 299] on div "Work Email First Name Last Name Change Type New Role Conversion Date" at bounding box center [99, 280] width 158 height 99
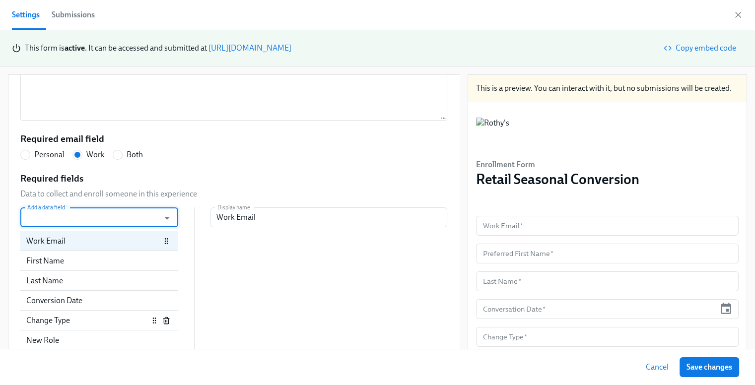
click at [78, 323] on div "Change Type" at bounding box center [87, 320] width 122 height 11
radio input "false"
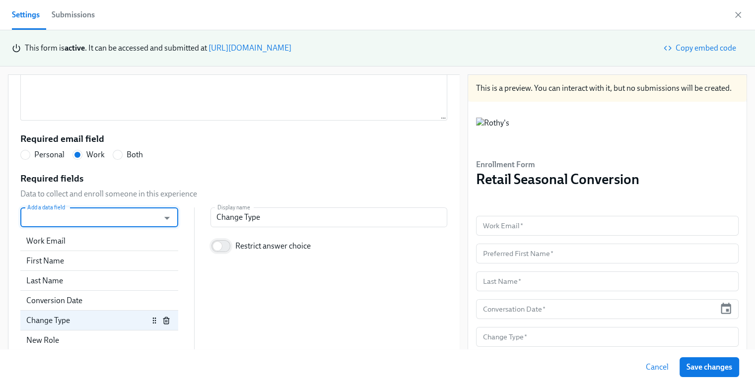
click at [215, 244] on input "Restrict answer choice" at bounding box center [218, 246] width 66 height 22
checkbox input "true"
radio input "false"
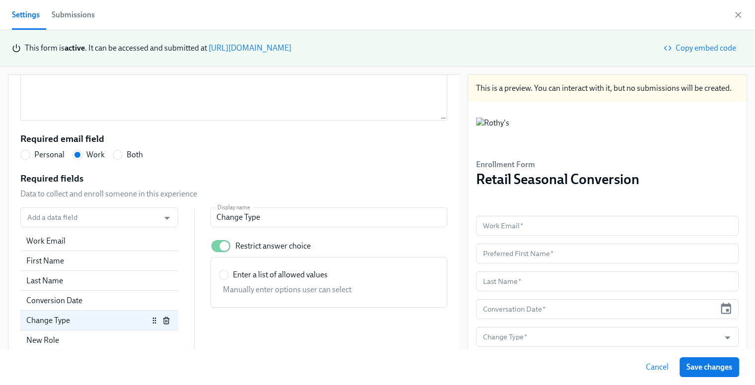
click at [221, 274] on label "Enter a list of allowed values" at bounding box center [273, 275] width 109 height 11
click at [221, 274] on input "Enter a list of allowed values" at bounding box center [223, 275] width 9 height 9
radio input "true"
radio input "false"
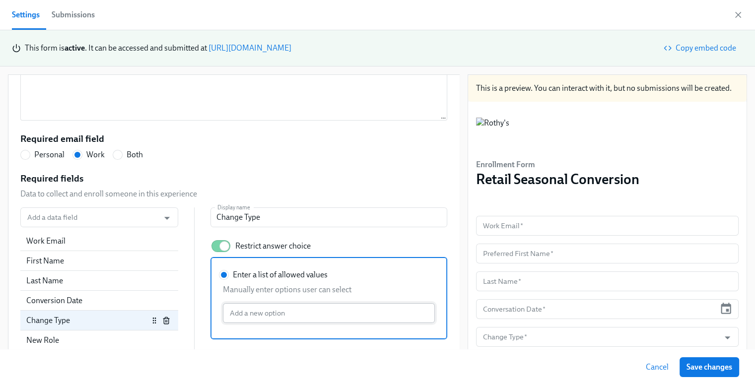
click at [270, 311] on input "Enter a list of allowed values Manually enter options user can select Add a new…" at bounding box center [329, 313] width 212 height 20
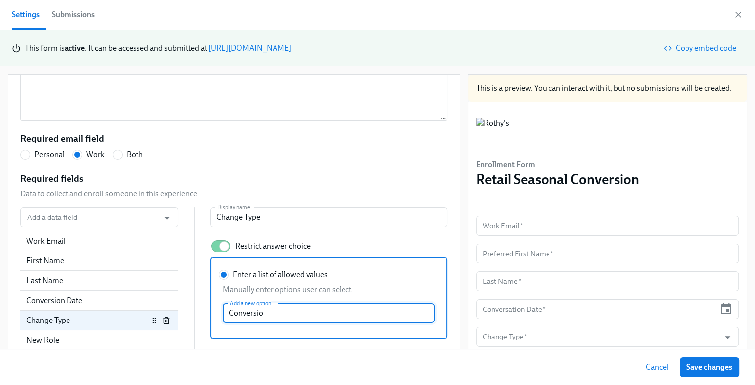
type input "Conversion"
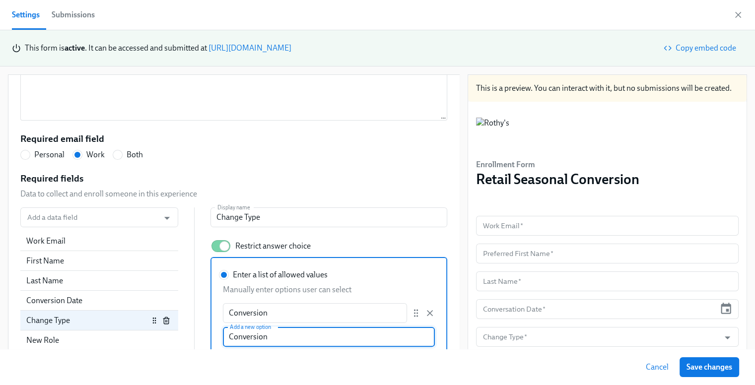
radio input "false"
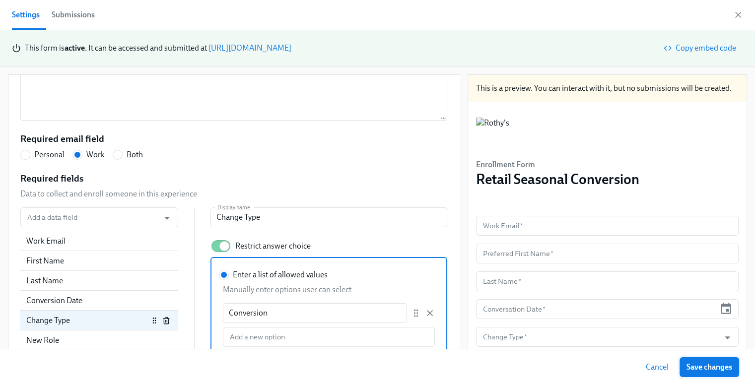
click at [708, 372] on button "Save changes" at bounding box center [710, 368] width 60 height 20
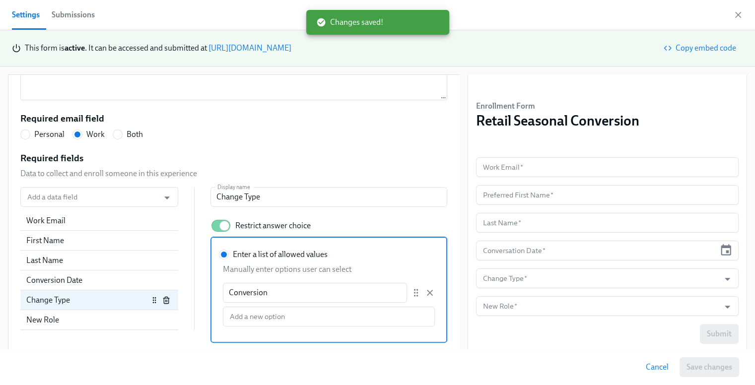
scroll to position [60, 0]
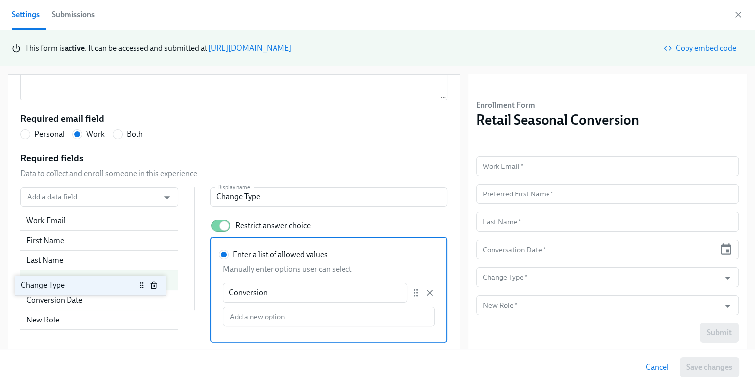
drag, startPoint x: 147, startPoint y: 301, endPoint x: 142, endPoint y: 280, distance: 22.0
click at [142, 280] on div "Work Email First Name Last Name Conversion Date Change Type New Role" at bounding box center [99, 260] width 158 height 99
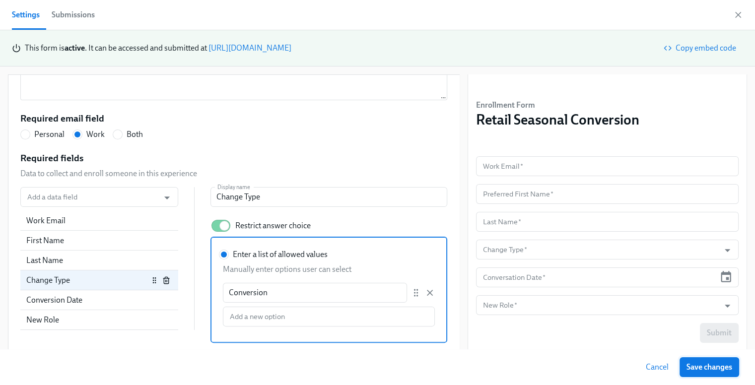
click at [703, 365] on span "Save changes" at bounding box center [710, 368] width 46 height 10
radio input "false"
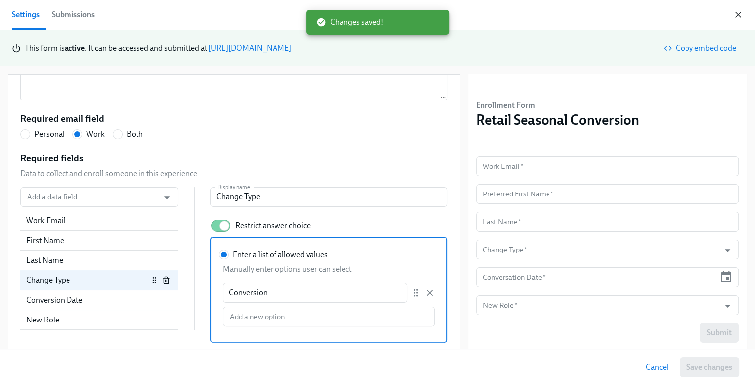
click at [737, 13] on icon "button" at bounding box center [738, 14] width 5 height 5
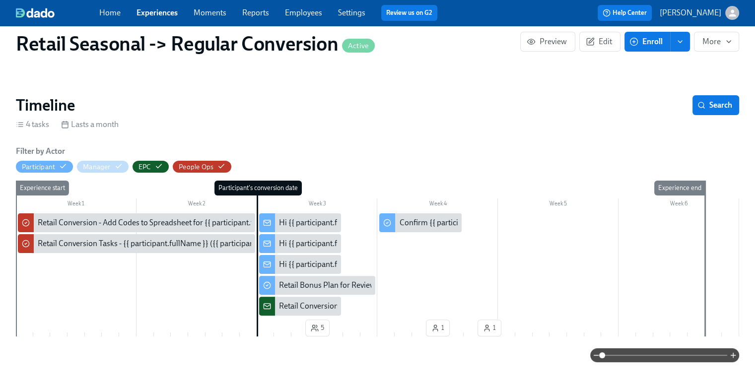
scroll to position [199, 0]
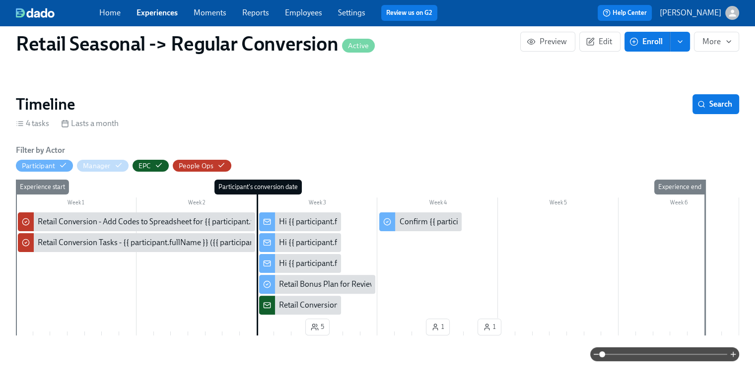
click at [166, 13] on link "Experiences" at bounding box center [157, 12] width 41 height 9
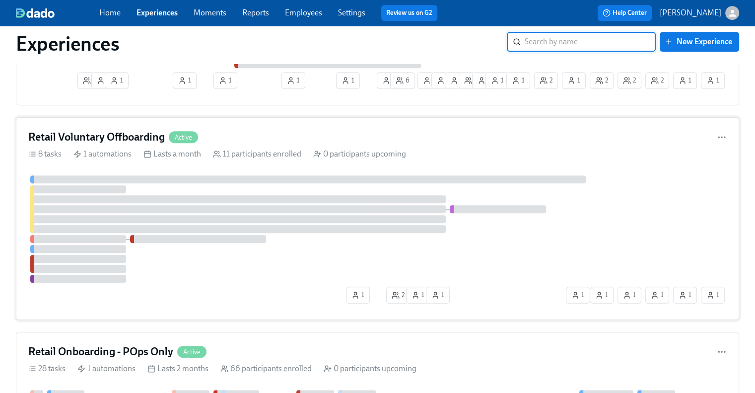
scroll to position [596, 0]
click at [122, 134] on h4 "Retail Voluntary Offboarding" at bounding box center [96, 137] width 137 height 15
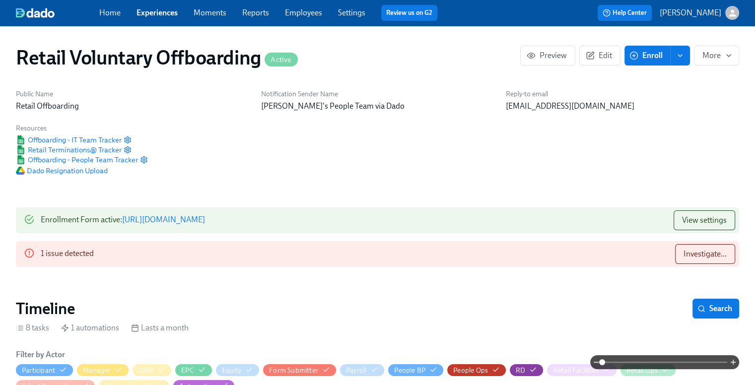
scroll to position [0, 2407]
click at [709, 252] on span "Investigate..." at bounding box center [705, 254] width 43 height 10
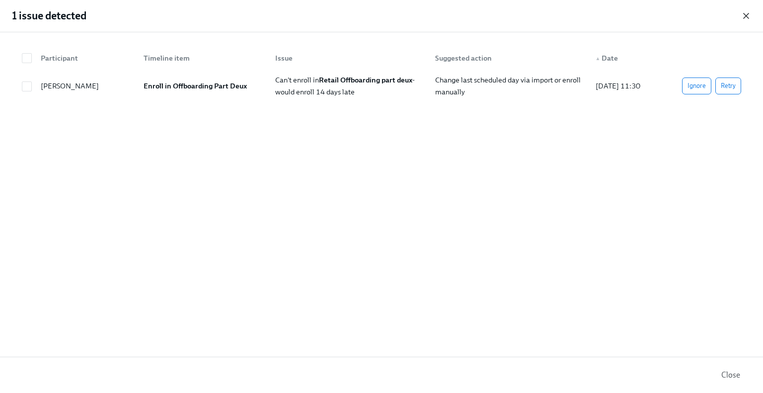
click at [745, 13] on icon "button" at bounding box center [746, 16] width 10 height 10
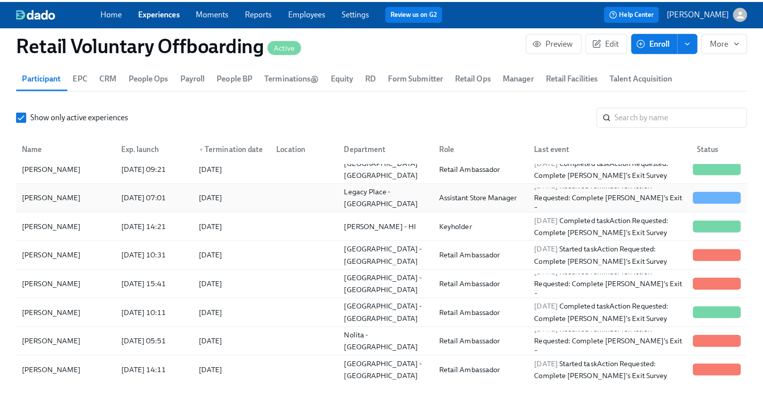
scroll to position [1043, 0]
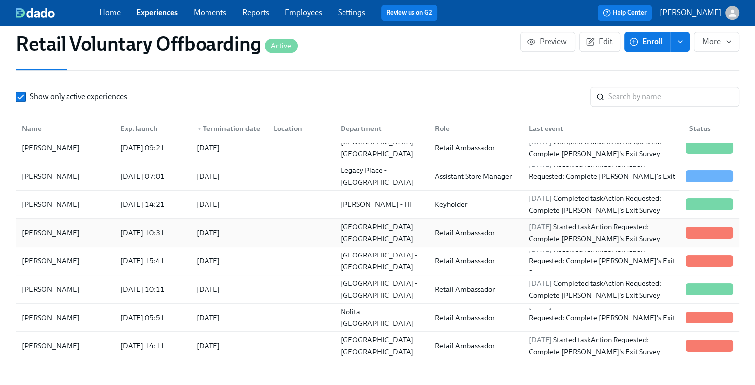
click at [64, 238] on div "[PERSON_NAME]" at bounding box center [51, 233] width 66 height 12
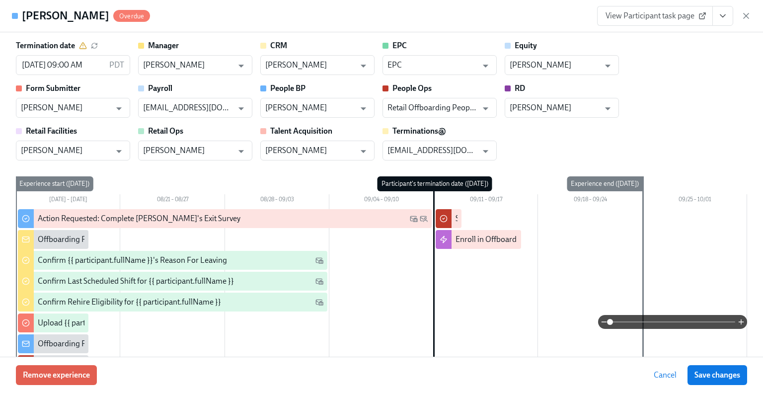
click at [721, 15] on icon "View task page" at bounding box center [722, 16] width 5 height 2
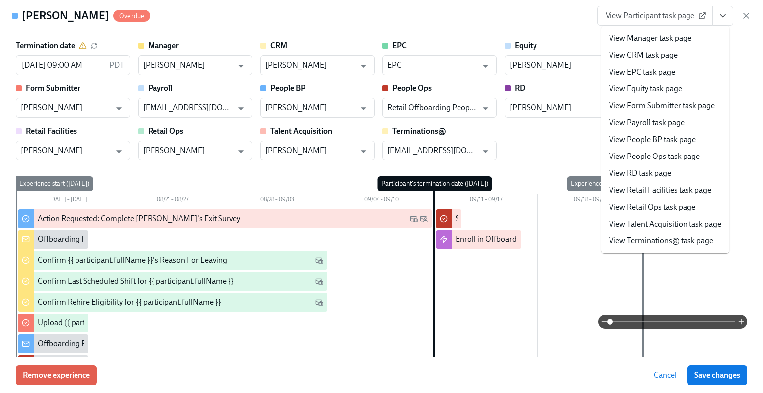
click at [697, 41] on li "View Manager task page" at bounding box center [665, 38] width 128 height 17
click at [667, 39] on link "View Manager task page" at bounding box center [650, 38] width 82 height 11
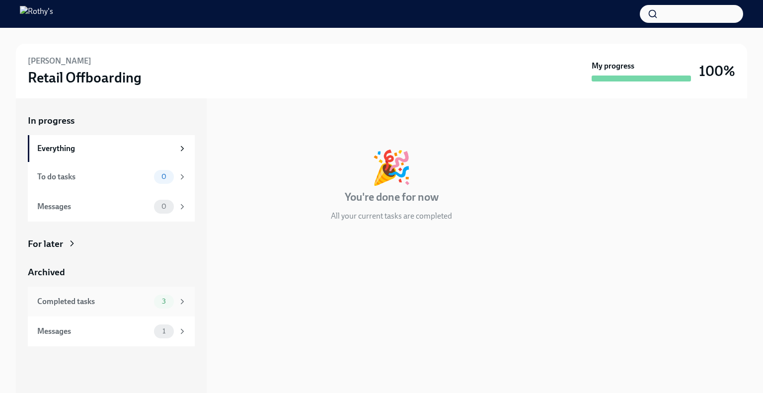
click at [113, 311] on div "Completed tasks 3" at bounding box center [111, 302] width 167 height 30
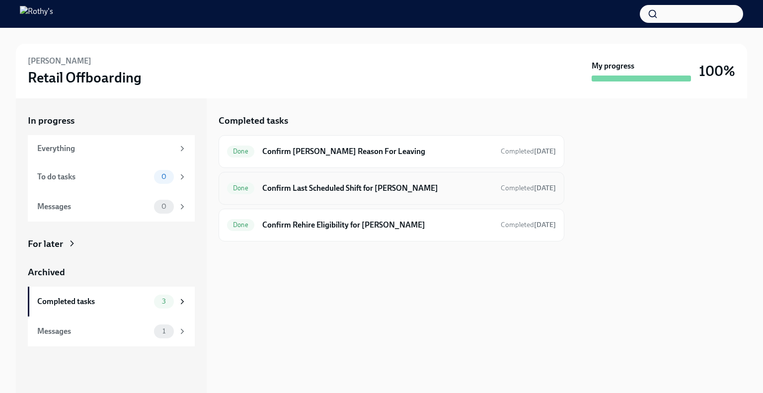
click at [396, 181] on div "Done Confirm Last Scheduled Shift for Katie Klinedinst Completed today" at bounding box center [391, 188] width 329 height 16
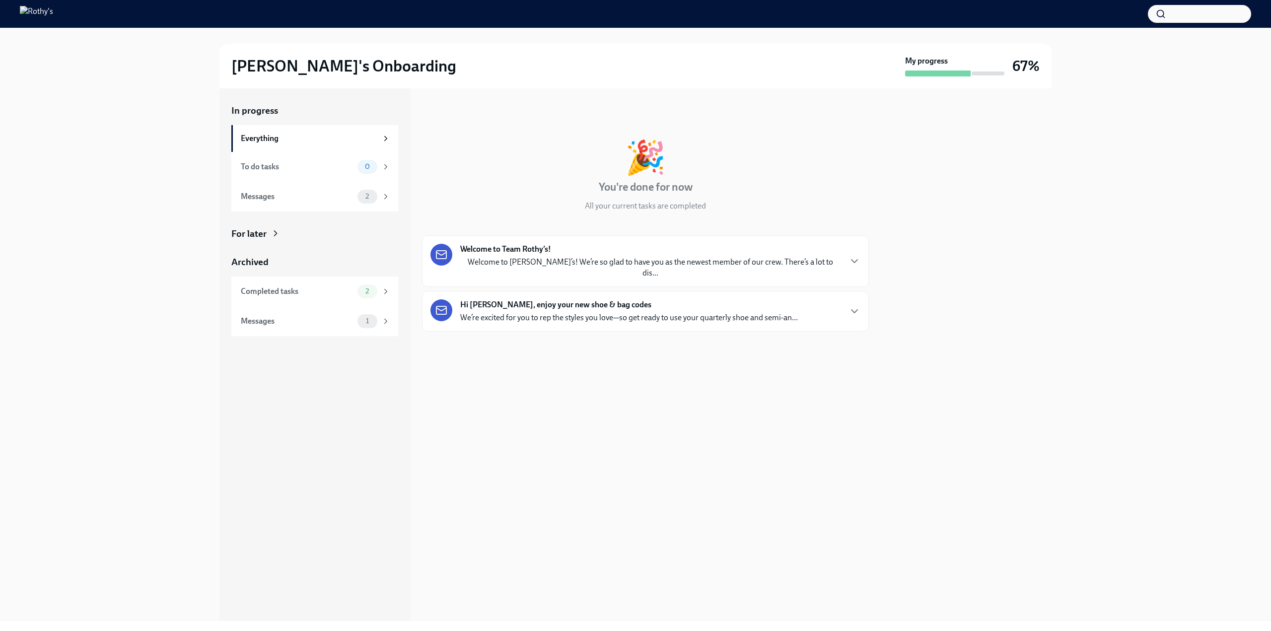
click at [769, 253] on div "Welcome to Team Rothy’s! Welcome to [PERSON_NAME]’s! We’re so glad to have you …" at bounding box center [650, 261] width 380 height 35
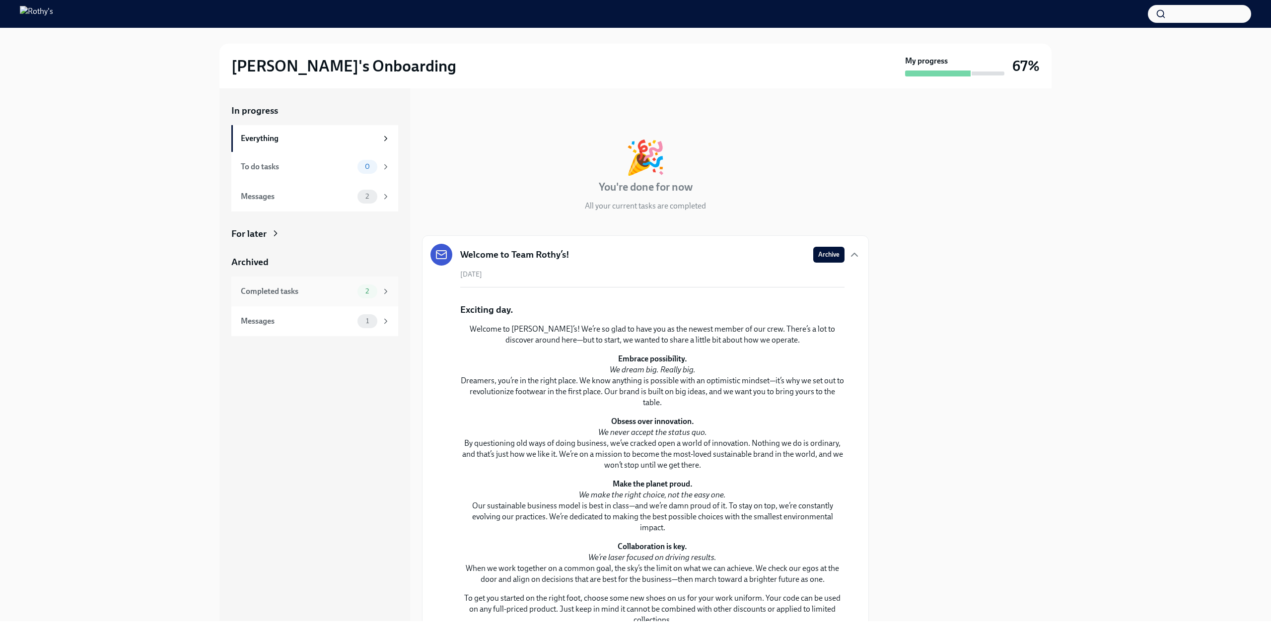
click at [309, 303] on div "Completed tasks 2" at bounding box center [314, 292] width 167 height 30
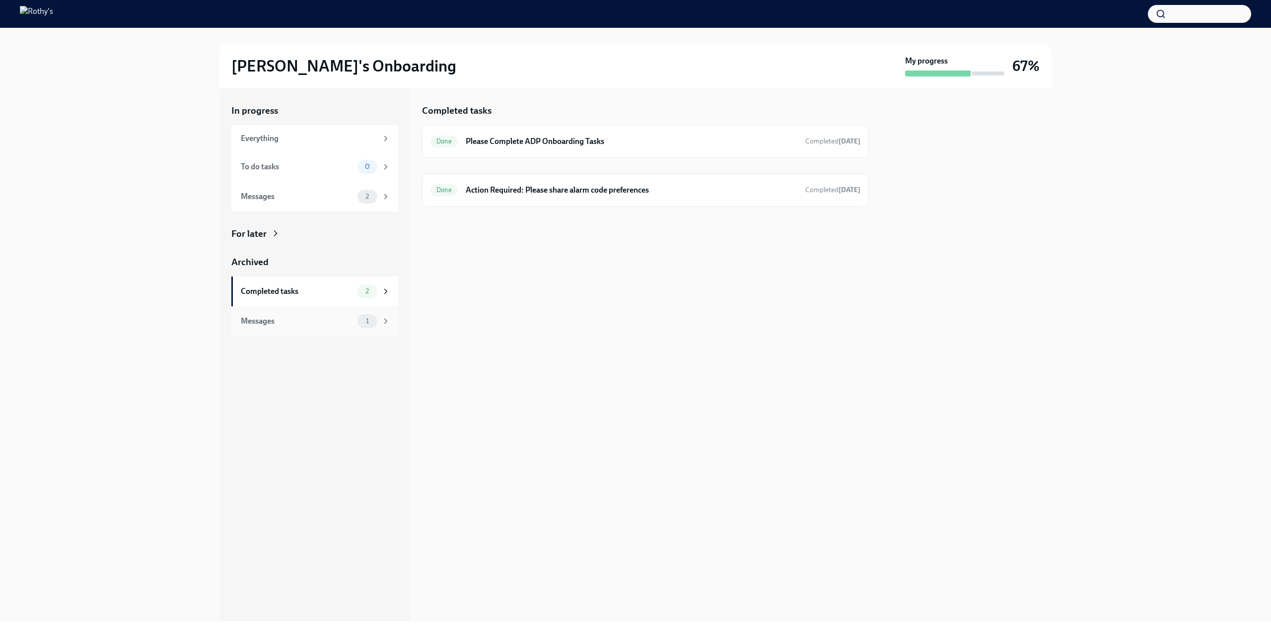
click at [302, 323] on div "Messages" at bounding box center [297, 321] width 113 height 11
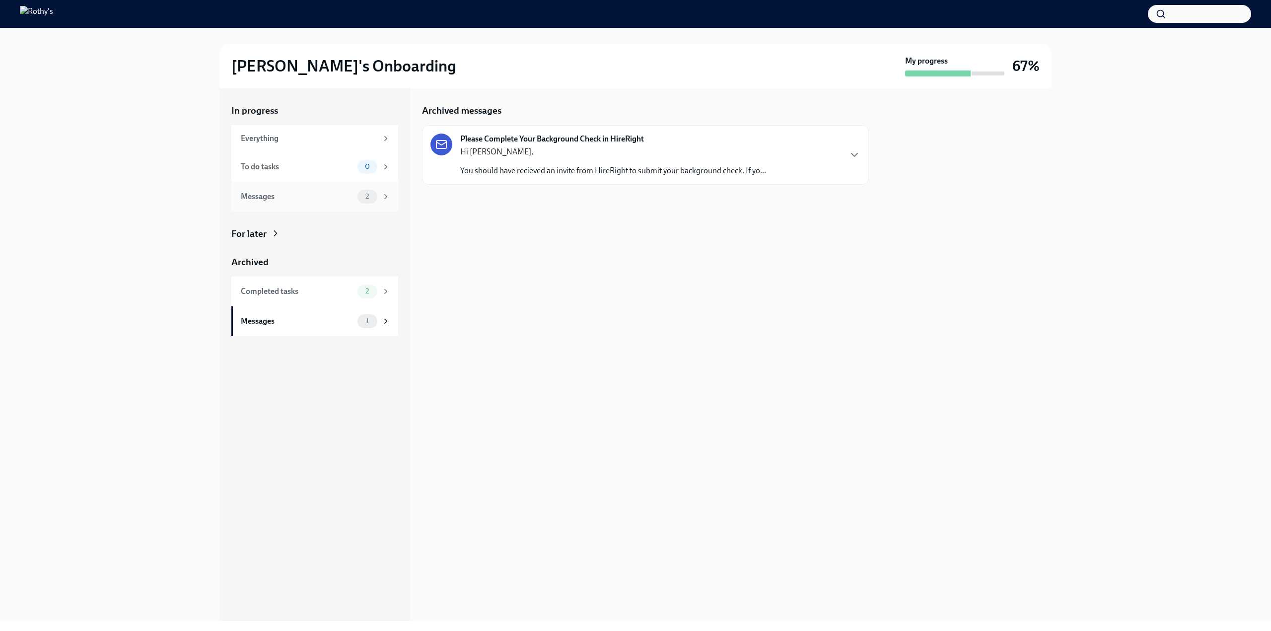
click at [321, 197] on div "Messages" at bounding box center [297, 196] width 113 height 11
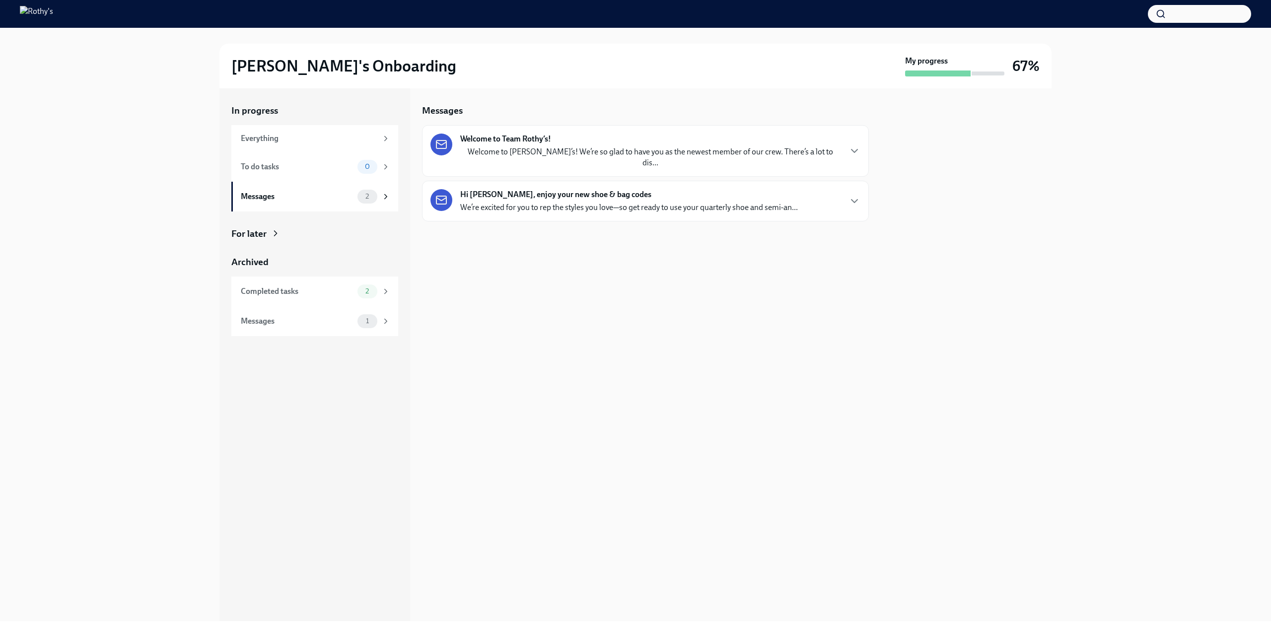
click at [624, 369] on div "Messages Welcome to Team Rothy’s! Welcome to Rothy’s! We’re so glad to have you…" at bounding box center [645, 354] width 447 height 533
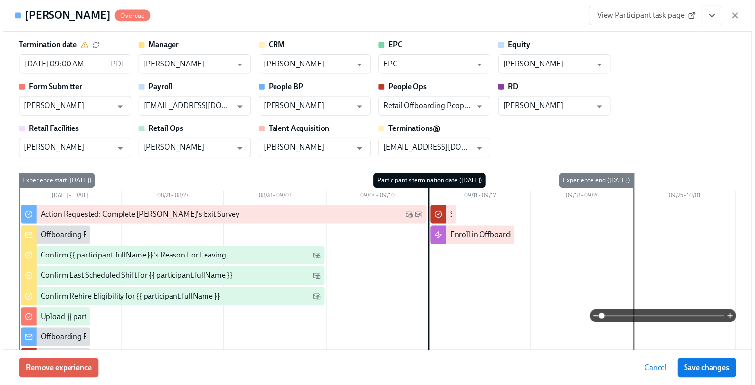
scroll to position [0, 2399]
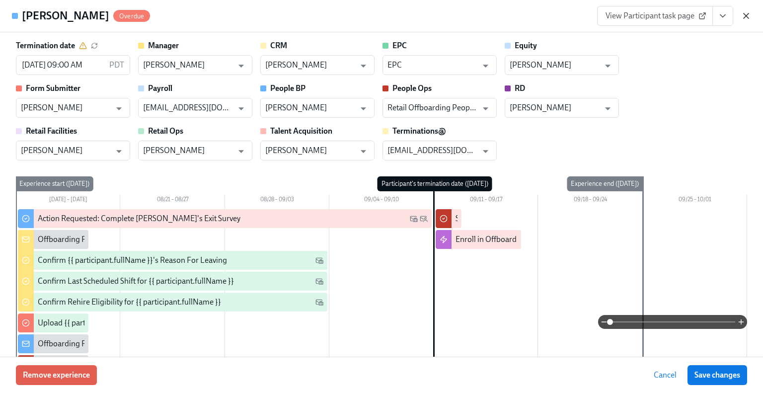
click at [745, 15] on icon "button" at bounding box center [745, 15] width 5 height 5
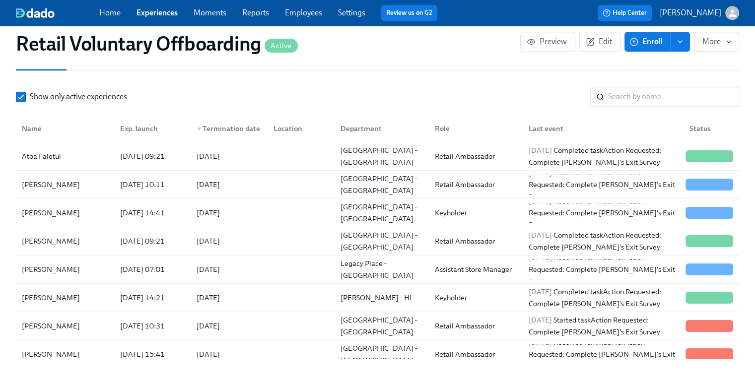
click at [312, 12] on link "Employees" at bounding box center [303, 12] width 37 height 9
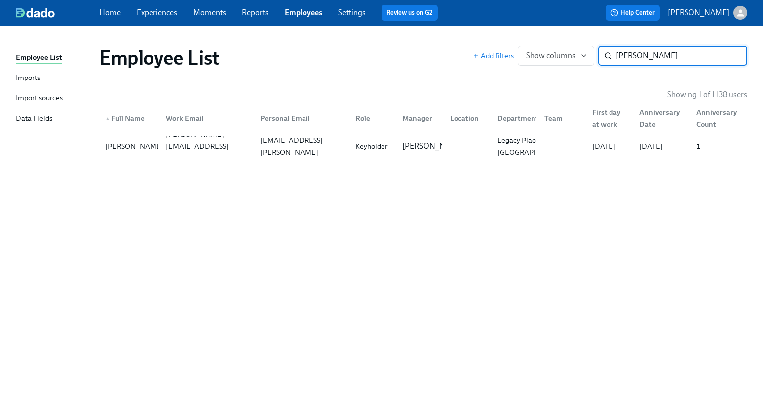
type input "[PERSON_NAME]"
click at [115, 148] on div "[PERSON_NAME]" at bounding box center [134, 146] width 66 height 12
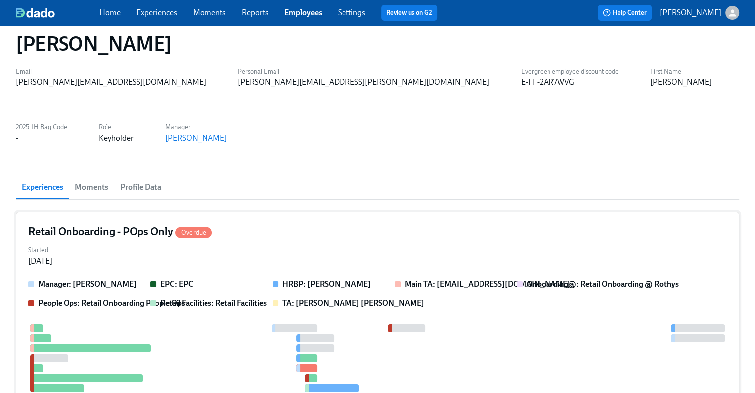
scroll to position [50, 0]
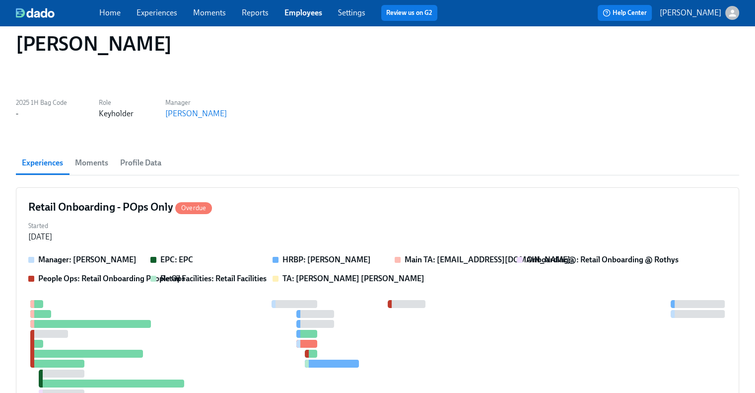
click at [147, 156] on span "Profile Data" at bounding box center [140, 163] width 41 height 14
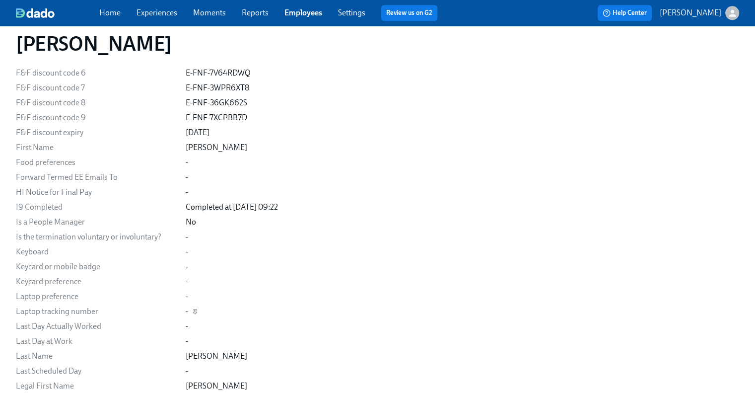
scroll to position [1390, 0]
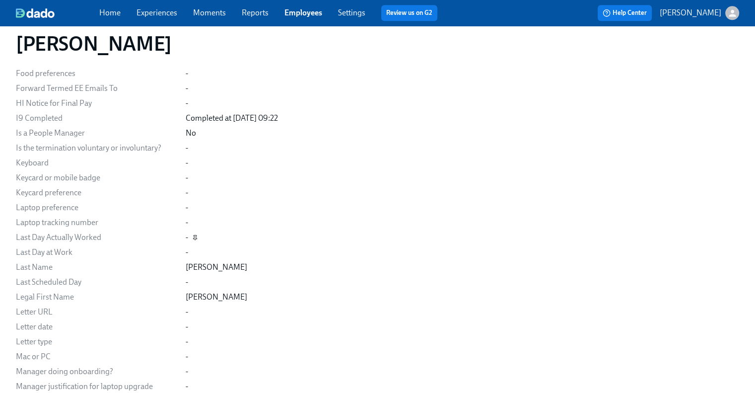
click at [195, 234] on icon "button" at bounding box center [195, 237] width 6 height 6
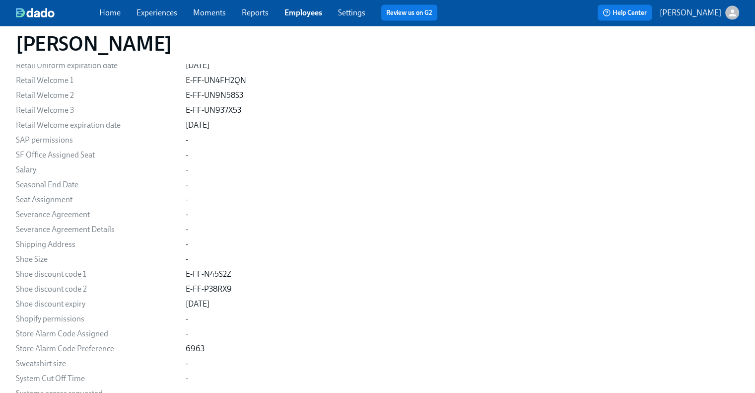
scroll to position [2191, 0]
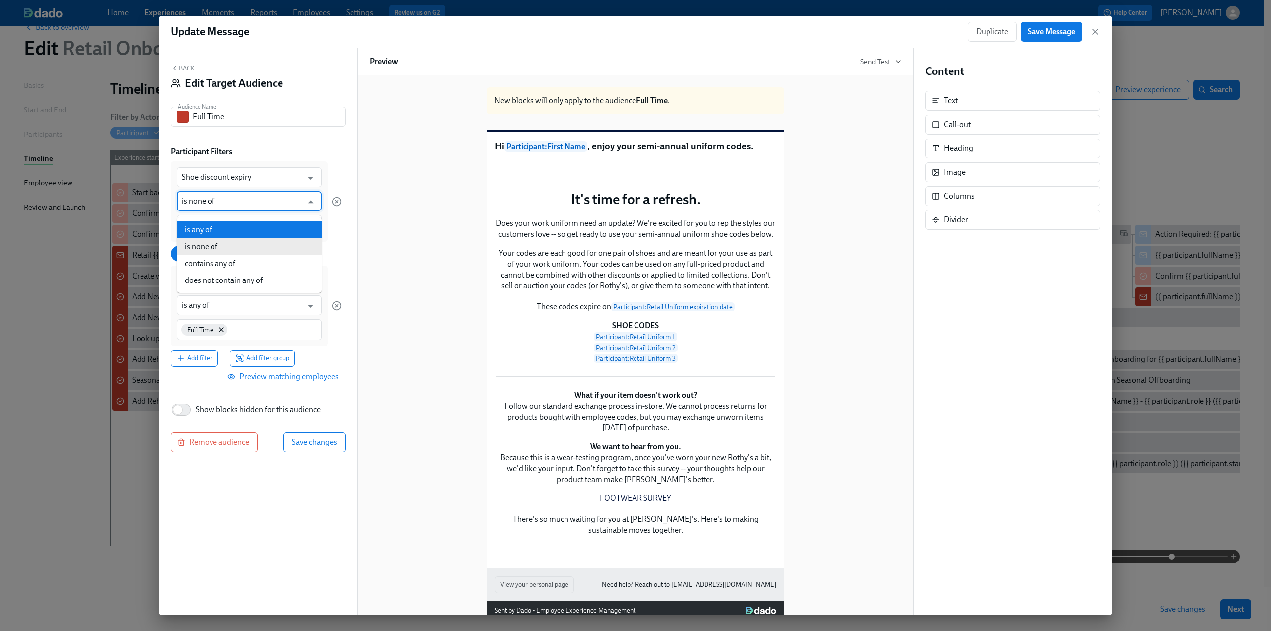
scroll to position [248, 0]
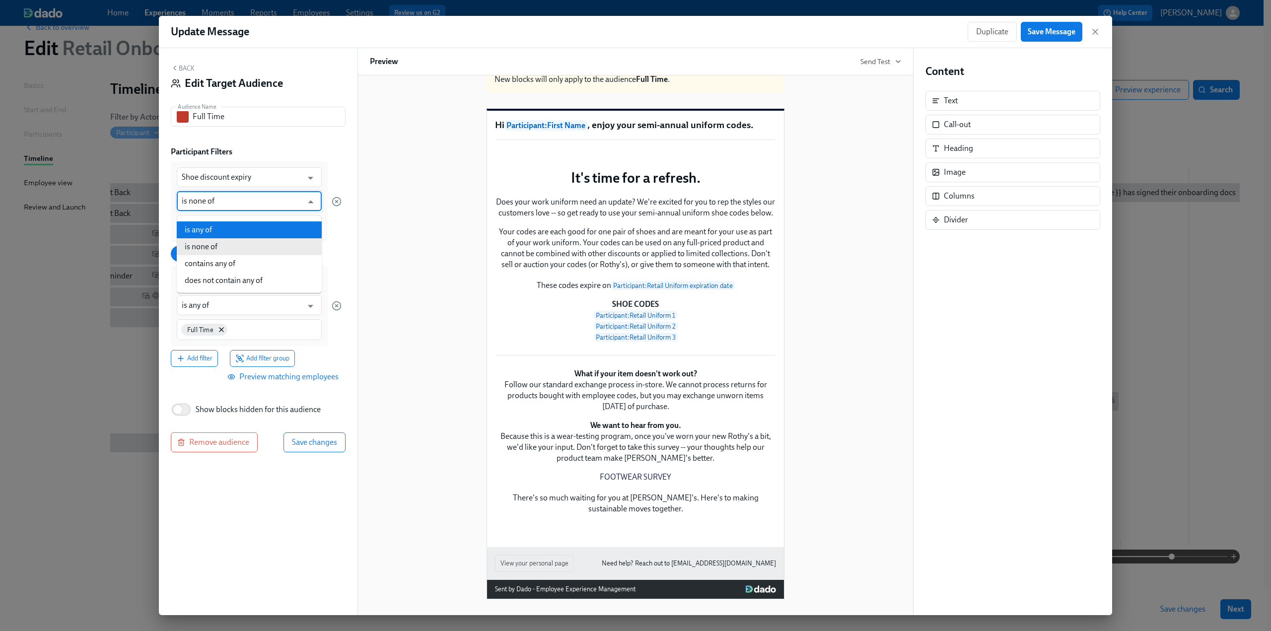
click at [234, 225] on li "is any of" at bounding box center [249, 229] width 145 height 17
click at [191, 389] on div "Back Edit Target Audience Audience Name Full Time Audience Name Participant Fil…" at bounding box center [258, 331] width 199 height 567
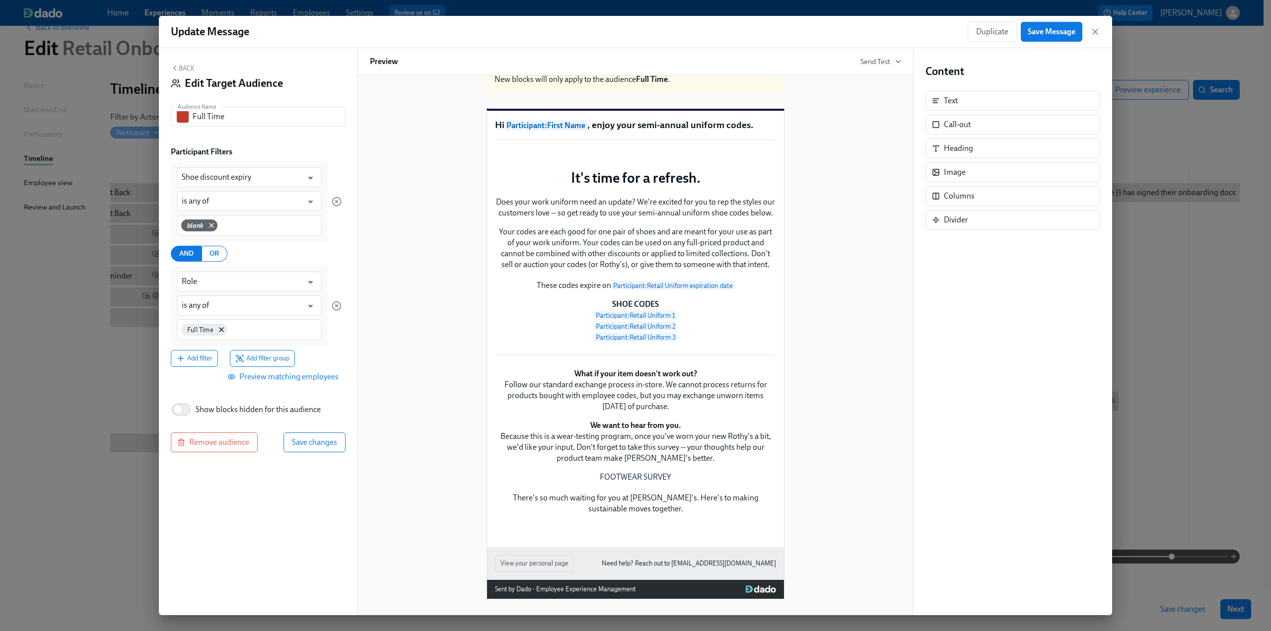
click at [297, 377] on span "Preview matching employees" at bounding box center [283, 377] width 109 height 10
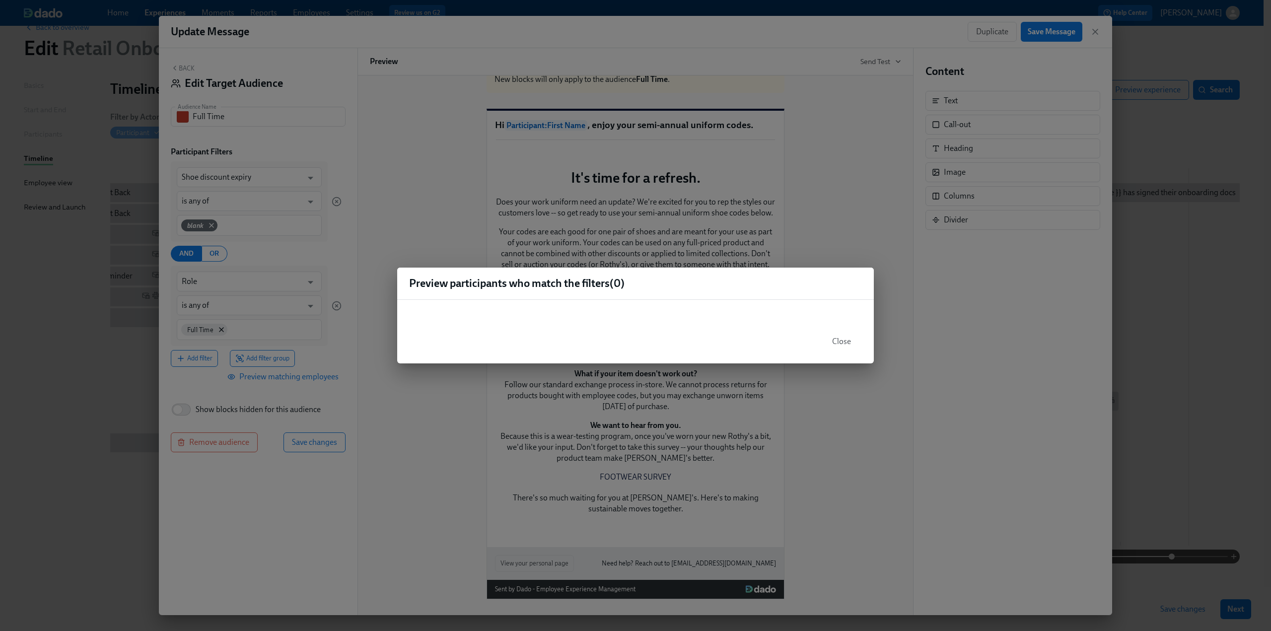
click at [191, 387] on div "Preview participants who match the filters ( 0 ) Close" at bounding box center [635, 315] width 1271 height 631
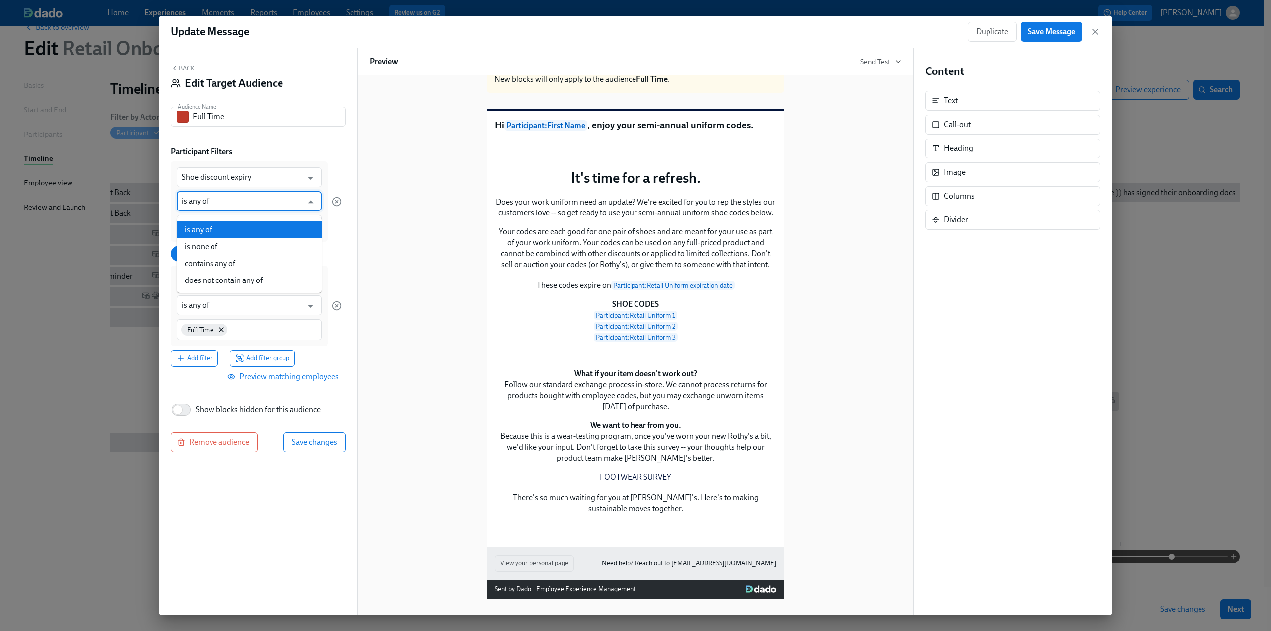
click at [208, 204] on input "is any of" at bounding box center [242, 201] width 121 height 20
click at [216, 238] on li "is none of" at bounding box center [249, 246] width 145 height 17
type input "is none of"
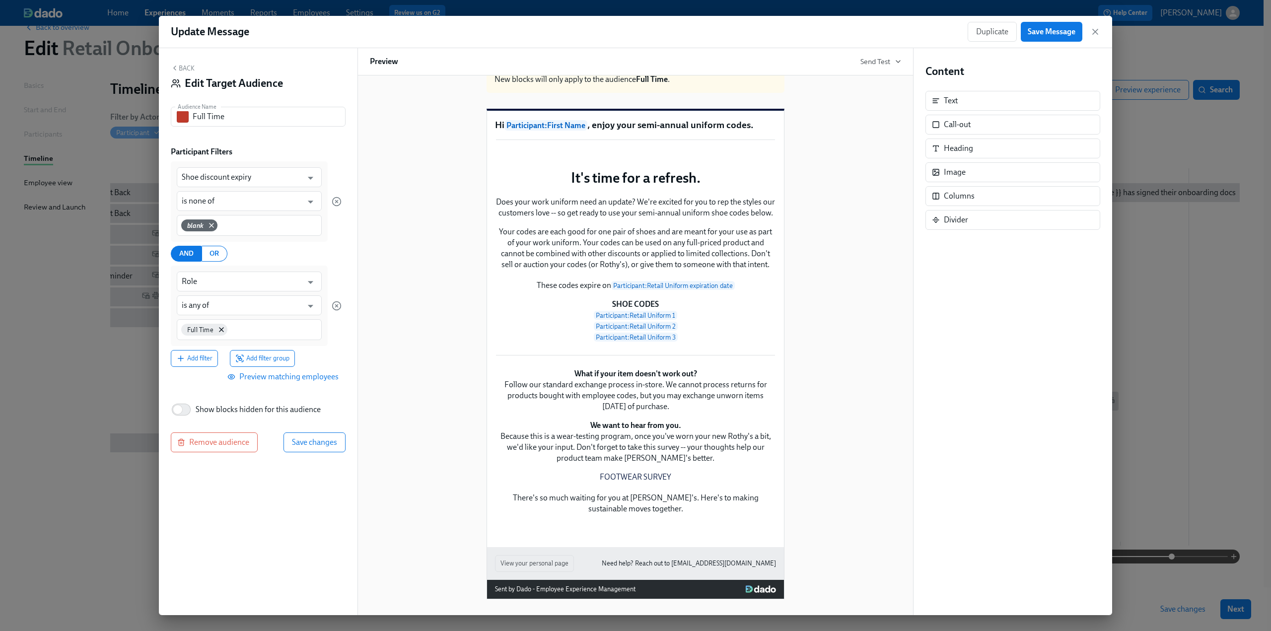
click at [206, 394] on div "Back Edit Target Audience Audience Name Full Time Audience Name Participant Fil…" at bounding box center [258, 331] width 199 height 567
click at [322, 441] on span "Save changes" at bounding box center [314, 442] width 45 height 10
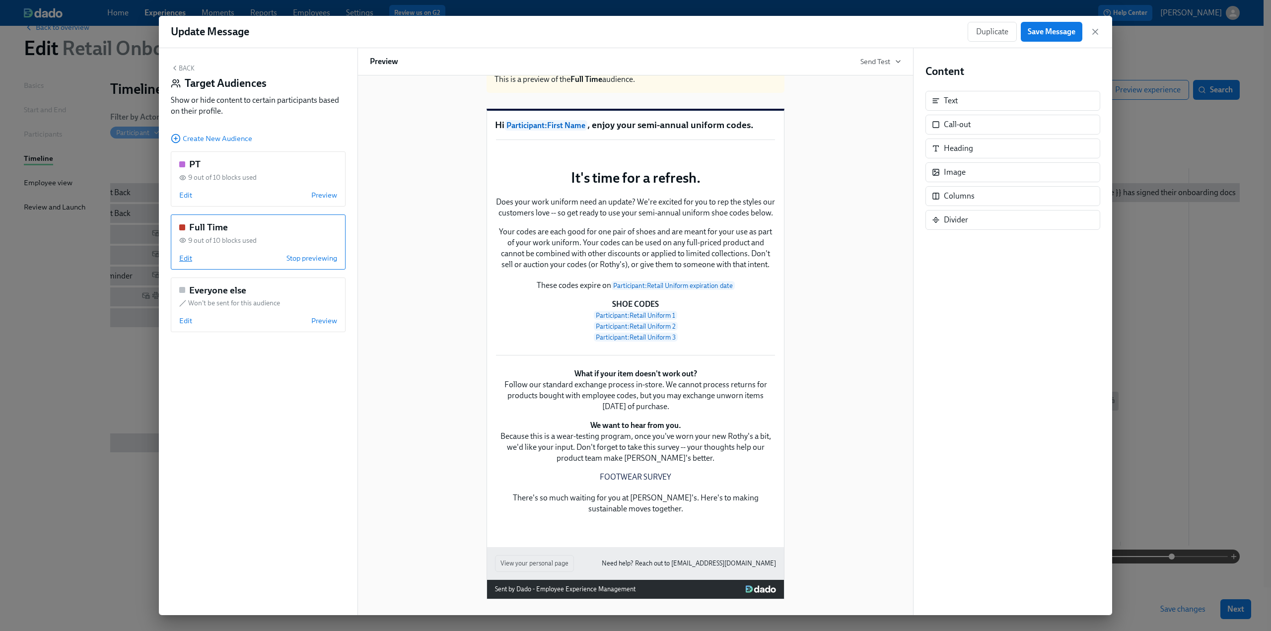
click at [190, 258] on span "Edit" at bounding box center [185, 258] width 13 height 10
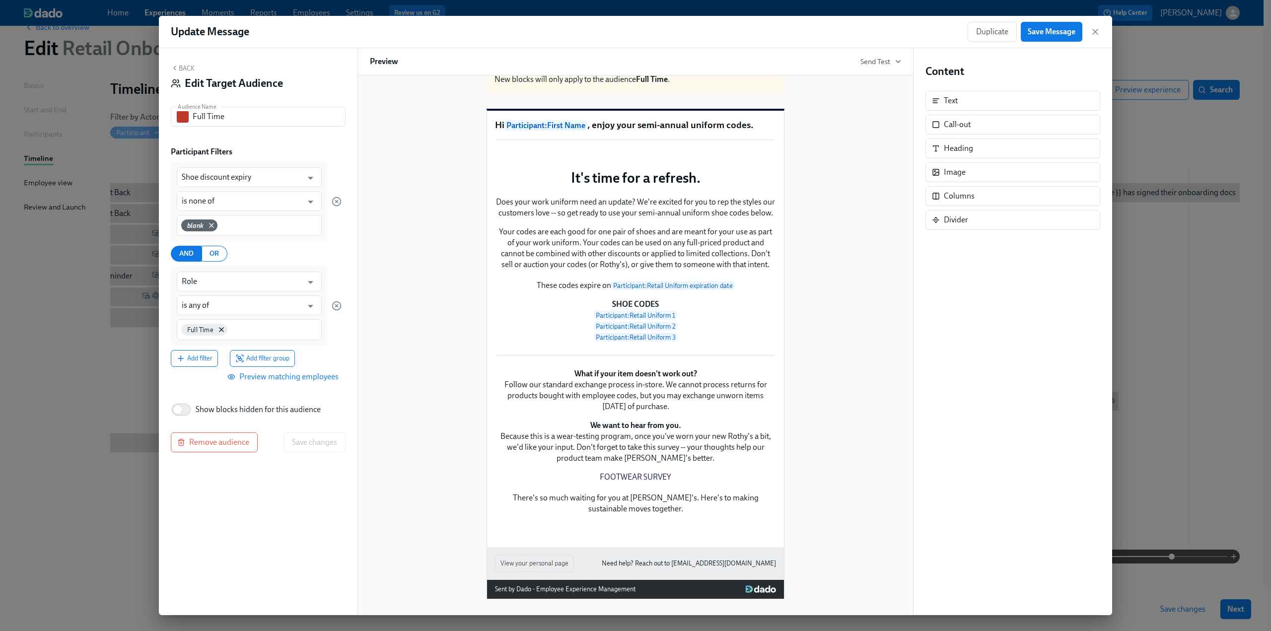
click at [266, 374] on span "Preview matching employees" at bounding box center [283, 377] width 109 height 10
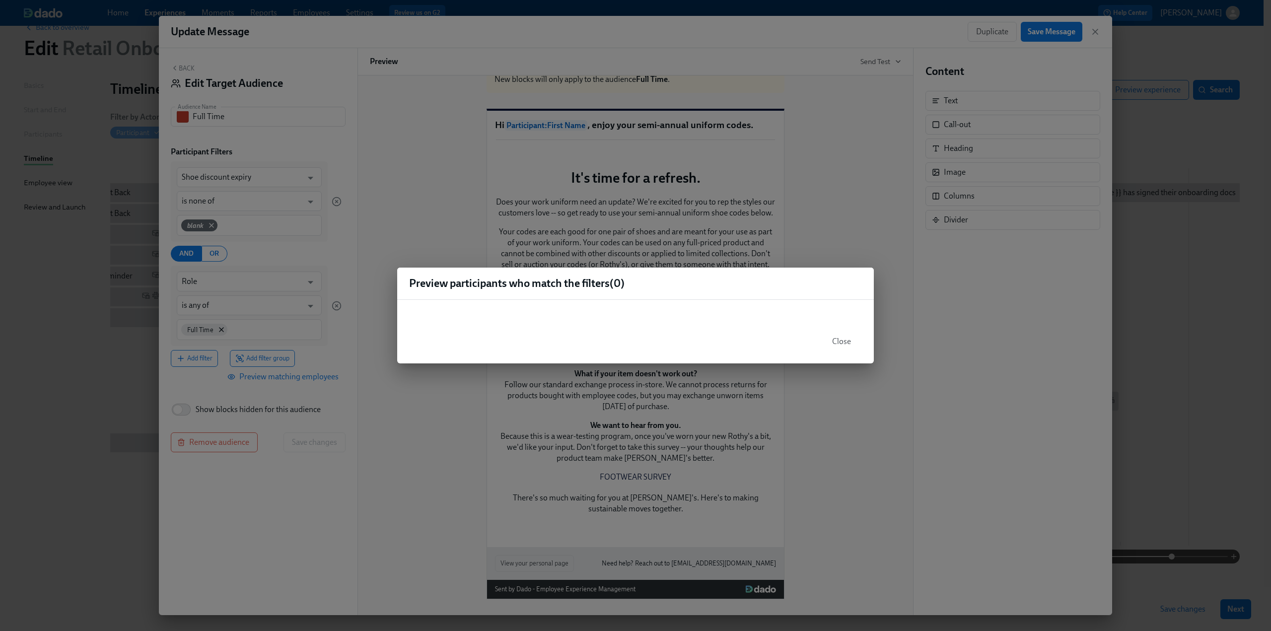
click at [266, 374] on div "Preview participants who match the filters ( 0 ) Close" at bounding box center [635, 315] width 1271 height 631
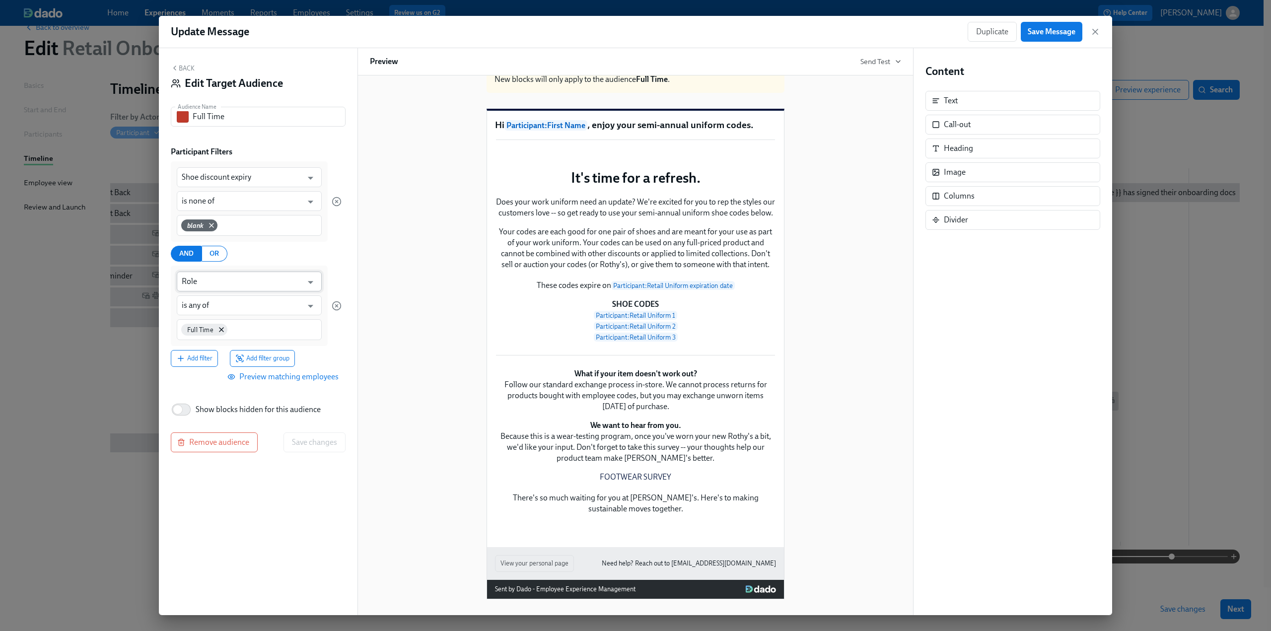
click at [234, 284] on input "Role" at bounding box center [242, 282] width 121 height 20
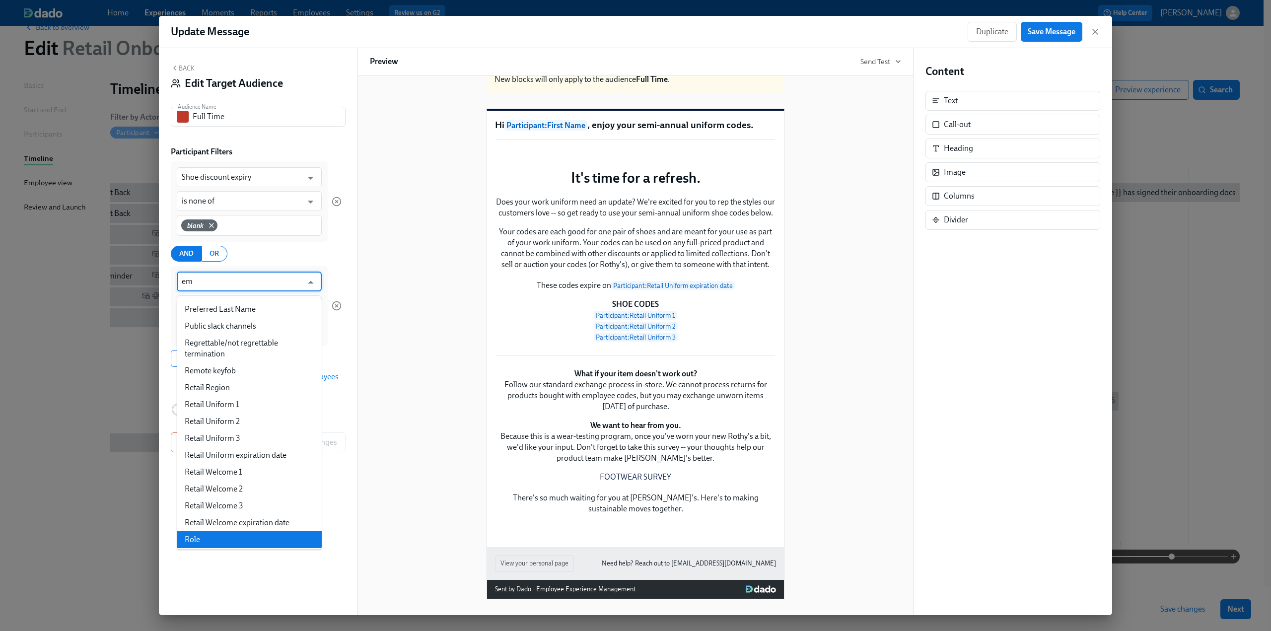
scroll to position [0, 0]
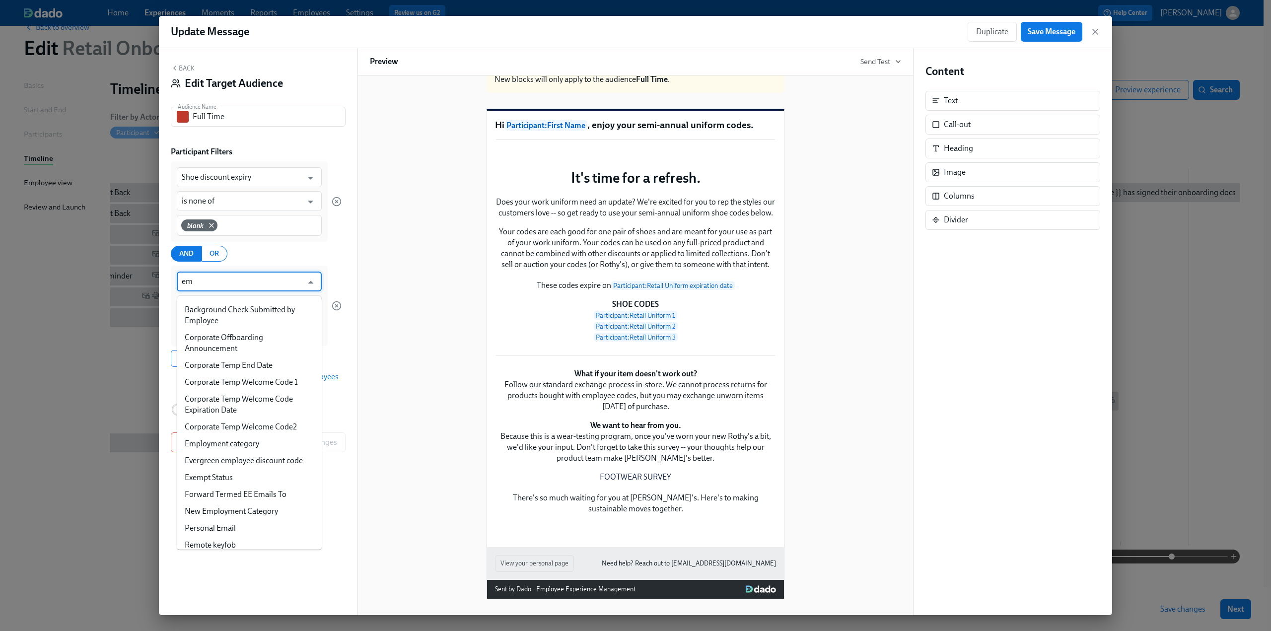
type input "emp"
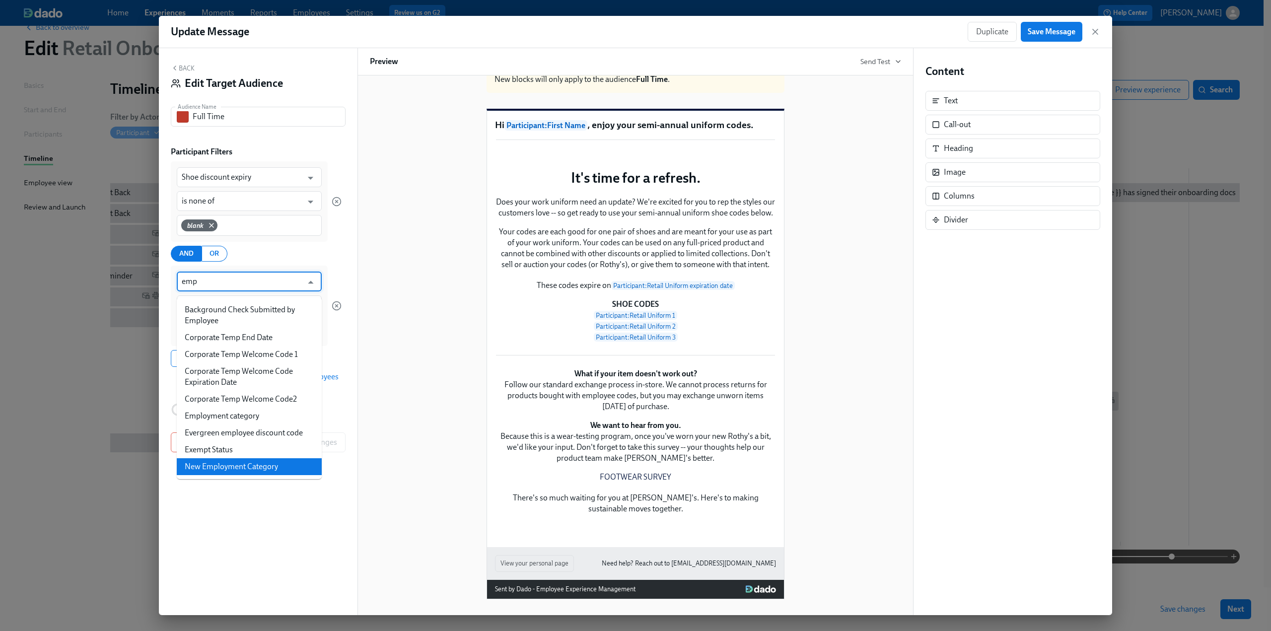
click at [238, 462] on li "New Employment Category" at bounding box center [249, 466] width 145 height 17
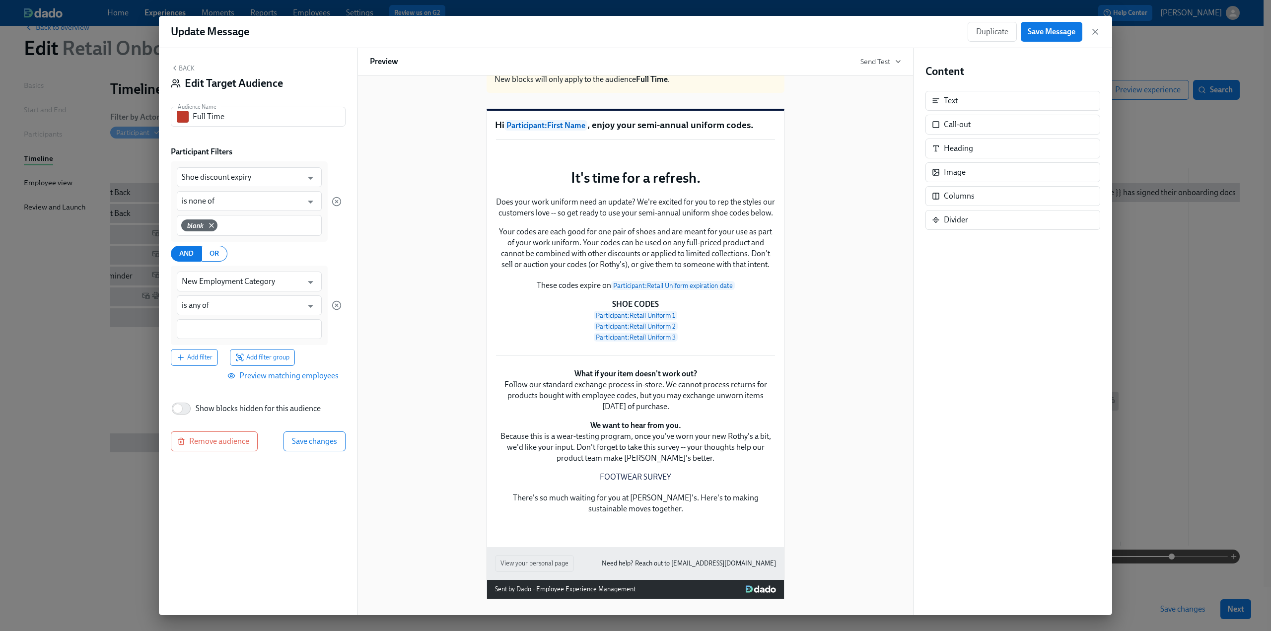
click at [289, 380] on span "Preview matching employees" at bounding box center [283, 376] width 109 height 10
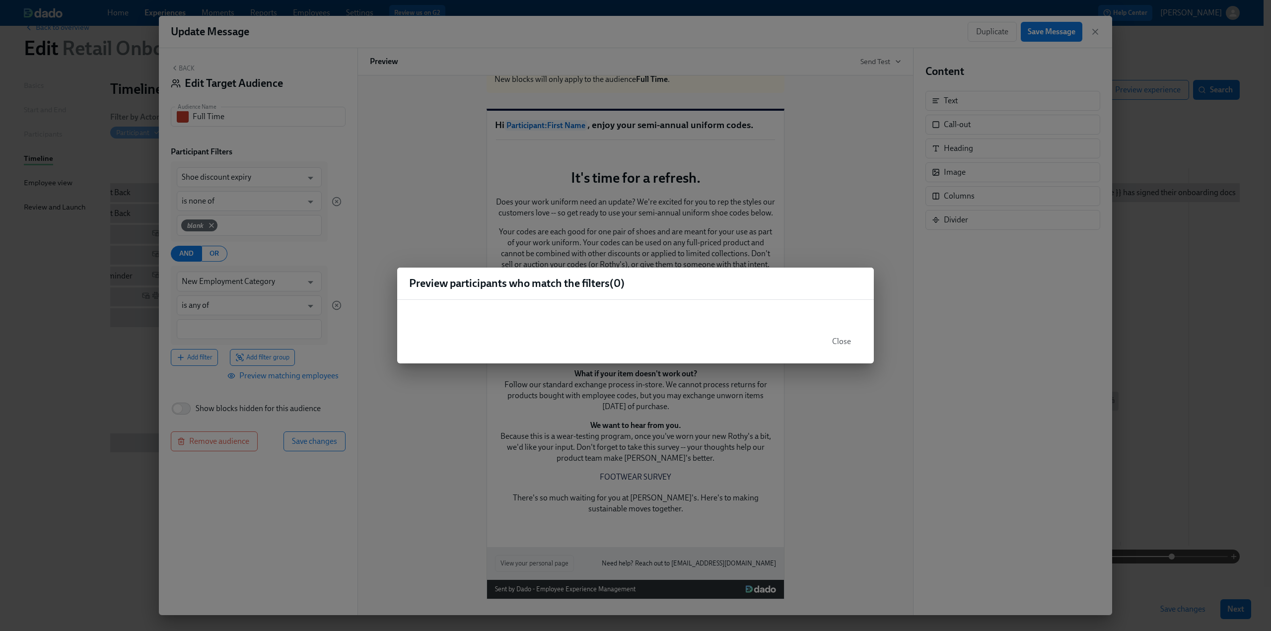
click at [273, 405] on div "Preview participants who match the filters ( 0 ) Close" at bounding box center [635, 315] width 1271 height 631
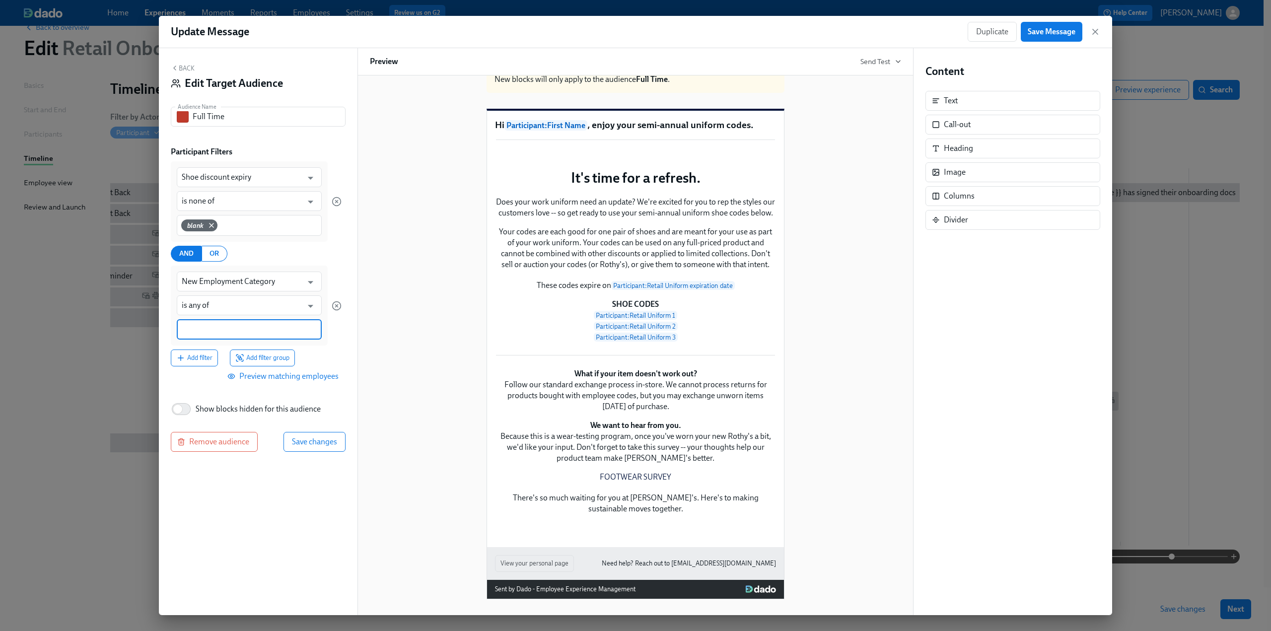
click at [234, 327] on input at bounding box center [249, 329] width 135 height 10
type input "Full Time"
click at [268, 376] on span "Preview matching employees" at bounding box center [283, 377] width 109 height 10
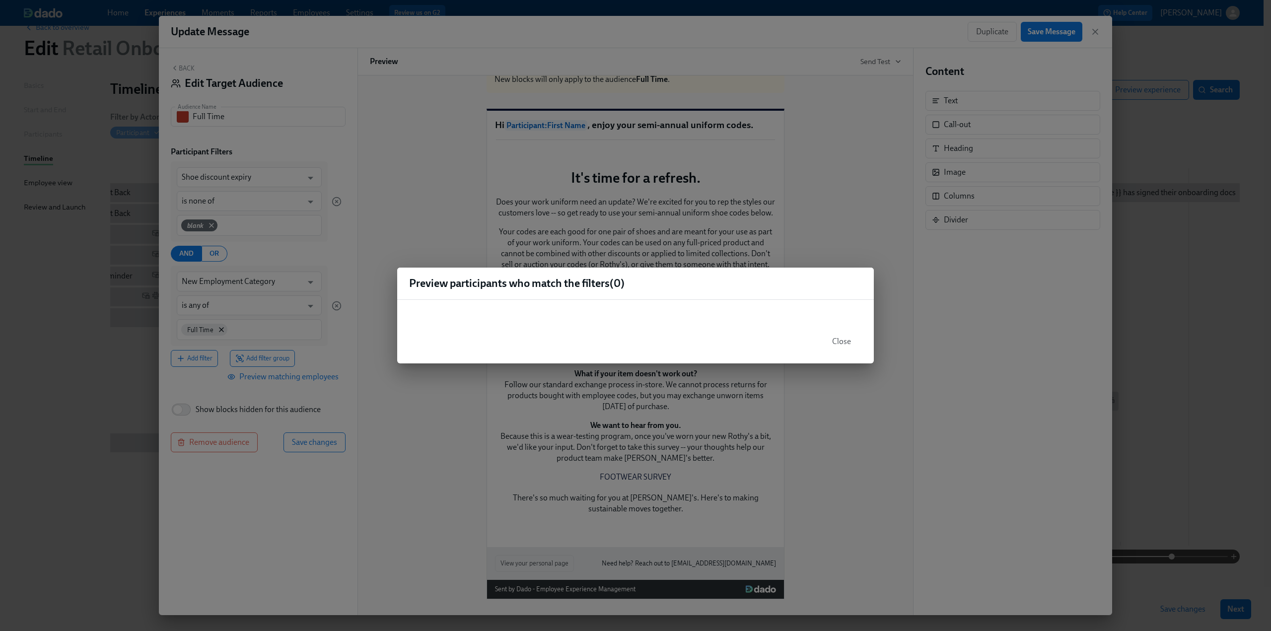
click at [191, 400] on div "Preview participants who match the filters ( 0 ) Close" at bounding box center [635, 315] width 1271 height 631
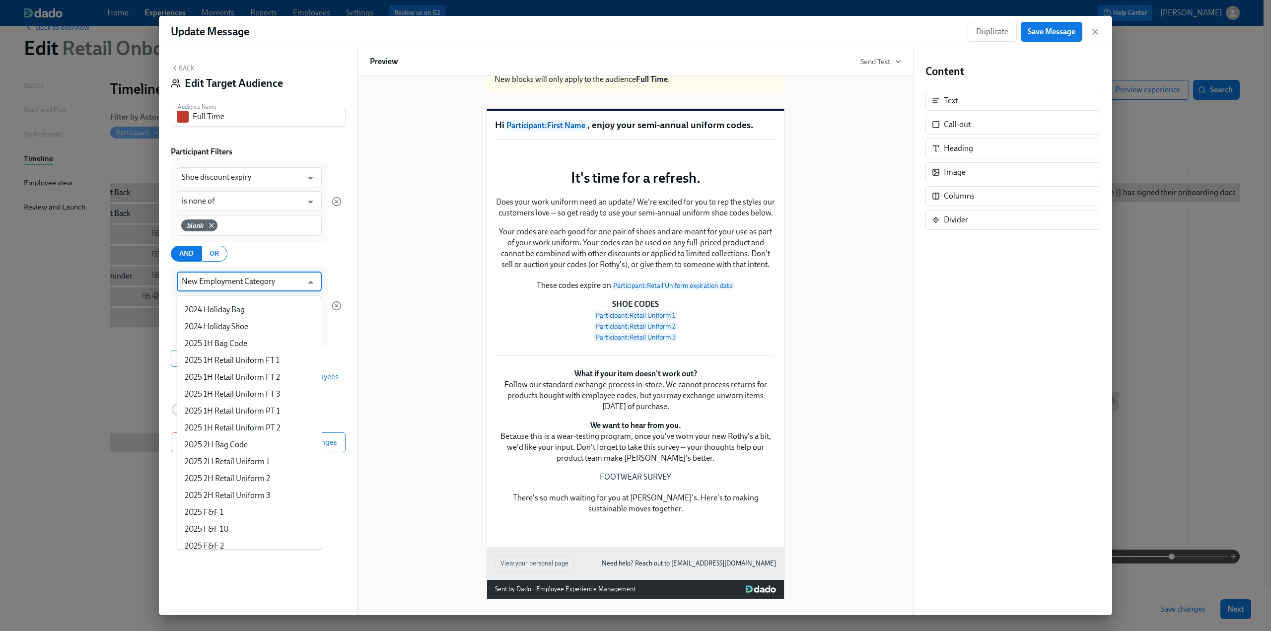
click at [257, 275] on input "New Employment Category" at bounding box center [242, 282] width 121 height 20
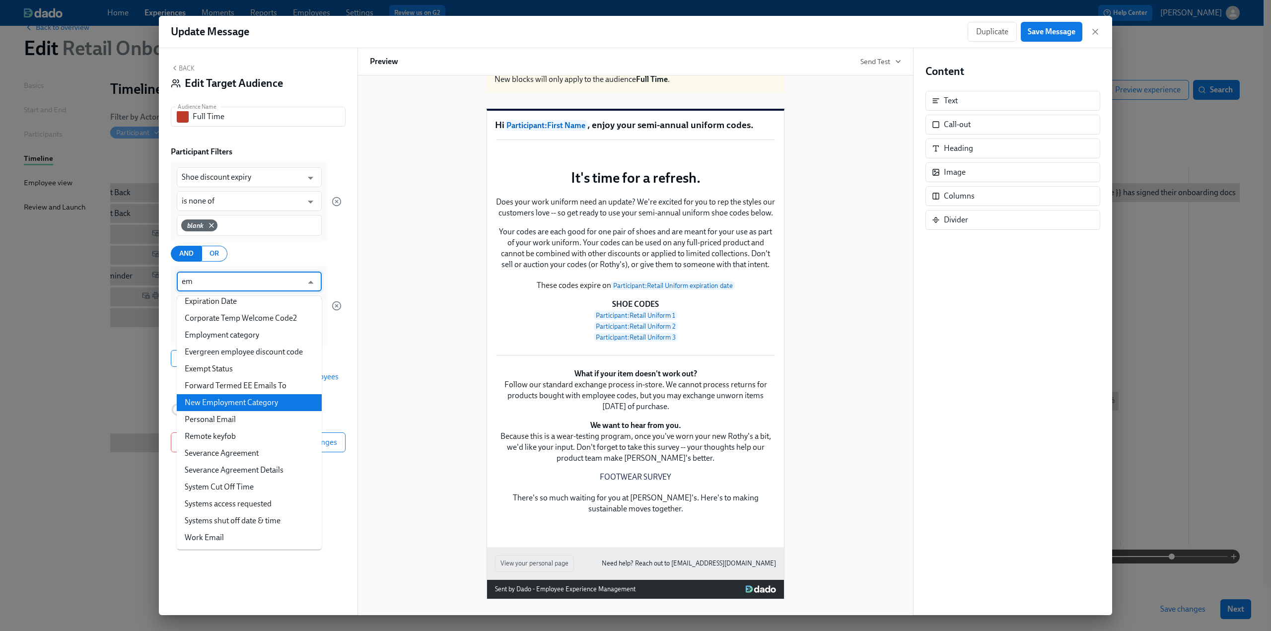
type input "emp"
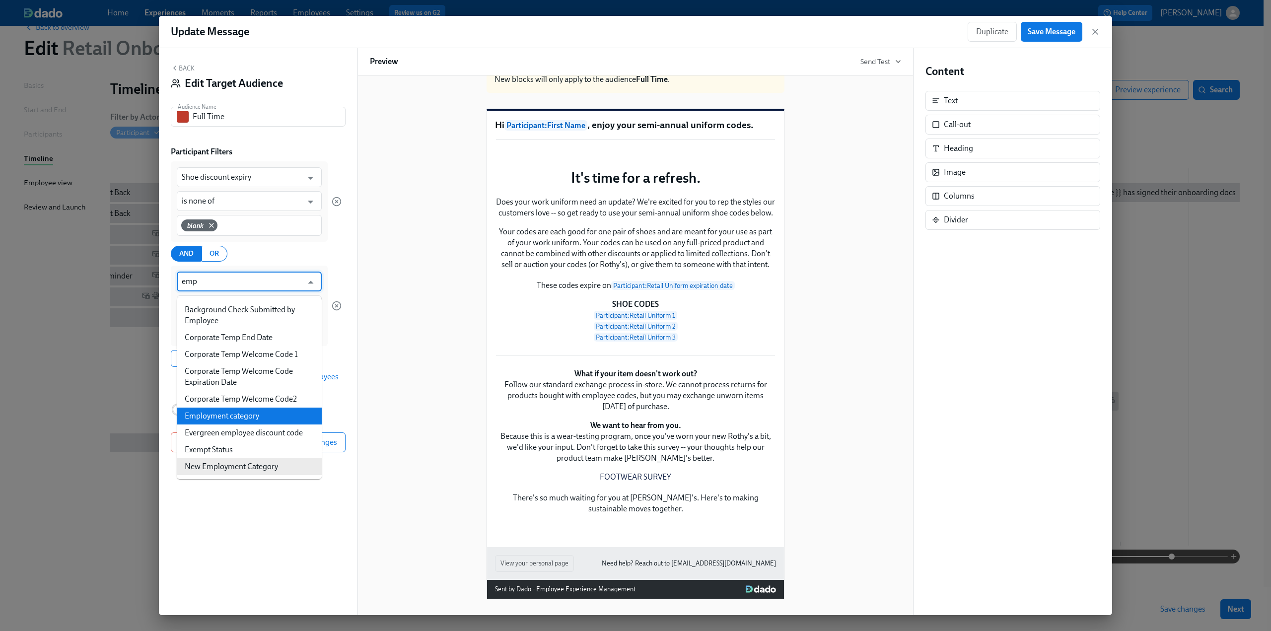
click at [242, 410] on li "Employment category" at bounding box center [249, 416] width 145 height 17
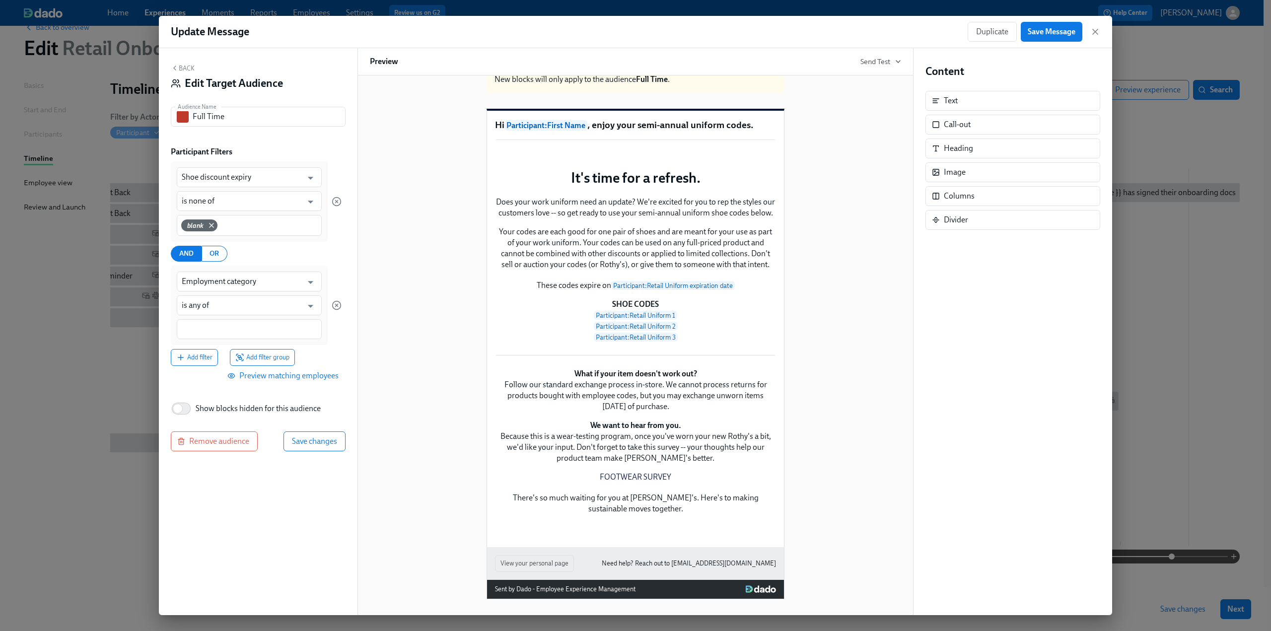
click at [223, 322] on div at bounding box center [249, 329] width 145 height 20
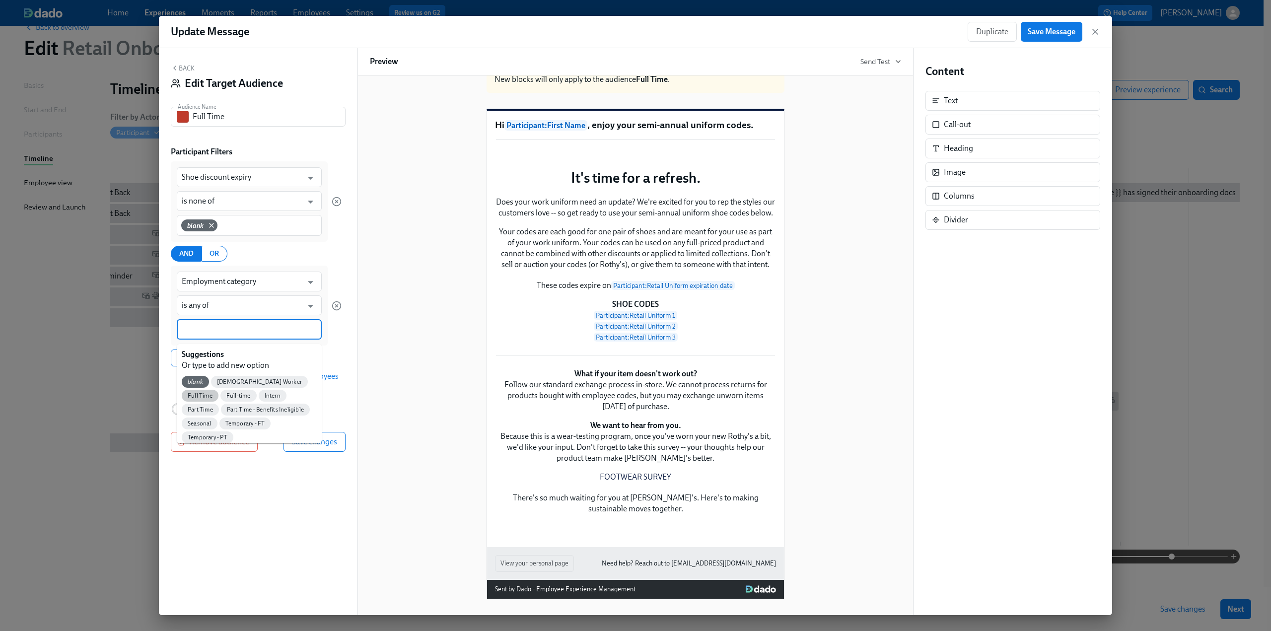
click at [218, 392] on span "Full Time" at bounding box center [200, 395] width 37 height 7
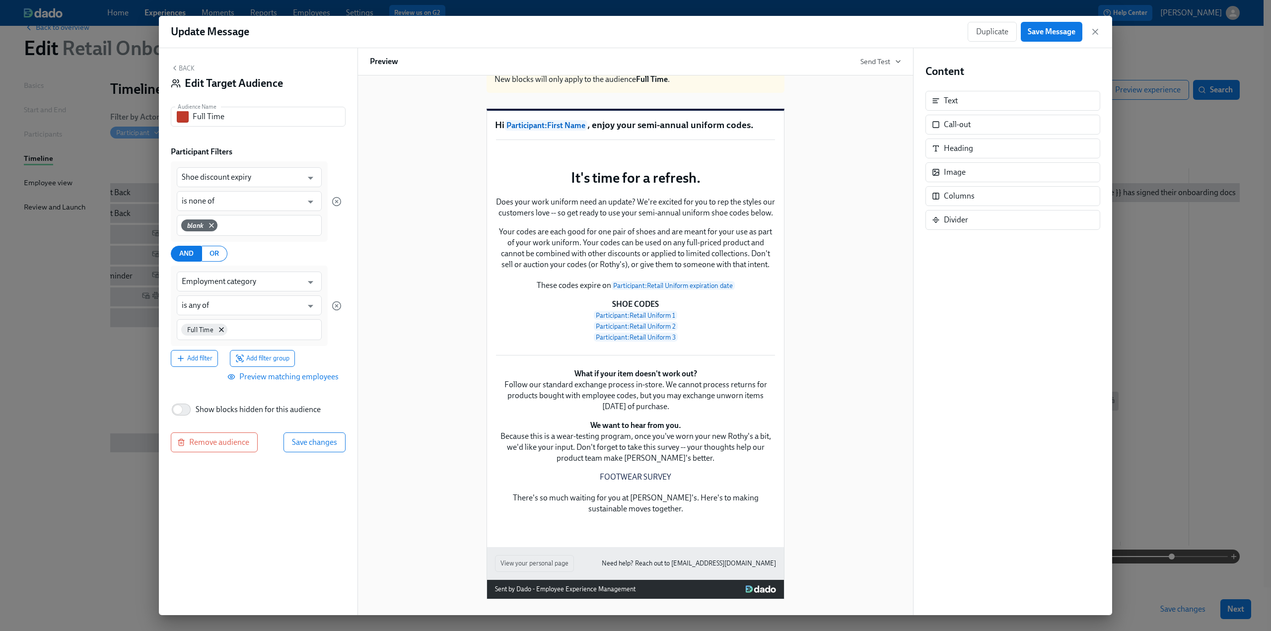
click at [308, 377] on span "Preview matching employees" at bounding box center [283, 377] width 109 height 10
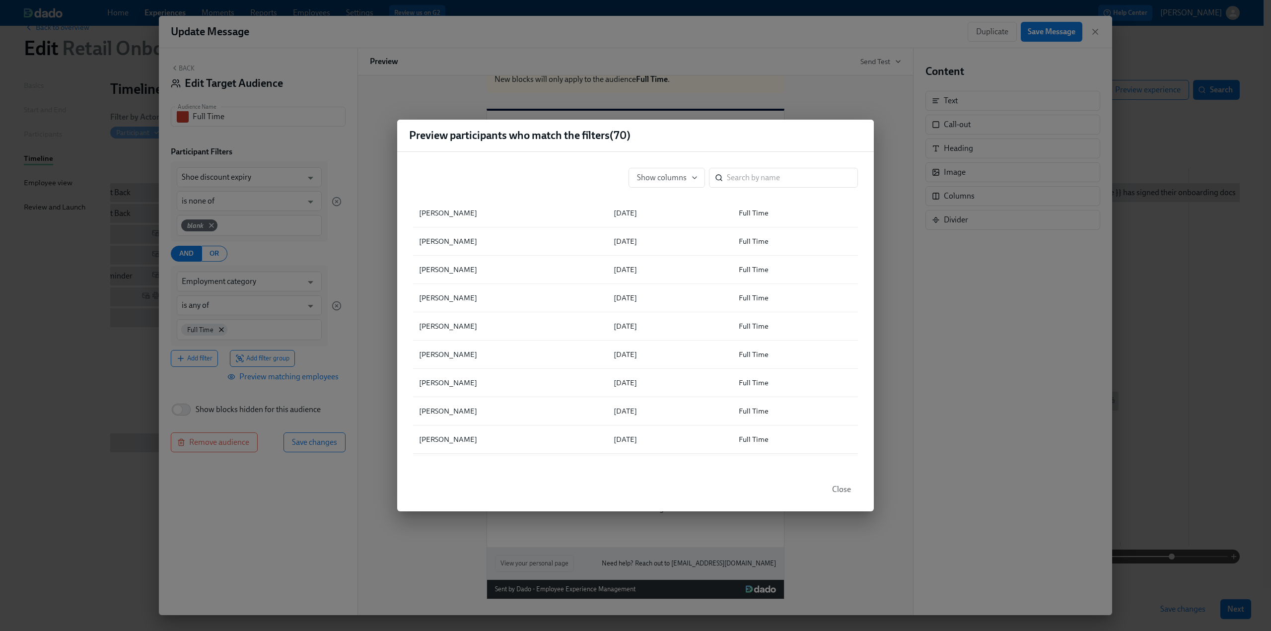
scroll to position [1505, 0]
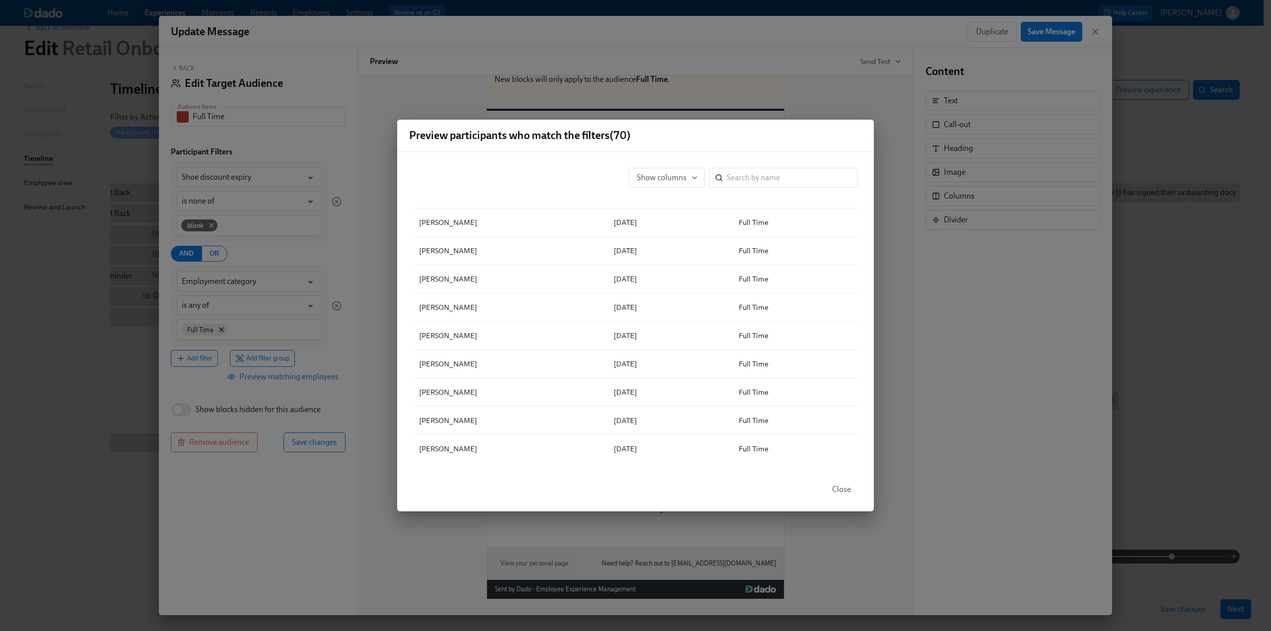
click at [842, 488] on span "Close" at bounding box center [841, 490] width 19 height 10
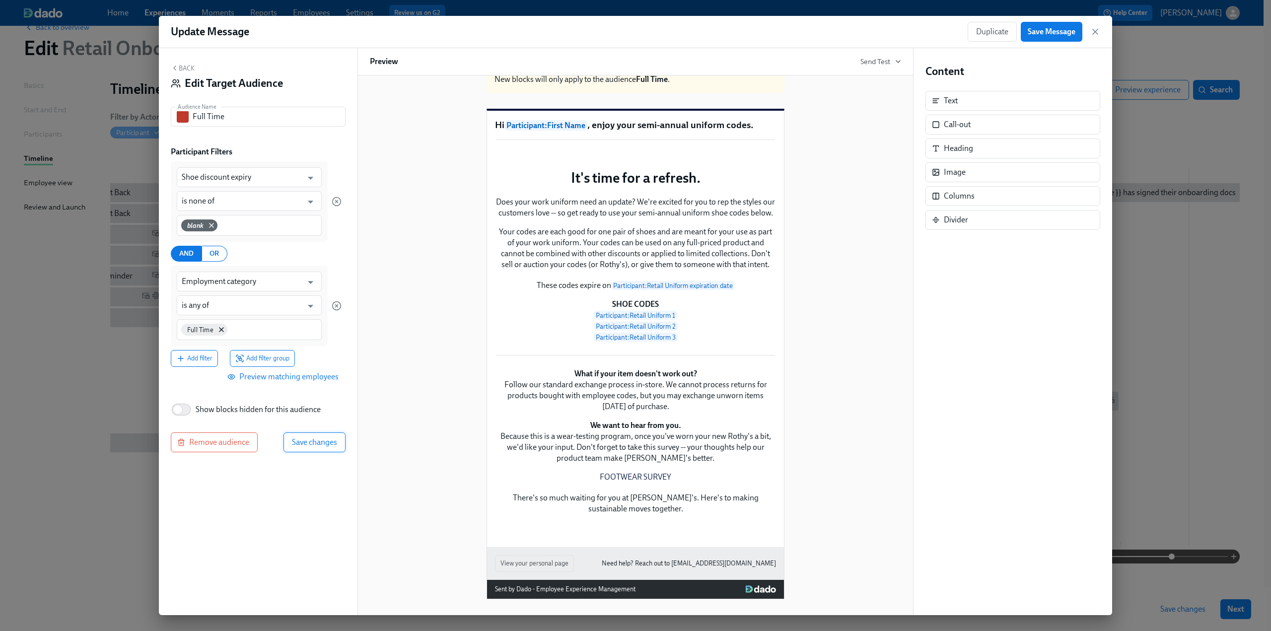
click at [299, 443] on span "Save changes" at bounding box center [314, 442] width 45 height 10
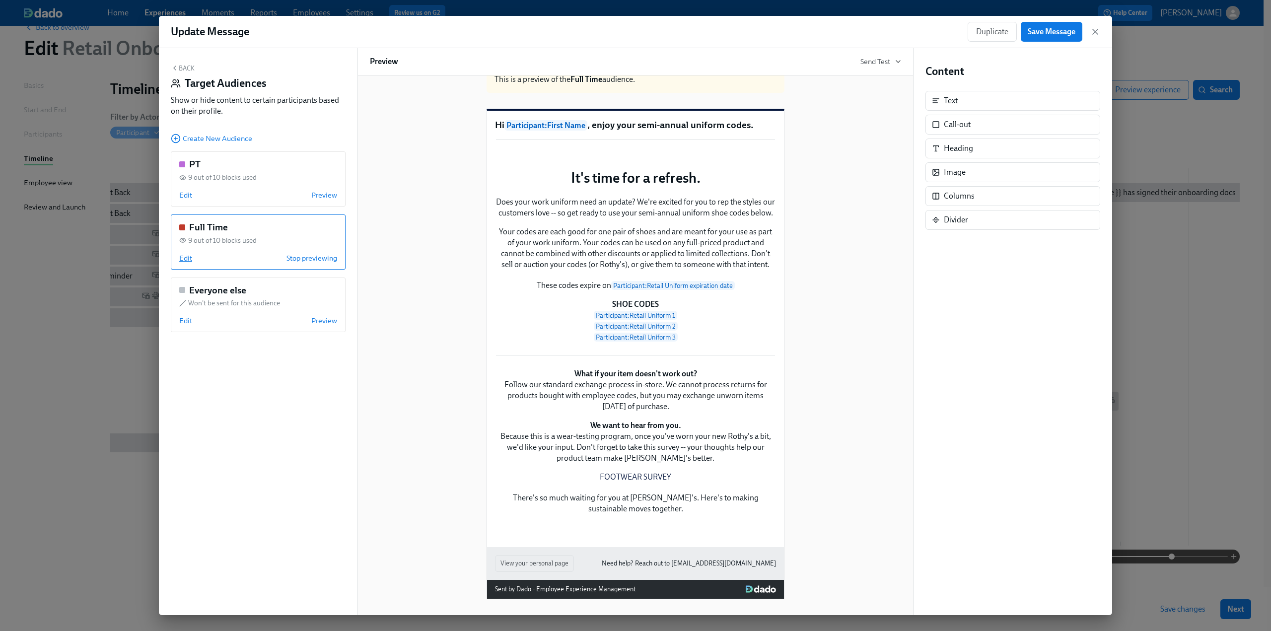
click at [185, 258] on span "Edit" at bounding box center [185, 258] width 13 height 10
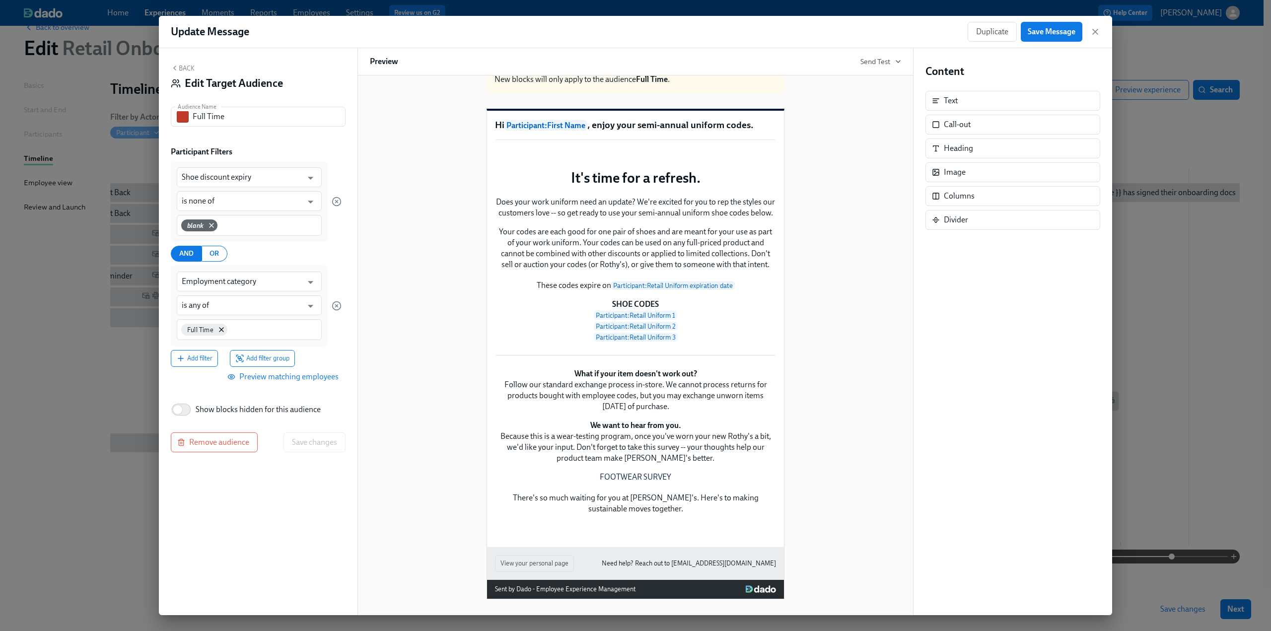
click at [296, 376] on span "Preview matching employees" at bounding box center [283, 377] width 109 height 10
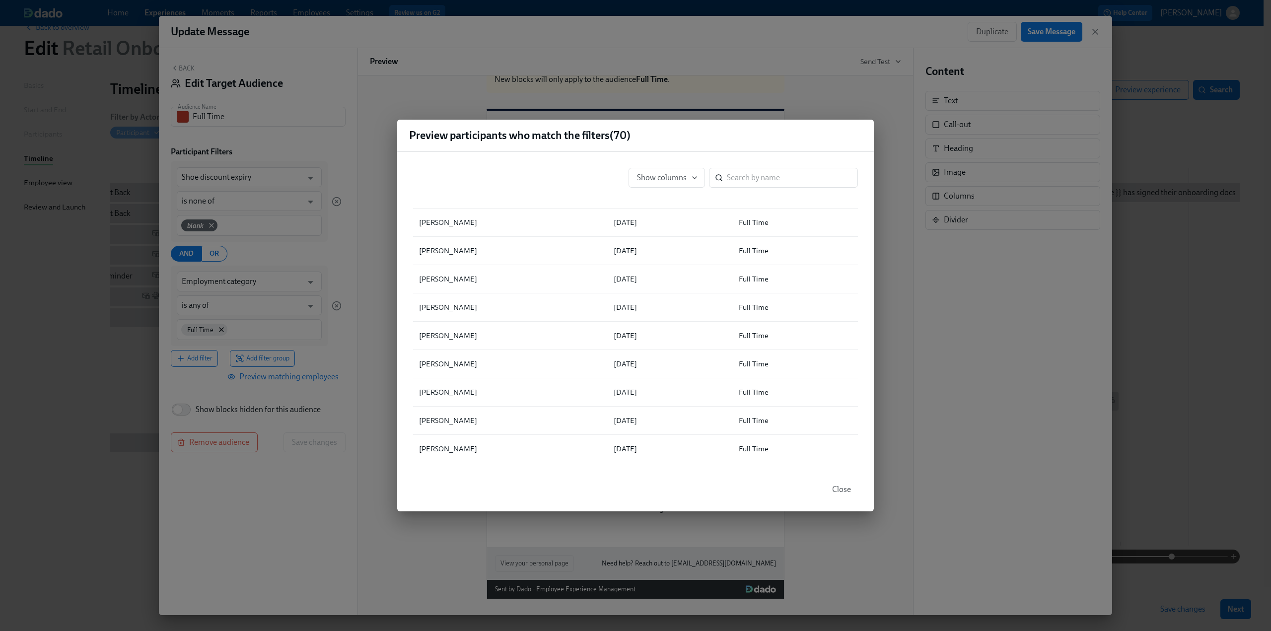
click at [849, 494] on span "Close" at bounding box center [841, 490] width 19 height 10
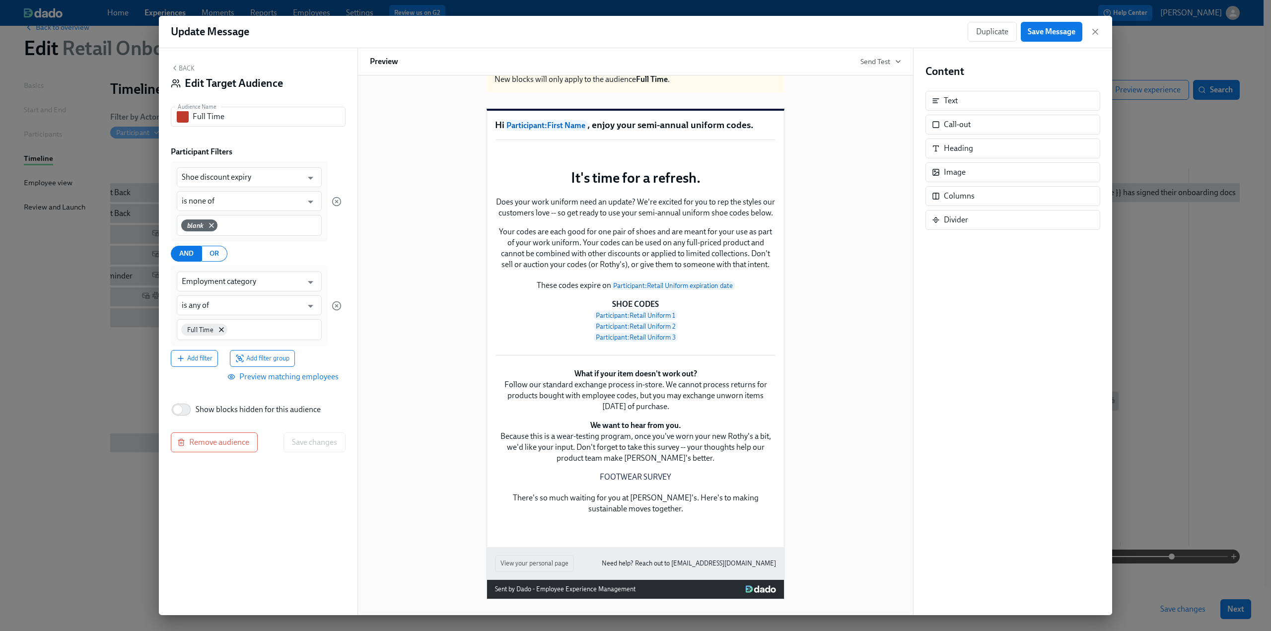
click at [188, 63] on div "Back Edit Target Audience Audience Name Full Time Audience Name Participant Fil…" at bounding box center [258, 331] width 199 height 567
click at [179, 70] on button "Back" at bounding box center [183, 68] width 24 height 8
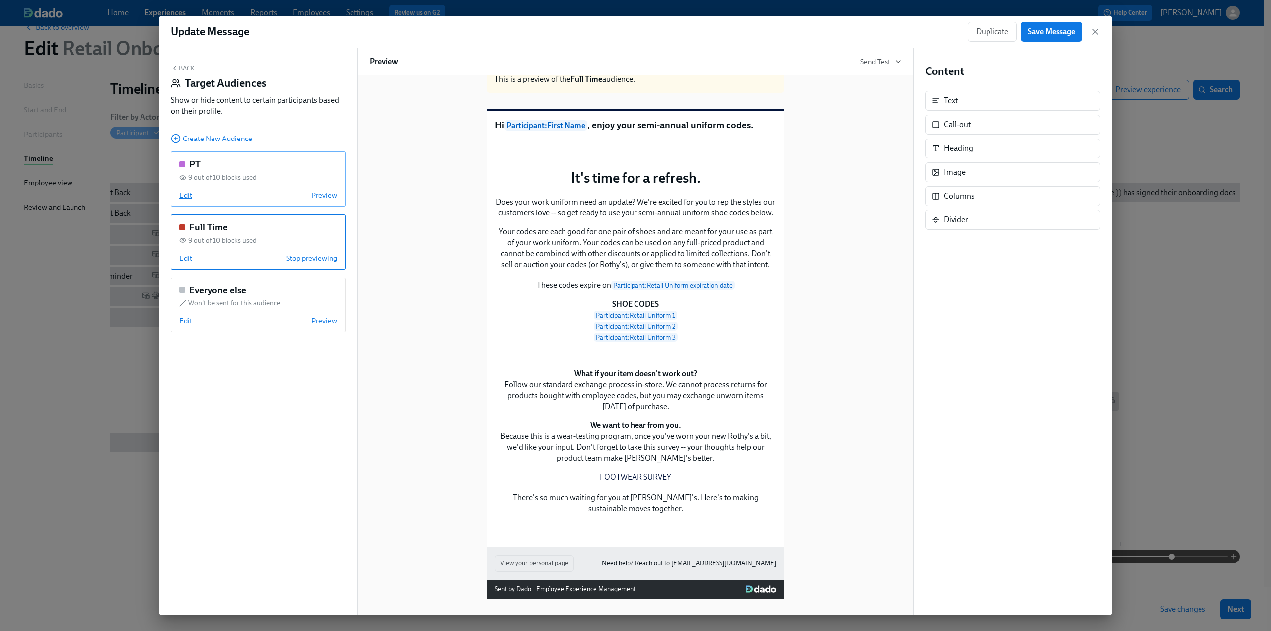
click at [188, 197] on span "Edit" at bounding box center [185, 195] width 13 height 10
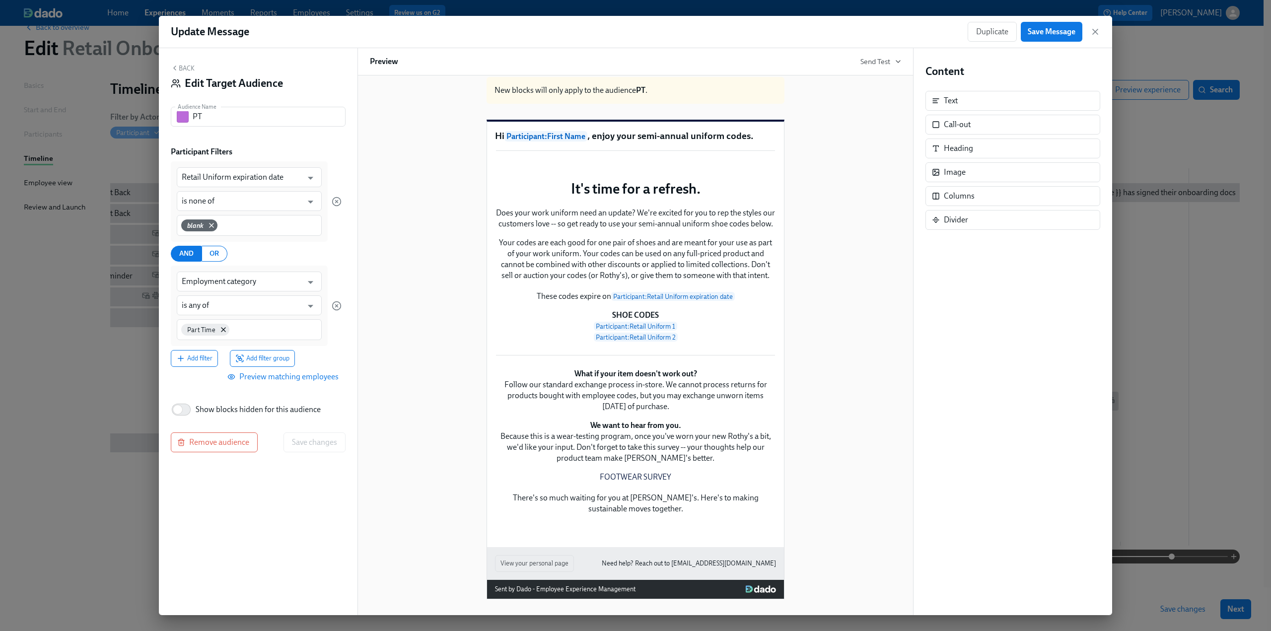
click at [296, 381] on span "Preview matching employees" at bounding box center [283, 377] width 109 height 10
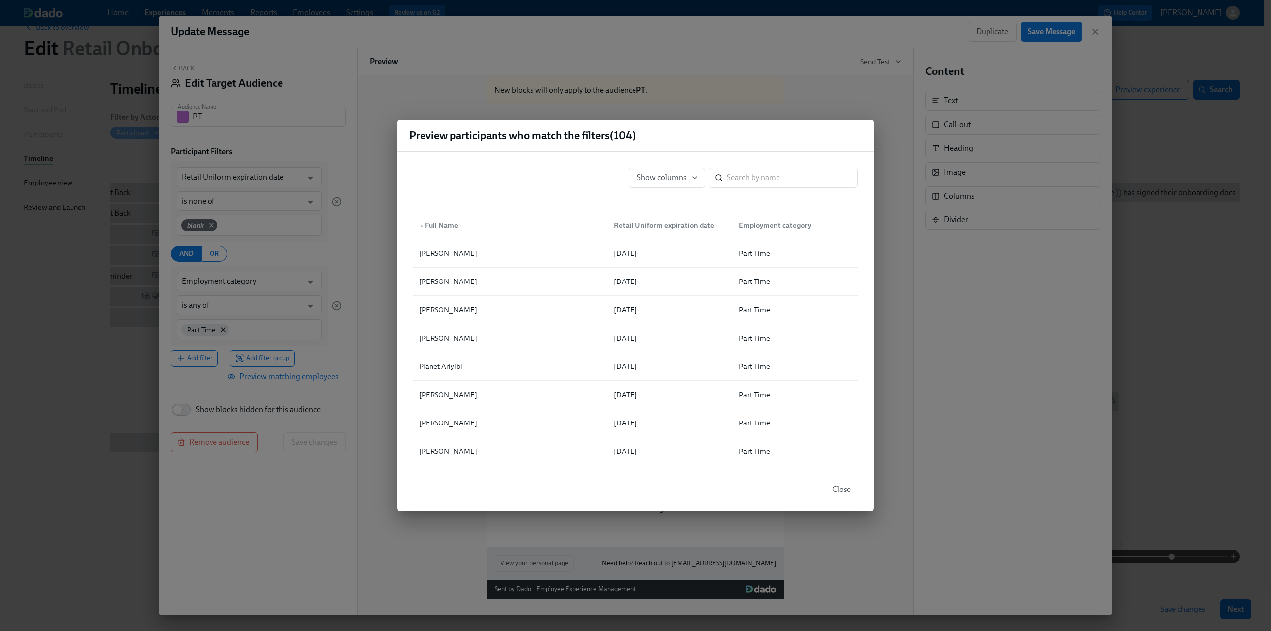
click at [181, 67] on div "Preview participants who match the filters ( 104 ) Show columns ​ ▲ Full Name R…" at bounding box center [635, 315] width 1271 height 631
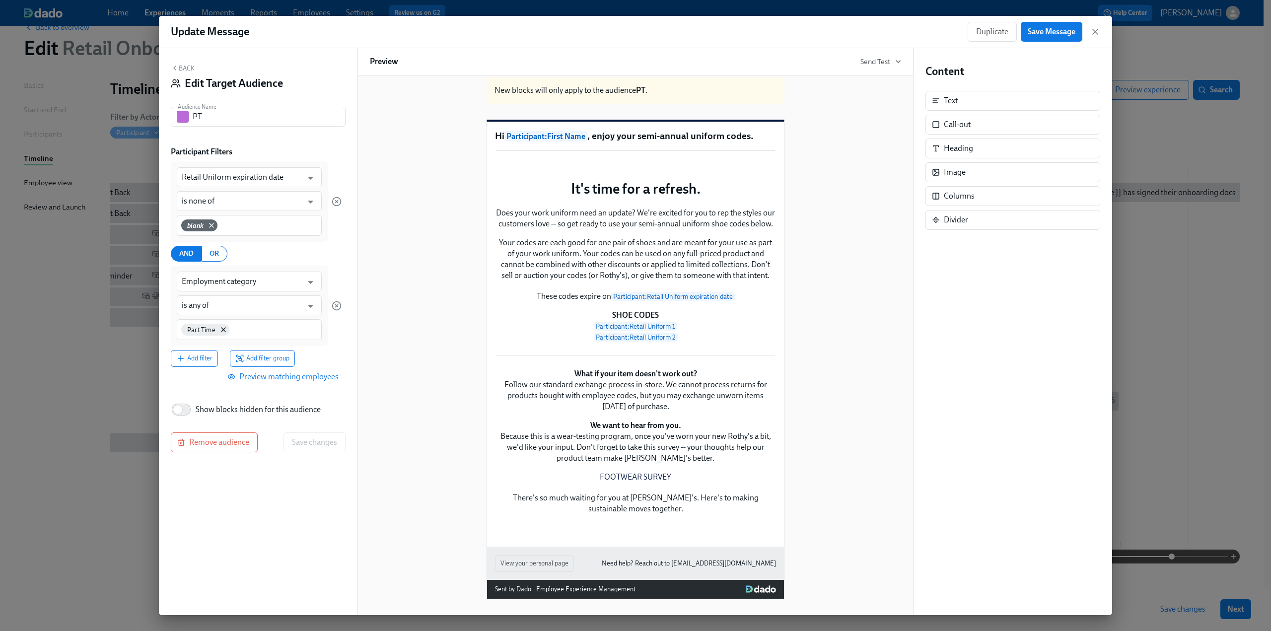
click at [179, 70] on button "Back" at bounding box center [183, 68] width 24 height 8
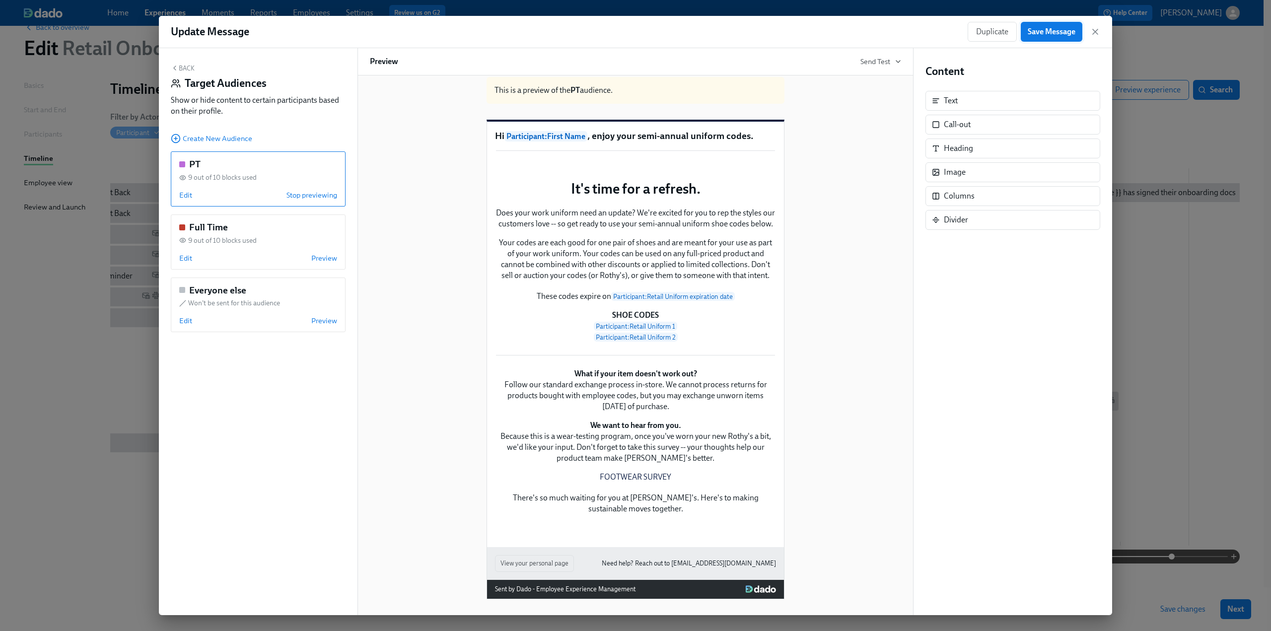
click at [1040, 33] on span "Save Message" at bounding box center [1052, 32] width 48 height 10
click at [1097, 31] on icon "button" at bounding box center [1095, 32] width 10 height 10
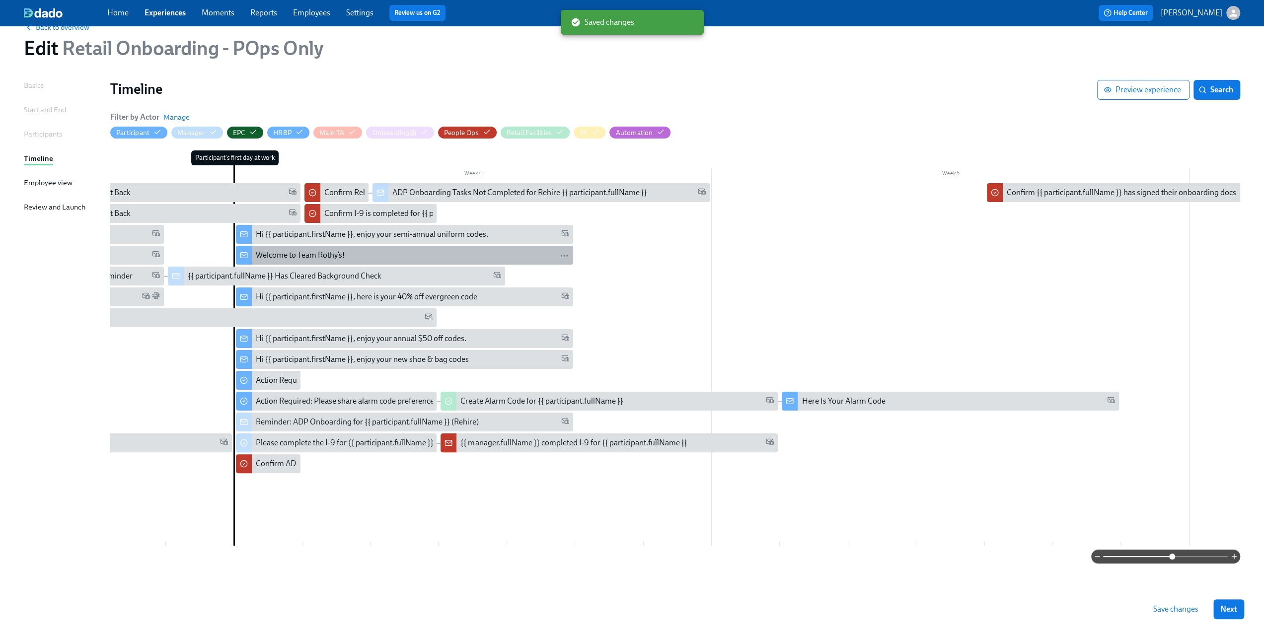
click at [355, 252] on div "Welcome to Team Rothy’s!" at bounding box center [412, 255] width 313 height 11
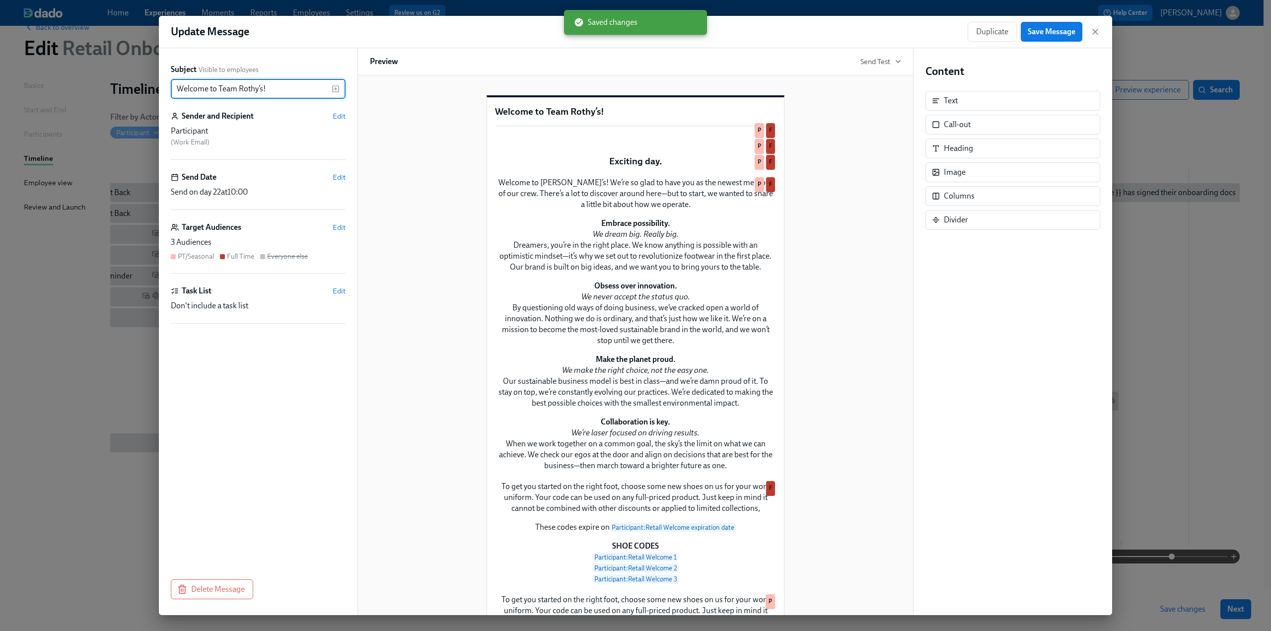
scroll to position [248, 0]
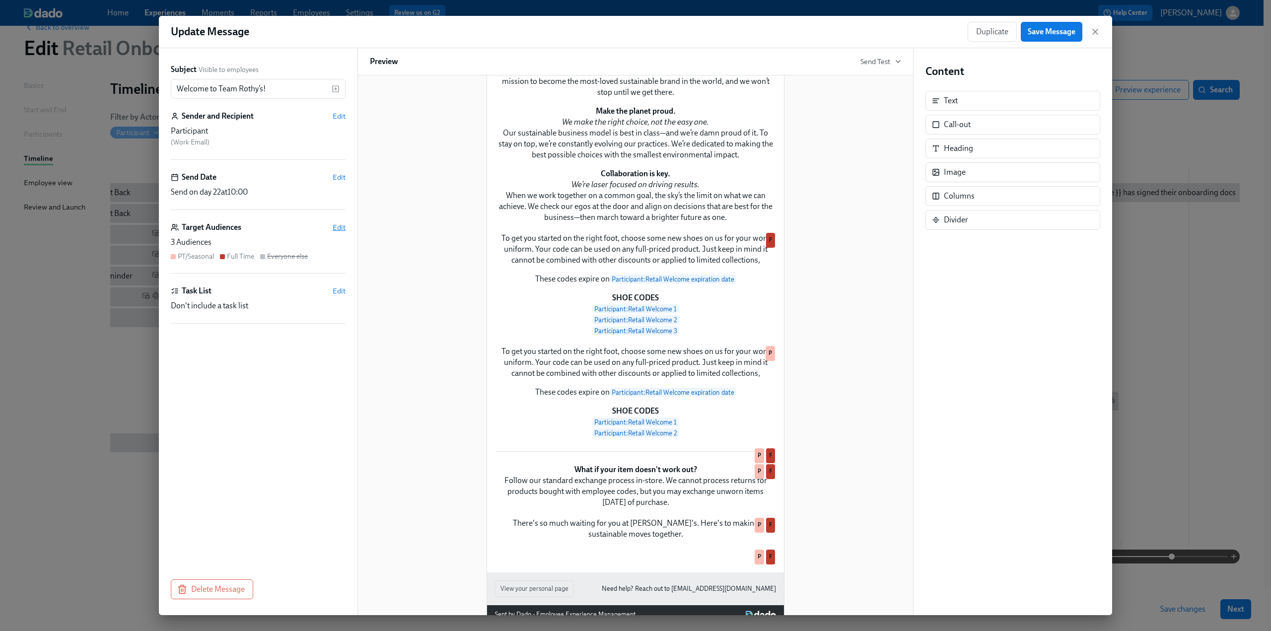
click at [336, 228] on span "Edit" at bounding box center [339, 227] width 13 height 10
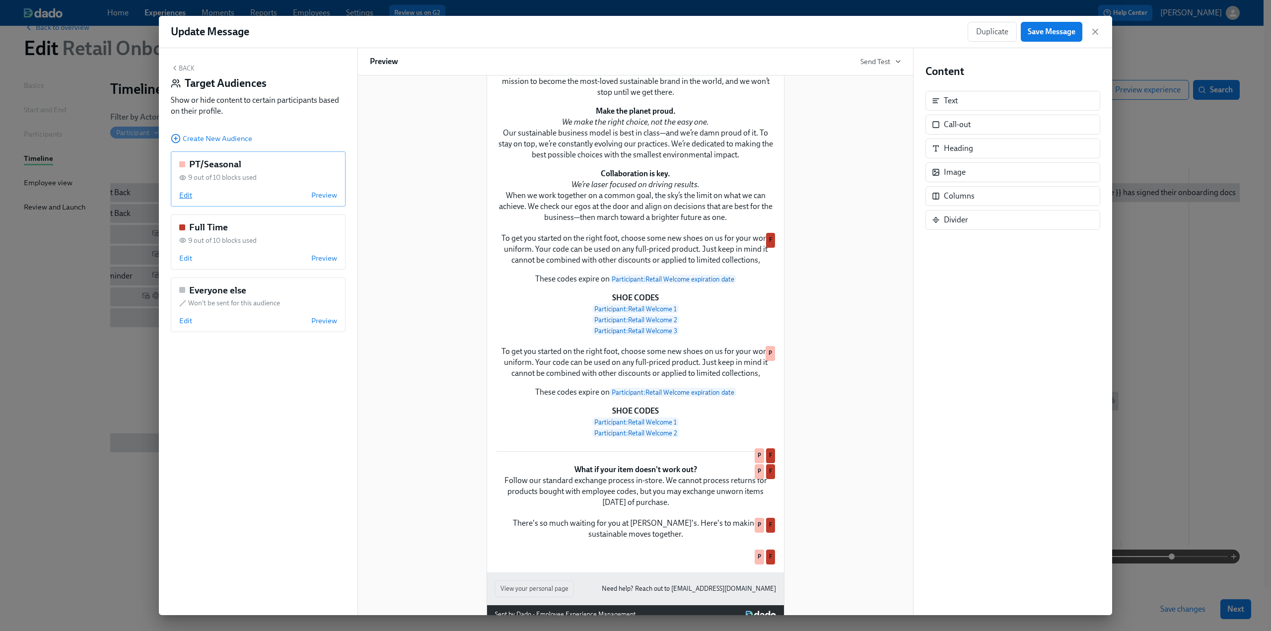
click at [184, 198] on span "Edit" at bounding box center [185, 195] width 13 height 10
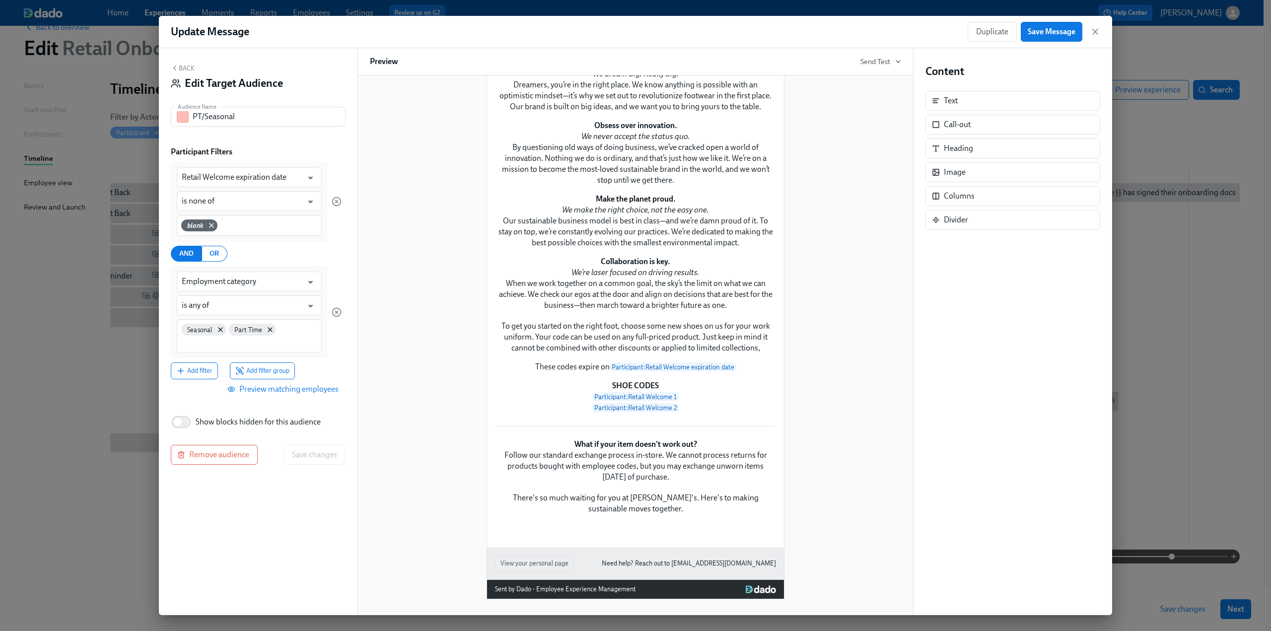
click at [286, 392] on span "Preview matching employees" at bounding box center [283, 389] width 109 height 10
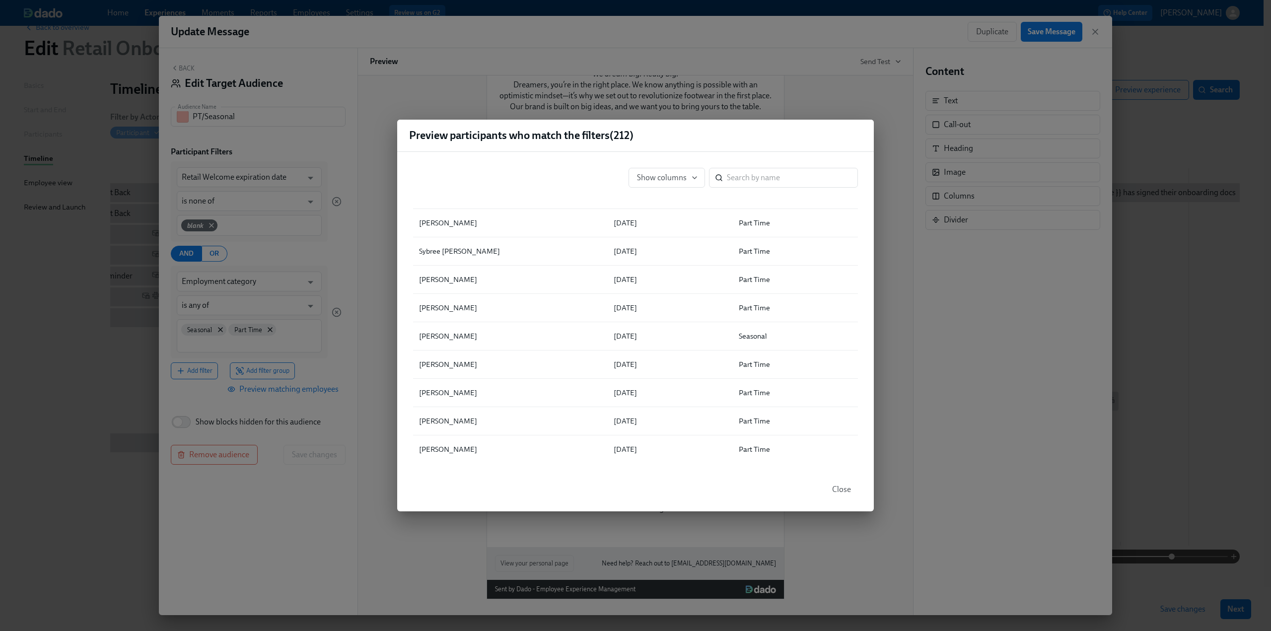
scroll to position [1092, 0]
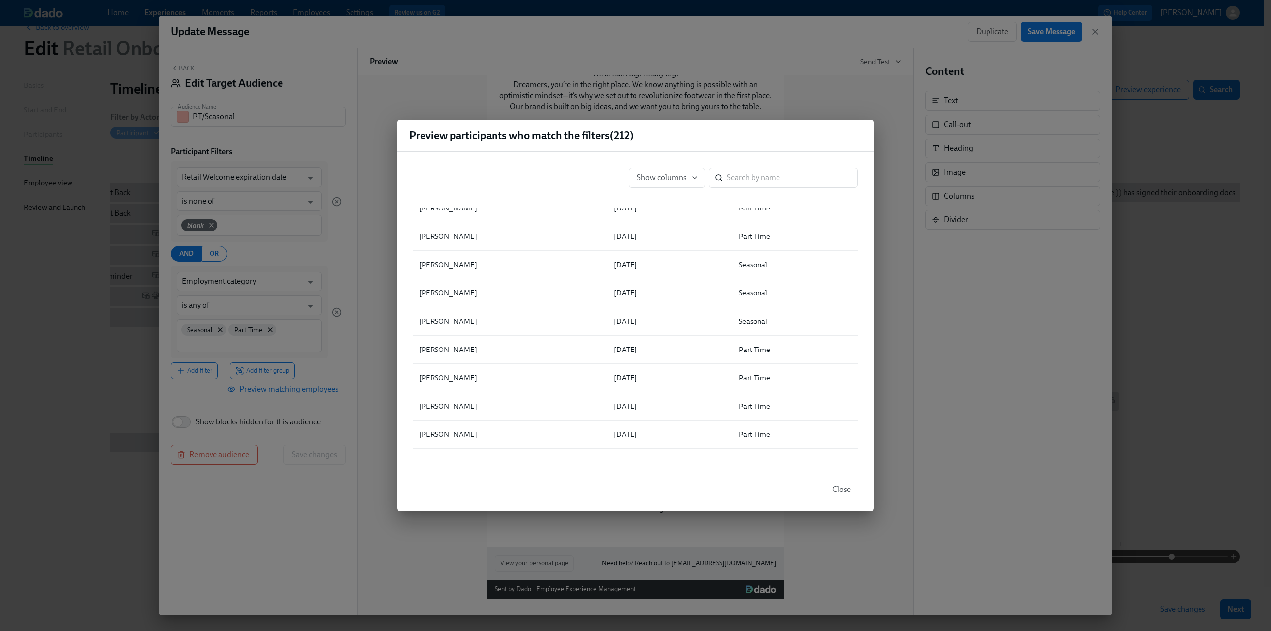
click at [323, 188] on div "Preview participants who match the filters ( 212 ) Show columns ​ ▲ Full Name R…" at bounding box center [635, 315] width 1271 height 631
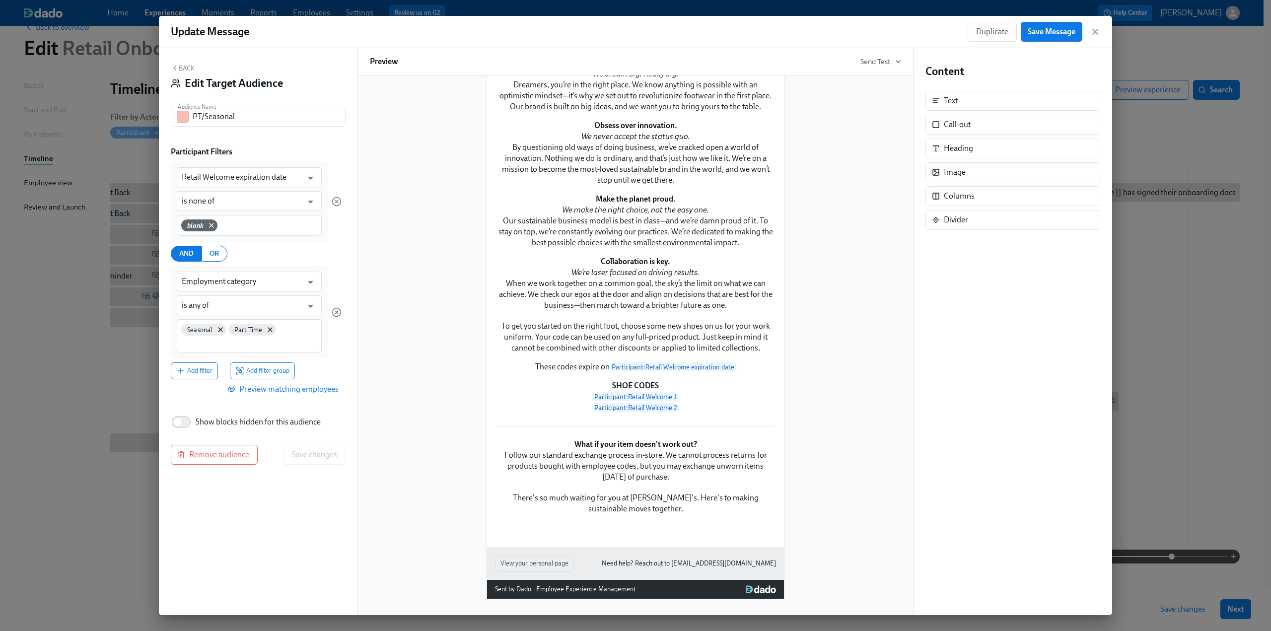
click at [181, 64] on div "Back Edit Target Audience" at bounding box center [258, 79] width 175 height 31
click at [181, 67] on button "Back" at bounding box center [183, 68] width 24 height 8
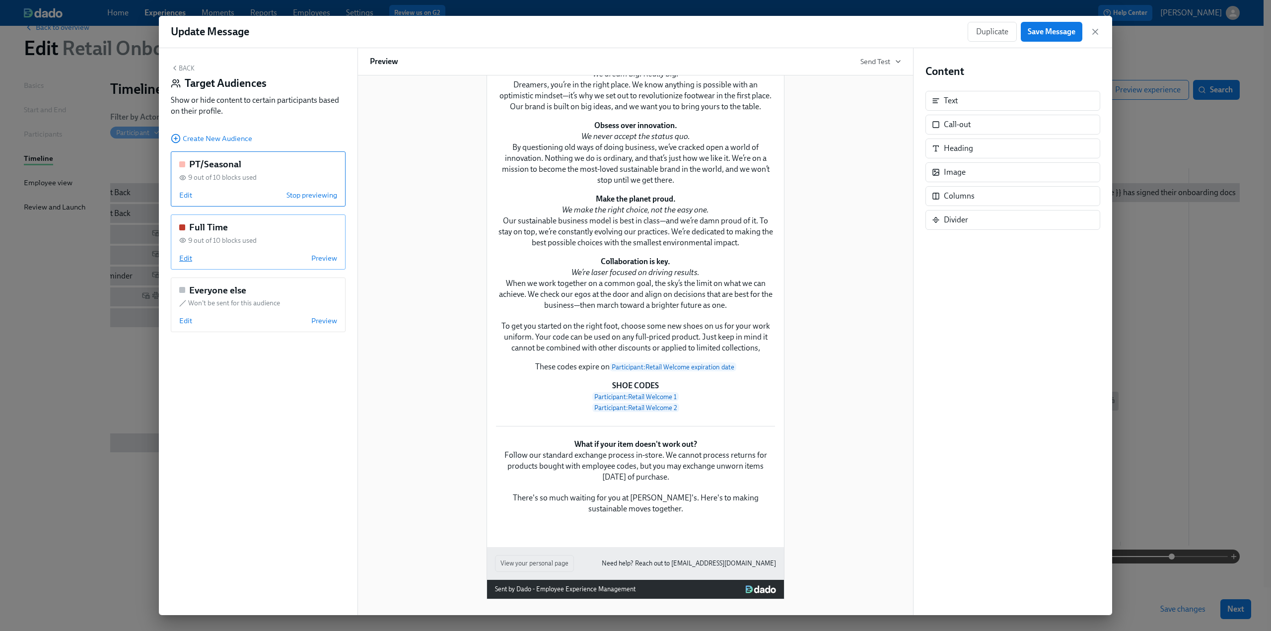
click at [190, 256] on span "Edit" at bounding box center [185, 258] width 13 height 10
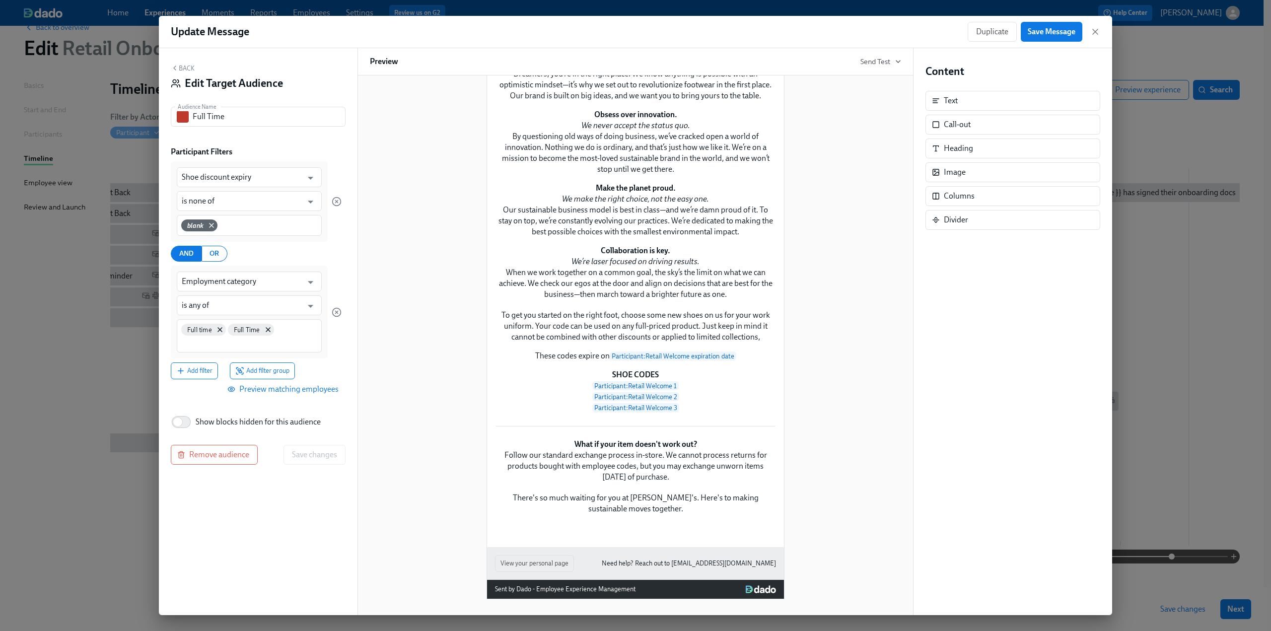
click at [329, 392] on span "Preview matching employees" at bounding box center [283, 389] width 109 height 10
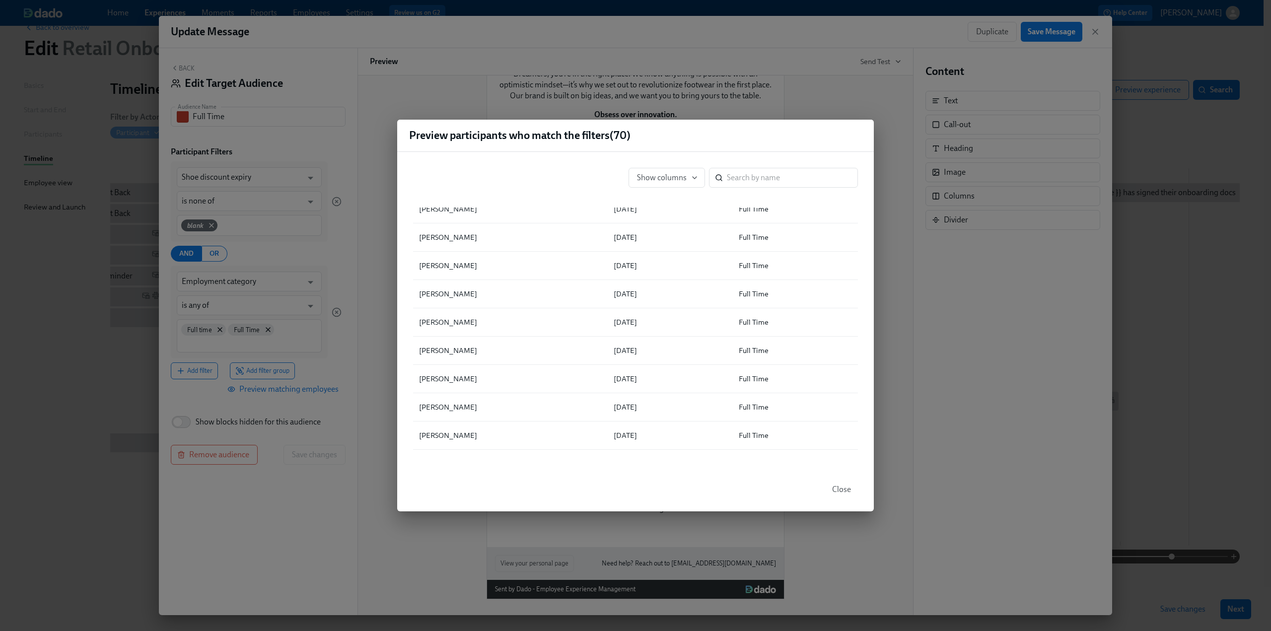
scroll to position [1142, 0]
click at [263, 538] on div "Preview participants who match the filters ( 70 ) Show columns ​ ▲ Full Name Sh…" at bounding box center [635, 315] width 1271 height 631
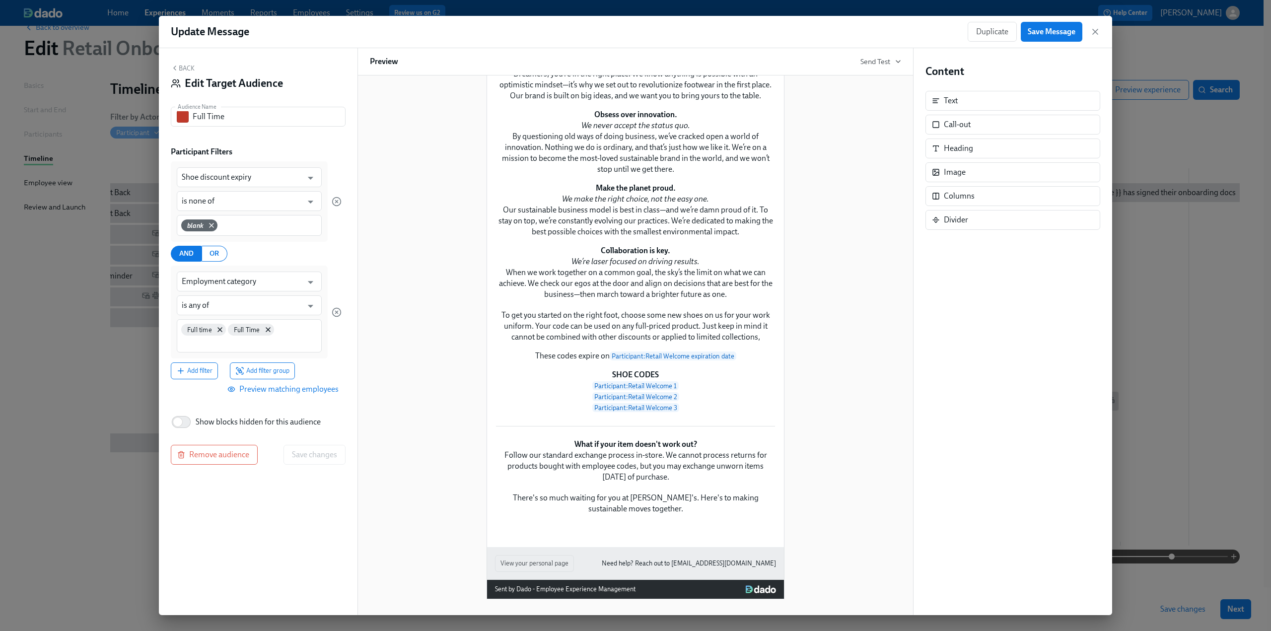
click at [183, 67] on button "Back" at bounding box center [183, 68] width 24 height 8
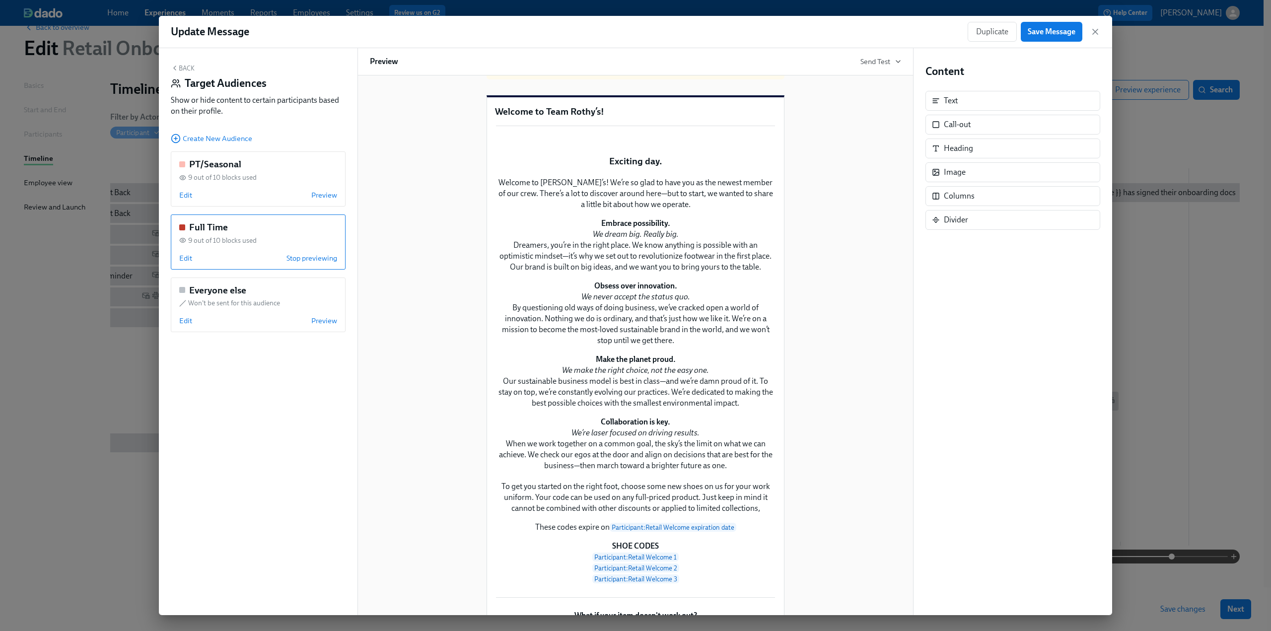
scroll to position [0, 0]
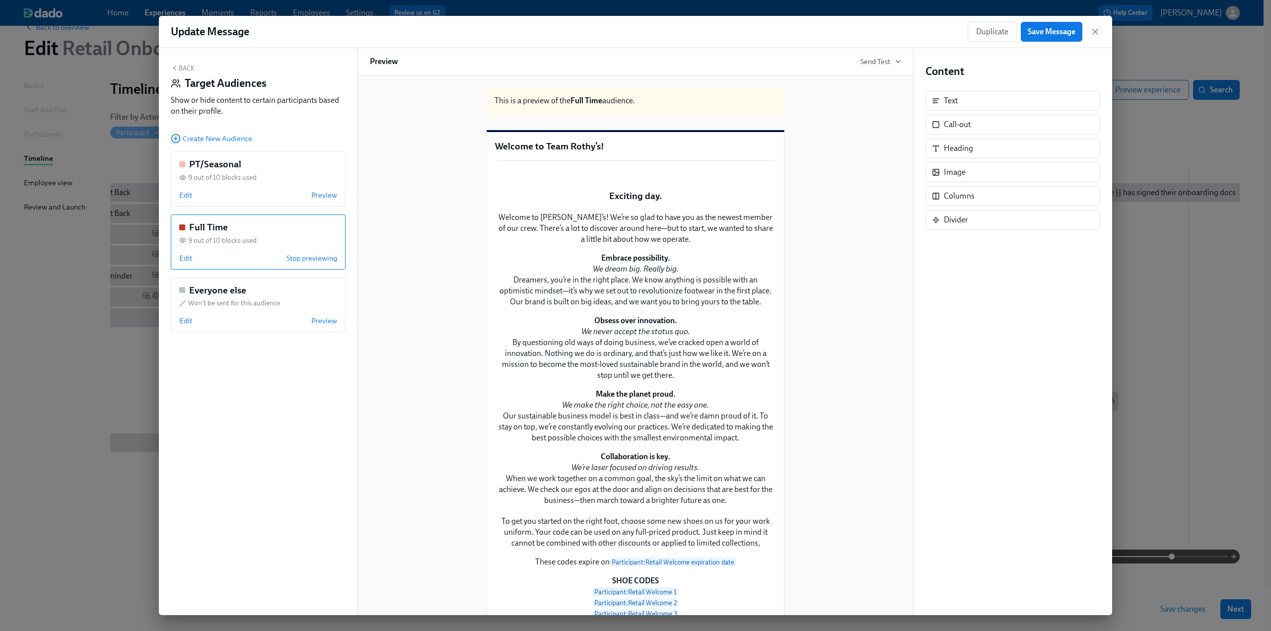
click at [189, 69] on button "Back" at bounding box center [183, 68] width 24 height 8
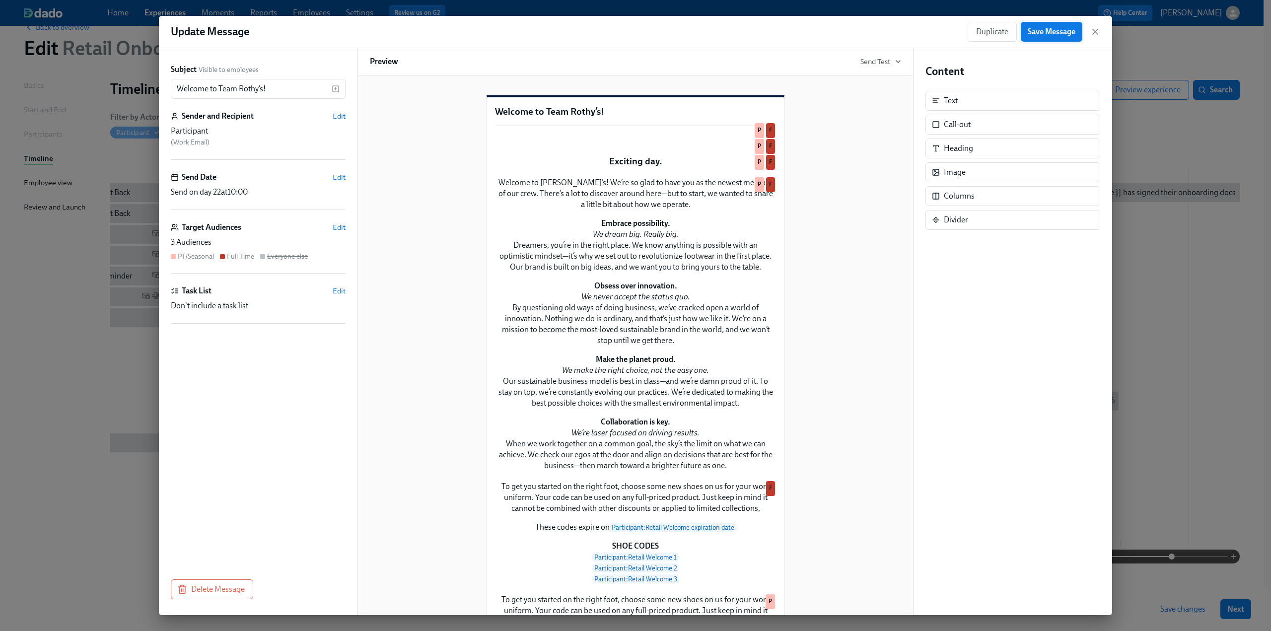
click at [1044, 30] on span "Save Message" at bounding box center [1052, 32] width 48 height 10
click at [1094, 31] on icon "button" at bounding box center [1095, 31] width 5 height 5
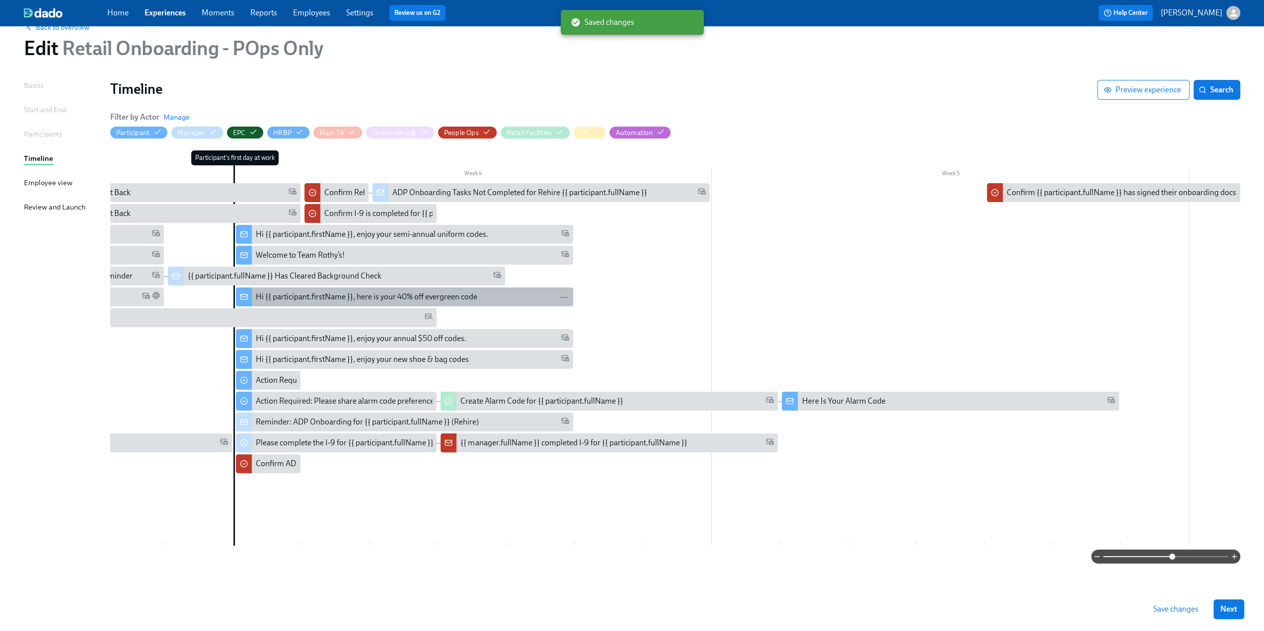
click at [334, 291] on div "Hi {{ participant.firstName }}, here is your 40% off evergreen code" at bounding box center [366, 296] width 221 height 11
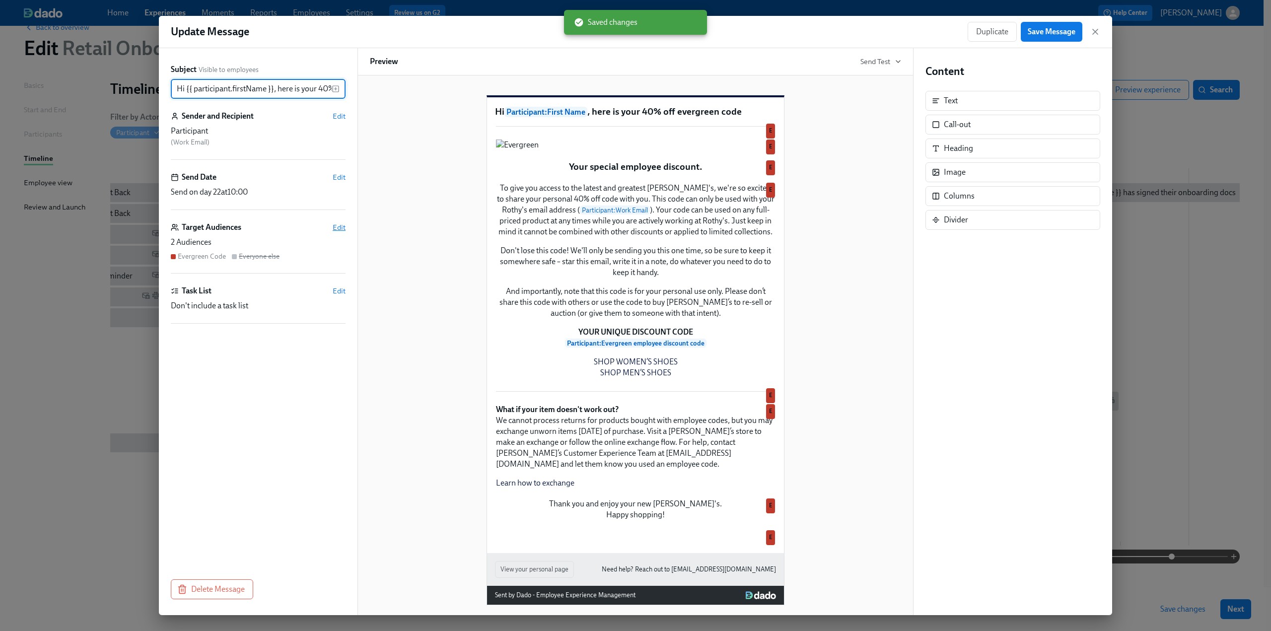
click at [334, 229] on span "Edit" at bounding box center [339, 227] width 13 height 10
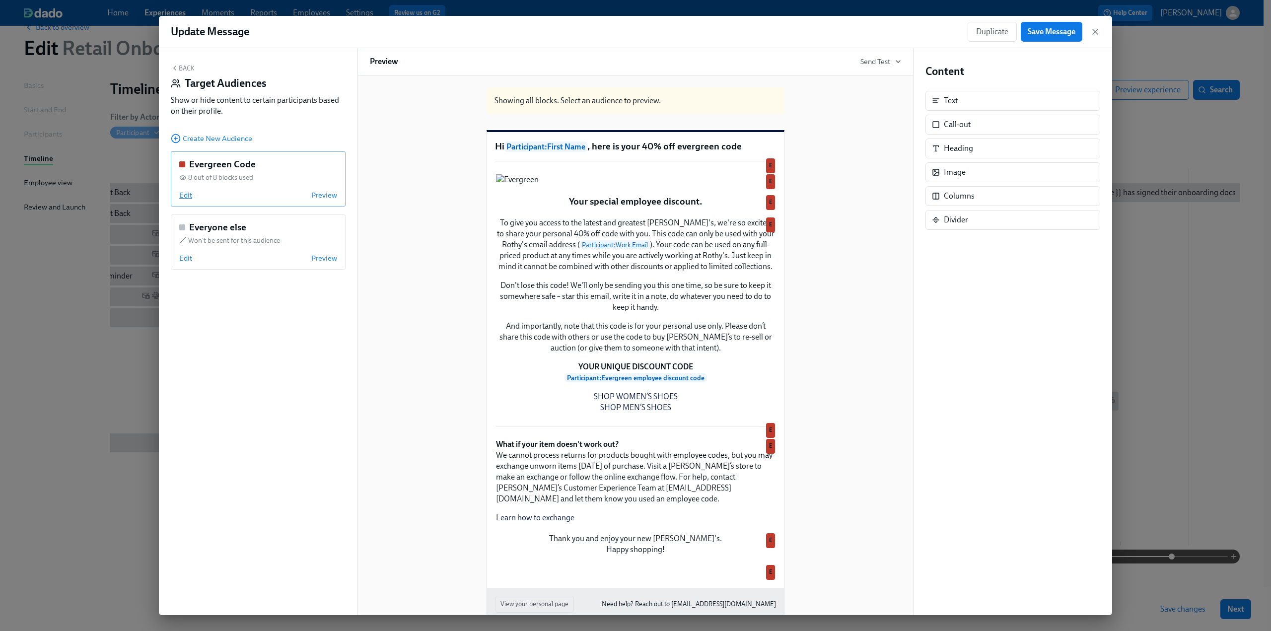
click at [185, 198] on span "Edit" at bounding box center [185, 195] width 13 height 10
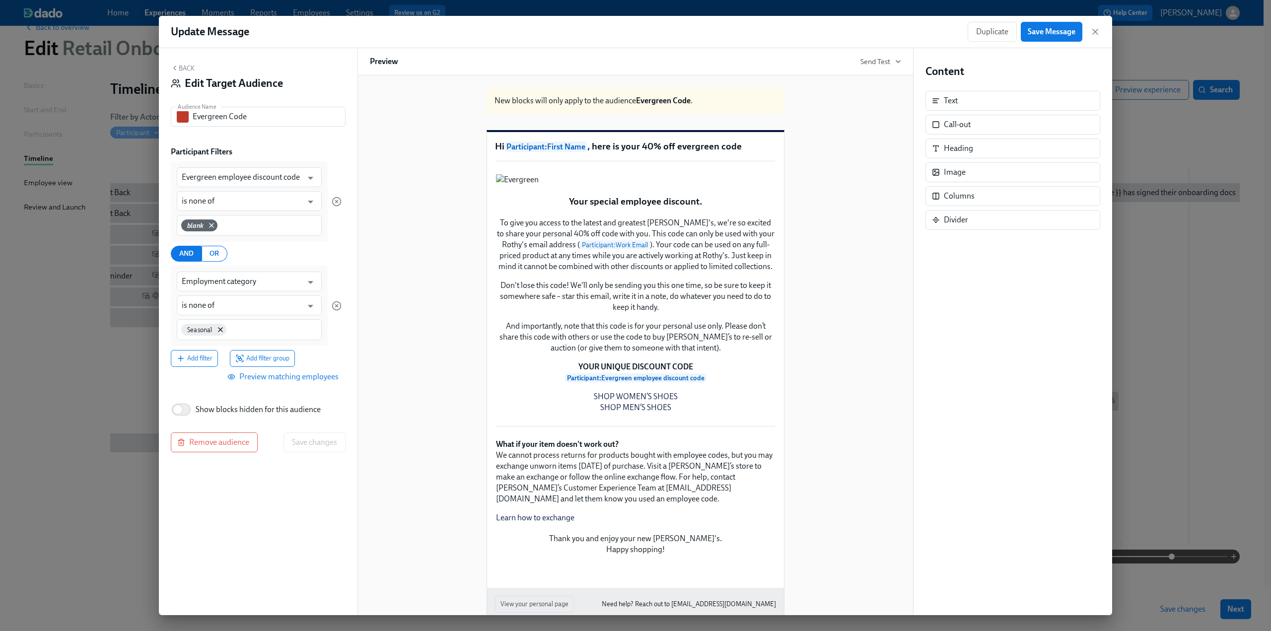
click at [277, 378] on span "Preview matching employees" at bounding box center [283, 377] width 109 height 10
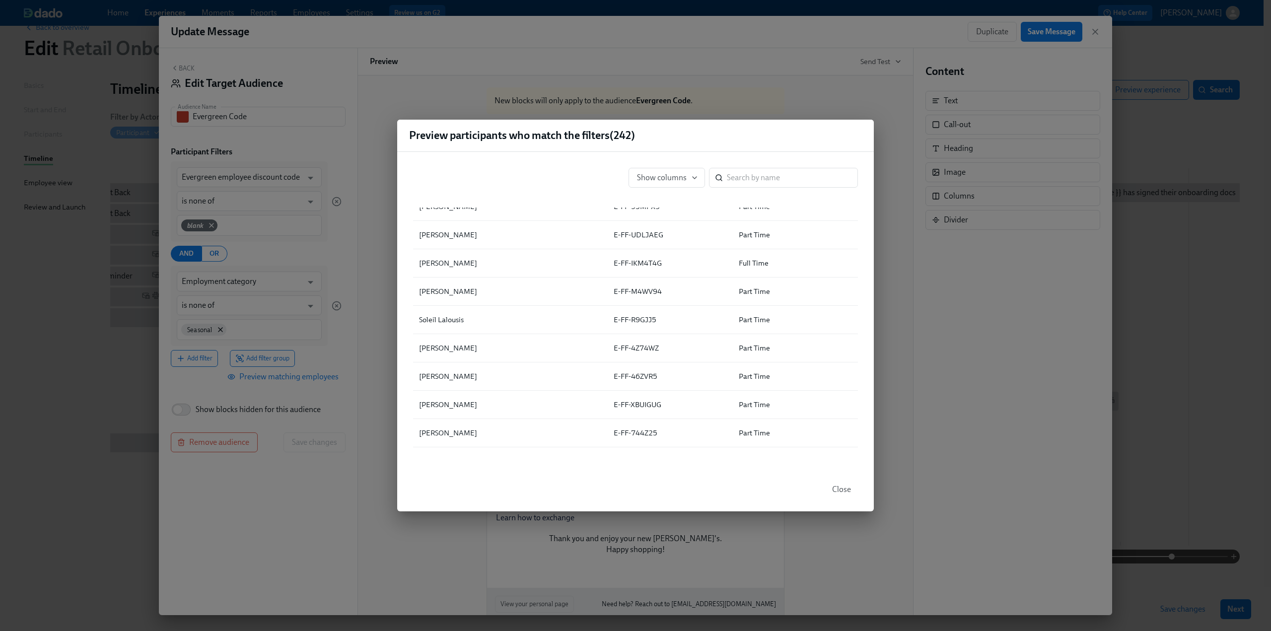
scroll to position [3080, 0]
click at [837, 496] on button "Close" at bounding box center [841, 490] width 33 height 20
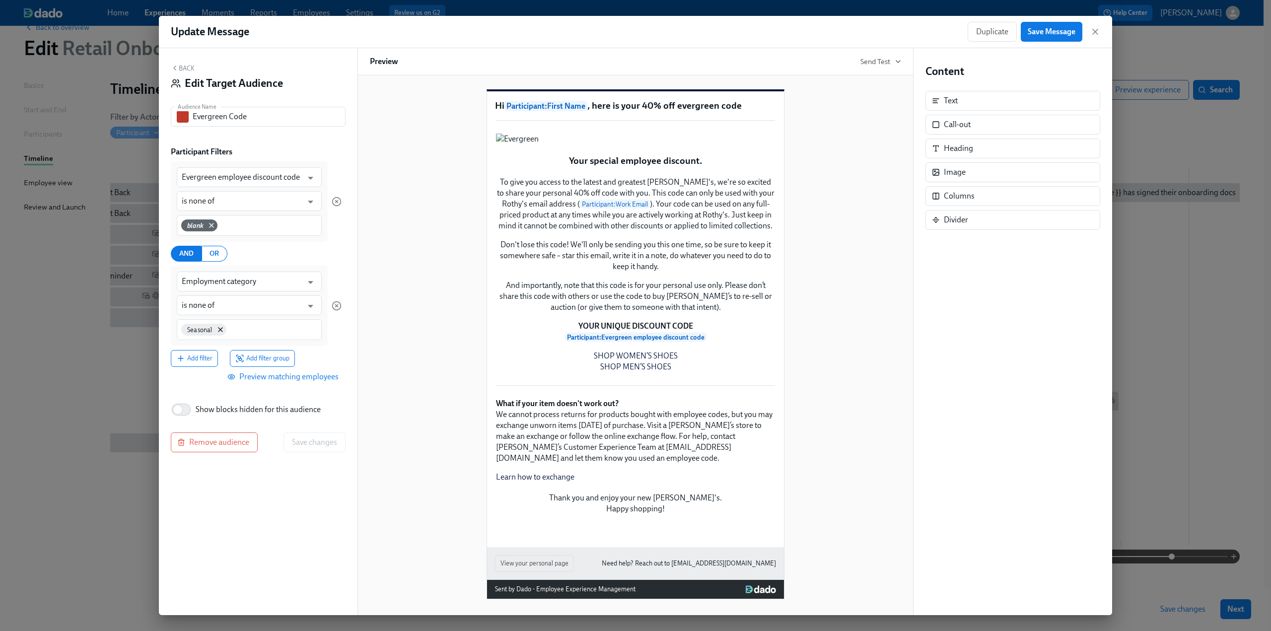
scroll to position [134, 0]
click at [187, 68] on button "Back" at bounding box center [183, 68] width 24 height 8
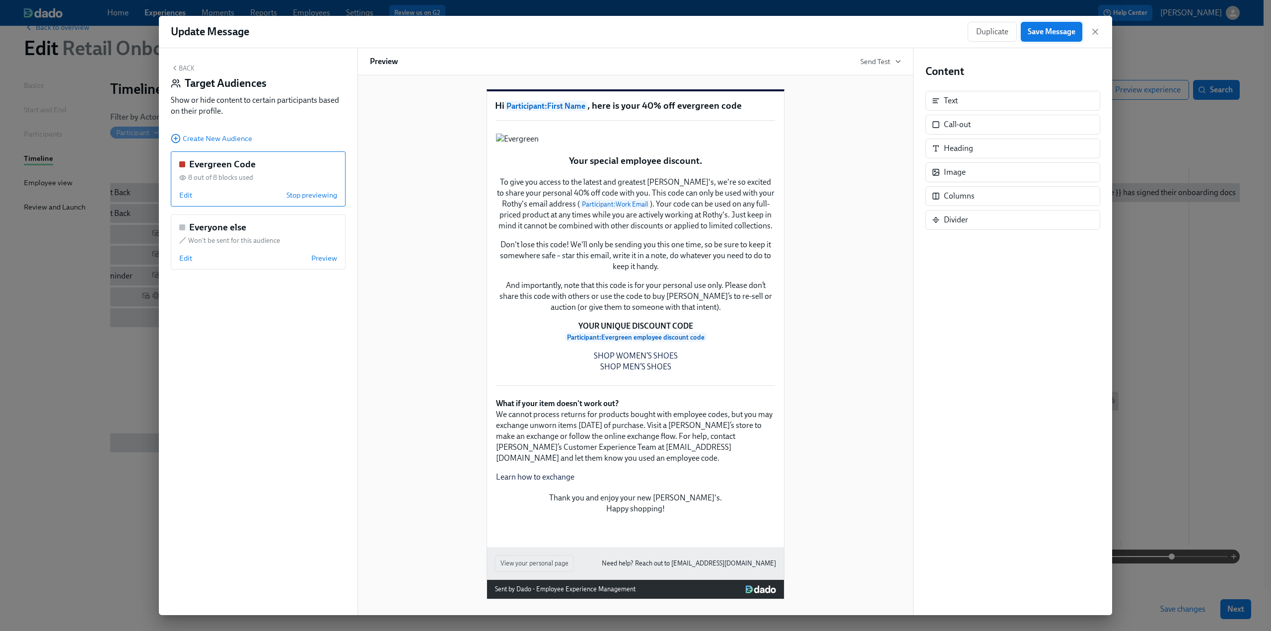
click at [1054, 25] on button "Save Message" at bounding box center [1052, 32] width 62 height 20
click at [1095, 33] on icon "button" at bounding box center [1095, 32] width 10 height 10
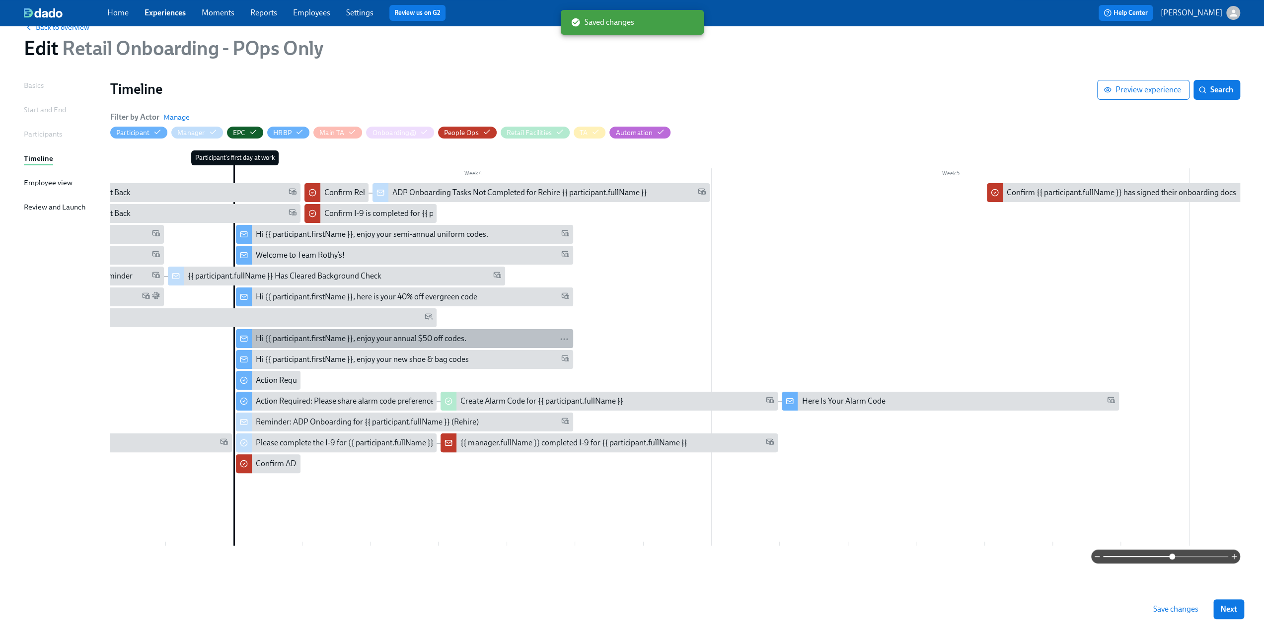
click at [372, 335] on div "Hi {{ participant.firstName }}, enjoy your annual $50 off codes." at bounding box center [361, 338] width 211 height 11
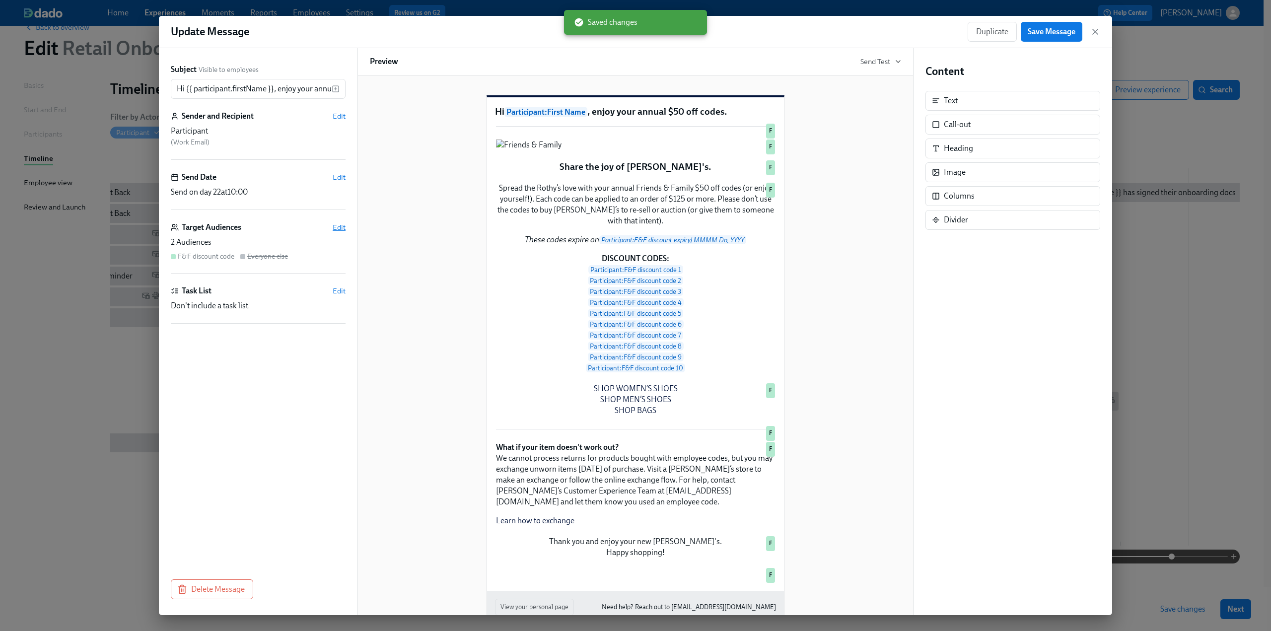
click at [336, 230] on span "Edit" at bounding box center [339, 227] width 13 height 10
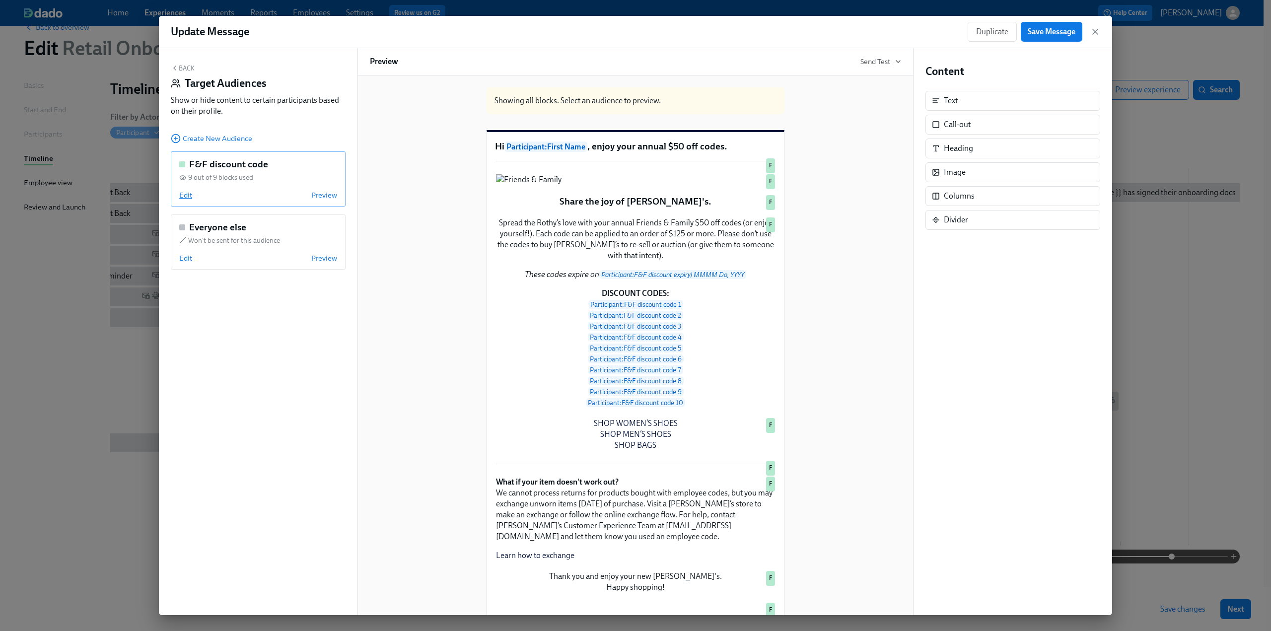
click at [185, 200] on span "Edit" at bounding box center [185, 195] width 13 height 10
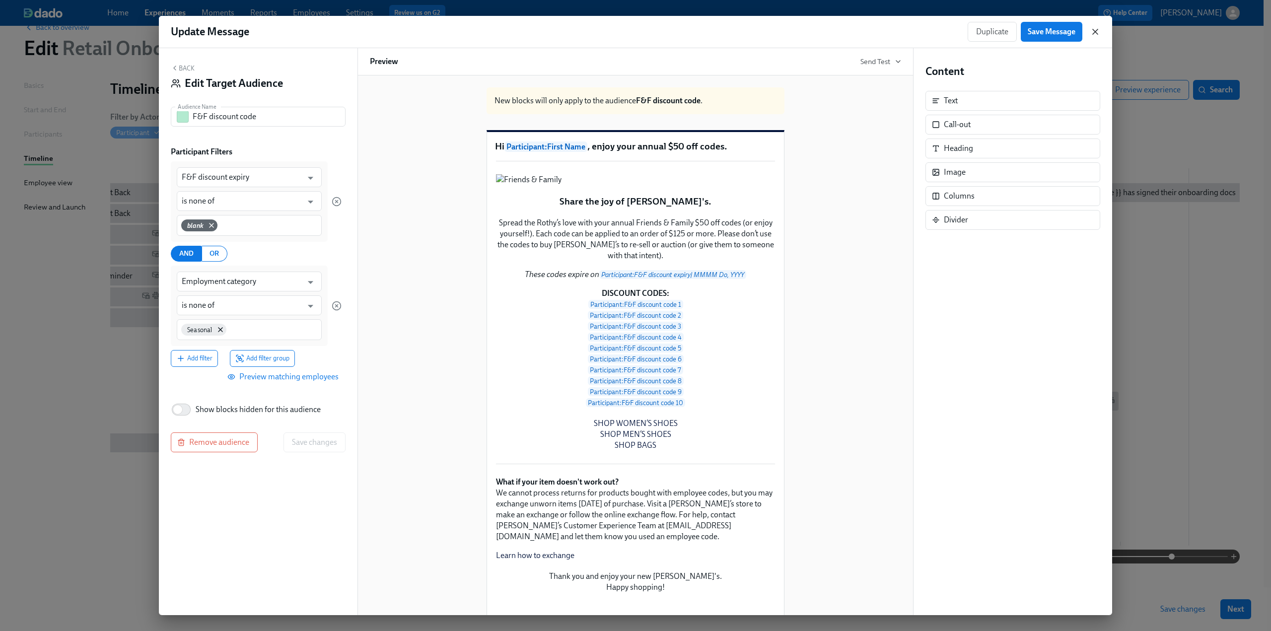
click at [1098, 31] on icon "button" at bounding box center [1095, 32] width 10 height 10
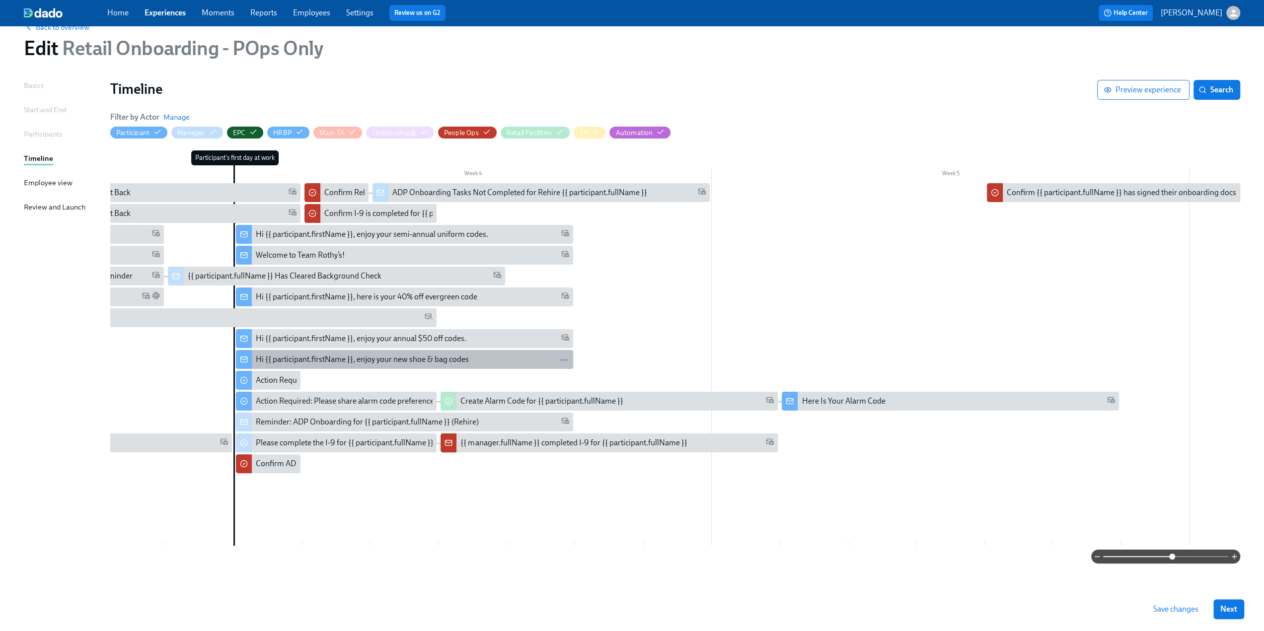
click at [366, 359] on div "Hi {{ participant.firstName }}, enjoy your new shoe & bag codes" at bounding box center [362, 359] width 213 height 11
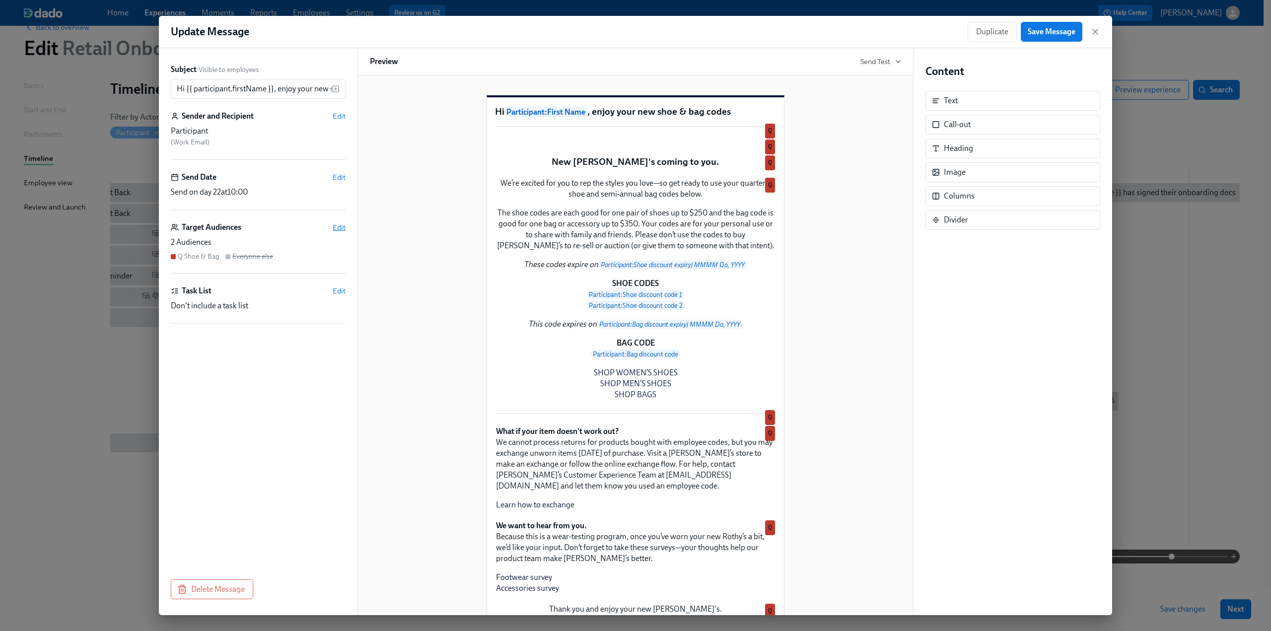
click at [344, 225] on span "Edit" at bounding box center [339, 227] width 13 height 10
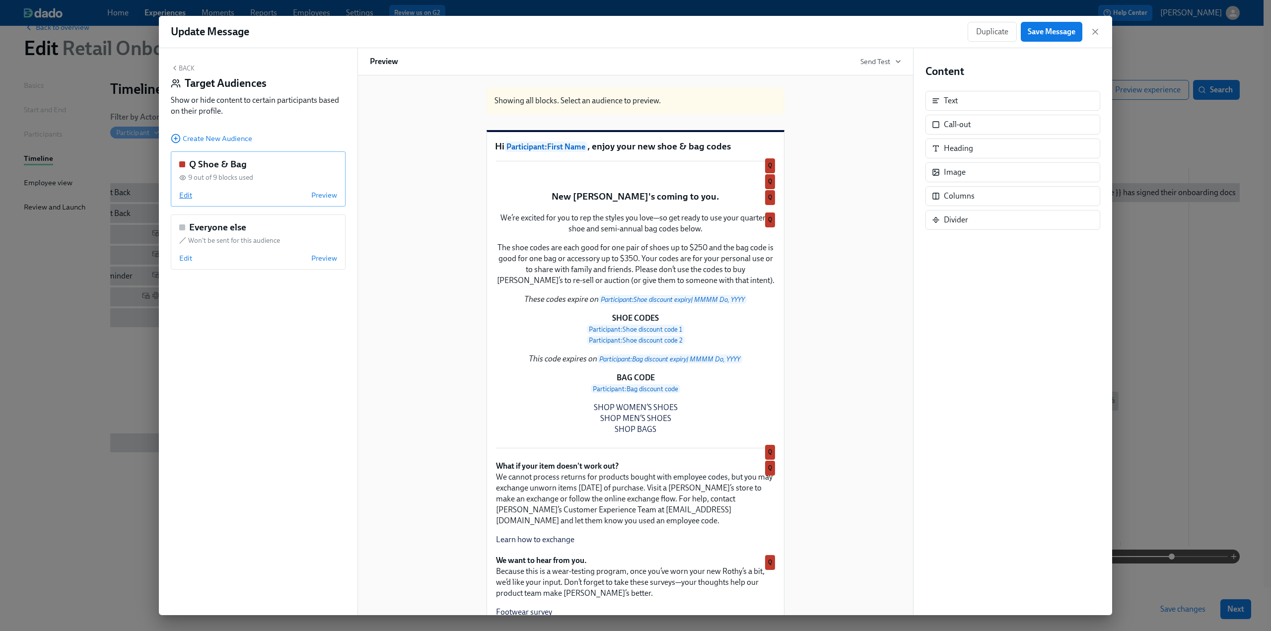
click at [182, 190] on div "Q Shoe & Bag 9 out of 9 blocks used Edit Preview" at bounding box center [258, 178] width 175 height 55
click at [185, 199] on span "Edit" at bounding box center [185, 195] width 13 height 10
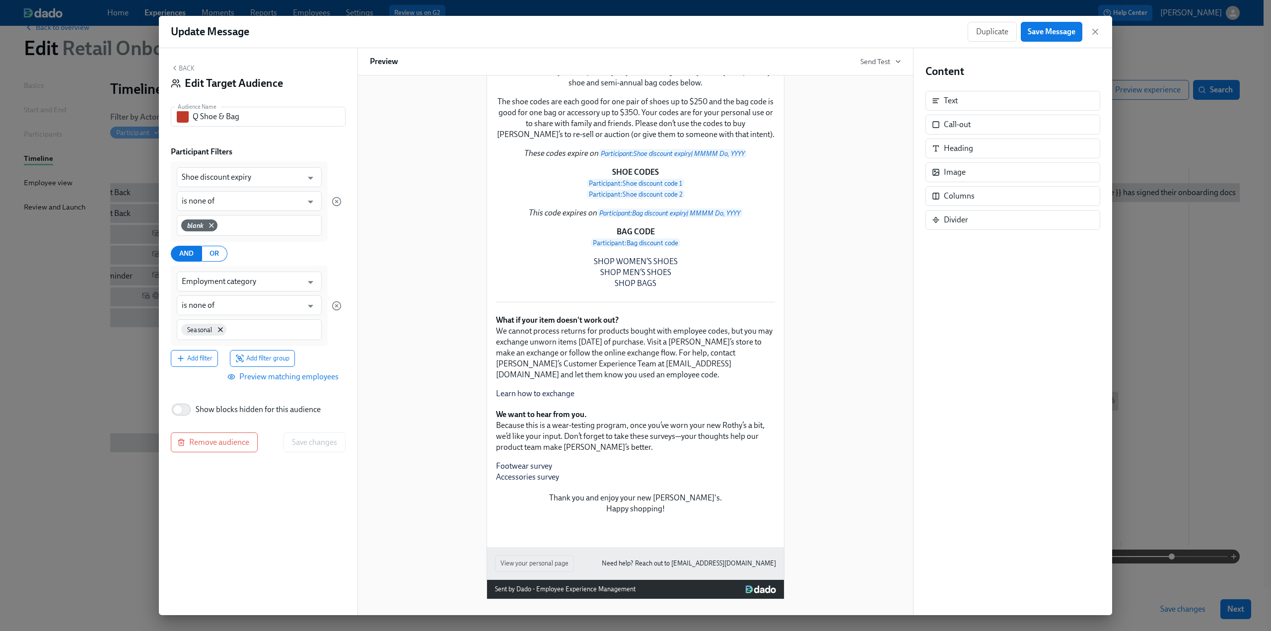
scroll to position [50, 0]
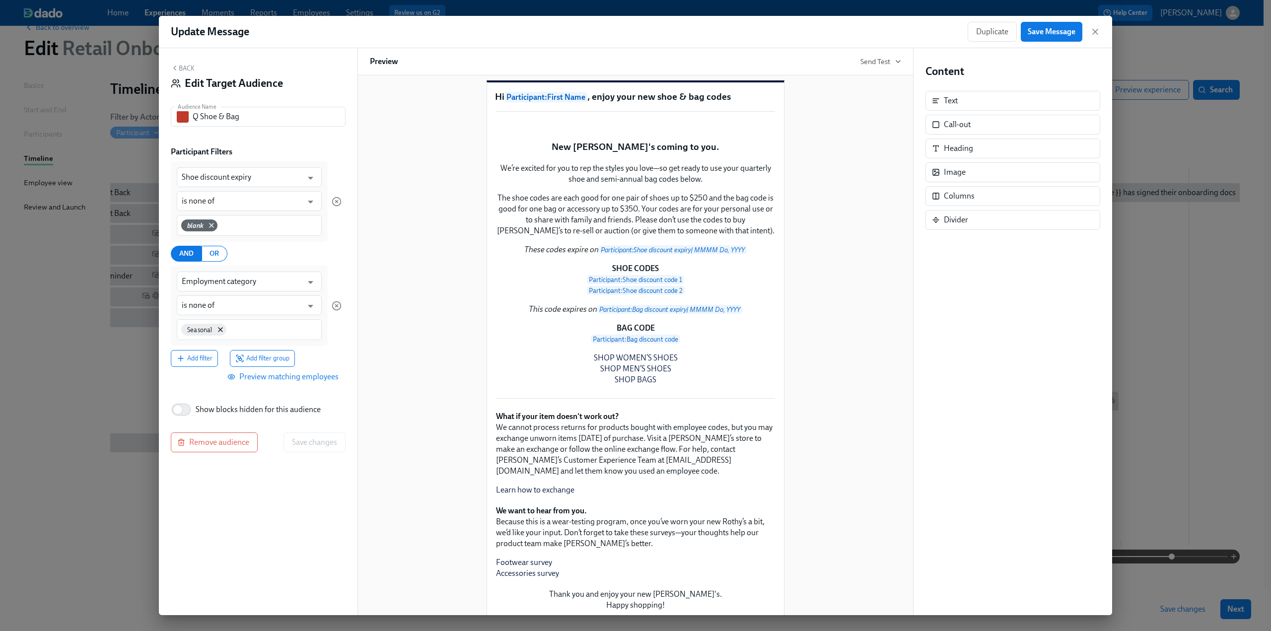
click at [309, 376] on span "Preview matching employees" at bounding box center [283, 377] width 109 height 10
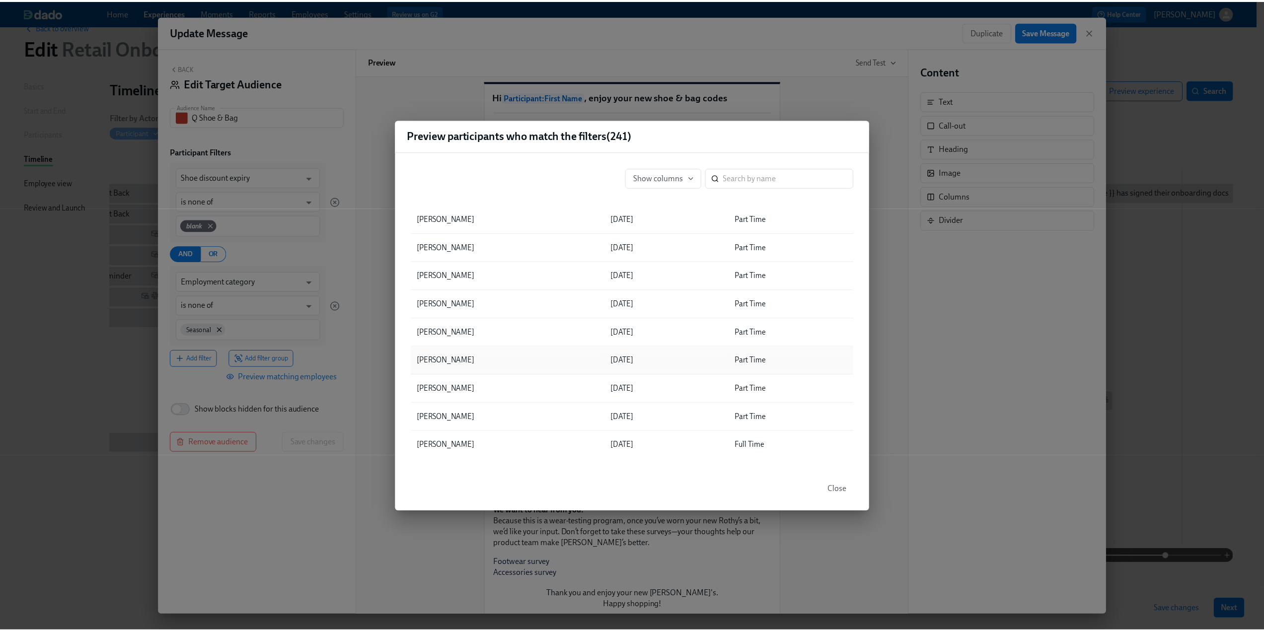
scroll to position [745, 0]
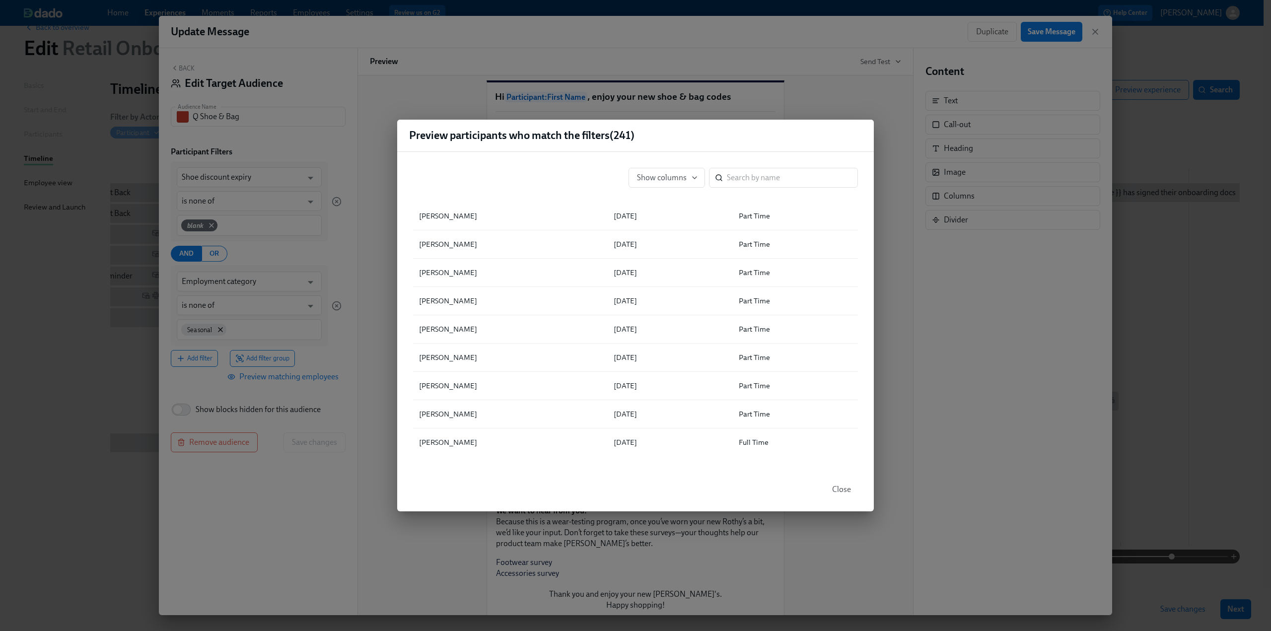
click at [194, 61] on div "Preview participants who match the filters ( 241 ) Show columns ​ ▲ Full Name S…" at bounding box center [635, 315] width 1271 height 631
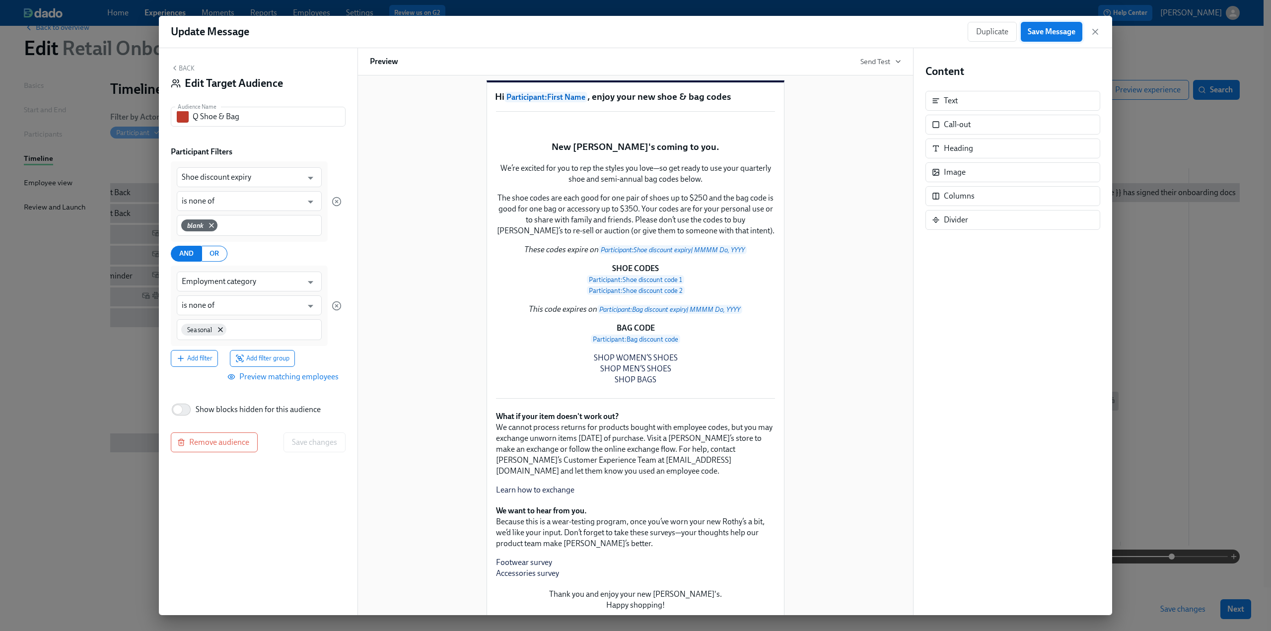
click at [1071, 32] on span "Save Message" at bounding box center [1052, 32] width 48 height 10
drag, startPoint x: 1099, startPoint y: 32, endPoint x: 1104, endPoint y: 46, distance: 15.1
click at [1099, 32] on icon "button" at bounding box center [1095, 32] width 10 height 10
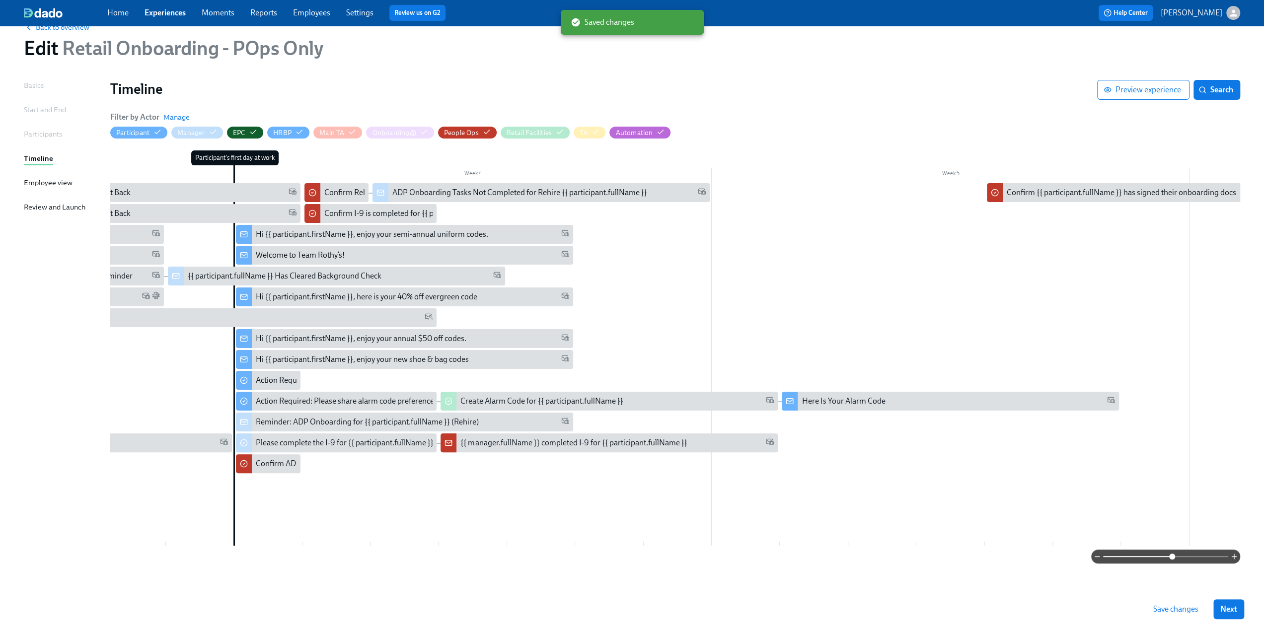
click at [1179, 605] on span "Save changes" at bounding box center [1175, 609] width 45 height 10
click at [1182, 606] on span "Save changes" at bounding box center [1175, 609] width 45 height 10
click at [1172, 612] on span "Save changes" at bounding box center [1175, 609] width 45 height 10
